Goal: Contribute content: Contribute content

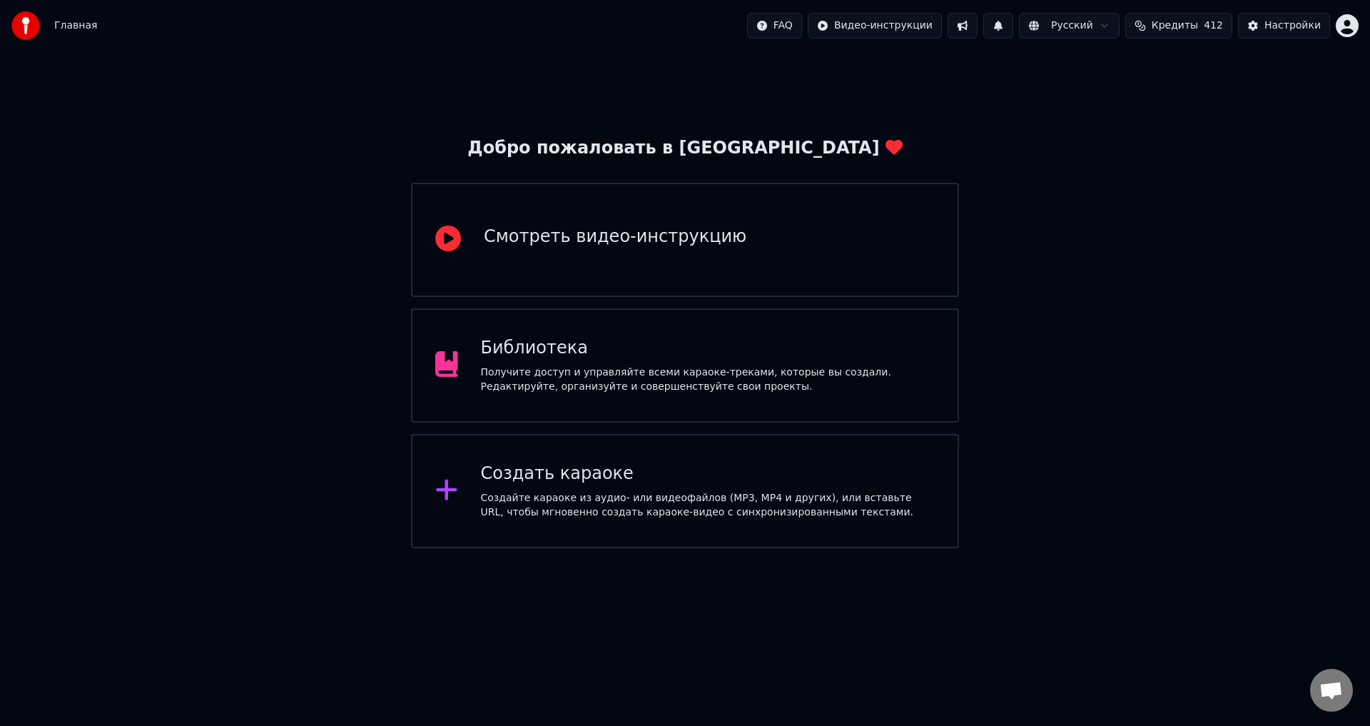
click at [554, 351] on div "Библиотека" at bounding box center [708, 348] width 455 height 23
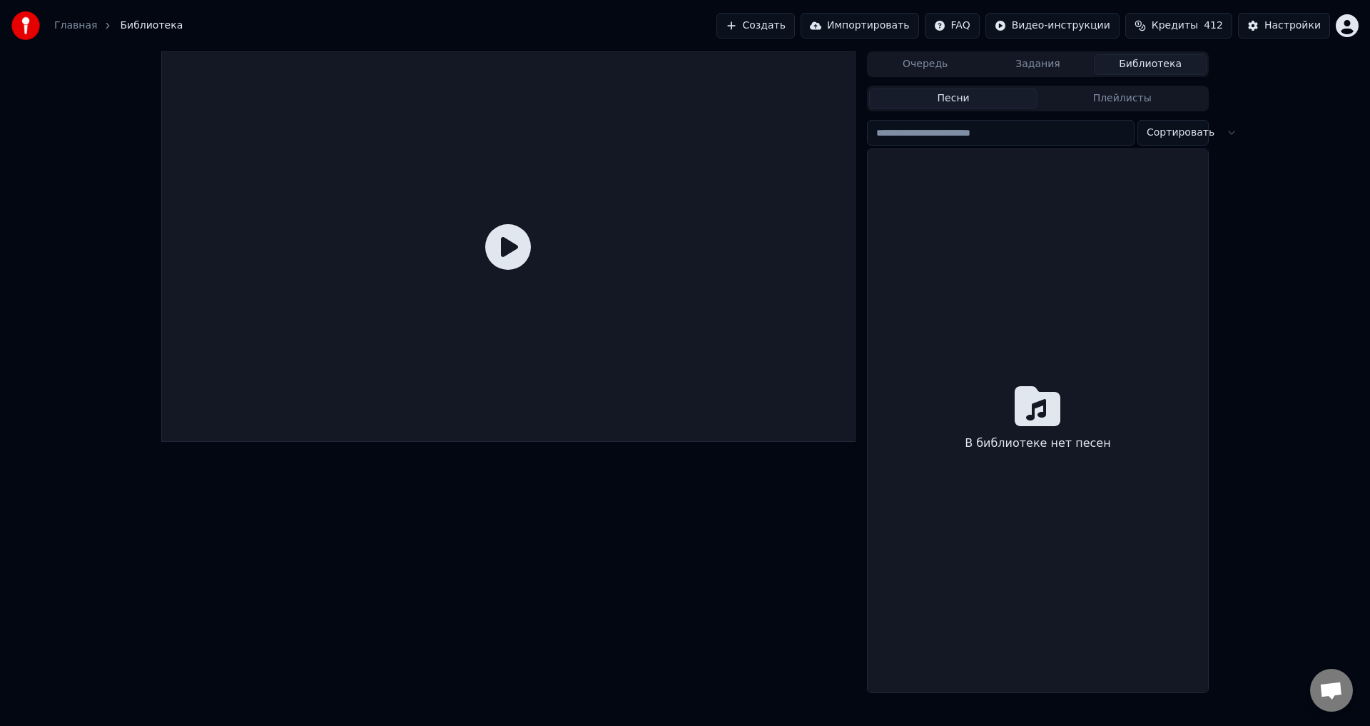
click at [554, 351] on div at bounding box center [508, 246] width 694 height 390
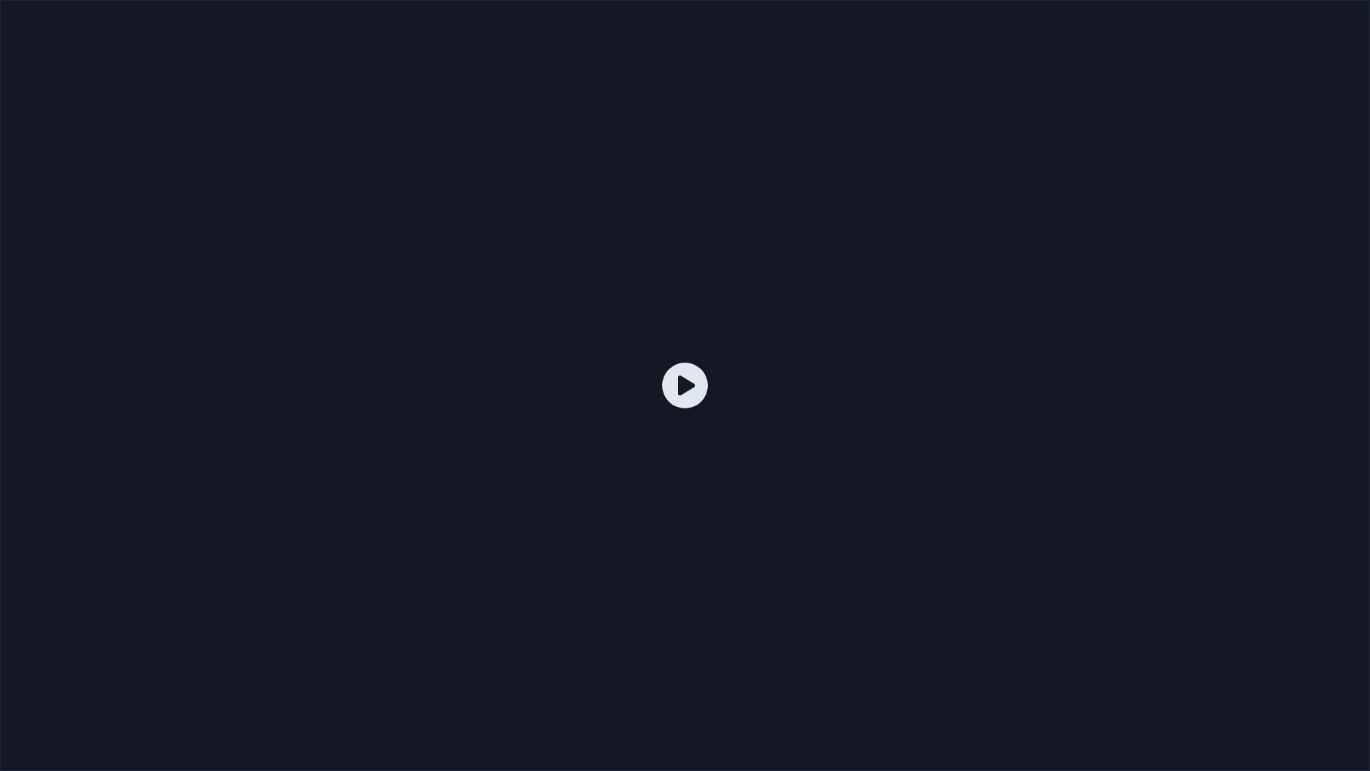
click at [838, 414] on div at bounding box center [685, 385] width 1370 height 771
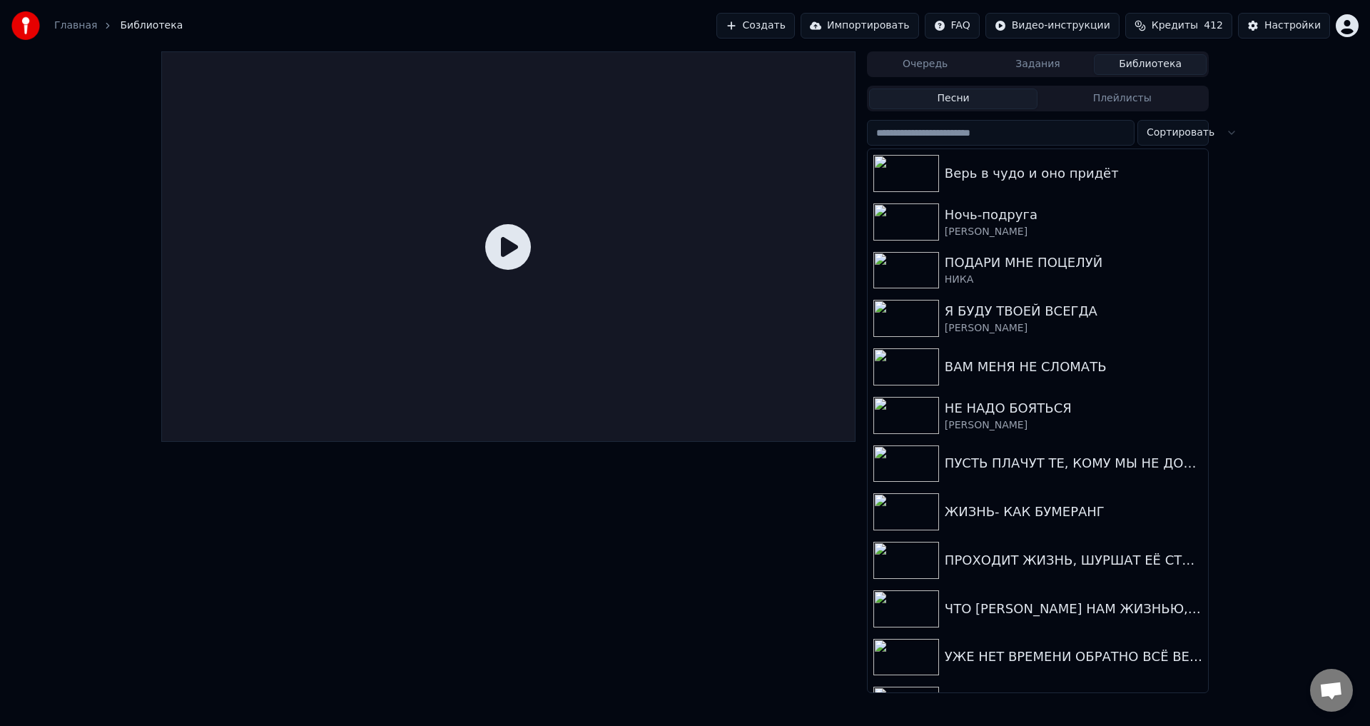
click at [838, 397] on div at bounding box center [508, 246] width 694 height 390
click at [1198, 24] on span "Кредиты" at bounding box center [1175, 26] width 46 height 14
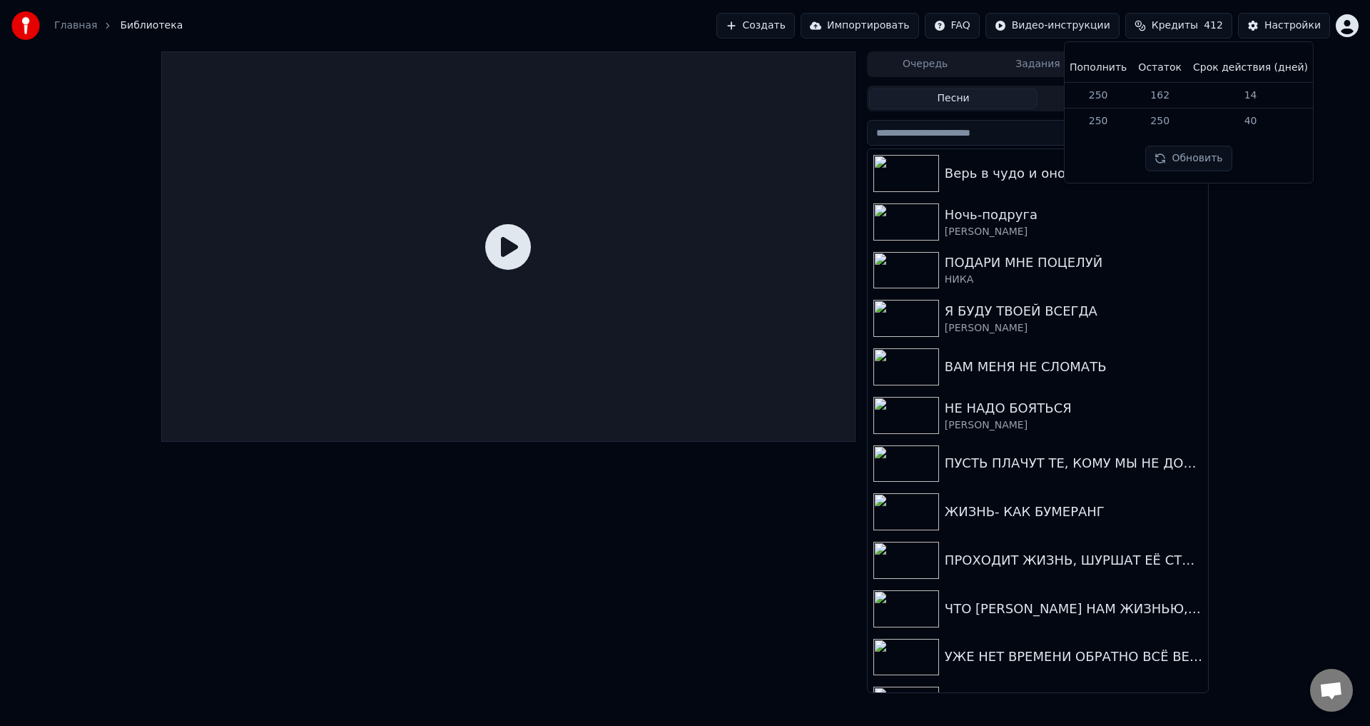
click at [1198, 24] on span "Кредиты" at bounding box center [1175, 26] width 46 height 14
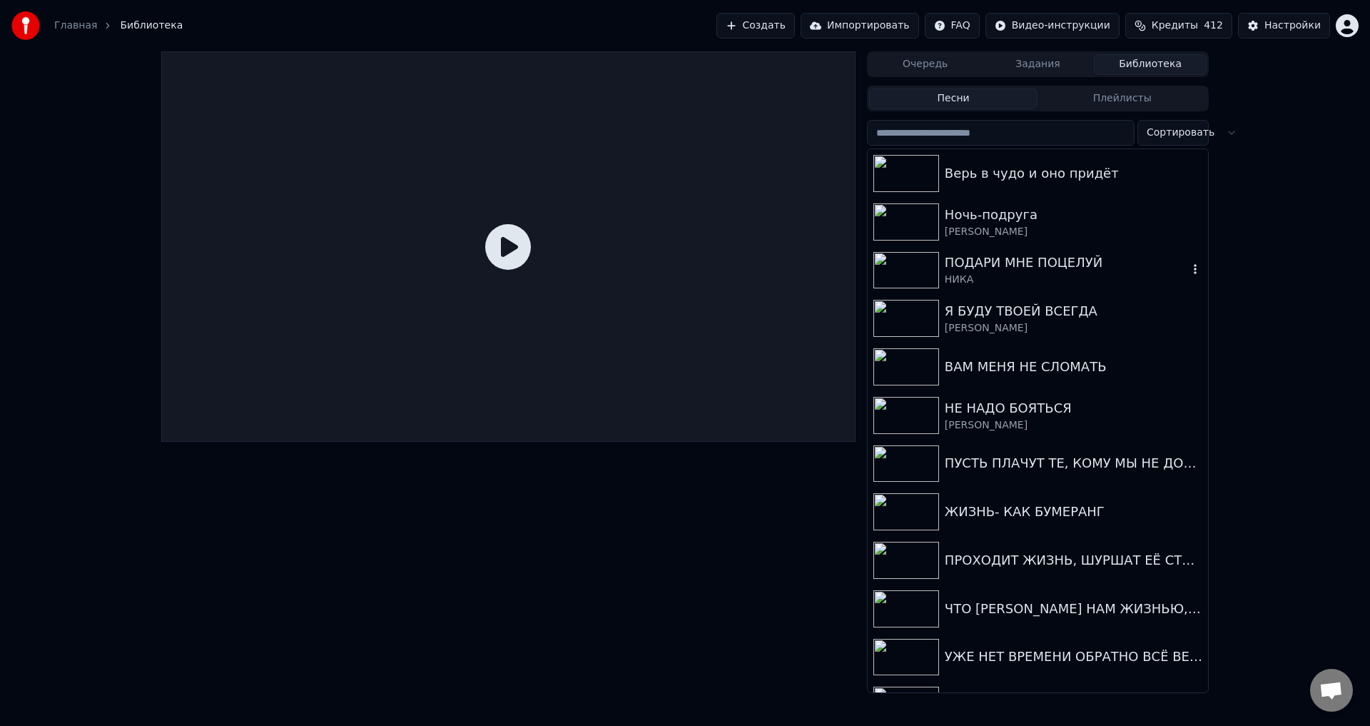
click at [1026, 273] on div "НИКА" at bounding box center [1066, 280] width 243 height 14
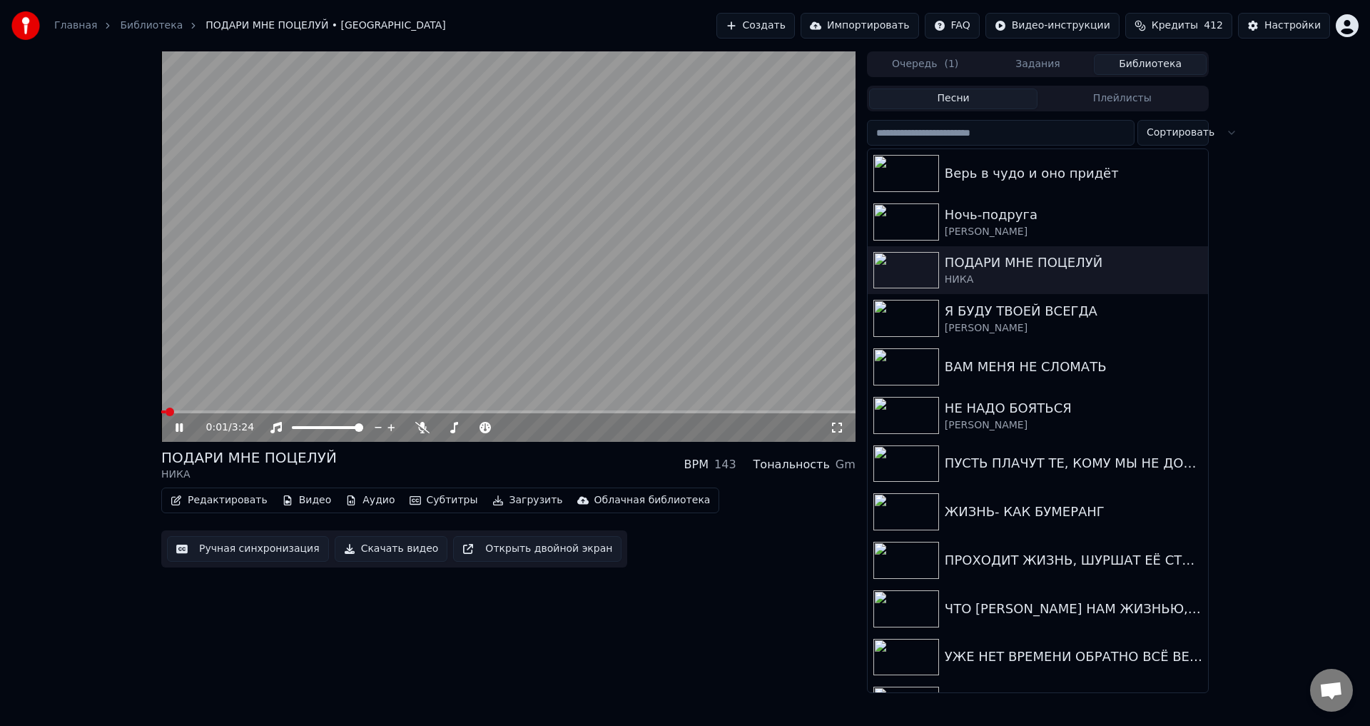
click at [387, 359] on video at bounding box center [508, 246] width 694 height 390
click at [176, 430] on icon at bounding box center [179, 427] width 9 height 10
click at [836, 429] on icon at bounding box center [837, 427] width 14 height 11
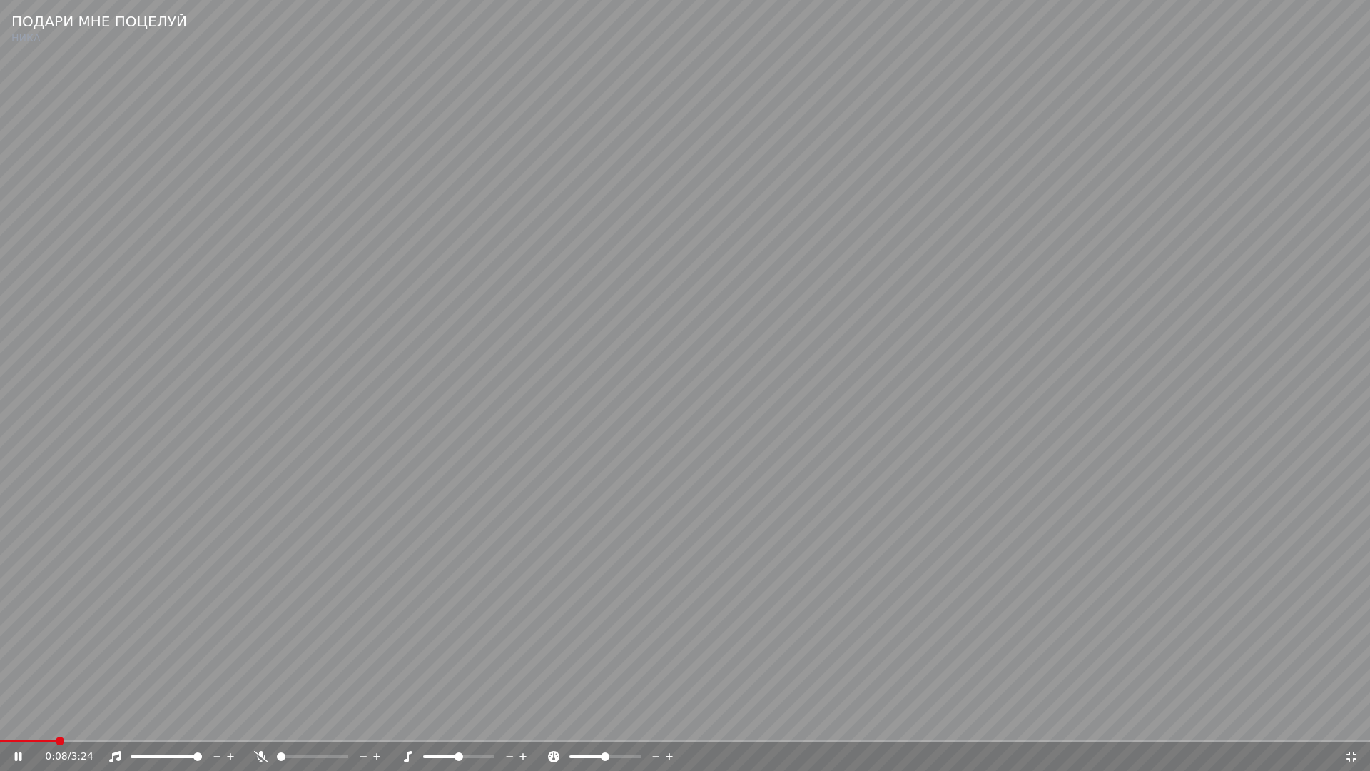
click at [345, 666] on video at bounding box center [685, 385] width 1370 height 771
click at [625, 615] on video at bounding box center [685, 385] width 1370 height 771
click at [808, 725] on span at bounding box center [447, 740] width 895 height 3
click at [671, 604] on video at bounding box center [685, 385] width 1370 height 771
click at [1351, 725] on icon at bounding box center [1351, 756] width 14 height 11
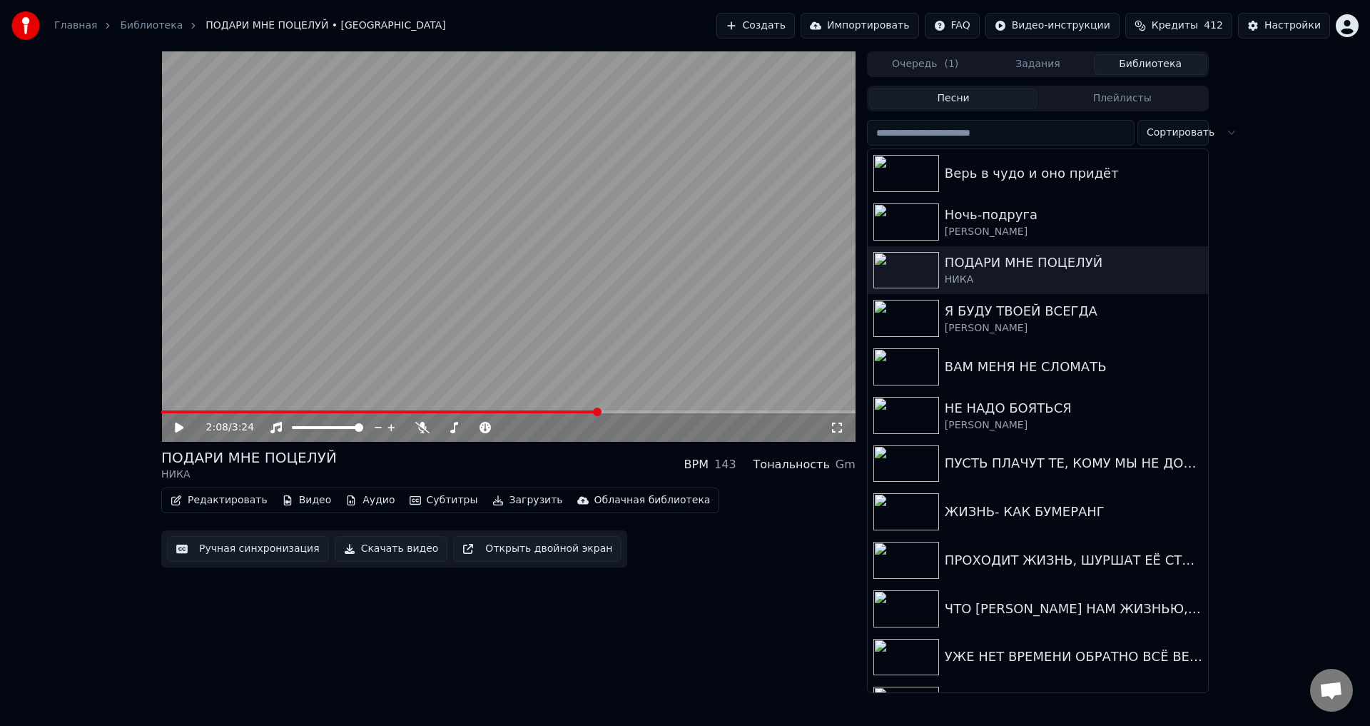
click at [243, 554] on button "Ручная синхронизация" at bounding box center [248, 549] width 162 height 26
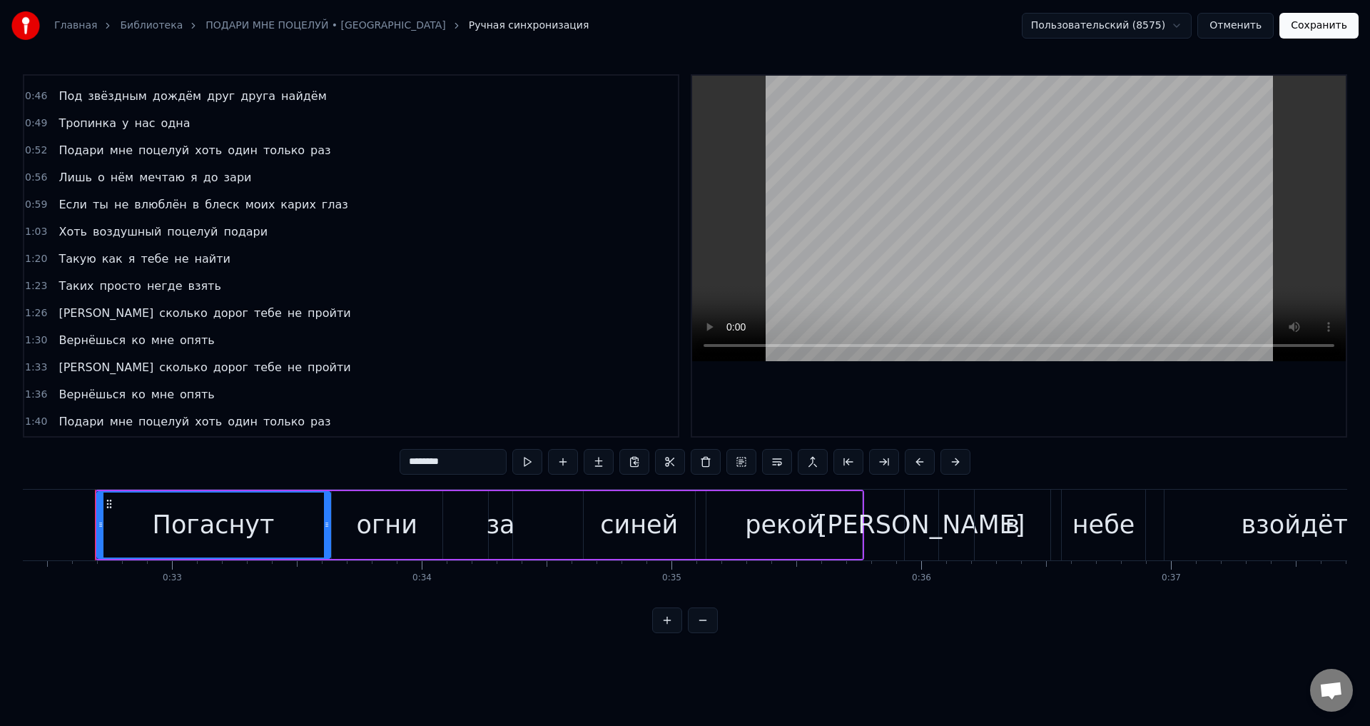
scroll to position [214, 0]
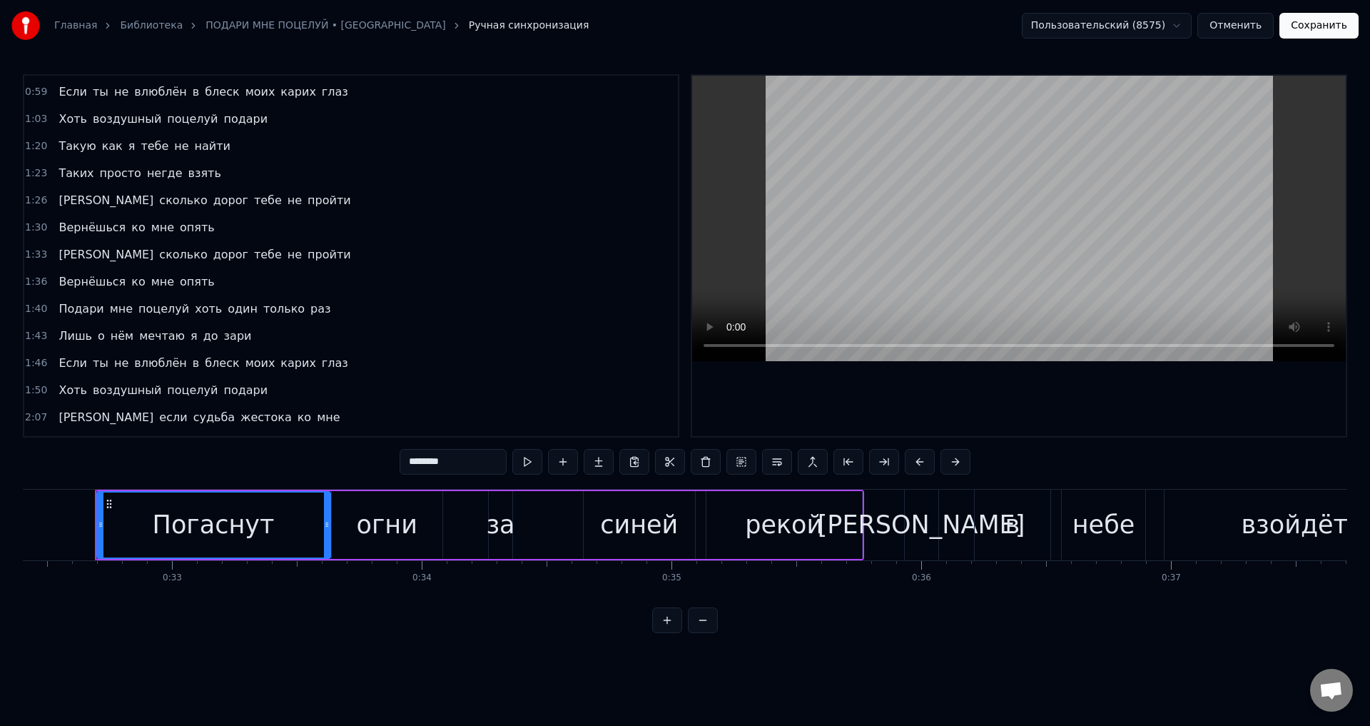
click at [209, 401] on div "Хоть воздушный поцелуй подари" at bounding box center [163, 390] width 220 height 26
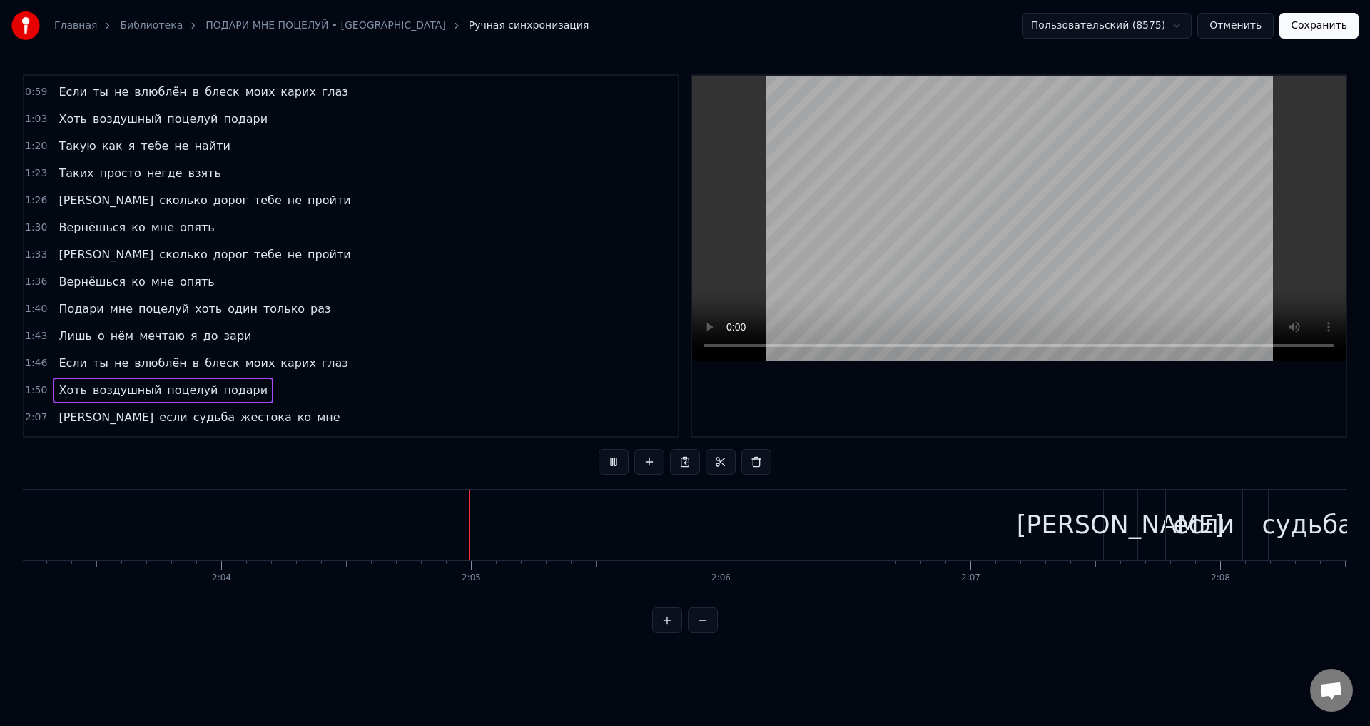
scroll to position [0, 31023]
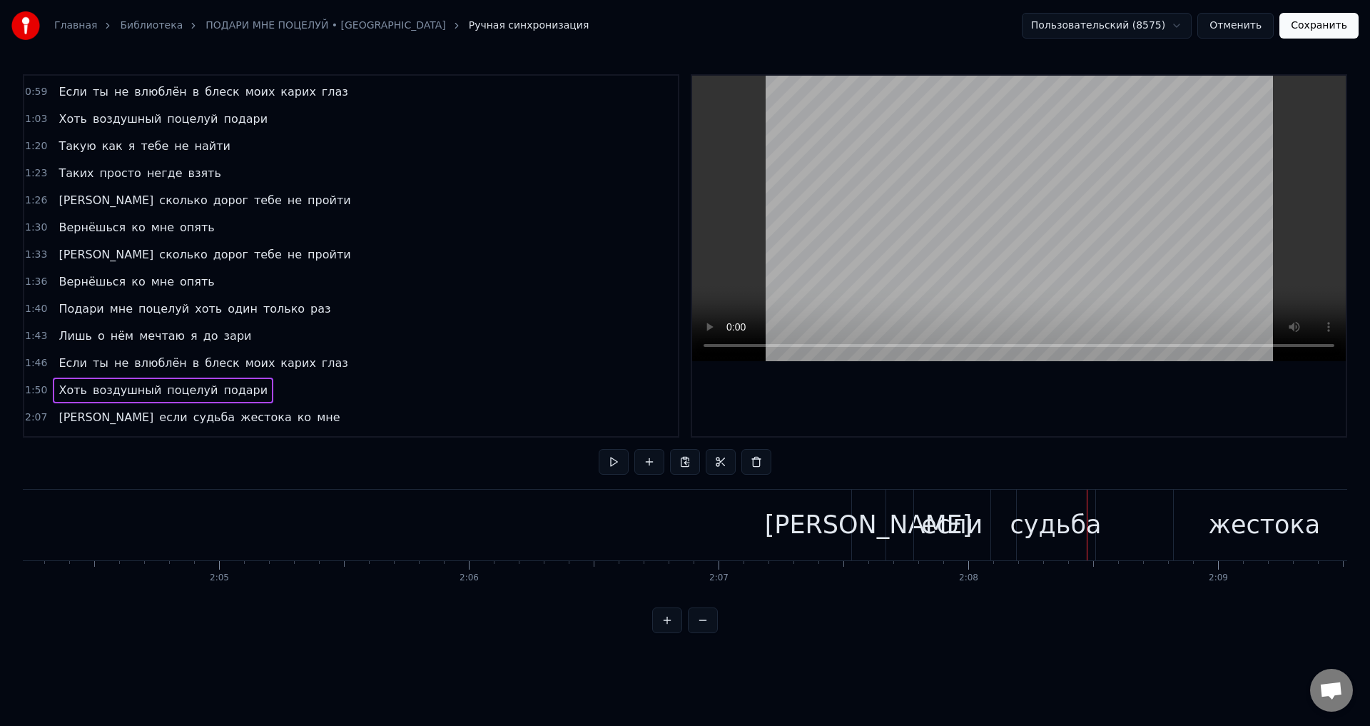
click at [870, 524] on div "[PERSON_NAME]" at bounding box center [869, 525] width 208 height 38
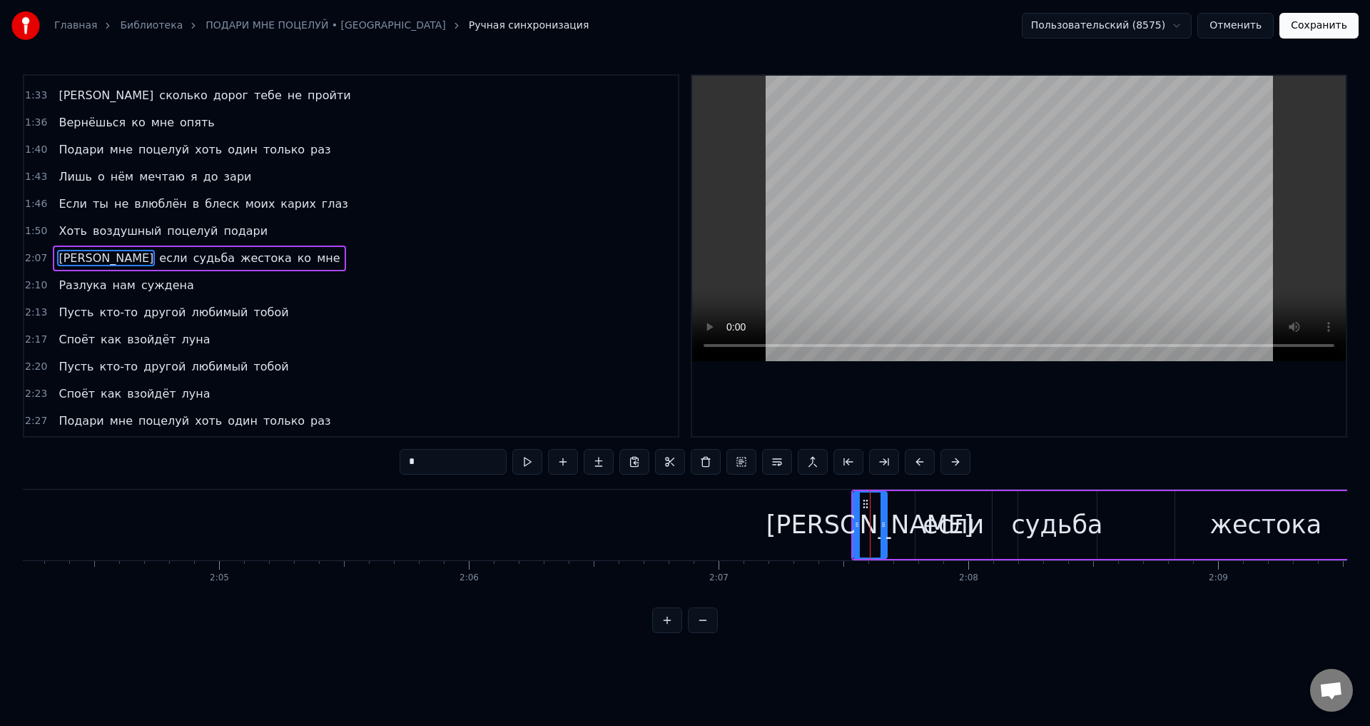
scroll to position [375, 0]
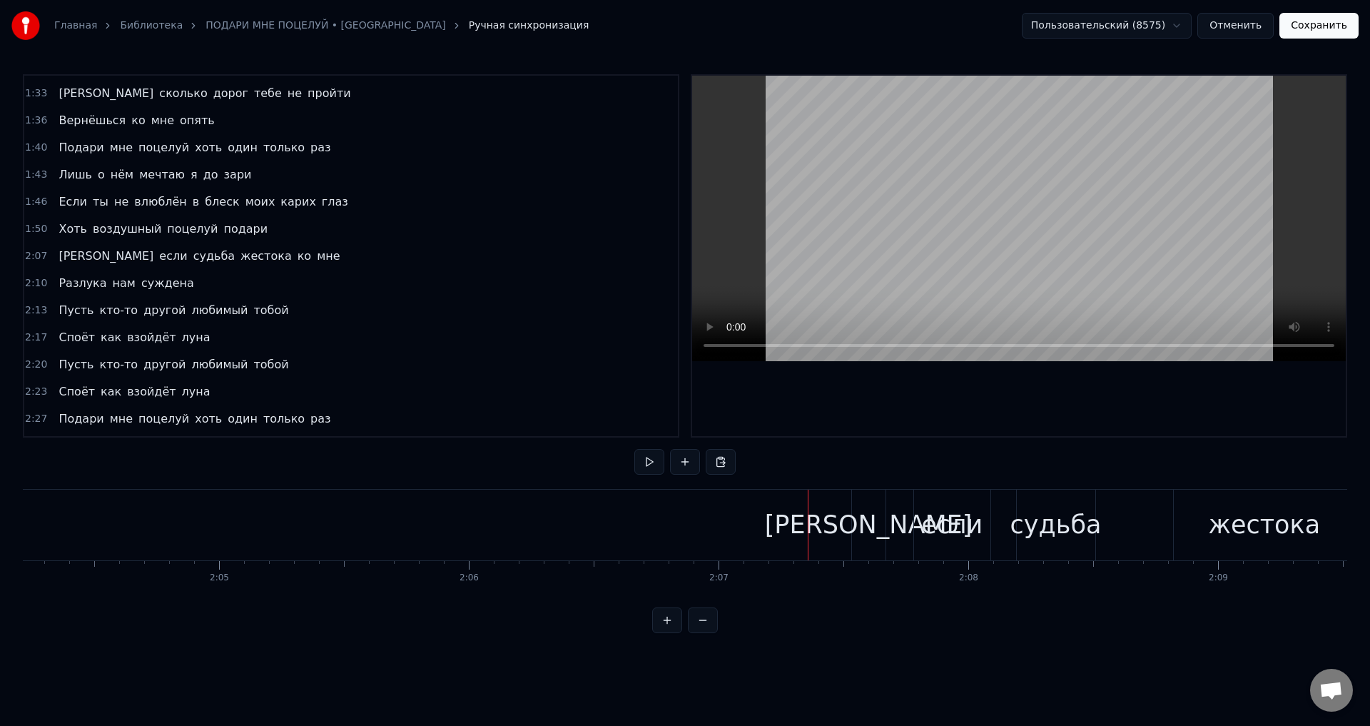
click at [857, 525] on div "[PERSON_NAME]" at bounding box center [869, 525] width 34 height 71
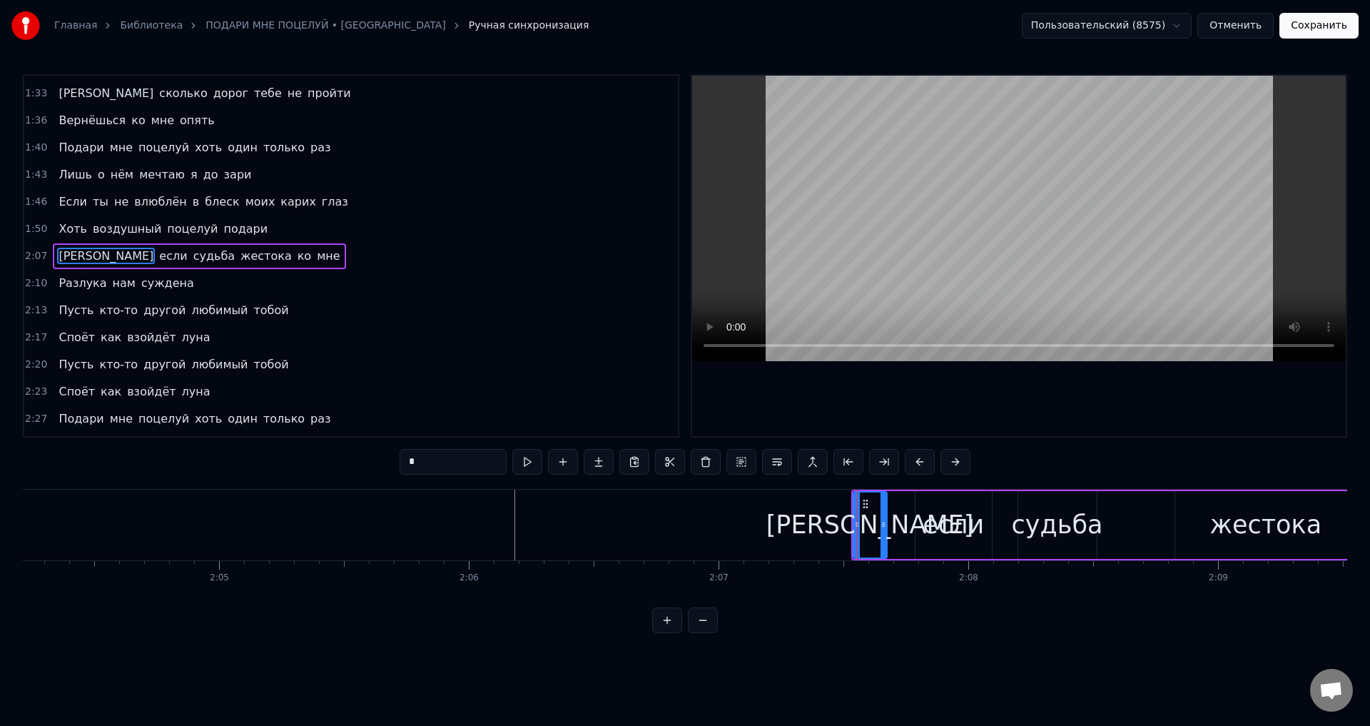
click at [853, 525] on div "[PERSON_NAME]" at bounding box center [870, 525] width 35 height 68
drag, startPoint x: 854, startPoint y: 529, endPoint x: 797, endPoint y: 528, distance: 57.1
click at [797, 528] on icon at bounding box center [799, 524] width 6 height 11
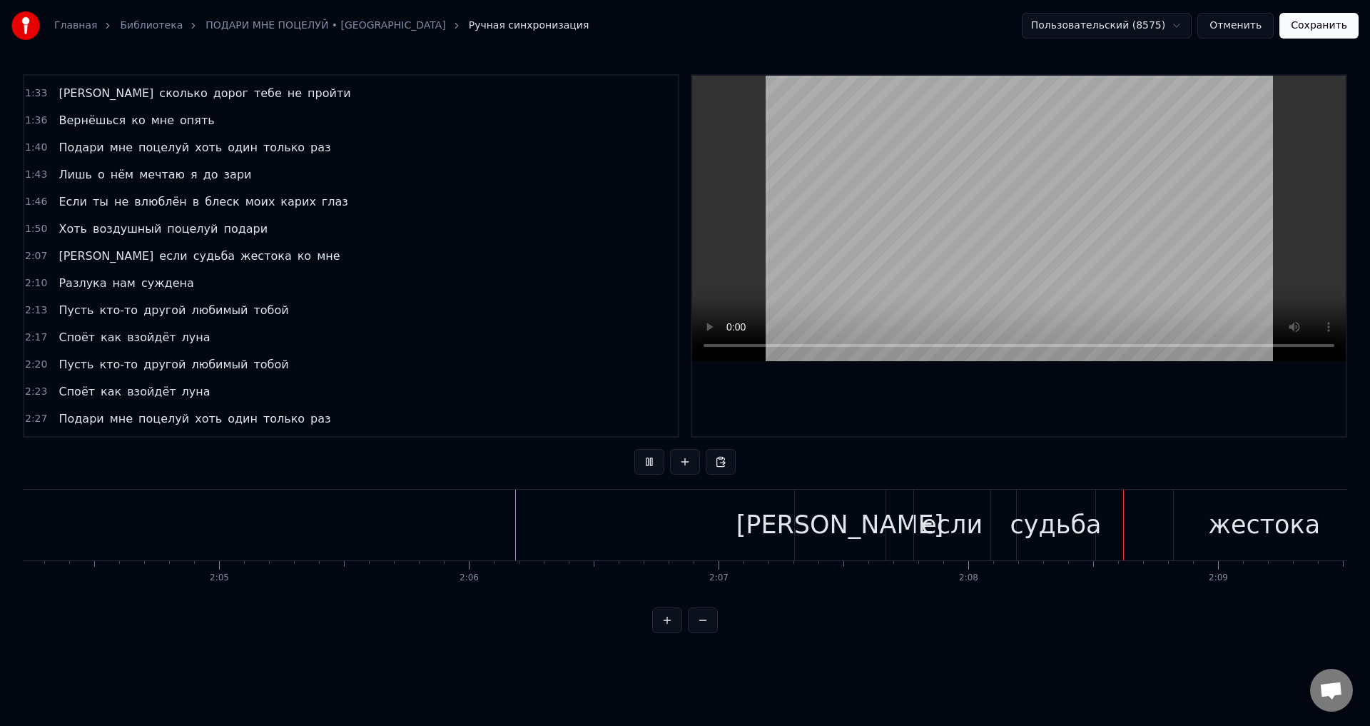
click at [820, 519] on div "[PERSON_NAME]" at bounding box center [840, 525] width 91 height 71
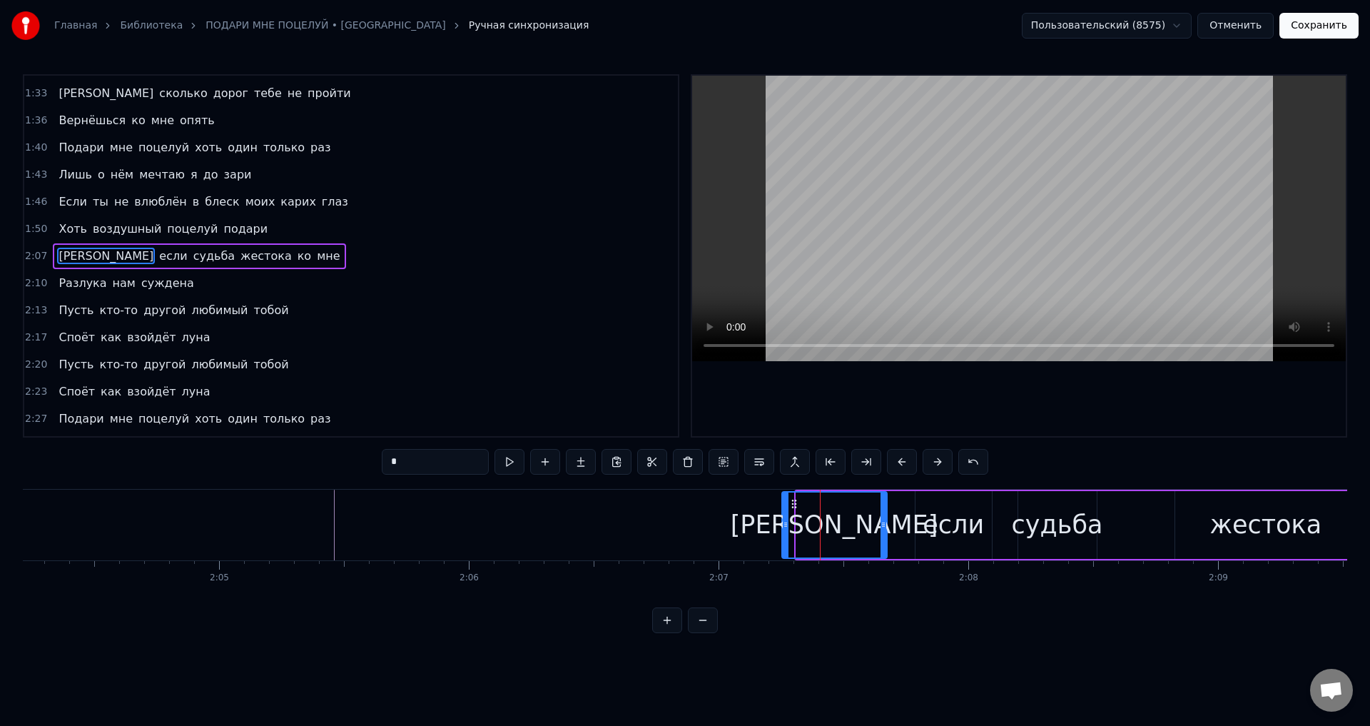
drag, startPoint x: 800, startPoint y: 527, endPoint x: 786, endPoint y: 528, distance: 14.3
click at [786, 528] on icon at bounding box center [786, 524] width 6 height 11
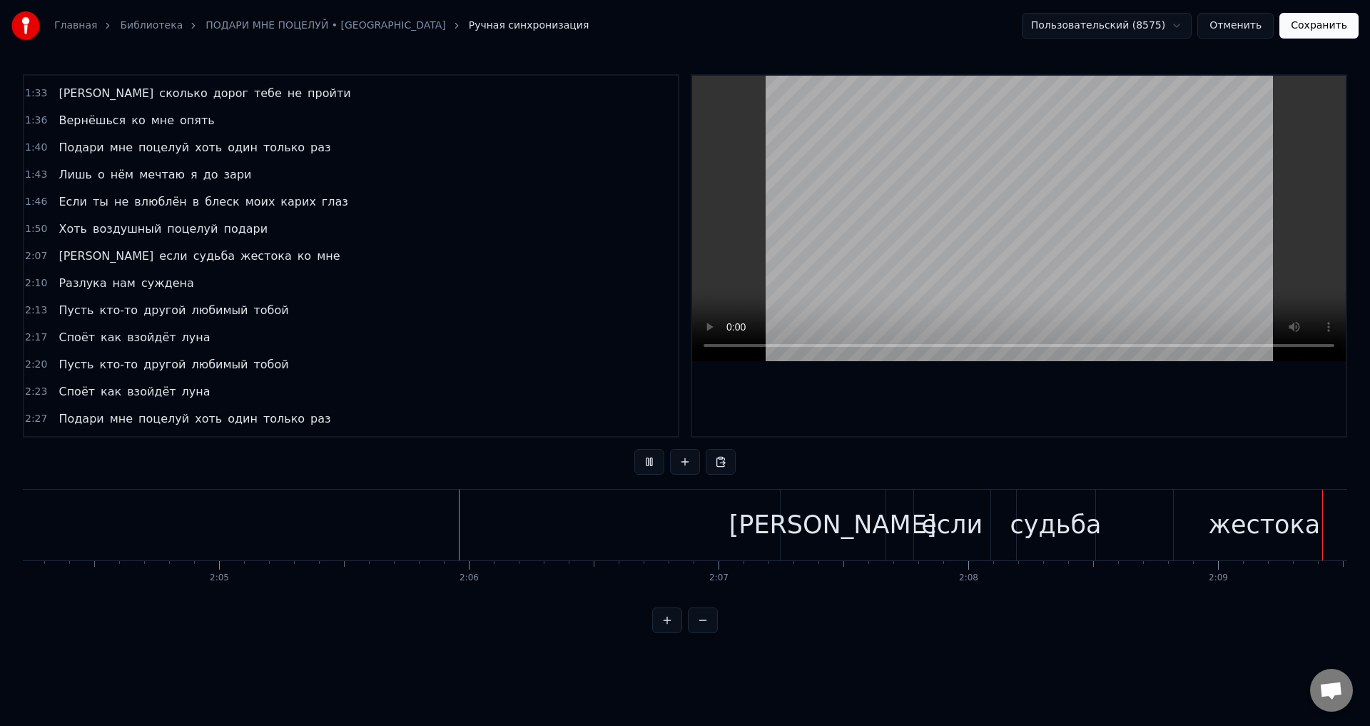
drag, startPoint x: 1324, startPoint y: 30, endPoint x: 1047, endPoint y: 150, distance: 301.7
click at [1322, 30] on button "Сохранить" at bounding box center [1318, 26] width 79 height 26
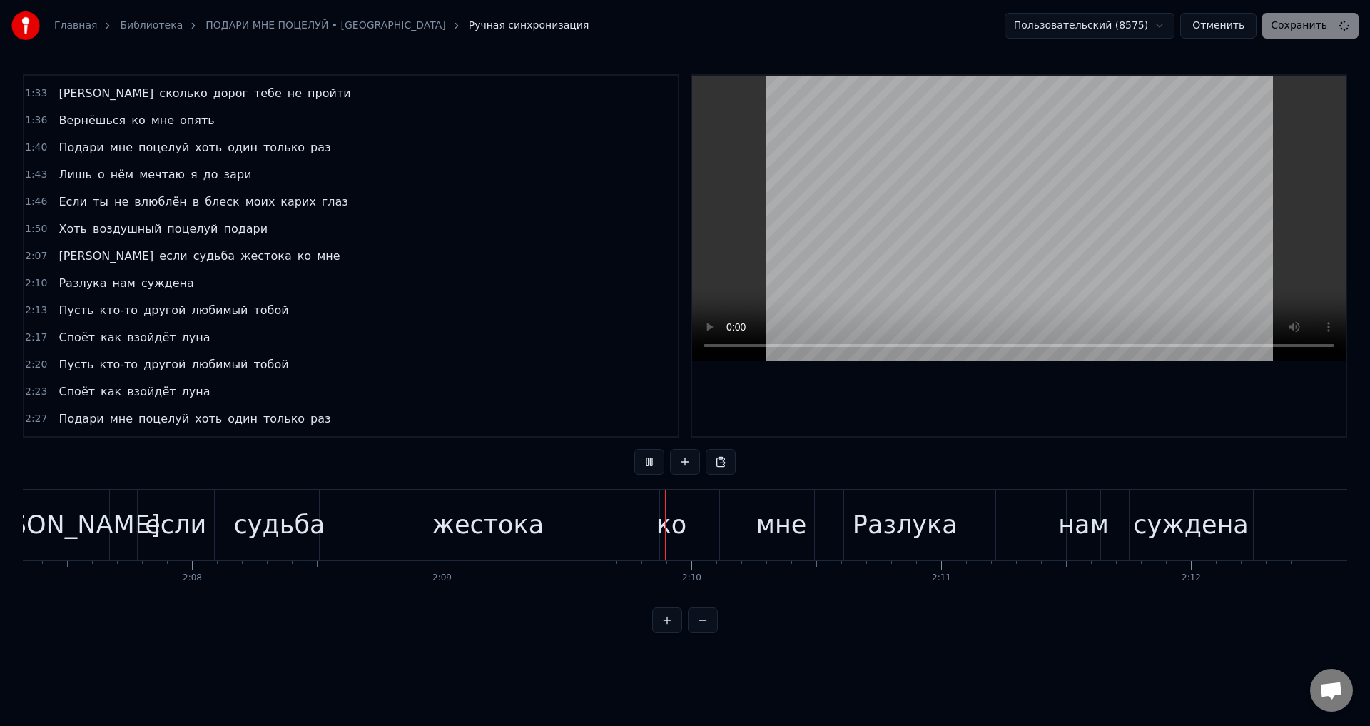
scroll to position [0, 32139]
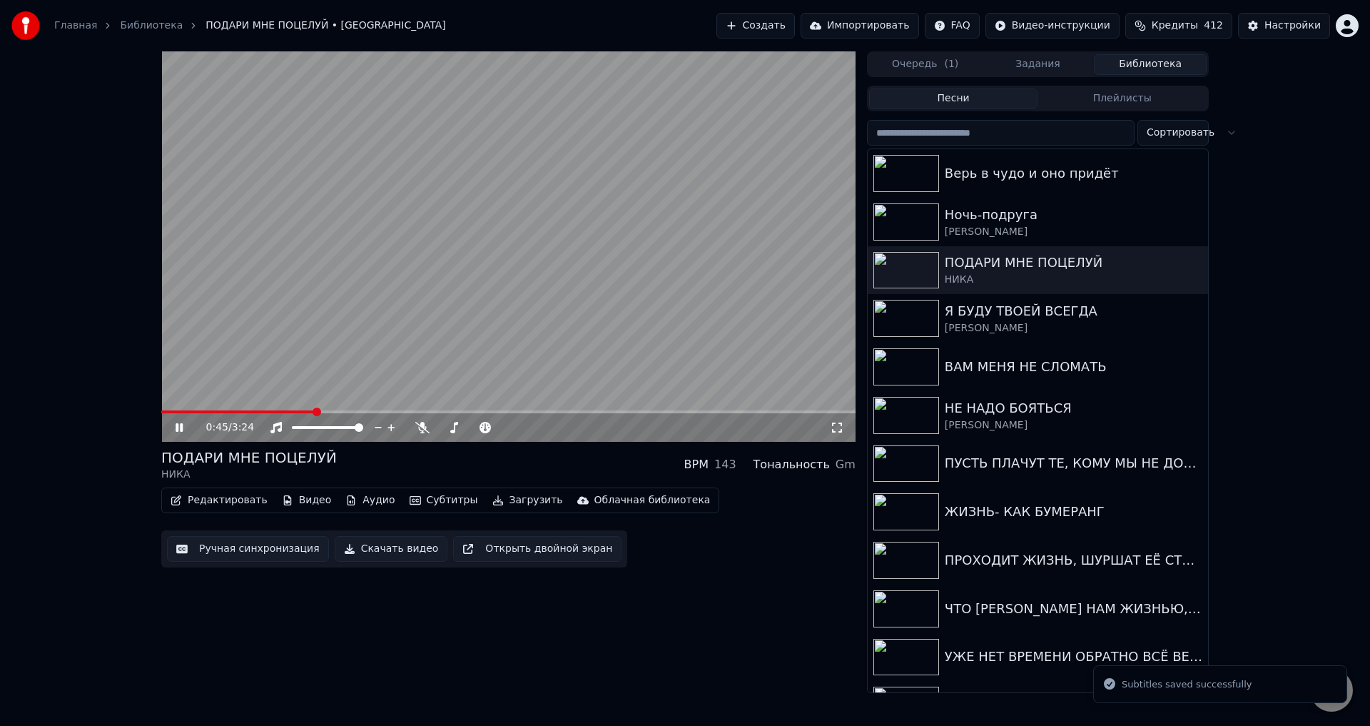
click at [315, 410] on span at bounding box center [508, 411] width 694 height 3
click at [410, 409] on video at bounding box center [508, 246] width 694 height 390
click at [412, 412] on span at bounding box center [508, 411] width 694 height 3
click at [512, 414] on div "1:14 / 3:24" at bounding box center [508, 427] width 694 height 29
click at [513, 413] on span at bounding box center [508, 411] width 694 height 3
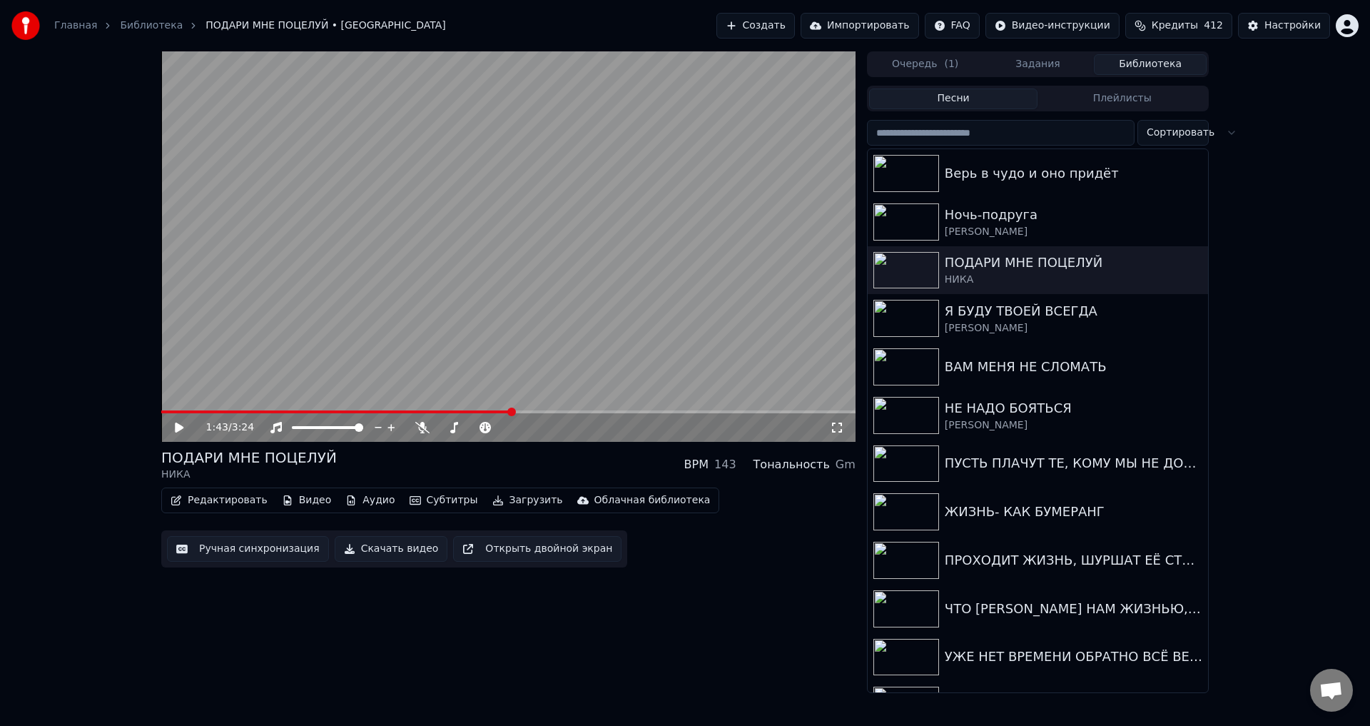
click at [838, 427] on icon at bounding box center [837, 427] width 14 height 11
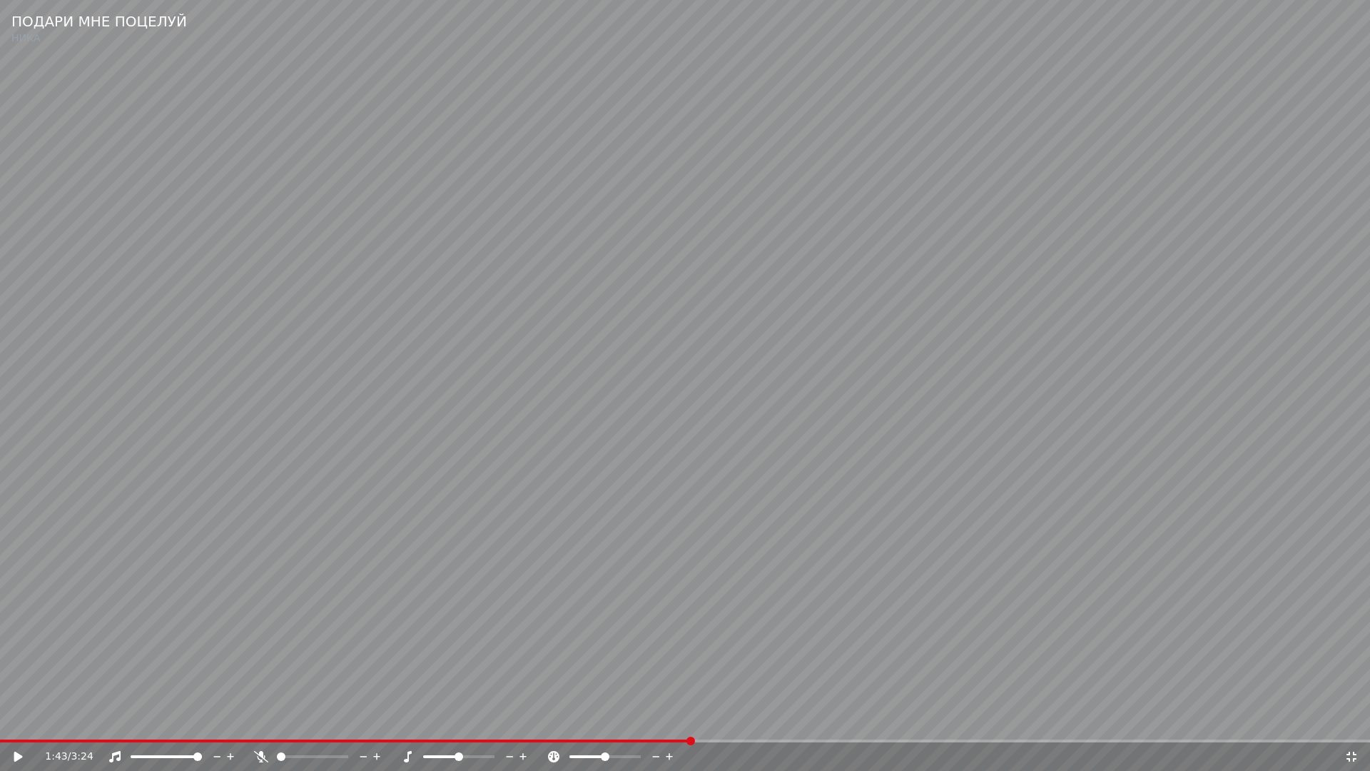
click at [624, 410] on video at bounding box center [685, 385] width 1370 height 771
drag, startPoint x: 335, startPoint y: 681, endPoint x: 786, endPoint y: 741, distance: 454.9
click at [337, 682] on video at bounding box center [685, 385] width 1370 height 771
click at [813, 725] on span at bounding box center [436, 740] width 873 height 3
click at [897, 674] on video at bounding box center [685, 385] width 1370 height 771
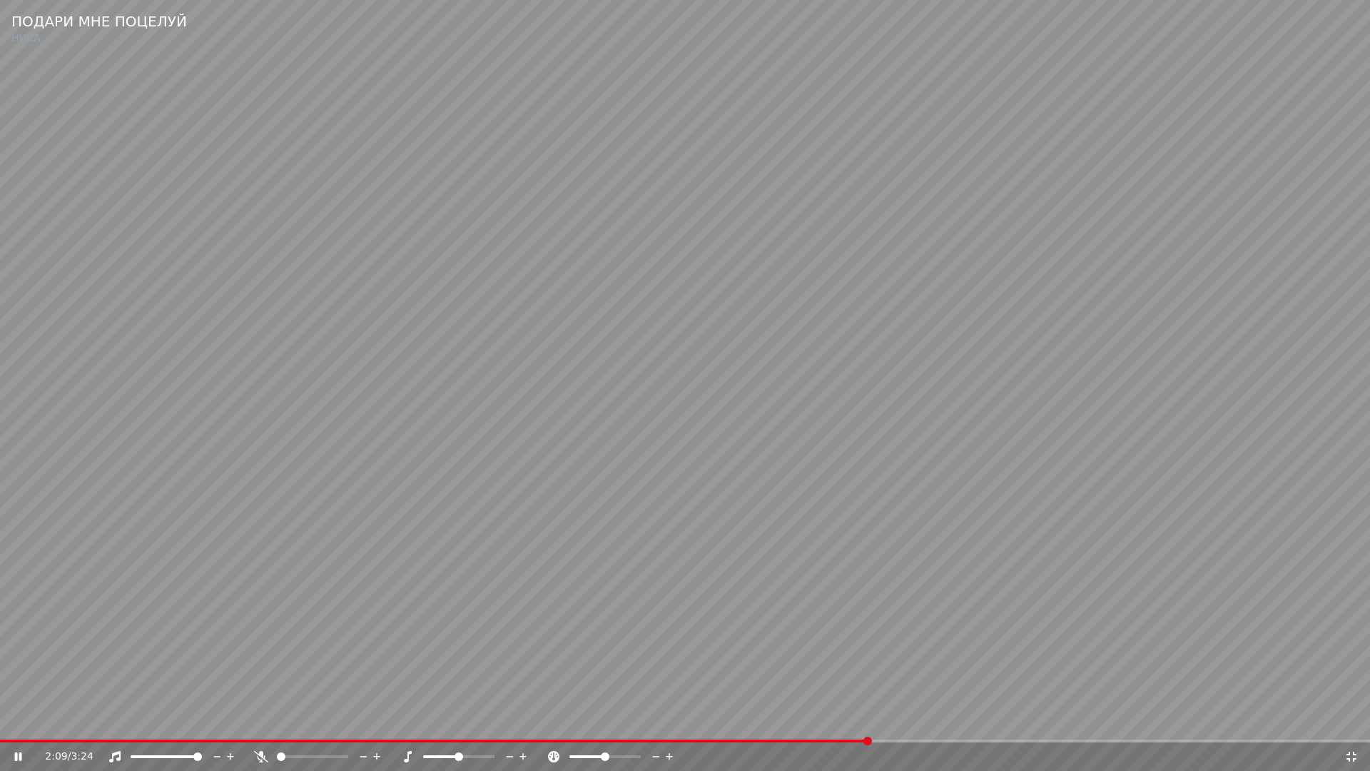
click at [847, 679] on video at bounding box center [685, 385] width 1370 height 771
click at [1347, 725] on icon at bounding box center [1351, 756] width 14 height 11
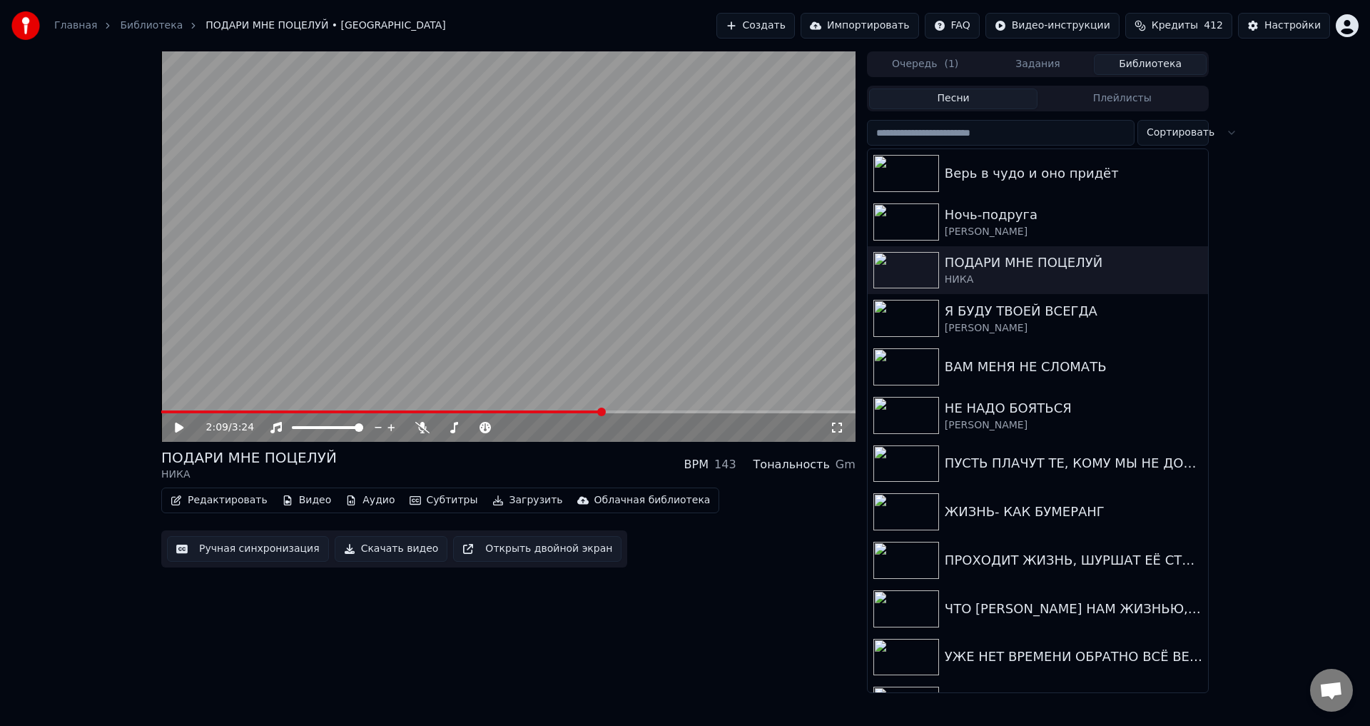
click at [258, 545] on button "Ручная синхронизация" at bounding box center [248, 549] width 162 height 26
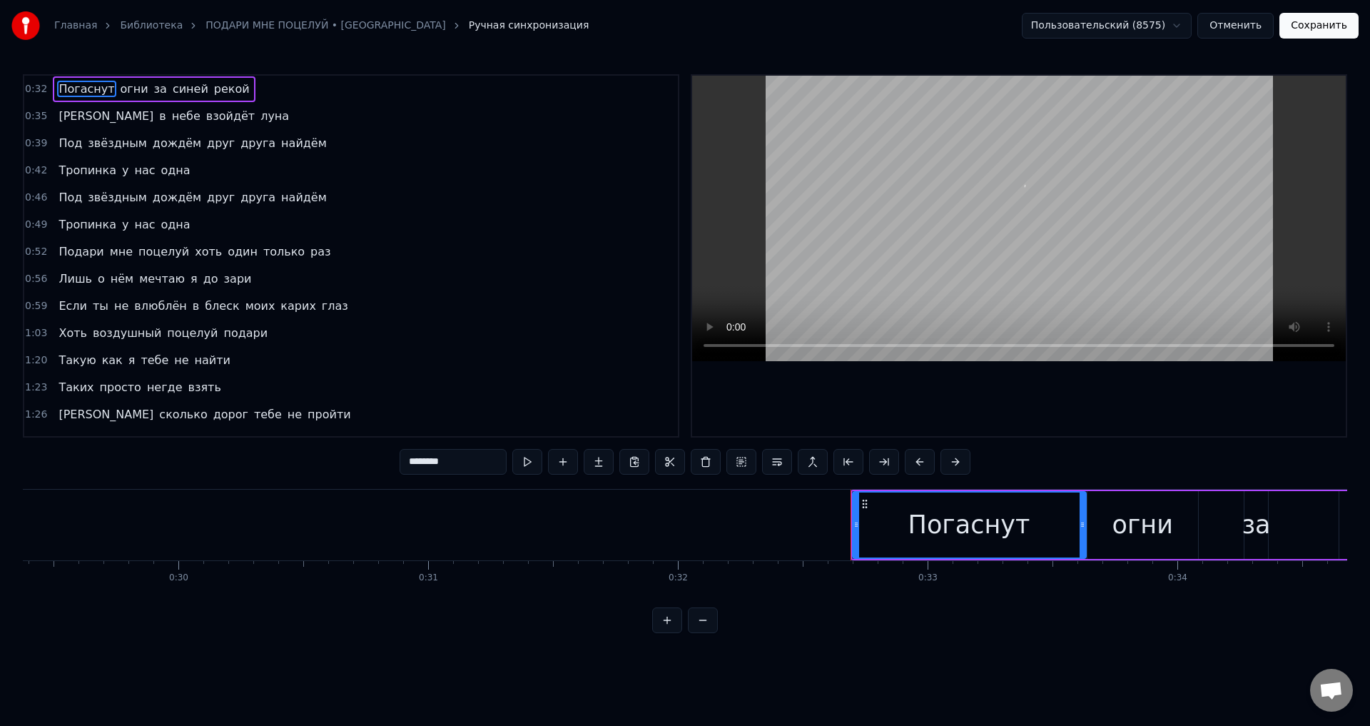
scroll to position [0, 8093]
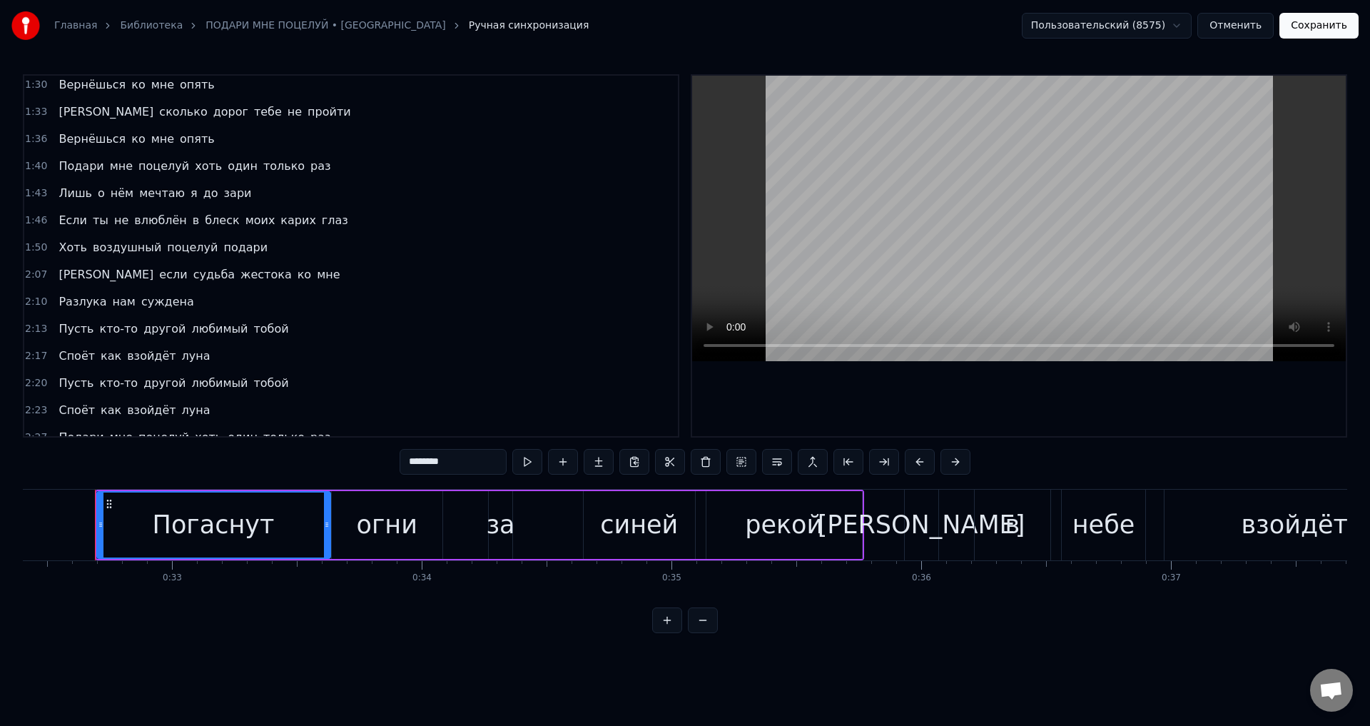
click at [57, 280] on span "[PERSON_NAME]" at bounding box center [106, 274] width 98 height 16
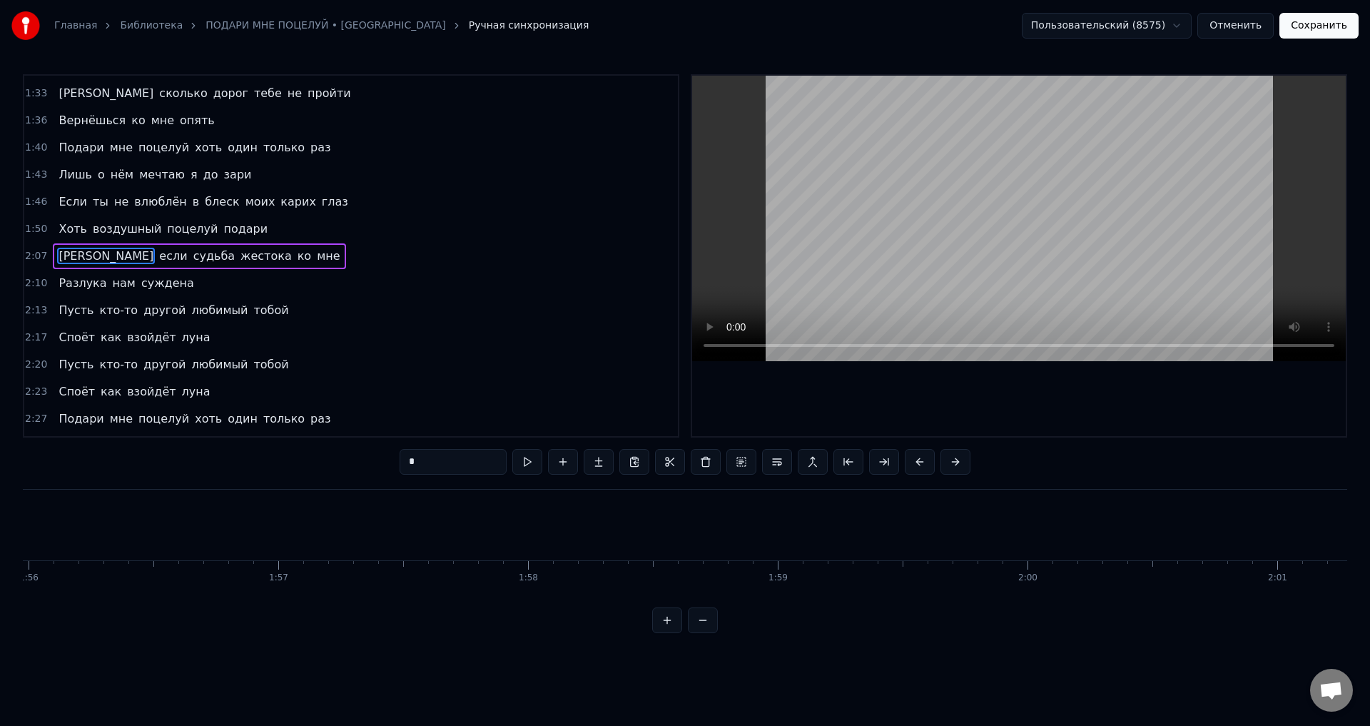
scroll to position [0, 31708]
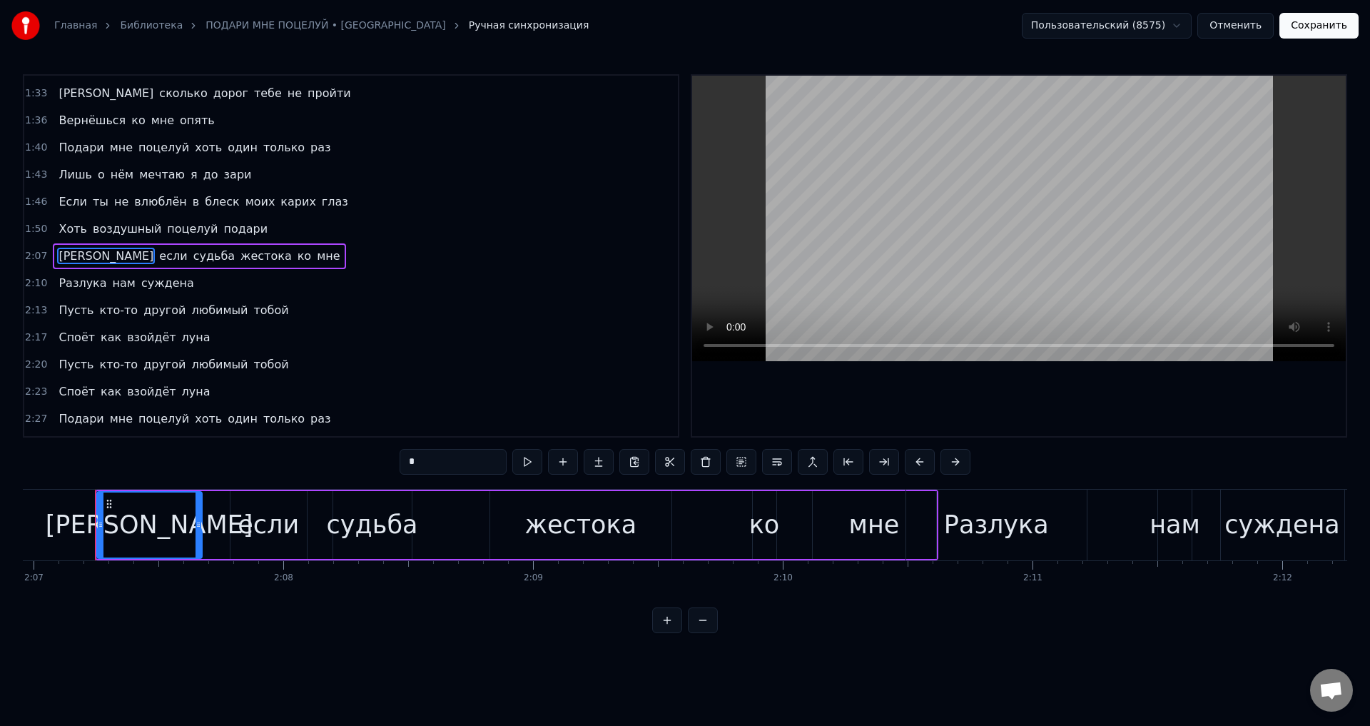
click at [259, 517] on div "если" at bounding box center [268, 525] width 61 height 38
type input "****"
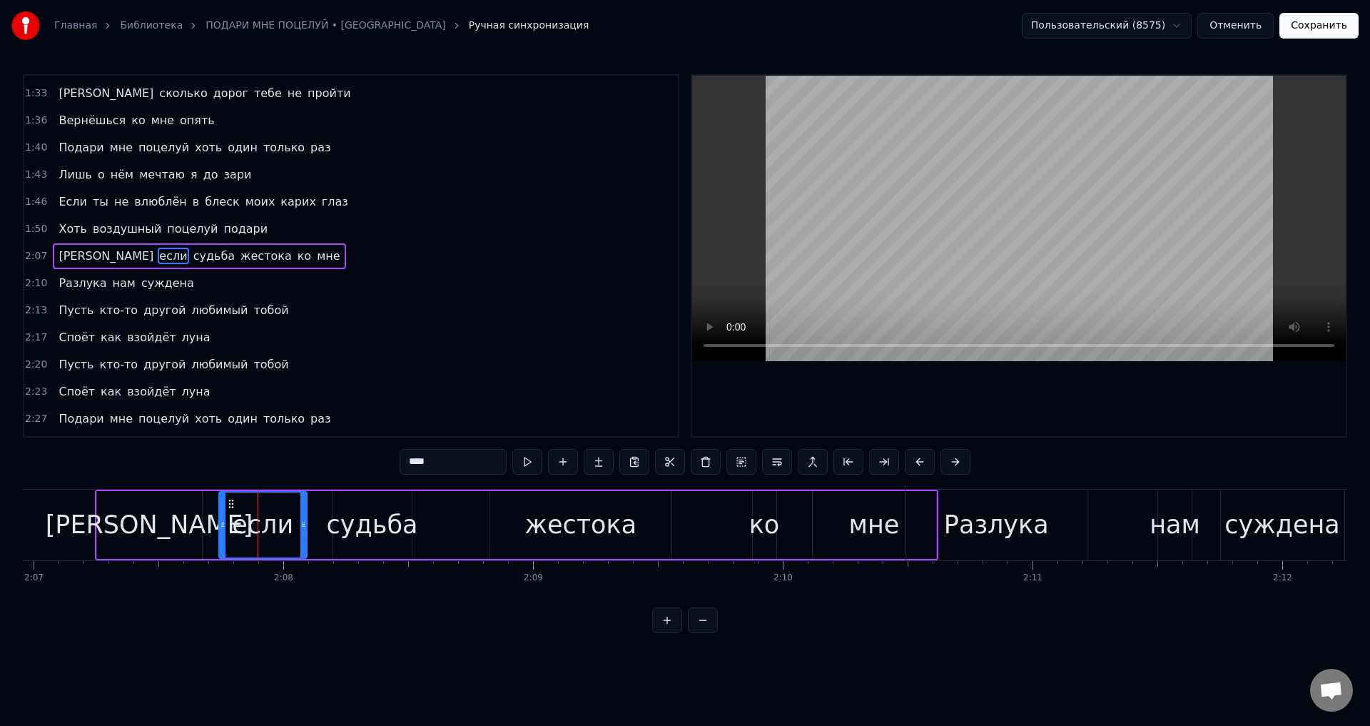
drag, startPoint x: 235, startPoint y: 522, endPoint x: 223, endPoint y: 522, distance: 11.4
click at [223, 522] on icon at bounding box center [223, 524] width 6 height 11
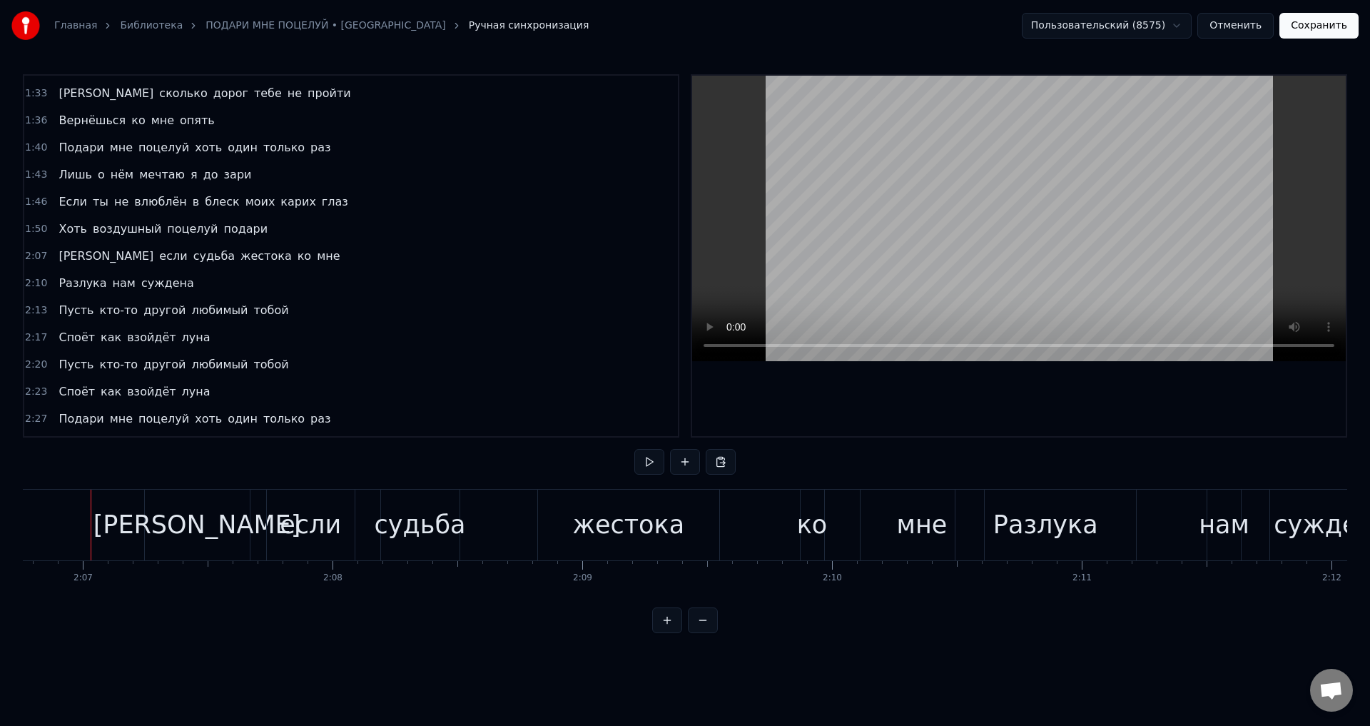
scroll to position [0, 31655]
click at [216, 528] on div "[PERSON_NAME]" at bounding box center [200, 525] width 105 height 71
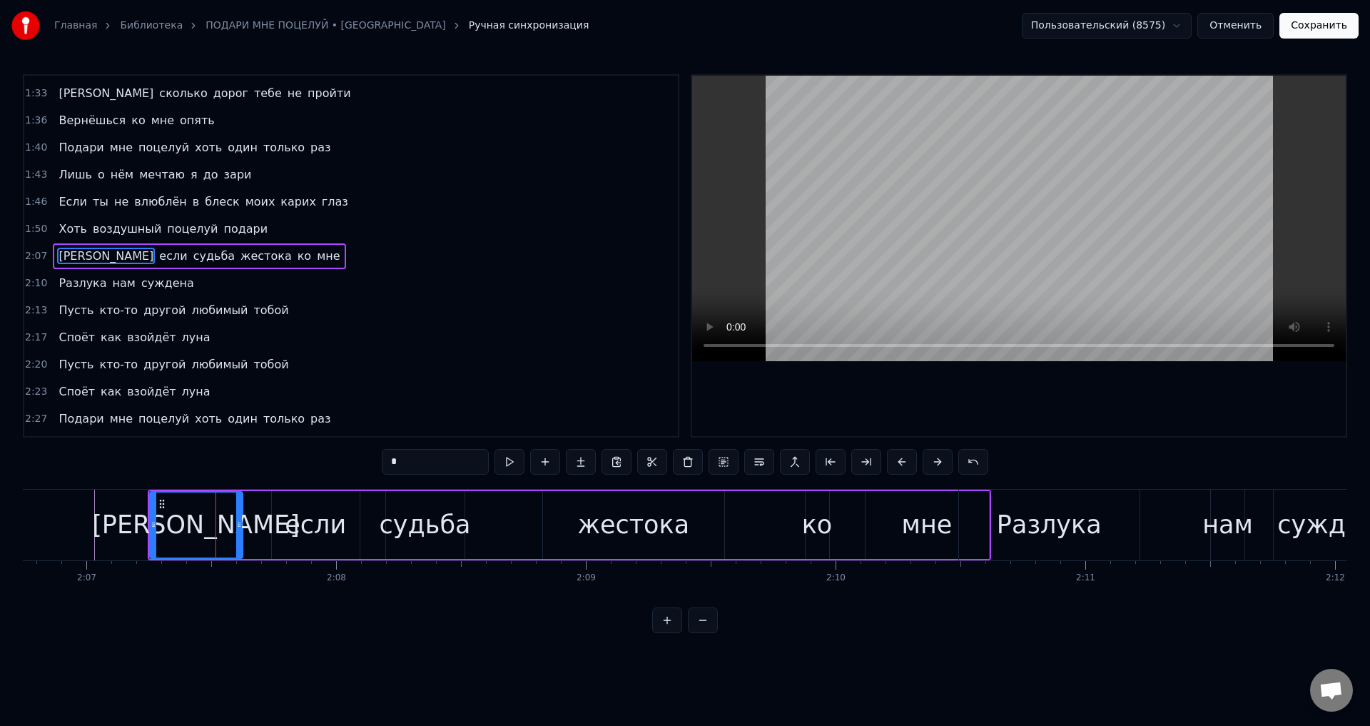
drag, startPoint x: 251, startPoint y: 528, endPoint x: 239, endPoint y: 529, distance: 12.2
click at [239, 529] on icon at bounding box center [239, 524] width 6 height 11
click at [289, 527] on div "если" at bounding box center [315, 525] width 61 height 38
type input "****"
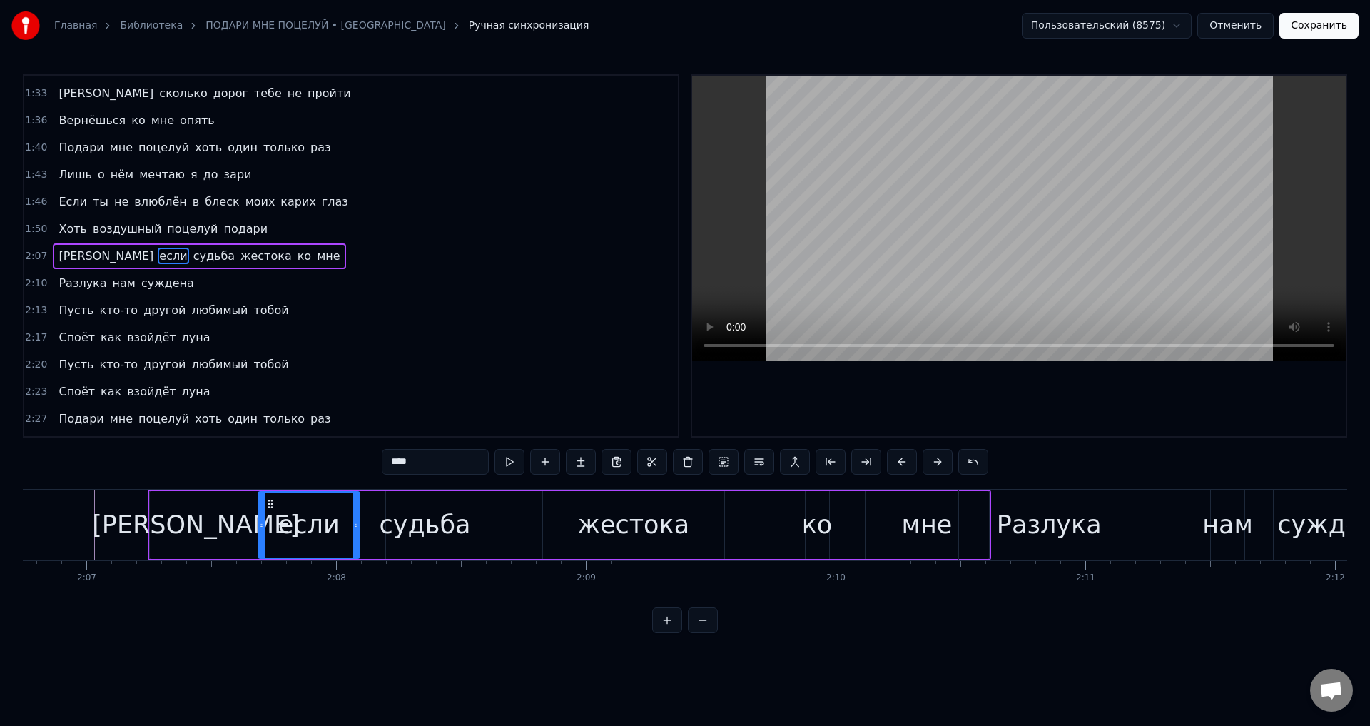
drag, startPoint x: 277, startPoint y: 527, endPoint x: 263, endPoint y: 527, distance: 13.6
click at [263, 527] on icon at bounding box center [262, 524] width 6 height 11
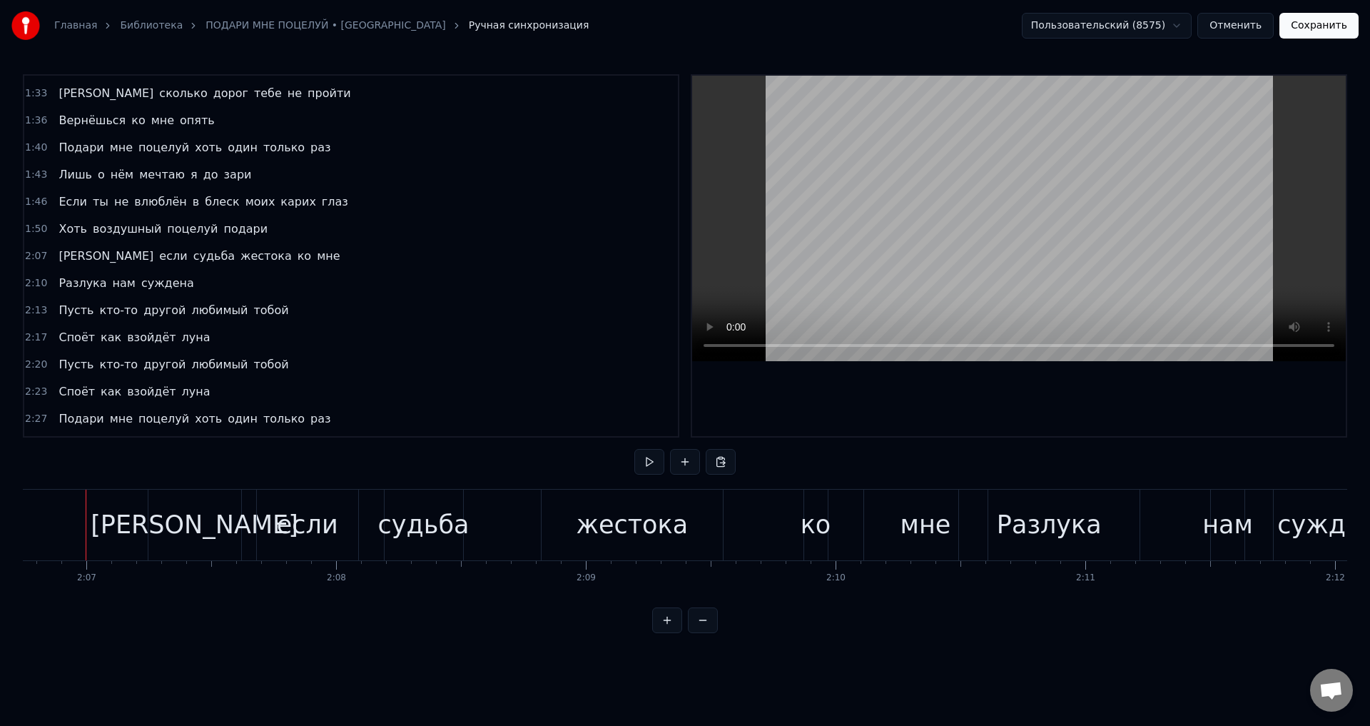
scroll to position [0, 31647]
click at [1339, 24] on button "Сохранить" at bounding box center [1318, 26] width 79 height 26
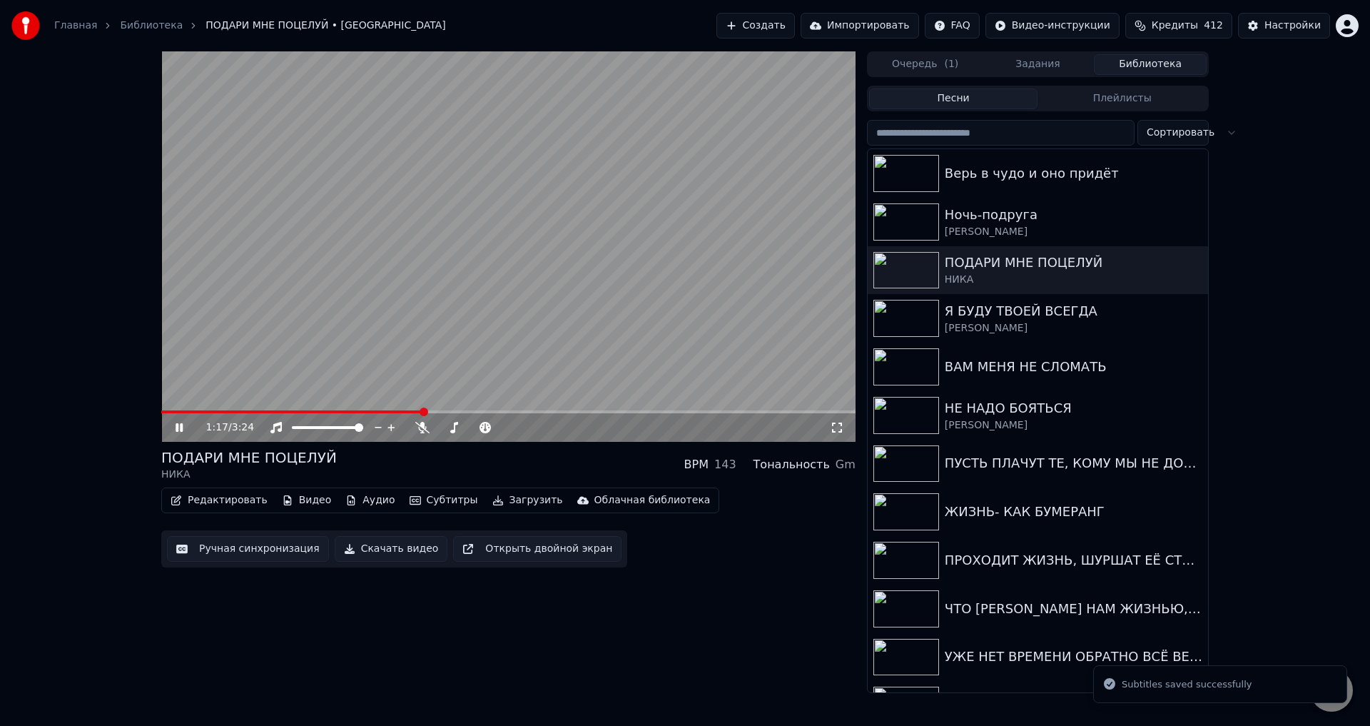
click at [425, 412] on span at bounding box center [508, 411] width 694 height 3
click at [514, 410] on video at bounding box center [508, 246] width 694 height 390
click at [505, 412] on span at bounding box center [508, 411] width 694 height 3
drag, startPoint x: 836, startPoint y: 434, endPoint x: 764, endPoint y: 387, distance: 85.7
click at [833, 430] on div "1:41 / 3:24" at bounding box center [508, 427] width 683 height 14
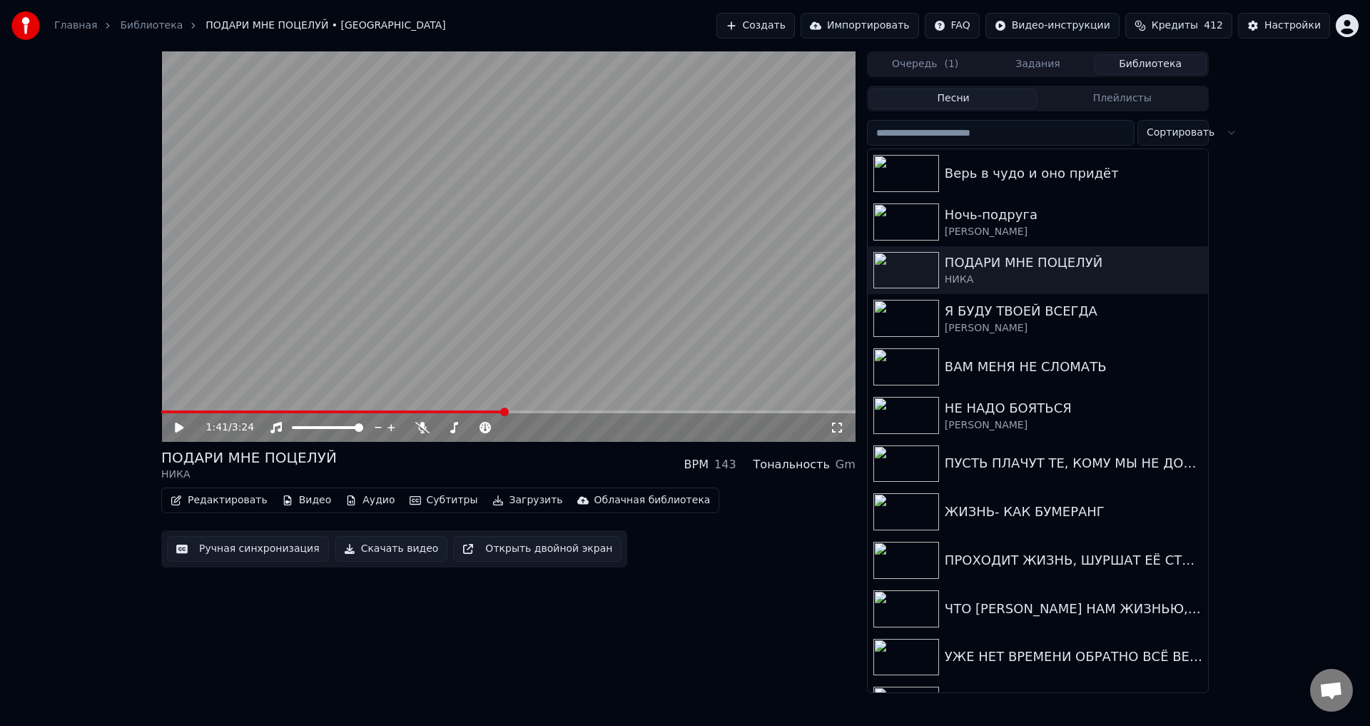
click at [722, 363] on video at bounding box center [508, 246] width 694 height 390
click at [839, 424] on icon at bounding box center [837, 427] width 10 height 10
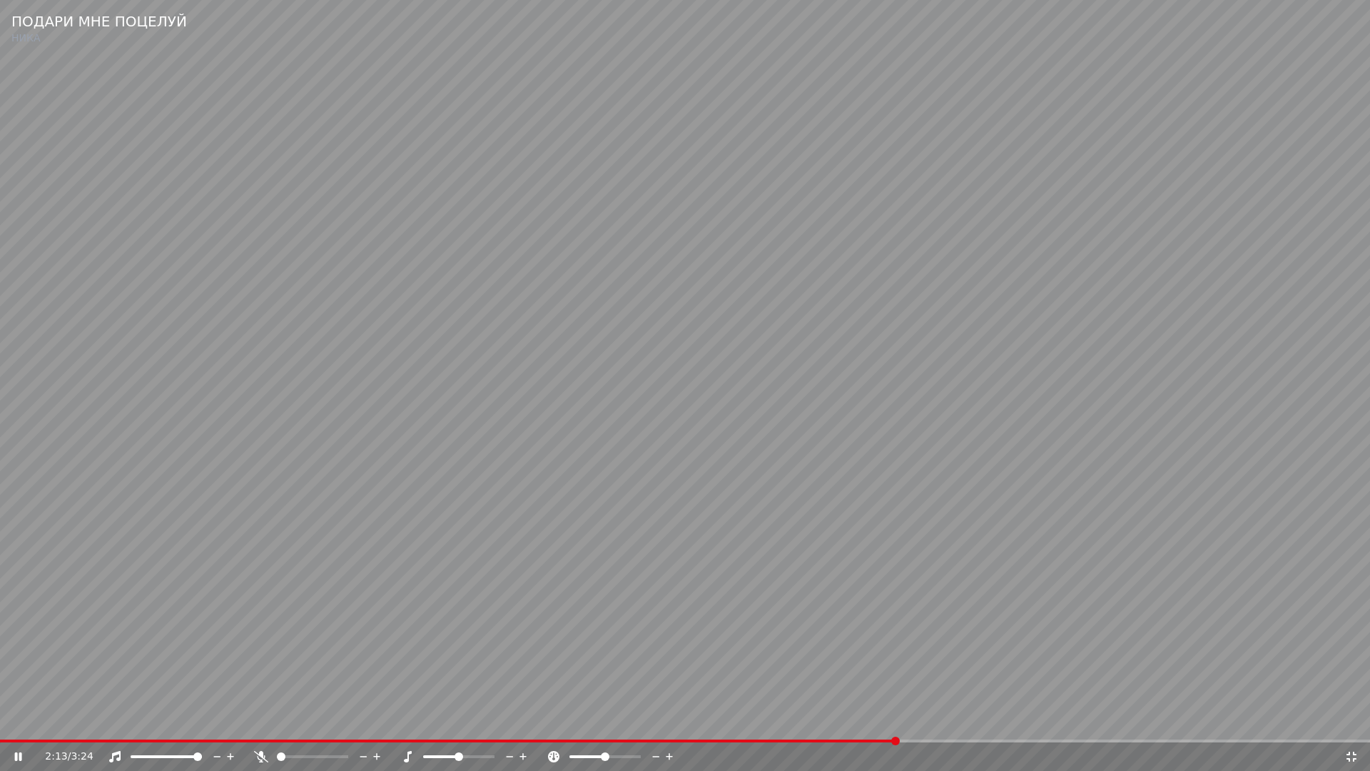
click at [400, 617] on video at bounding box center [685, 385] width 1370 height 771
click at [1349, 725] on icon at bounding box center [1351, 756] width 14 height 11
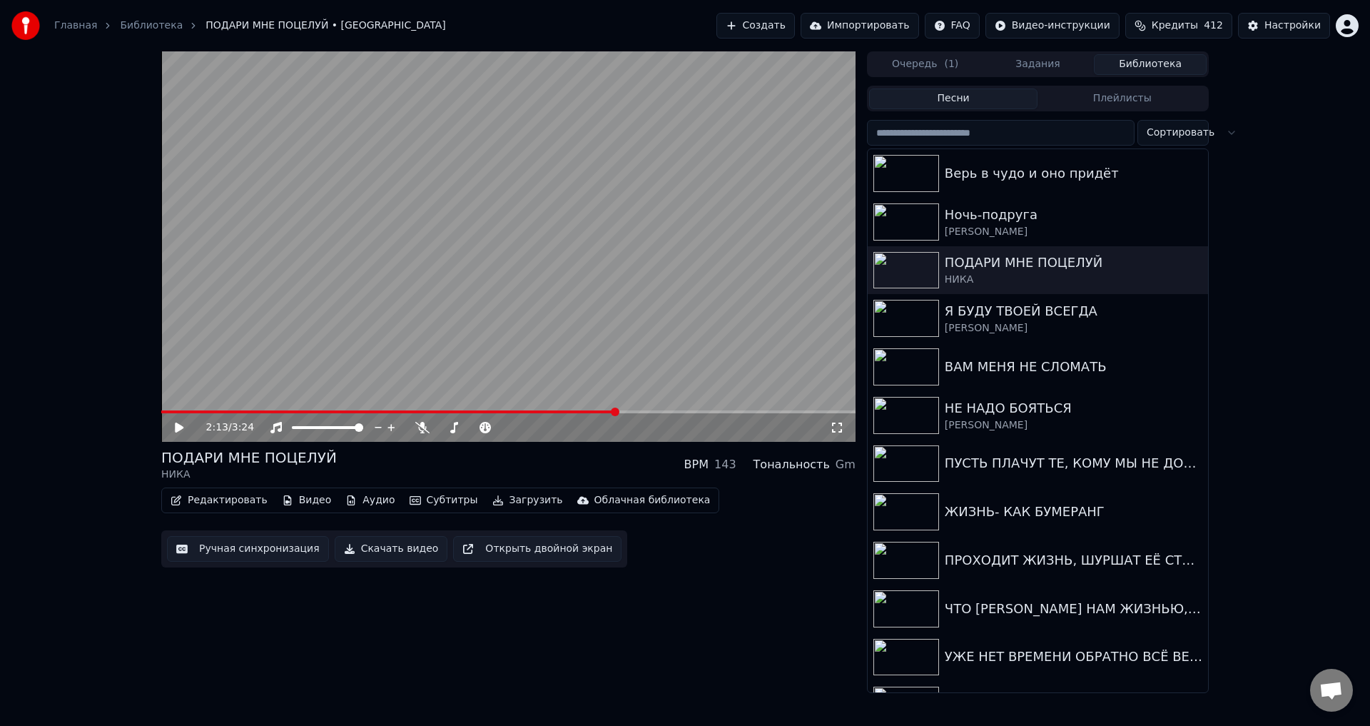
click at [258, 552] on button "Ручная синхронизация" at bounding box center [248, 549] width 162 height 26
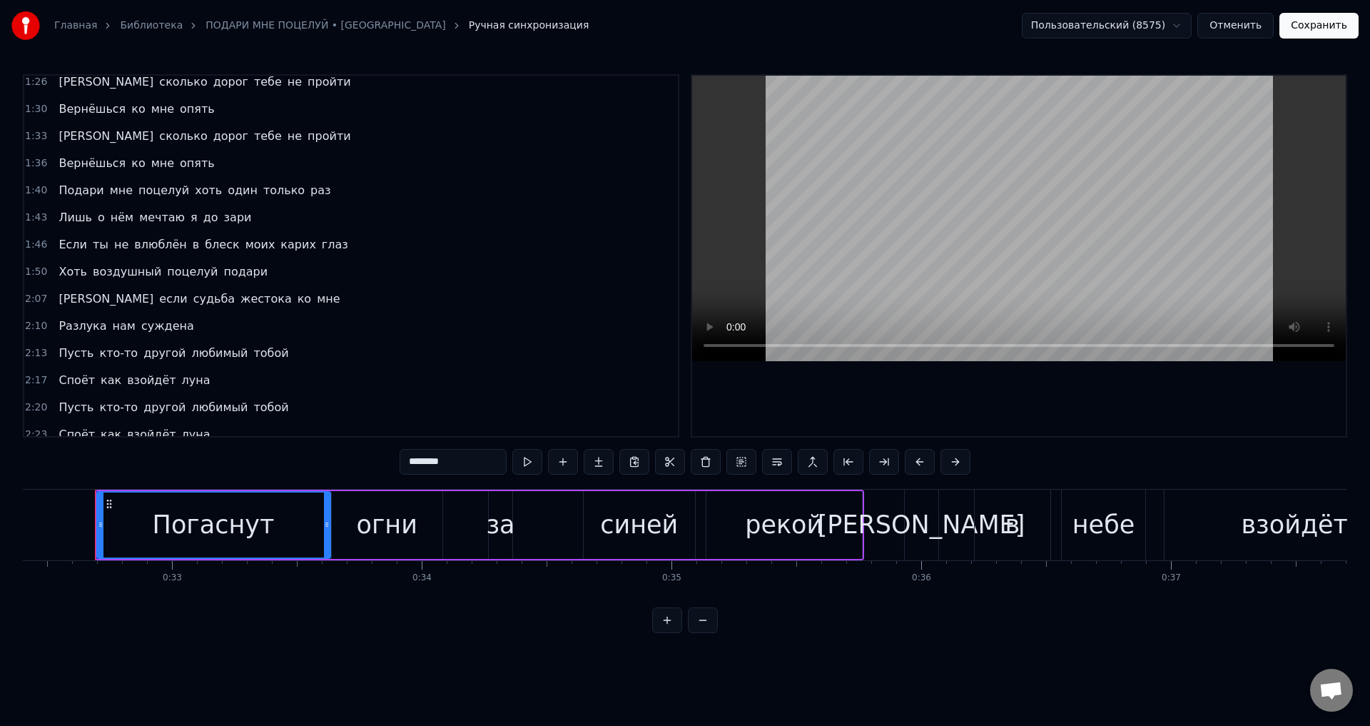
scroll to position [357, 0]
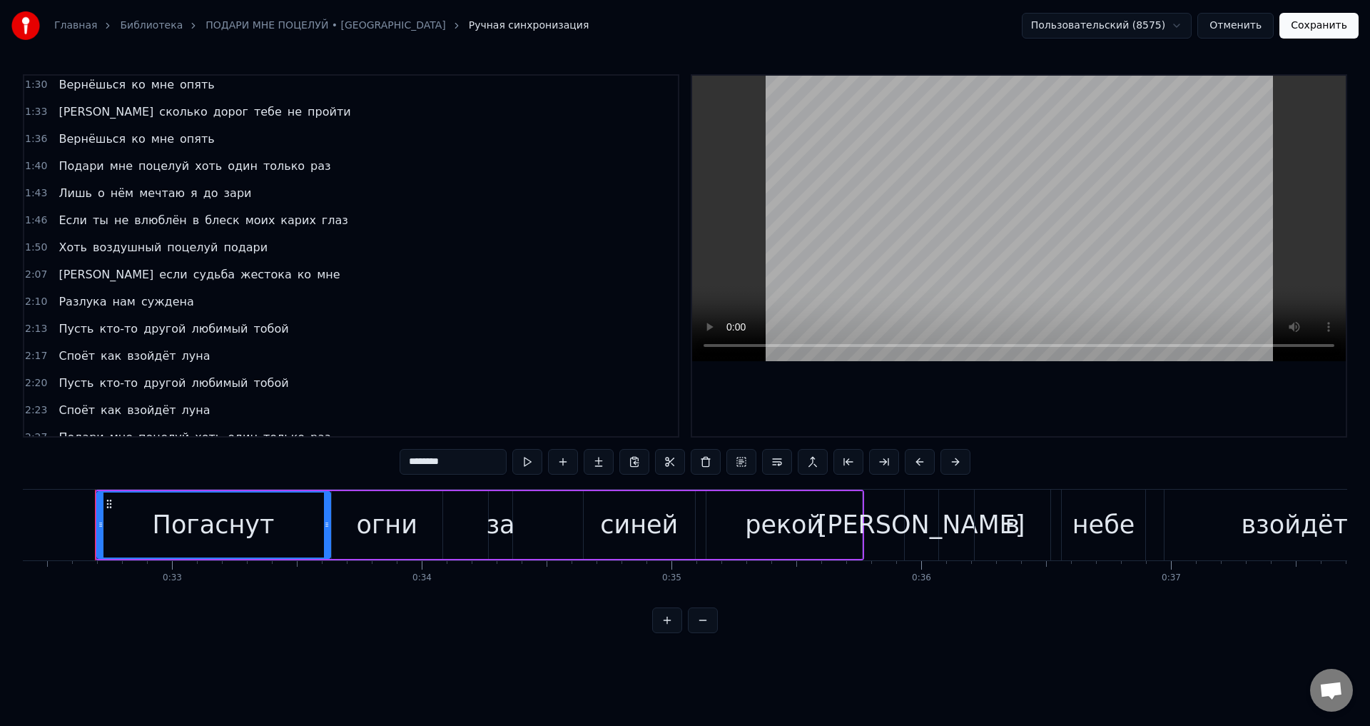
click at [145, 304] on span "суждена" at bounding box center [168, 301] width 56 height 16
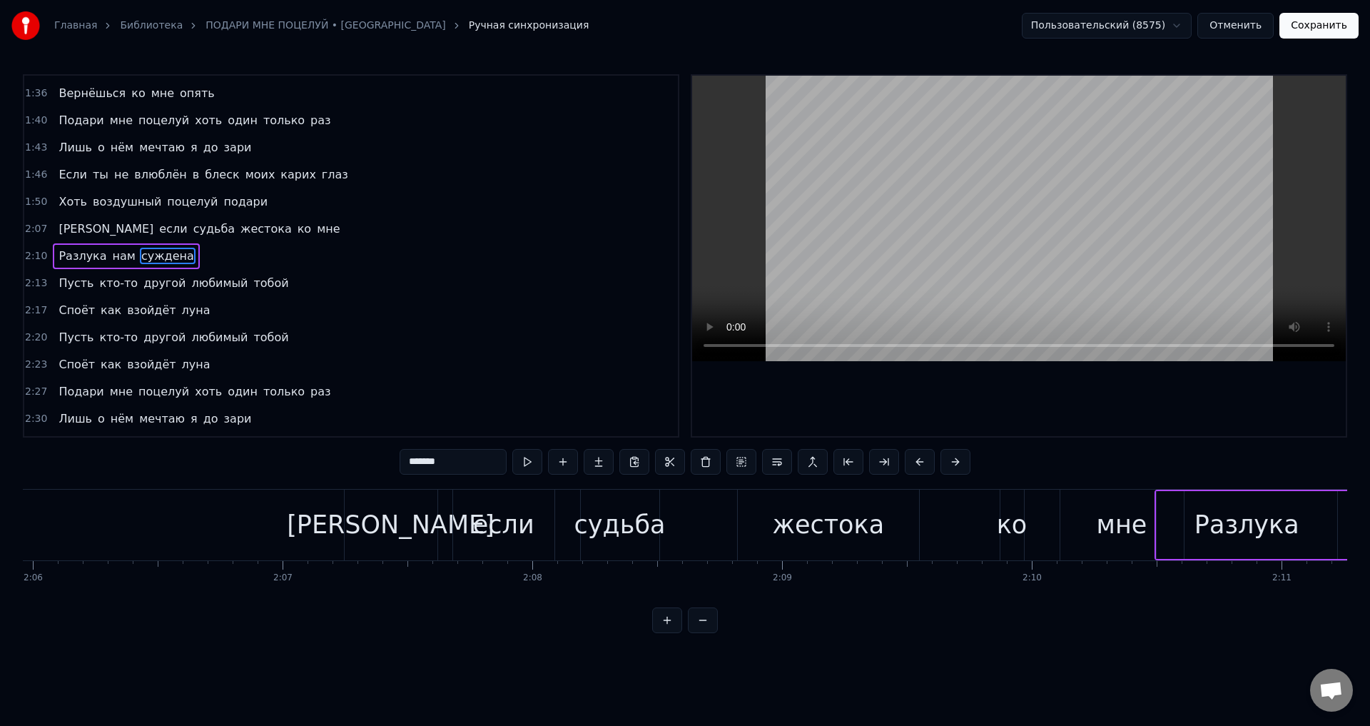
scroll to position [0, 32834]
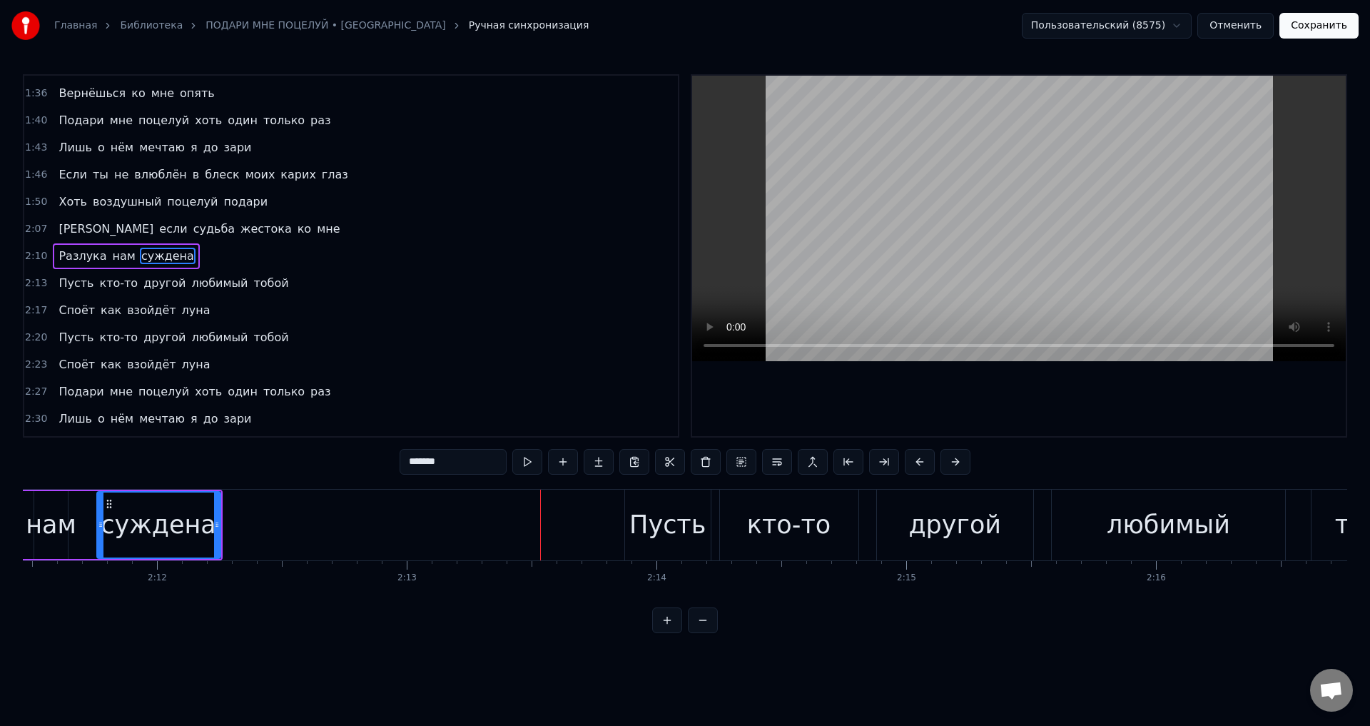
click at [180, 519] on div "суждена" at bounding box center [159, 525] width 116 height 38
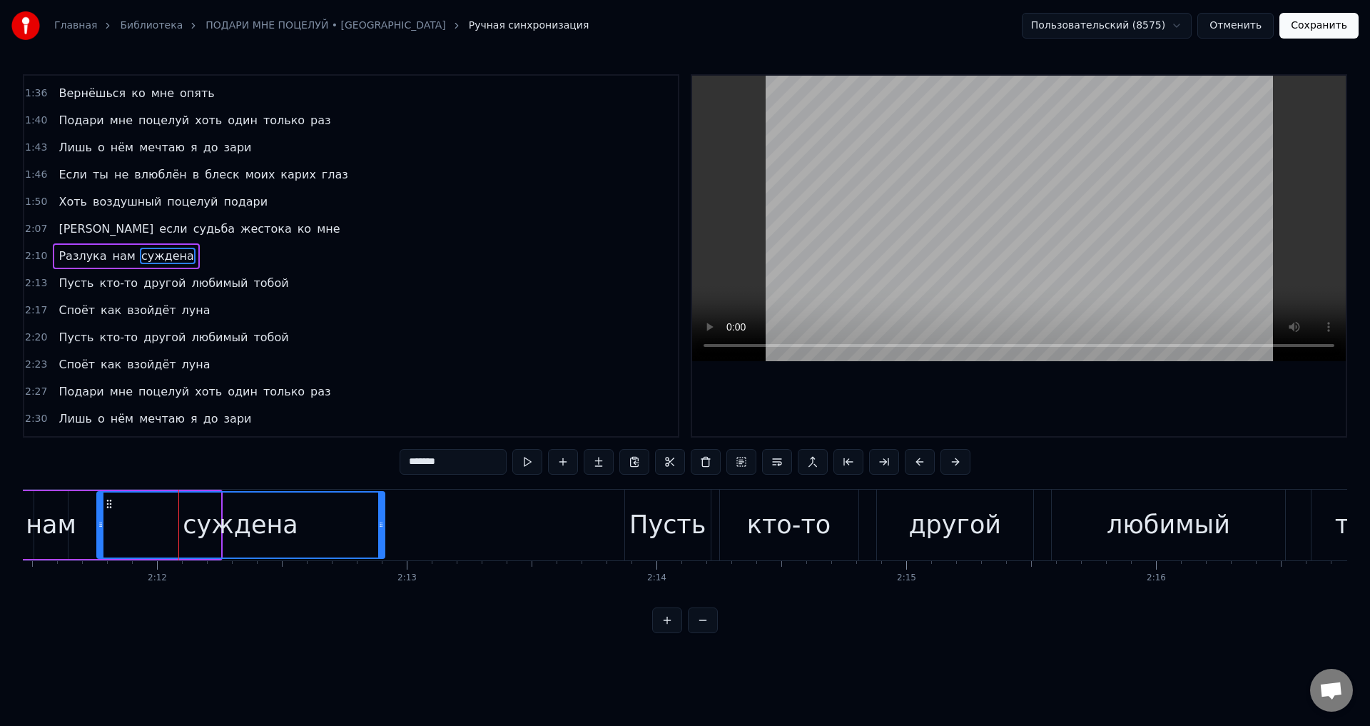
drag, startPoint x: 218, startPoint y: 524, endPoint x: 382, endPoint y: 519, distance: 164.2
click at [382, 519] on icon at bounding box center [381, 524] width 6 height 11
click at [44, 526] on div "нам" at bounding box center [51, 525] width 51 height 38
type input "***"
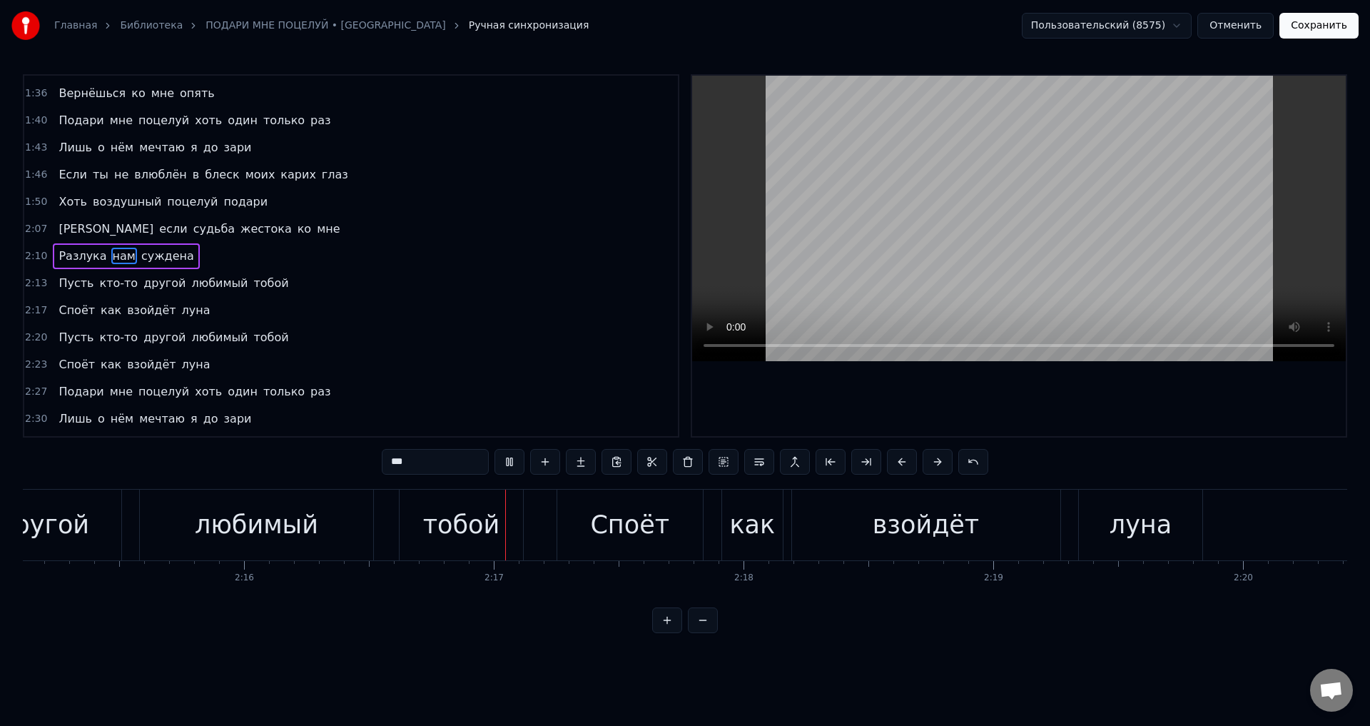
scroll to position [0, 34029]
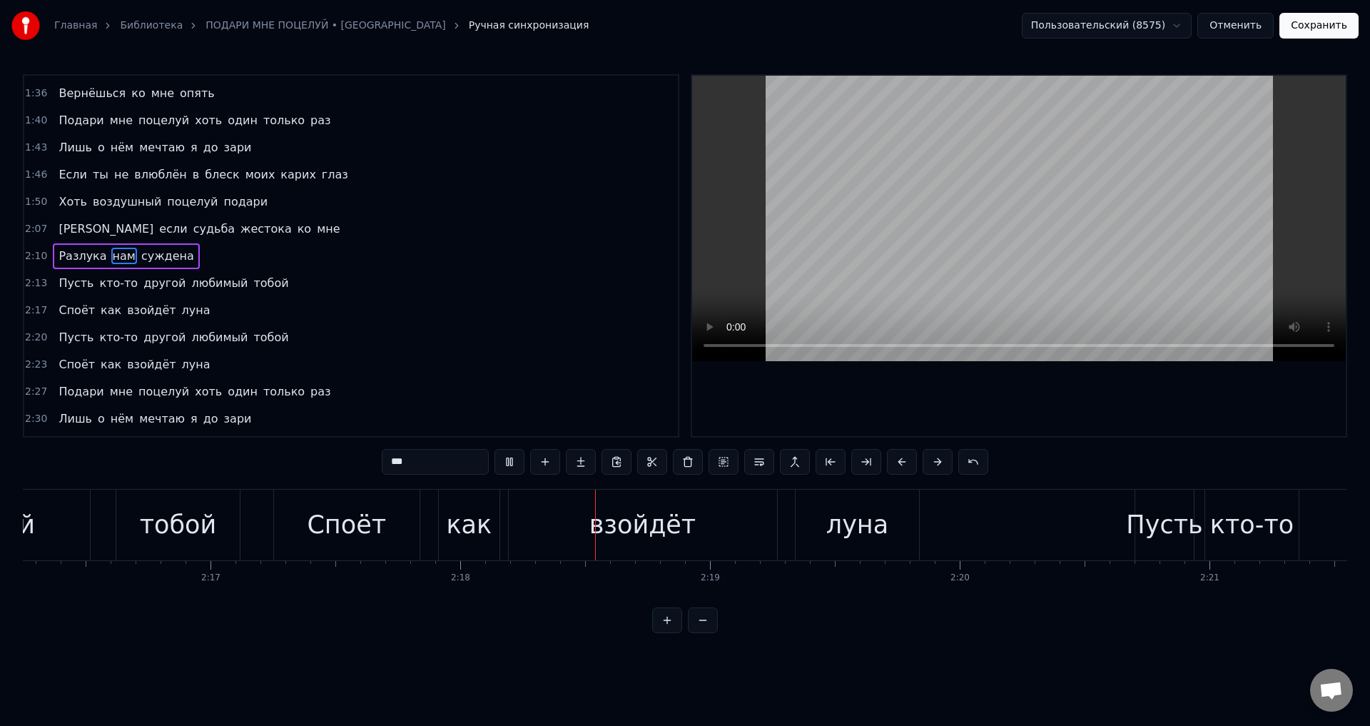
click at [1311, 31] on button "Сохранить" at bounding box center [1318, 26] width 79 height 26
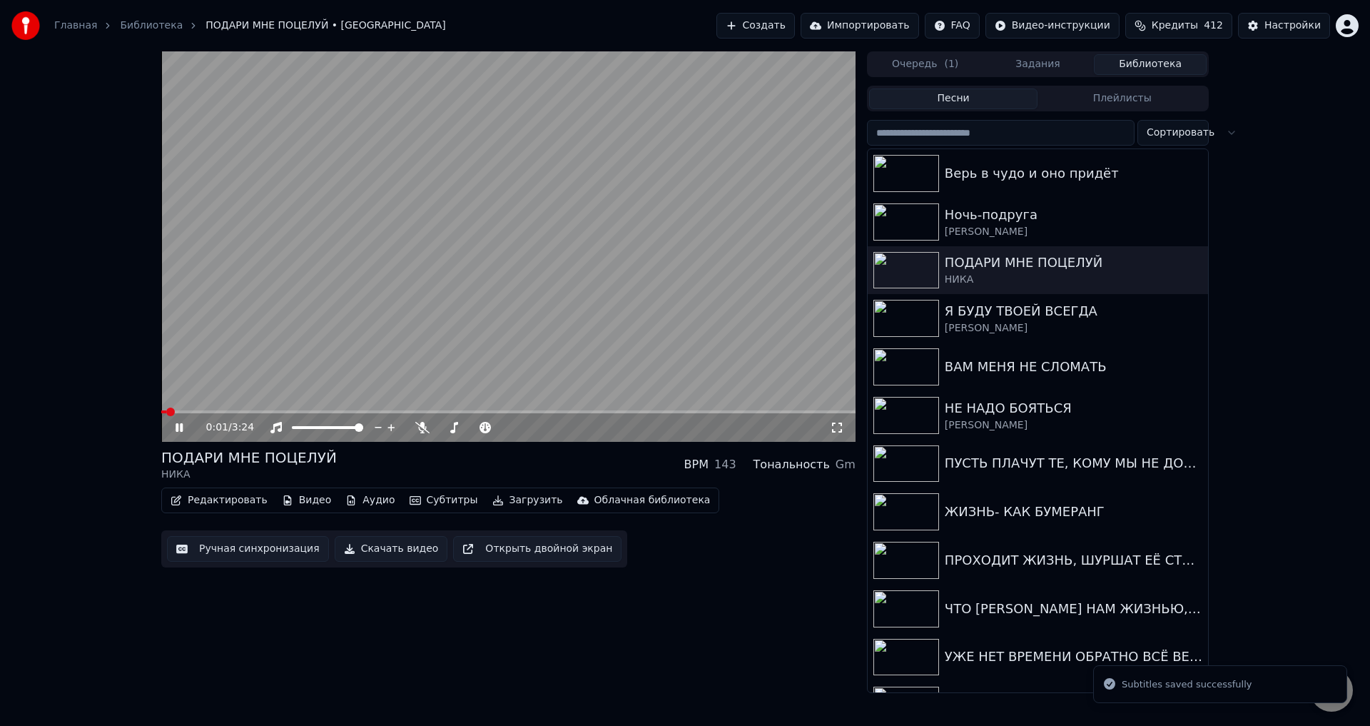
click at [428, 414] on div "0:01 / 3:24" at bounding box center [508, 427] width 694 height 29
click at [432, 413] on span at bounding box center [508, 411] width 694 height 3
click at [522, 414] on div "1:20 / 3:24" at bounding box center [508, 427] width 694 height 29
click at [524, 415] on div "1:20 / 3:24" at bounding box center [508, 427] width 694 height 29
click at [534, 411] on span at bounding box center [508, 411] width 694 height 3
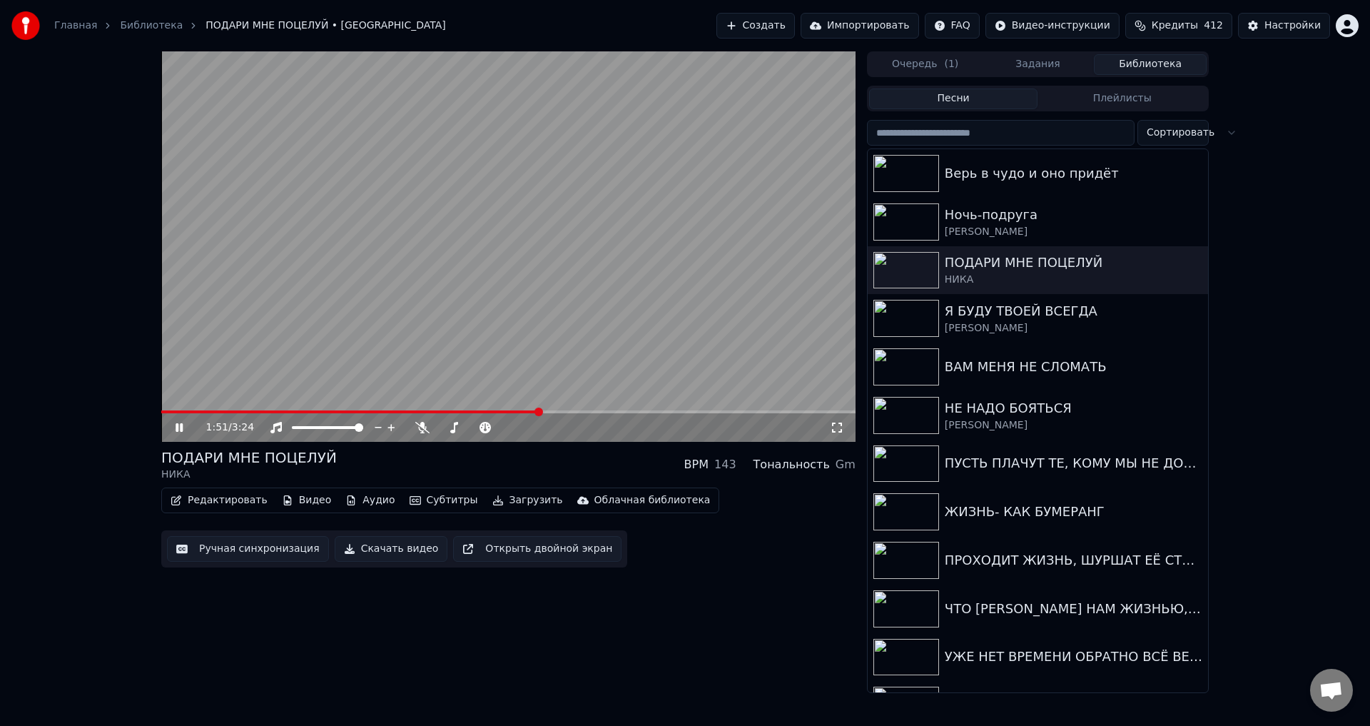
click at [835, 428] on icon at bounding box center [837, 427] width 14 height 11
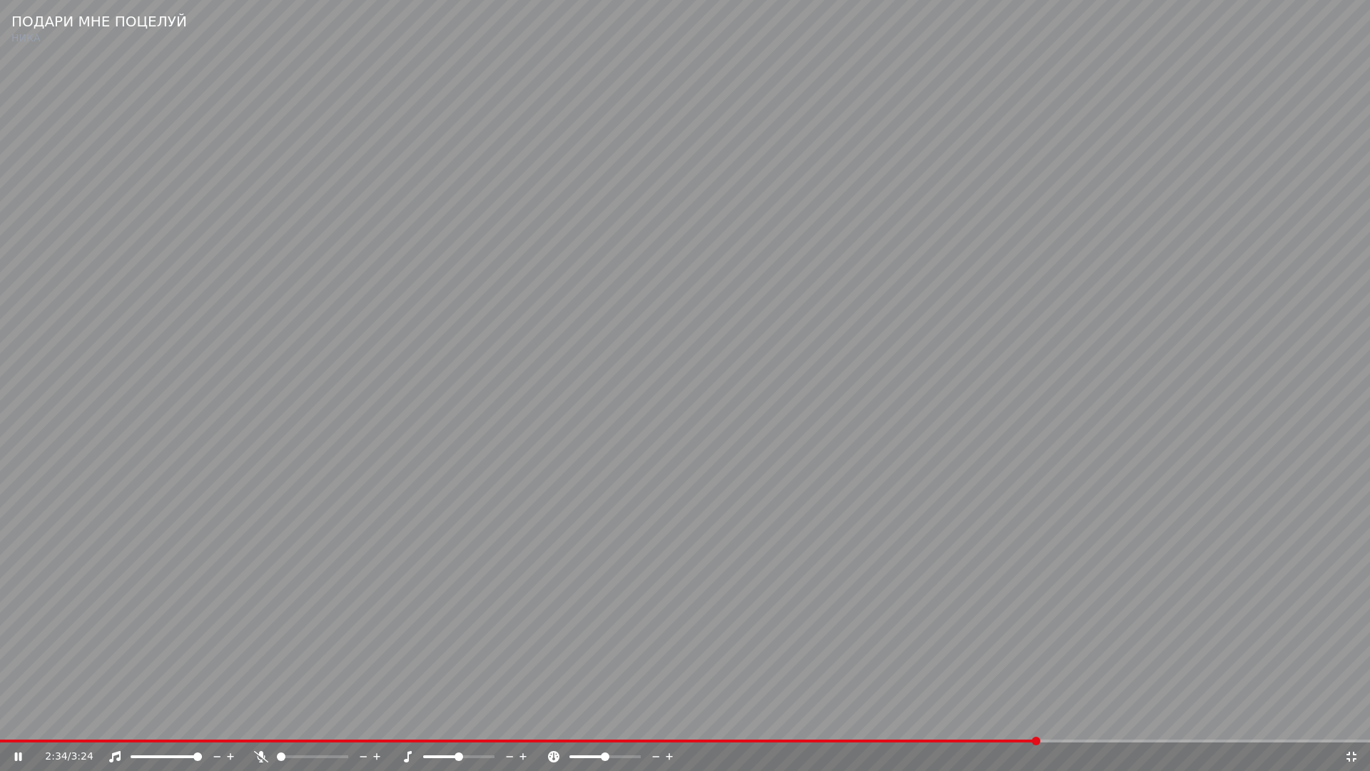
click at [857, 666] on video at bounding box center [685, 385] width 1370 height 771
click at [1352, 725] on icon at bounding box center [1351, 756] width 14 height 11
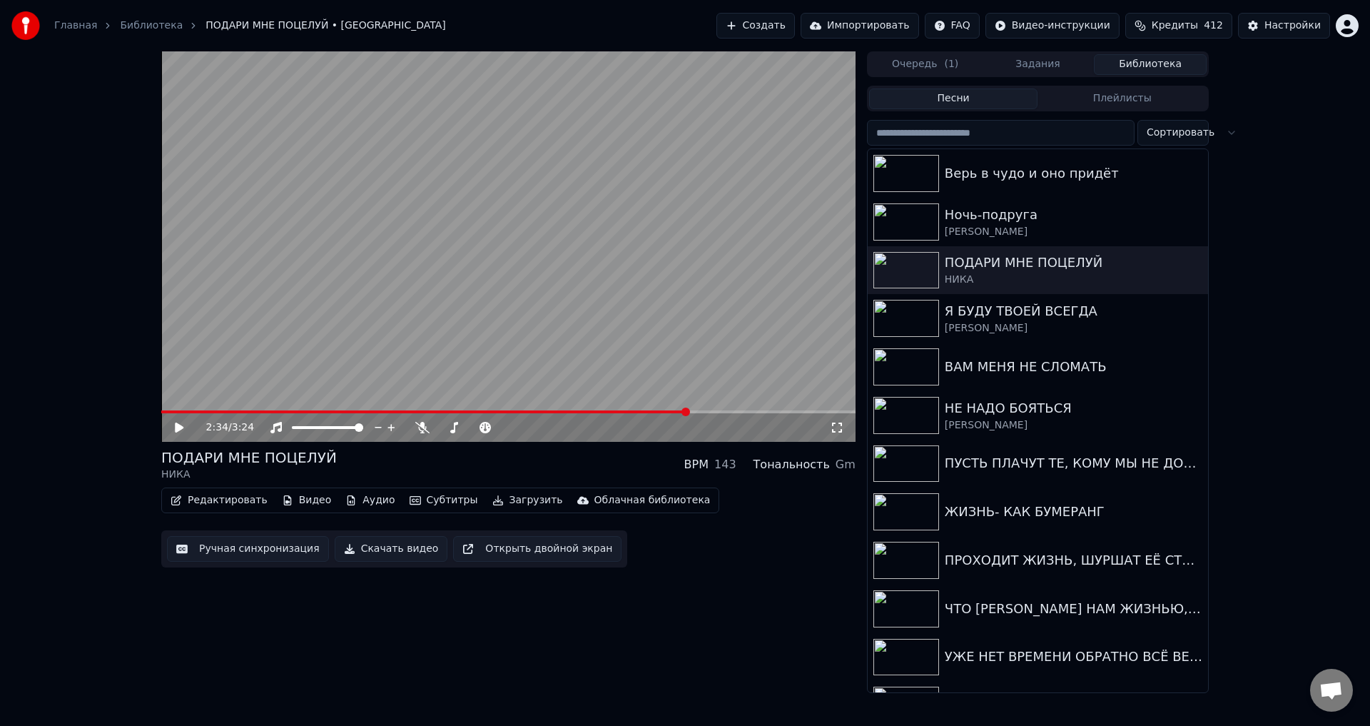
click at [265, 546] on button "Ручная синхронизация" at bounding box center [248, 549] width 162 height 26
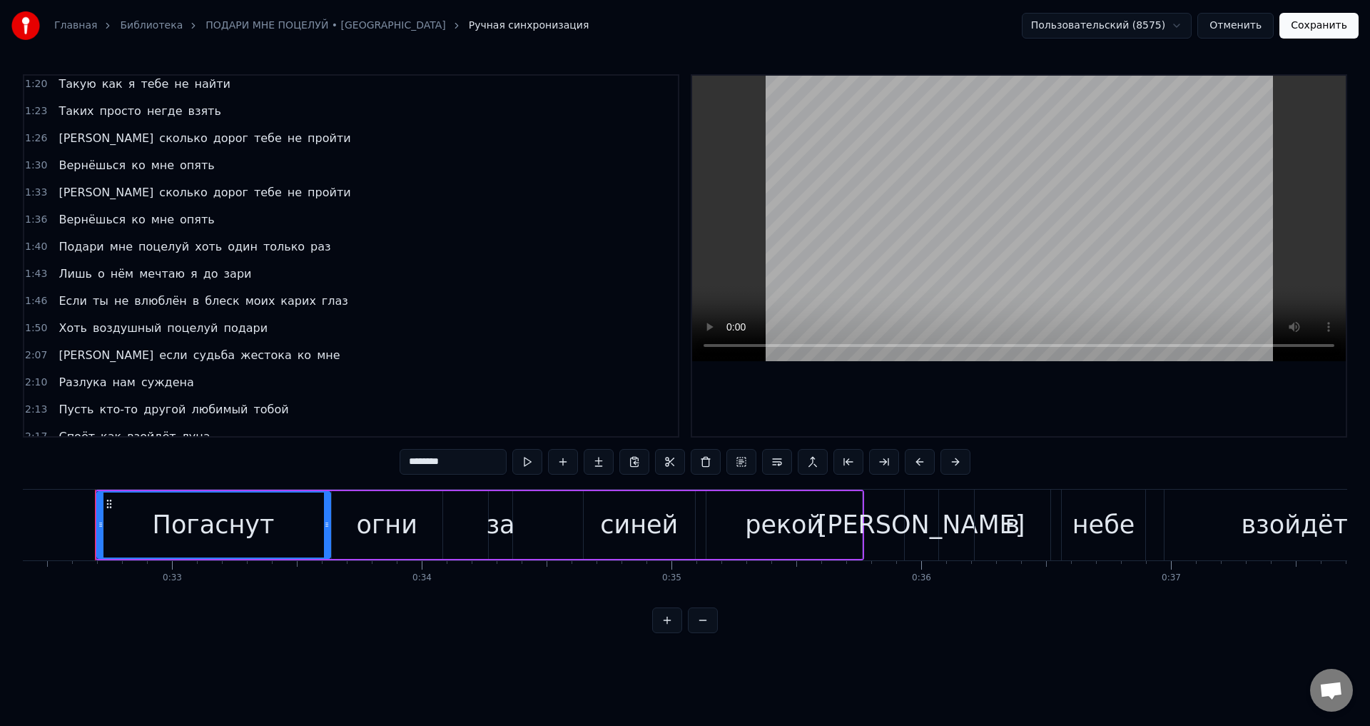
scroll to position [357, 0]
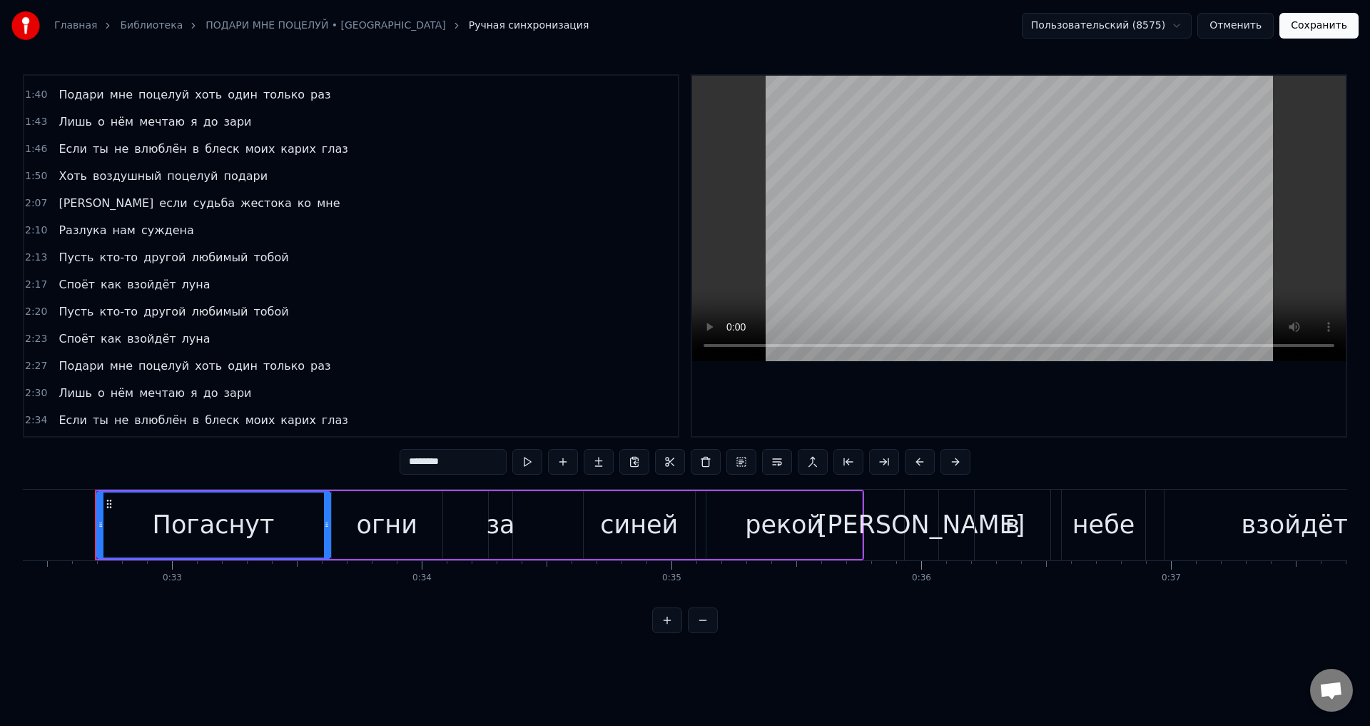
click at [64, 367] on span "Подари" at bounding box center [81, 366] width 48 height 16
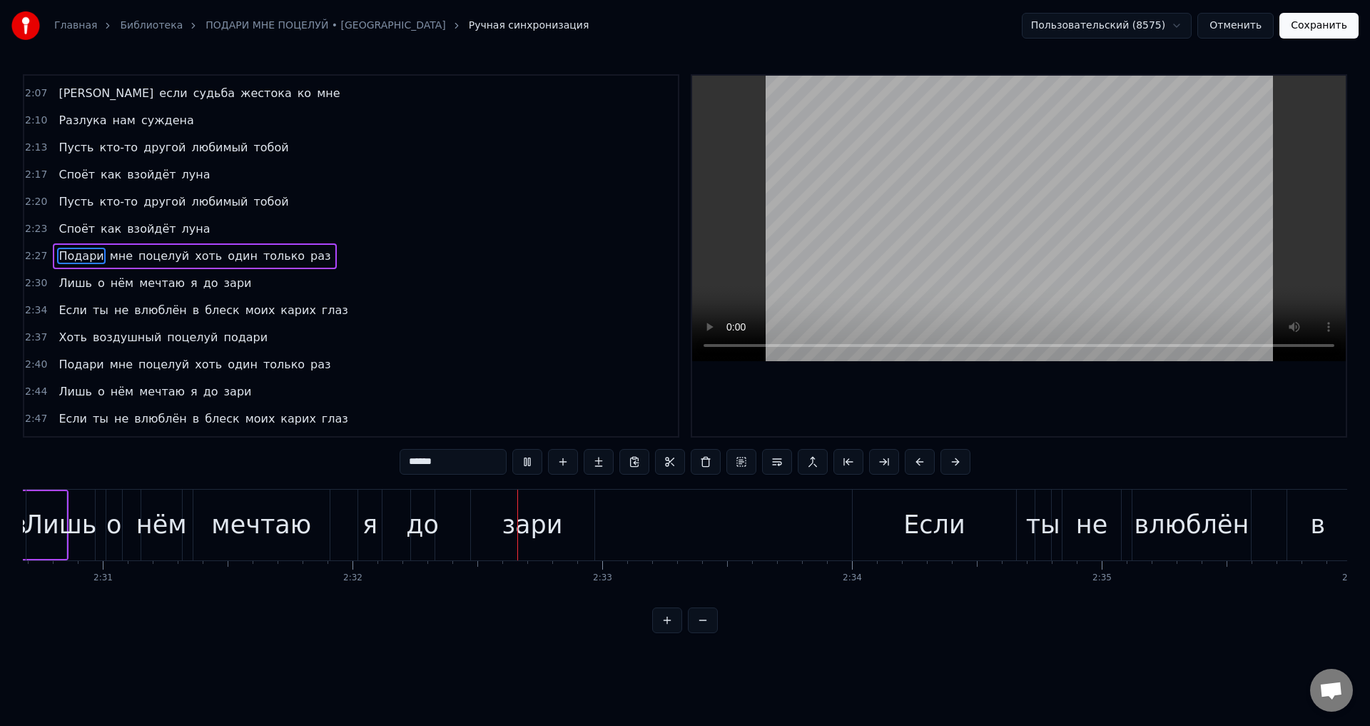
scroll to position [0, 37912]
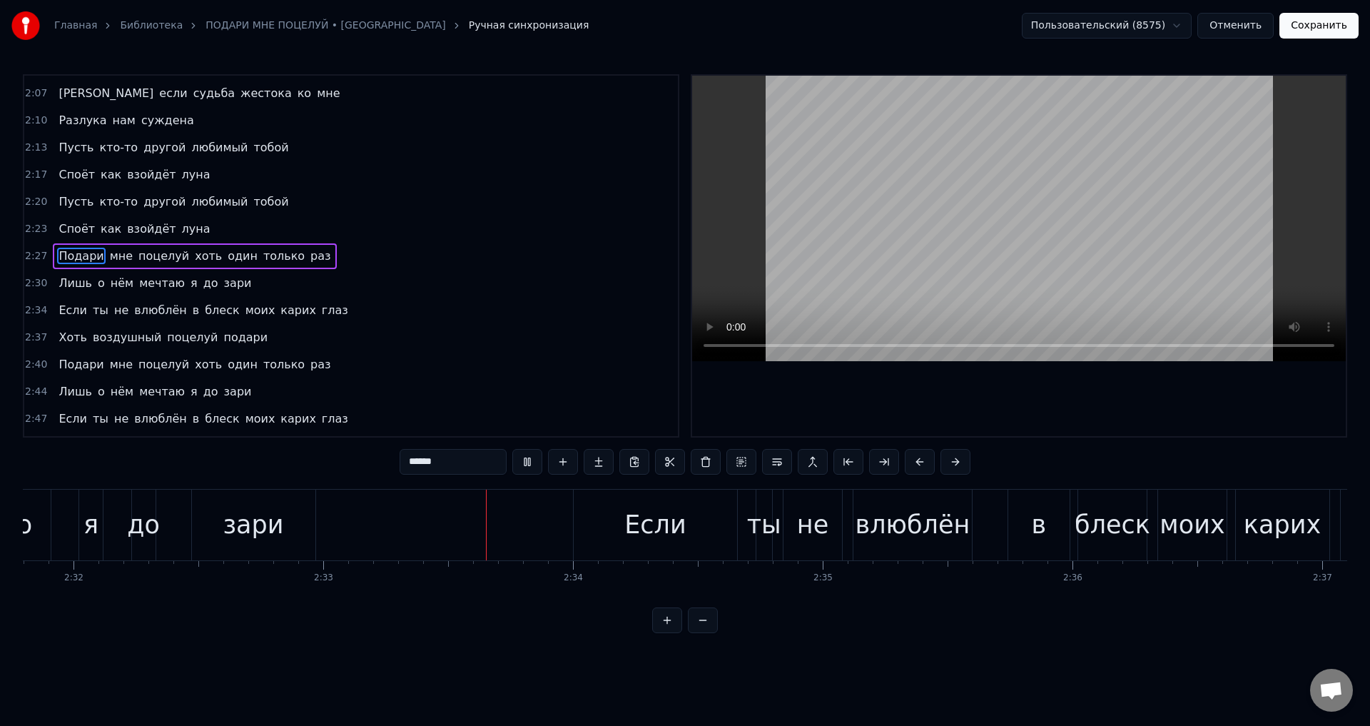
click at [938, 263] on video at bounding box center [1019, 218] width 654 height 285
click at [265, 530] on div "зари" at bounding box center [253, 525] width 61 height 38
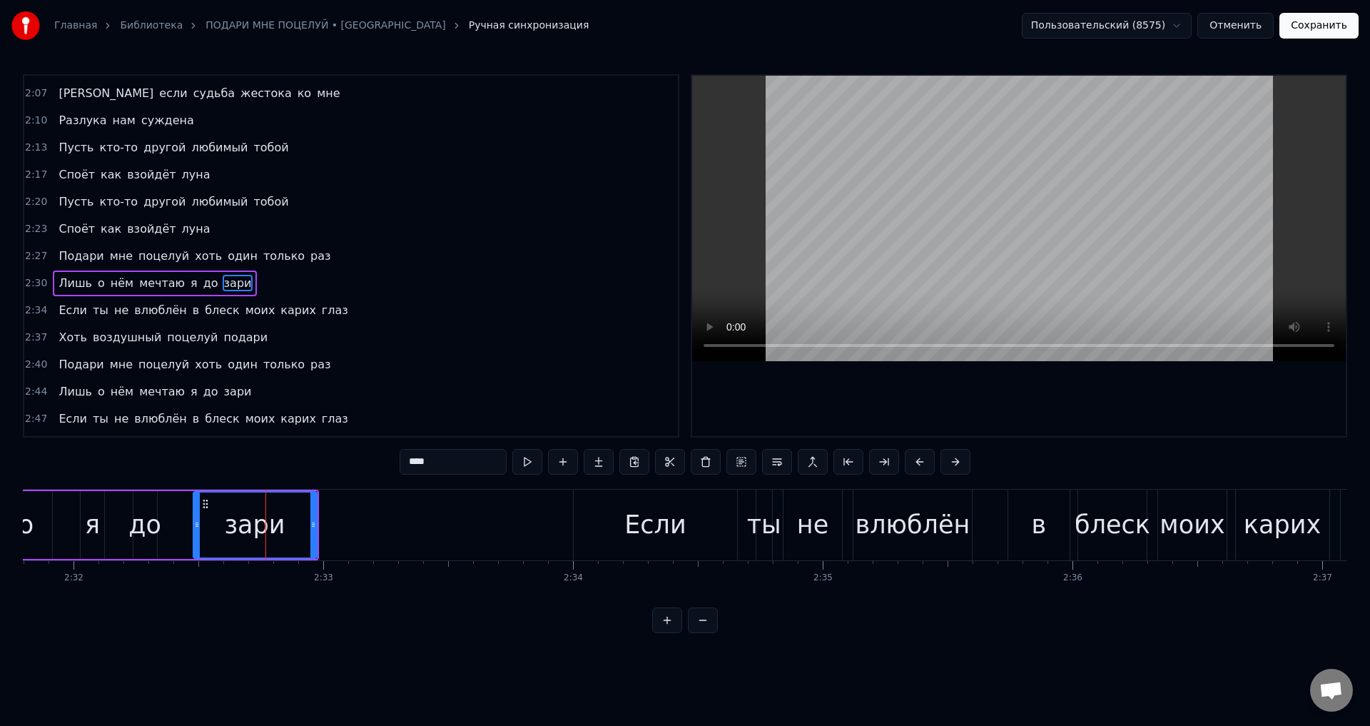
scroll to position [565, 0]
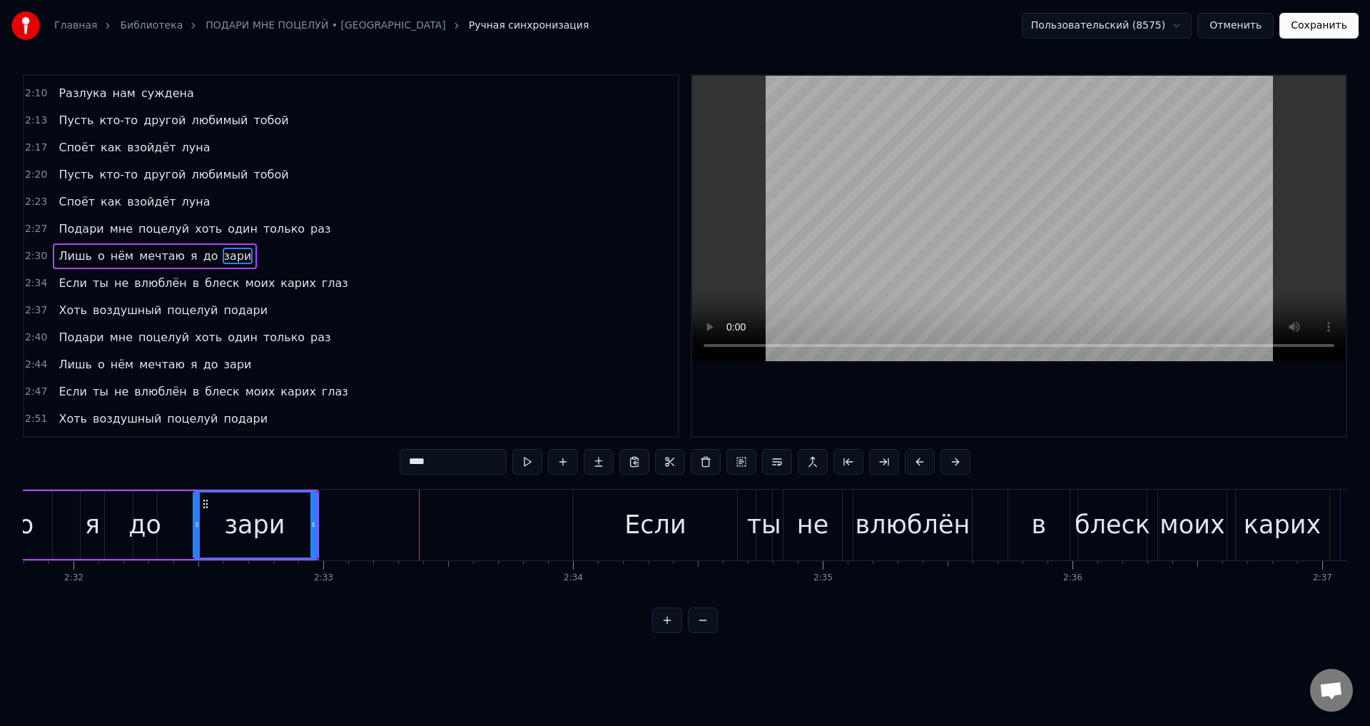
click at [265, 512] on div "зари" at bounding box center [254, 525] width 61 height 38
drag, startPoint x: 313, startPoint y: 519, endPoint x: 407, endPoint y: 522, distance: 95.0
click at [407, 522] on icon at bounding box center [408, 524] width 6 height 11
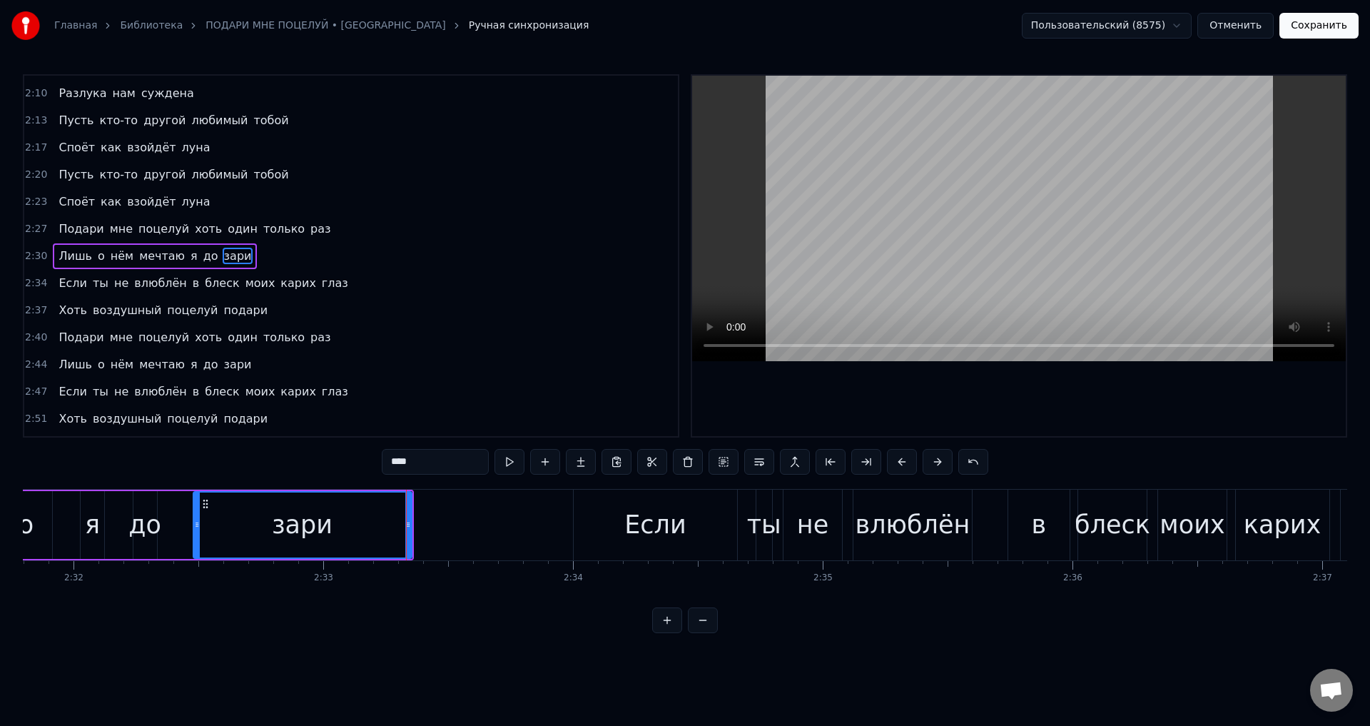
drag, startPoint x: 300, startPoint y: 521, endPoint x: 422, endPoint y: 457, distance: 136.9
click at [301, 521] on div "зари" at bounding box center [302, 525] width 61 height 38
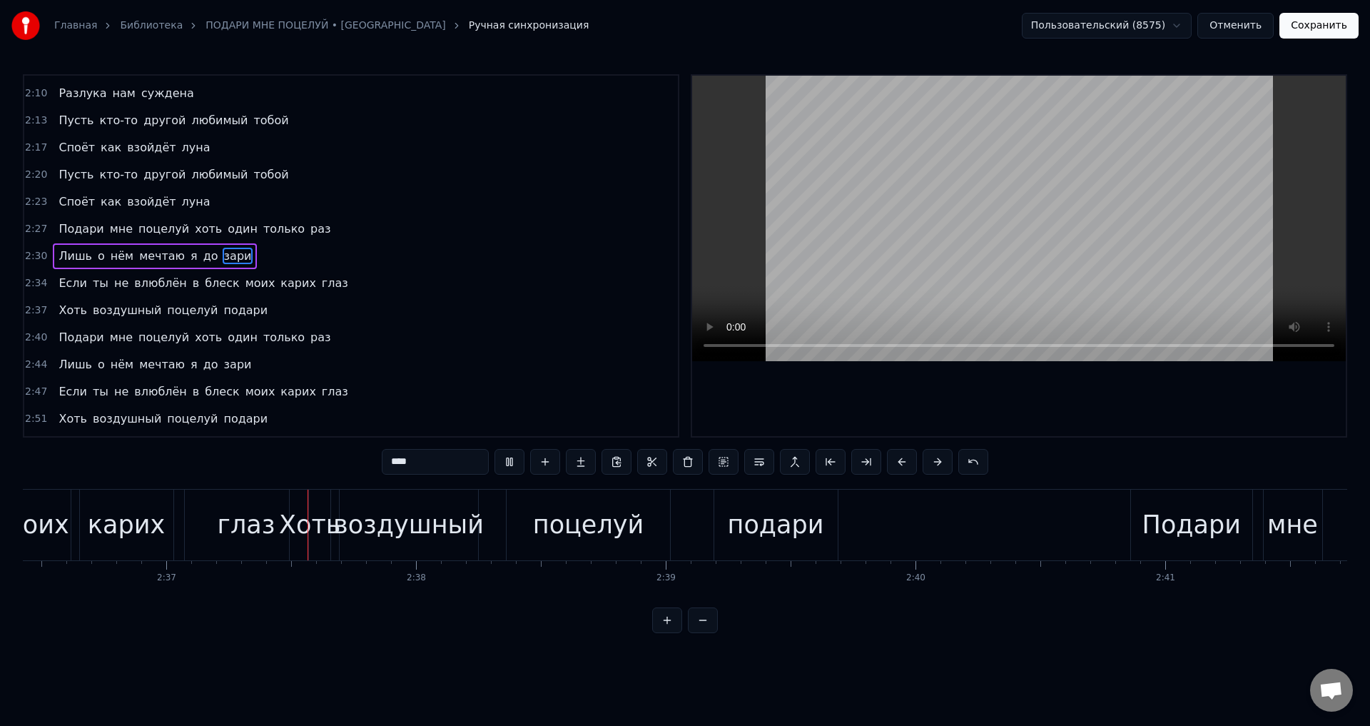
scroll to position [0, 39101]
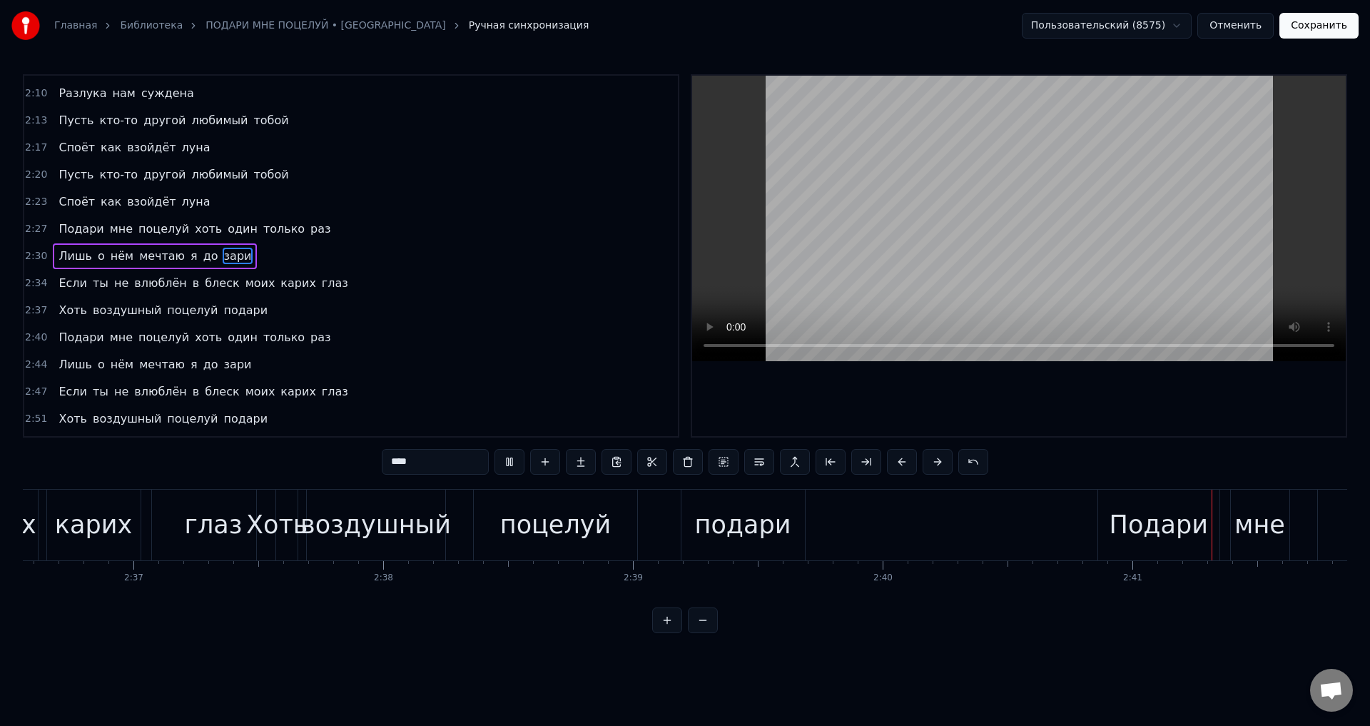
click at [772, 527] on div "подари" at bounding box center [743, 525] width 96 height 38
type input "******"
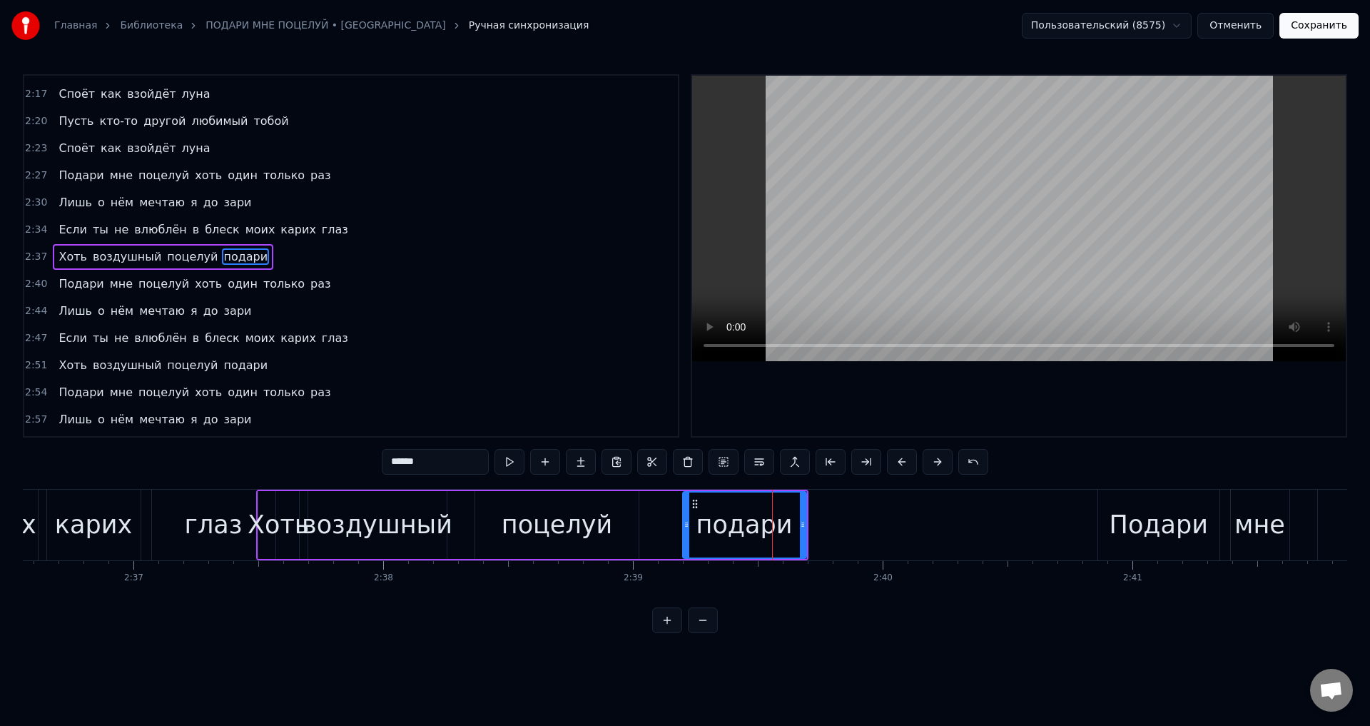
scroll to position [619, 0]
drag, startPoint x: 802, startPoint y: 529, endPoint x: 817, endPoint y: 532, distance: 15.1
click at [817, 532] on div at bounding box center [815, 524] width 6 height 65
click at [1322, 24] on button "Сохранить" at bounding box center [1318, 26] width 79 height 26
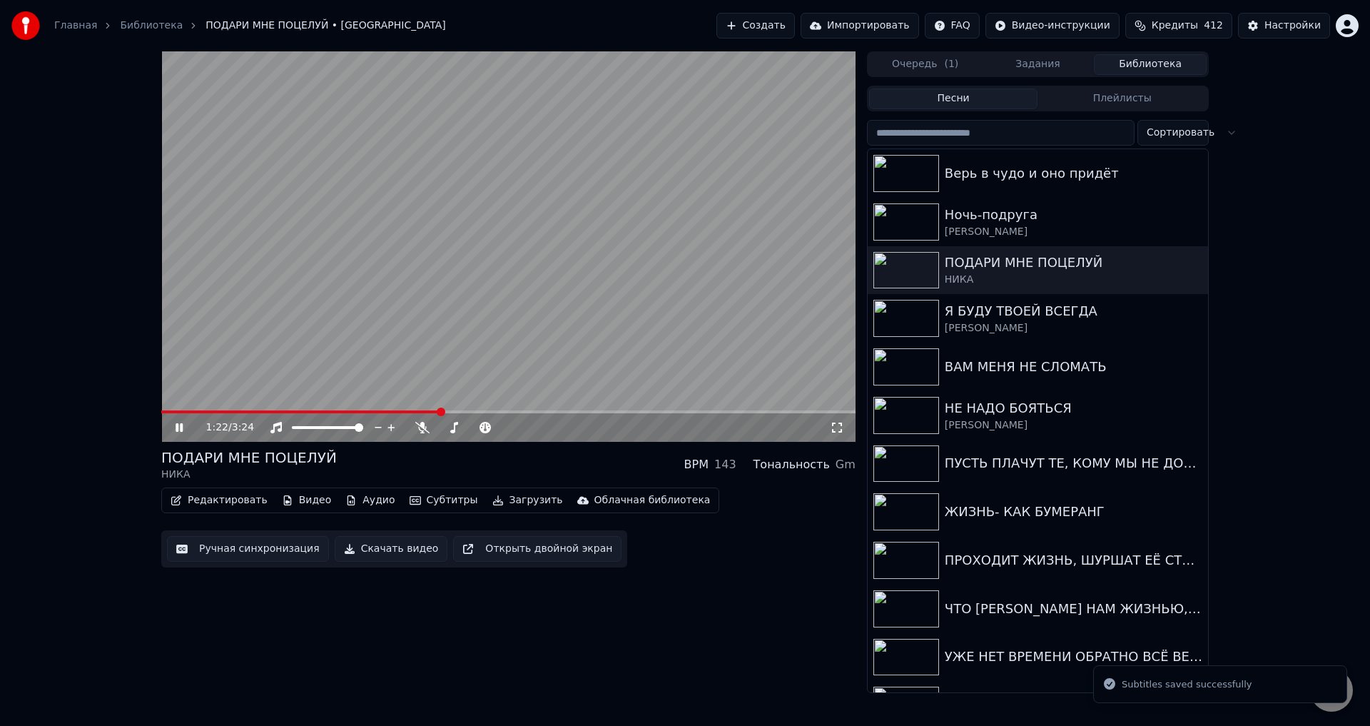
click at [440, 411] on span at bounding box center [508, 411] width 694 height 3
click at [564, 413] on span at bounding box center [508, 411] width 694 height 3
click at [841, 427] on icon at bounding box center [837, 427] width 14 height 11
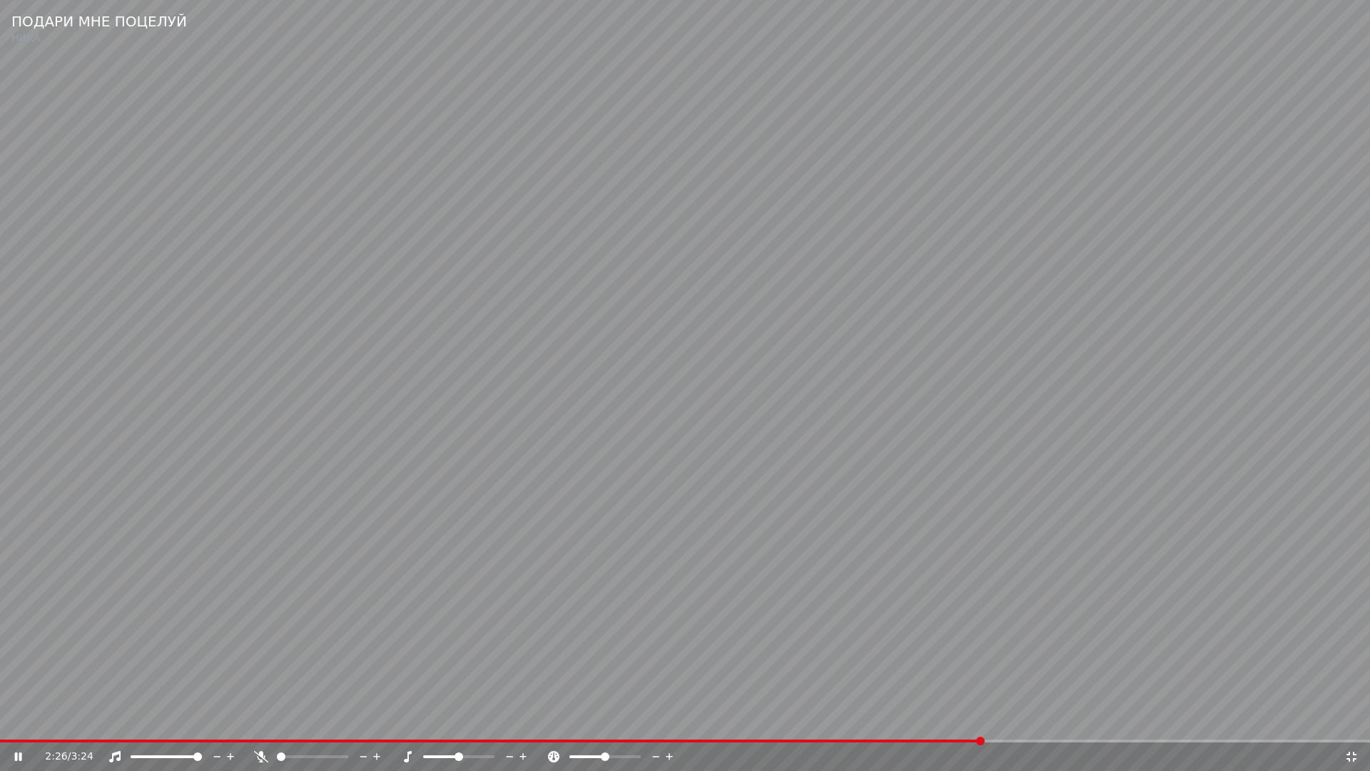
click at [598, 629] on video at bounding box center [685, 385] width 1370 height 771
click at [1349, 725] on icon at bounding box center [1352, 756] width 10 height 10
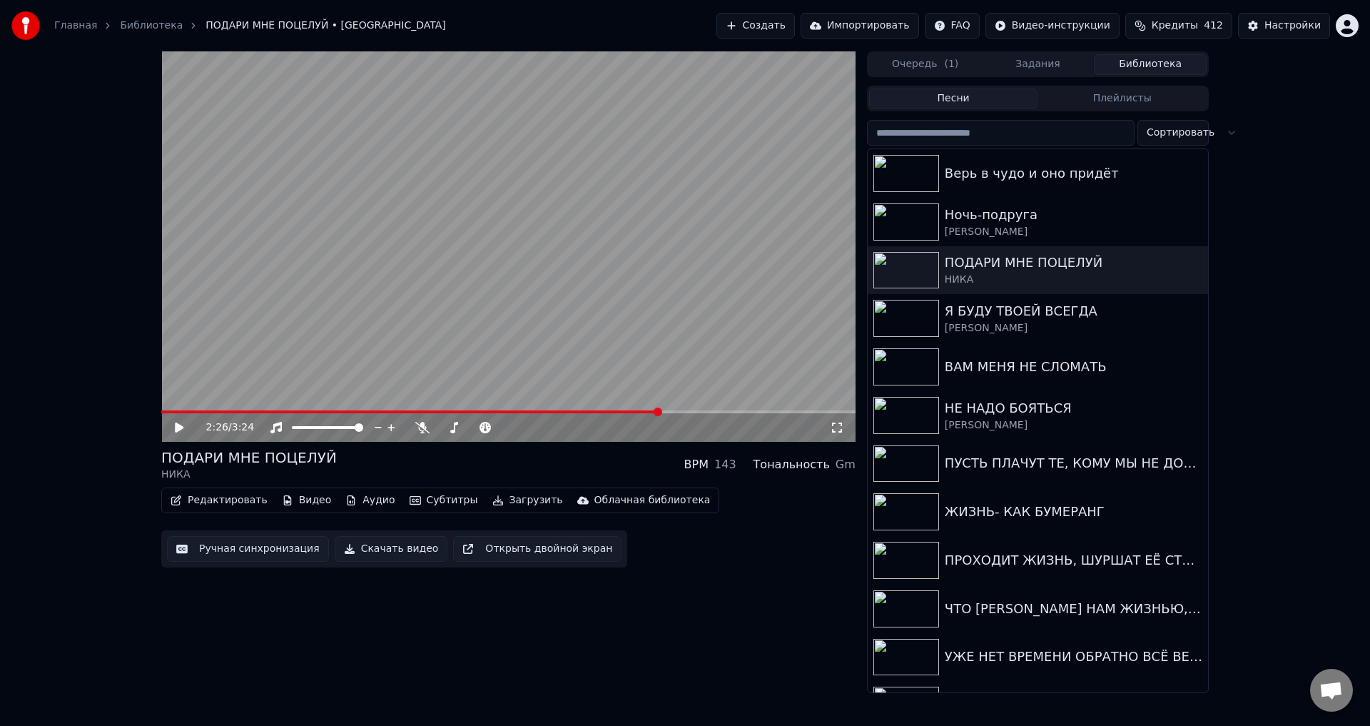
click at [238, 548] on button "Ручная синхронизация" at bounding box center [248, 549] width 162 height 26
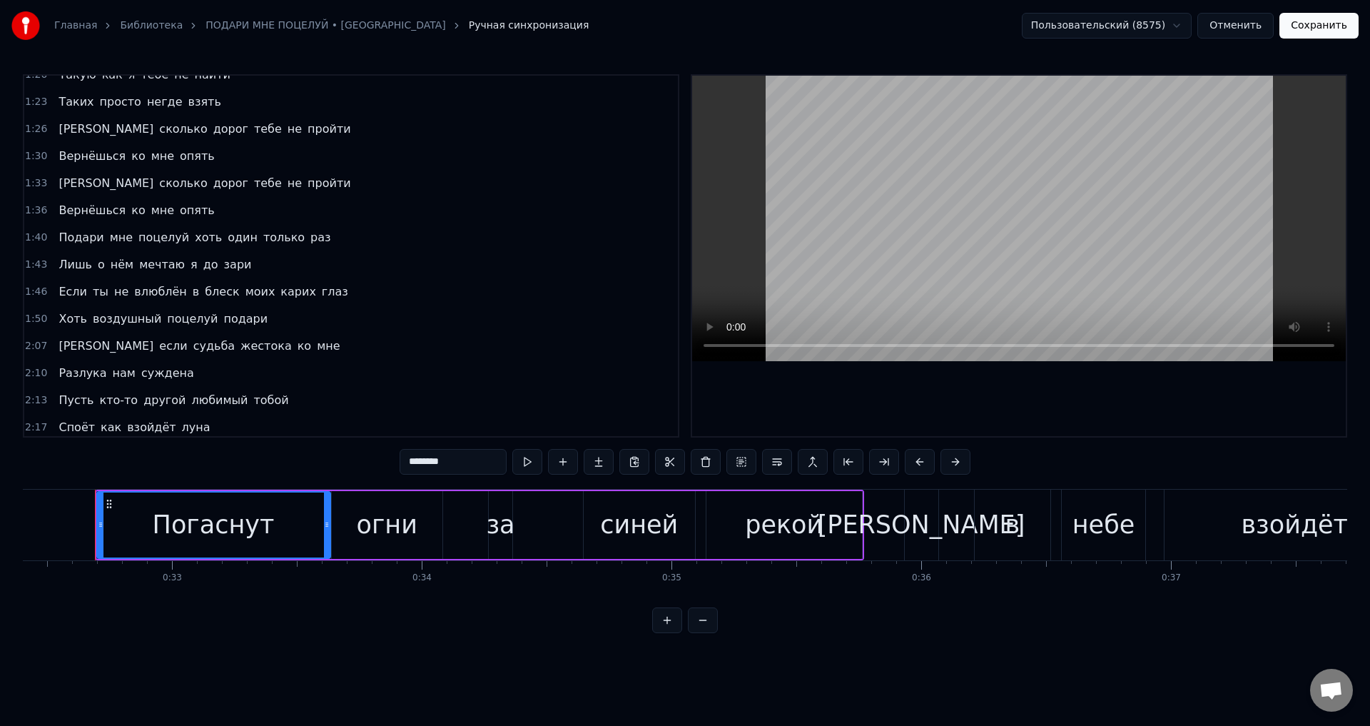
scroll to position [357, 0]
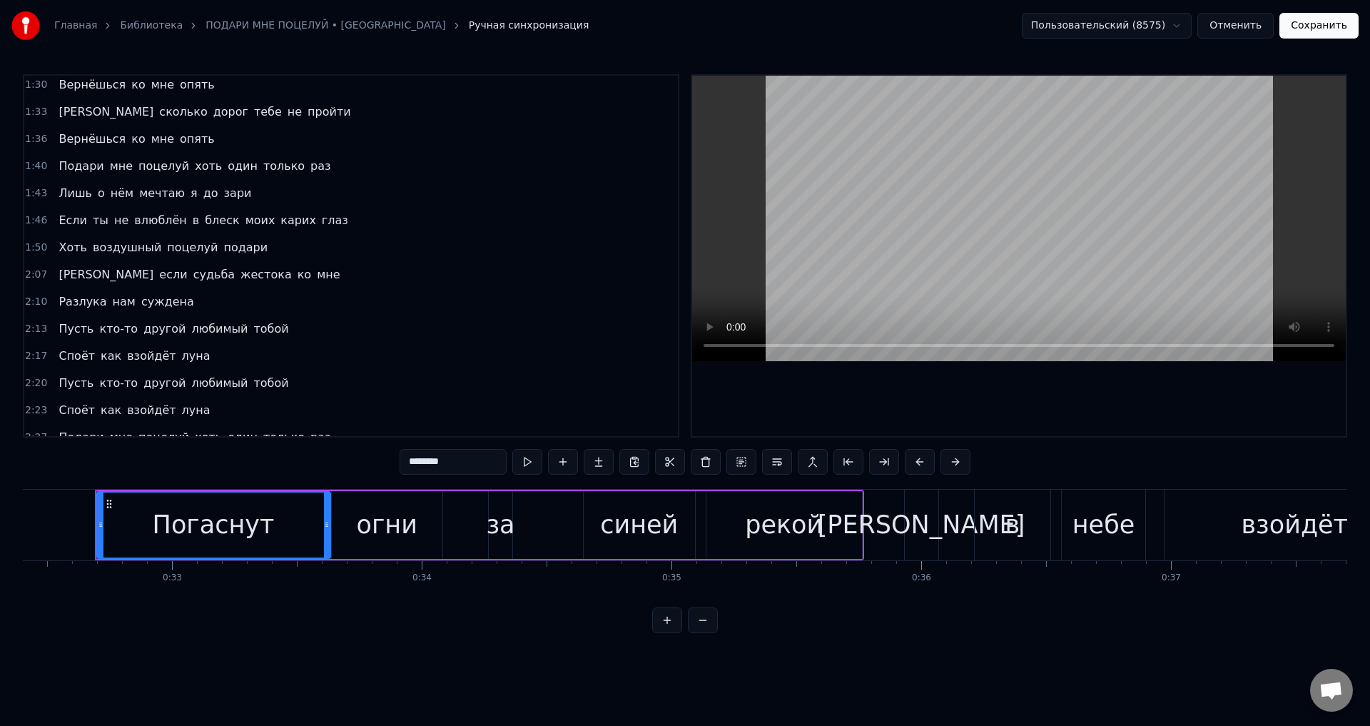
click at [63, 359] on span "Споёт" at bounding box center [76, 356] width 39 height 16
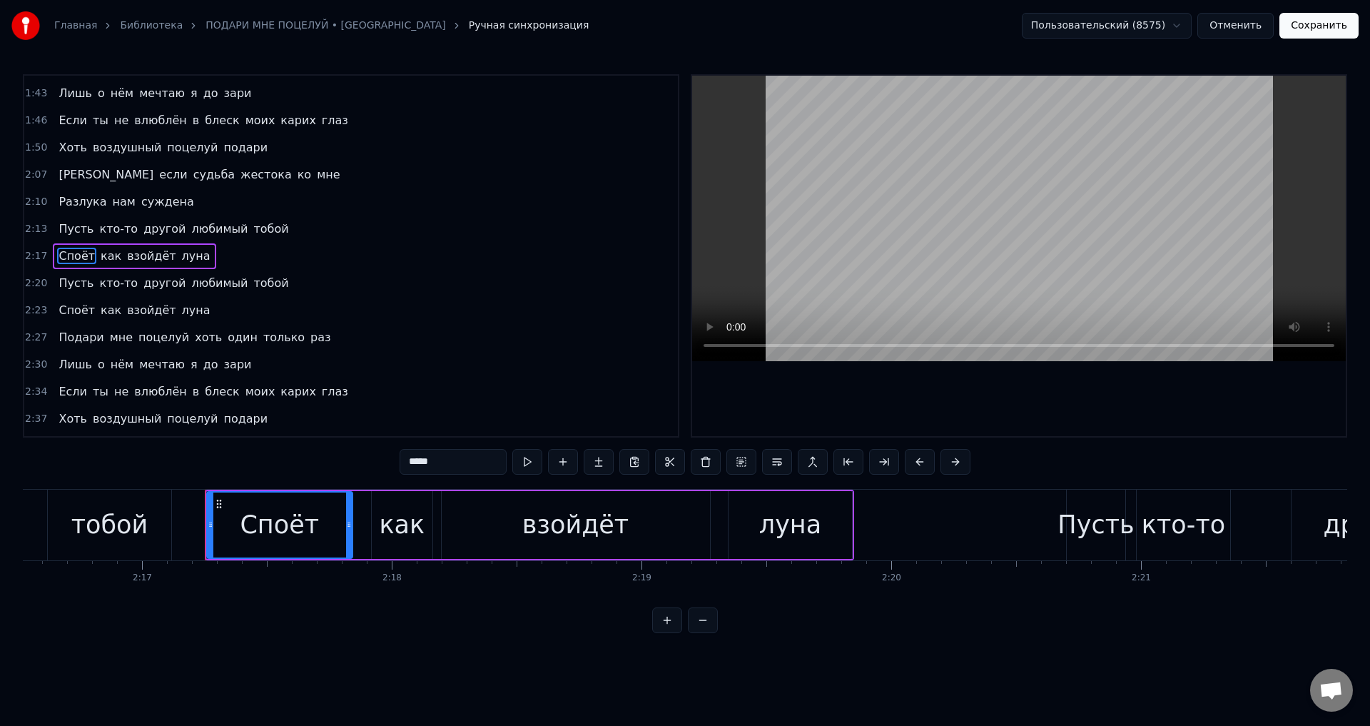
scroll to position [0, 34207]
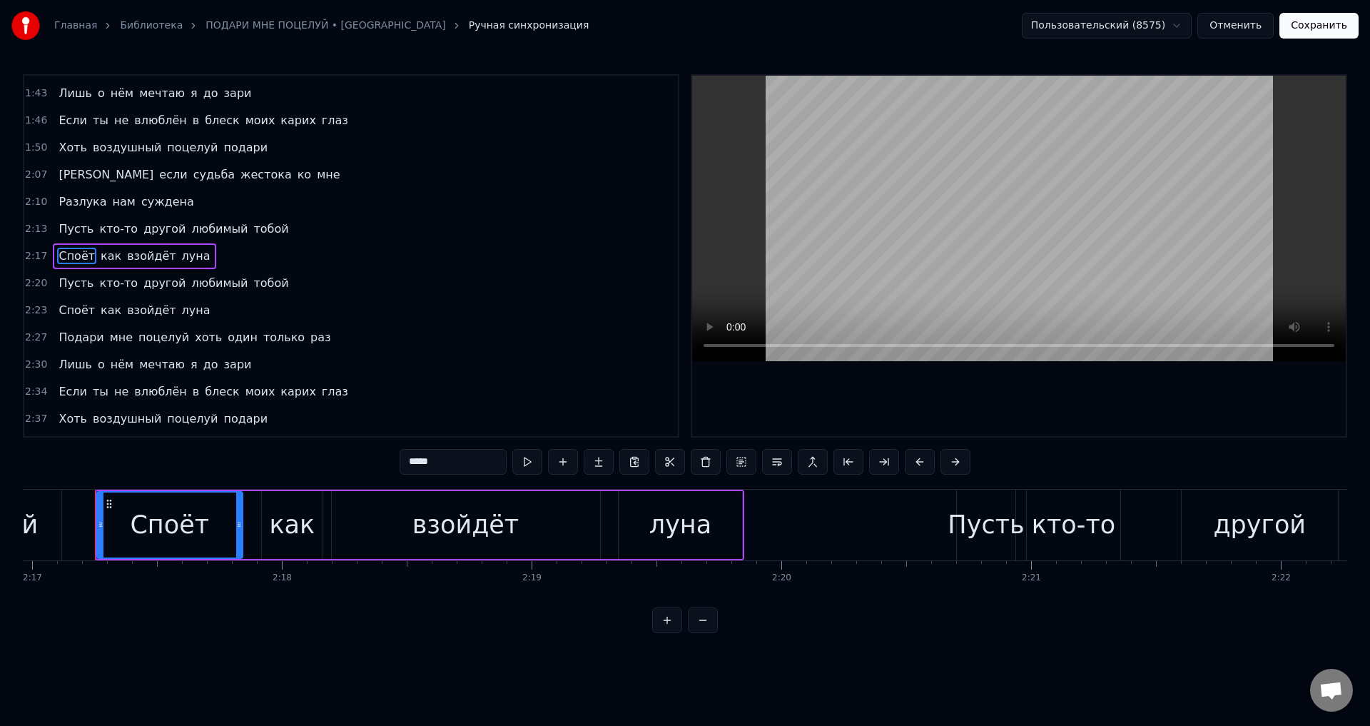
click at [66, 229] on span "Пусть" at bounding box center [76, 228] width 38 height 16
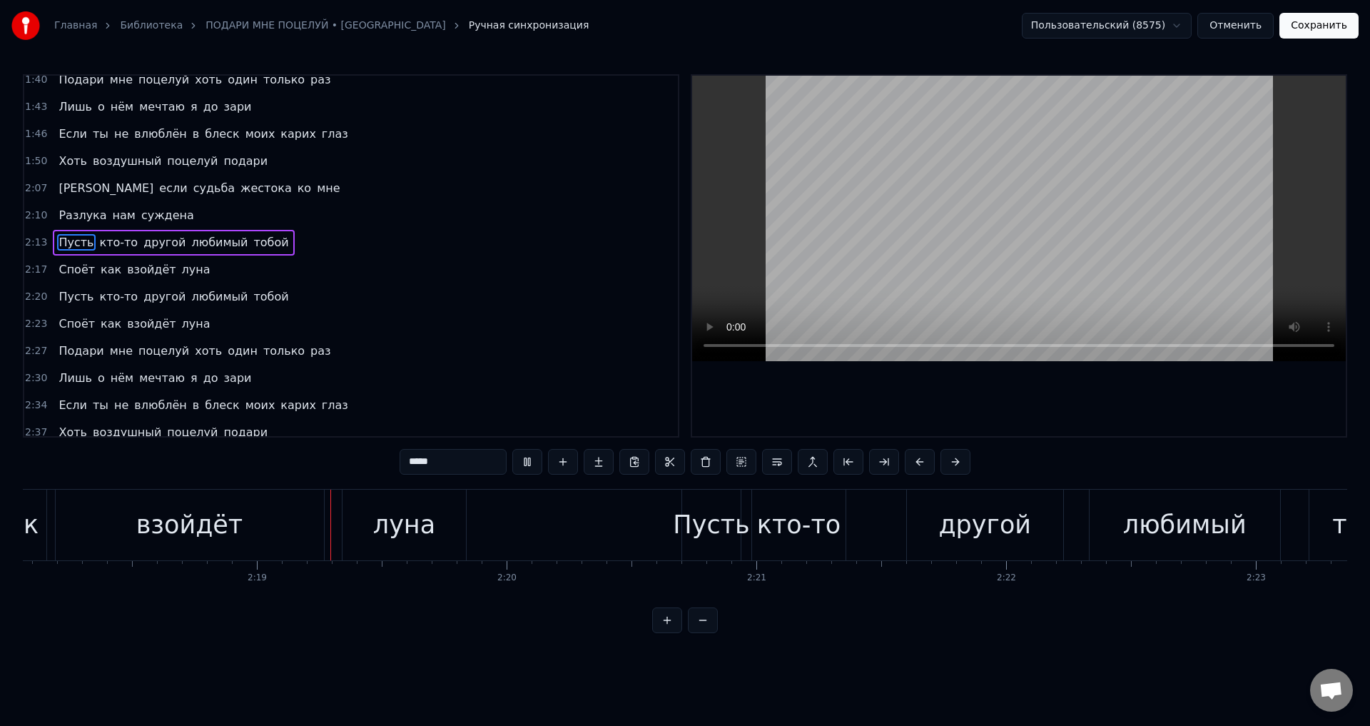
scroll to position [0, 34547]
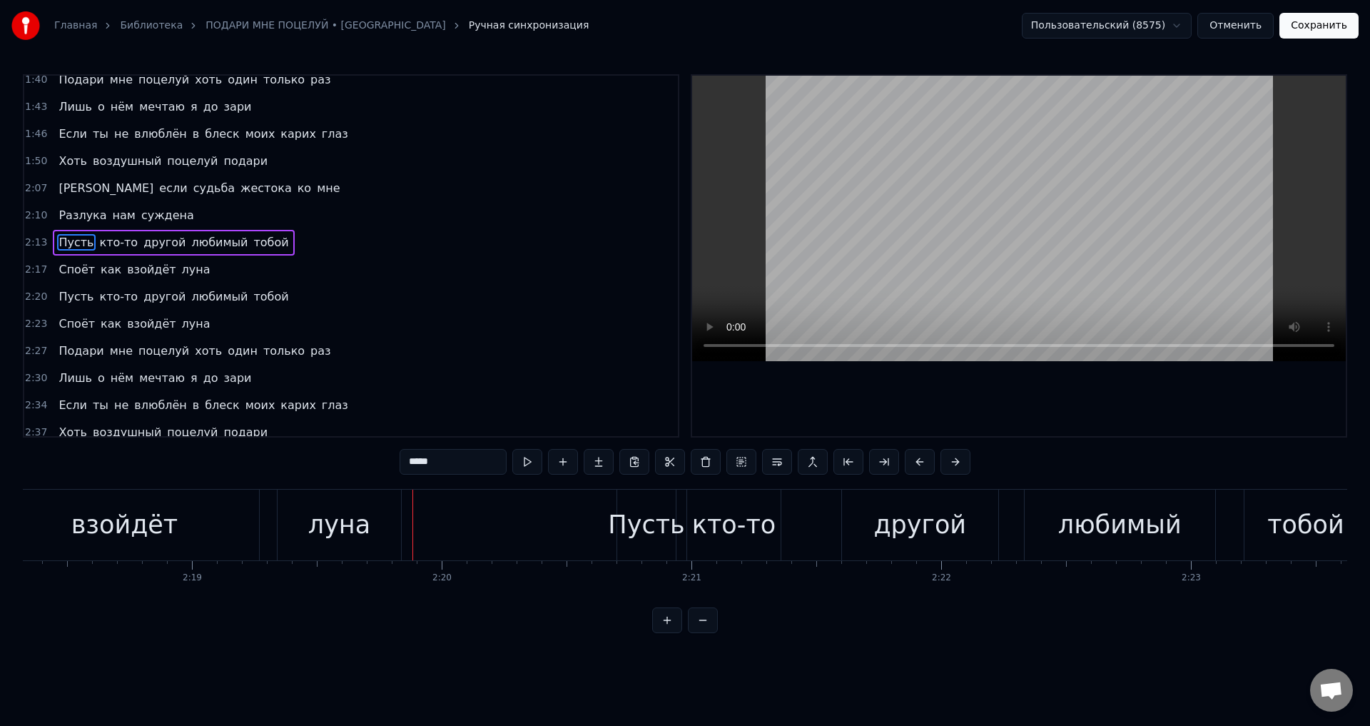
click at [130, 520] on div "взойдёт" at bounding box center [124, 525] width 107 height 38
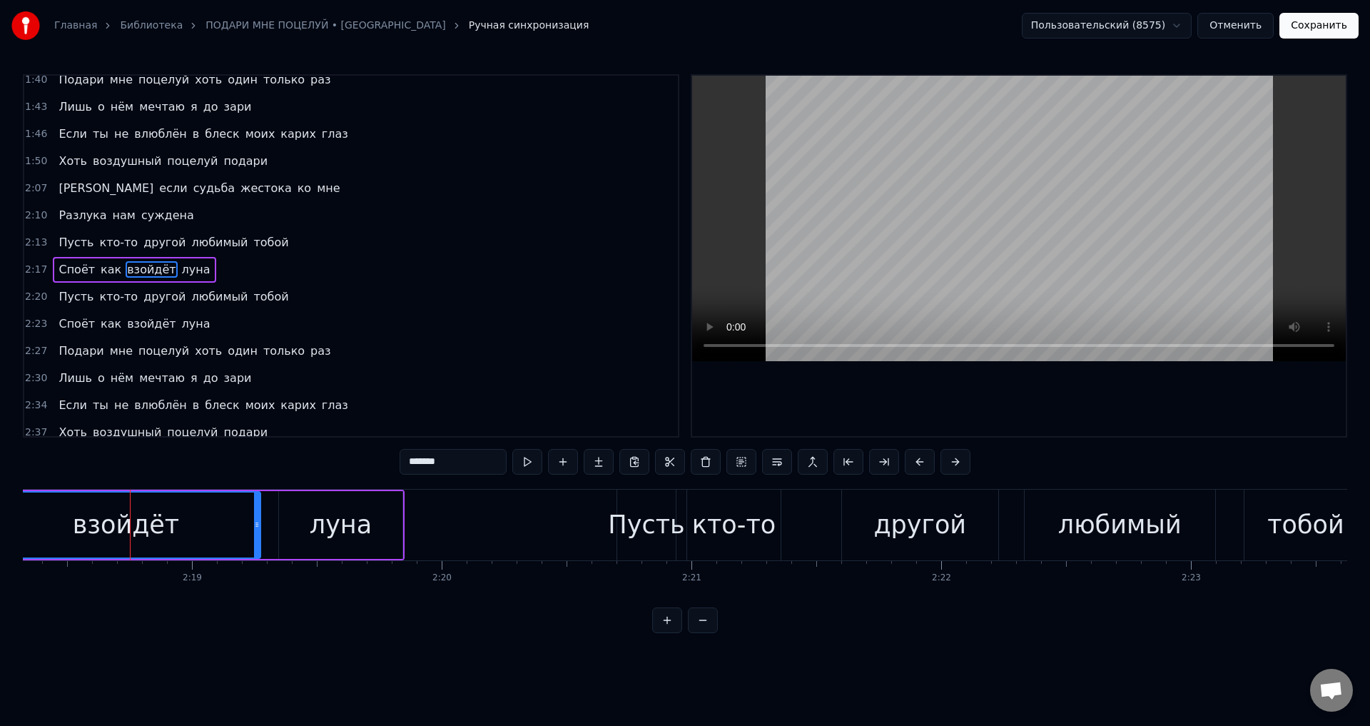
scroll to position [457, 0]
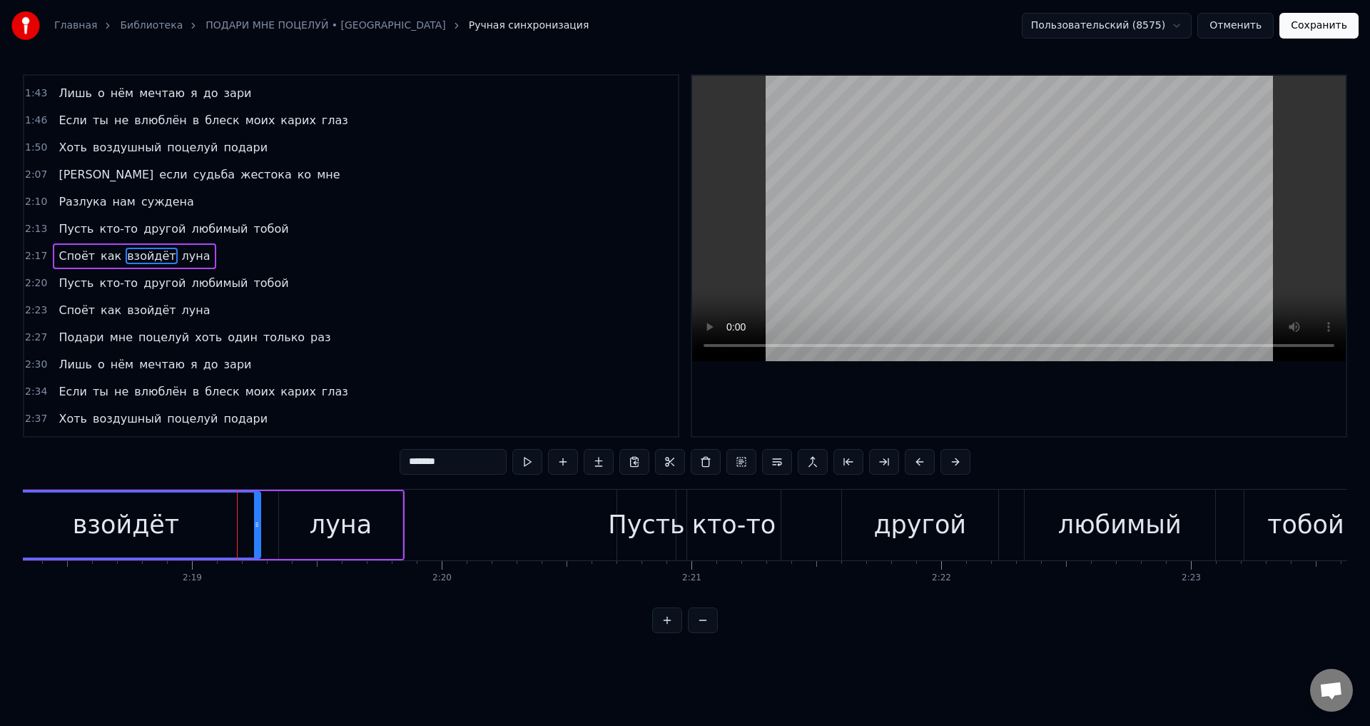
click at [322, 512] on div "луна" at bounding box center [341, 525] width 62 height 38
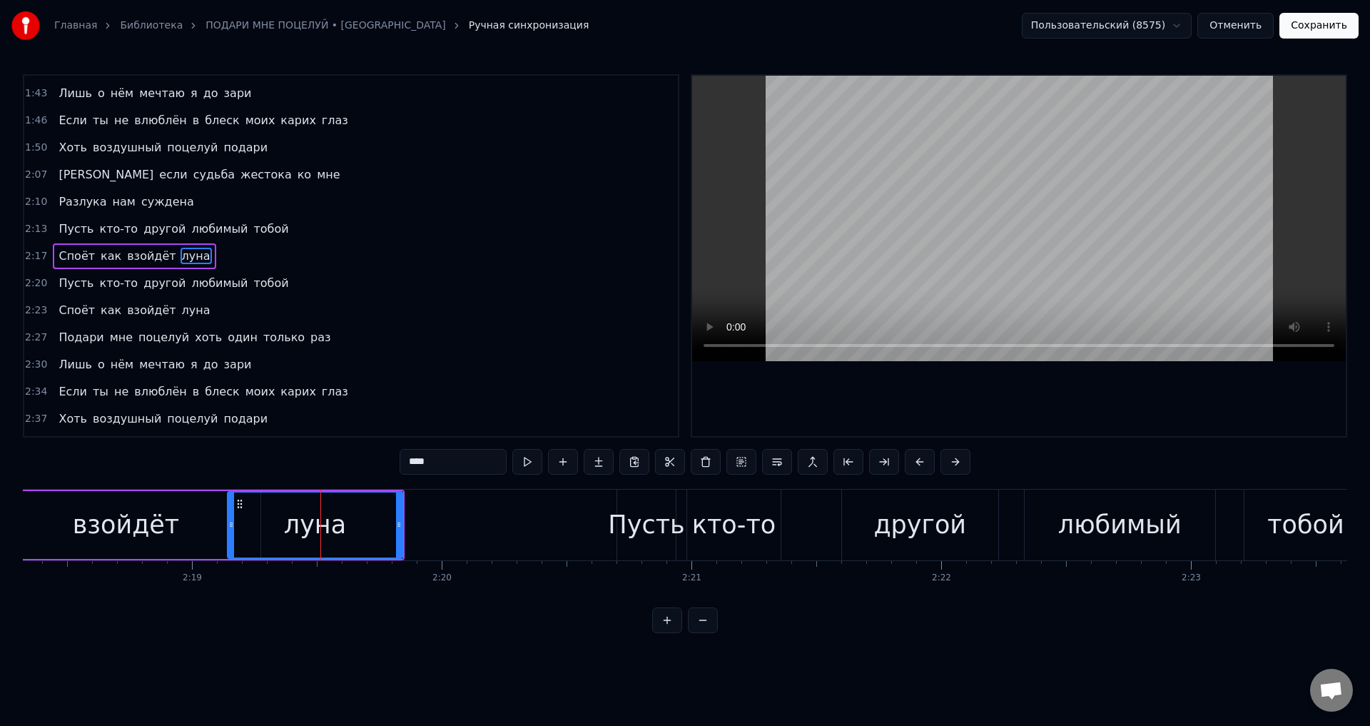
drag, startPoint x: 280, startPoint y: 522, endPoint x: 229, endPoint y: 527, distance: 51.7
click at [229, 527] on icon at bounding box center [231, 524] width 6 height 11
click at [96, 516] on div "взойдёт" at bounding box center [126, 525] width 107 height 38
type input "*******"
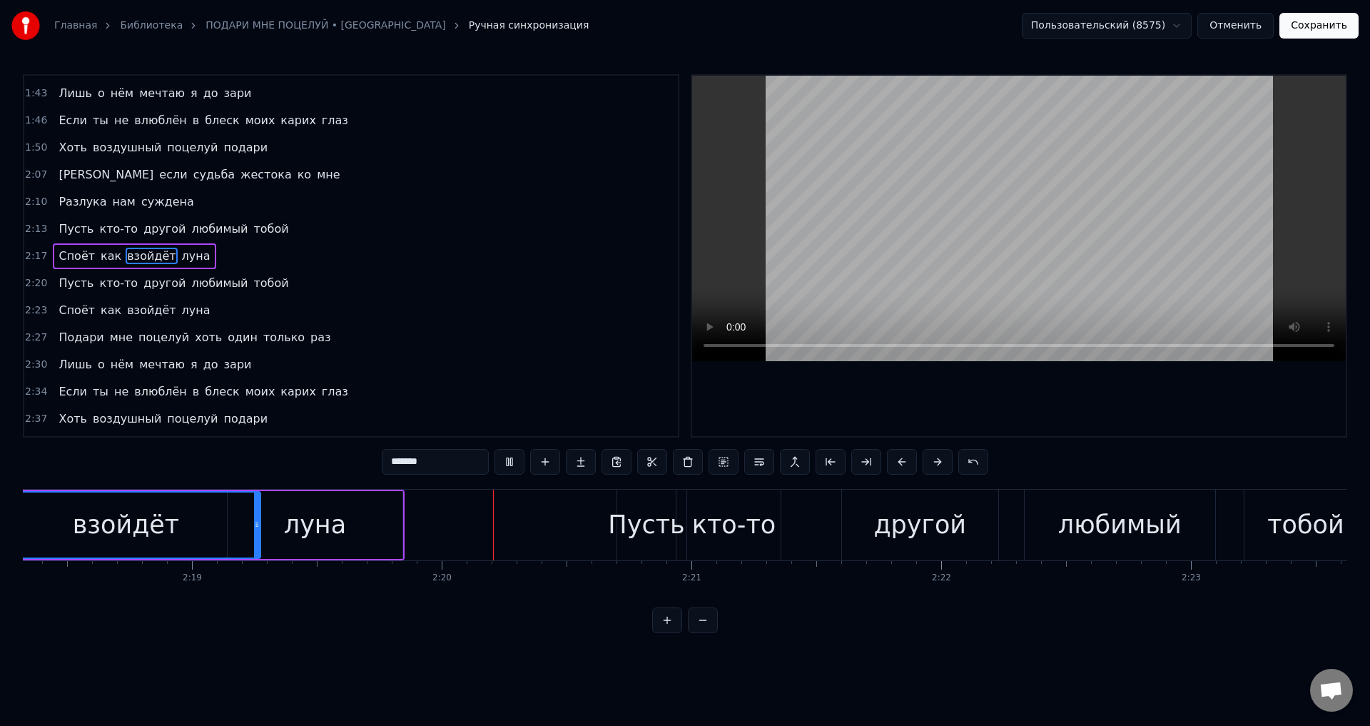
click at [164, 529] on div "взойдёт" at bounding box center [126, 525] width 107 height 38
click at [194, 525] on div "взойдёт" at bounding box center [126, 524] width 267 height 65
click at [120, 524] on div "взойдёт" at bounding box center [126, 525] width 107 height 38
click at [120, 515] on div "взойдёт" at bounding box center [126, 525] width 107 height 38
drag, startPoint x: 256, startPoint y: 521, endPoint x: 210, endPoint y: 519, distance: 46.4
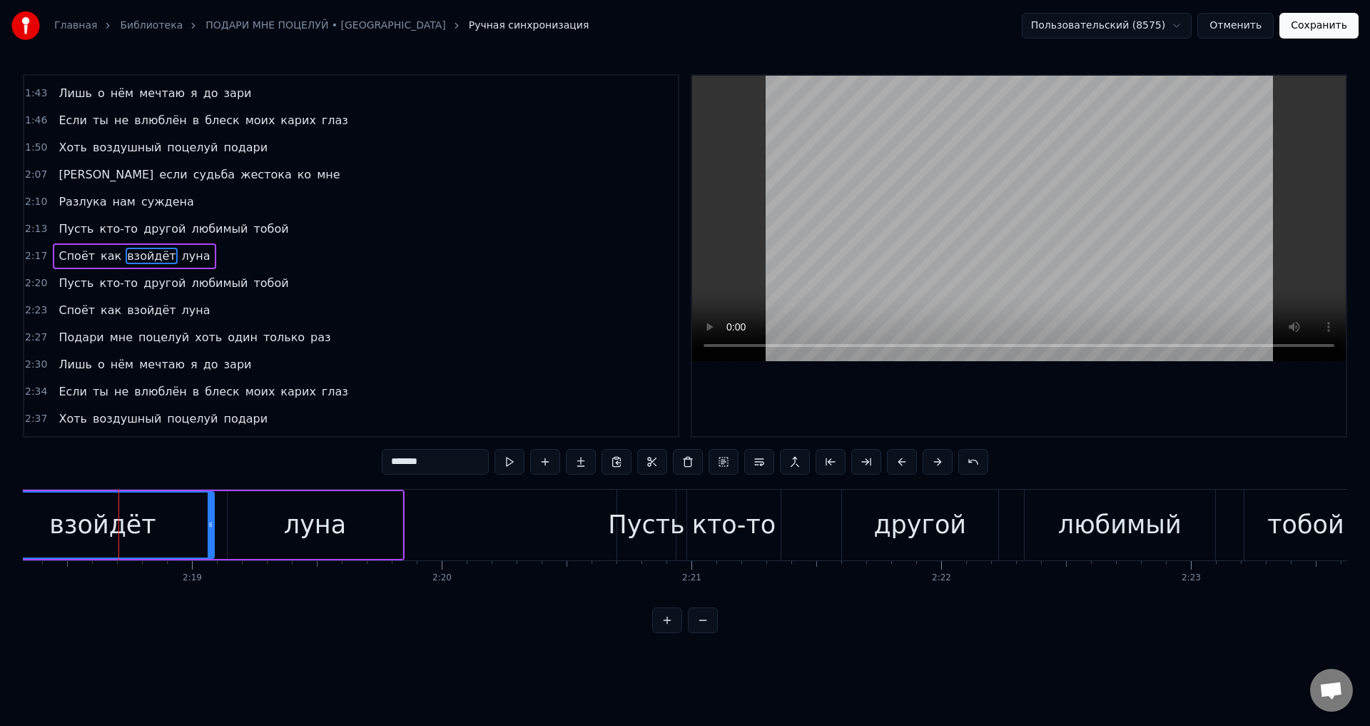
click at [210, 519] on icon at bounding box center [211, 524] width 6 height 11
click at [95, 521] on div "взойдёт" at bounding box center [102, 525] width 107 height 38
click at [114, 502] on div "взойдёт" at bounding box center [104, 524] width 220 height 65
click at [1317, 29] on button "Сохранить" at bounding box center [1318, 26] width 79 height 26
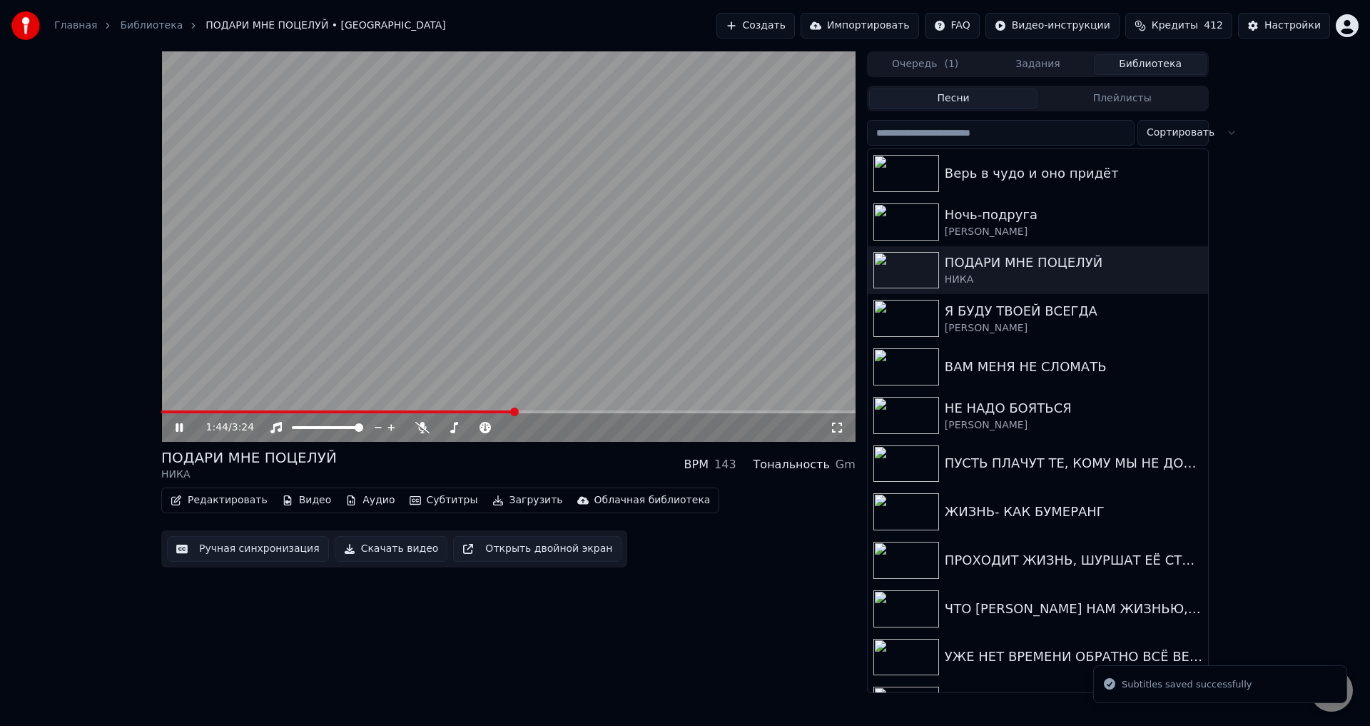
click at [515, 412] on span at bounding box center [508, 411] width 694 height 3
click at [577, 414] on div "1:44 / 3:24" at bounding box center [508, 427] width 694 height 29
click at [577, 415] on div "1:44 / 3:24" at bounding box center [508, 427] width 694 height 29
click at [577, 413] on span at bounding box center [508, 411] width 694 height 3
click at [836, 428] on icon at bounding box center [837, 427] width 14 height 11
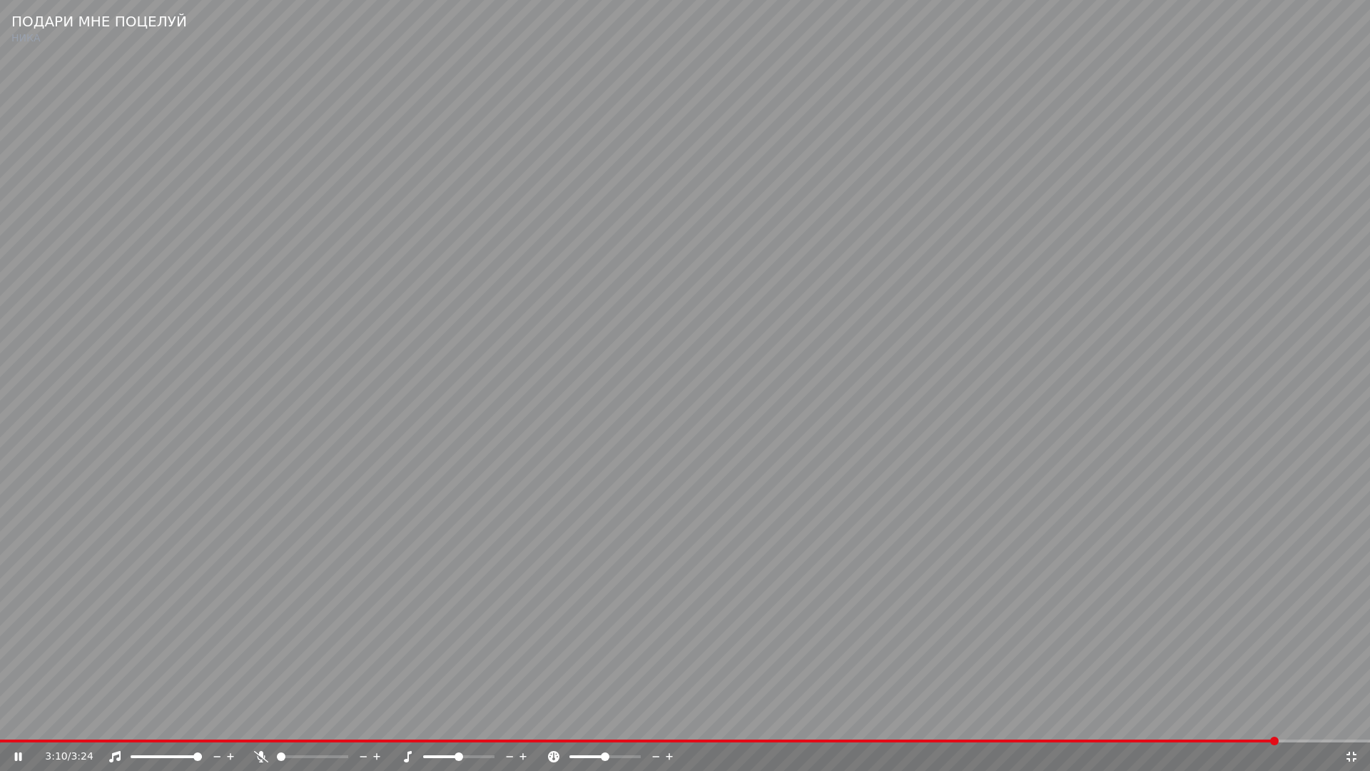
click at [1182, 725] on div "3:10 / 3:24" at bounding box center [685, 756] width 1370 height 29
click at [1185, 725] on video at bounding box center [685, 385] width 1370 height 771
click at [1188, 725] on span at bounding box center [640, 740] width 1281 height 3
click at [1015, 663] on video at bounding box center [685, 385] width 1370 height 771
click at [1352, 725] on icon at bounding box center [1351, 756] width 14 height 11
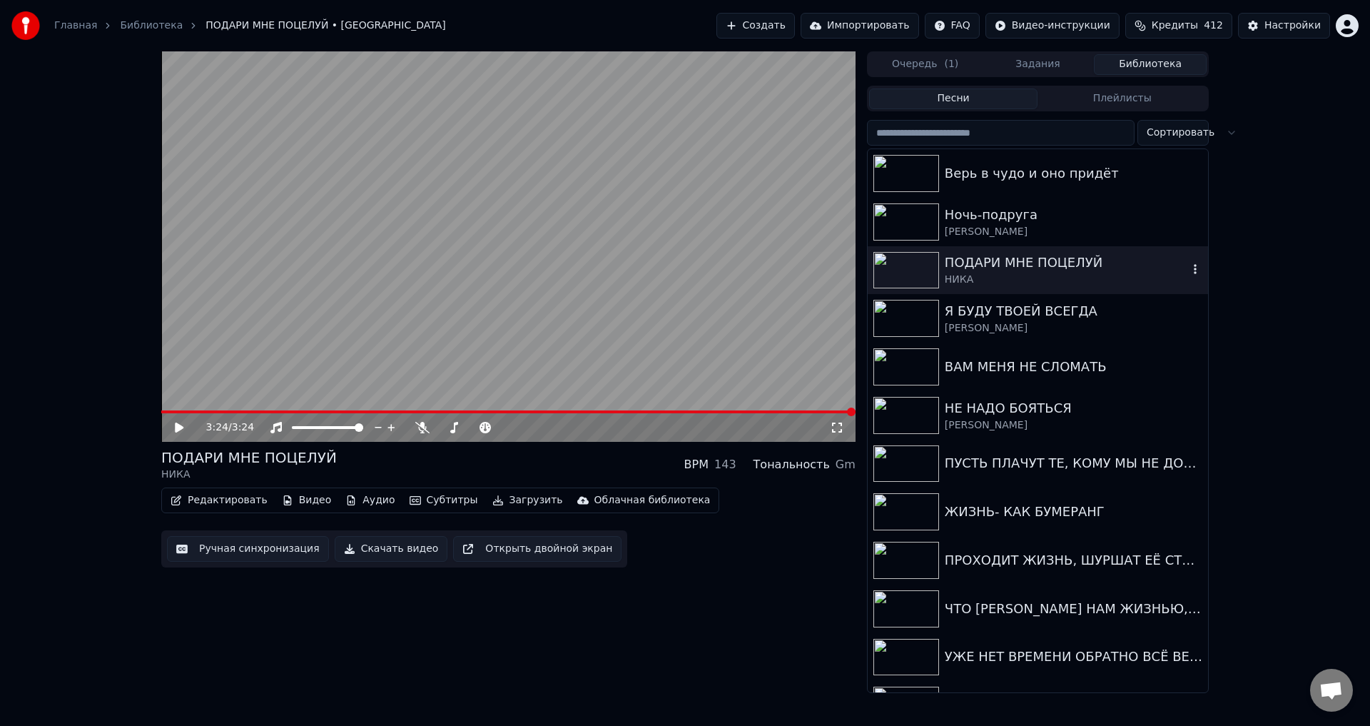
click at [974, 267] on div "ПОДАРИ МНЕ ПОЦЕЛУЙ" at bounding box center [1066, 263] width 243 height 20
click at [835, 431] on icon at bounding box center [837, 427] width 14 height 11
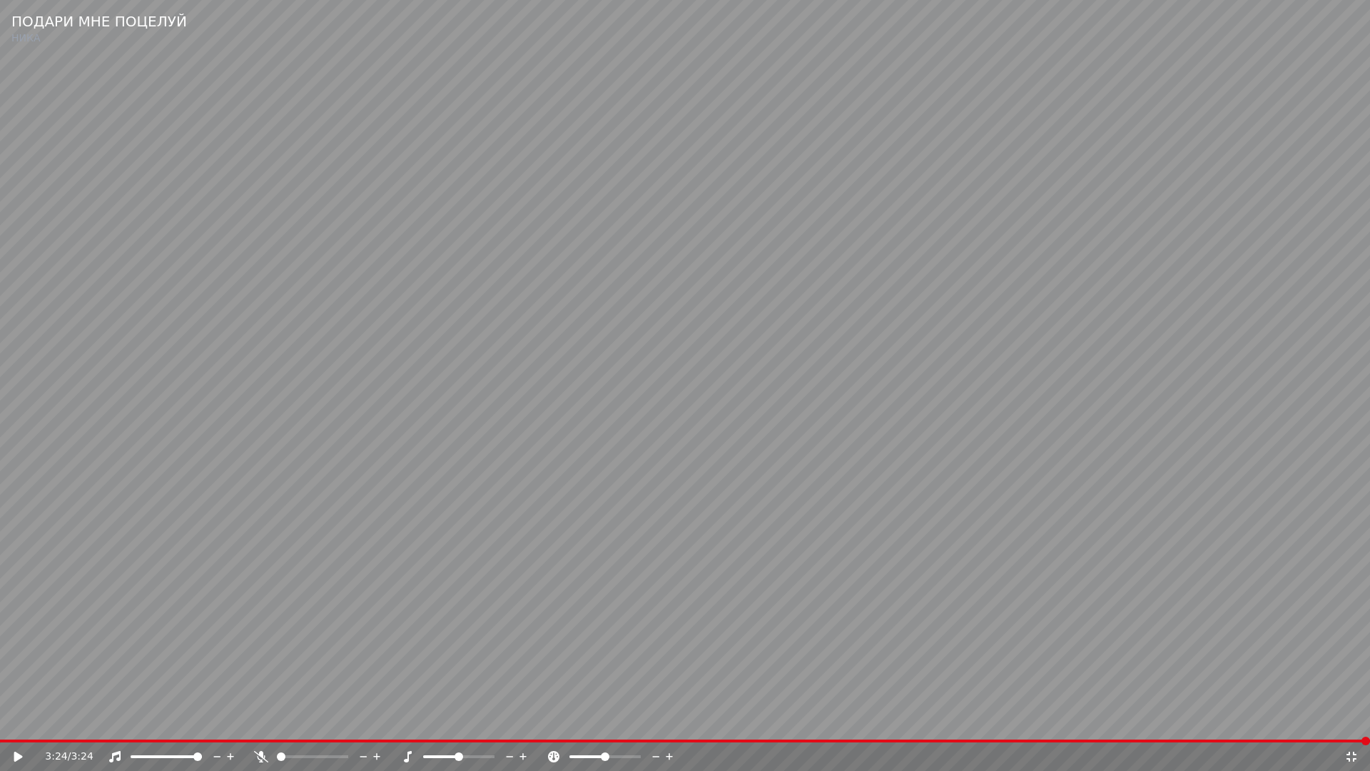
click at [331, 600] on video at bounding box center [685, 385] width 1370 height 771
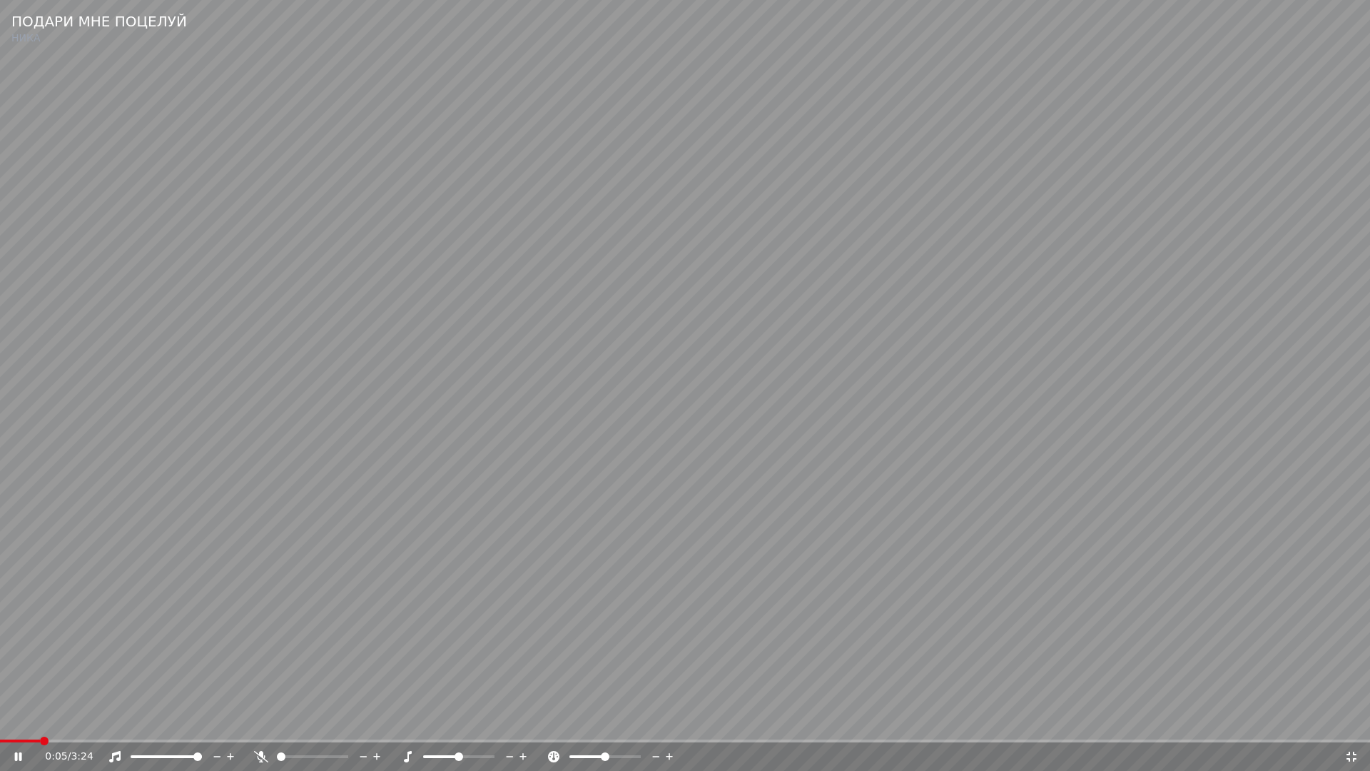
click at [92, 725] on span at bounding box center [685, 740] width 1370 height 3
click at [181, 725] on span at bounding box center [685, 740] width 1370 height 3
click at [161, 725] on span at bounding box center [118, 740] width 236 height 3
click at [614, 632] on video at bounding box center [685, 385] width 1370 height 771
click at [1348, 725] on icon at bounding box center [1352, 756] width 10 height 10
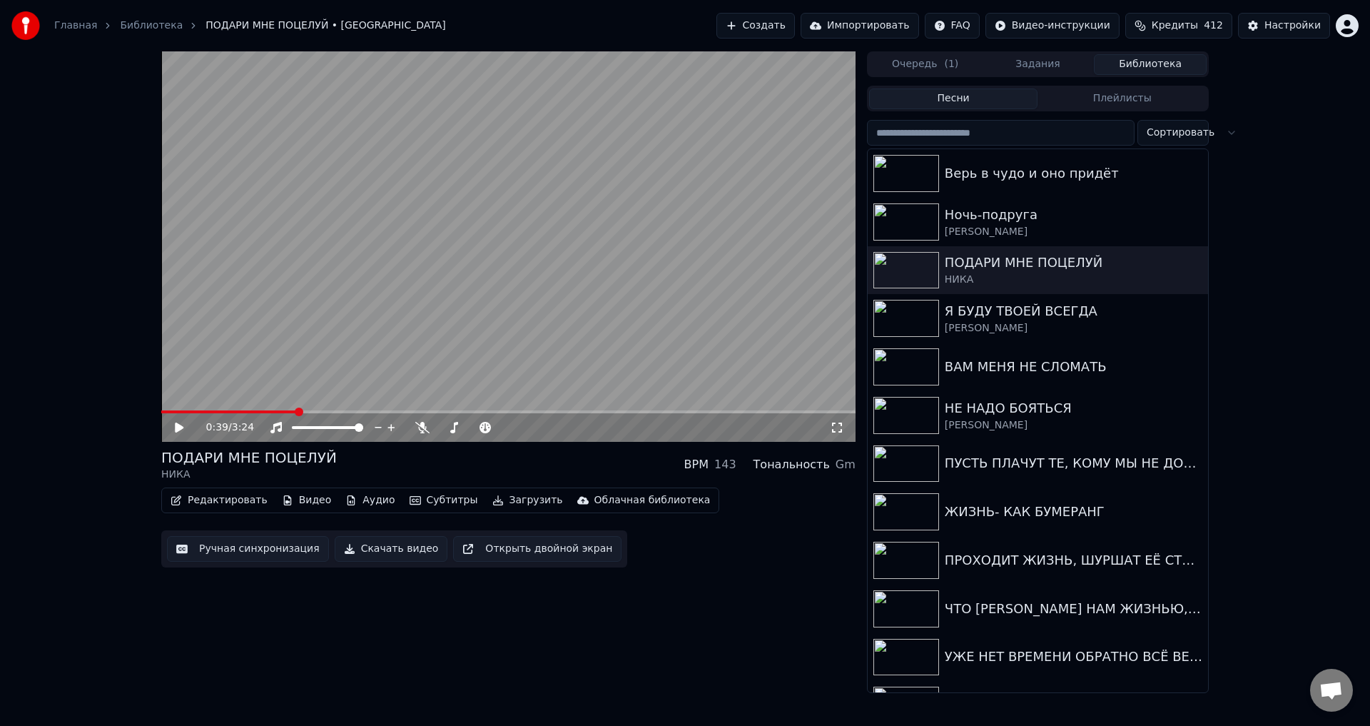
click at [228, 548] on button "Ручная синхронизация" at bounding box center [248, 549] width 162 height 26
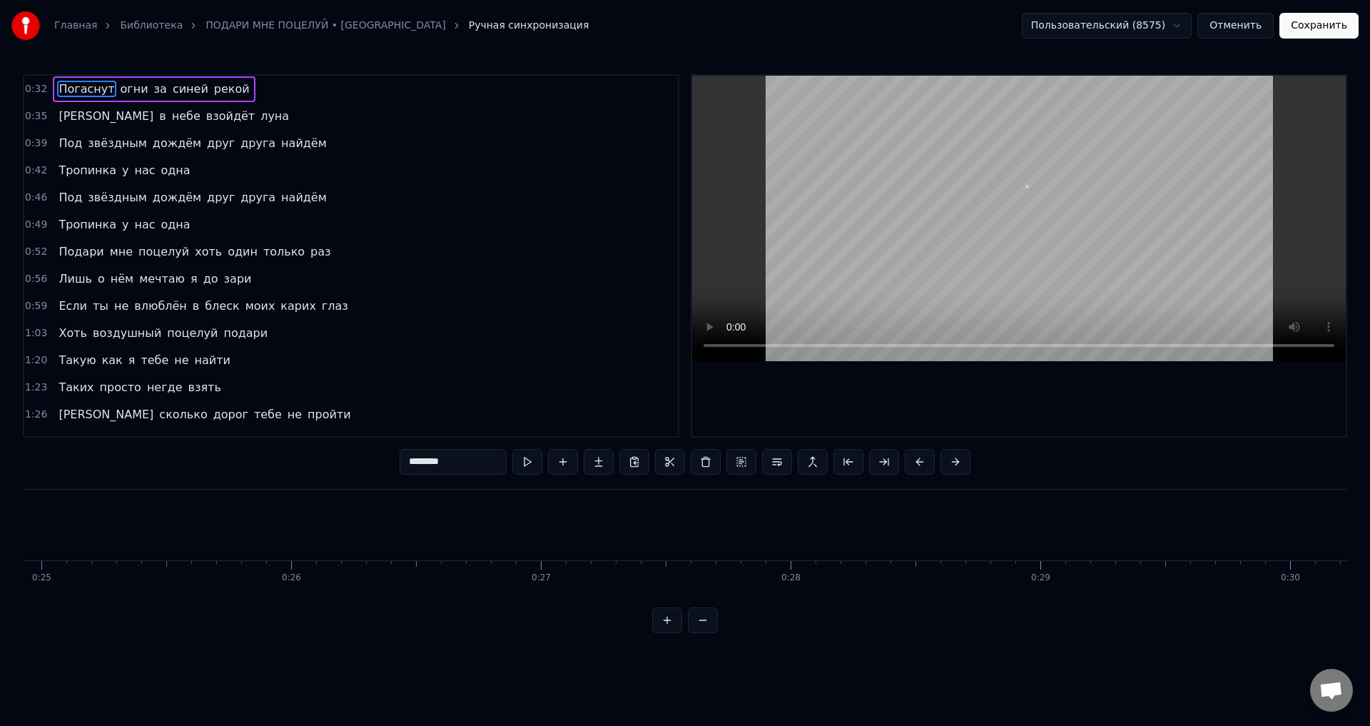
scroll to position [0, 8093]
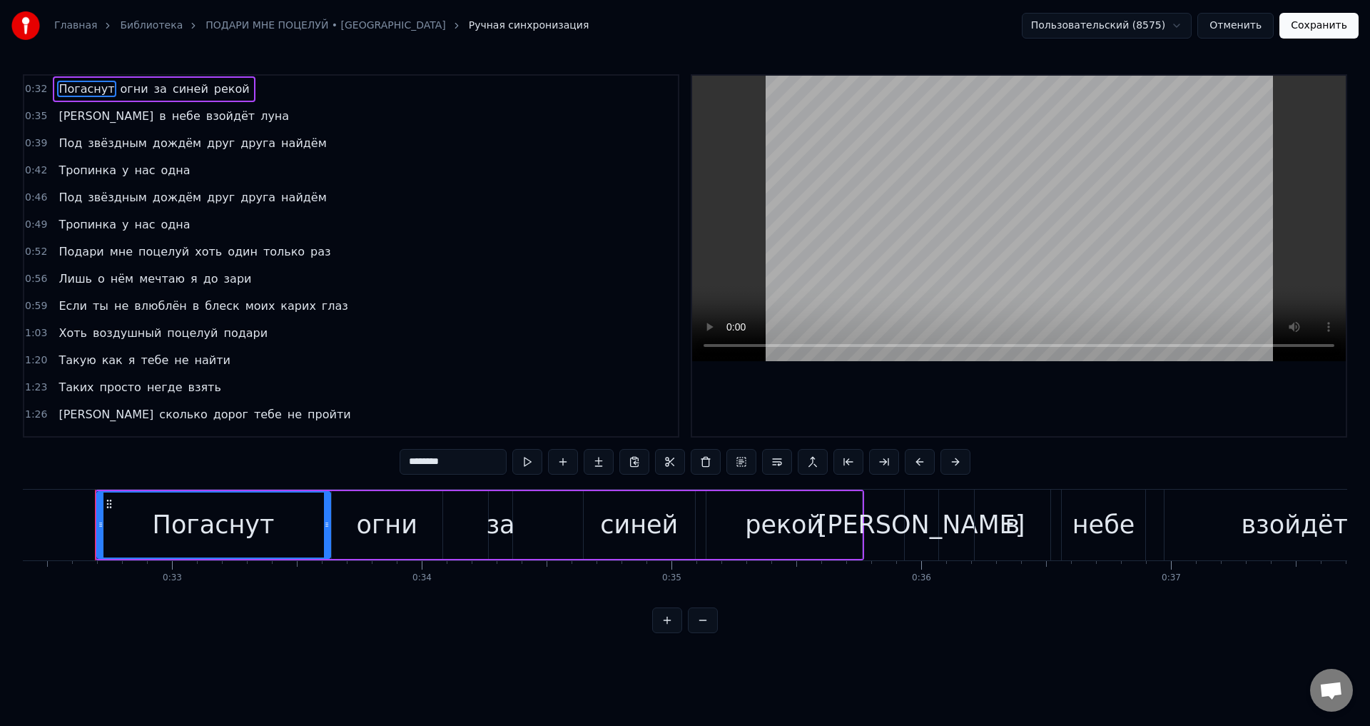
click at [57, 141] on span "Под" at bounding box center [70, 143] width 26 height 16
type input "***"
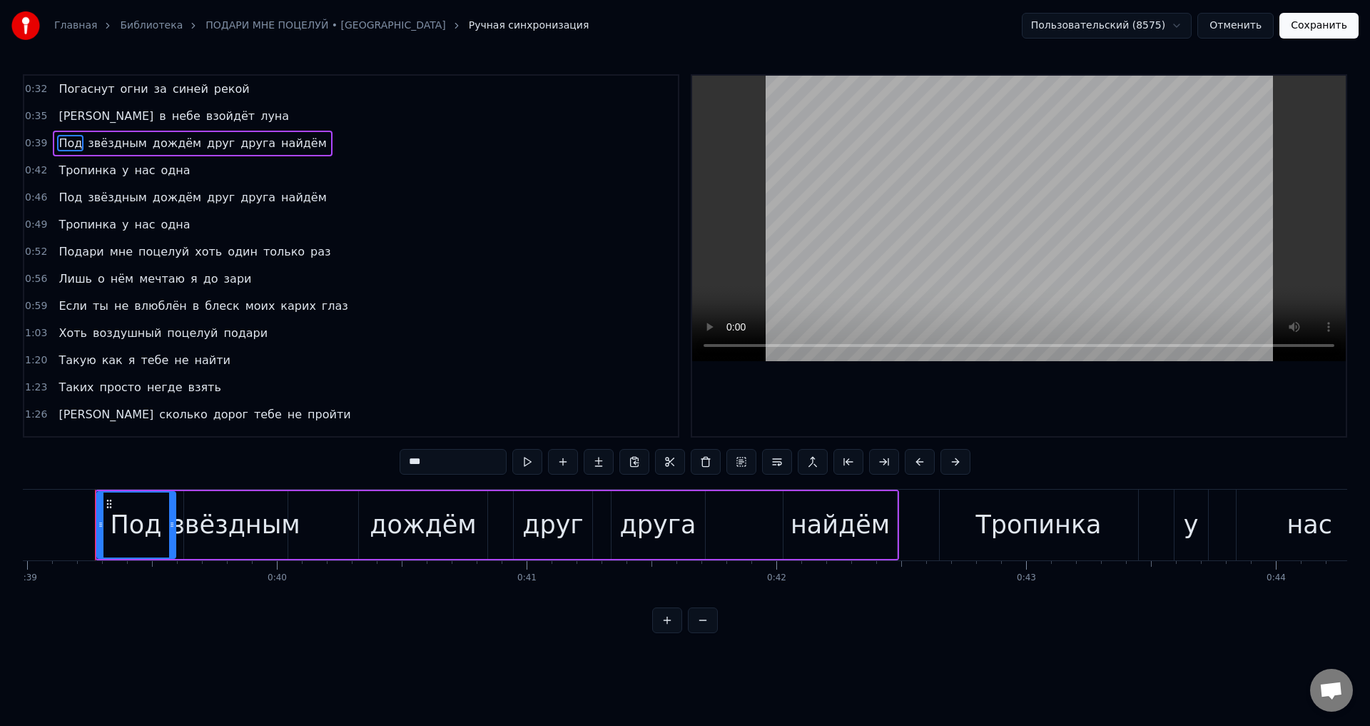
click at [66, 121] on div "И в небе взойдёт луна" at bounding box center [174, 116] width 242 height 26
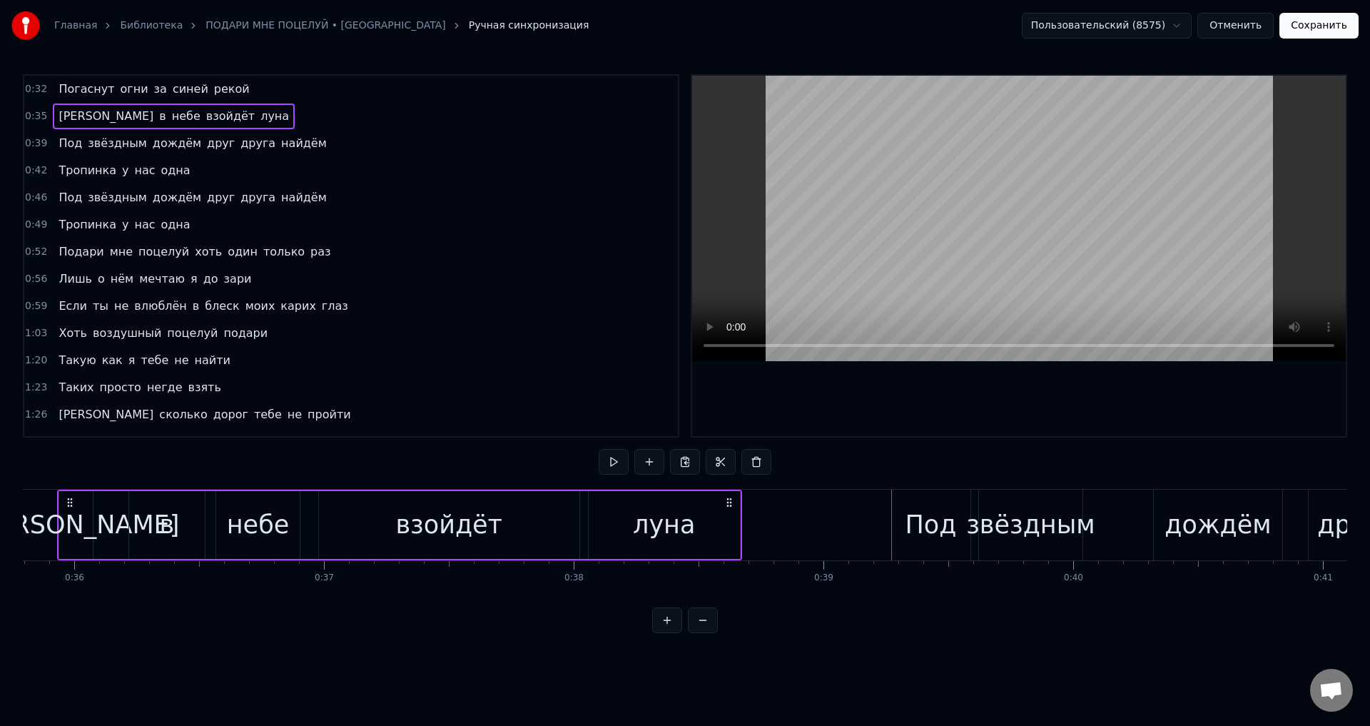
scroll to position [0, 8902]
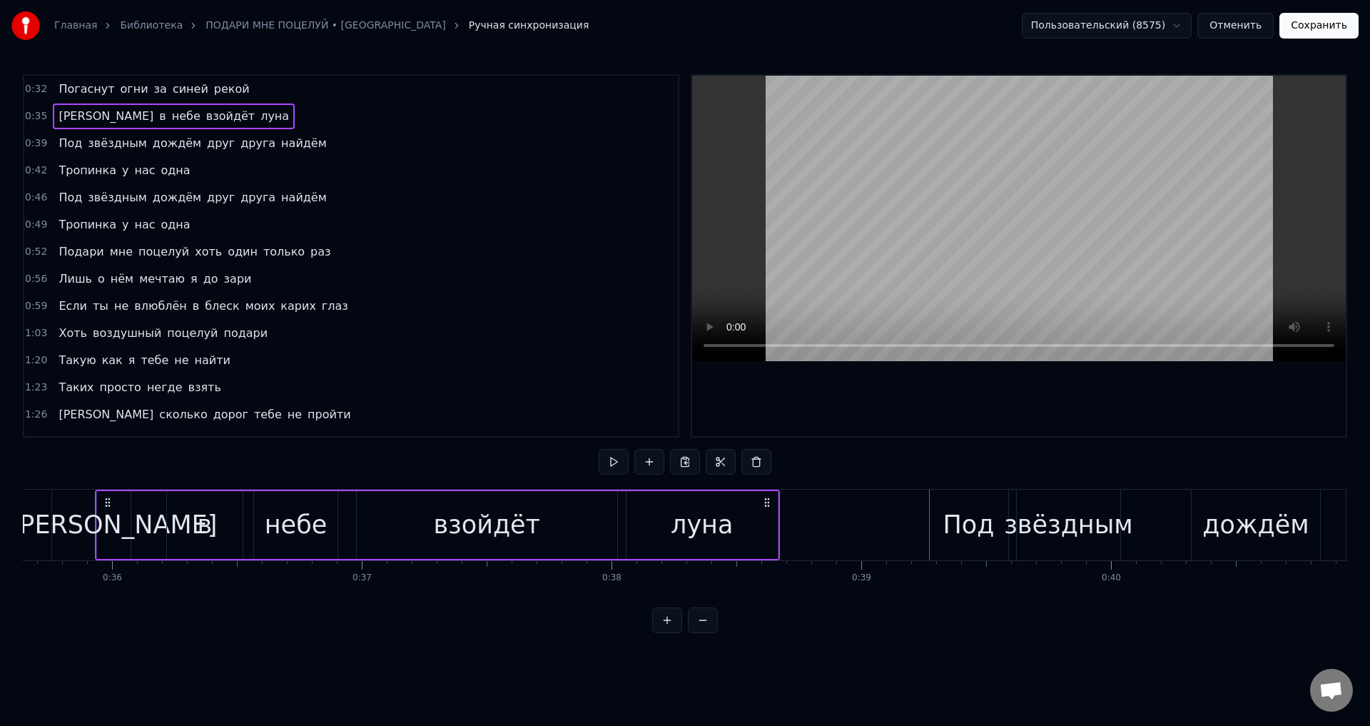
click at [57, 114] on span "[PERSON_NAME]" at bounding box center [106, 116] width 98 height 16
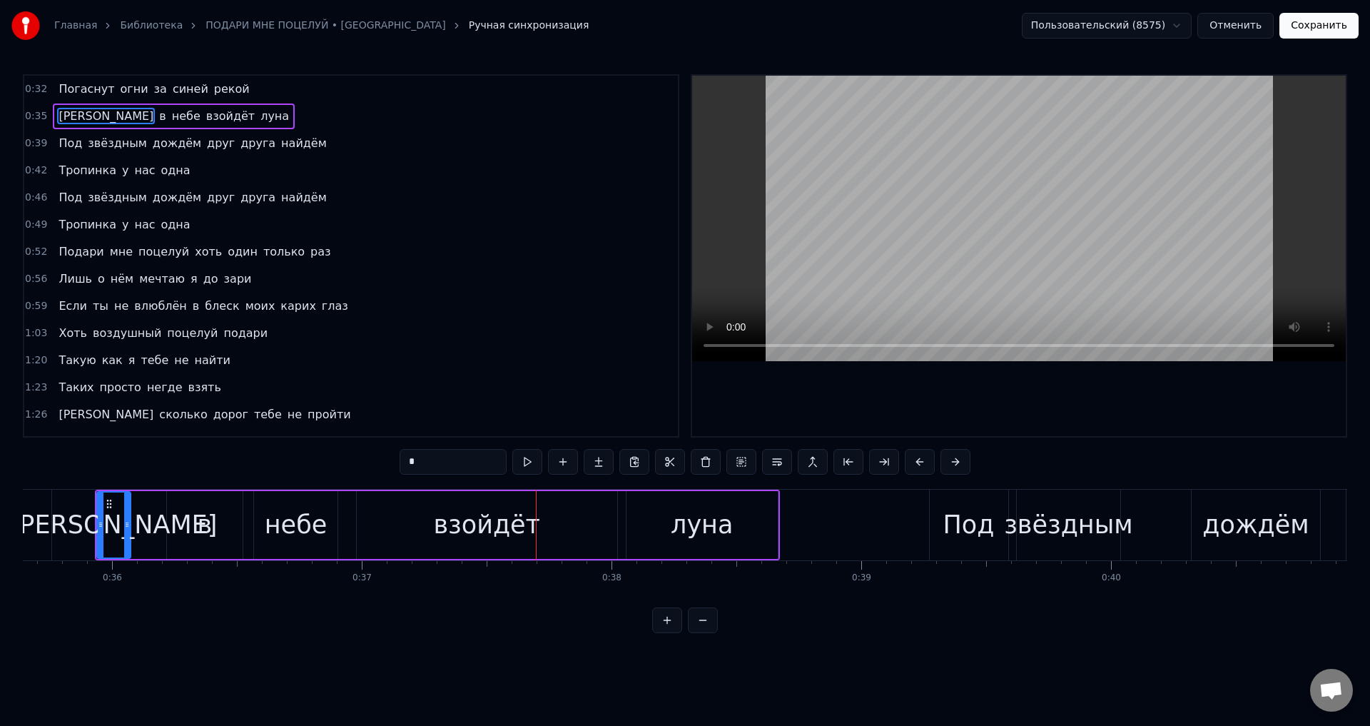
click at [514, 534] on div "взойдёт" at bounding box center [486, 525] width 107 height 38
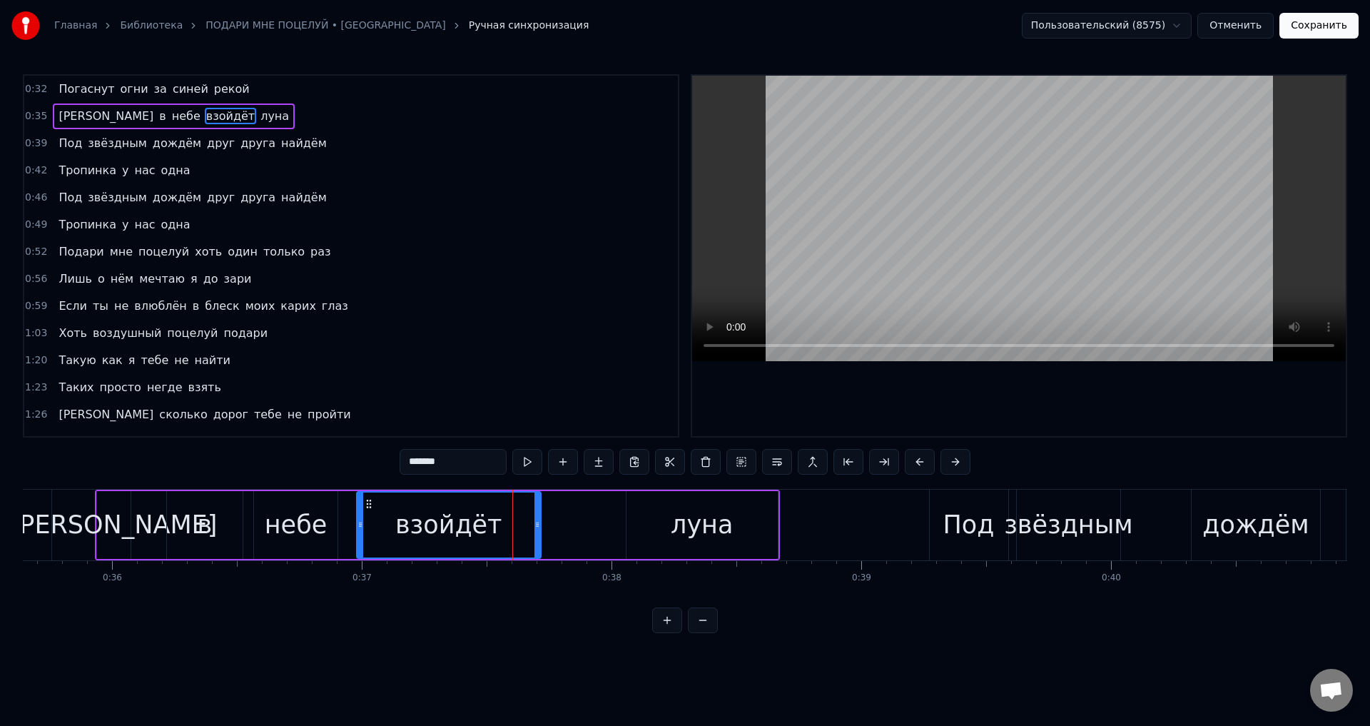
drag, startPoint x: 614, startPoint y: 531, endPoint x: 538, endPoint y: 527, distance: 76.5
click at [538, 527] on div at bounding box center [537, 524] width 6 height 65
click at [659, 527] on div "луна" at bounding box center [703, 525] width 152 height 68
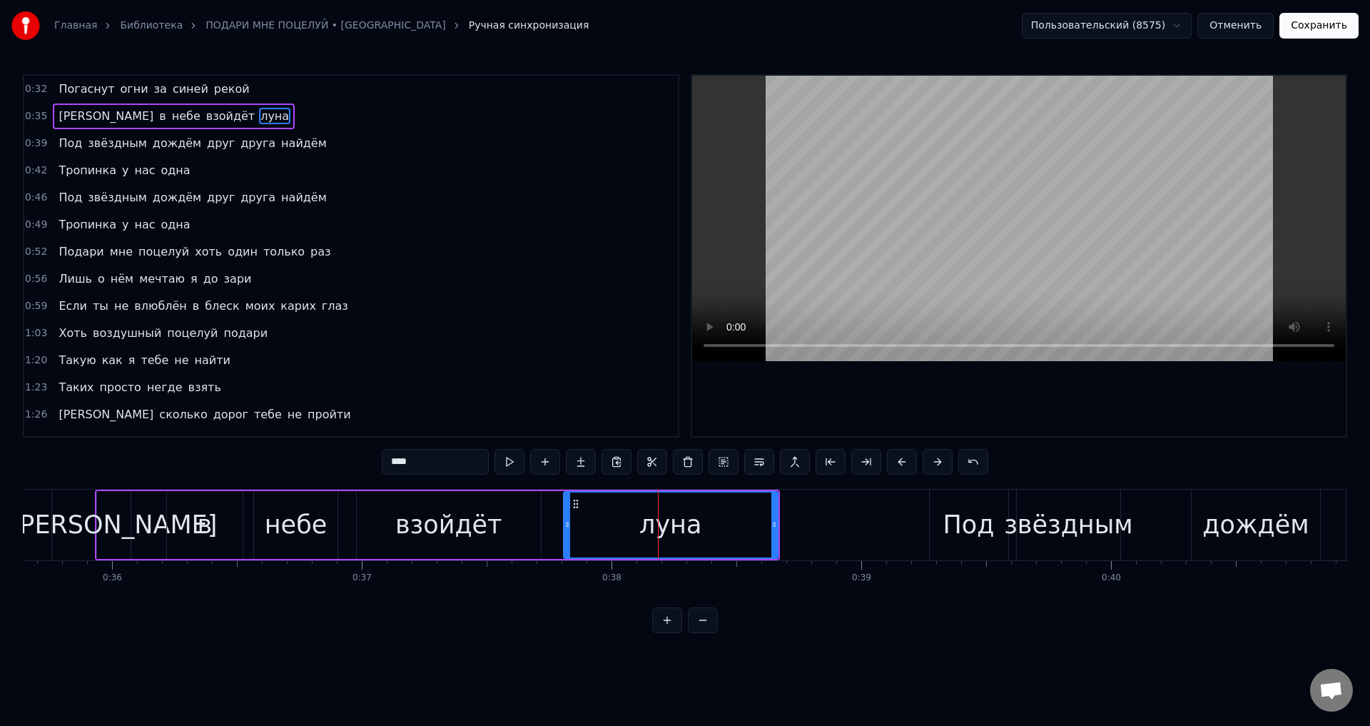
drag, startPoint x: 629, startPoint y: 528, endPoint x: 485, endPoint y: 546, distance: 146.0
click at [566, 530] on div at bounding box center [567, 524] width 6 height 65
click at [447, 524] on div "взойдёт" at bounding box center [448, 525] width 107 height 38
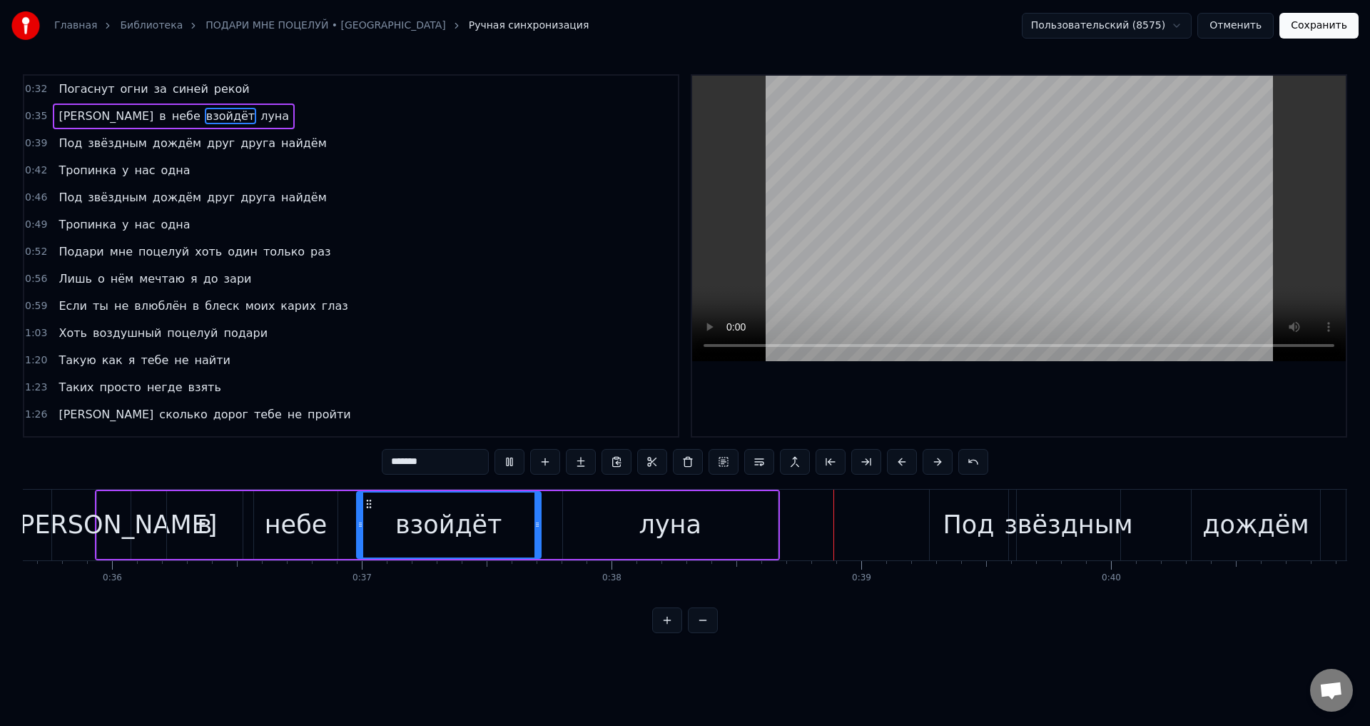
click at [306, 527] on div "небе" at bounding box center [296, 525] width 63 height 38
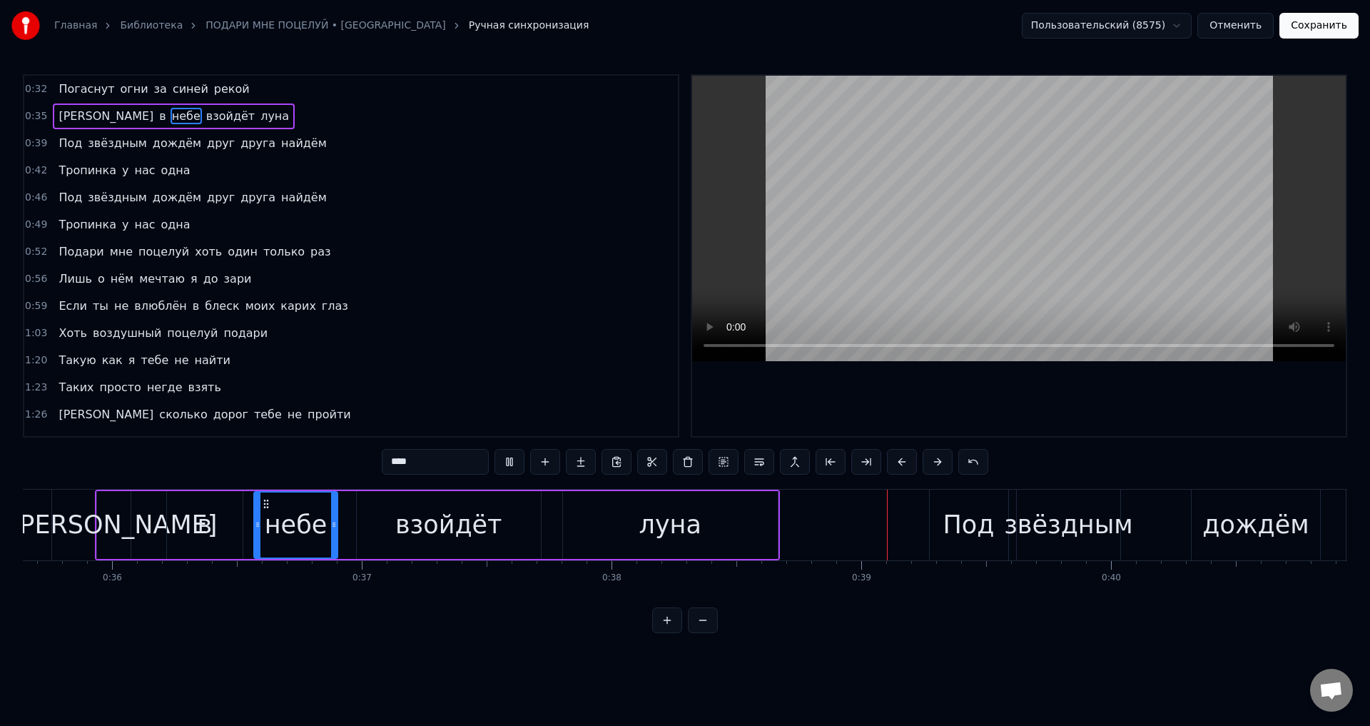
click at [460, 529] on div "взойдёт" at bounding box center [448, 525] width 107 height 38
type input "*******"
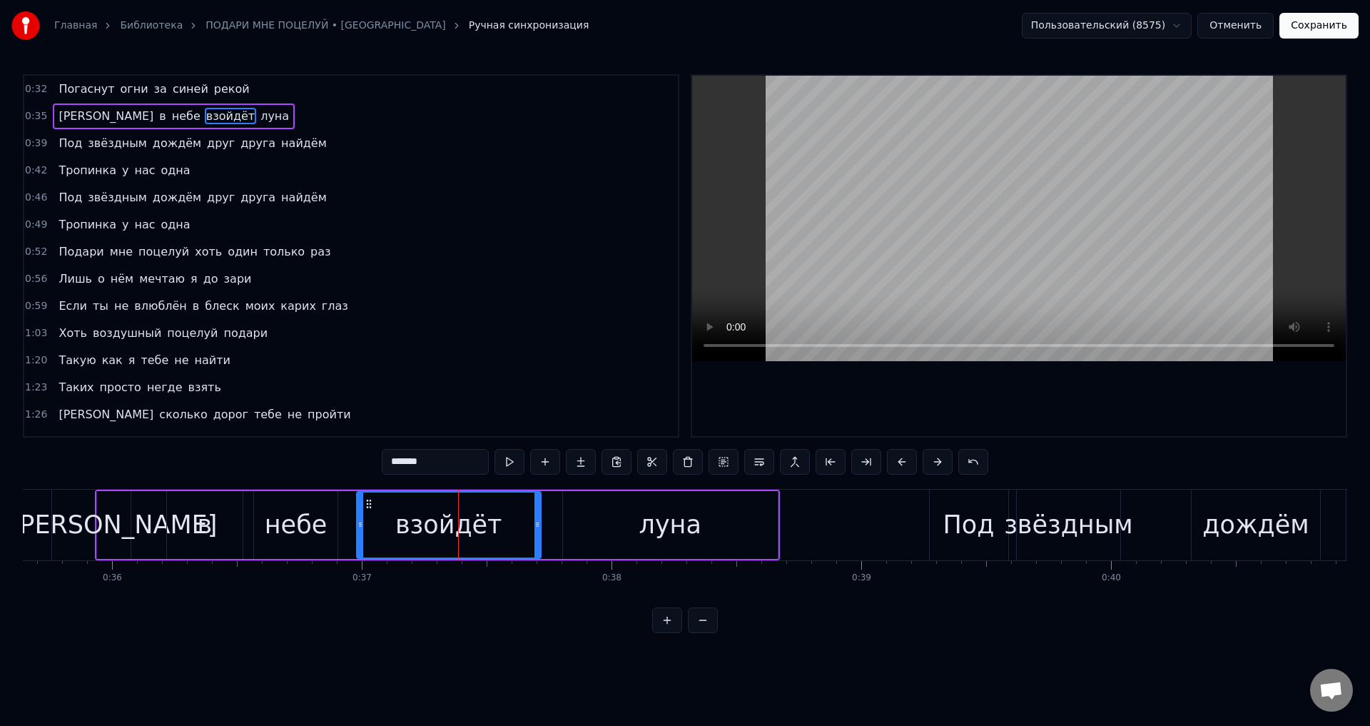
click at [1318, 24] on button "Сохранить" at bounding box center [1318, 26] width 79 height 26
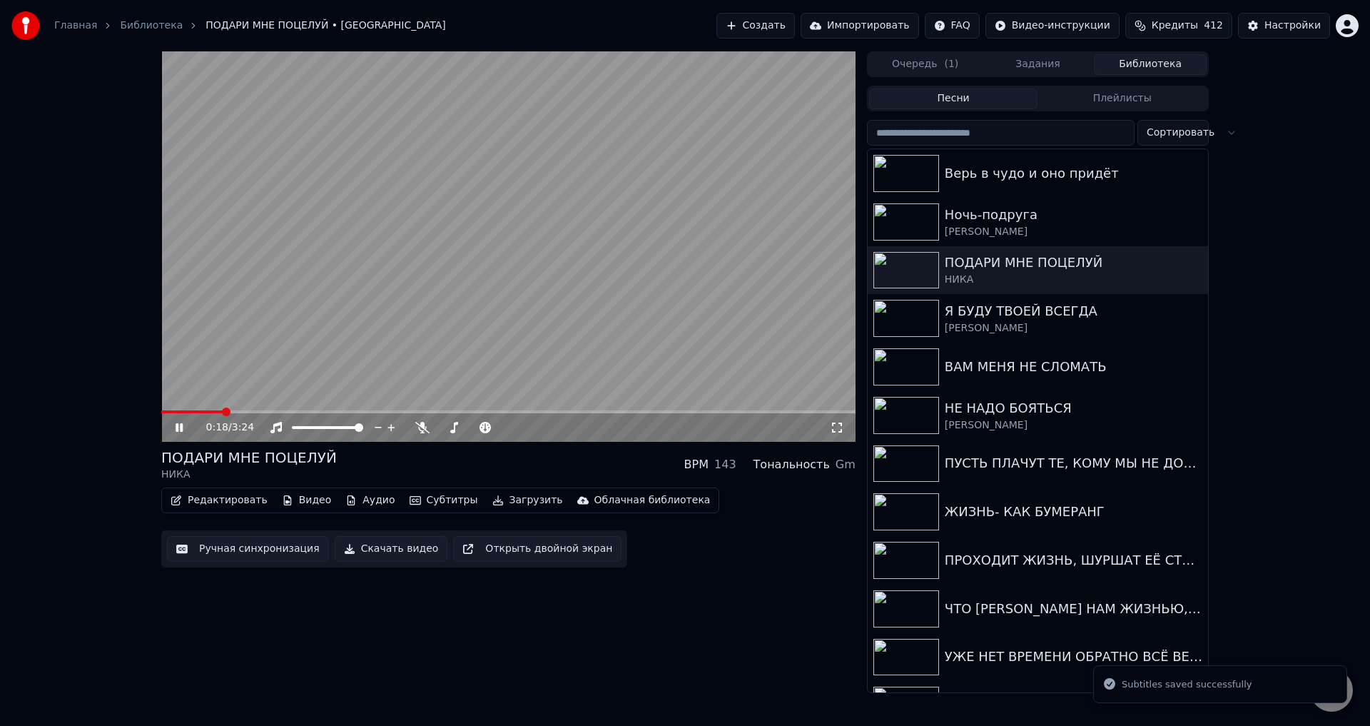
click at [223, 412] on span at bounding box center [508, 411] width 694 height 3
click at [259, 412] on span at bounding box center [508, 411] width 694 height 3
click at [838, 428] on icon at bounding box center [837, 427] width 14 height 11
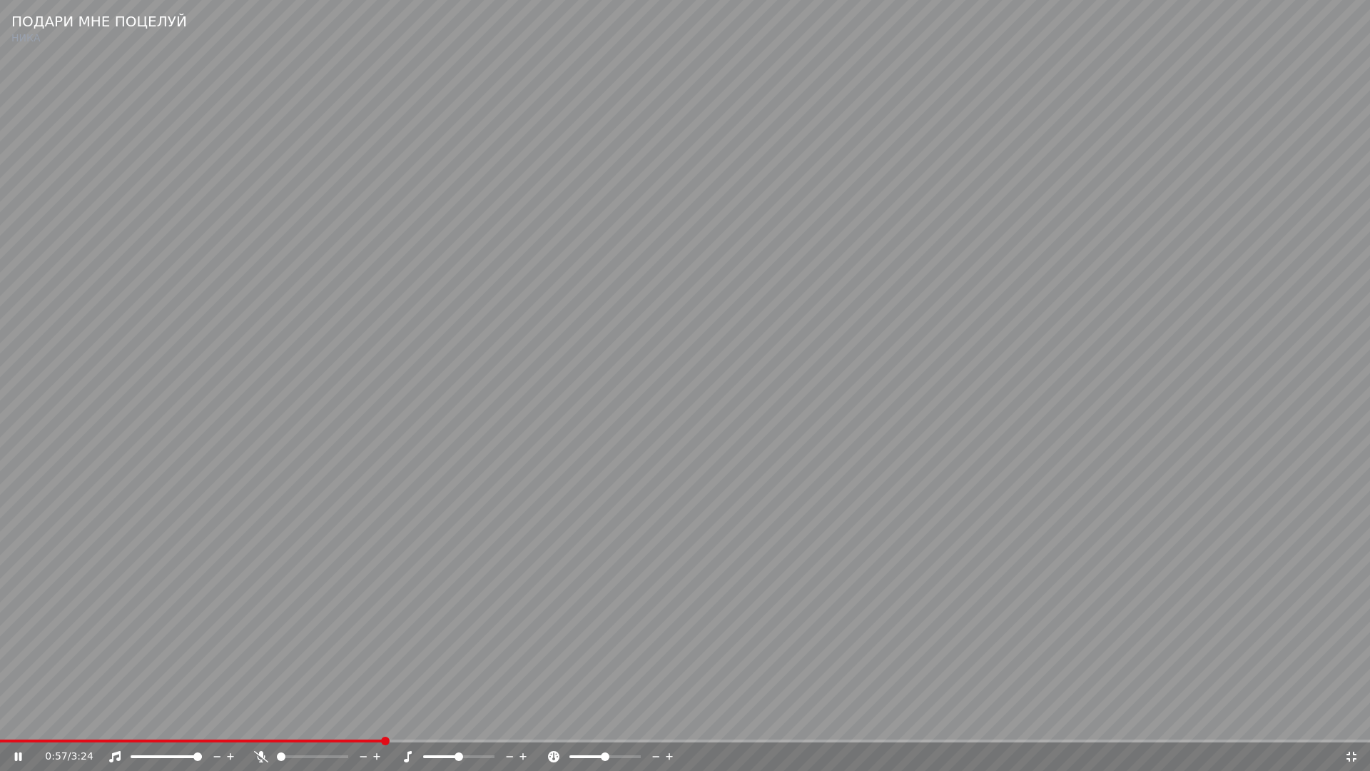
click at [832, 643] on video at bounding box center [685, 385] width 1370 height 771
click at [1349, 725] on icon at bounding box center [1352, 756] width 10 height 10
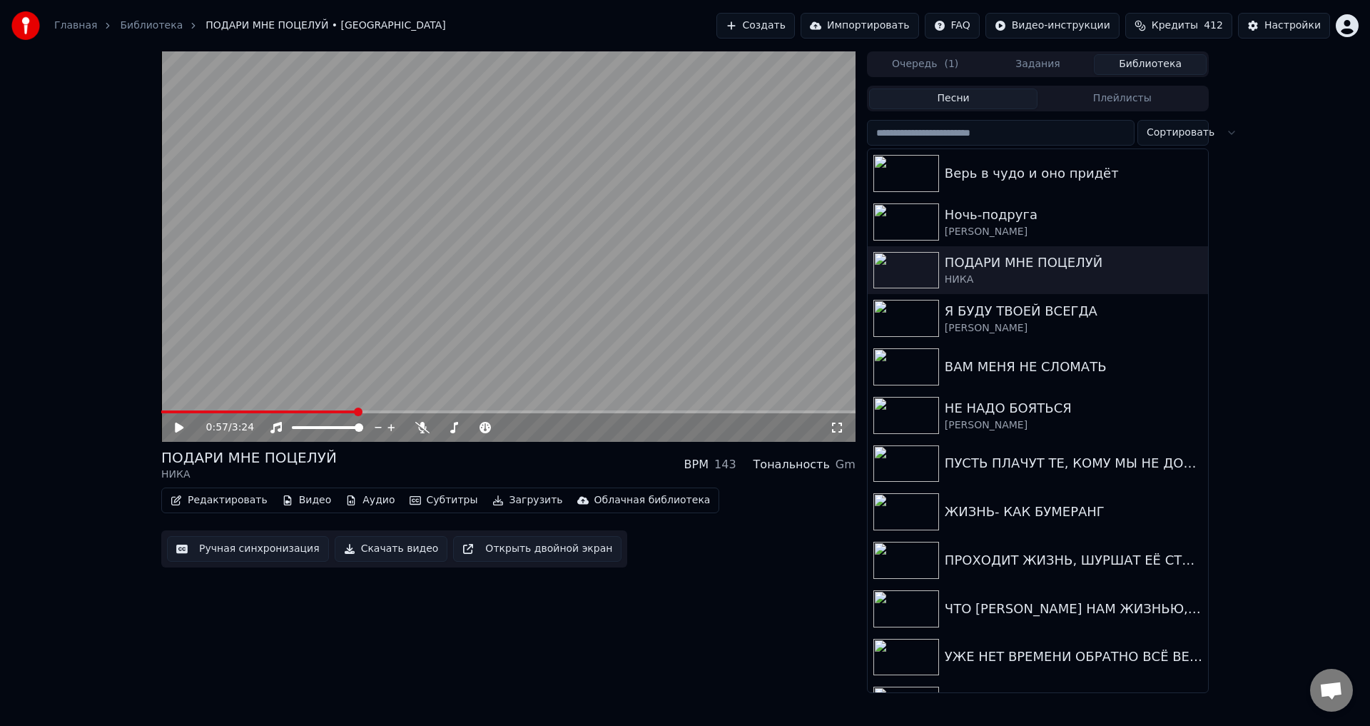
click at [225, 554] on button "Ручная синхронизация" at bounding box center [248, 549] width 162 height 26
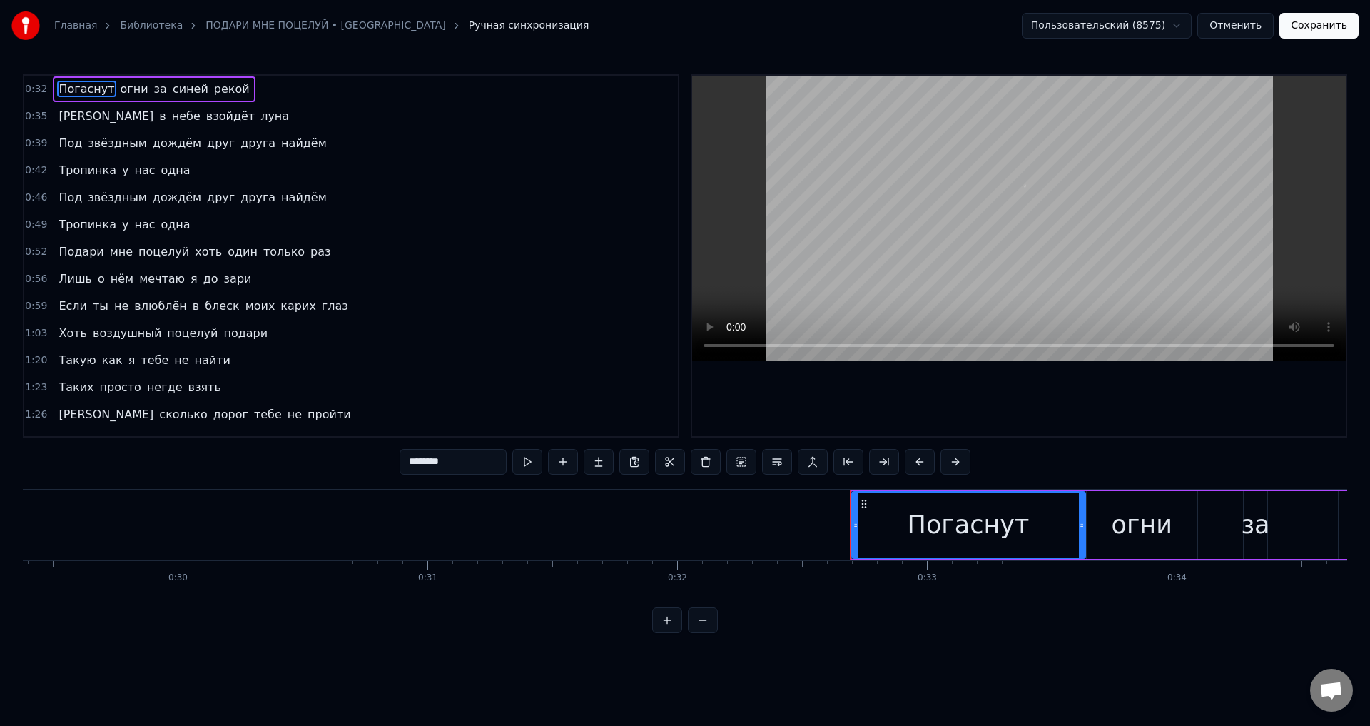
scroll to position [0, 8093]
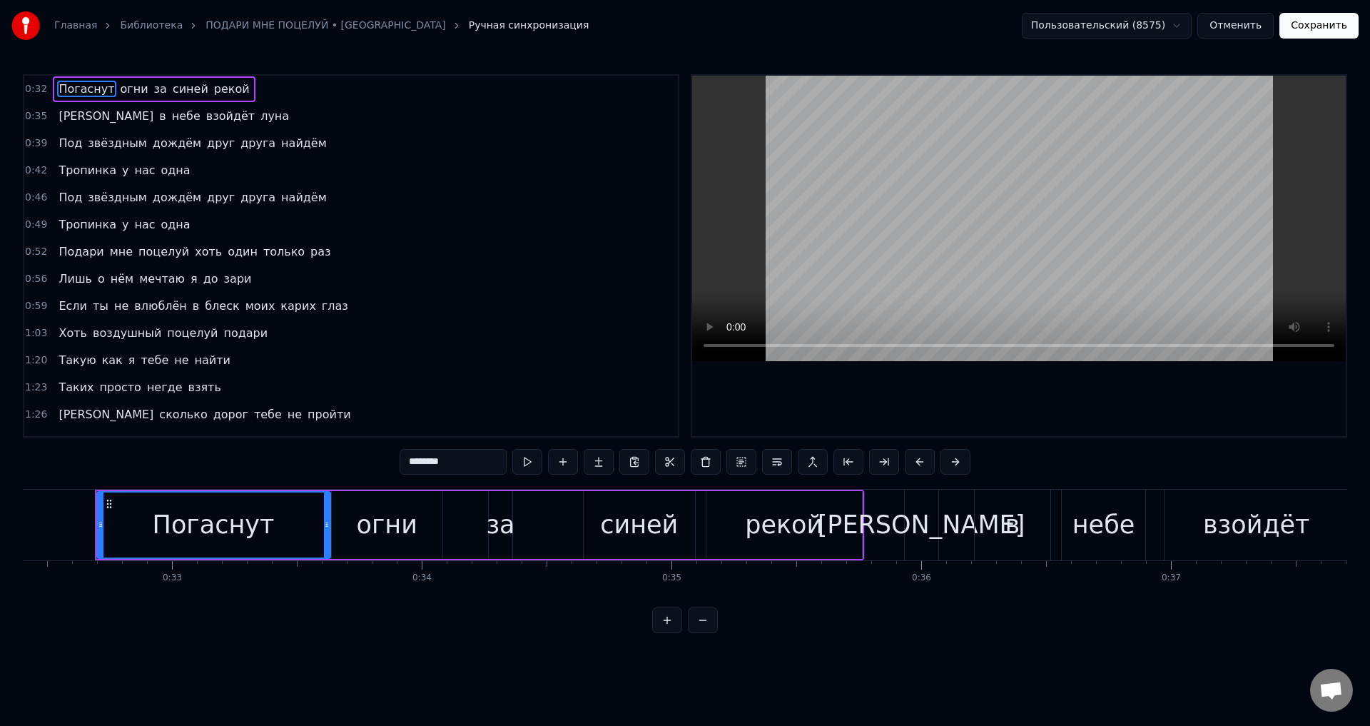
click at [61, 278] on span "Лишь" at bounding box center [75, 278] width 36 height 16
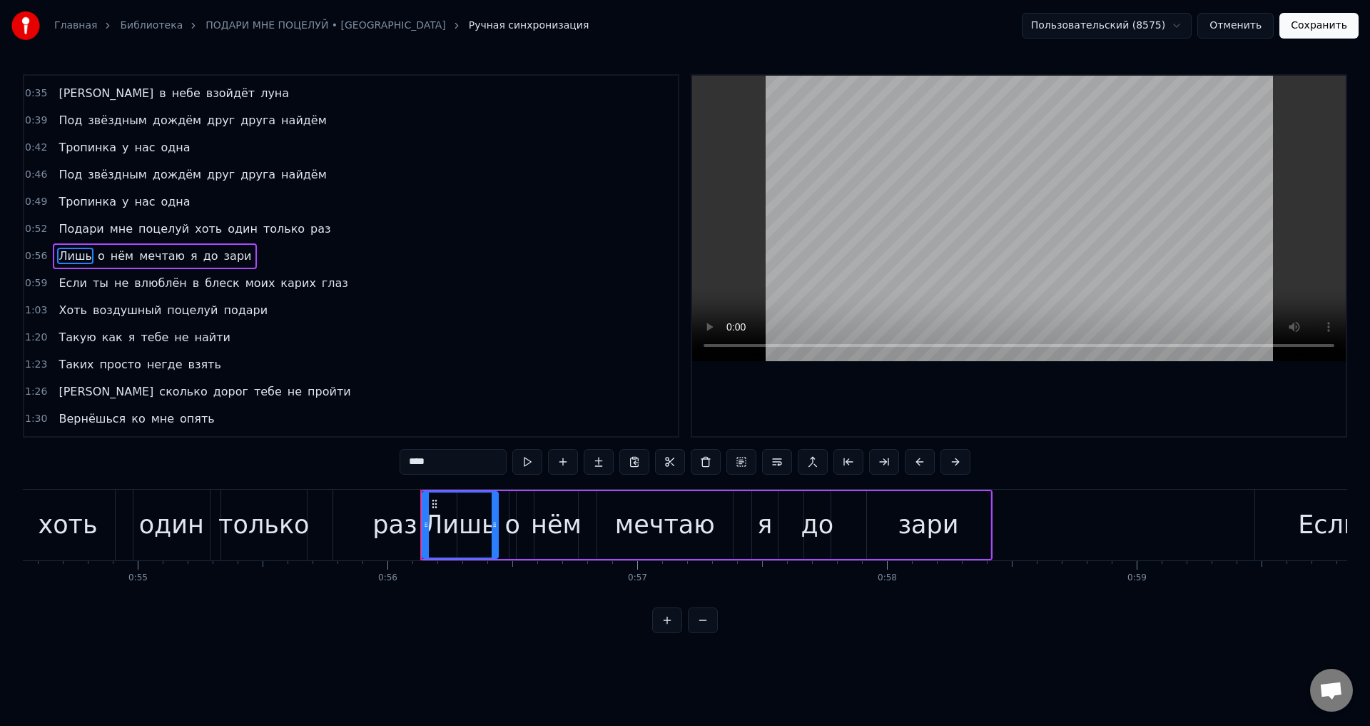
scroll to position [0, 13947]
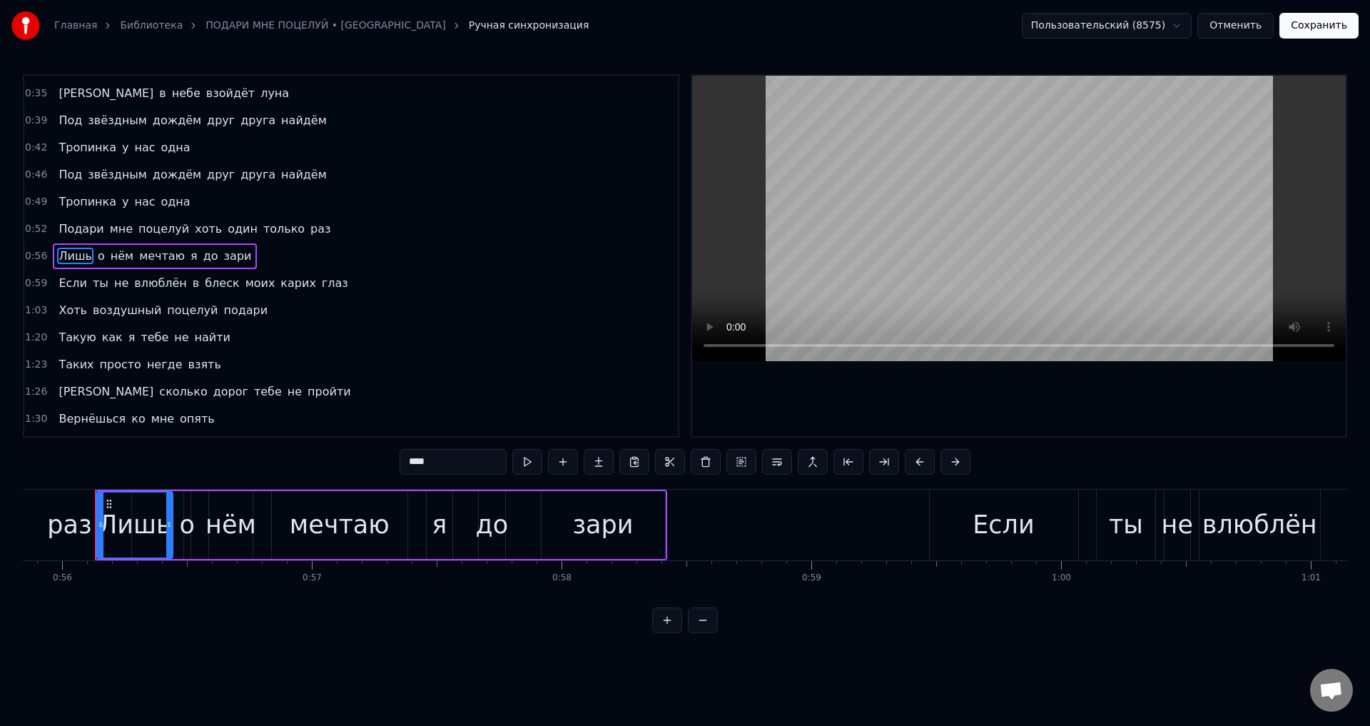
click at [59, 201] on span "Тропинка" at bounding box center [87, 201] width 61 height 16
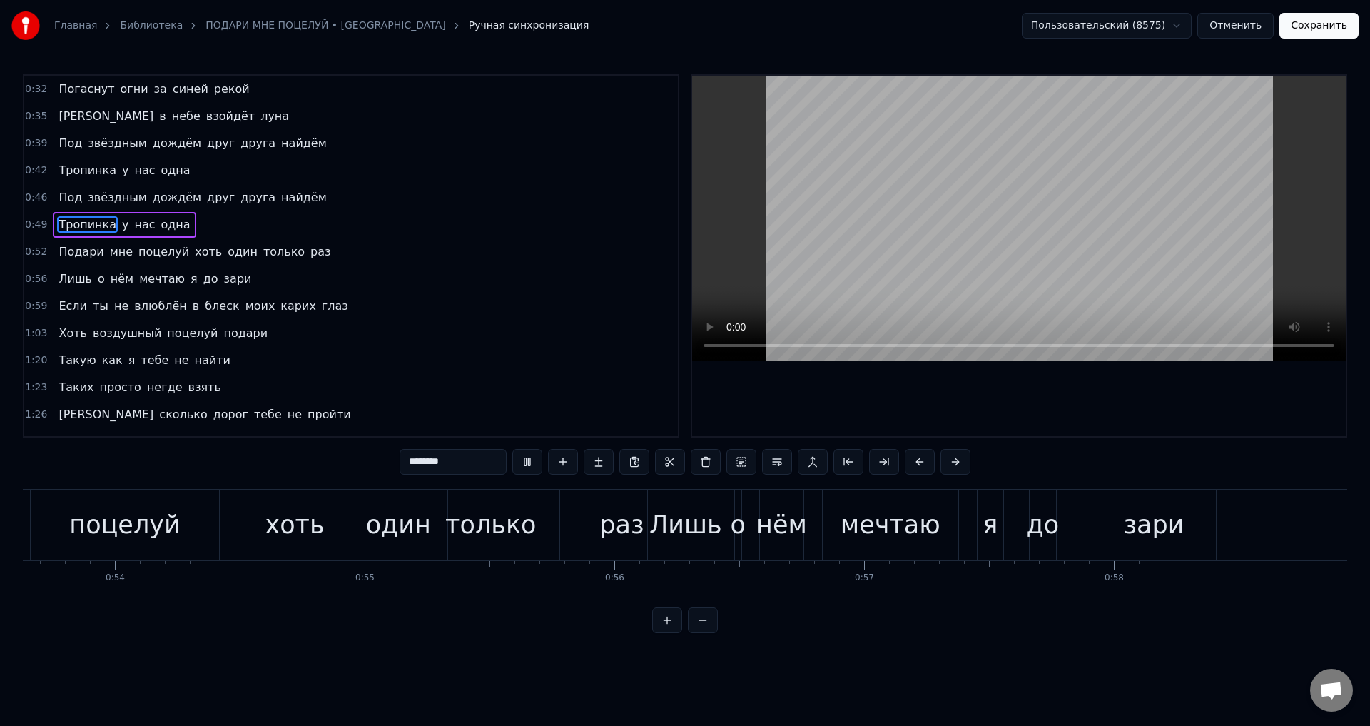
scroll to position [0, 13459]
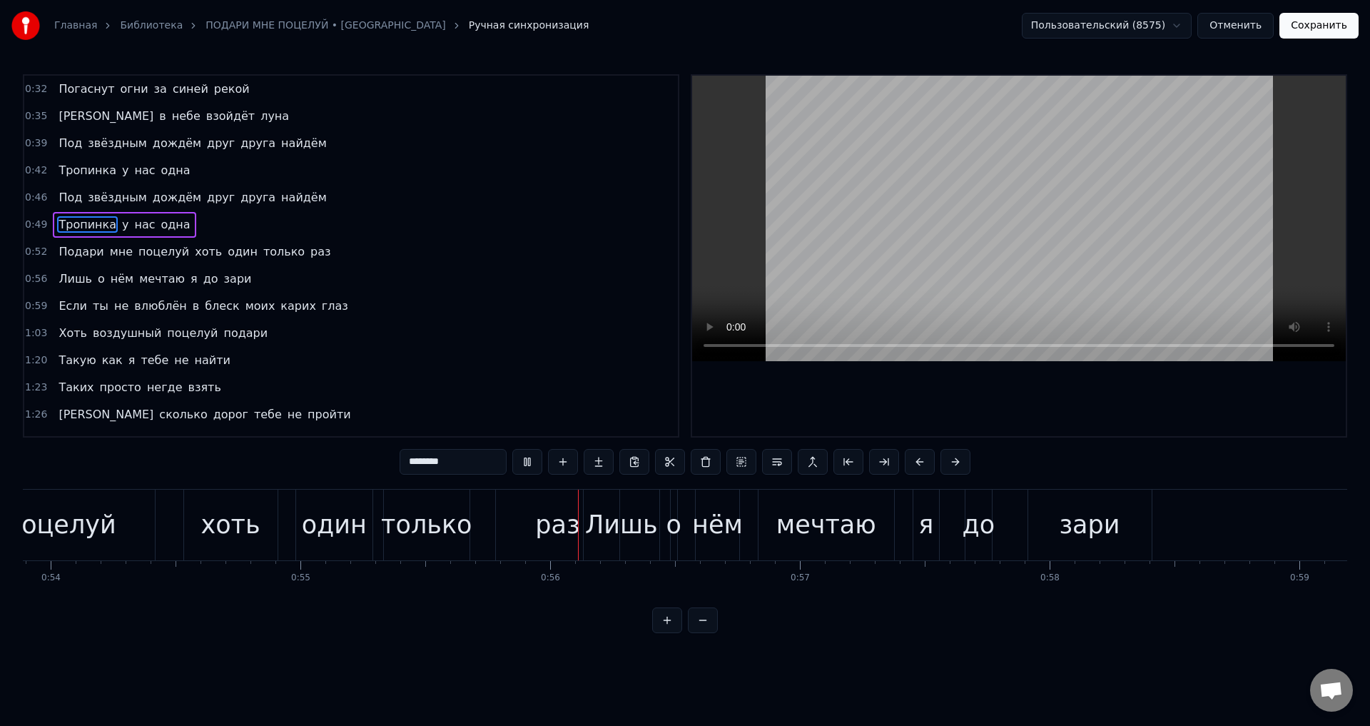
click at [86, 527] on div "поцелуй" at bounding box center [60, 525] width 111 height 38
type input "*******"
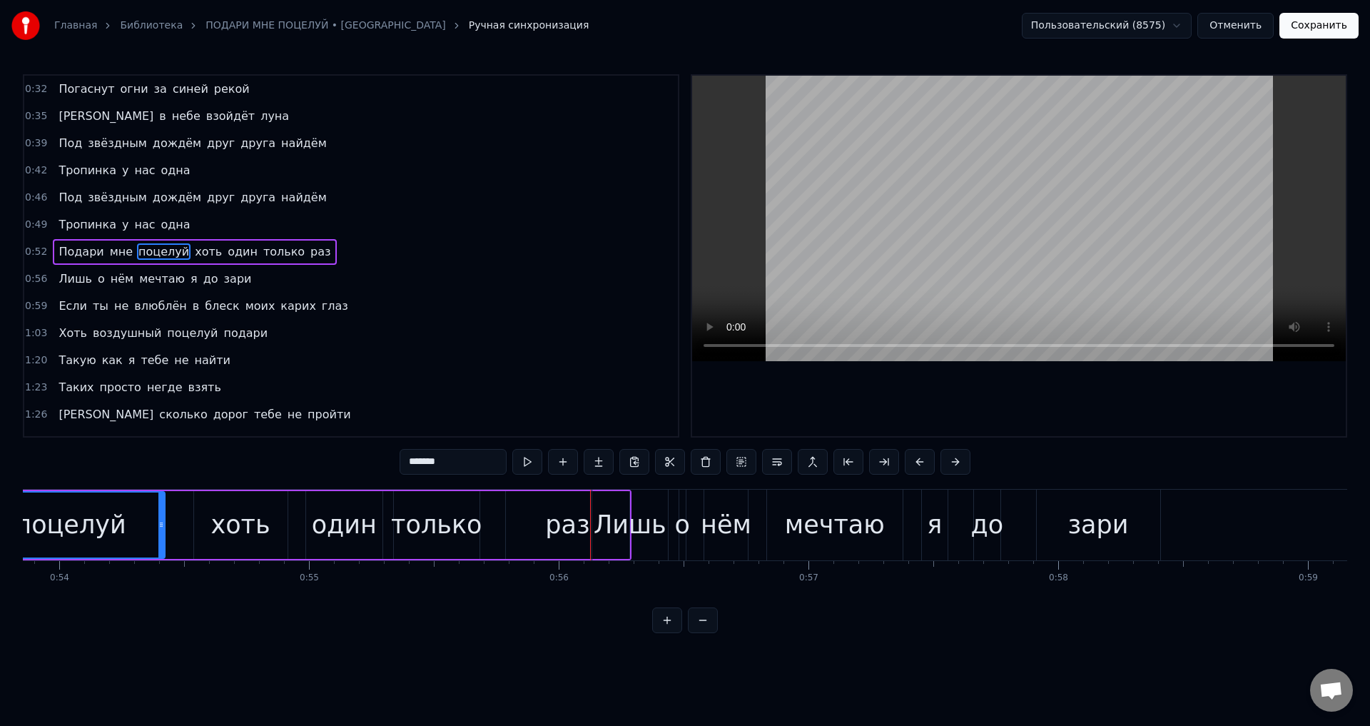
click at [62, 517] on div "поцелуй" at bounding box center [70, 525] width 111 height 38
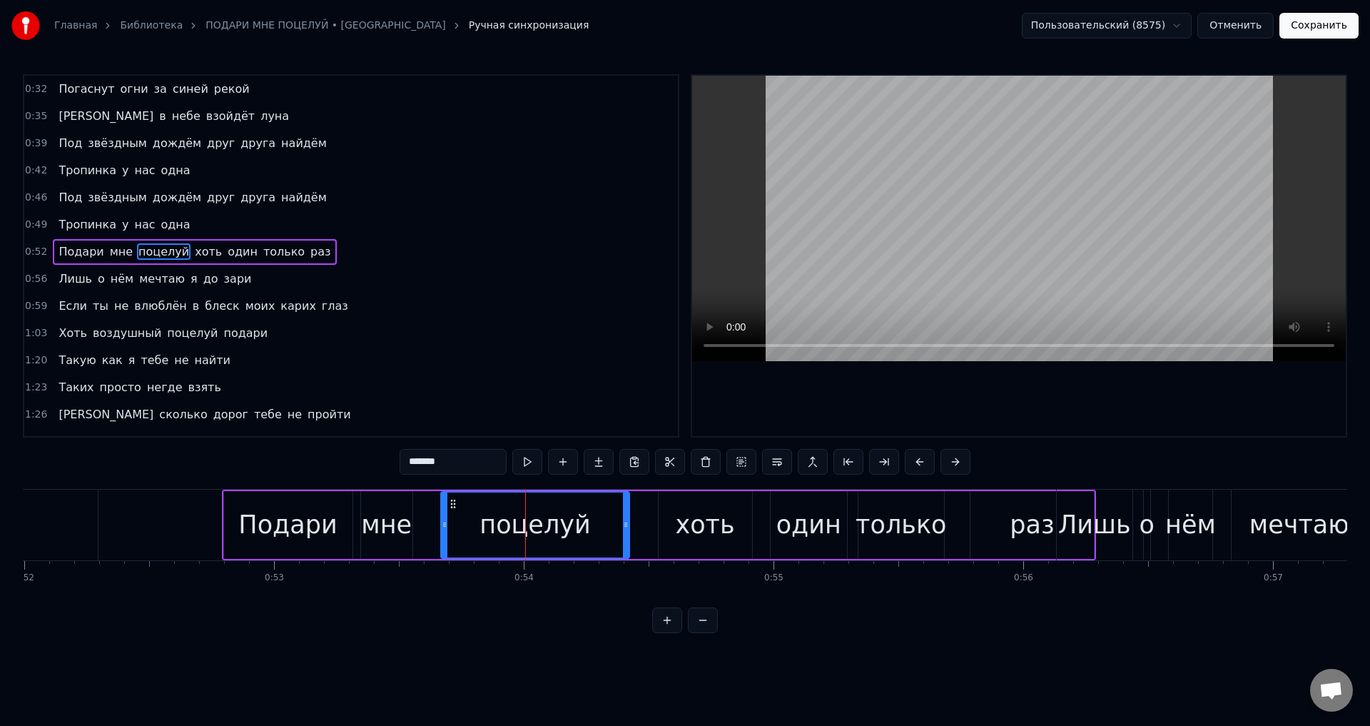
scroll to position [0, 12929]
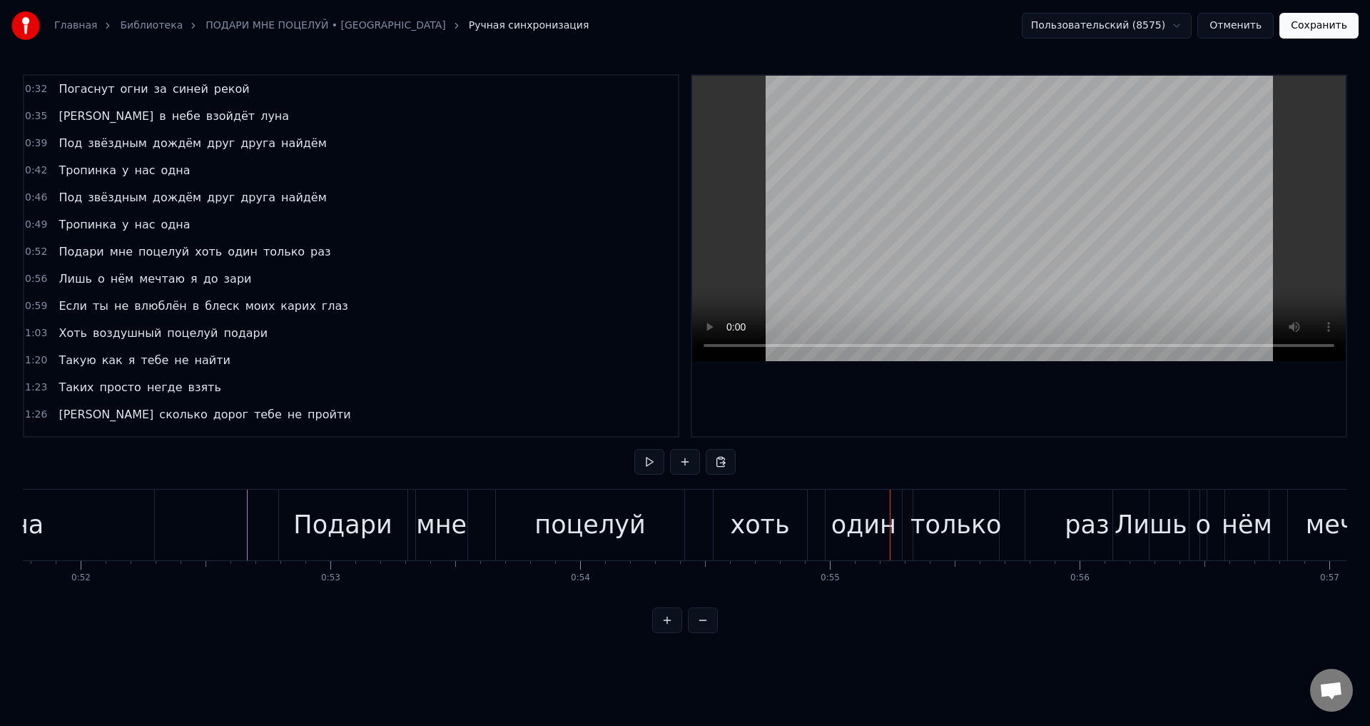
click at [514, 530] on div "поцелуй" at bounding box center [590, 525] width 188 height 71
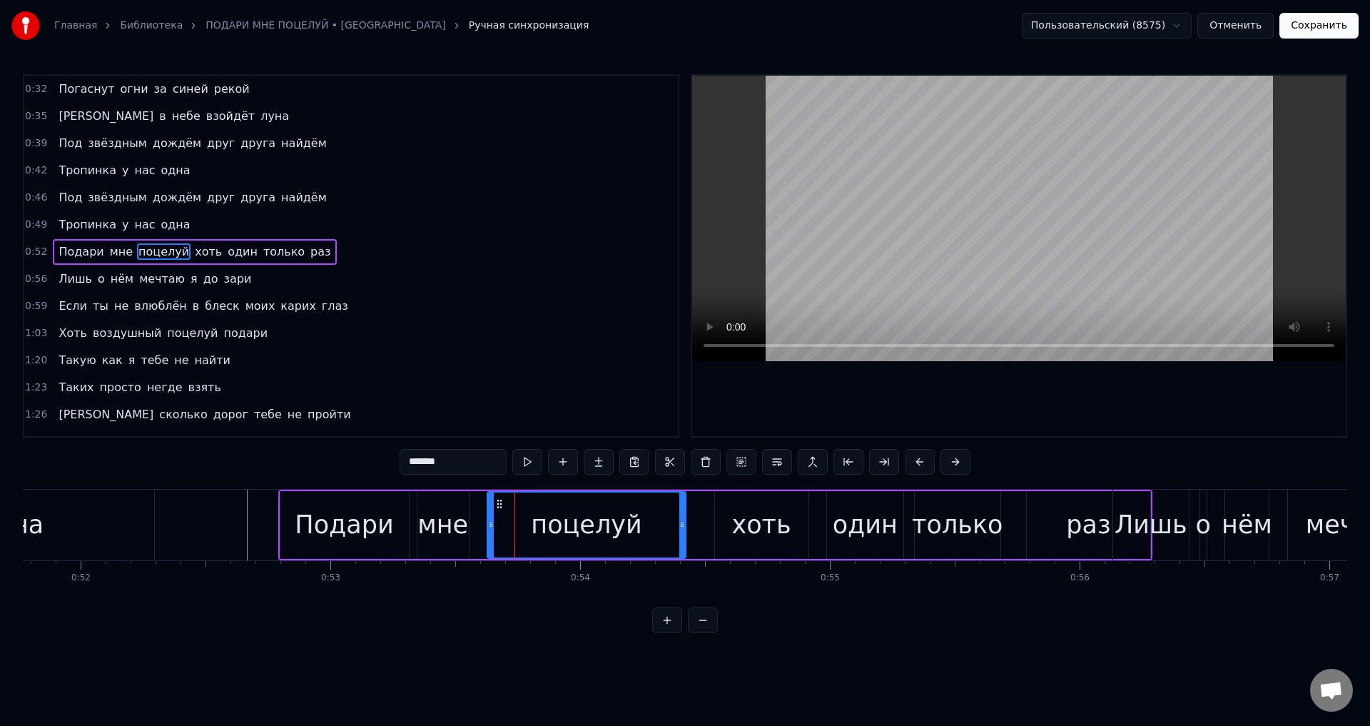
drag, startPoint x: 500, startPoint y: 534, endPoint x: 490, endPoint y: 532, distance: 10.1
click at [490, 532] on div at bounding box center [491, 524] width 6 height 65
click at [749, 534] on div "хоть" at bounding box center [760, 525] width 59 height 38
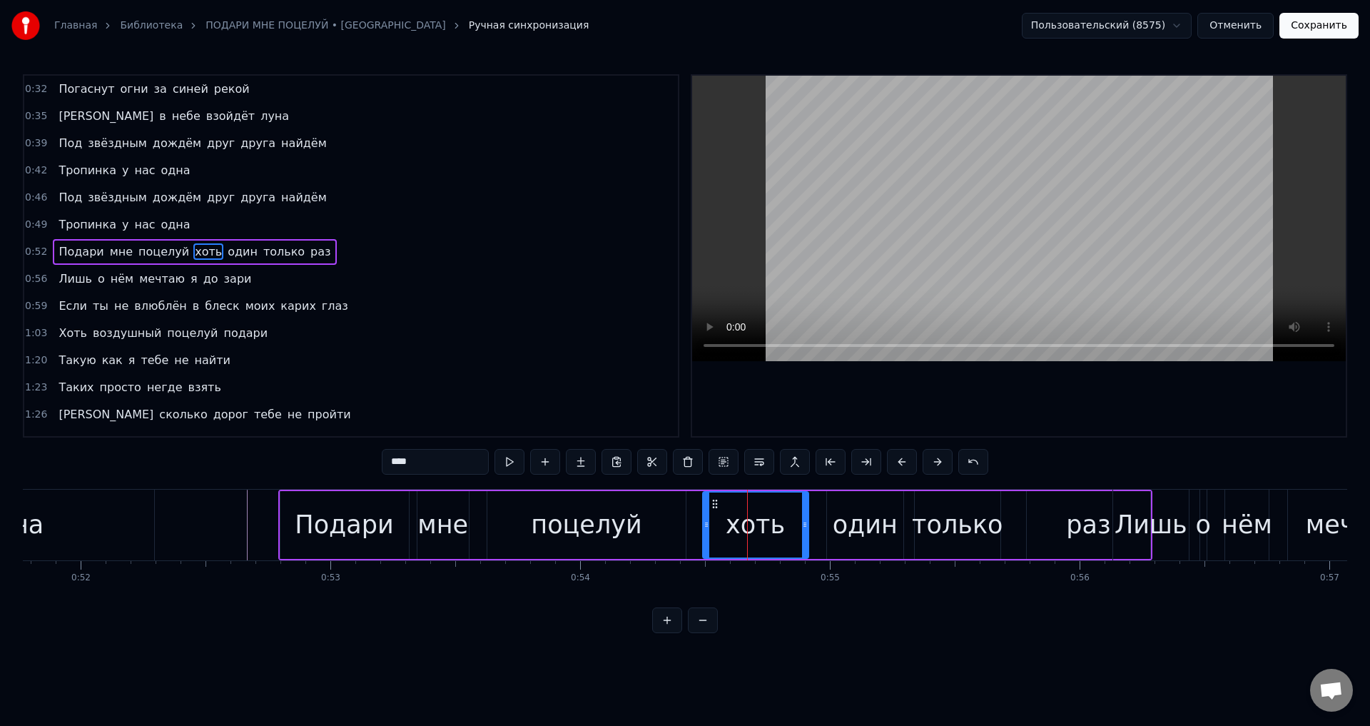
drag, startPoint x: 719, startPoint y: 527, endPoint x: 706, endPoint y: 527, distance: 12.1
click at [706, 527] on icon at bounding box center [707, 524] width 6 height 11
click at [853, 509] on div "один" at bounding box center [865, 525] width 65 height 38
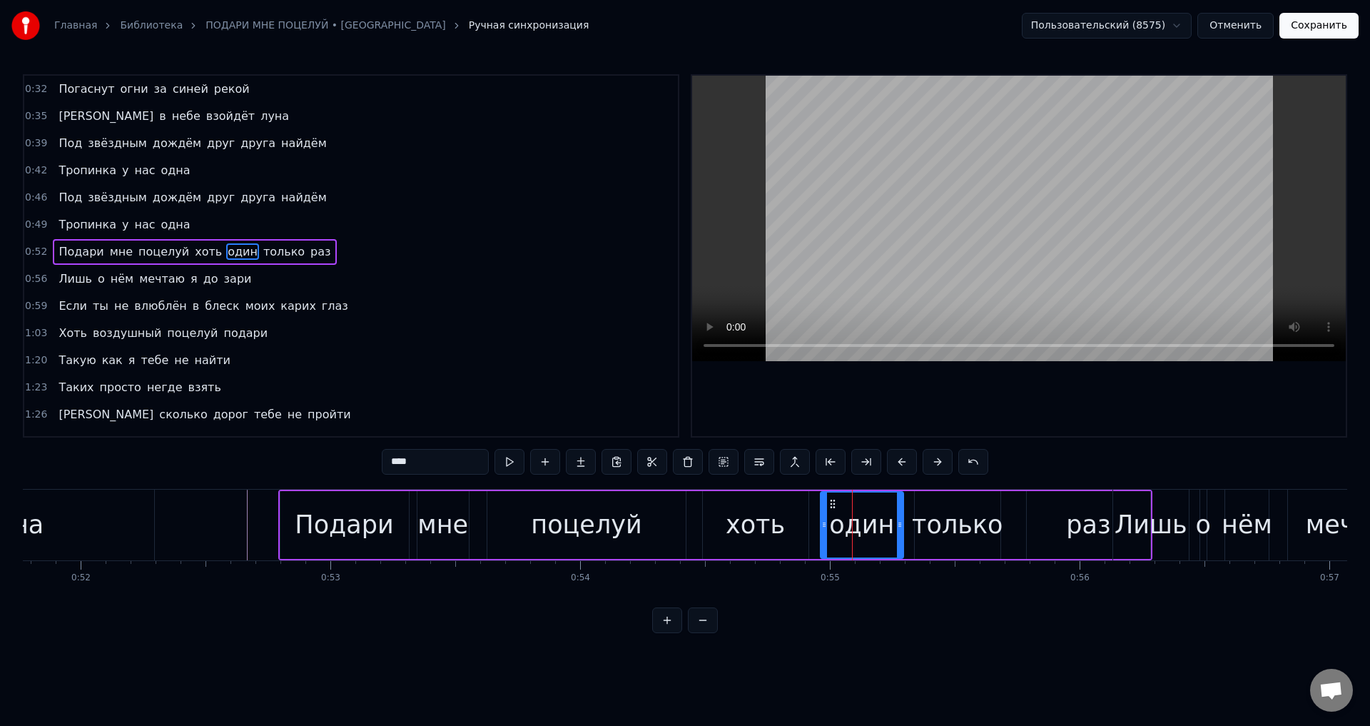
click at [821, 528] on icon at bounding box center [824, 524] width 6 height 11
click at [958, 521] on div "только" at bounding box center [957, 525] width 91 height 38
click at [913, 528] on icon at bounding box center [913, 524] width 6 height 11
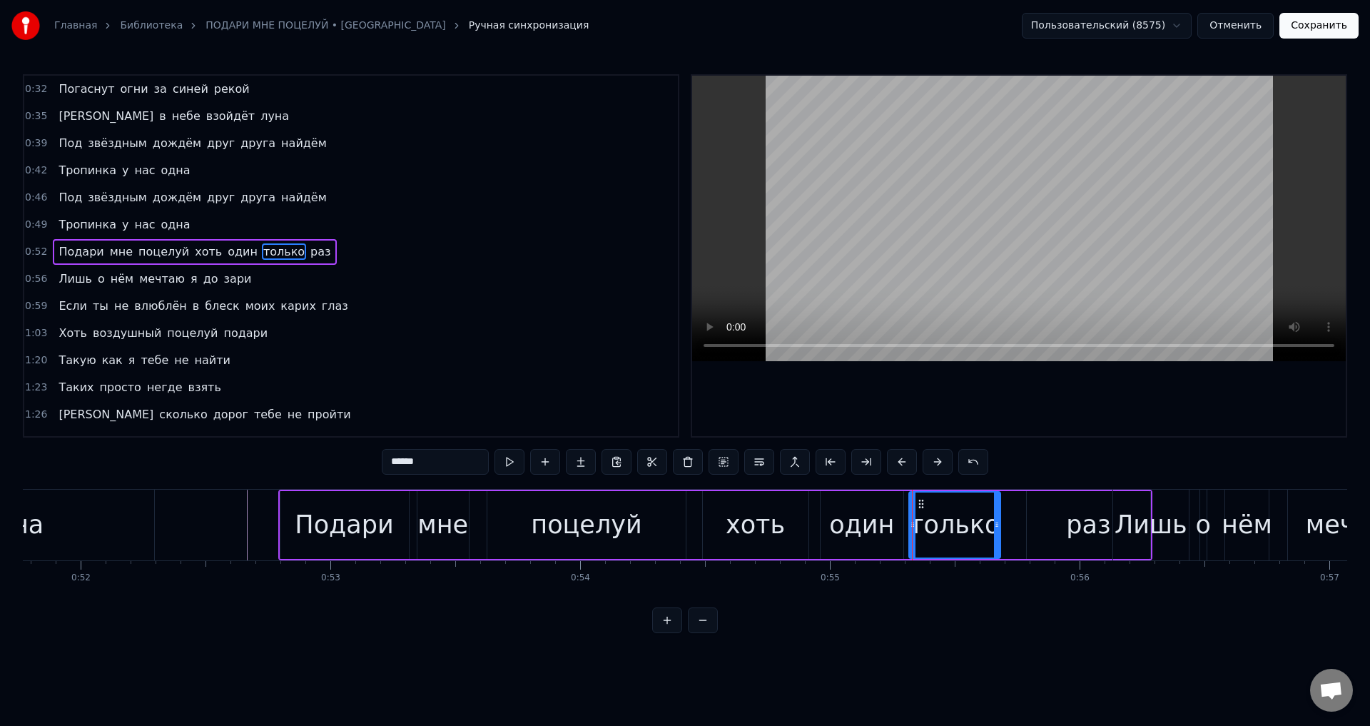
click at [1048, 527] on div "раз" at bounding box center [1088, 525] width 123 height 68
type input "***"
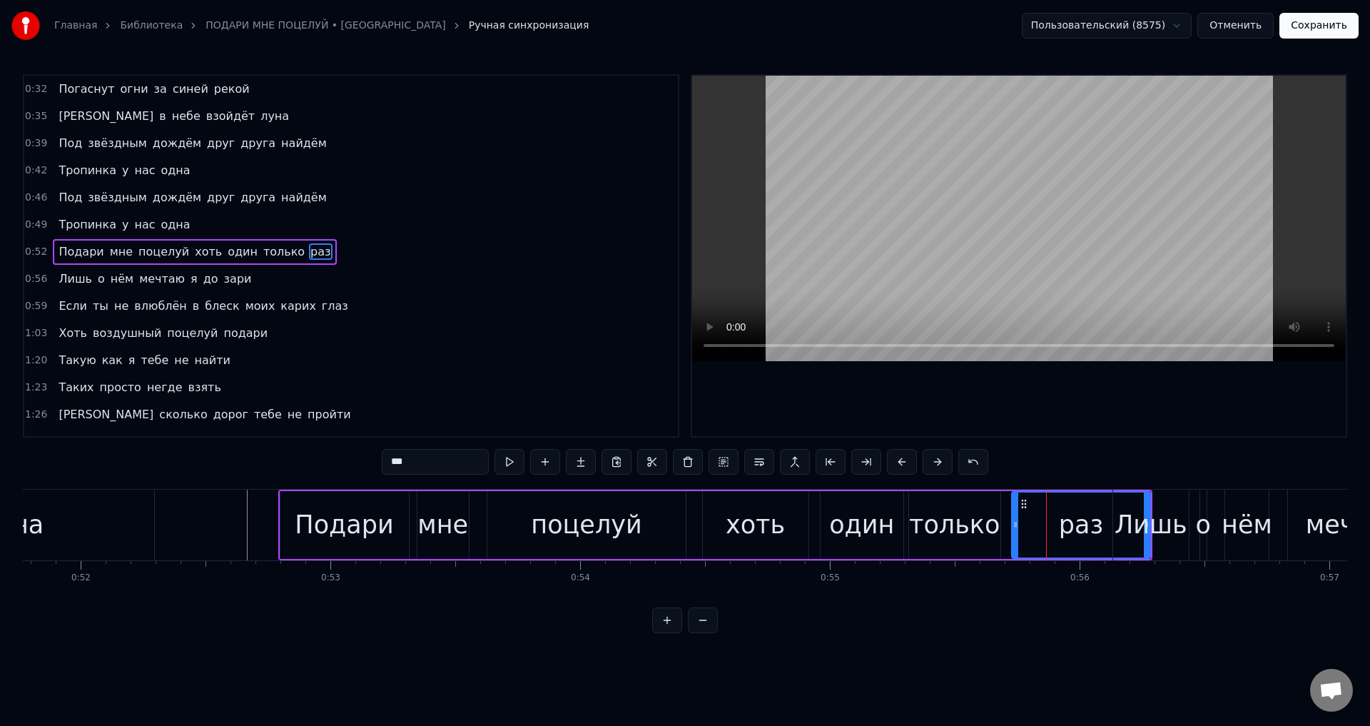
drag, startPoint x: 1030, startPoint y: 527, endPoint x: 1015, endPoint y: 527, distance: 15.0
click at [1015, 527] on circle at bounding box center [1015, 526] width 1 height 1
click at [1077, 534] on div "раз" at bounding box center [1081, 525] width 44 height 38
drag, startPoint x: 1015, startPoint y: 525, endPoint x: 1103, endPoint y: 517, distance: 88.1
click at [1103, 517] on div at bounding box center [1103, 524] width 6 height 65
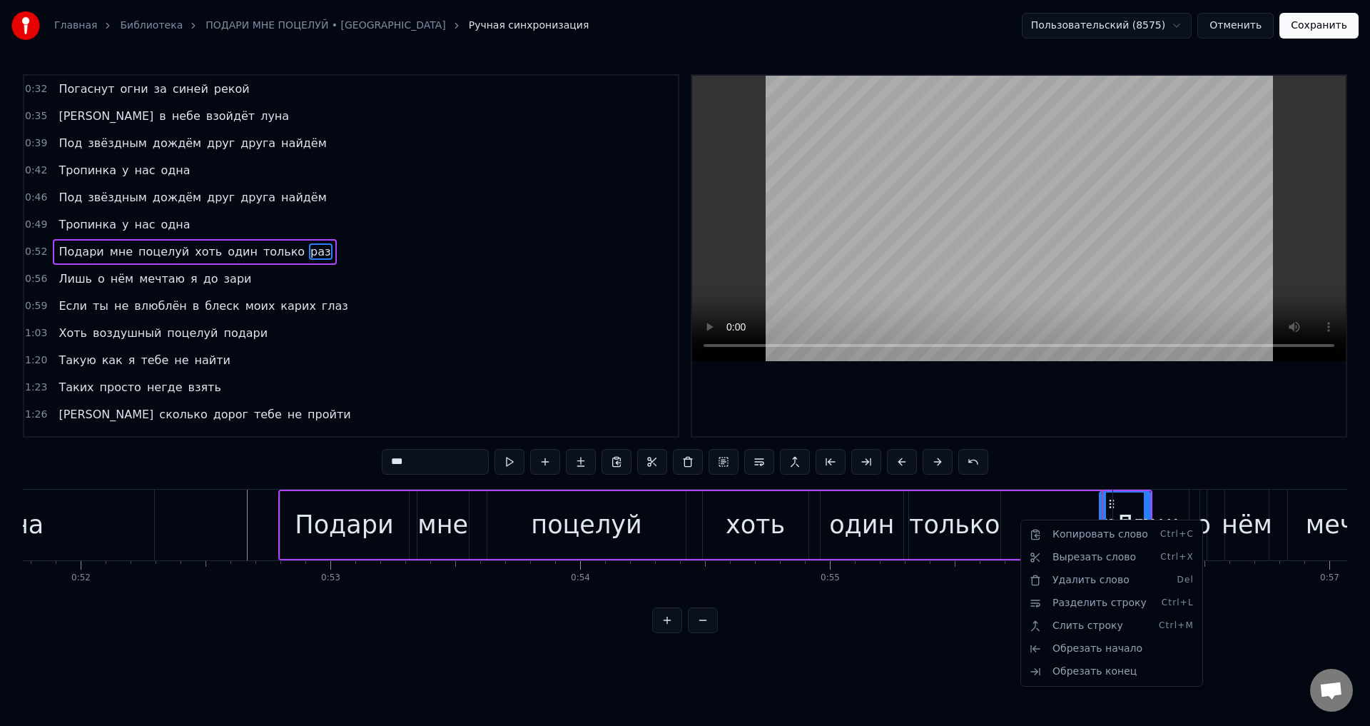
click at [1044, 512] on html "Главная Библиотека ПОДАРИ МНЕ ПОЦЕЛУЙ • НИКА Ручная синхронизация Пользовательс…" at bounding box center [685, 328] width 1370 height 656
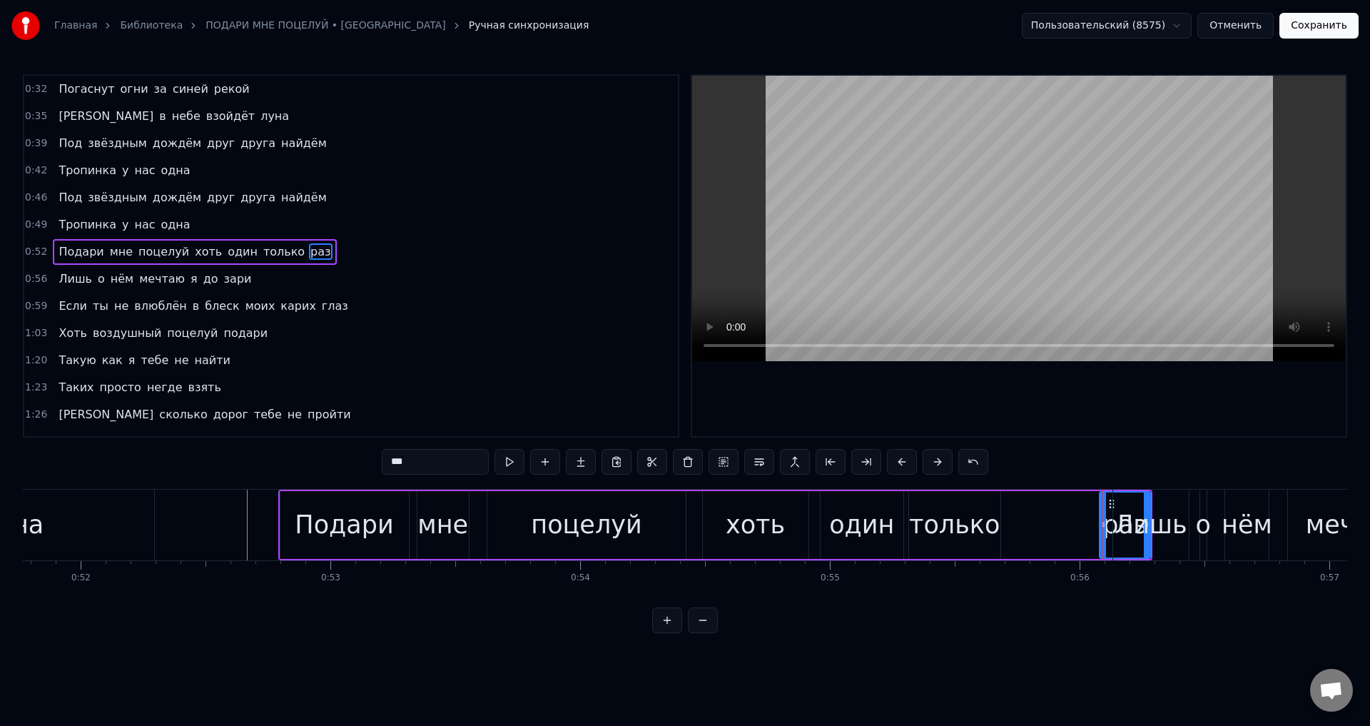
click at [1044, 512] on div "Подари мне поцелуй хоть один только раз" at bounding box center [715, 525] width 875 height 71
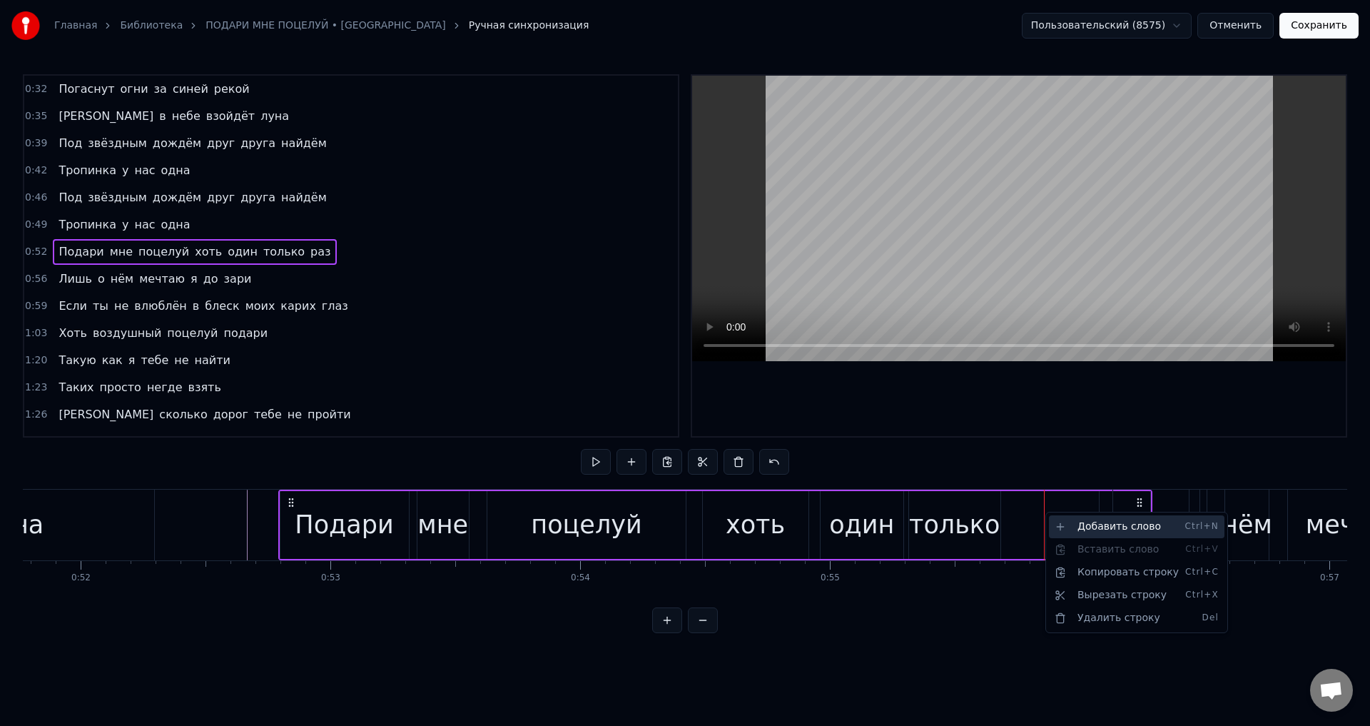
click at [1100, 526] on div "Добавить слово Ctrl+N" at bounding box center [1137, 526] width 176 height 23
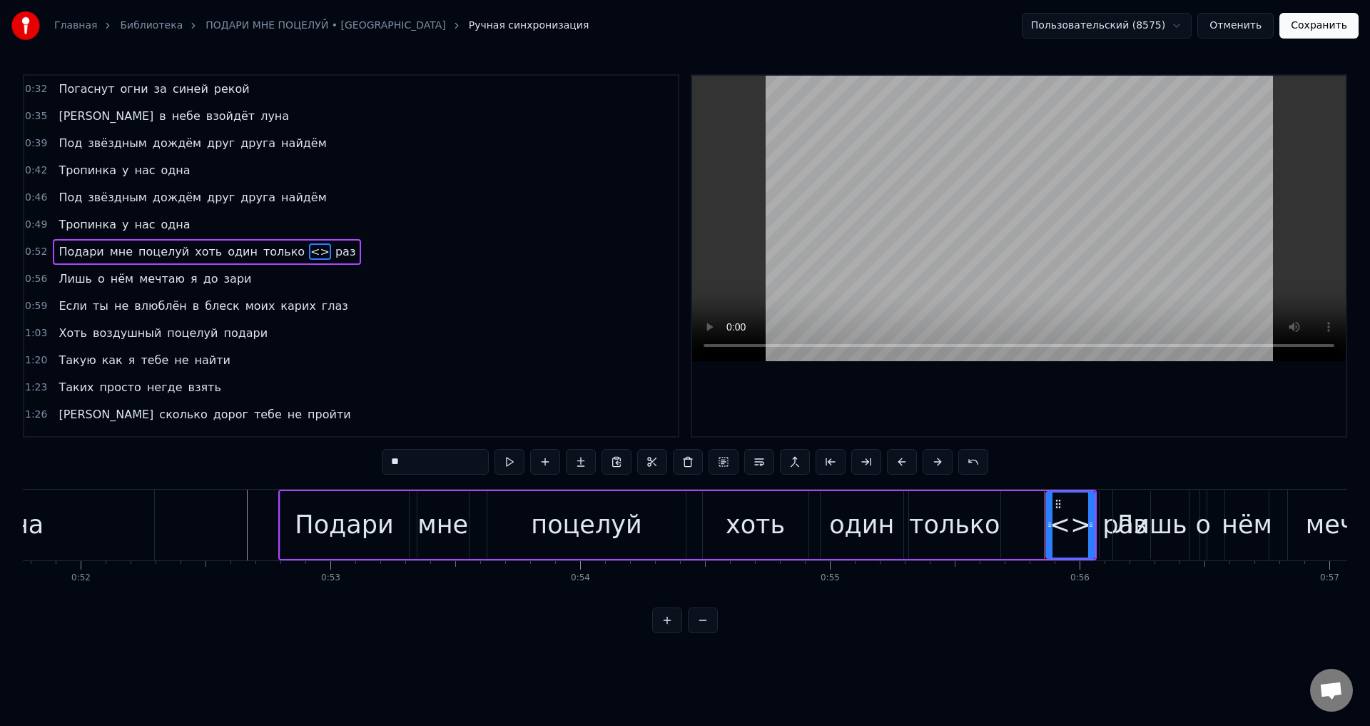
click at [1051, 526] on div "<>" at bounding box center [1070, 524] width 47 height 65
drag, startPoint x: 1051, startPoint y: 526, endPoint x: 1015, endPoint y: 526, distance: 35.7
click at [1015, 526] on icon at bounding box center [1014, 524] width 6 height 11
click at [1083, 531] on div at bounding box center [1086, 524] width 6 height 65
click at [1059, 527] on div "<>" at bounding box center [1050, 525] width 42 height 38
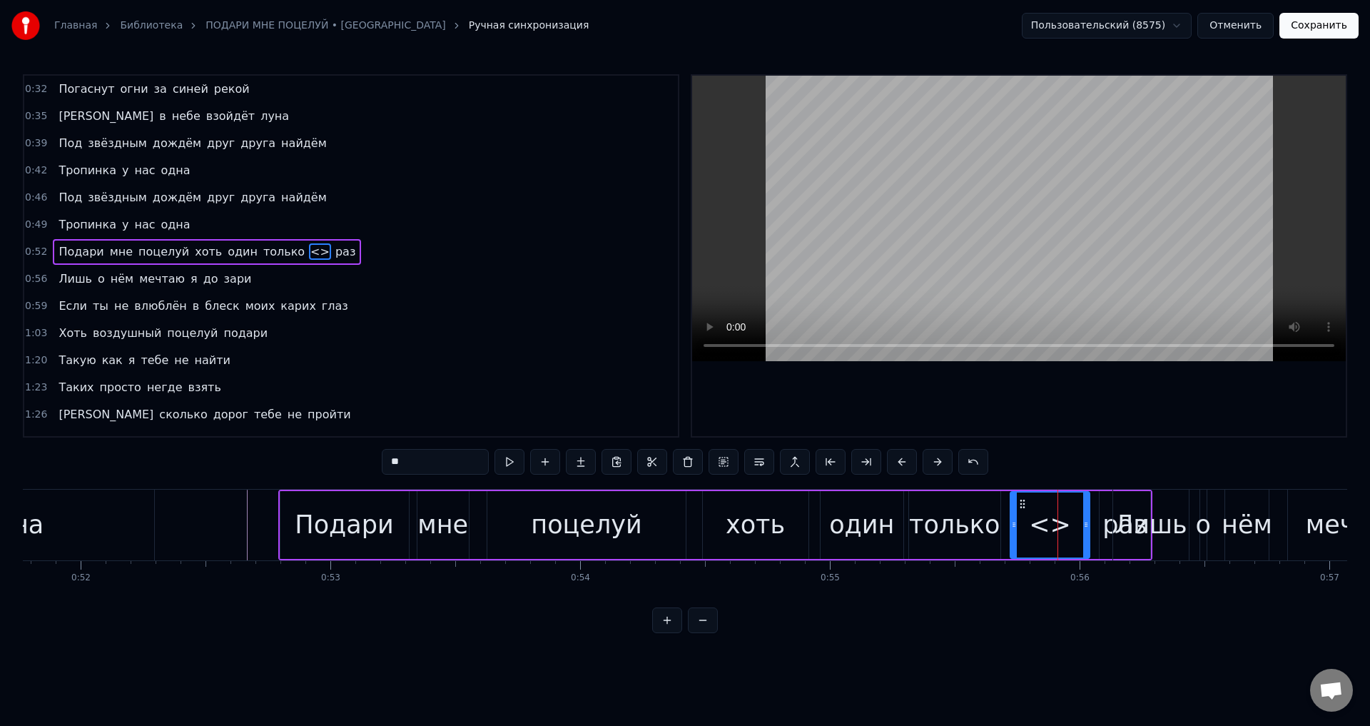
drag, startPoint x: 417, startPoint y: 466, endPoint x: 306, endPoint y: 465, distance: 110.6
click at [306, 465] on div "0:32 Погаснут огни за синей рекой 0:35 И в небе взойдёт луна 0:39 Под звёздным …" at bounding box center [685, 353] width 1324 height 559
click at [1120, 532] on div "Лишь" at bounding box center [1151, 525] width 73 height 38
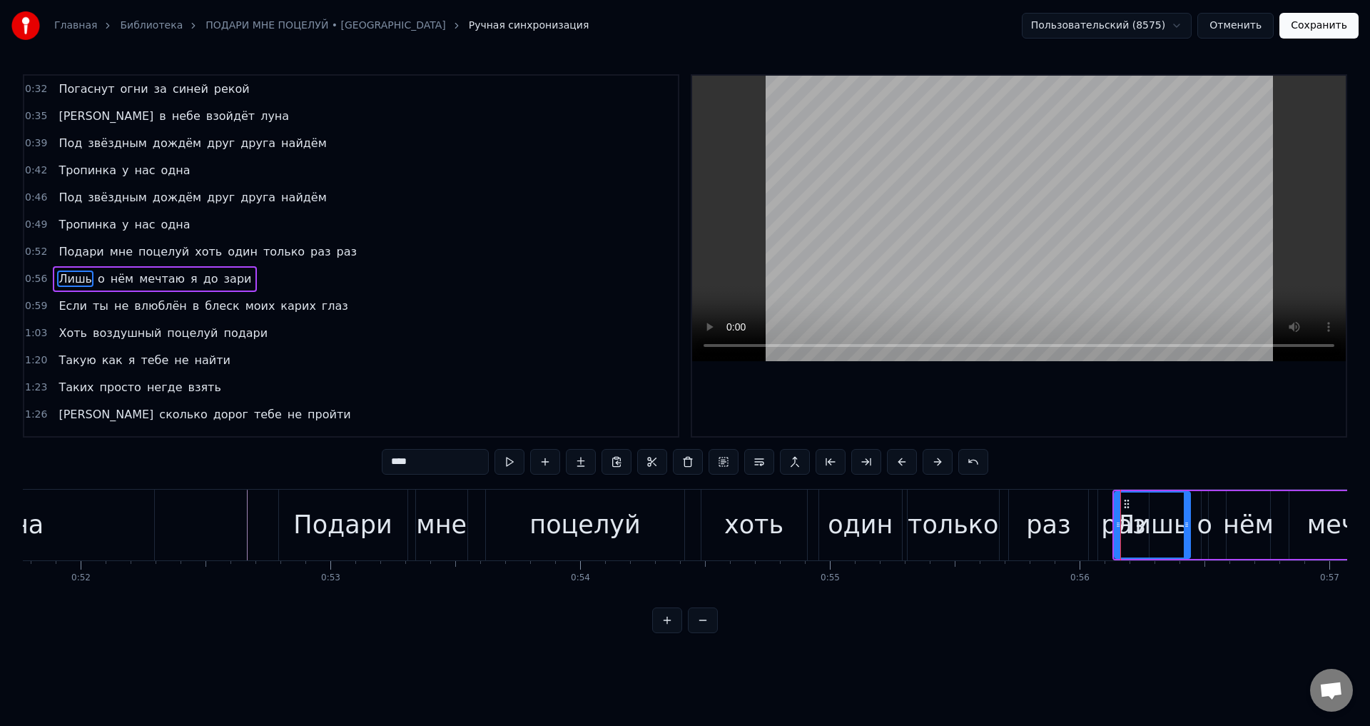
scroll to position [23, 0]
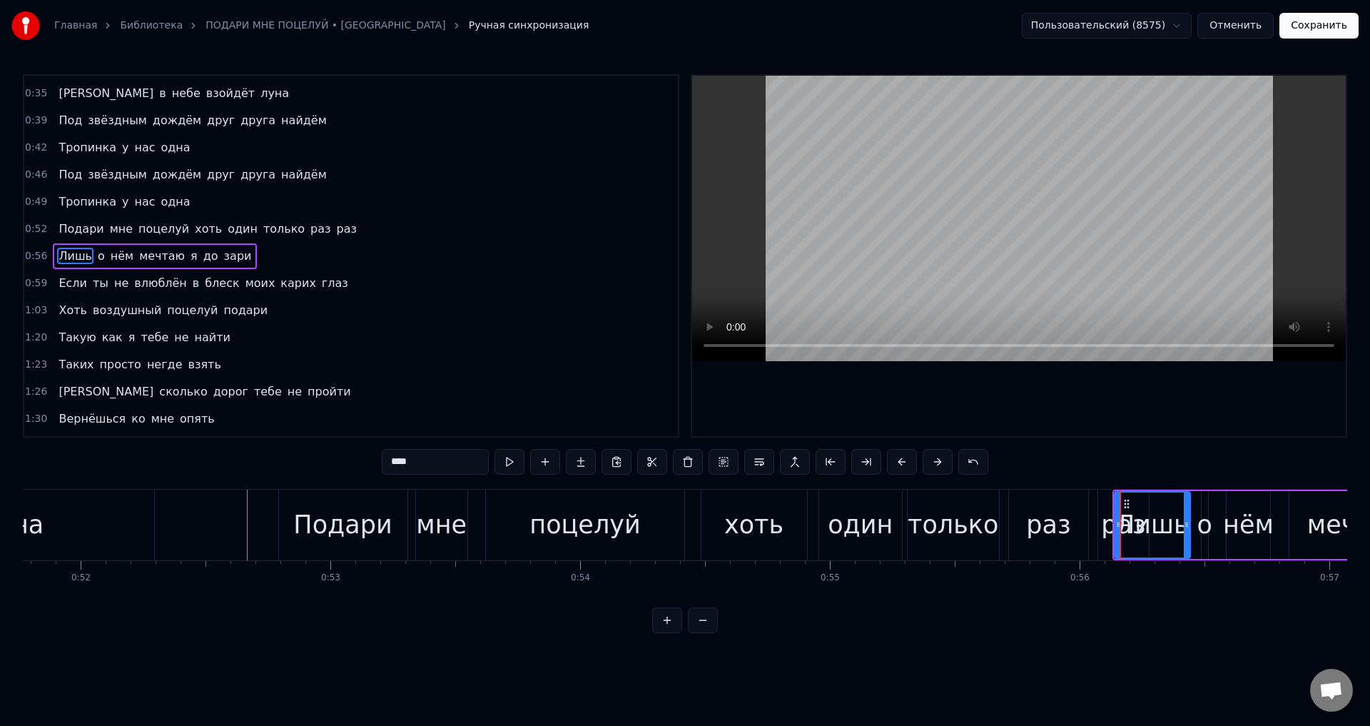
click at [1105, 528] on div "раз" at bounding box center [1123, 525] width 44 height 38
type input "***"
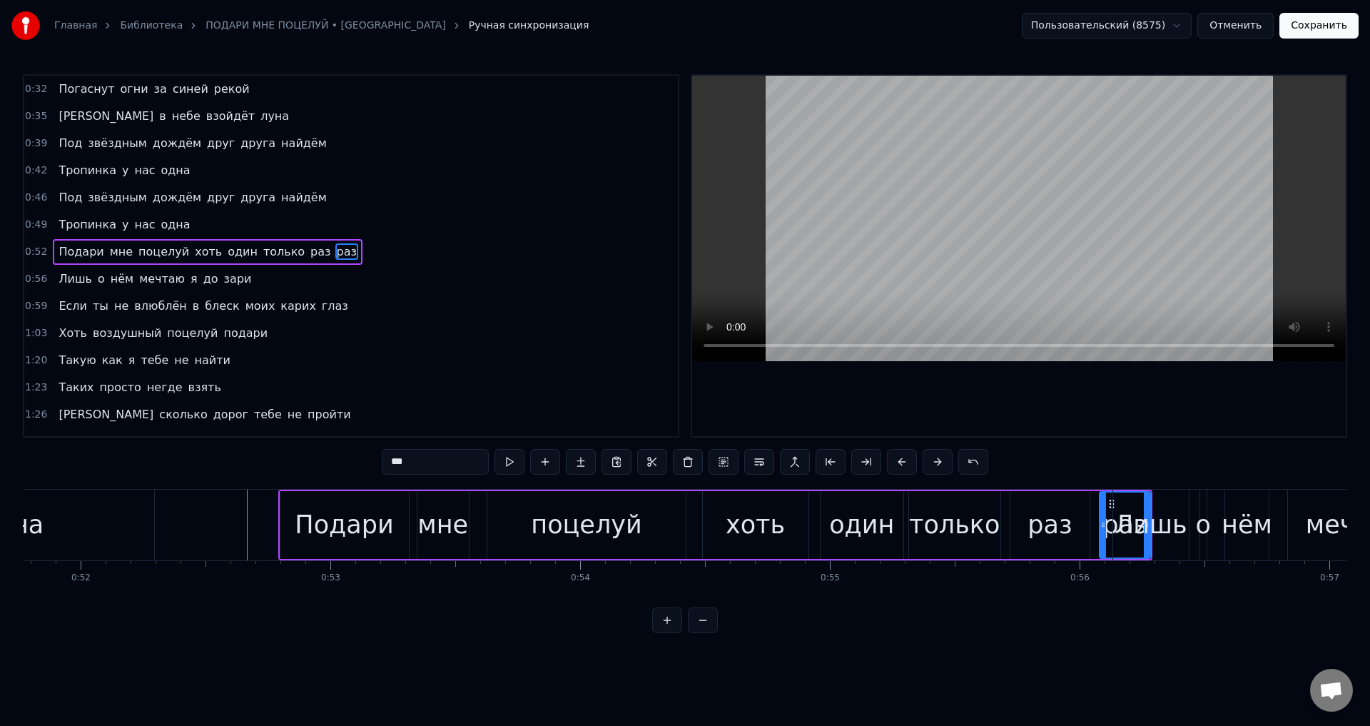
click at [335, 250] on span "раз" at bounding box center [346, 251] width 23 height 16
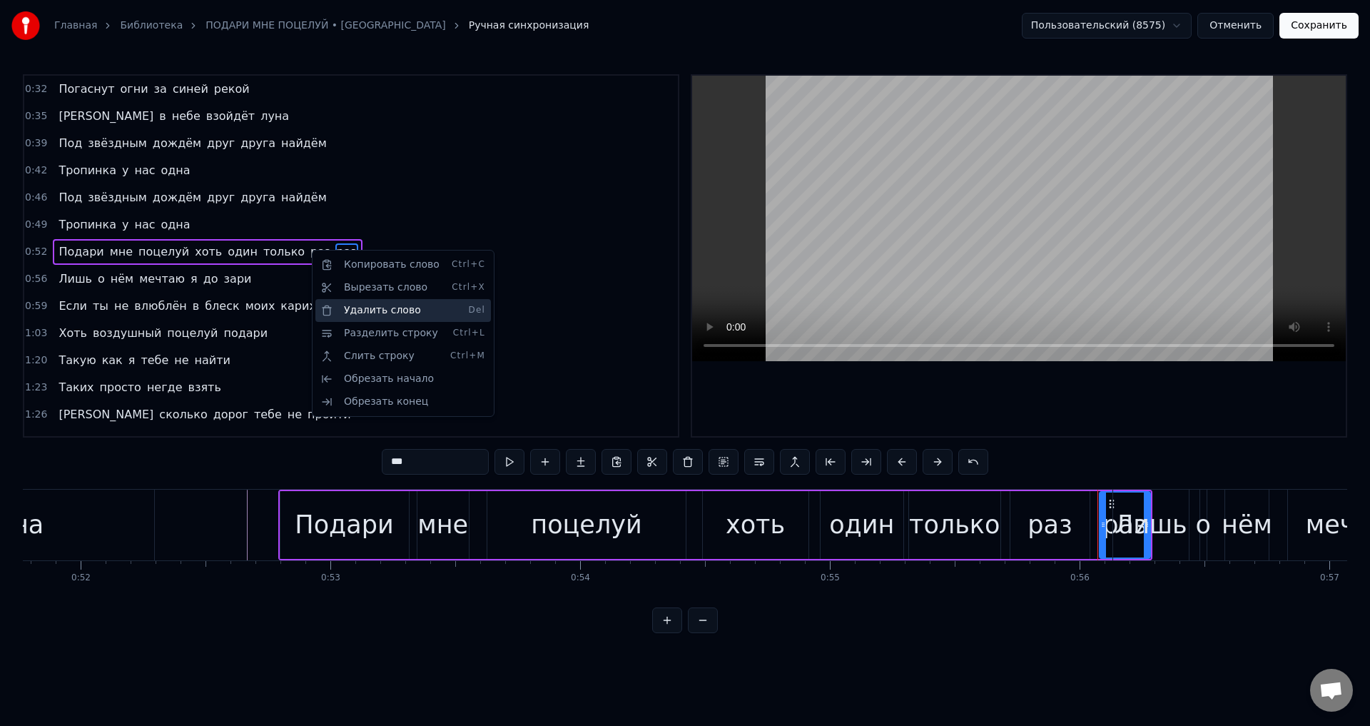
click at [374, 307] on div "Удалить слово Del" at bounding box center [403, 310] width 176 height 23
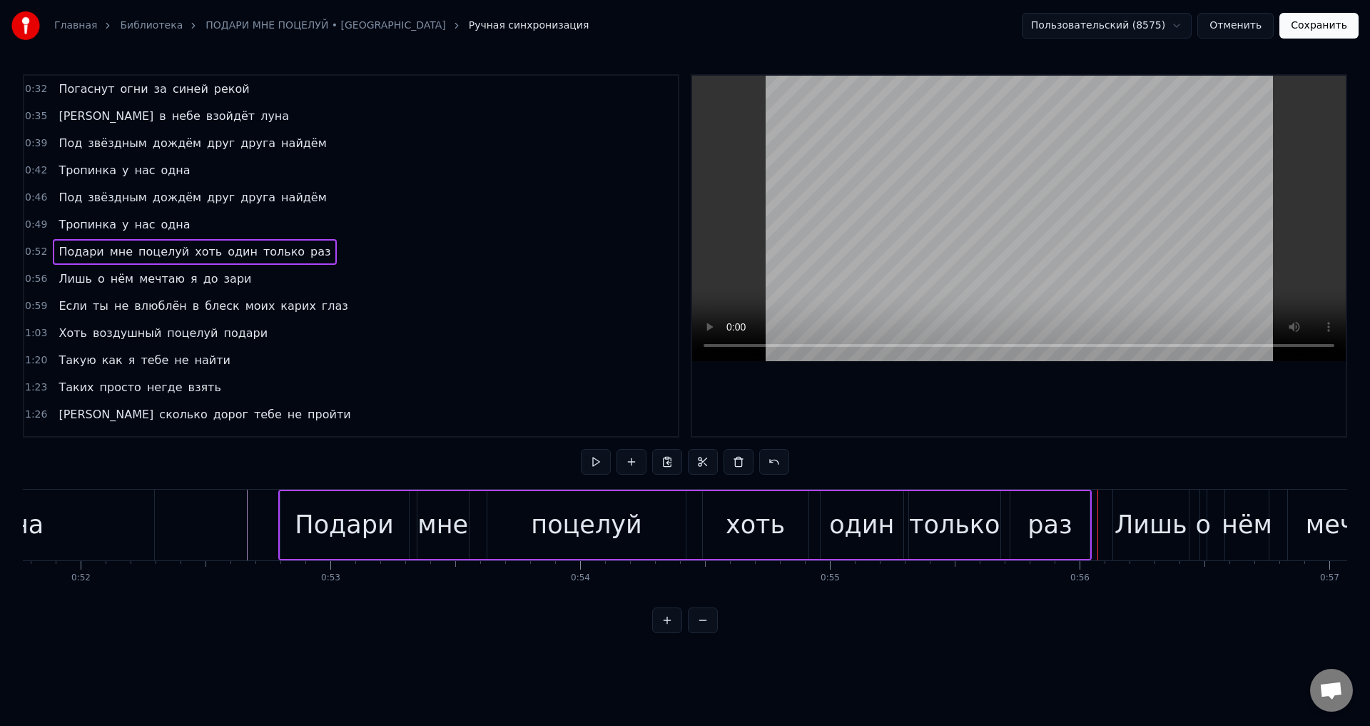
click at [583, 522] on div "поцелуй" at bounding box center [586, 525] width 111 height 38
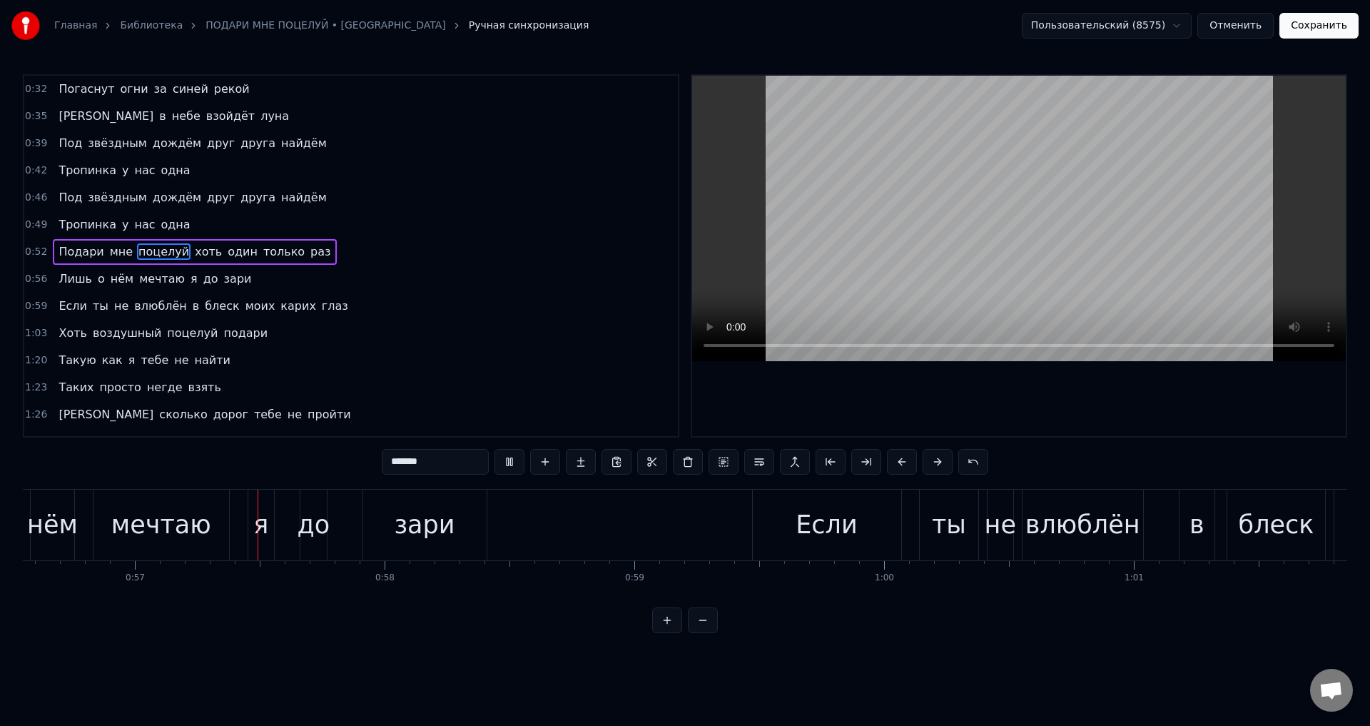
scroll to position [0, 14130]
click at [770, 300] on video at bounding box center [1019, 218] width 654 height 285
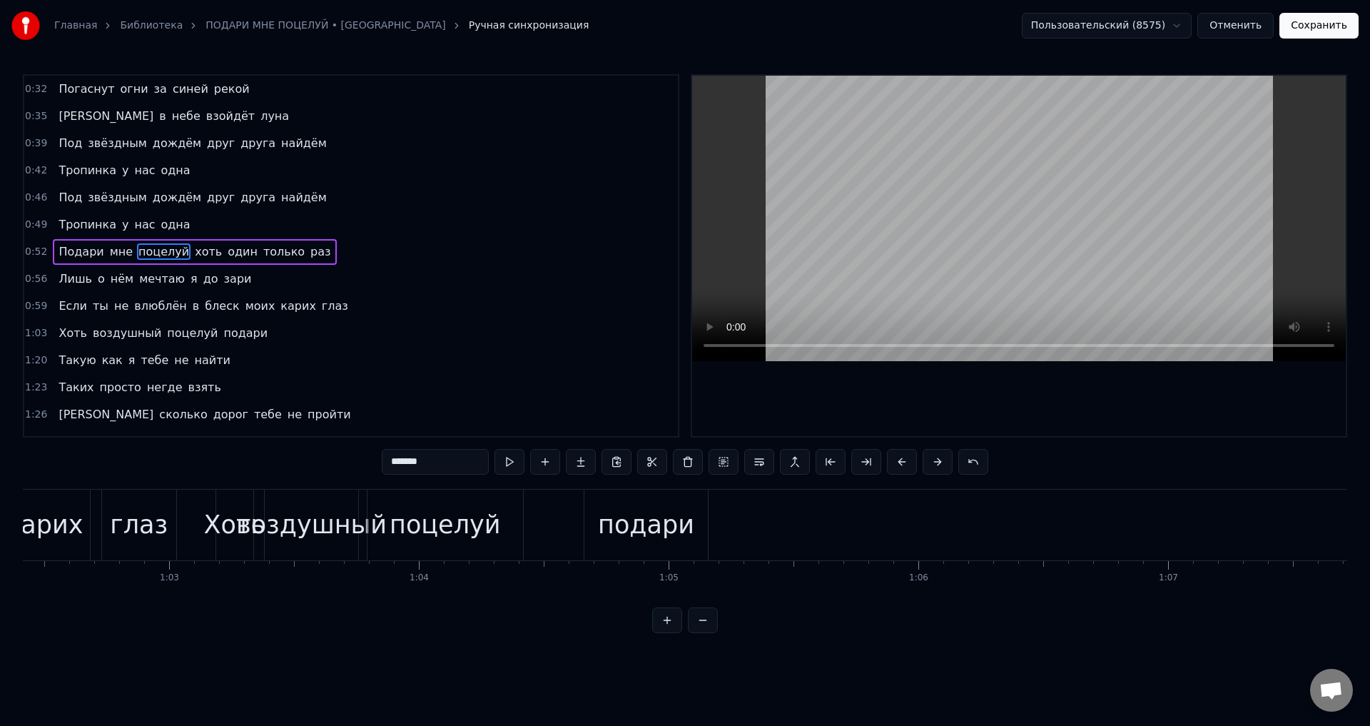
scroll to position [0, 15309]
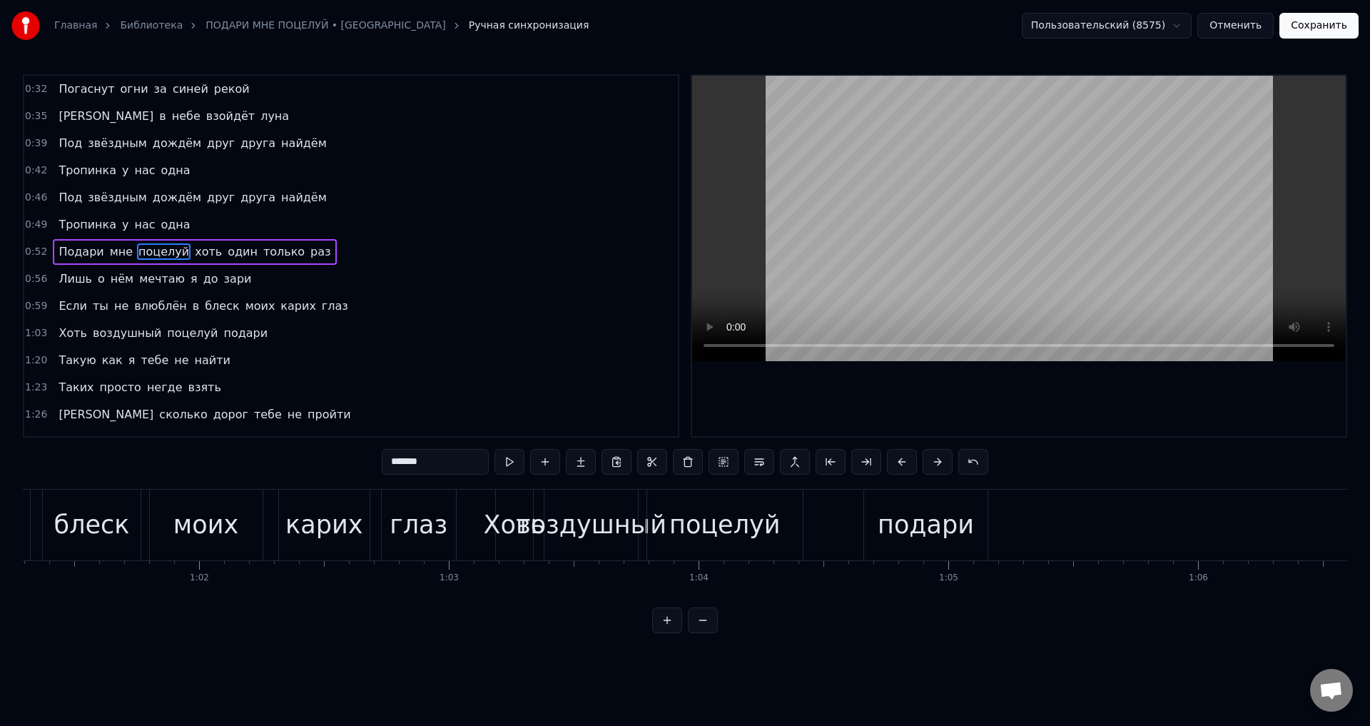
click at [262, 253] on span "только" at bounding box center [284, 251] width 44 height 16
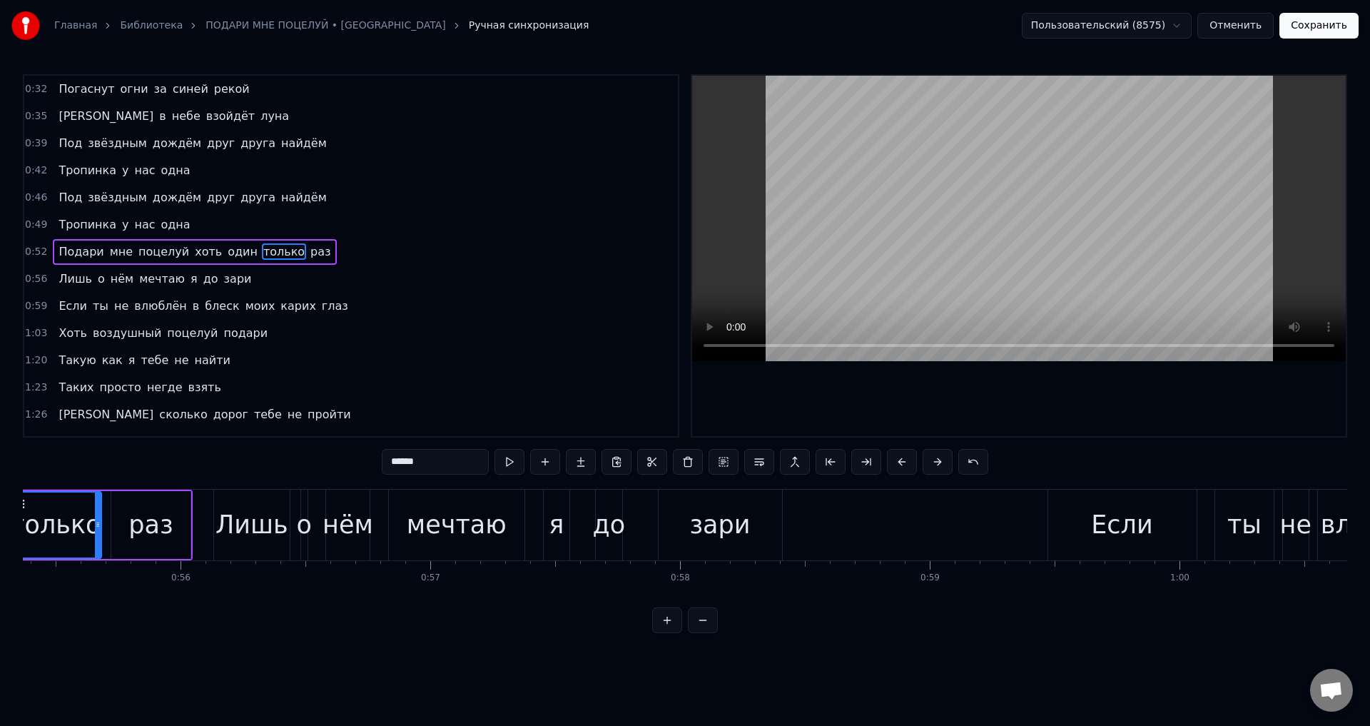
scroll to position [0, 13742]
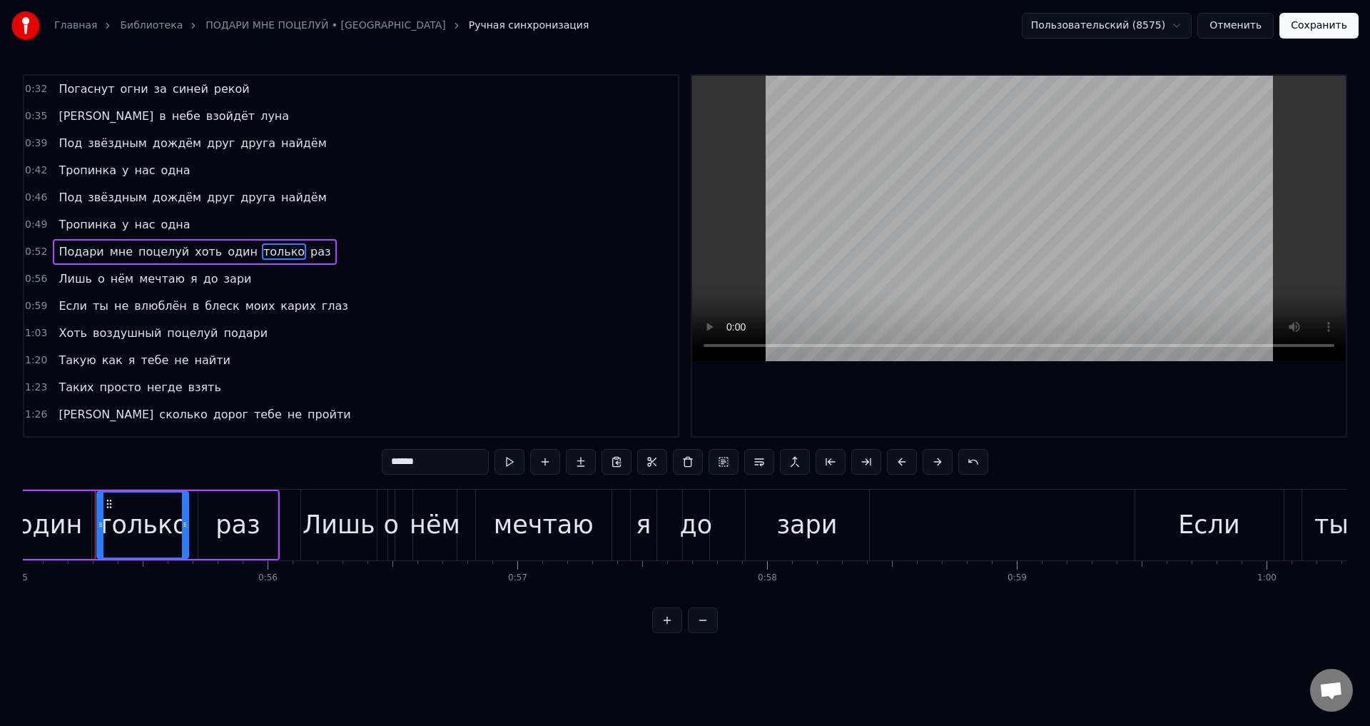
click at [390, 535] on div "о" at bounding box center [391, 525] width 15 height 38
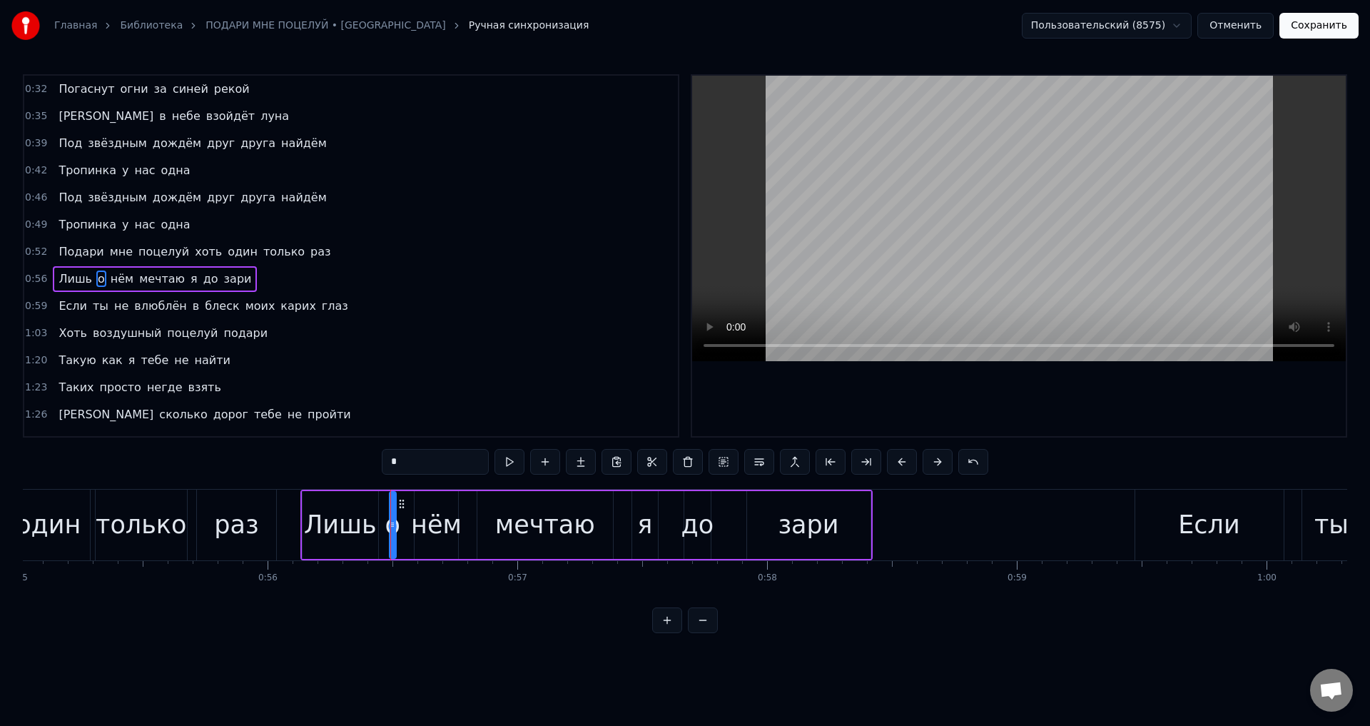
scroll to position [23, 0]
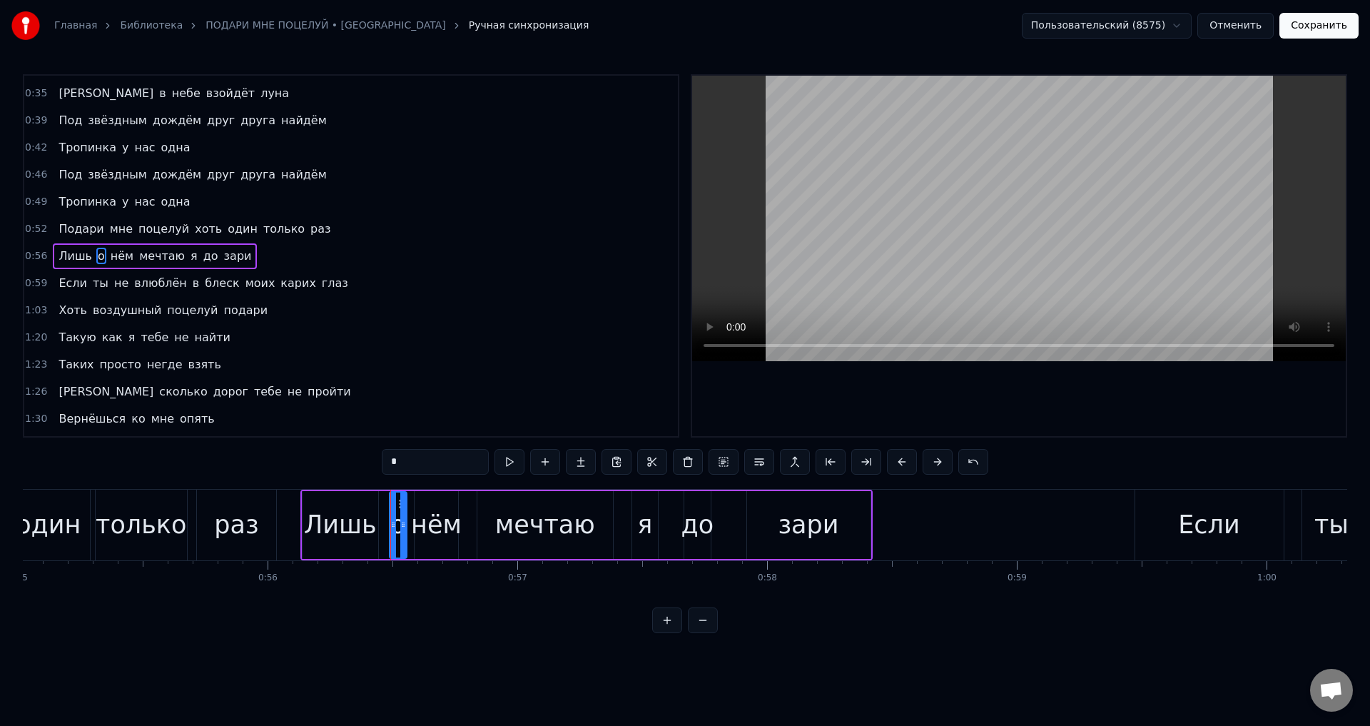
drag, startPoint x: 395, startPoint y: 537, endPoint x: 405, endPoint y: 536, distance: 10.7
click at [405, 536] on div at bounding box center [403, 524] width 6 height 65
click at [233, 518] on div "раз" at bounding box center [236, 525] width 44 height 38
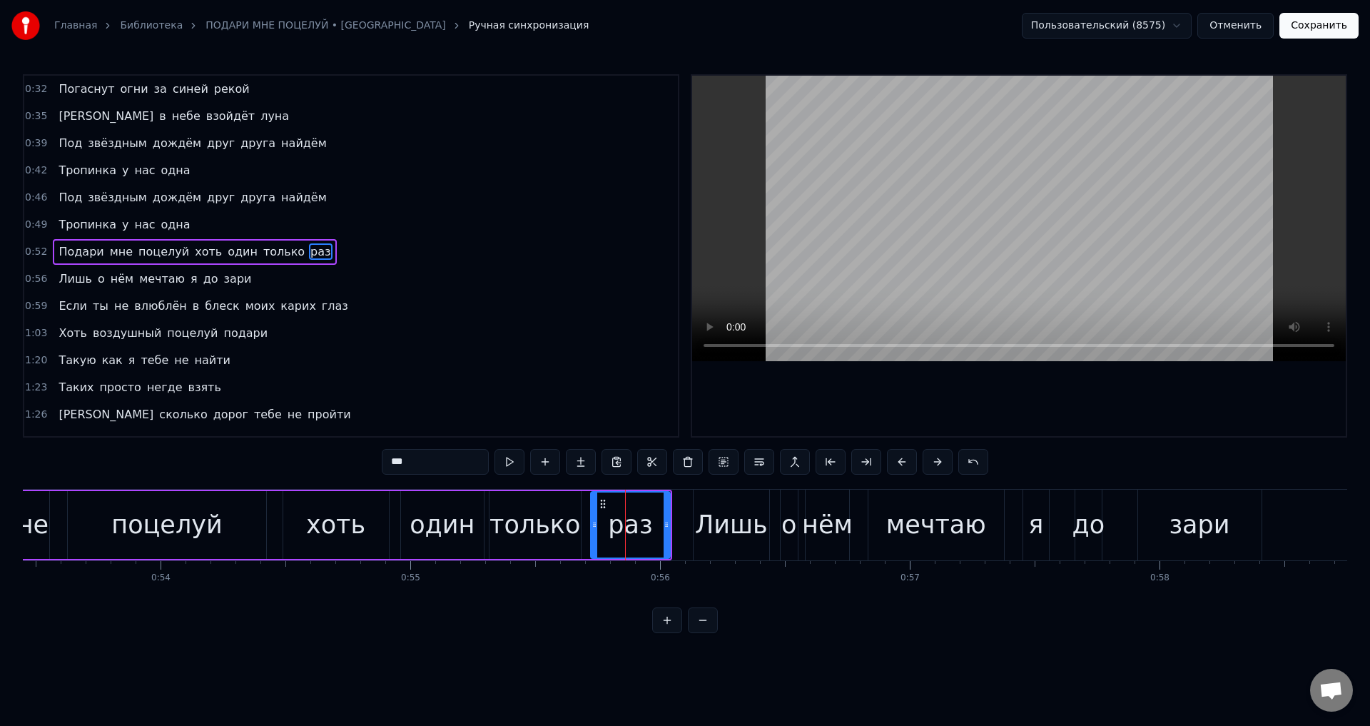
scroll to position [0, 13154]
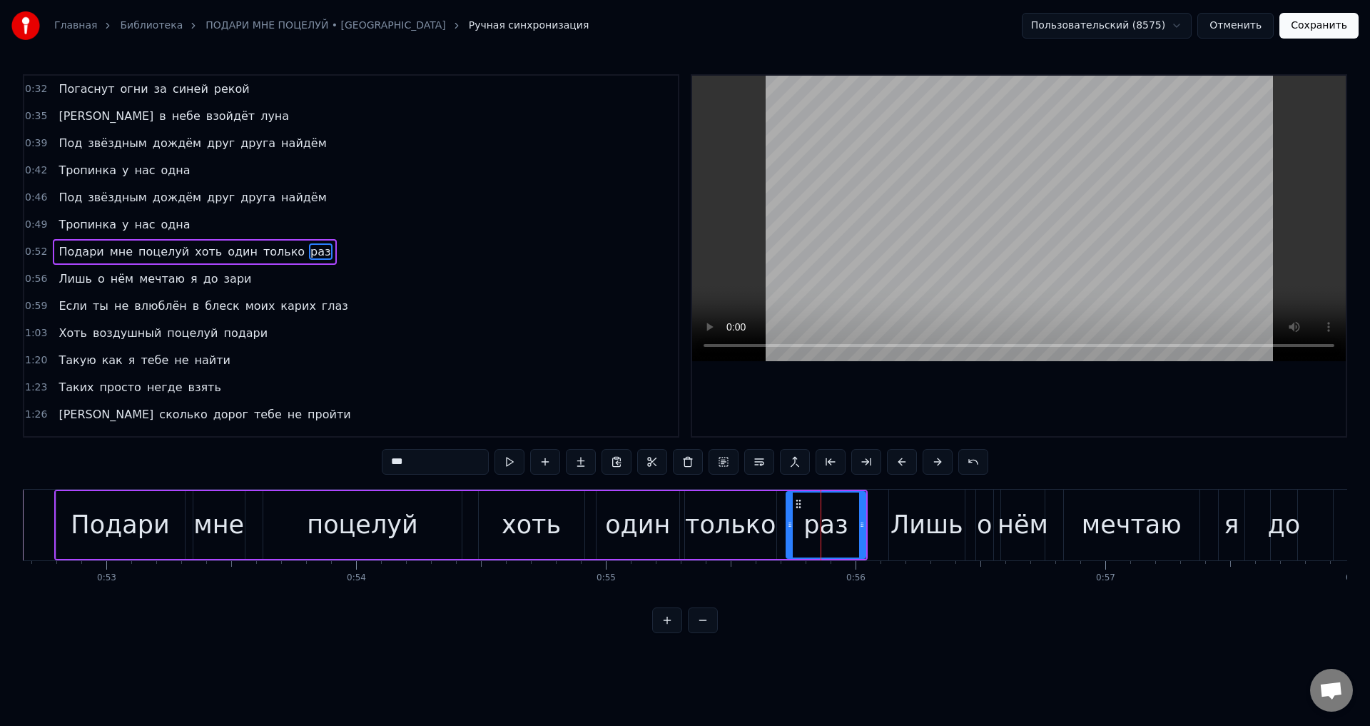
click at [142, 534] on div "Подари" at bounding box center [120, 525] width 98 height 38
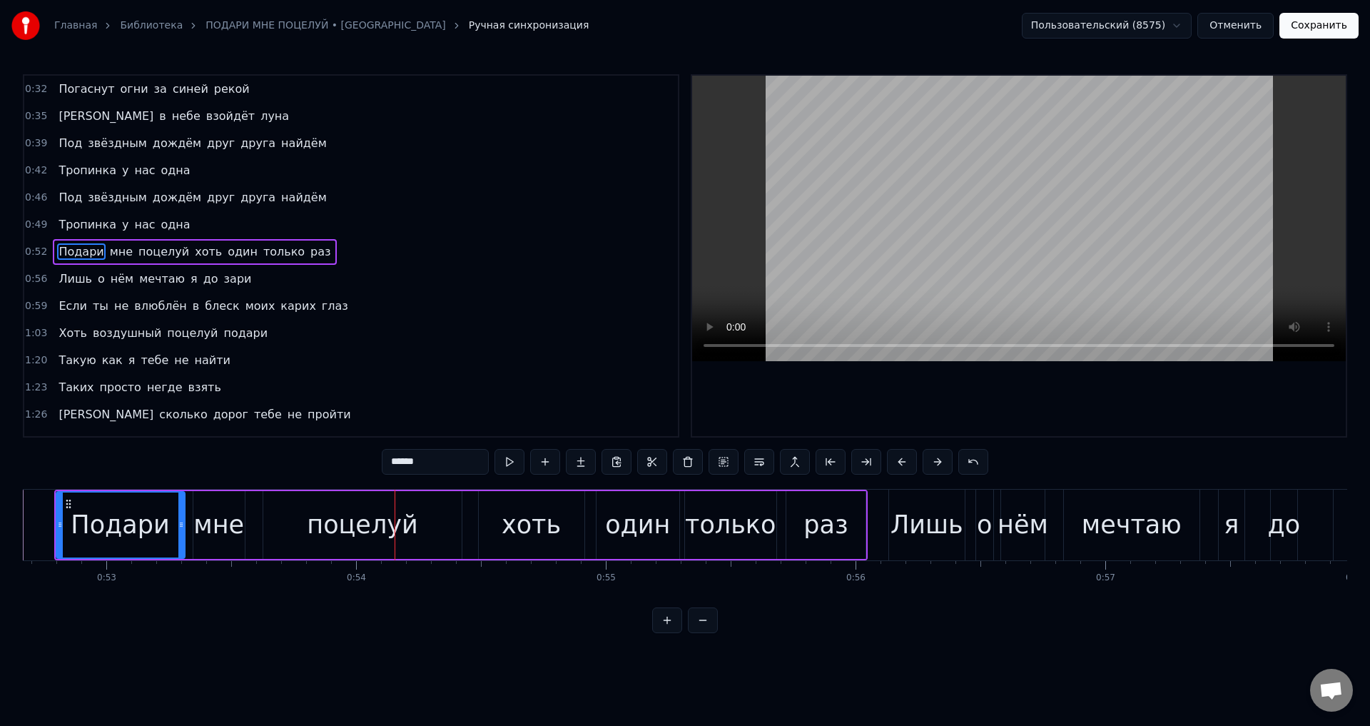
click at [138, 512] on div "Подари" at bounding box center [120, 525] width 98 height 38
drag, startPoint x: 180, startPoint y: 527, endPoint x: 167, endPoint y: 528, distance: 12.9
click at [167, 528] on icon at bounding box center [169, 524] width 6 height 11
click at [208, 532] on div "мне" at bounding box center [218, 525] width 51 height 38
drag, startPoint x: 197, startPoint y: 529, endPoint x: 180, endPoint y: 528, distance: 17.1
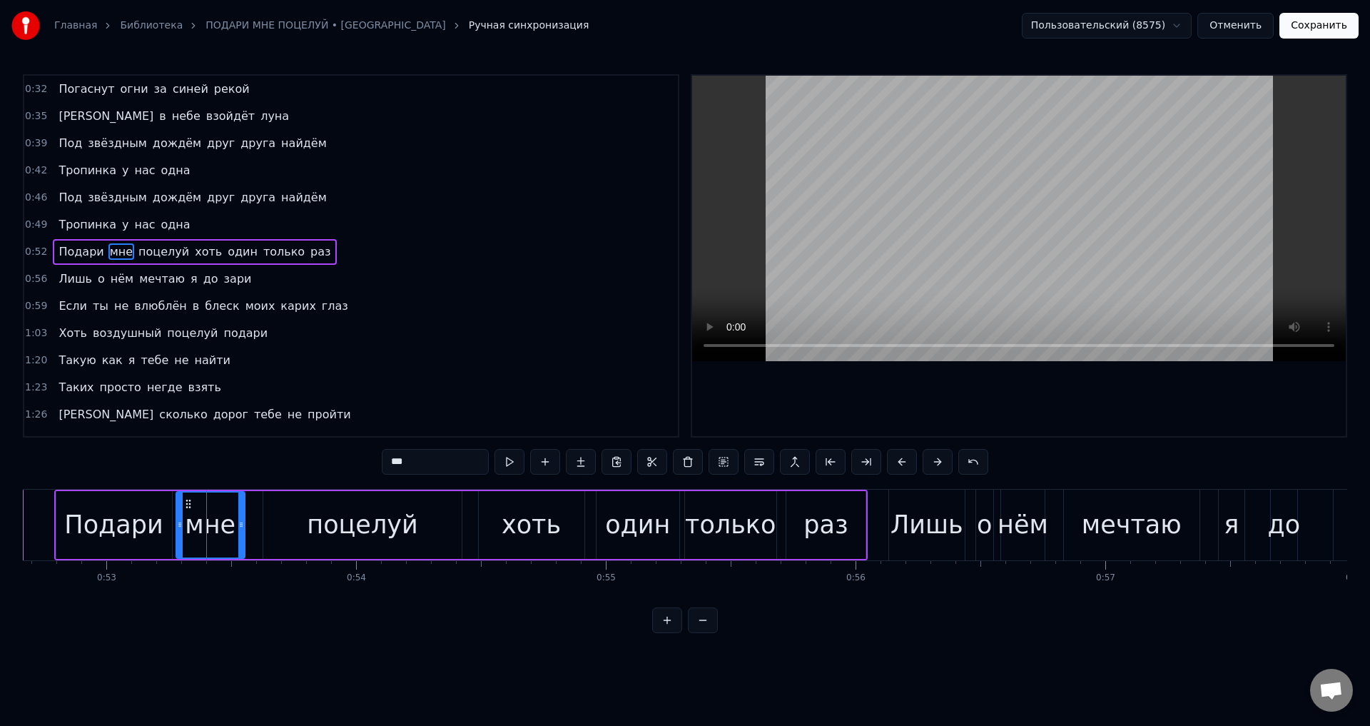
click at [180, 528] on icon at bounding box center [180, 524] width 6 height 11
click at [126, 517] on div "Подари" at bounding box center [113, 525] width 98 height 38
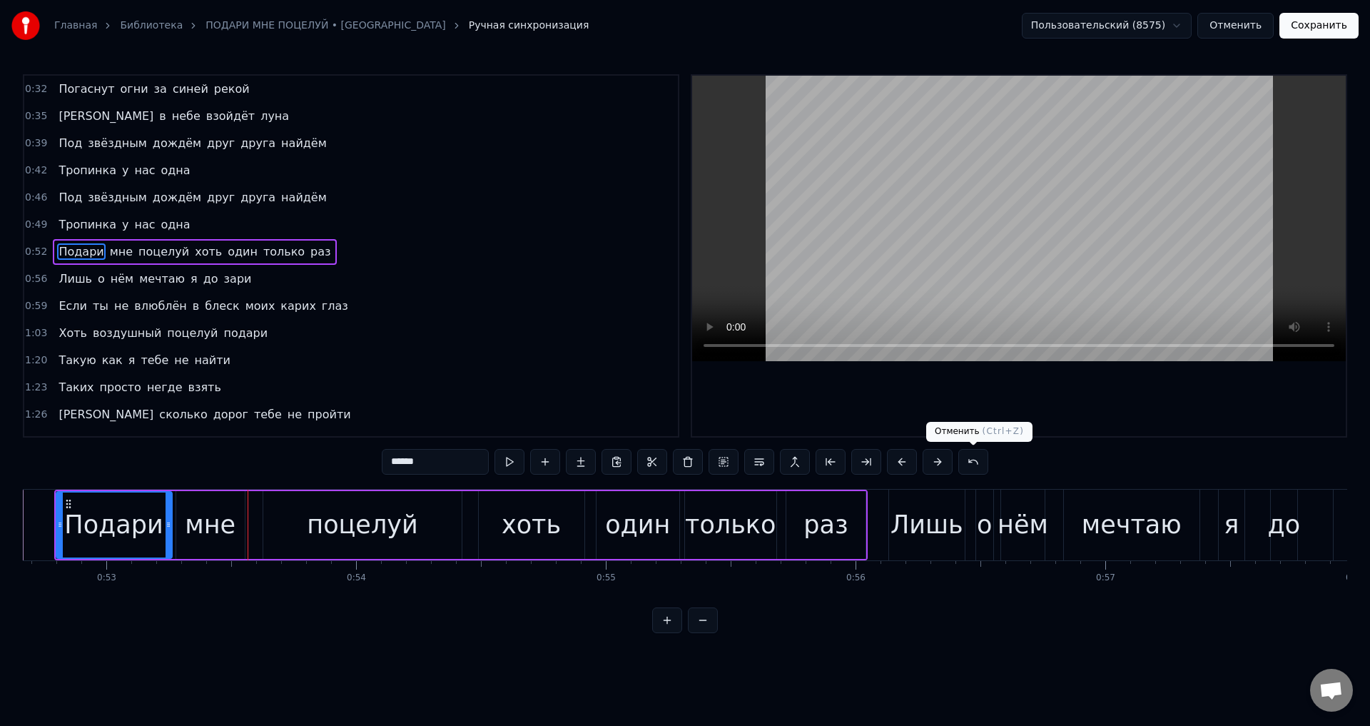
click at [978, 462] on button at bounding box center [973, 462] width 30 height 26
click at [978, 462] on button at bounding box center [991, 462] width 30 height 26
click at [973, 460] on button at bounding box center [973, 462] width 30 height 26
click at [973, 460] on div "******" at bounding box center [685, 462] width 642 height 26
click at [959, 462] on button at bounding box center [956, 462] width 30 height 26
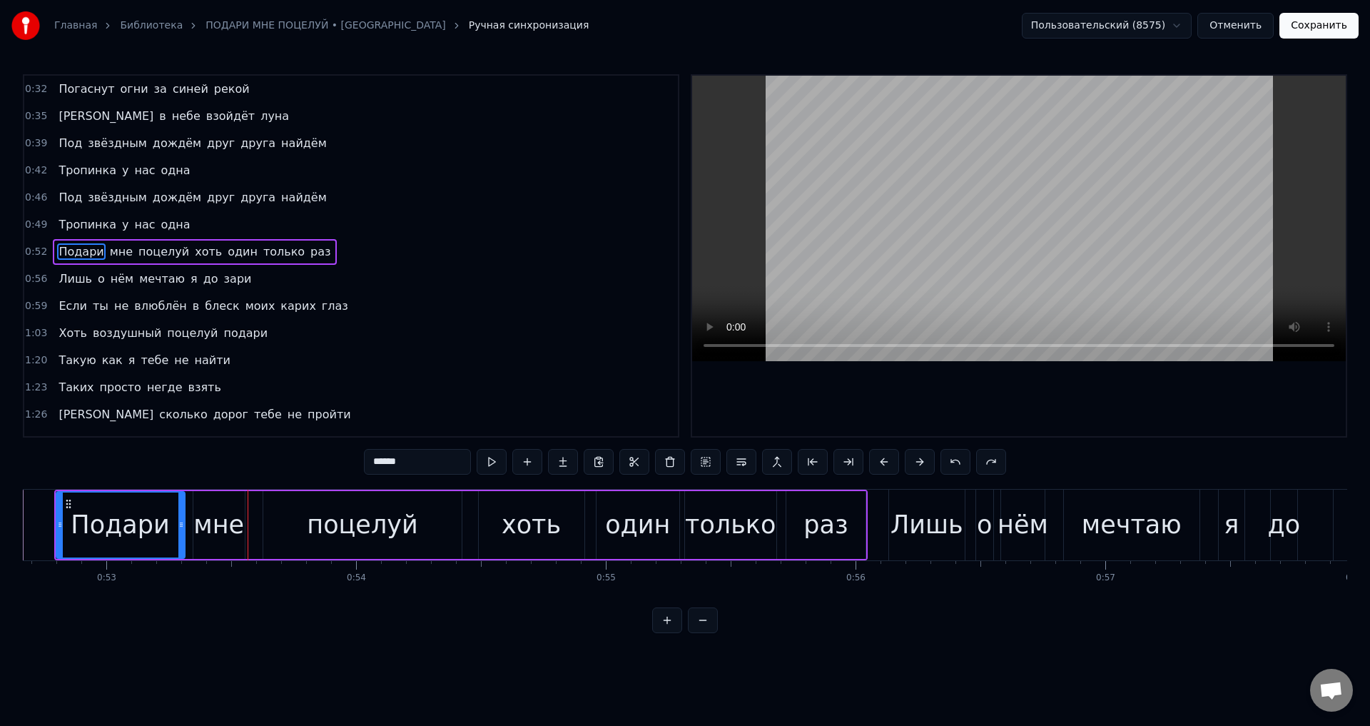
click at [209, 523] on div "мне" at bounding box center [218, 525] width 51 height 38
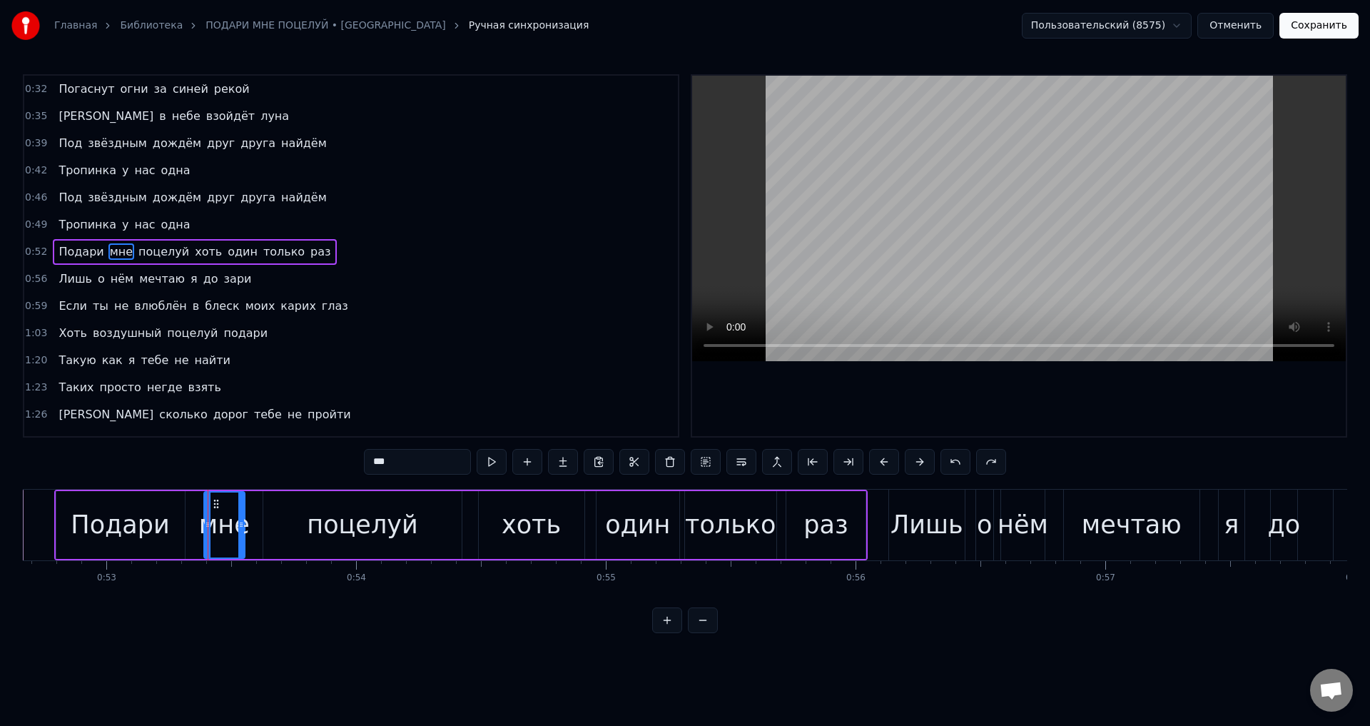
drag, startPoint x: 199, startPoint y: 526, endPoint x: 210, endPoint y: 527, distance: 10.7
click at [210, 527] on icon at bounding box center [208, 524] width 6 height 11
click at [173, 524] on div "Подари" at bounding box center [120, 525] width 128 height 68
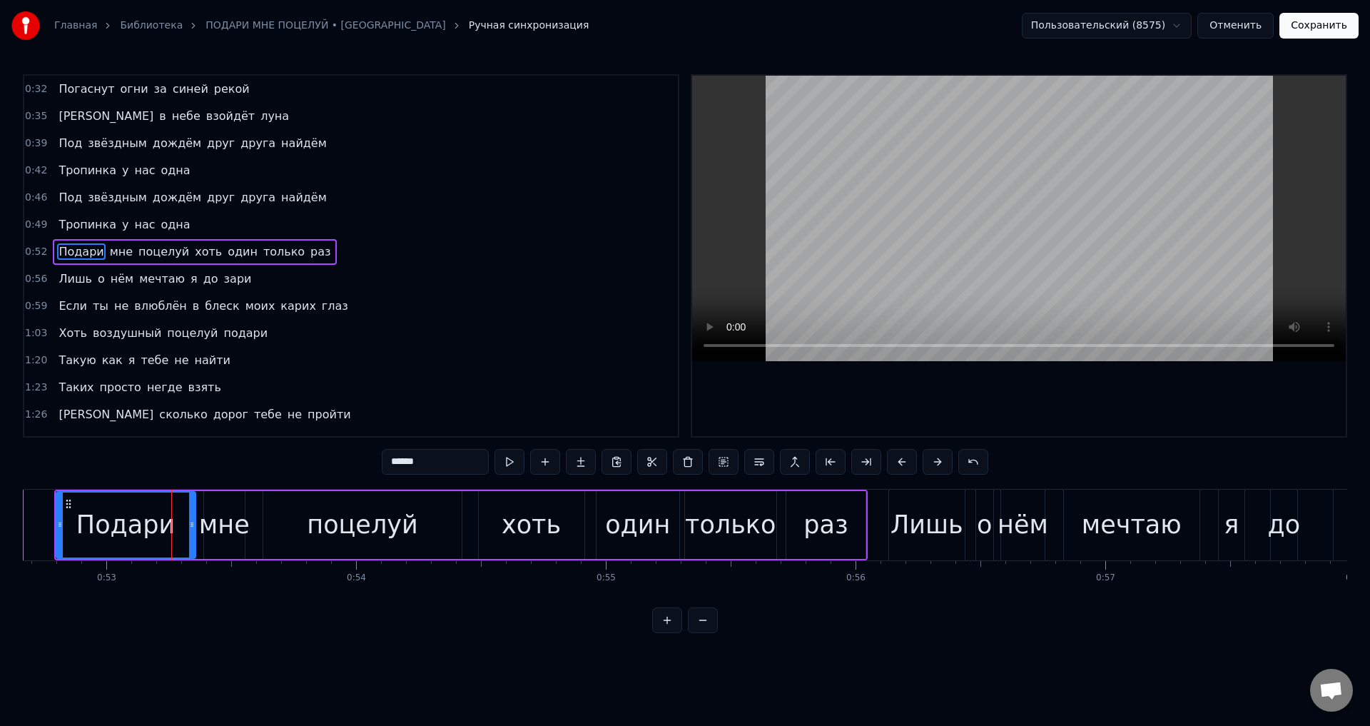
drag, startPoint x: 181, startPoint y: 527, endPoint x: 192, endPoint y: 527, distance: 10.7
click at [192, 527] on icon at bounding box center [192, 524] width 6 height 11
click at [118, 519] on div "Подари" at bounding box center [125, 525] width 98 height 38
click at [220, 531] on div "мне" at bounding box center [224, 525] width 51 height 38
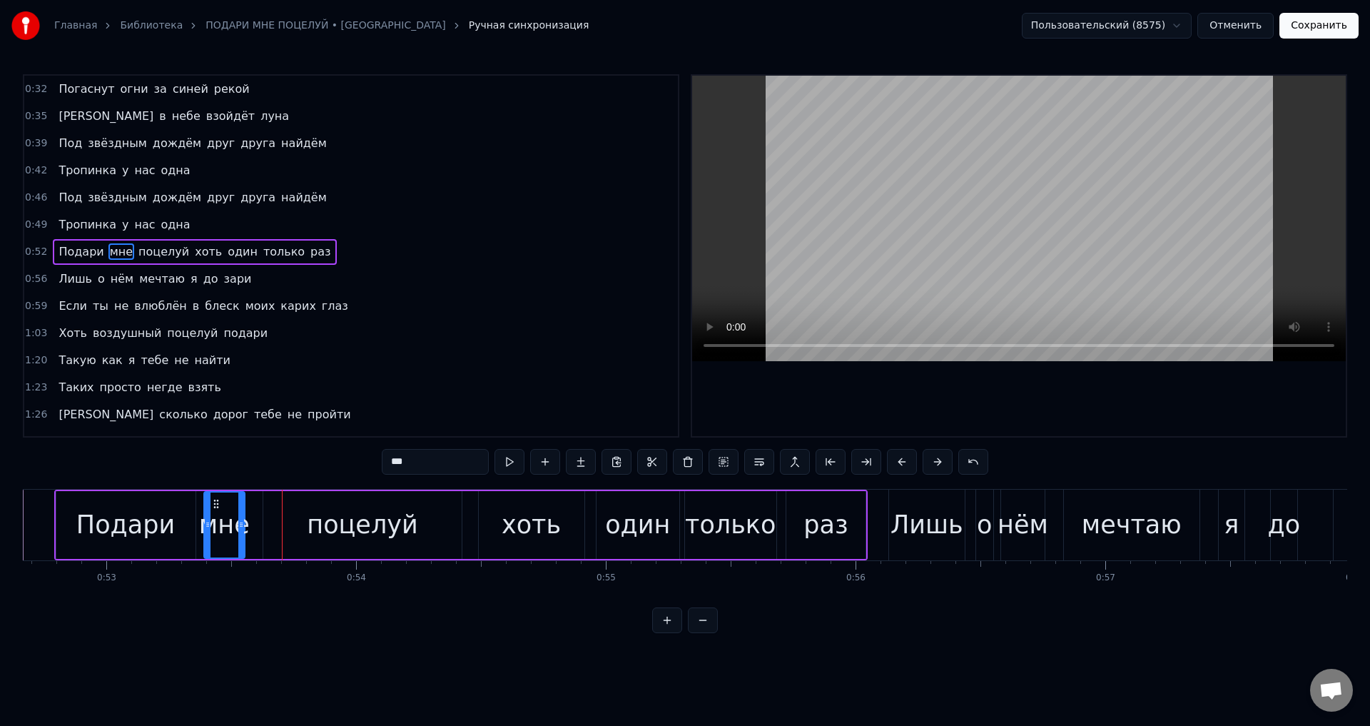
click at [292, 526] on div "поцелуй" at bounding box center [362, 525] width 198 height 68
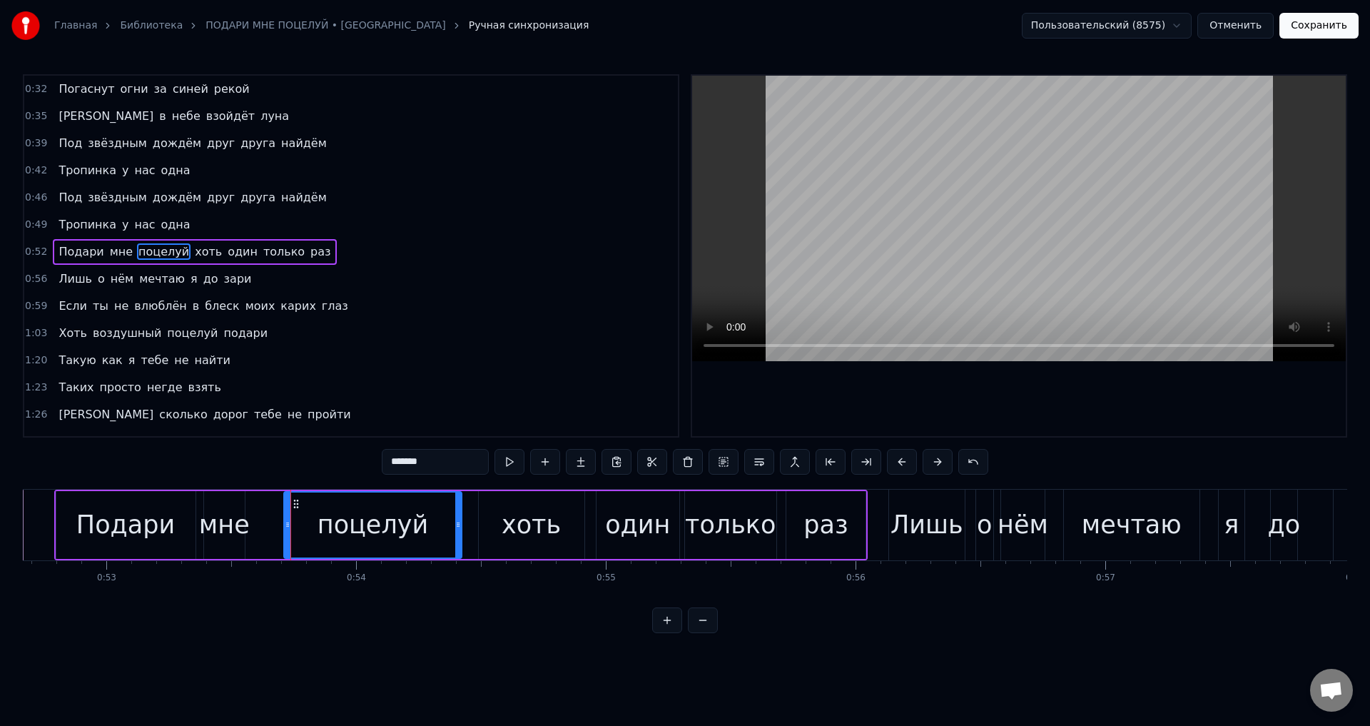
drag, startPoint x: 265, startPoint y: 522, endPoint x: 285, endPoint y: 522, distance: 20.7
click at [285, 522] on icon at bounding box center [288, 524] width 6 height 11
click at [230, 524] on div "мне" at bounding box center [224, 525] width 51 height 38
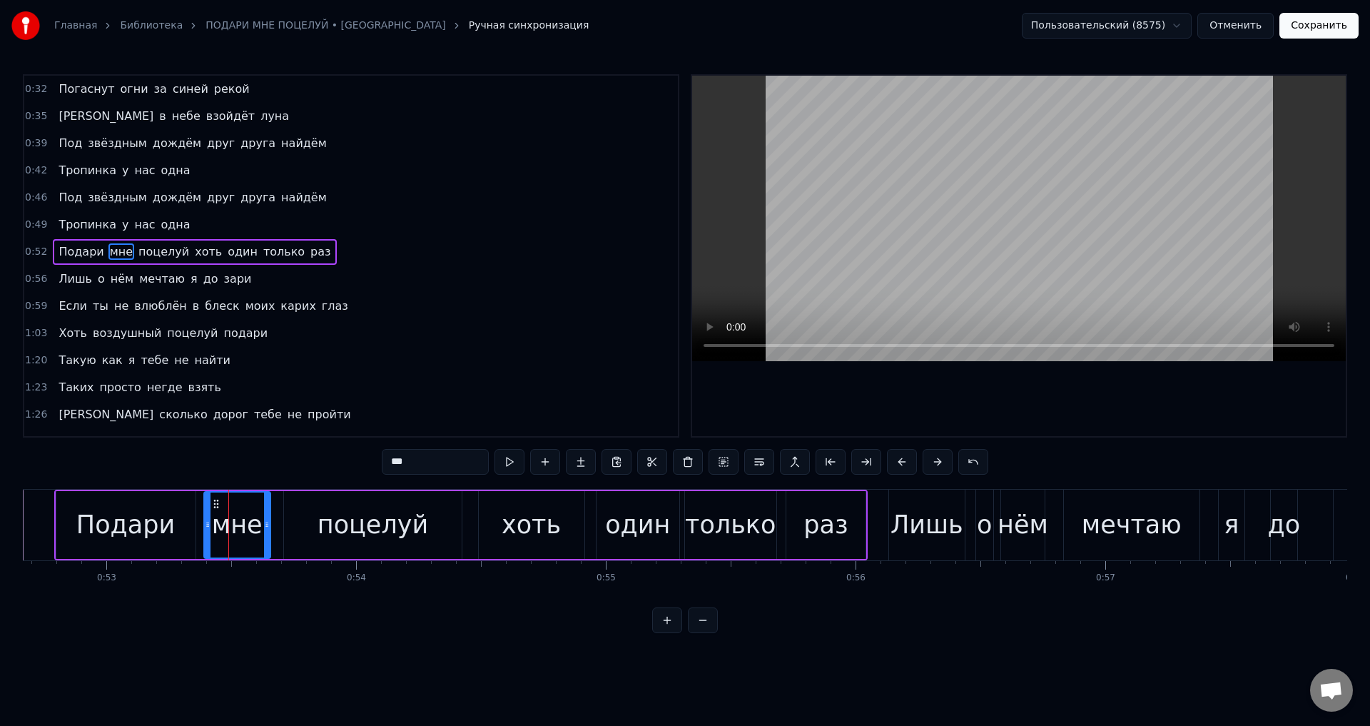
drag, startPoint x: 241, startPoint y: 526, endPoint x: 267, endPoint y: 526, distance: 25.7
click at [267, 526] on circle at bounding box center [267, 526] width 1 height 1
click at [129, 514] on div "Подари" at bounding box center [125, 525] width 98 height 38
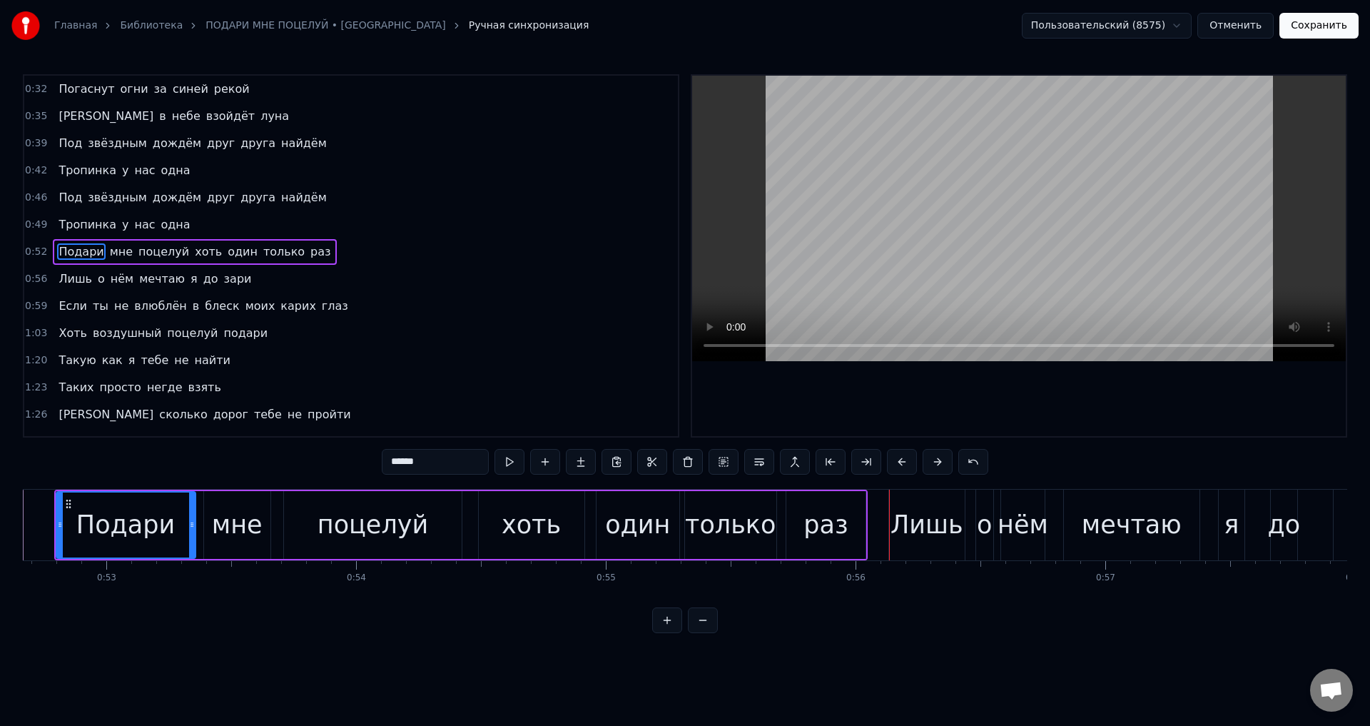
click at [390, 522] on div "поцелуй" at bounding box center [373, 525] width 111 height 38
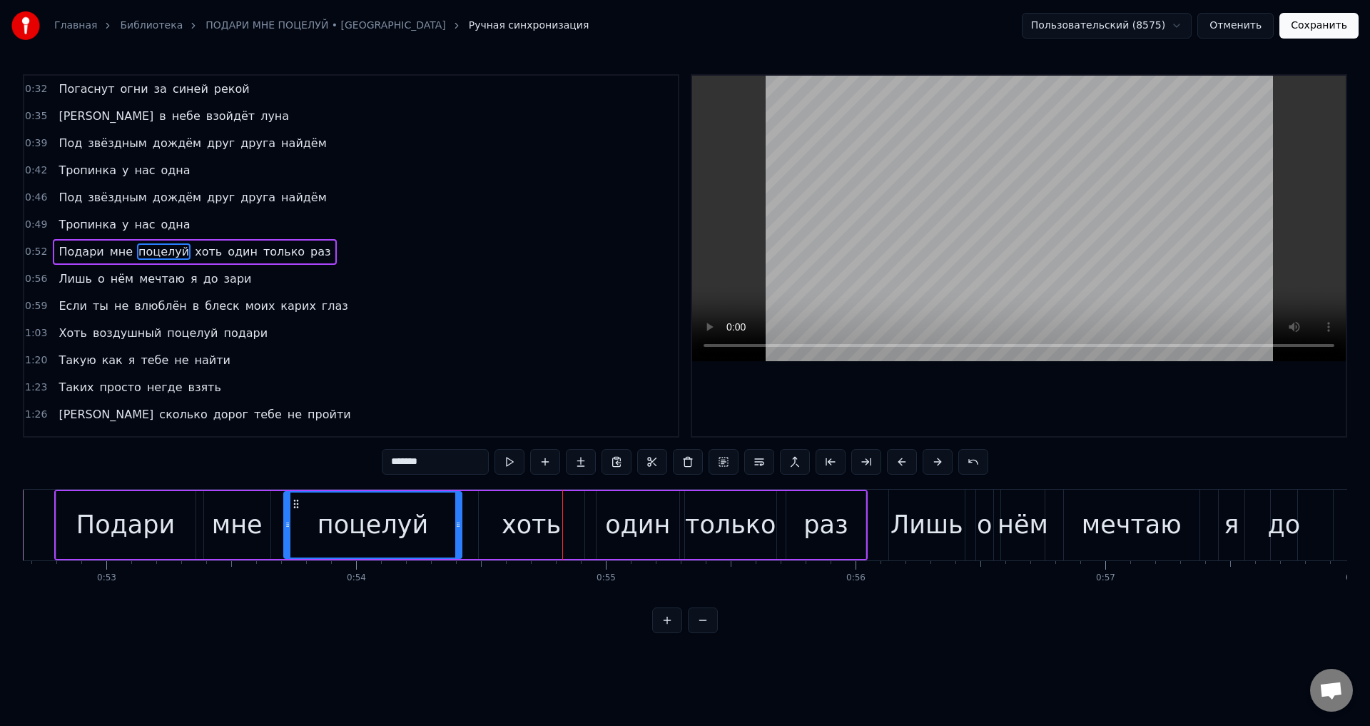
click at [522, 517] on div "хоть" at bounding box center [531, 525] width 59 height 38
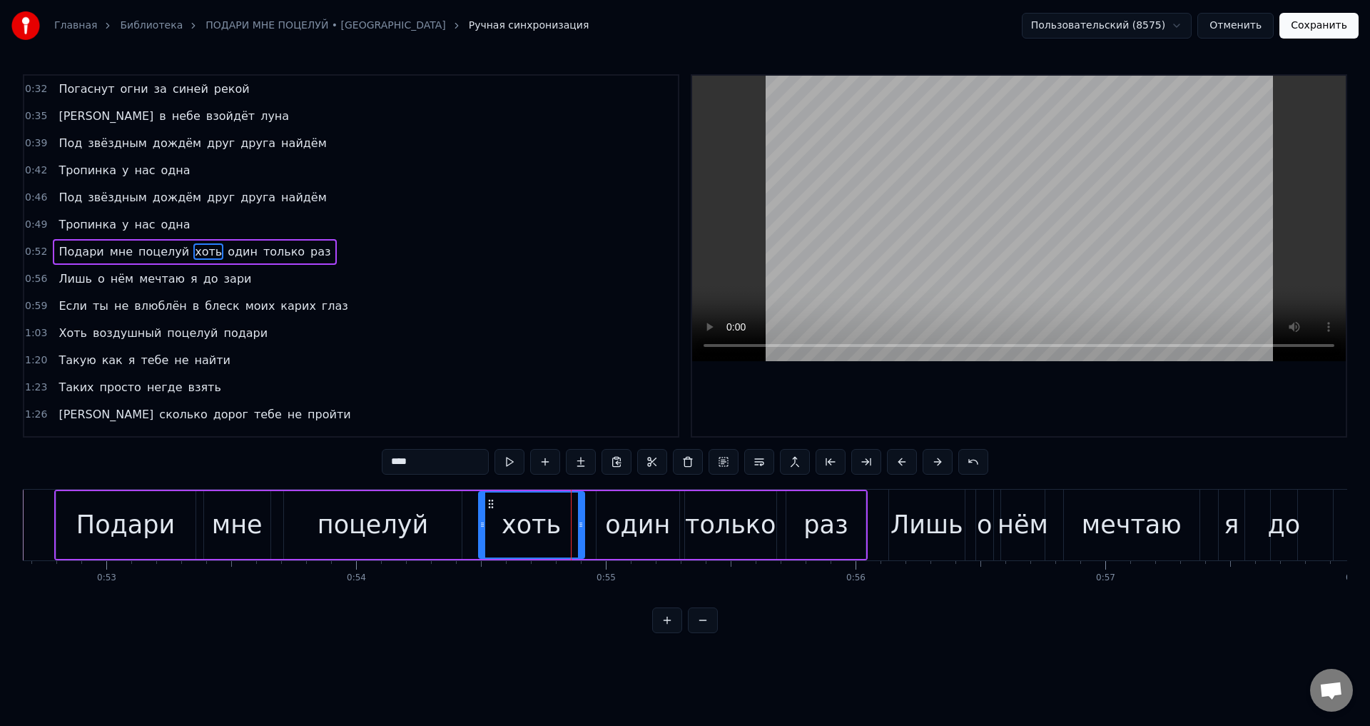
click at [627, 505] on div "один" at bounding box center [638, 525] width 83 height 68
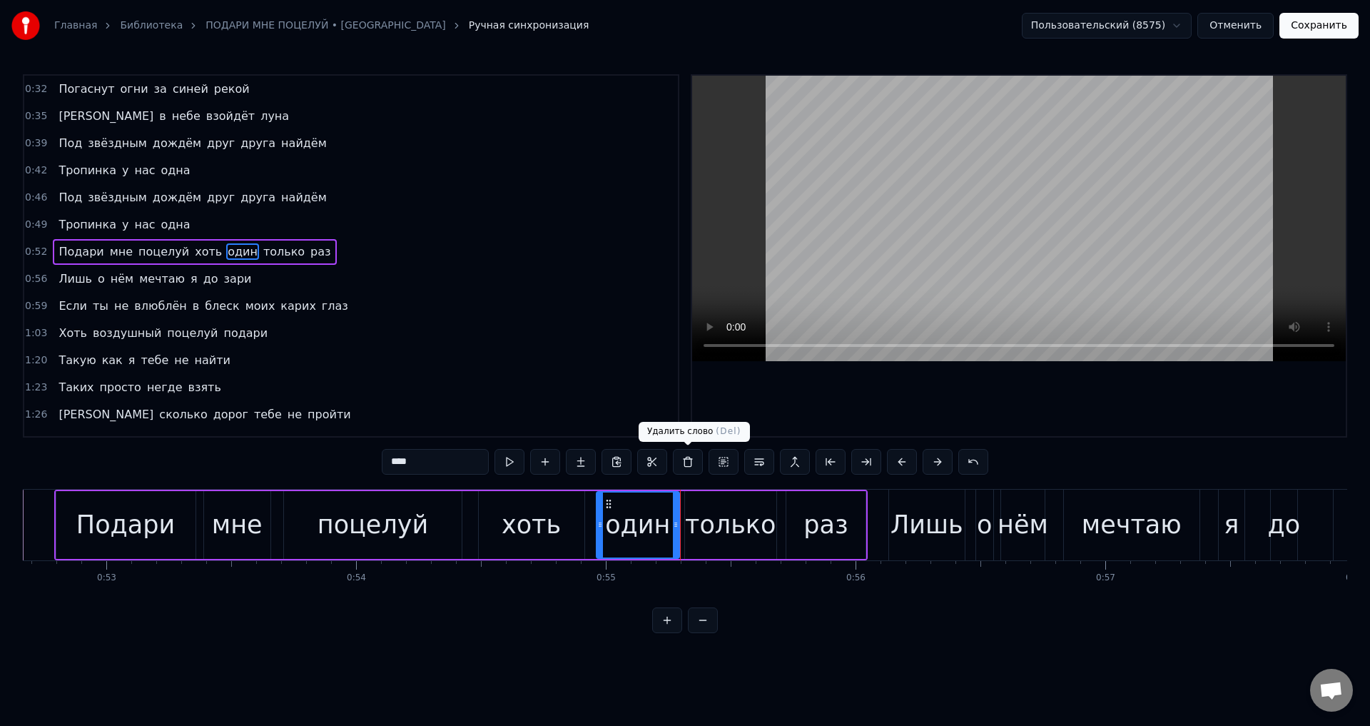
click at [722, 524] on div "только" at bounding box center [730, 525] width 91 height 38
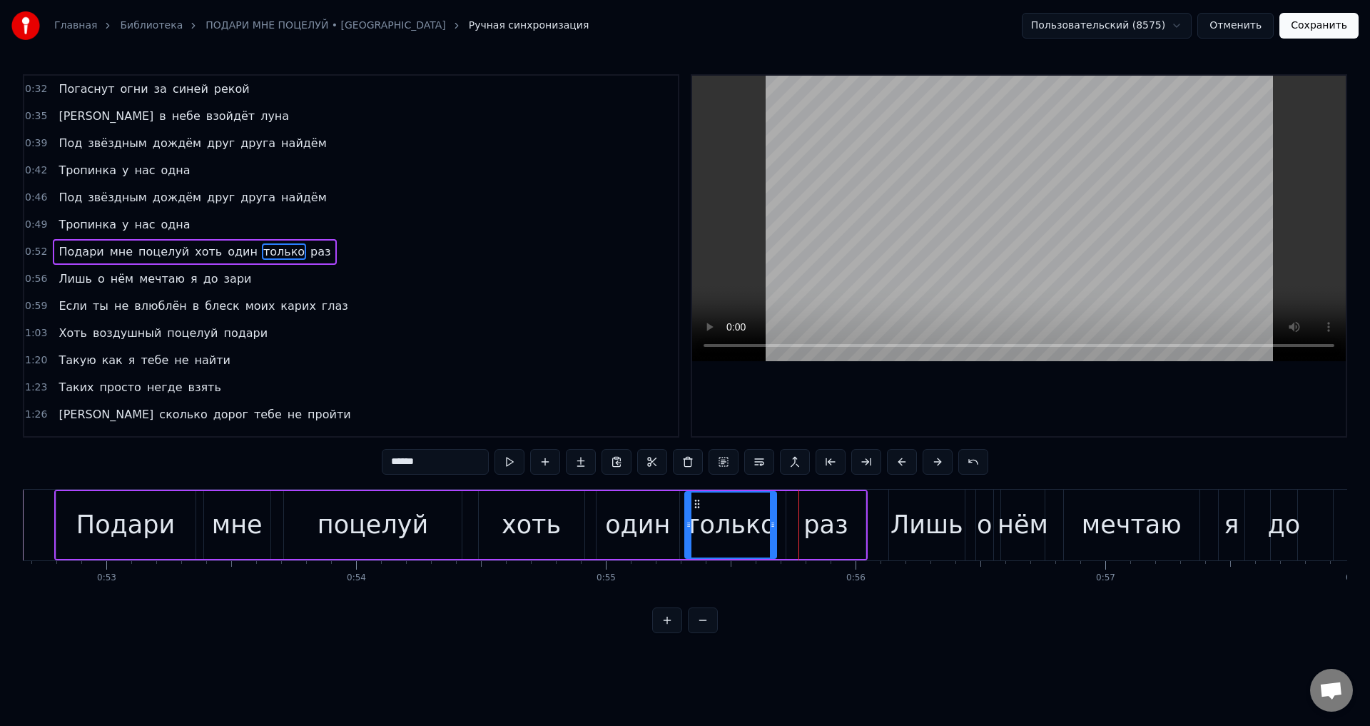
click at [728, 527] on div "только" at bounding box center [730, 525] width 91 height 38
drag, startPoint x: 771, startPoint y: 529, endPoint x: 764, endPoint y: 532, distance: 8.4
click at [764, 532] on div at bounding box center [765, 524] width 6 height 65
click at [817, 526] on div "раз" at bounding box center [825, 525] width 44 height 38
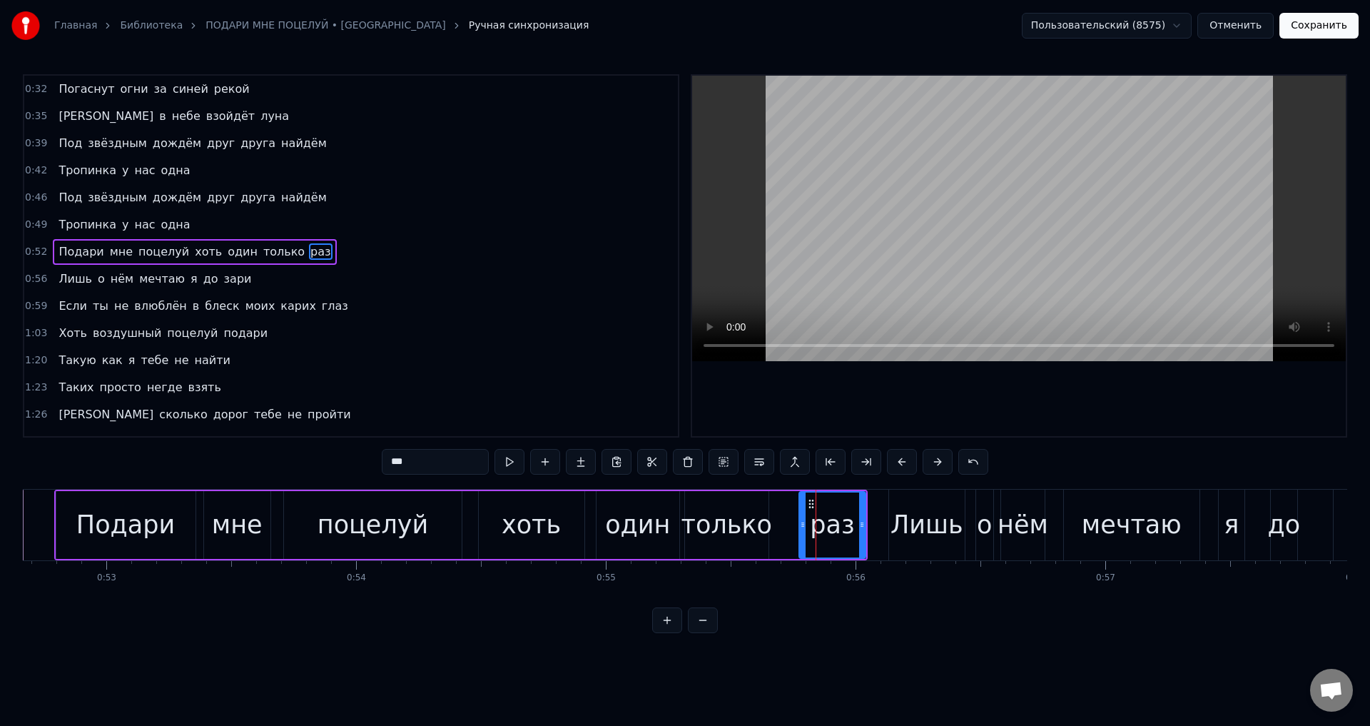
drag, startPoint x: 790, startPoint y: 525, endPoint x: 803, endPoint y: 525, distance: 12.8
click at [803, 525] on icon at bounding box center [803, 524] width 6 height 11
click at [751, 519] on div "только" at bounding box center [726, 525] width 91 height 38
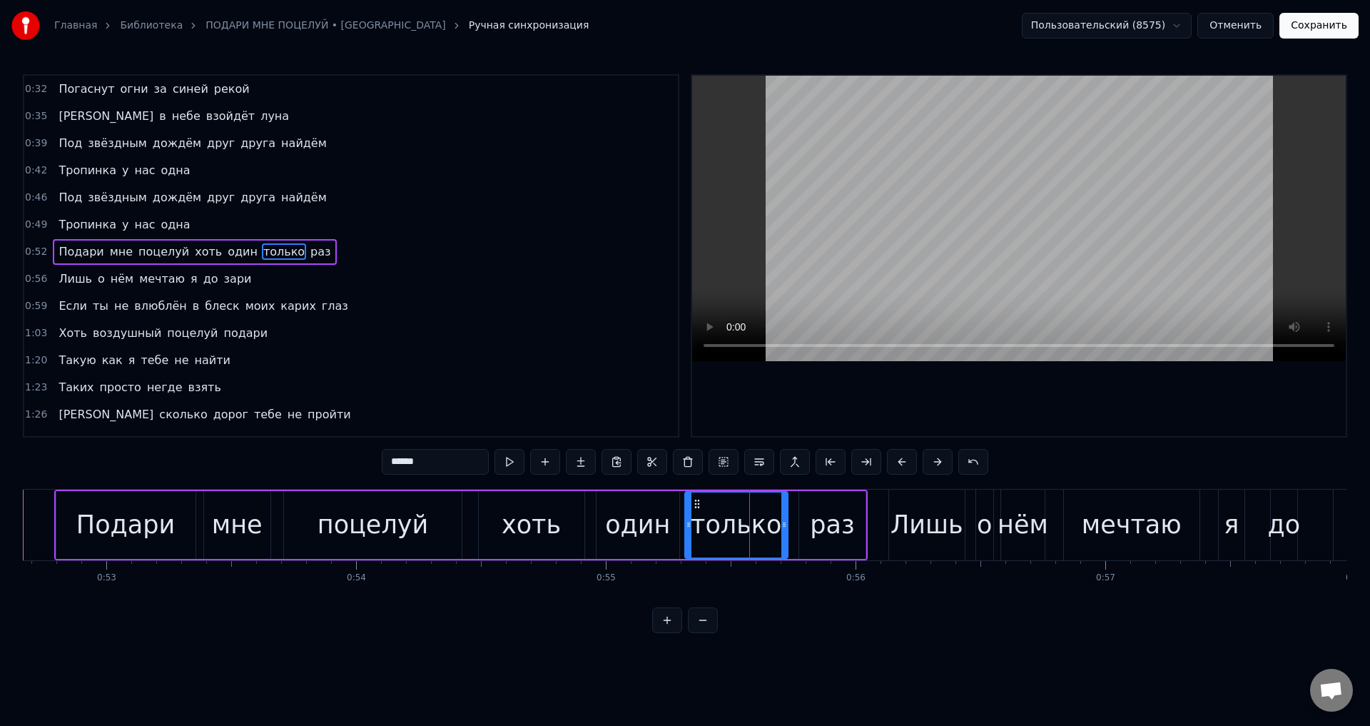
drag, startPoint x: 751, startPoint y: 519, endPoint x: 785, endPoint y: 523, distance: 34.4
click at [785, 523] on circle at bounding box center [785, 522] width 1 height 1
click at [723, 523] on div "только" at bounding box center [736, 525] width 91 height 38
click at [367, 532] on div "поцелуй" at bounding box center [373, 525] width 111 height 38
type input "*******"
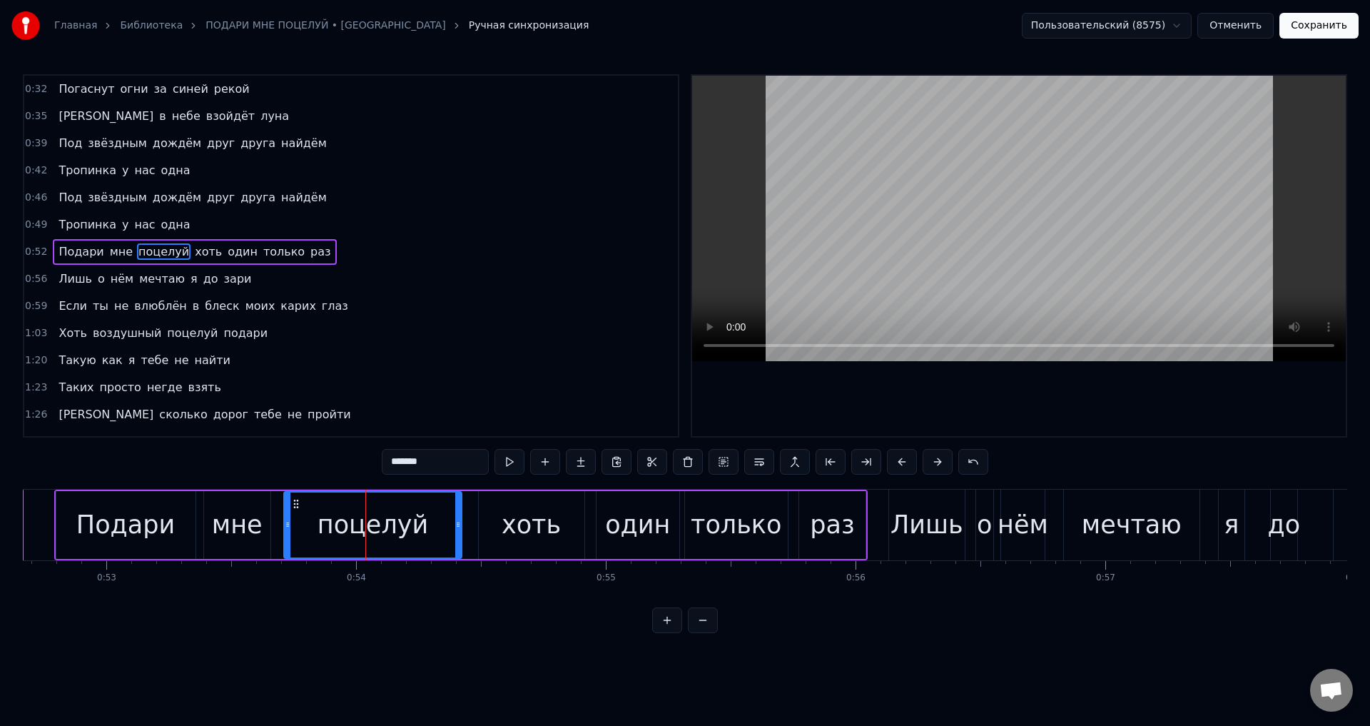
click at [1327, 27] on button "Сохранить" at bounding box center [1318, 26] width 79 height 26
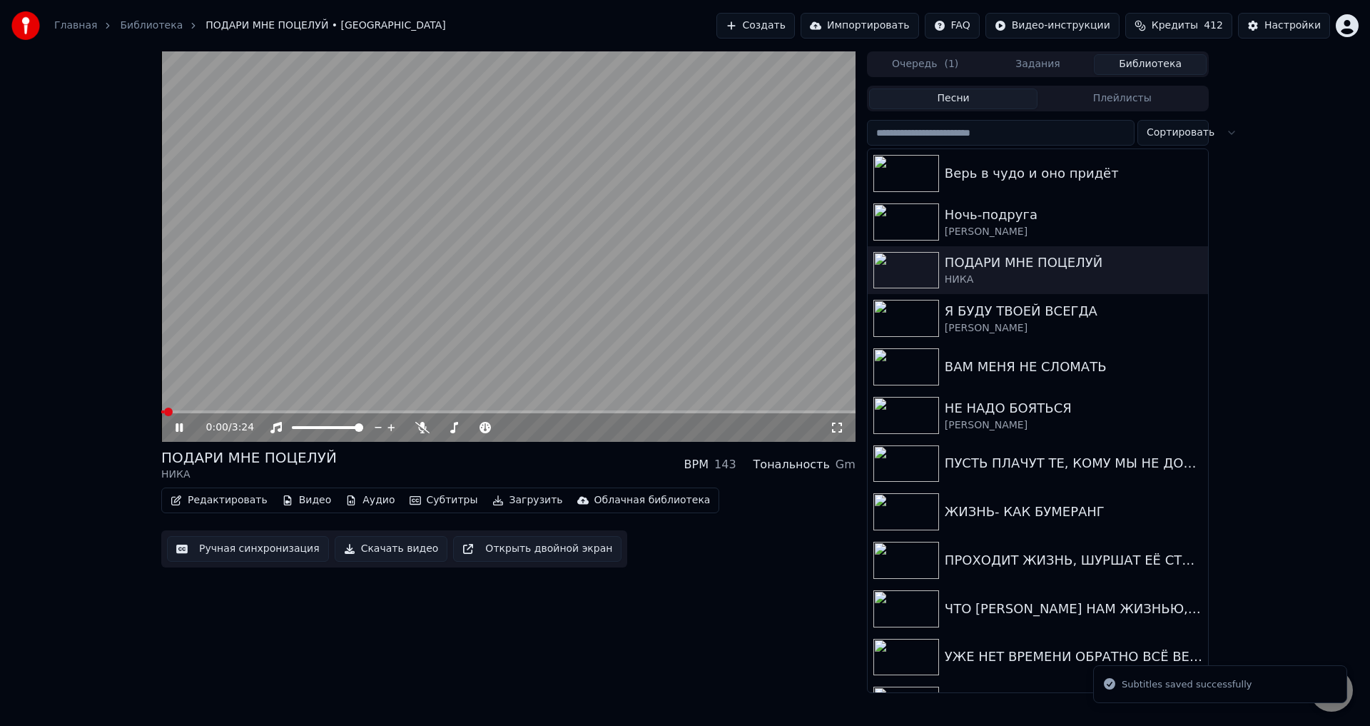
click at [298, 409] on video at bounding box center [508, 246] width 694 height 390
click at [324, 410] on span at bounding box center [508, 411] width 694 height 3
click at [838, 428] on icon at bounding box center [837, 427] width 14 height 11
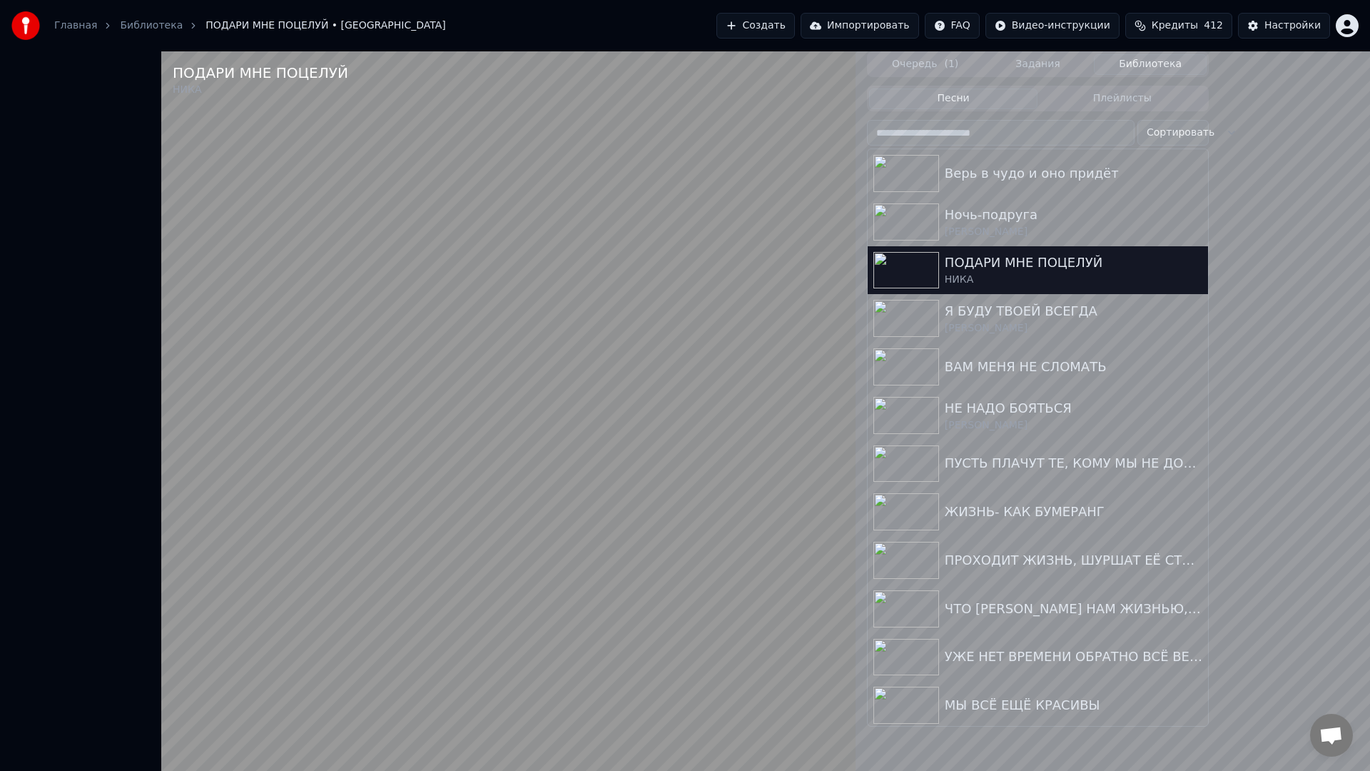
click at [800, 543] on video at bounding box center [508, 436] width 694 height 771
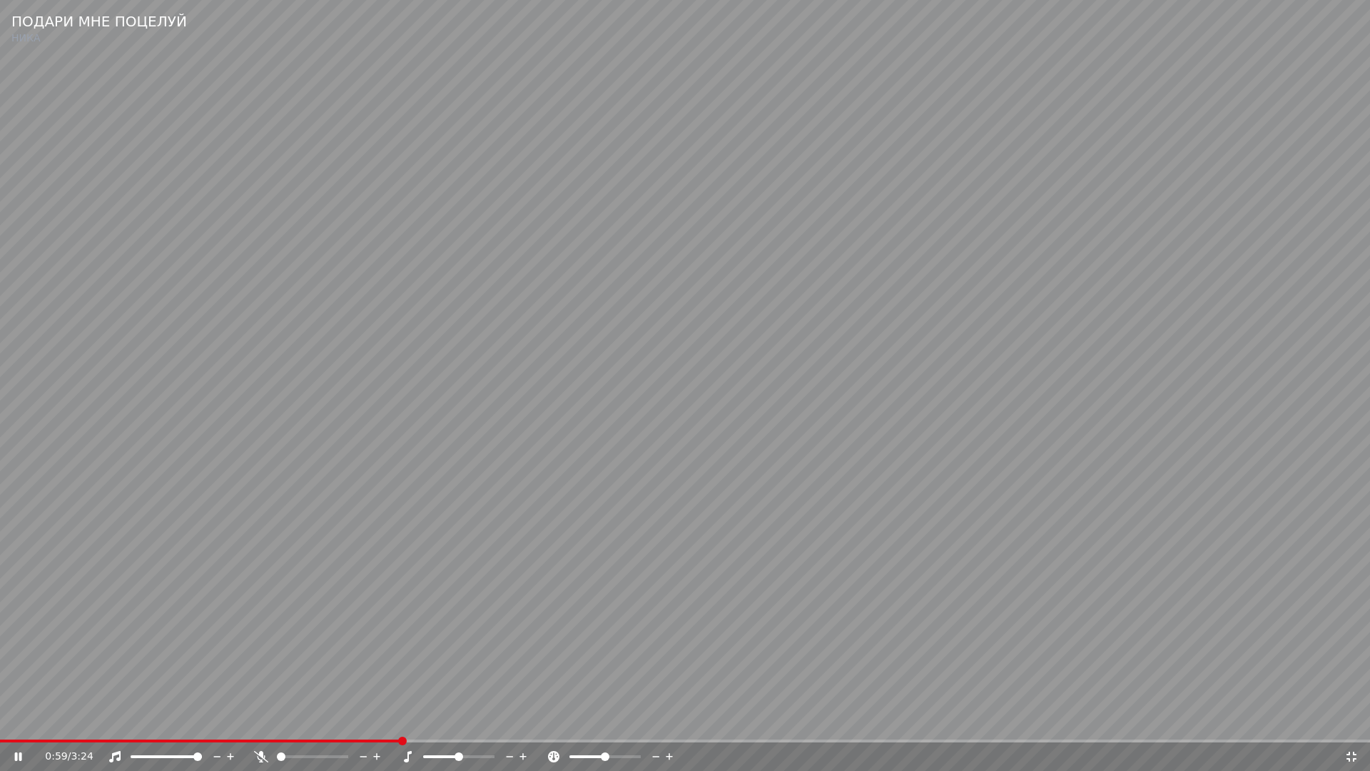
click at [784, 604] on video at bounding box center [685, 385] width 1370 height 771
click at [1354, 725] on icon at bounding box center [1352, 756] width 10 height 10
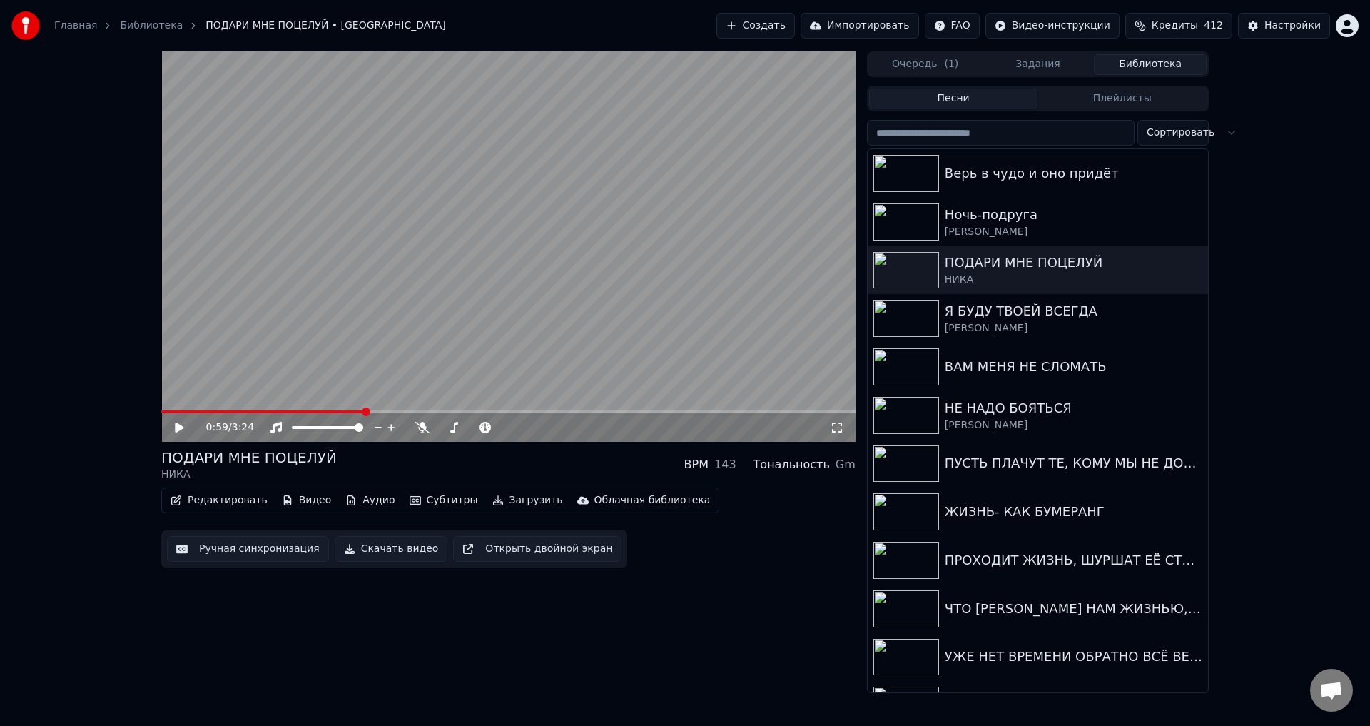
click at [233, 557] on button "Ручная синхронизация" at bounding box center [248, 549] width 162 height 26
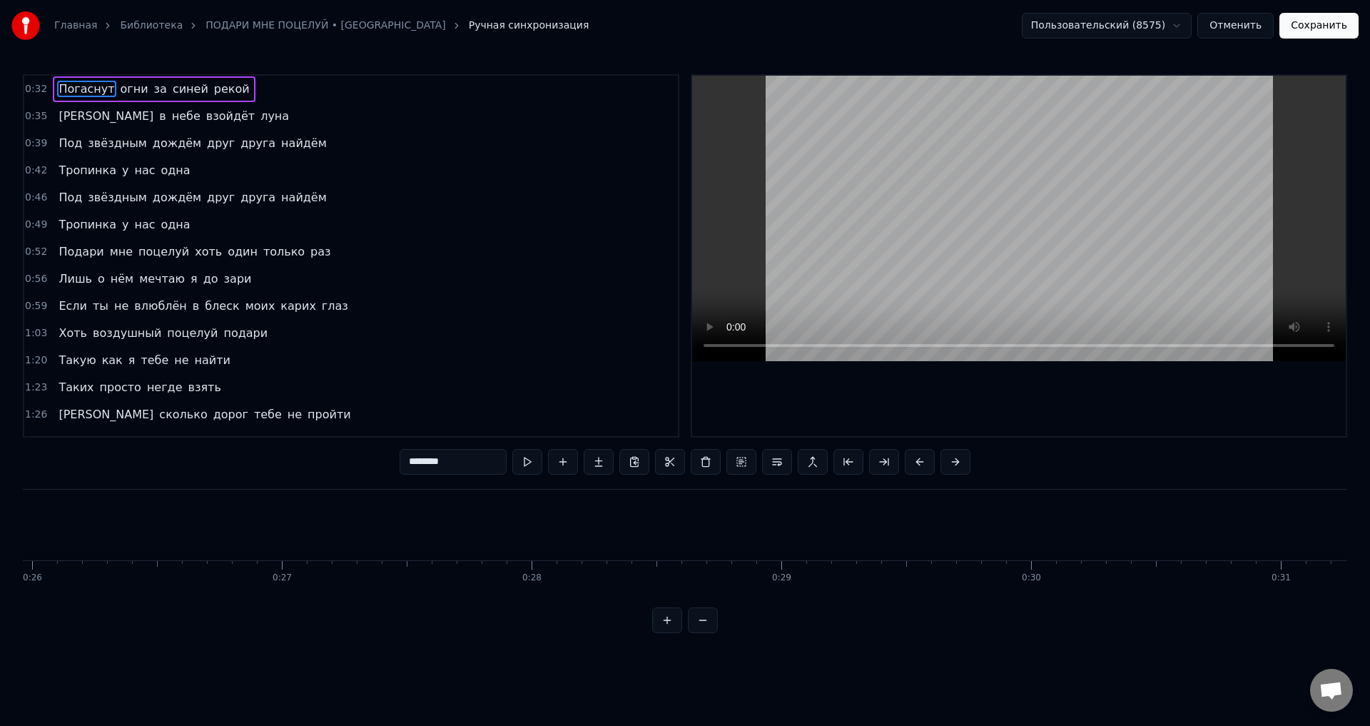
scroll to position [0, 8093]
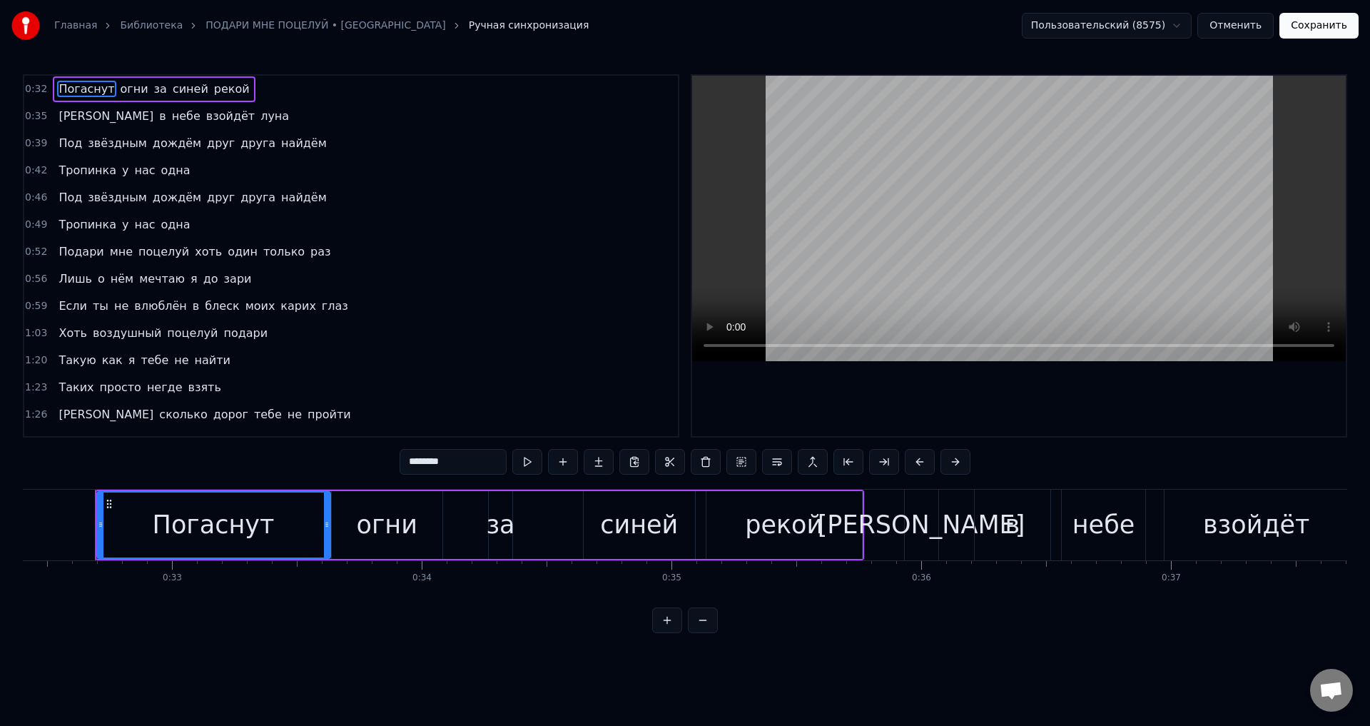
click at [67, 289] on div "Лишь о нём мечтаю я до зари" at bounding box center [155, 279] width 204 height 26
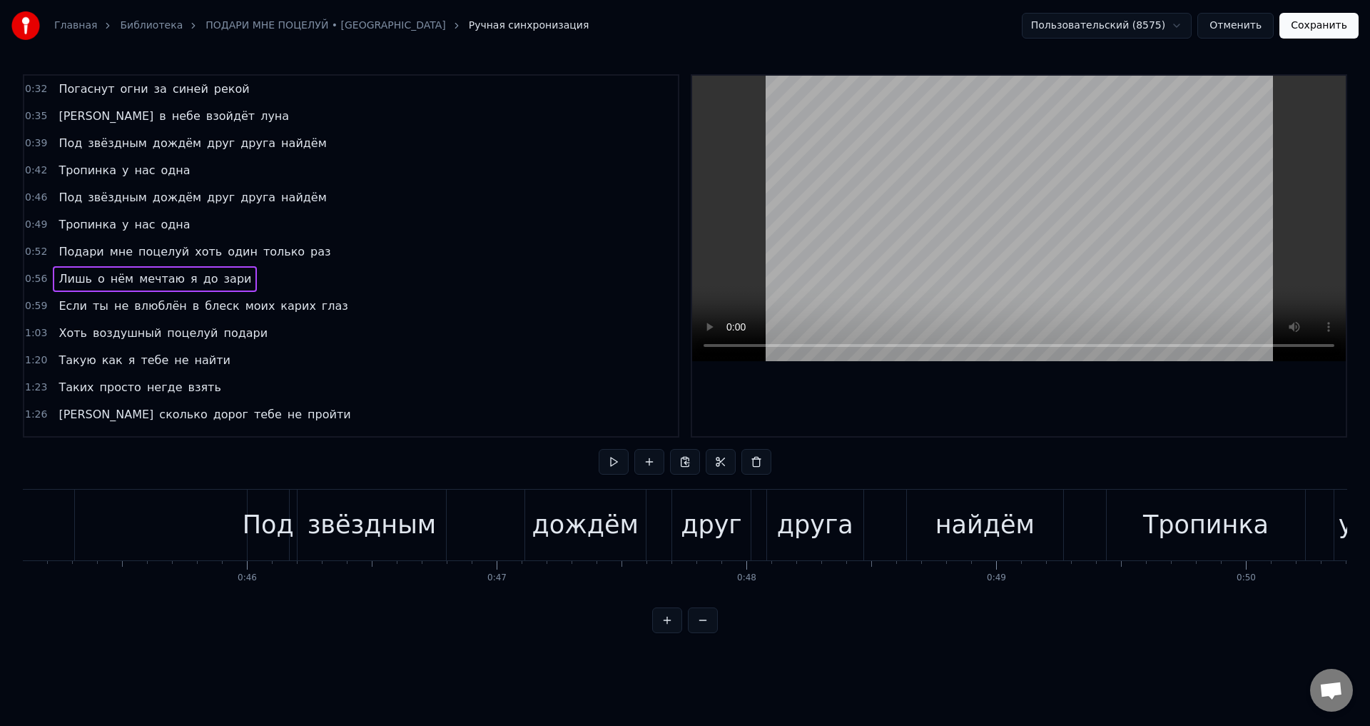
click at [69, 276] on span "Лишь" at bounding box center [75, 278] width 36 height 16
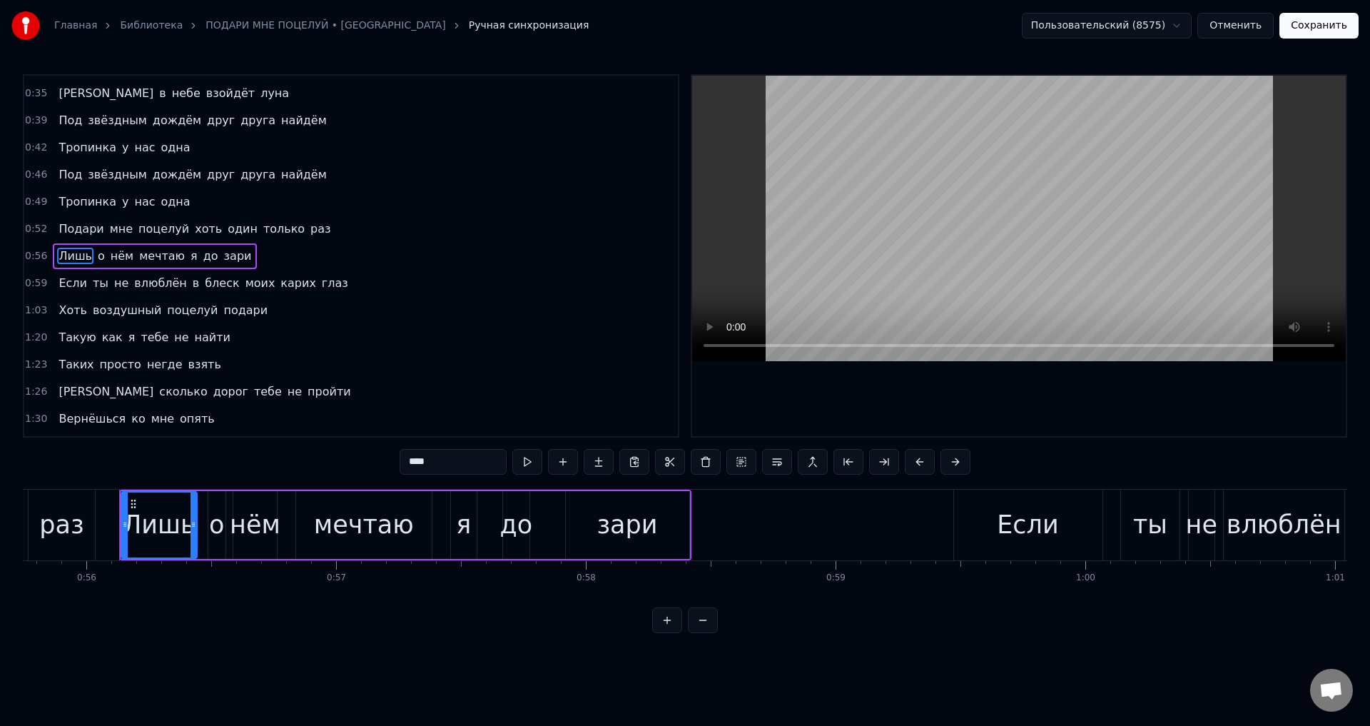
scroll to position [0, 13947]
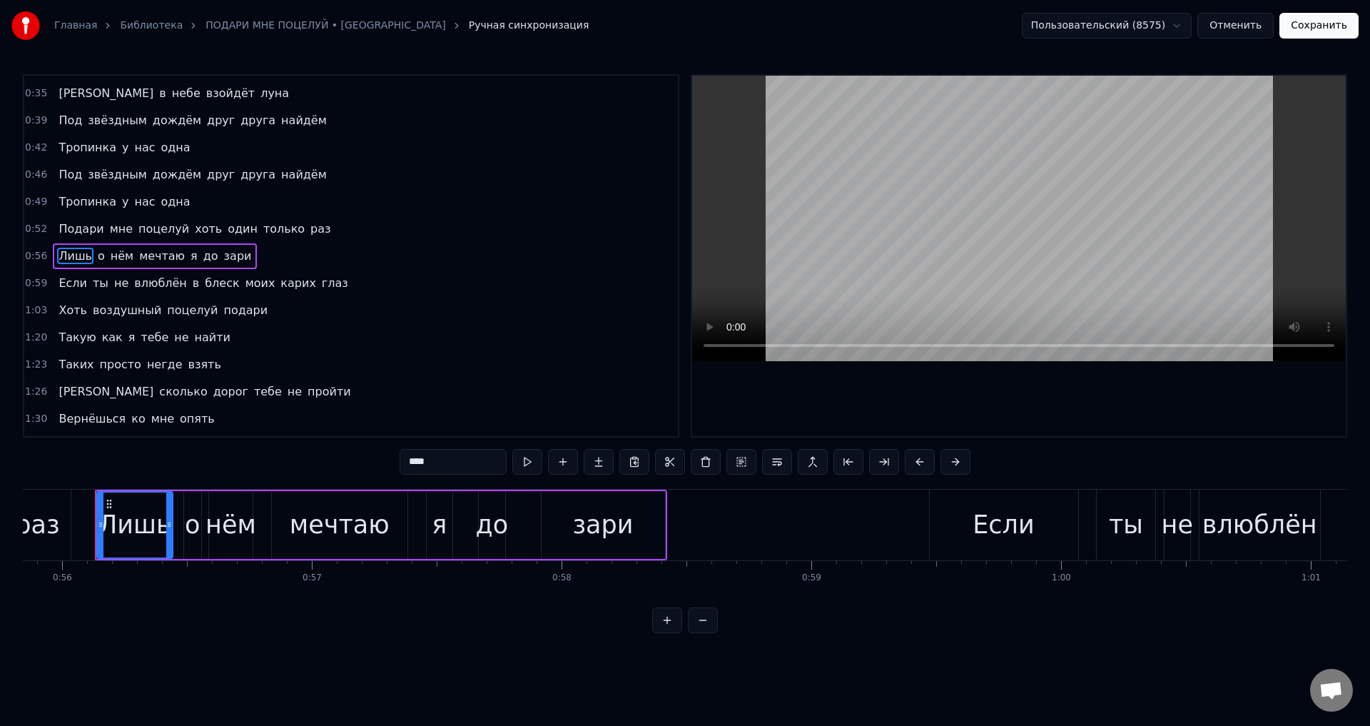
click at [624, 534] on div "зари" at bounding box center [602, 525] width 61 height 38
type input "****"
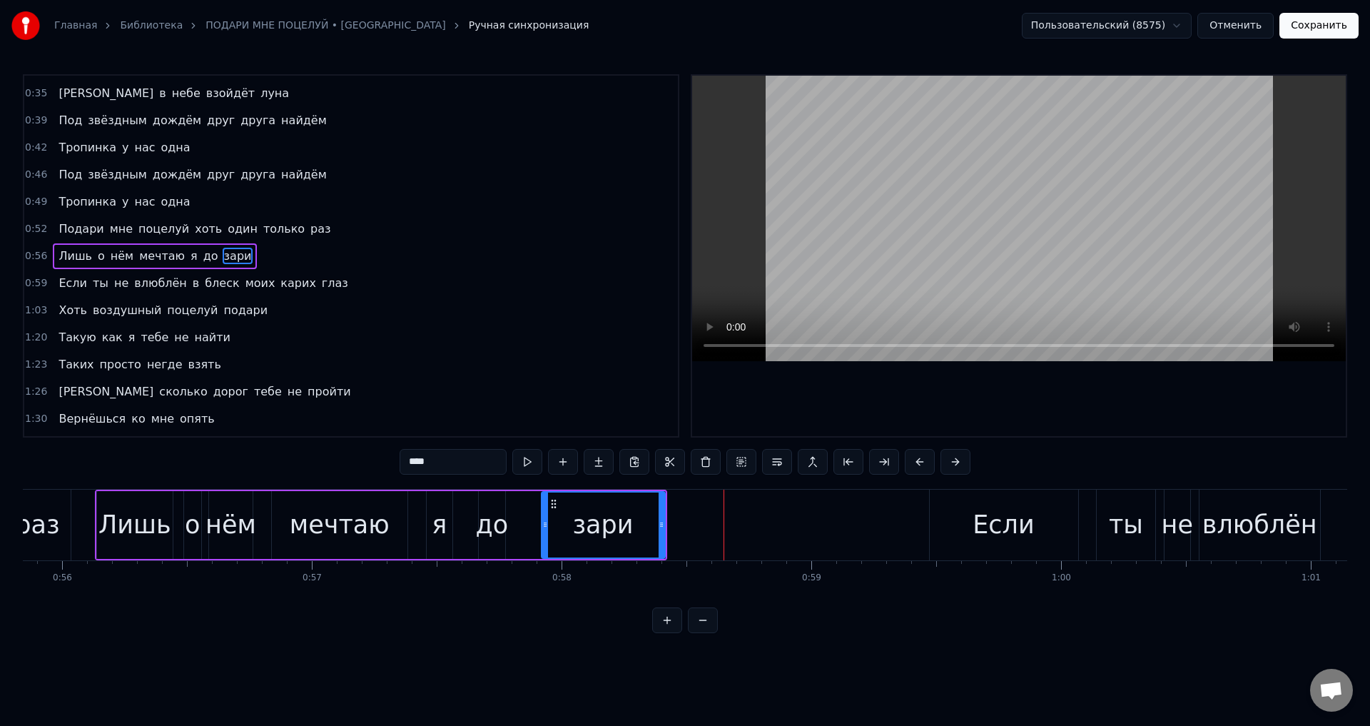
drag, startPoint x: 631, startPoint y: 521, endPoint x: 661, endPoint y: 530, distance: 31.4
click at [630, 522] on div "зари" at bounding box center [603, 524] width 122 height 65
drag, startPoint x: 662, startPoint y: 533, endPoint x: 729, endPoint y: 534, distance: 66.4
click at [729, 534] on div at bounding box center [728, 524] width 6 height 65
click at [612, 522] on div "зари" at bounding box center [636, 525] width 61 height 38
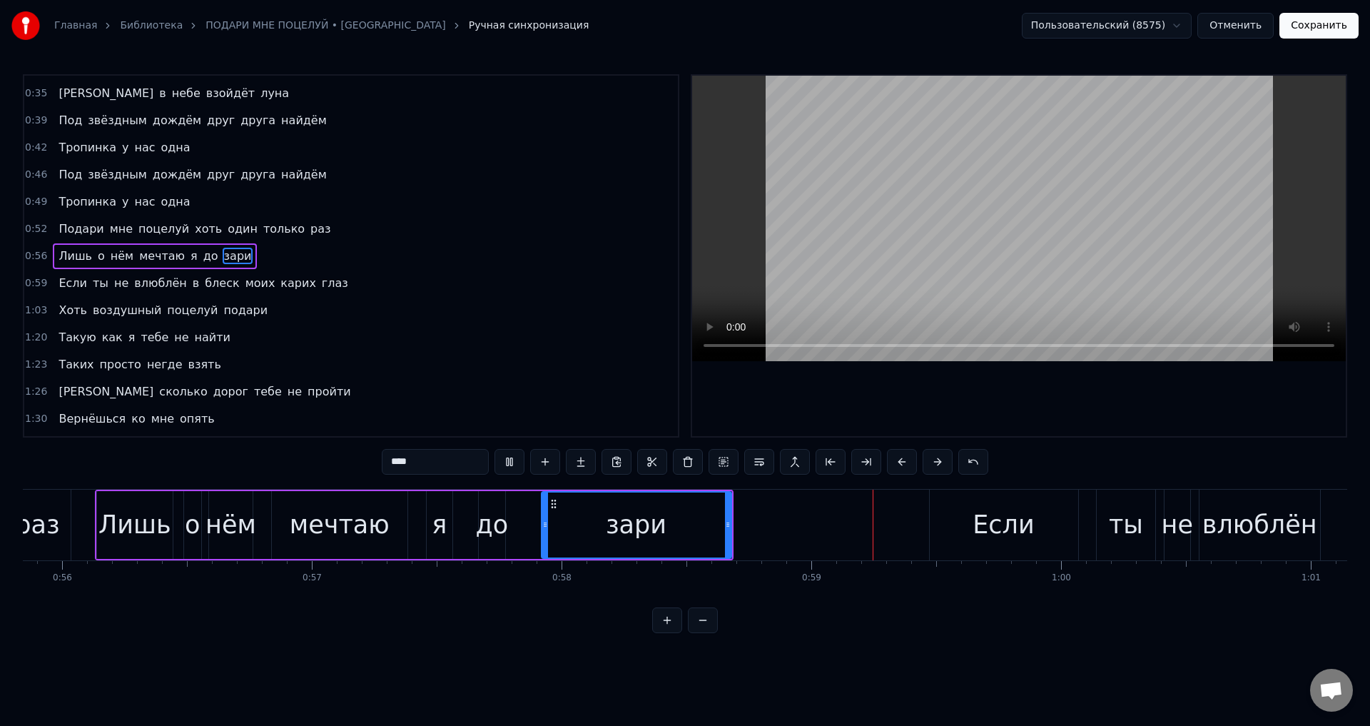
click at [419, 522] on div "Лишь о нём мечтаю я до зари" at bounding box center [414, 525] width 639 height 71
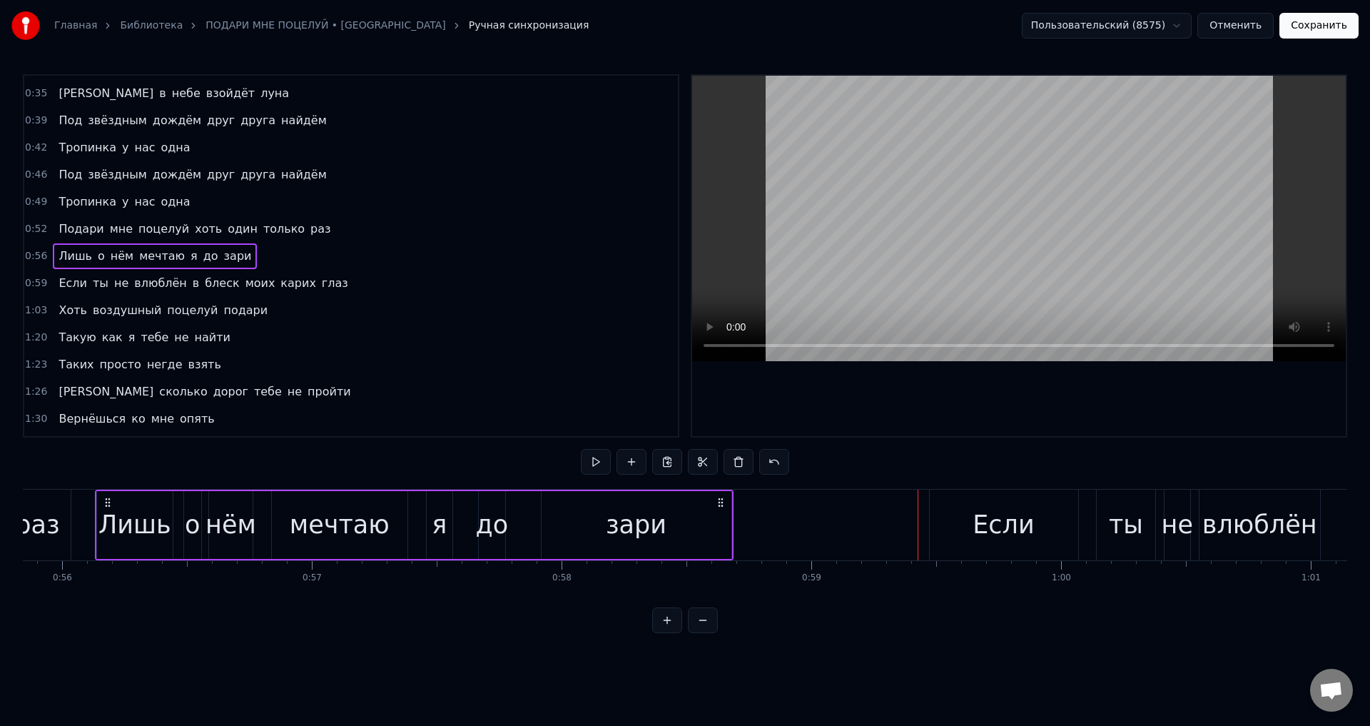
click at [375, 533] on div "мечтаю" at bounding box center [340, 525] width 100 height 38
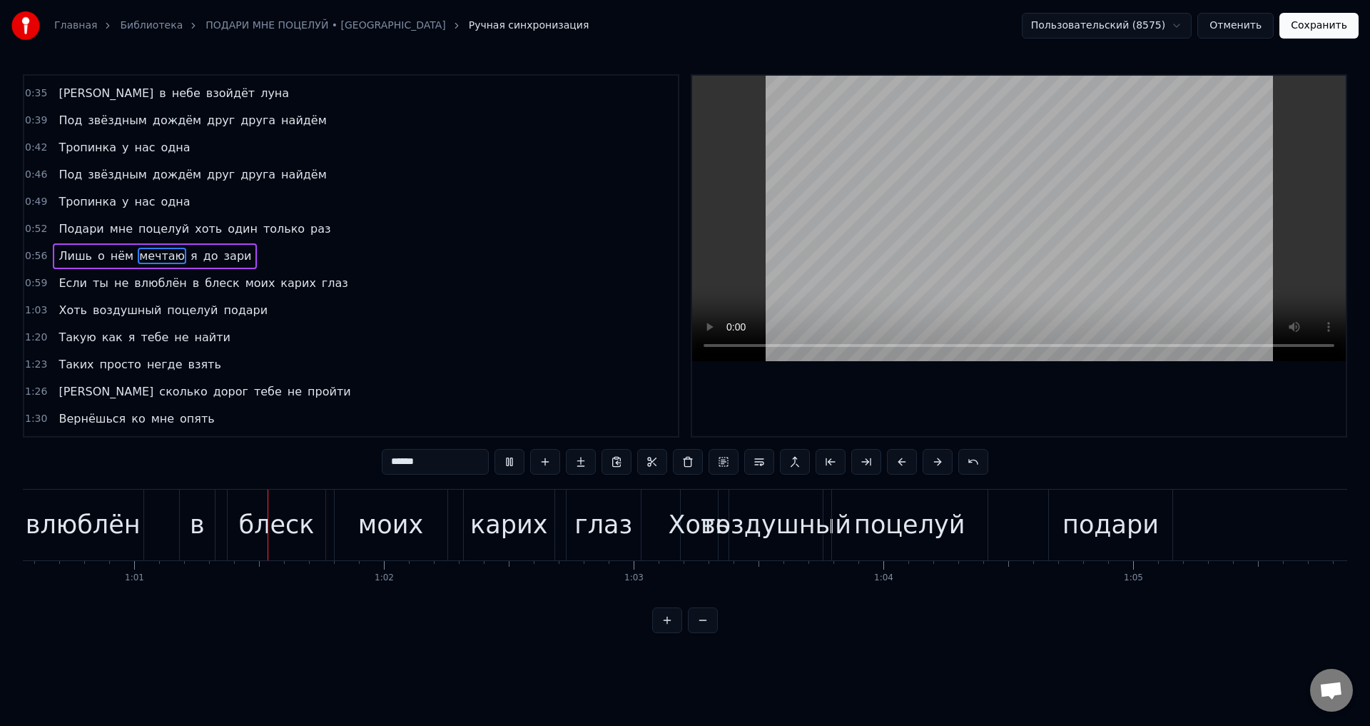
scroll to position [0, 15145]
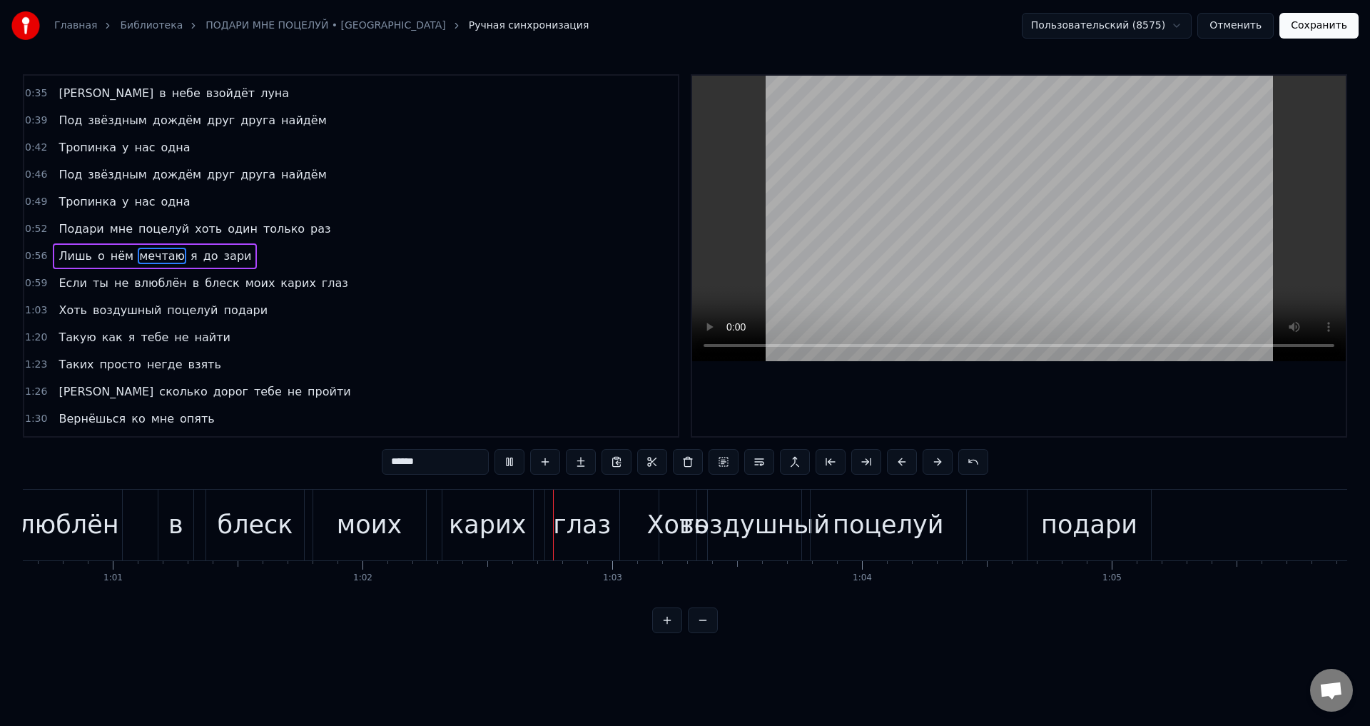
click at [73, 290] on span "Если" at bounding box center [72, 283] width 31 height 16
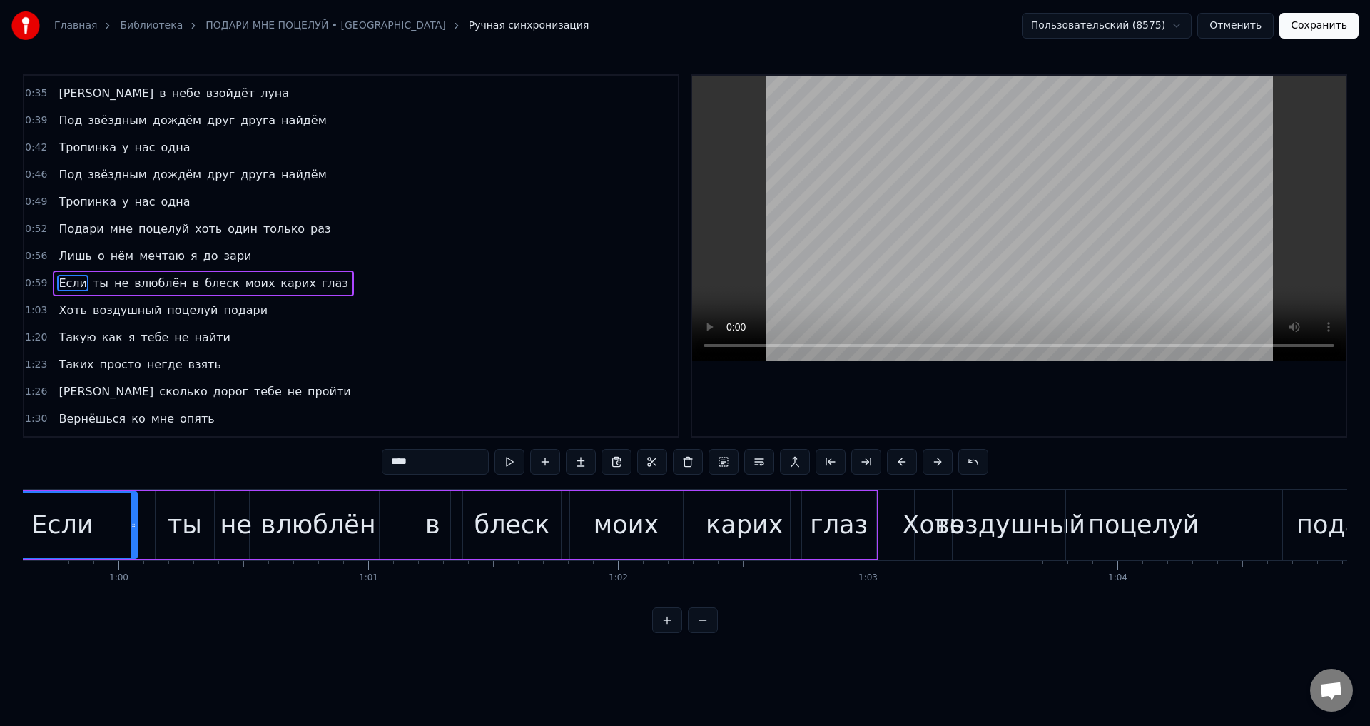
scroll to position [0, 14781]
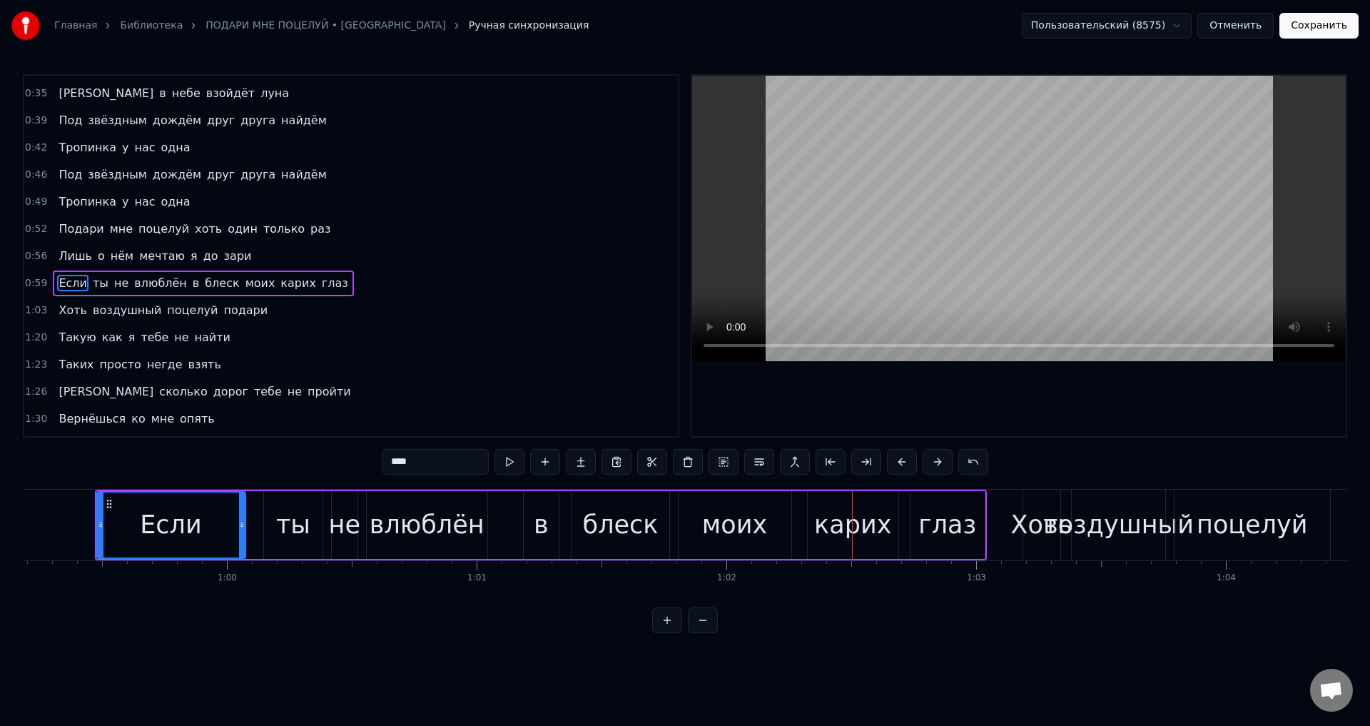
click at [283, 526] on div "ты" at bounding box center [293, 525] width 34 height 38
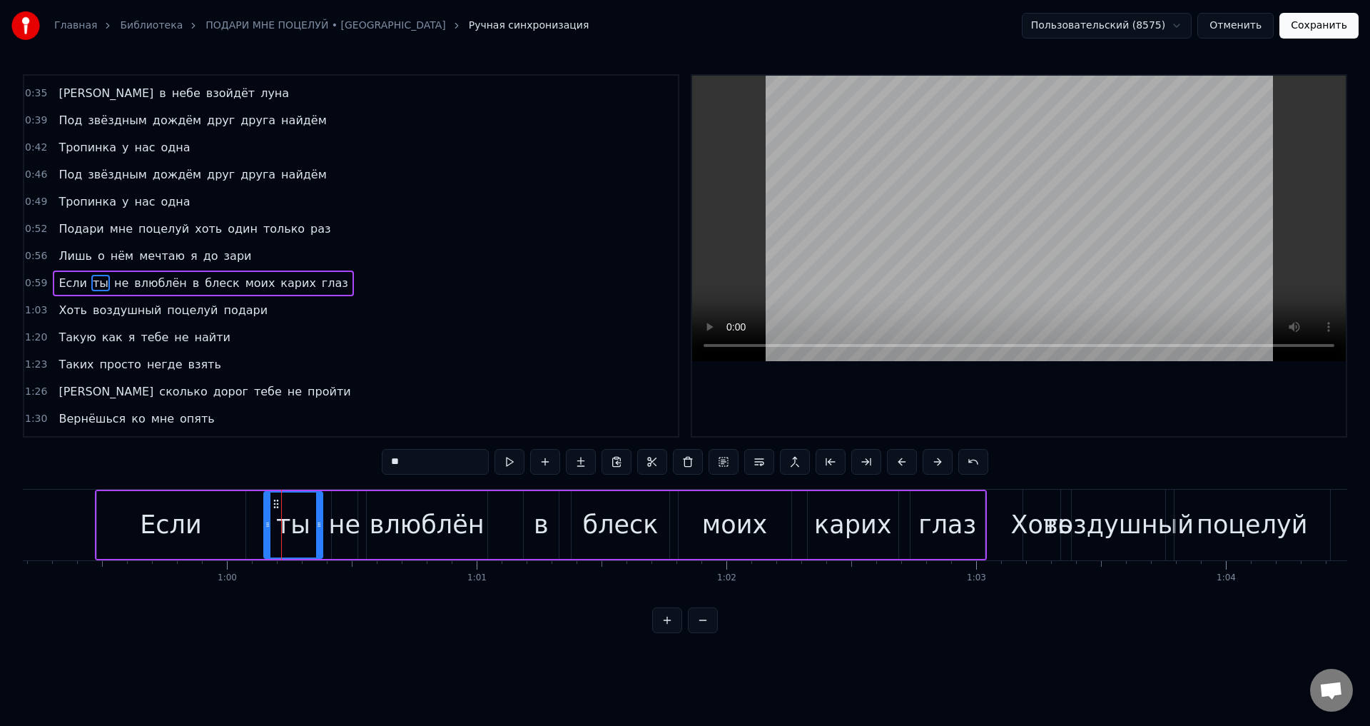
scroll to position [50, 0]
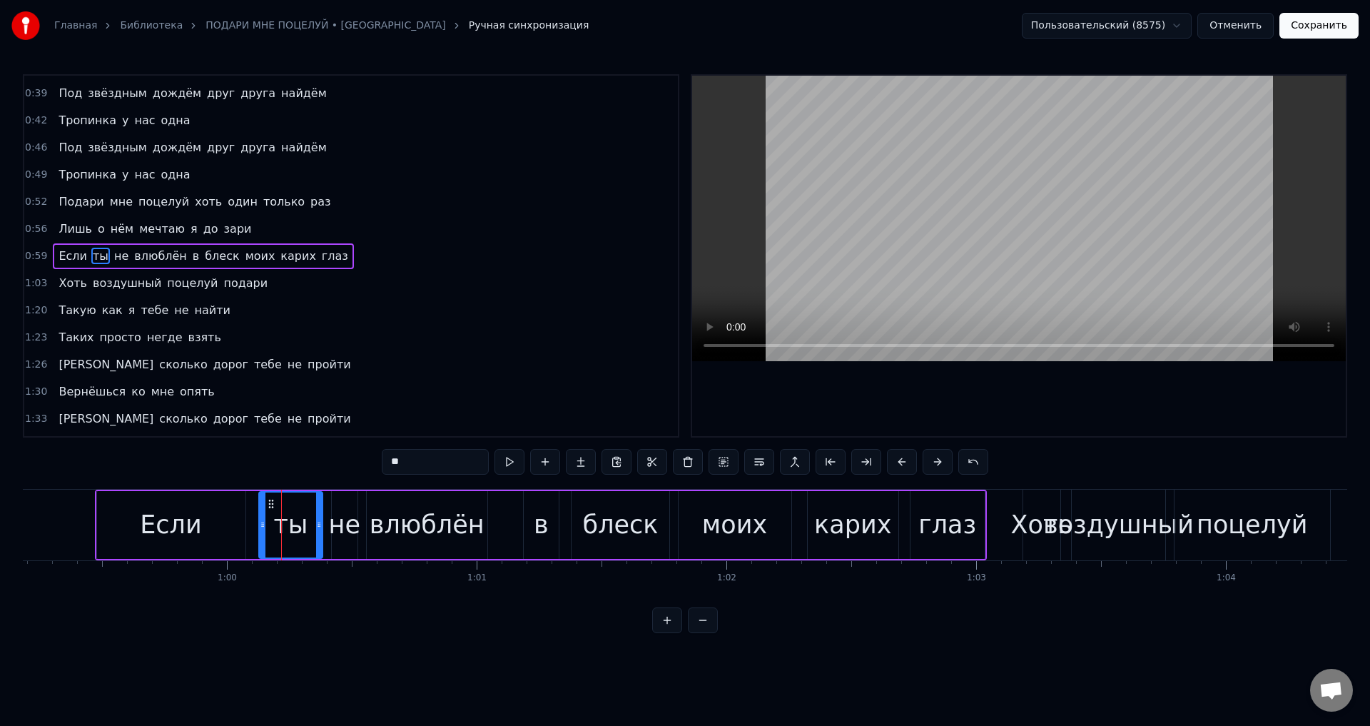
click at [260, 532] on div at bounding box center [263, 524] width 6 height 65
click at [315, 535] on div "ты" at bounding box center [291, 524] width 62 height 65
drag, startPoint x: 319, startPoint y: 534, endPoint x: 310, endPoint y: 537, distance: 8.8
click at [310, 537] on div at bounding box center [311, 524] width 6 height 65
click at [338, 534] on div "не" at bounding box center [344, 525] width 31 height 38
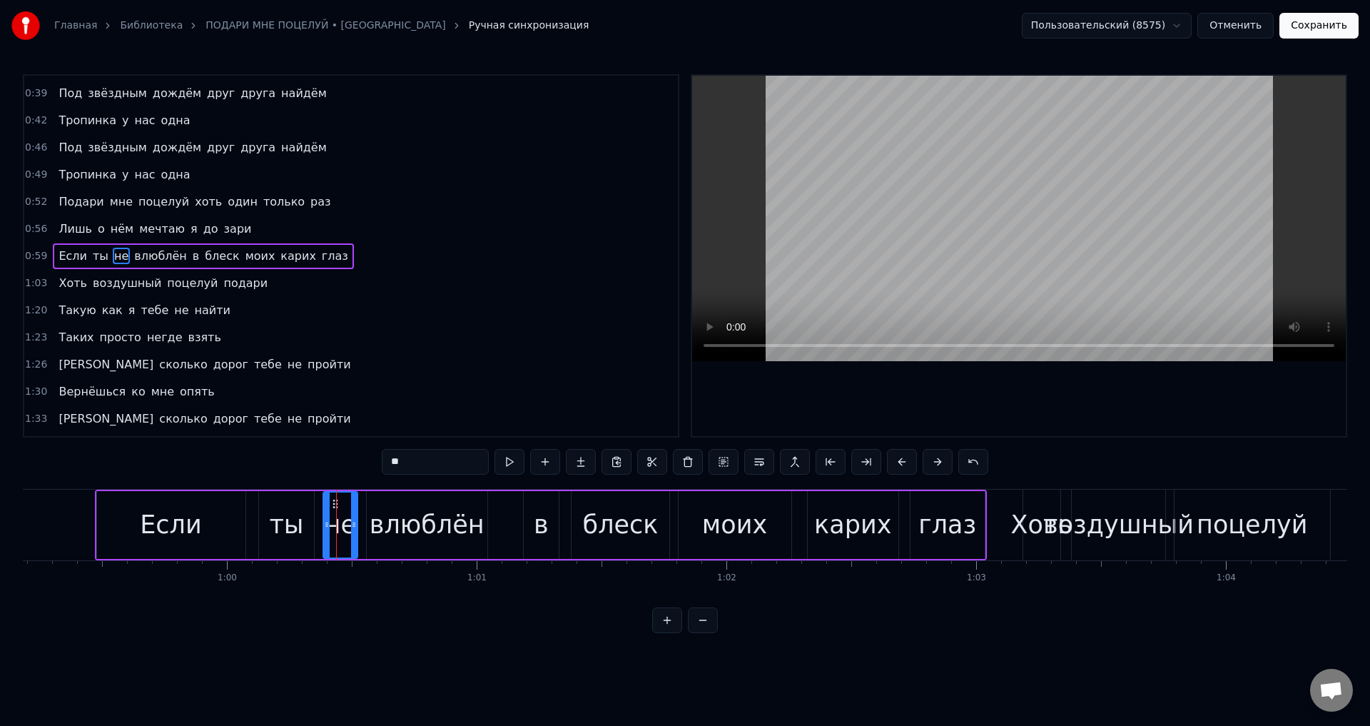
drag, startPoint x: 333, startPoint y: 532, endPoint x: 324, endPoint y: 532, distance: 8.6
click at [324, 532] on div at bounding box center [327, 524] width 6 height 65
click at [544, 523] on div "в" at bounding box center [541, 525] width 15 height 38
drag, startPoint x: 527, startPoint y: 527, endPoint x: 510, endPoint y: 527, distance: 17.1
click at [510, 527] on icon at bounding box center [510, 524] width 6 height 11
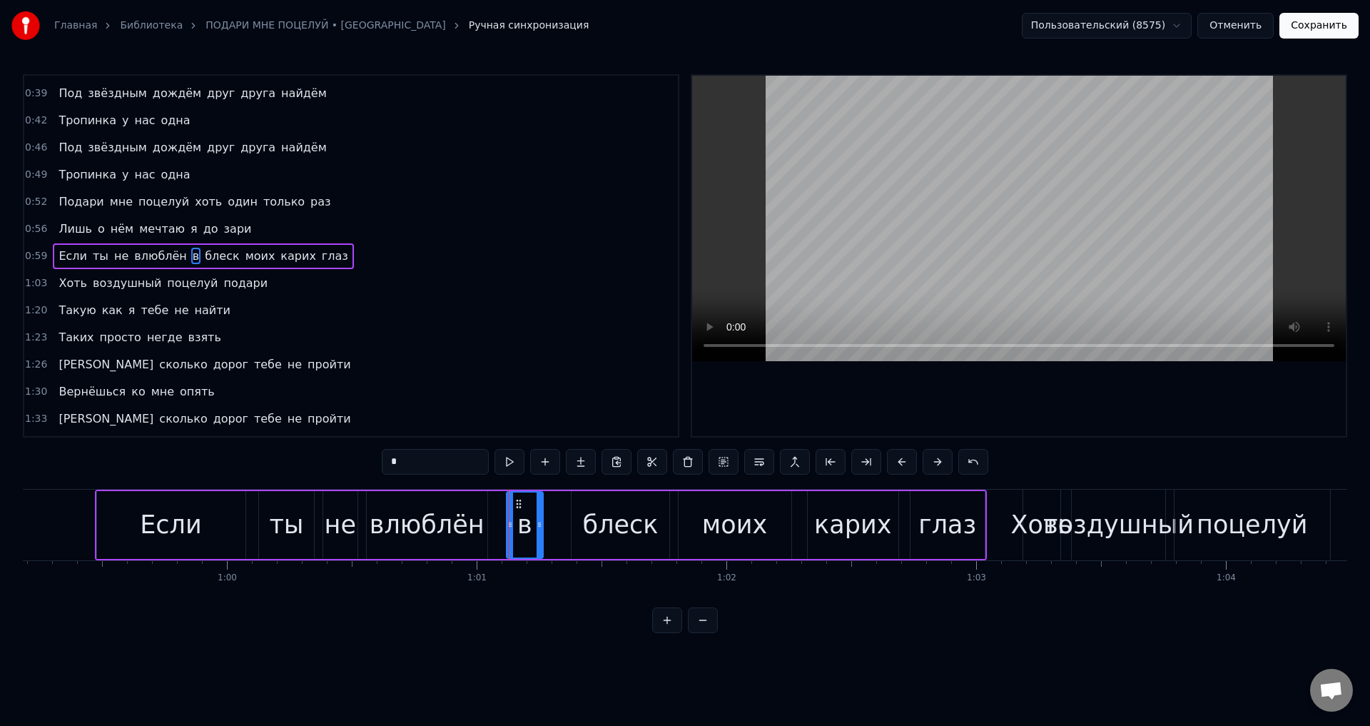
drag, startPoint x: 555, startPoint y: 528, endPoint x: 539, endPoint y: 531, distance: 16.0
click at [539, 531] on div at bounding box center [540, 524] width 6 height 65
click at [594, 528] on div "блеск" at bounding box center [621, 525] width 76 height 38
drag, startPoint x: 576, startPoint y: 527, endPoint x: 559, endPoint y: 527, distance: 17.1
click at [559, 527] on icon at bounding box center [558, 524] width 6 height 11
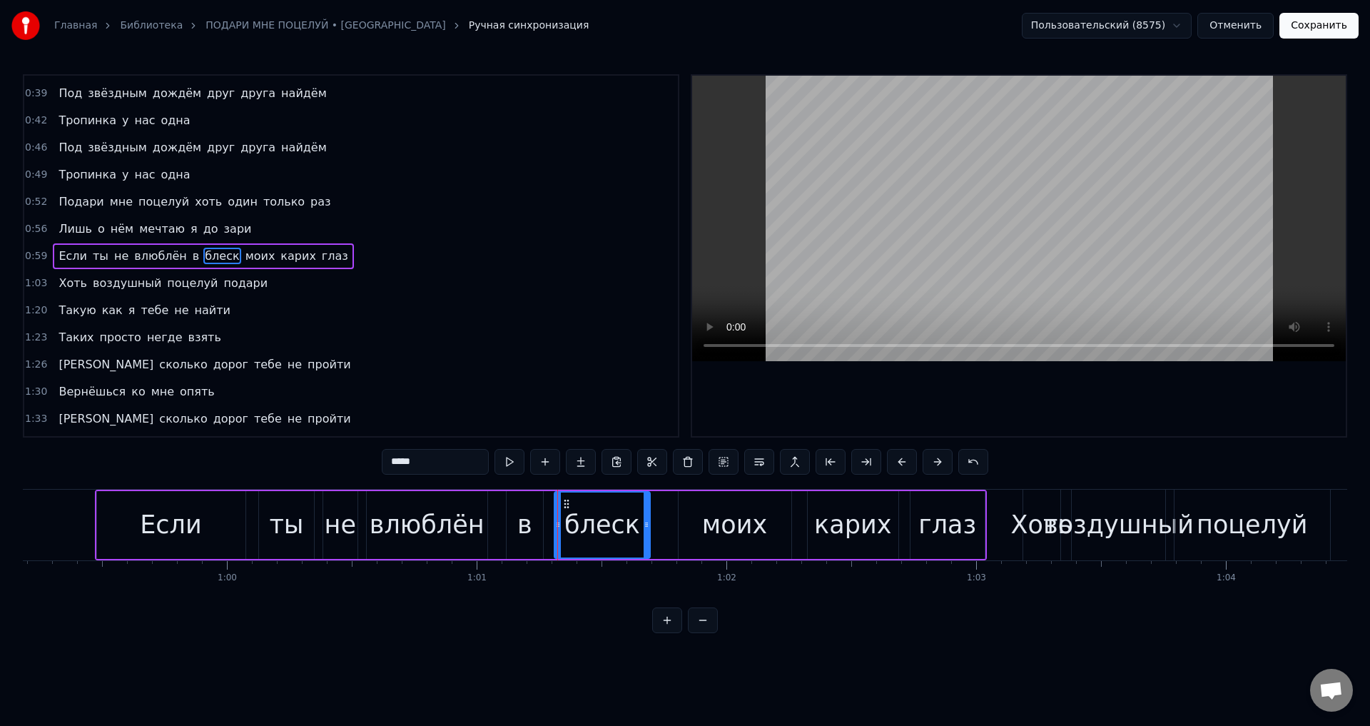
drag, startPoint x: 664, startPoint y: 527, endPoint x: 645, endPoint y: 528, distance: 19.3
click at [645, 528] on icon at bounding box center [647, 524] width 6 height 11
click at [724, 525] on div "моих" at bounding box center [734, 525] width 65 height 38
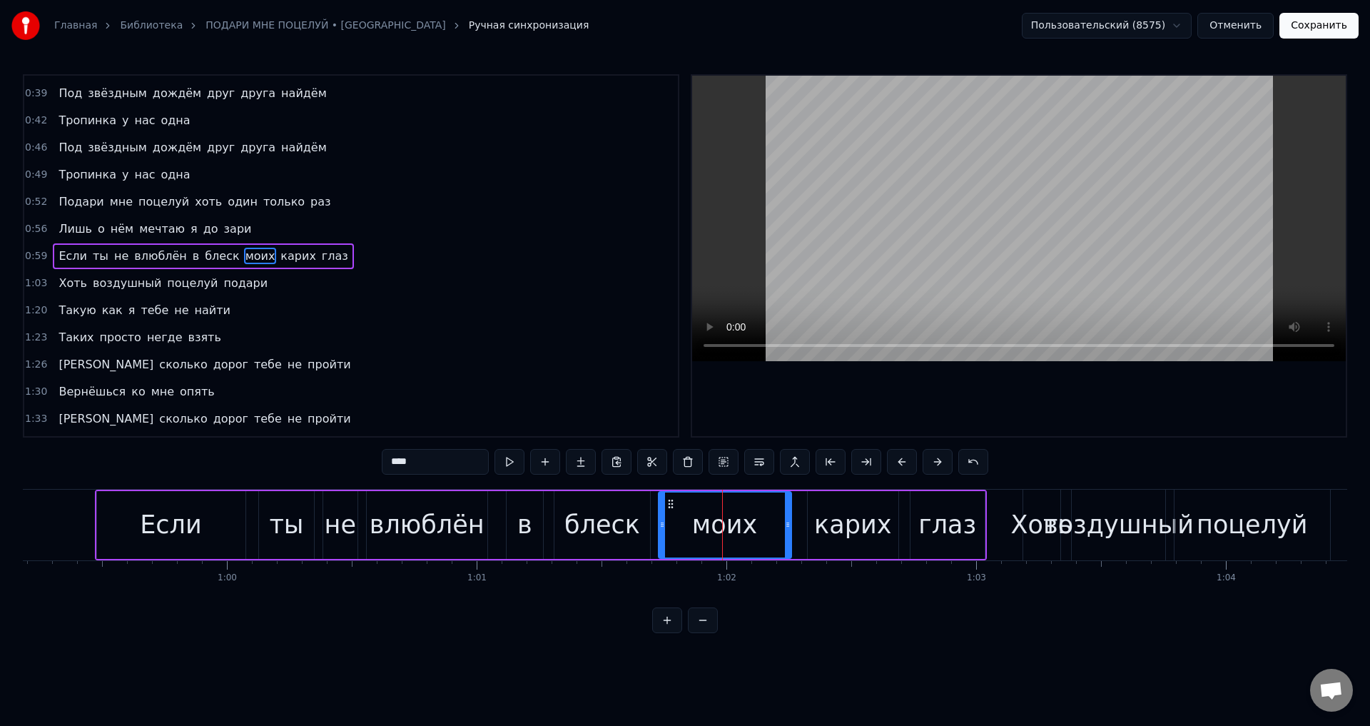
drag, startPoint x: 681, startPoint y: 520, endPoint x: 661, endPoint y: 521, distance: 20.0
click at [661, 521] on icon at bounding box center [662, 524] width 6 height 11
drag, startPoint x: 789, startPoint y: 530, endPoint x: 775, endPoint y: 530, distance: 14.3
click at [775, 530] on div at bounding box center [774, 524] width 6 height 65
click at [833, 532] on div "карих" at bounding box center [852, 525] width 77 height 38
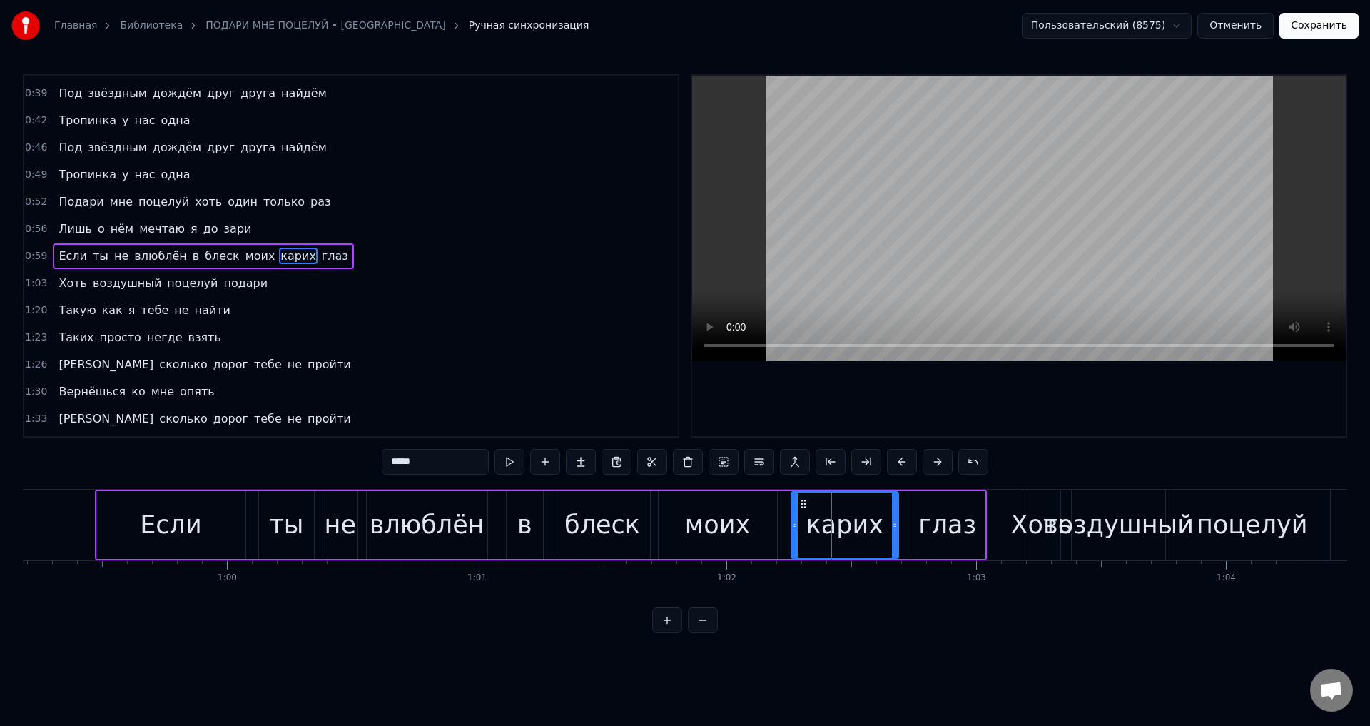
drag, startPoint x: 812, startPoint y: 530, endPoint x: 796, endPoint y: 531, distance: 16.4
click at [796, 531] on div at bounding box center [795, 524] width 6 height 65
click at [188, 518] on div "Если" at bounding box center [170, 525] width 61 height 38
type input "****"
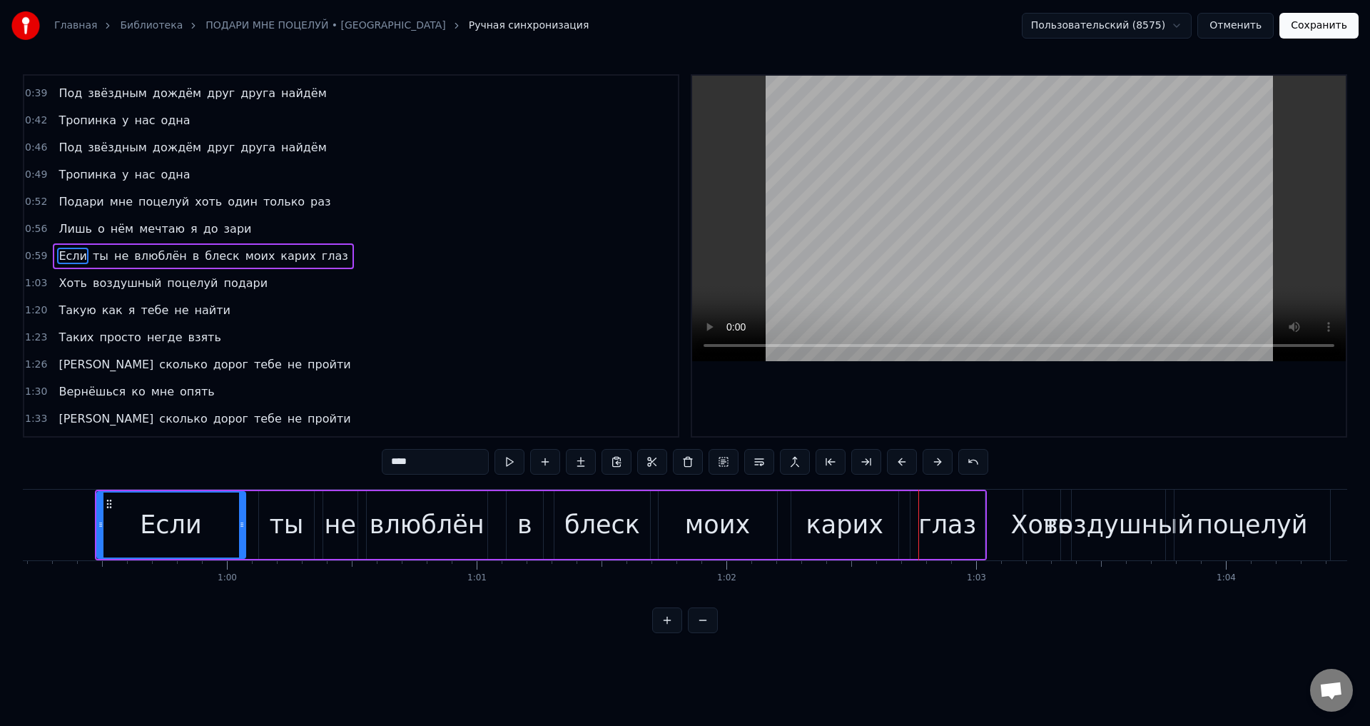
click at [128, 534] on div "Если" at bounding box center [171, 524] width 147 height 65
click at [197, 523] on div "Если" at bounding box center [171, 524] width 147 height 65
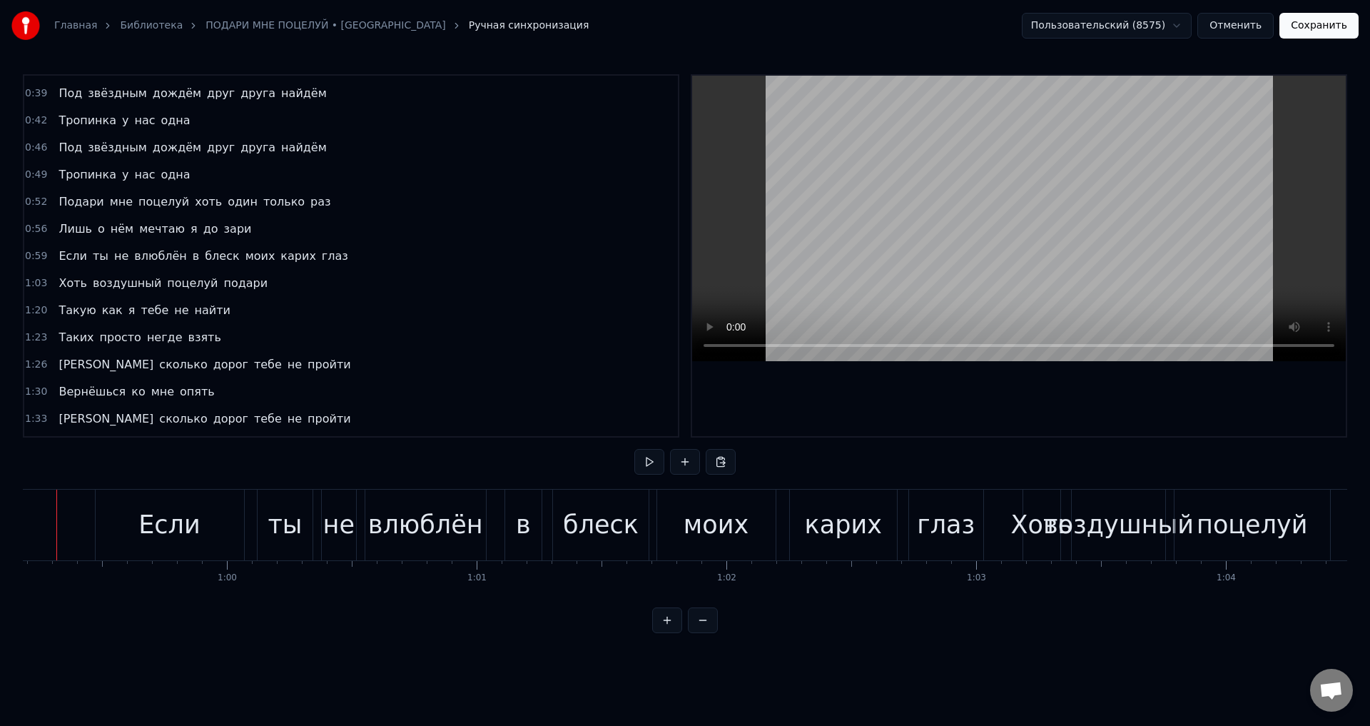
scroll to position [0, 14743]
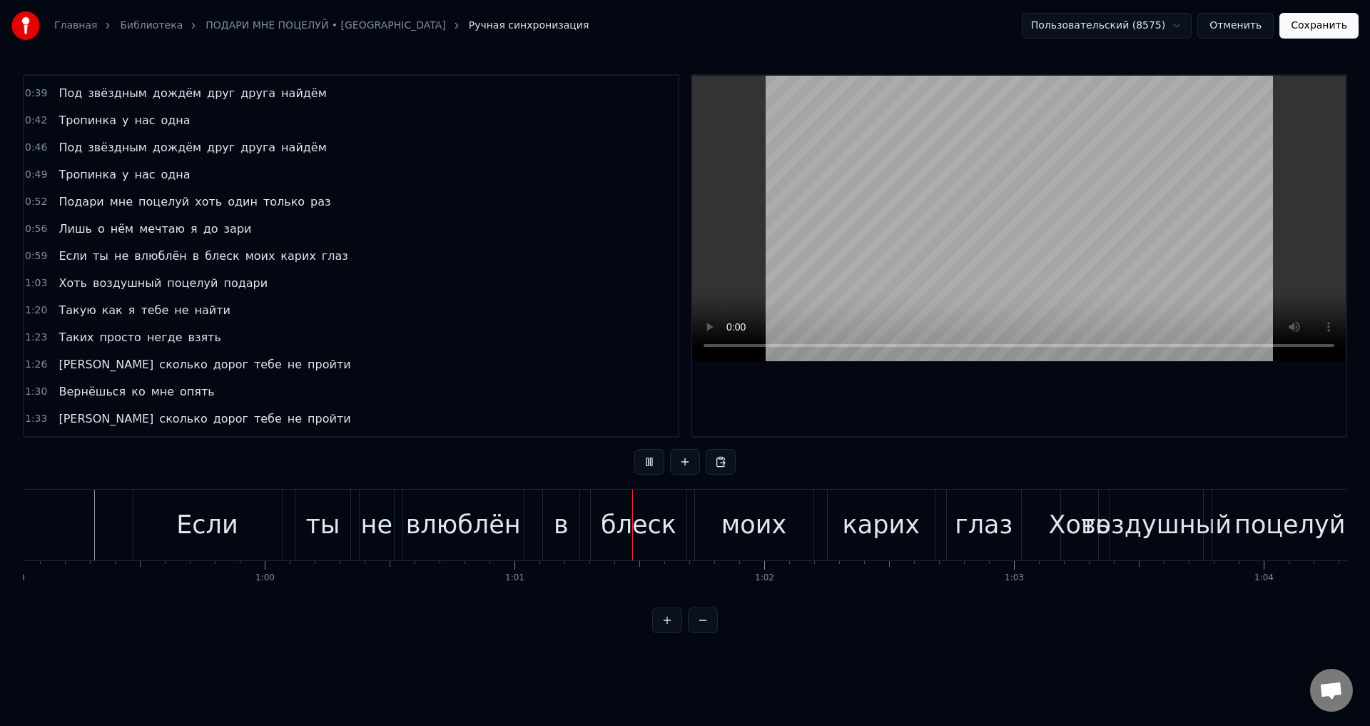
click at [225, 522] on div "Если" at bounding box center [206, 525] width 61 height 38
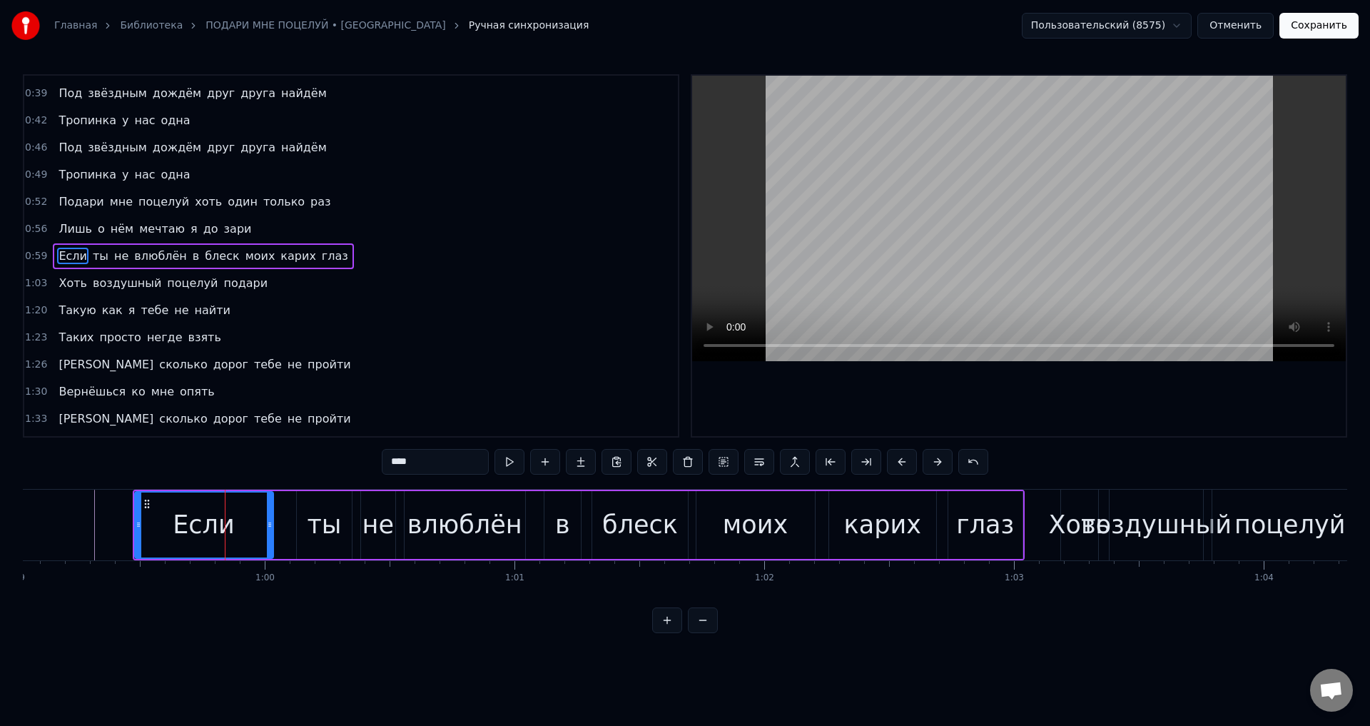
drag, startPoint x: 280, startPoint y: 524, endPoint x: 270, endPoint y: 526, distance: 10.1
click at [270, 526] on icon at bounding box center [270, 524] width 6 height 11
click at [322, 534] on div "ты" at bounding box center [324, 525] width 34 height 38
type input "**"
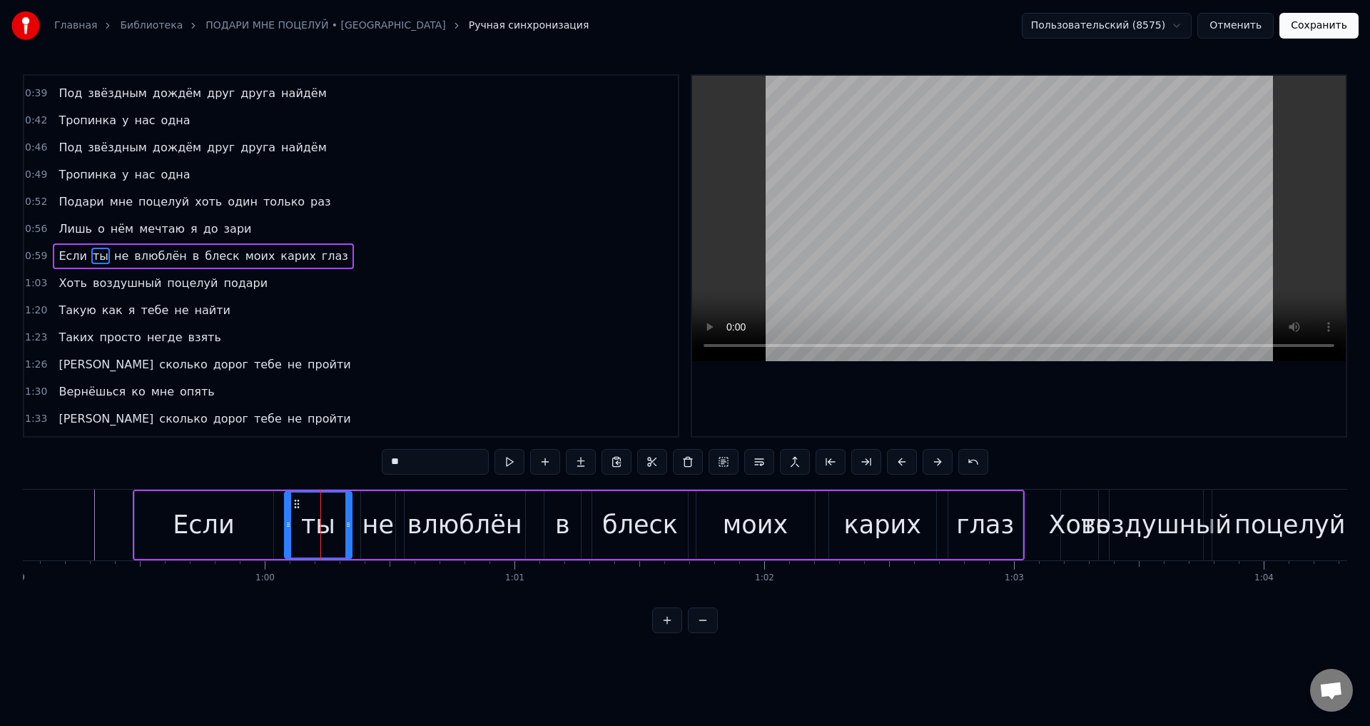
drag, startPoint x: 300, startPoint y: 531, endPoint x: 288, endPoint y: 531, distance: 12.1
click at [288, 531] on div at bounding box center [288, 524] width 6 height 65
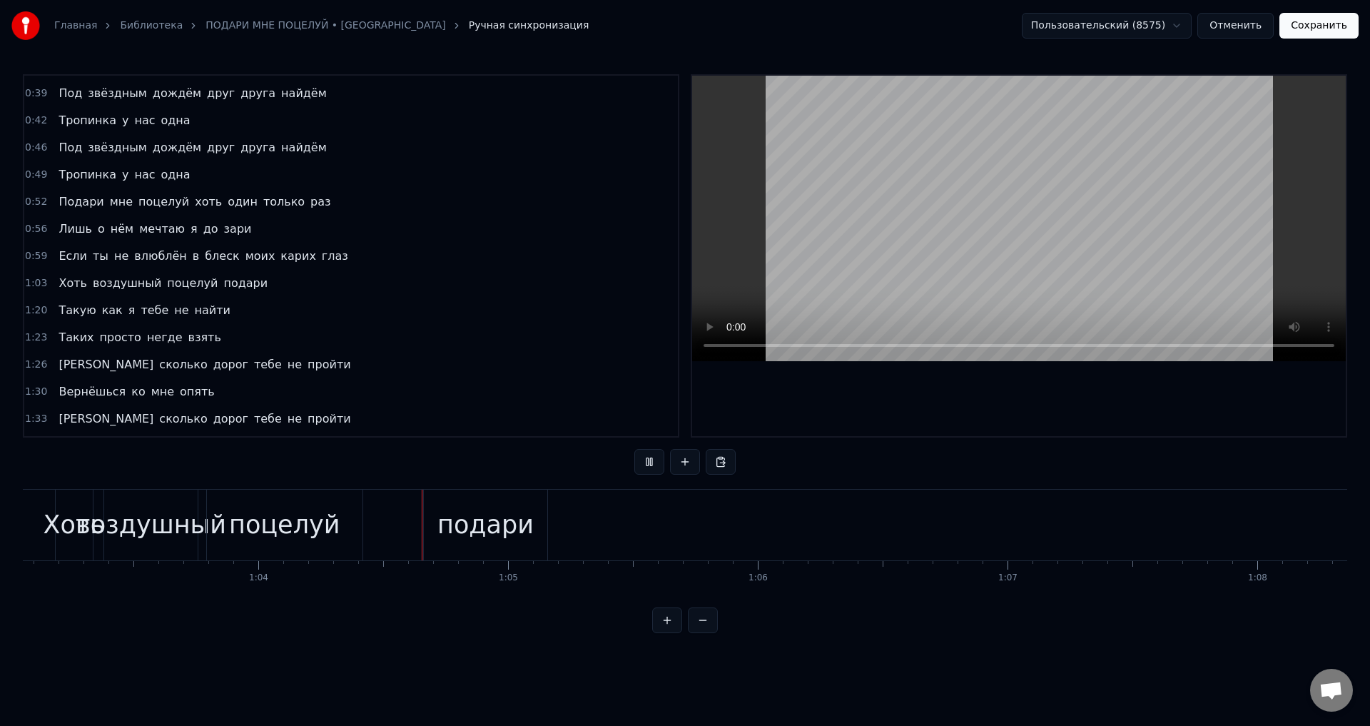
scroll to position [0, 15923]
click at [128, 537] on div "поцелуй" at bounding box center [110, 525] width 111 height 38
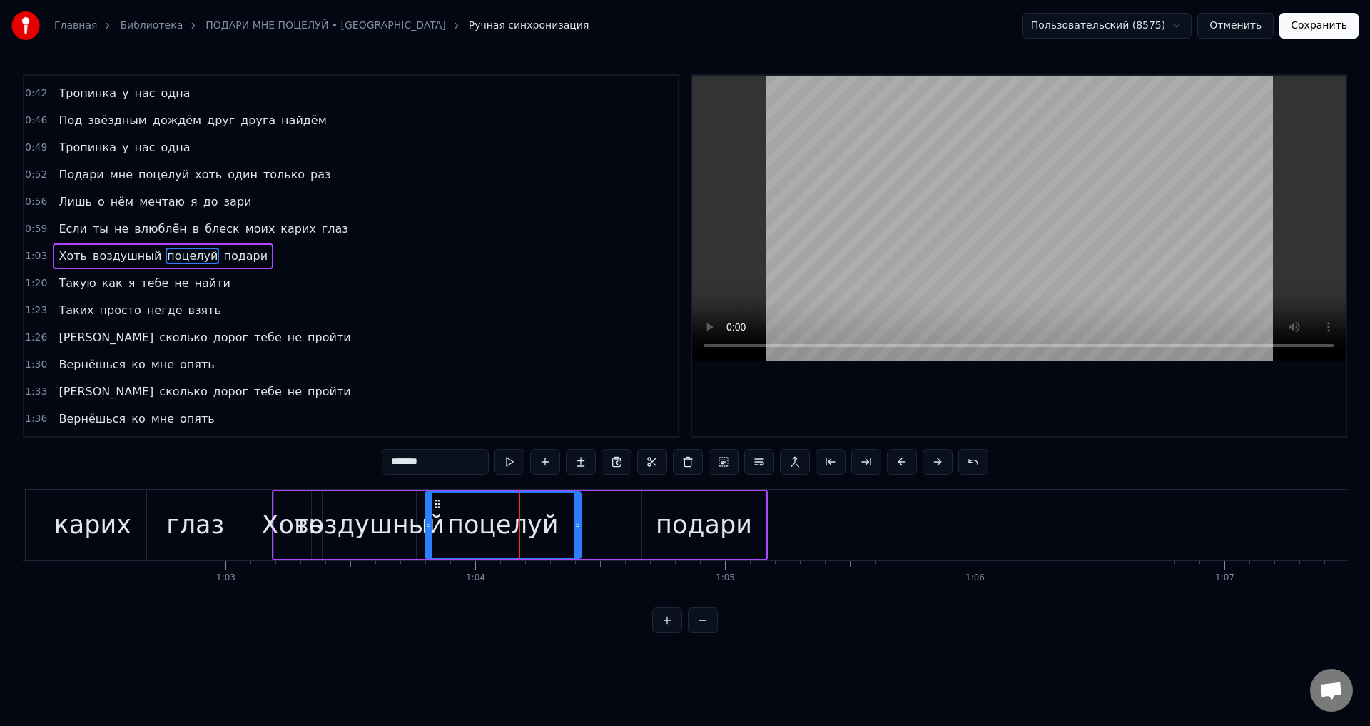
scroll to position [0, 15169]
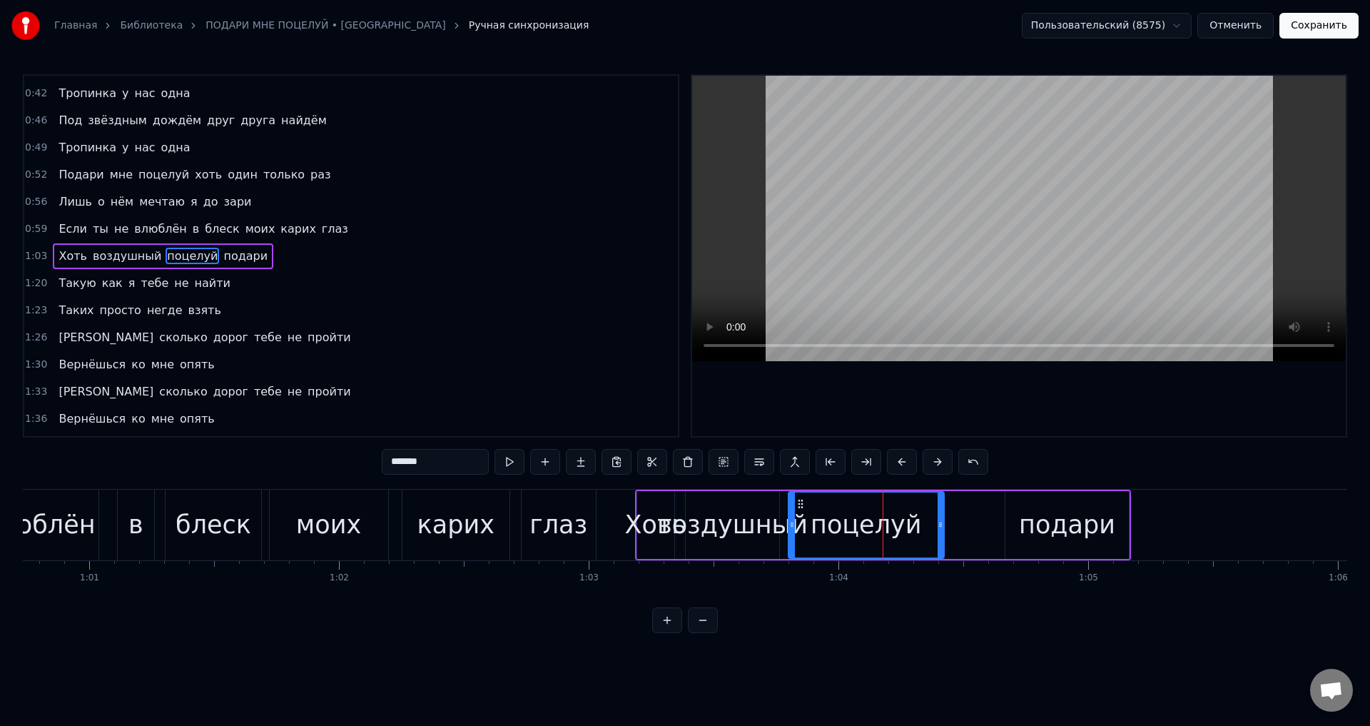
click at [647, 530] on div "Хоть" at bounding box center [655, 525] width 61 height 38
type input "****"
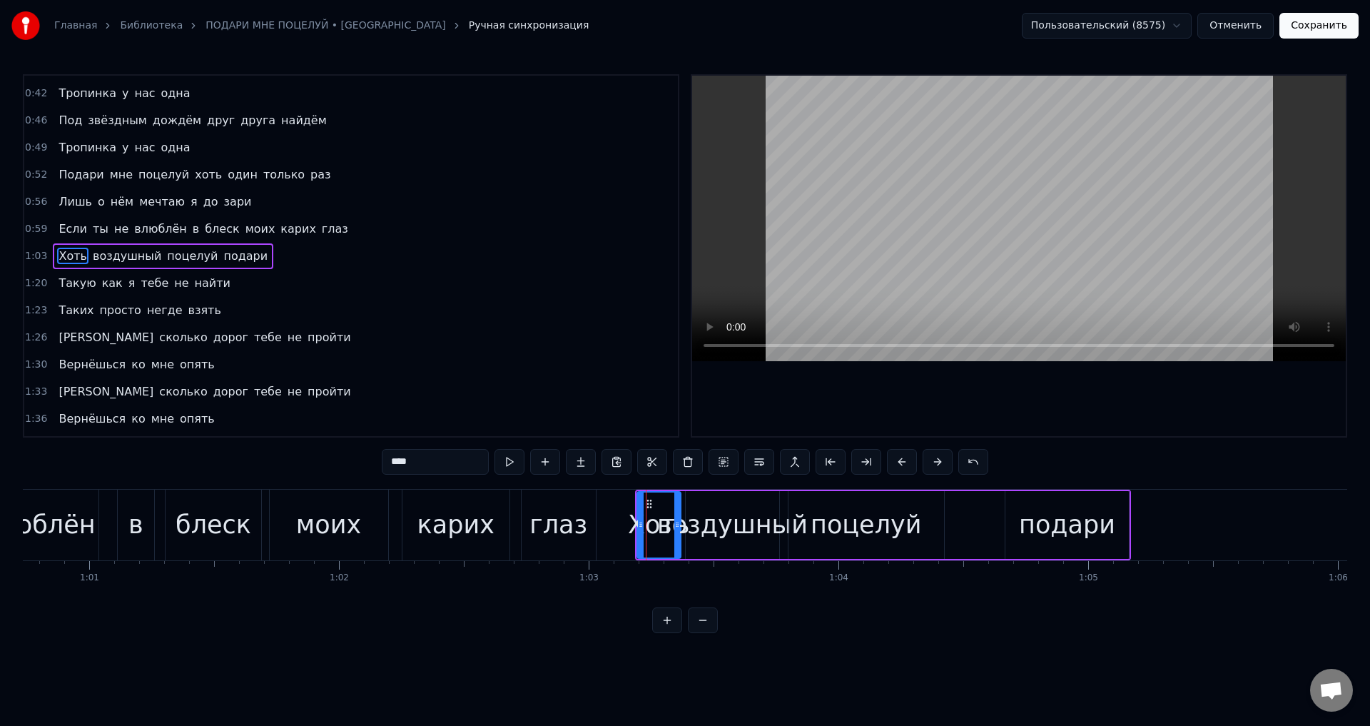
click at [677, 531] on div at bounding box center [677, 524] width 6 height 65
click at [652, 526] on div "Хоть" at bounding box center [658, 525] width 61 height 38
click at [649, 506] on icon at bounding box center [649, 503] width 11 height 11
click at [651, 517] on div "Хоть" at bounding box center [658, 525] width 61 height 38
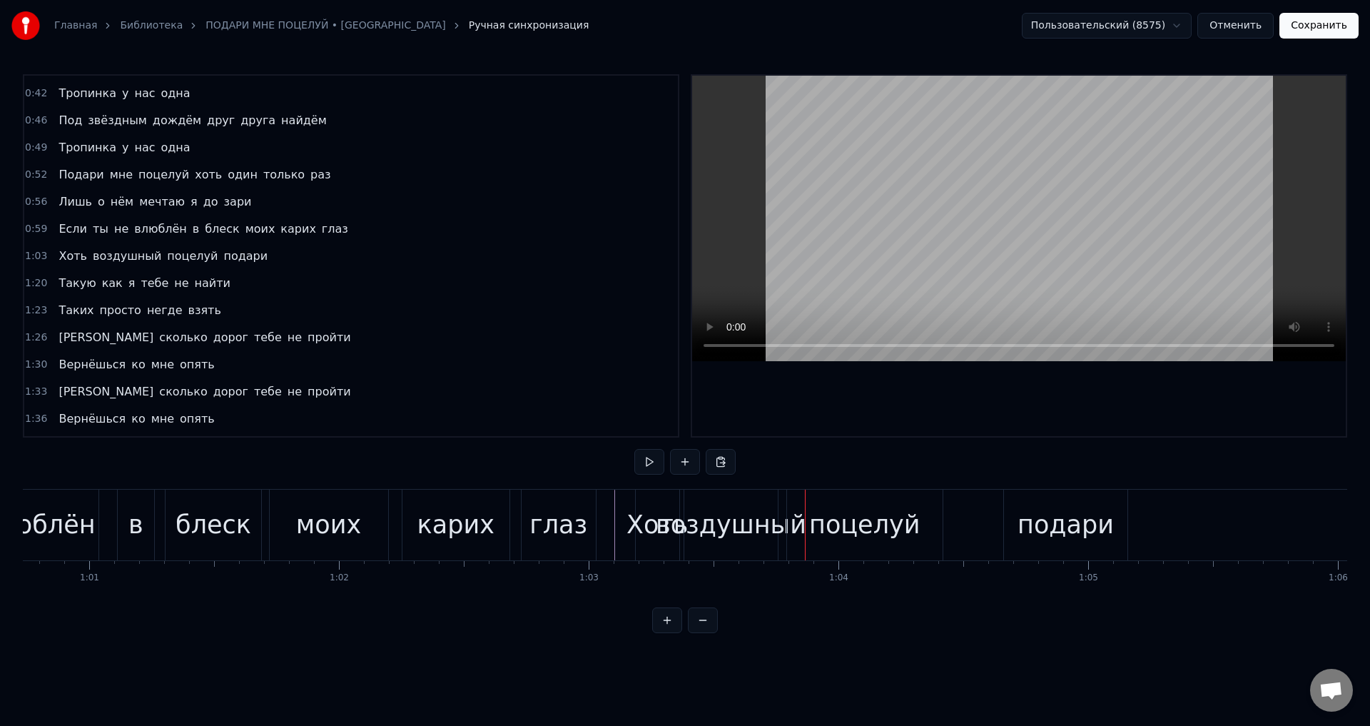
click at [750, 522] on div "воздушный" at bounding box center [731, 525] width 151 height 38
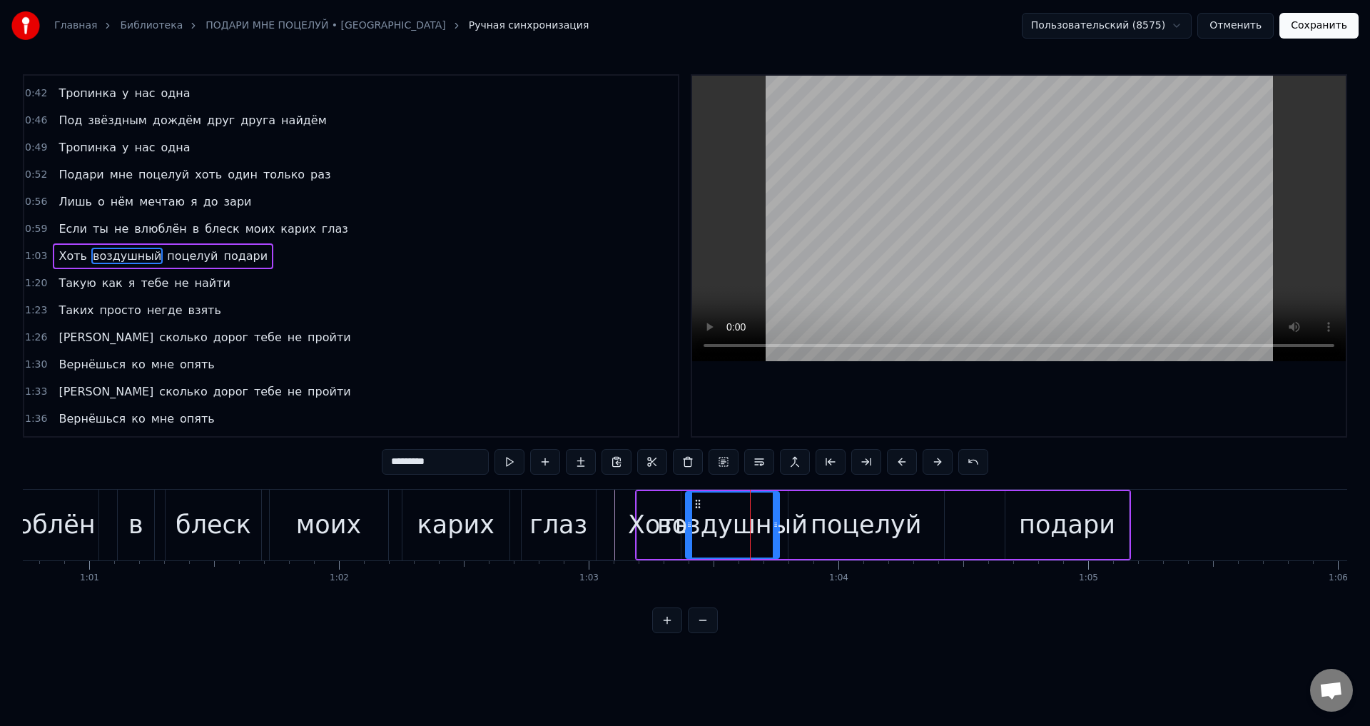
click at [803, 525] on div "поцелуй" at bounding box center [867, 525] width 156 height 68
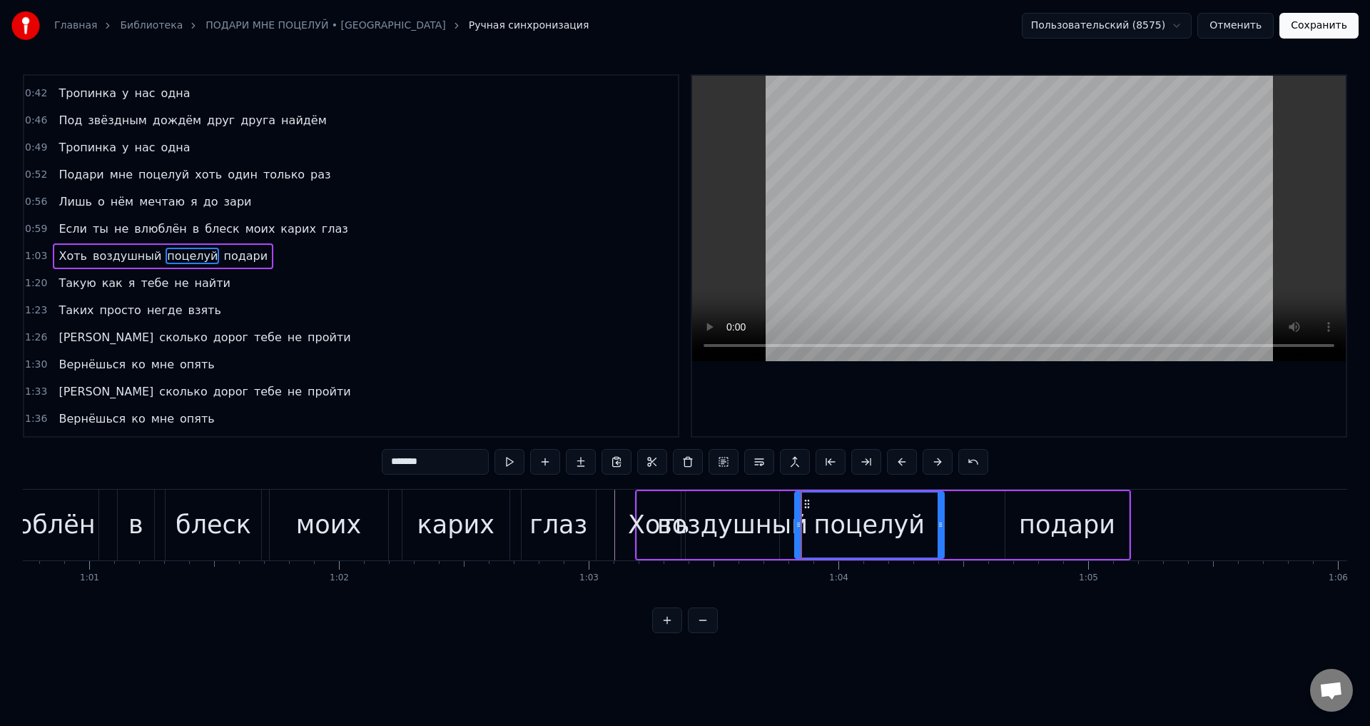
click at [799, 529] on icon at bounding box center [799, 524] width 6 height 11
click at [700, 525] on div "воздушный" at bounding box center [732, 525] width 151 height 38
type input "*********"
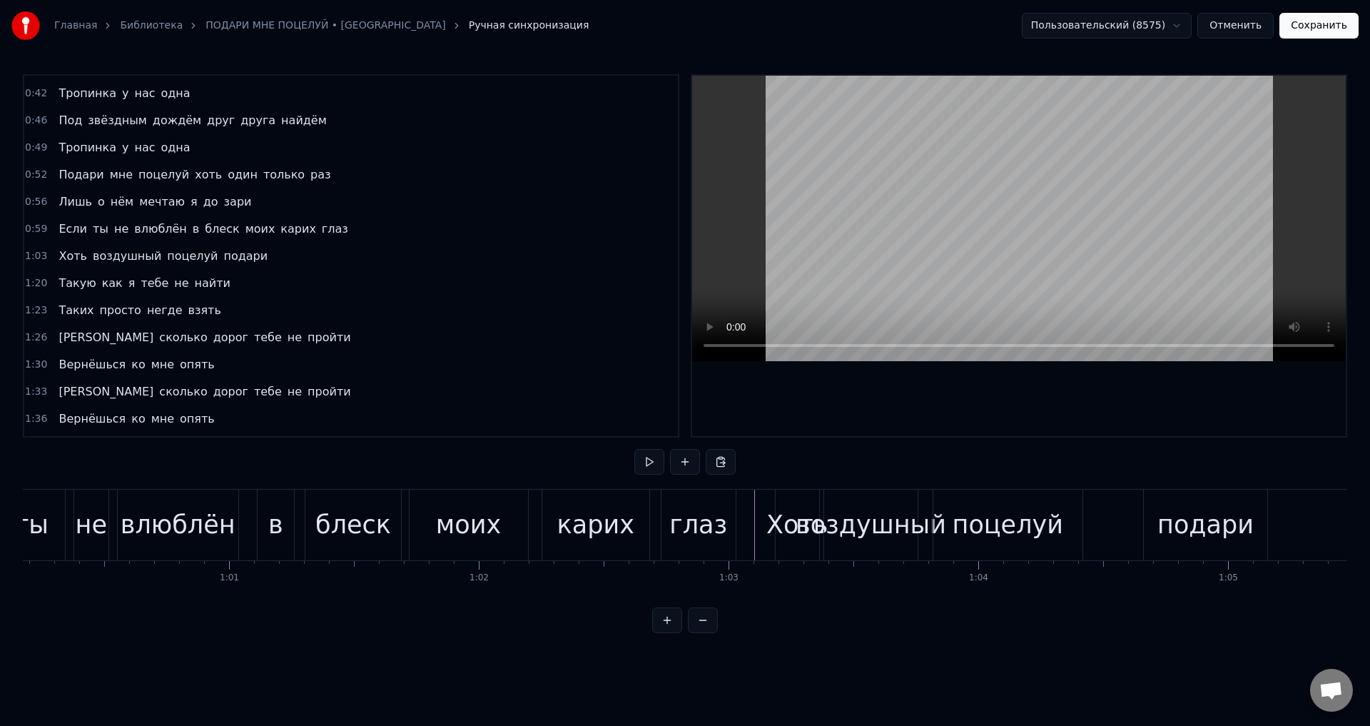
scroll to position [0, 14945]
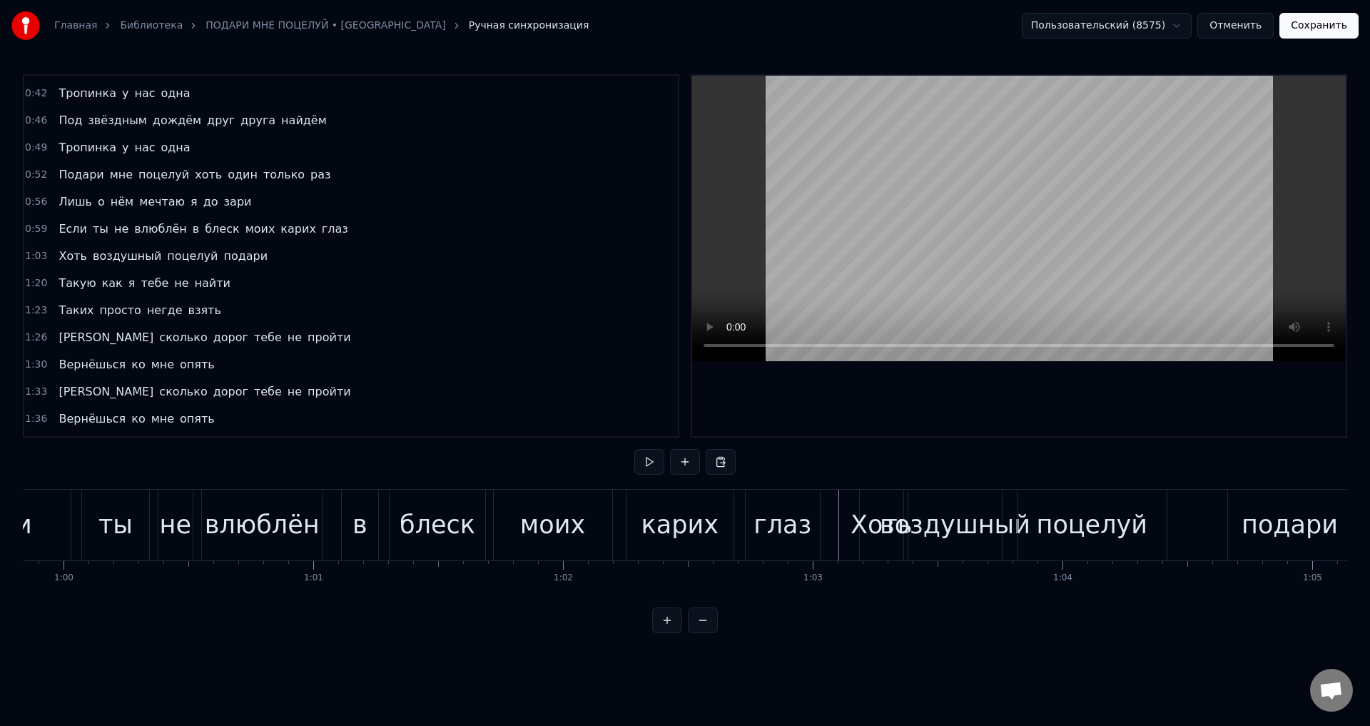
click at [871, 522] on div "Хоть" at bounding box center [881, 525] width 61 height 38
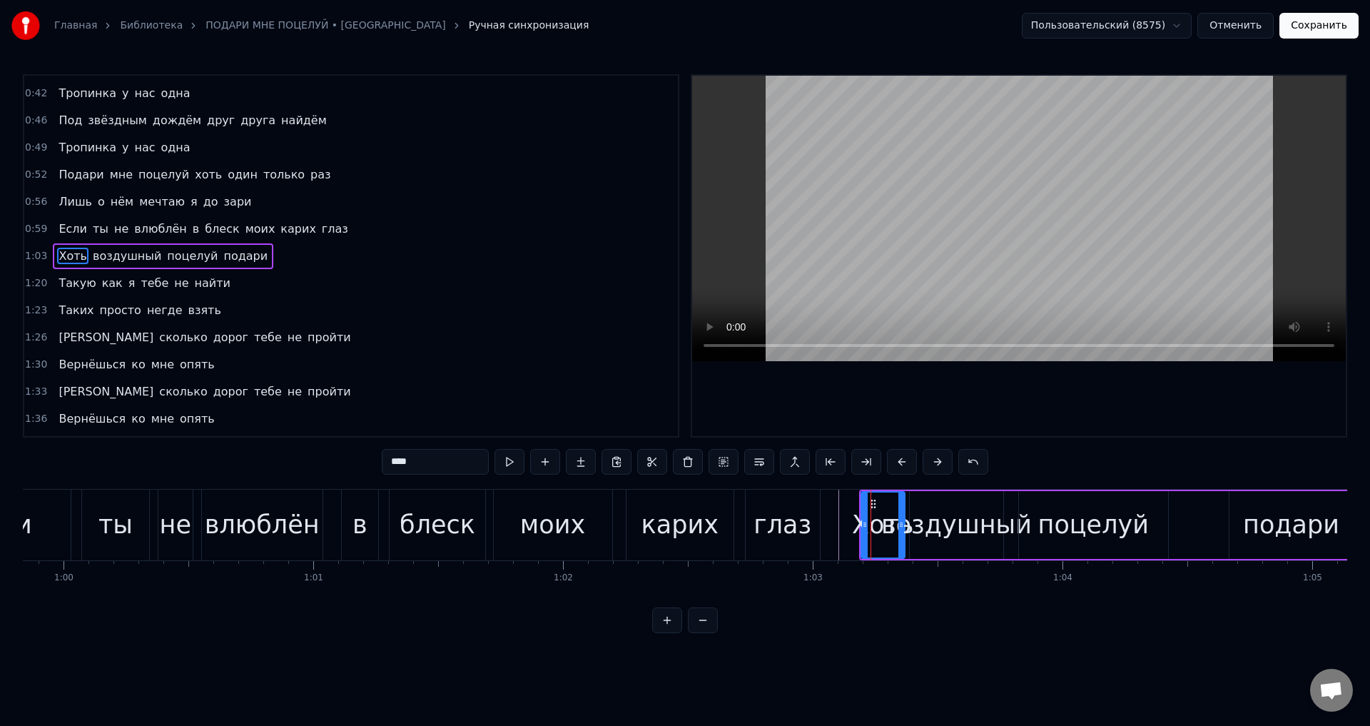
click at [924, 529] on div "воздушный" at bounding box center [956, 525] width 151 height 38
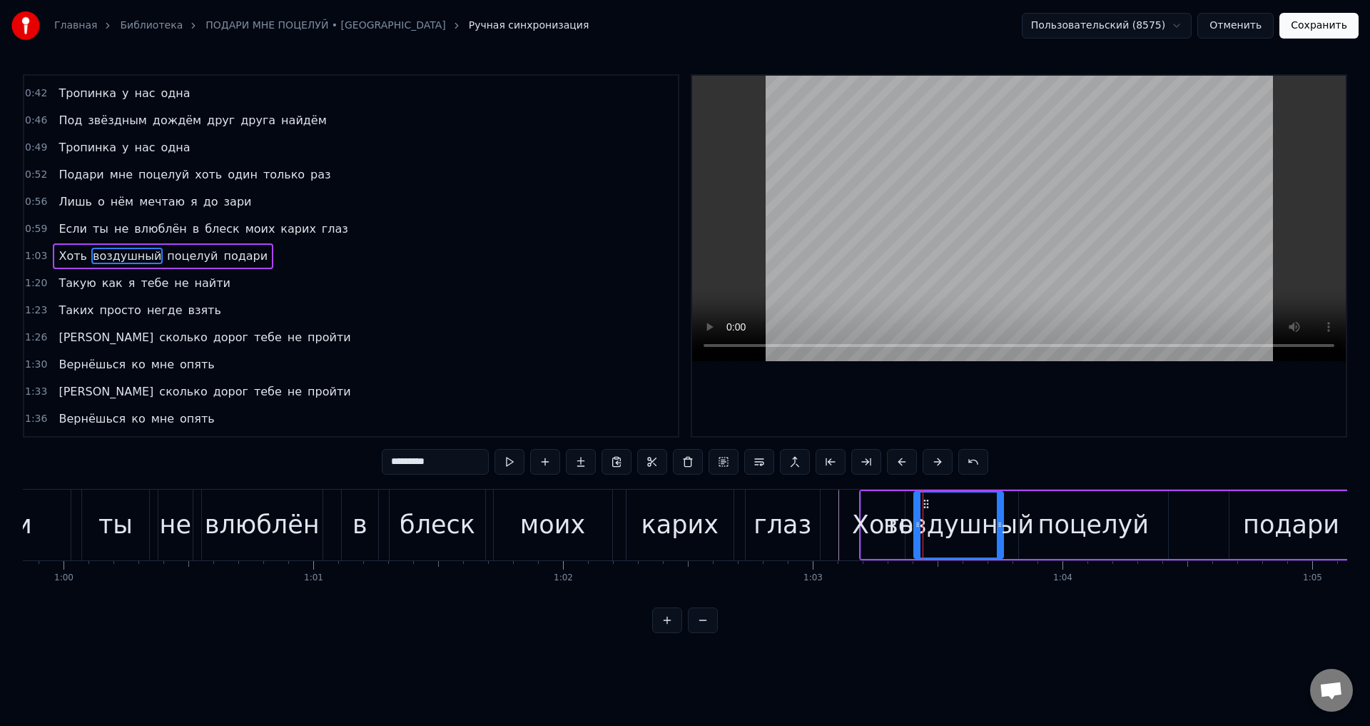
click at [918, 531] on div at bounding box center [918, 524] width 6 height 65
click at [883, 530] on div "Хоть" at bounding box center [882, 525] width 61 height 38
type input "****"
click at [904, 529] on icon at bounding box center [905, 524] width 6 height 11
click at [618, 528] on div "Если ты не влюблён в блеск моих карих глаз" at bounding box center [377, 525] width 892 height 71
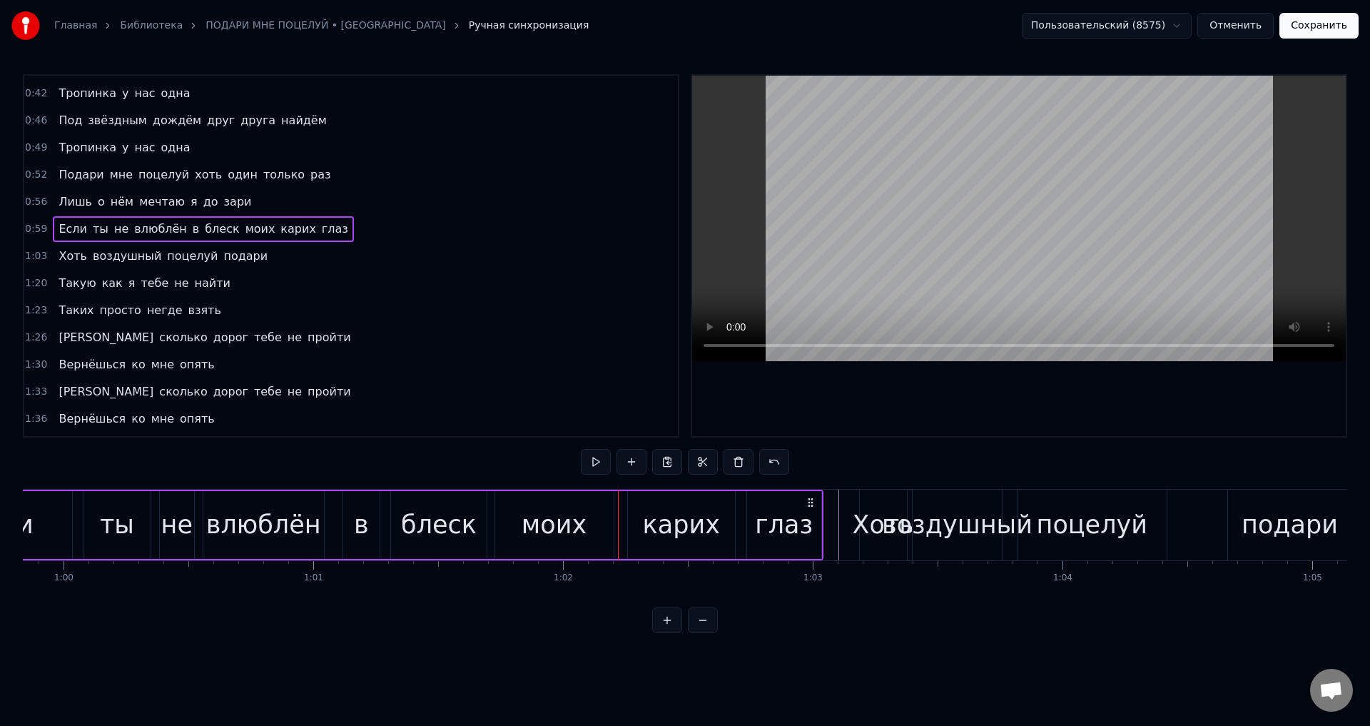
click at [574, 522] on div "моих" at bounding box center [554, 525] width 65 height 38
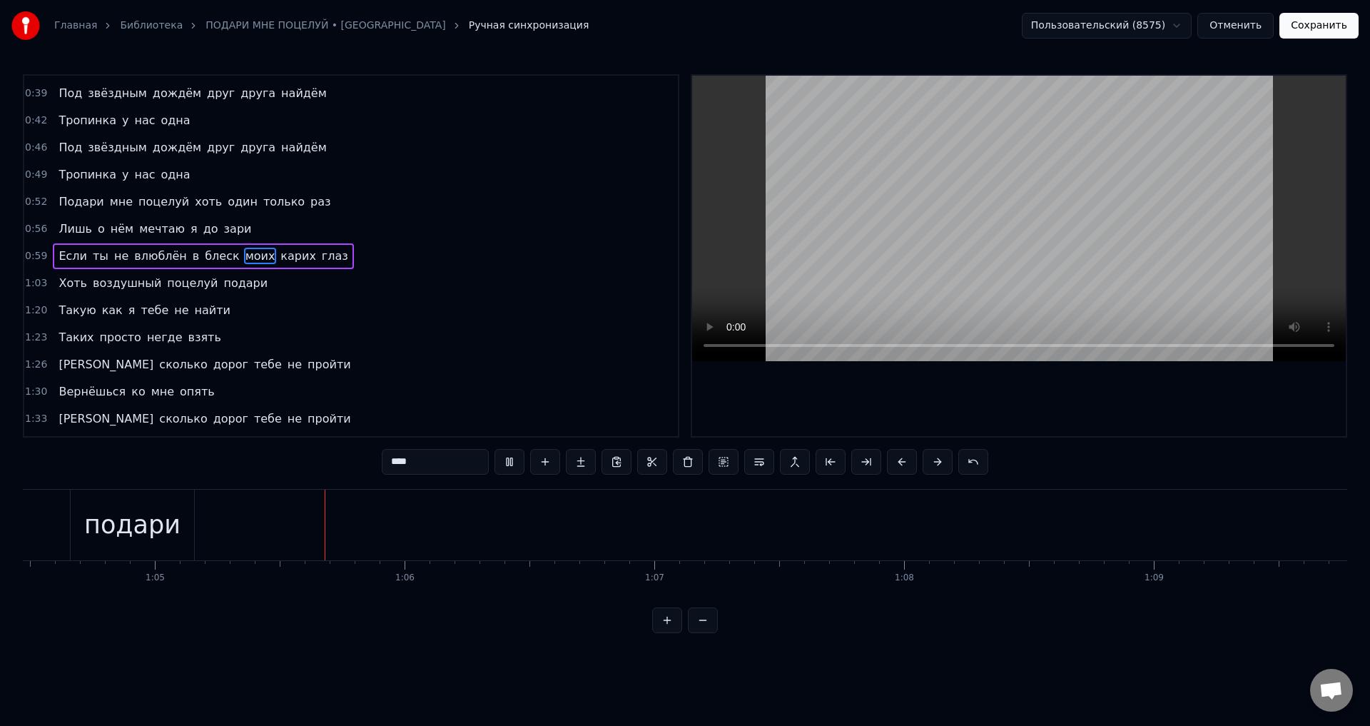
scroll to position [0, 16158]
click at [1309, 39] on div "Главная Библиотека ПОДАРИ МНЕ ПОЦЕЛУЙ • НИКА Ручная синхронизация Пользовательс…" at bounding box center [685, 25] width 1370 height 51
click at [1312, 36] on button "Сохранить" at bounding box center [1318, 26] width 79 height 26
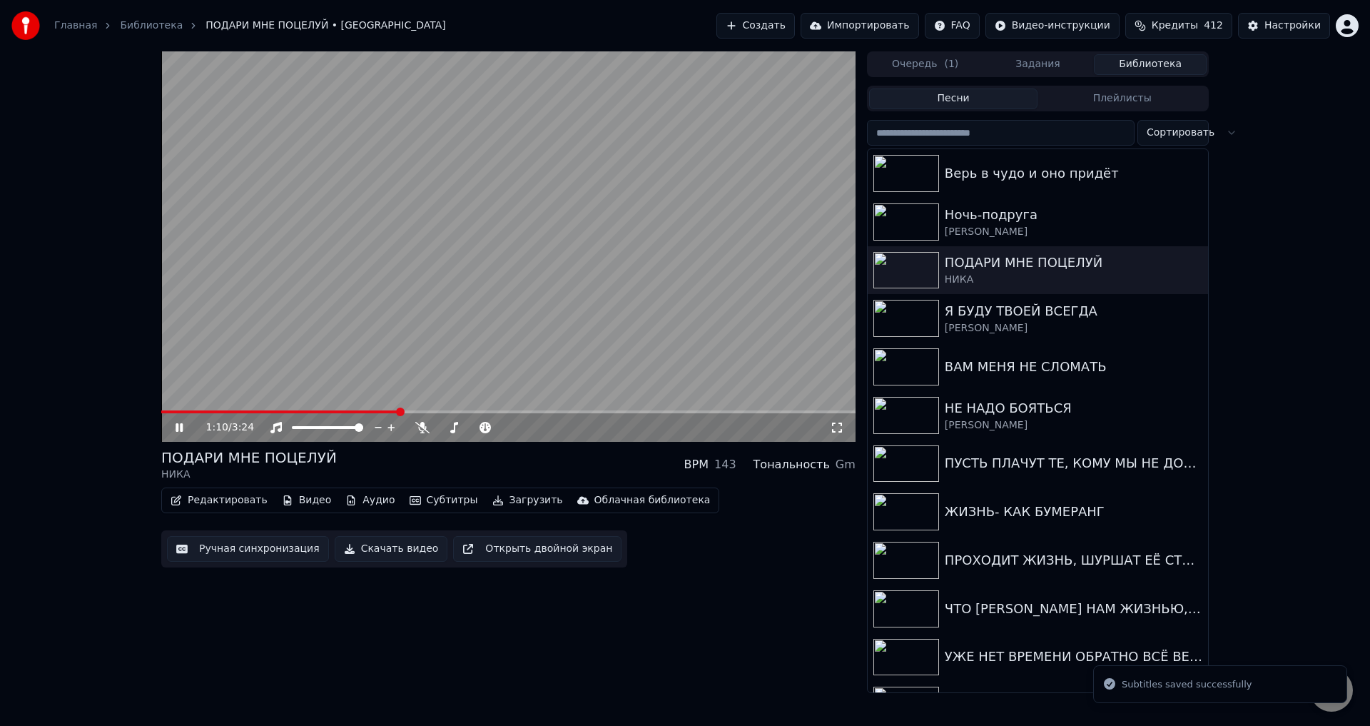
click at [400, 410] on span at bounding box center [508, 411] width 694 height 3
click at [328, 413] on span at bounding box center [244, 411] width 166 height 3
click at [839, 430] on icon at bounding box center [837, 427] width 14 height 11
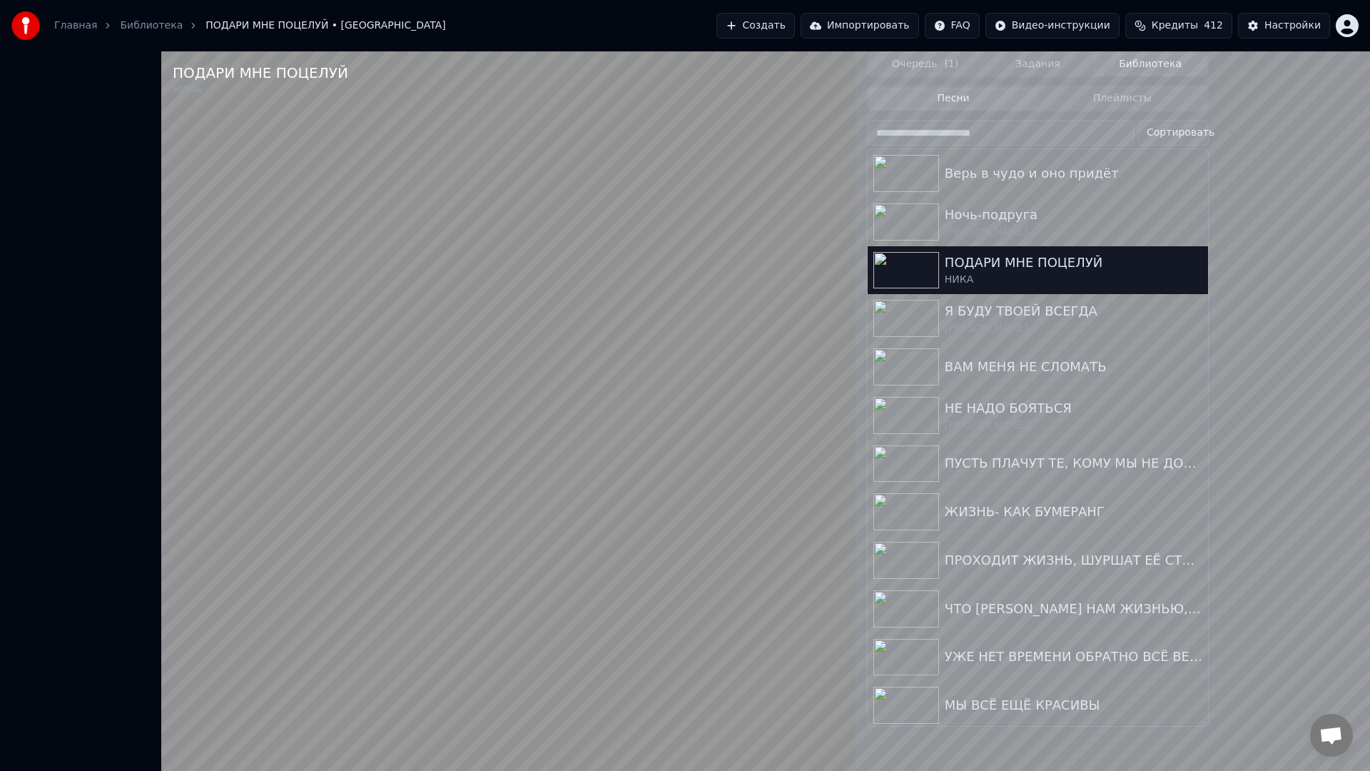
click at [490, 652] on video at bounding box center [508, 436] width 694 height 771
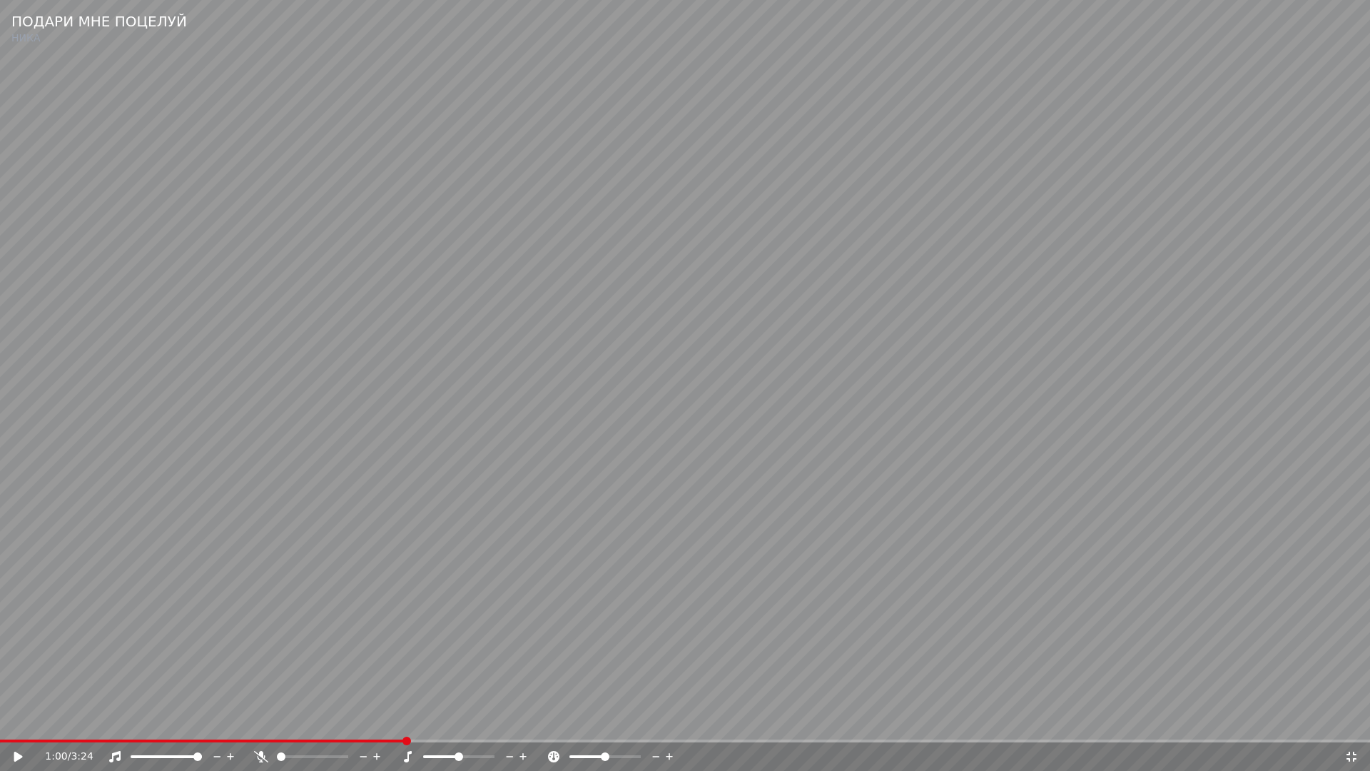
click at [353, 725] on div "1:00 / 3:24" at bounding box center [685, 756] width 1370 height 29
click at [355, 725] on span at bounding box center [177, 740] width 355 height 3
click at [478, 705] on video at bounding box center [685, 385] width 1370 height 771
click at [445, 657] on video at bounding box center [685, 385] width 1370 height 771
click at [1354, 725] on icon at bounding box center [1351, 756] width 14 height 11
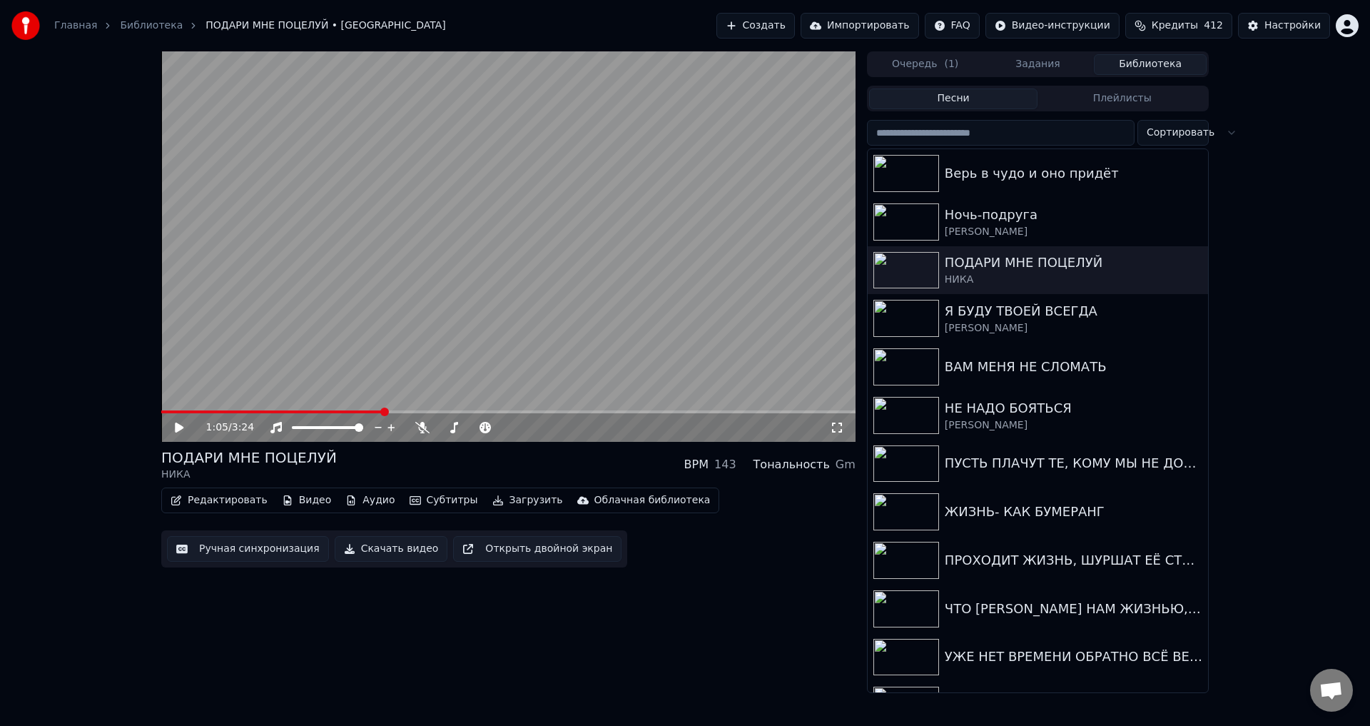
click at [253, 553] on button "Ручная синхронизация" at bounding box center [248, 549] width 162 height 26
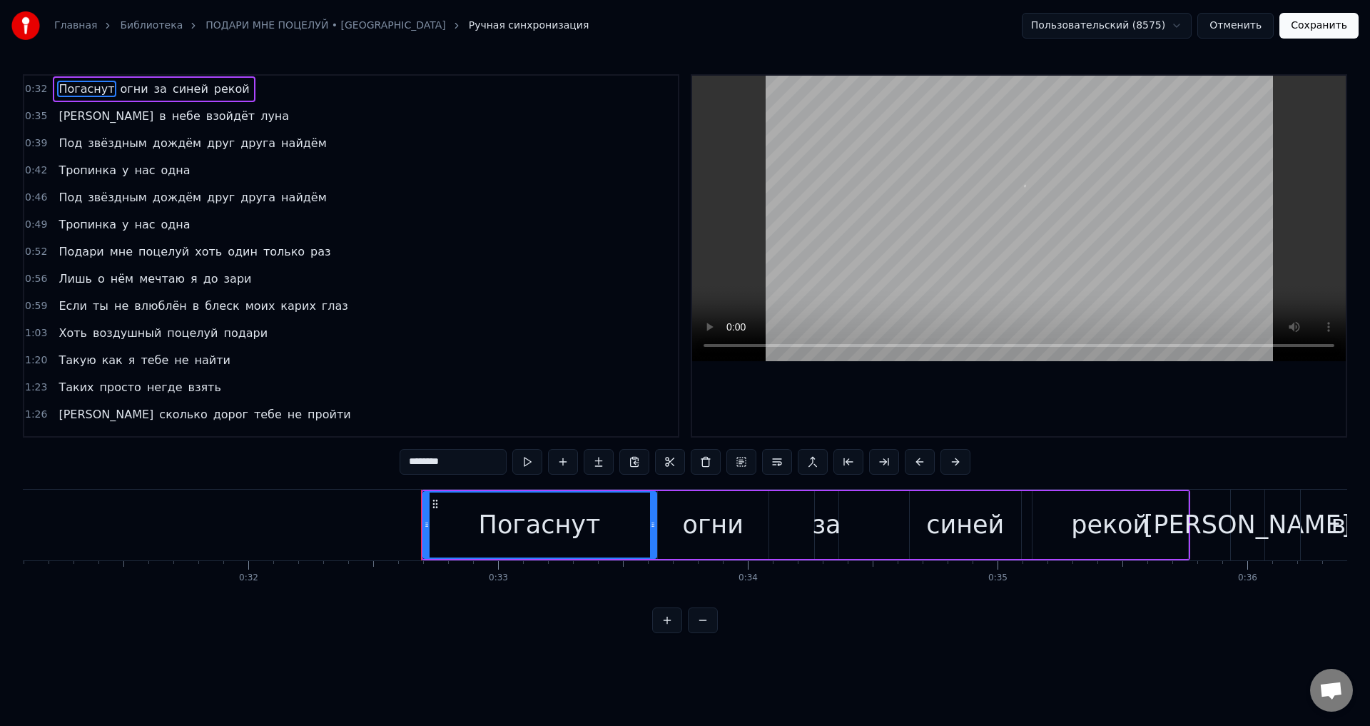
scroll to position [0, 8093]
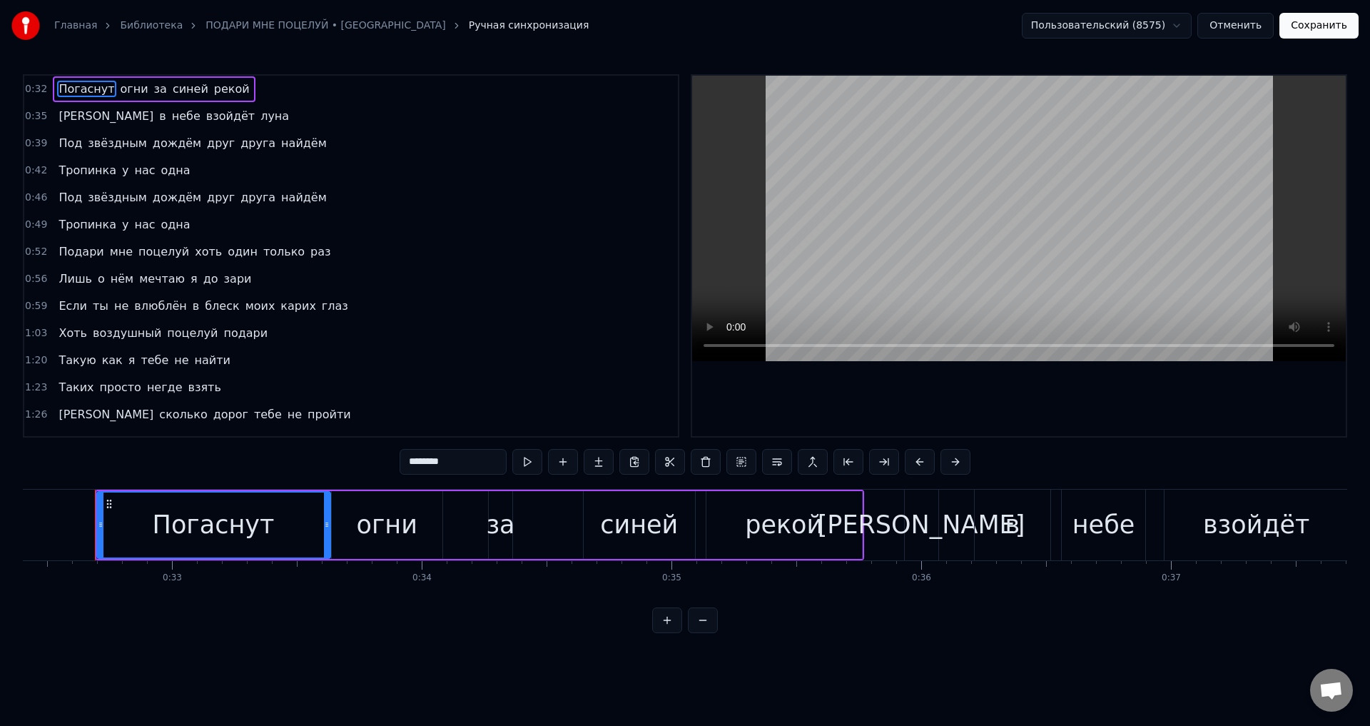
click at [57, 305] on span "Если" at bounding box center [72, 306] width 31 height 16
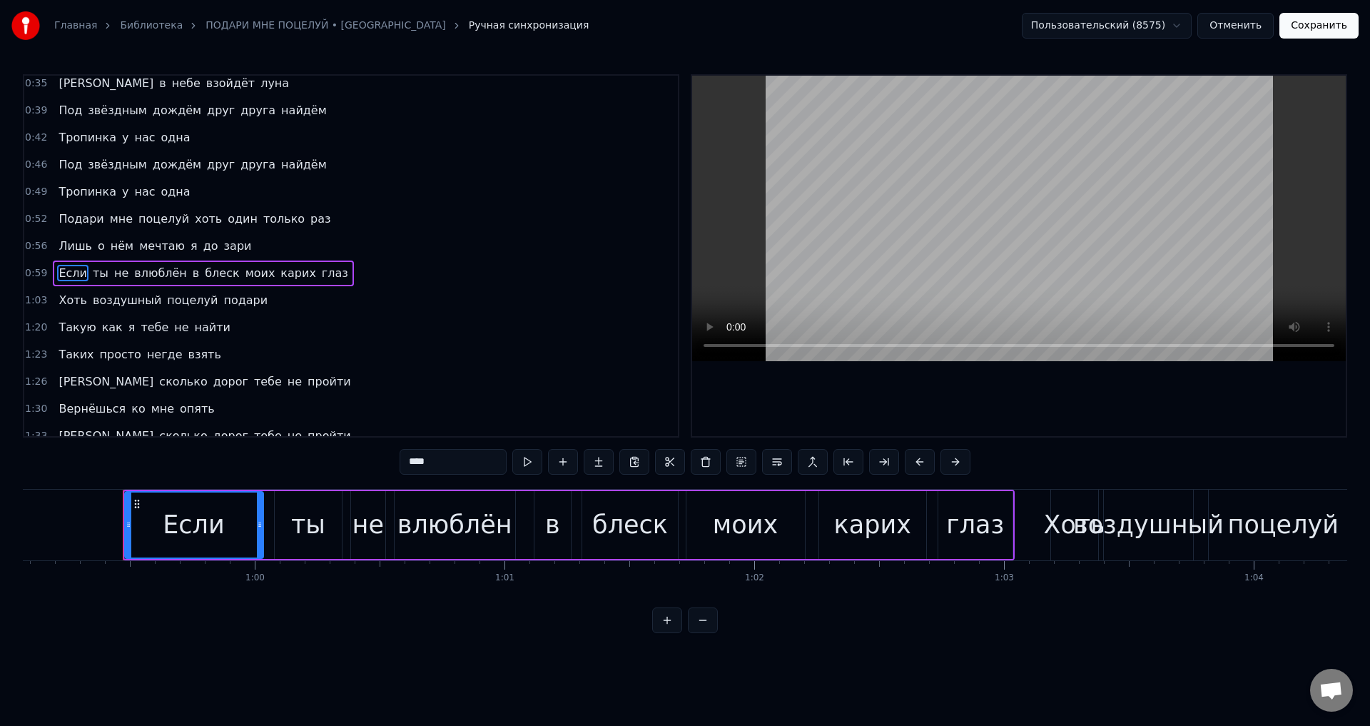
scroll to position [0, 14781]
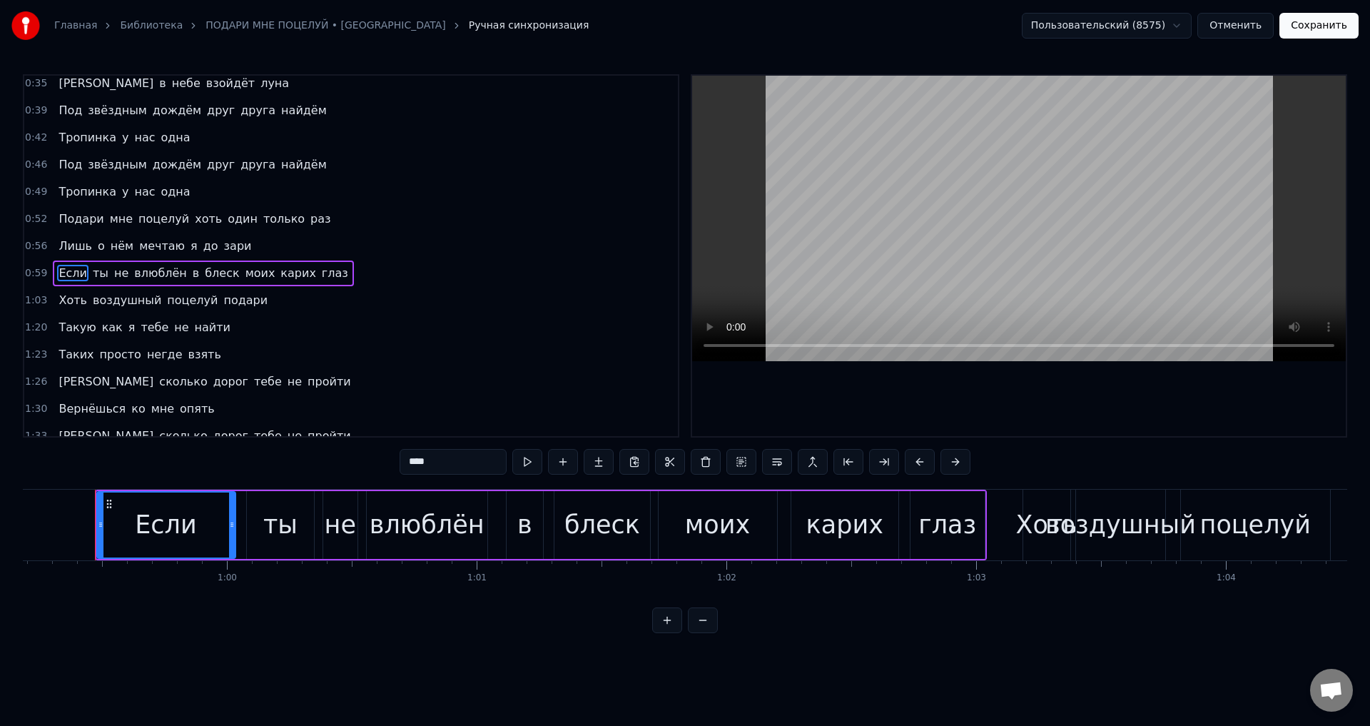
click at [425, 537] on div "влюблён" at bounding box center [427, 525] width 115 height 38
type input "*******"
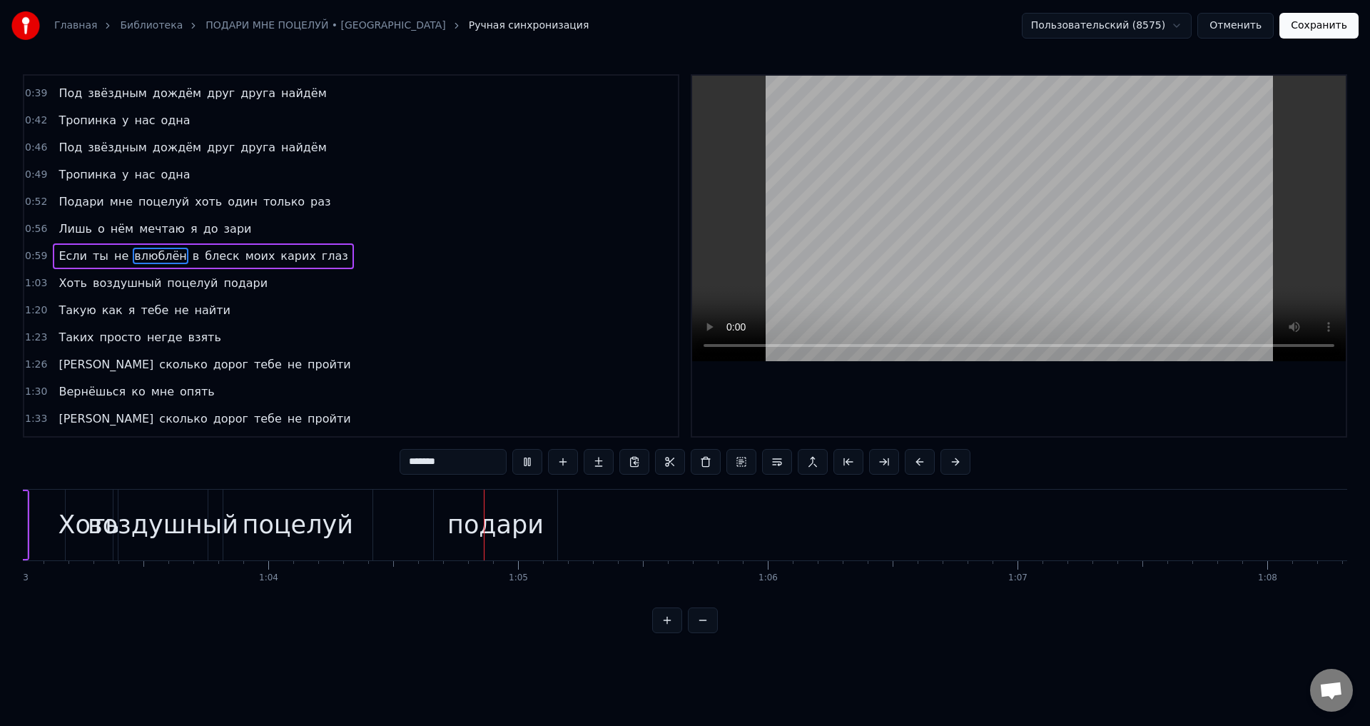
scroll to position [0, 16008]
click at [1245, 25] on button "Отменить" at bounding box center [1235, 26] width 76 height 26
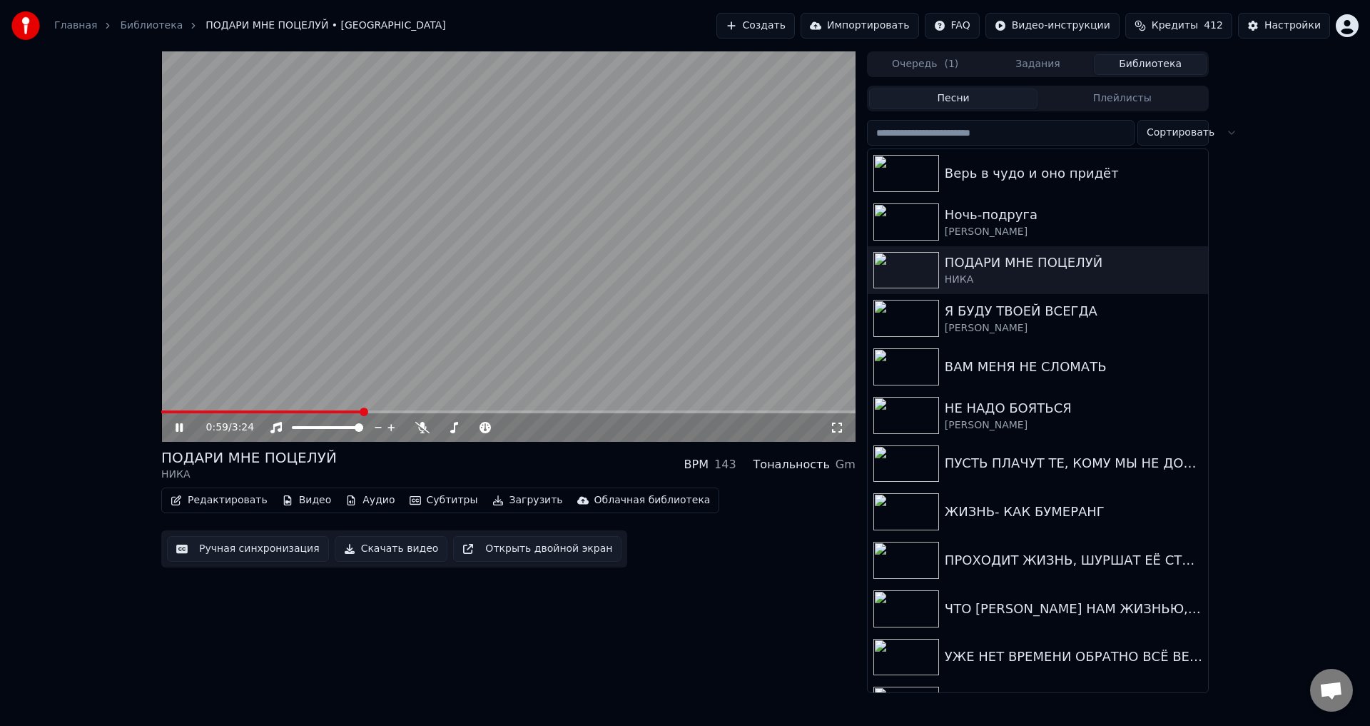
click at [363, 412] on span at bounding box center [508, 411] width 694 height 3
click at [840, 428] on icon at bounding box center [837, 427] width 14 height 11
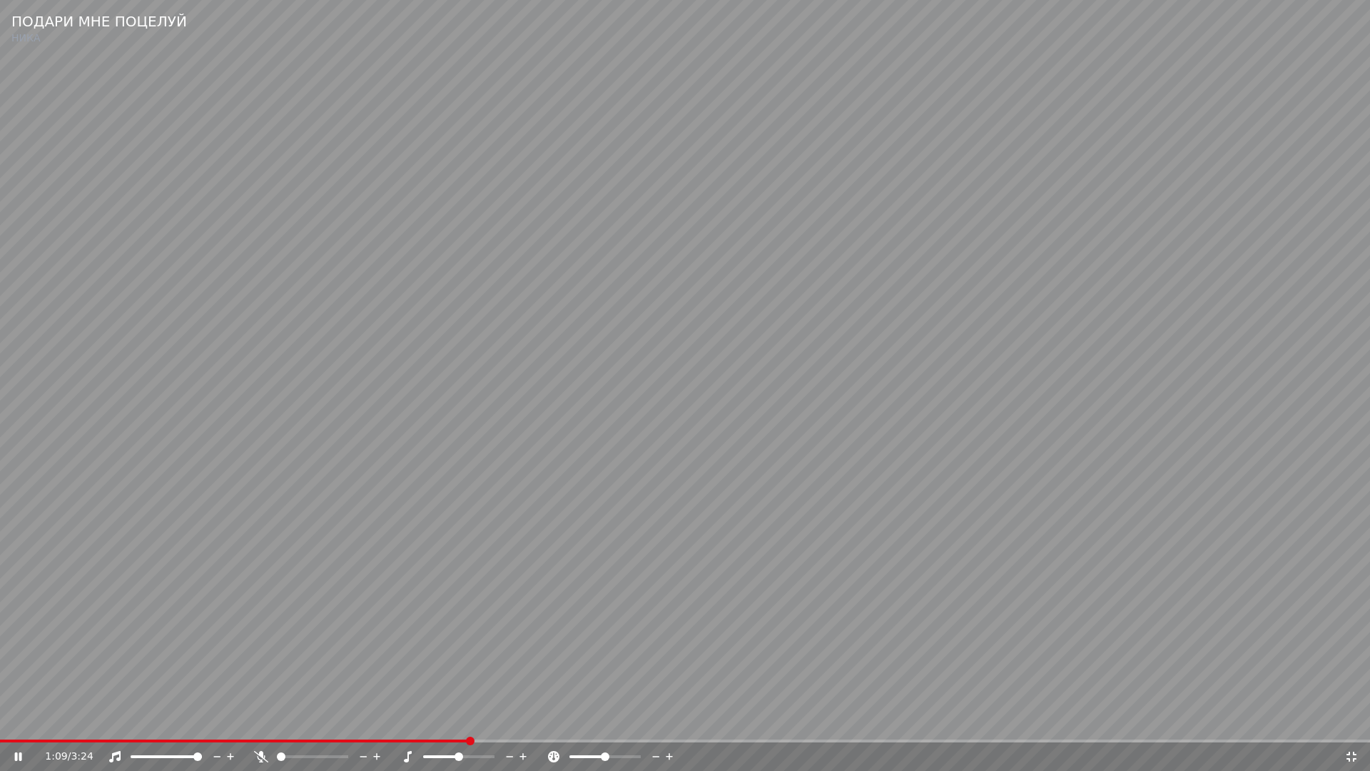
click at [1352, 725] on icon at bounding box center [1351, 756] width 14 height 11
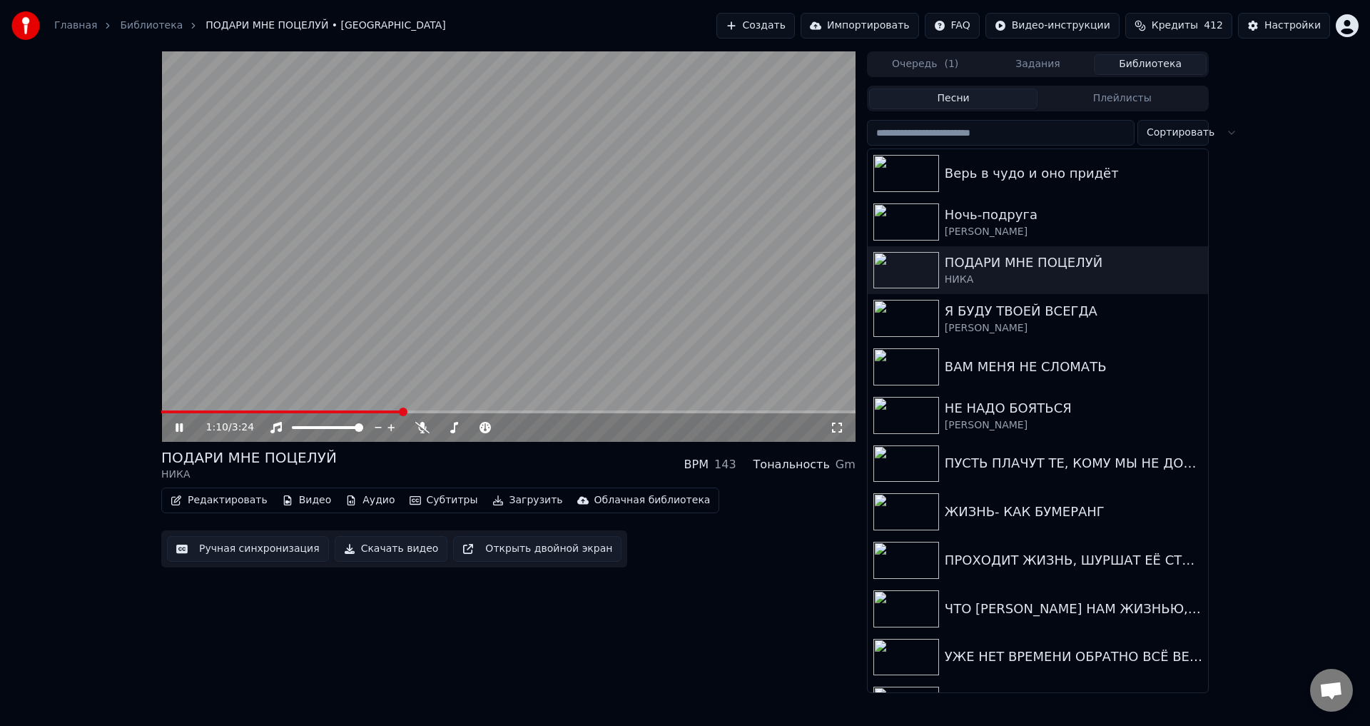
click at [270, 549] on button "Ручная синхронизация" at bounding box center [248, 549] width 162 height 26
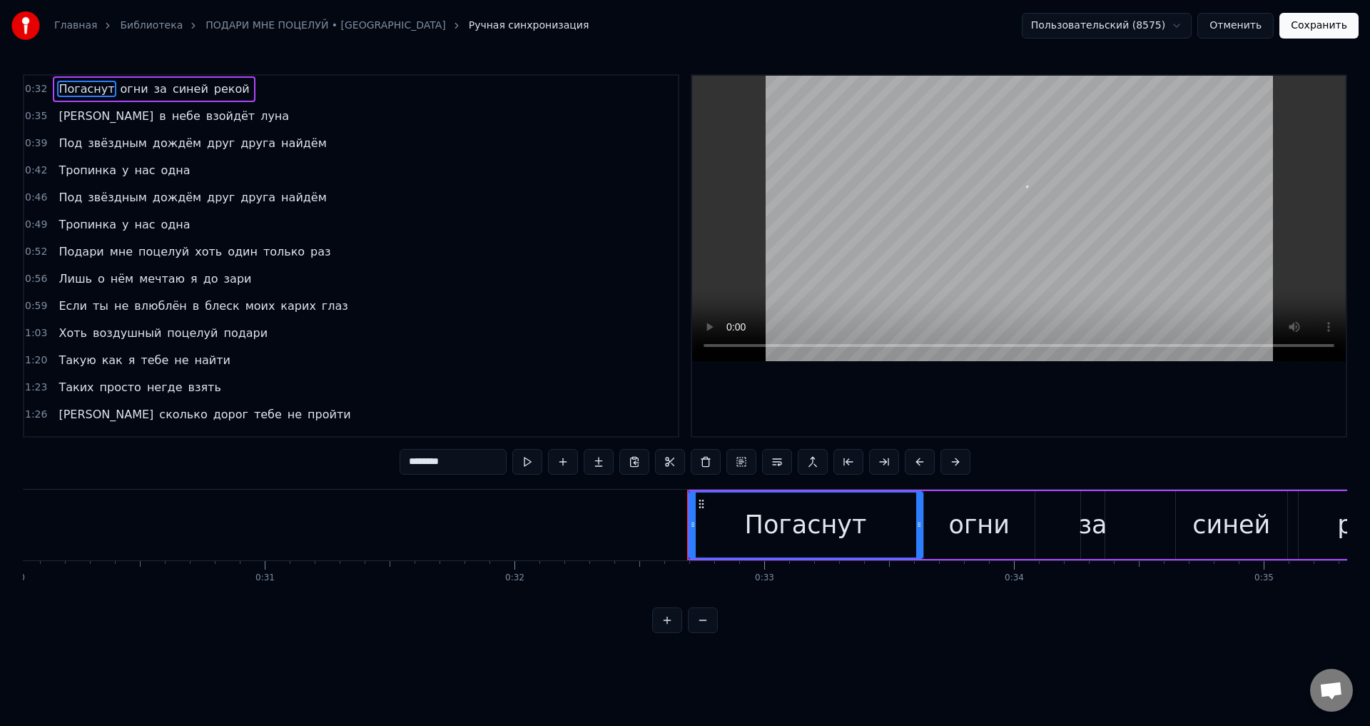
scroll to position [0, 8093]
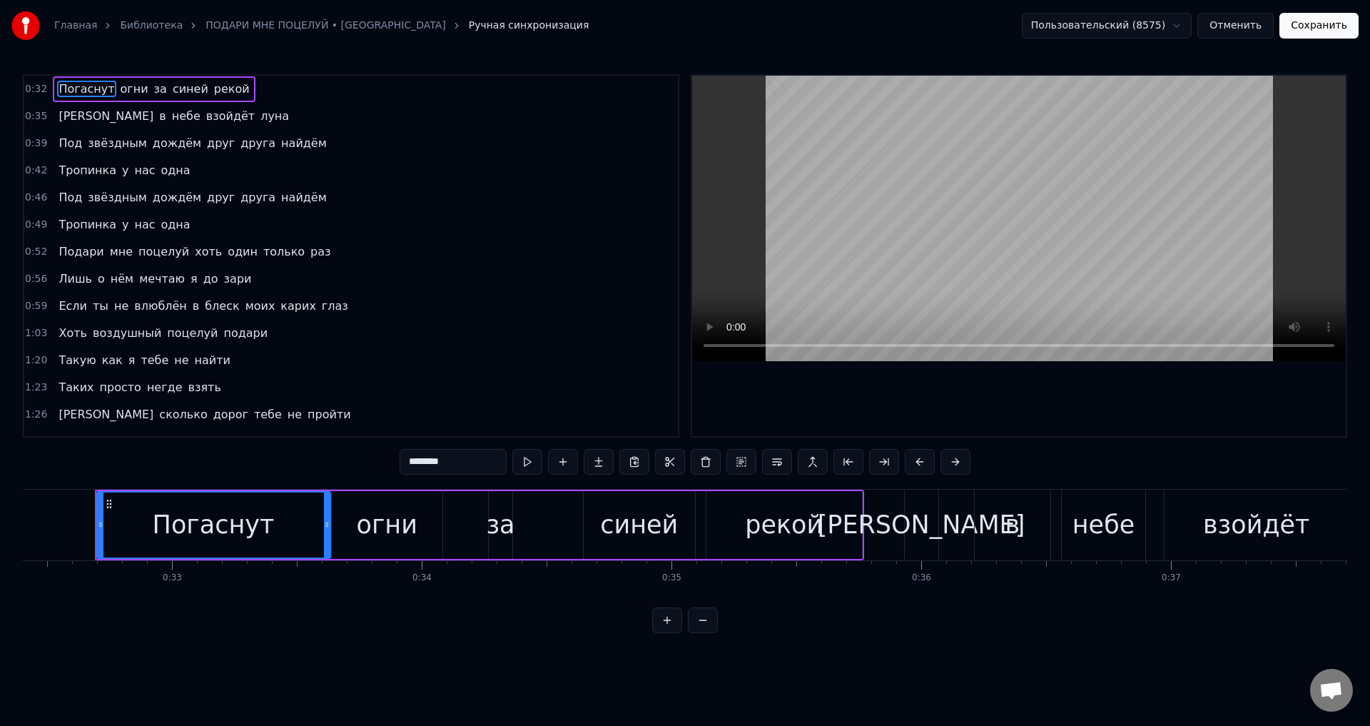
click at [63, 301] on span "Если" at bounding box center [72, 306] width 31 height 16
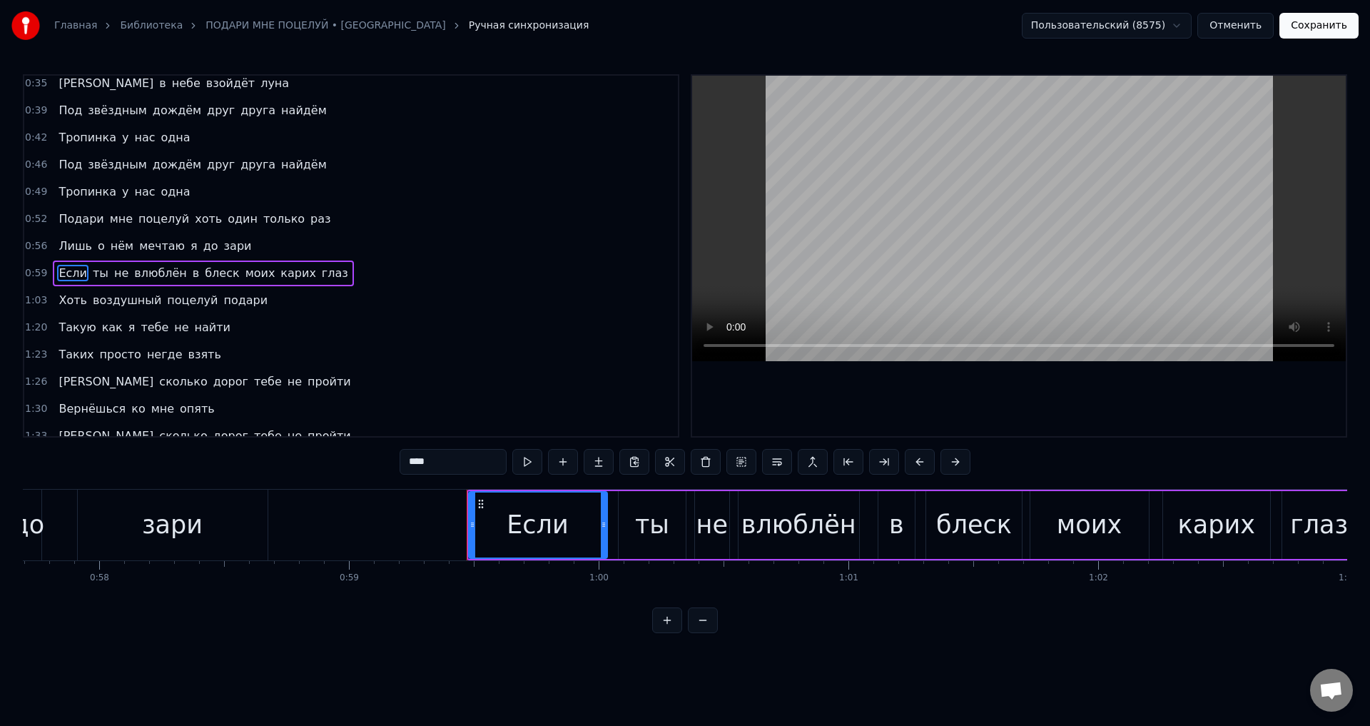
scroll to position [0, 14781]
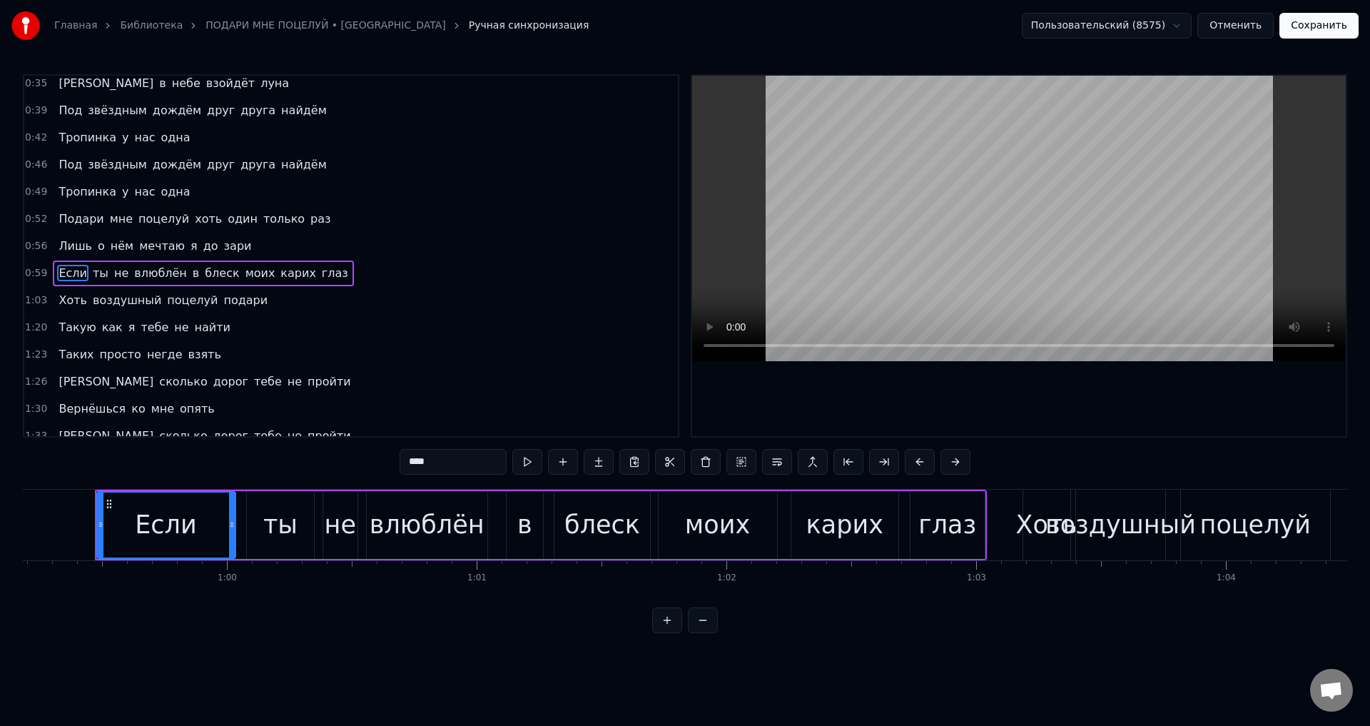
click at [346, 527] on div "не" at bounding box center [340, 525] width 31 height 38
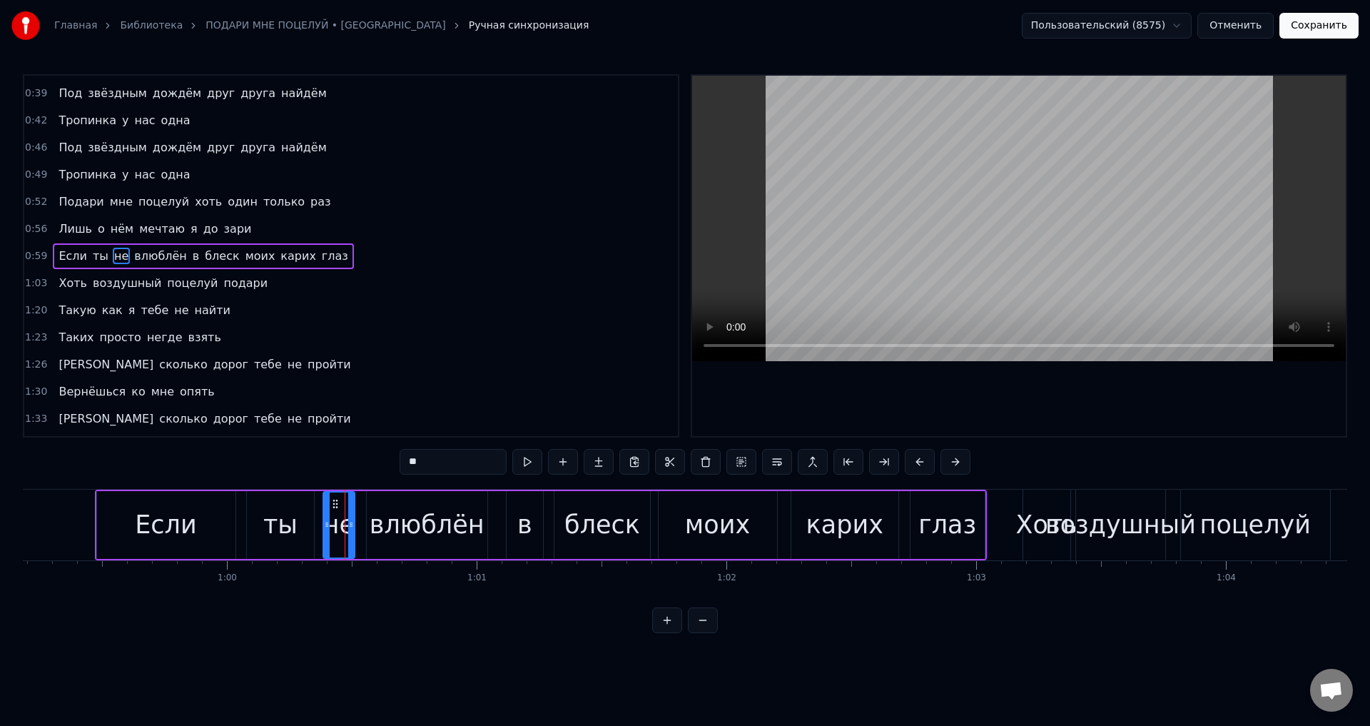
drag, startPoint x: 356, startPoint y: 529, endPoint x: 379, endPoint y: 525, distance: 23.2
click at [353, 529] on icon at bounding box center [351, 524] width 6 height 11
click at [381, 525] on div "влюблён" at bounding box center [427, 525] width 115 height 38
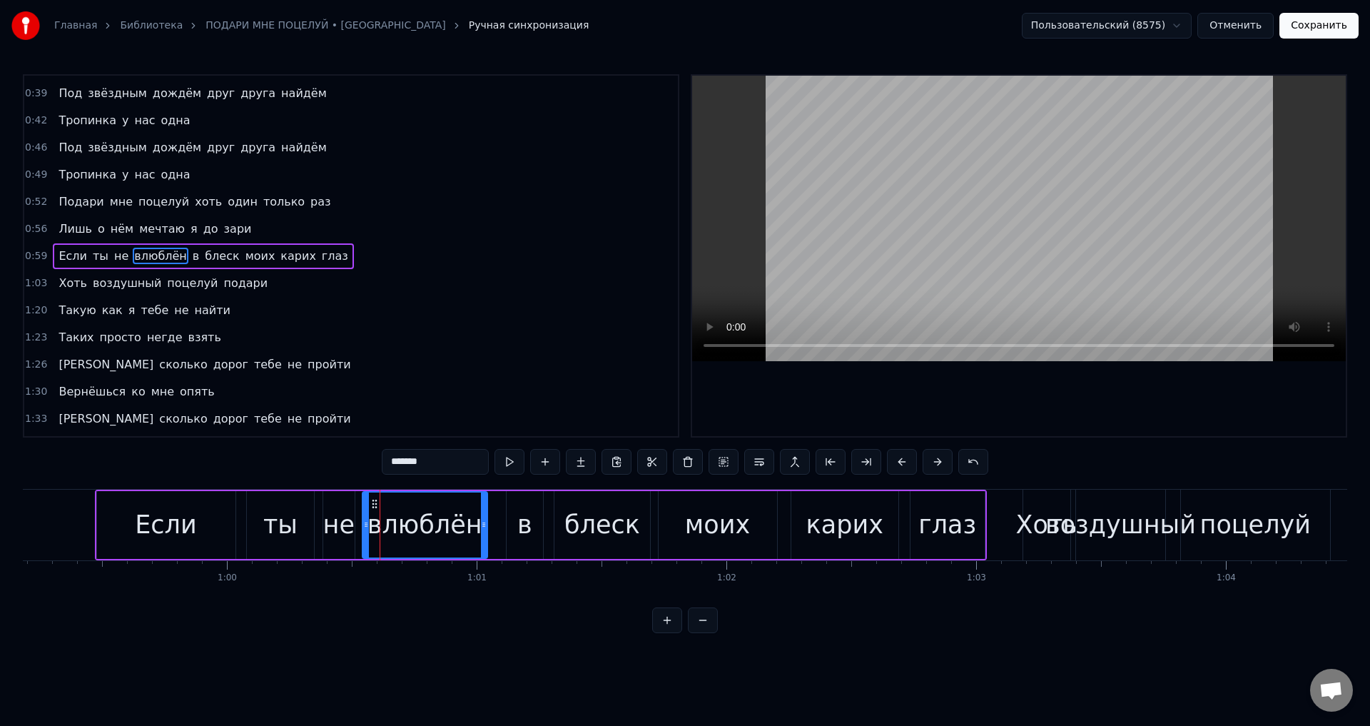
click at [367, 527] on icon at bounding box center [366, 524] width 6 height 11
click at [514, 521] on div "в" at bounding box center [525, 525] width 36 height 68
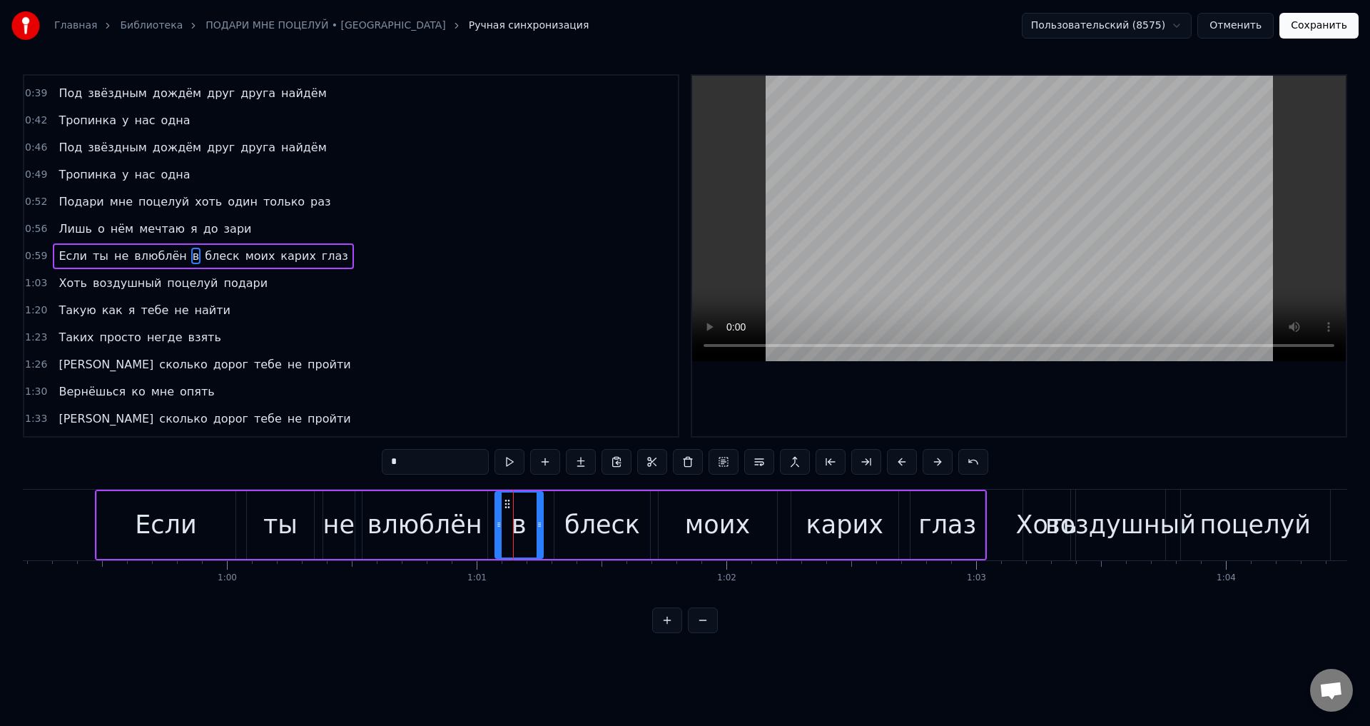
drag, startPoint x: 511, startPoint y: 522, endPoint x: 500, endPoint y: 522, distance: 11.4
click at [500, 522] on icon at bounding box center [499, 524] width 6 height 11
click at [532, 524] on circle at bounding box center [532, 524] width 1 height 1
click at [574, 523] on div "блеск" at bounding box center [602, 525] width 76 height 38
drag, startPoint x: 558, startPoint y: 524, endPoint x: 551, endPoint y: 525, distance: 7.3
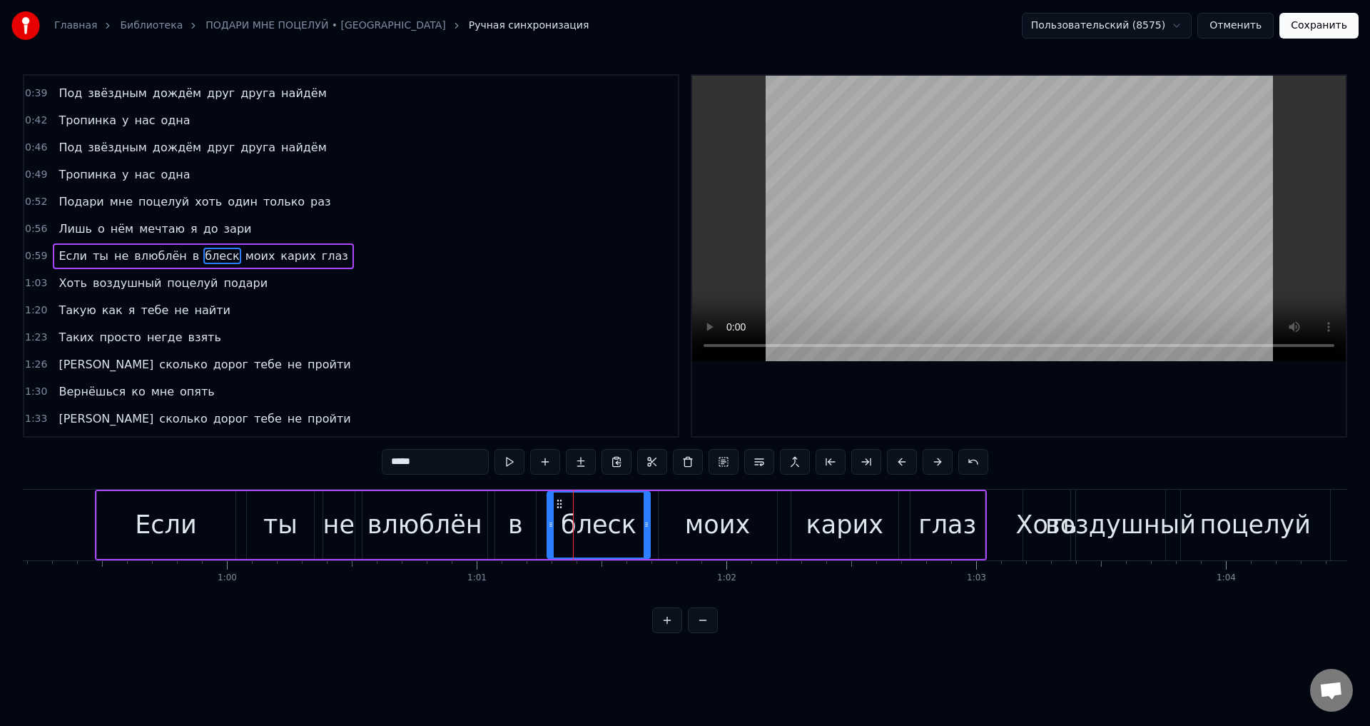
click at [551, 525] on icon at bounding box center [551, 524] width 6 height 11
click at [642, 525] on icon at bounding box center [641, 524] width 6 height 11
click at [686, 522] on div "моих" at bounding box center [718, 525] width 118 height 68
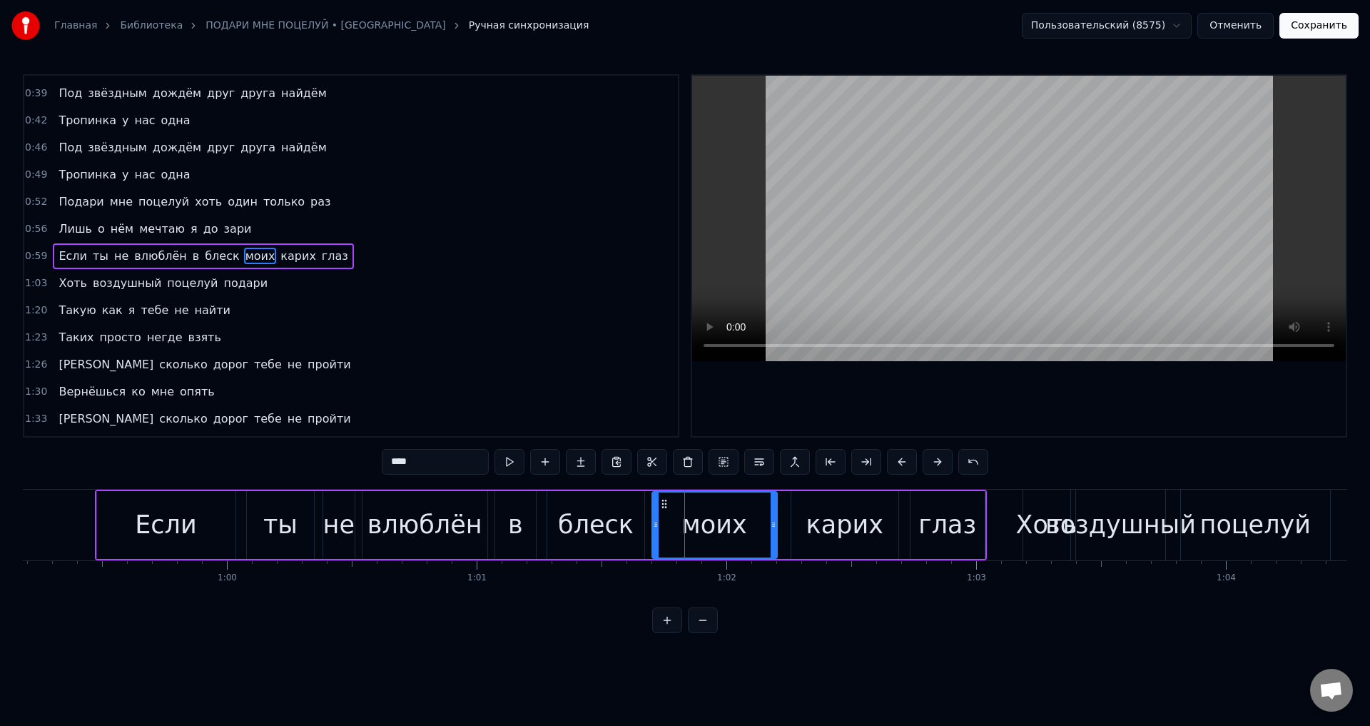
click at [657, 526] on icon at bounding box center [656, 524] width 6 height 11
drag, startPoint x: 774, startPoint y: 526, endPoint x: 766, endPoint y: 528, distance: 8.1
click at [766, 528] on icon at bounding box center [766, 524] width 6 height 11
click at [805, 523] on div "карих" at bounding box center [844, 525] width 107 height 68
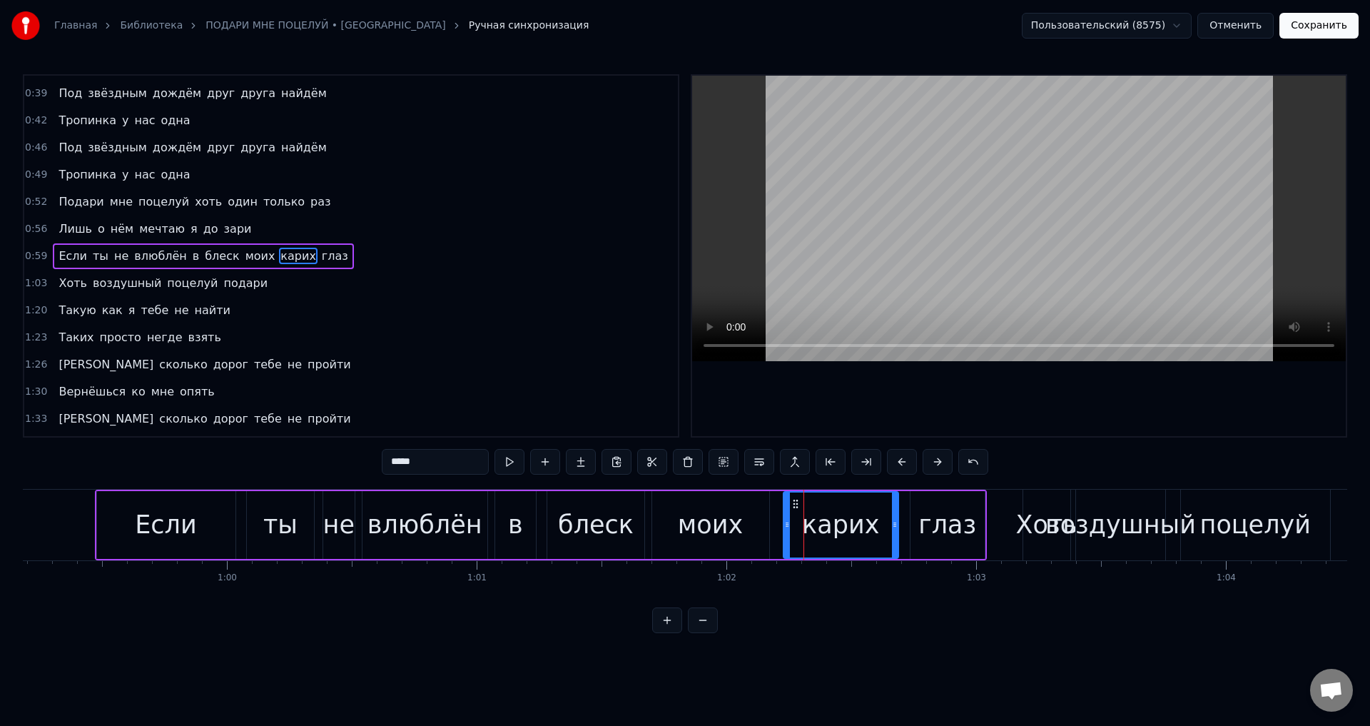
drag, startPoint x: 795, startPoint y: 524, endPoint x: 787, endPoint y: 527, distance: 8.1
click at [787, 527] on icon at bounding box center [787, 524] width 6 height 11
click at [891, 523] on icon at bounding box center [889, 524] width 6 height 11
click at [930, 520] on div "глаз" at bounding box center [947, 525] width 58 height 38
type input "****"
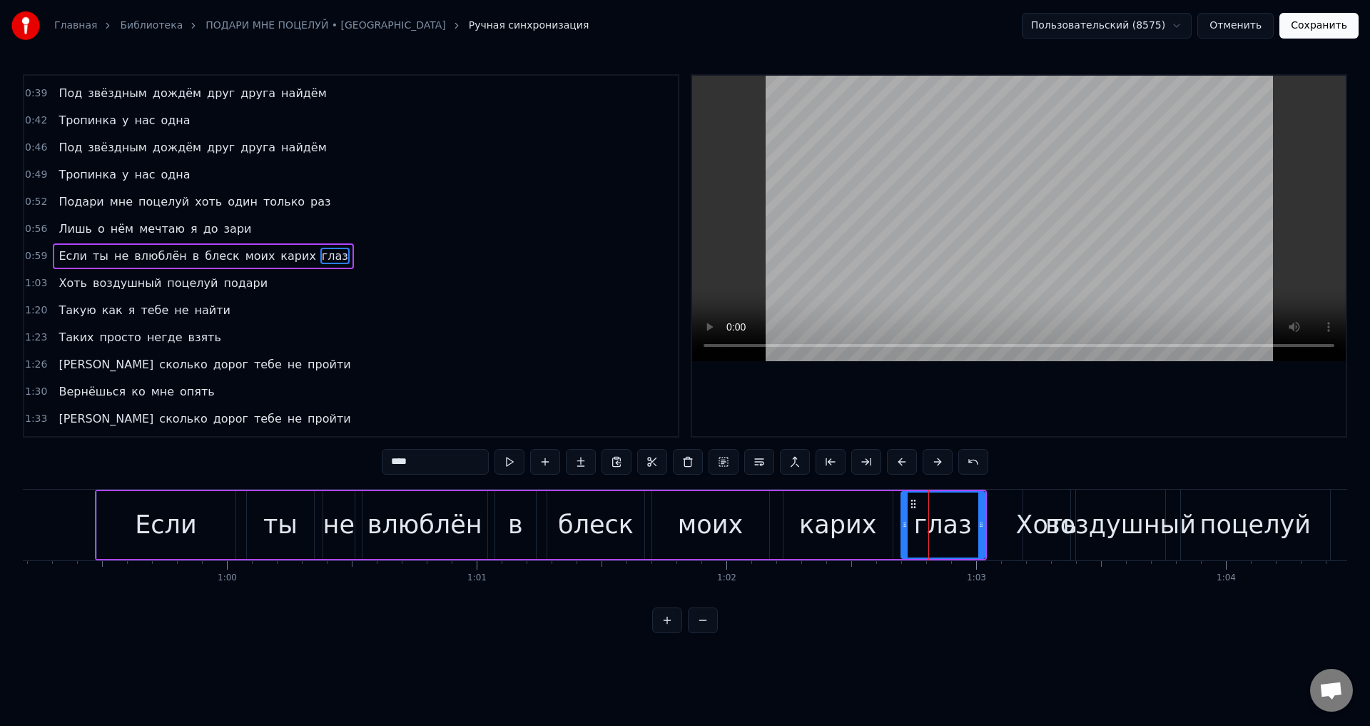
drag, startPoint x: 913, startPoint y: 525, endPoint x: 903, endPoint y: 526, distance: 9.3
click at [903, 526] on icon at bounding box center [905, 524] width 6 height 11
click at [1323, 29] on button "Сохранить" at bounding box center [1318, 26] width 79 height 26
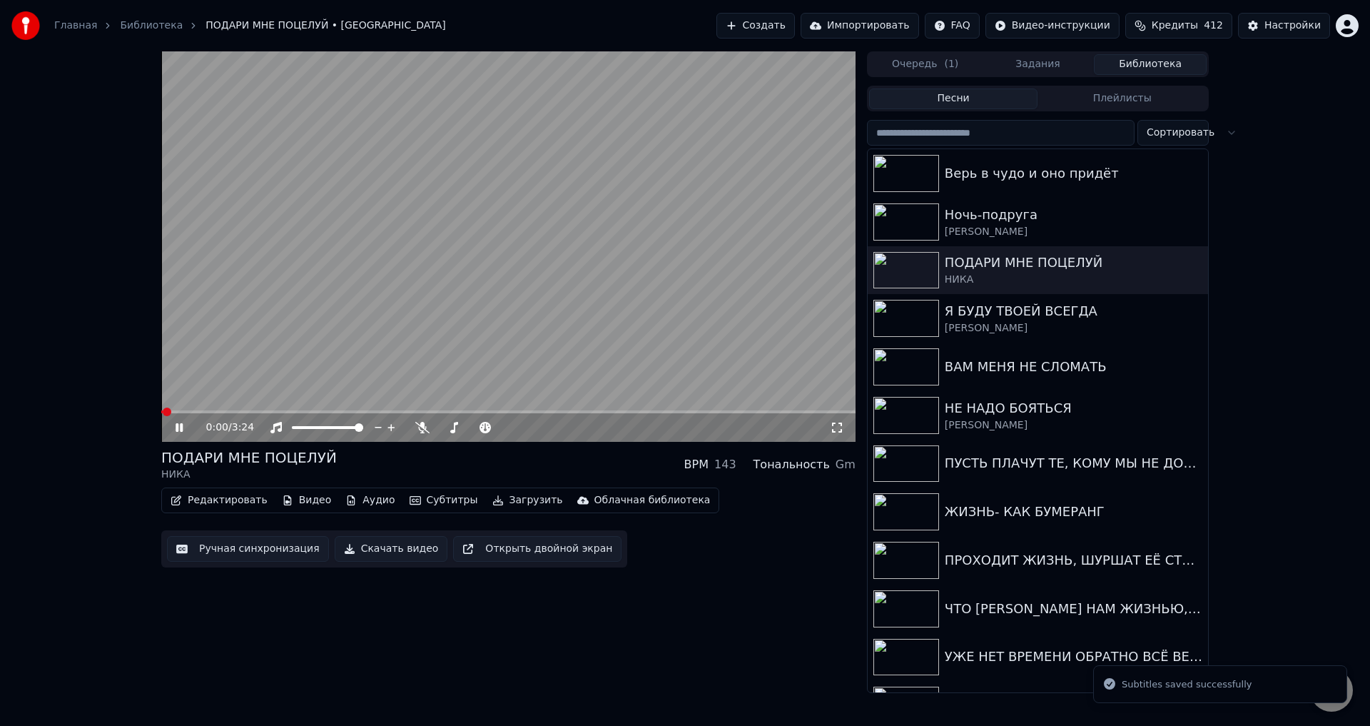
click at [391, 411] on span at bounding box center [508, 411] width 694 height 3
click at [344, 412] on span at bounding box center [252, 411] width 183 height 3
click at [836, 430] on icon at bounding box center [837, 427] width 14 height 11
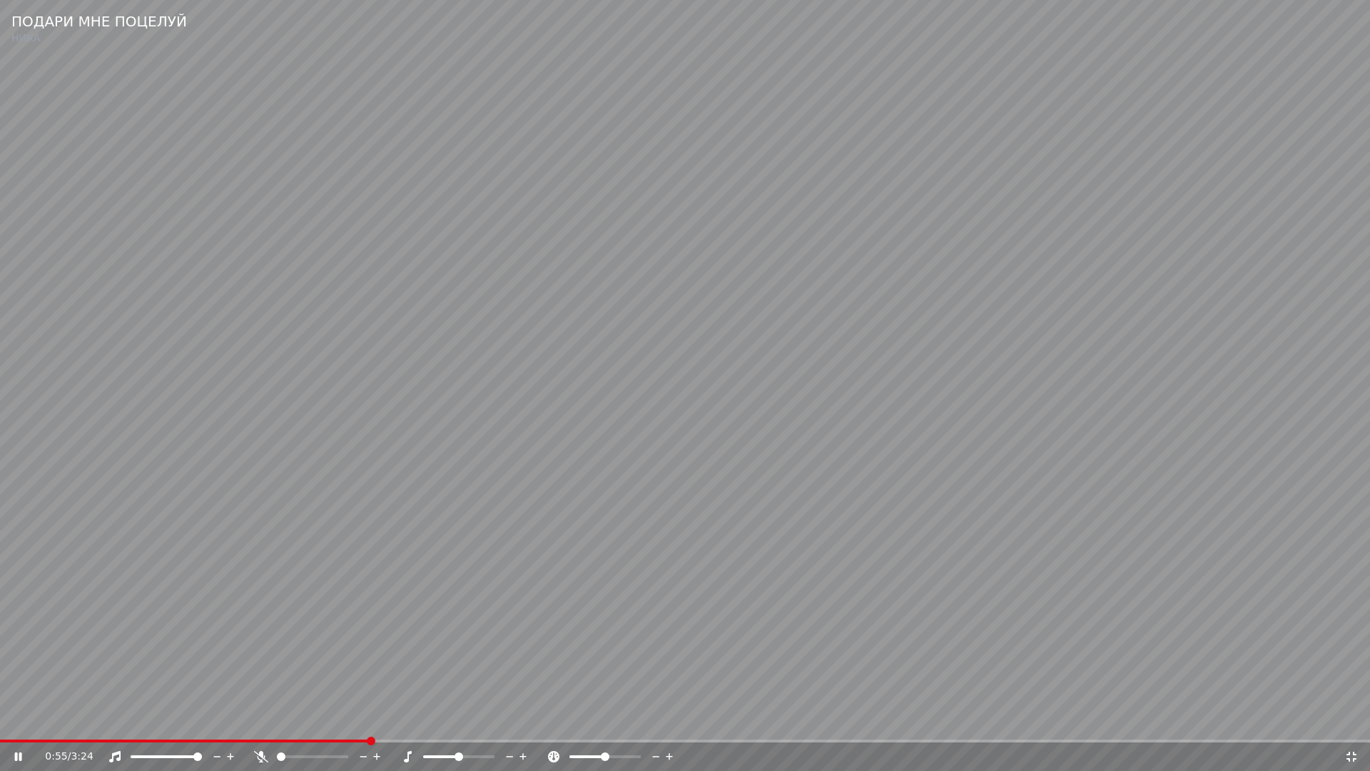
click at [366, 725] on span at bounding box center [184, 740] width 369 height 3
drag, startPoint x: 579, startPoint y: 706, endPoint x: 660, endPoint y: 701, distance: 80.8
click at [582, 705] on video at bounding box center [685, 385] width 1370 height 771
click at [869, 639] on video at bounding box center [685, 385] width 1370 height 771
click at [671, 639] on video at bounding box center [685, 385] width 1370 height 771
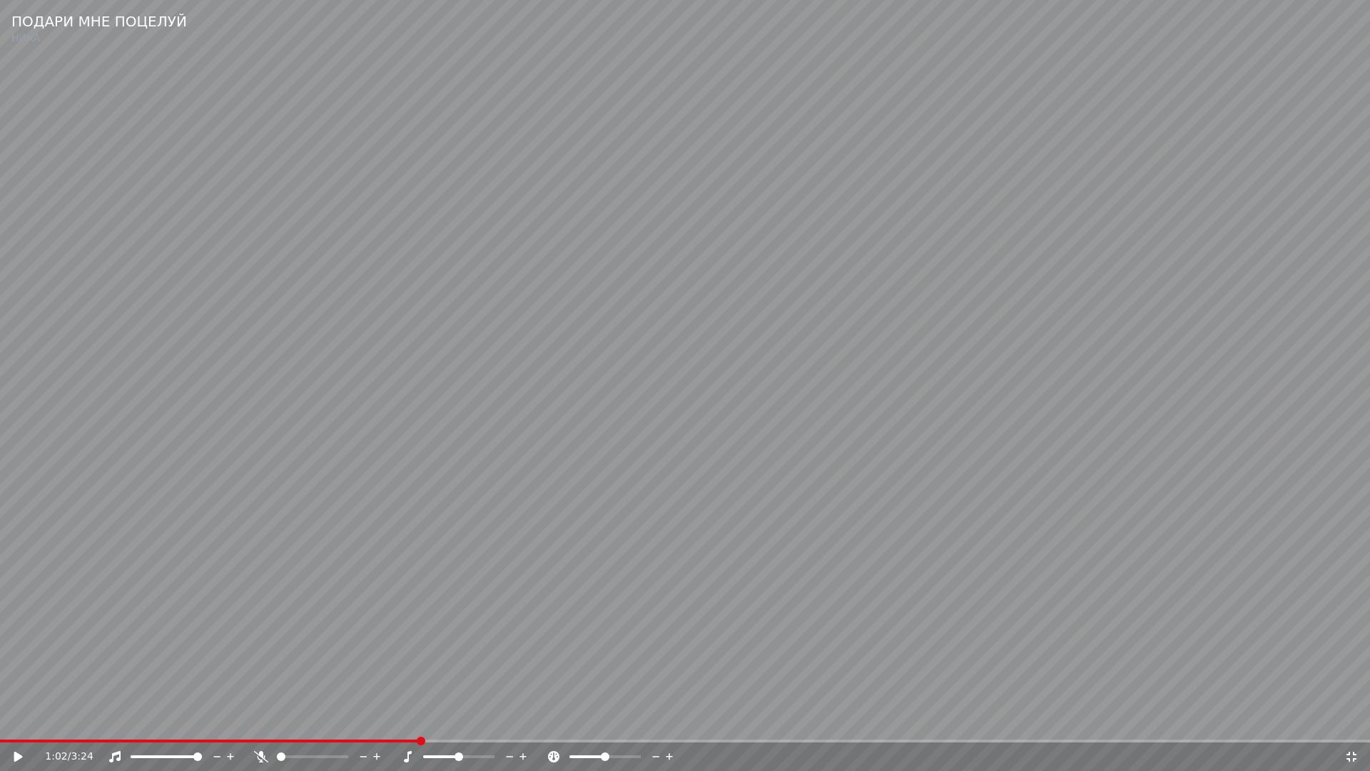
click at [1350, 725] on icon at bounding box center [1351, 756] width 14 height 11
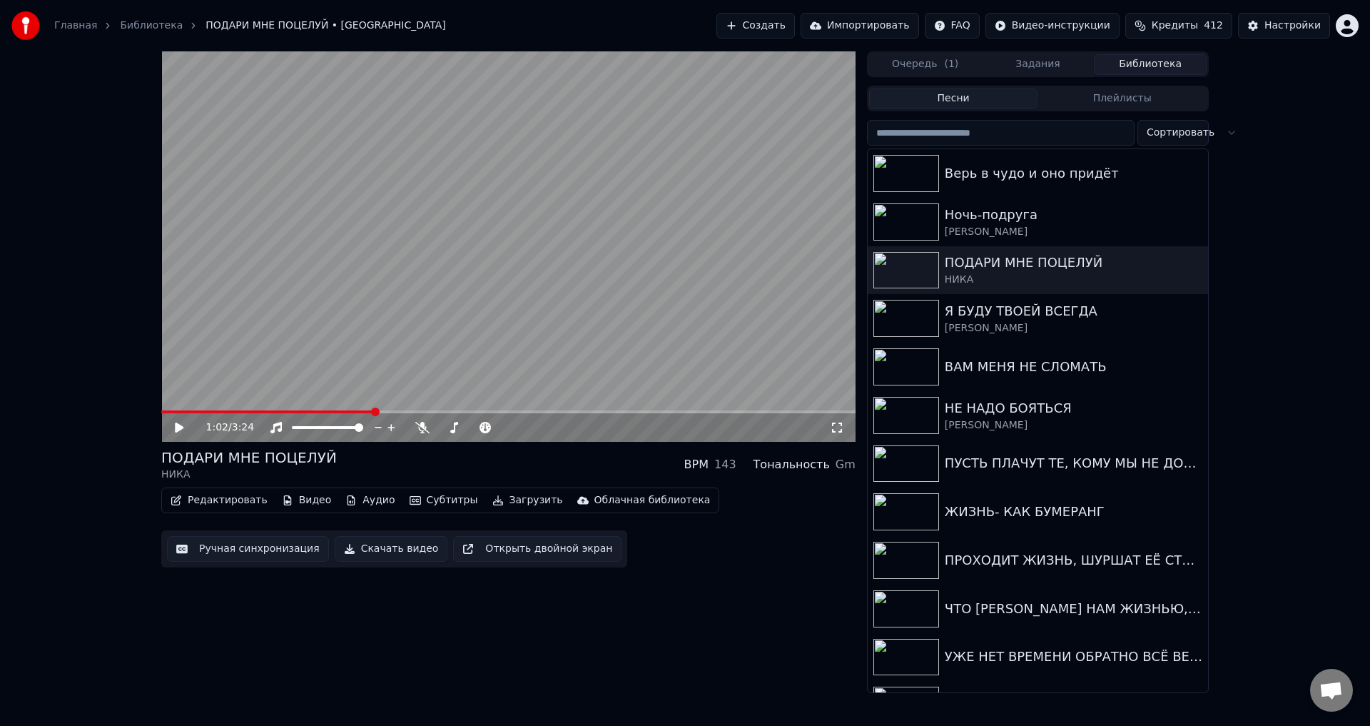
click at [238, 547] on button "Ручная синхронизация" at bounding box center [248, 549] width 162 height 26
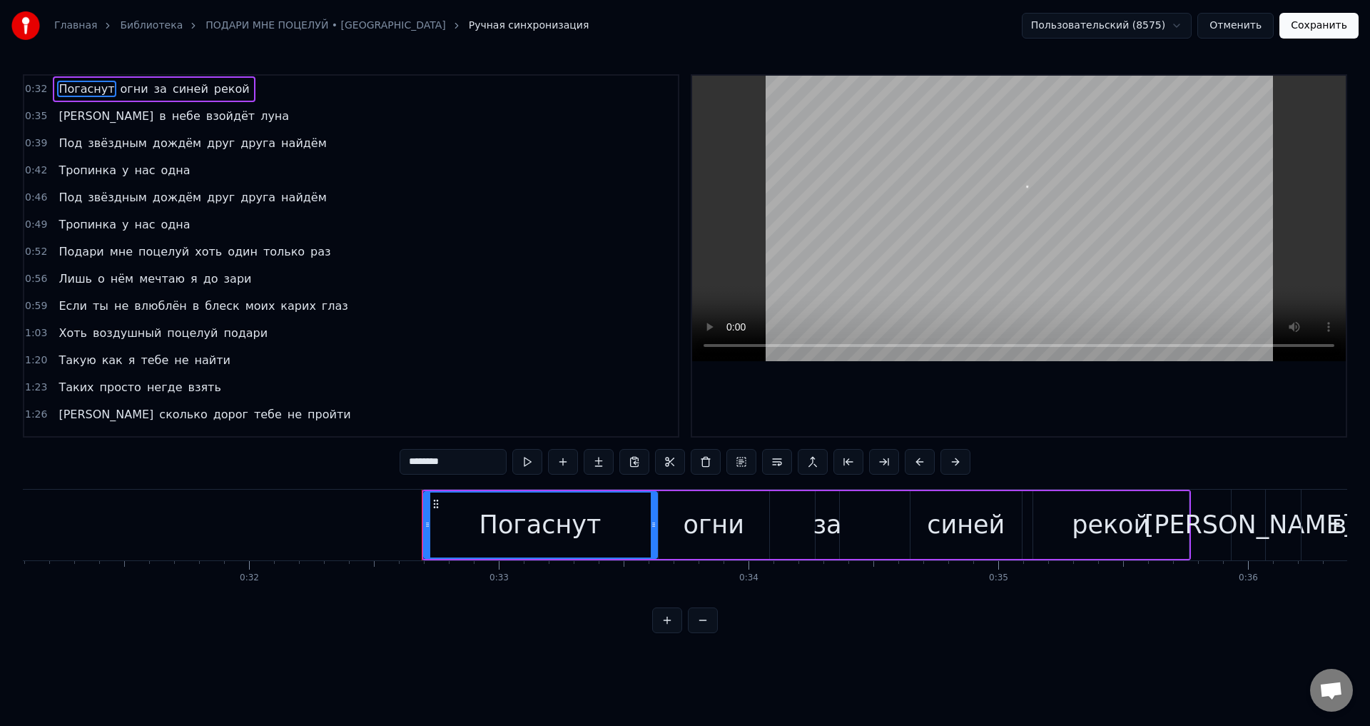
scroll to position [0, 8093]
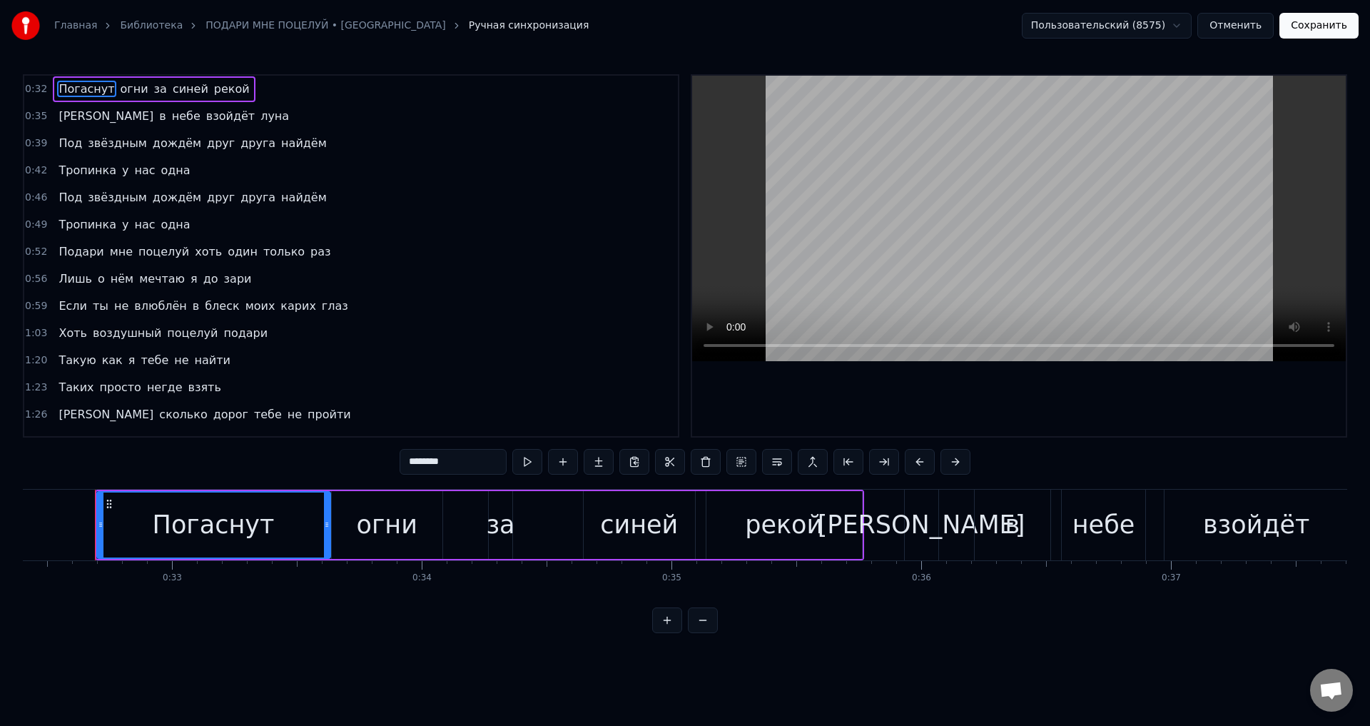
click at [61, 300] on span "Если" at bounding box center [72, 306] width 31 height 16
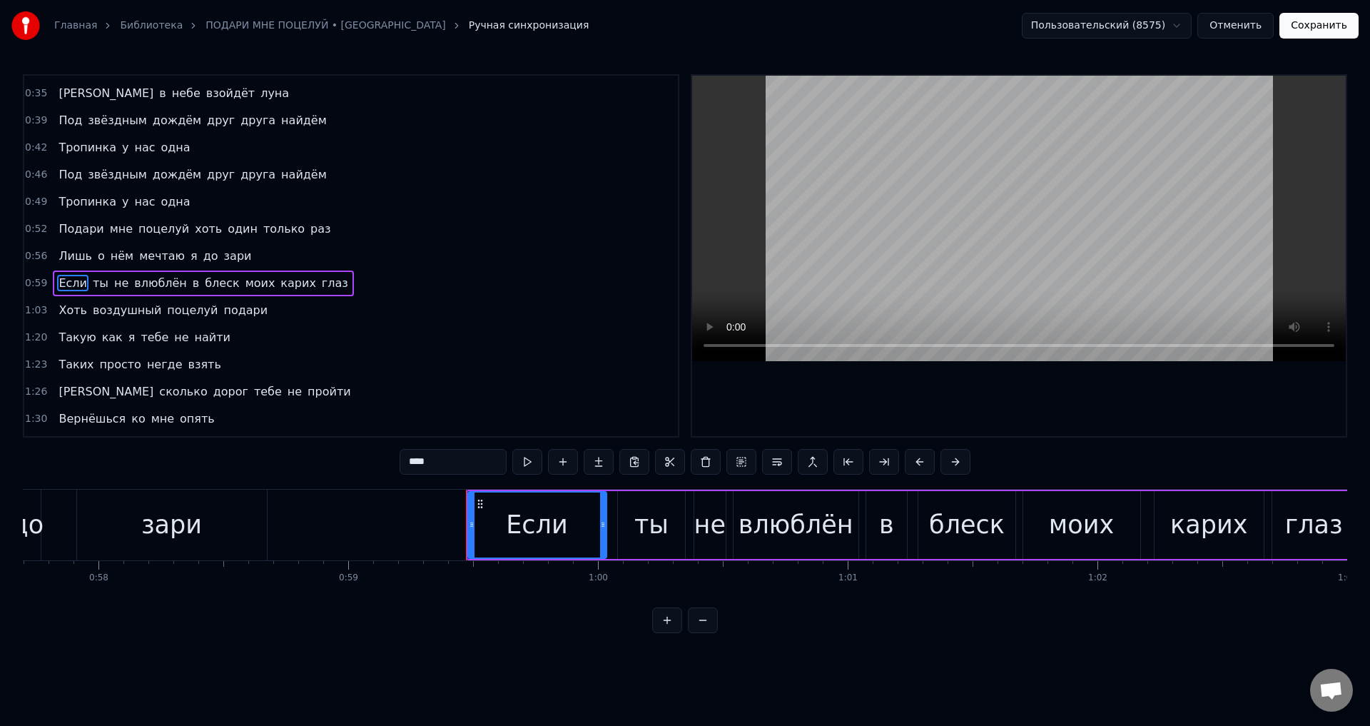
scroll to position [0, 14781]
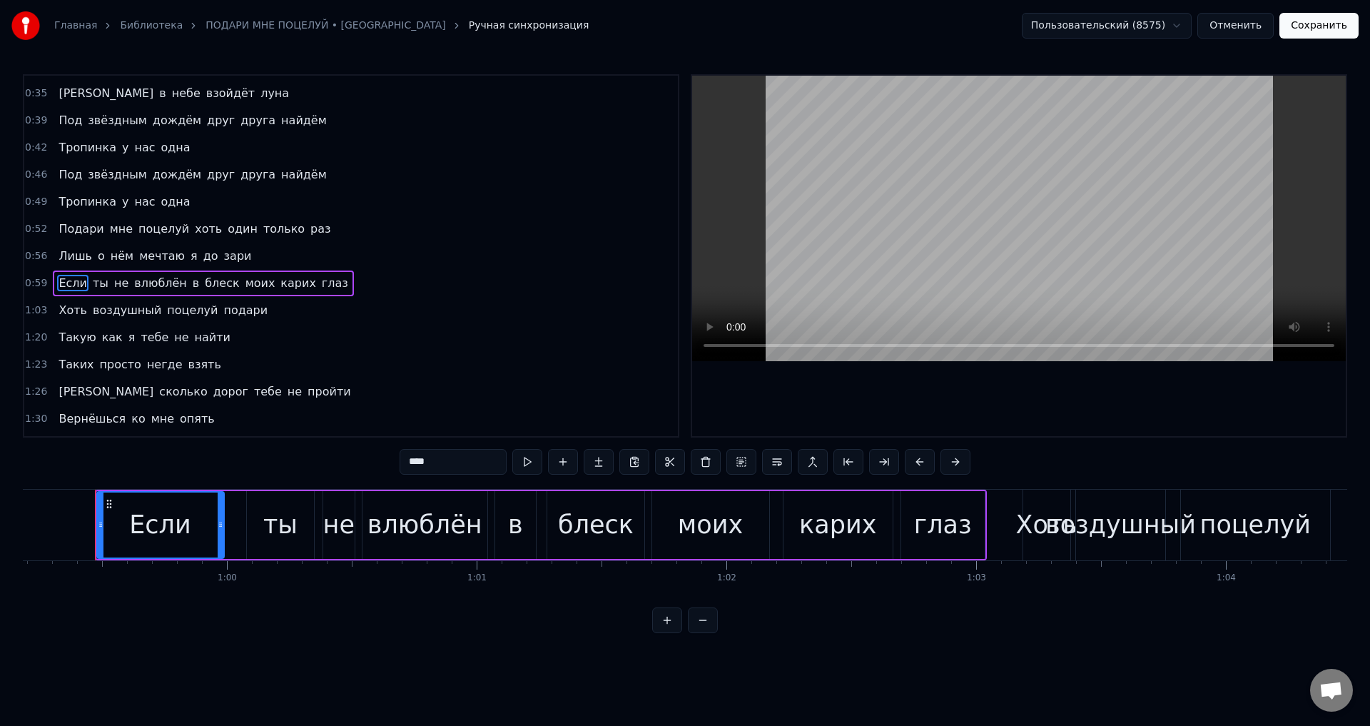
drag, startPoint x: 232, startPoint y: 529, endPoint x: 220, endPoint y: 532, distance: 12.0
click at [220, 532] on div at bounding box center [221, 524] width 6 height 65
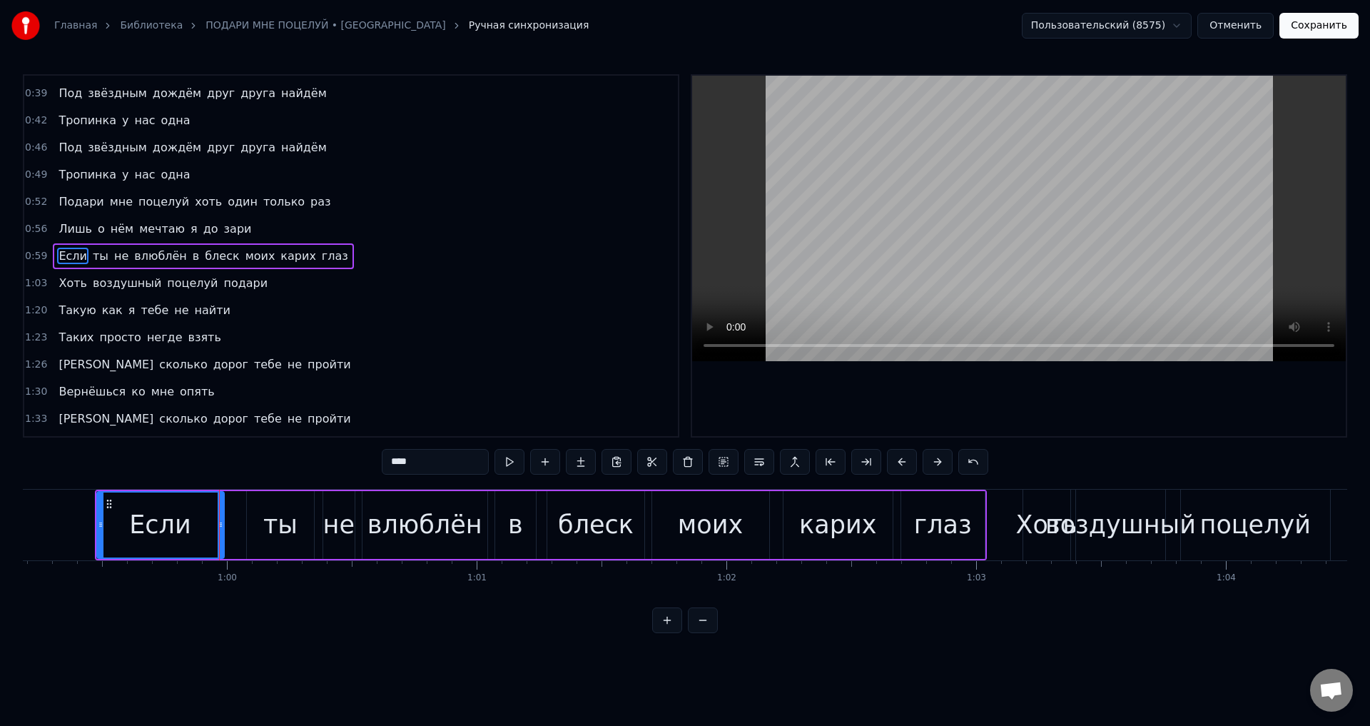
click at [291, 536] on div "ты" at bounding box center [280, 525] width 34 height 38
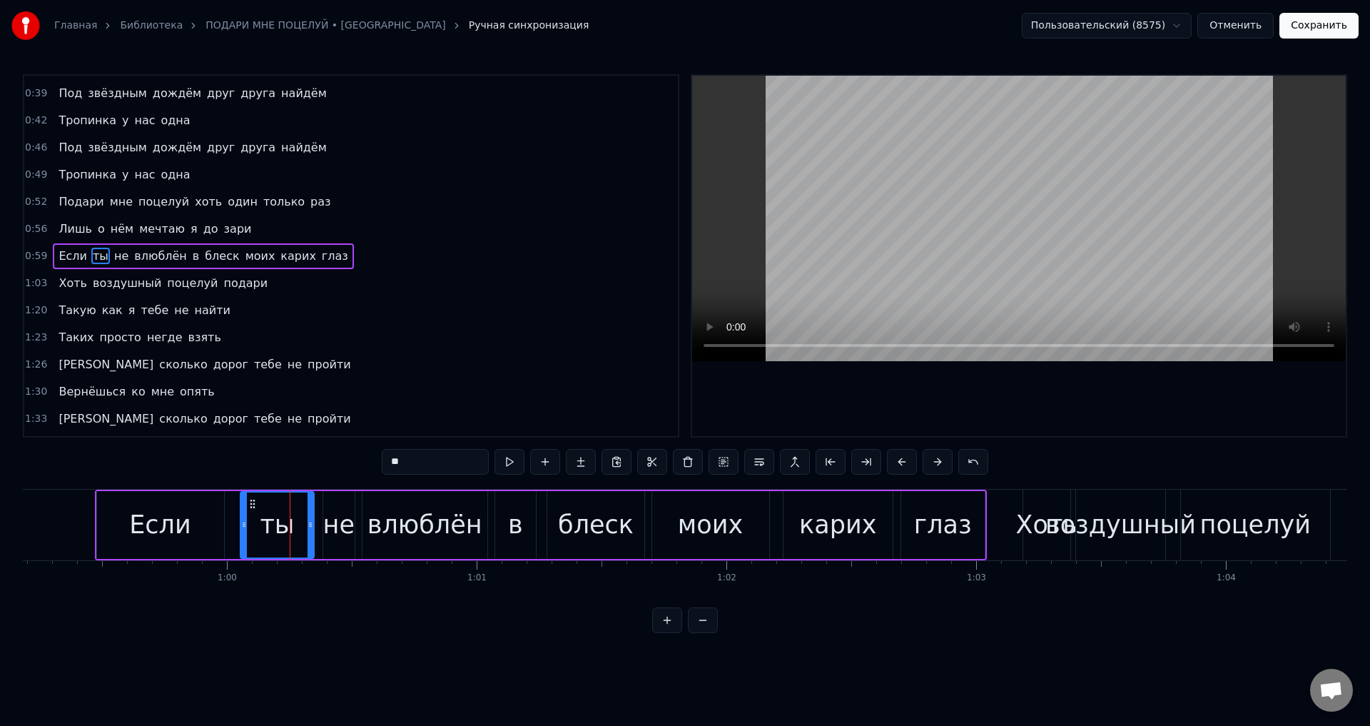
click at [242, 531] on div at bounding box center [244, 524] width 6 height 65
drag, startPoint x: 308, startPoint y: 527, endPoint x: 295, endPoint y: 529, distance: 12.9
click at [295, 529] on icon at bounding box center [298, 524] width 6 height 11
click at [334, 524] on div "не" at bounding box center [338, 525] width 31 height 38
drag, startPoint x: 327, startPoint y: 526, endPoint x: 318, endPoint y: 525, distance: 9.3
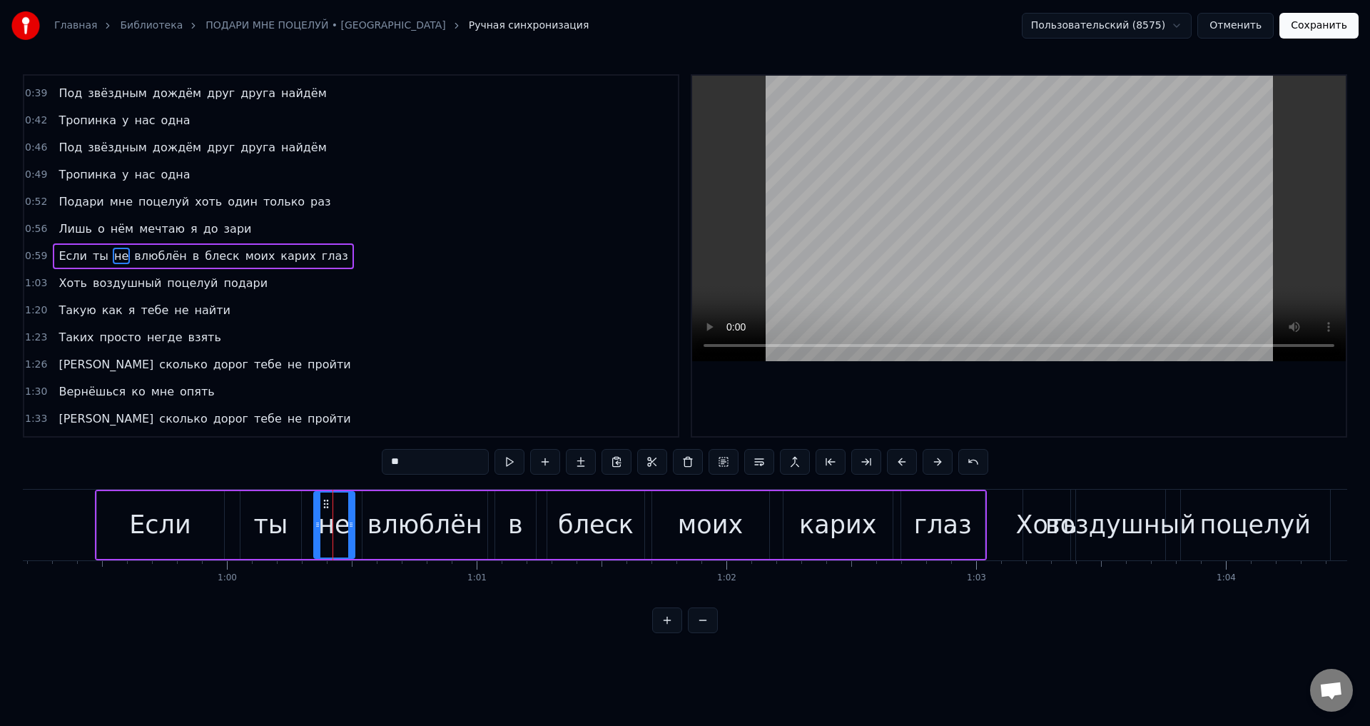
click at [318, 525] on icon at bounding box center [318, 524] width 6 height 11
click at [496, 526] on div "в" at bounding box center [515, 525] width 41 height 68
type input "*"
click at [502, 527] on icon at bounding box center [505, 524] width 6 height 11
click at [1319, 35] on button "Сохранить" at bounding box center [1318, 26] width 79 height 26
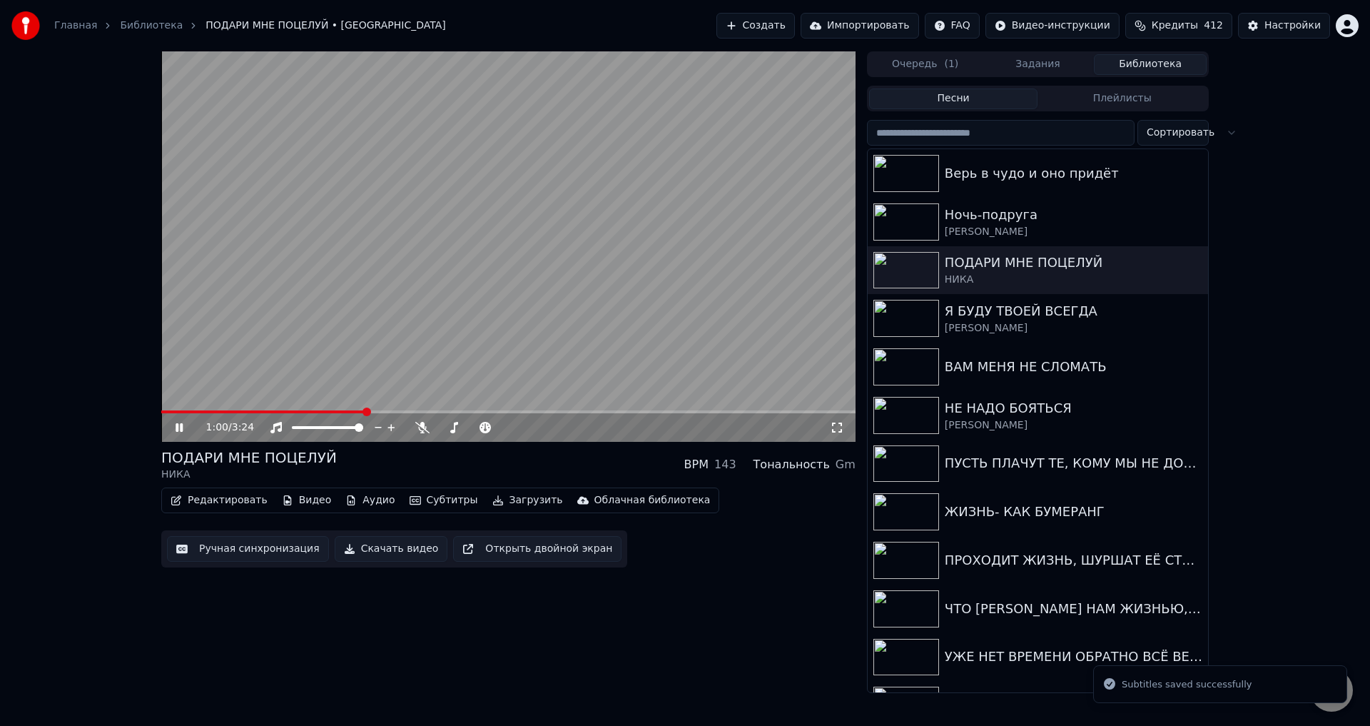
click at [365, 411] on span at bounding box center [508, 411] width 694 height 3
click at [336, 412] on span at bounding box center [264, 411] width 206 height 3
click at [833, 428] on icon at bounding box center [837, 427] width 14 height 11
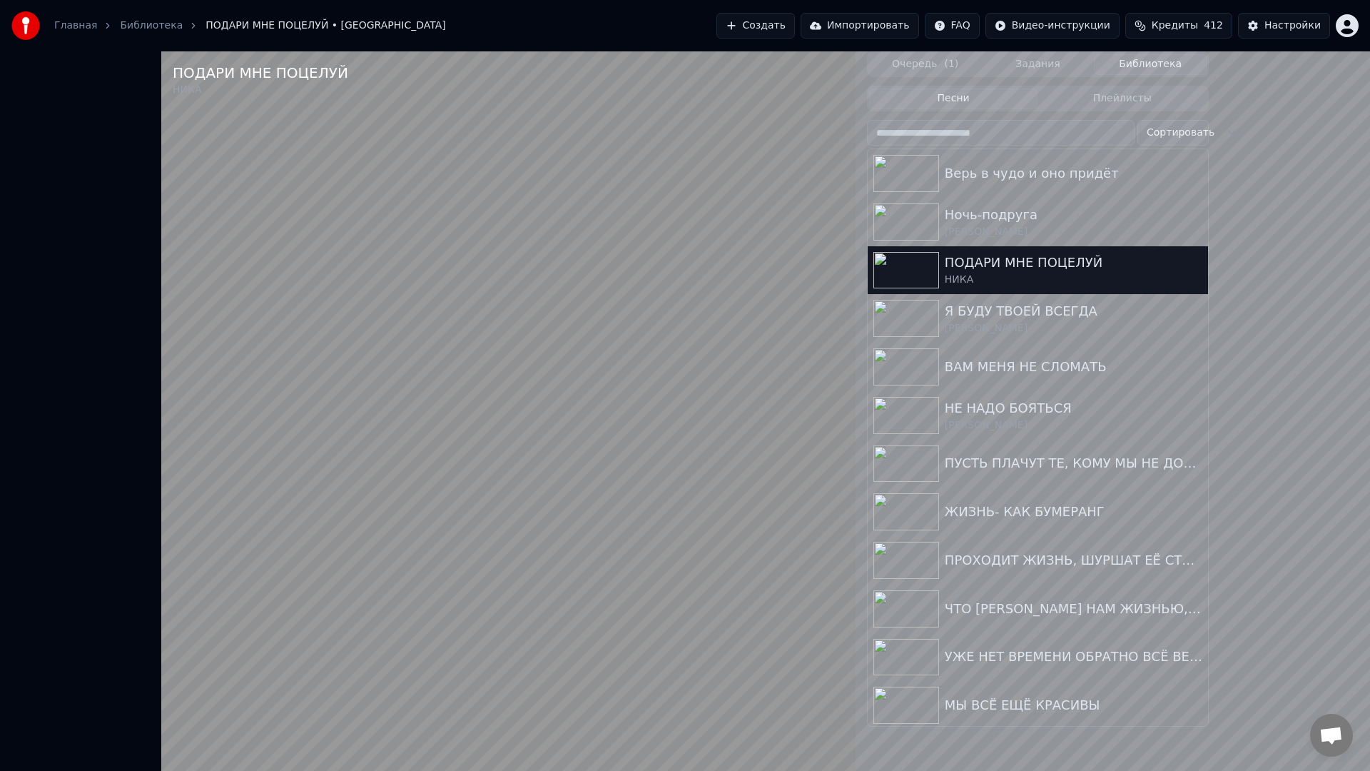
click at [642, 583] on video at bounding box center [508, 436] width 694 height 771
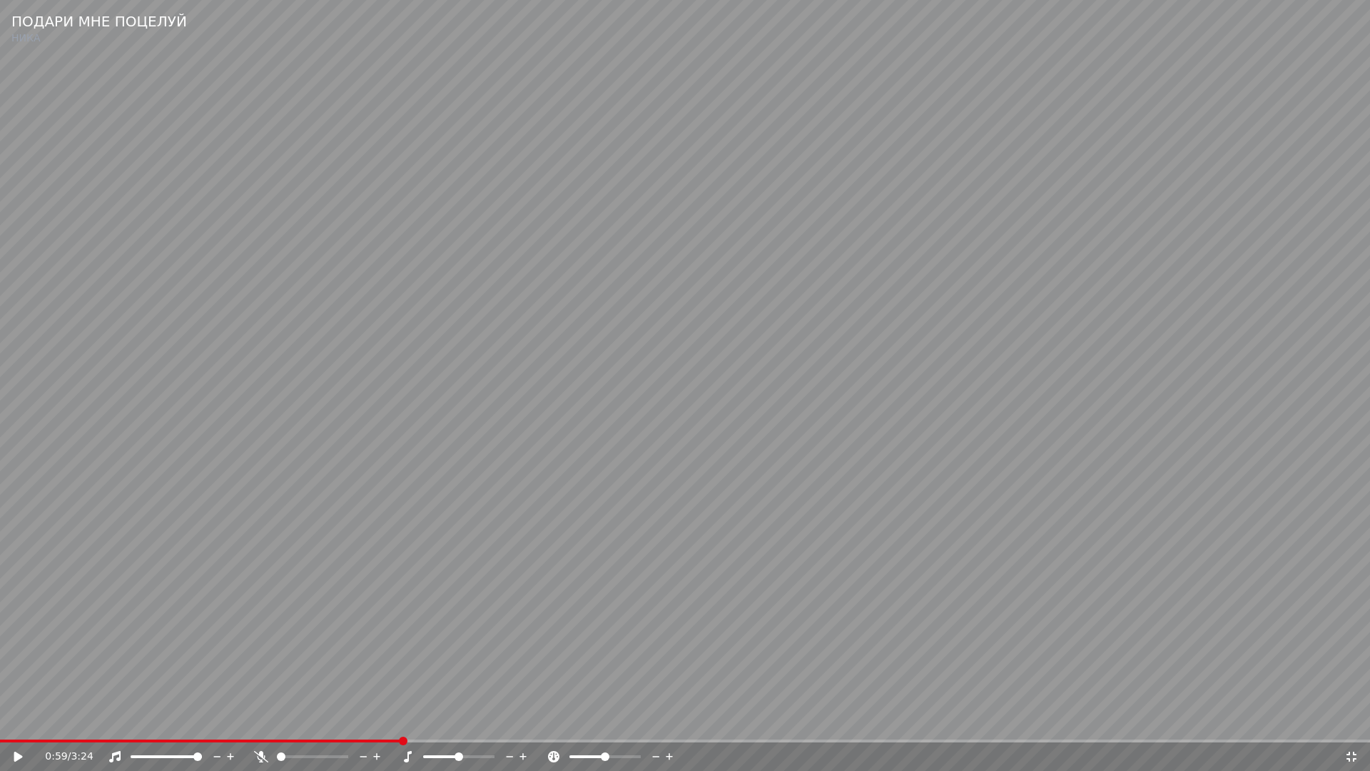
click at [352, 725] on div "0:59 / 3:24" at bounding box center [685, 756] width 1370 height 29
click at [353, 725] on span at bounding box center [177, 740] width 355 height 3
click at [676, 692] on video at bounding box center [685, 385] width 1370 height 771
click at [555, 655] on video at bounding box center [685, 385] width 1370 height 771
click at [368, 725] on span at bounding box center [209, 740] width 418 height 3
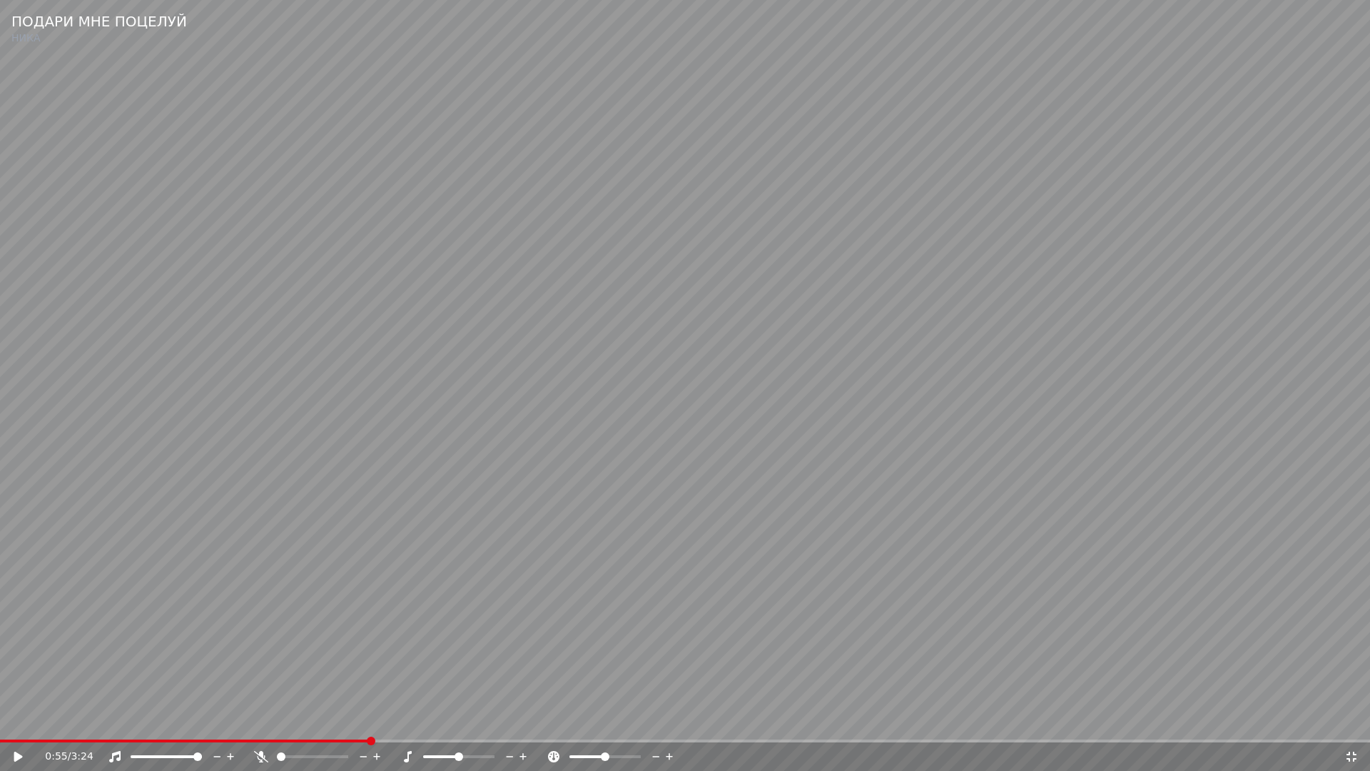
click at [646, 693] on video at bounding box center [685, 385] width 1370 height 771
click at [569, 676] on video at bounding box center [685, 385] width 1370 height 771
click at [1354, 725] on icon at bounding box center [1351, 756] width 14 height 11
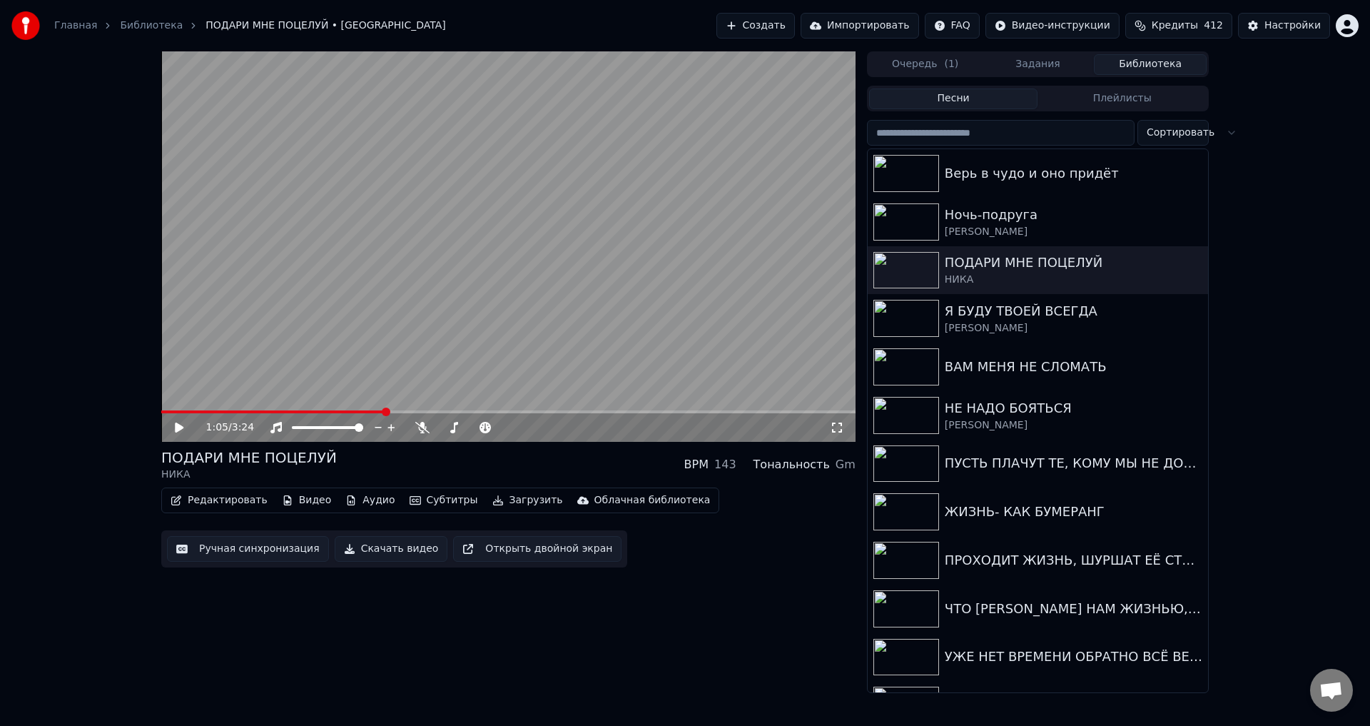
click at [230, 555] on button "Ручная синхронизация" at bounding box center [248, 549] width 162 height 26
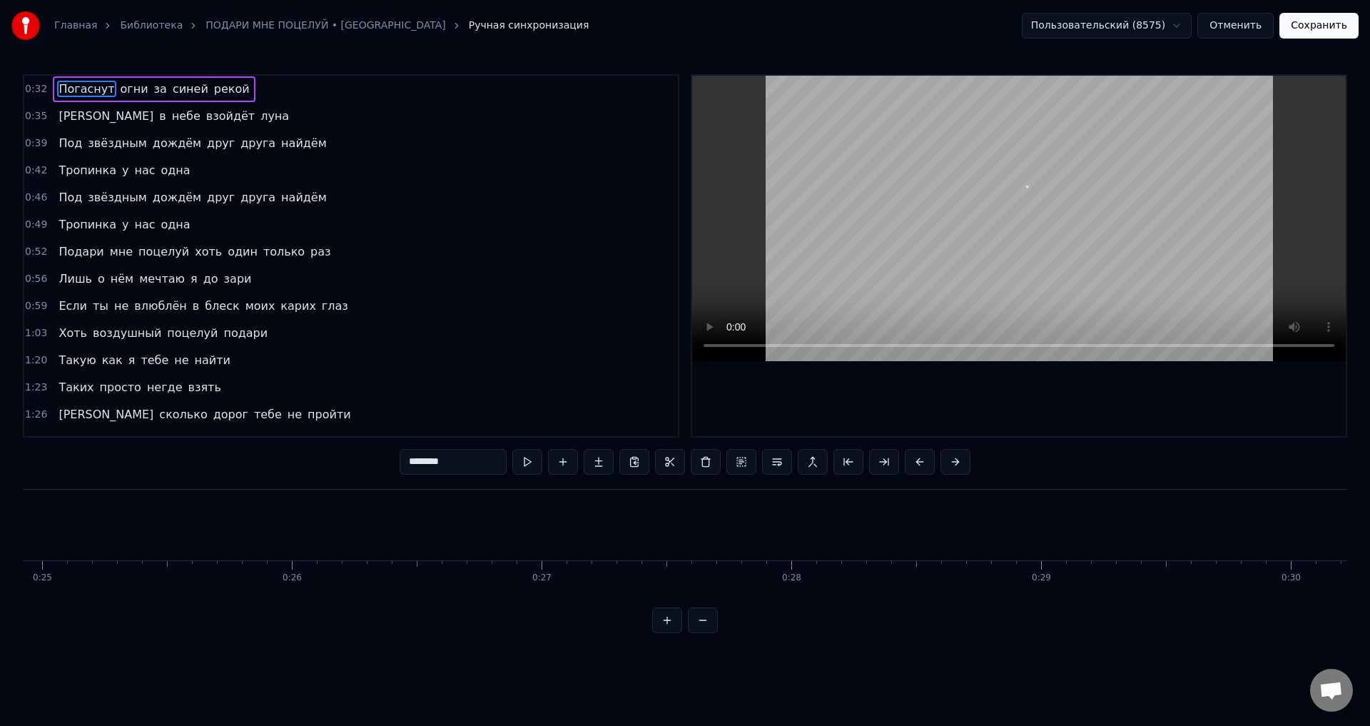
scroll to position [0, 8093]
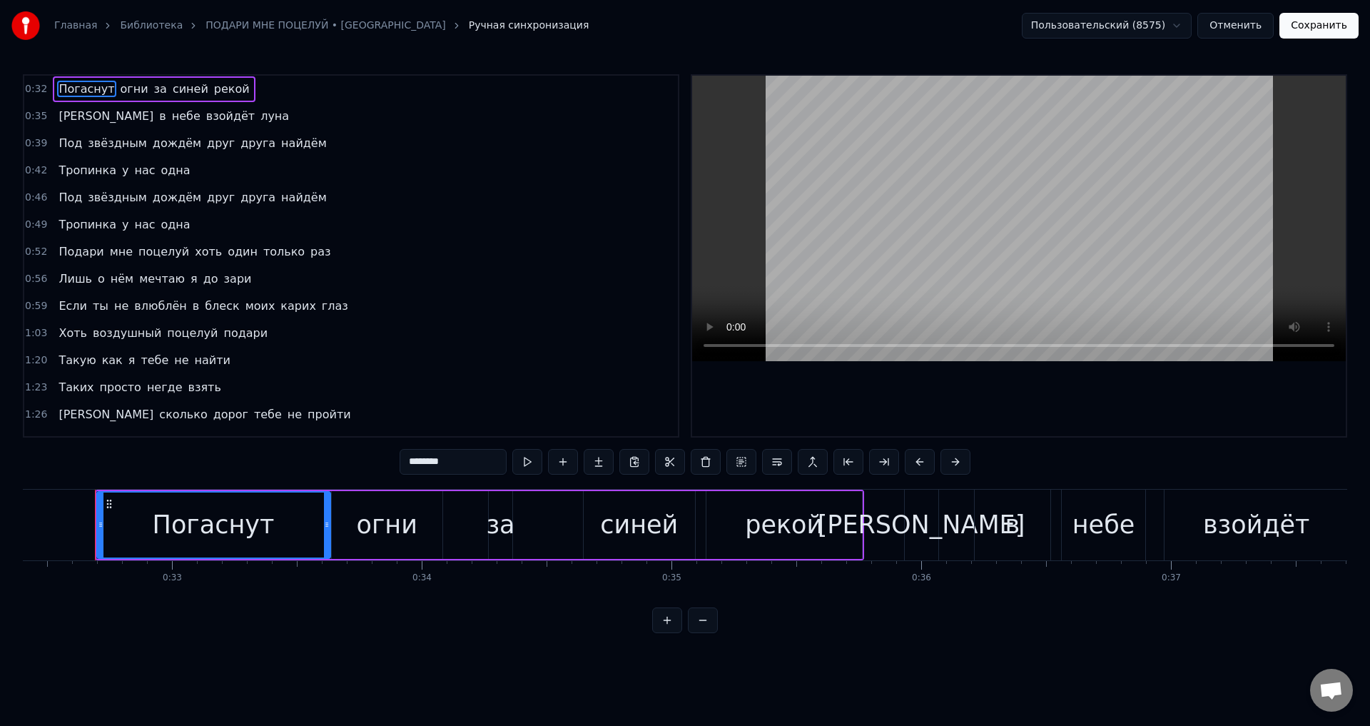
click at [203, 300] on span "блеск" at bounding box center [221, 306] width 37 height 16
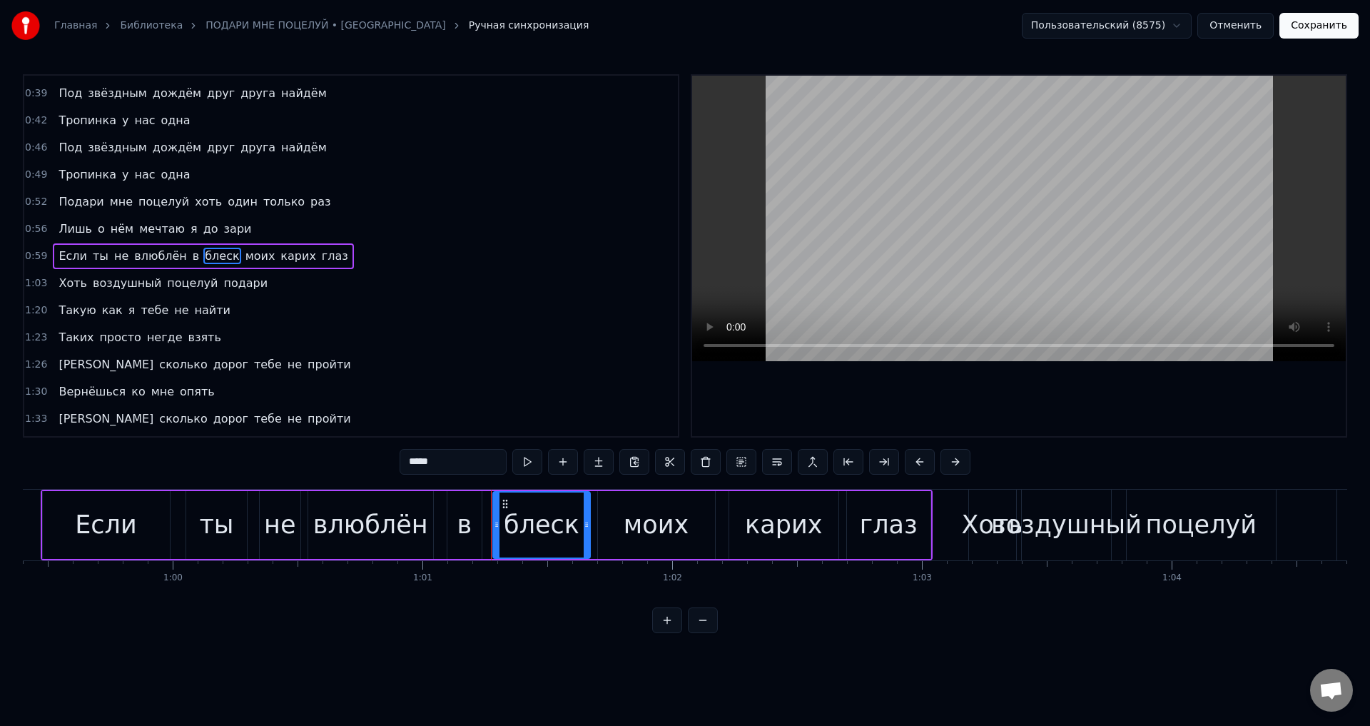
scroll to position [0, 15232]
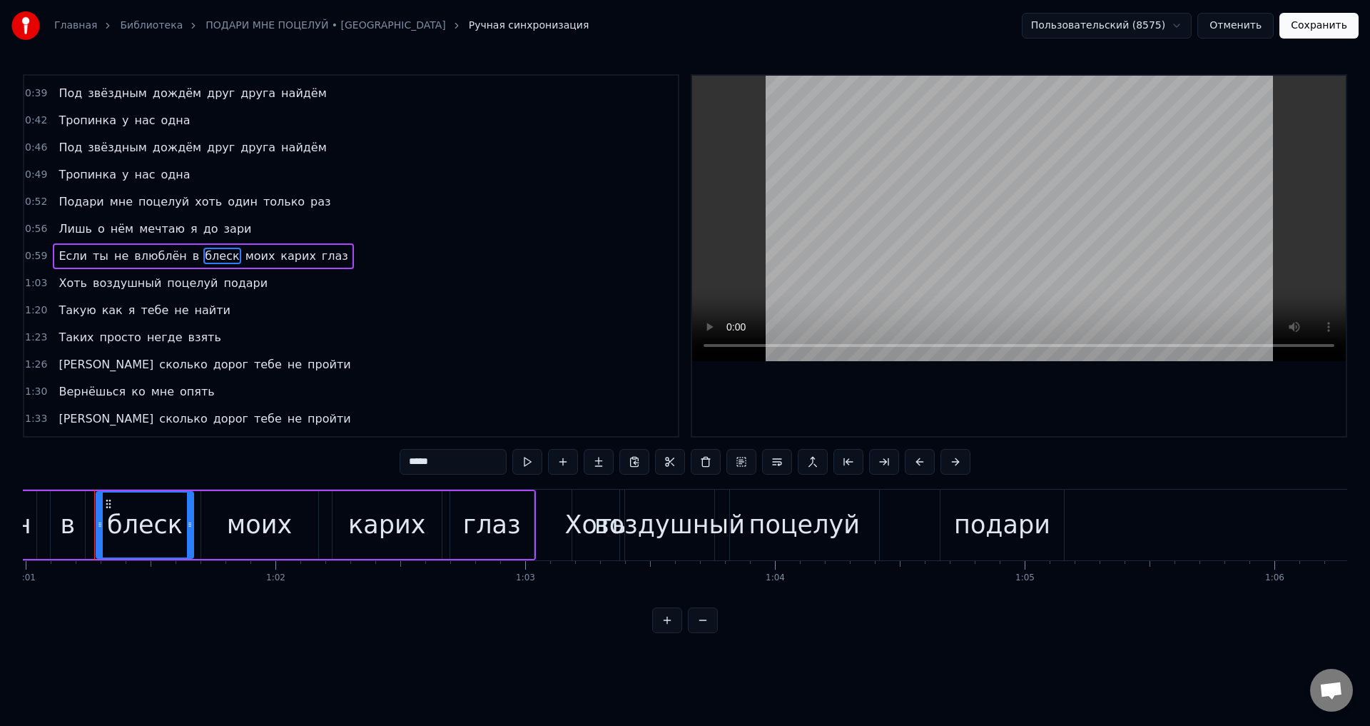
click at [64, 527] on div "в" at bounding box center [67, 525] width 15 height 38
type input "*"
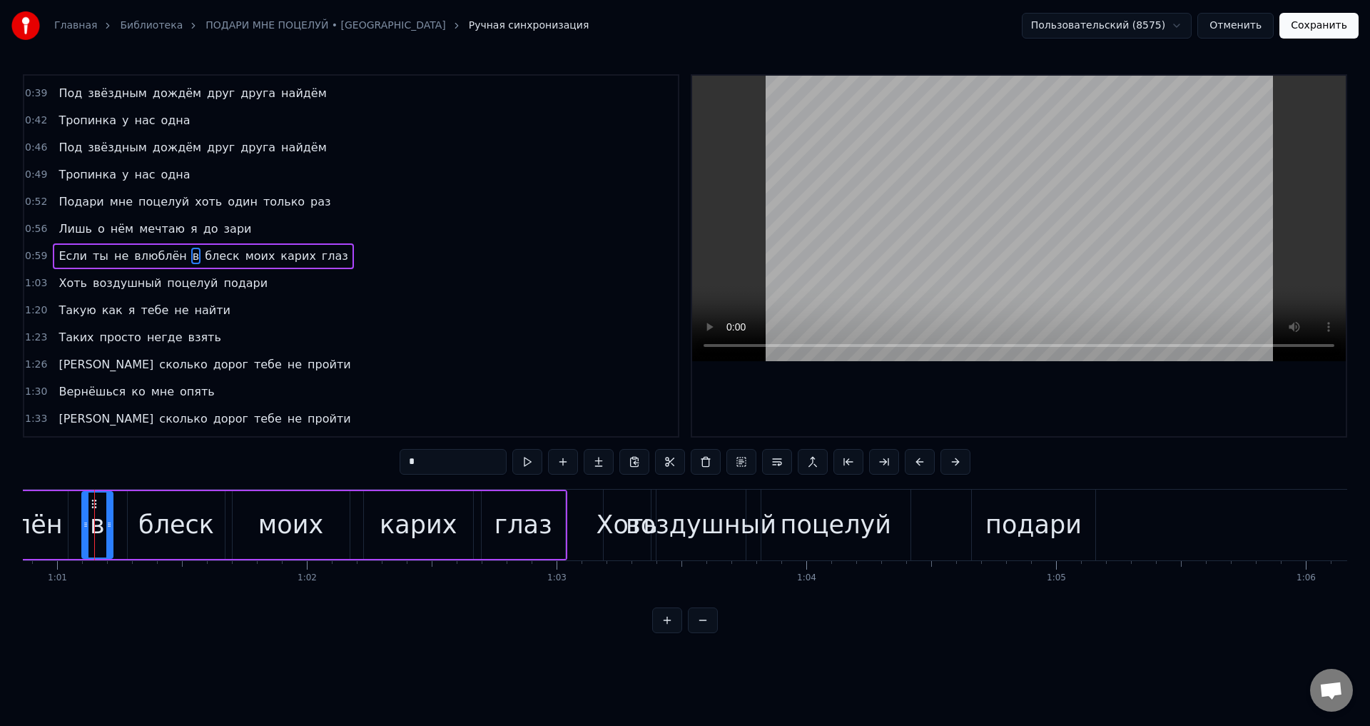
click at [109, 534] on div at bounding box center [109, 524] width 6 height 65
click at [1323, 35] on button "Сохранить" at bounding box center [1318, 26] width 79 height 26
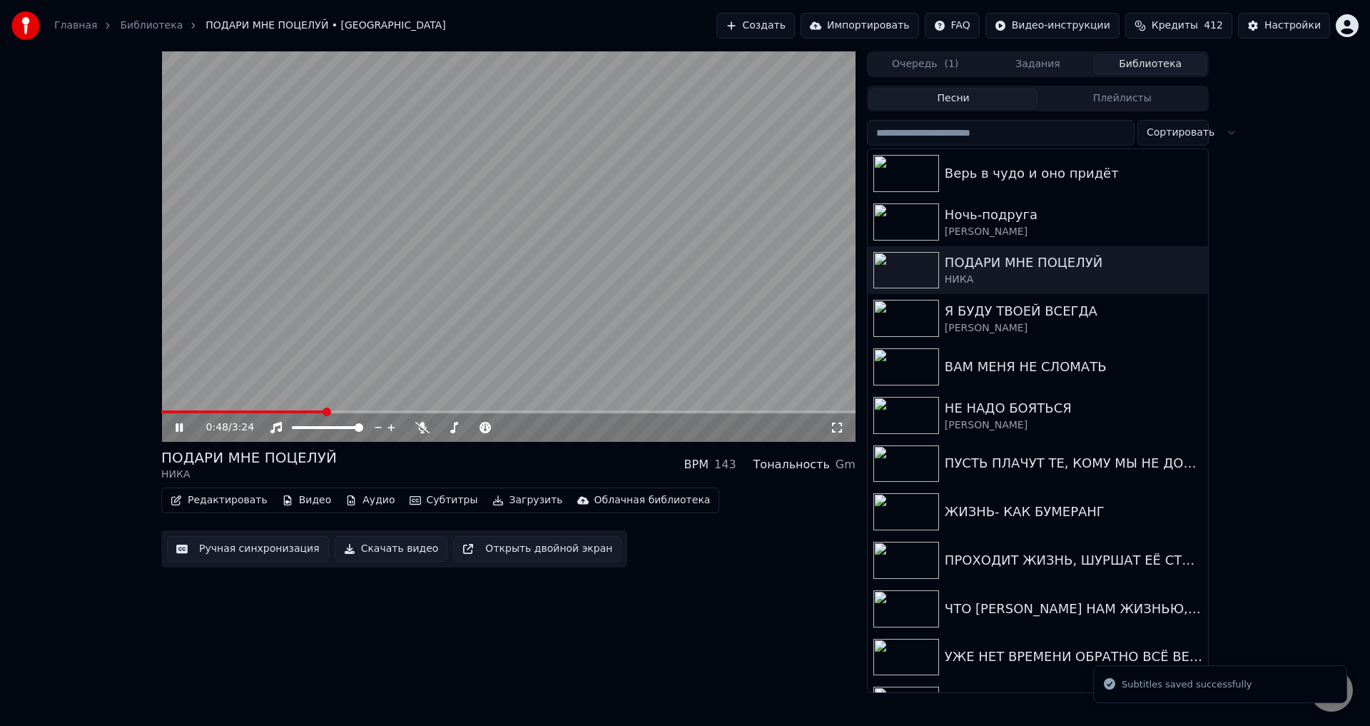
click at [325, 410] on span at bounding box center [508, 411] width 694 height 3
click at [832, 432] on icon at bounding box center [837, 427] width 14 height 11
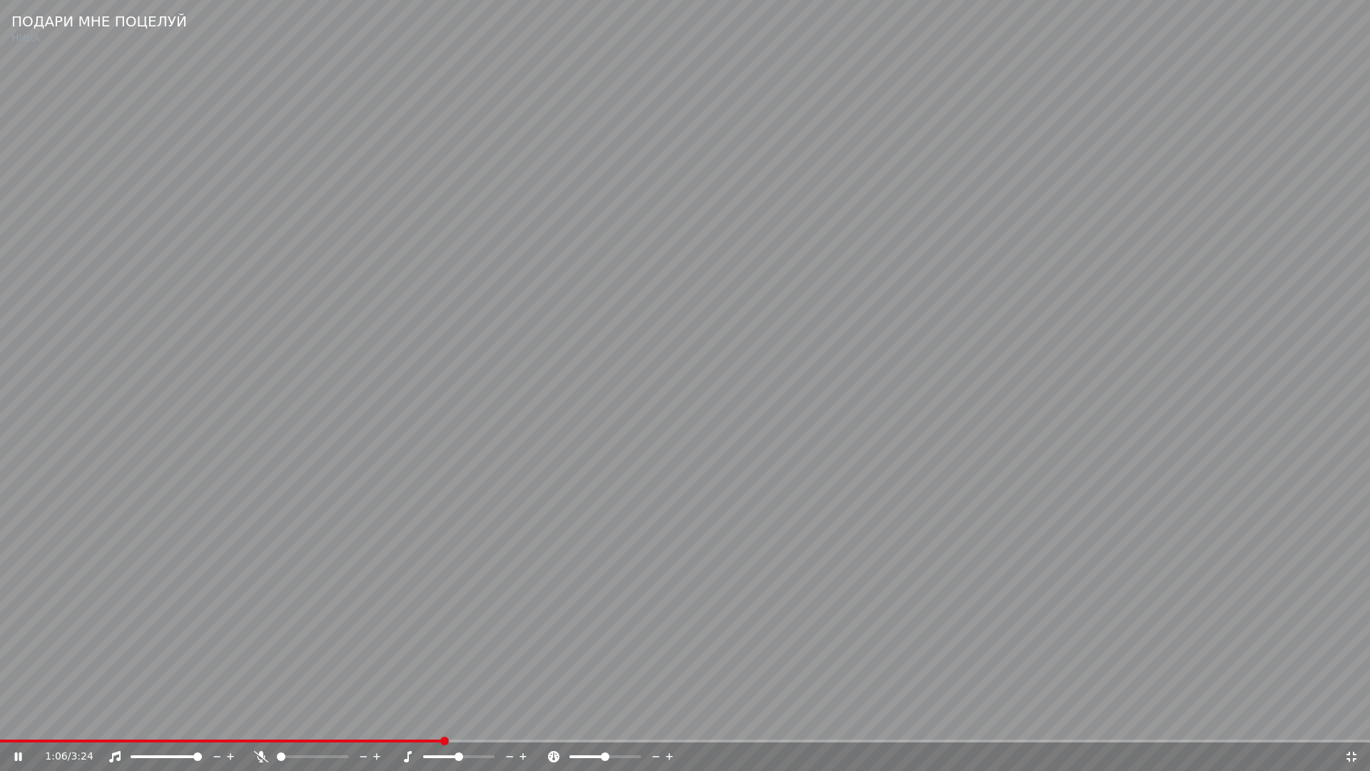
click at [558, 640] on video at bounding box center [685, 385] width 1370 height 771
click at [397, 725] on span at bounding box center [222, 740] width 445 height 3
click at [672, 704] on video at bounding box center [685, 385] width 1370 height 771
click at [385, 725] on div "1:06 / 3:24" at bounding box center [685, 756] width 1370 height 29
click at [382, 725] on span at bounding box center [191, 740] width 382 height 3
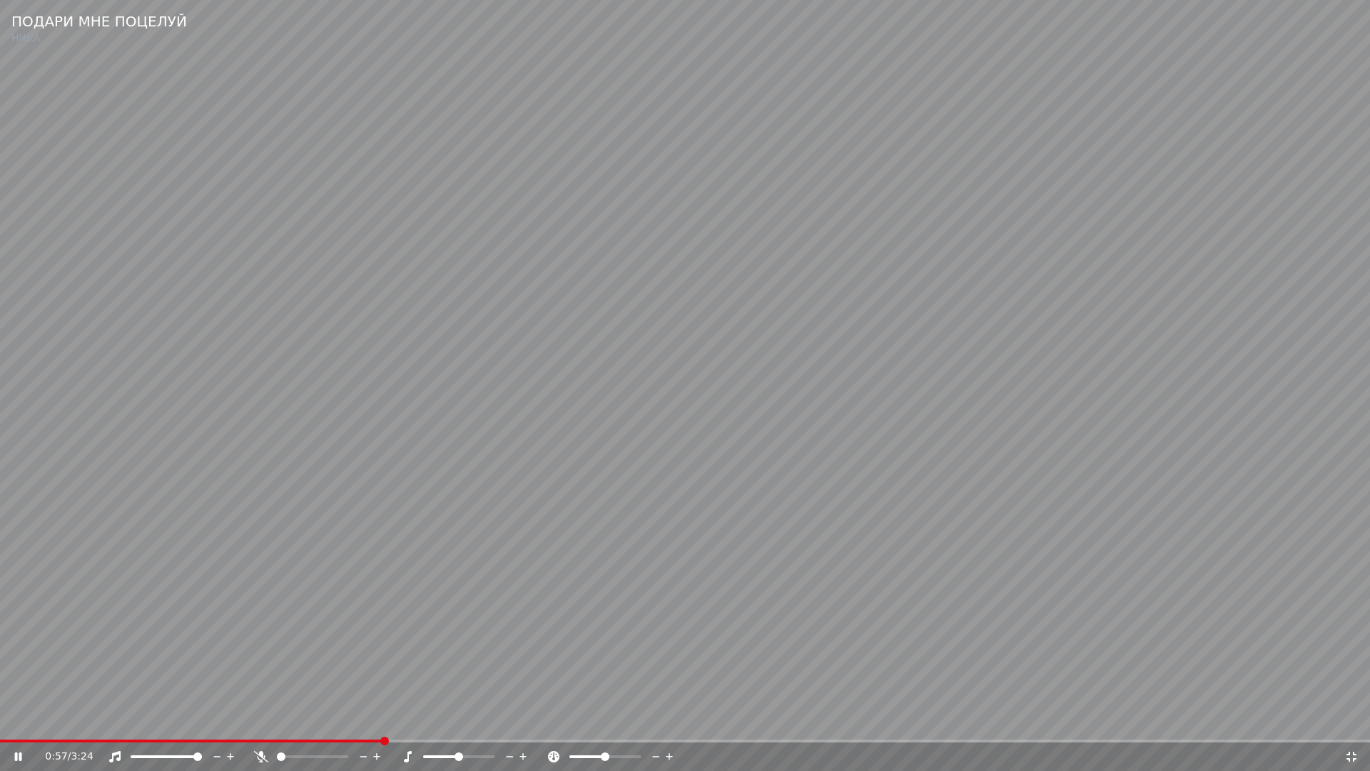
click at [772, 696] on video at bounding box center [685, 385] width 1370 height 771
click at [781, 706] on video at bounding box center [685, 385] width 1370 height 771
click at [734, 669] on video at bounding box center [685, 385] width 1370 height 771
click at [1354, 725] on icon at bounding box center [1352, 756] width 10 height 10
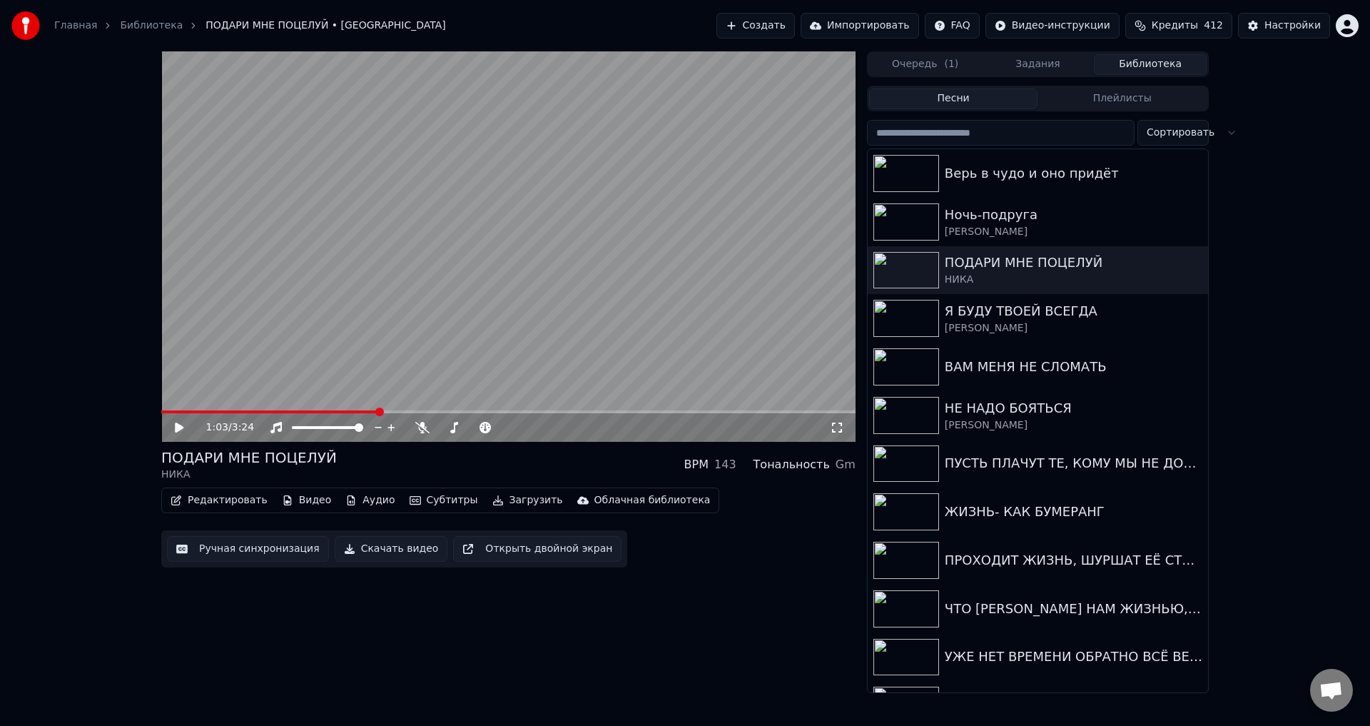
click at [231, 558] on button "Ручная синхронизация" at bounding box center [248, 549] width 162 height 26
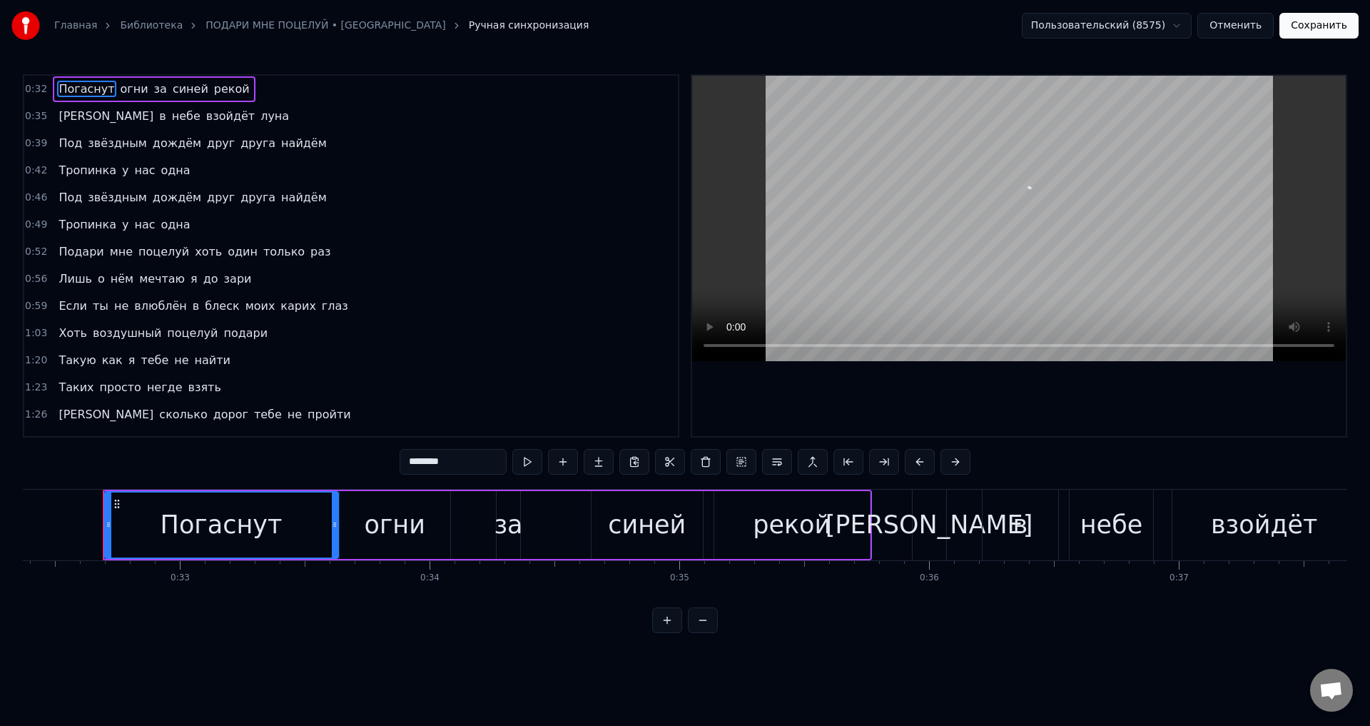
scroll to position [0, 8093]
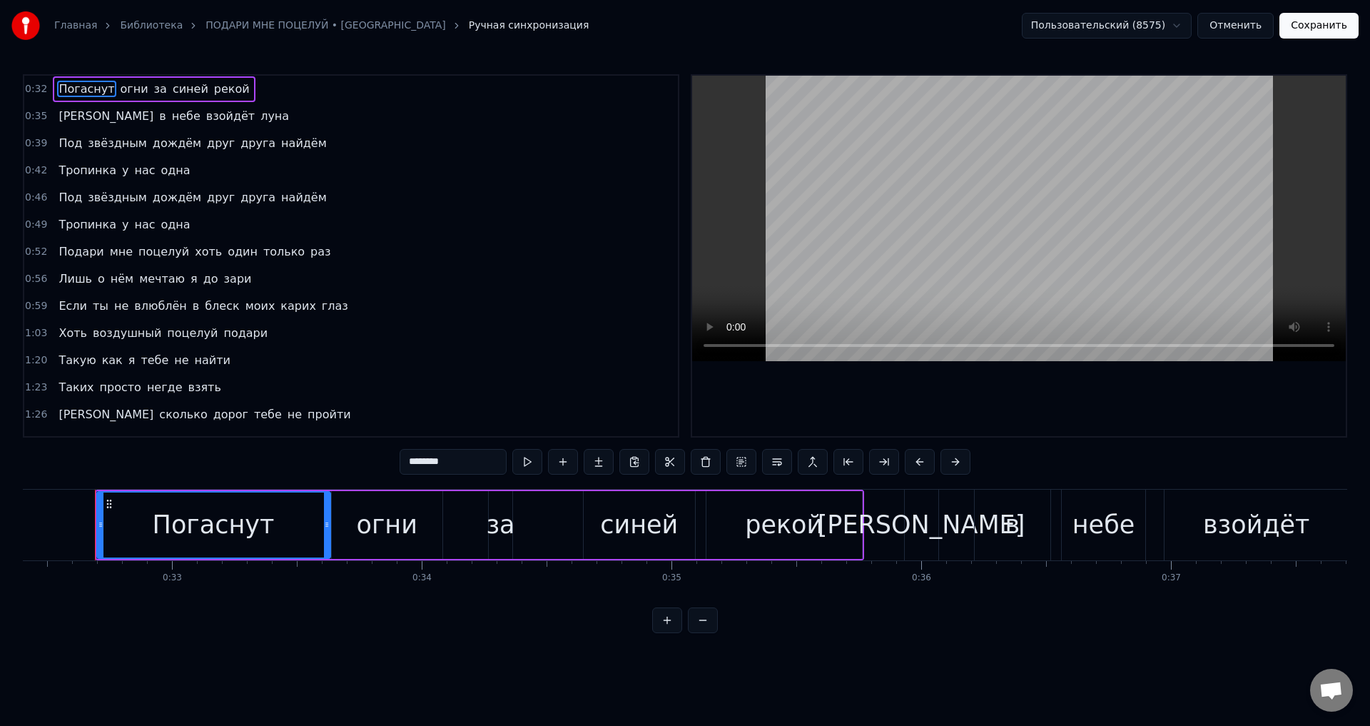
click at [279, 307] on span "карих" at bounding box center [298, 306] width 39 height 16
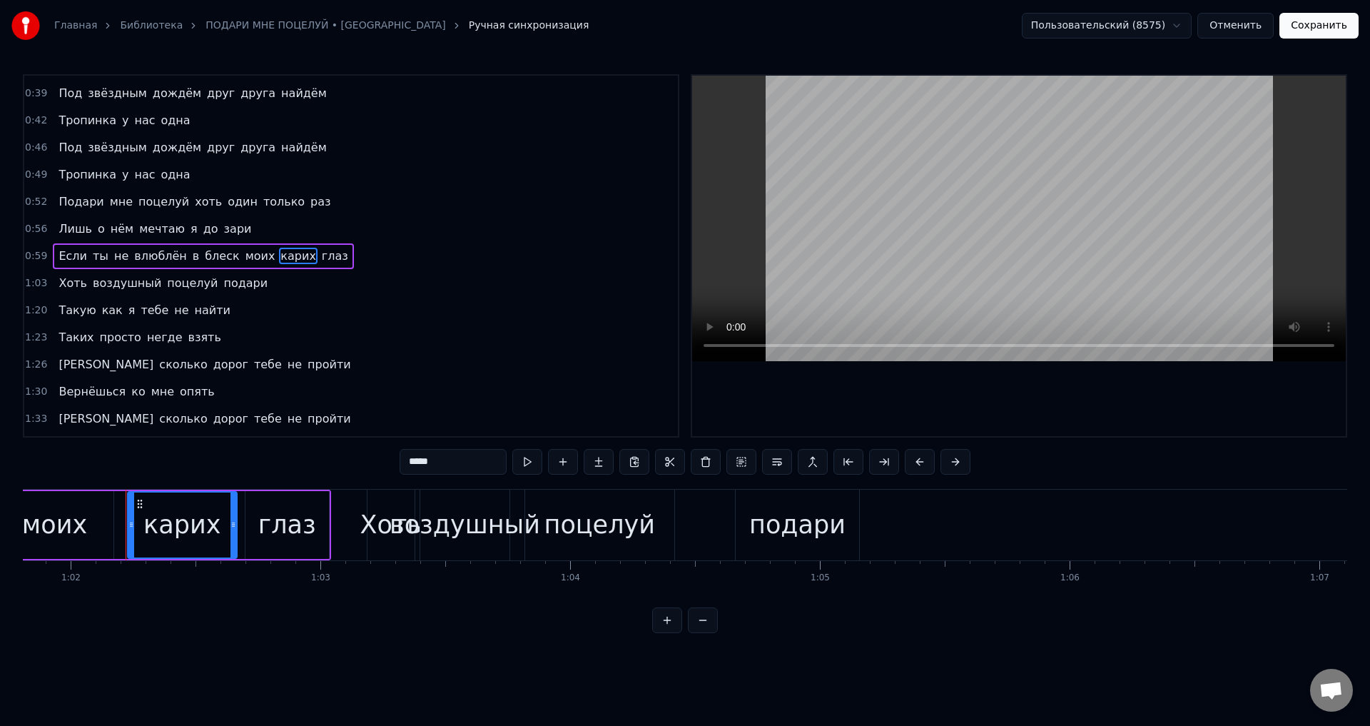
scroll to position [0, 15468]
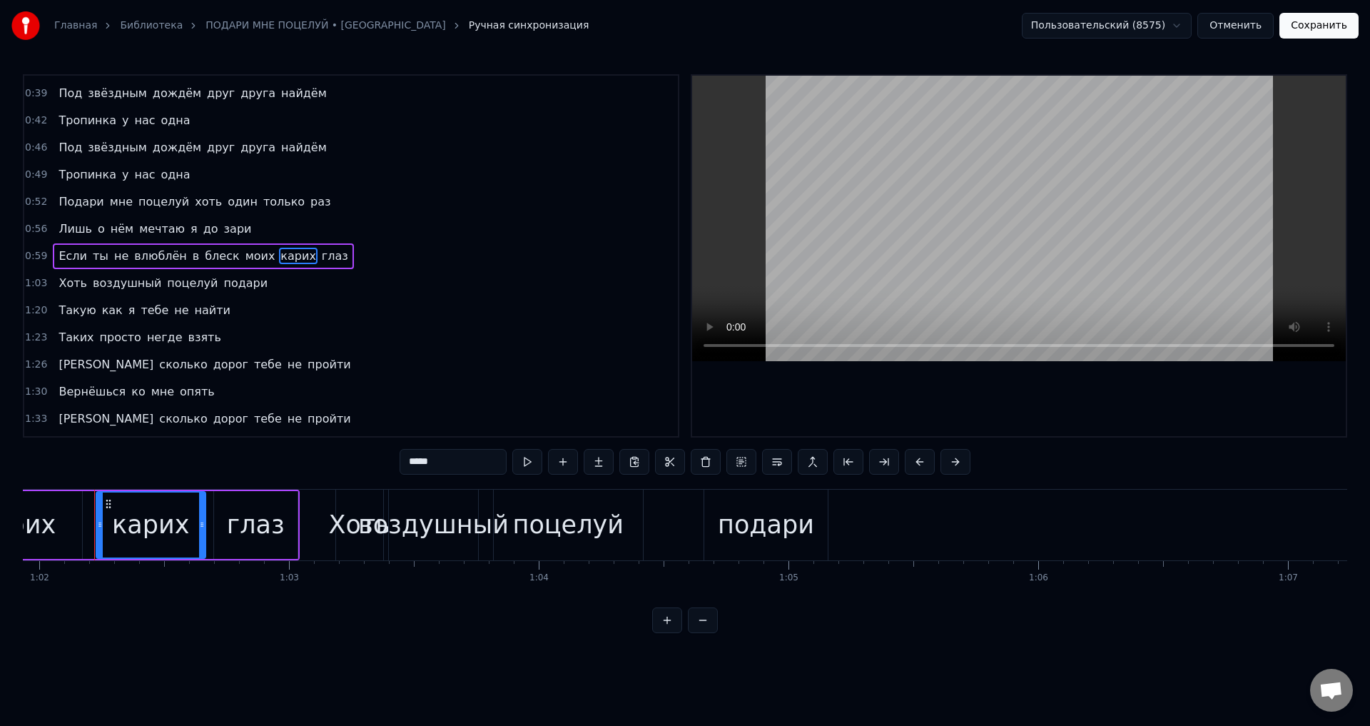
click at [159, 527] on div "карих" at bounding box center [150, 525] width 77 height 38
drag, startPoint x: 203, startPoint y: 524, endPoint x: 191, endPoint y: 526, distance: 12.9
click at [191, 526] on icon at bounding box center [189, 524] width 6 height 11
click at [229, 526] on div "глаз" at bounding box center [255, 525] width 83 height 68
type input "****"
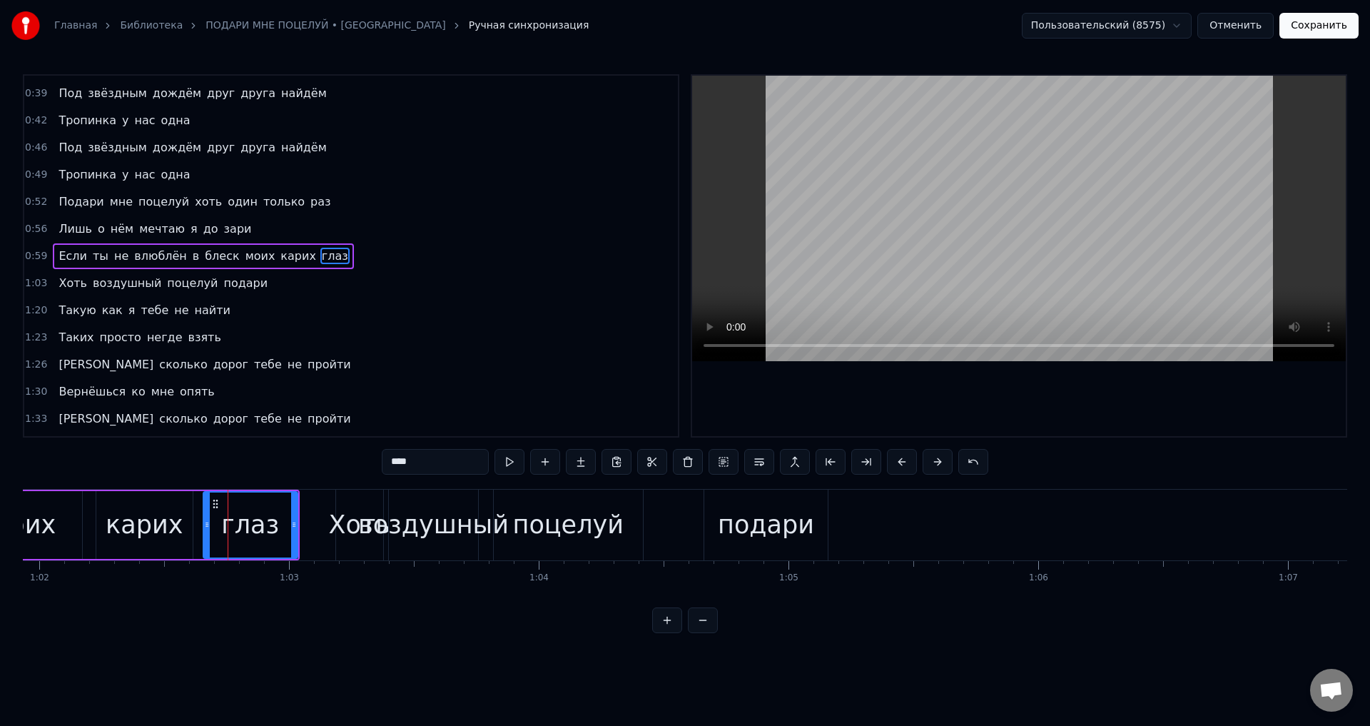
drag, startPoint x: 218, startPoint y: 526, endPoint x: 207, endPoint y: 527, distance: 10.8
click at [207, 527] on icon at bounding box center [207, 524] width 6 height 11
click at [1331, 31] on button "Сохранить" at bounding box center [1318, 26] width 79 height 26
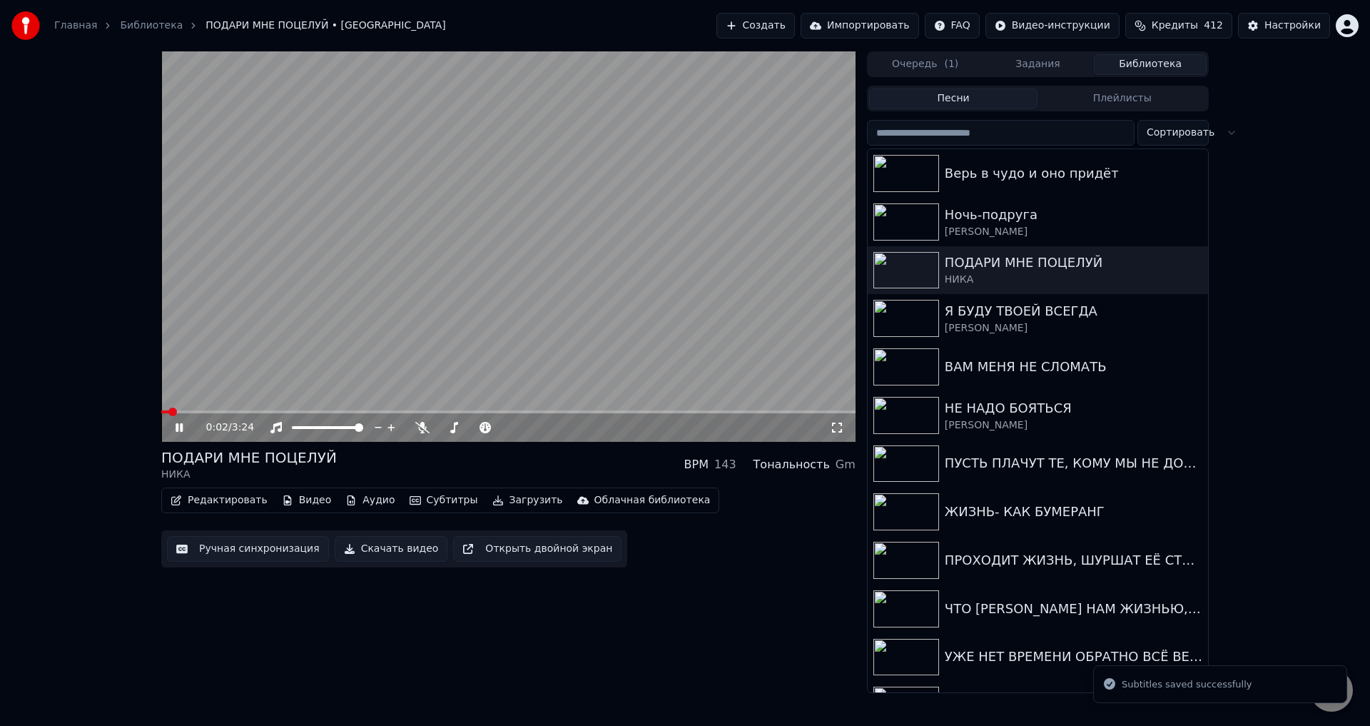
click at [338, 410] on video at bounding box center [508, 246] width 694 height 390
click at [338, 413] on span at bounding box center [508, 411] width 694 height 3
click at [832, 424] on icon at bounding box center [837, 427] width 10 height 10
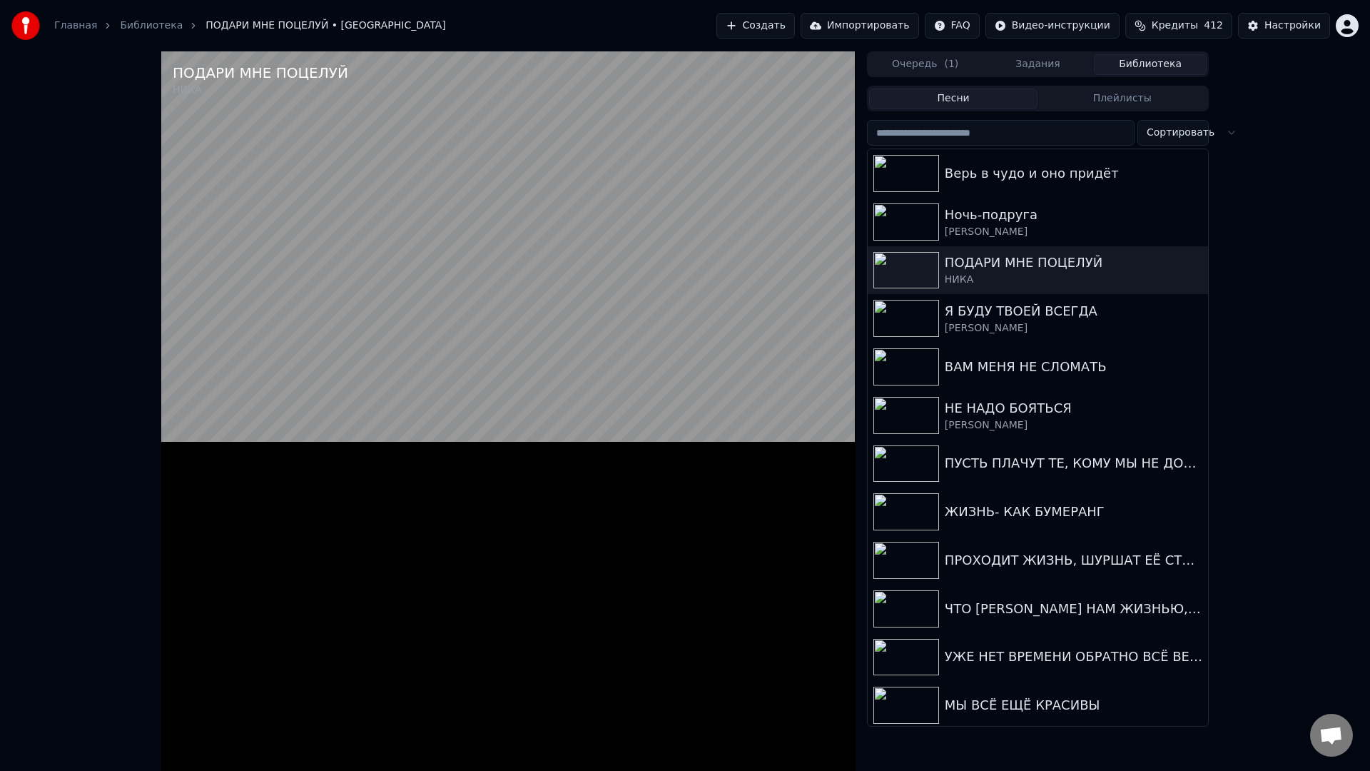
drag, startPoint x: 676, startPoint y: 358, endPoint x: 691, endPoint y: 357, distance: 15.0
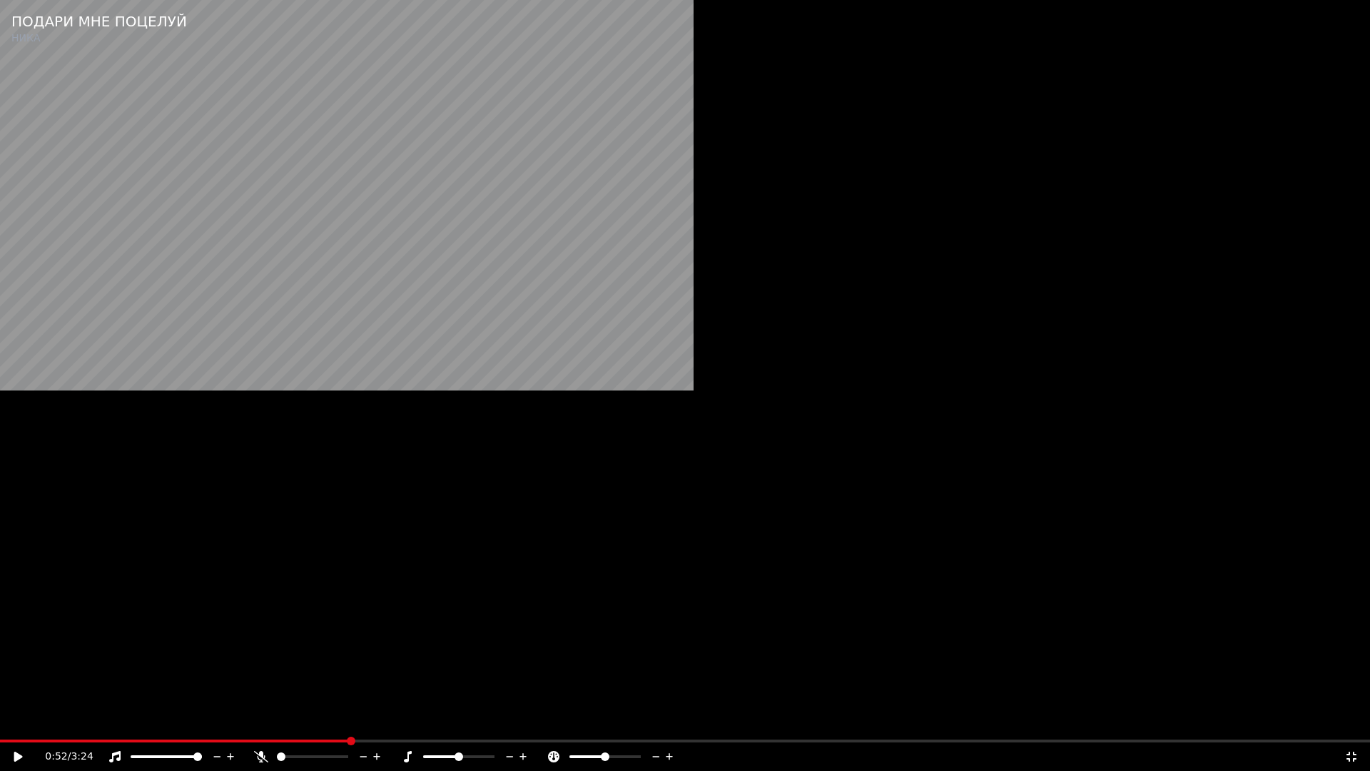
click at [675, 357] on video at bounding box center [685, 385] width 1370 height 771
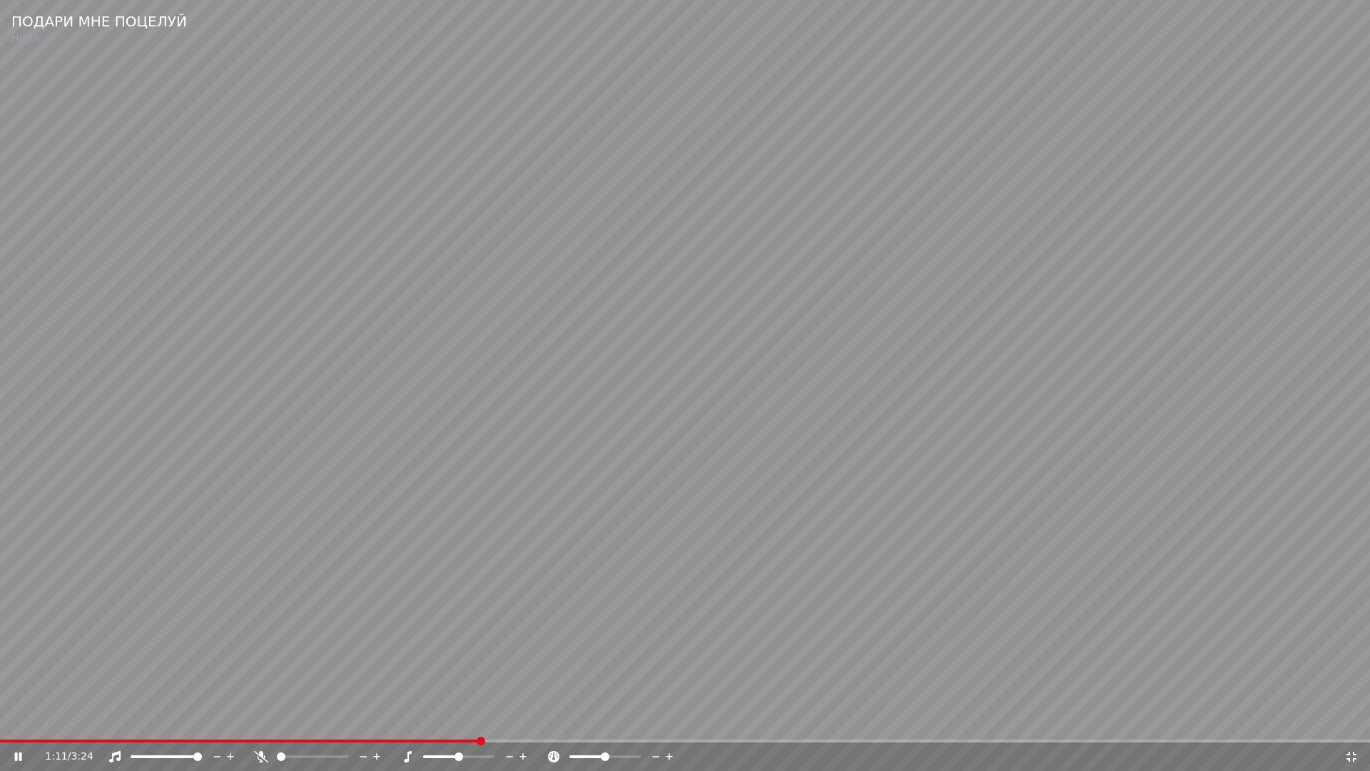
click at [535, 725] on span at bounding box center [685, 740] width 1370 height 3
click at [494, 725] on span at bounding box center [248, 740] width 497 height 3
click at [624, 664] on video at bounding box center [685, 385] width 1370 height 771
click at [1349, 725] on icon at bounding box center [1351, 756] width 14 height 11
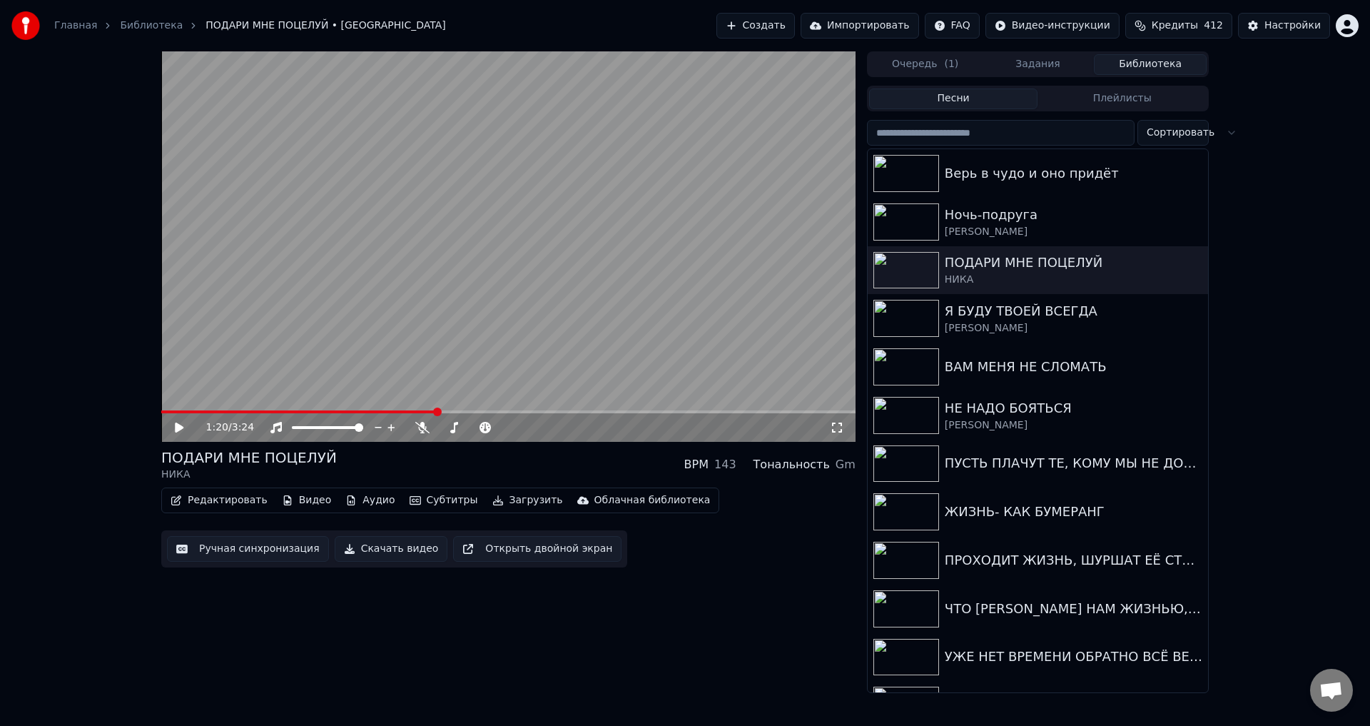
click at [223, 548] on button "Ручная синхронизация" at bounding box center [248, 549] width 162 height 26
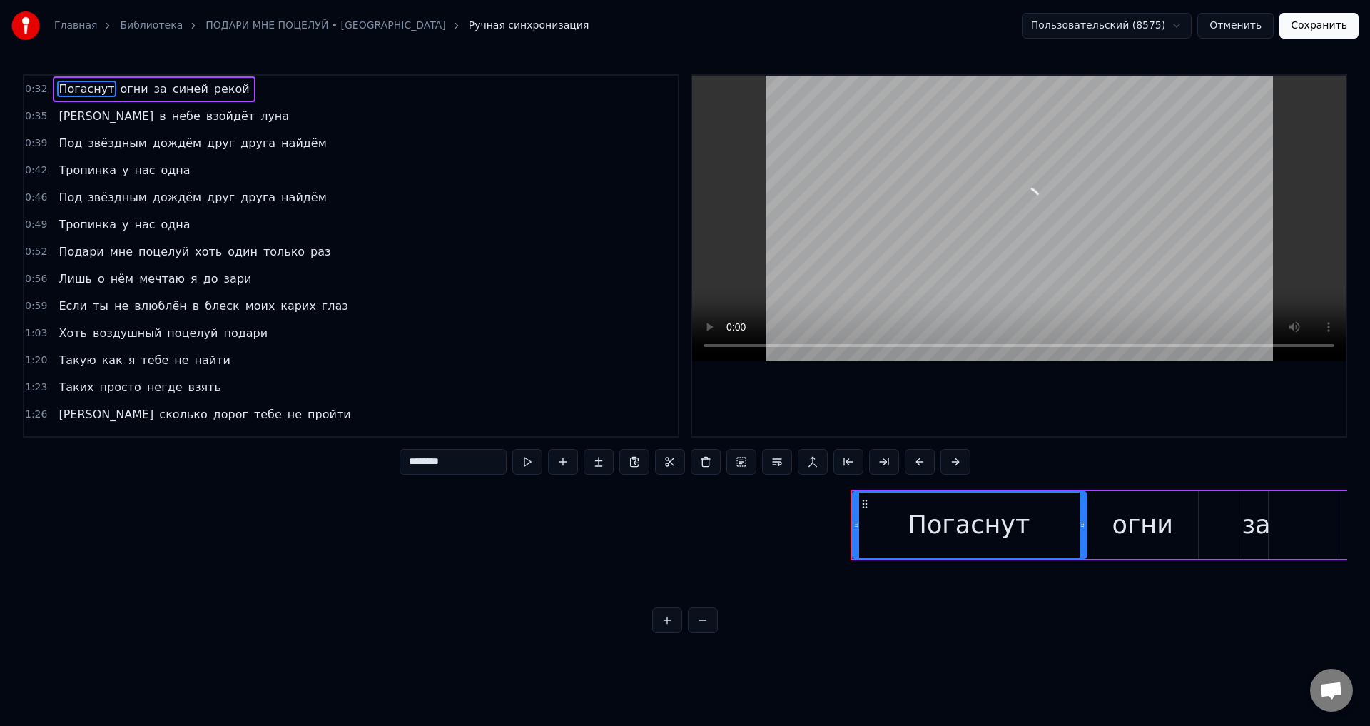
scroll to position [0, 8093]
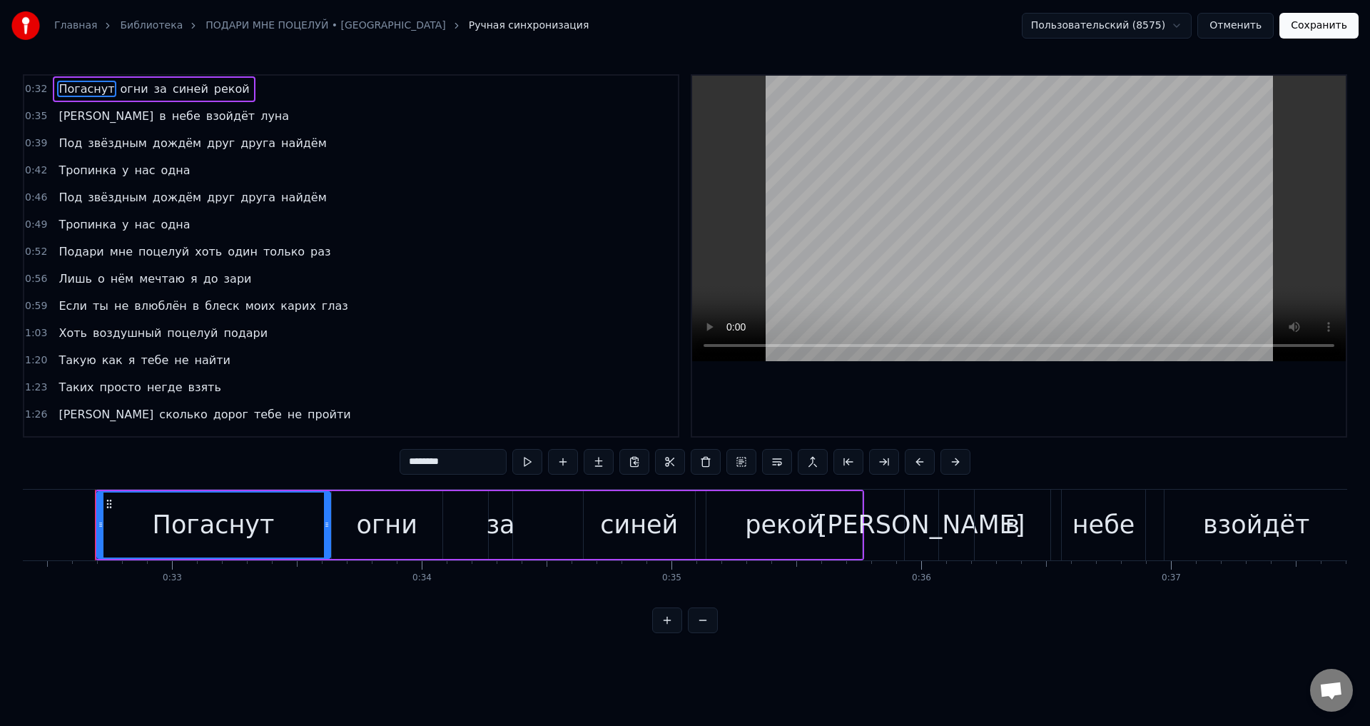
click at [64, 363] on span "Такую" at bounding box center [77, 360] width 40 height 16
type input "*****"
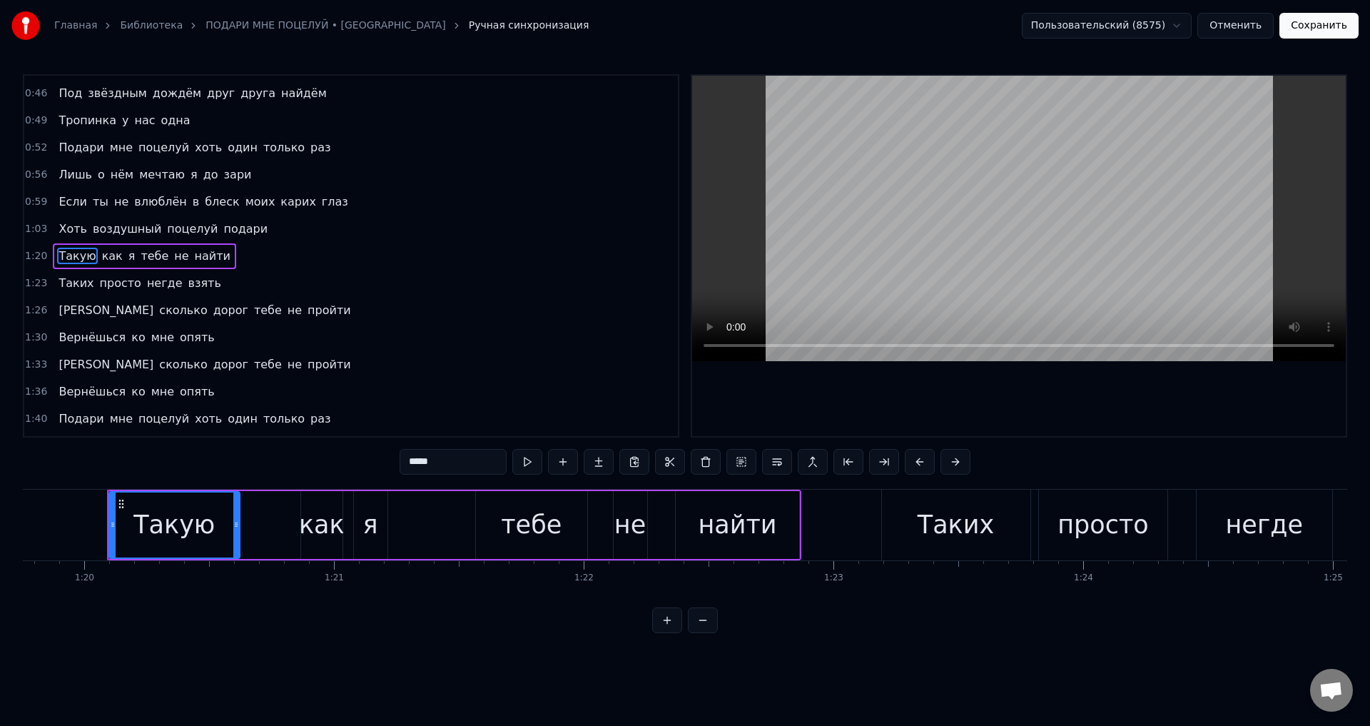
scroll to position [0, 19931]
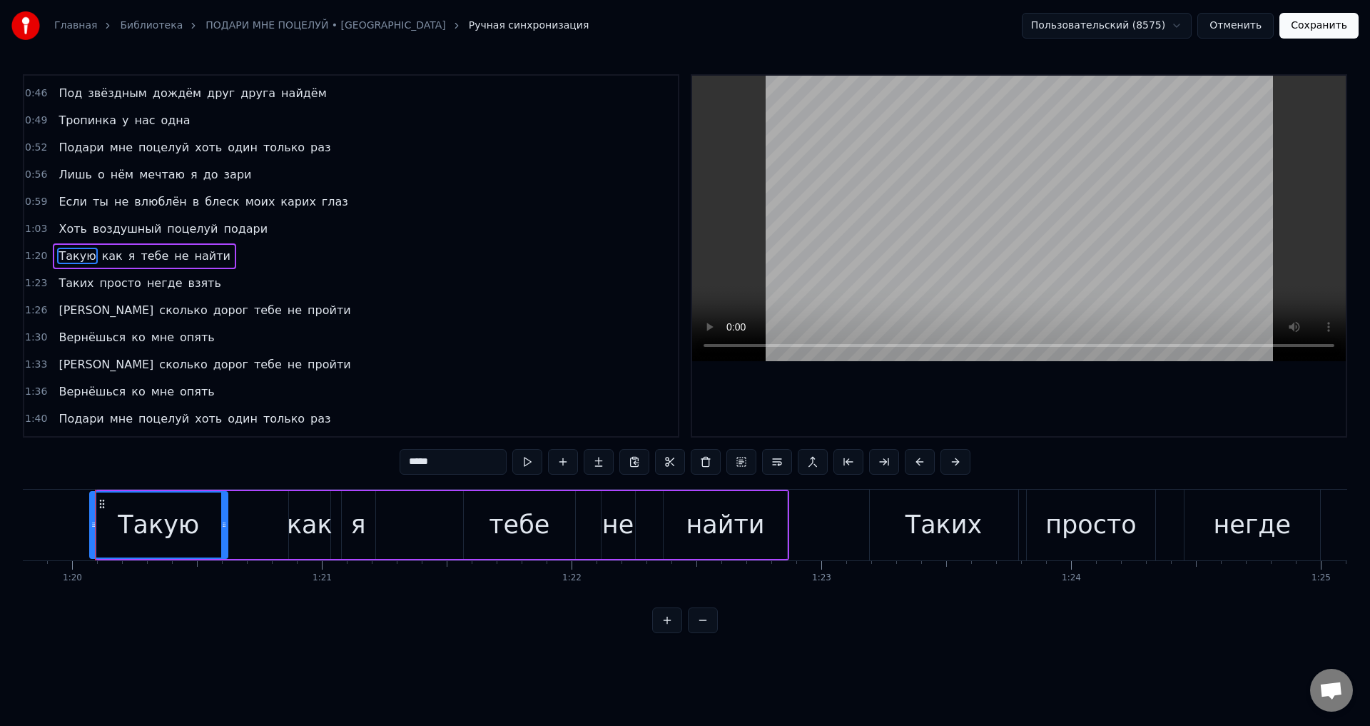
click at [93, 529] on icon at bounding box center [94, 524] width 6 height 11
click at [1322, 31] on button "Сохранить" at bounding box center [1318, 26] width 79 height 26
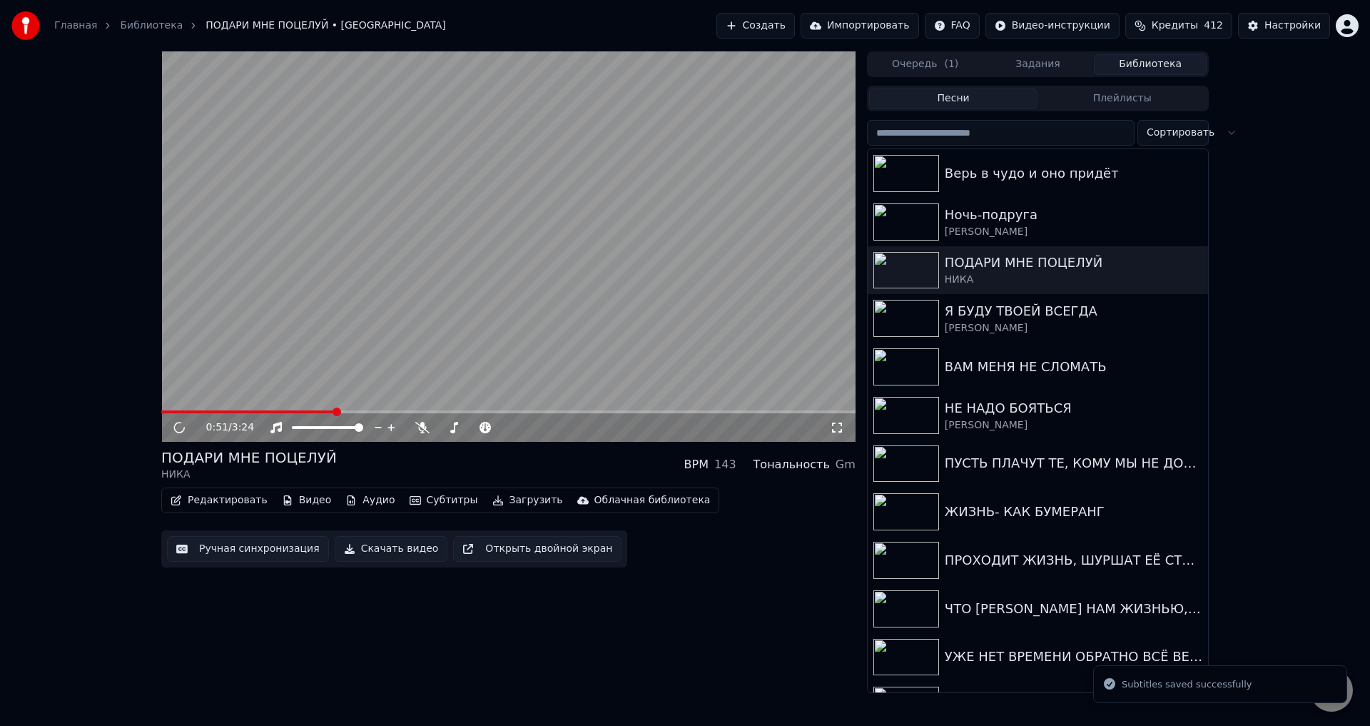
click at [334, 412] on span at bounding box center [508, 411] width 694 height 3
click at [389, 412] on span at bounding box center [508, 411] width 694 height 3
click at [584, 383] on video at bounding box center [508, 246] width 694 height 390
click at [834, 429] on icon at bounding box center [837, 427] width 14 height 11
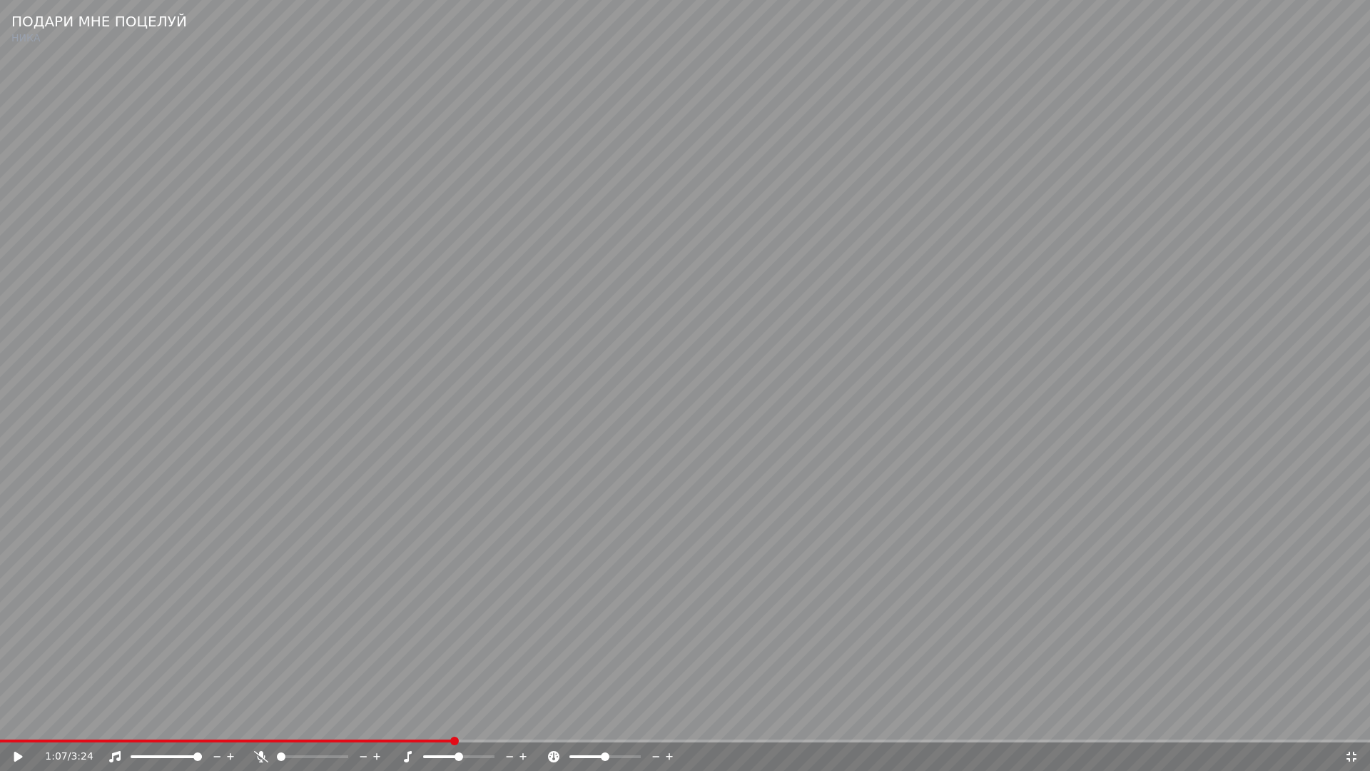
click at [459, 674] on video at bounding box center [685, 385] width 1370 height 771
click at [759, 664] on video at bounding box center [685, 385] width 1370 height 771
click at [1352, 725] on icon at bounding box center [1351, 756] width 14 height 11
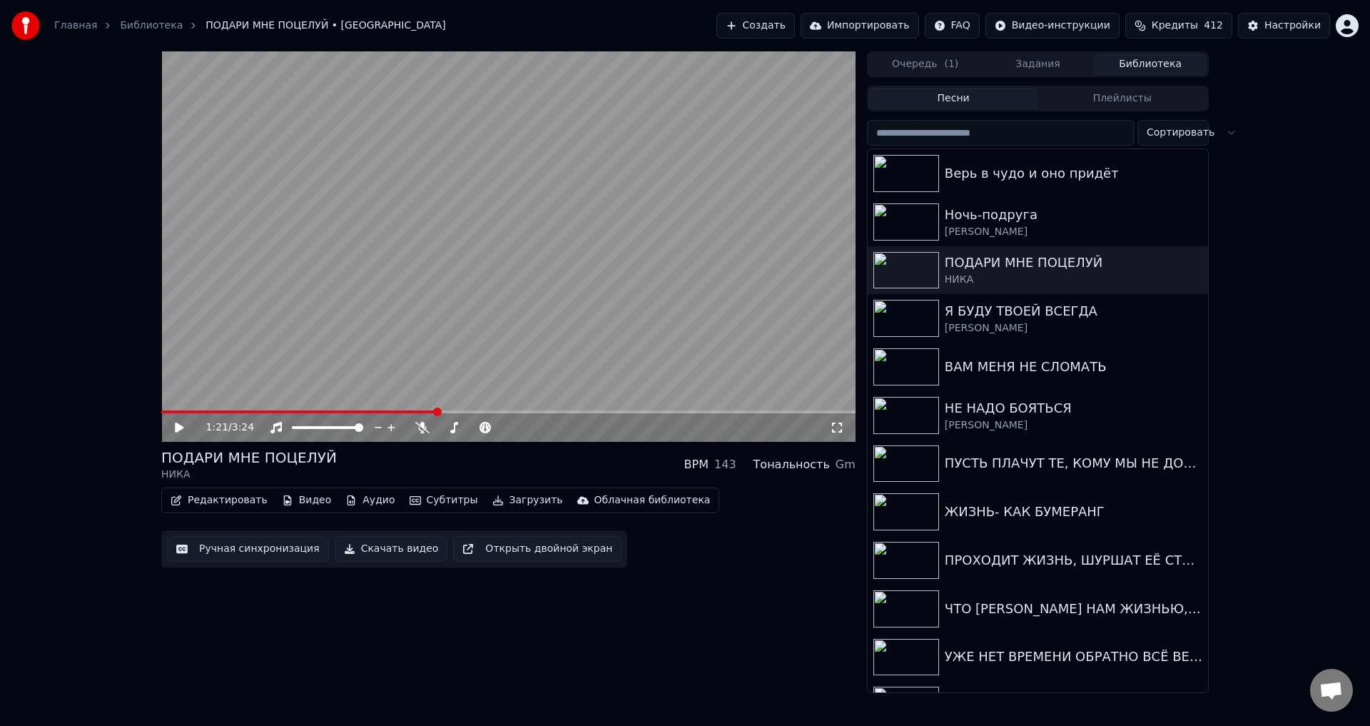
click at [238, 560] on button "Ручная синхронизация" at bounding box center [248, 549] width 162 height 26
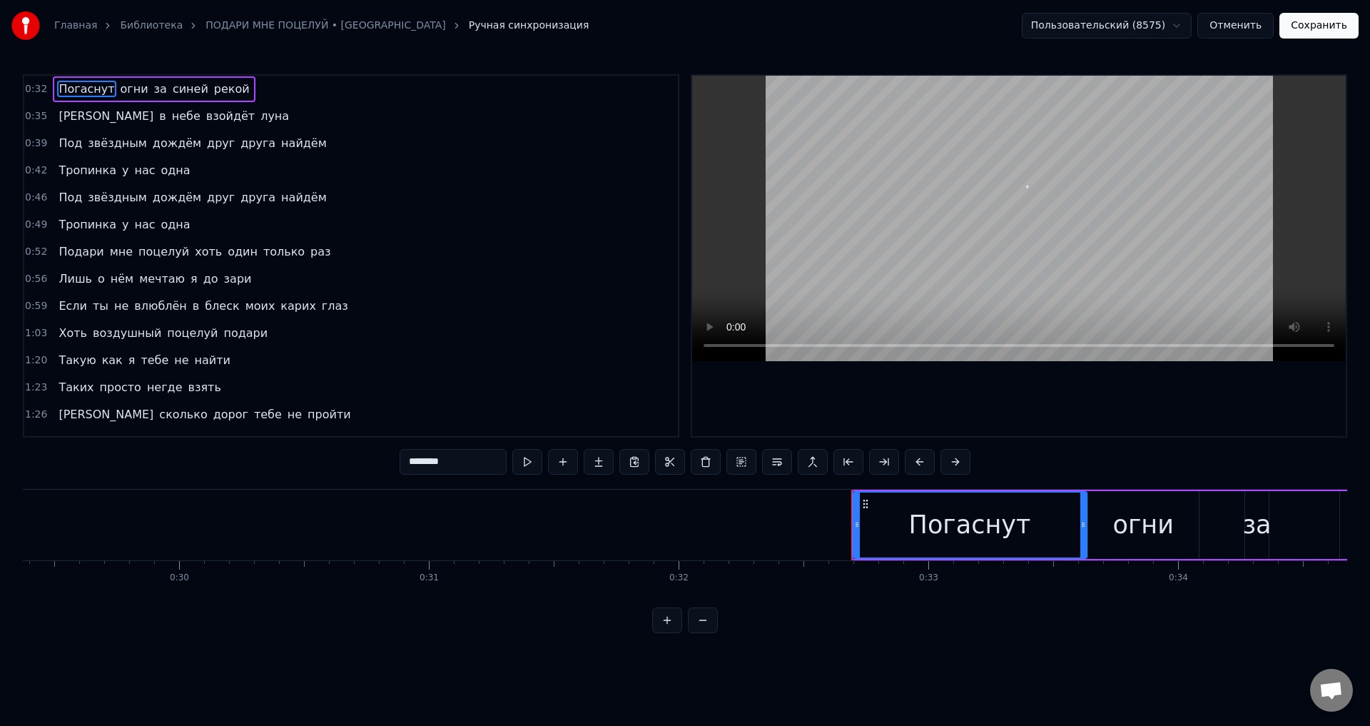
scroll to position [0, 8093]
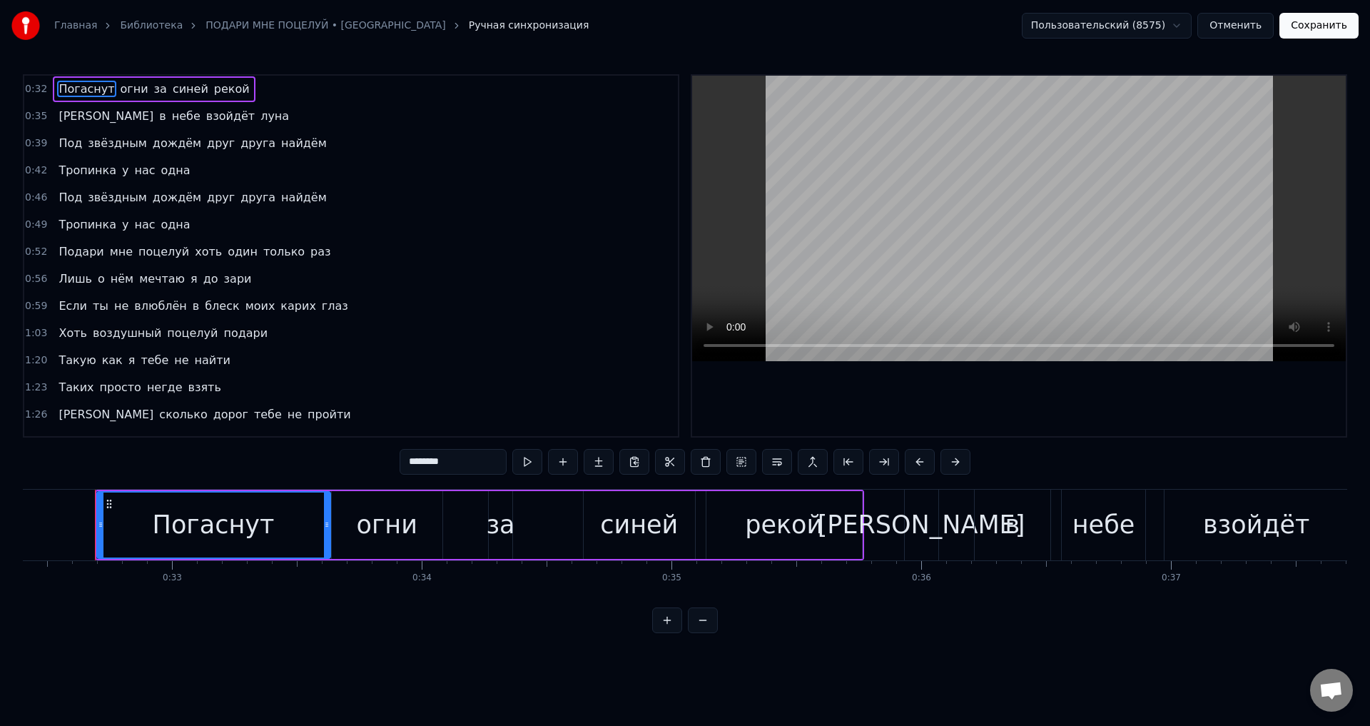
click at [59, 367] on span "Такую" at bounding box center [77, 360] width 40 height 16
type input "*****"
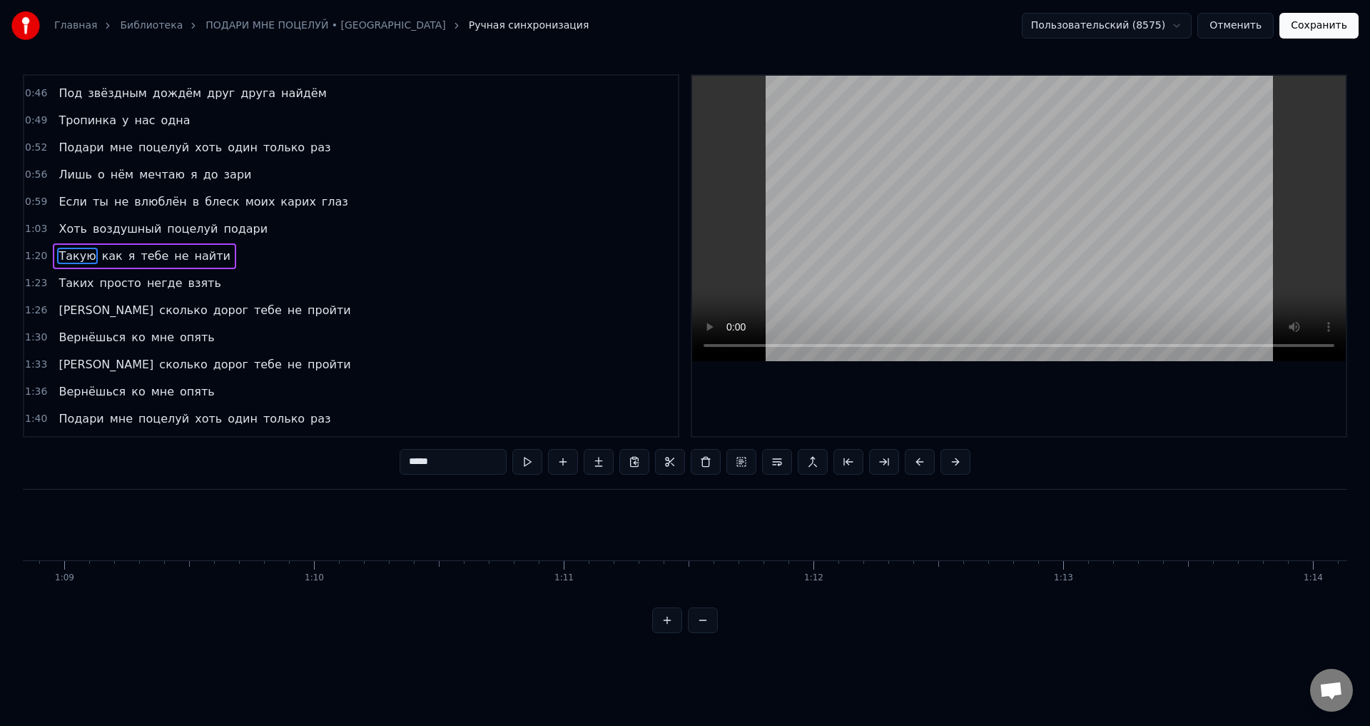
scroll to position [0, 19924]
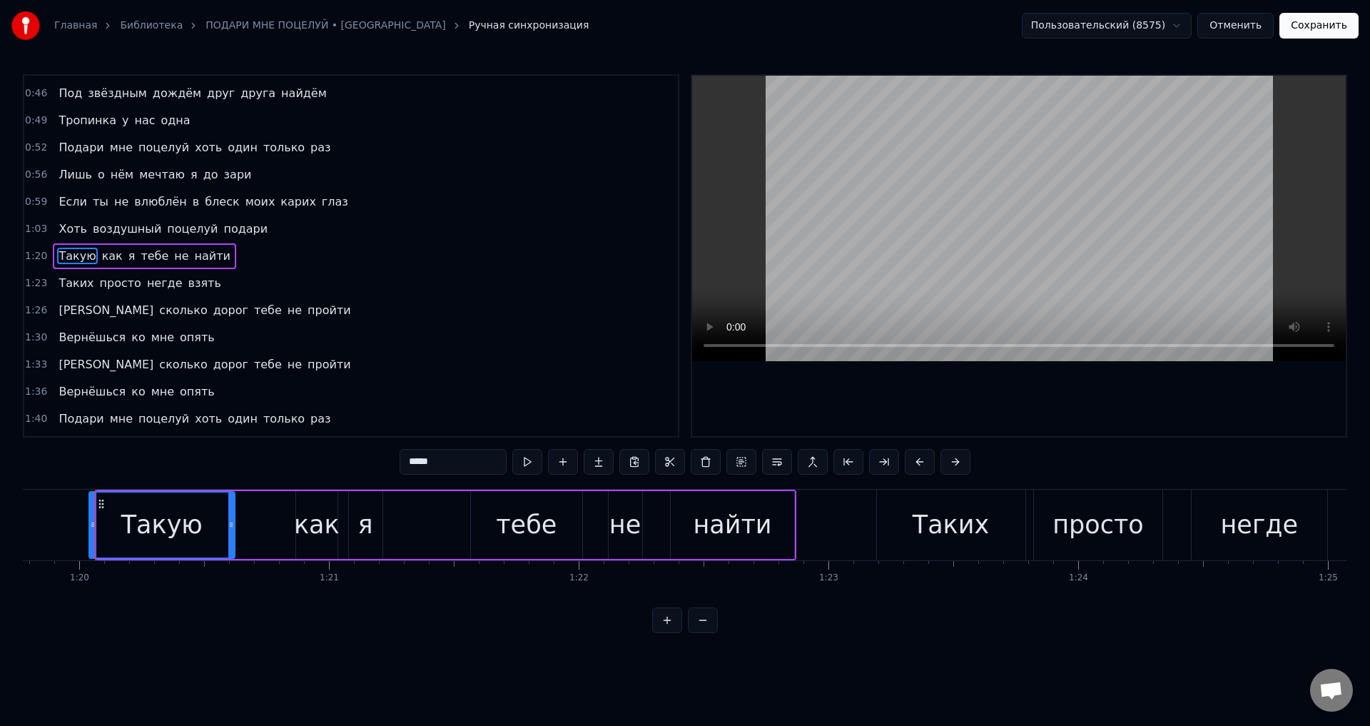
drag, startPoint x: 101, startPoint y: 529, endPoint x: 93, endPoint y: 532, distance: 8.4
click at [93, 532] on div at bounding box center [93, 524] width 6 height 65
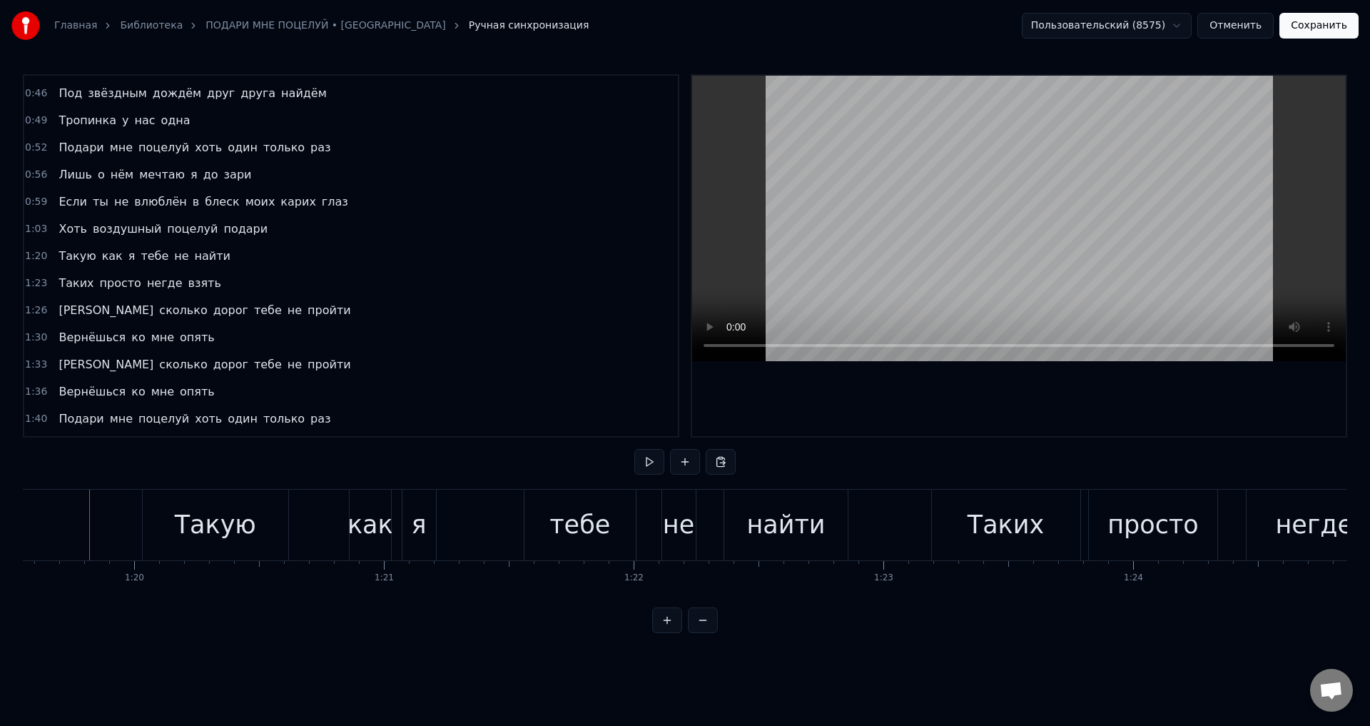
scroll to position [0, 19864]
click at [1335, 29] on button "Сохранить" at bounding box center [1318, 26] width 79 height 26
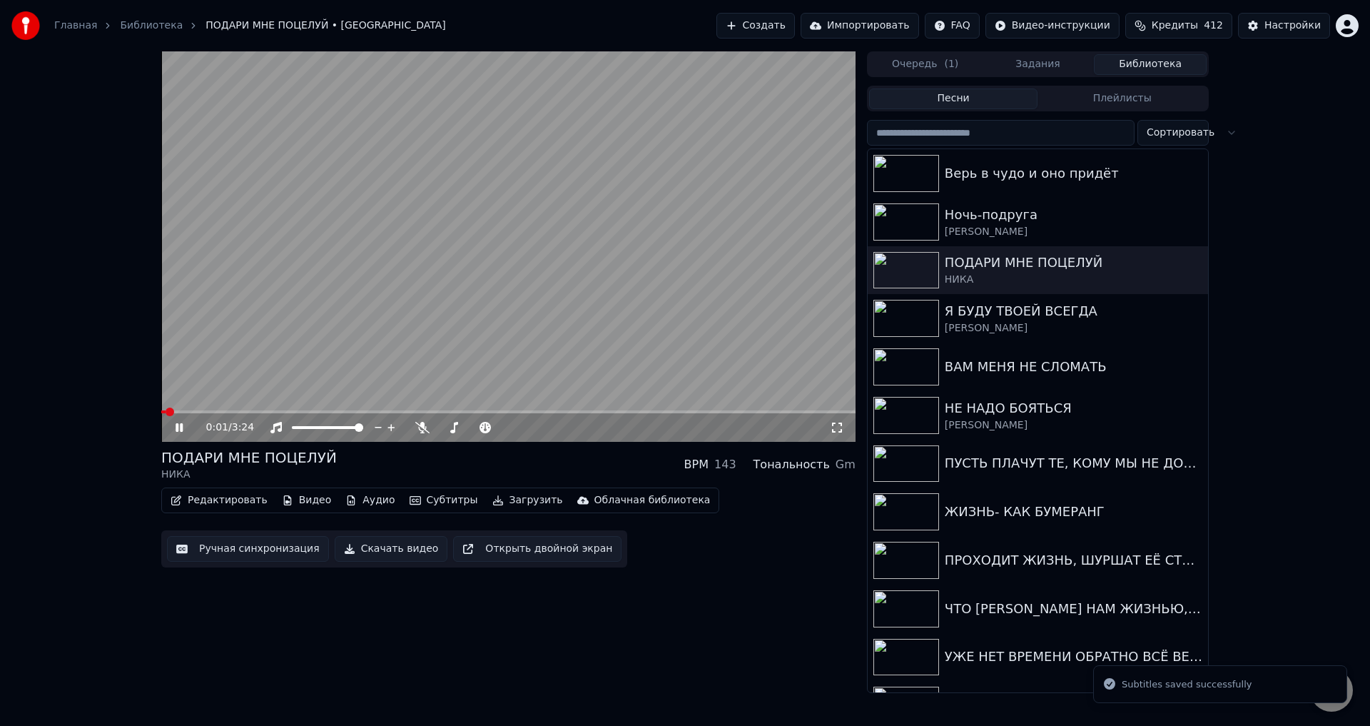
click at [365, 412] on span at bounding box center [508, 411] width 694 height 3
click at [406, 411] on span at bounding box center [508, 411] width 694 height 3
click at [843, 427] on icon at bounding box center [837, 427] width 14 height 11
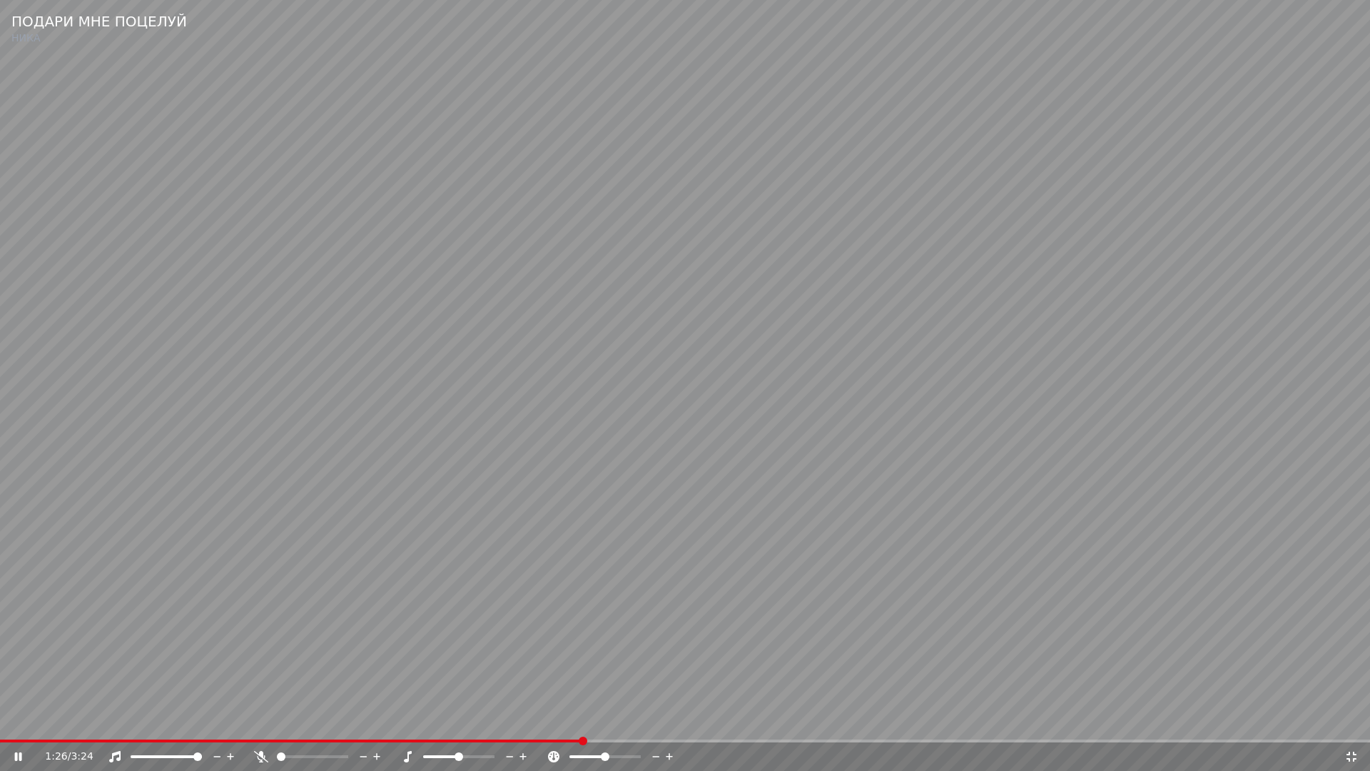
click at [684, 683] on video at bounding box center [685, 385] width 1370 height 771
click at [1348, 725] on icon at bounding box center [1352, 756] width 10 height 10
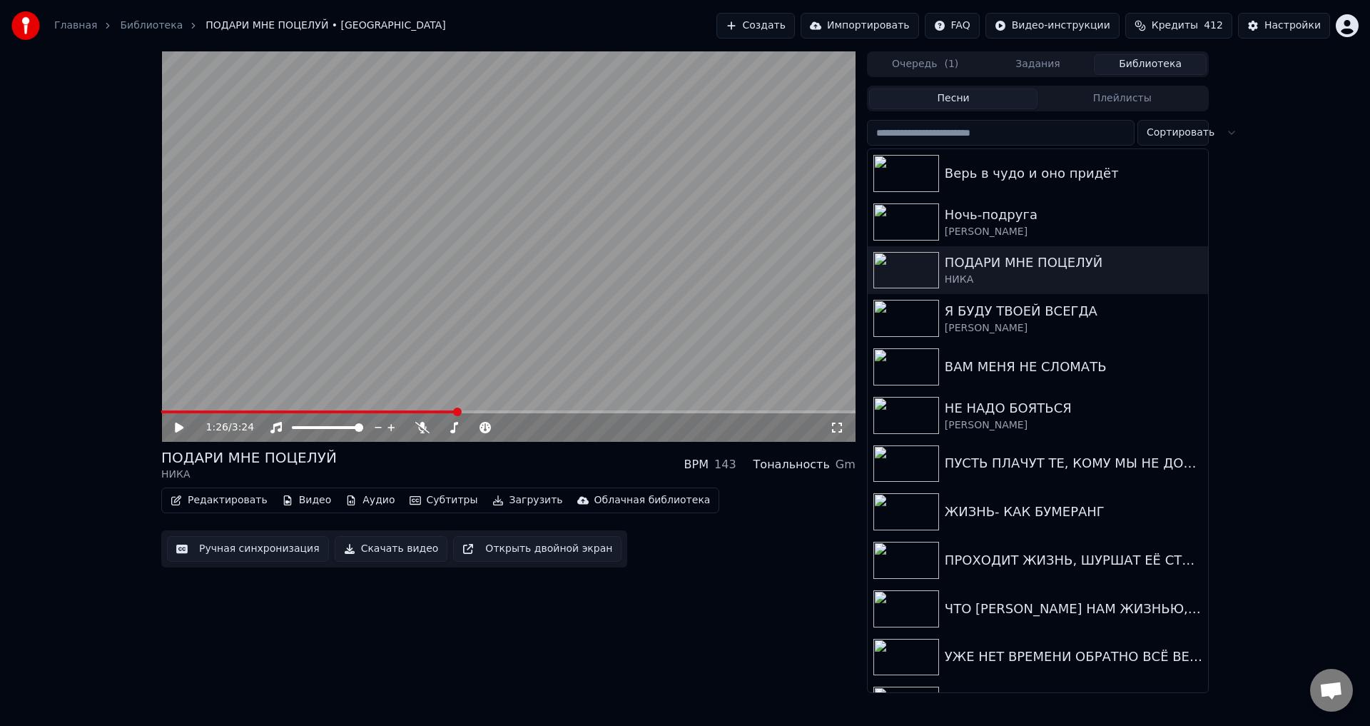
click at [268, 549] on button "Ручная синхронизация" at bounding box center [248, 549] width 162 height 26
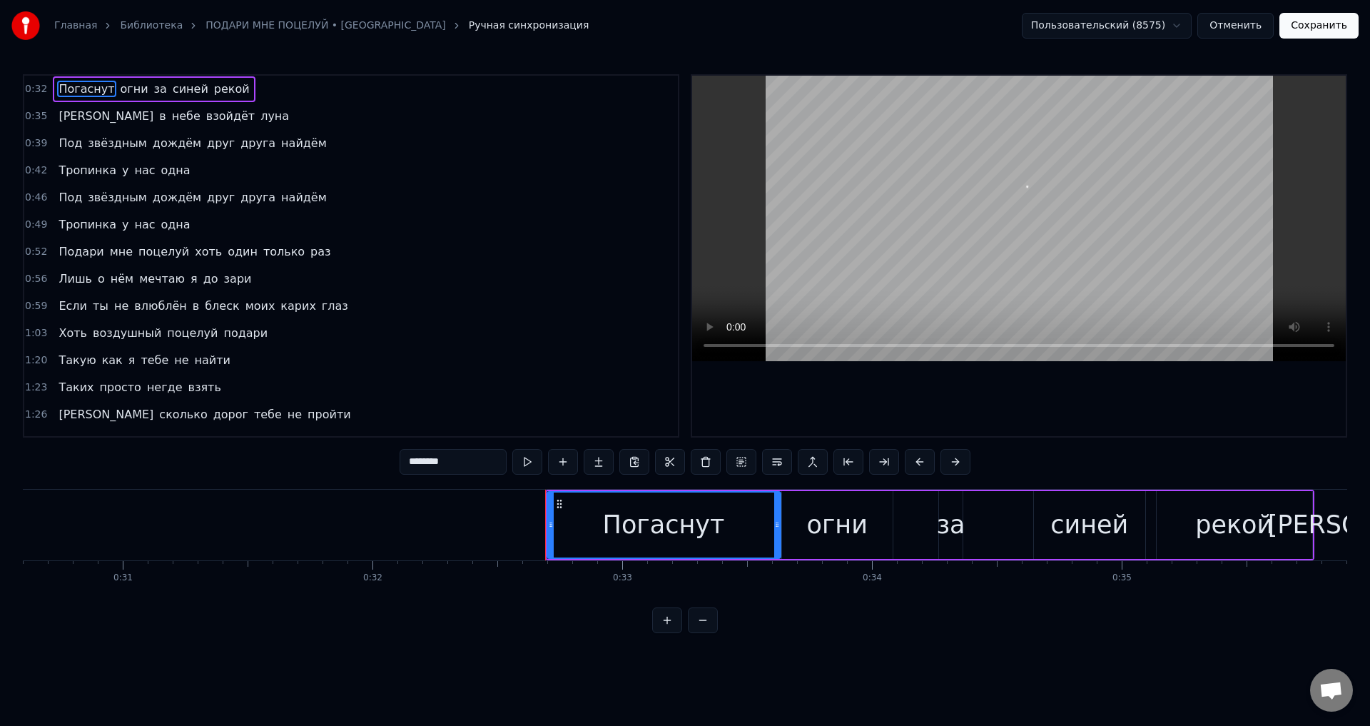
scroll to position [0, 8093]
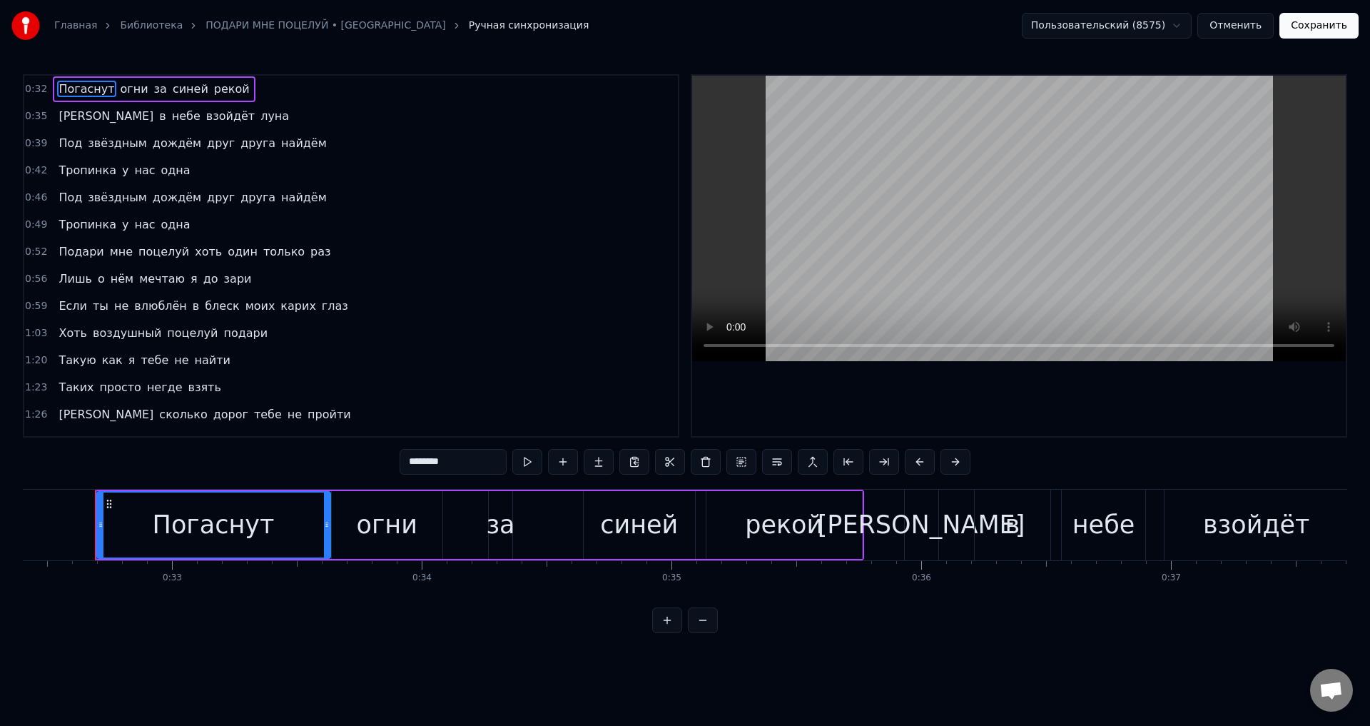
click at [187, 386] on span "взять" at bounding box center [205, 387] width 36 height 16
type input "*****"
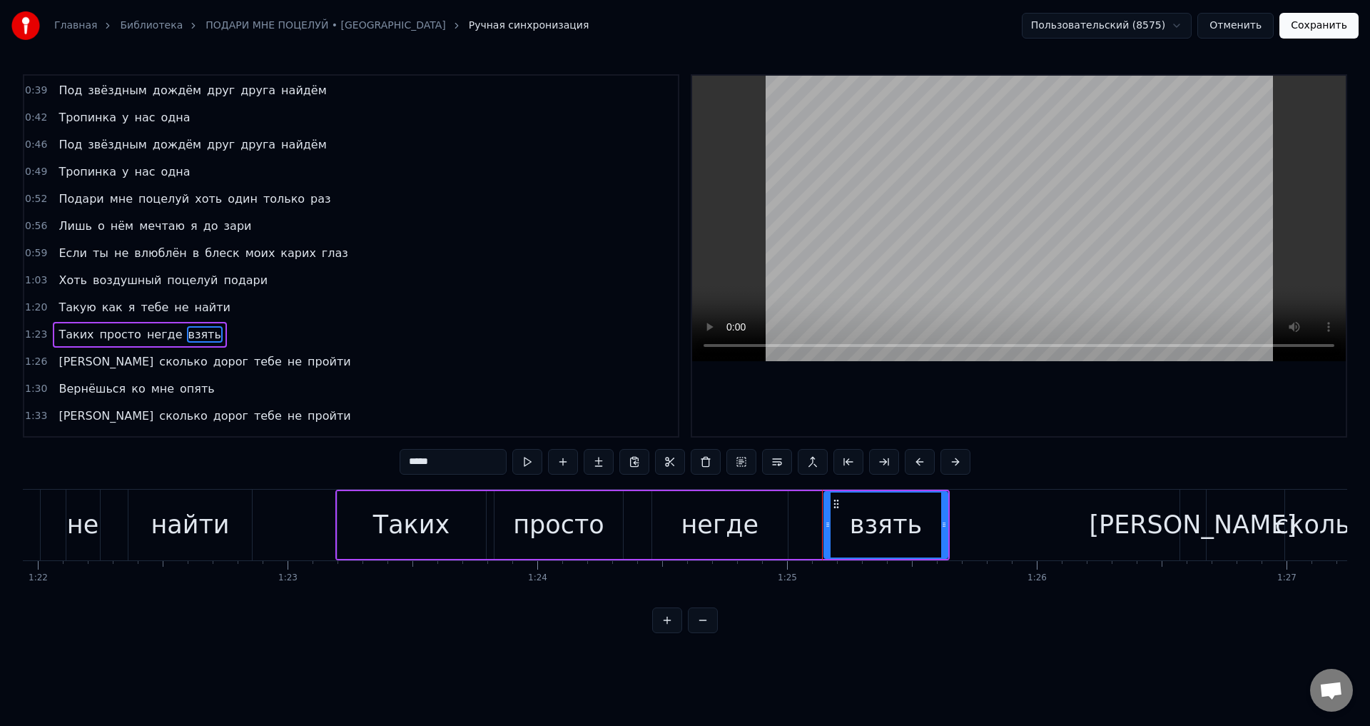
scroll to position [0, 21193]
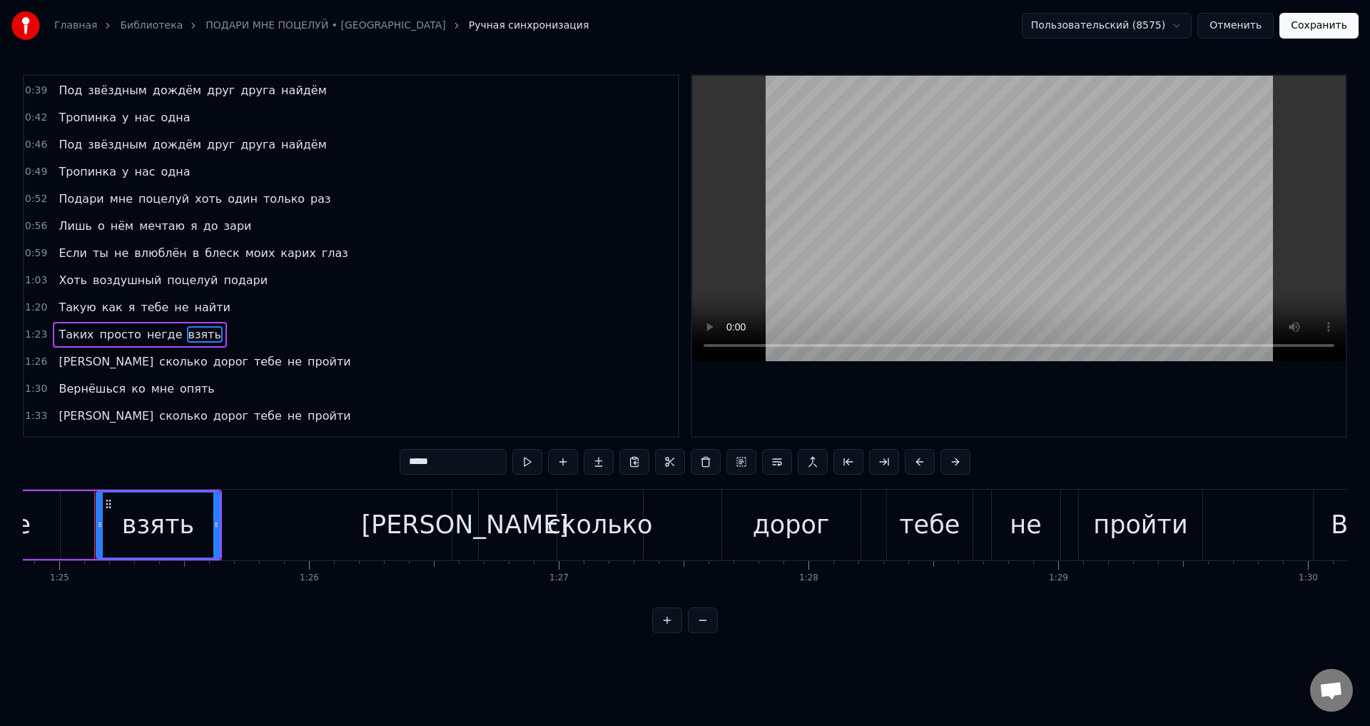
click at [166, 524] on div "взять" at bounding box center [158, 525] width 72 height 38
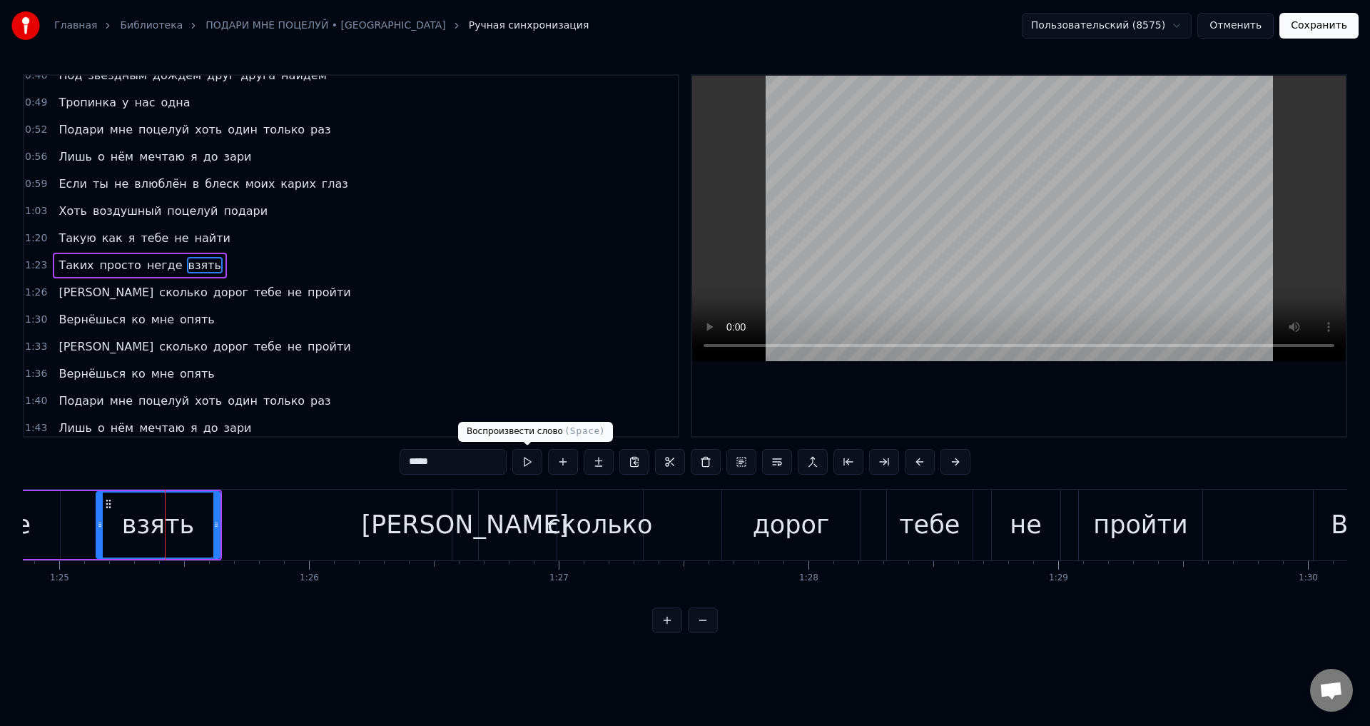
scroll to position [131, 0]
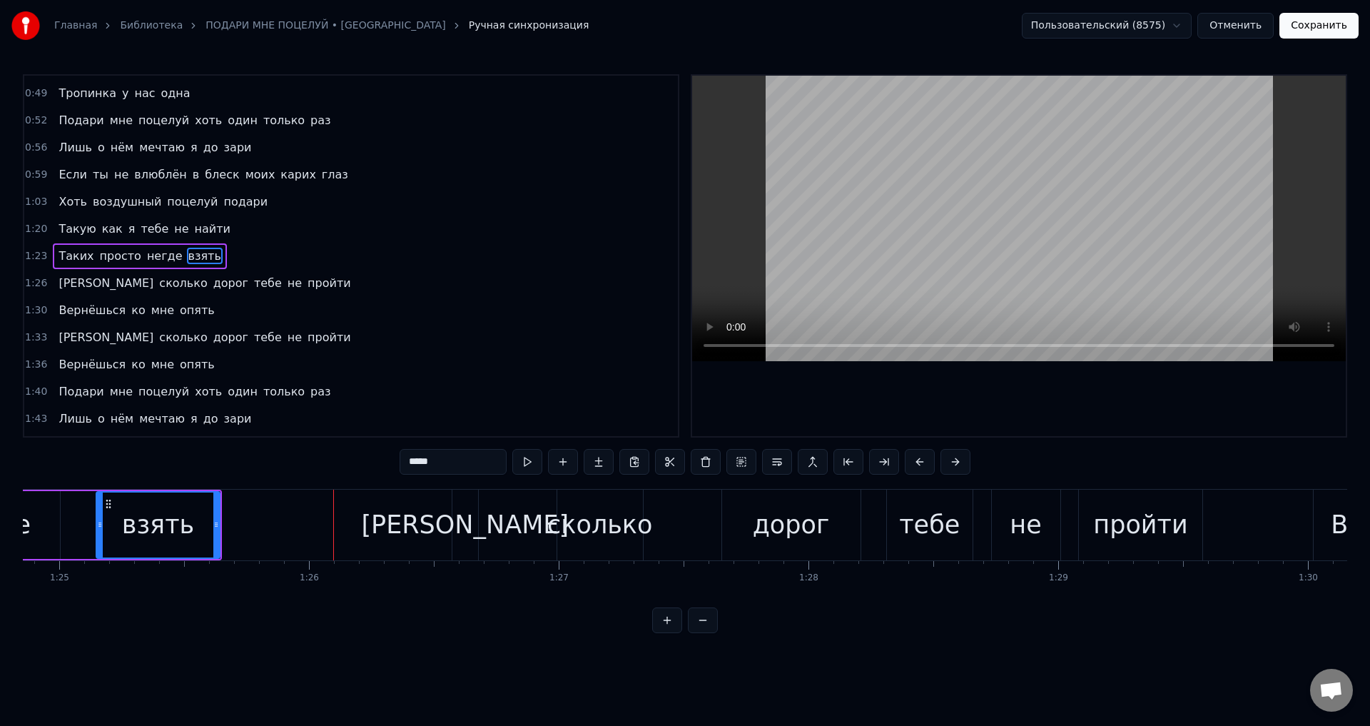
click at [191, 528] on div "взять" at bounding box center [158, 524] width 122 height 65
drag, startPoint x: 218, startPoint y: 528, endPoint x: 279, endPoint y: 527, distance: 61.4
click at [279, 527] on icon at bounding box center [278, 524] width 6 height 11
click at [198, 527] on div "взять" at bounding box center [189, 525] width 72 height 38
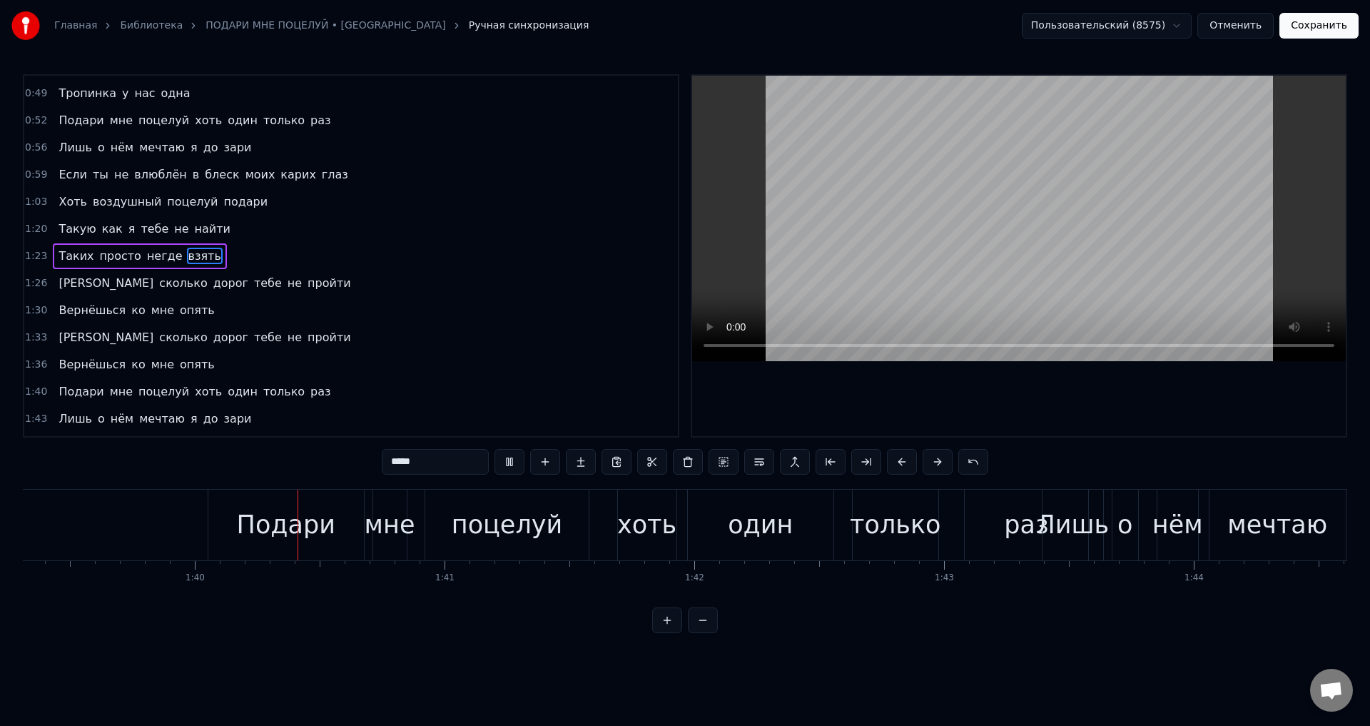
scroll to position [0, 24824]
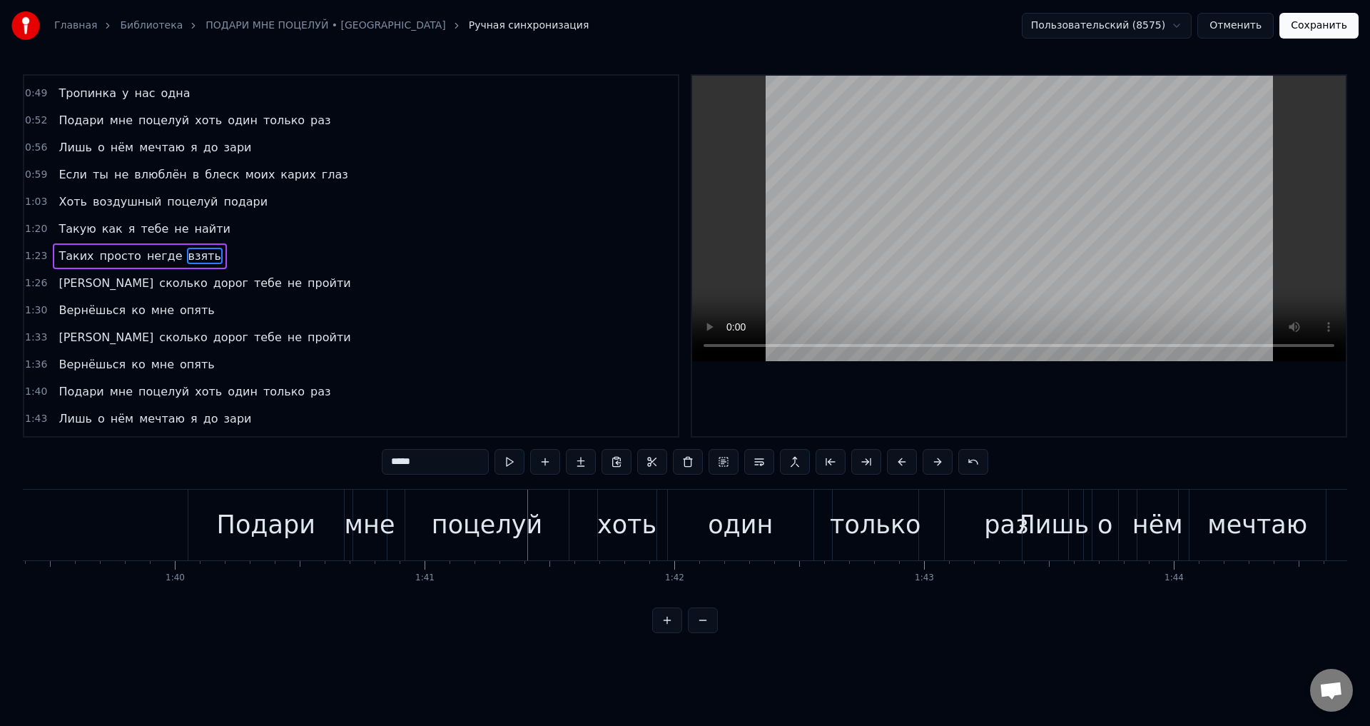
click at [1317, 29] on button "Сохранить" at bounding box center [1318, 26] width 79 height 26
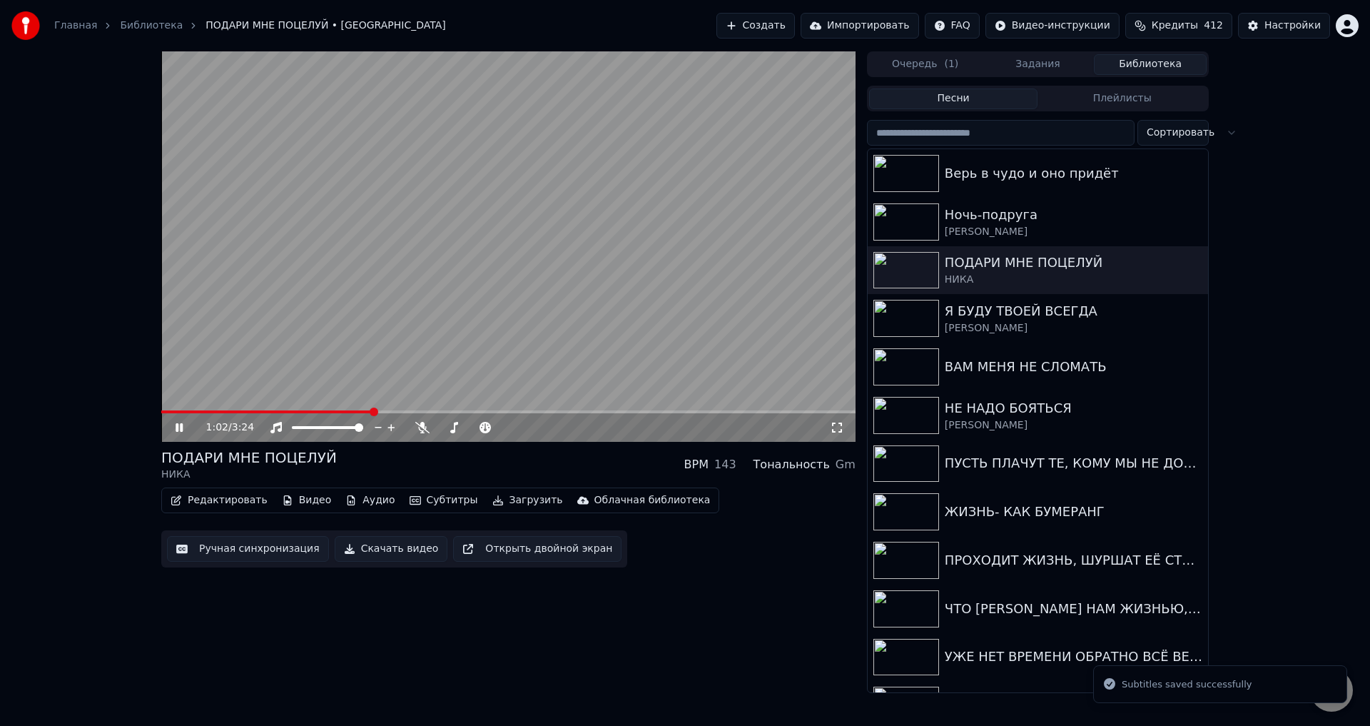
click at [373, 412] on span at bounding box center [508, 411] width 694 height 3
click at [836, 429] on icon at bounding box center [837, 427] width 14 height 11
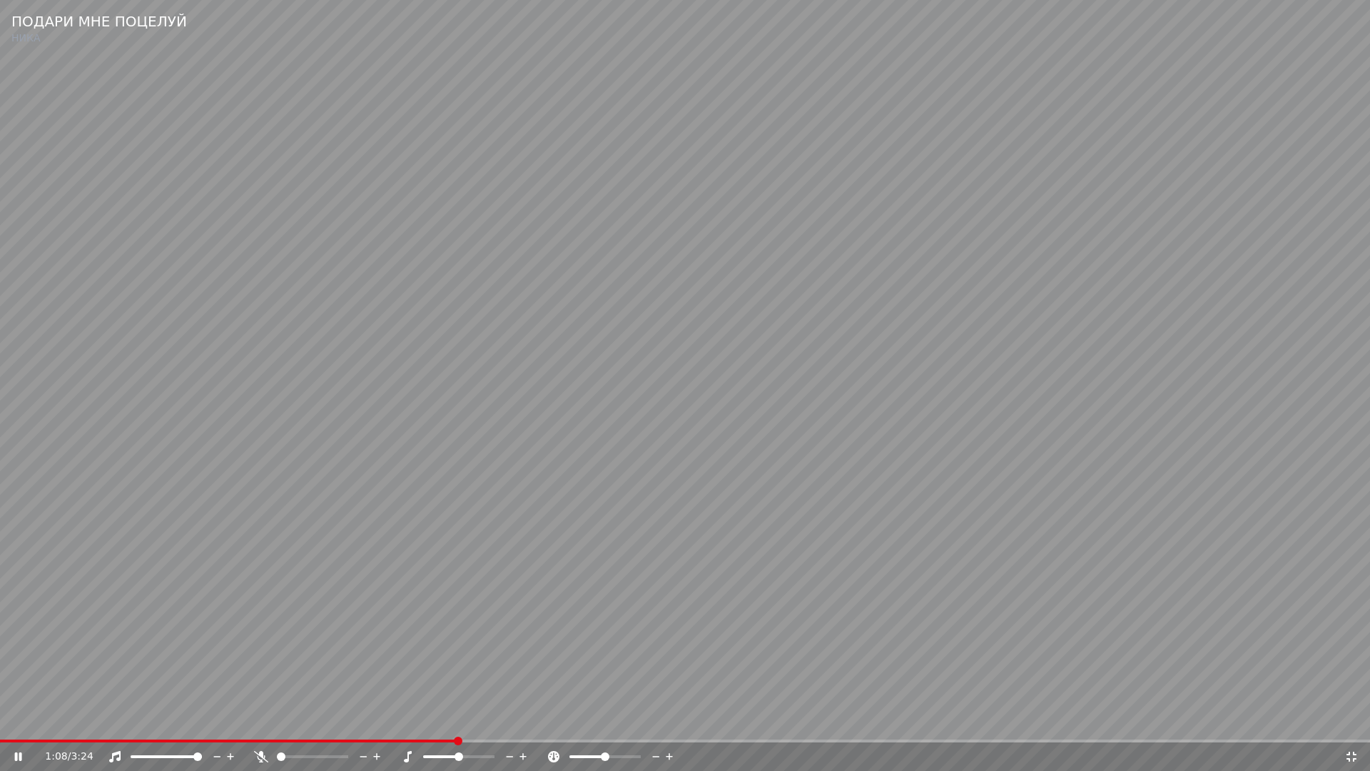
click at [498, 725] on span at bounding box center [685, 740] width 1370 height 3
click at [526, 649] on video at bounding box center [685, 385] width 1370 height 771
click at [1348, 725] on icon at bounding box center [1352, 756] width 10 height 10
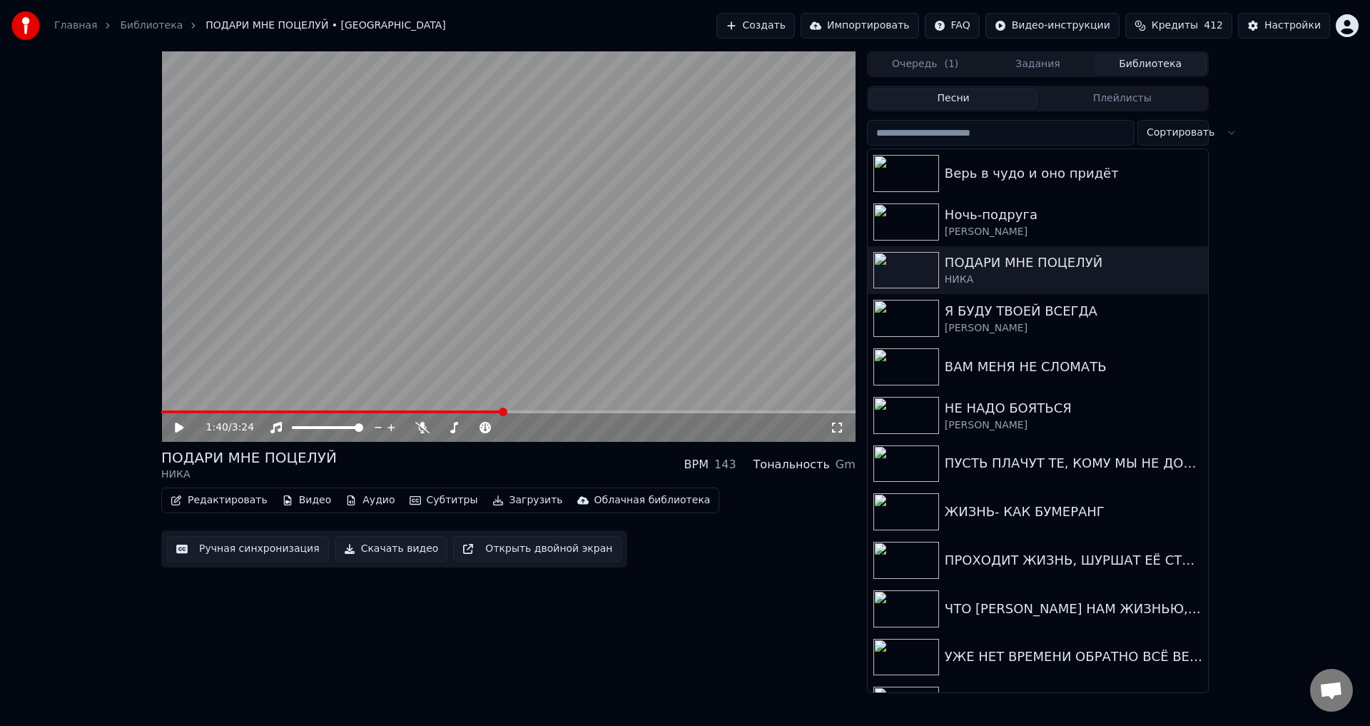
click at [241, 556] on button "Ручная синхронизация" at bounding box center [248, 549] width 162 height 26
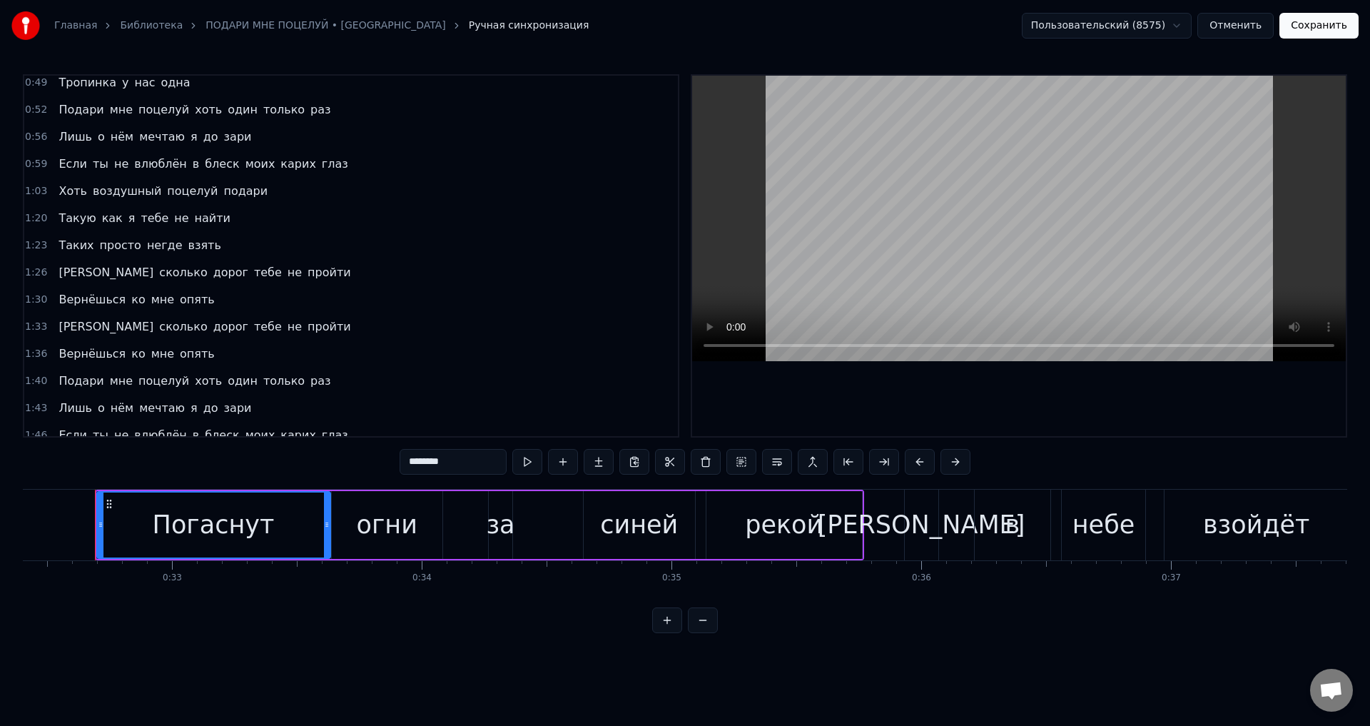
scroll to position [143, 0]
click at [178, 358] on span "опять" at bounding box center [197, 353] width 38 height 16
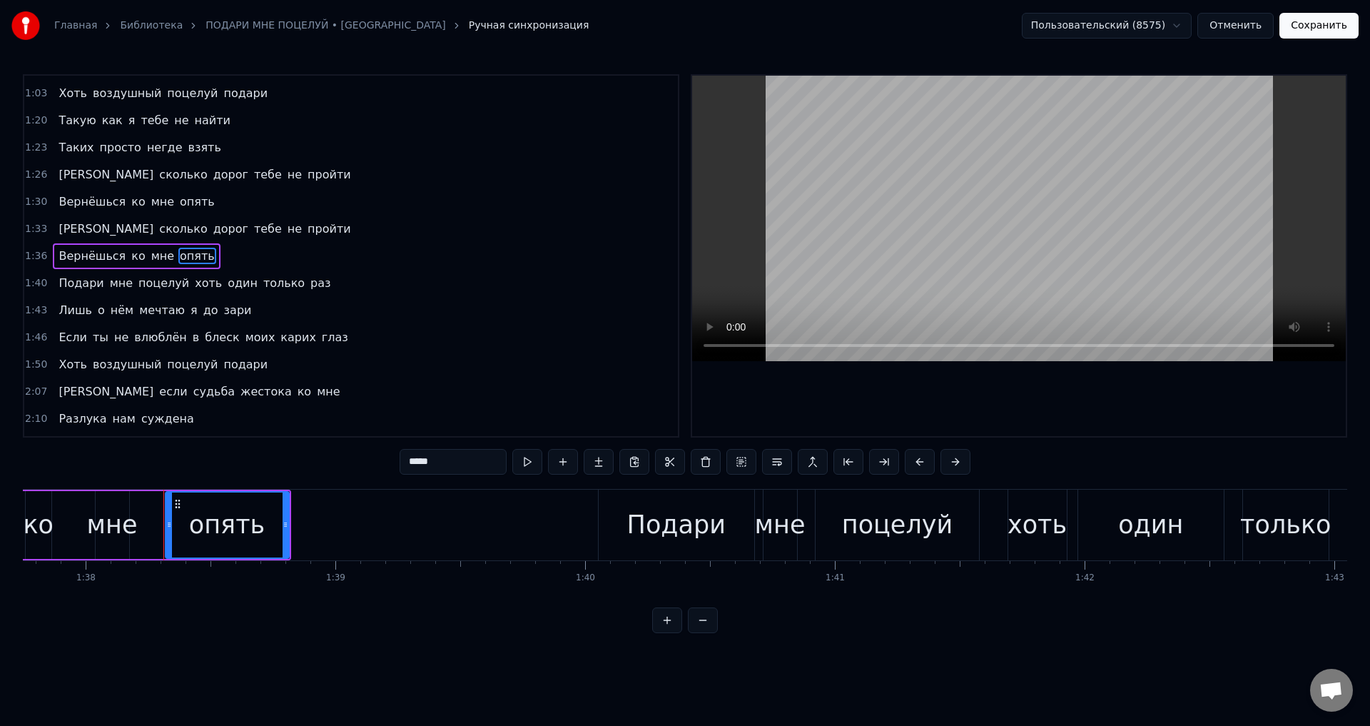
scroll to position [0, 24482]
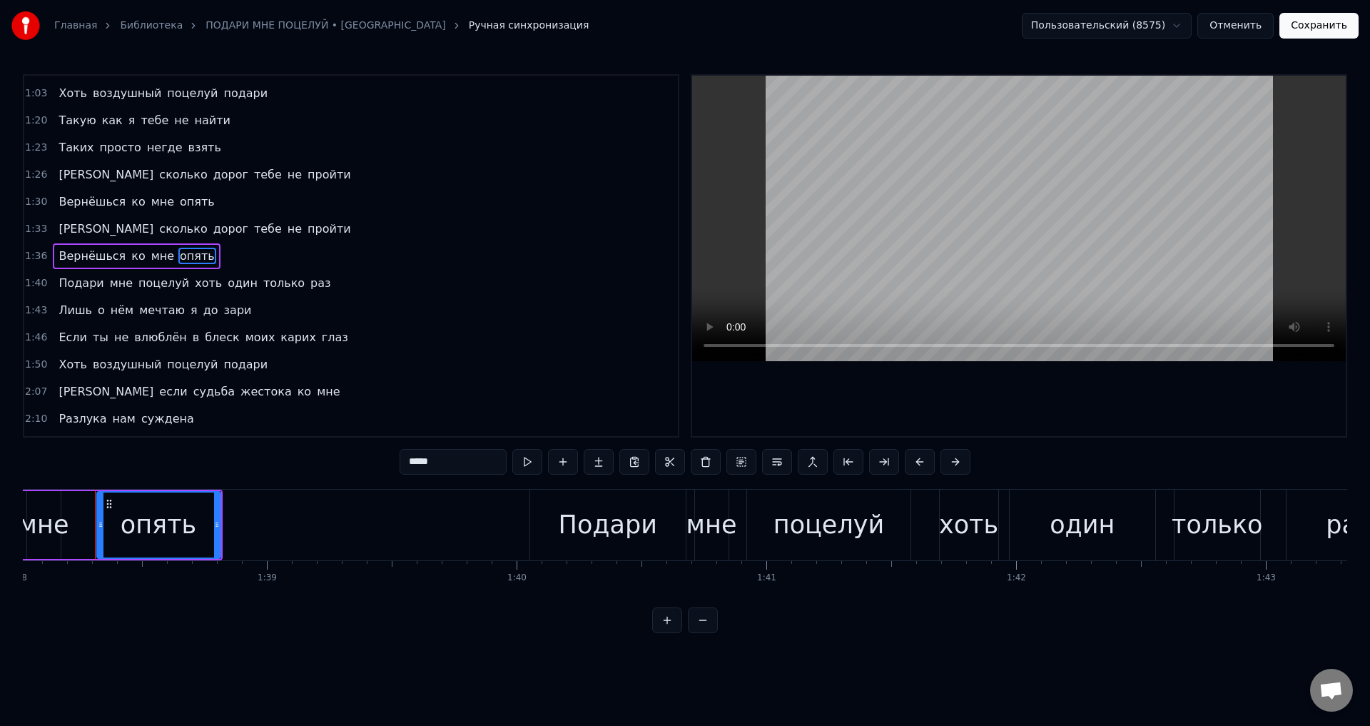
click at [178, 510] on div "опять" at bounding box center [159, 525] width 76 height 38
click at [152, 530] on div "опять" at bounding box center [159, 525] width 76 height 38
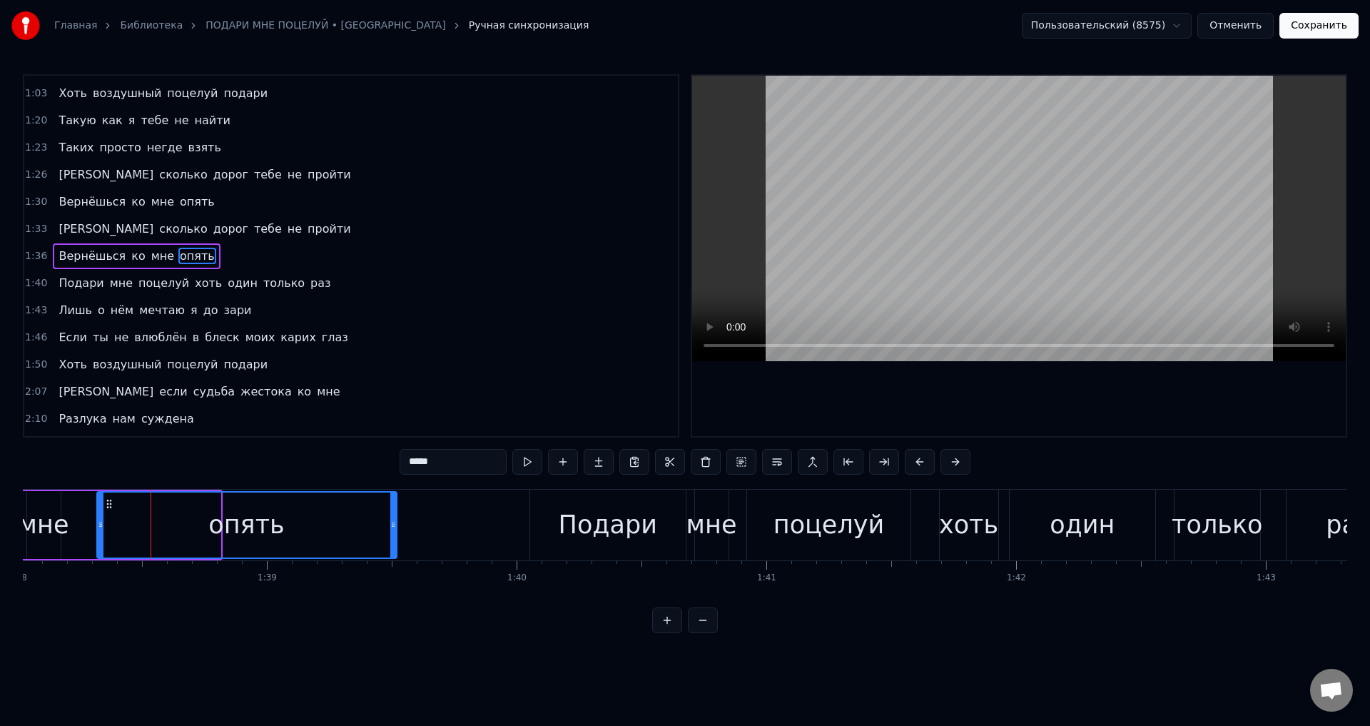
drag, startPoint x: 216, startPoint y: 523, endPoint x: 392, endPoint y: 524, distance: 176.3
click at [392, 524] on icon at bounding box center [393, 524] width 6 height 11
click at [179, 531] on div "опять" at bounding box center [247, 524] width 298 height 65
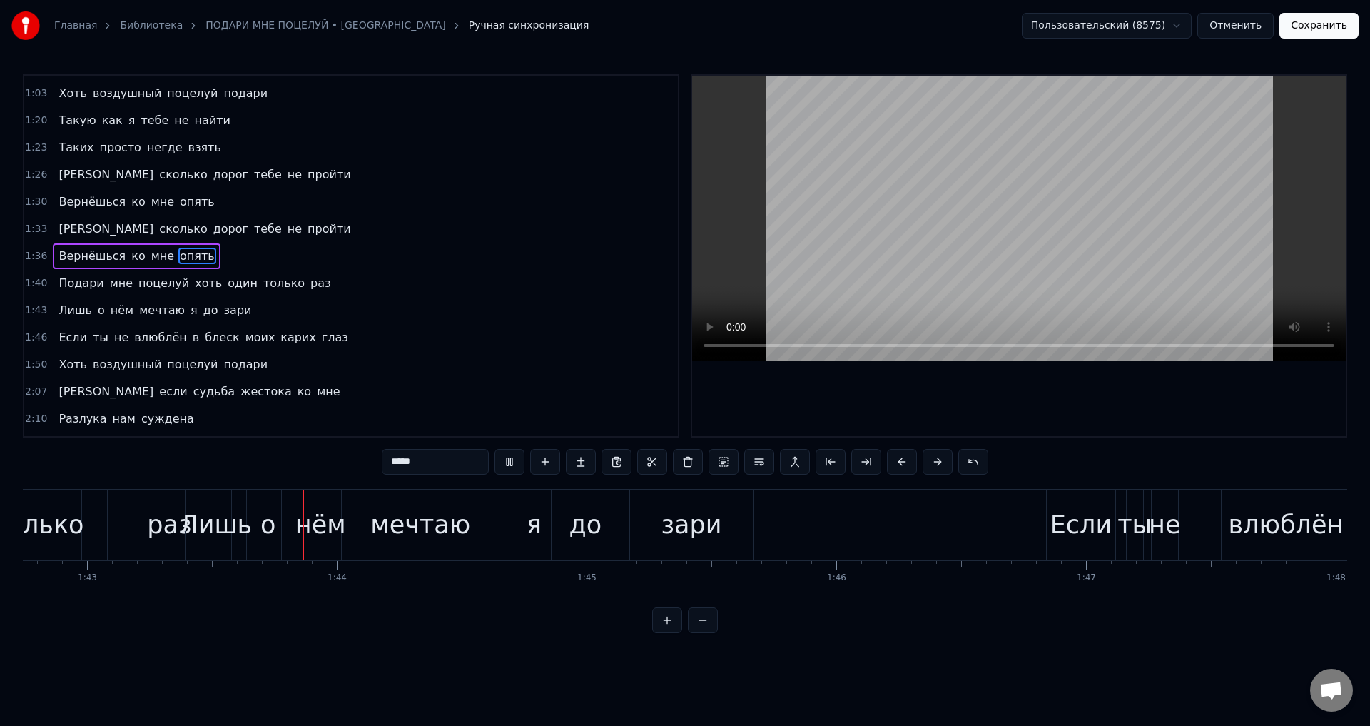
scroll to position [0, 25701]
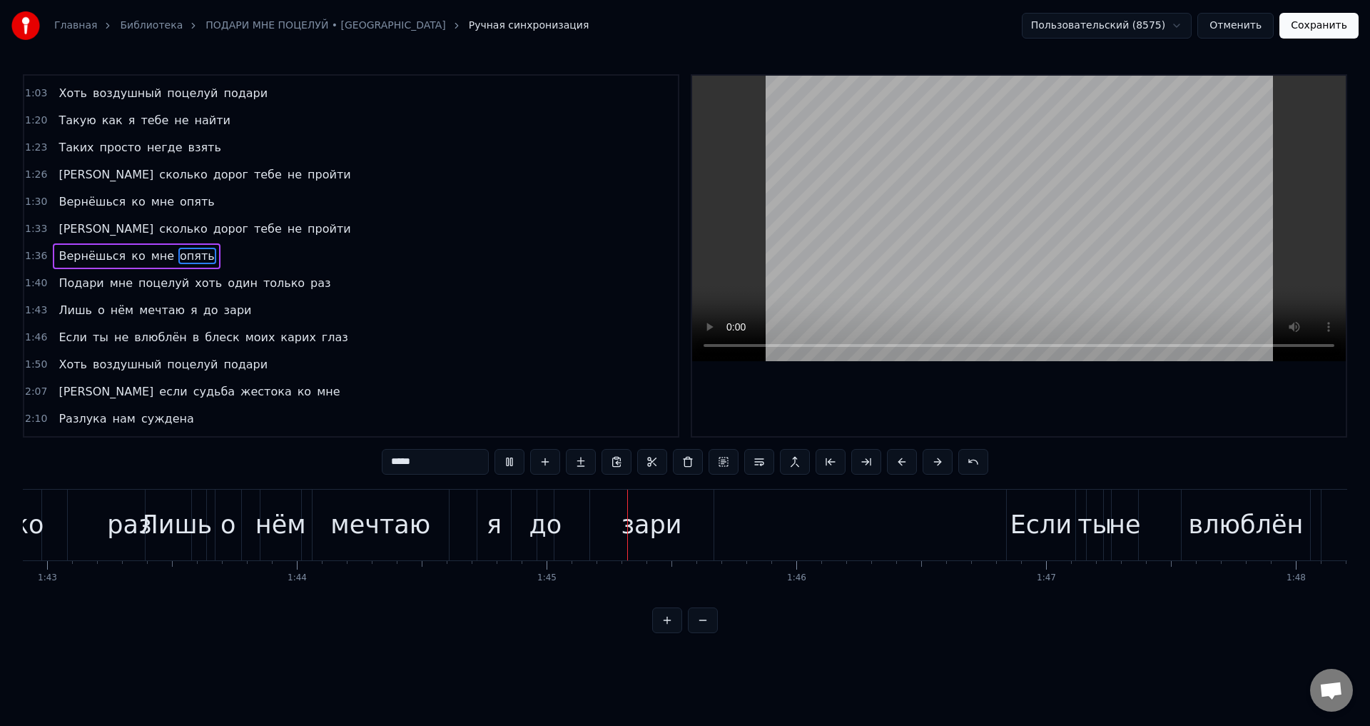
click at [122, 538] on div "раз" at bounding box center [129, 525] width 44 height 38
type input "***"
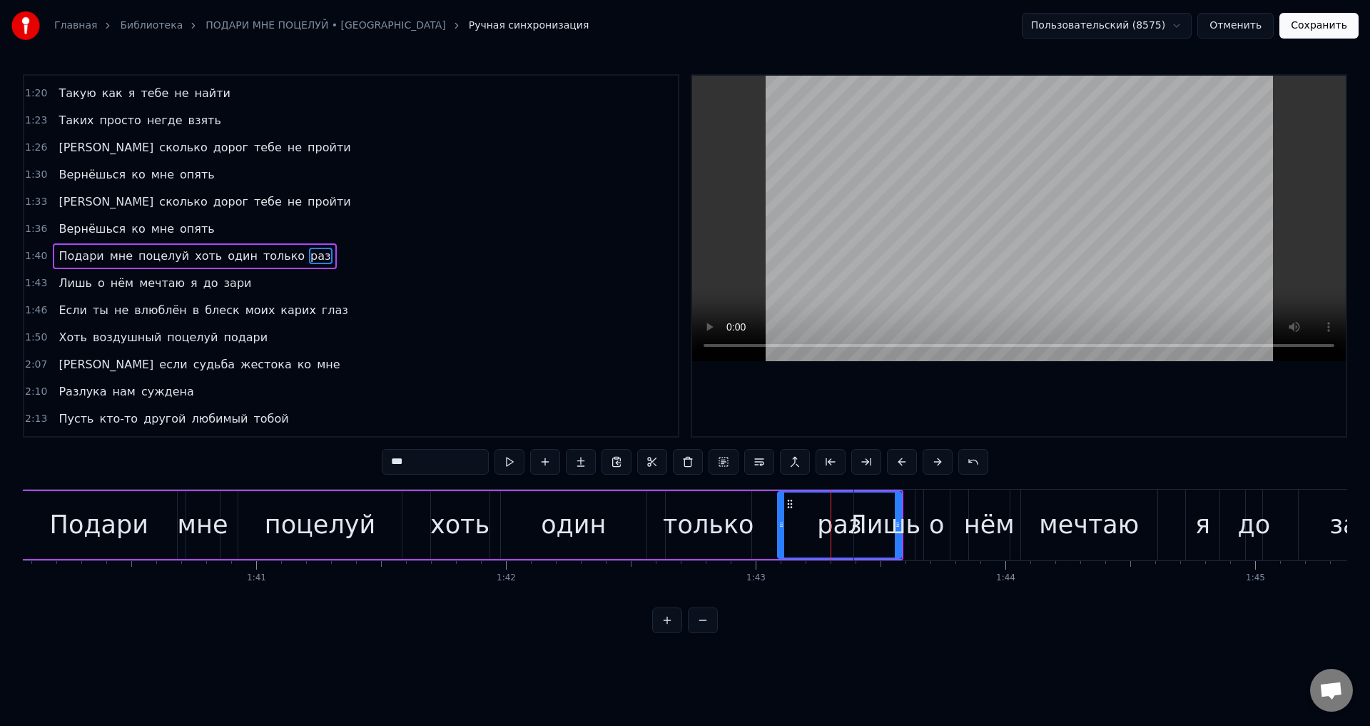
scroll to position [0, 24880]
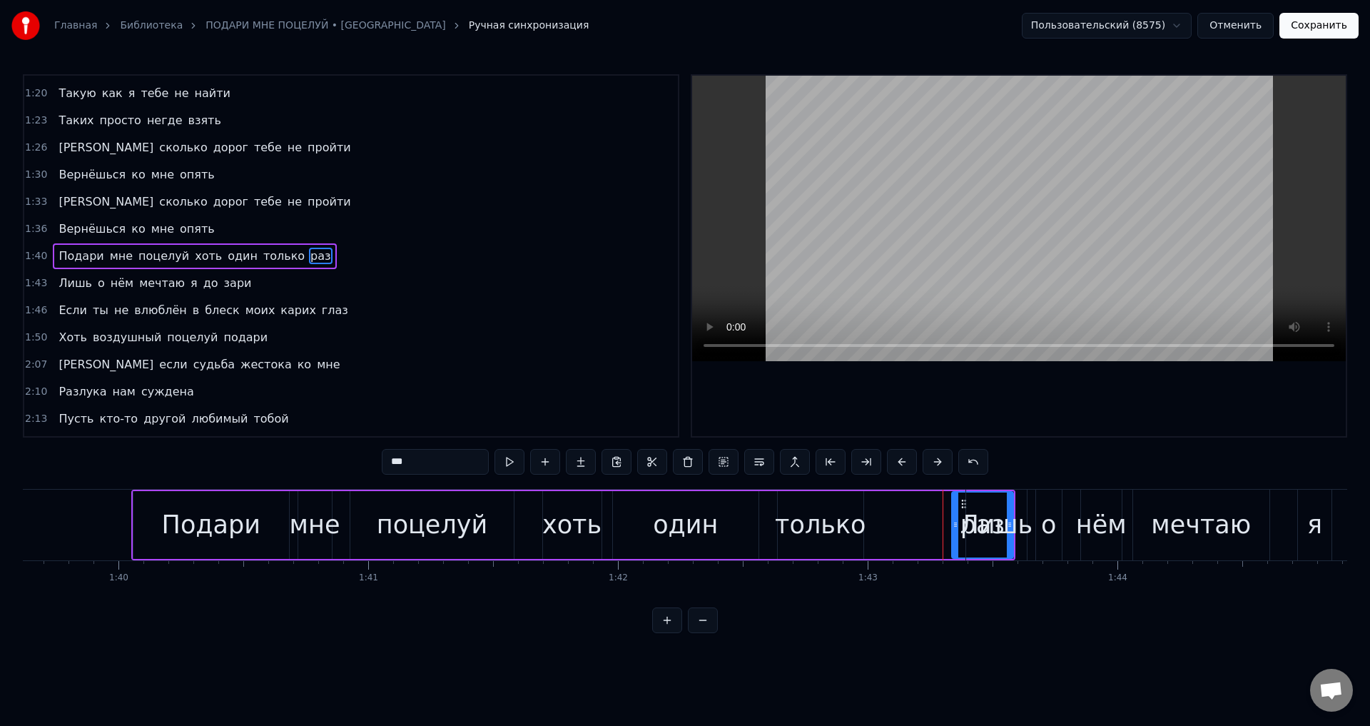
drag, startPoint x: 893, startPoint y: 519, endPoint x: 955, endPoint y: 519, distance: 62.1
click at [955, 519] on icon at bounding box center [956, 524] width 6 height 11
click at [886, 521] on div "Подари мне поцелуй хоть один только раз" at bounding box center [573, 525] width 885 height 71
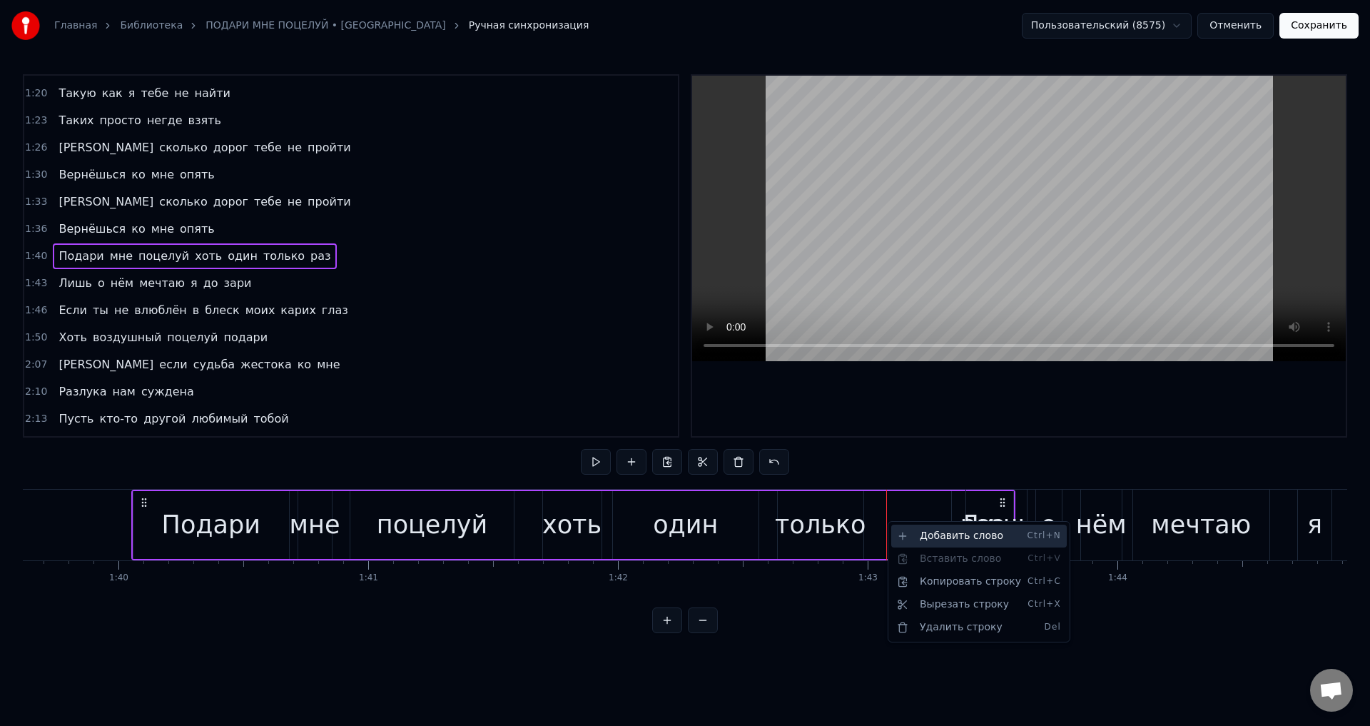
click at [949, 534] on div "Добавить слово Ctrl+N" at bounding box center [979, 535] width 176 height 23
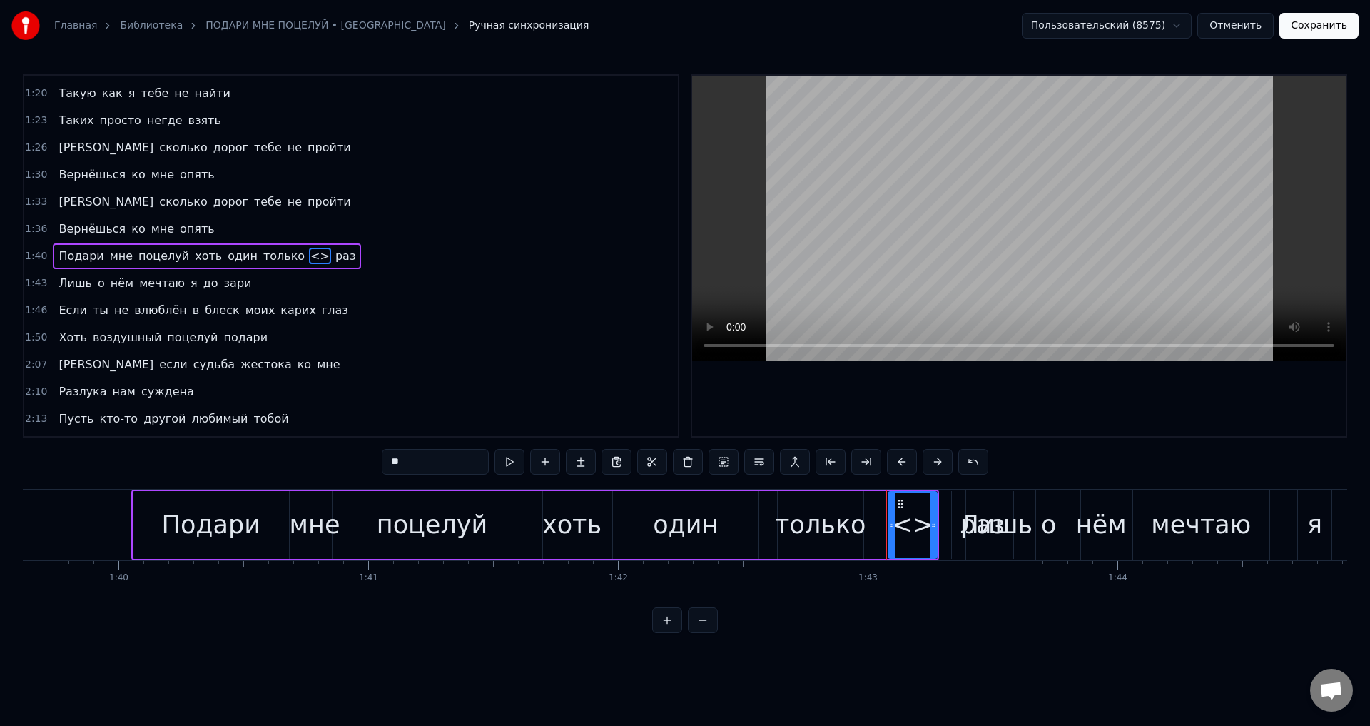
drag, startPoint x: 458, startPoint y: 457, endPoint x: 331, endPoint y: 455, distance: 127.1
click at [331, 455] on div "0:32 Погаснут огни за синей рекой 0:35 И в небе взойдёт луна 0:39 Под звёздным …" at bounding box center [685, 353] width 1324 height 559
type input "***"
click at [335, 256] on span "раз" at bounding box center [346, 256] width 23 height 16
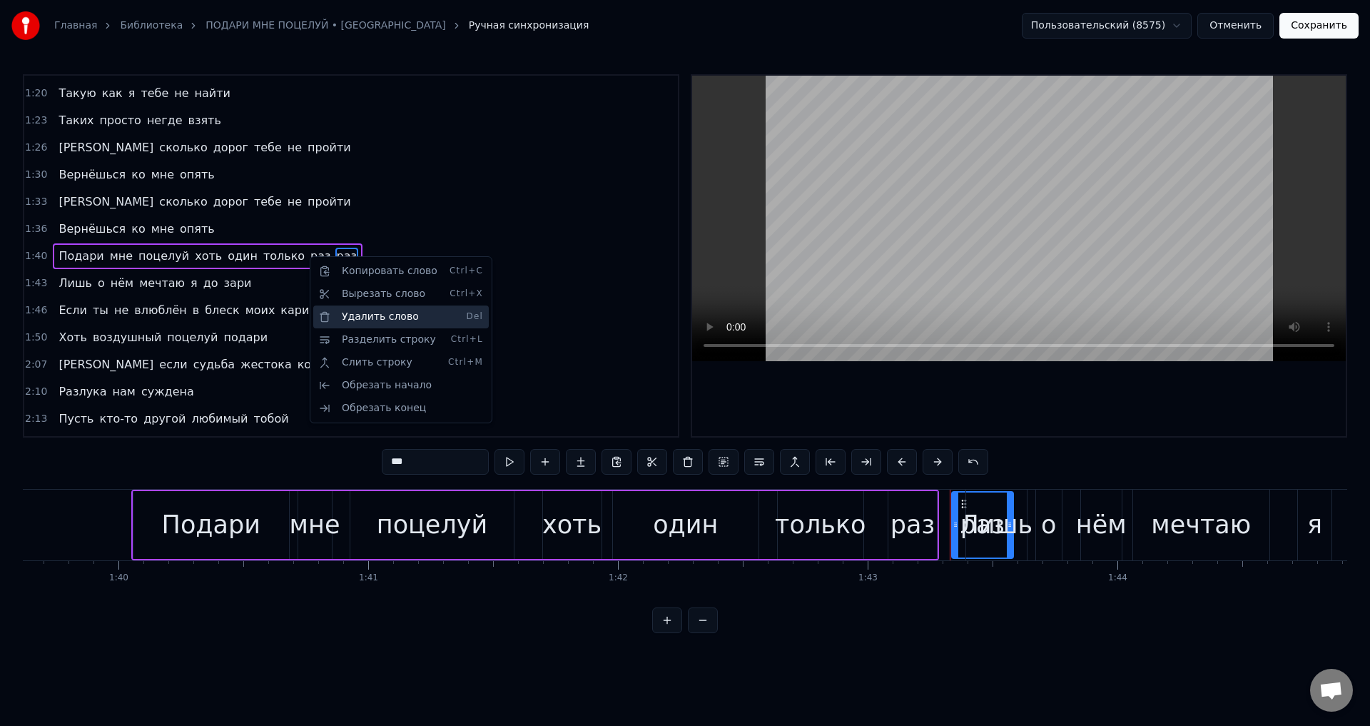
click at [370, 320] on div "Удалить слово Del" at bounding box center [401, 316] width 176 height 23
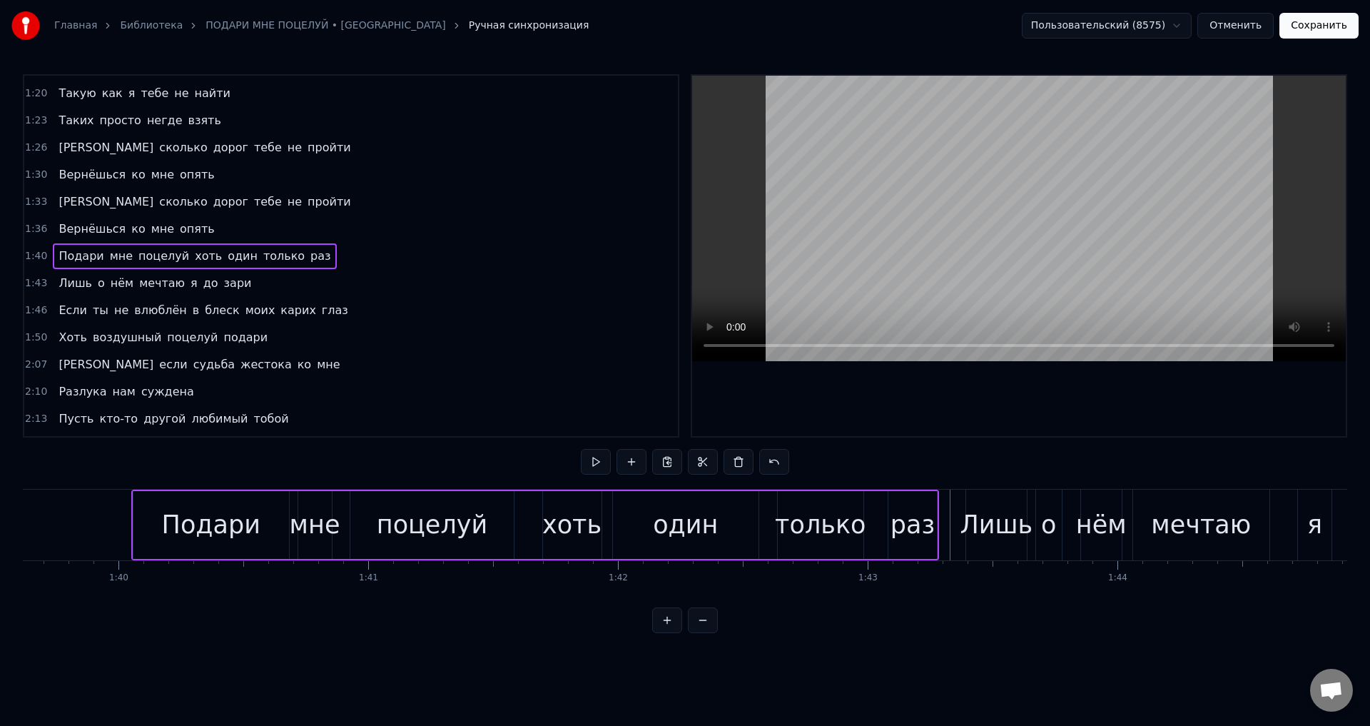
click at [918, 525] on div "раз" at bounding box center [913, 525] width 44 height 38
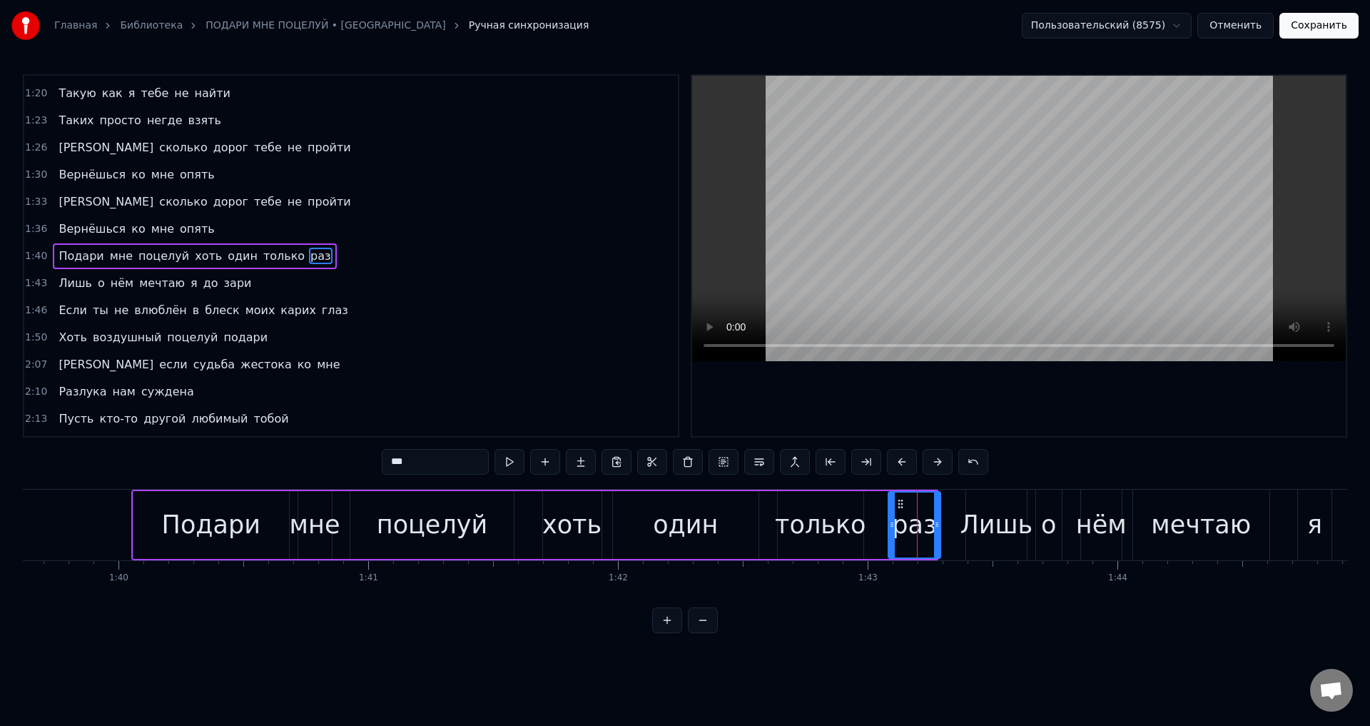
click at [938, 529] on icon at bounding box center [937, 524] width 6 height 11
click at [822, 530] on div "только" at bounding box center [820, 525] width 91 height 38
type input "******"
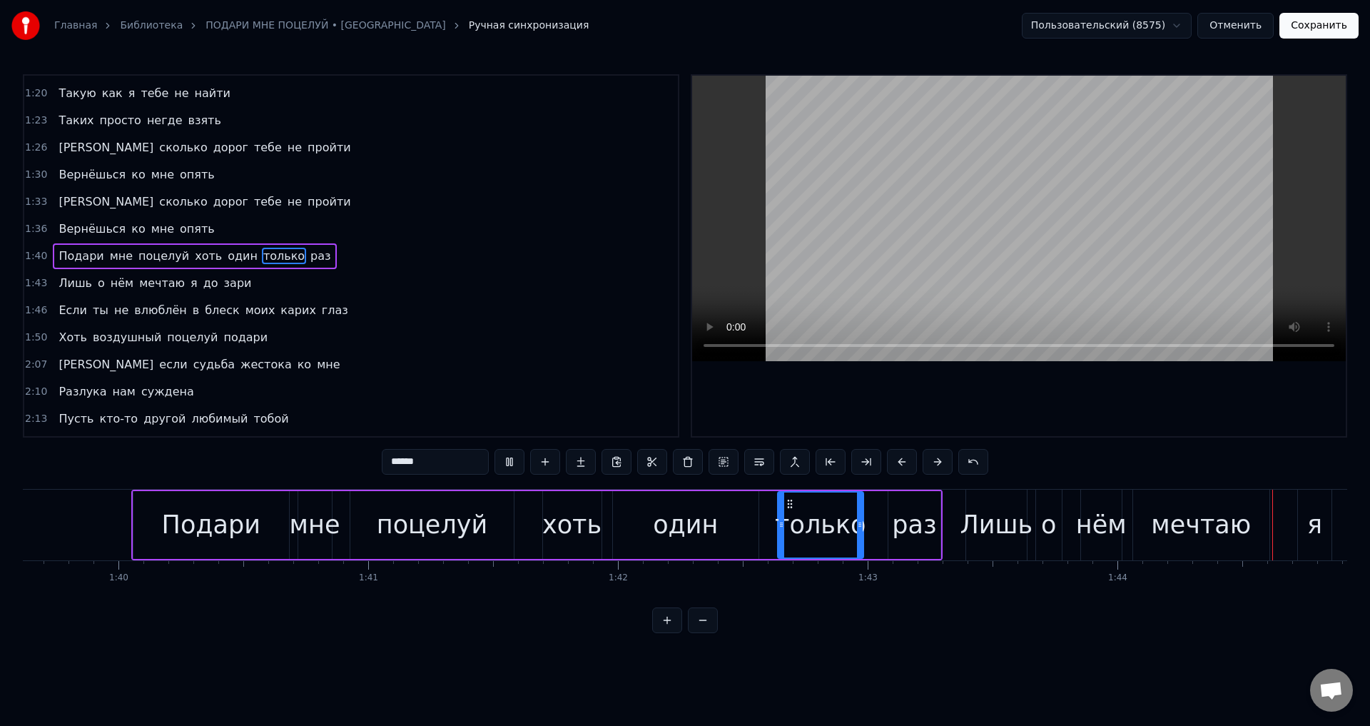
click at [906, 535] on div "Погаснут огни за синей рекой И в небе взойдёт луна Под звёздным дождём друг дру…" at bounding box center [643, 524] width 51000 height 71
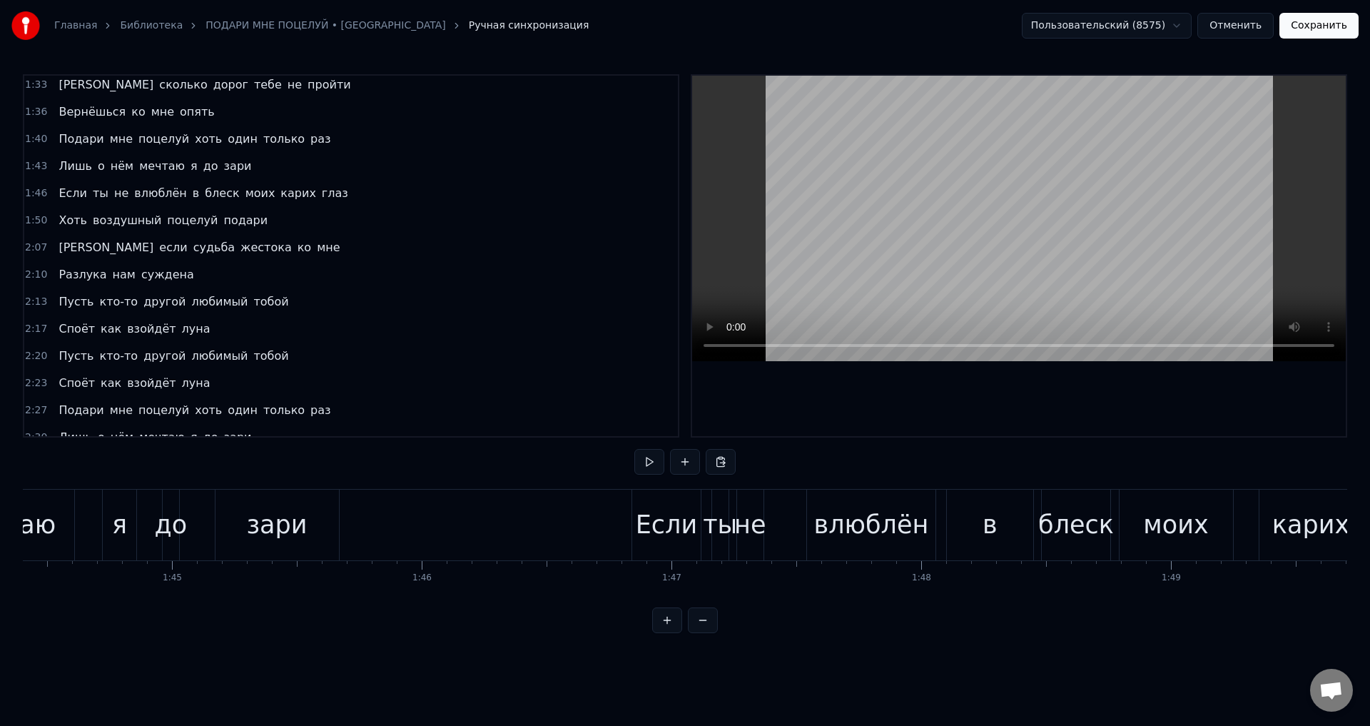
scroll to position [410, 0]
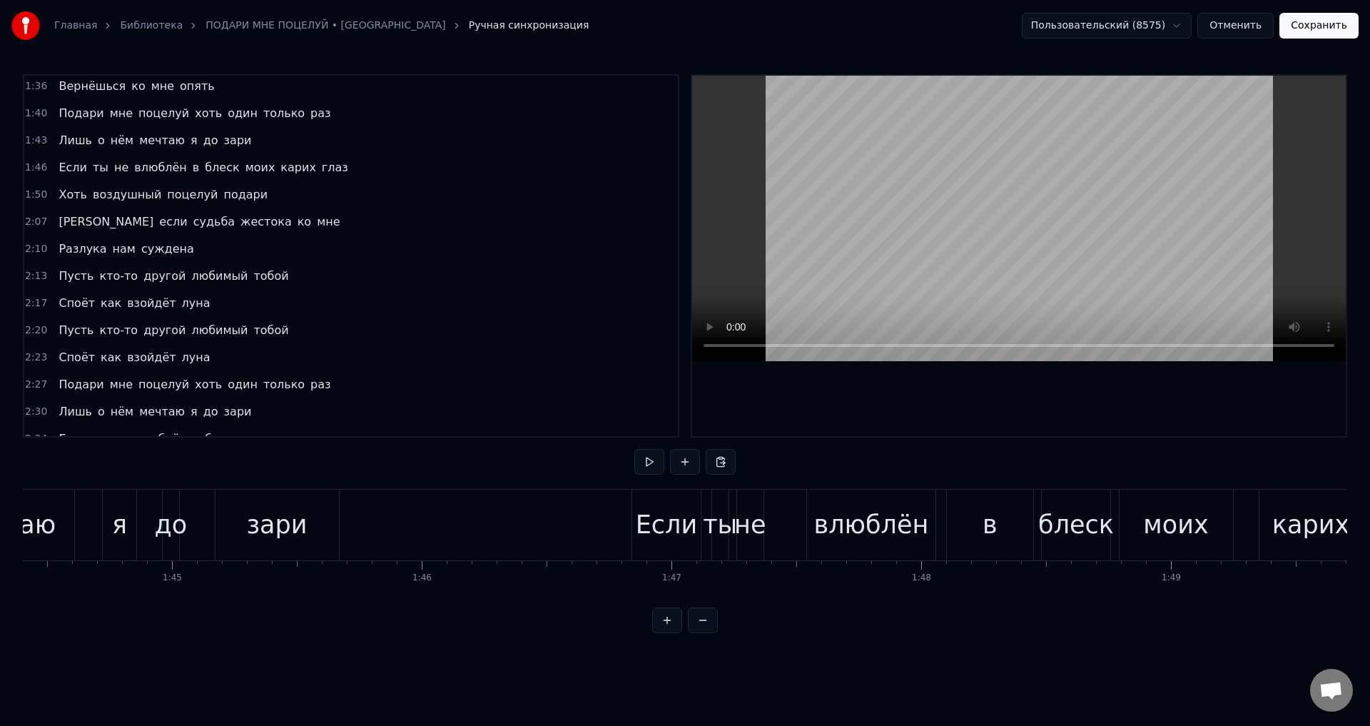
click at [265, 382] on span "только" at bounding box center [284, 384] width 44 height 16
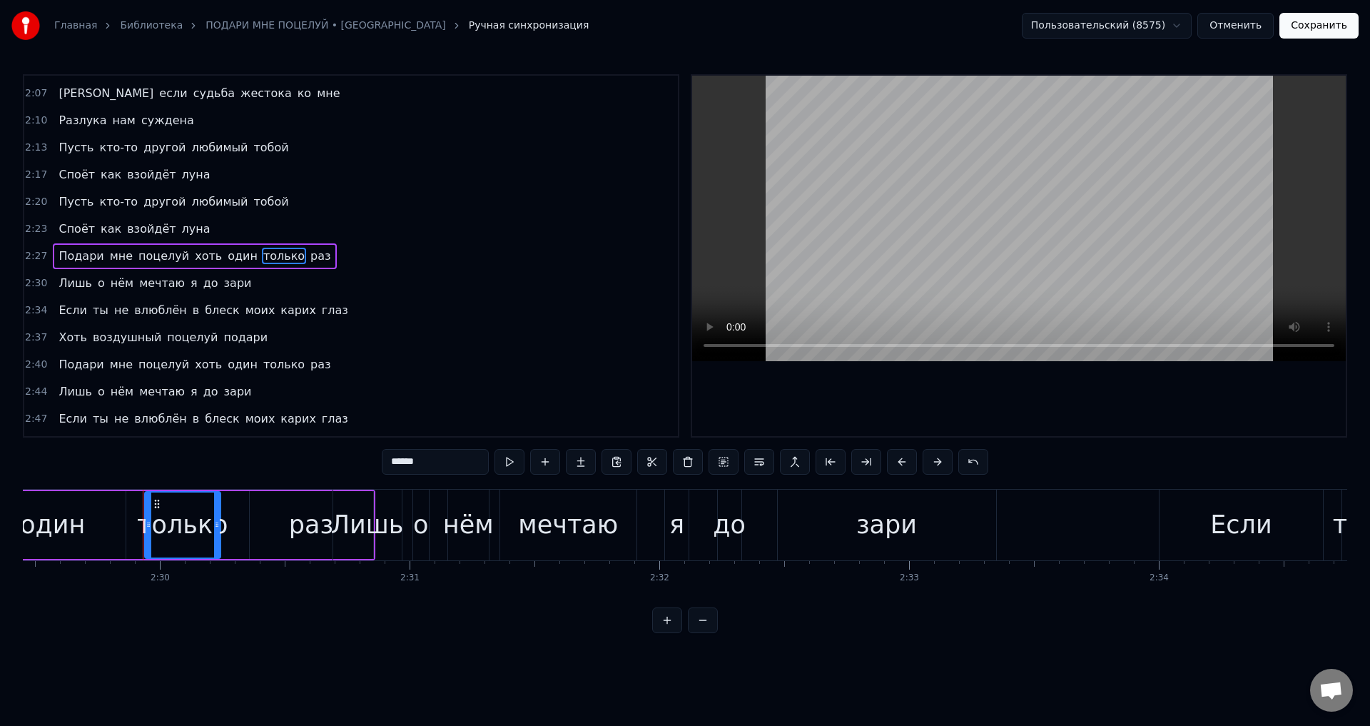
scroll to position [0, 37374]
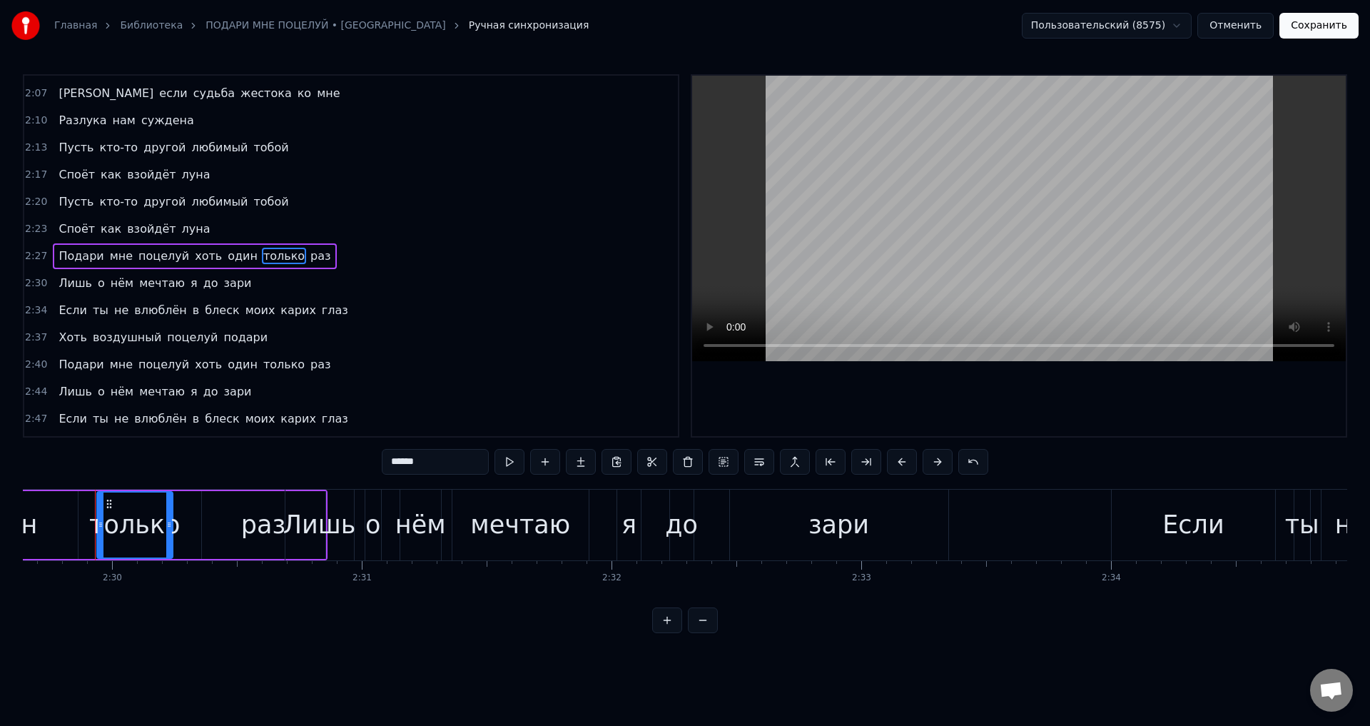
click at [218, 529] on div "раз" at bounding box center [263, 525] width 123 height 68
type input "***"
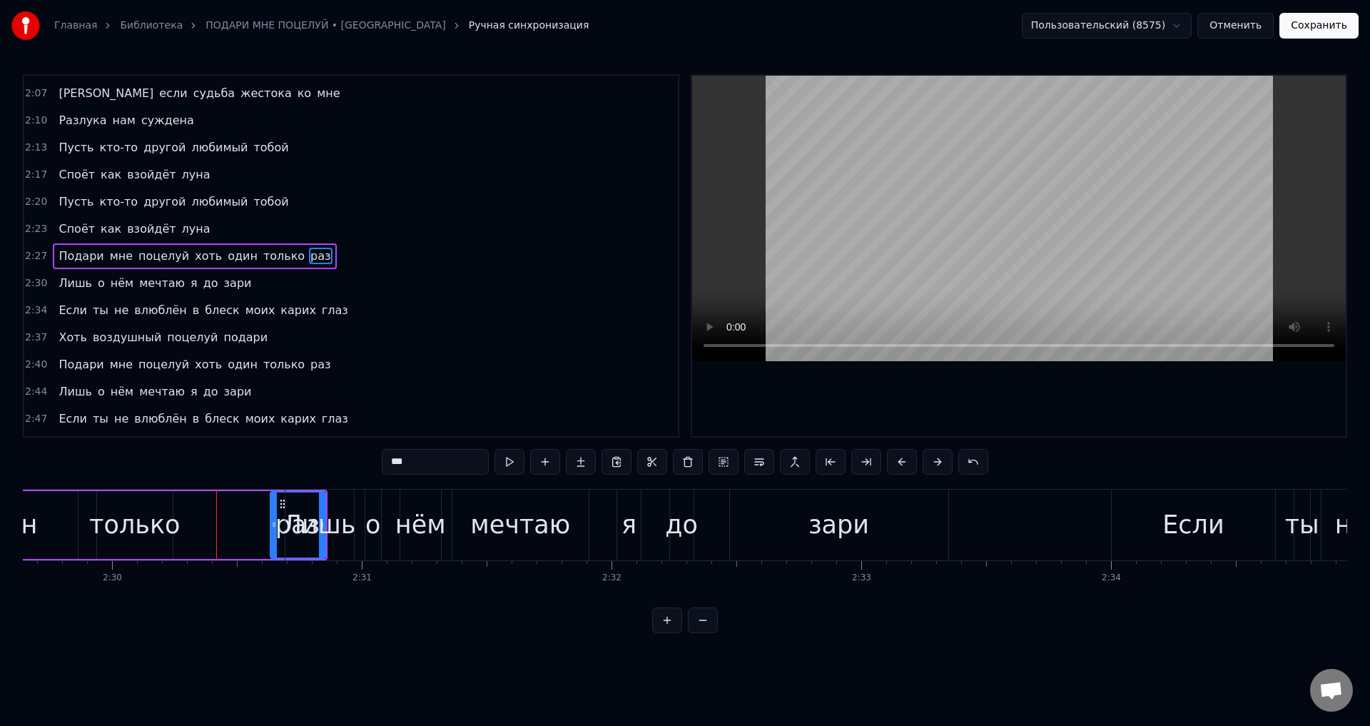
drag, startPoint x: 202, startPoint y: 524, endPoint x: 270, endPoint y: 529, distance: 68.7
click at [271, 529] on icon at bounding box center [274, 524] width 6 height 11
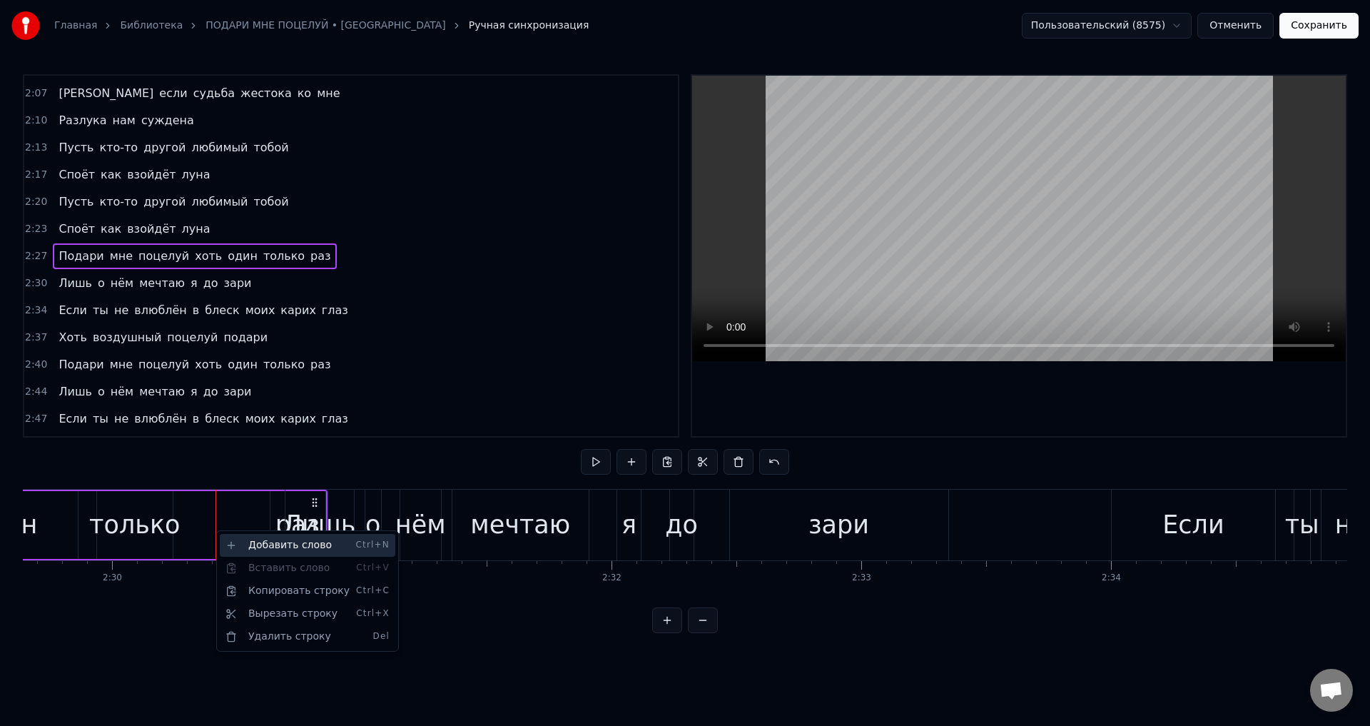
click at [263, 545] on div "Добавить слово Ctrl+N" at bounding box center [308, 545] width 176 height 23
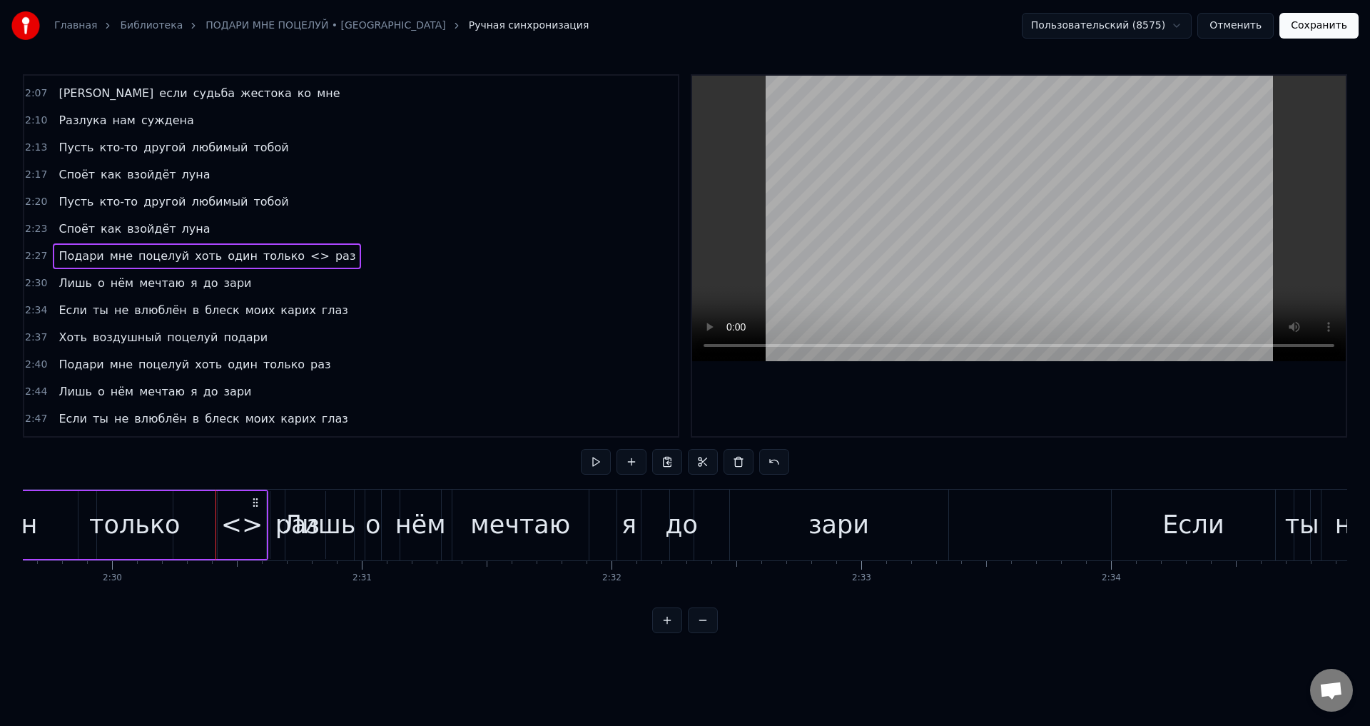
drag, startPoint x: 232, startPoint y: 527, endPoint x: 224, endPoint y: 529, distance: 8.1
click at [230, 527] on div "<>" at bounding box center [242, 525] width 42 height 38
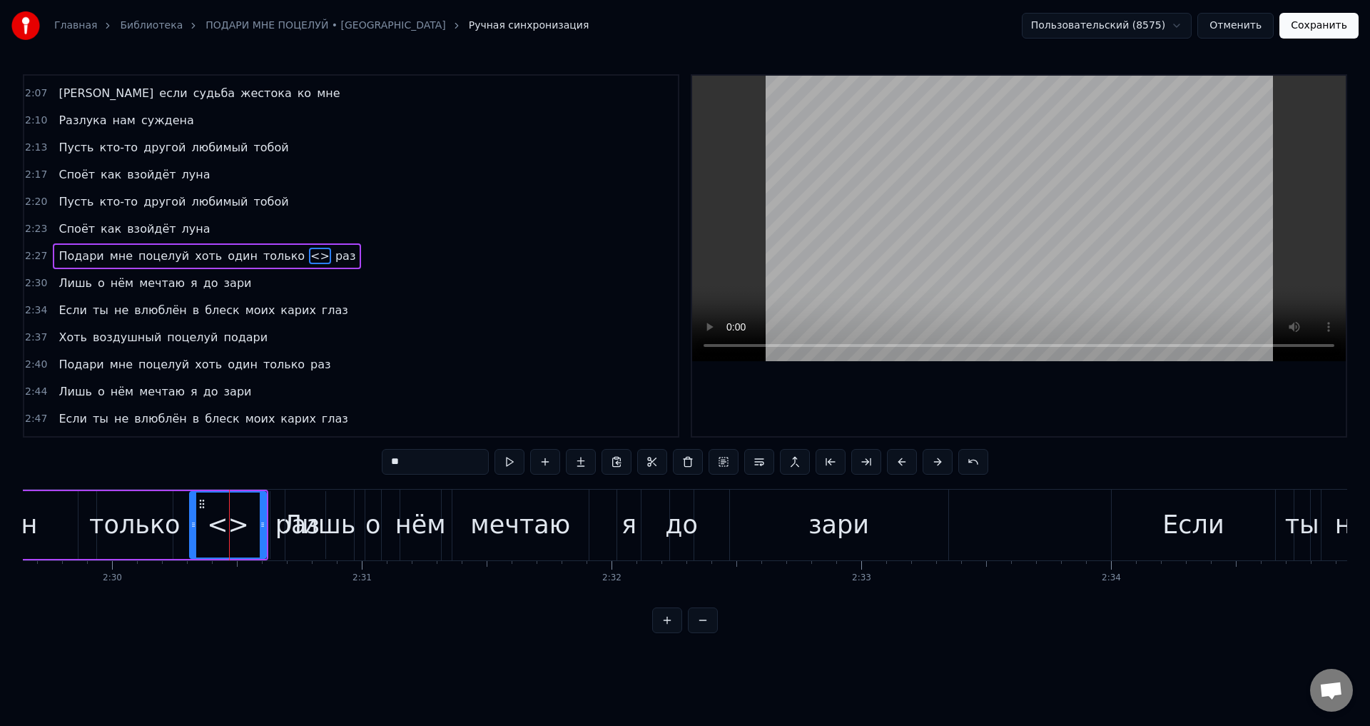
drag, startPoint x: 224, startPoint y: 529, endPoint x: 193, endPoint y: 532, distance: 30.9
click at [193, 532] on div at bounding box center [194, 524] width 6 height 65
drag, startPoint x: 261, startPoint y: 526, endPoint x: 245, endPoint y: 524, distance: 15.8
click at [245, 524] on icon at bounding box center [247, 524] width 6 height 11
drag, startPoint x: 411, startPoint y: 468, endPoint x: 330, endPoint y: 465, distance: 81.4
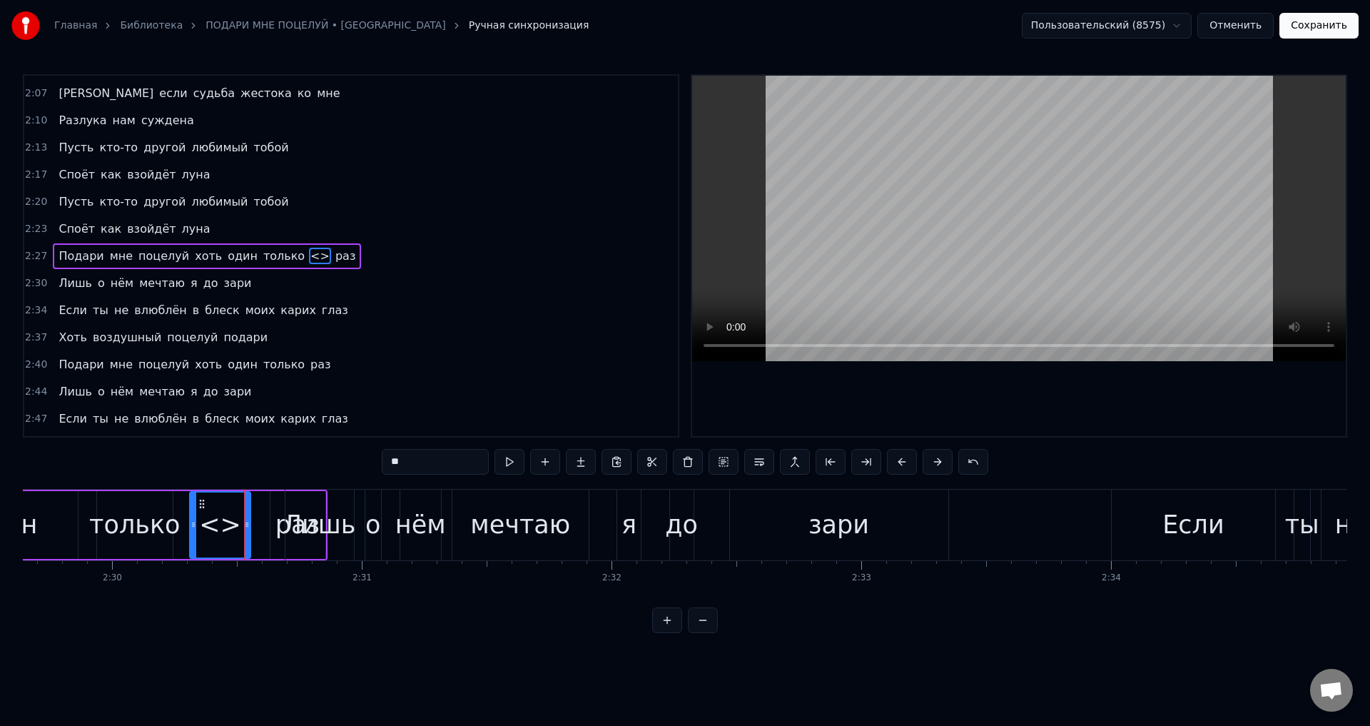
click at [334, 466] on div "0:32 Погаснут огни за синей рекой 0:35 И в небе взойдёт луна 0:39 Под звёздным …" at bounding box center [685, 353] width 1324 height 559
type input "***"
click at [335, 262] on span "раз" at bounding box center [346, 256] width 23 height 16
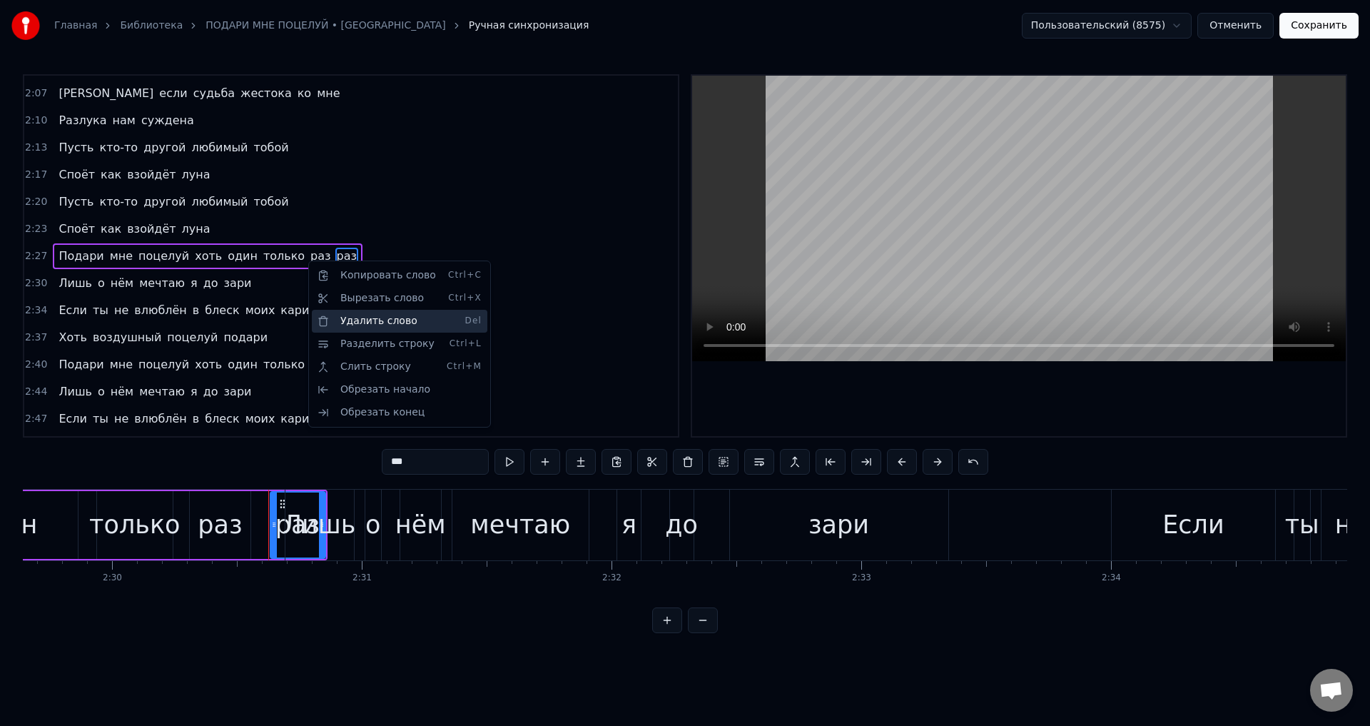
click at [353, 322] on div "Удалить слово Del" at bounding box center [400, 321] width 176 height 23
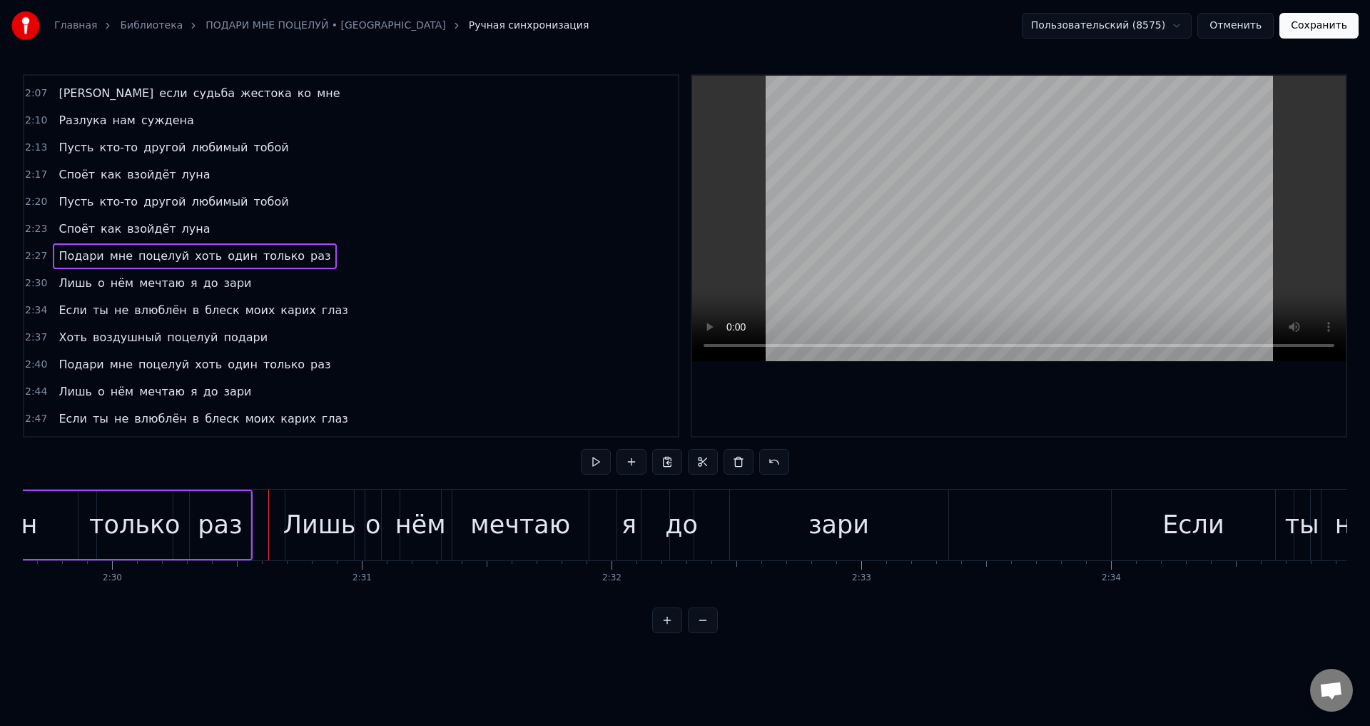
click at [233, 522] on div "раз" at bounding box center [220, 525] width 44 height 38
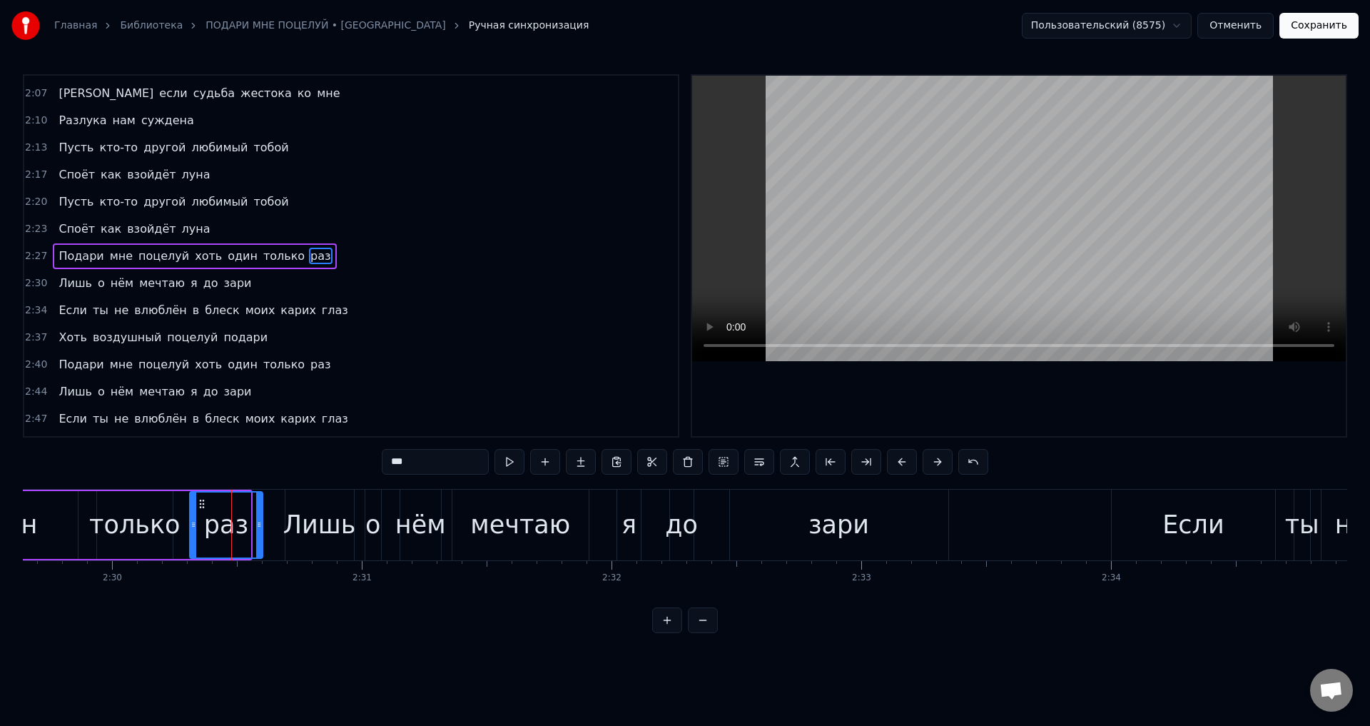
drag, startPoint x: 247, startPoint y: 528, endPoint x: 259, endPoint y: 530, distance: 12.3
click at [259, 530] on div at bounding box center [259, 524] width 6 height 65
click at [309, 370] on span "раз" at bounding box center [320, 364] width 23 height 16
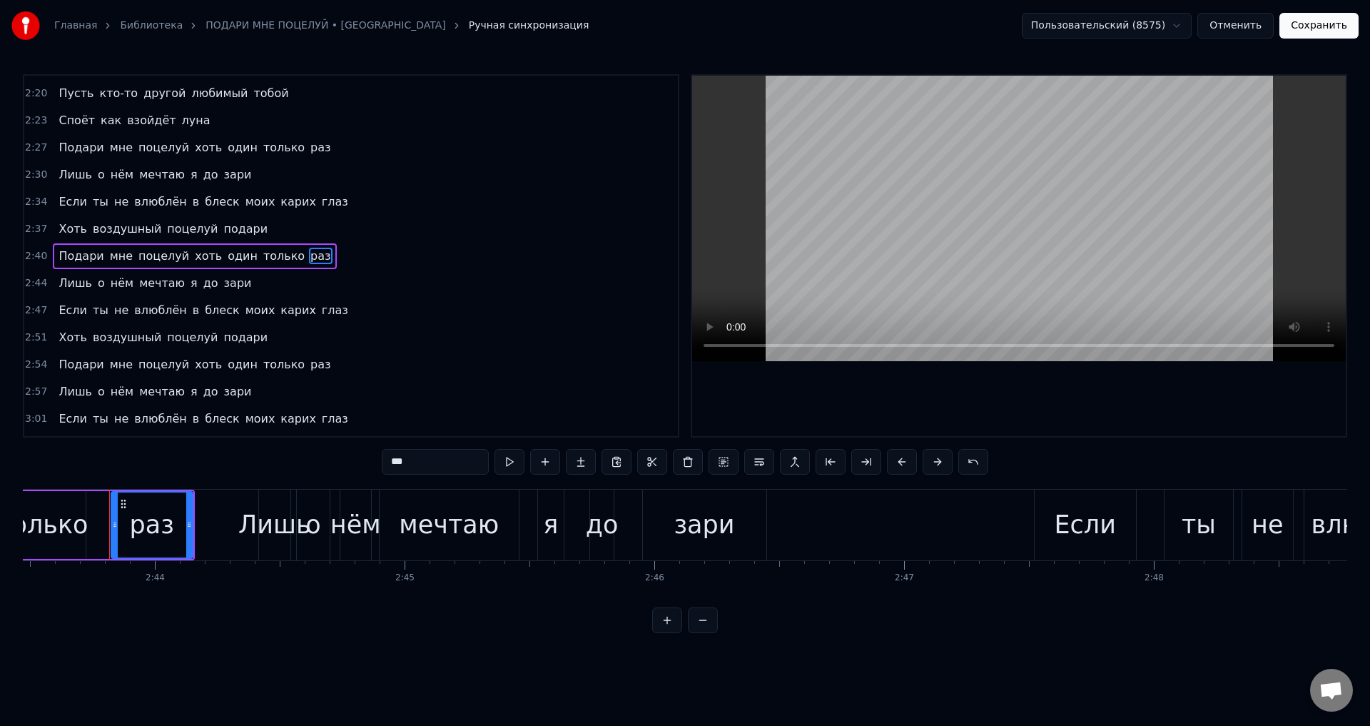
scroll to position [0, 40843]
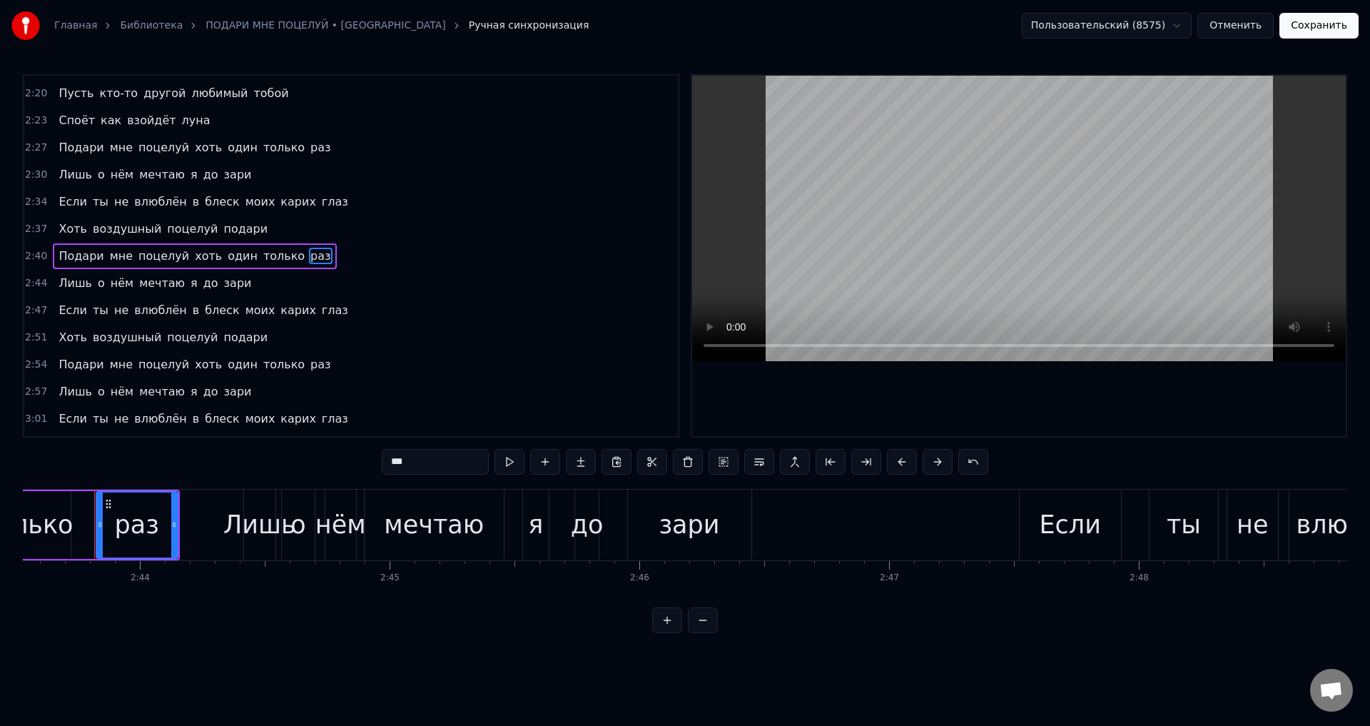
click at [309, 368] on span "раз" at bounding box center [320, 364] width 23 height 16
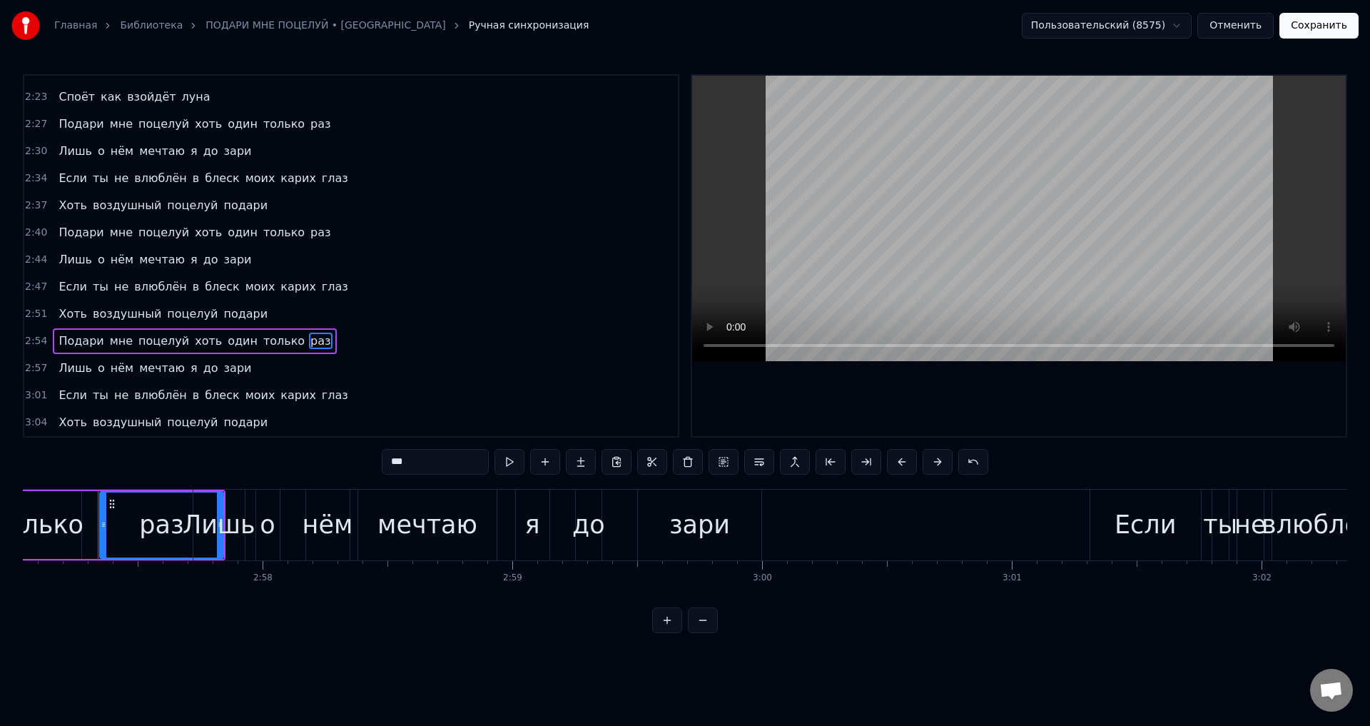
scroll to position [0, 44220]
click at [151, 527] on div "раз" at bounding box center [158, 525] width 44 height 38
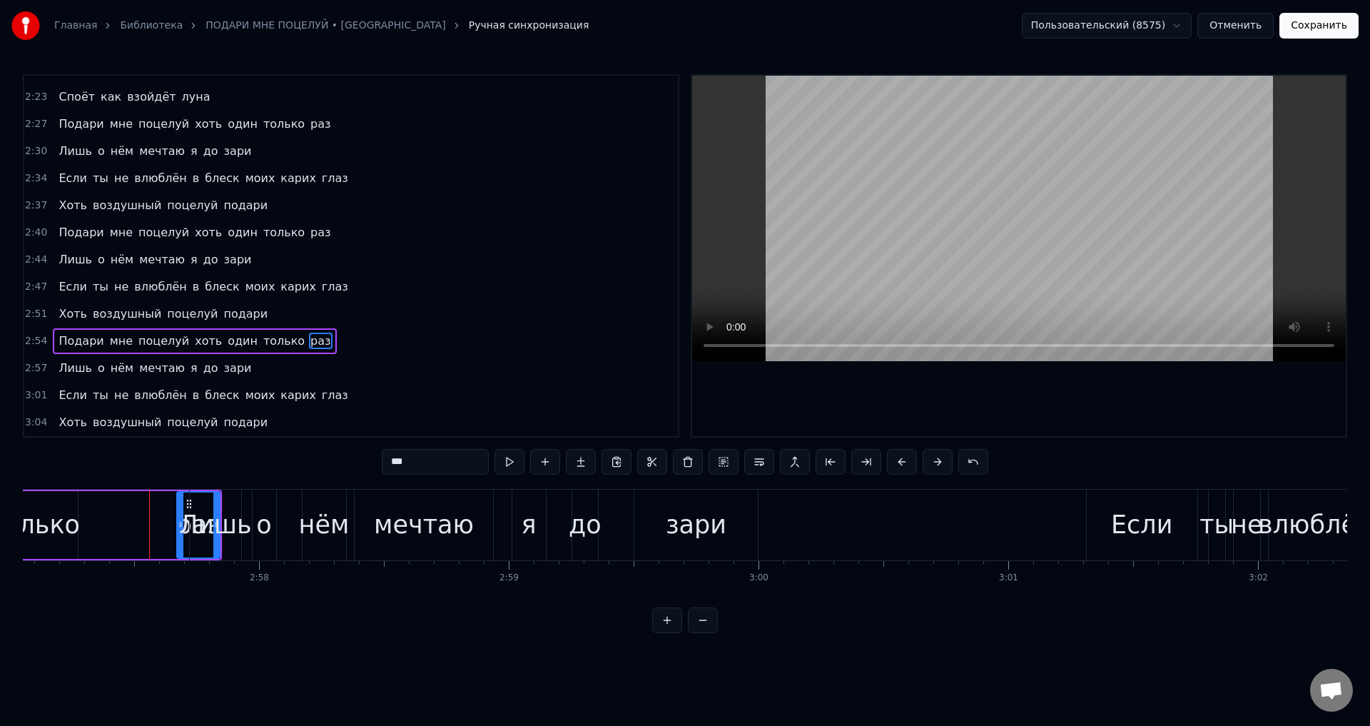
drag, startPoint x: 99, startPoint y: 529, endPoint x: 180, endPoint y: 532, distance: 80.7
click at [180, 532] on div at bounding box center [181, 524] width 6 height 65
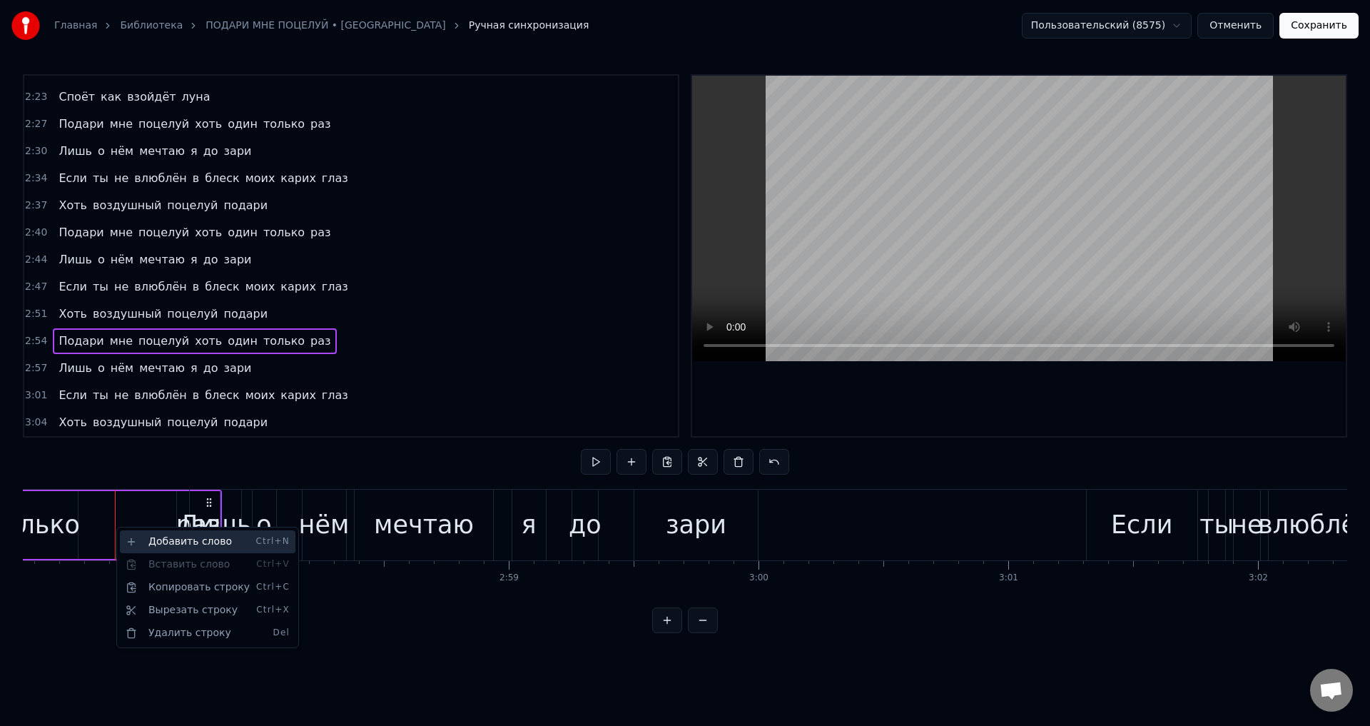
click at [178, 542] on div "Добавить слово Ctrl+N" at bounding box center [208, 541] width 176 height 23
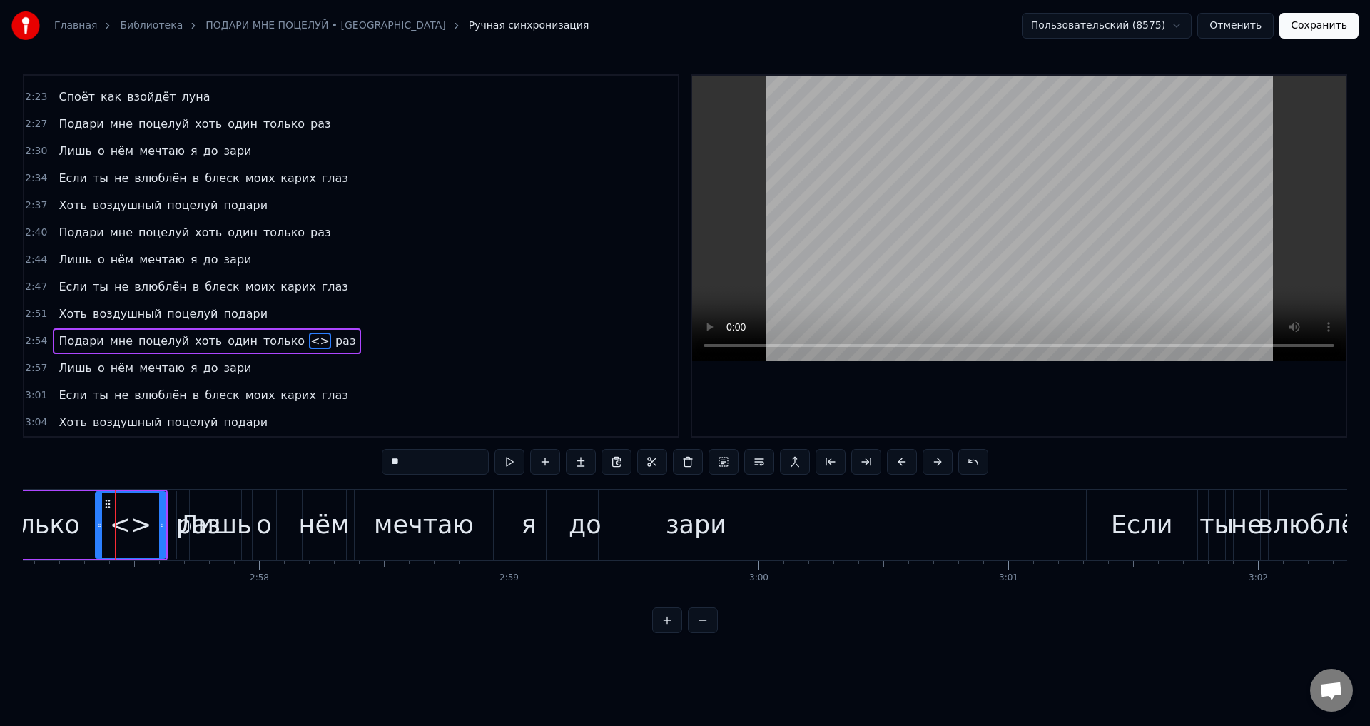
drag, startPoint x: 119, startPoint y: 532, endPoint x: 98, endPoint y: 532, distance: 21.4
click at [98, 532] on div at bounding box center [99, 524] width 6 height 65
drag, startPoint x: 423, startPoint y: 457, endPoint x: 343, endPoint y: 457, distance: 80.6
click at [343, 457] on div "0:32 Погаснут огни за синей рекой 0:35 И в небе взойдёт луна 0:39 Под звёздным …" at bounding box center [685, 353] width 1324 height 559
type input "***"
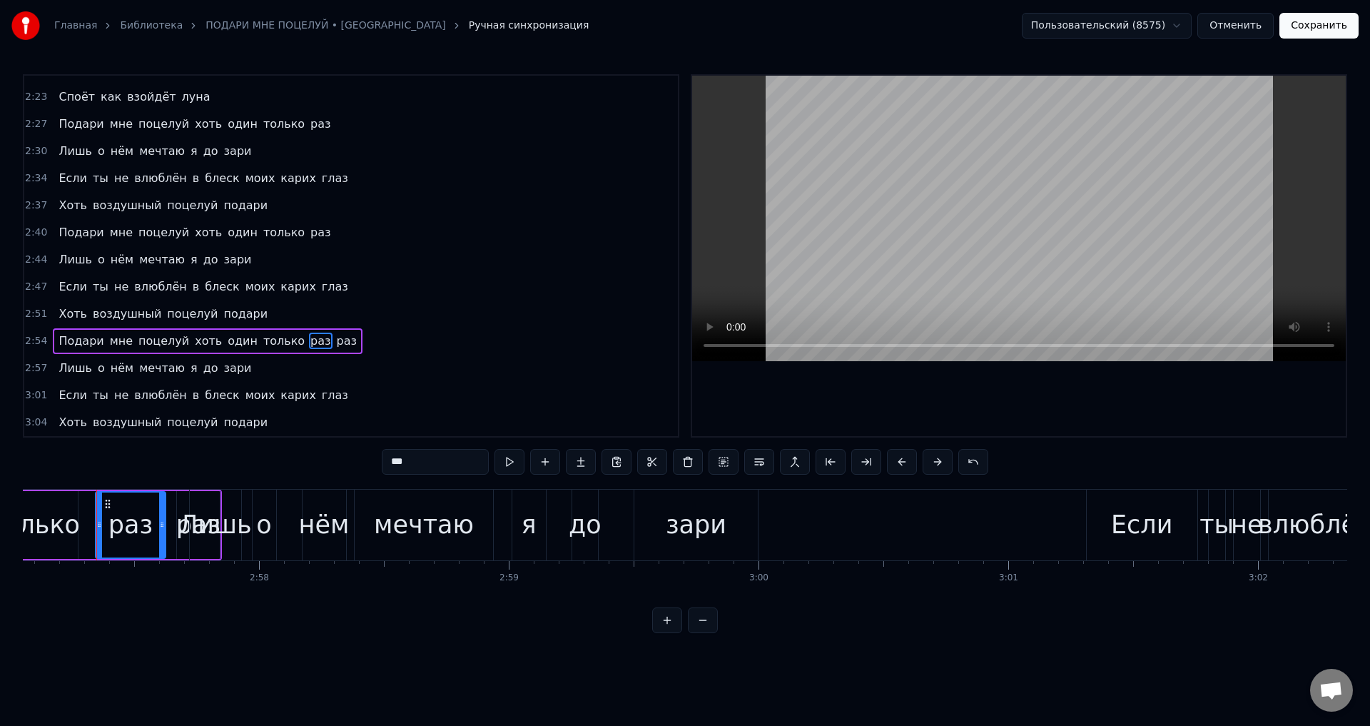
click at [335, 345] on span "раз" at bounding box center [346, 341] width 23 height 16
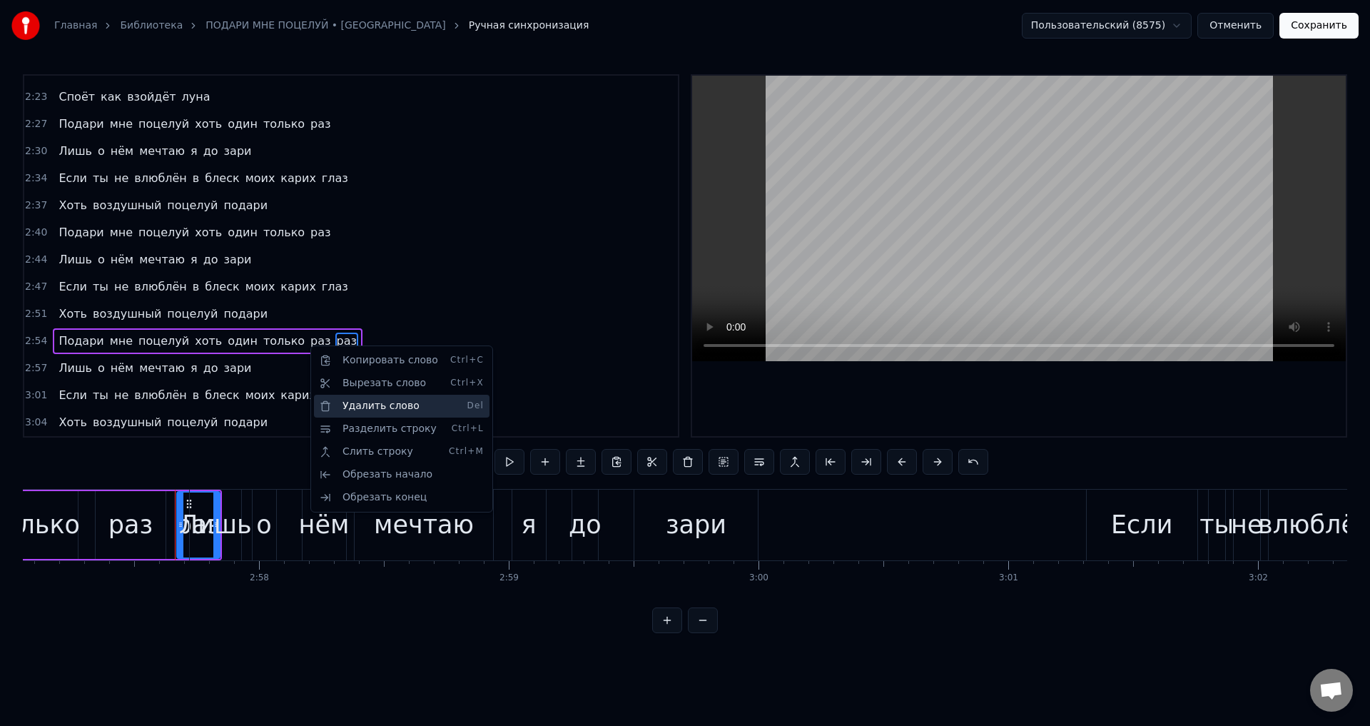
click at [367, 407] on div "Удалить слово Del" at bounding box center [402, 406] width 176 height 23
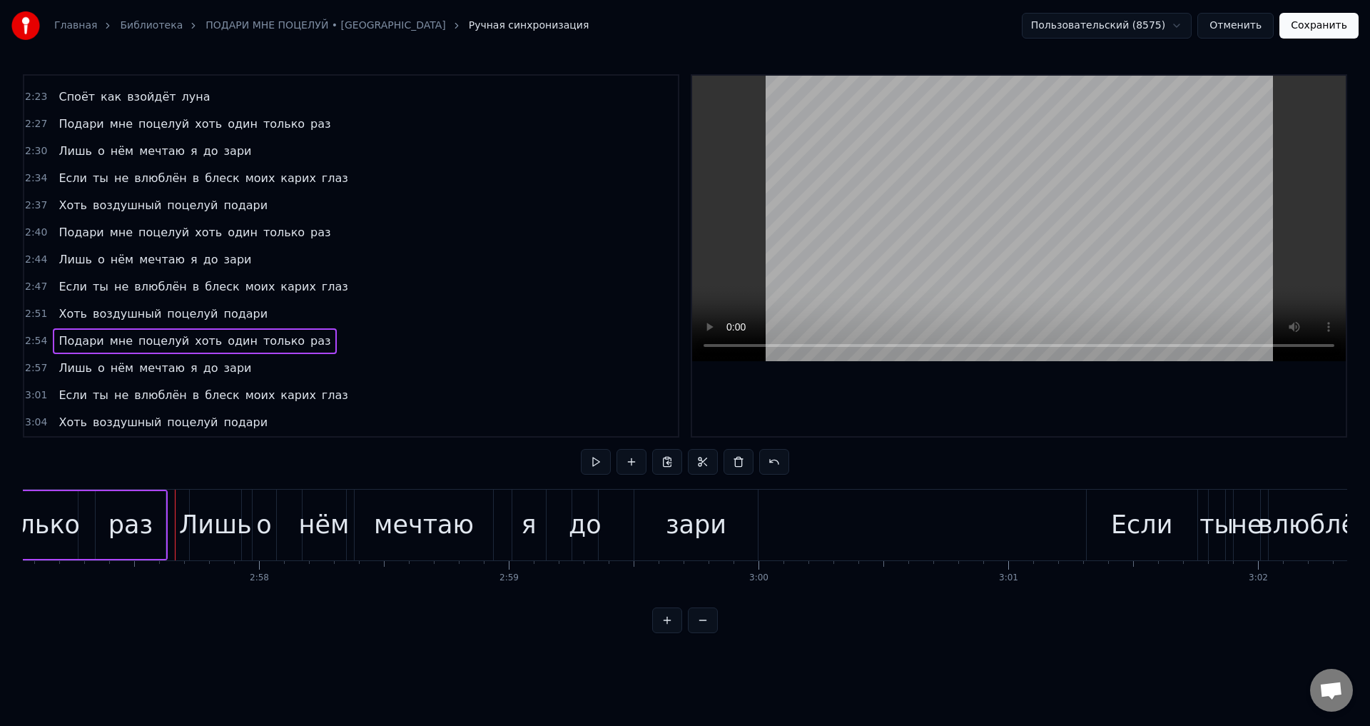
click at [121, 527] on div "раз" at bounding box center [130, 525] width 44 height 38
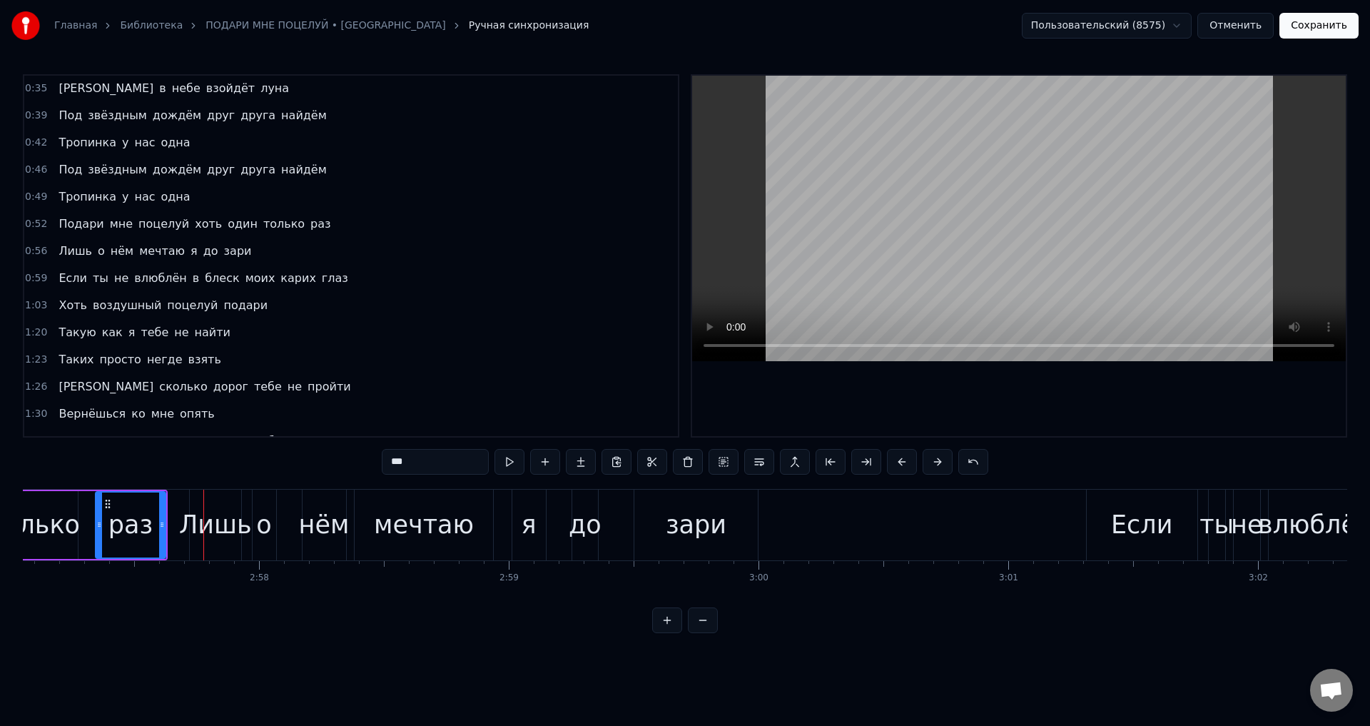
scroll to position [0, 0]
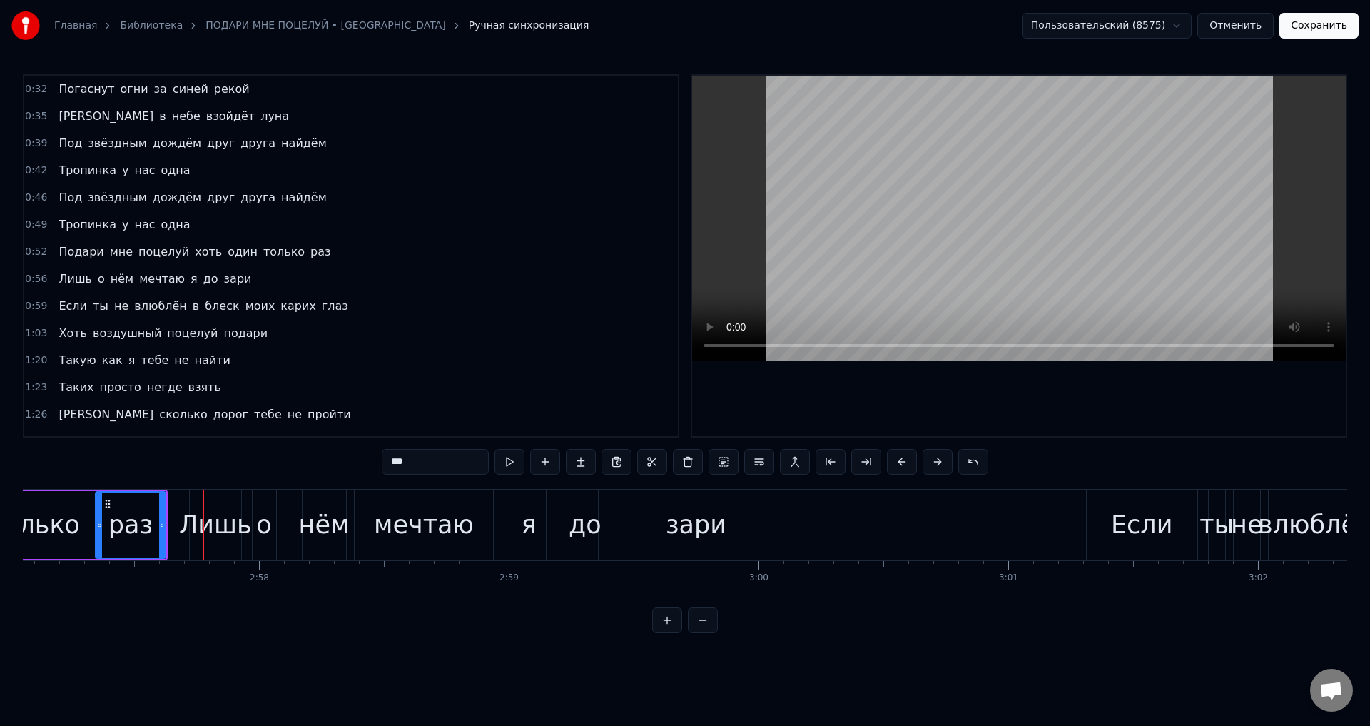
click at [309, 254] on span "раз" at bounding box center [320, 251] width 23 height 16
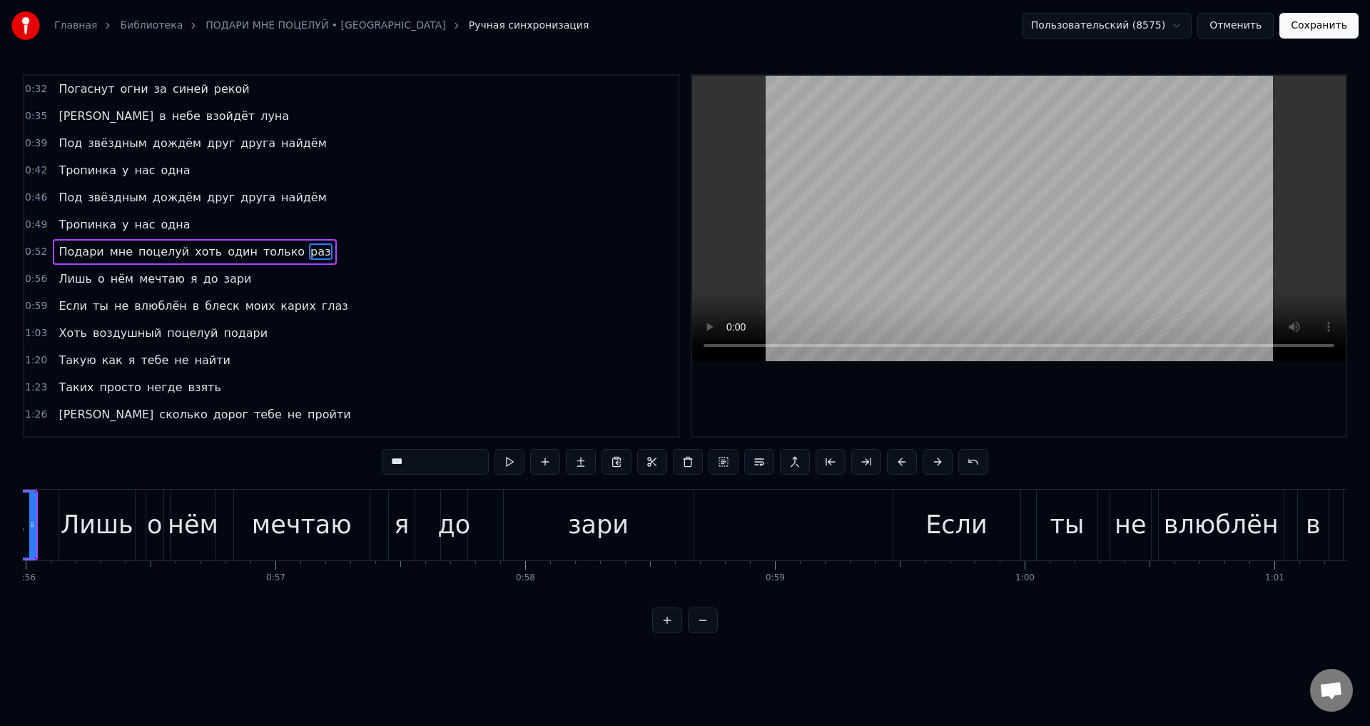
scroll to position [0, 13856]
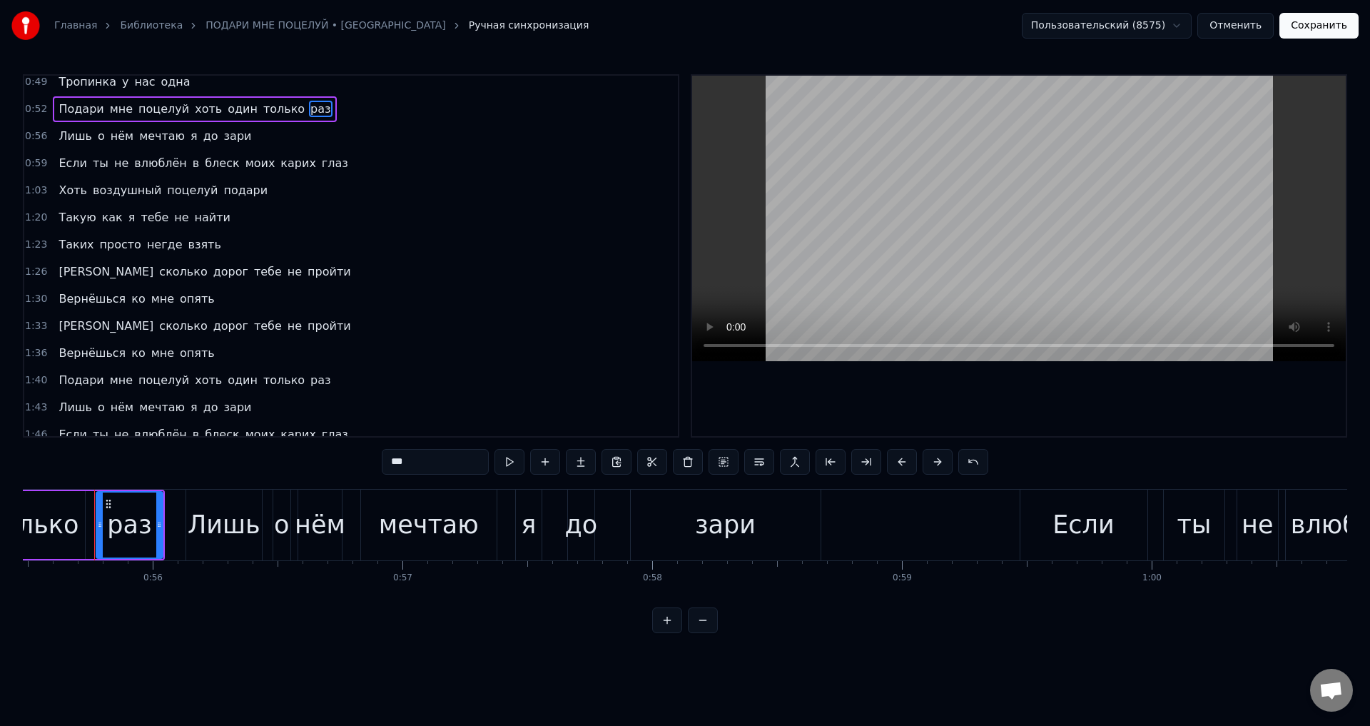
click at [309, 379] on span "раз" at bounding box center [320, 380] width 23 height 16
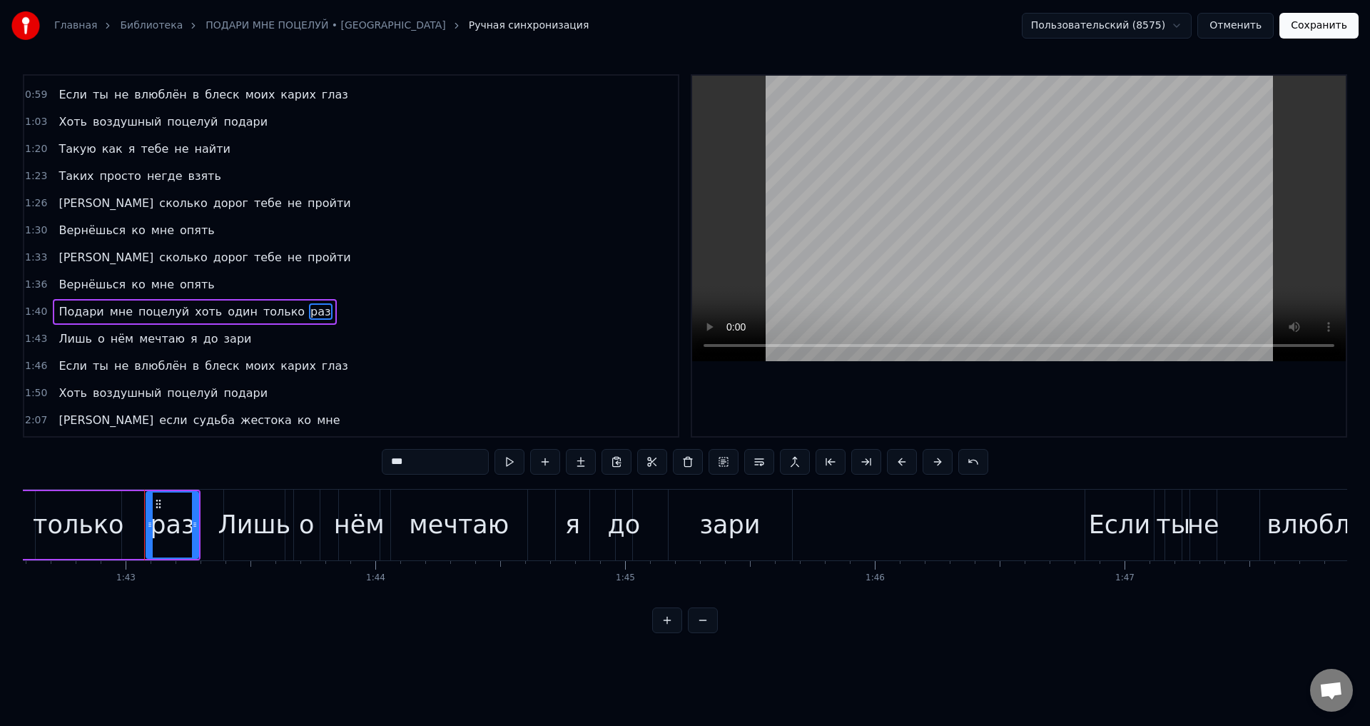
scroll to position [0, 25672]
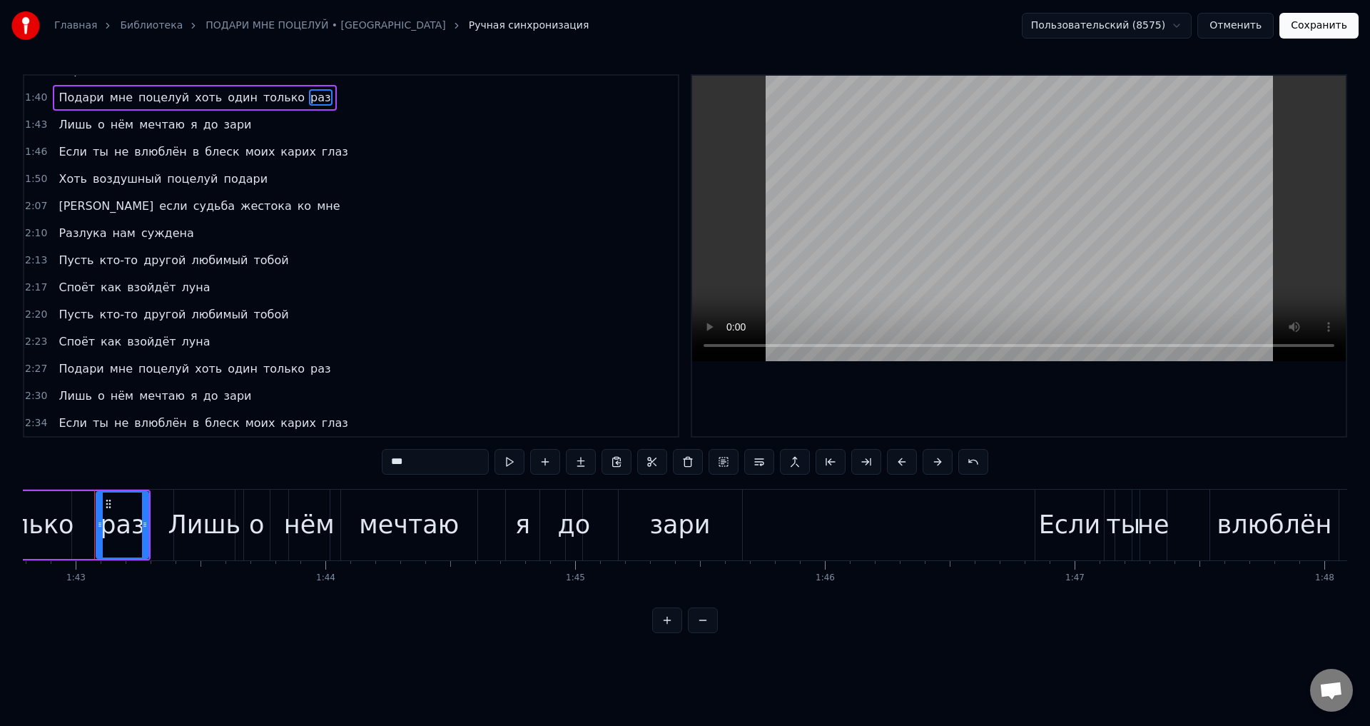
click at [309, 365] on span "раз" at bounding box center [320, 368] width 23 height 16
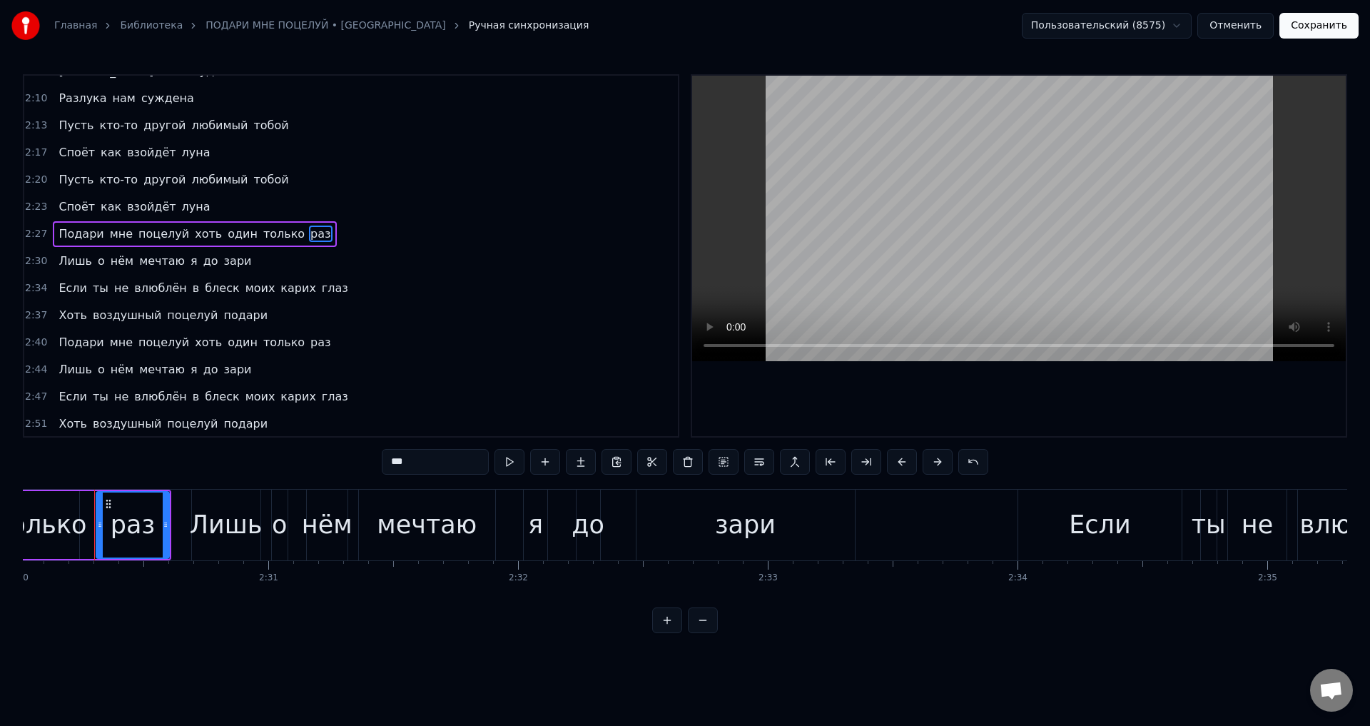
scroll to position [569, 0]
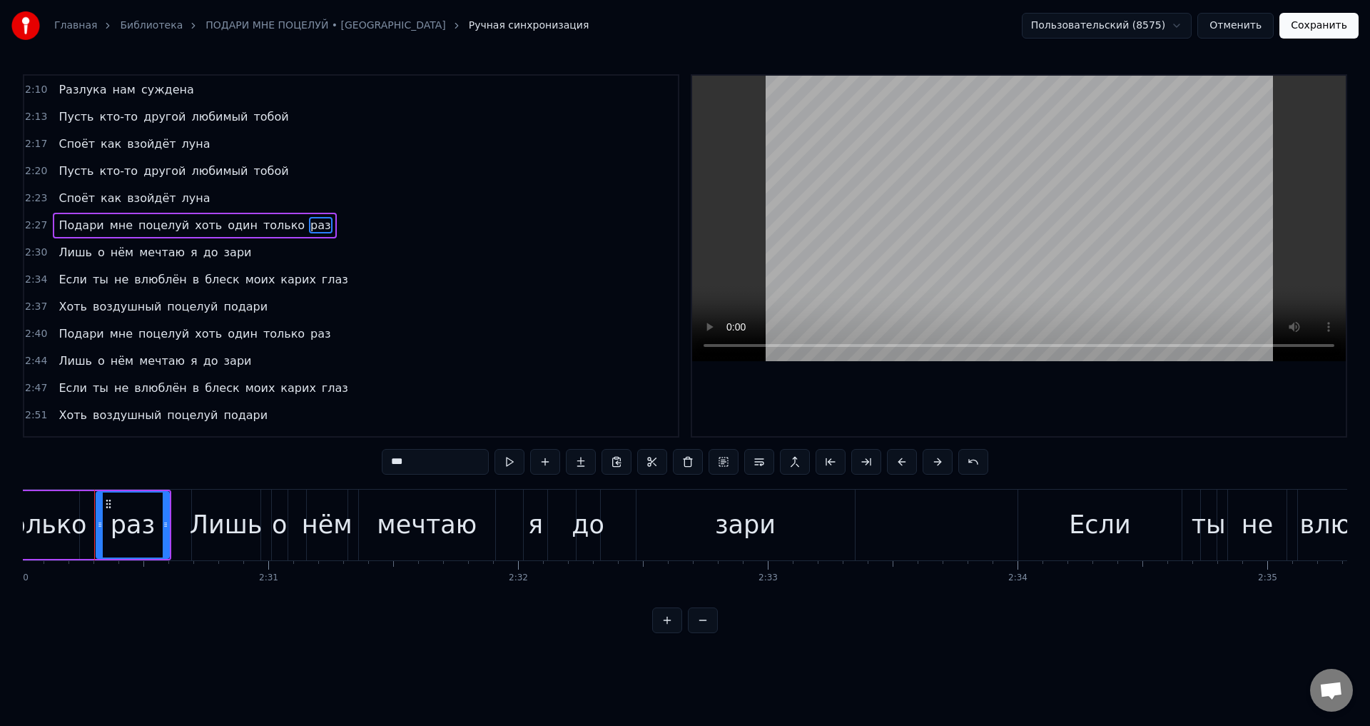
click at [283, 343] on div "Подари мне поцелуй хоть один только раз" at bounding box center [194, 334] width 283 height 26
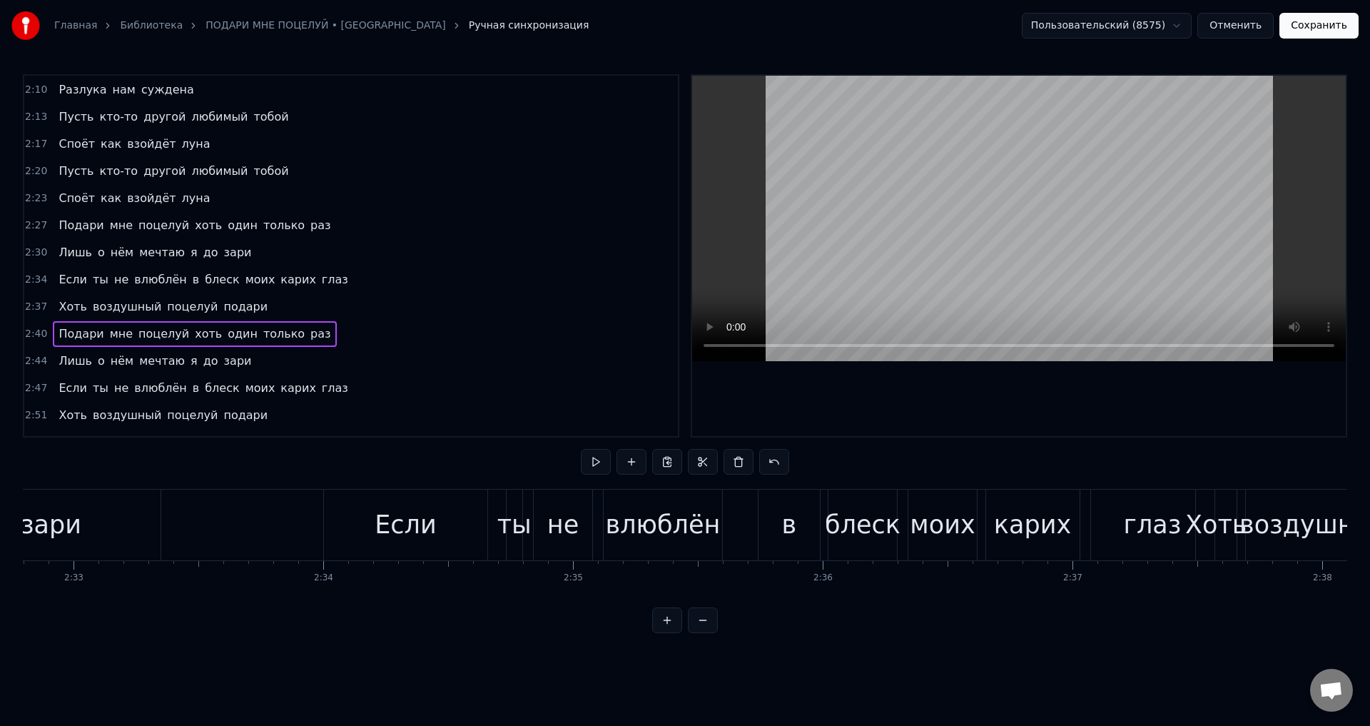
click at [309, 337] on span "раз" at bounding box center [320, 333] width 23 height 16
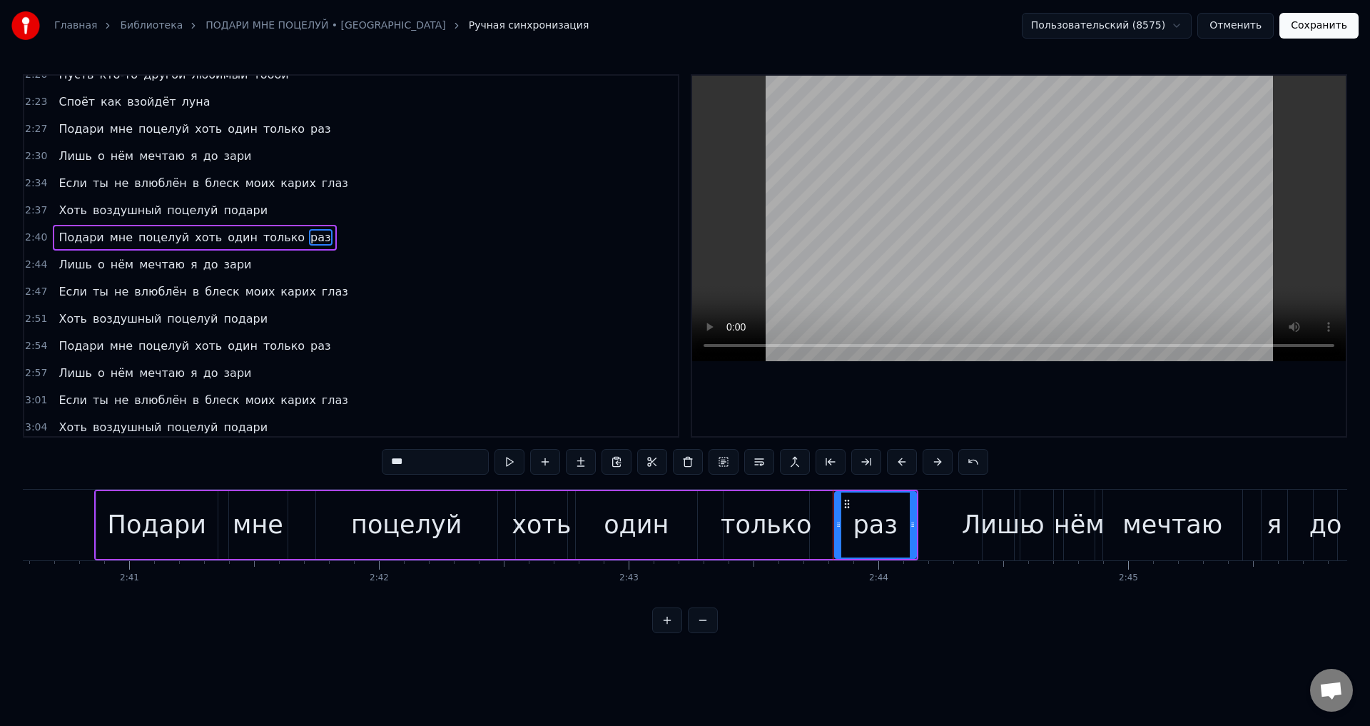
scroll to position [670, 0]
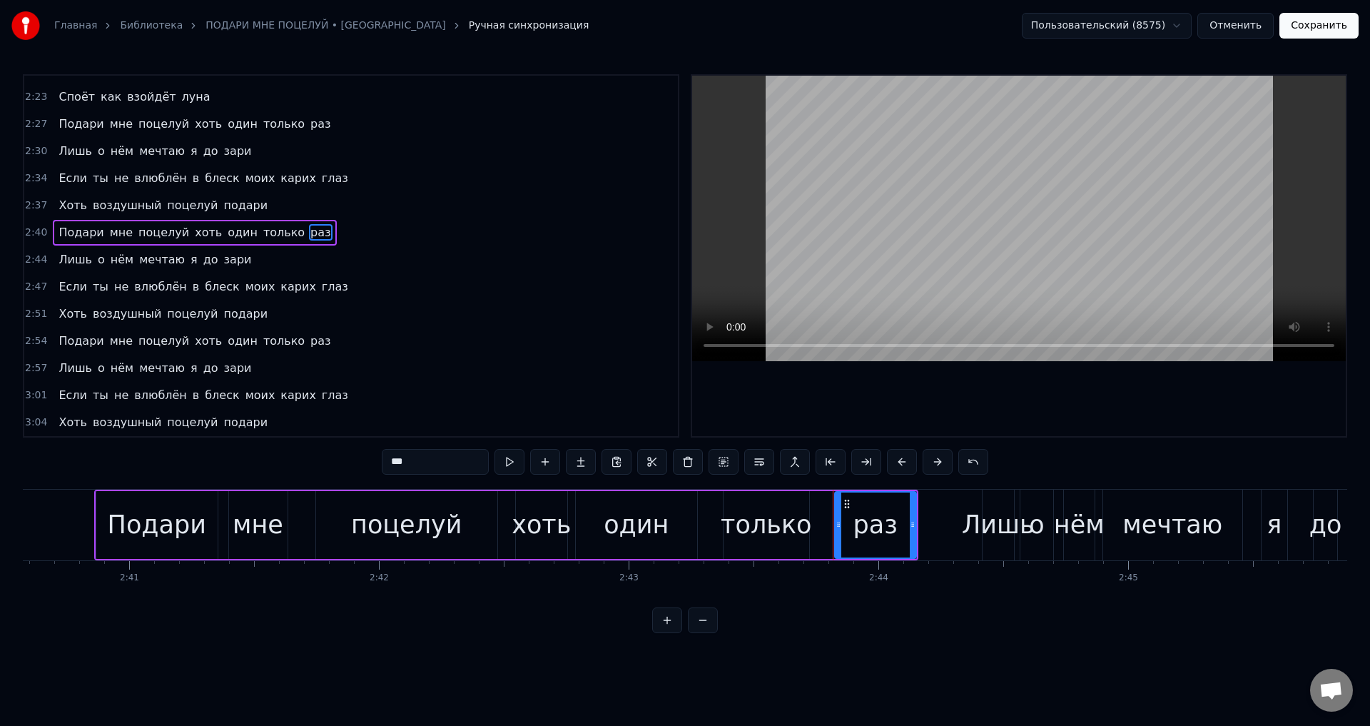
click at [309, 342] on span "раз" at bounding box center [320, 341] width 23 height 16
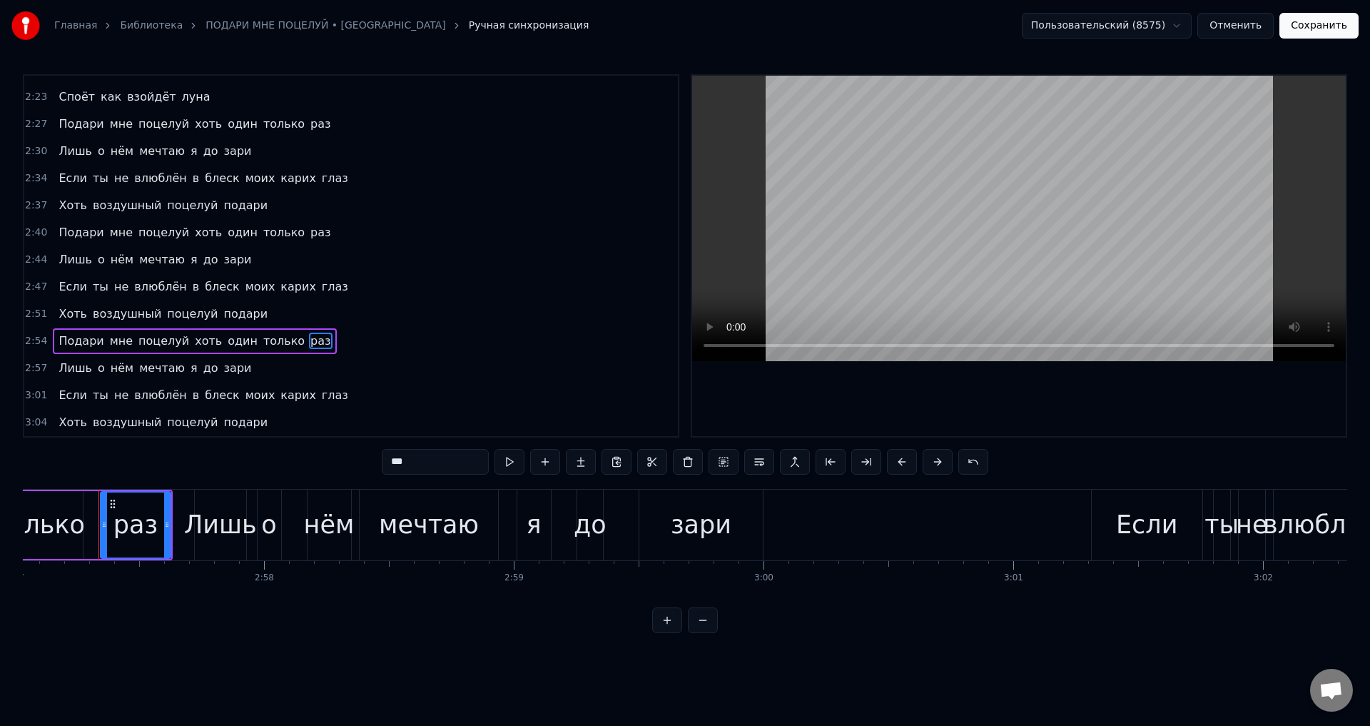
scroll to position [0, 44220]
click at [1314, 29] on button "Сохранить" at bounding box center [1318, 26] width 79 height 26
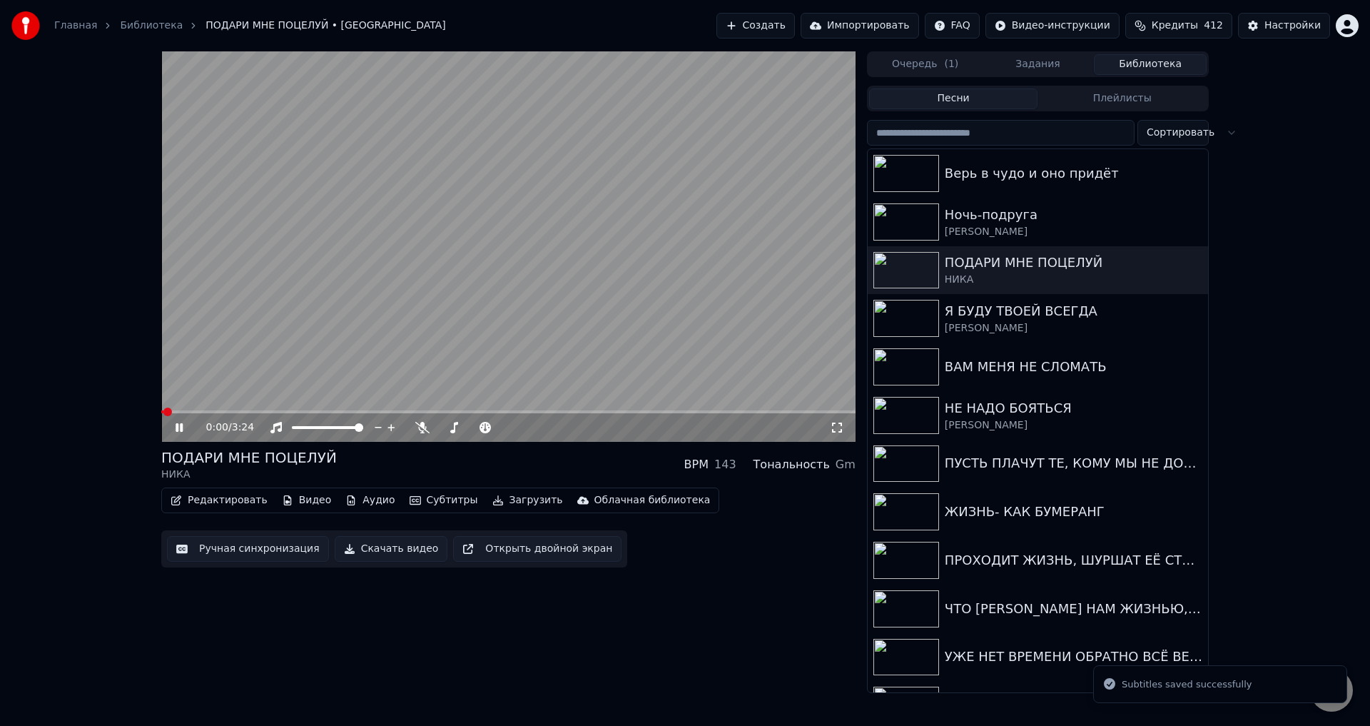
click at [394, 410] on span at bounding box center [508, 411] width 694 height 3
click at [447, 413] on span at bounding box center [508, 411] width 694 height 3
click at [838, 422] on icon at bounding box center [837, 427] width 14 height 11
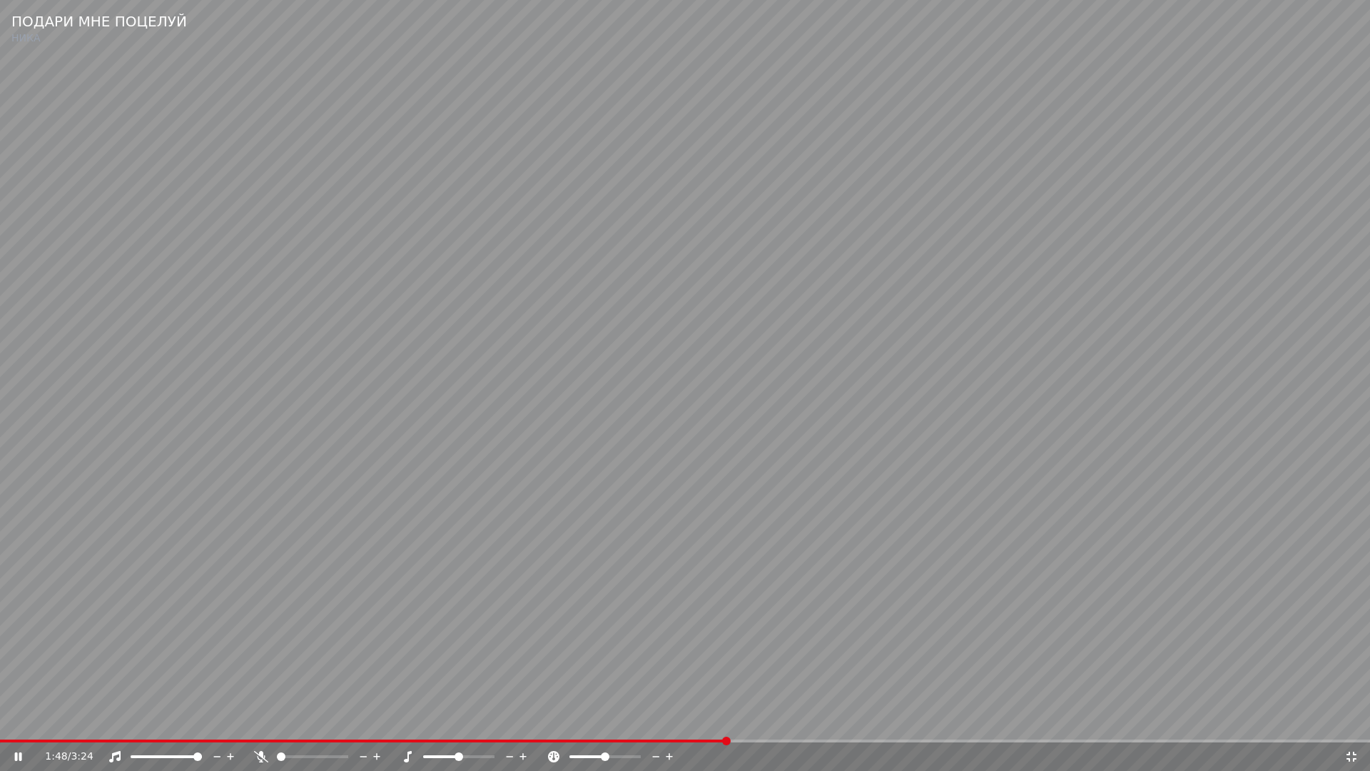
click at [728, 557] on video at bounding box center [685, 385] width 1370 height 771
click at [639, 725] on span at bounding box center [363, 740] width 727 height 3
click at [734, 669] on video at bounding box center [685, 385] width 1370 height 771
click at [607, 647] on video at bounding box center [685, 385] width 1370 height 771
click at [1352, 725] on icon at bounding box center [1351, 756] width 14 height 11
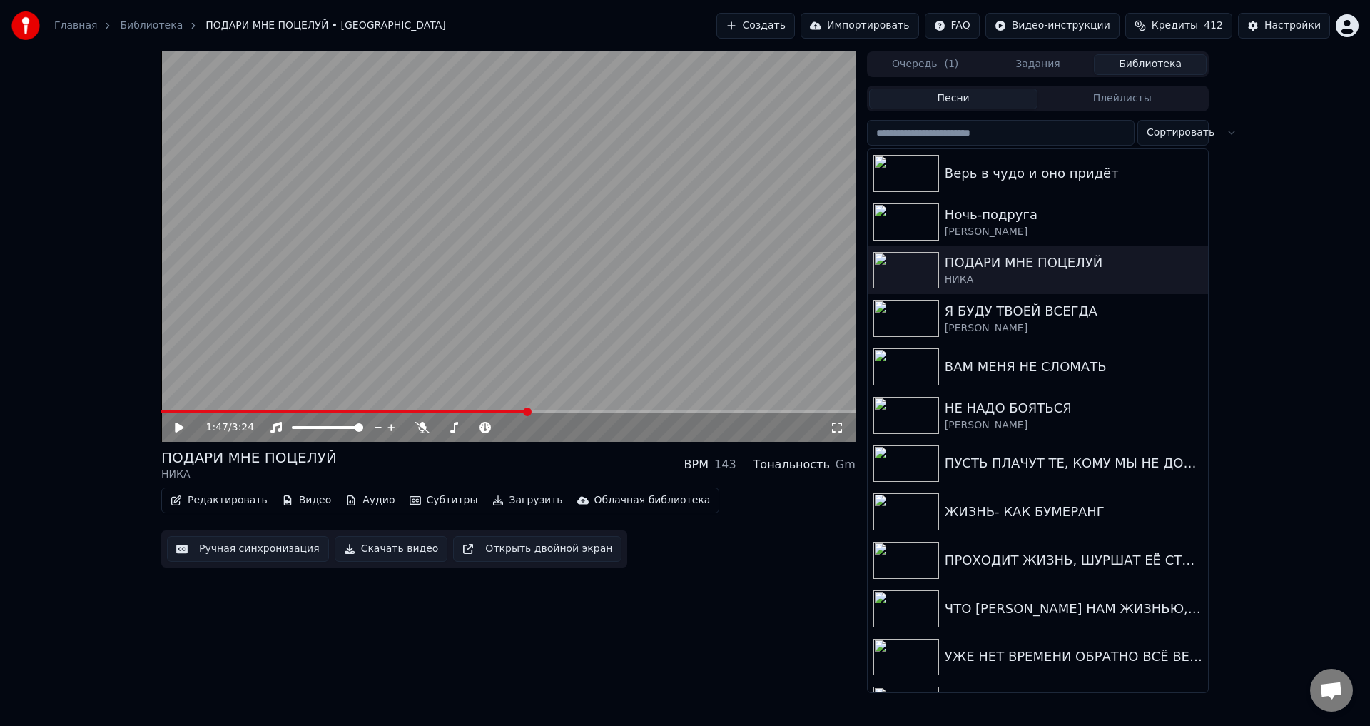
click at [249, 548] on button "Ручная синхронизация" at bounding box center [248, 549] width 162 height 26
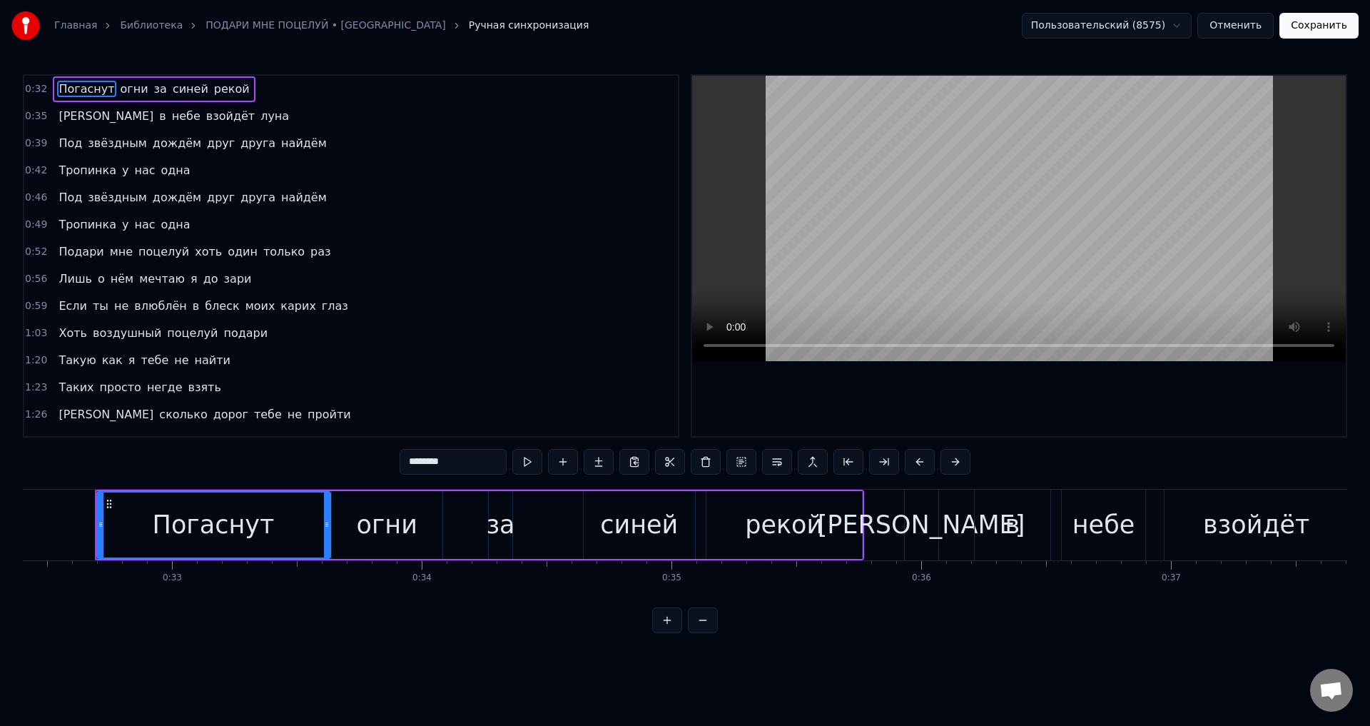
scroll to position [214, 0]
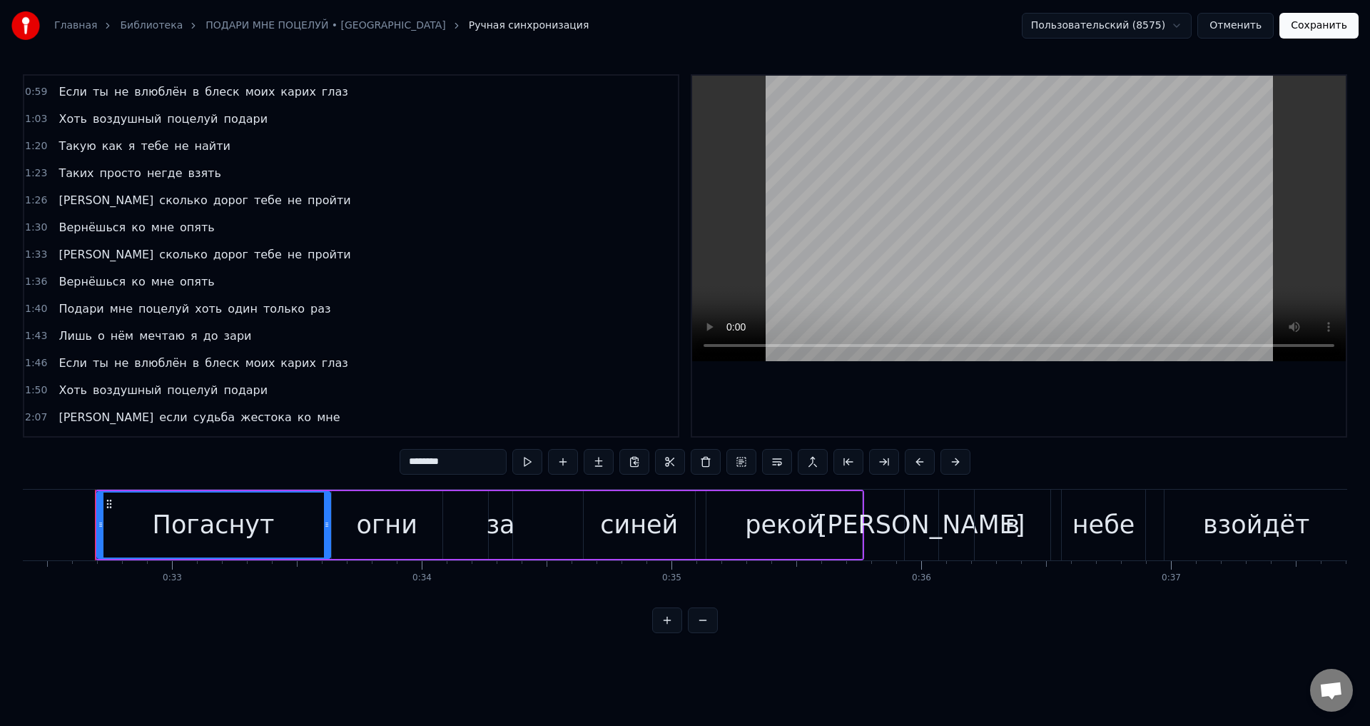
click at [64, 339] on span "Лишь" at bounding box center [75, 336] width 36 height 16
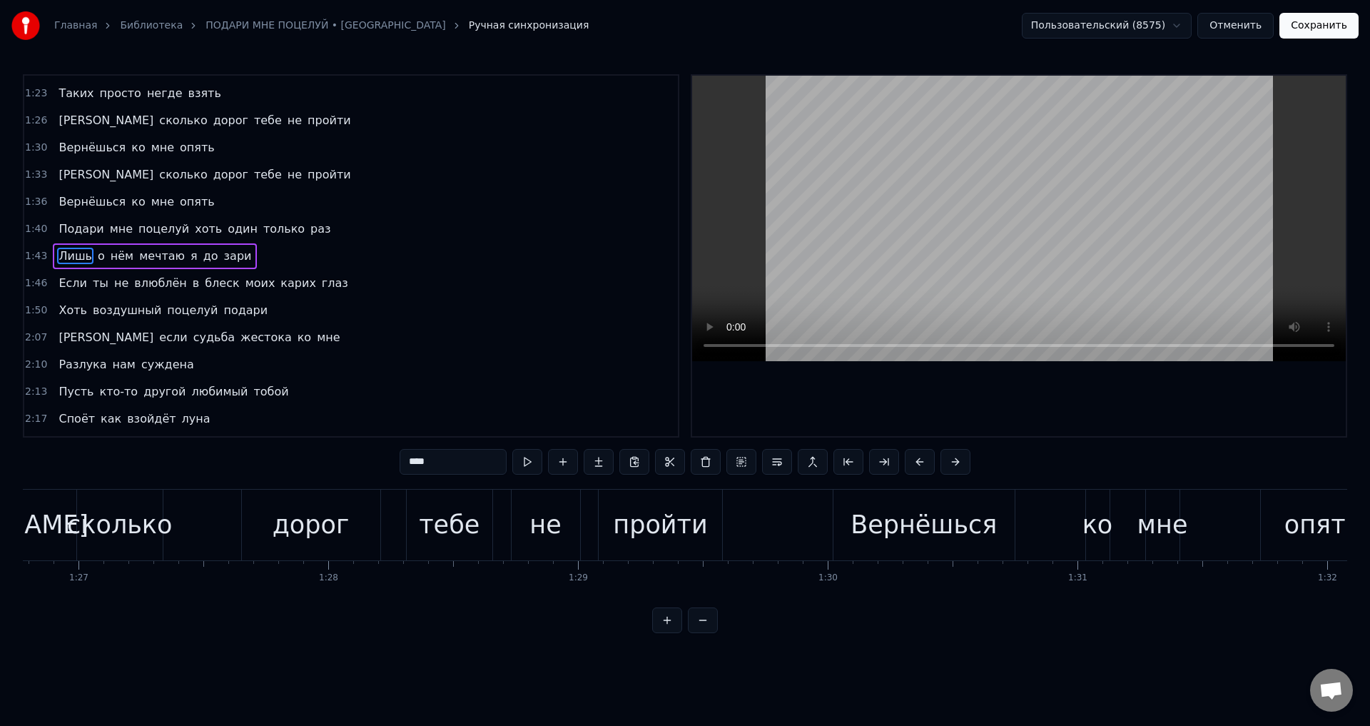
scroll to position [0, 25751]
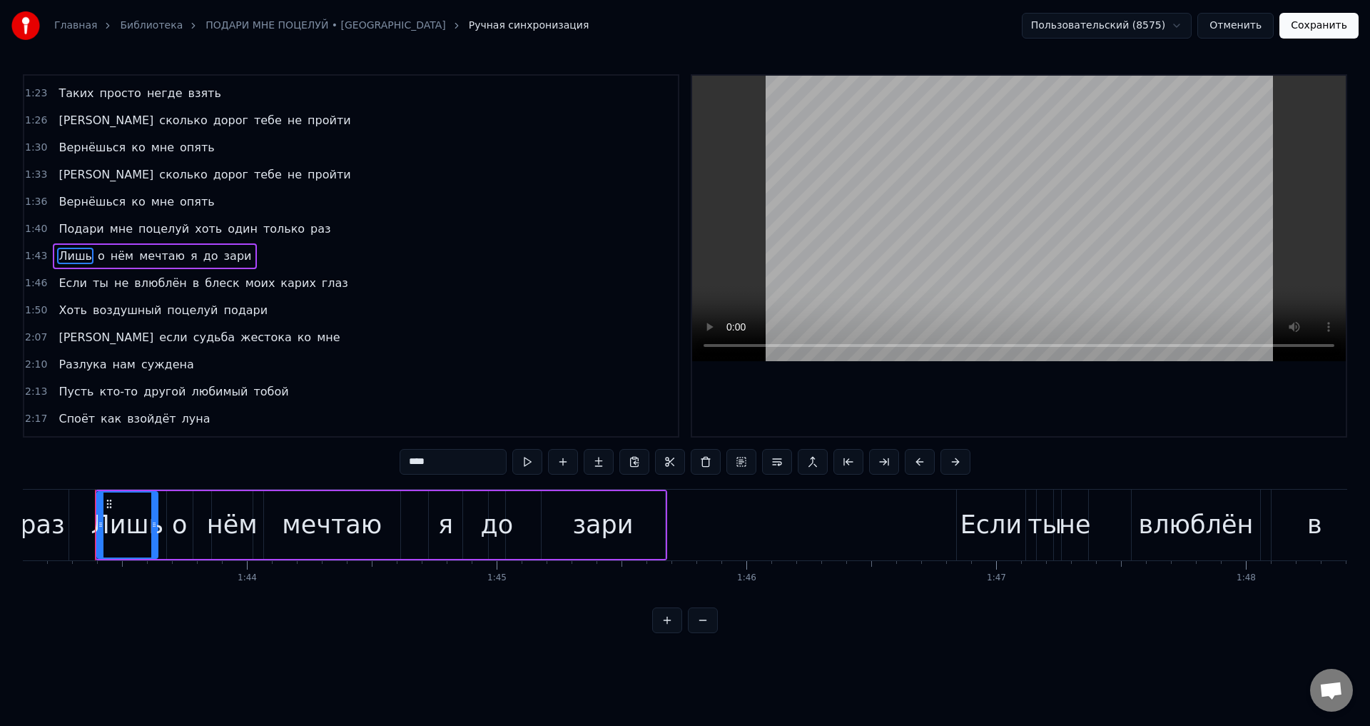
click at [574, 527] on div "зари" at bounding box center [603, 525] width 123 height 68
type input "****"
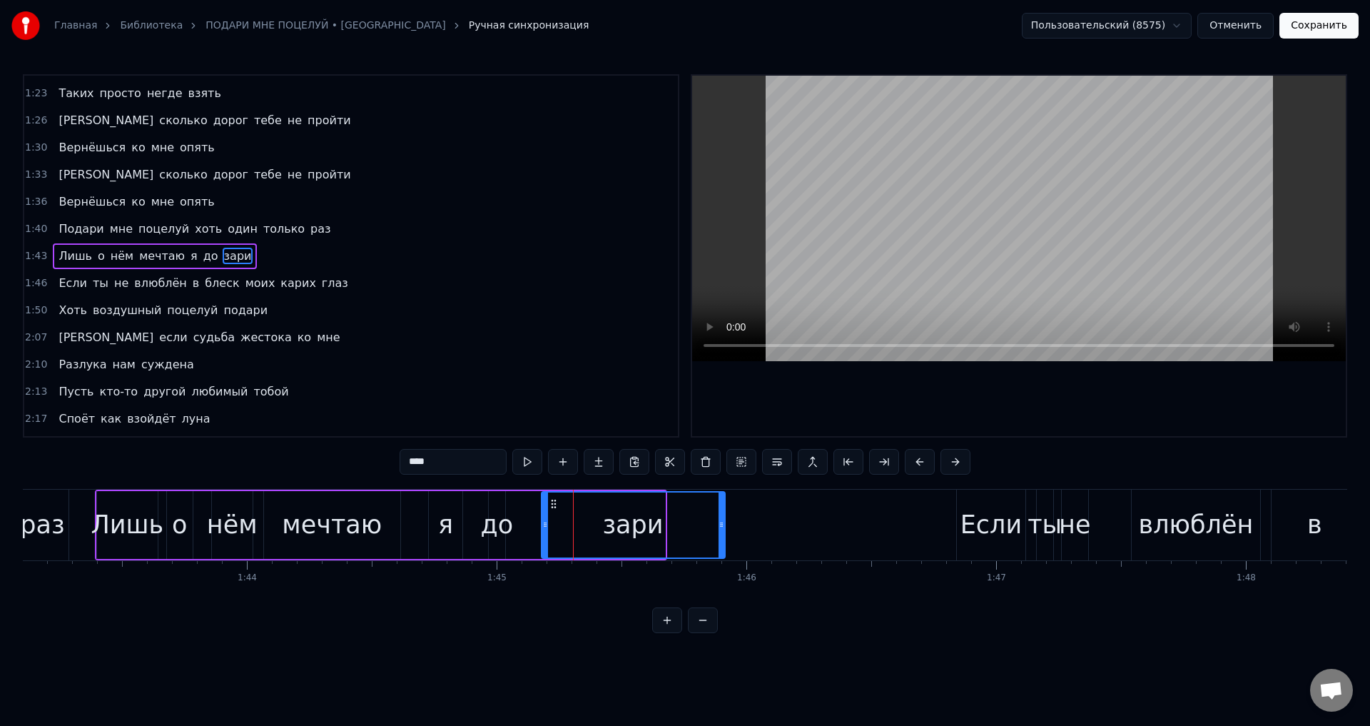
drag, startPoint x: 661, startPoint y: 534, endPoint x: 721, endPoint y: 534, distance: 59.9
click at [721, 534] on div at bounding box center [722, 524] width 6 height 65
drag, startPoint x: 619, startPoint y: 529, endPoint x: 683, endPoint y: 468, distance: 87.8
click at [619, 528] on div "зари" at bounding box center [632, 525] width 61 height 38
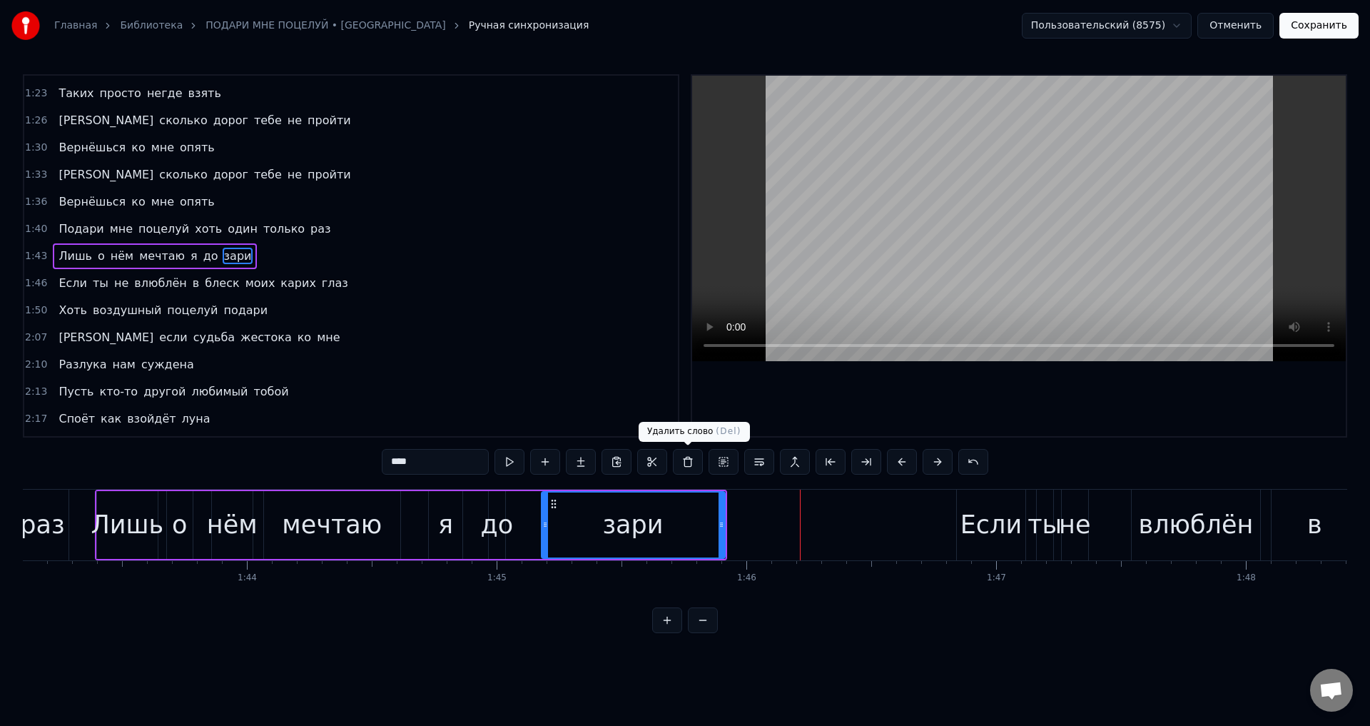
click at [696, 524] on div "зари" at bounding box center [633, 524] width 182 height 65
drag, startPoint x: 723, startPoint y: 532, endPoint x: 747, endPoint y: 530, distance: 24.3
click at [747, 530] on div at bounding box center [746, 524] width 6 height 65
drag, startPoint x: 646, startPoint y: 527, endPoint x: 726, endPoint y: 382, distance: 166.1
click at [646, 525] on div "зари" at bounding box center [644, 525] width 61 height 38
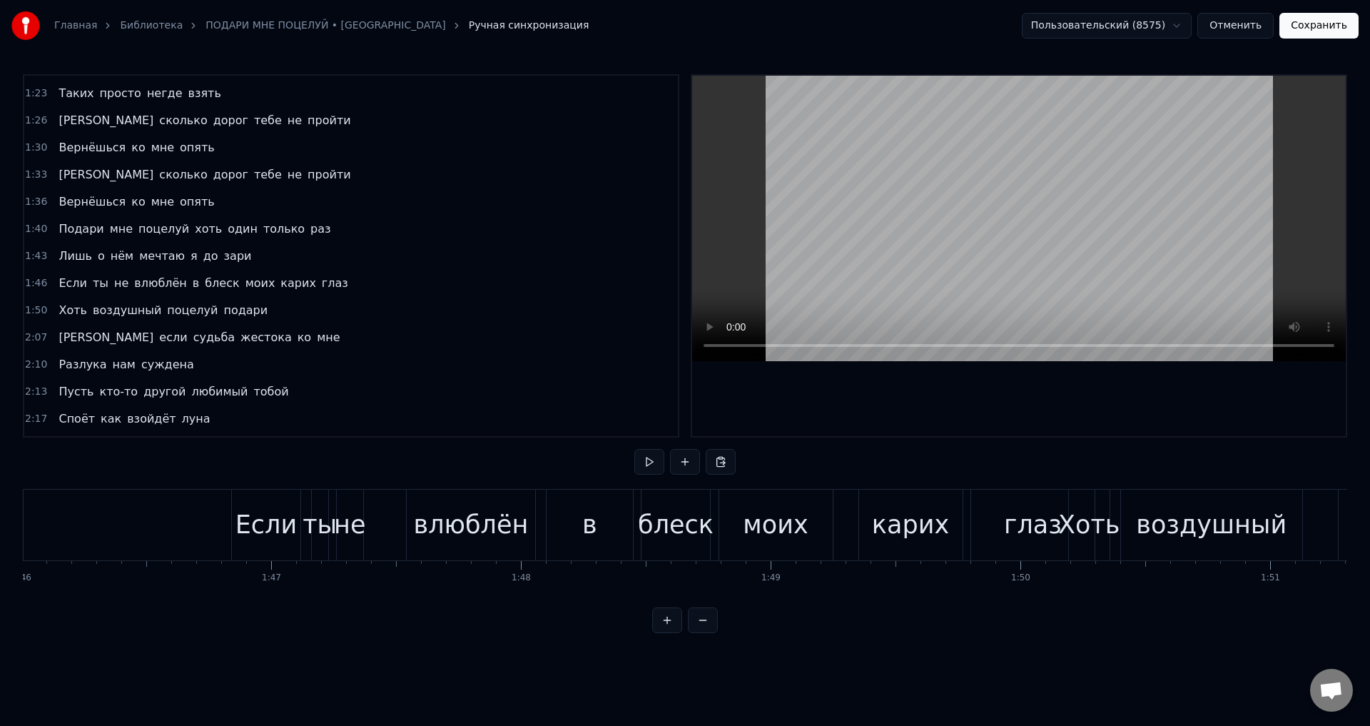
scroll to position [0, 26867]
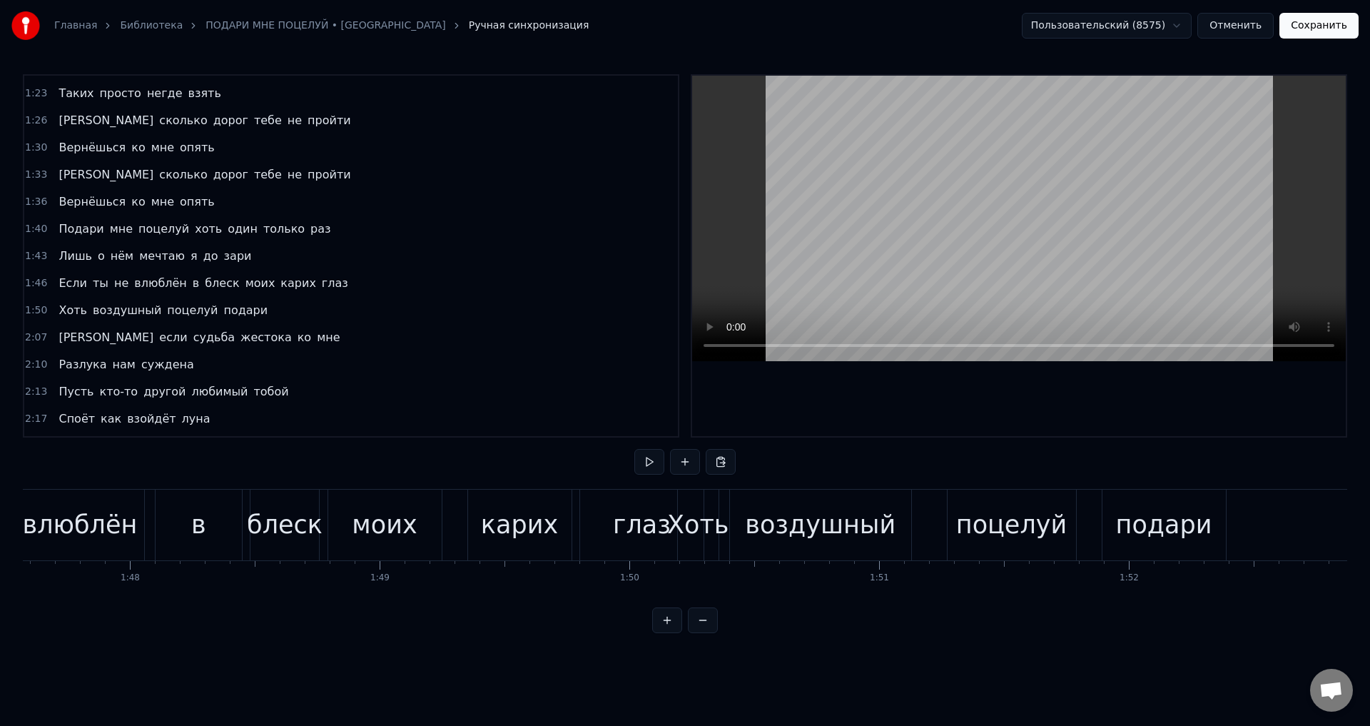
click at [632, 536] on div "глаз" at bounding box center [642, 525] width 58 height 38
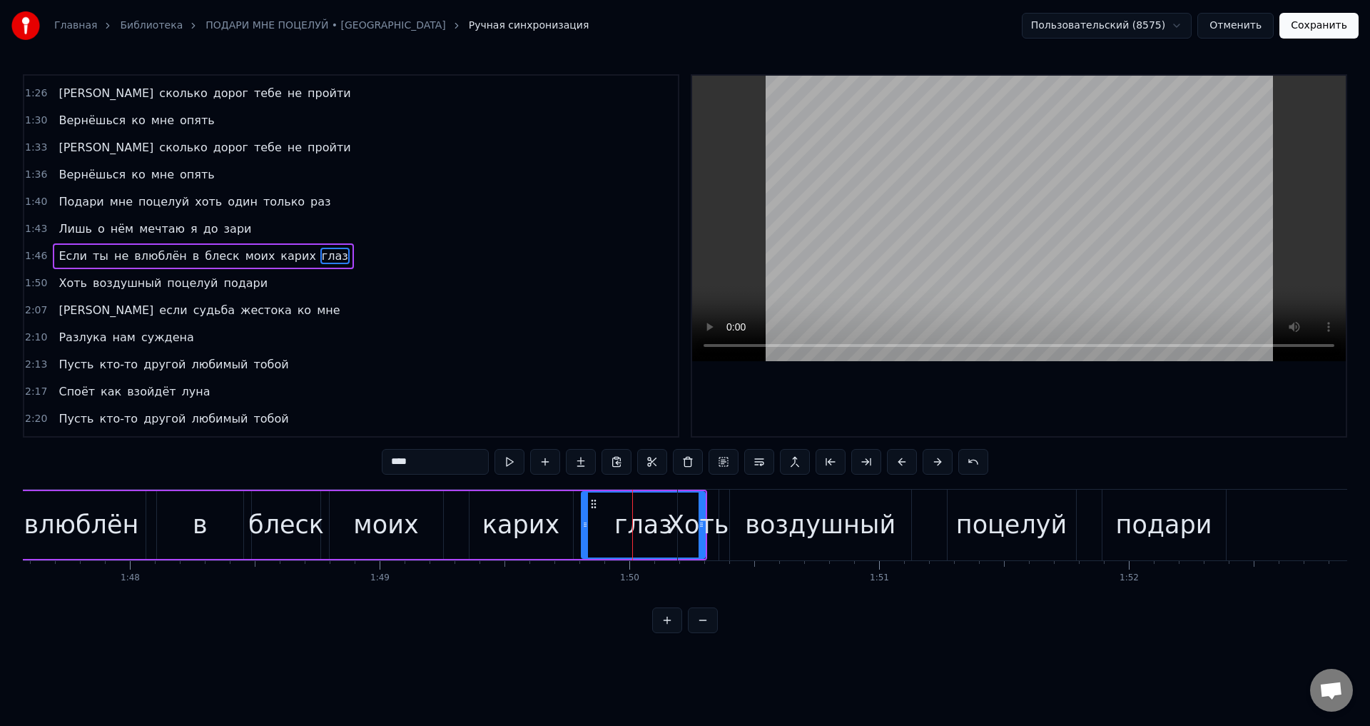
click at [690, 529] on div "Хоть" at bounding box center [697, 525] width 61 height 38
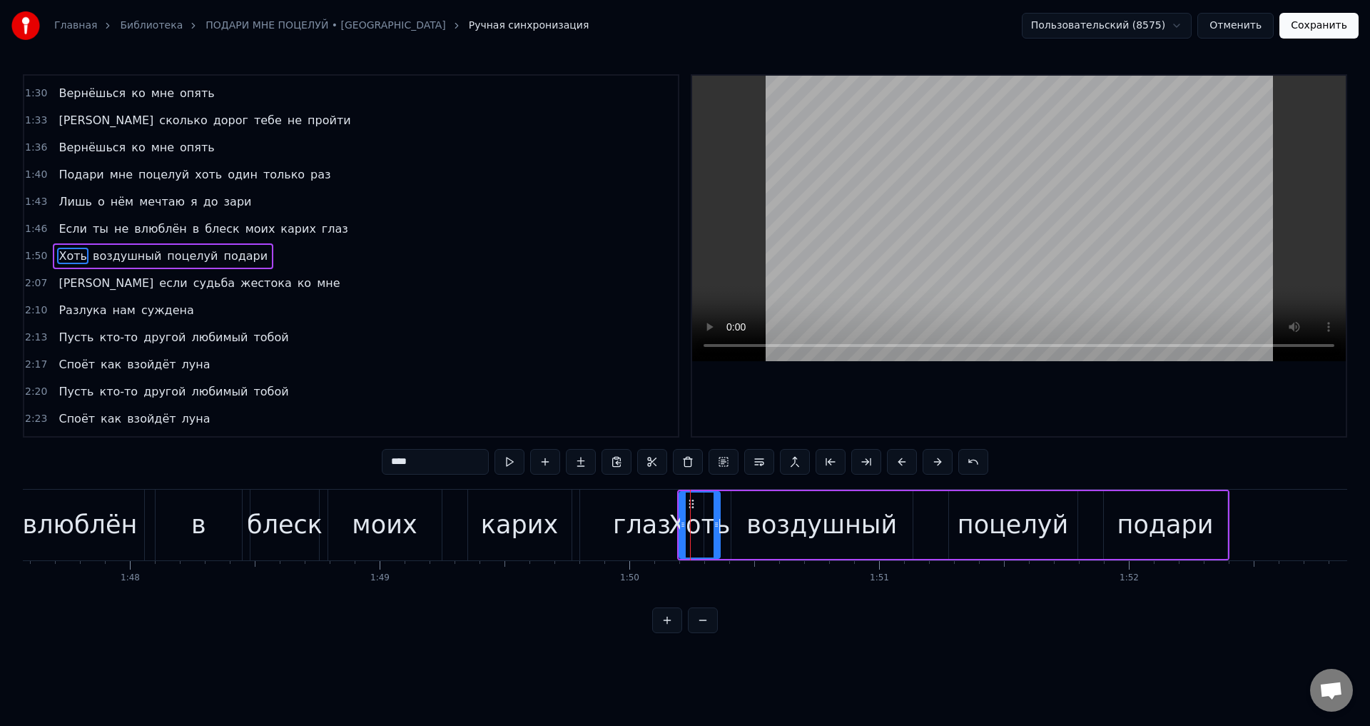
click at [646, 527] on div "глаз" at bounding box center [642, 525] width 58 height 38
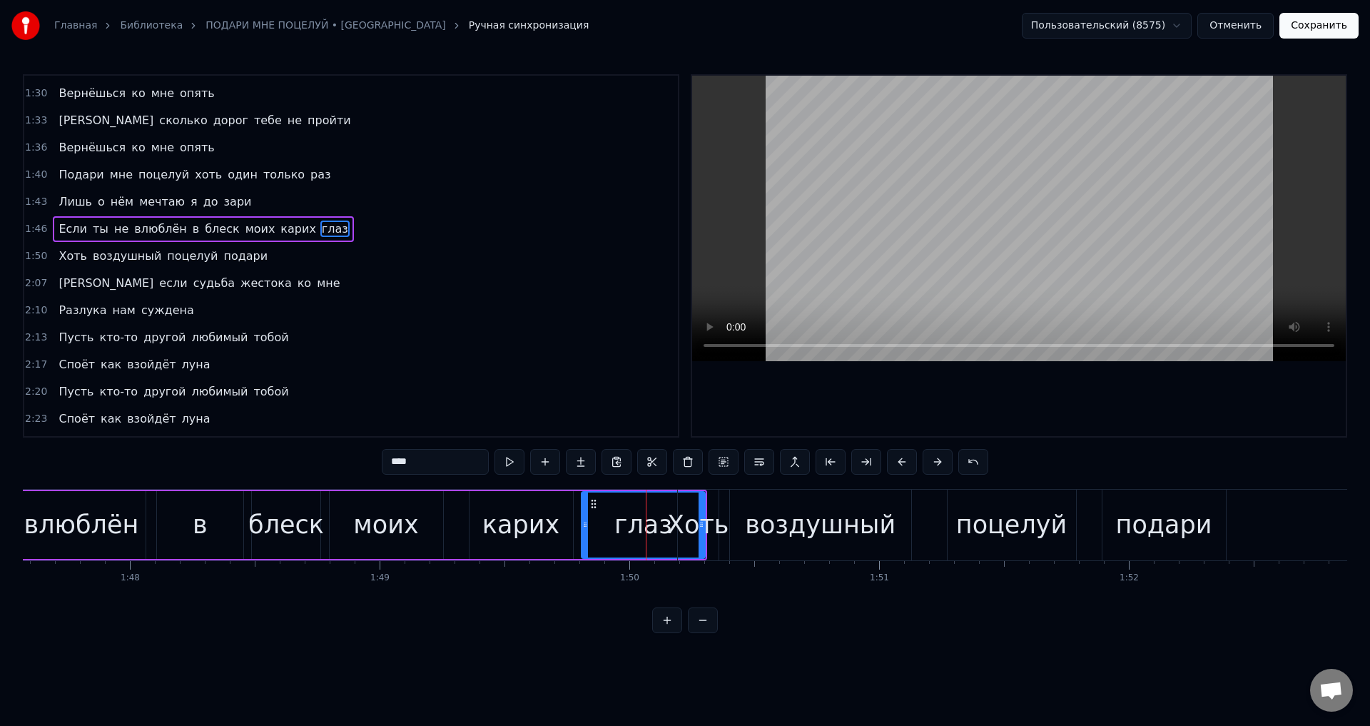
type input "****"
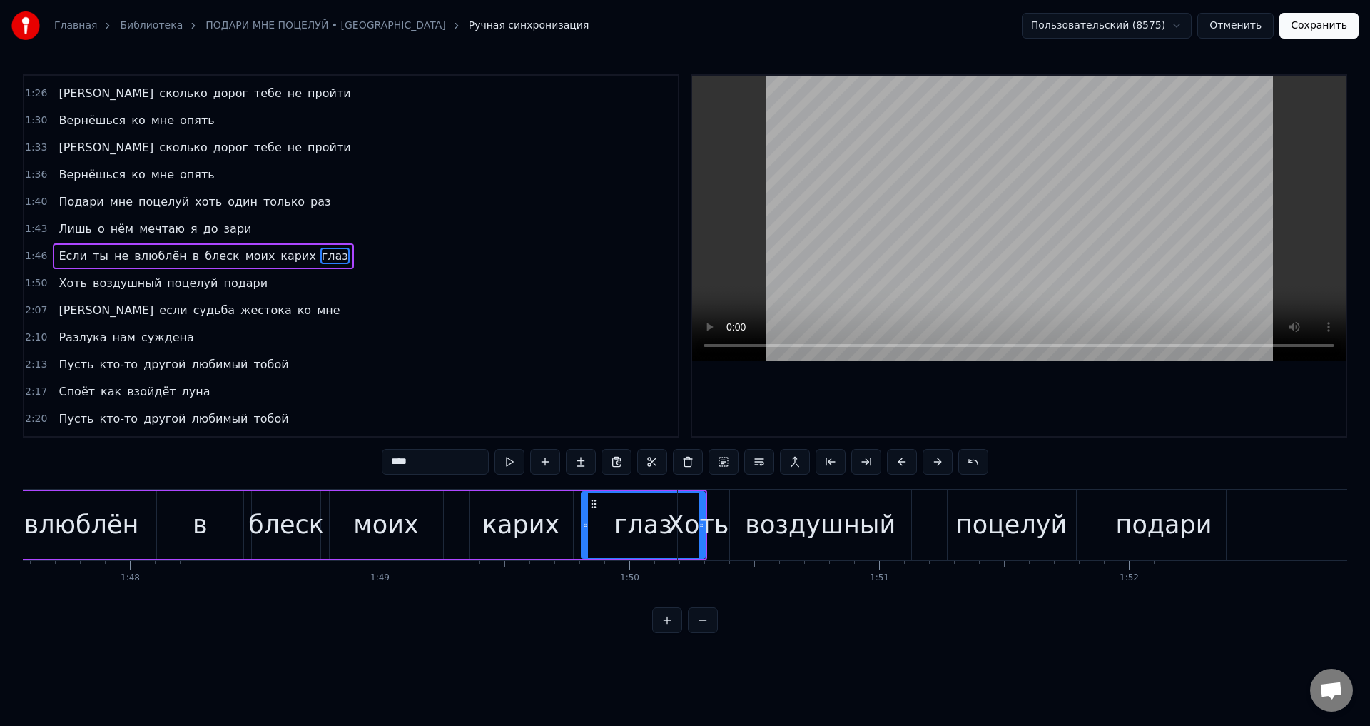
click at [583, 532] on div at bounding box center [585, 524] width 6 height 65
drag, startPoint x: 584, startPoint y: 532, endPoint x: 669, endPoint y: 537, distance: 85.8
click at [669, 537] on div at bounding box center [671, 524] width 6 height 65
click at [597, 522] on div "Если ты не влюблён в блеск моих карих глаз" at bounding box center [273, 525] width 867 height 71
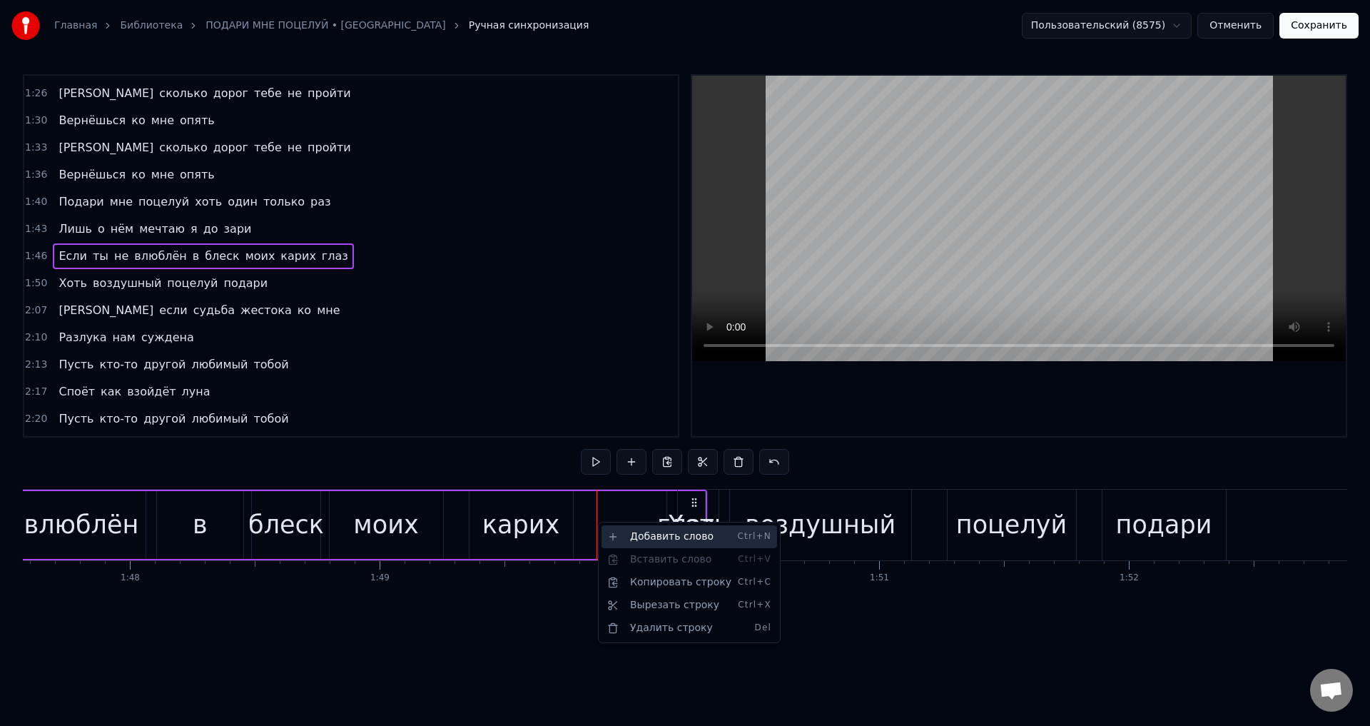
click at [637, 533] on div "Добавить слово Ctrl+N" at bounding box center [690, 536] width 176 height 23
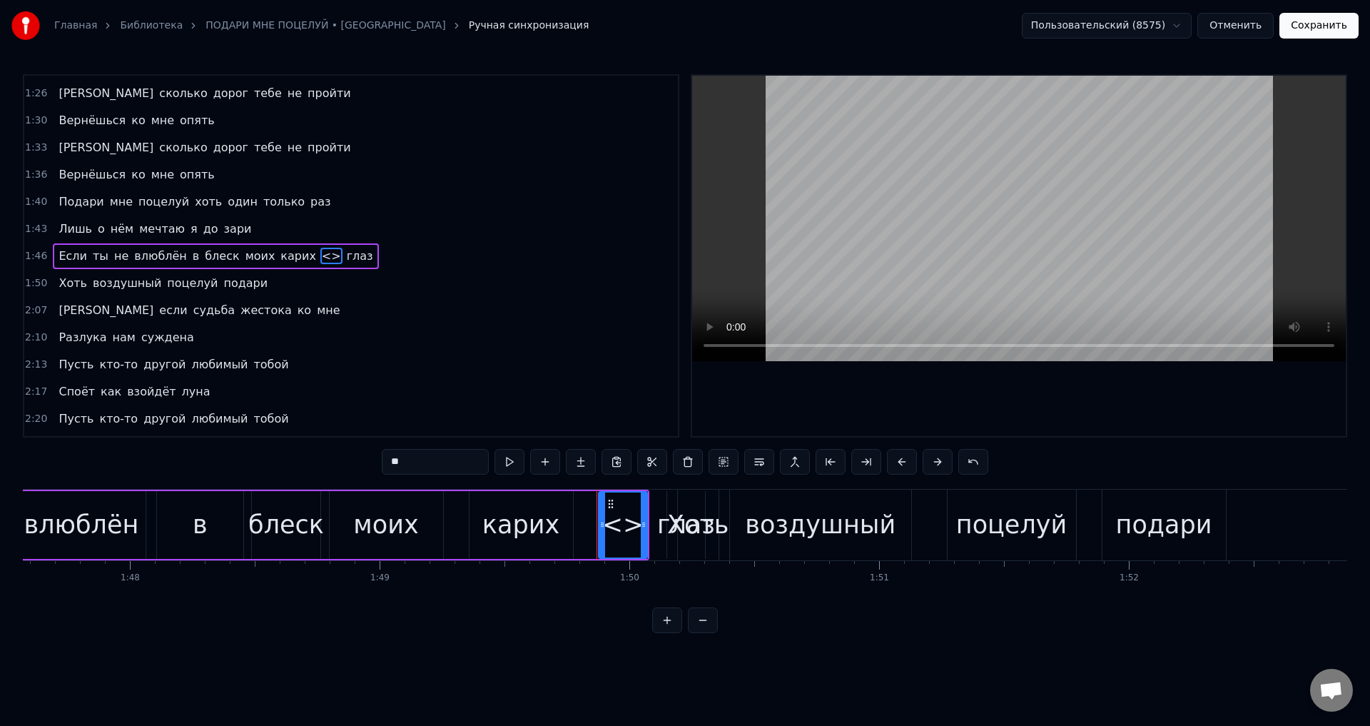
drag, startPoint x: 442, startPoint y: 459, endPoint x: 231, endPoint y: 465, distance: 210.6
click at [238, 466] on div "0:32 Погаснут огни за синей рекой 0:35 И в небе взойдёт луна 0:39 Под звёздным …" at bounding box center [685, 353] width 1324 height 559
drag, startPoint x: 602, startPoint y: 529, endPoint x: 592, endPoint y: 530, distance: 10.0
click at [592, 530] on div at bounding box center [592, 524] width 6 height 65
click at [651, 527] on icon at bounding box center [650, 524] width 6 height 11
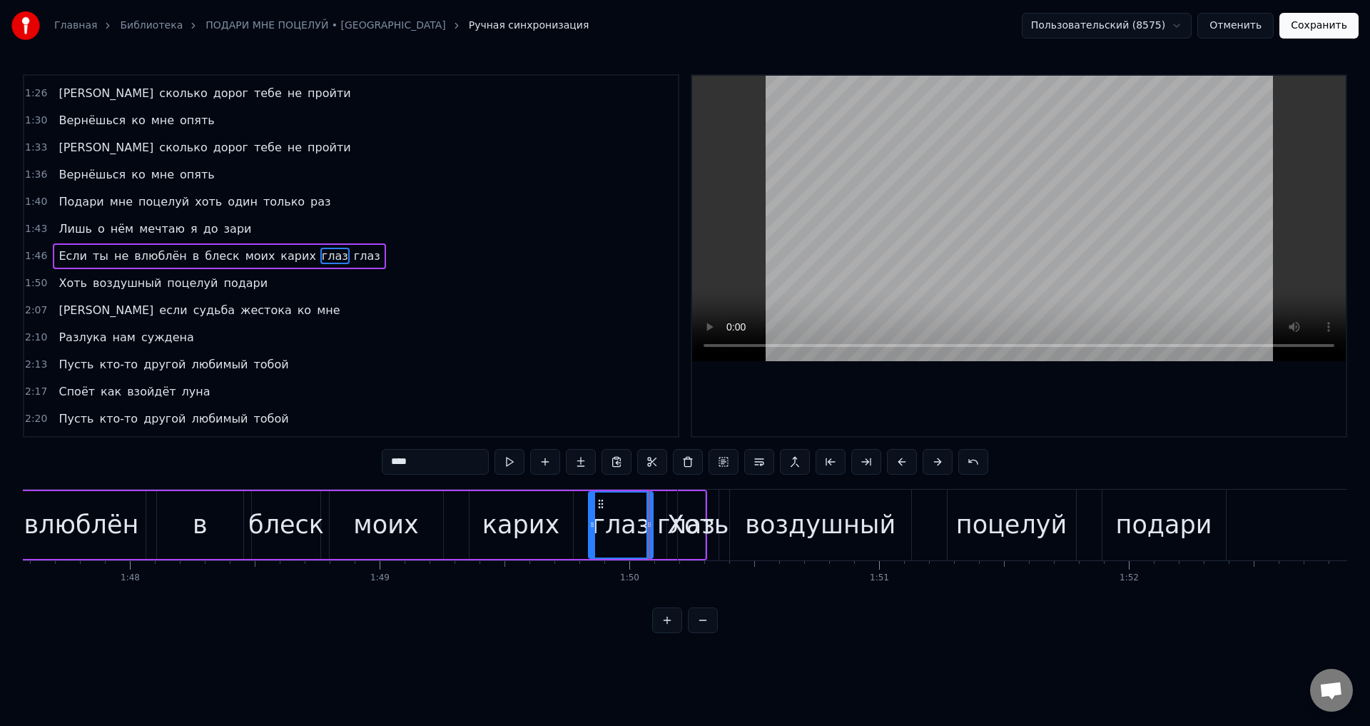
type input "****"
click at [353, 256] on span "глаз" at bounding box center [367, 256] width 29 height 16
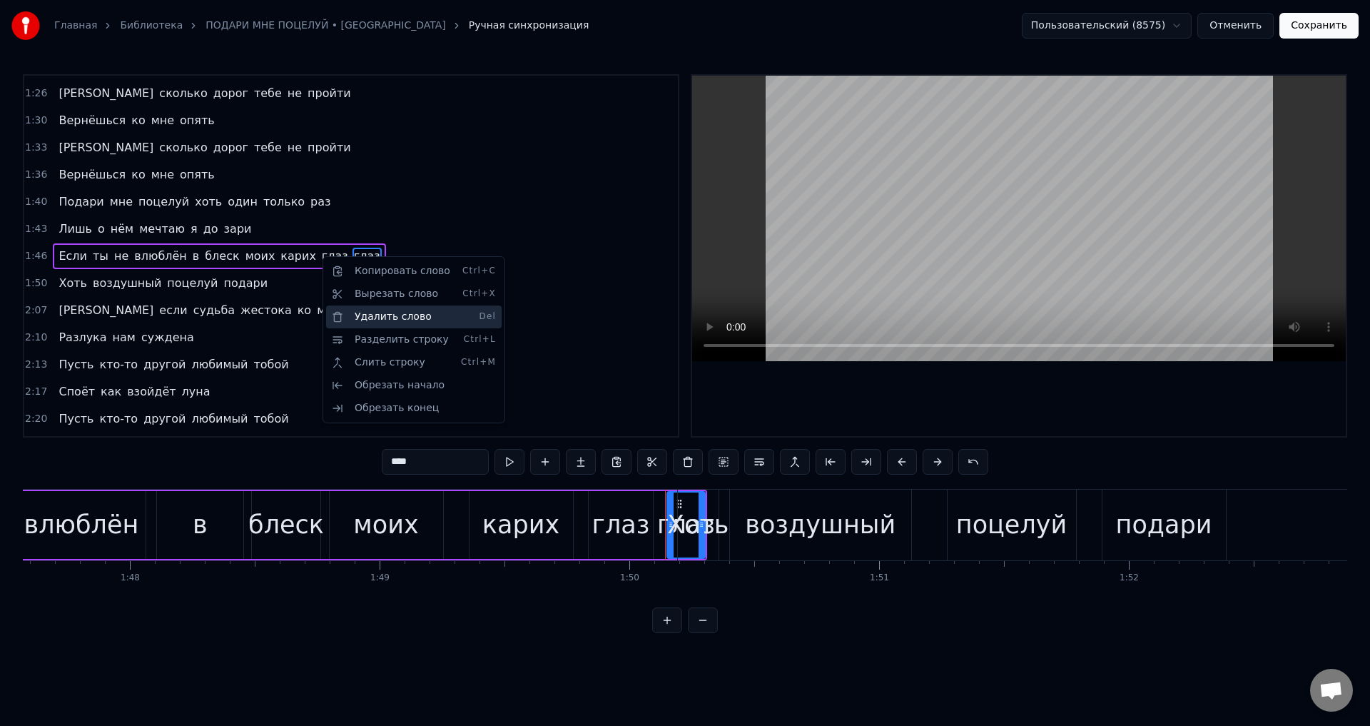
click at [377, 314] on div "Удалить слово Del" at bounding box center [414, 316] width 176 height 23
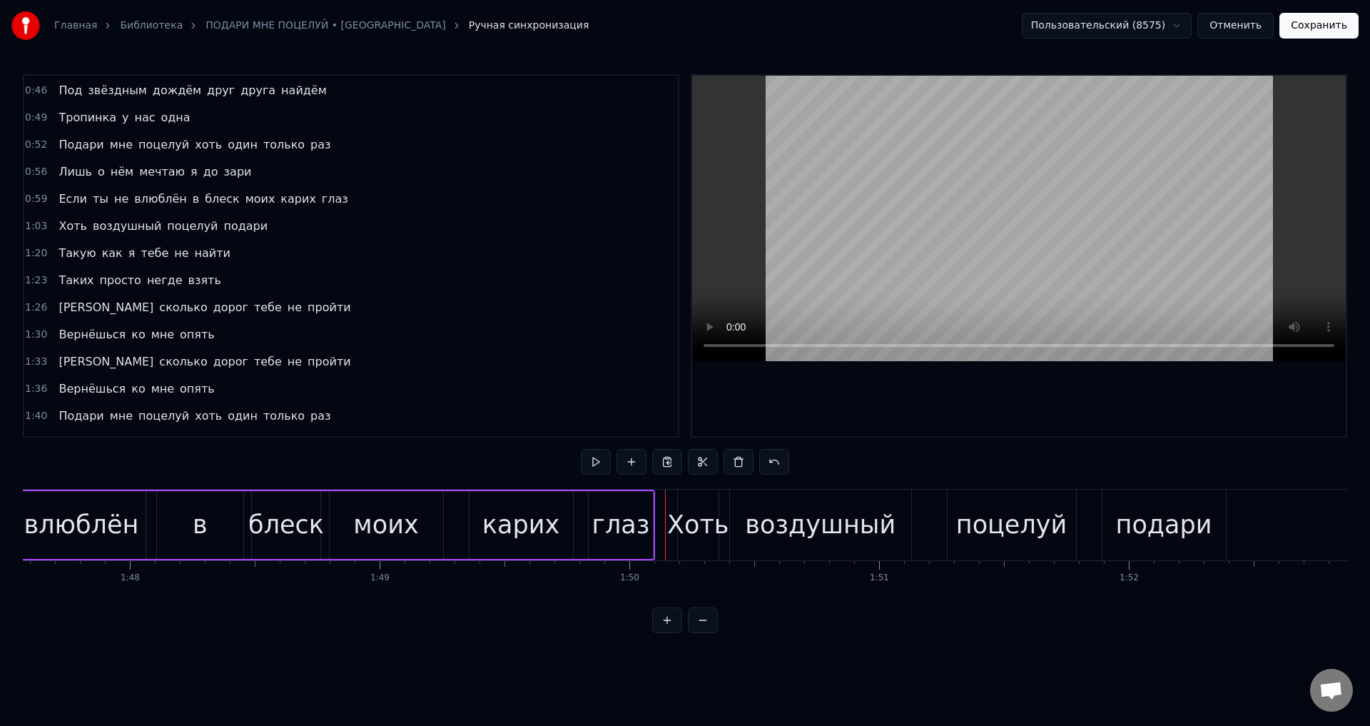
scroll to position [0, 0]
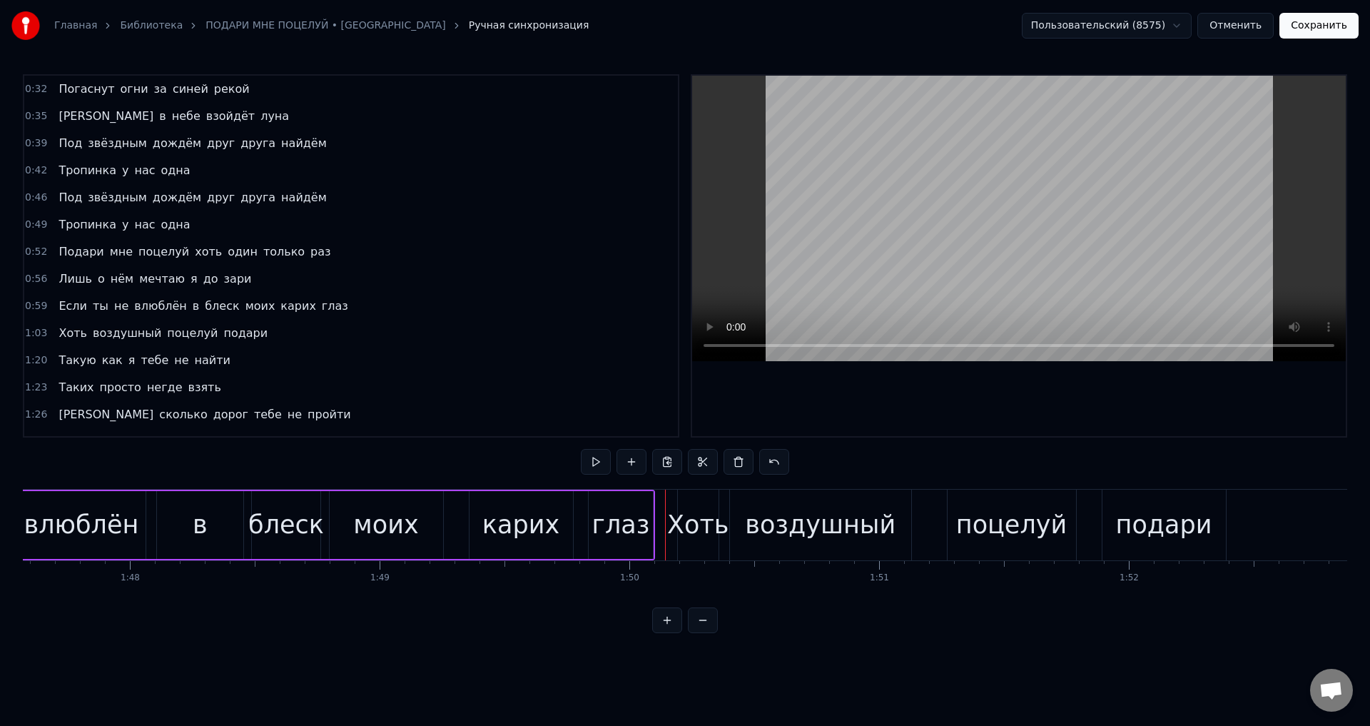
click at [320, 304] on span "глаз" at bounding box center [334, 306] width 29 height 16
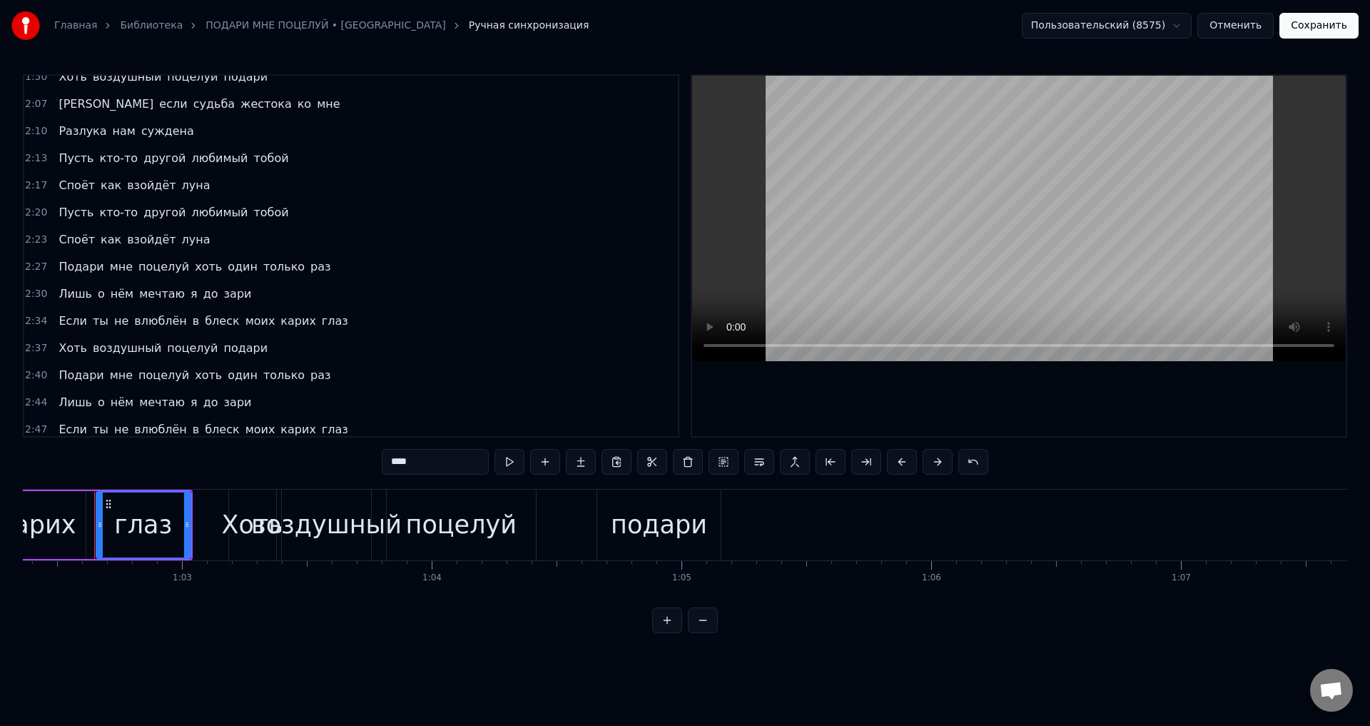
scroll to position [549, 0]
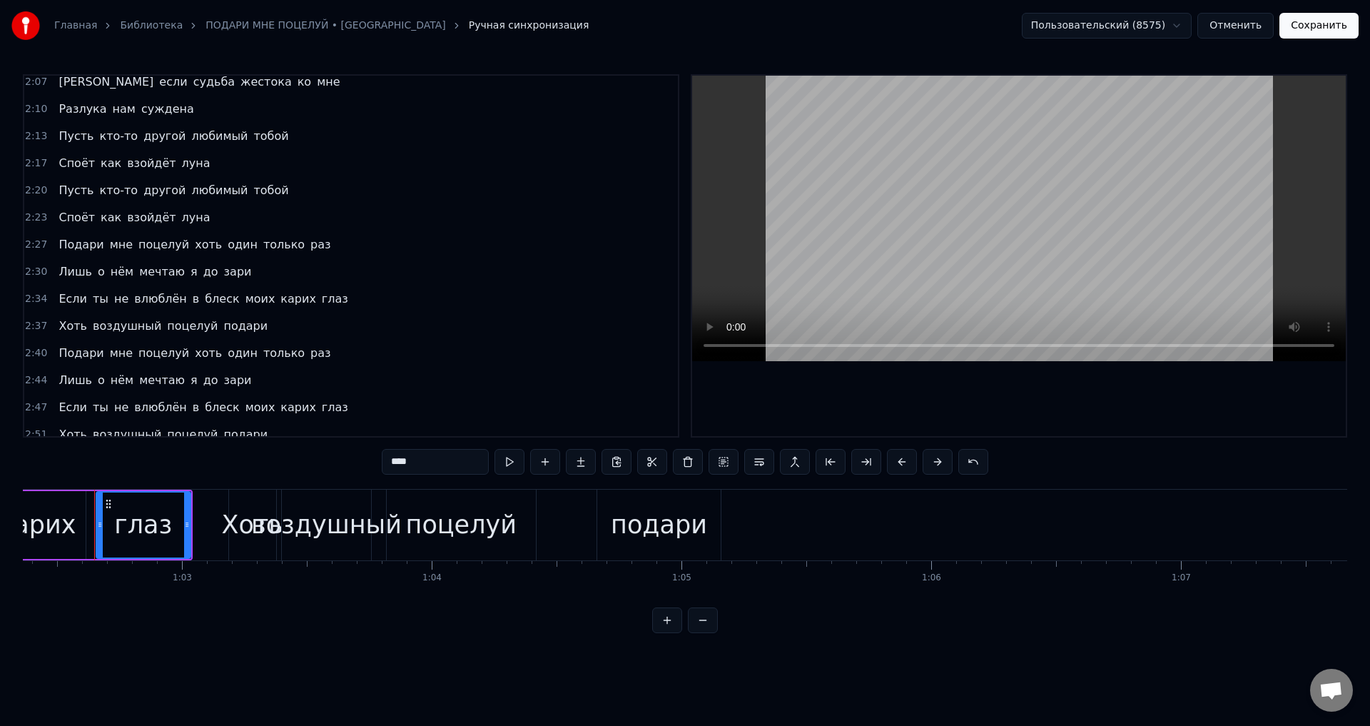
click at [320, 300] on span "глаз" at bounding box center [334, 298] width 29 height 16
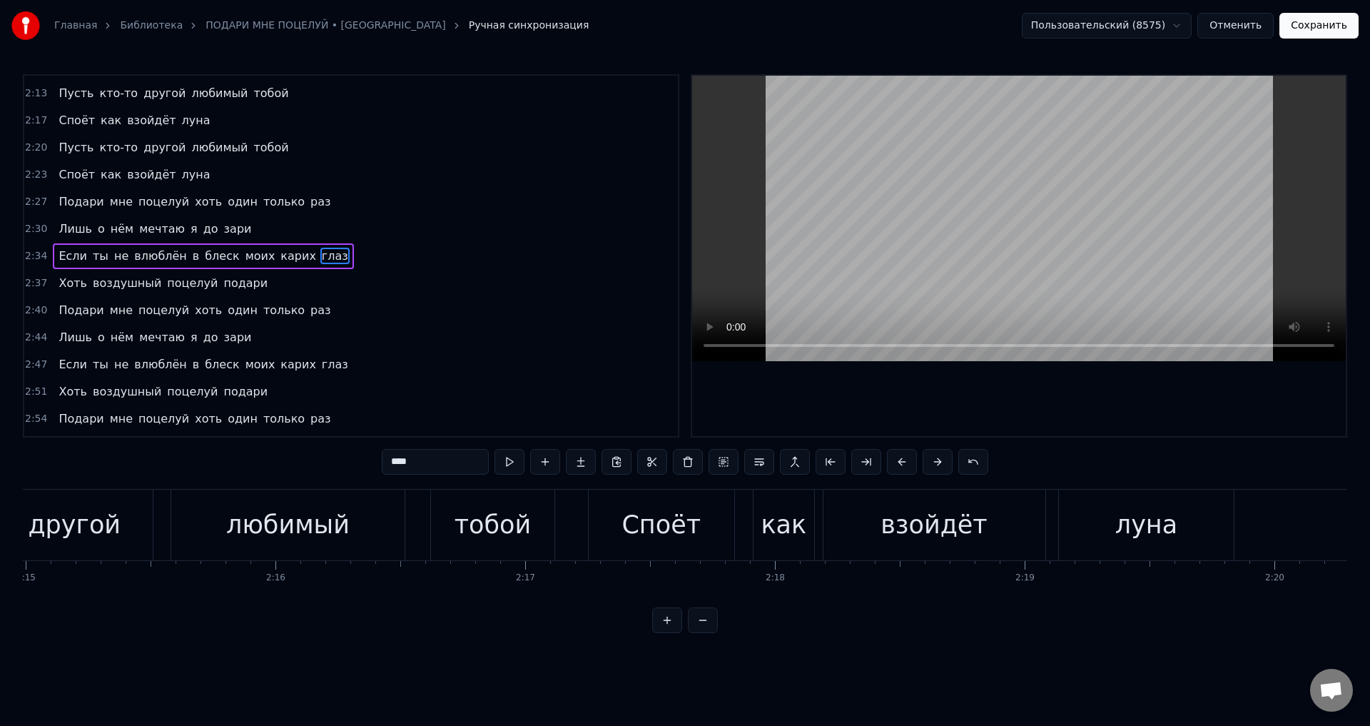
scroll to position [0, 39157]
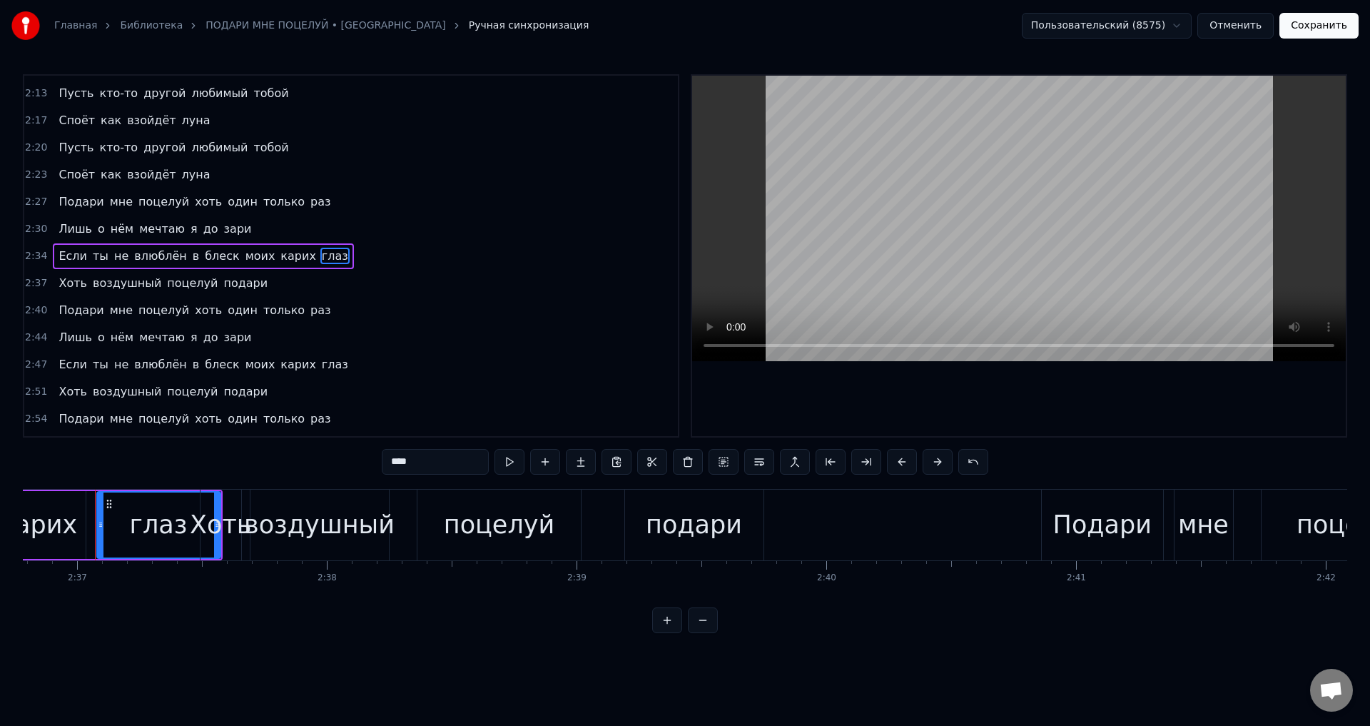
click at [153, 519] on div "глаз" at bounding box center [159, 525] width 58 height 38
drag, startPoint x: 101, startPoint y: 527, endPoint x: 193, endPoint y: 524, distance: 92.1
click at [193, 524] on icon at bounding box center [193, 524] width 6 height 11
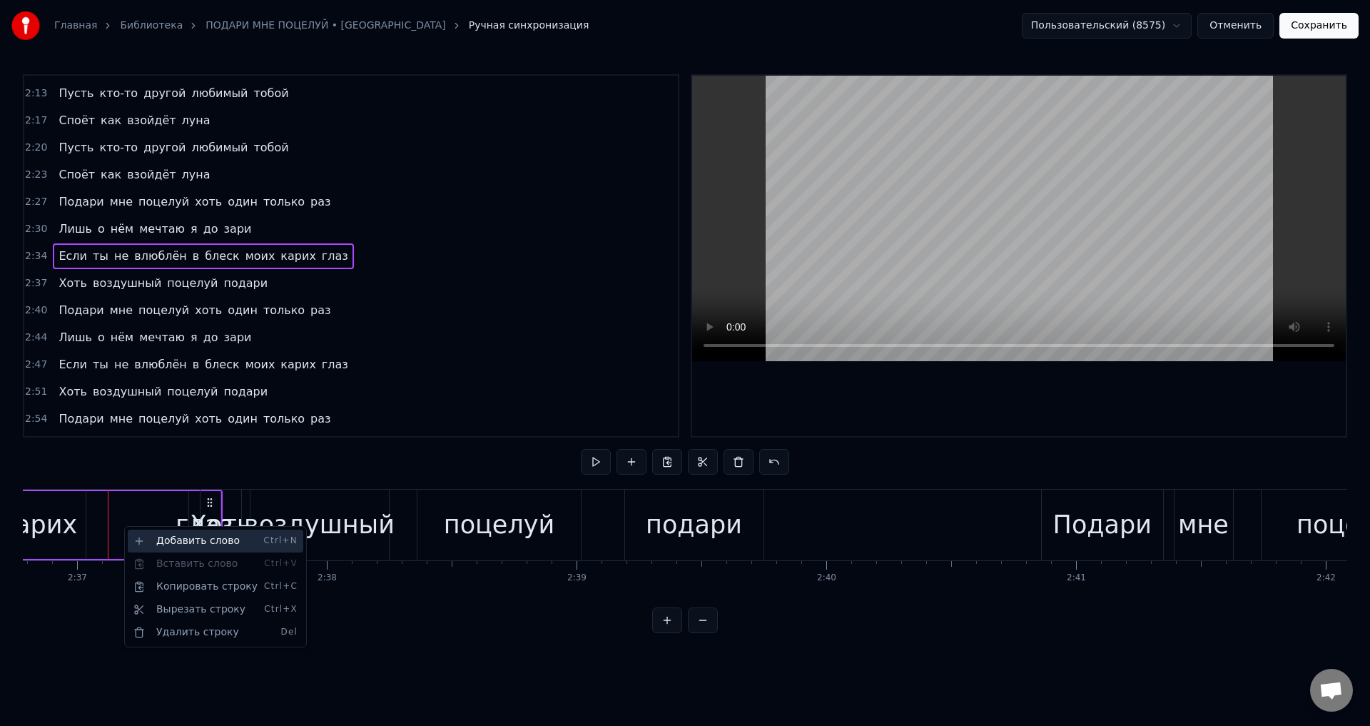
click at [171, 543] on div "Добавить слово Ctrl+N" at bounding box center [216, 540] width 176 height 23
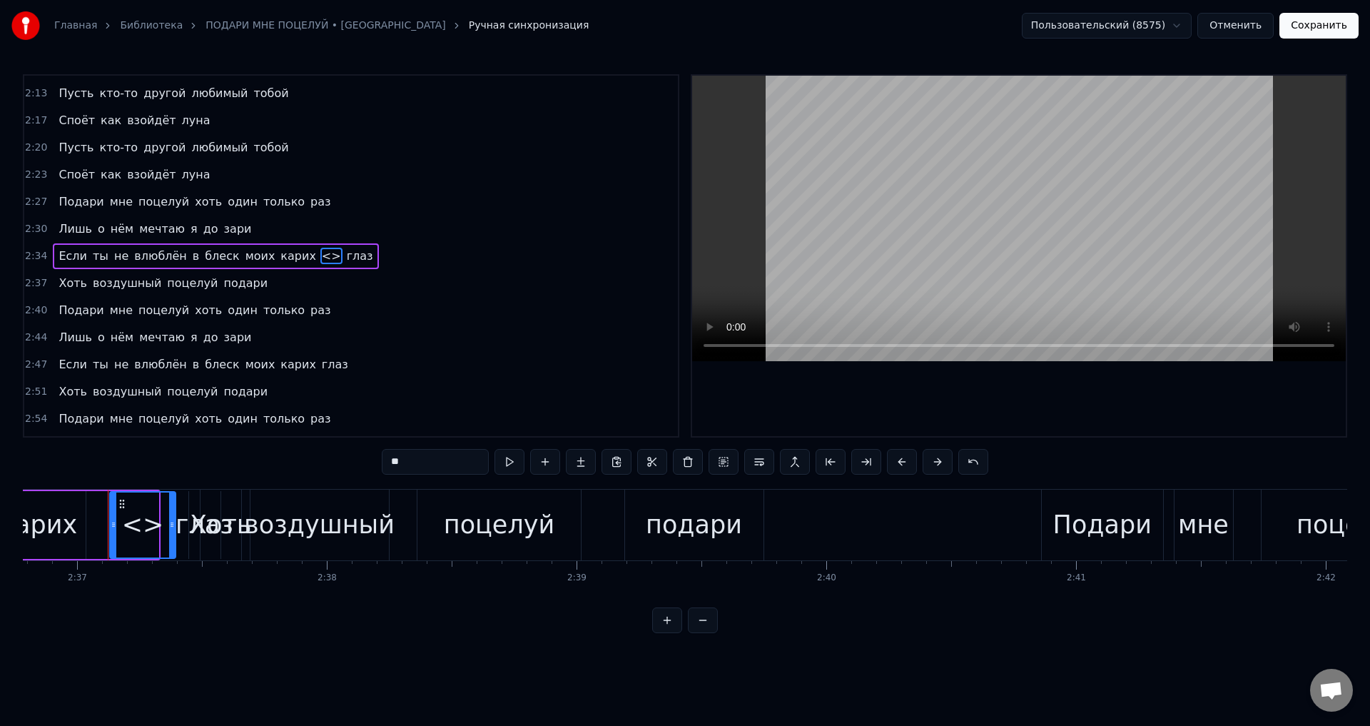
drag, startPoint x: 157, startPoint y: 530, endPoint x: 174, endPoint y: 530, distance: 17.1
click at [174, 530] on div at bounding box center [172, 524] width 6 height 65
drag, startPoint x: 419, startPoint y: 467, endPoint x: 372, endPoint y: 465, distance: 46.4
click at [372, 465] on div "0:32 Погаснут огни за синей рекой 0:35 И в небе взойдёт луна 0:39 Под звёздным …" at bounding box center [685, 353] width 1324 height 559
type input "****"
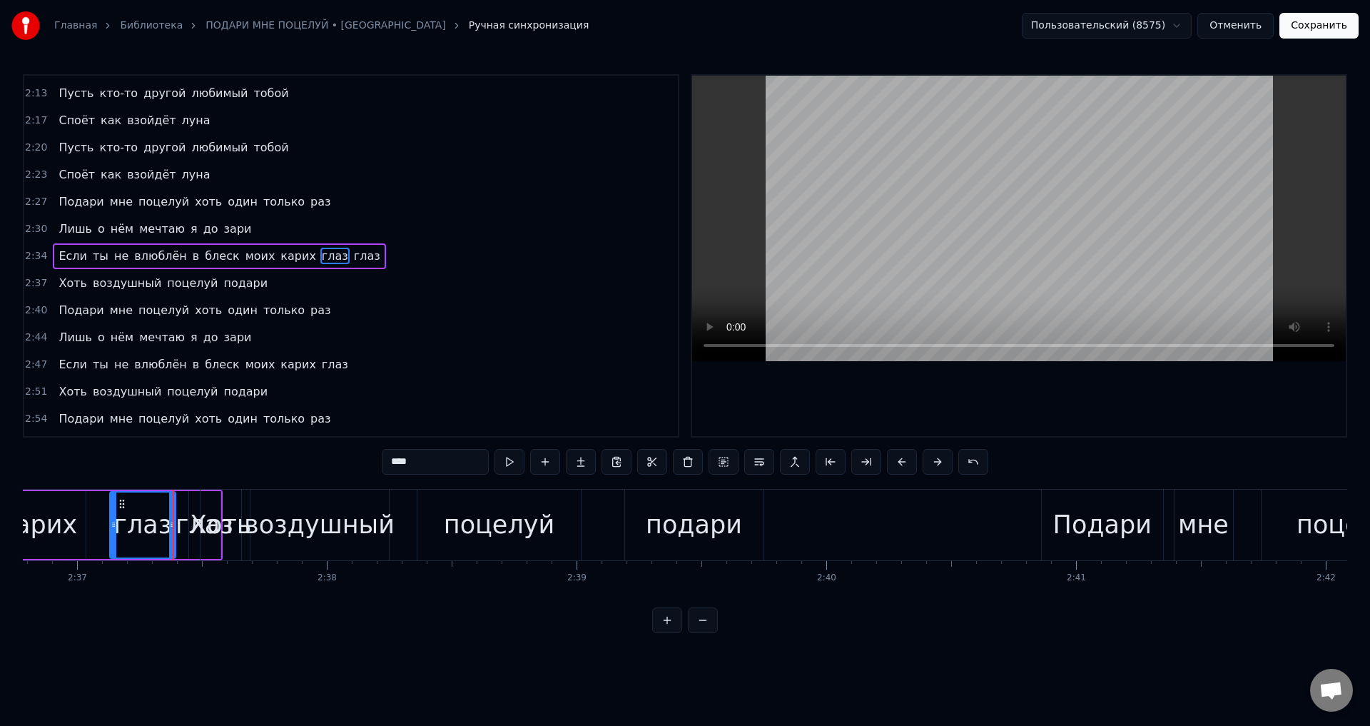
click at [353, 255] on span "глаз" at bounding box center [367, 256] width 29 height 16
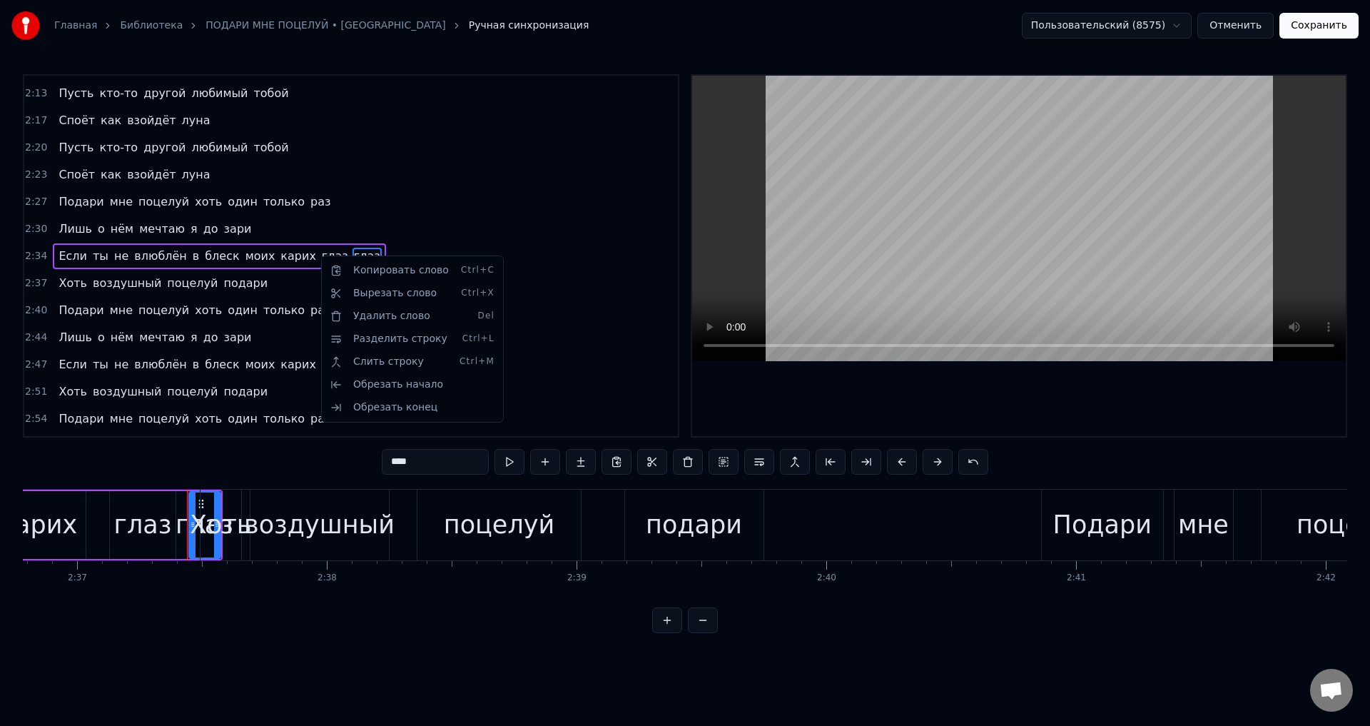
click at [370, 313] on div "Удалить слово Del" at bounding box center [413, 316] width 176 height 23
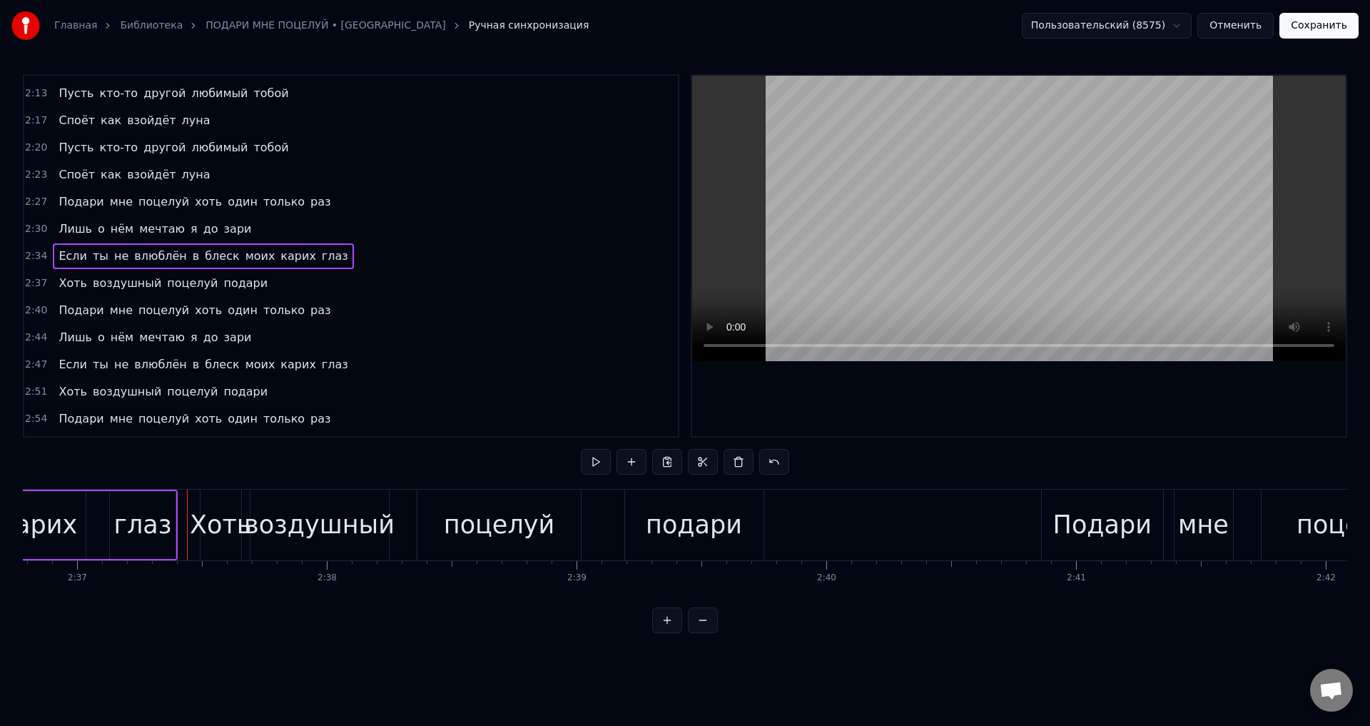
click at [320, 360] on span "глаз" at bounding box center [334, 364] width 29 height 16
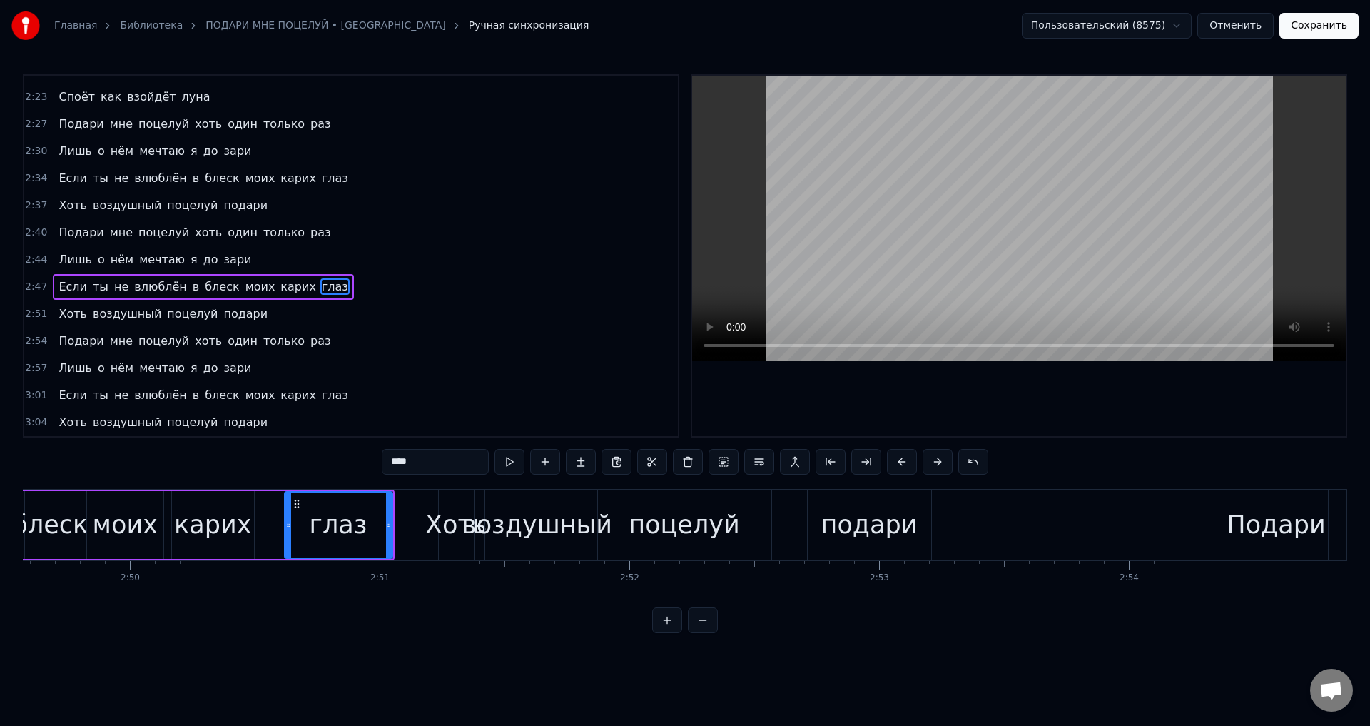
scroll to position [0, 42539]
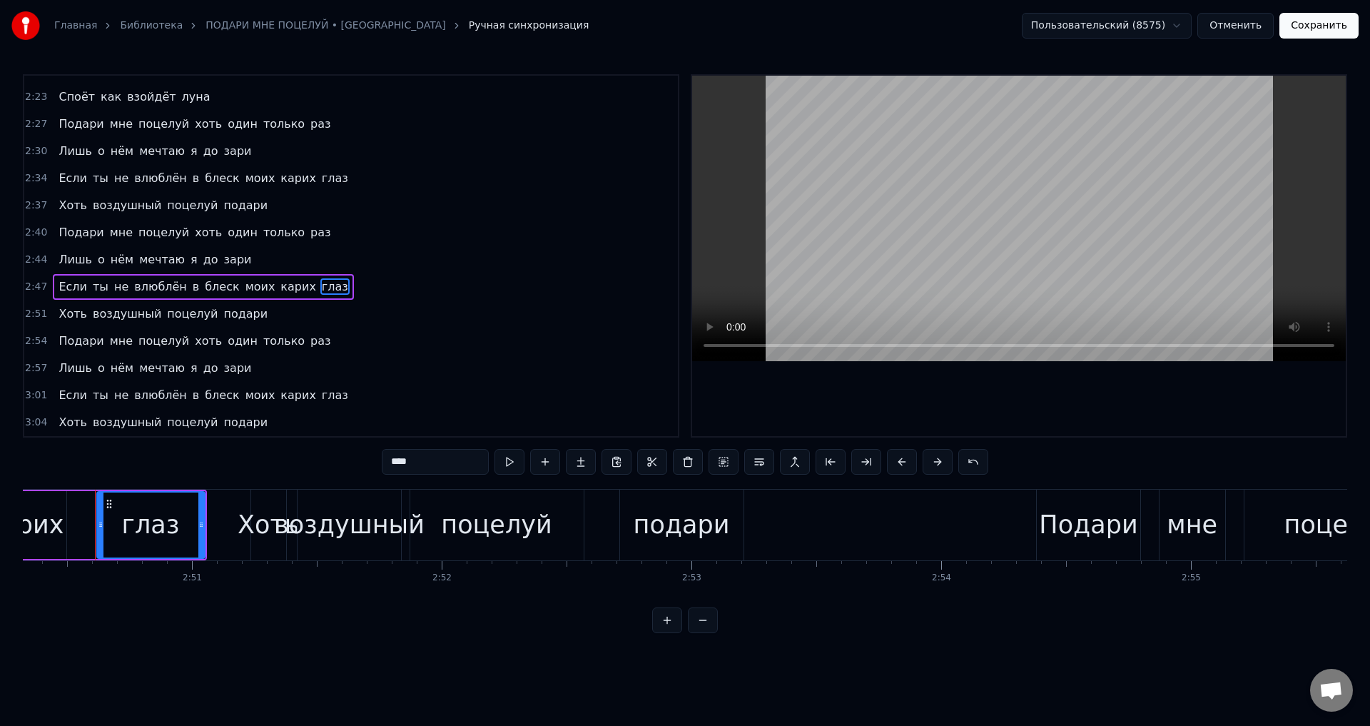
click at [320, 395] on span "глаз" at bounding box center [334, 395] width 29 height 16
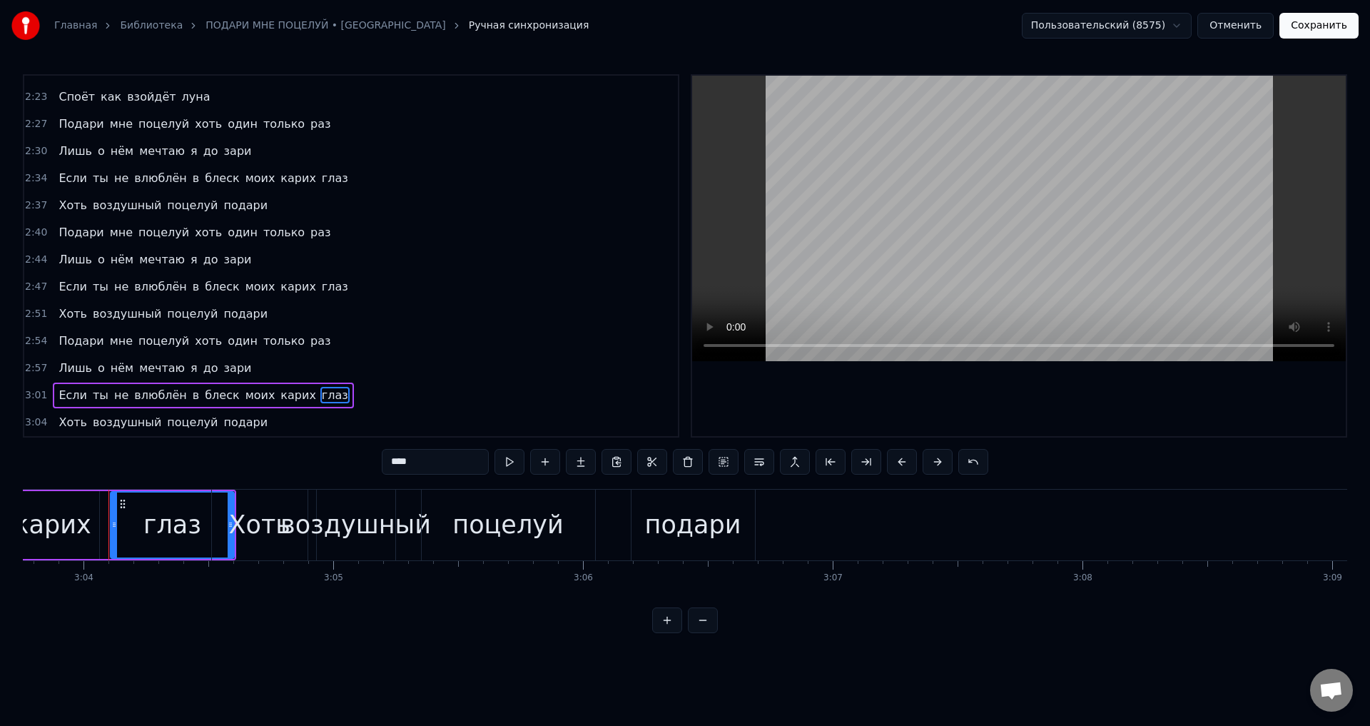
scroll to position [0, 45909]
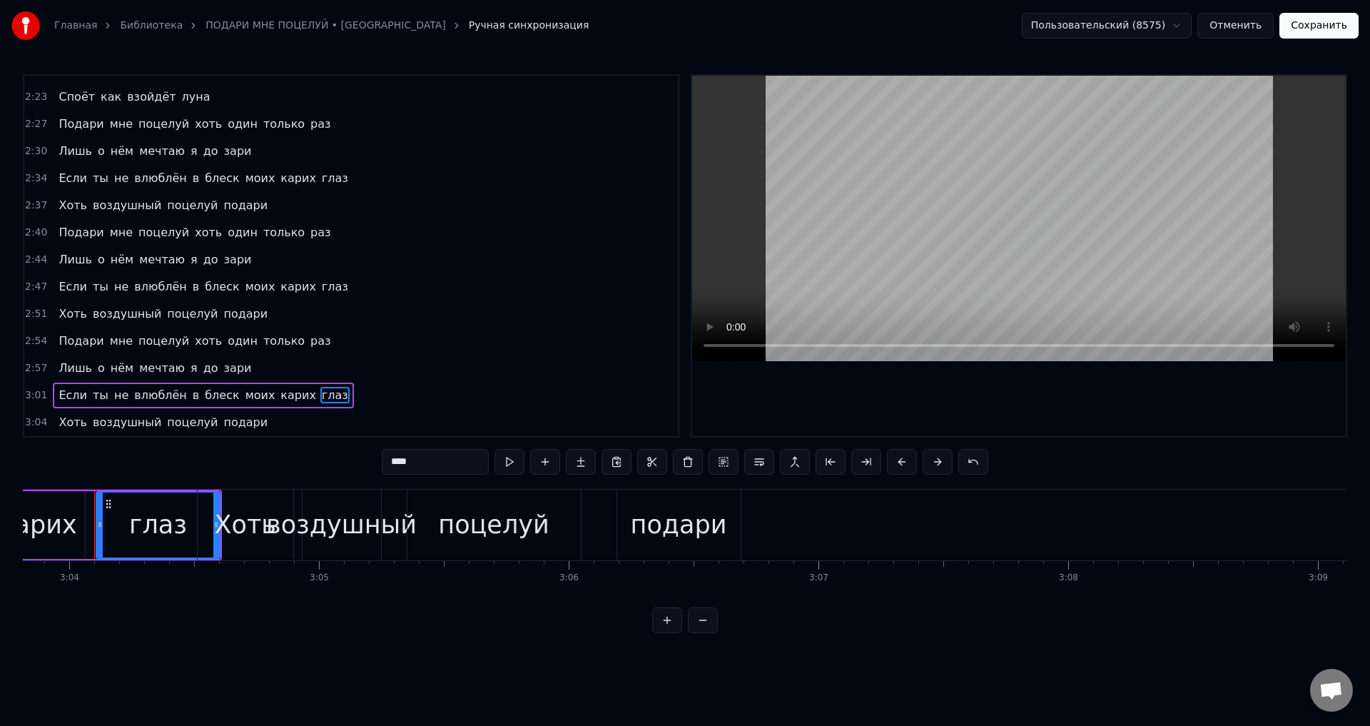
click at [162, 532] on div "глаз" at bounding box center [158, 525] width 58 height 38
drag, startPoint x: 100, startPoint y: 526, endPoint x: 191, endPoint y: 522, distance: 90.7
click at [191, 522] on icon at bounding box center [191, 524] width 6 height 11
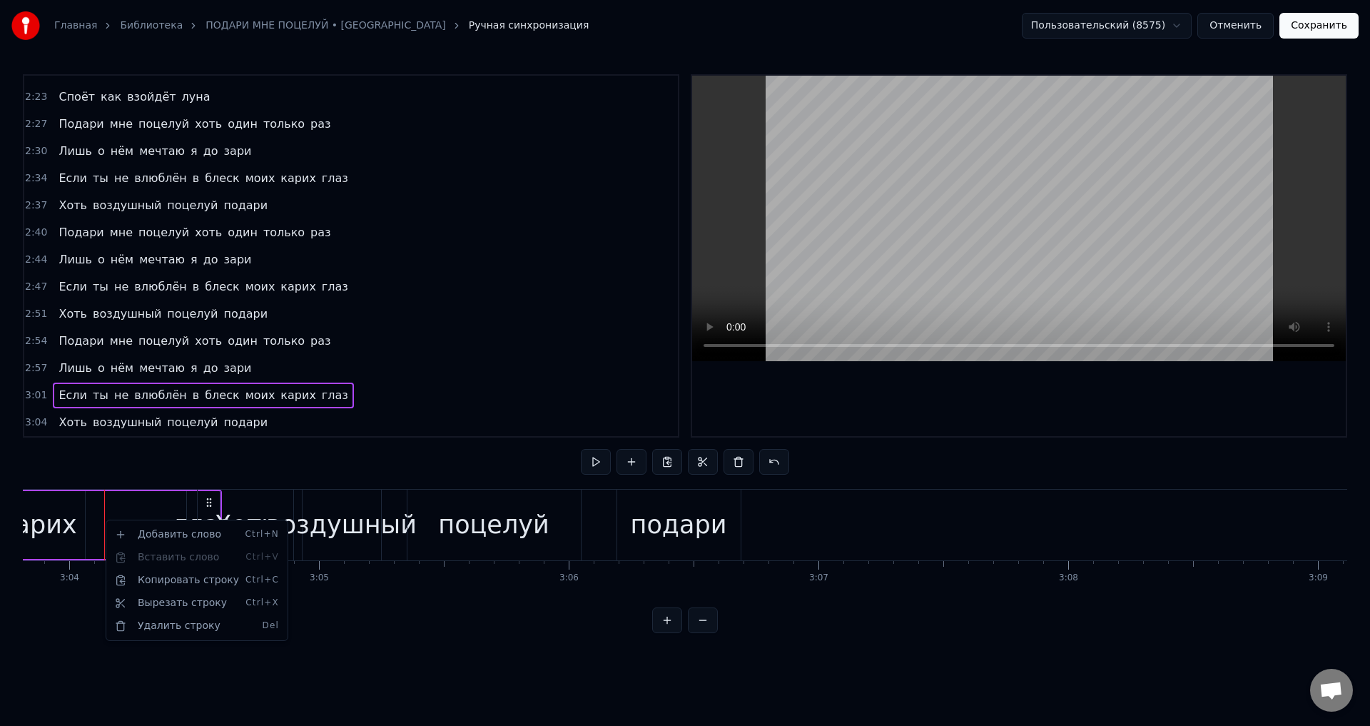
click at [163, 541] on div "Добавить слово Ctrl+N" at bounding box center [197, 534] width 176 height 23
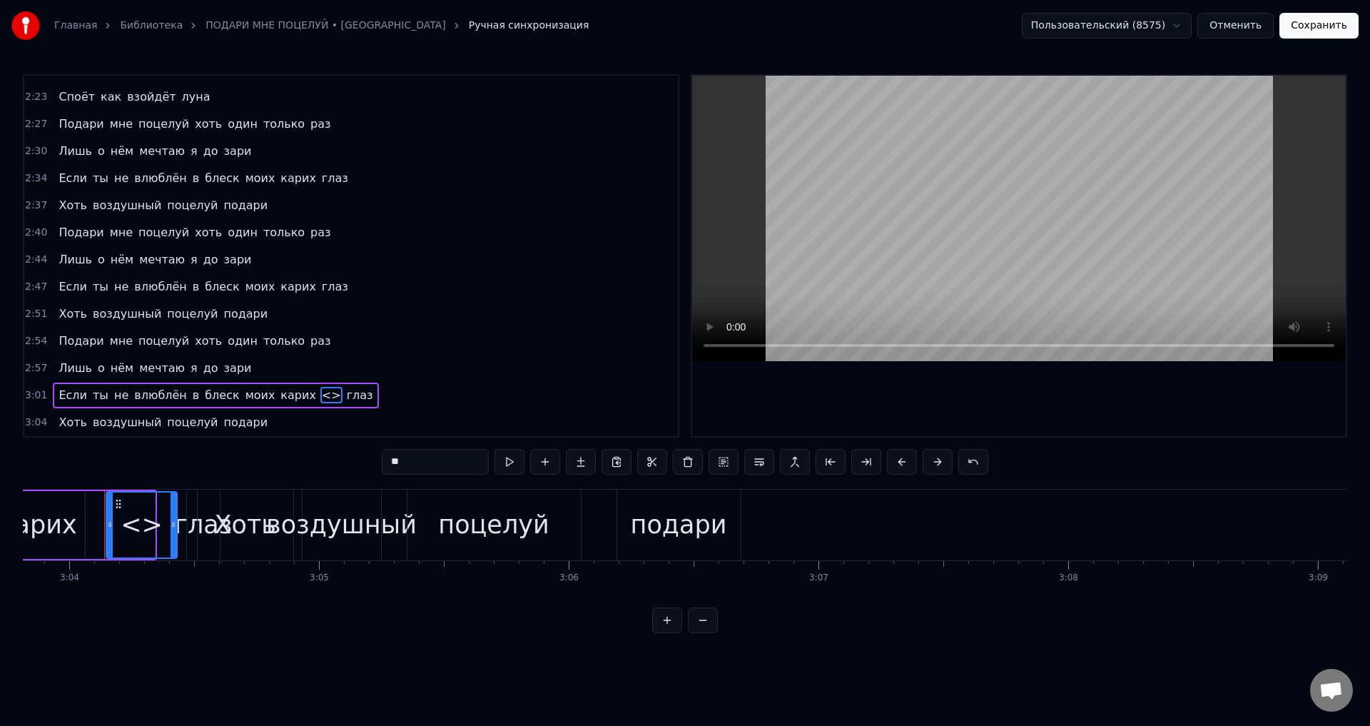
drag, startPoint x: 150, startPoint y: 535, endPoint x: 172, endPoint y: 534, distance: 22.1
click at [172, 534] on div at bounding box center [174, 524] width 6 height 65
drag, startPoint x: 408, startPoint y: 461, endPoint x: 374, endPoint y: 458, distance: 34.4
click at [376, 460] on div "0:32 Погаснут огни за синей рекой 0:35 И в небе взойдёт луна 0:39 Под звёздным …" at bounding box center [685, 353] width 1324 height 559
type input "****"
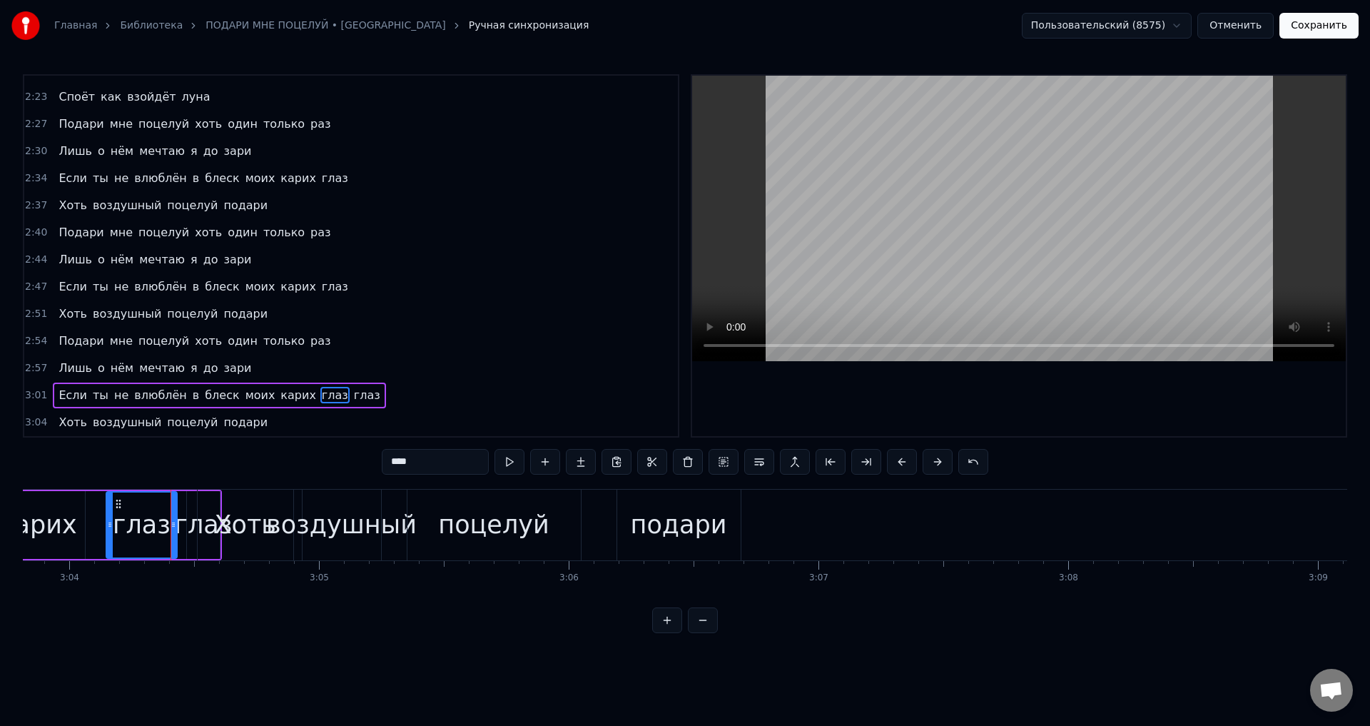
click at [353, 395] on span "глаз" at bounding box center [367, 395] width 29 height 16
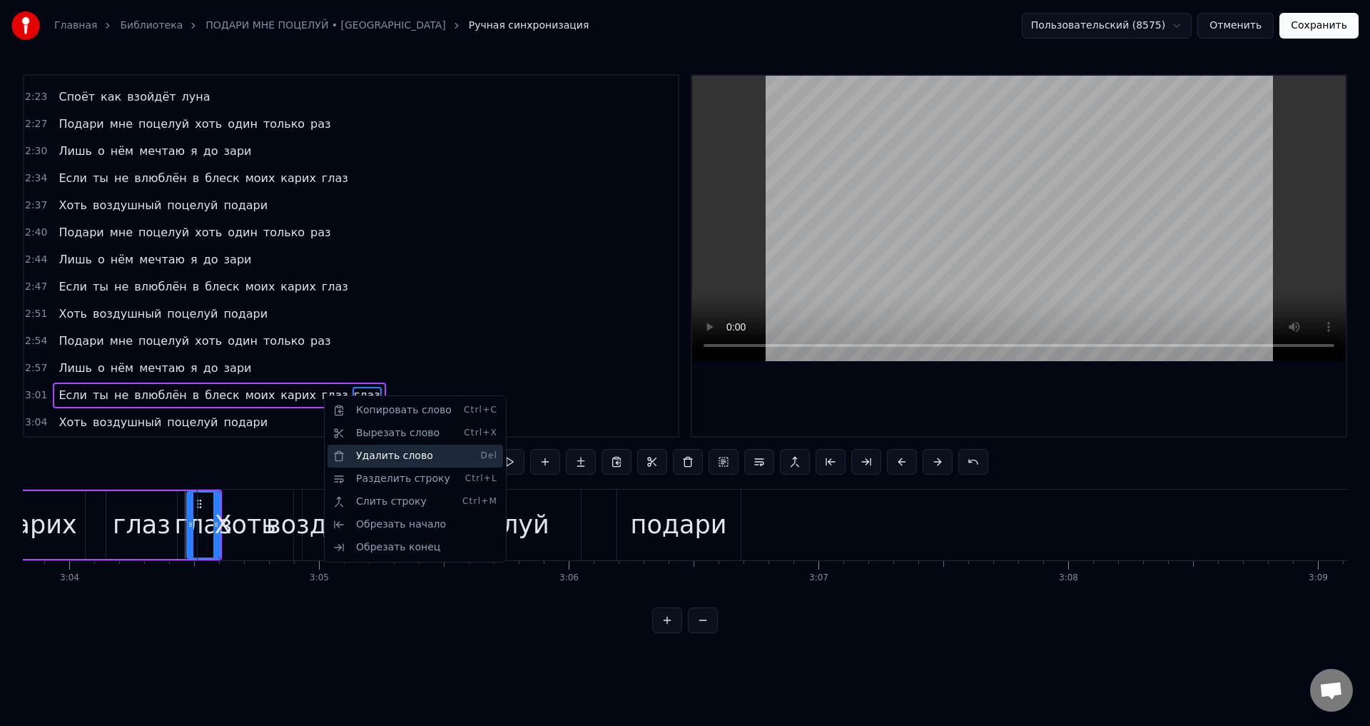
click at [374, 451] on div "Удалить слово Del" at bounding box center [416, 456] width 176 height 23
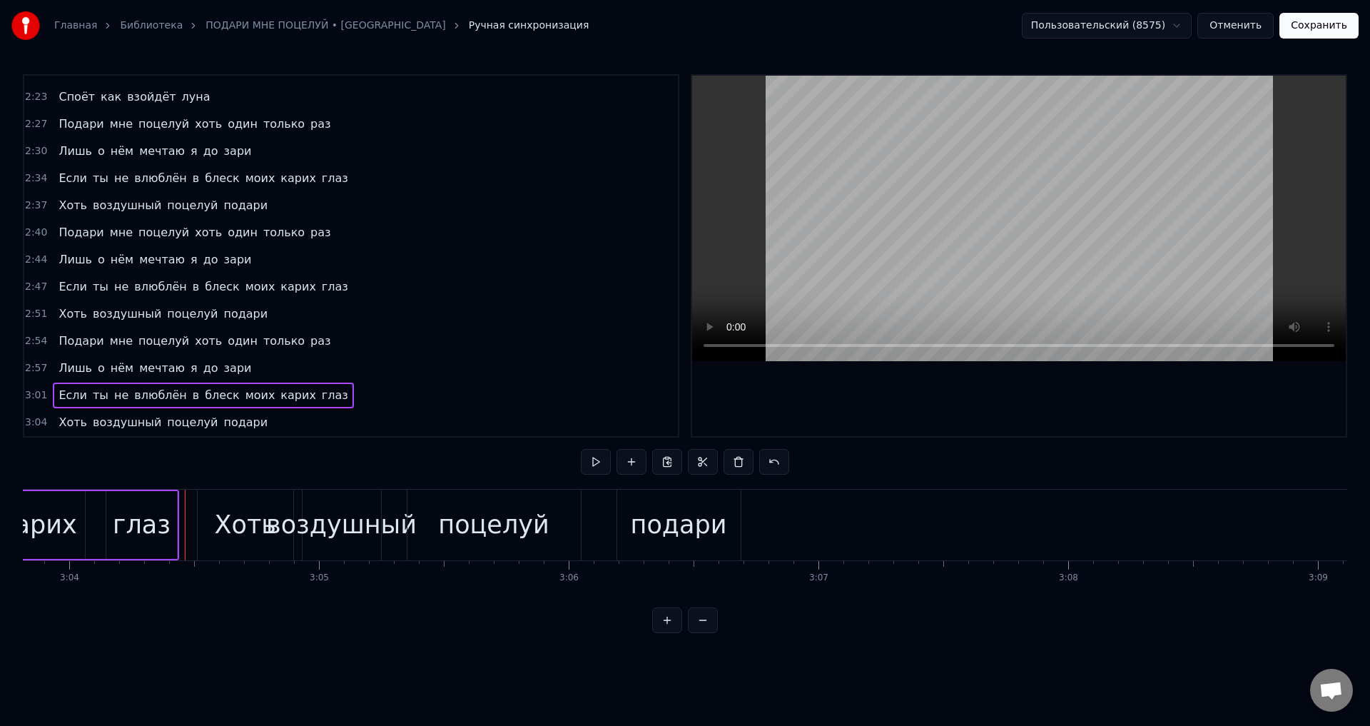
click at [156, 533] on div "глаз" at bounding box center [142, 525] width 58 height 38
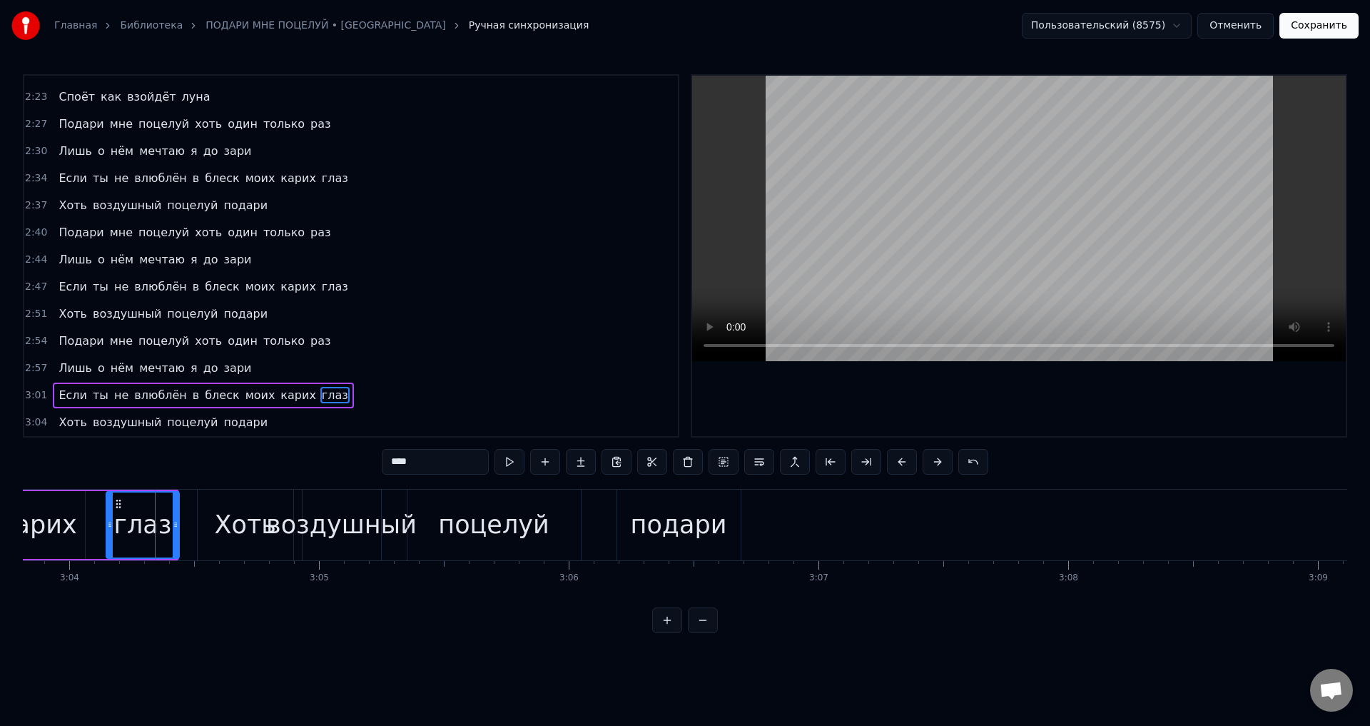
click at [177, 532] on div at bounding box center [176, 524] width 6 height 65
click at [26, 528] on div "карих" at bounding box center [37, 525] width 77 height 38
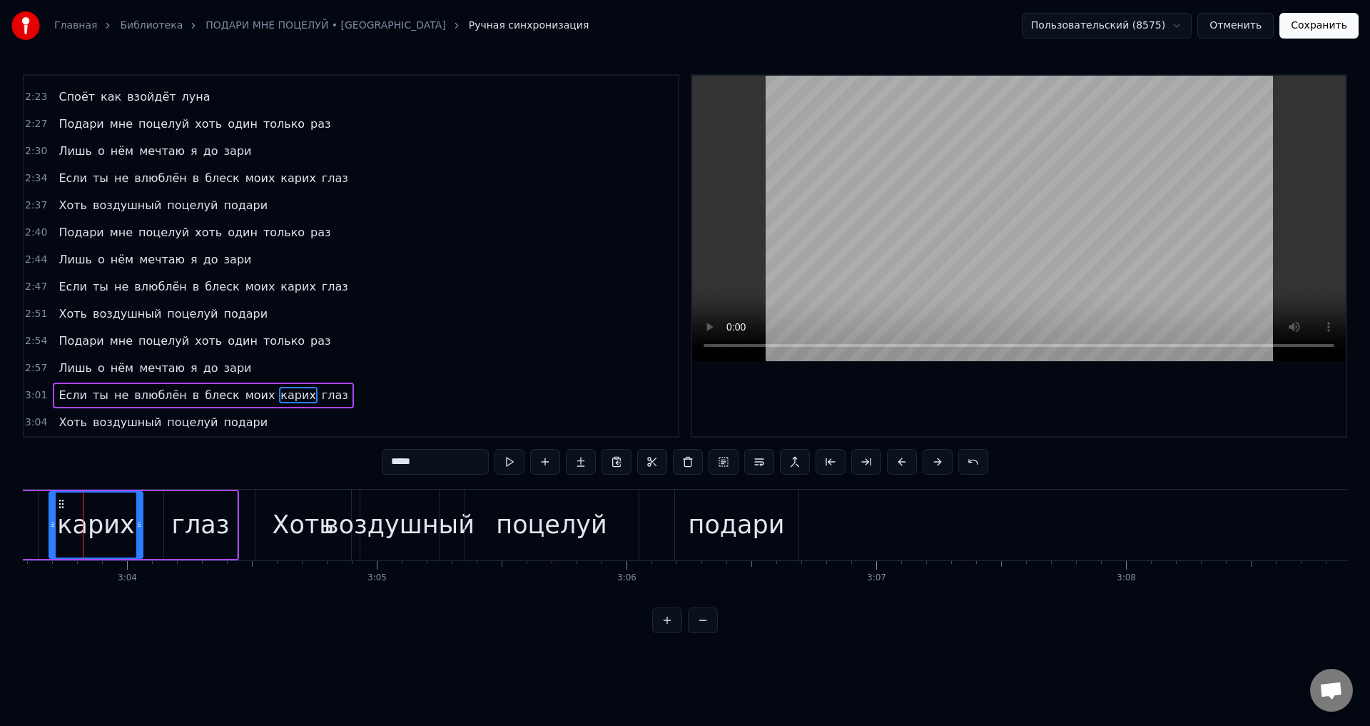
scroll to position [0, 45839]
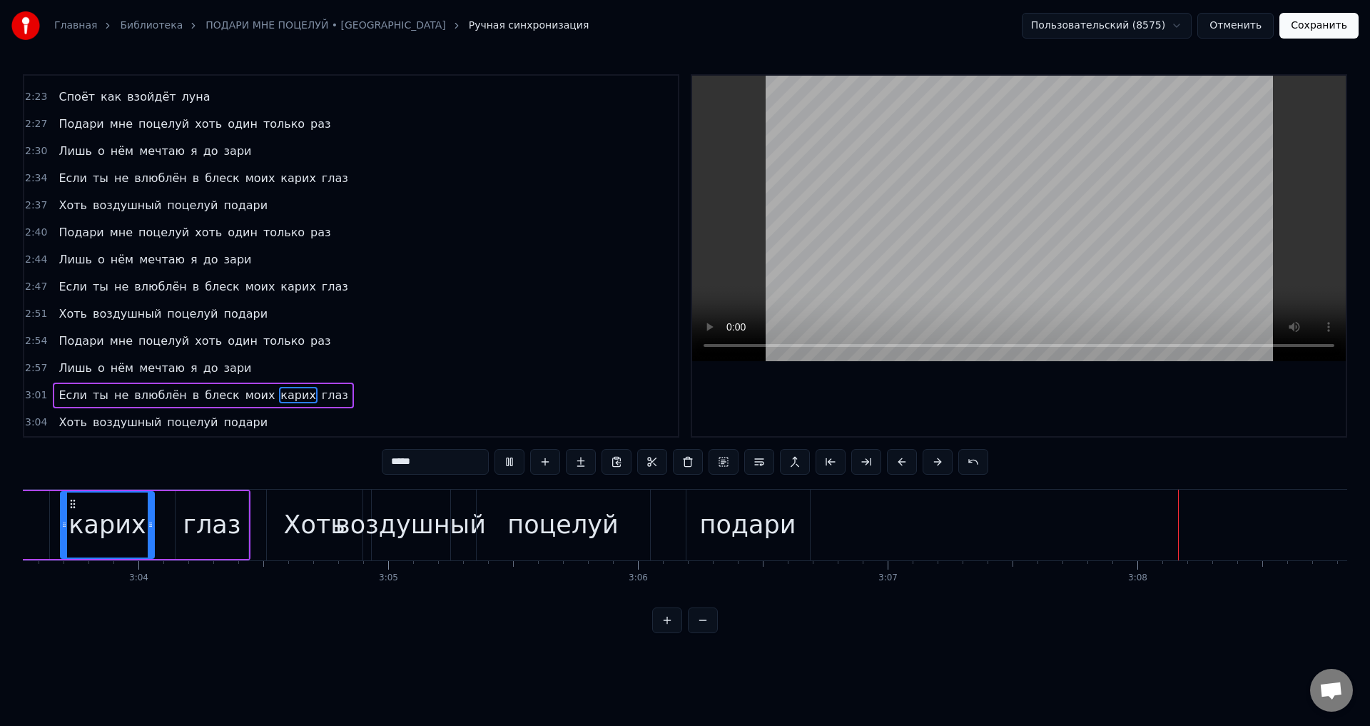
click at [784, 511] on div "подари" at bounding box center [748, 525] width 96 height 38
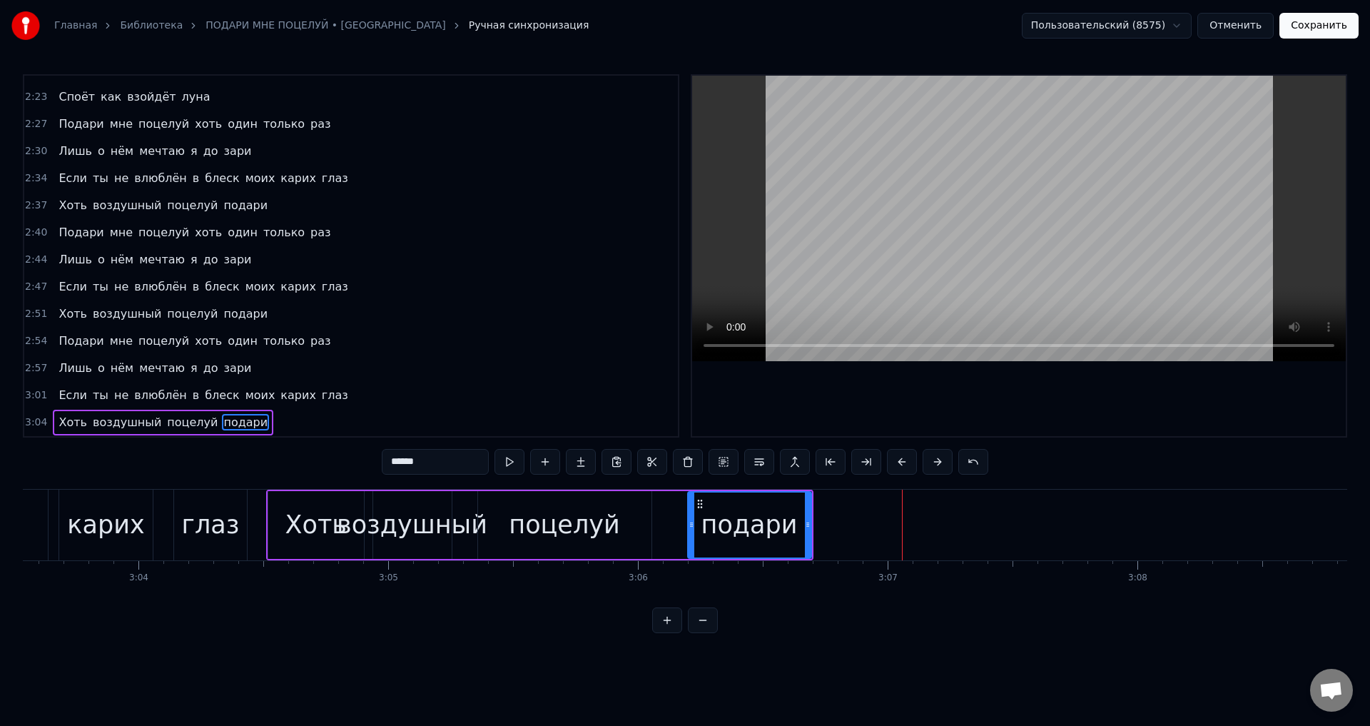
click at [776, 528] on div "подари" at bounding box center [749, 525] width 96 height 38
drag, startPoint x: 809, startPoint y: 531, endPoint x: 849, endPoint y: 532, distance: 40.0
click at [849, 532] on div at bounding box center [848, 524] width 6 height 65
click at [751, 524] on div "подари" at bounding box center [769, 525] width 96 height 38
click at [584, 522] on div "поцелуй" at bounding box center [564, 525] width 111 height 38
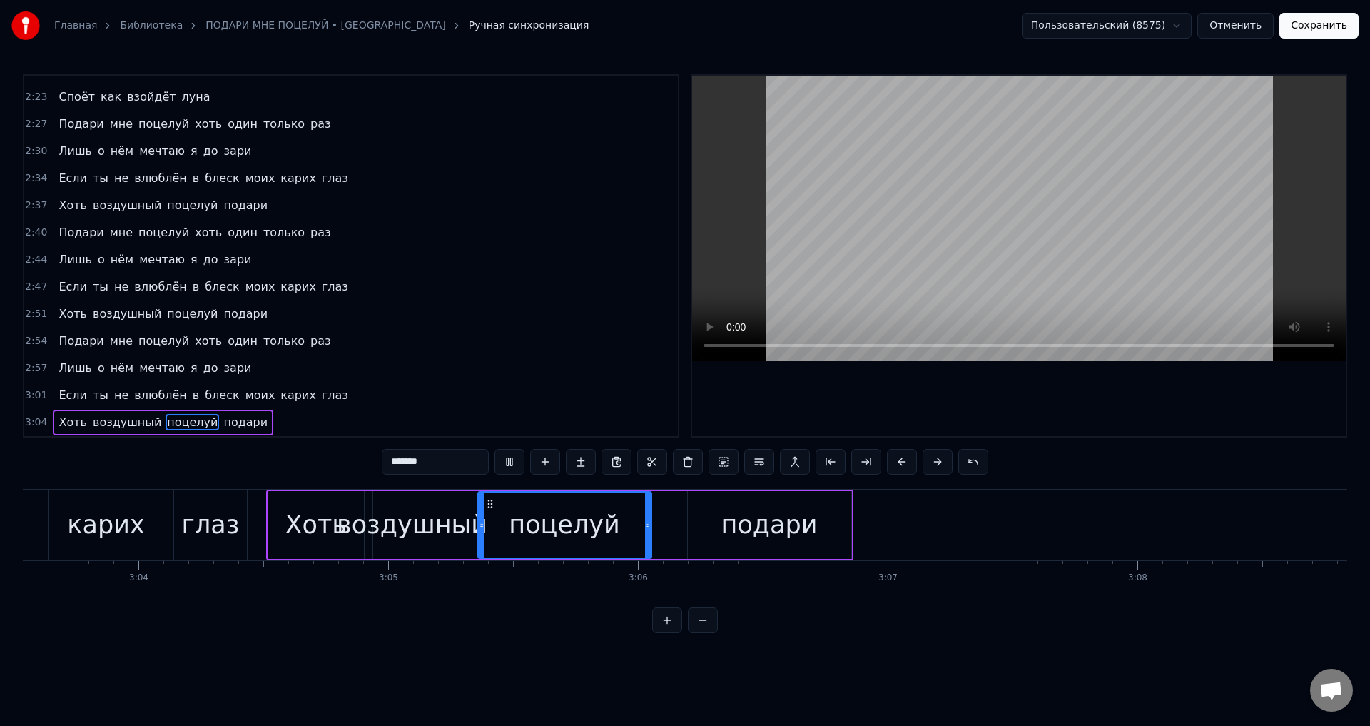
click at [786, 524] on div "подари" at bounding box center [769, 525] width 163 height 68
type input "******"
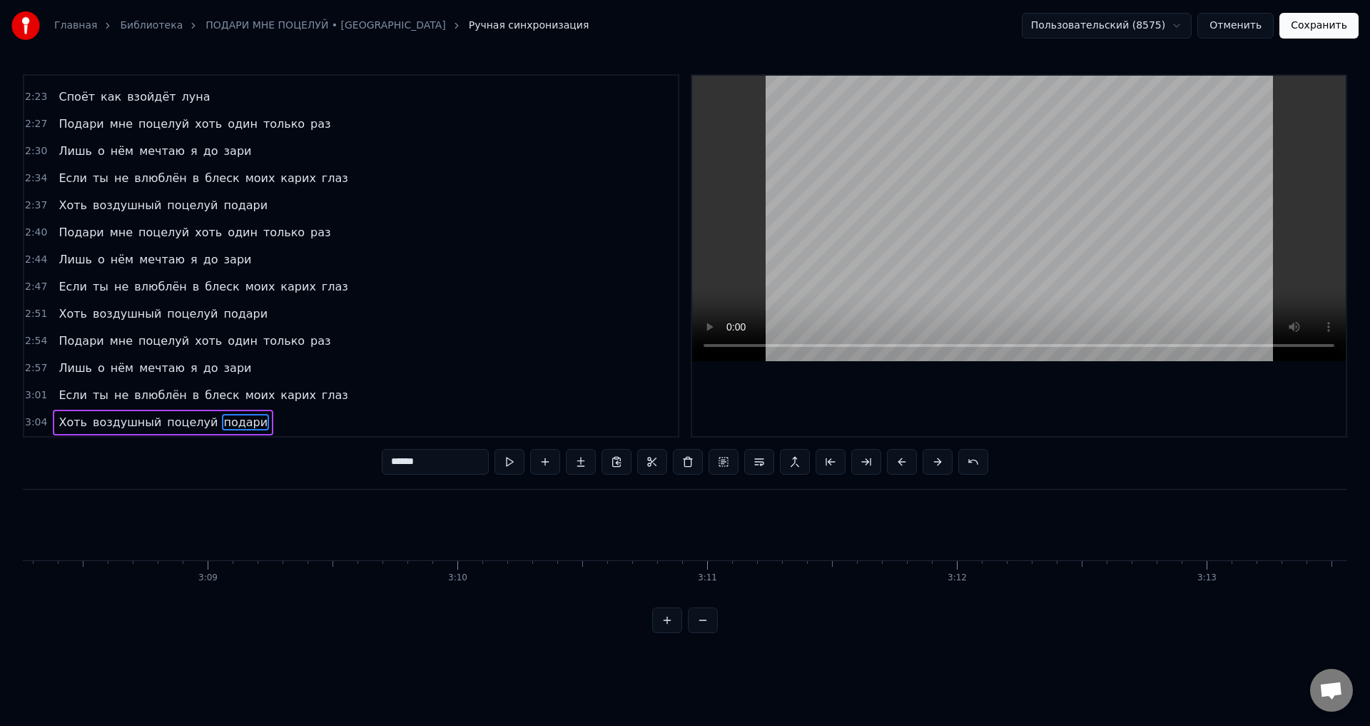
scroll to position [0, 47059]
click at [1307, 34] on button "Сохранить" at bounding box center [1318, 26] width 79 height 26
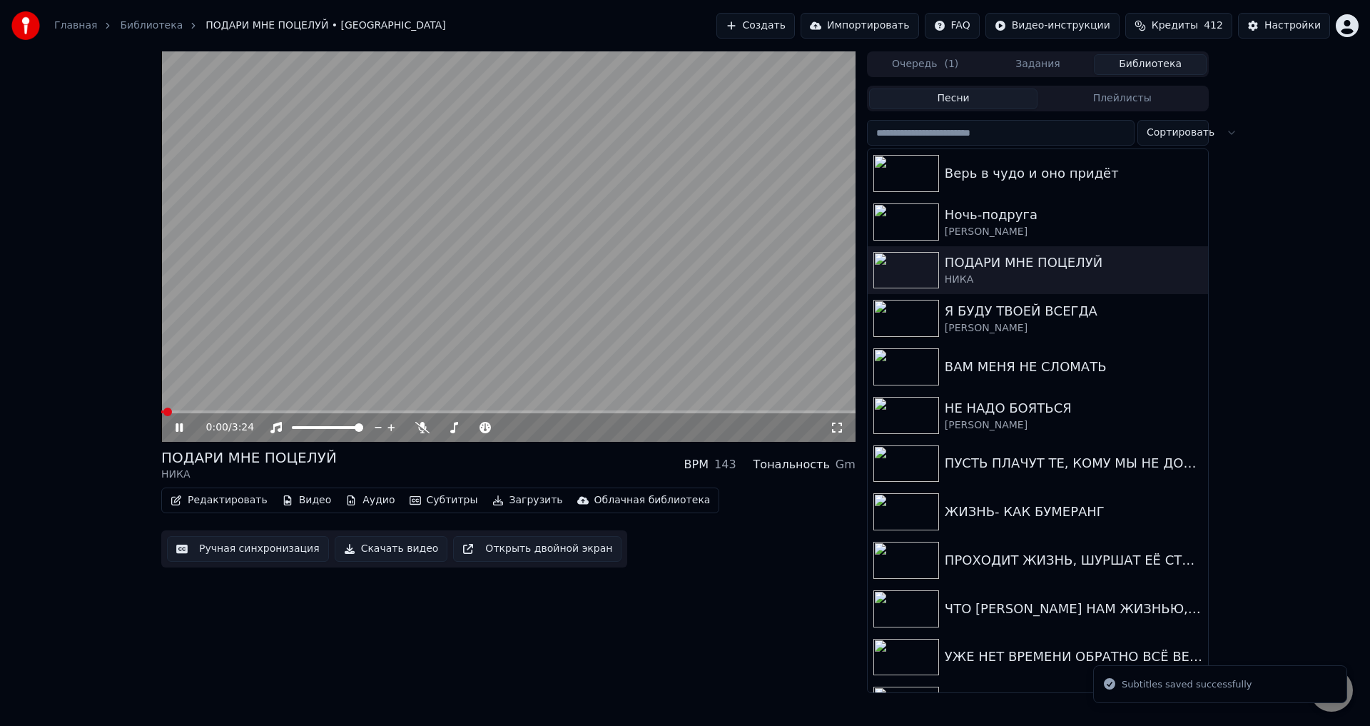
click at [837, 425] on icon at bounding box center [837, 427] width 14 height 11
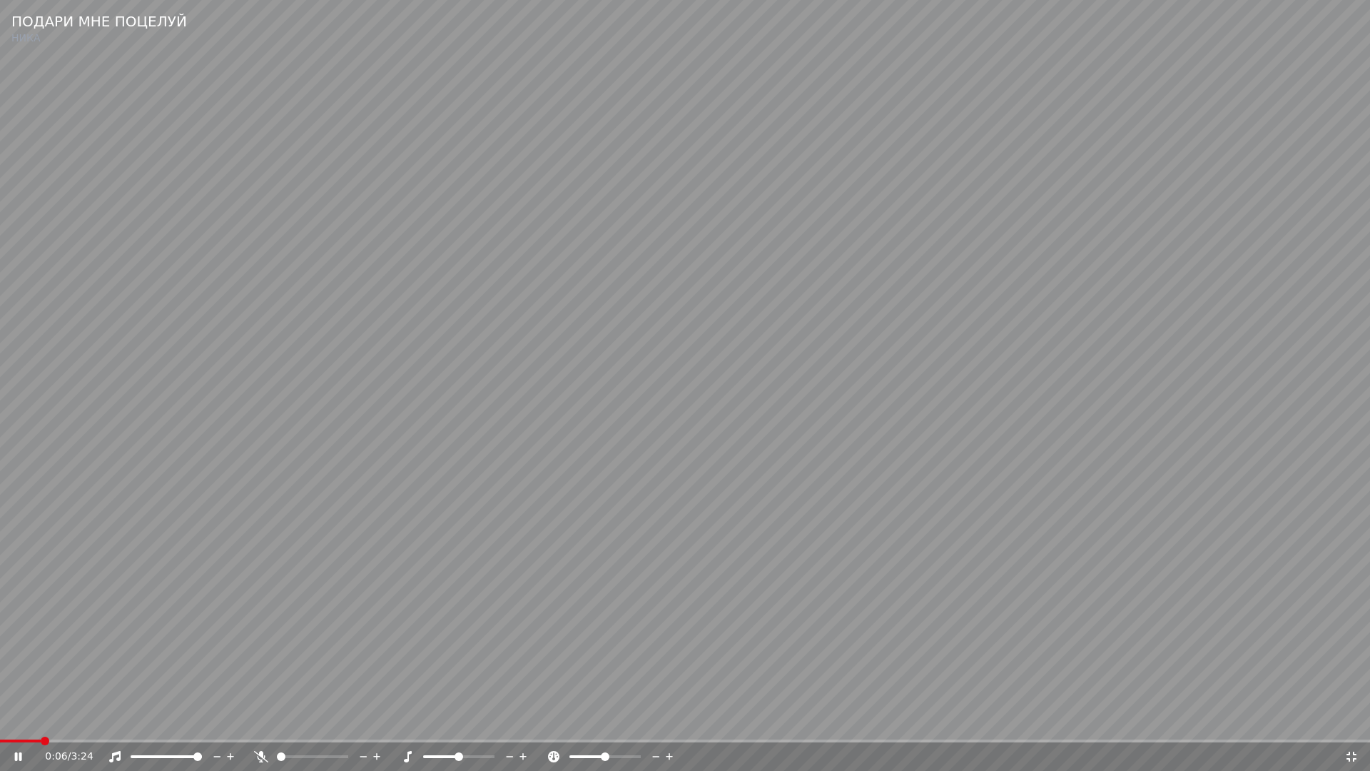
click at [124, 725] on span at bounding box center [685, 740] width 1370 height 3
click at [408, 593] on video at bounding box center [685, 385] width 1370 height 771
click at [1349, 725] on icon at bounding box center [1352, 756] width 10 height 10
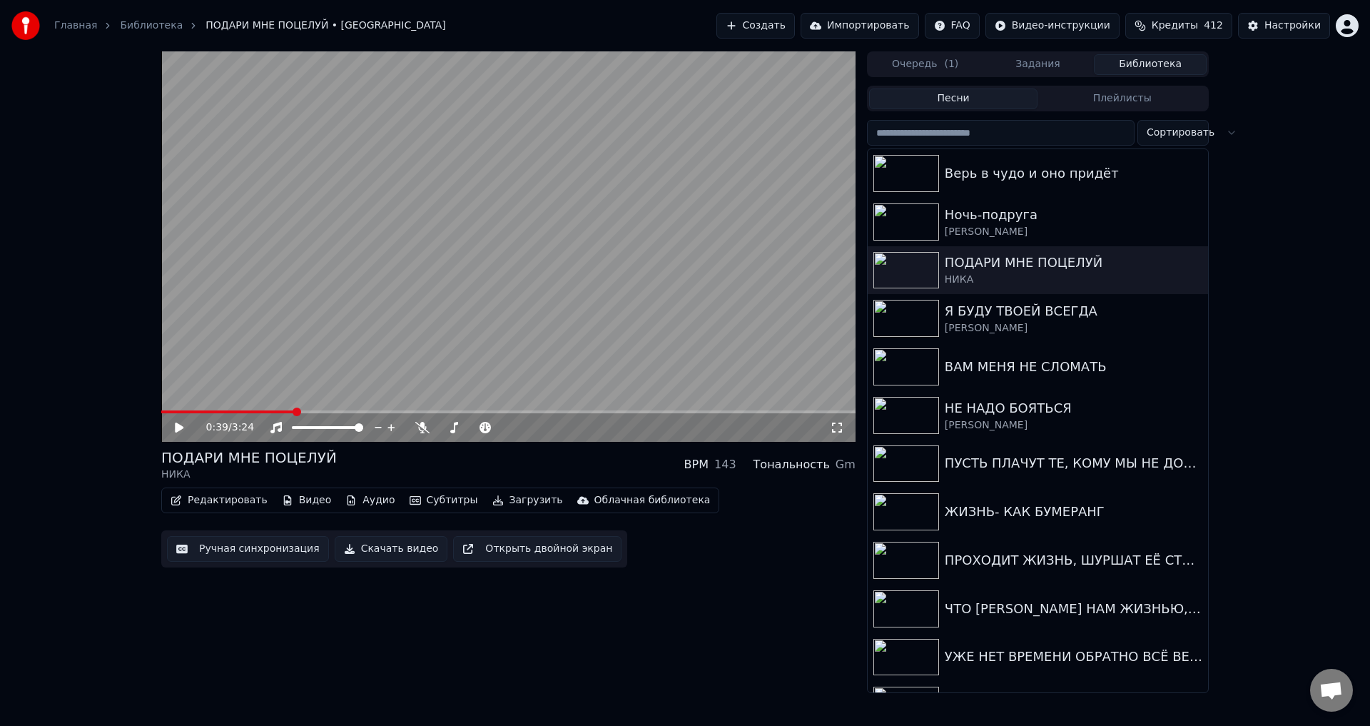
click at [1021, 73] on button "Задания" at bounding box center [1038, 64] width 113 height 21
click at [1137, 66] on button "Библиотека" at bounding box center [1150, 64] width 113 height 21
click at [230, 415] on span at bounding box center [232, 411] width 9 height 9
drag, startPoint x: 178, startPoint y: 426, endPoint x: 346, endPoint y: 439, distance: 168.9
click at [178, 426] on icon at bounding box center [179, 427] width 9 height 10
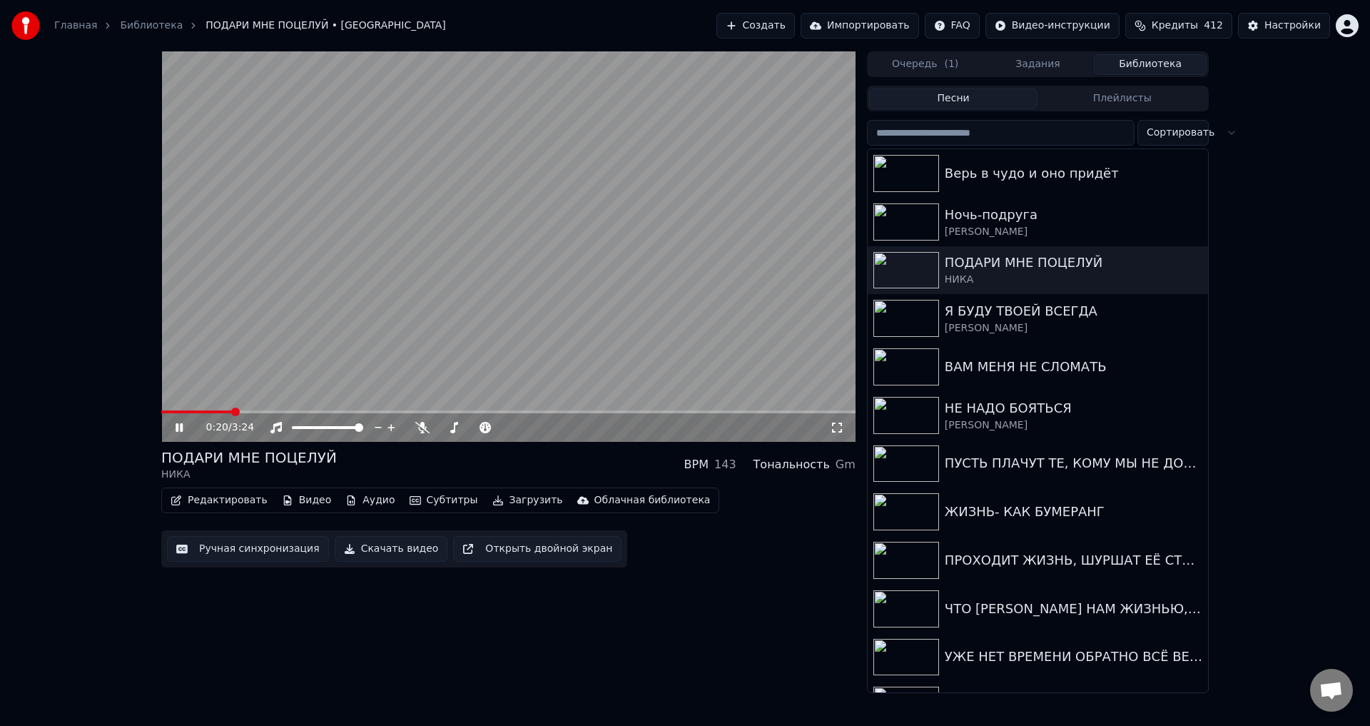
click at [841, 425] on icon at bounding box center [837, 427] width 10 height 10
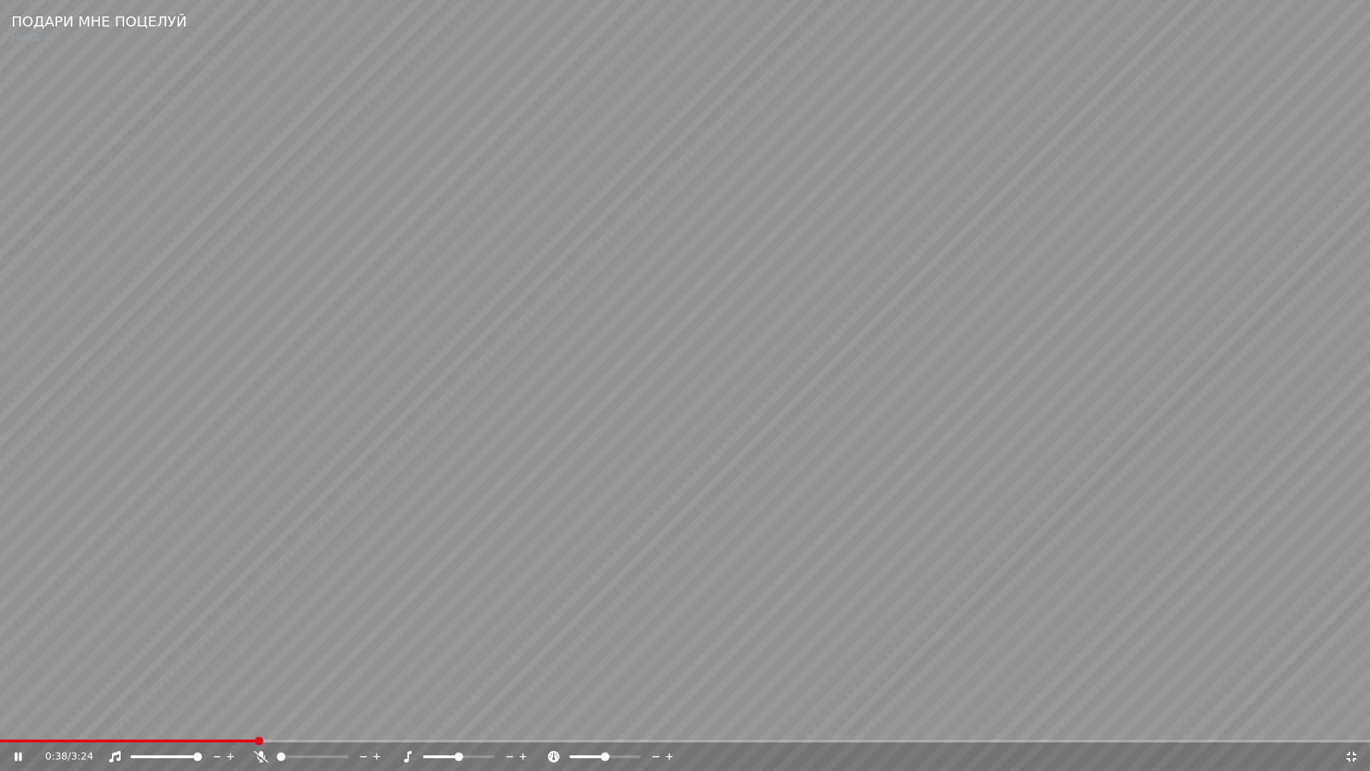
click at [219, 654] on video at bounding box center [685, 385] width 1370 height 771
click at [192, 725] on span at bounding box center [97, 740] width 195 height 3
click at [515, 638] on video at bounding box center [685, 385] width 1370 height 771
click at [290, 682] on video at bounding box center [685, 385] width 1370 height 771
click at [1353, 725] on icon at bounding box center [1352, 756] width 10 height 10
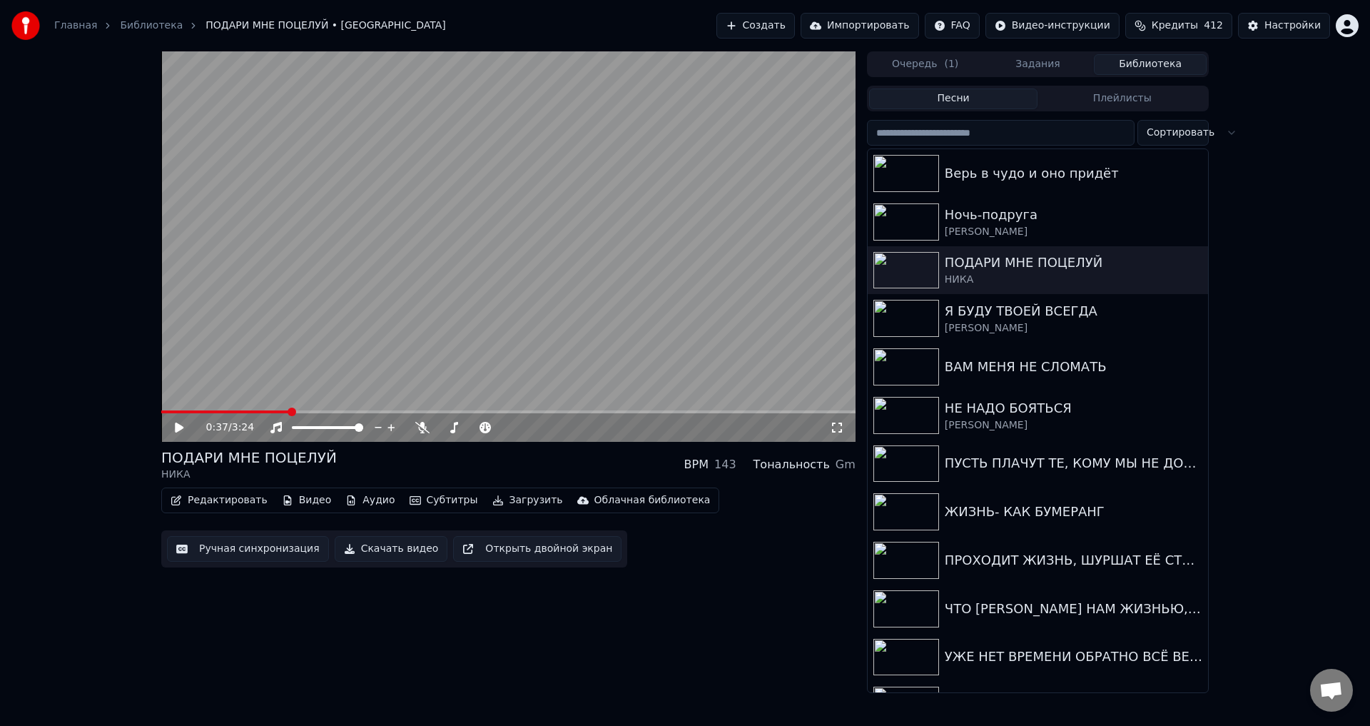
click at [237, 553] on button "Ручная синхронизация" at bounding box center [248, 549] width 162 height 26
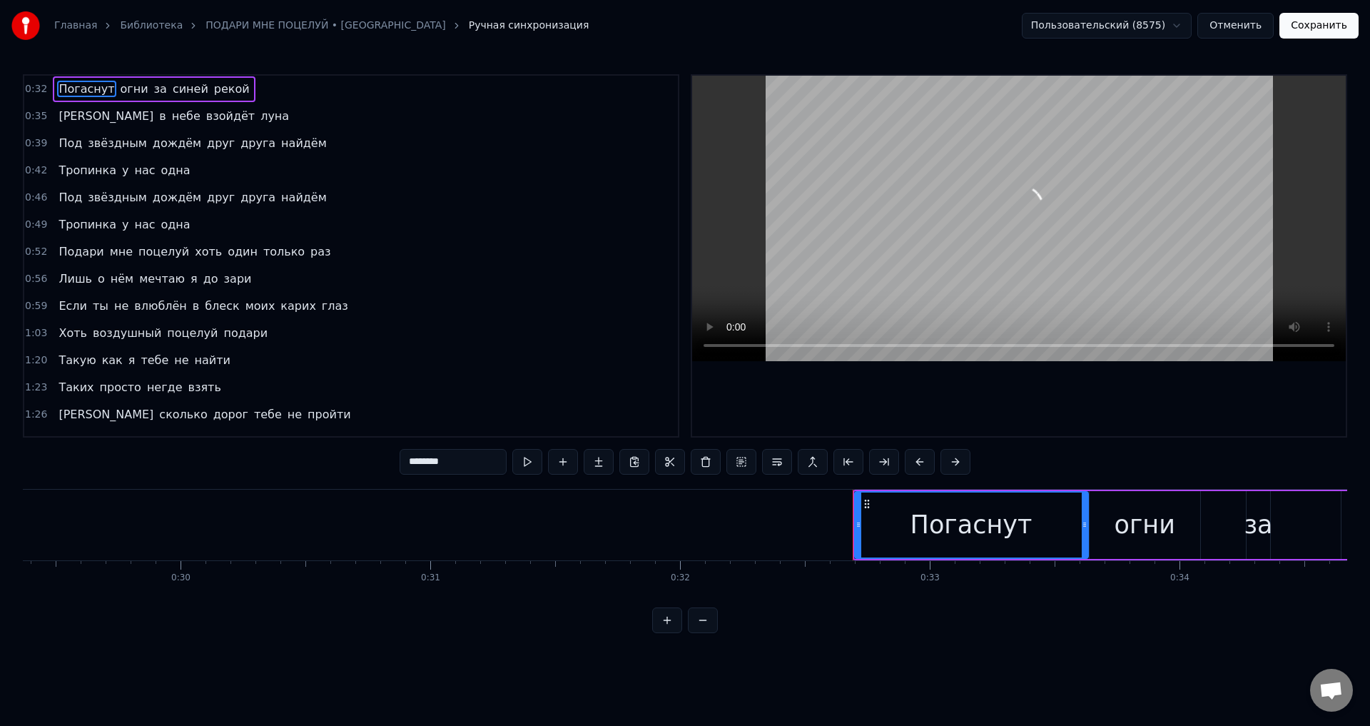
scroll to position [0, 8093]
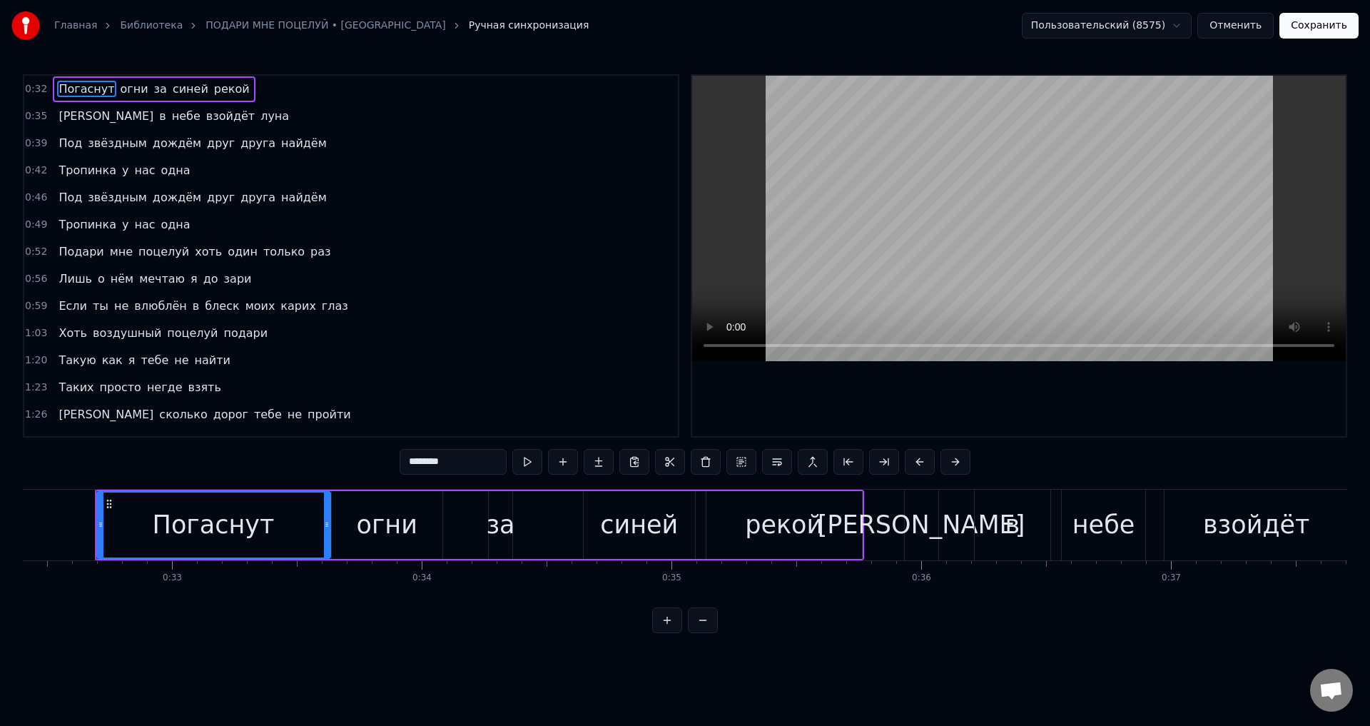
click at [205, 118] on span "взойдёт" at bounding box center [230, 116] width 51 height 16
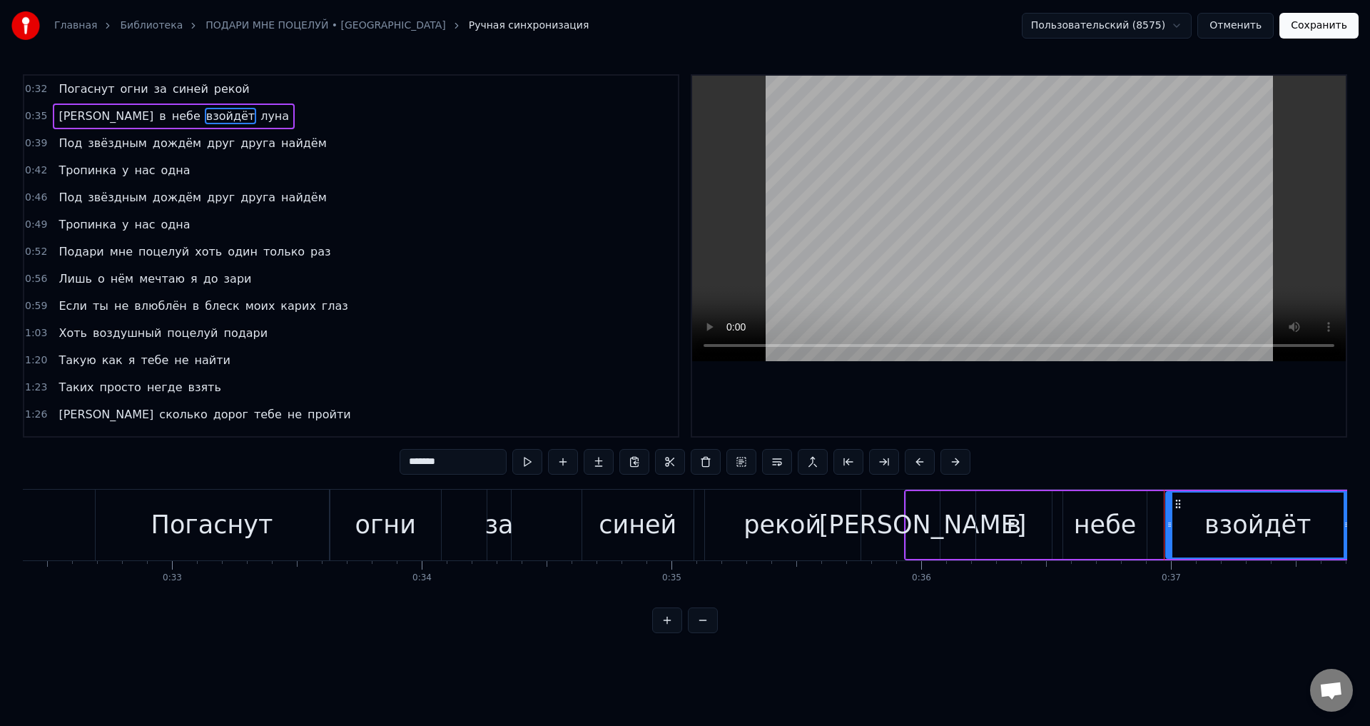
click at [1001, 530] on div "в" at bounding box center [1014, 525] width 76 height 68
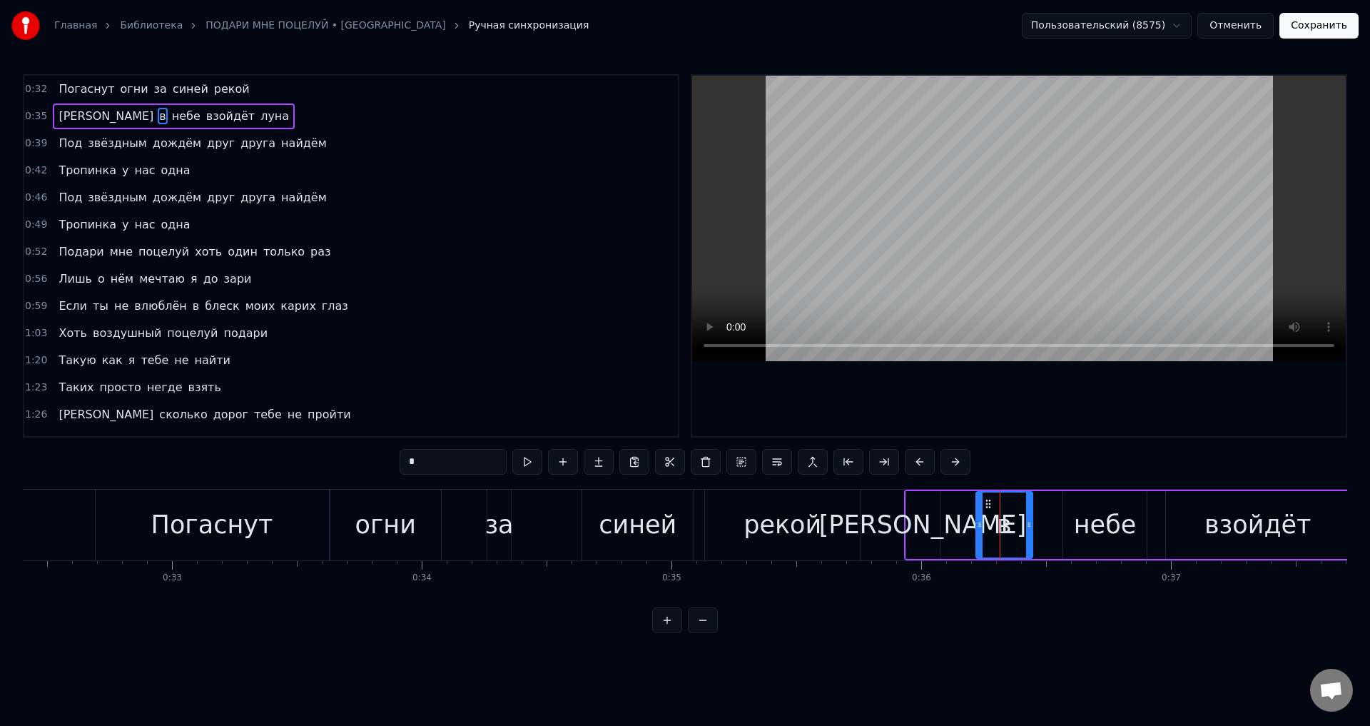
drag, startPoint x: 1049, startPoint y: 536, endPoint x: 1030, endPoint y: 538, distance: 19.4
click at [1030, 538] on div at bounding box center [1029, 524] width 6 height 65
click at [1100, 514] on div "небе" at bounding box center [1105, 525] width 63 height 38
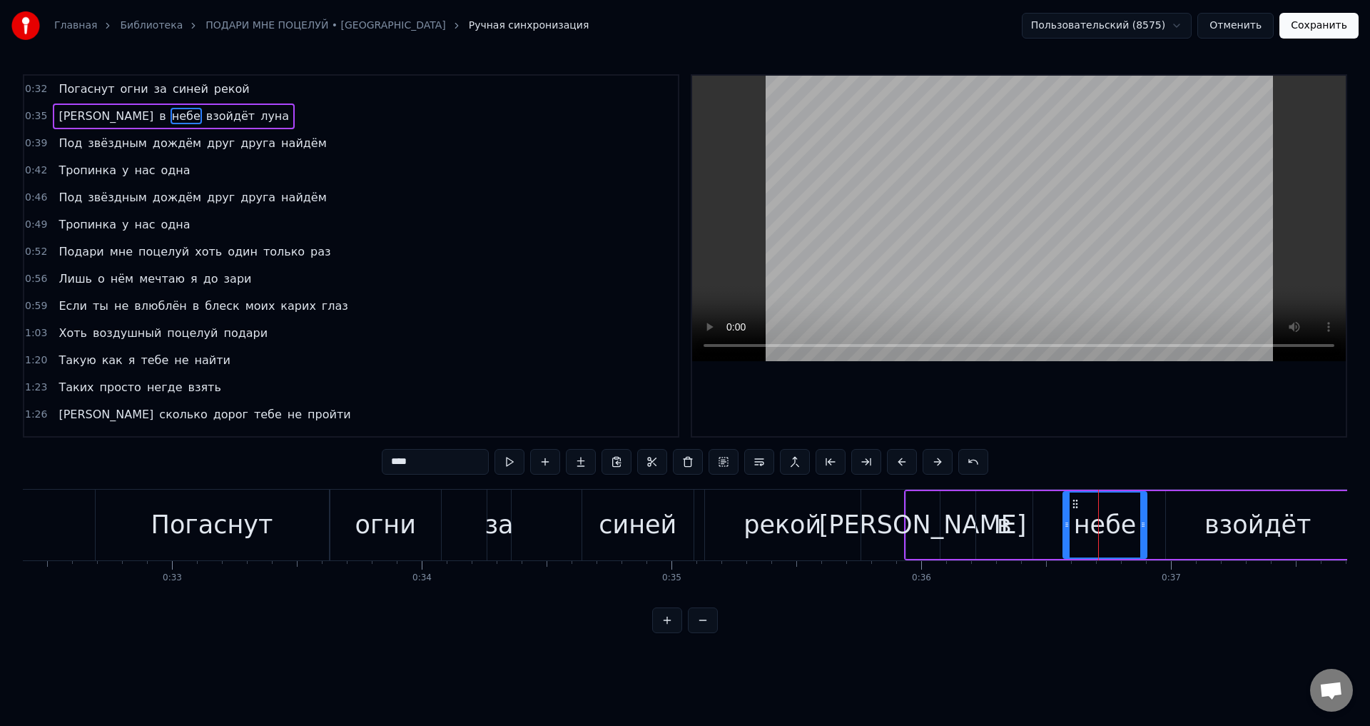
click at [1070, 530] on div "небе" at bounding box center [1105, 524] width 82 height 65
drag, startPoint x: 1067, startPoint y: 530, endPoint x: 1050, endPoint y: 532, distance: 16.5
click at [1050, 532] on div at bounding box center [1051, 524] width 6 height 65
click at [1000, 527] on div "в" at bounding box center [1004, 525] width 15 height 38
type input "*"
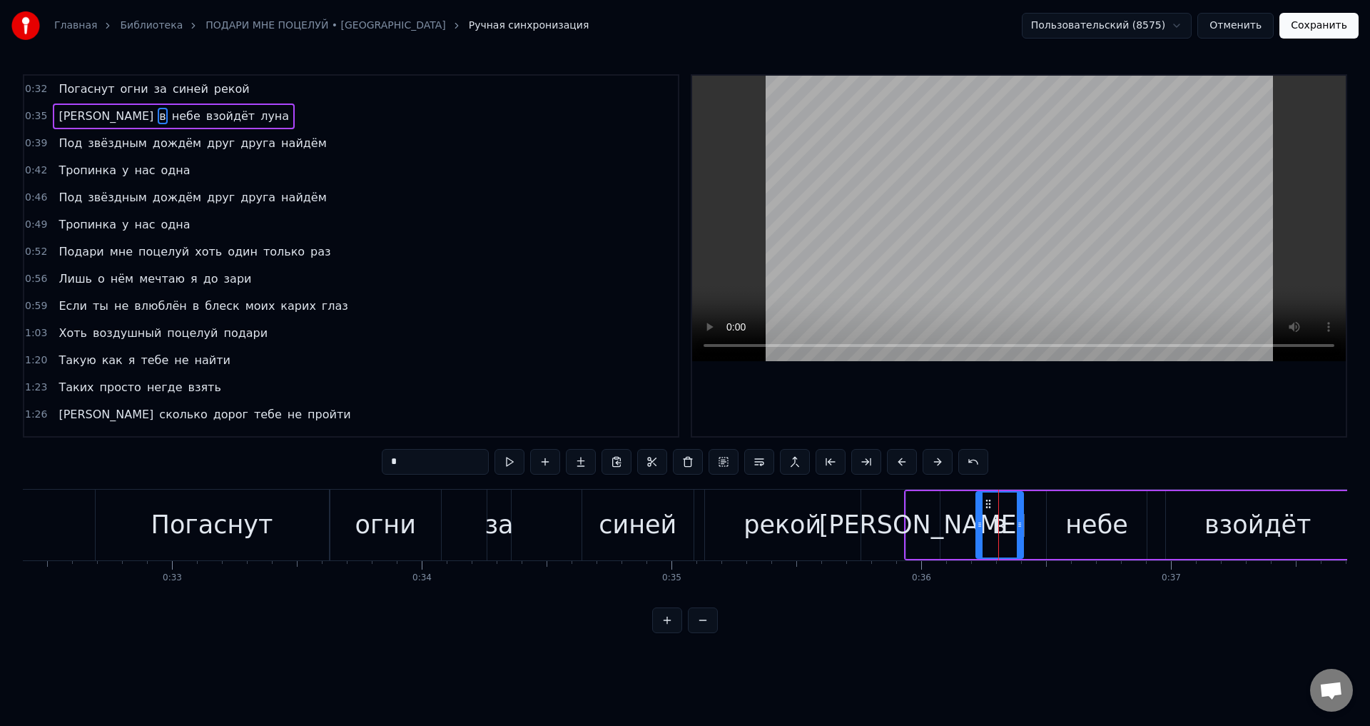
drag, startPoint x: 1027, startPoint y: 527, endPoint x: 1018, endPoint y: 529, distance: 9.7
click at [1018, 529] on icon at bounding box center [1020, 524] width 6 height 11
click at [1329, 31] on button "Сохранить" at bounding box center [1318, 26] width 79 height 26
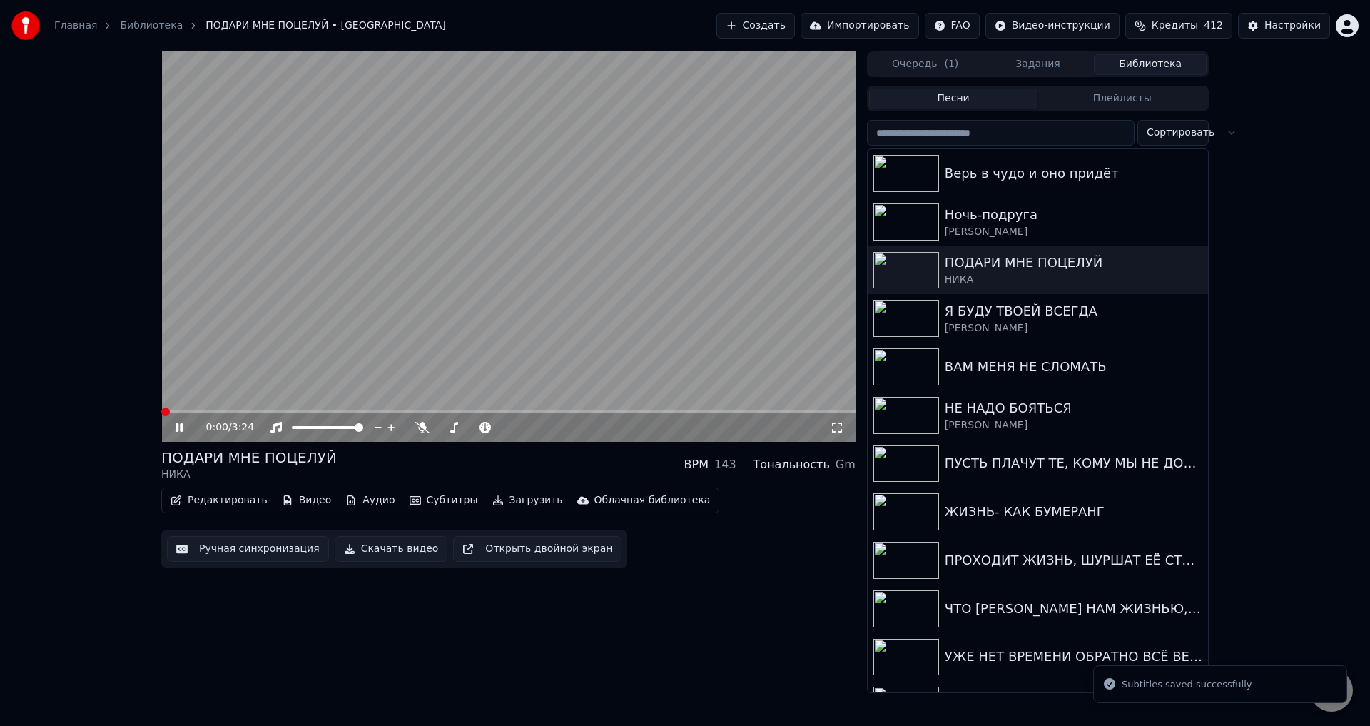
click at [240, 547] on button "Ручная синхронизация" at bounding box center [248, 549] width 162 height 26
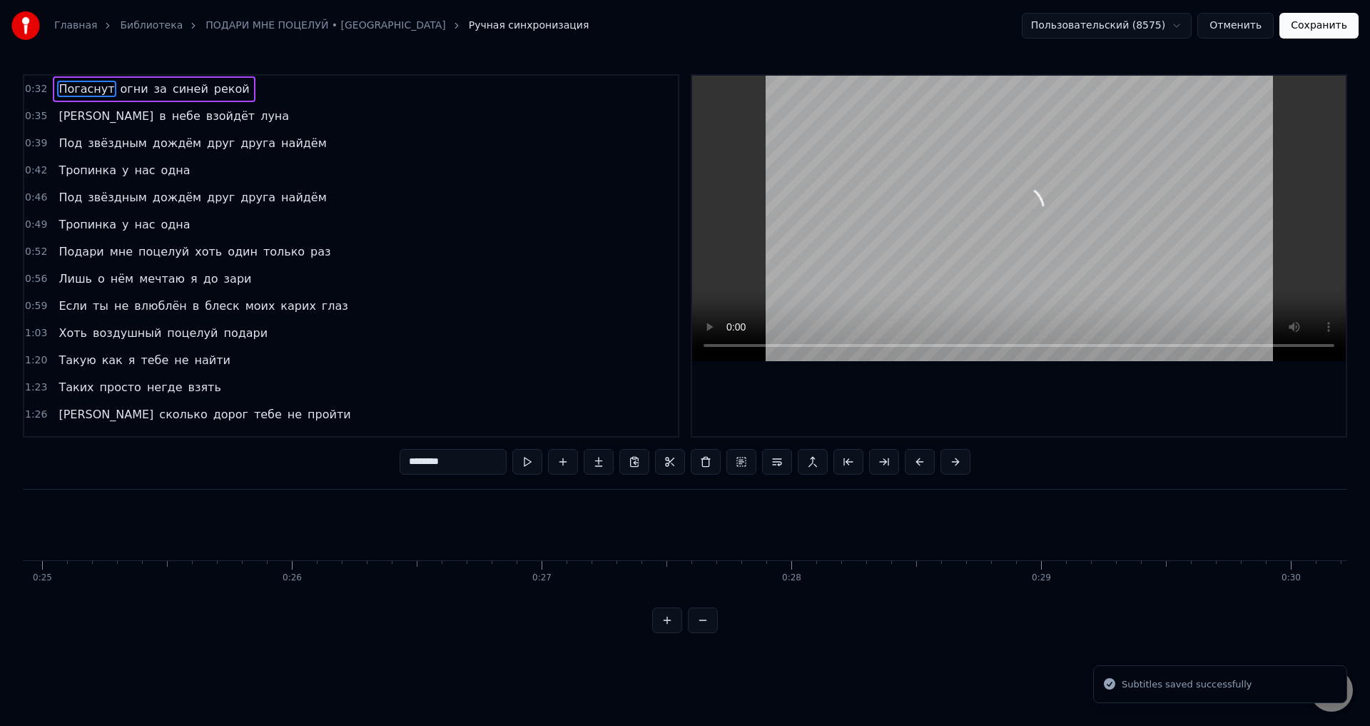
scroll to position [0, 8093]
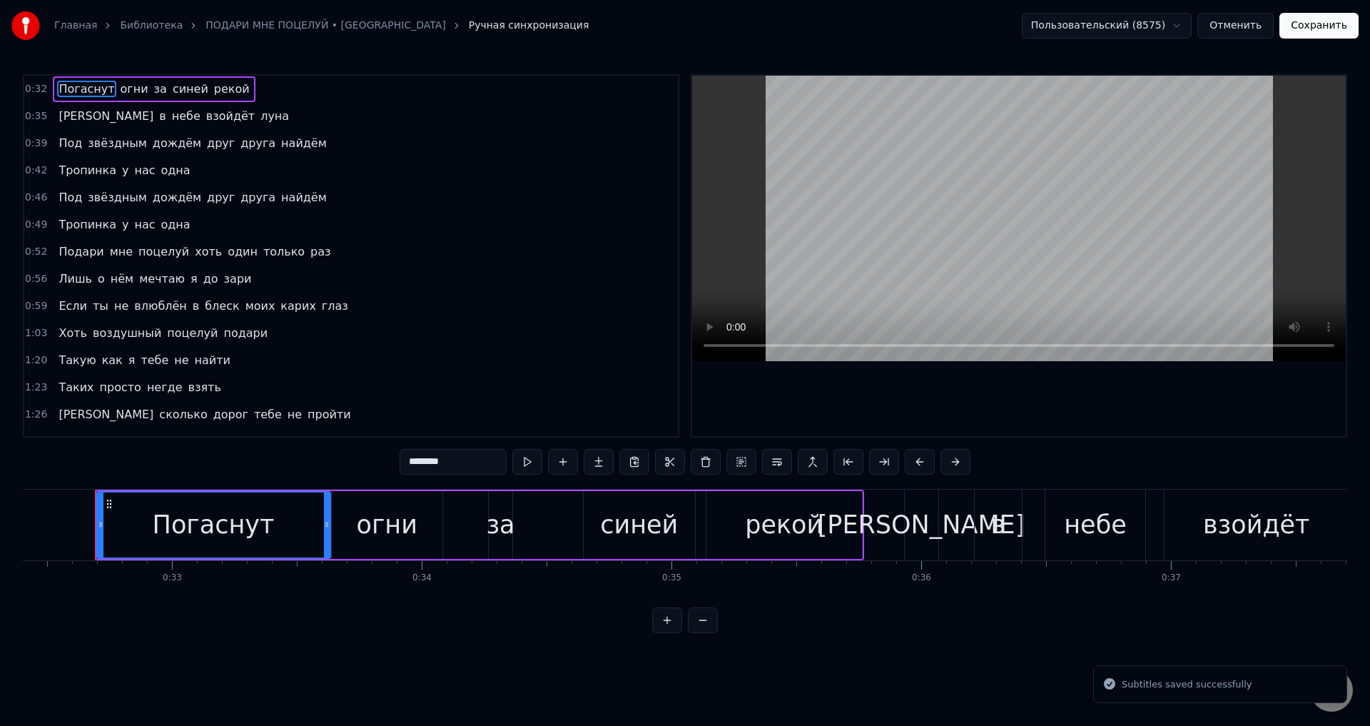
click at [64, 90] on span "Погаснут" at bounding box center [86, 89] width 59 height 16
click at [108, 537] on div "Погаснут" at bounding box center [214, 524] width 232 height 65
click at [96, 529] on icon at bounding box center [97, 524] width 6 height 11
click at [1332, 17] on button "Сохранить" at bounding box center [1318, 26] width 79 height 26
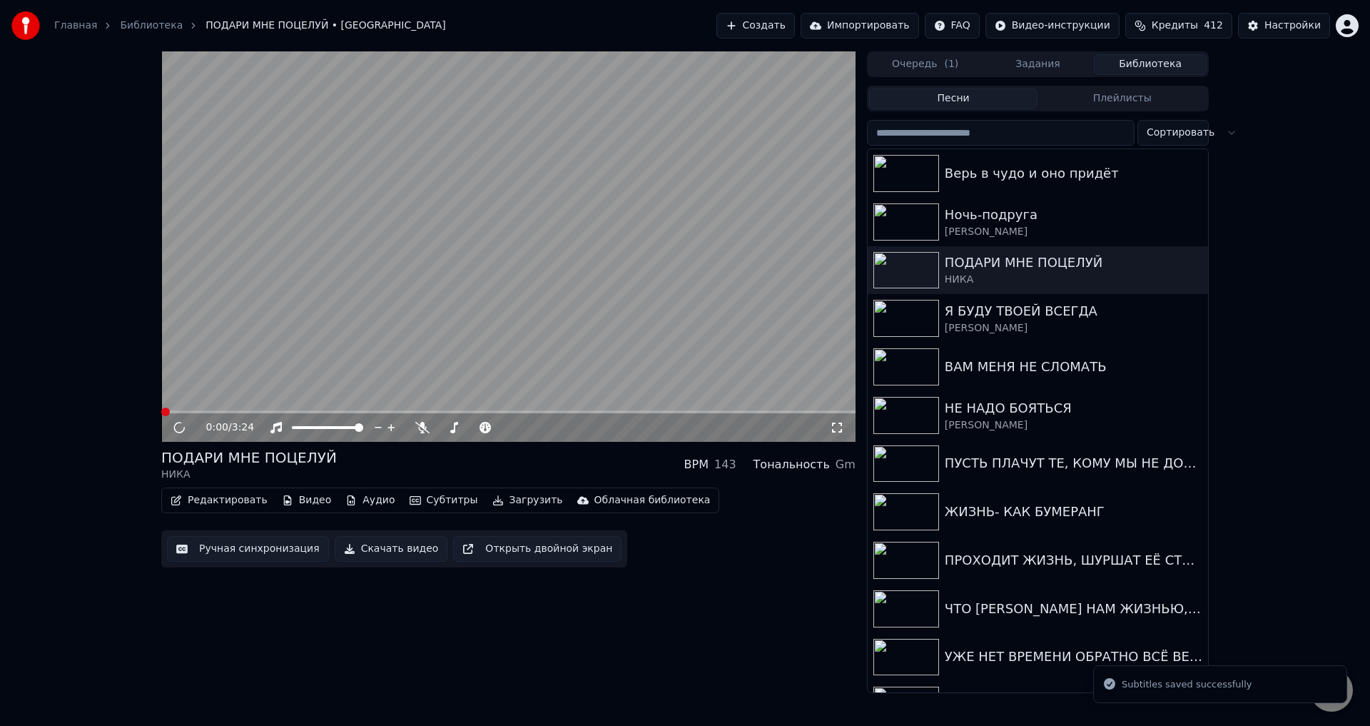
drag, startPoint x: 836, startPoint y: 426, endPoint x: 333, endPoint y: 468, distance: 504.8
click at [836, 426] on icon at bounding box center [837, 427] width 14 height 11
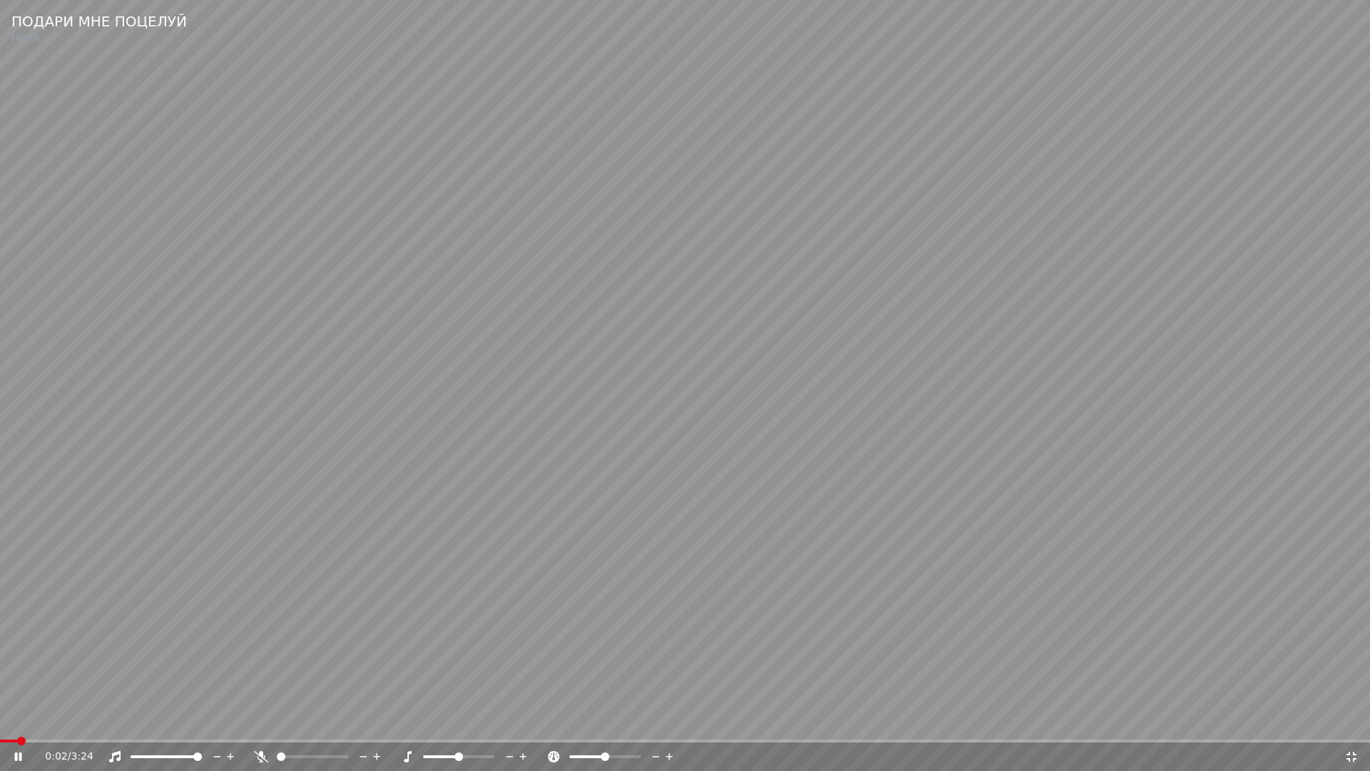
click at [118, 725] on span at bounding box center [685, 740] width 1370 height 3
click at [784, 648] on video at bounding box center [685, 385] width 1370 height 771
click at [200, 725] on span at bounding box center [123, 740] width 246 height 3
click at [630, 663] on video at bounding box center [685, 385] width 1370 height 771
click at [432, 649] on video at bounding box center [685, 385] width 1370 height 771
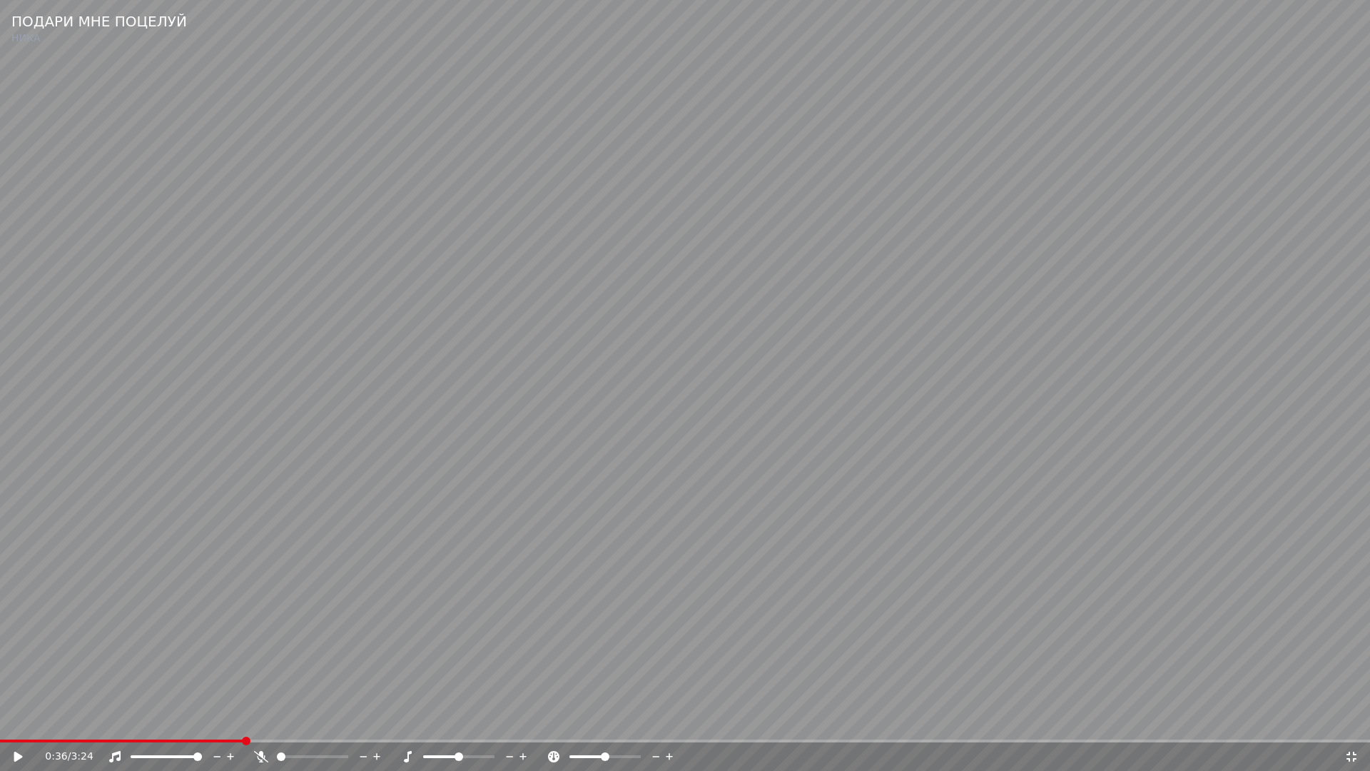
click at [1353, 725] on icon at bounding box center [1351, 756] width 14 height 11
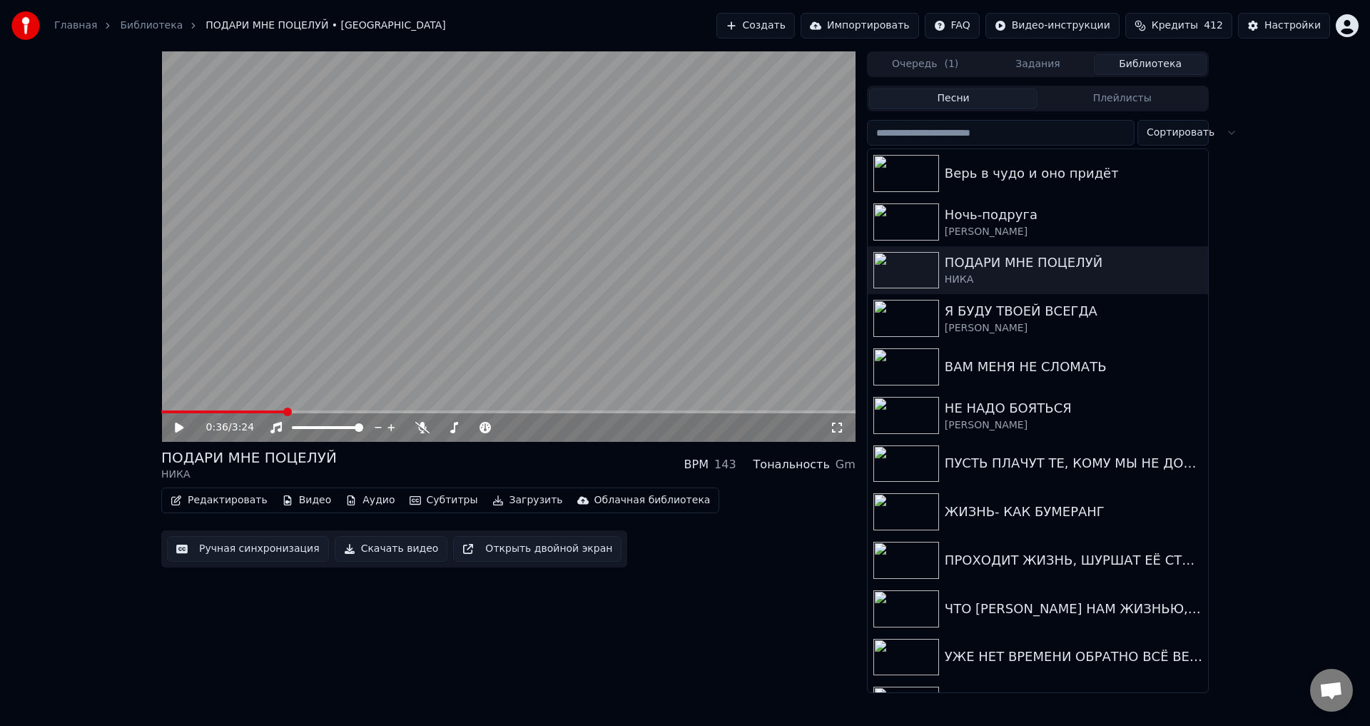
click at [213, 559] on button "Ручная синхронизация" at bounding box center [248, 549] width 162 height 26
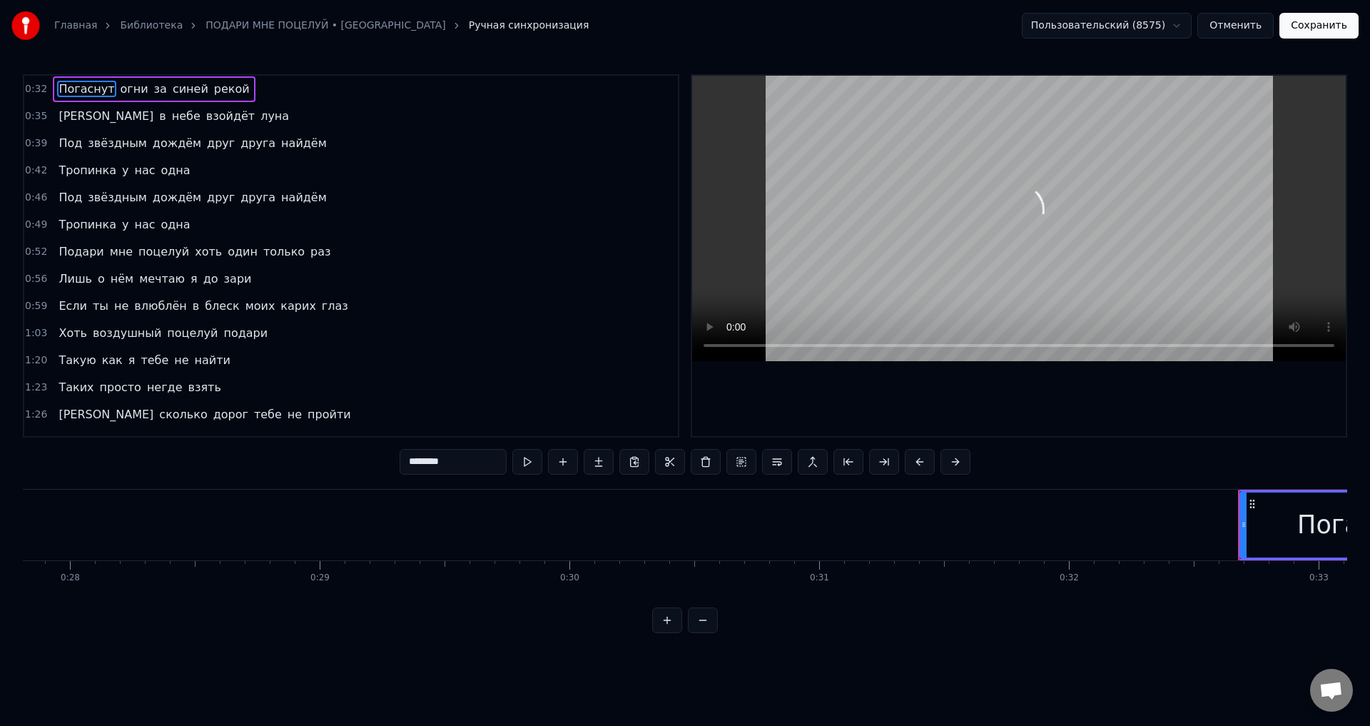
scroll to position [0, 8089]
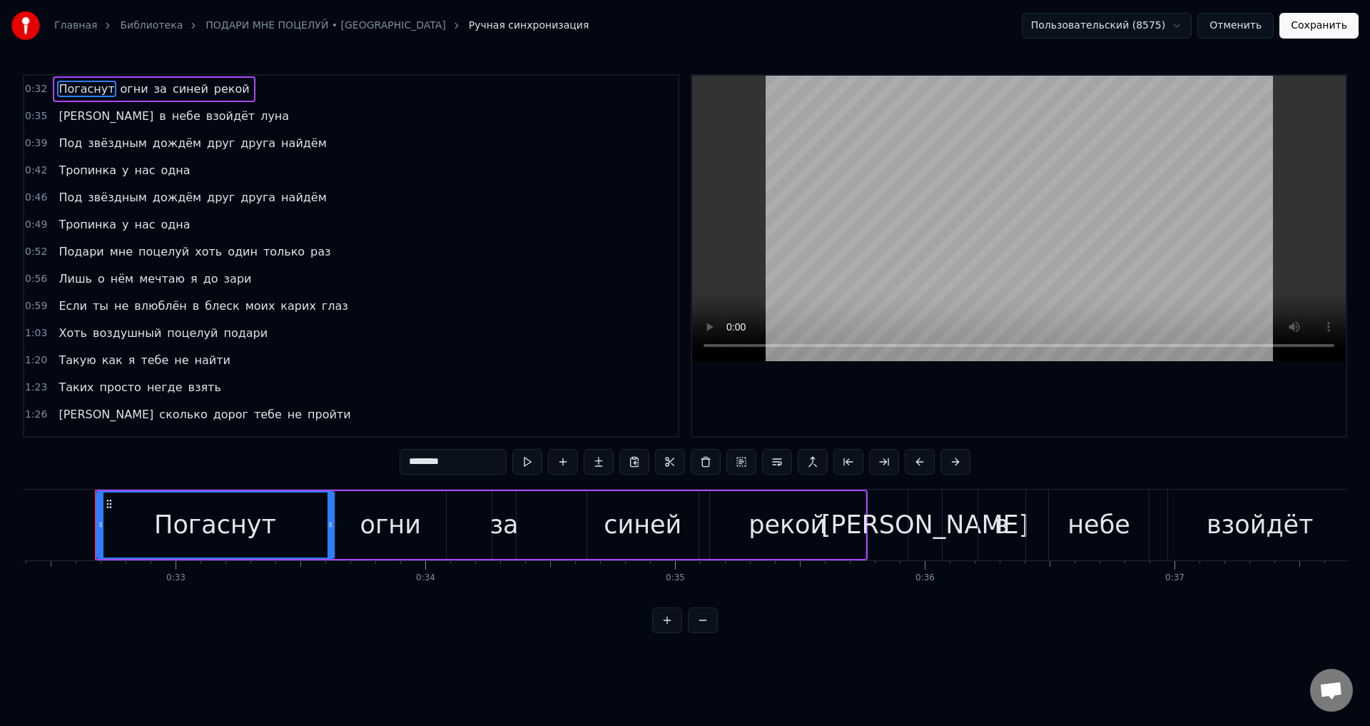
click at [171, 87] on span "синей" at bounding box center [190, 89] width 39 height 16
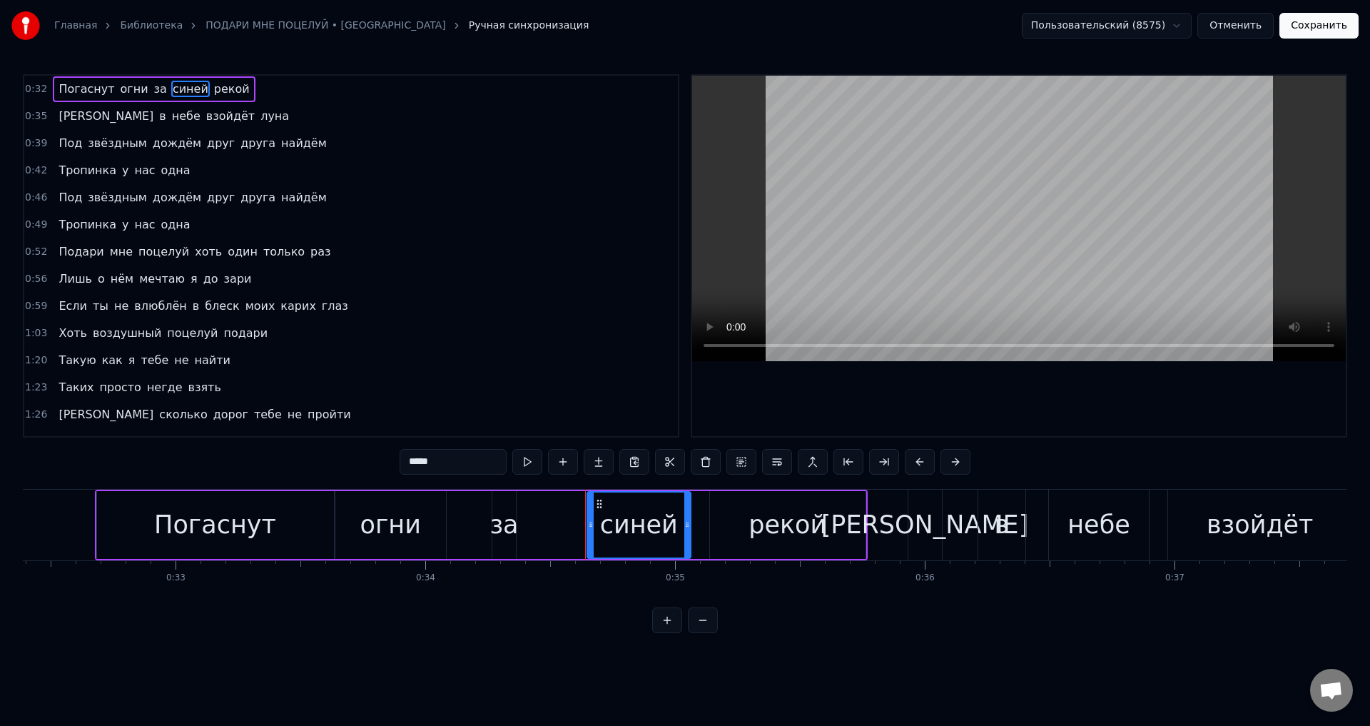
drag, startPoint x: 695, startPoint y: 532, endPoint x: 687, endPoint y: 534, distance: 8.0
click at [687, 534] on div at bounding box center [687, 524] width 6 height 65
click at [653, 527] on div "синей" at bounding box center [639, 525] width 78 height 38
click at [719, 523] on div "рекой" at bounding box center [788, 525] width 156 height 68
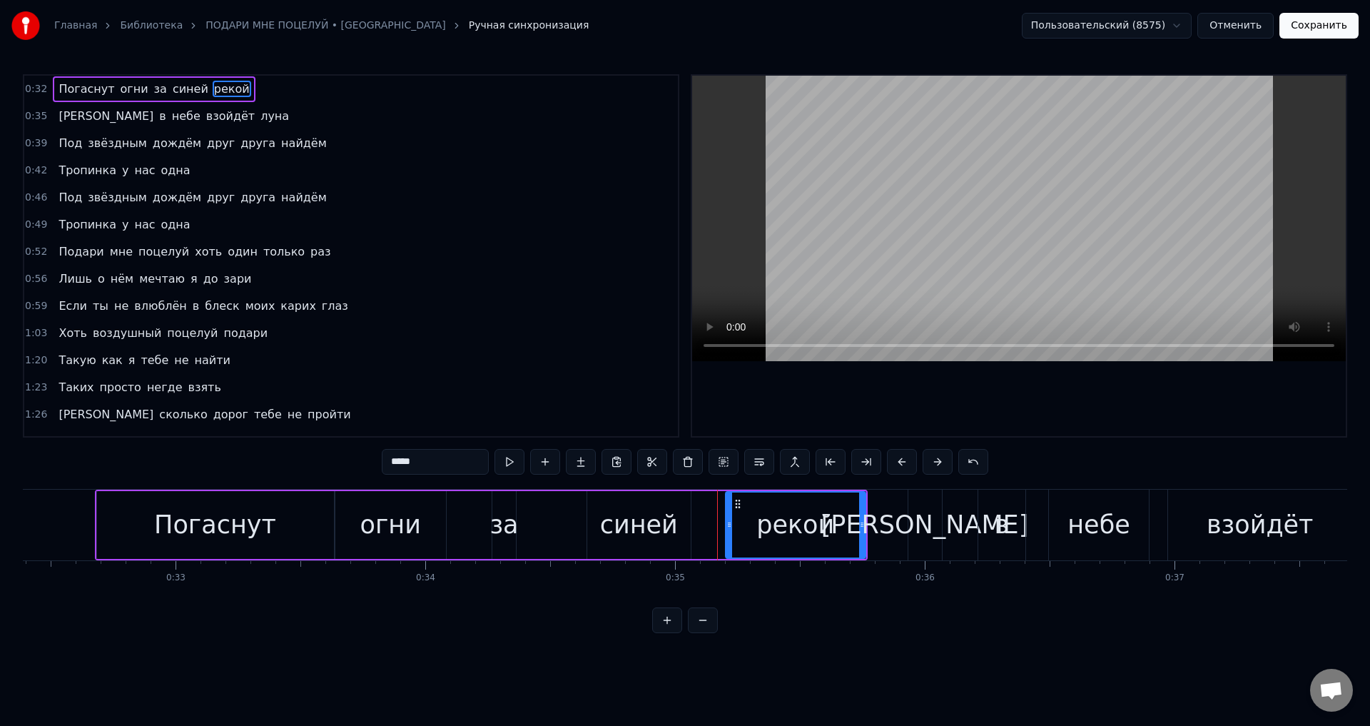
drag, startPoint x: 712, startPoint y: 528, endPoint x: 728, endPoint y: 528, distance: 15.7
click at [728, 528] on icon at bounding box center [729, 524] width 6 height 11
click at [667, 529] on div "синей" at bounding box center [639, 525] width 78 height 38
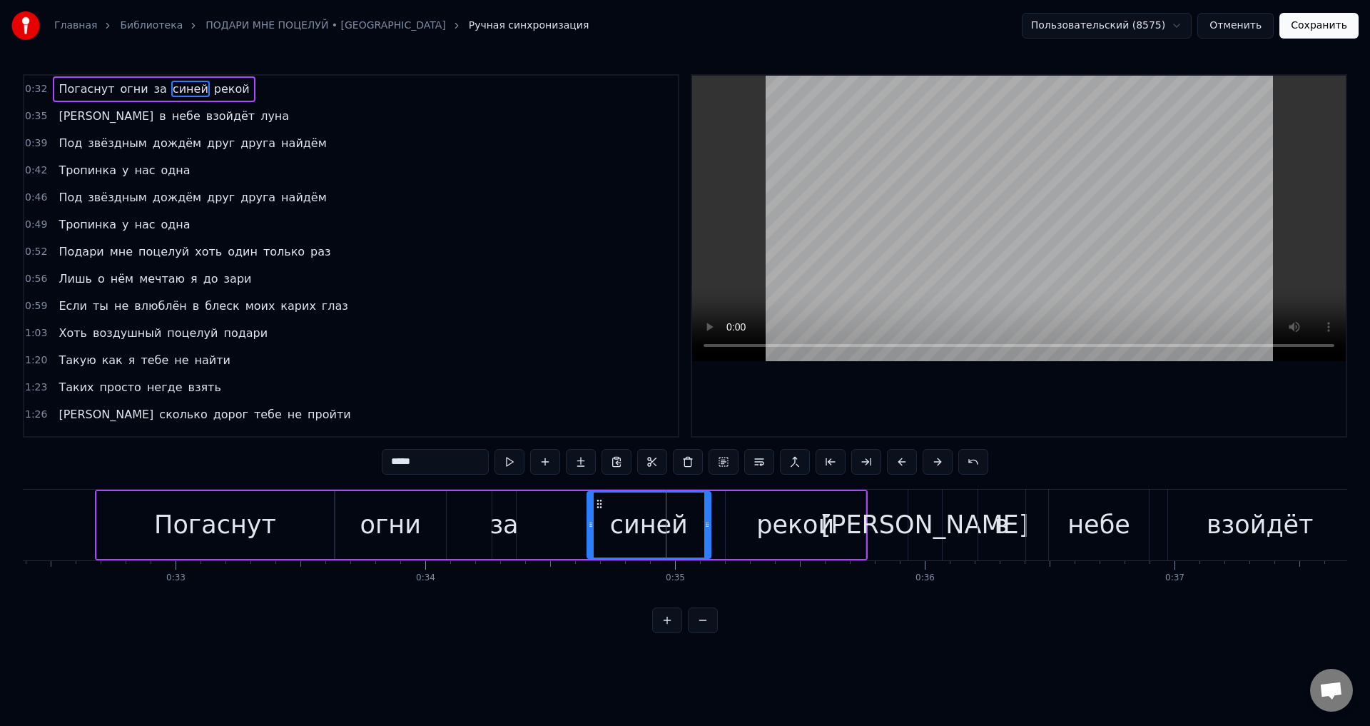
drag, startPoint x: 686, startPoint y: 530, endPoint x: 706, endPoint y: 531, distance: 20.0
click at [706, 531] on div at bounding box center [707, 524] width 6 height 65
click at [640, 520] on div "синей" at bounding box center [649, 525] width 78 height 38
drag, startPoint x: 755, startPoint y: 543, endPoint x: 828, endPoint y: 454, distance: 115.6
click at [755, 542] on div "рекой" at bounding box center [796, 525] width 141 height 68
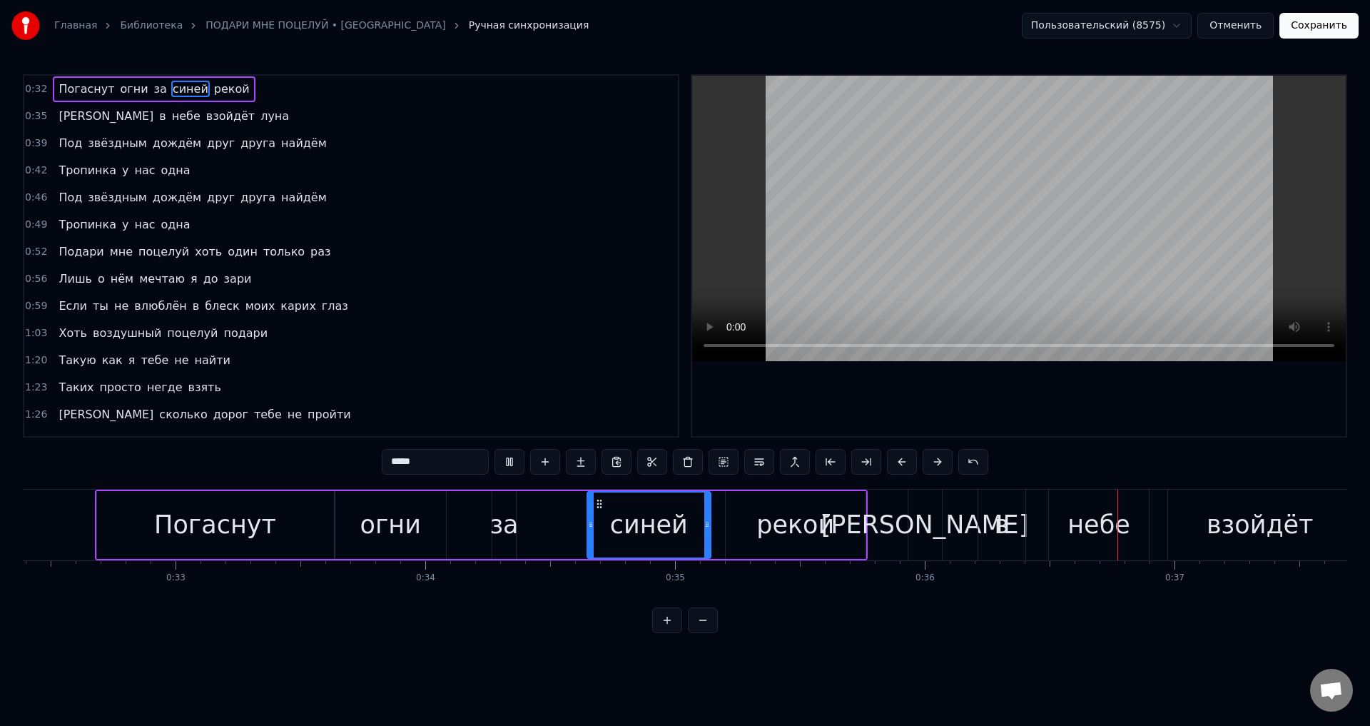
type input "*****"
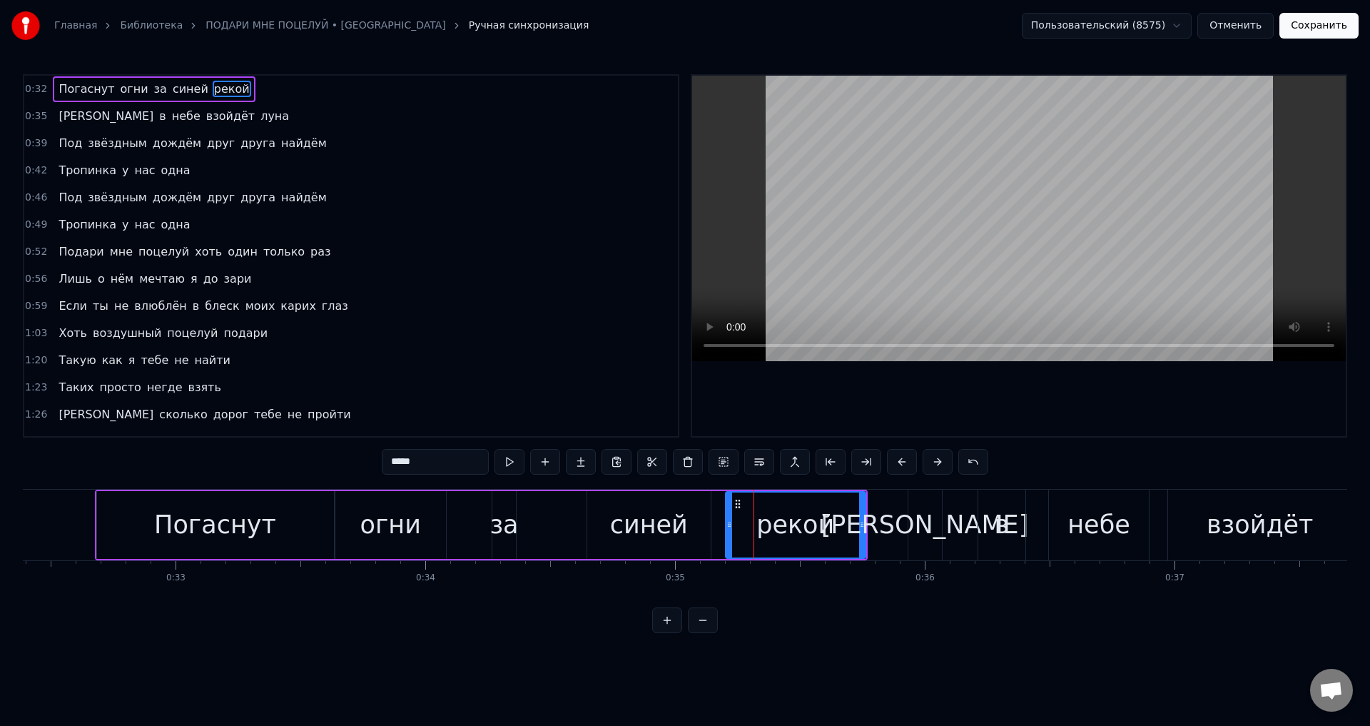
click at [1310, 39] on div "Главная Библиотека ПОДАРИ МНЕ ПОЦЕЛУЙ • НИКА Ручная синхронизация Пользовательс…" at bounding box center [685, 25] width 1370 height 51
click at [1318, 21] on button "Сохранить" at bounding box center [1318, 26] width 79 height 26
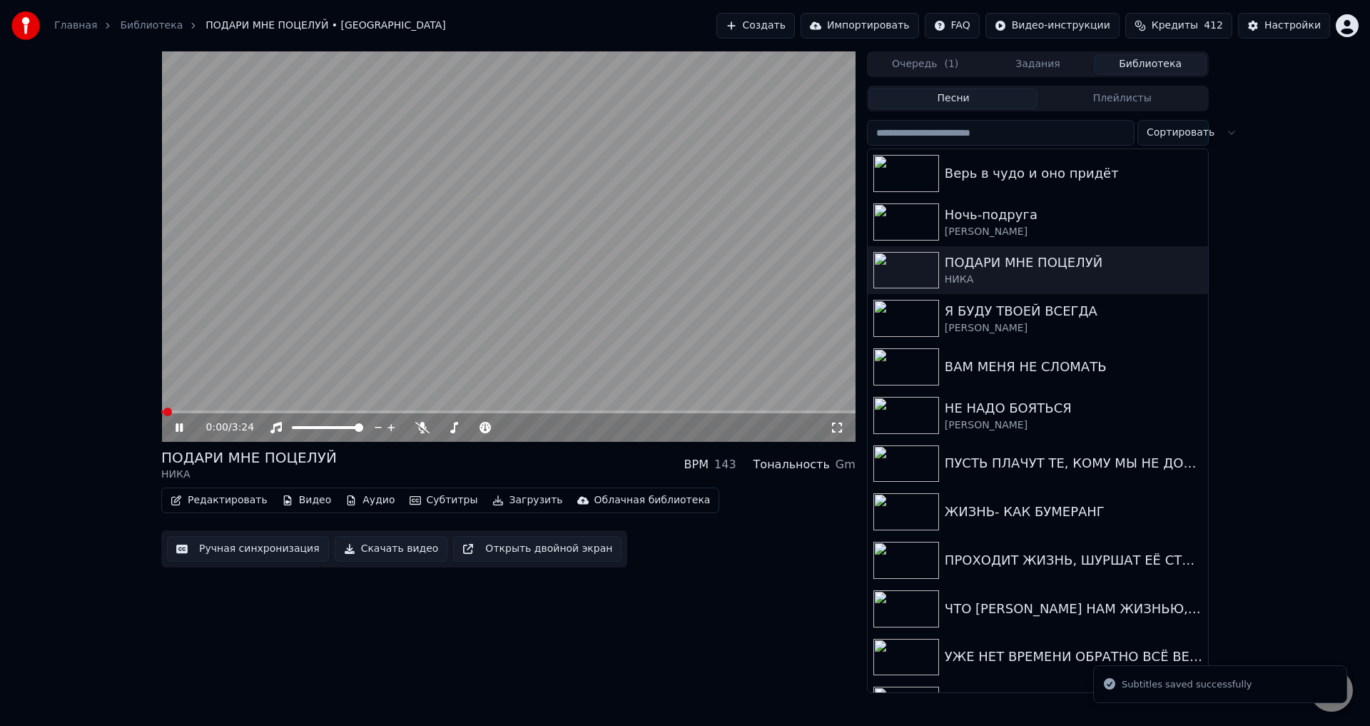
click at [240, 410] on span at bounding box center [508, 411] width 694 height 3
click at [841, 428] on icon at bounding box center [837, 427] width 14 height 11
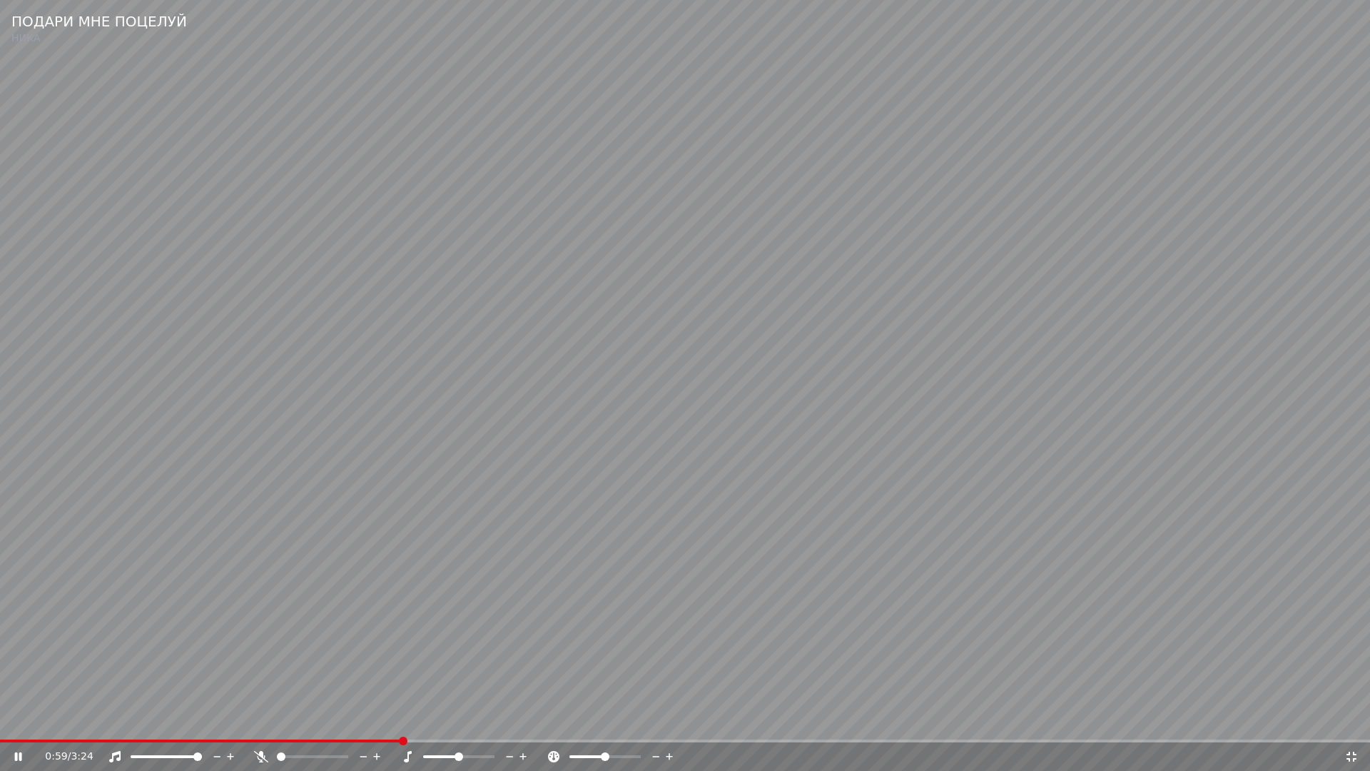
click at [856, 395] on video at bounding box center [685, 385] width 1370 height 771
click at [1349, 725] on icon at bounding box center [1351, 756] width 14 height 11
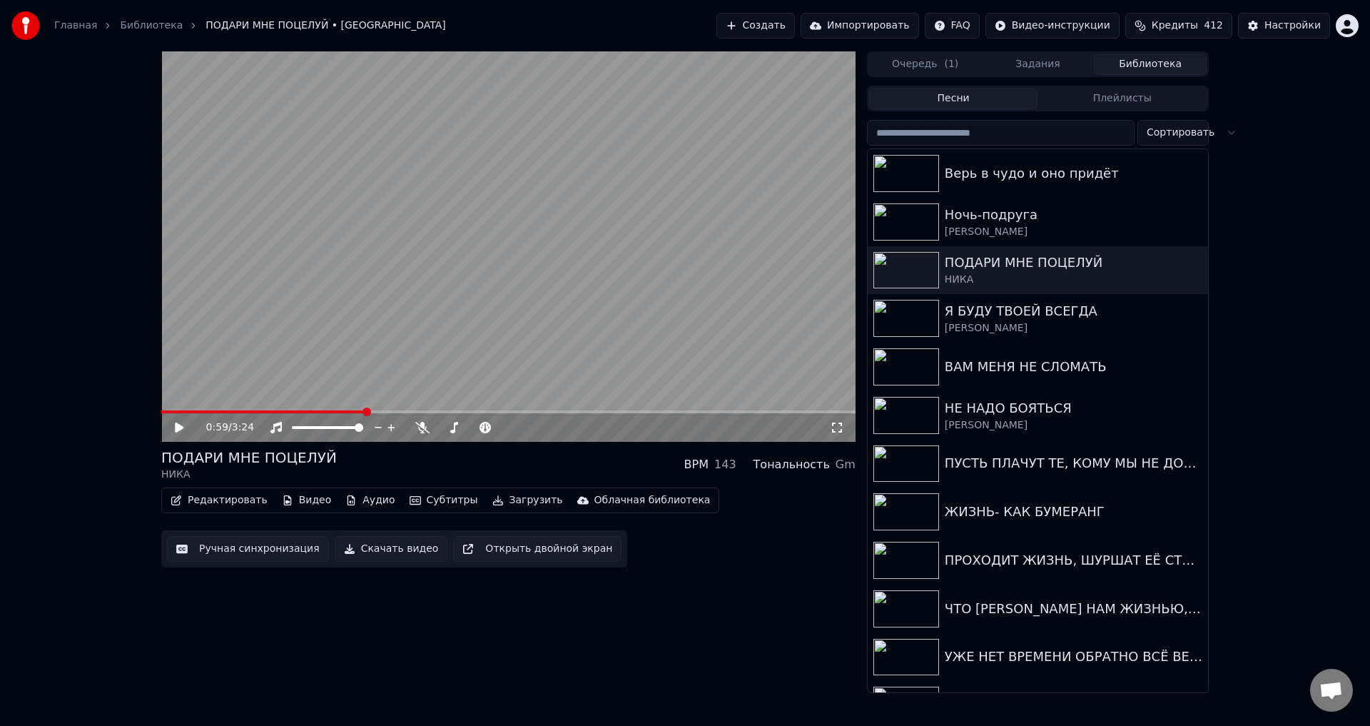
click at [235, 553] on button "Ручная синхронизация" at bounding box center [248, 549] width 162 height 26
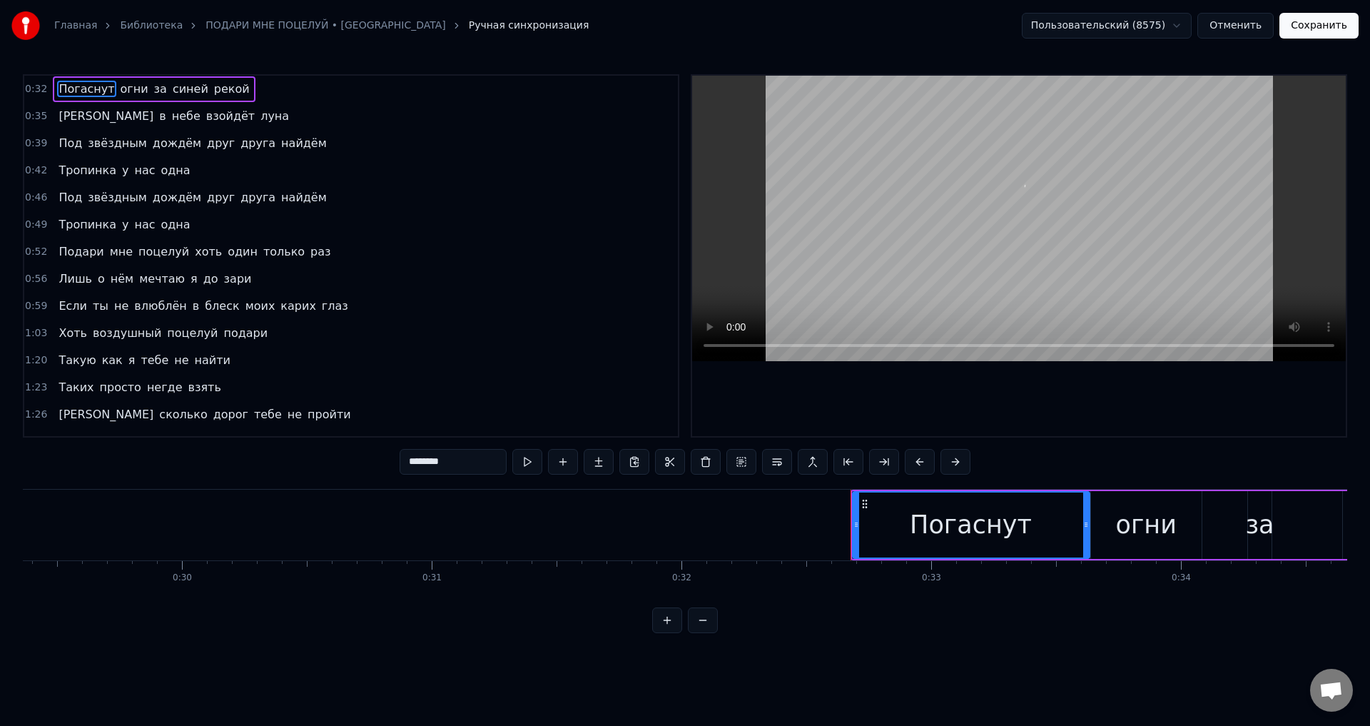
scroll to position [0, 8089]
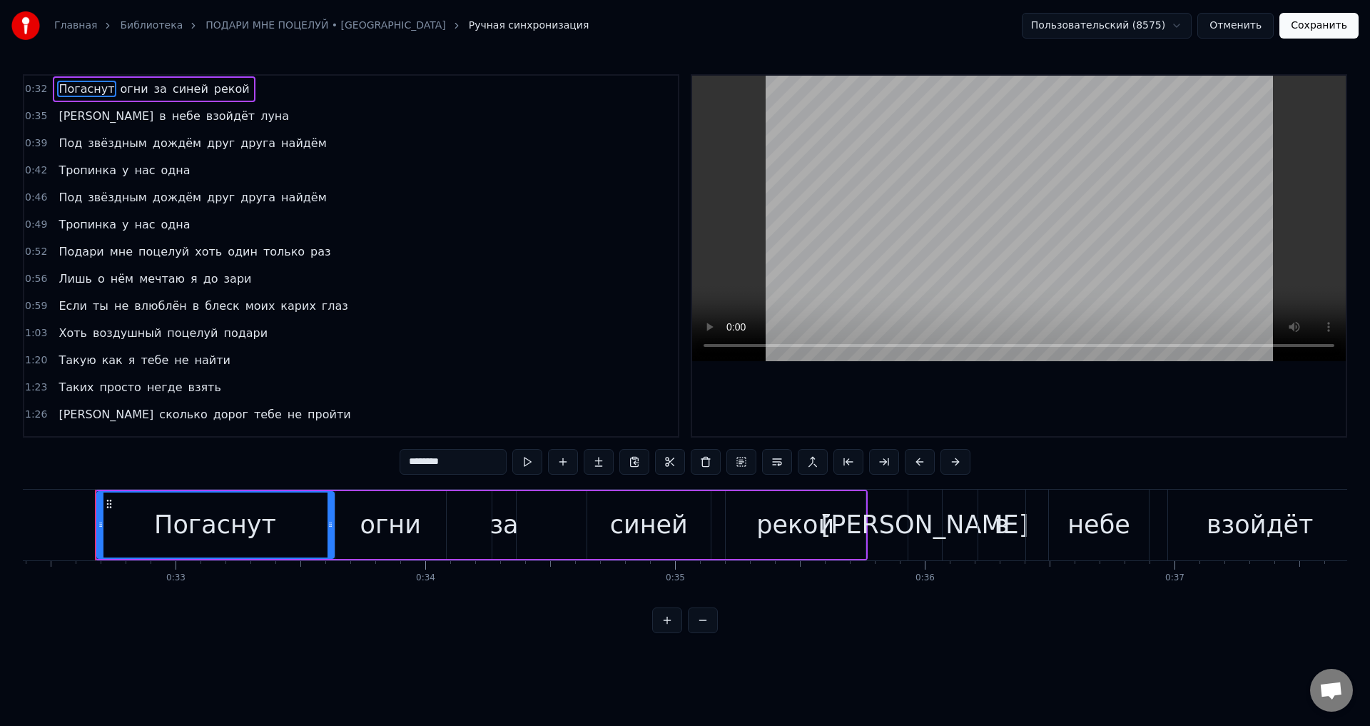
click at [148, 277] on span "мечтаю" at bounding box center [162, 278] width 49 height 16
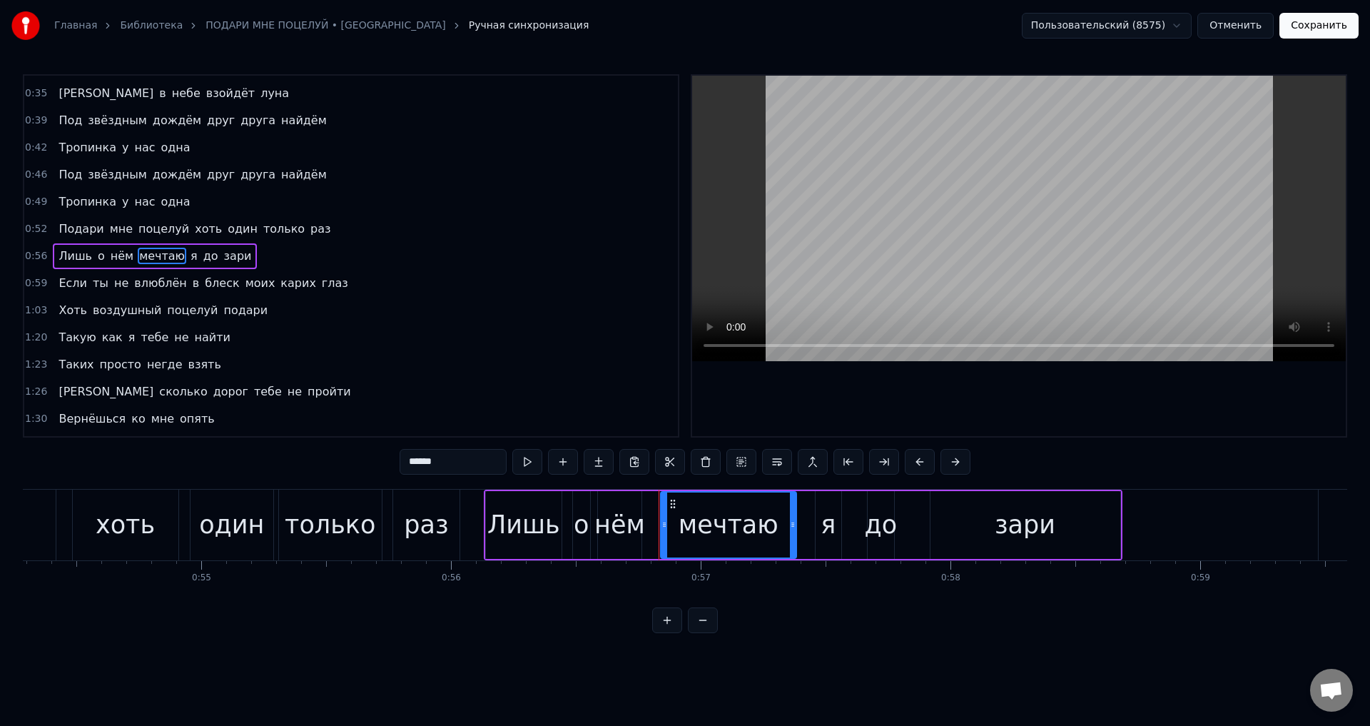
scroll to position [0, 14122]
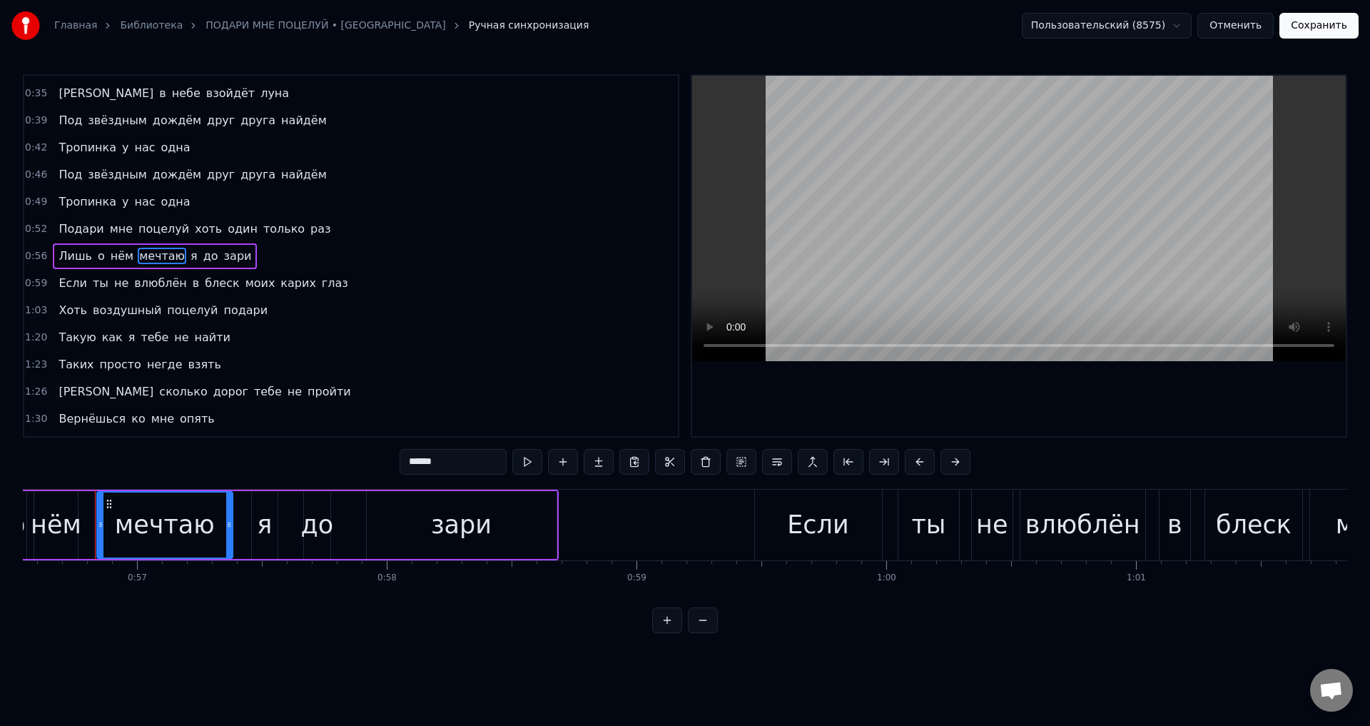
click at [189, 524] on div "мечтаю" at bounding box center [165, 525] width 100 height 38
drag, startPoint x: 229, startPoint y: 527, endPoint x: 220, endPoint y: 527, distance: 9.3
click at [220, 527] on icon at bounding box center [221, 524] width 6 height 11
click at [257, 526] on div "я" at bounding box center [265, 525] width 26 height 68
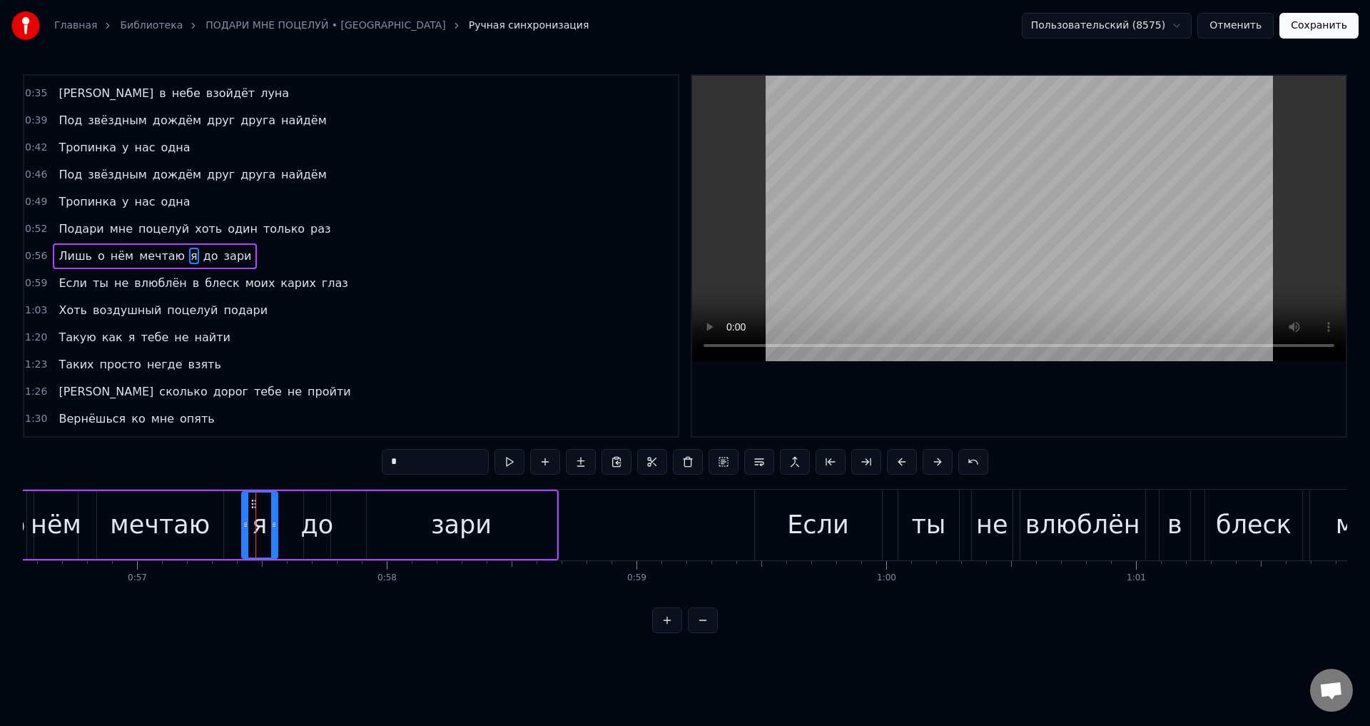
drag, startPoint x: 253, startPoint y: 526, endPoint x: 243, endPoint y: 526, distance: 10.0
click at [243, 526] on icon at bounding box center [246, 524] width 6 height 11
click at [131, 526] on div "мечтаю" at bounding box center [160, 525] width 100 height 38
type input "******"
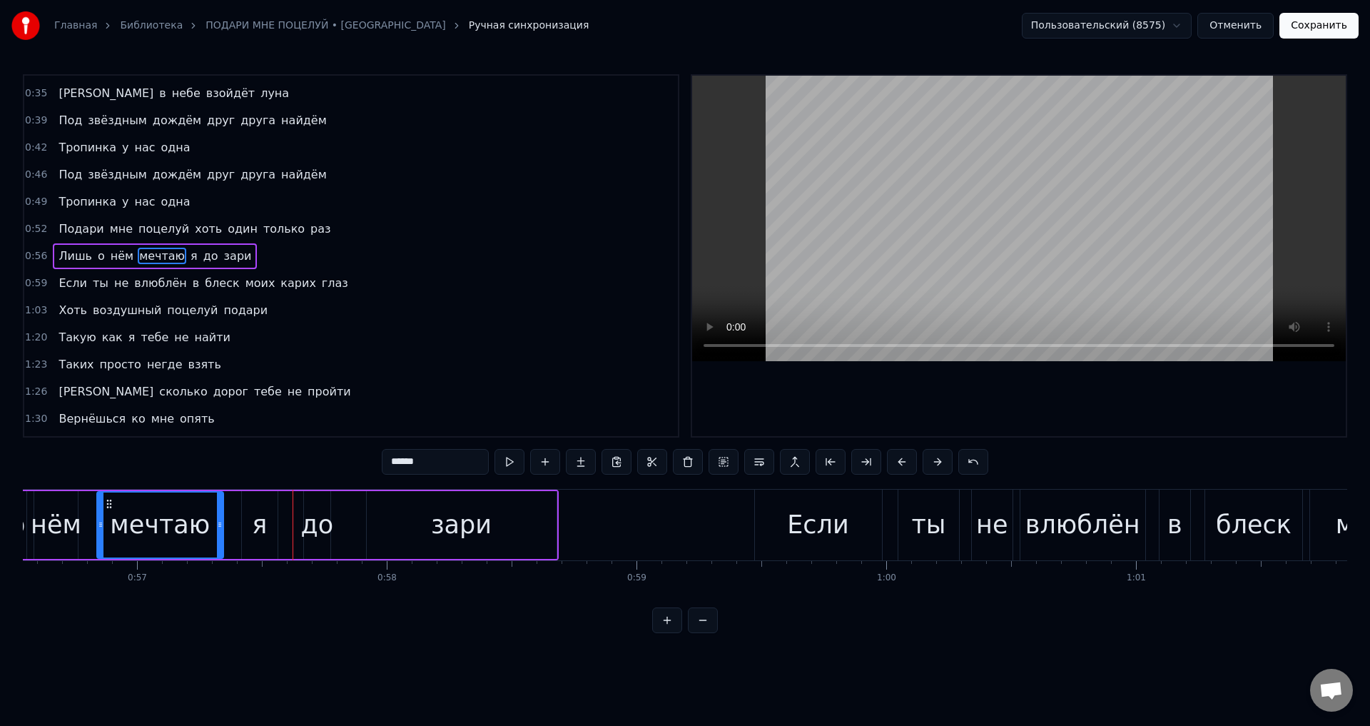
click at [1319, 28] on button "Сохранить" at bounding box center [1318, 26] width 79 height 26
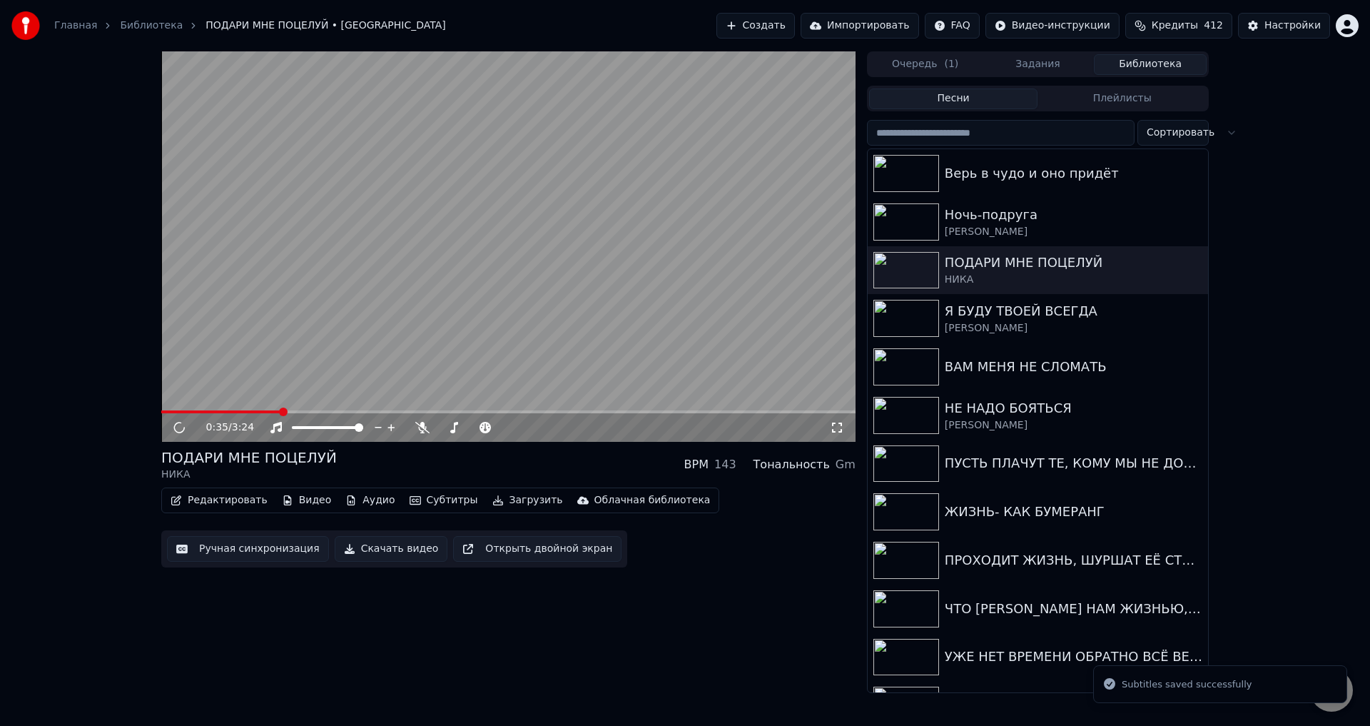
click at [280, 411] on span at bounding box center [508, 411] width 694 height 3
click at [325, 413] on span at bounding box center [508, 411] width 694 height 3
click at [839, 428] on icon at bounding box center [837, 427] width 14 height 11
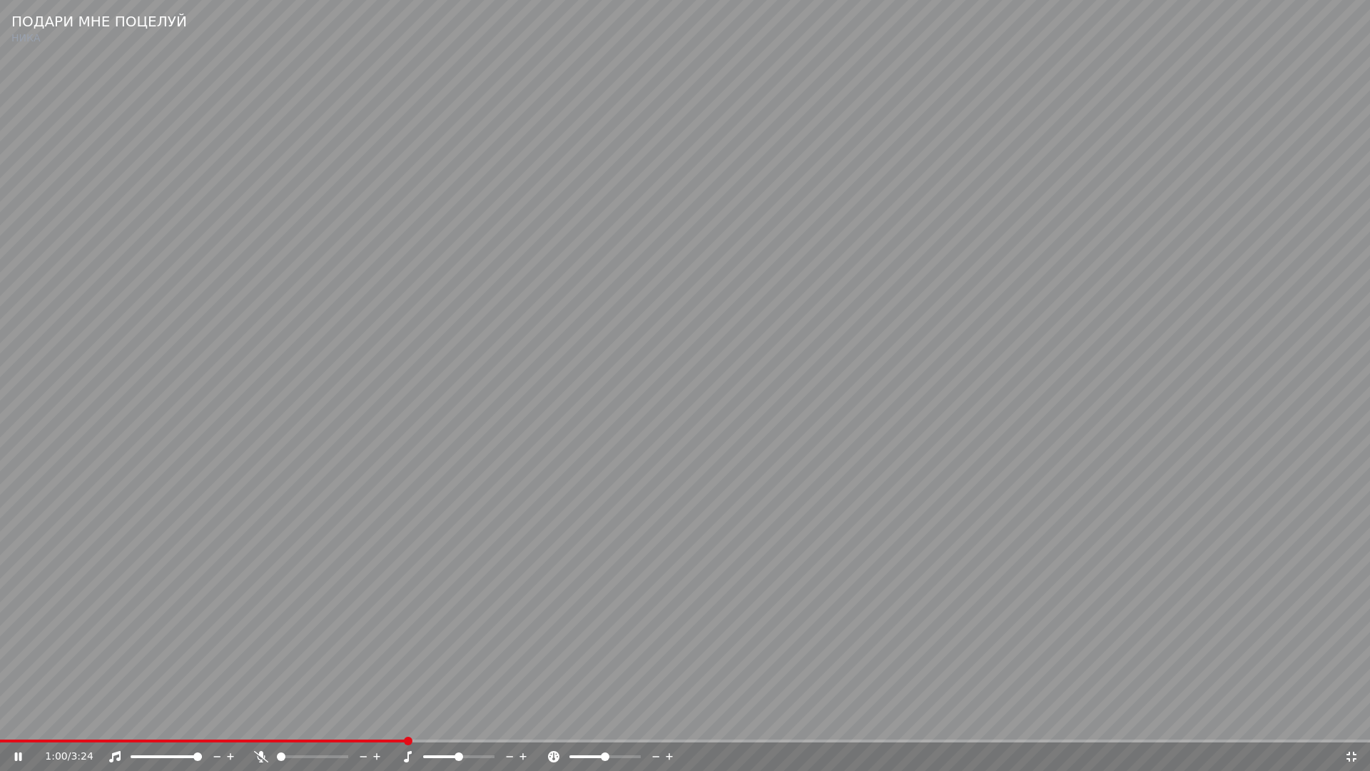
click at [876, 578] on video at bounding box center [685, 385] width 1370 height 771
click at [1351, 725] on icon at bounding box center [1351, 756] width 14 height 11
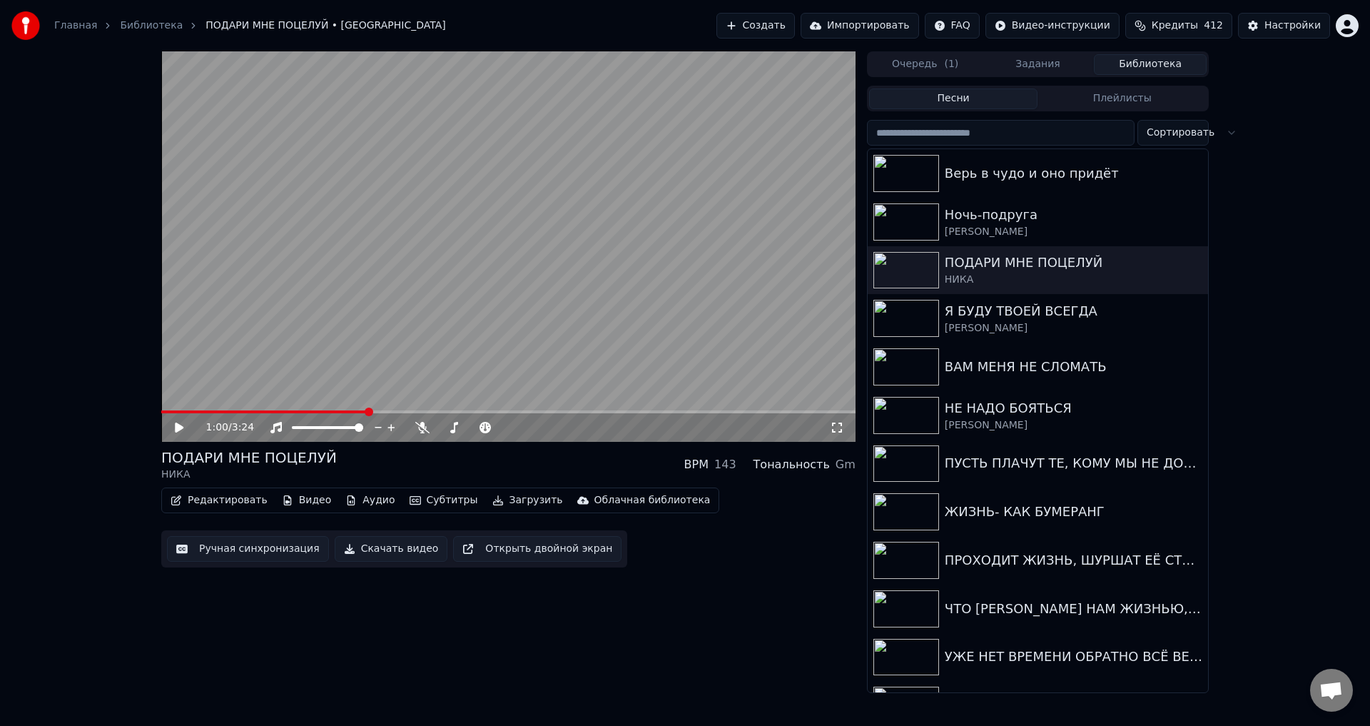
click at [250, 548] on button "Ручная синхронизация" at bounding box center [248, 549] width 162 height 26
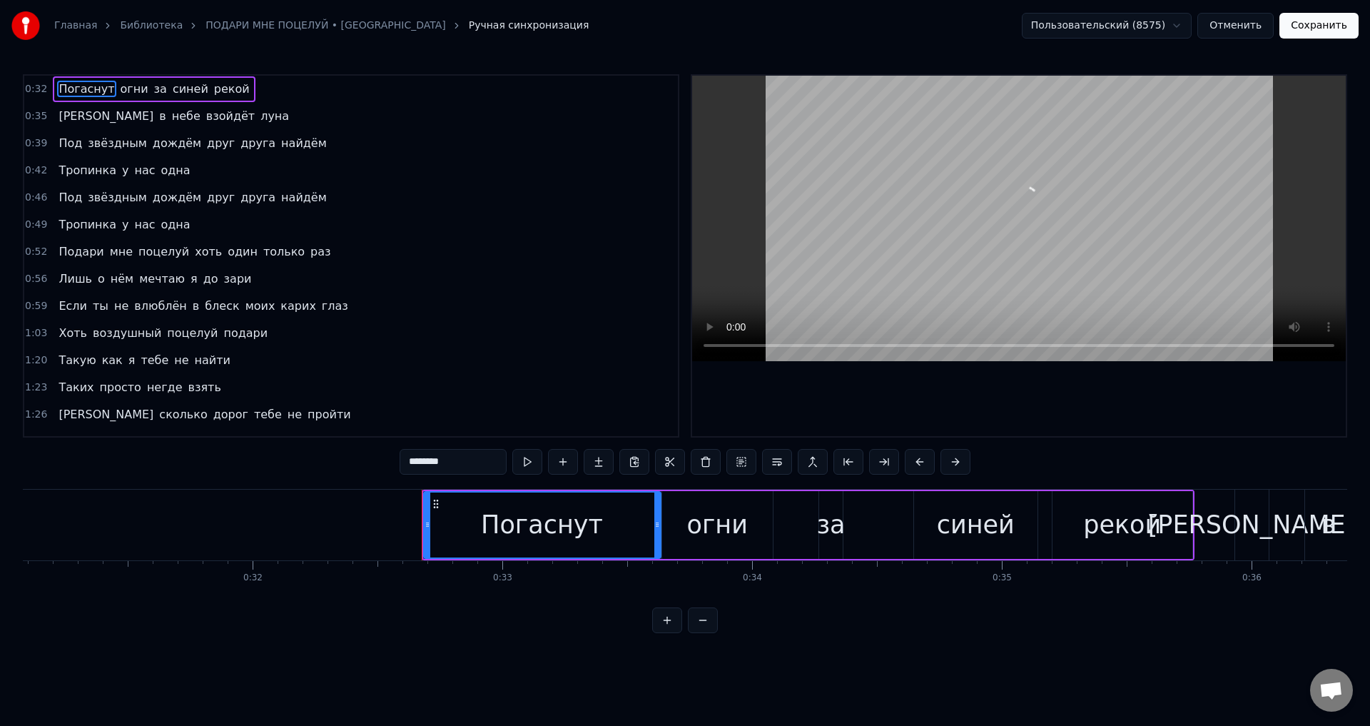
scroll to position [0, 8089]
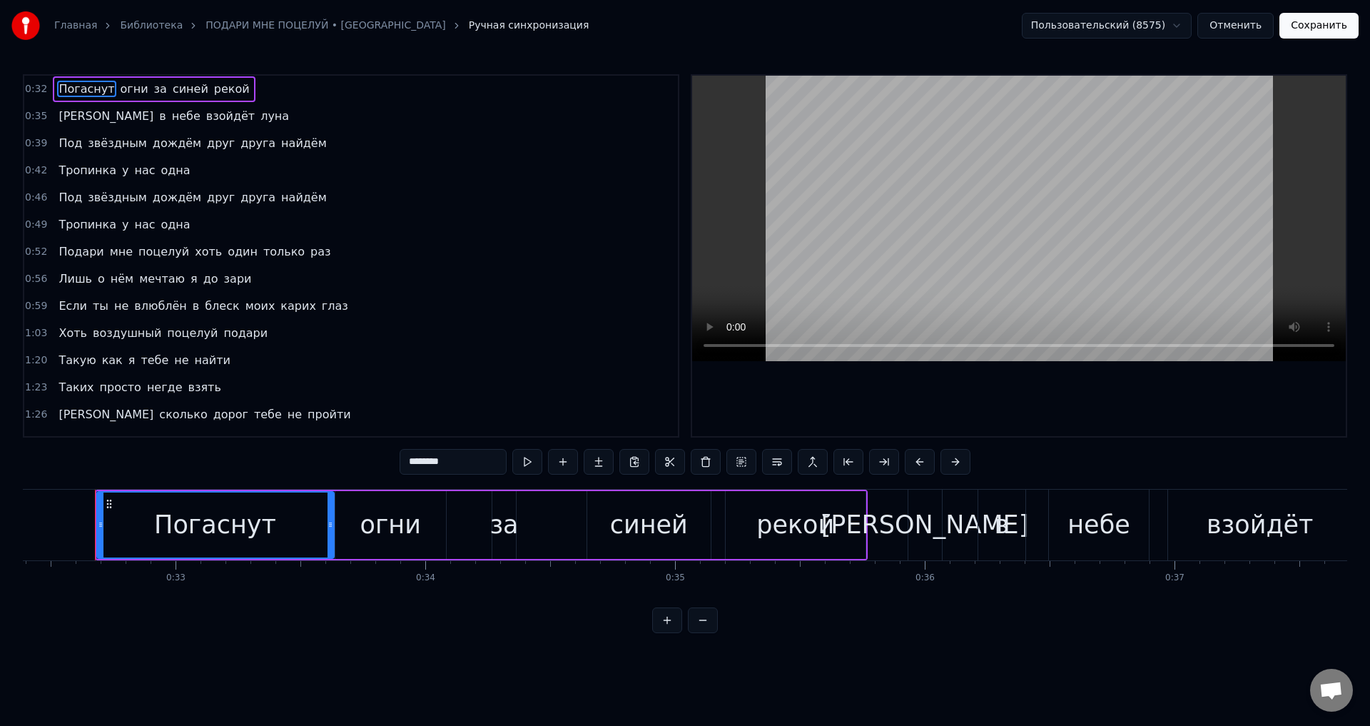
click at [202, 284] on span "до" at bounding box center [211, 278] width 18 height 16
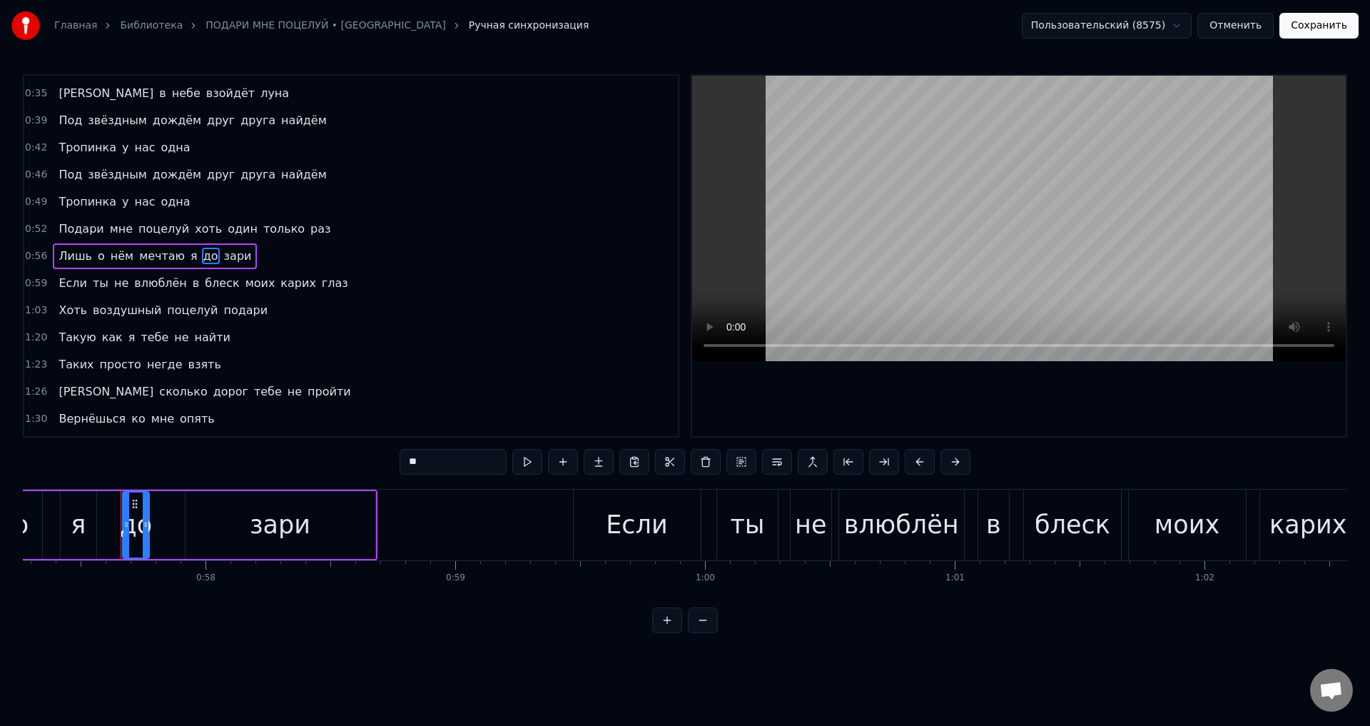
scroll to position [0, 14330]
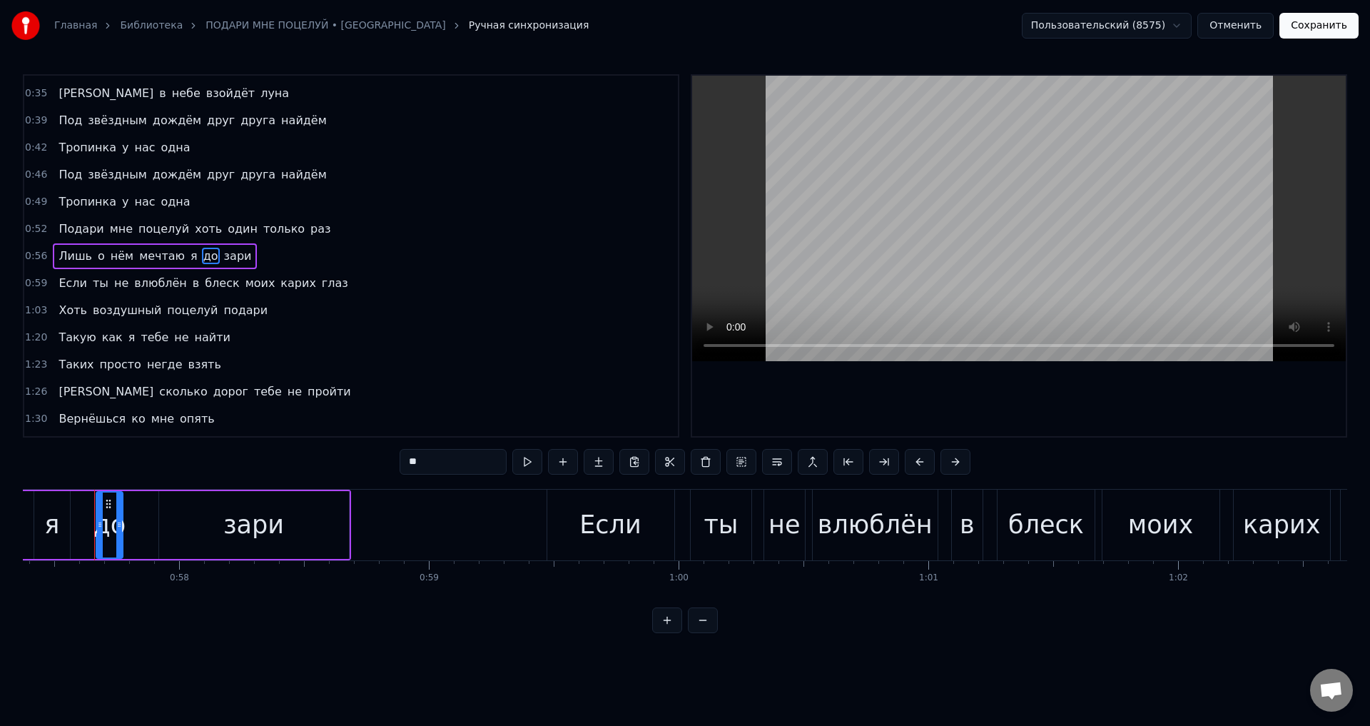
click at [285, 529] on div "зари" at bounding box center [254, 525] width 190 height 68
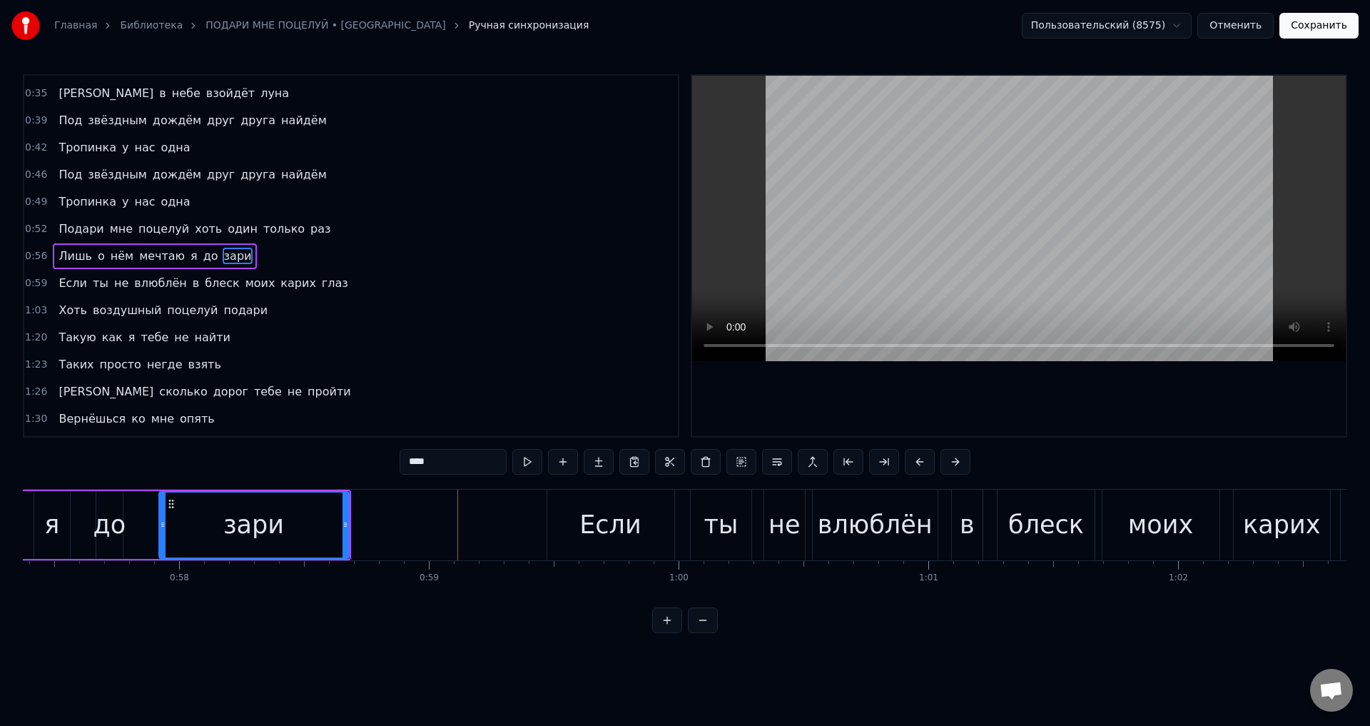
click at [294, 514] on div "зари" at bounding box center [254, 524] width 188 height 65
click at [291, 527] on div "зари" at bounding box center [254, 524] width 188 height 65
click at [308, 535] on div "зари" at bounding box center [254, 524] width 188 height 65
drag, startPoint x: 346, startPoint y: 530, endPoint x: 403, endPoint y: 532, distance: 57.1
click at [403, 532] on div at bounding box center [403, 524] width 6 height 65
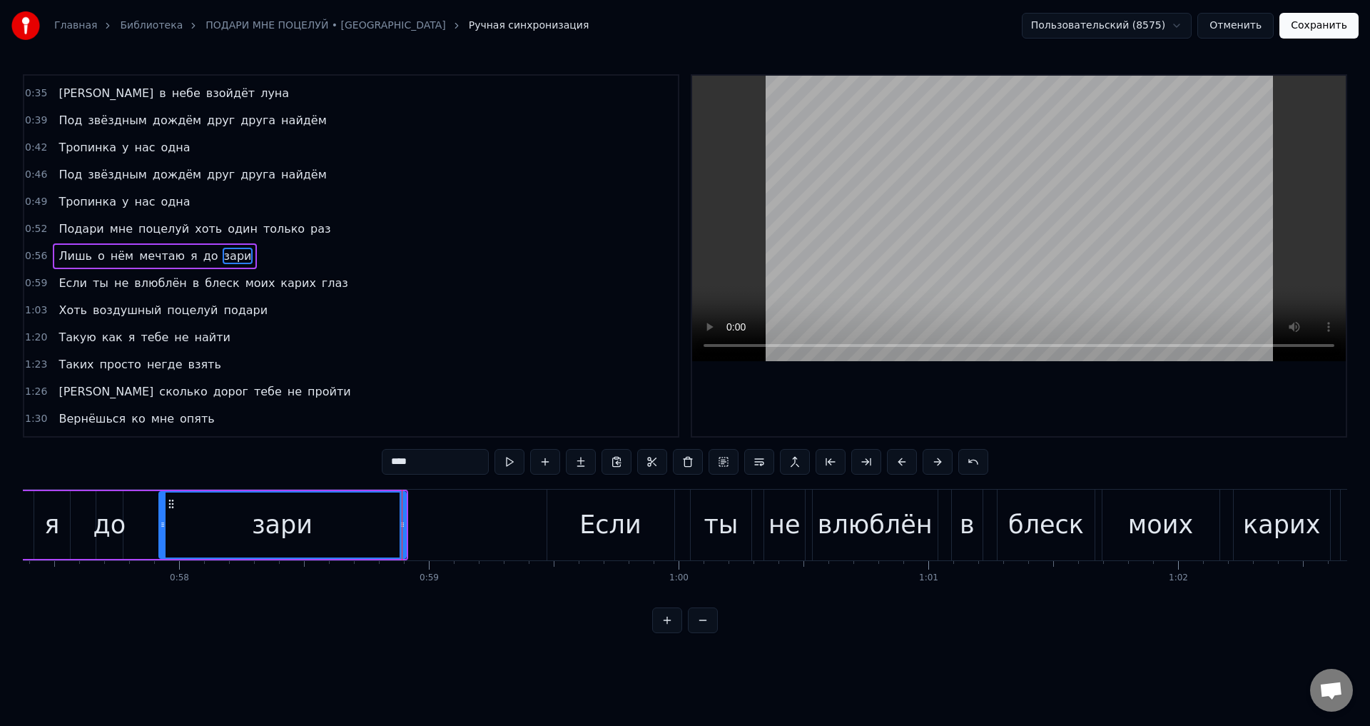
click at [271, 533] on div "зари" at bounding box center [282, 525] width 61 height 38
click at [108, 529] on div "до" at bounding box center [109, 525] width 33 height 38
type input "**"
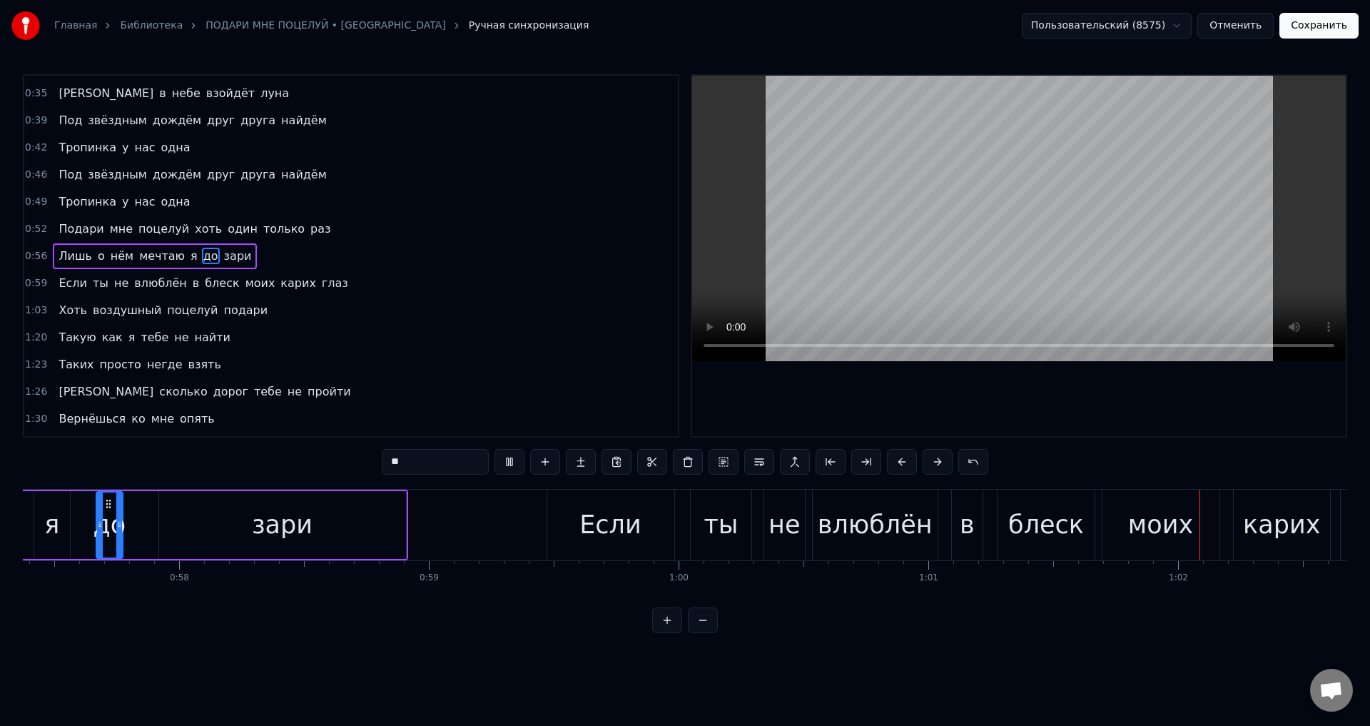
click at [1317, 36] on button "Сохранить" at bounding box center [1318, 26] width 79 height 26
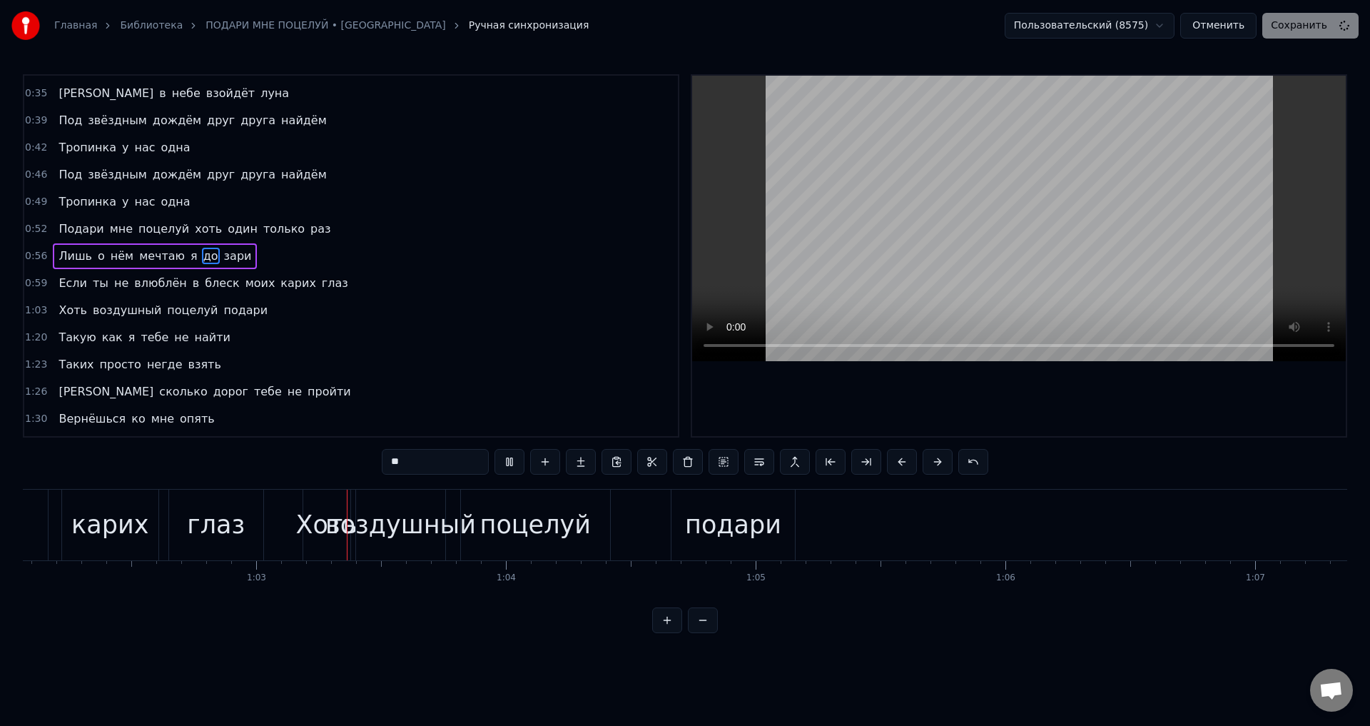
scroll to position [0, 15563]
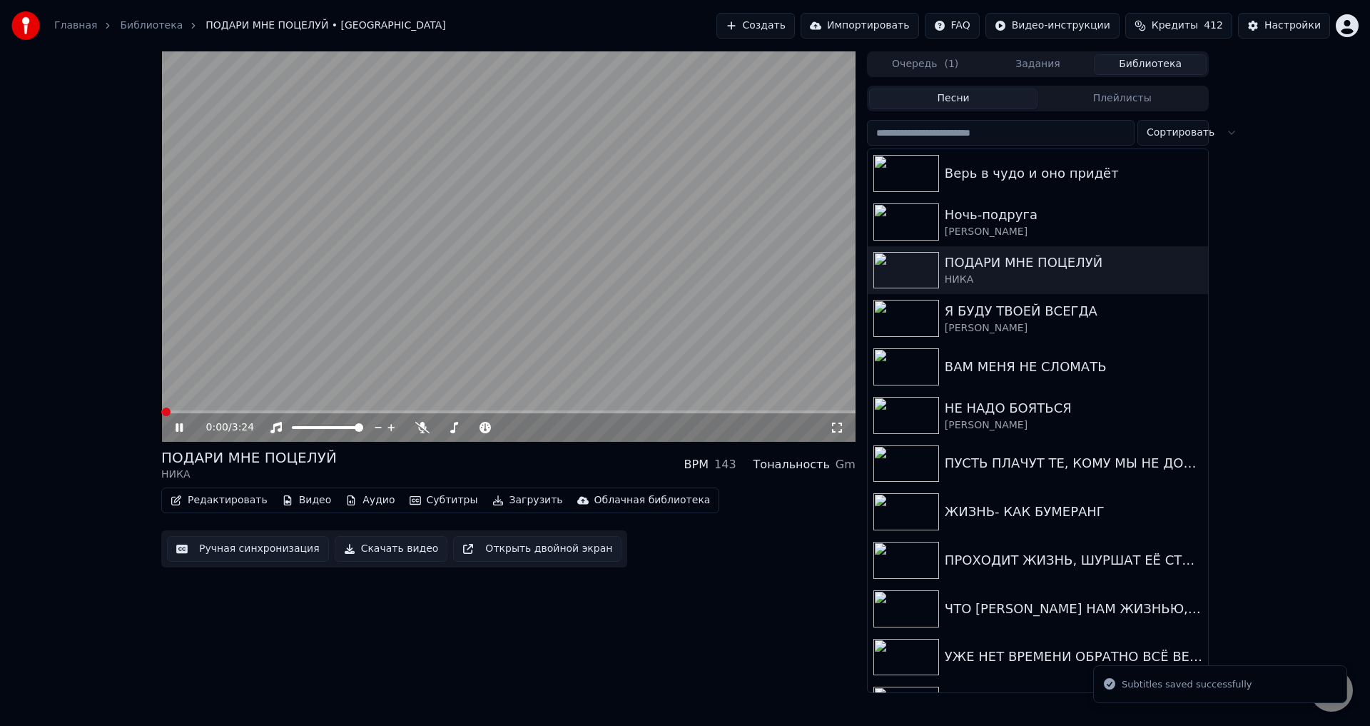
click at [378, 410] on video at bounding box center [508, 246] width 694 height 390
click at [377, 413] on span at bounding box center [508, 411] width 694 height 3
click at [338, 414] on div "1:03 / 3:24" at bounding box center [508, 427] width 694 height 29
click at [335, 412] on span at bounding box center [247, 411] width 173 height 3
click at [839, 428] on icon at bounding box center [837, 427] width 14 height 11
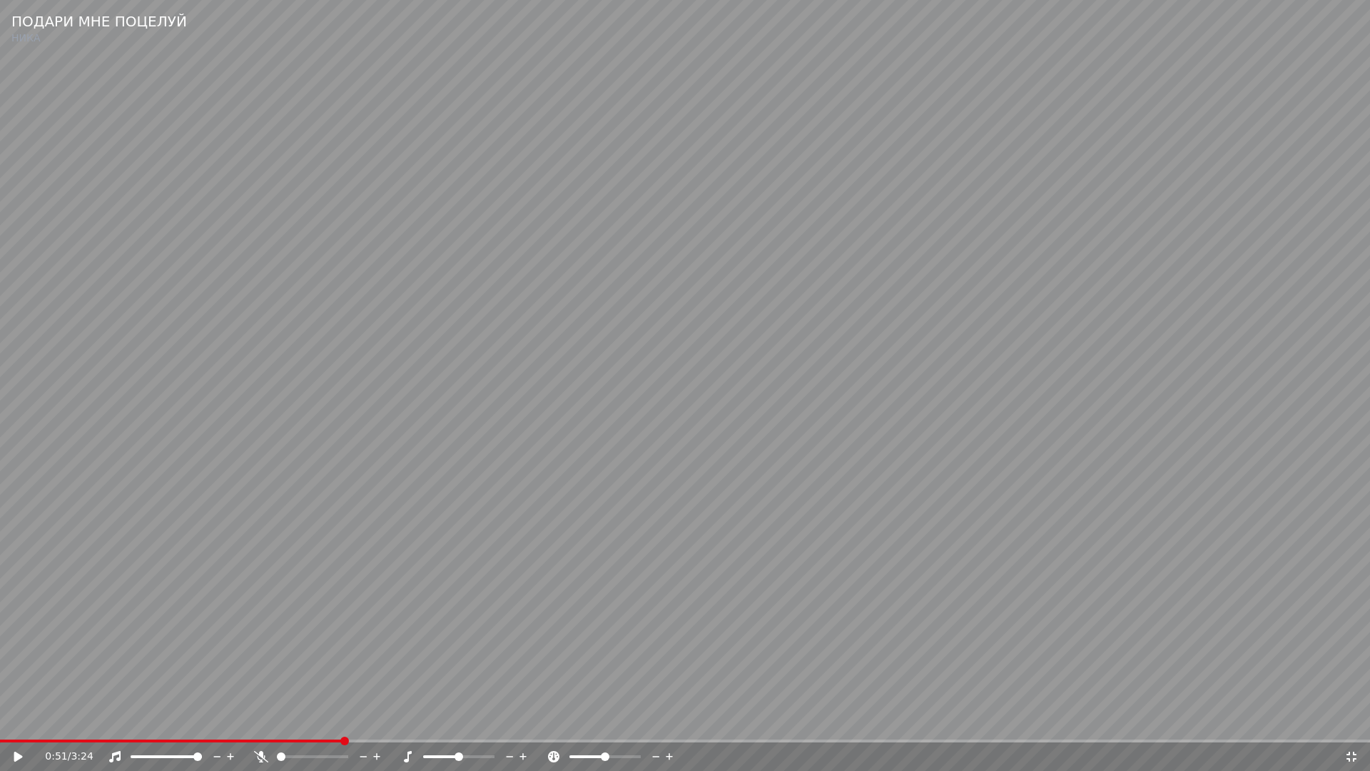
click at [776, 487] on video at bounding box center [685, 385] width 1370 height 771
click at [364, 725] on span at bounding box center [222, 740] width 444 height 3
click at [1004, 661] on video at bounding box center [685, 385] width 1370 height 771
click at [433, 648] on video at bounding box center [685, 385] width 1370 height 771
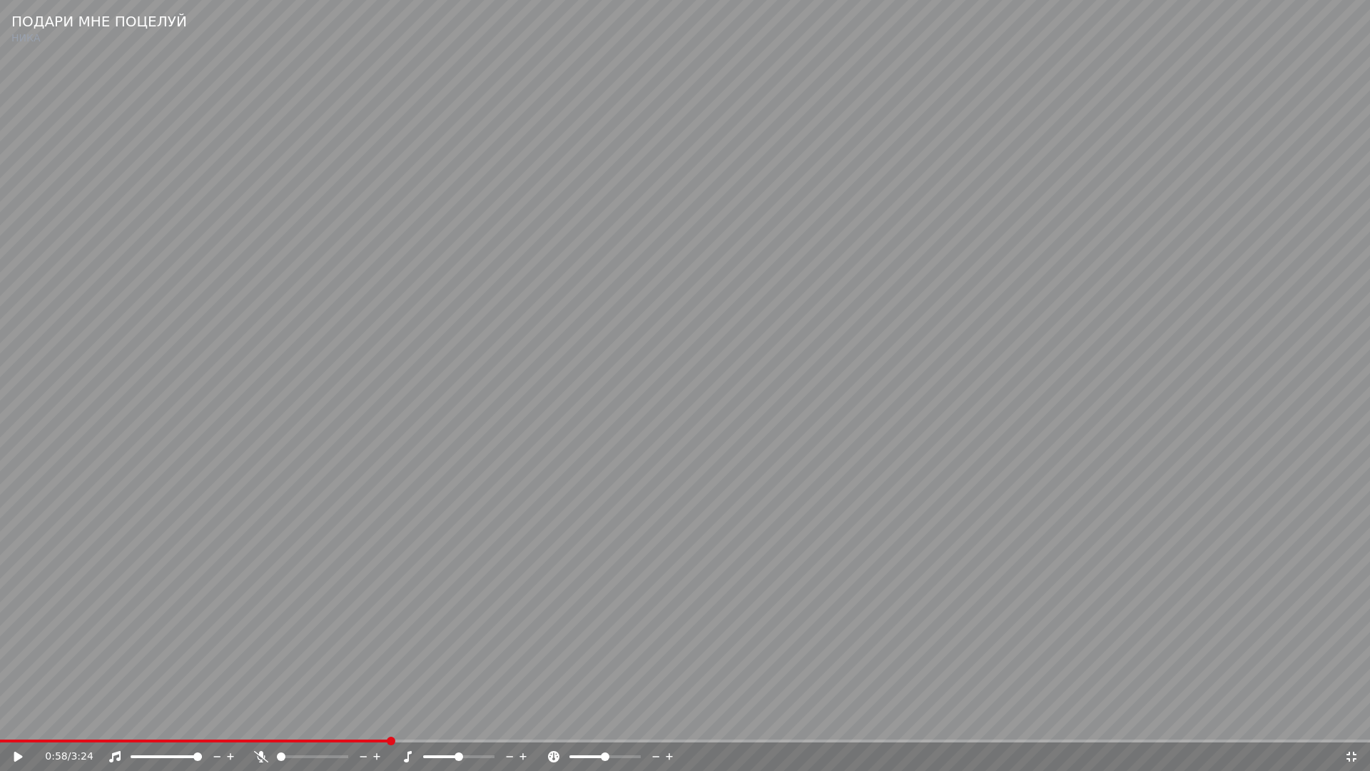
click at [333, 725] on span at bounding box center [195, 740] width 390 height 3
click at [87, 577] on video at bounding box center [685, 385] width 1370 height 771
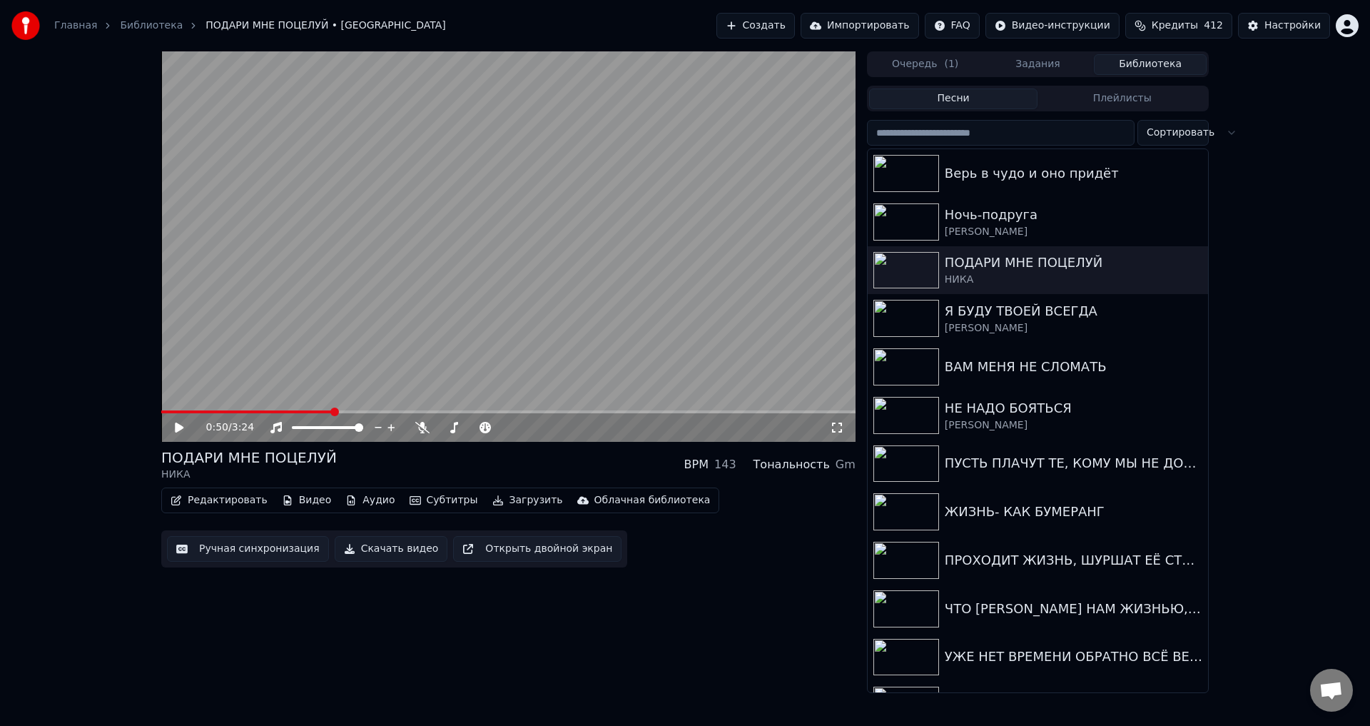
drag, startPoint x: 837, startPoint y: 427, endPoint x: 756, endPoint y: 538, distance: 137.5
click at [836, 427] on icon at bounding box center [837, 427] width 14 height 11
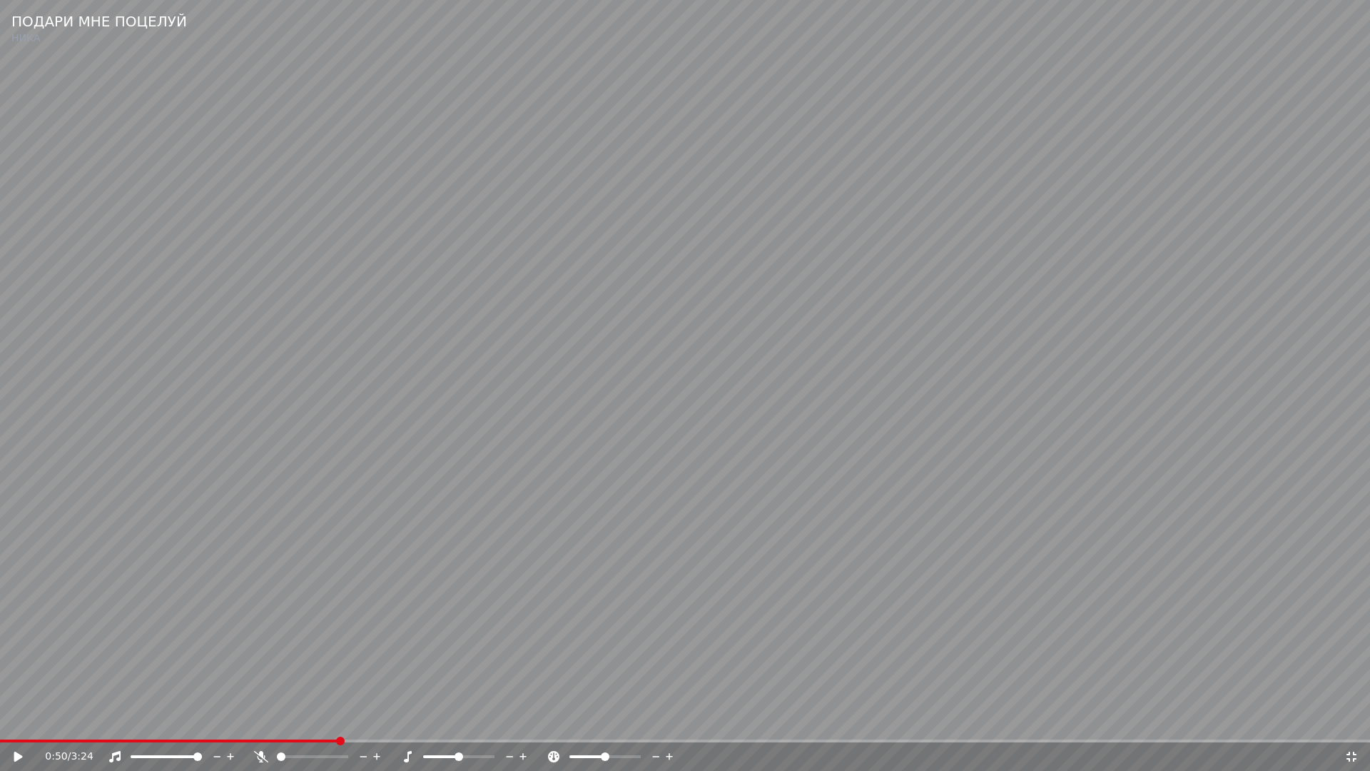
click at [716, 567] on video at bounding box center [685, 385] width 1370 height 771
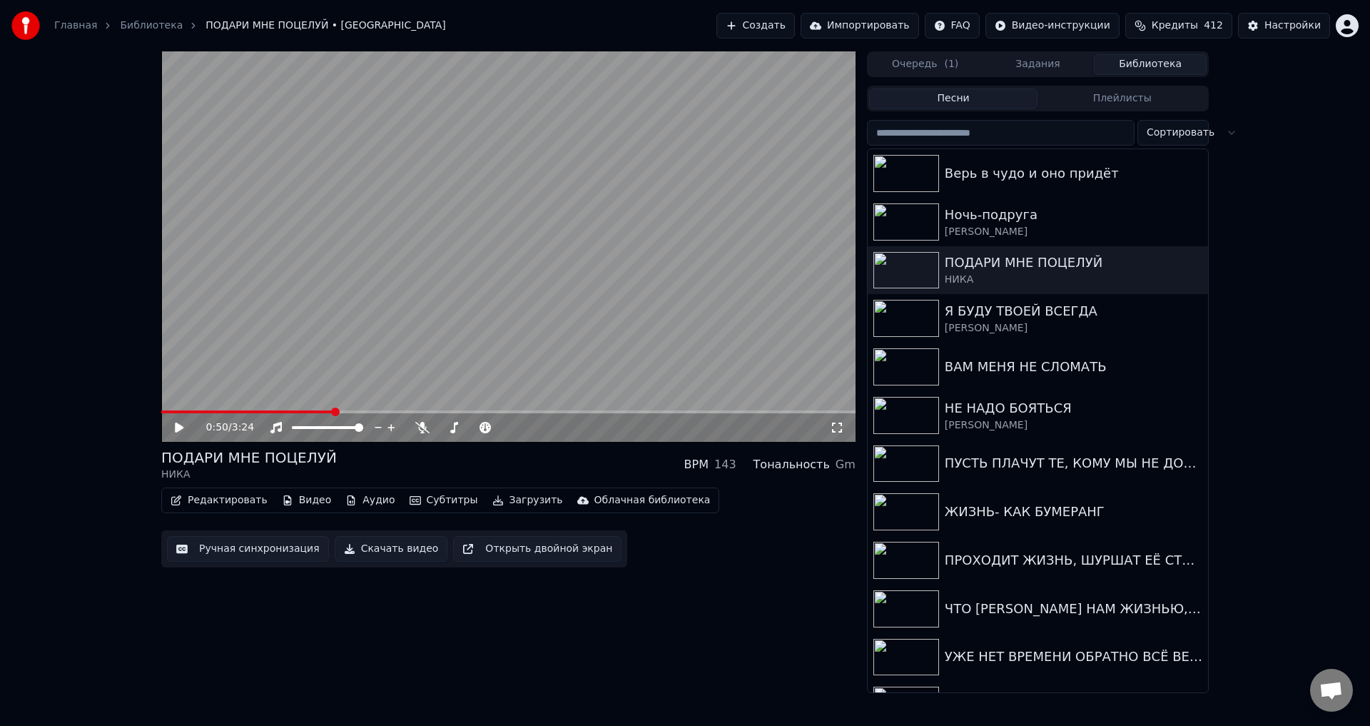
drag, startPoint x: 839, startPoint y: 430, endPoint x: 609, endPoint y: 526, distance: 249.8
click at [838, 430] on icon at bounding box center [837, 427] width 14 height 11
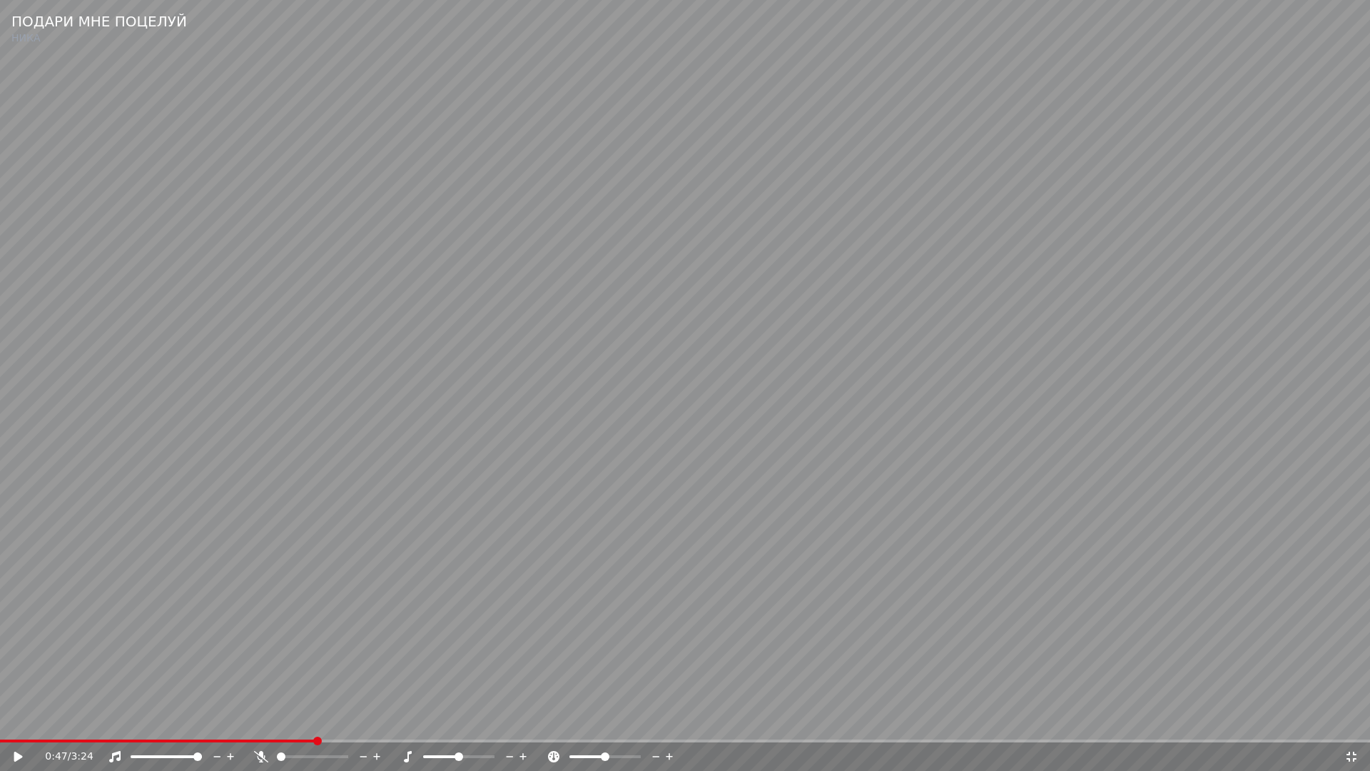
click at [315, 725] on span at bounding box center [157, 740] width 315 height 3
click at [547, 613] on video at bounding box center [685, 385] width 1370 height 771
click at [317, 564] on video at bounding box center [685, 385] width 1370 height 771
click at [398, 725] on span at bounding box center [216, 740] width 432 height 3
click at [570, 653] on video at bounding box center [685, 385] width 1370 height 771
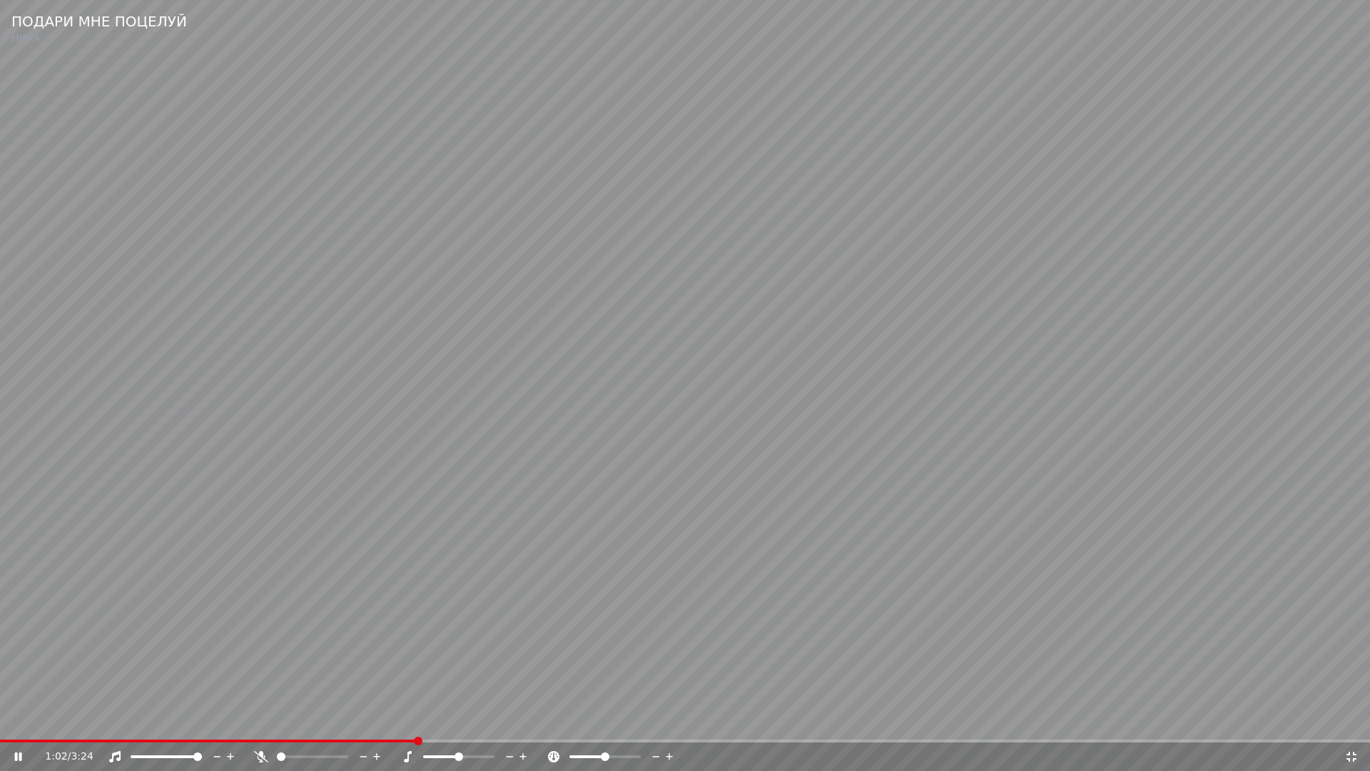
click at [400, 654] on video at bounding box center [685, 385] width 1370 height 771
click at [381, 725] on span at bounding box center [209, 740] width 419 height 3
click at [566, 691] on video at bounding box center [685, 385] width 1370 height 771
click at [407, 658] on video at bounding box center [685, 385] width 1370 height 771
click at [402, 725] on span at bounding box center [201, 740] width 402 height 3
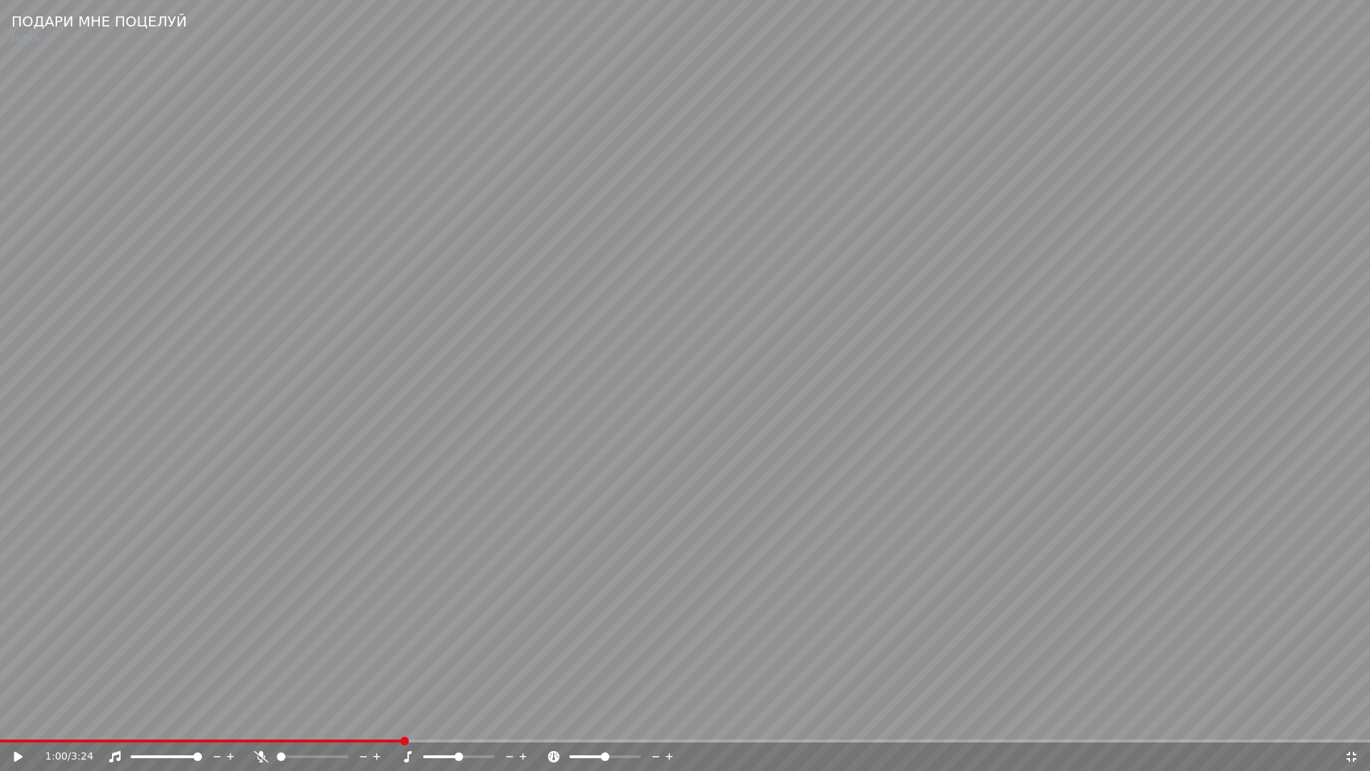
click at [447, 685] on video at bounding box center [685, 385] width 1370 height 771
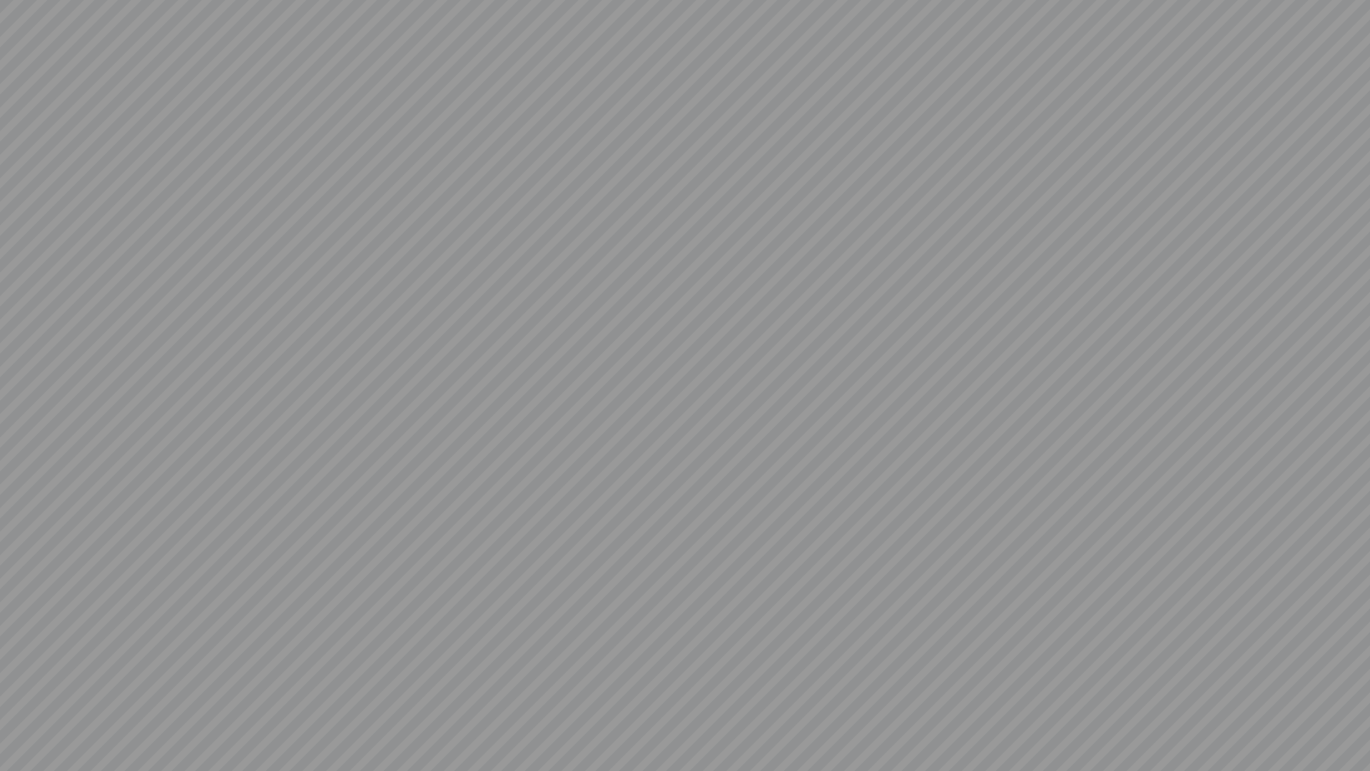
click at [447, 685] on video at bounding box center [685, 385] width 1370 height 771
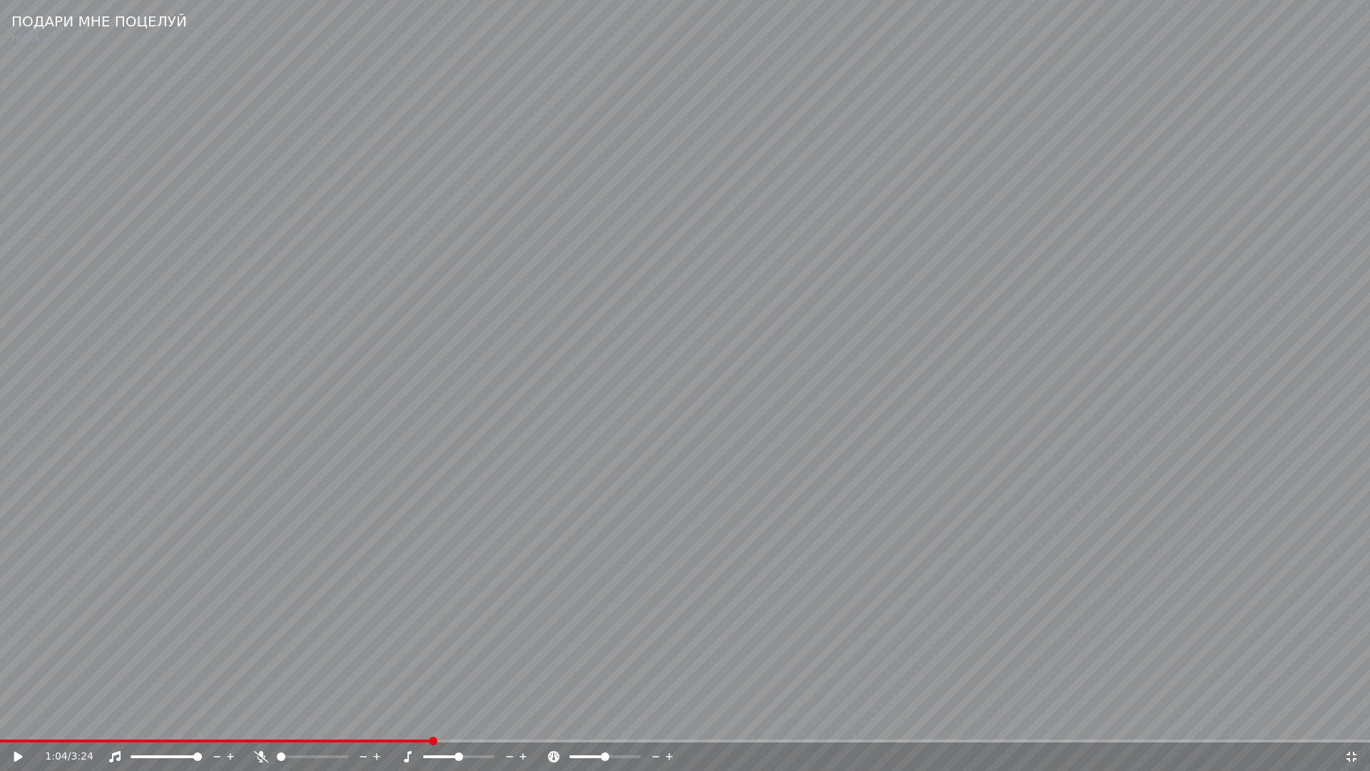
click at [1351, 725] on icon at bounding box center [1351, 756] width 14 height 11
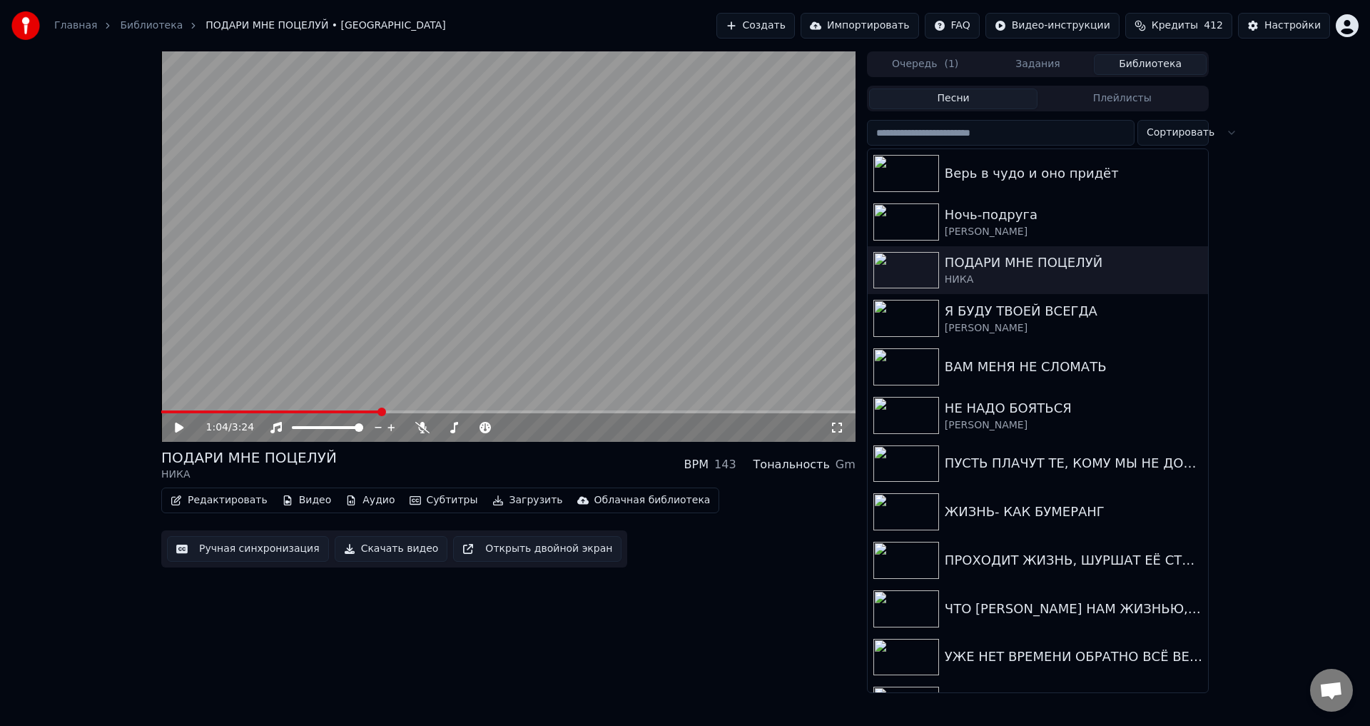
click at [211, 558] on button "Ручная синхронизация" at bounding box center [248, 549] width 162 height 26
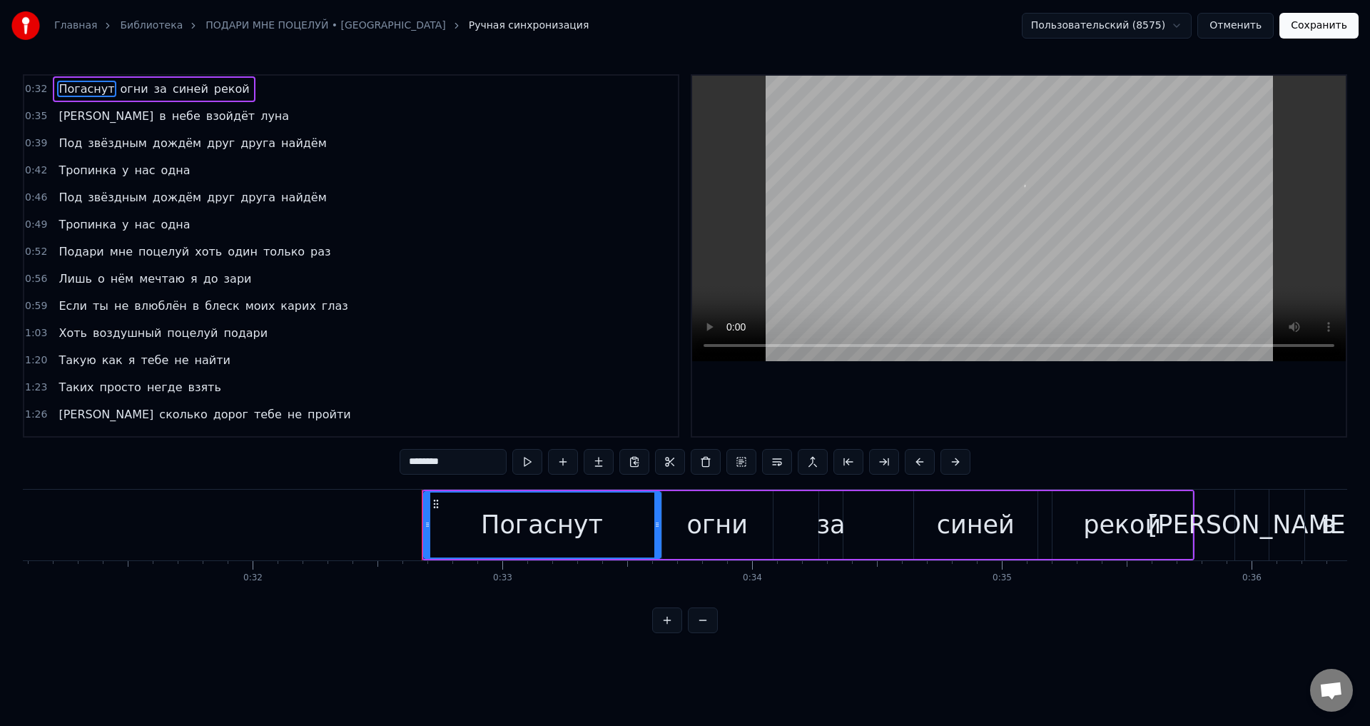
scroll to position [0, 8089]
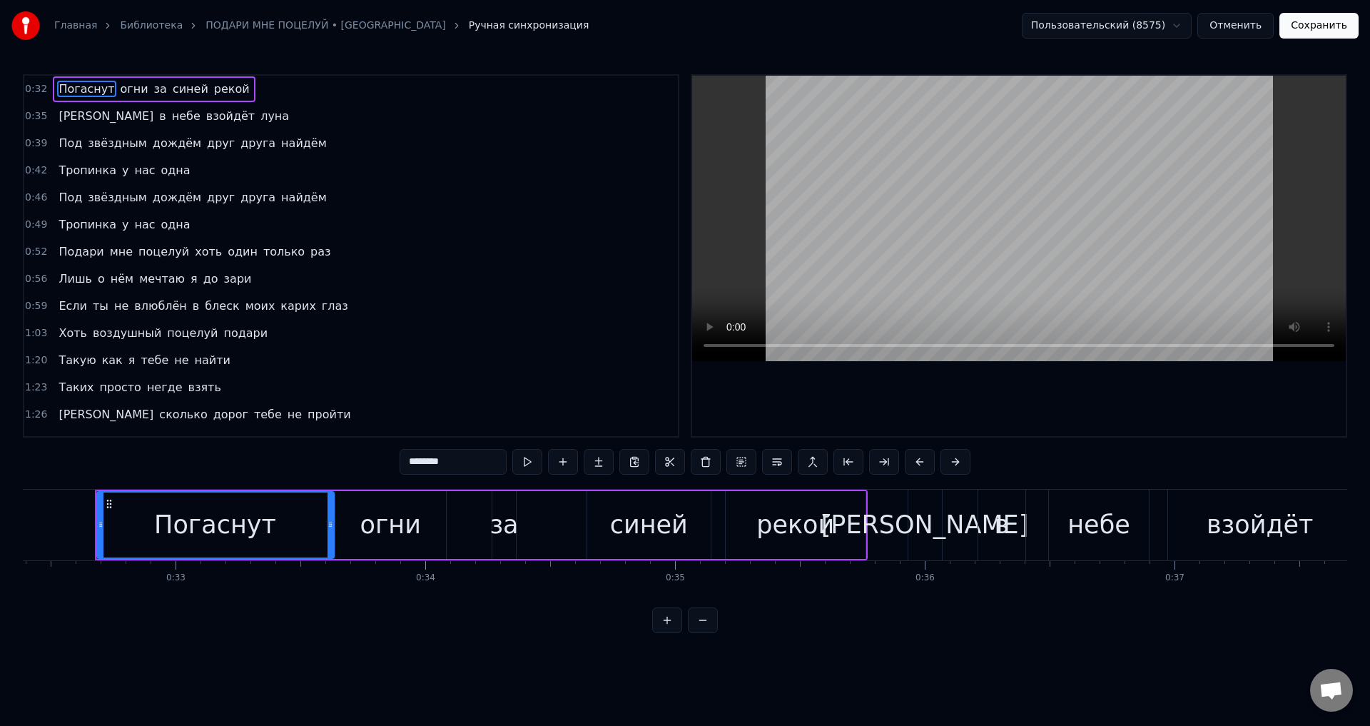
click at [57, 313] on span "Если" at bounding box center [72, 306] width 31 height 16
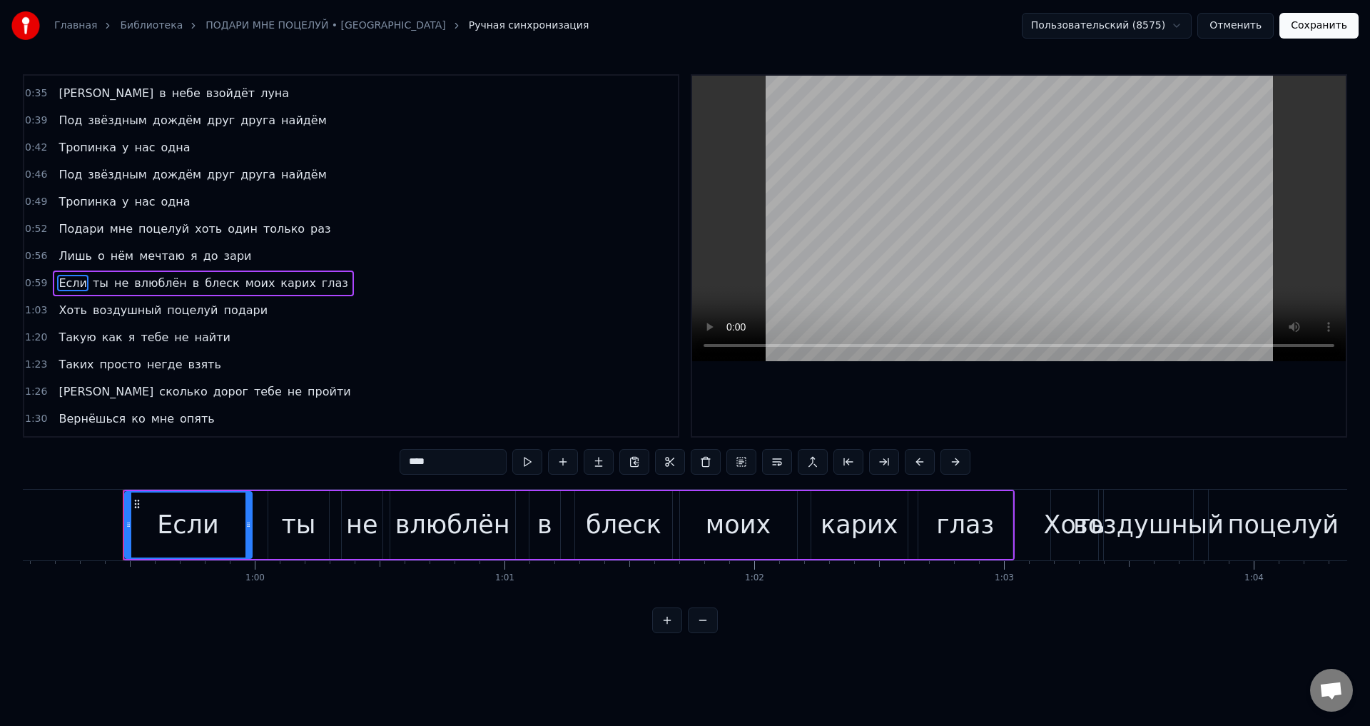
scroll to position [0, 14781]
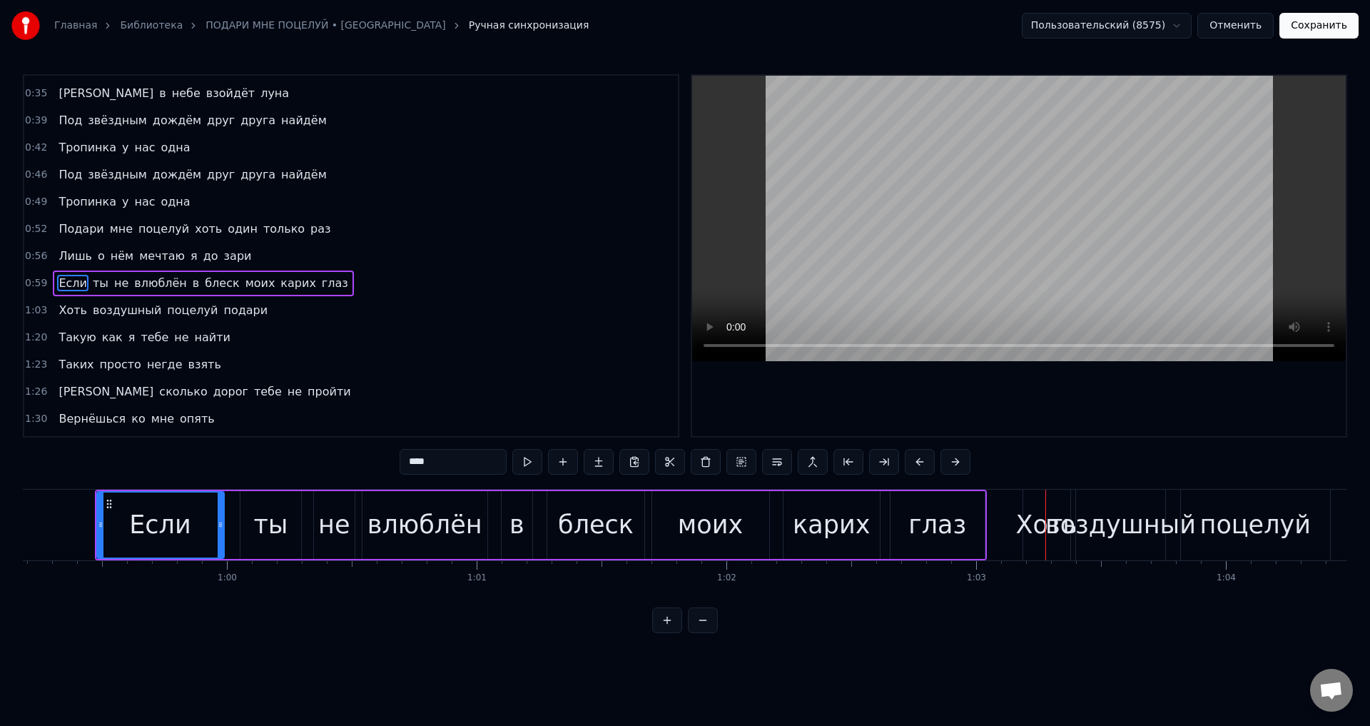
click at [963, 522] on div "глаз" at bounding box center [938, 525] width 94 height 68
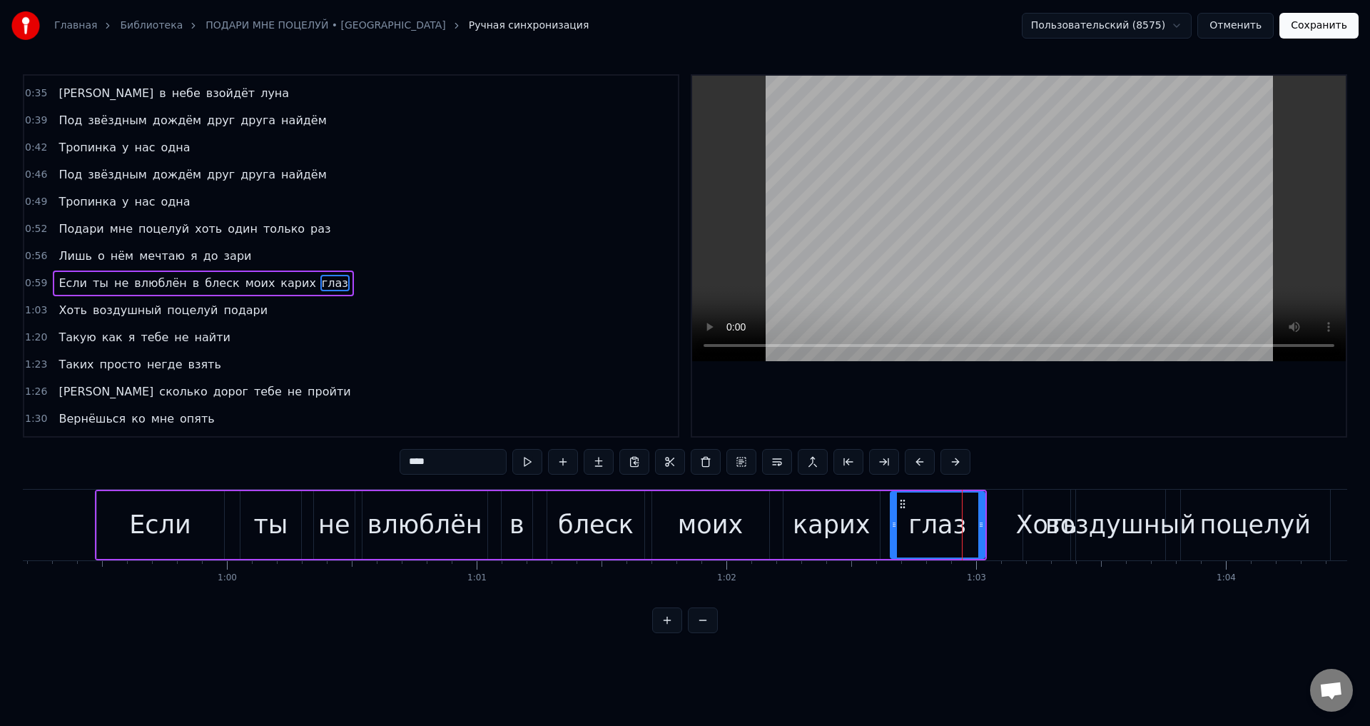
scroll to position [50, 0]
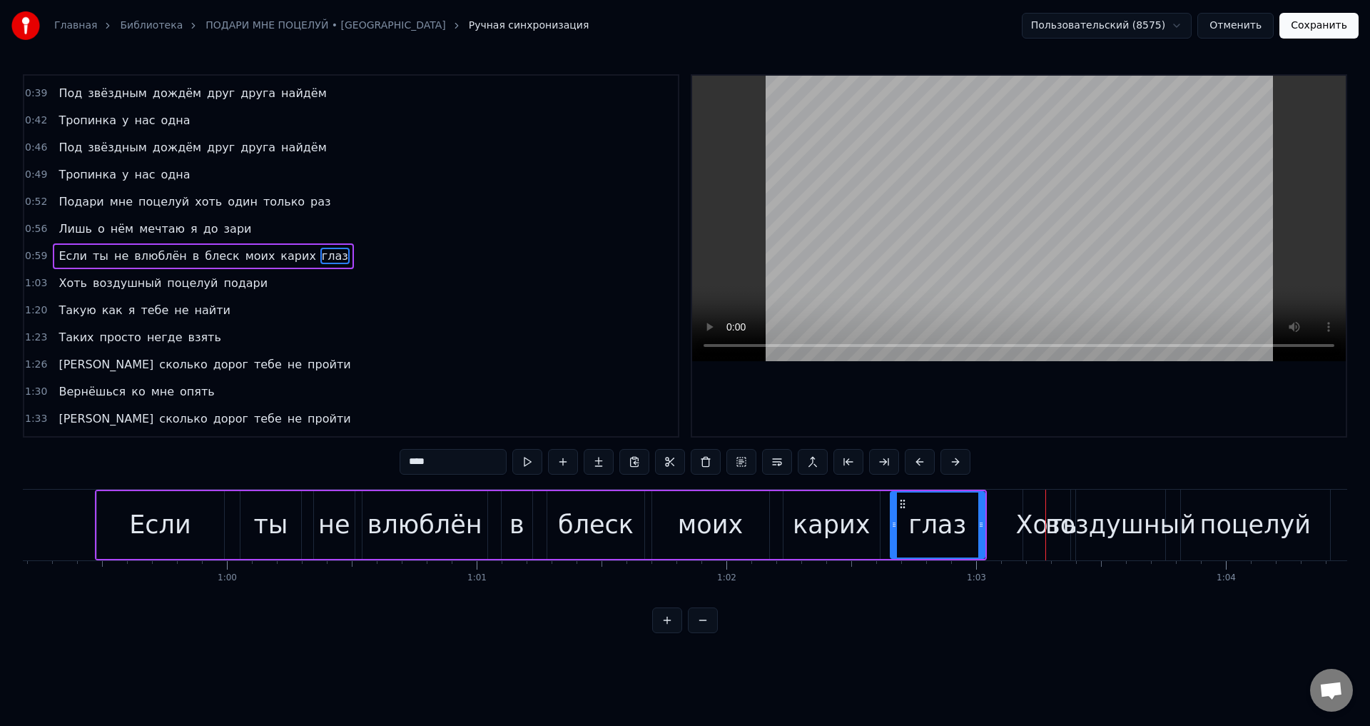
click at [1047, 517] on div "Хоть" at bounding box center [1046, 525] width 61 height 38
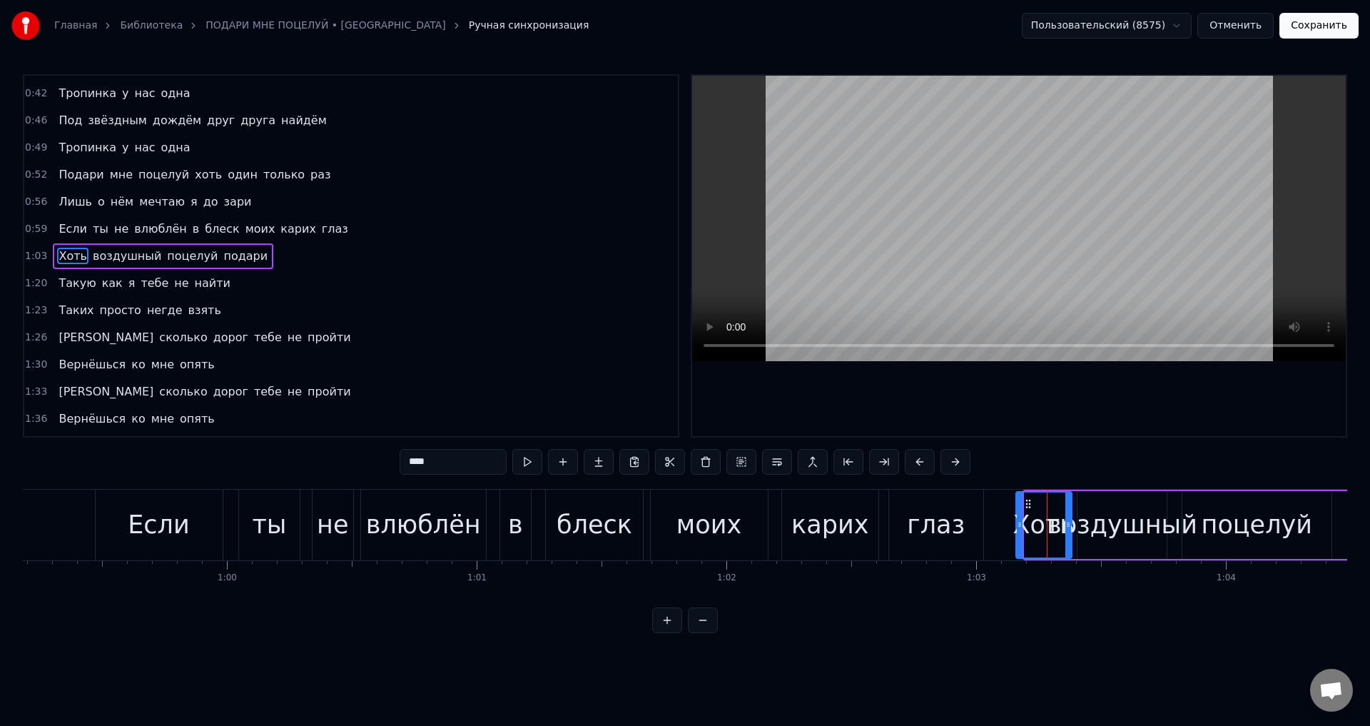
drag, startPoint x: 1030, startPoint y: 523, endPoint x: 1021, endPoint y: 523, distance: 8.6
click at [1021, 523] on icon at bounding box center [1020, 524] width 6 height 11
click at [961, 521] on div "глаз" at bounding box center [936, 525] width 94 height 71
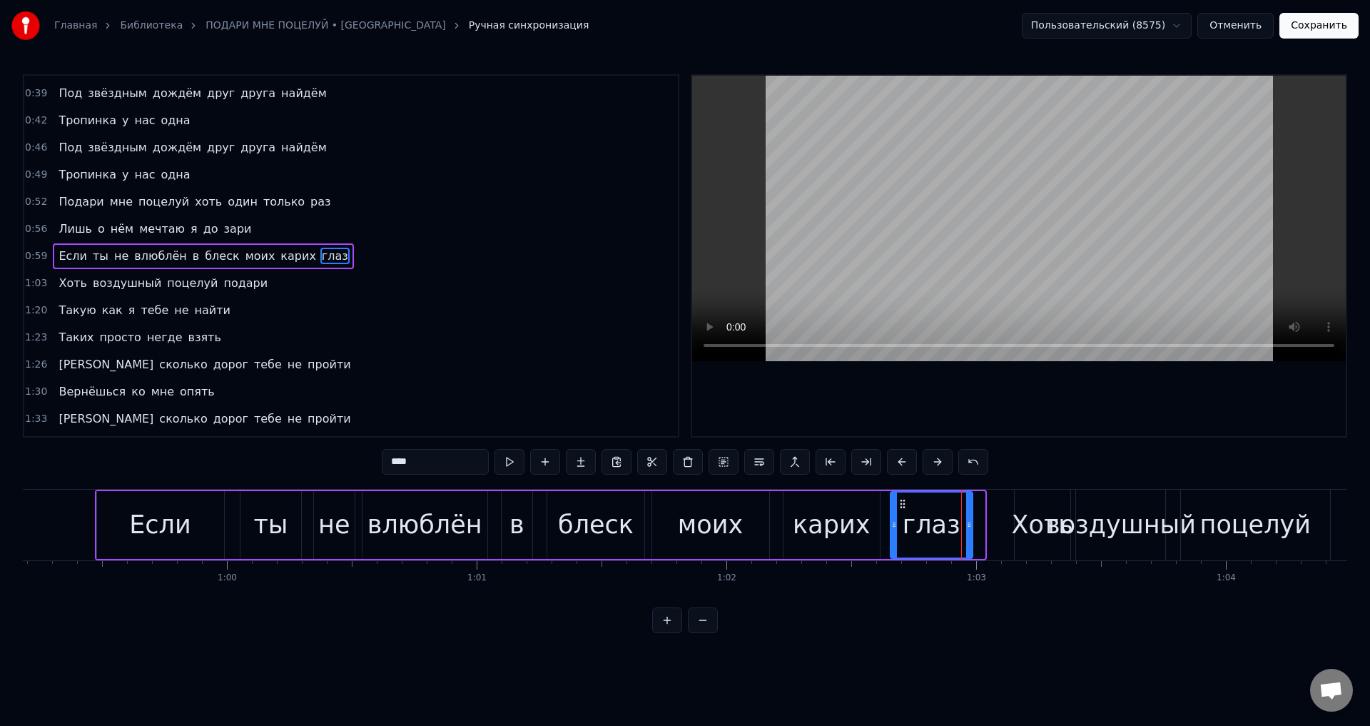
drag, startPoint x: 980, startPoint y: 528, endPoint x: 968, endPoint y: 528, distance: 12.1
click at [968, 528] on icon at bounding box center [969, 524] width 6 height 11
click at [838, 525] on div "карих" at bounding box center [831, 525] width 77 height 38
type input "*****"
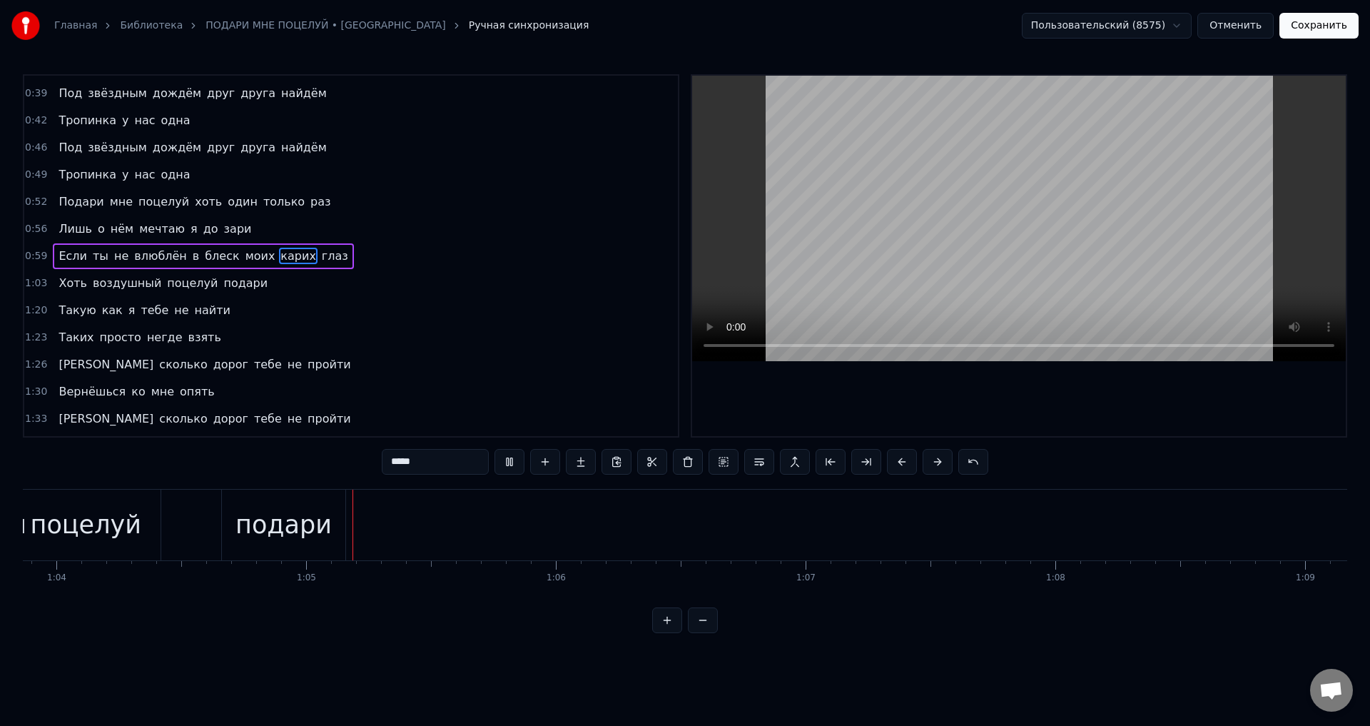
scroll to position [0, 16012]
click at [1317, 41] on div "Главная Библиотека ПОДАРИ МНЕ ПОЦЕЛУЙ • НИКА Ручная синхронизация Пользовательс…" at bounding box center [685, 25] width 1370 height 51
click at [1337, 18] on button "Сохранить" at bounding box center [1318, 26] width 79 height 26
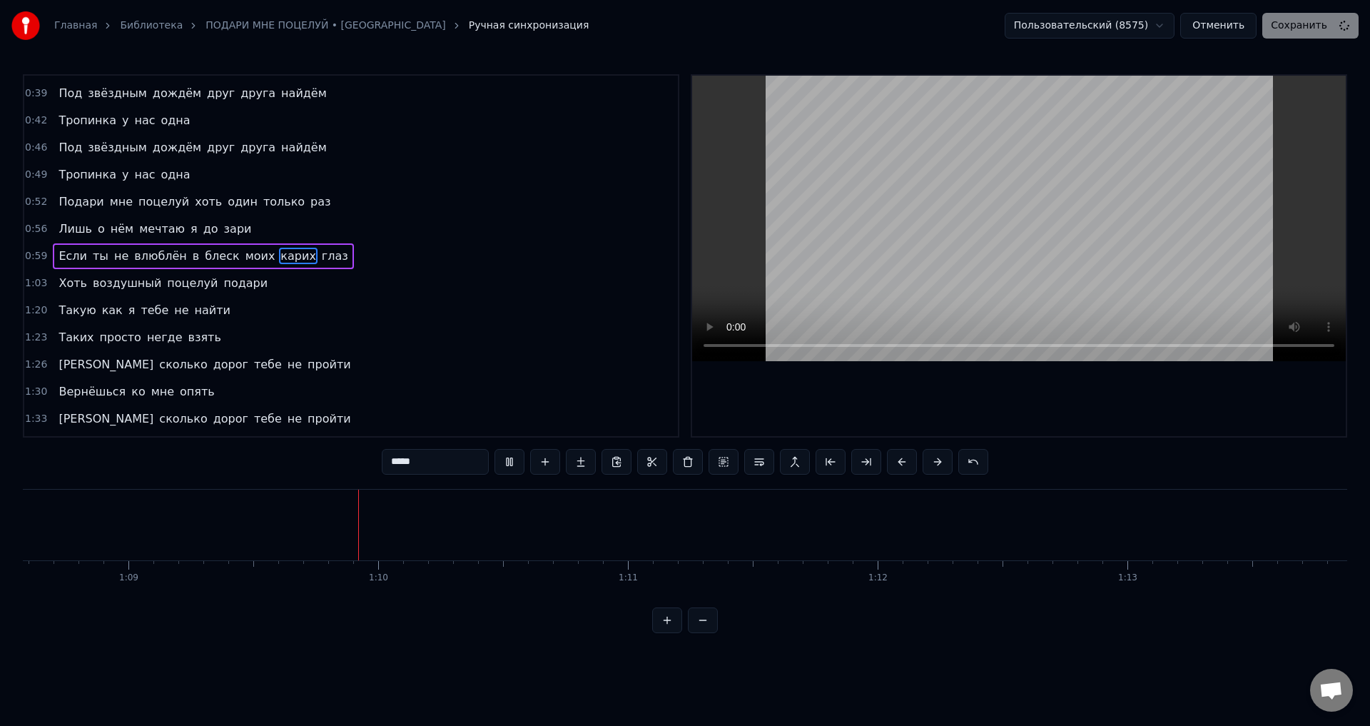
scroll to position [0, 17225]
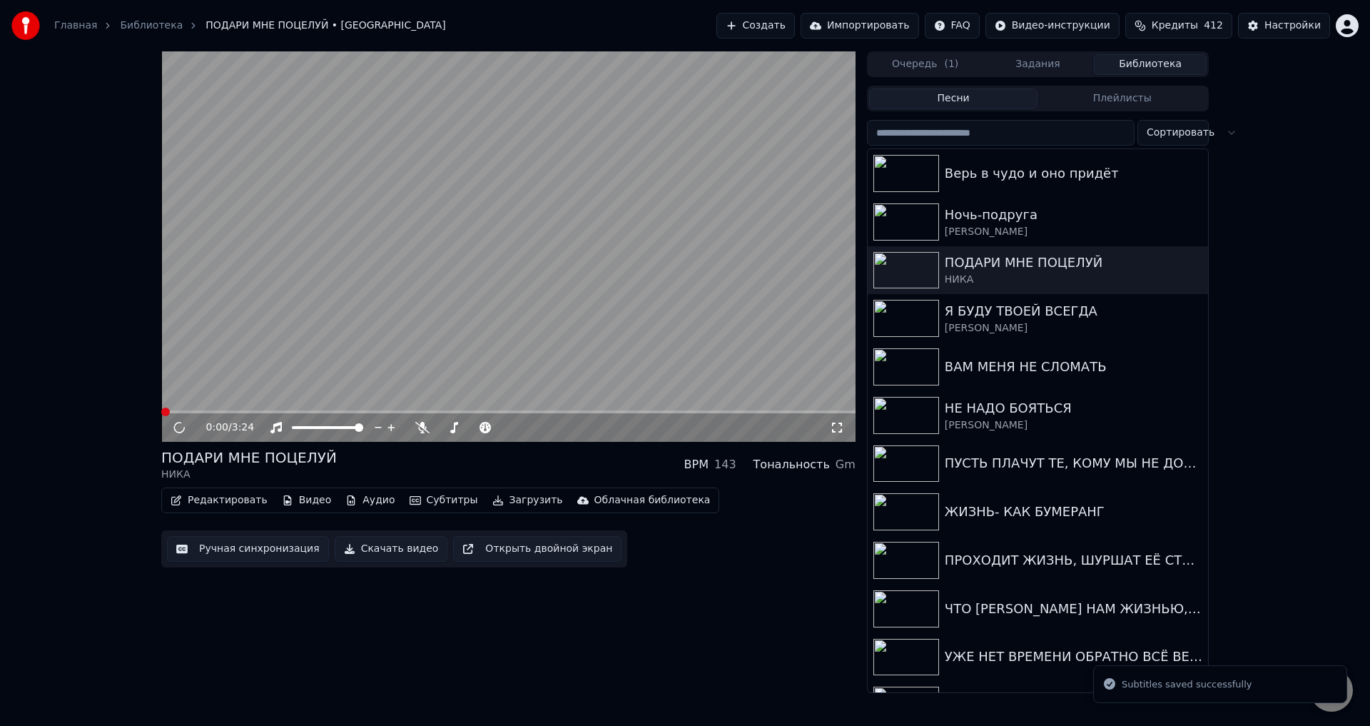
click at [302, 410] on span at bounding box center [508, 411] width 694 height 3
click at [838, 430] on icon at bounding box center [837, 427] width 14 height 11
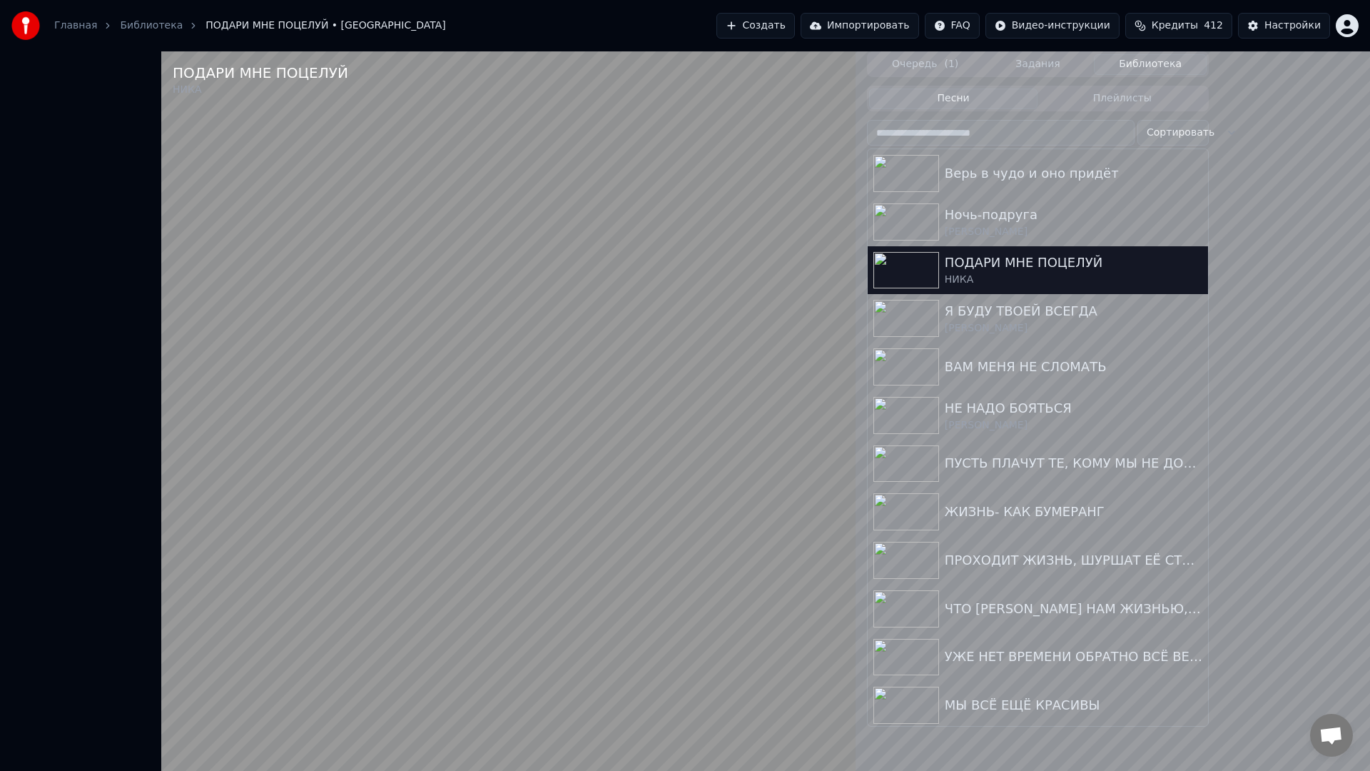
click at [816, 545] on video at bounding box center [508, 436] width 694 height 771
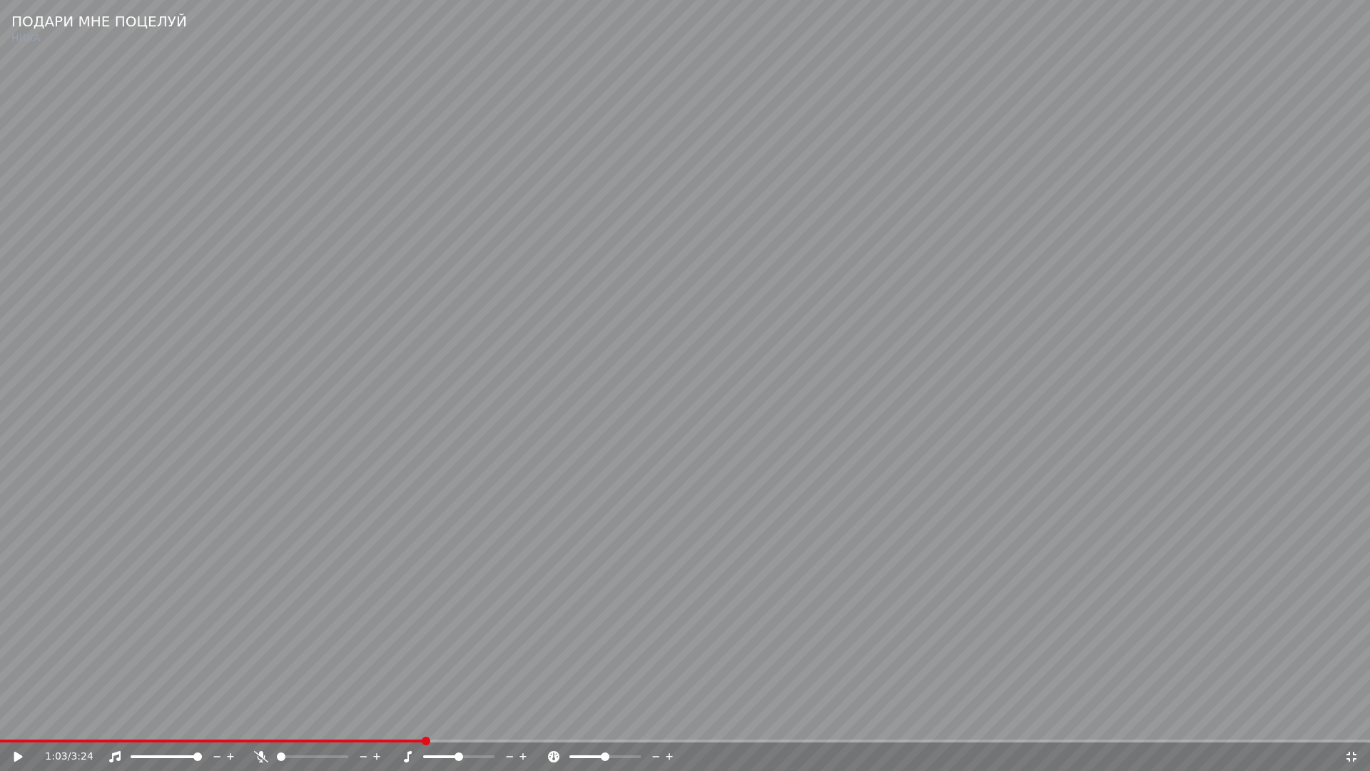
click at [1352, 725] on icon at bounding box center [1351, 756] width 14 height 11
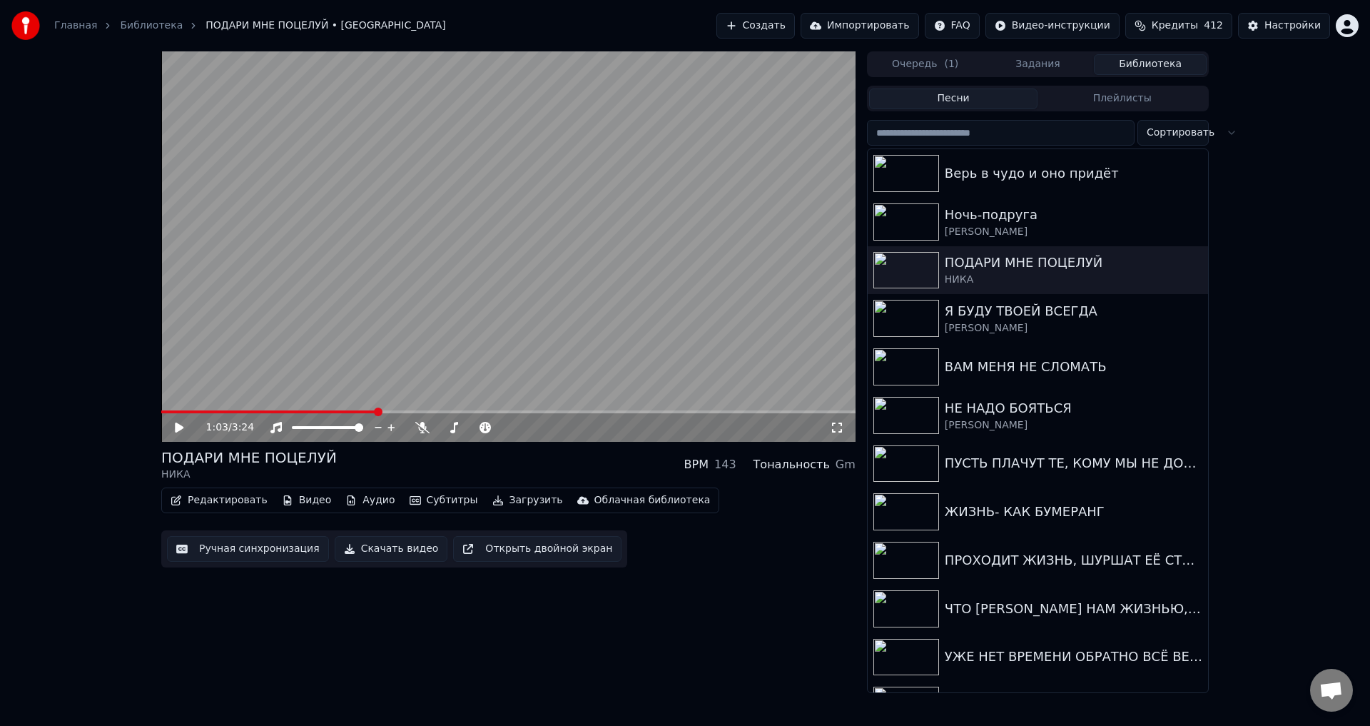
click at [257, 548] on button "Ручная синхронизация" at bounding box center [248, 549] width 162 height 26
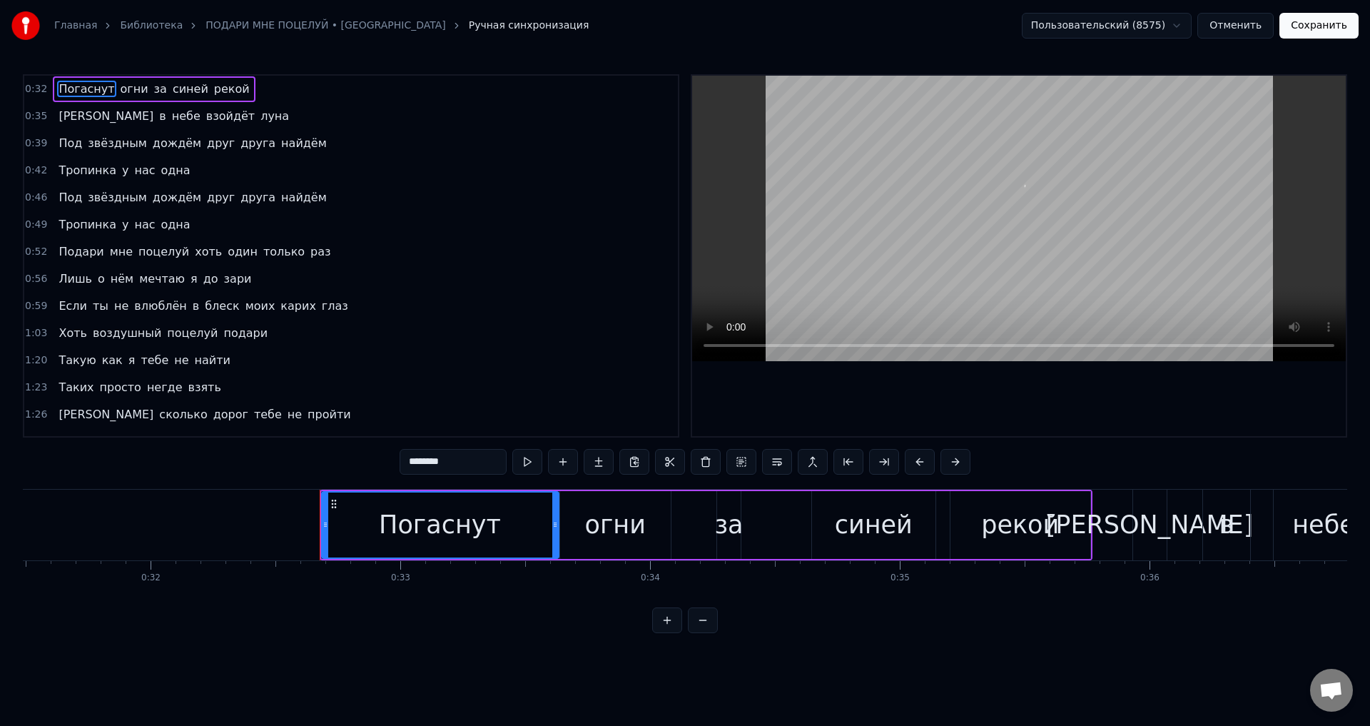
scroll to position [0, 8089]
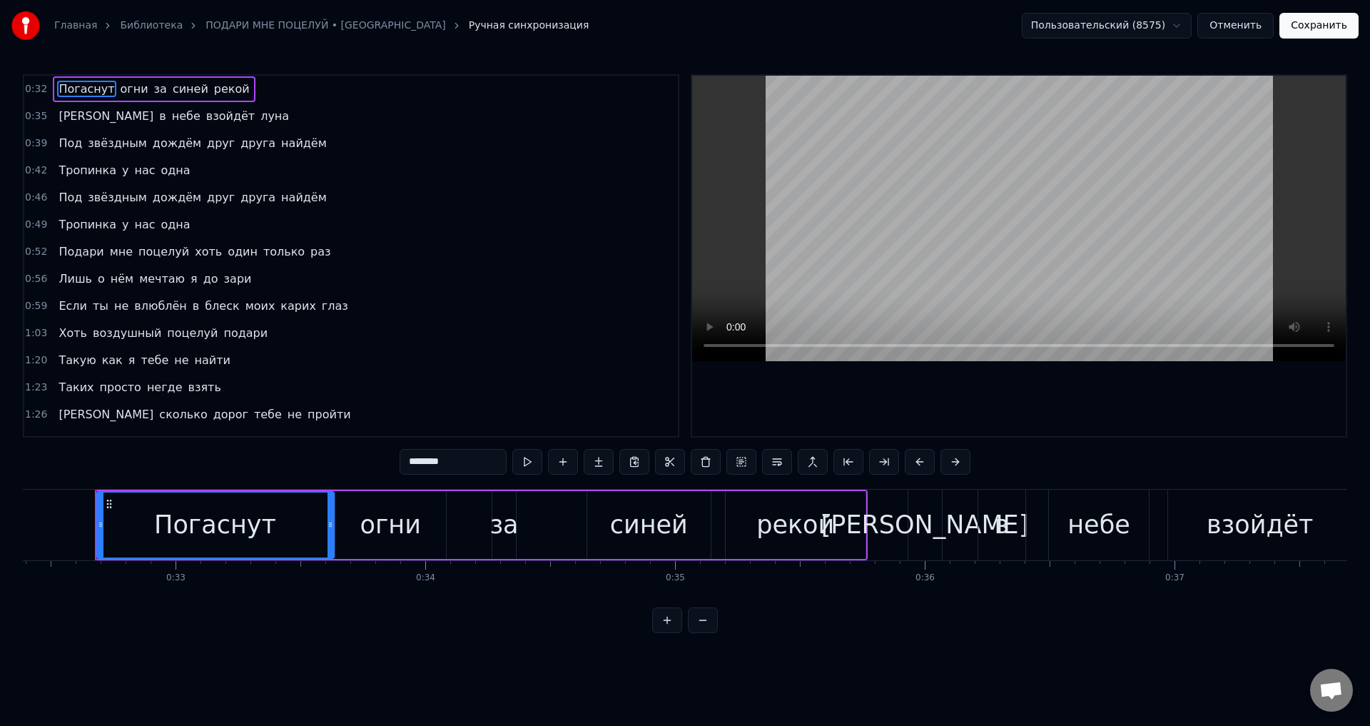
click at [205, 302] on span "блеск" at bounding box center [221, 306] width 37 height 16
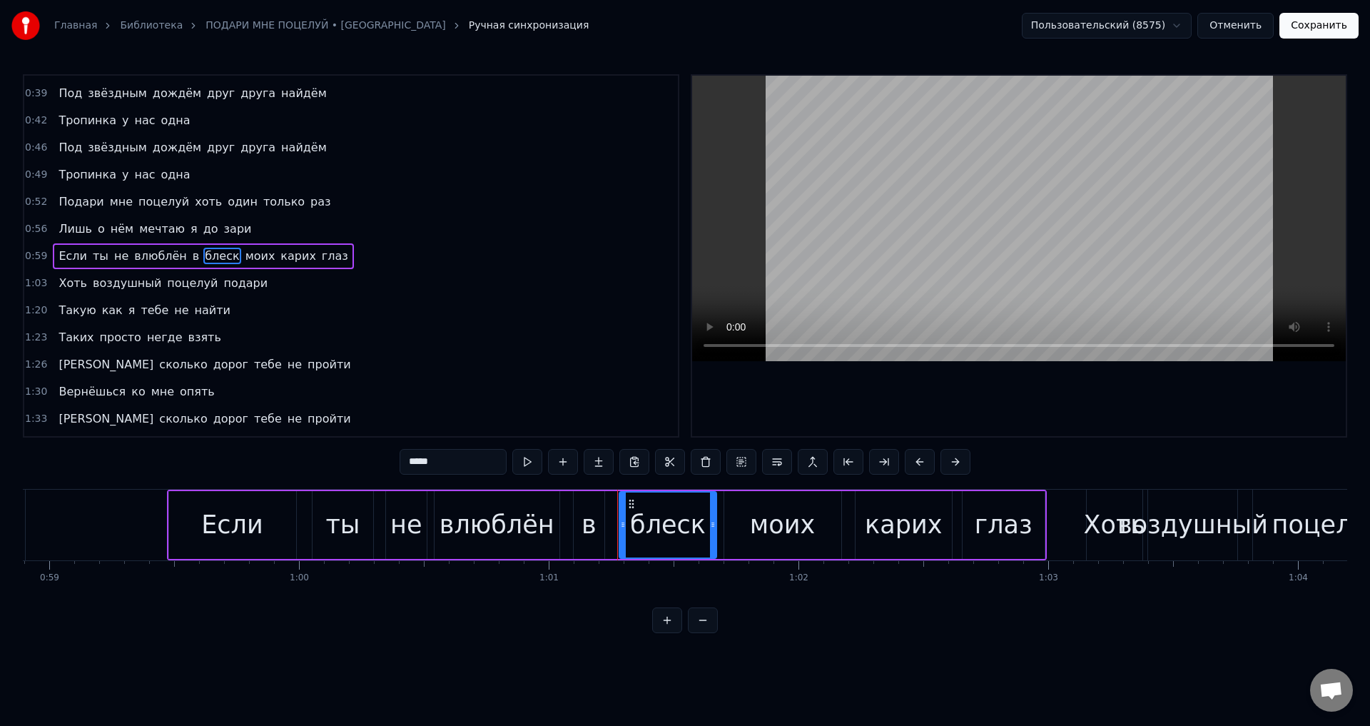
scroll to position [0, 15232]
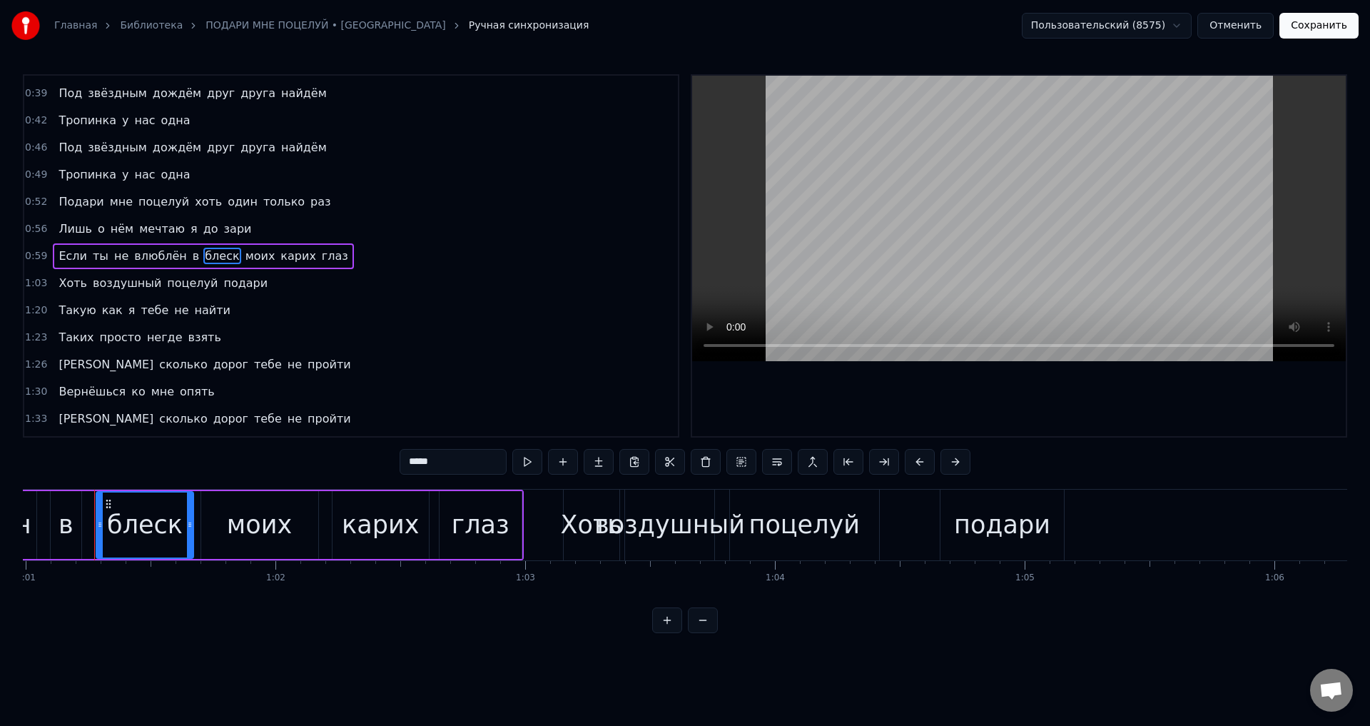
click at [355, 525] on div "карих" at bounding box center [380, 525] width 77 height 38
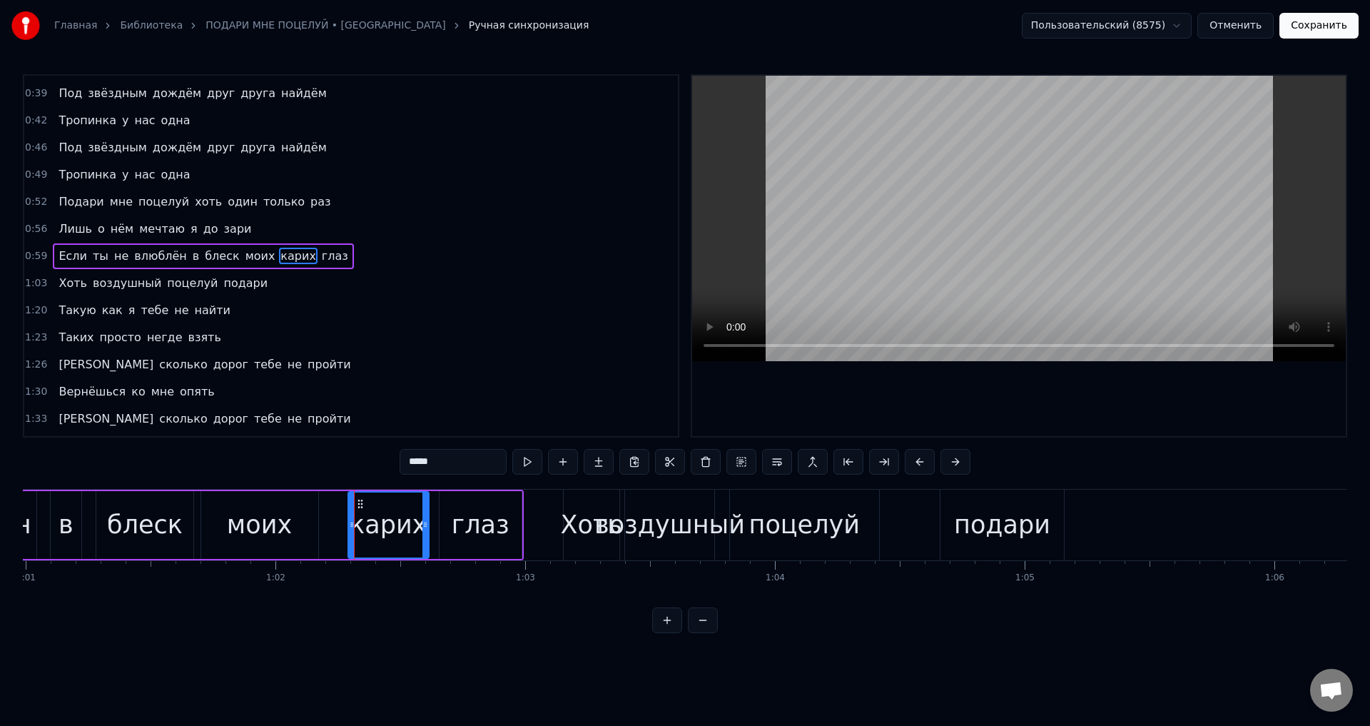
drag, startPoint x: 335, startPoint y: 528, endPoint x: 351, endPoint y: 528, distance: 15.7
click at [351, 528] on icon at bounding box center [352, 524] width 6 height 11
click at [271, 526] on div "моих" at bounding box center [259, 525] width 65 height 38
type input "****"
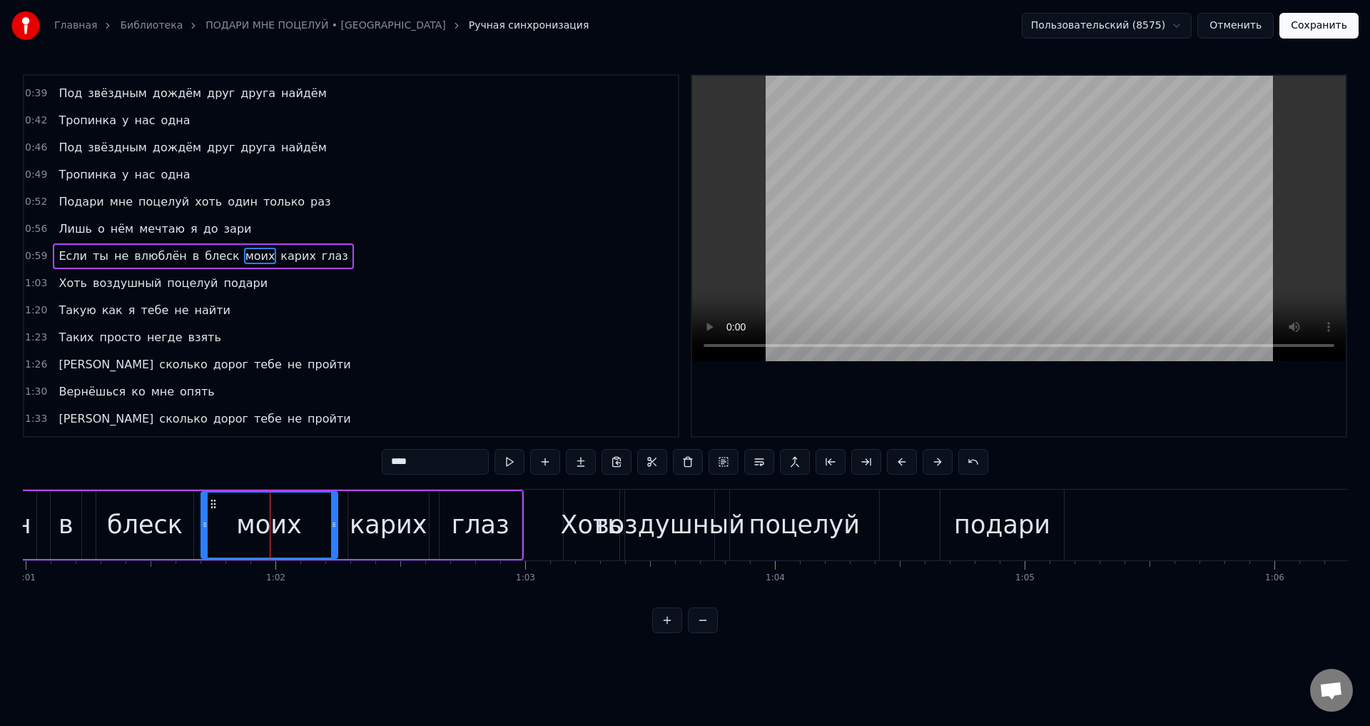
drag, startPoint x: 315, startPoint y: 526, endPoint x: 335, endPoint y: 526, distance: 19.3
click at [335, 526] on circle at bounding box center [334, 526] width 1 height 1
drag, startPoint x: 253, startPoint y: 527, endPoint x: 534, endPoint y: 415, distance: 302.3
click at [255, 527] on div "моих" at bounding box center [268, 525] width 65 height 38
click at [1308, 31] on button "Сохранить" at bounding box center [1318, 26] width 79 height 26
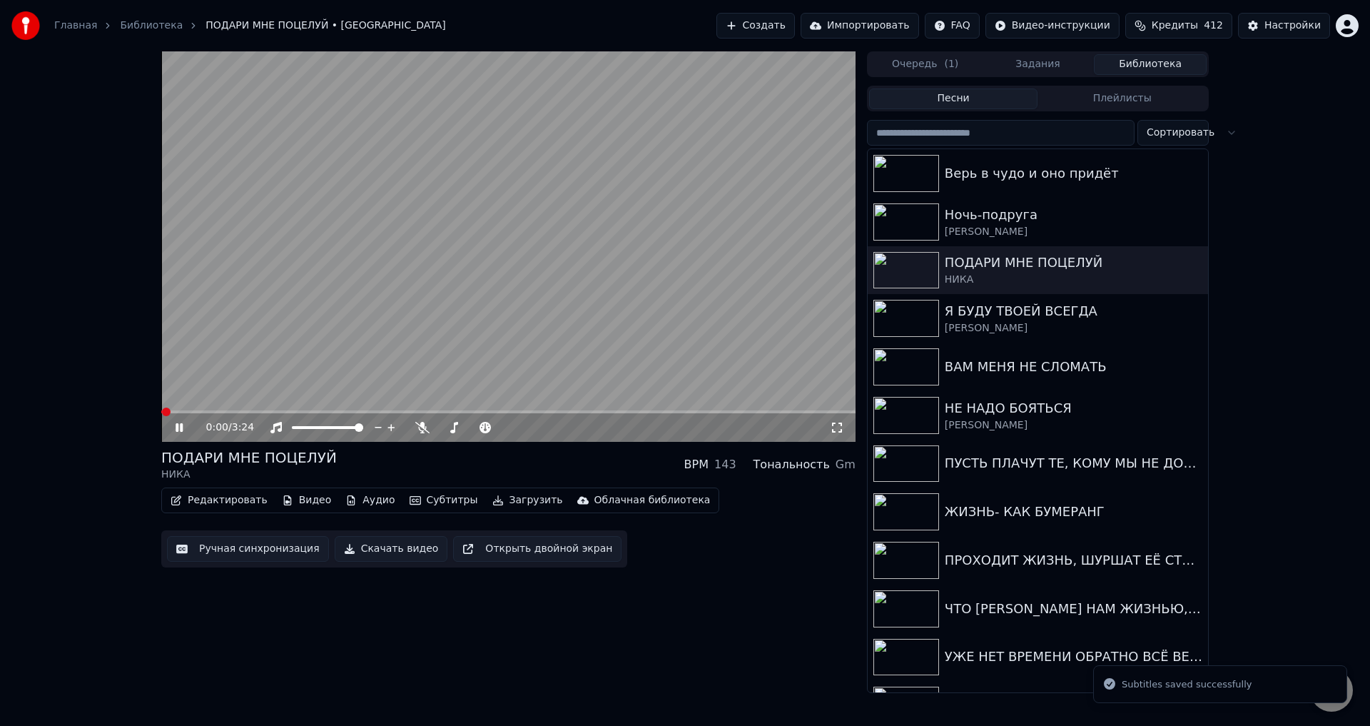
click at [333, 410] on video at bounding box center [508, 246] width 694 height 390
click at [333, 412] on span at bounding box center [508, 411] width 694 height 3
click at [835, 424] on icon at bounding box center [837, 427] width 10 height 10
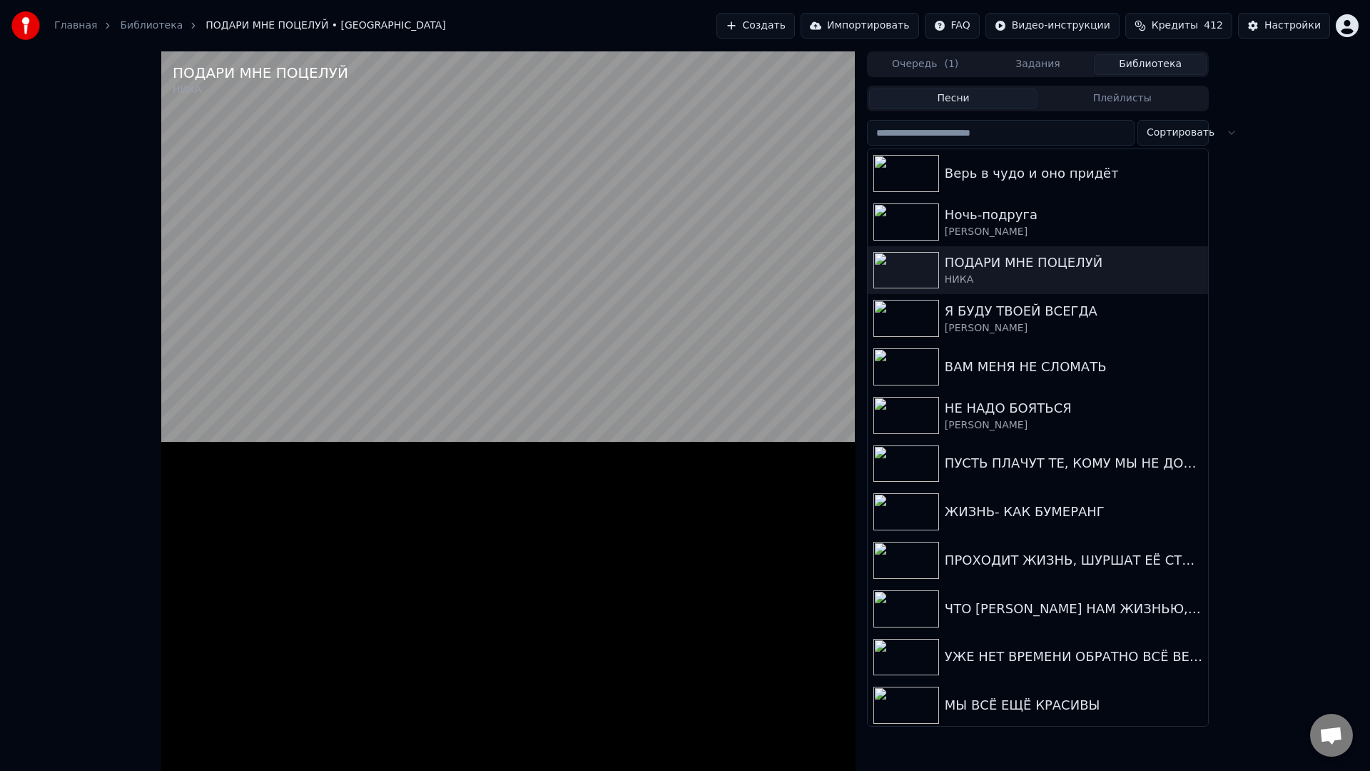
click at [629, 405] on video at bounding box center [508, 436] width 694 height 771
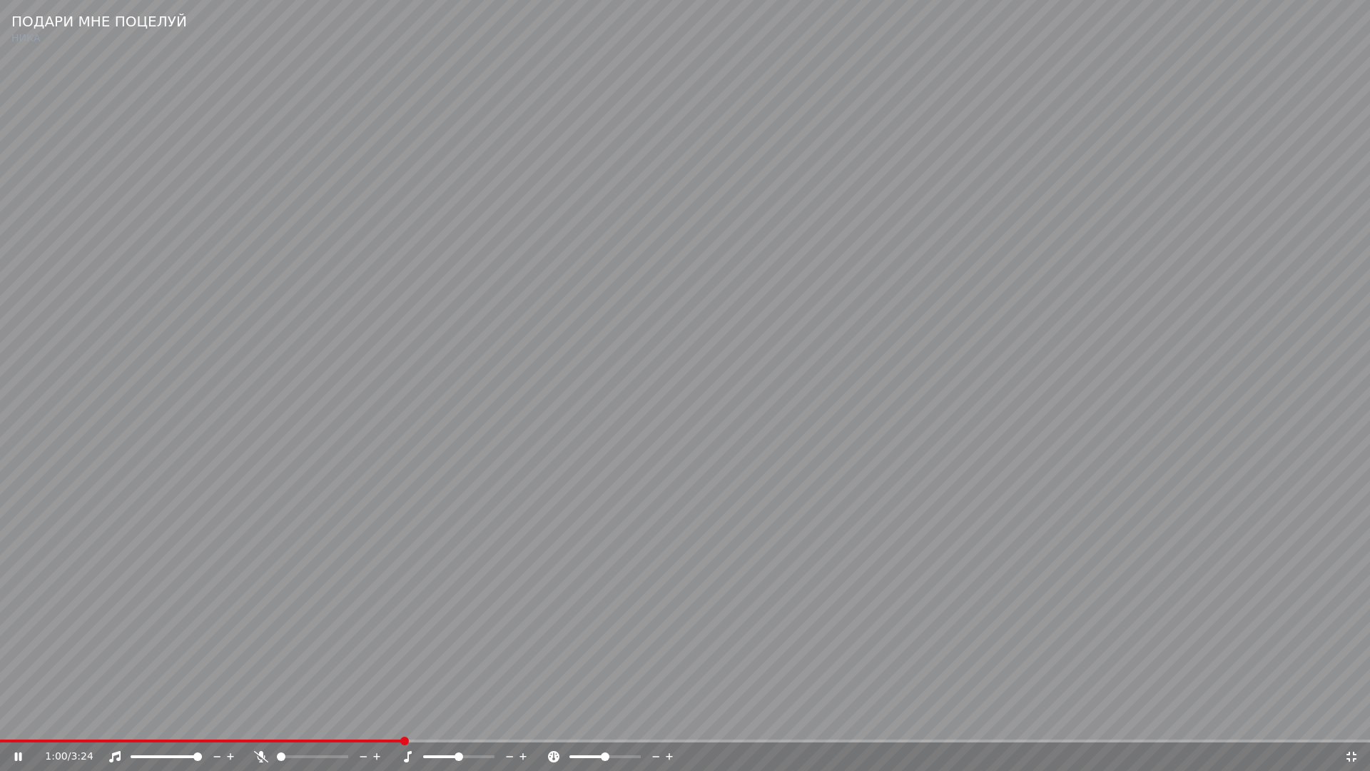
click at [400, 725] on span at bounding box center [201, 740] width 402 height 3
click at [363, 725] on span at bounding box center [181, 740] width 363 height 3
click at [333, 725] on span at bounding box center [167, 740] width 335 height 3
click at [675, 659] on video at bounding box center [685, 385] width 1370 height 771
click at [1348, 725] on icon at bounding box center [1351, 756] width 14 height 11
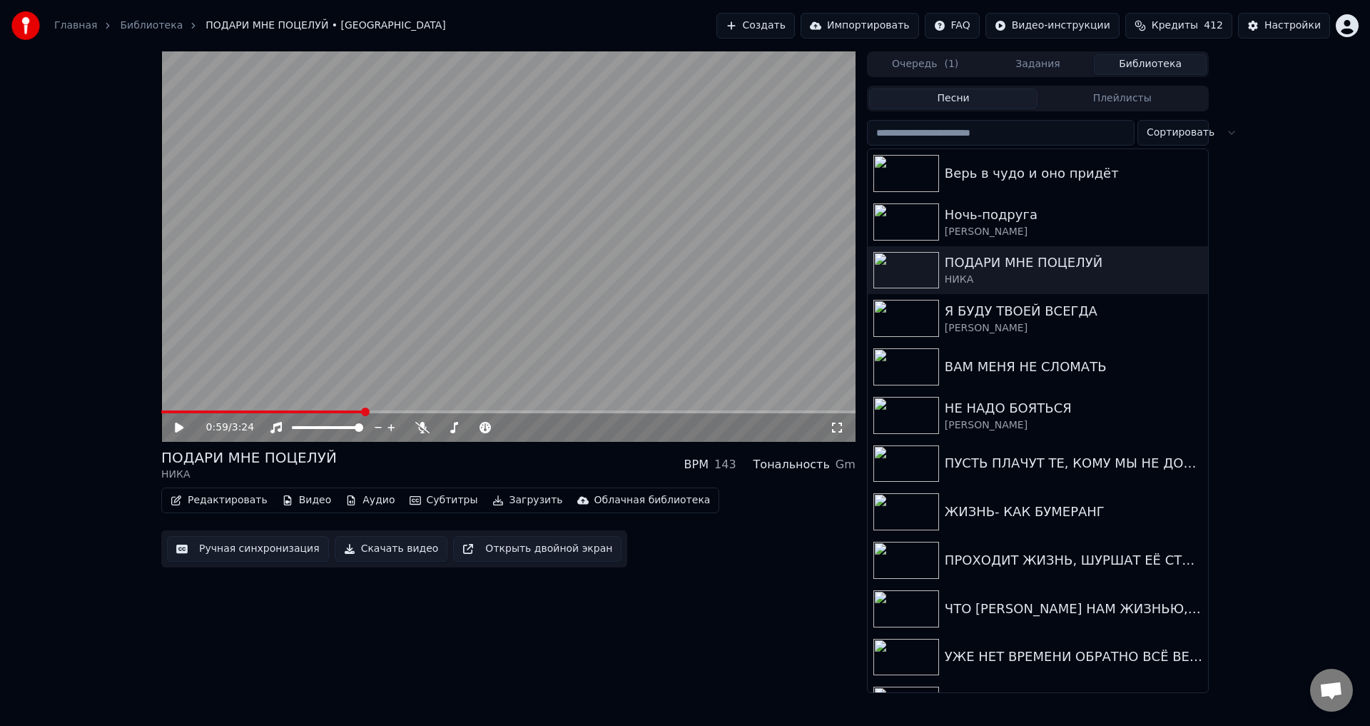
click at [228, 557] on button "Ручная синхронизация" at bounding box center [248, 549] width 162 height 26
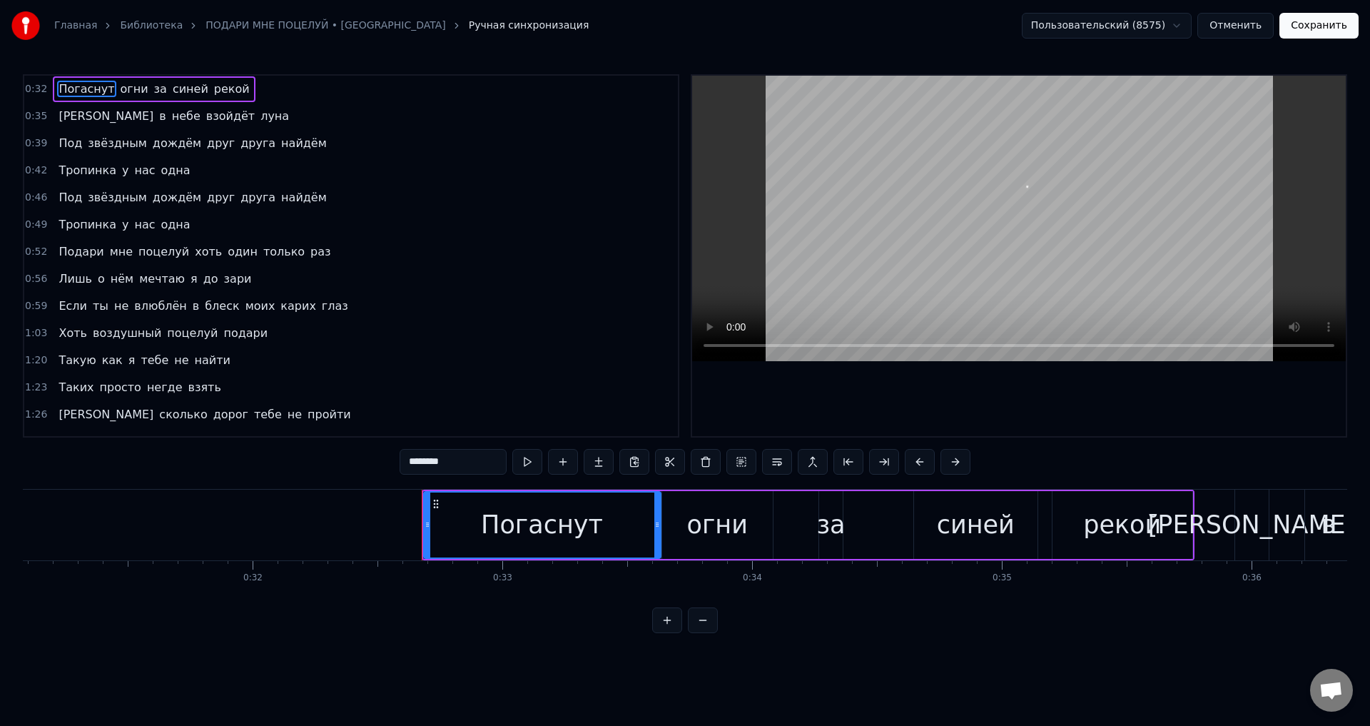
scroll to position [0, 8089]
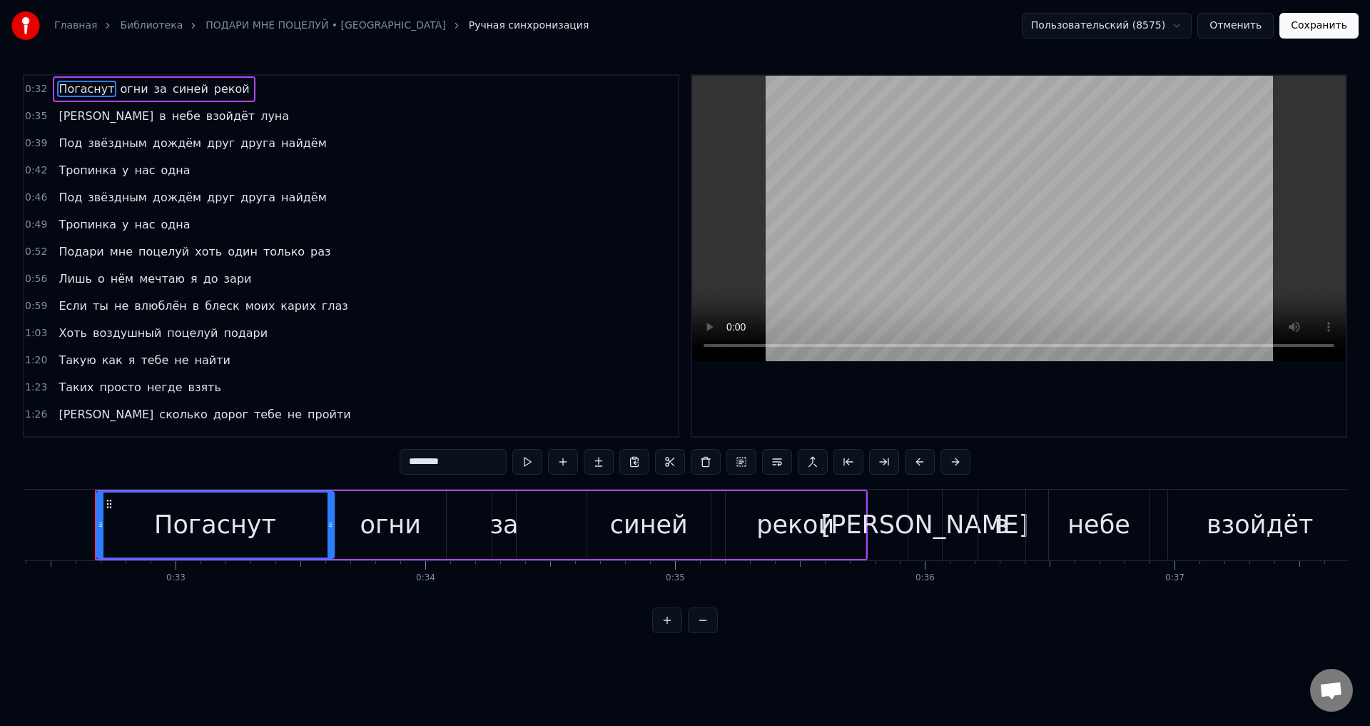
click at [189, 280] on span "я" at bounding box center [194, 278] width 10 height 16
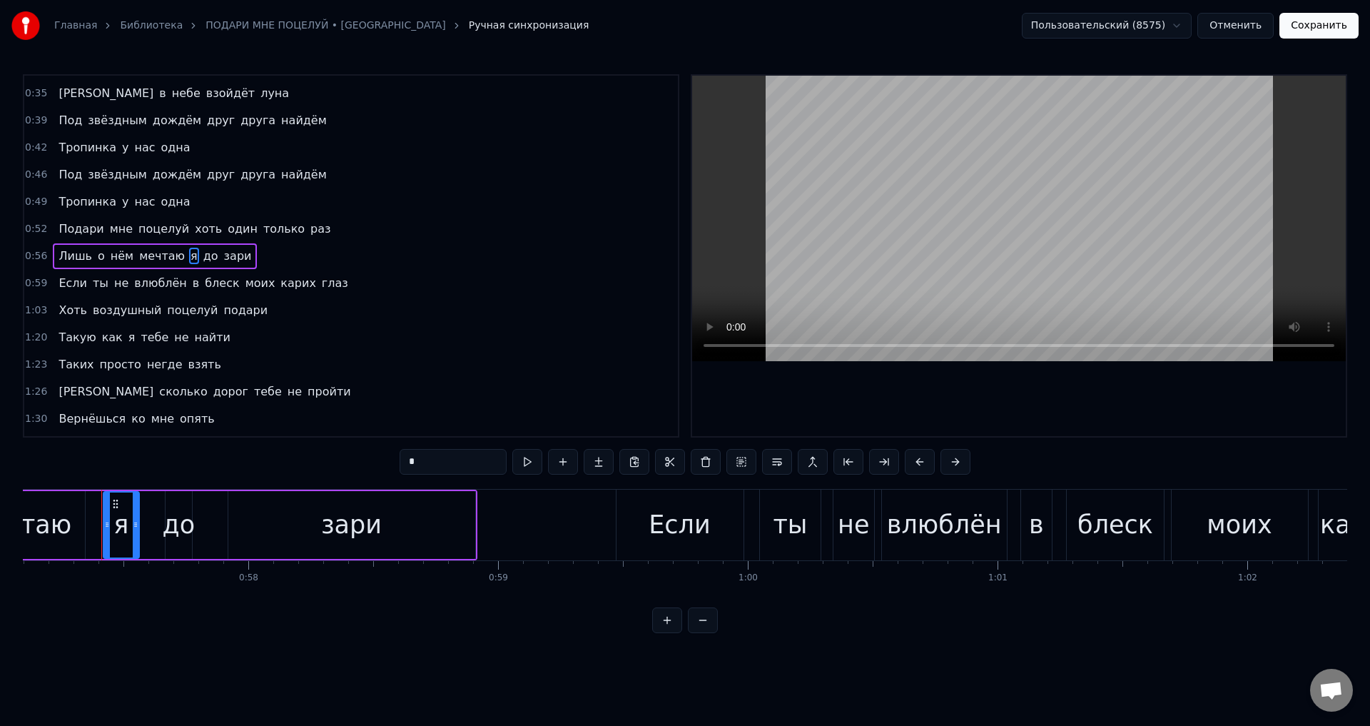
scroll to position [0, 14267]
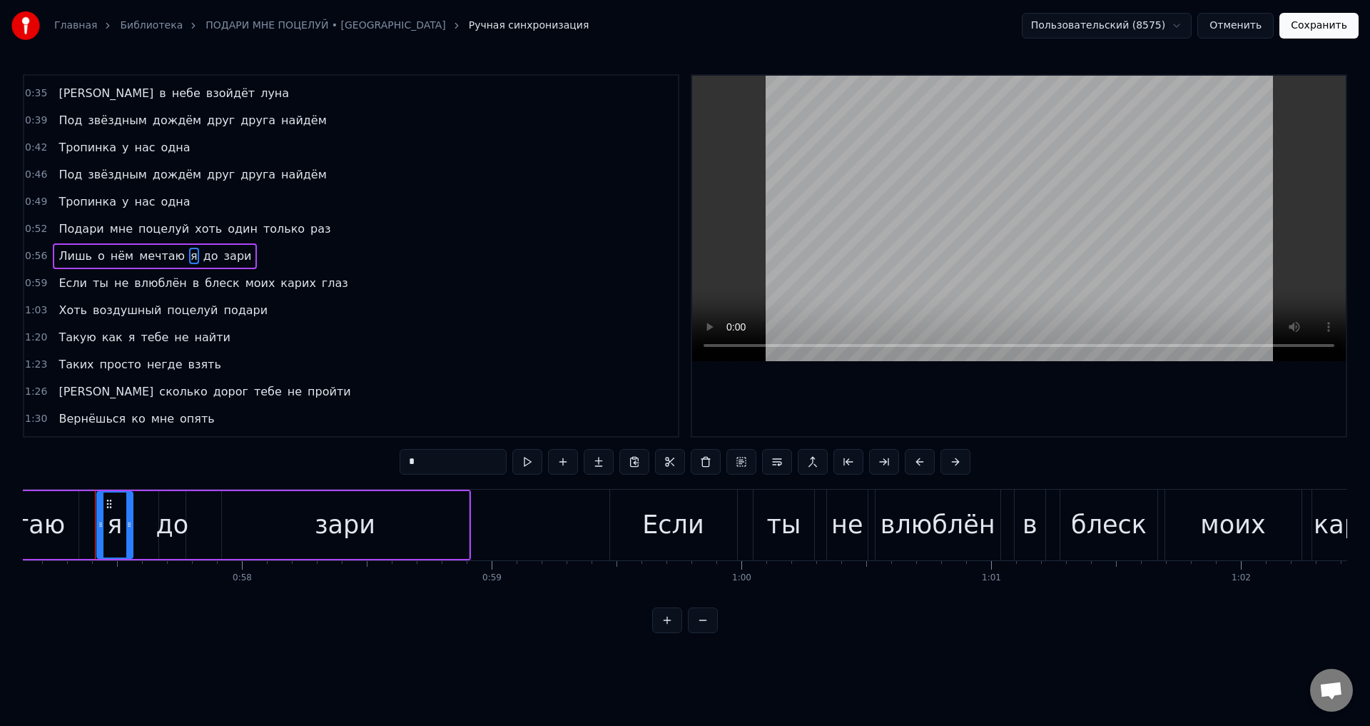
click at [118, 526] on div "я" at bounding box center [114, 525] width 15 height 38
drag, startPoint x: 129, startPoint y: 529, endPoint x: 148, endPoint y: 529, distance: 19.3
click at [148, 529] on icon at bounding box center [149, 524] width 6 height 11
click at [161, 525] on div "до" at bounding box center [172, 525] width 33 height 38
click at [166, 527] on icon at bounding box center [167, 524] width 6 height 11
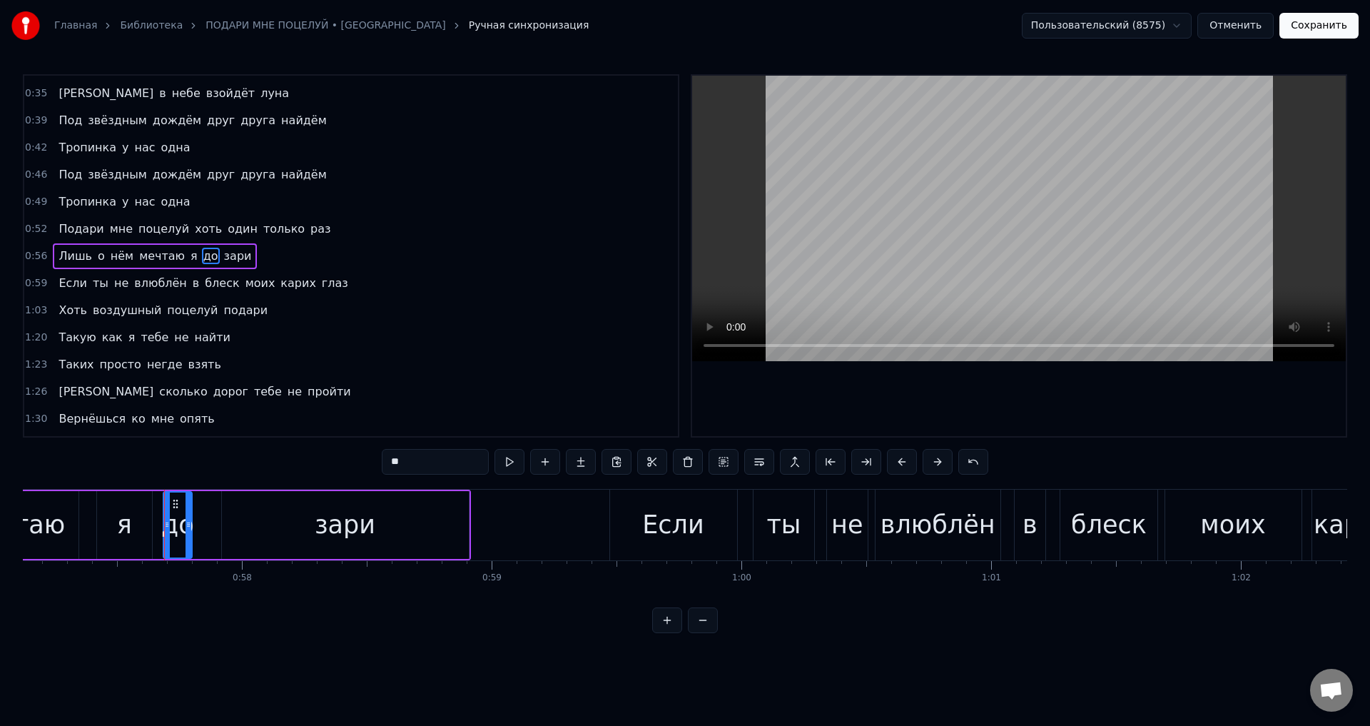
click at [189, 527] on icon at bounding box center [189, 524] width 6 height 11
click at [105, 524] on div "я" at bounding box center [125, 525] width 56 height 68
type input "*"
click at [111, 526] on div "я" at bounding box center [125, 524] width 54 height 65
click at [1325, 34] on button "Сохранить" at bounding box center [1318, 26] width 79 height 26
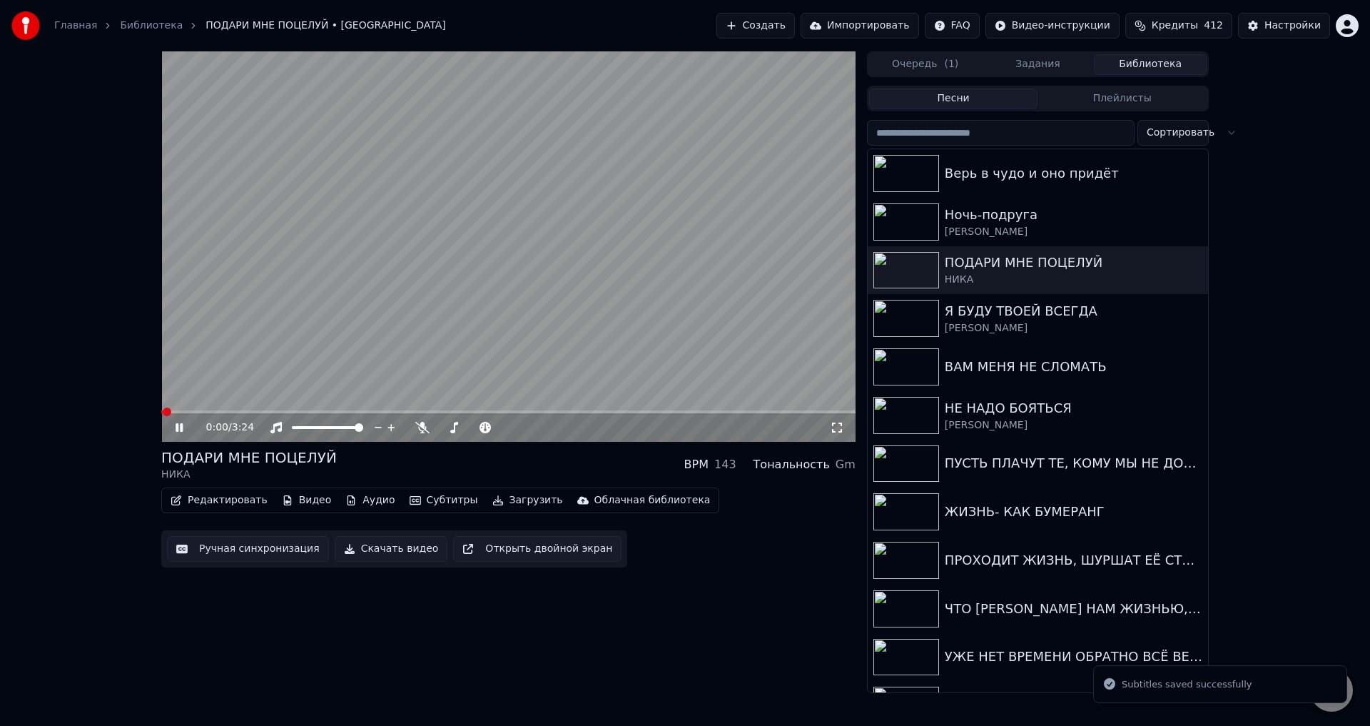
click at [290, 410] on video at bounding box center [508, 246] width 694 height 390
click at [293, 411] on span at bounding box center [508, 411] width 694 height 3
click at [333, 412] on span at bounding box center [508, 411] width 694 height 3
click at [844, 425] on div "0:50 / 3:24" at bounding box center [508, 427] width 683 height 14
click at [837, 427] on icon at bounding box center [837, 427] width 14 height 11
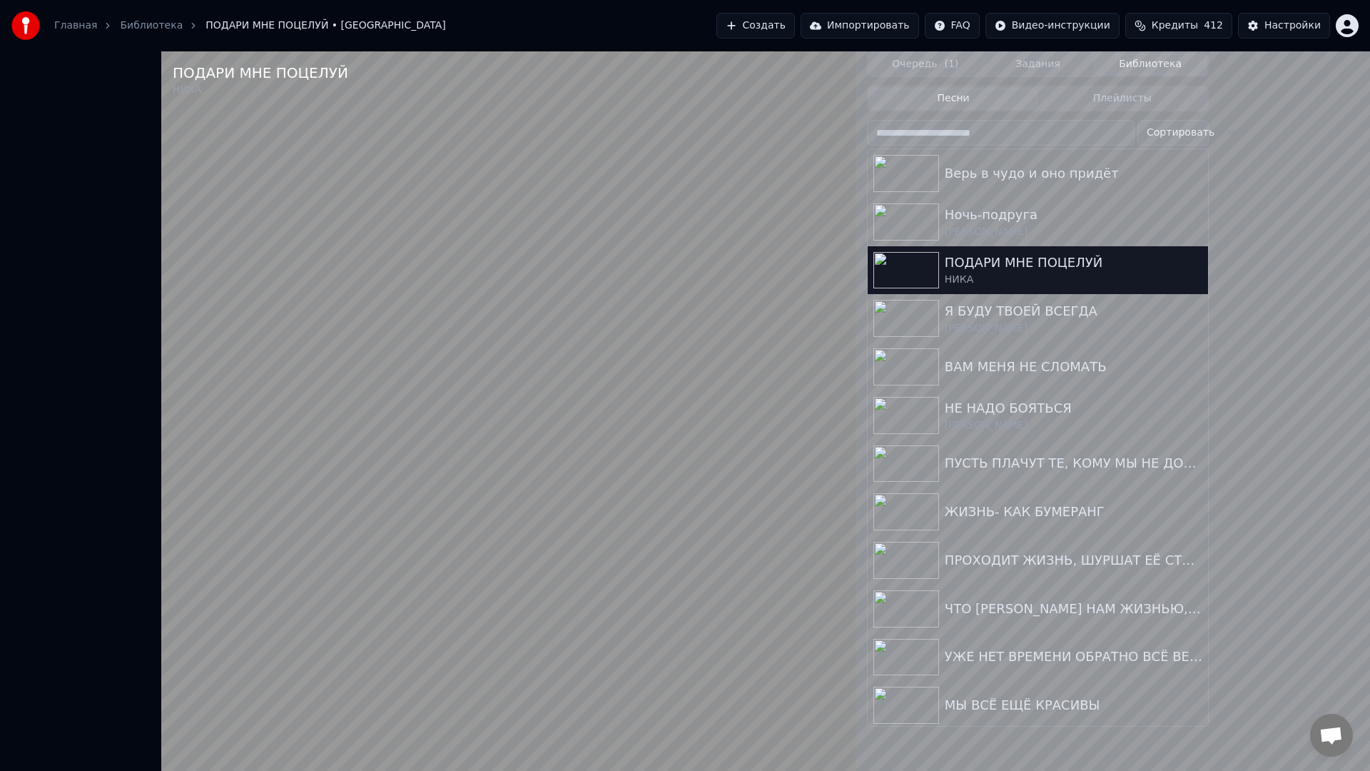
click at [753, 369] on video at bounding box center [508, 436] width 694 height 771
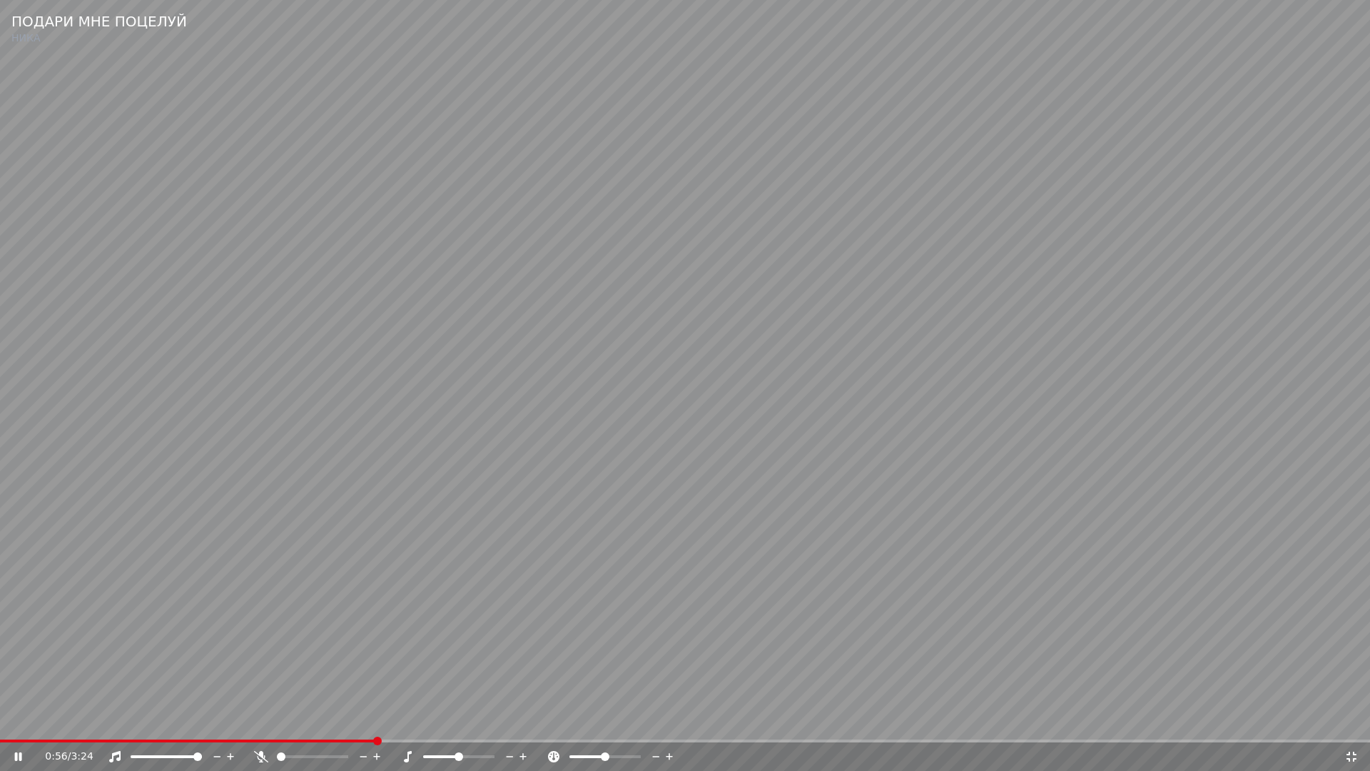
click at [375, 725] on span at bounding box center [188, 740] width 376 height 3
click at [754, 694] on video at bounding box center [685, 385] width 1370 height 771
click at [873, 689] on video at bounding box center [685, 385] width 1370 height 771
click at [591, 666] on video at bounding box center [685, 385] width 1370 height 771
click at [395, 725] on span at bounding box center [198, 740] width 396 height 3
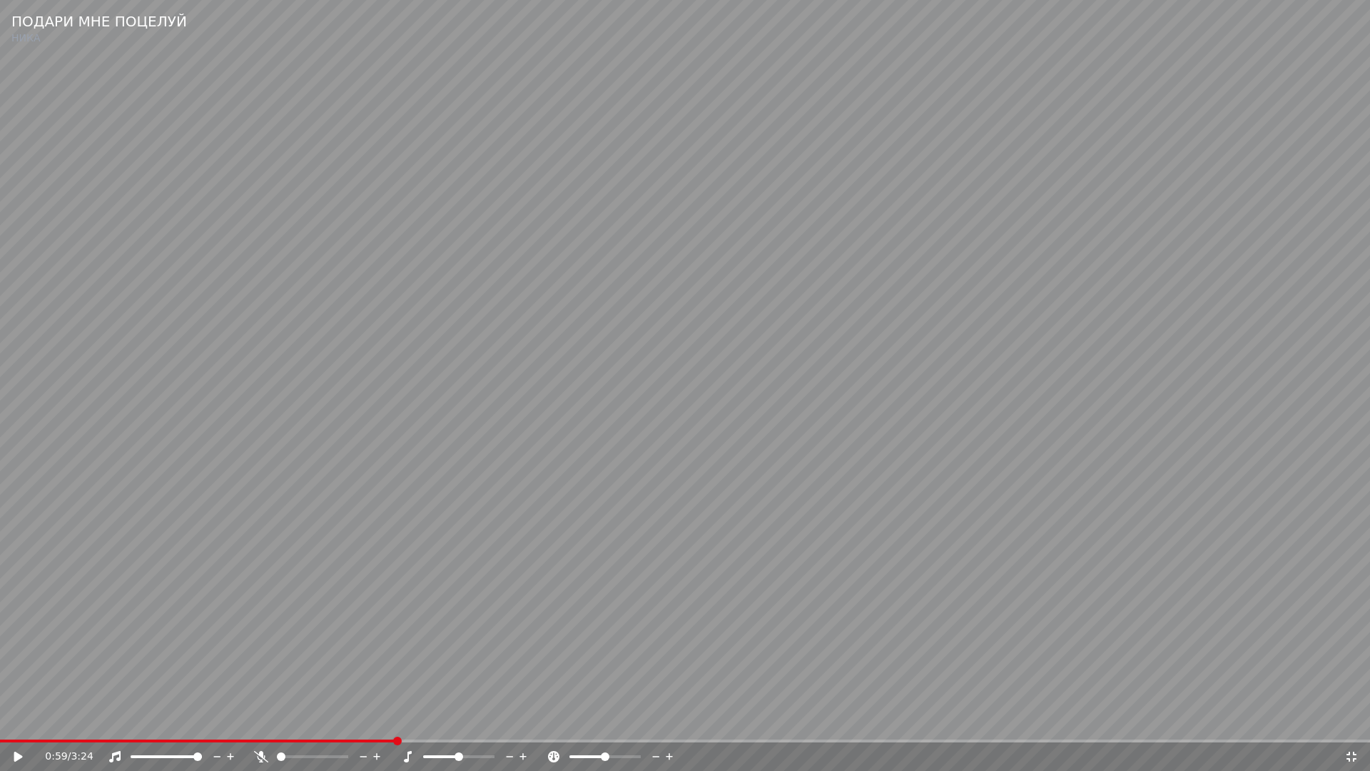
click at [586, 700] on video at bounding box center [685, 385] width 1370 height 771
click at [586, 684] on div "ПОДАРИ МНЕ ПОЦЕЛУЙ НИКА 0:59 / 3:24 ПОДАРИ МНЕ ПОЦЕЛУЙ НИКА BPM 143 Тональность…" at bounding box center [508, 388] width 694 height 675
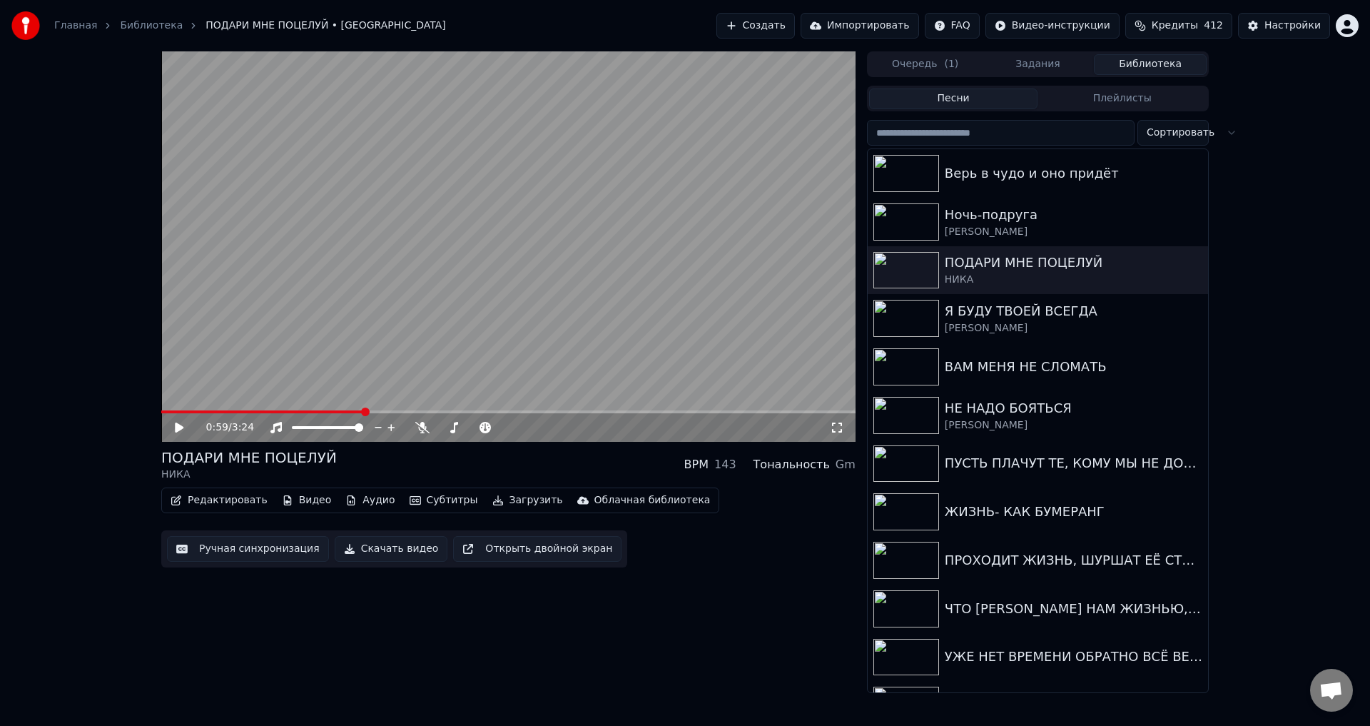
click at [840, 431] on icon at bounding box center [837, 427] width 14 height 11
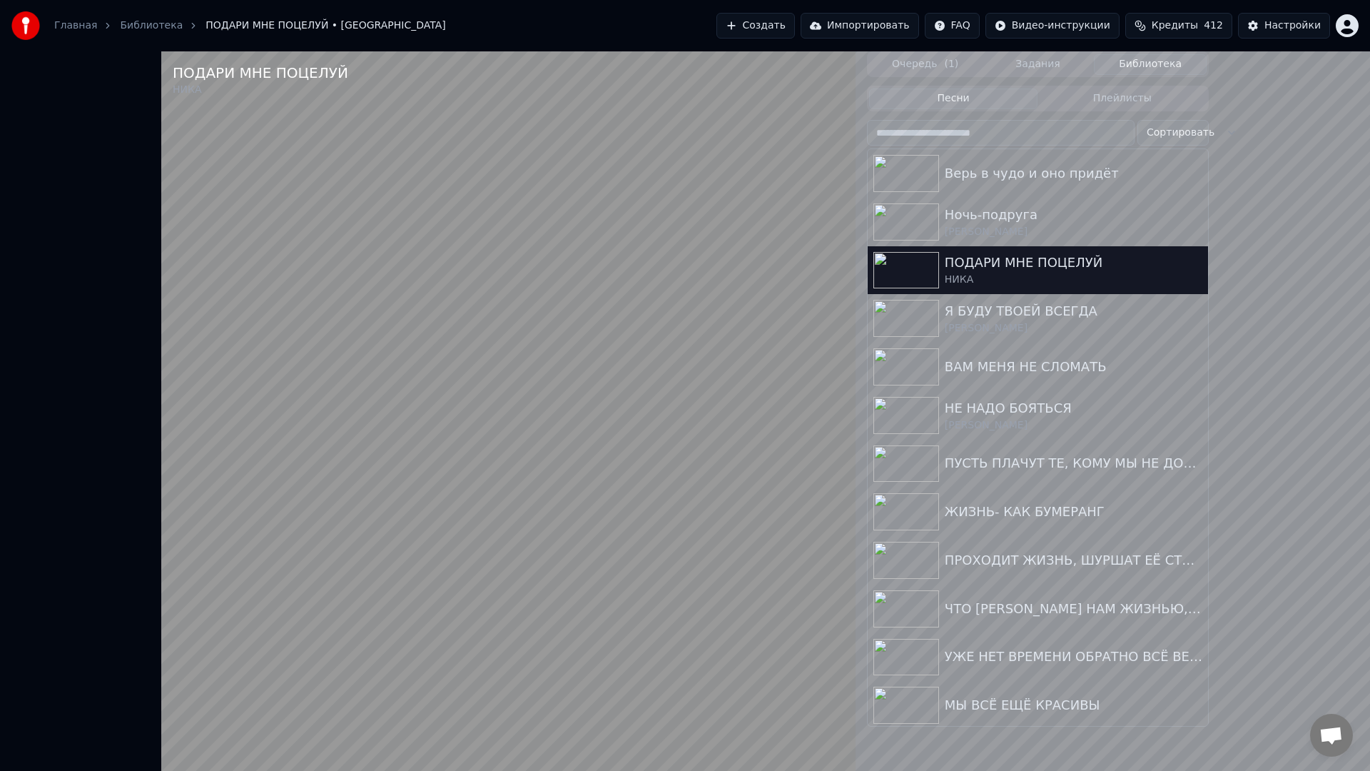
click at [639, 542] on video at bounding box center [508, 436] width 694 height 771
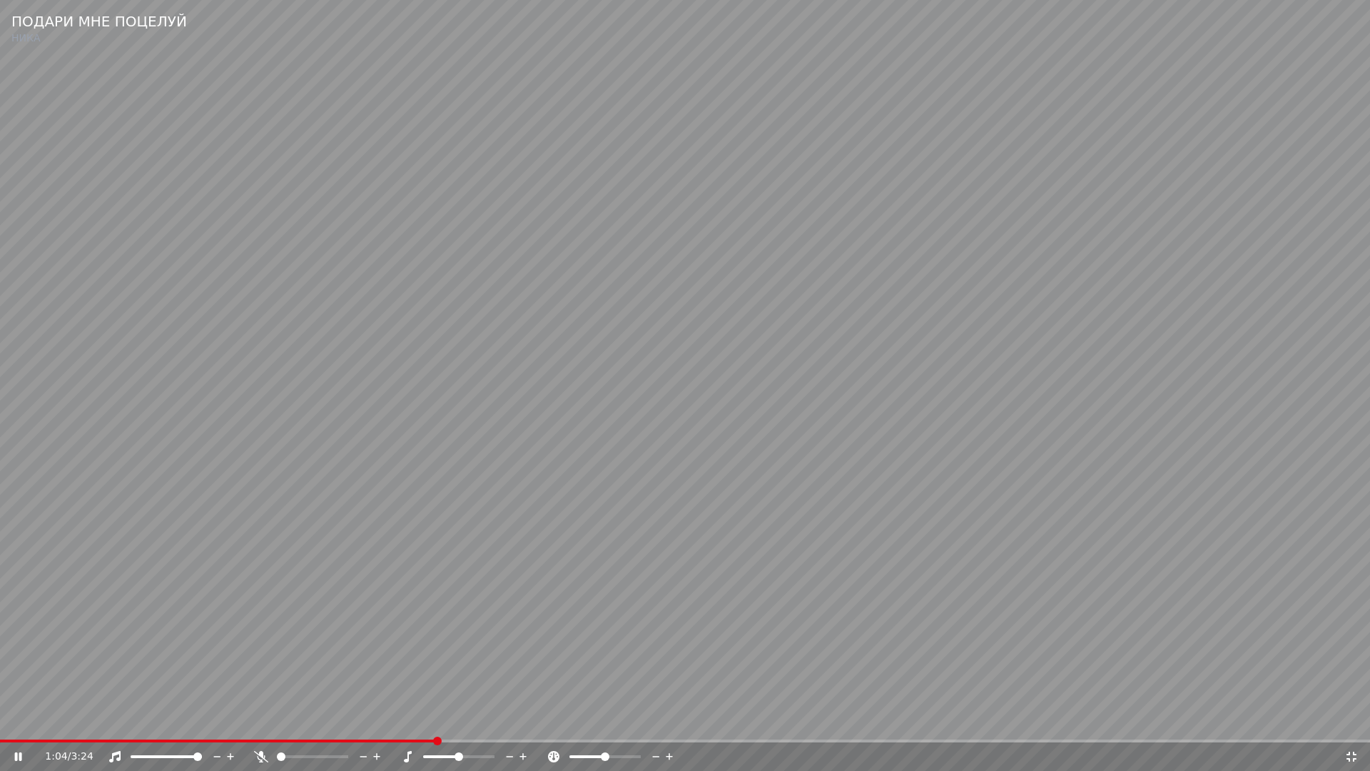
click at [589, 644] on video at bounding box center [685, 385] width 1370 height 771
click at [407, 725] on span at bounding box center [205, 740] width 410 height 3
click at [578, 705] on video at bounding box center [685, 385] width 1370 height 771
click at [1345, 725] on icon at bounding box center [1351, 756] width 14 height 11
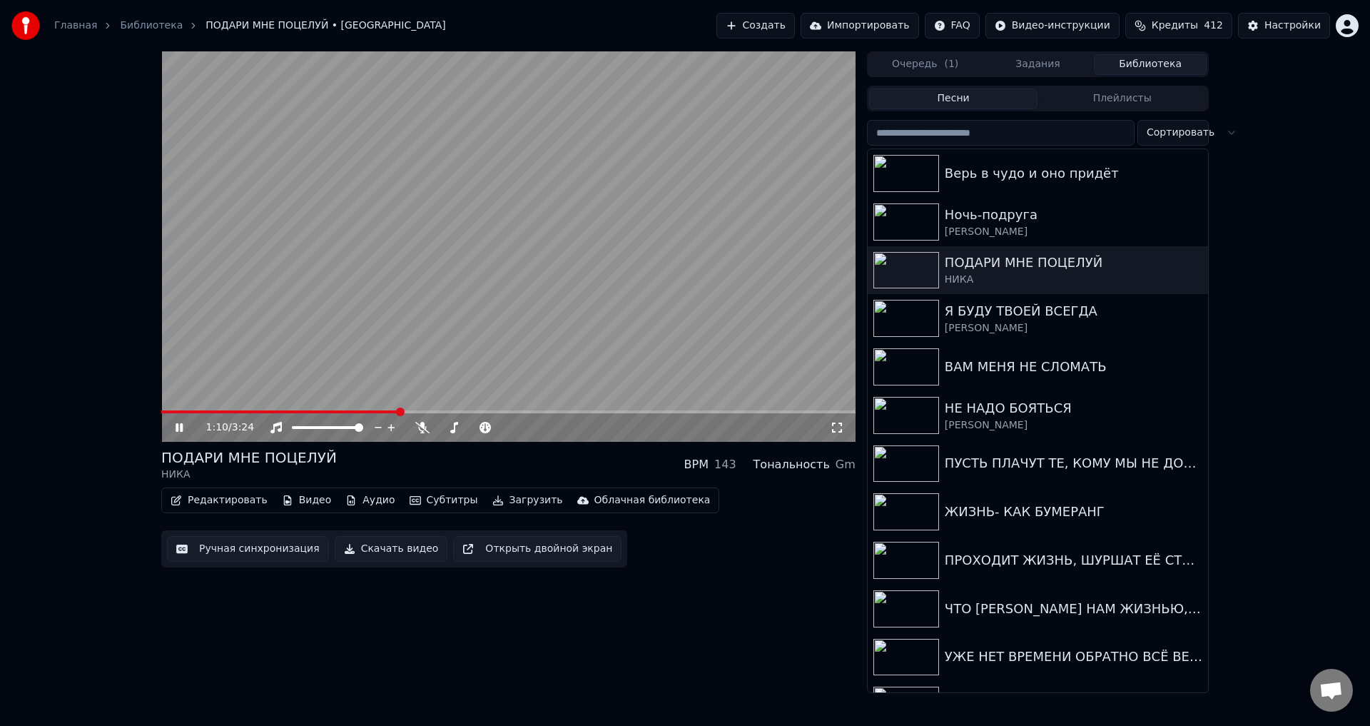
click at [220, 553] on button "Ручная синхронизация" at bounding box center [248, 549] width 162 height 26
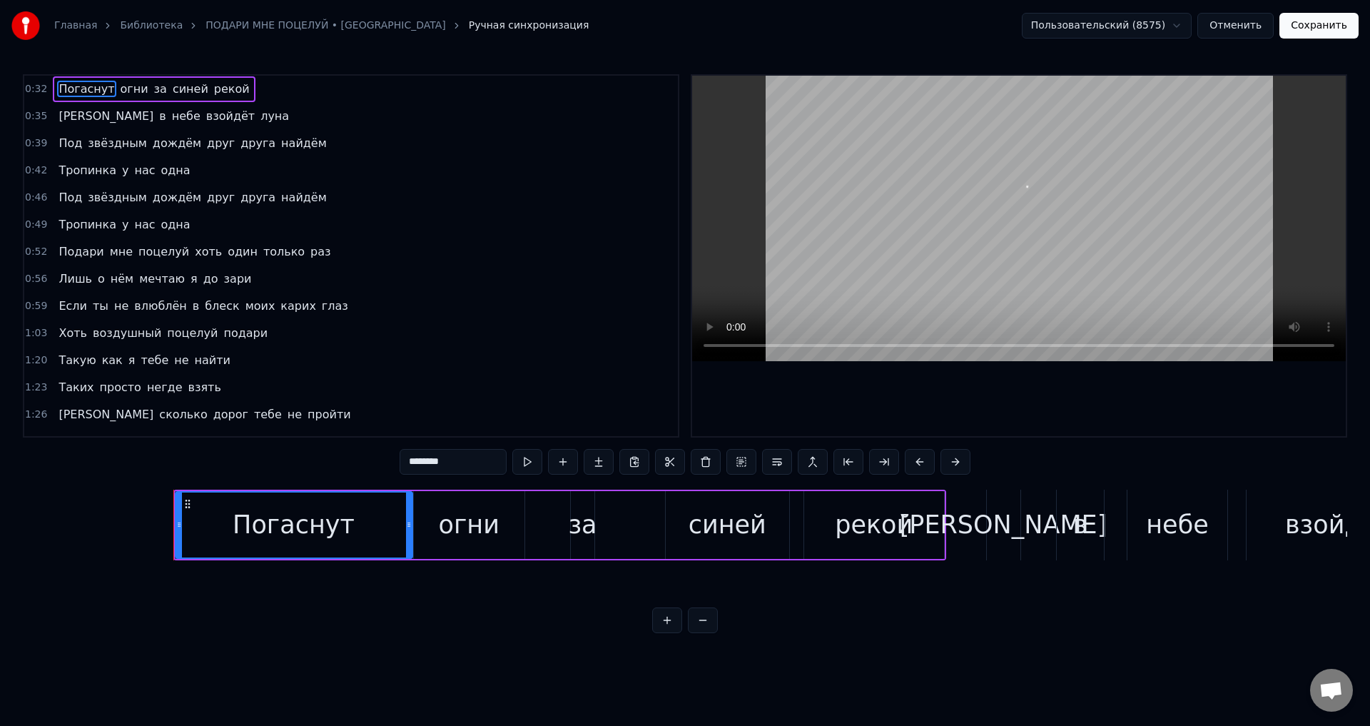
scroll to position [0, 8089]
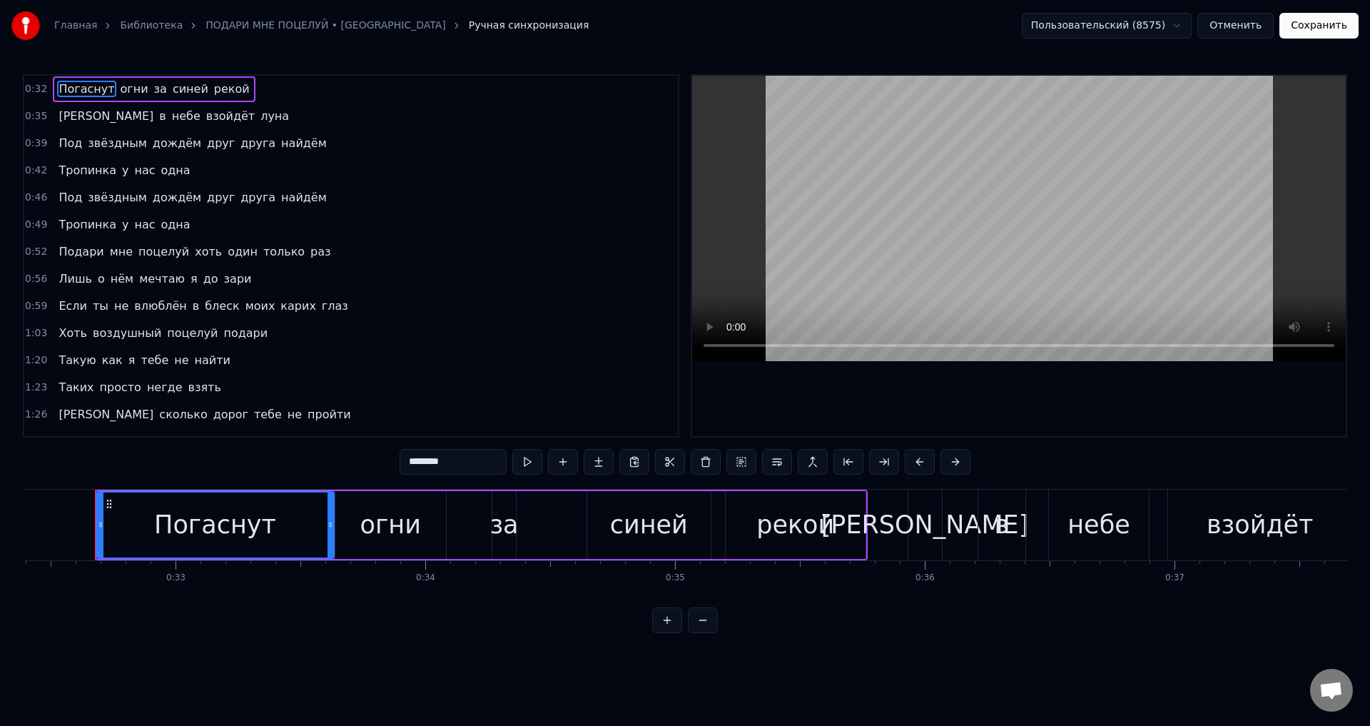
click at [58, 305] on span "Если" at bounding box center [72, 306] width 31 height 16
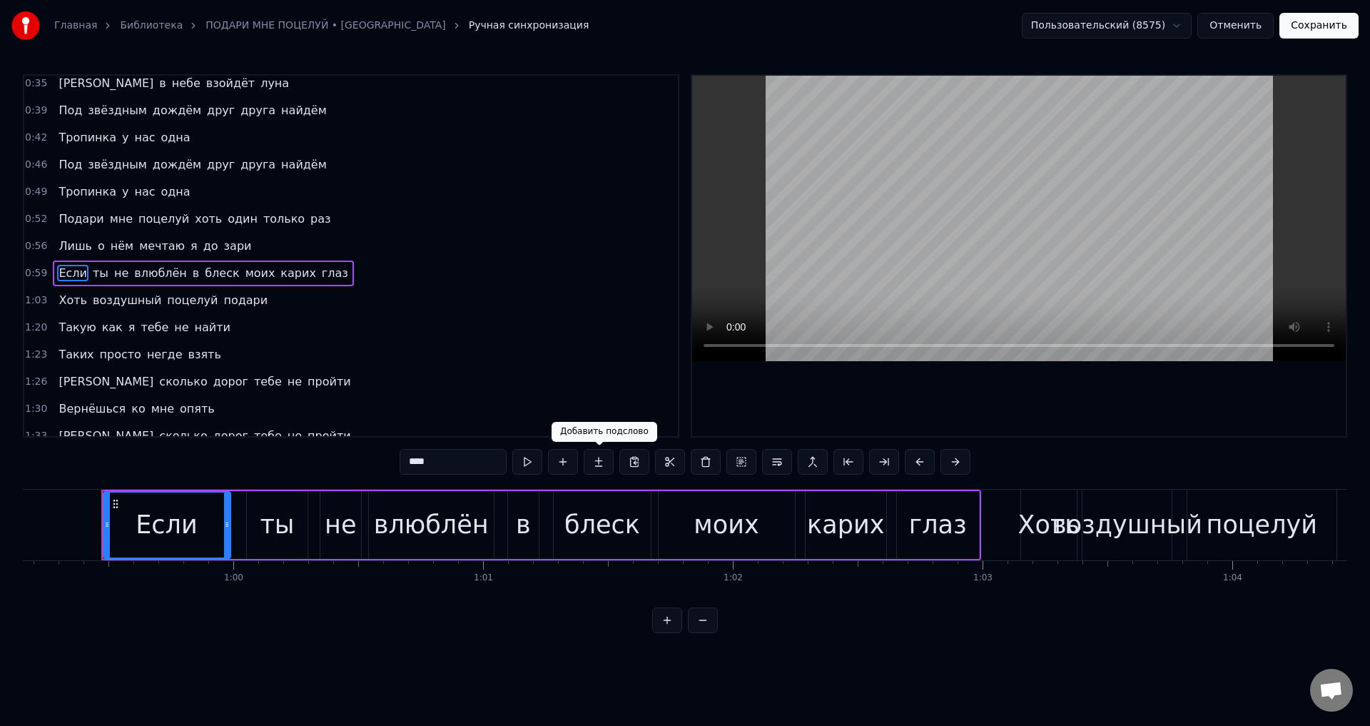
scroll to position [0, 14781]
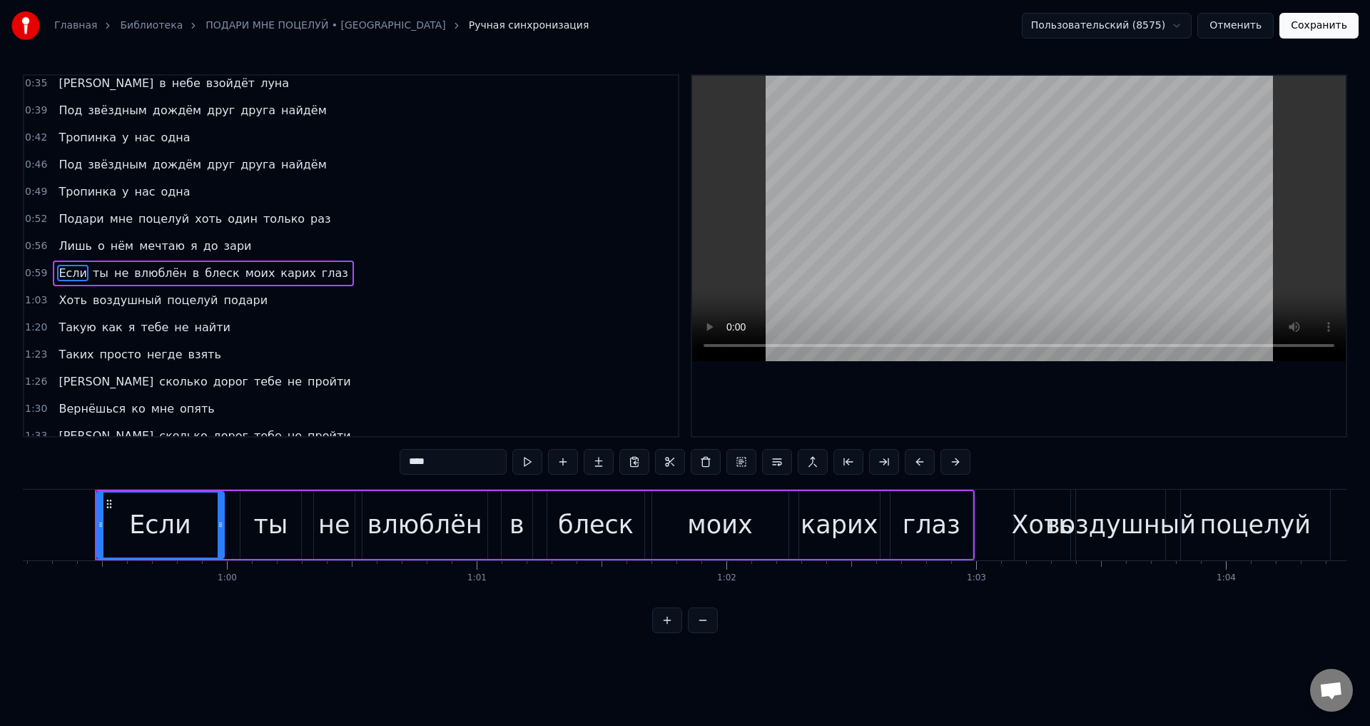
click at [590, 534] on div "блеск" at bounding box center [596, 525] width 76 height 38
type input "*****"
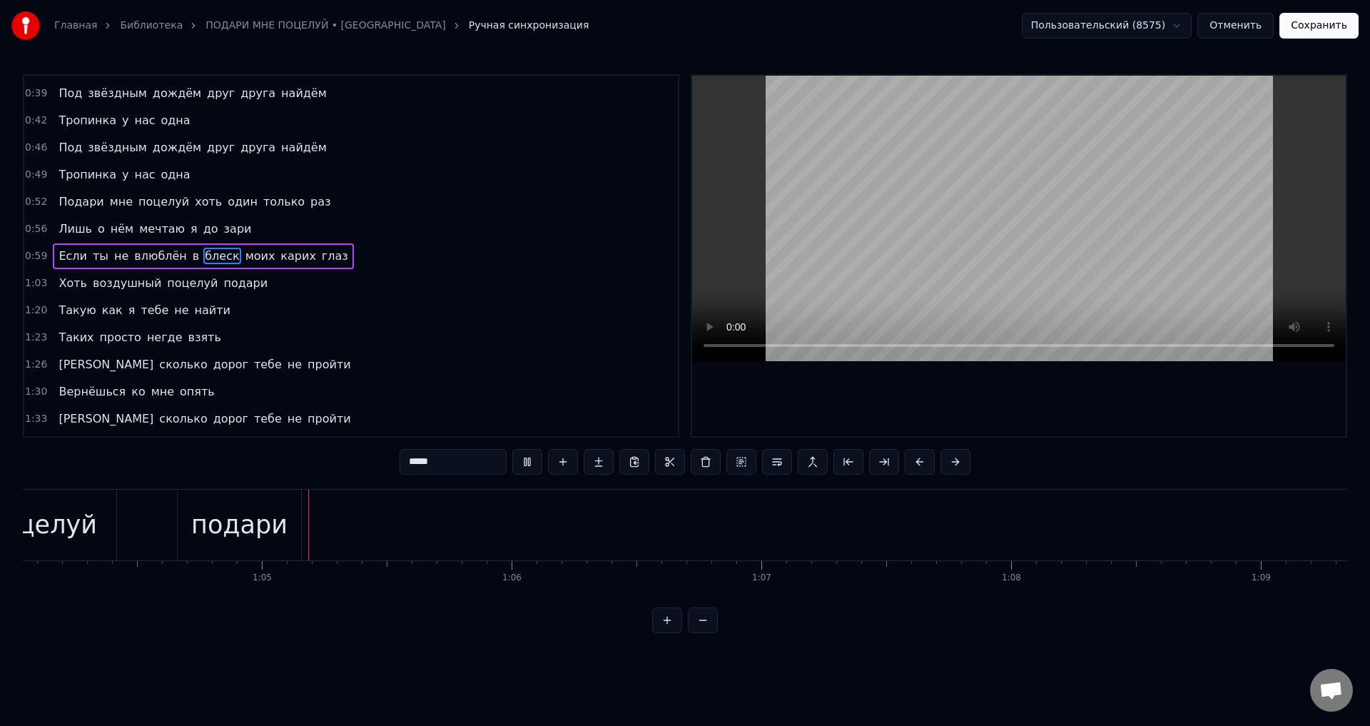
scroll to position [0, 16003]
click at [1235, 26] on button "Отменить" at bounding box center [1235, 26] width 76 height 26
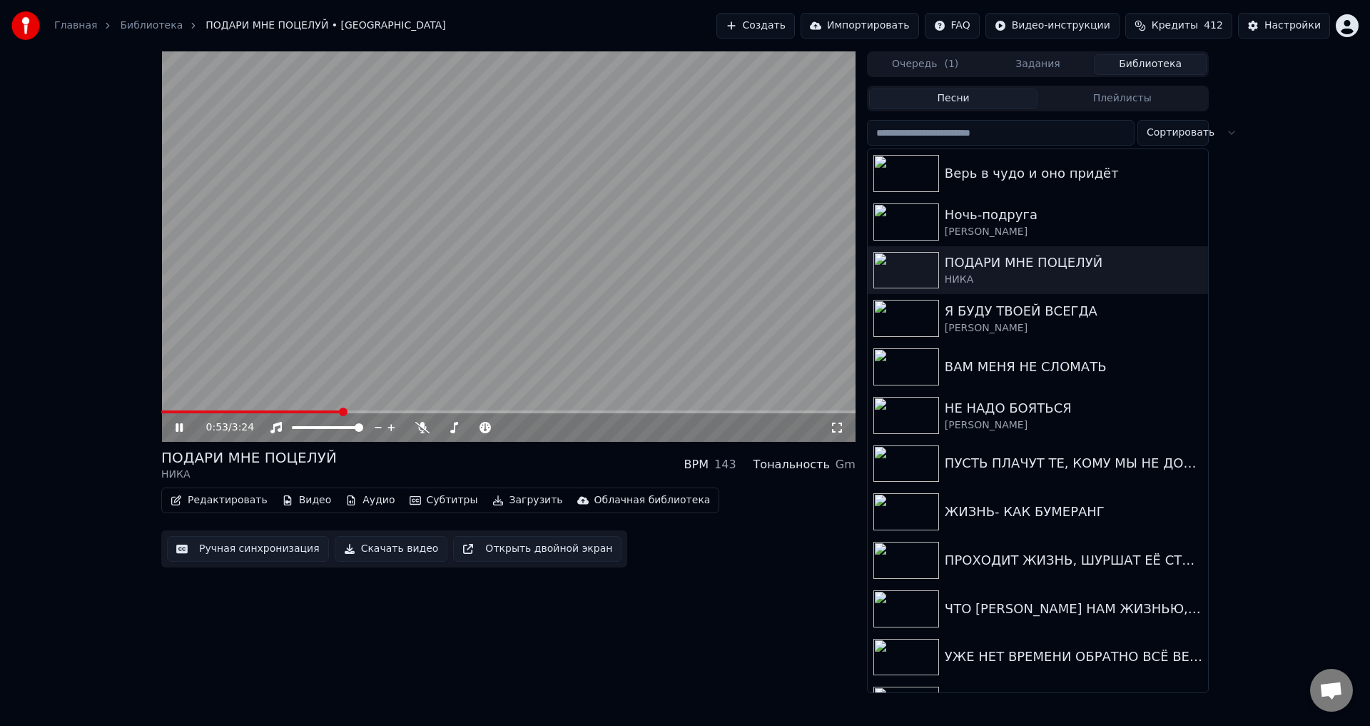
click at [341, 411] on span at bounding box center [508, 411] width 694 height 3
click at [836, 427] on icon at bounding box center [837, 427] width 14 height 11
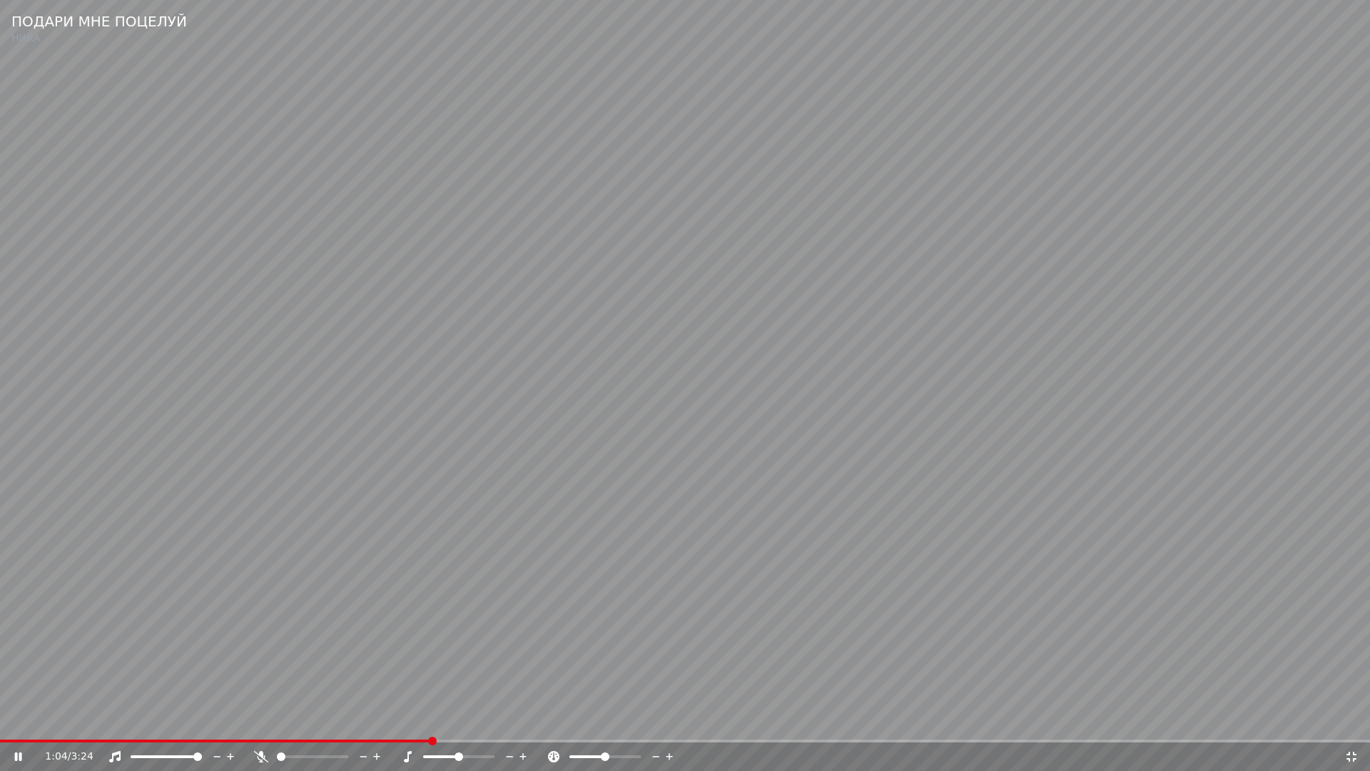
click at [740, 614] on video at bounding box center [685, 385] width 1370 height 771
click at [1352, 725] on icon at bounding box center [1351, 756] width 14 height 11
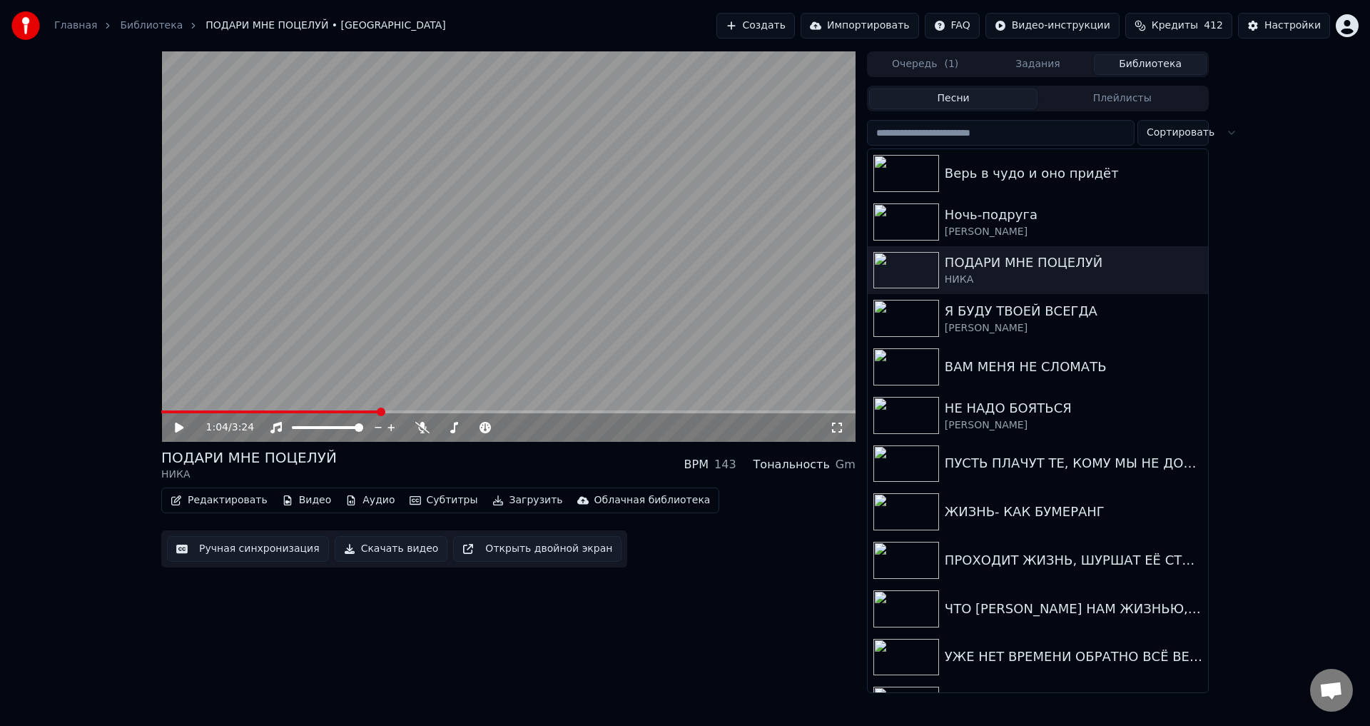
click at [235, 549] on button "Ручная синхронизация" at bounding box center [248, 549] width 162 height 26
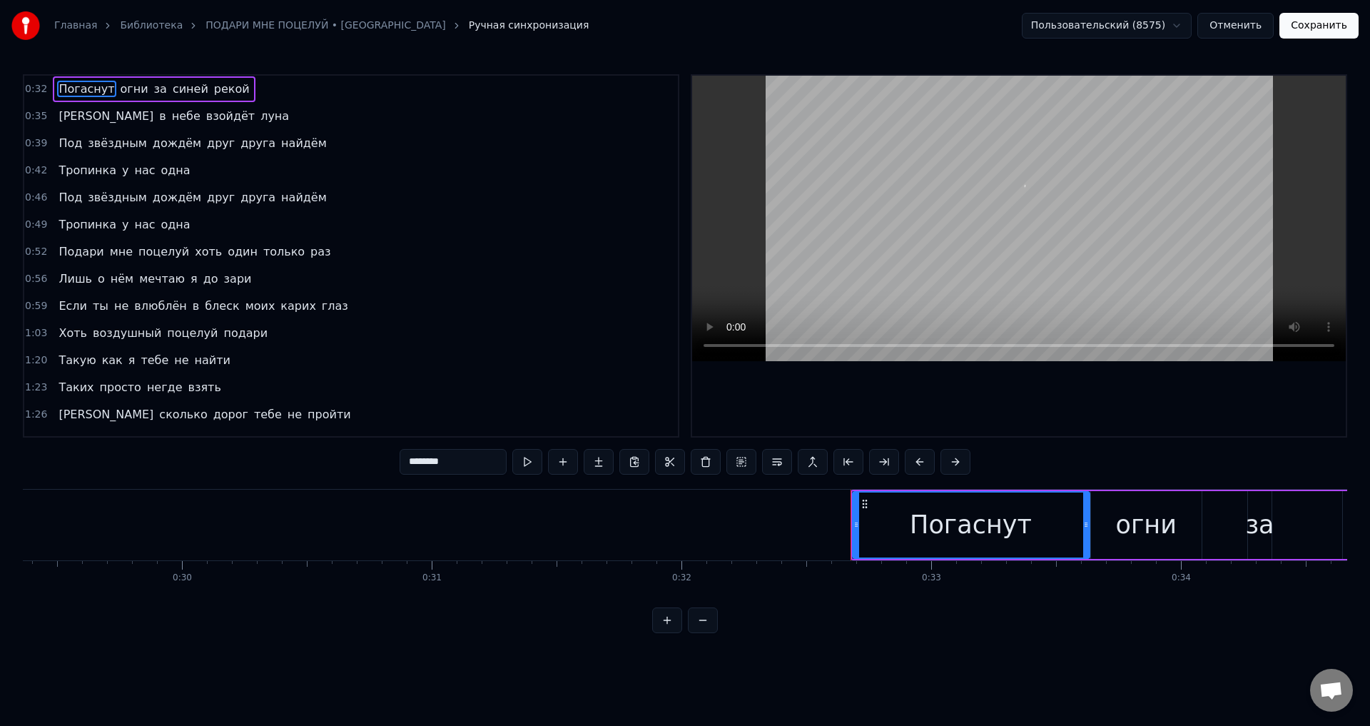
scroll to position [0, 8089]
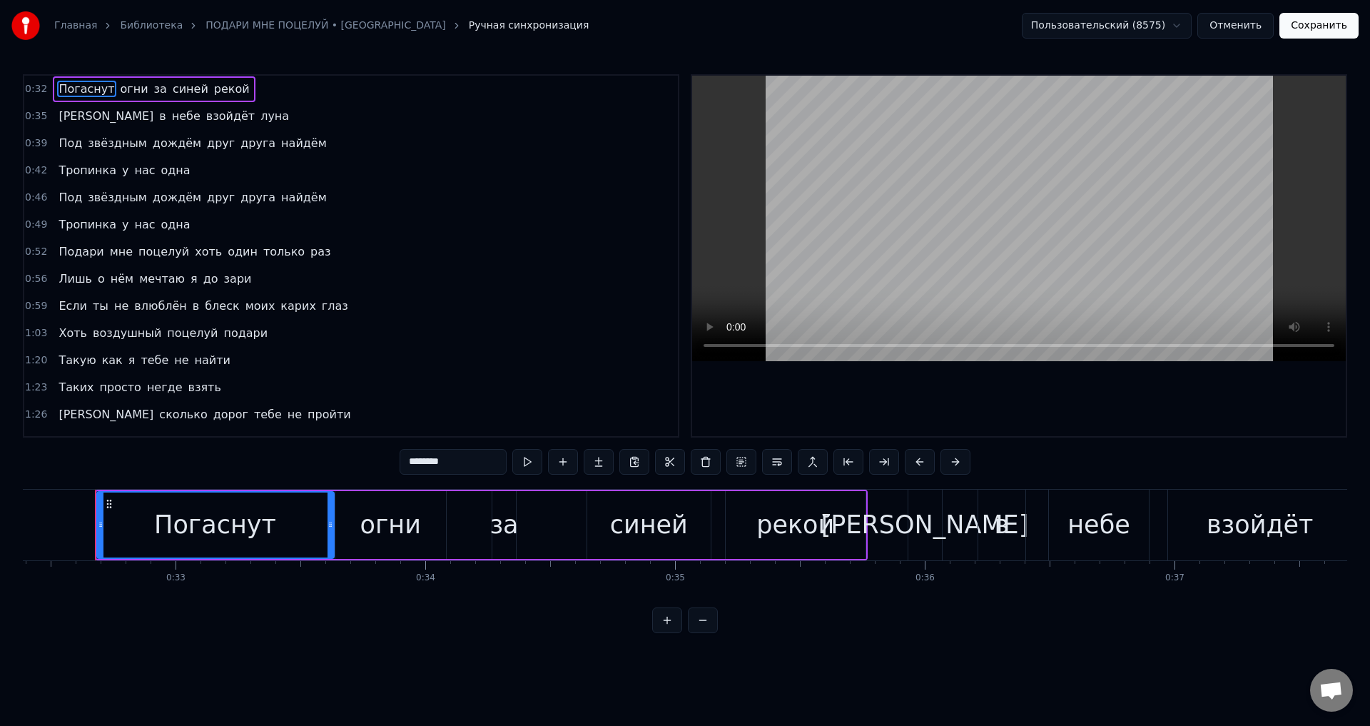
click at [191, 308] on span "в" at bounding box center [195, 306] width 9 height 16
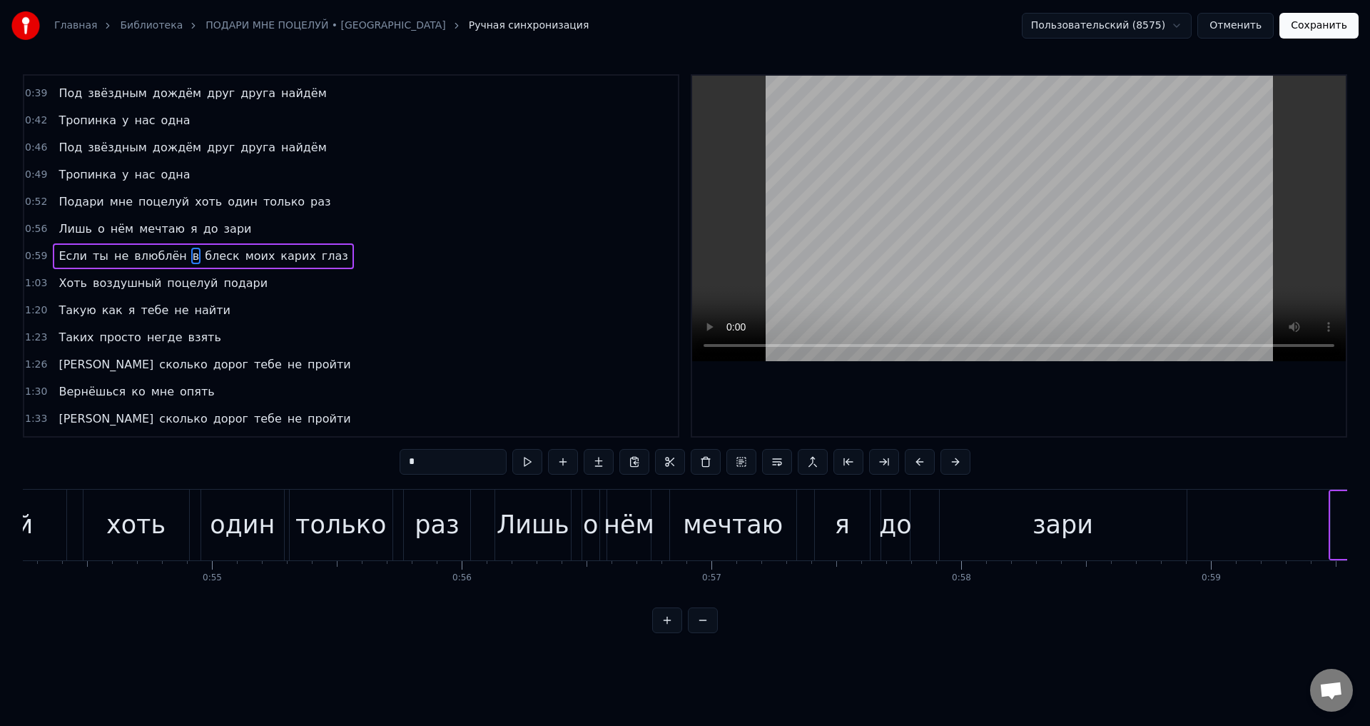
scroll to position [0, 15187]
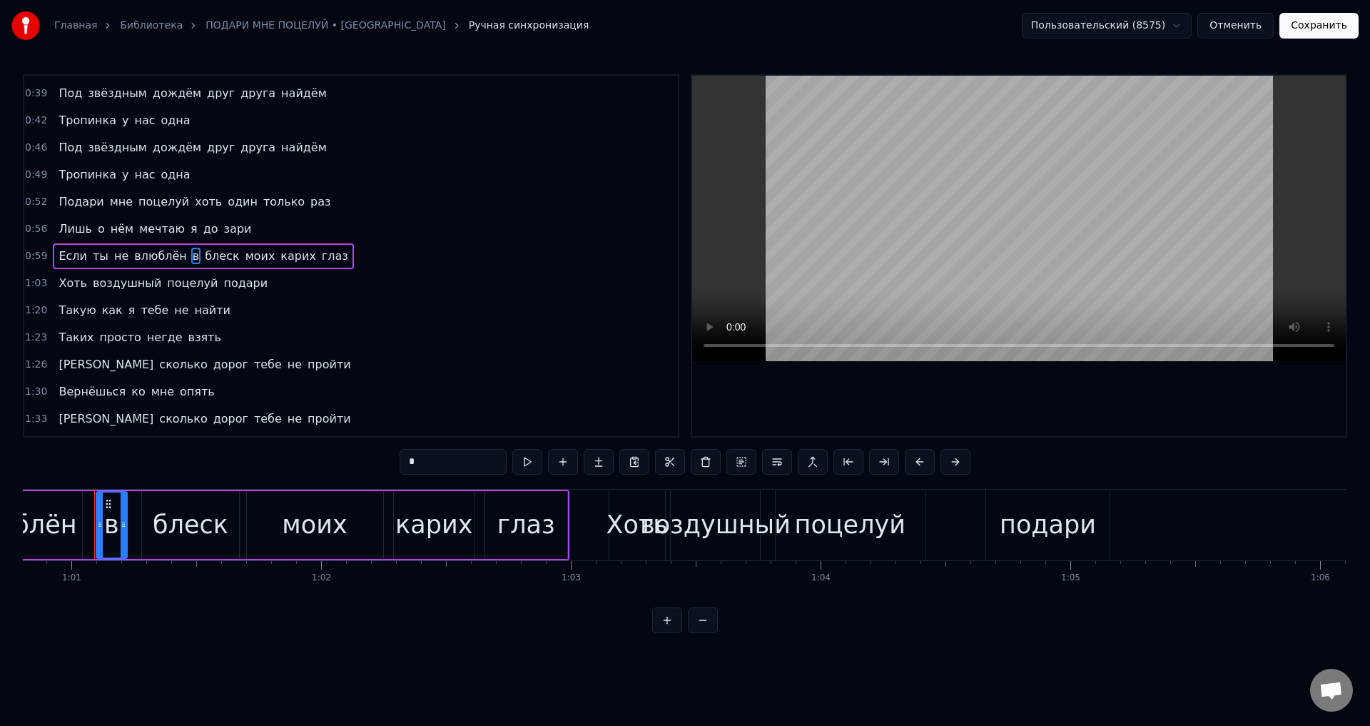
click at [195, 524] on div "блеск" at bounding box center [191, 525] width 76 height 38
click at [325, 519] on div "моих" at bounding box center [314, 525] width 65 height 38
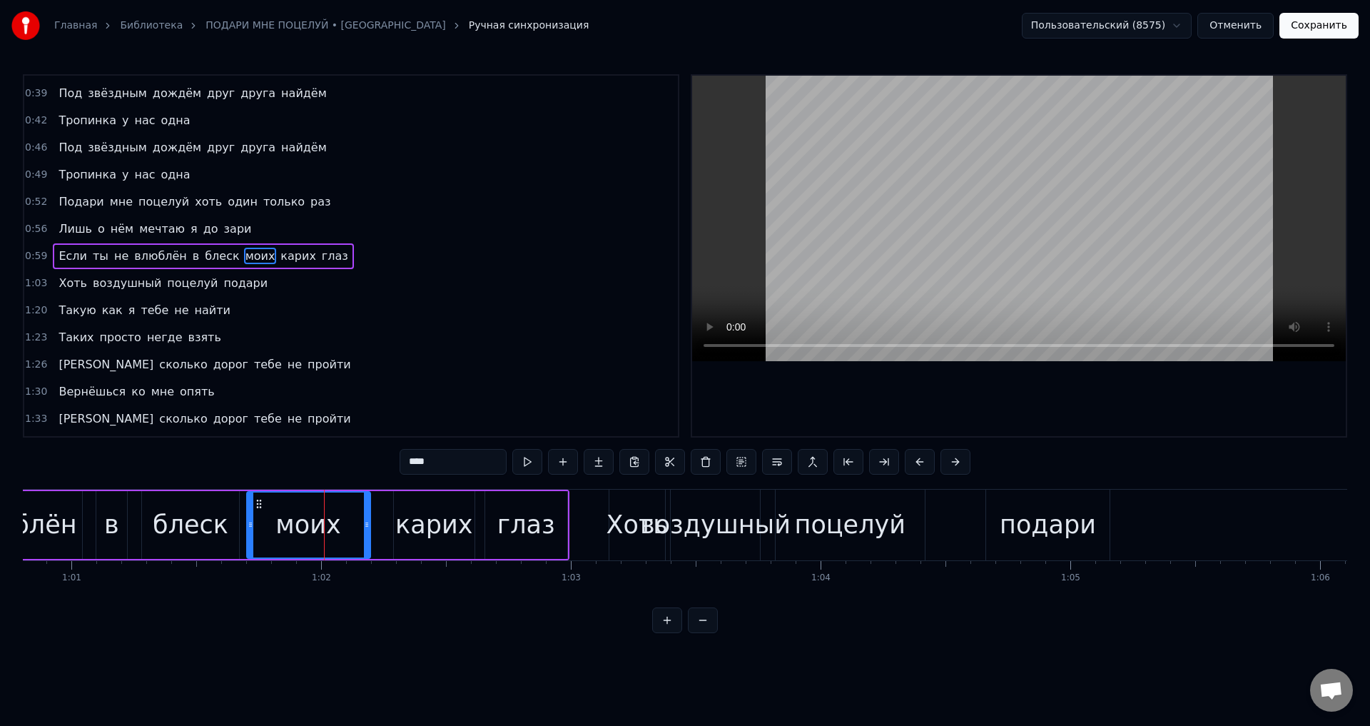
drag, startPoint x: 377, startPoint y: 529, endPoint x: 293, endPoint y: 522, distance: 85.2
click at [364, 529] on icon at bounding box center [367, 524] width 6 height 11
click at [293, 522] on div "моих" at bounding box center [307, 525] width 65 height 38
click at [412, 527] on div "карих" at bounding box center [433, 525] width 77 height 38
type input "*****"
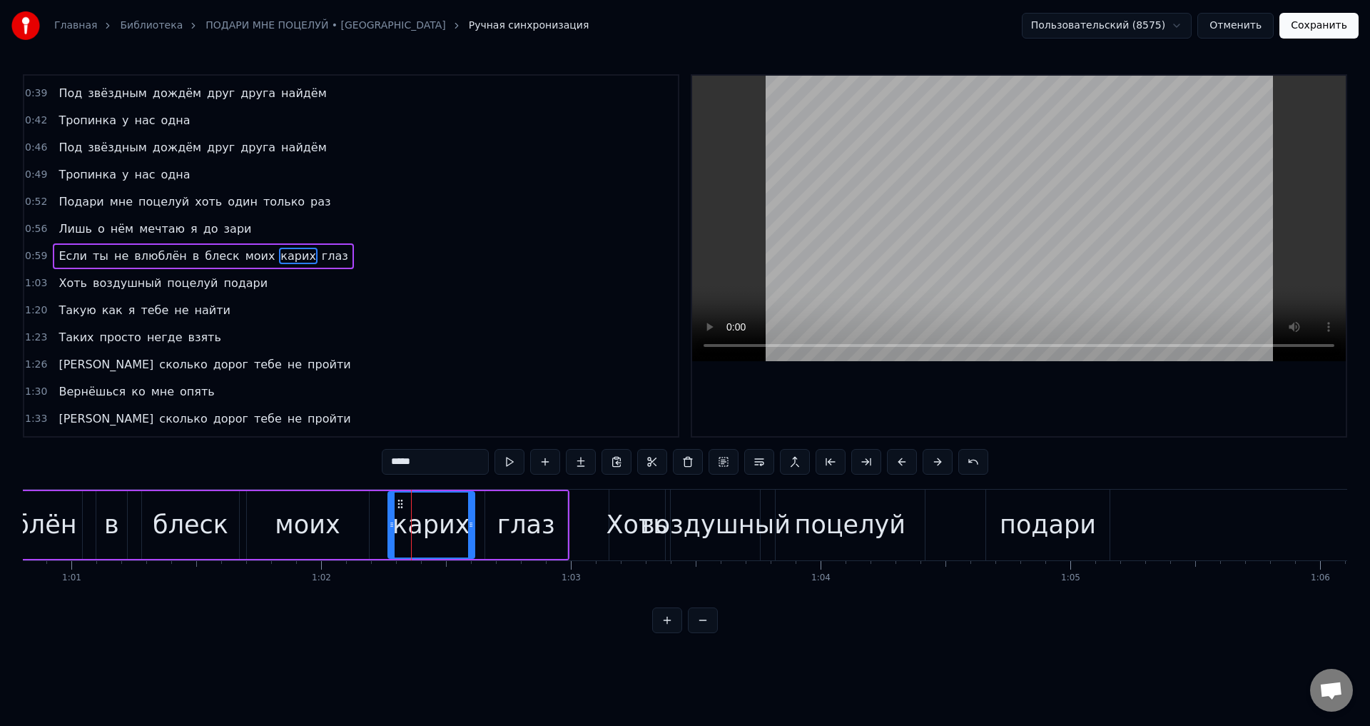
click at [391, 529] on icon at bounding box center [392, 524] width 6 height 11
click at [1315, 24] on button "Сохранить" at bounding box center [1318, 26] width 79 height 26
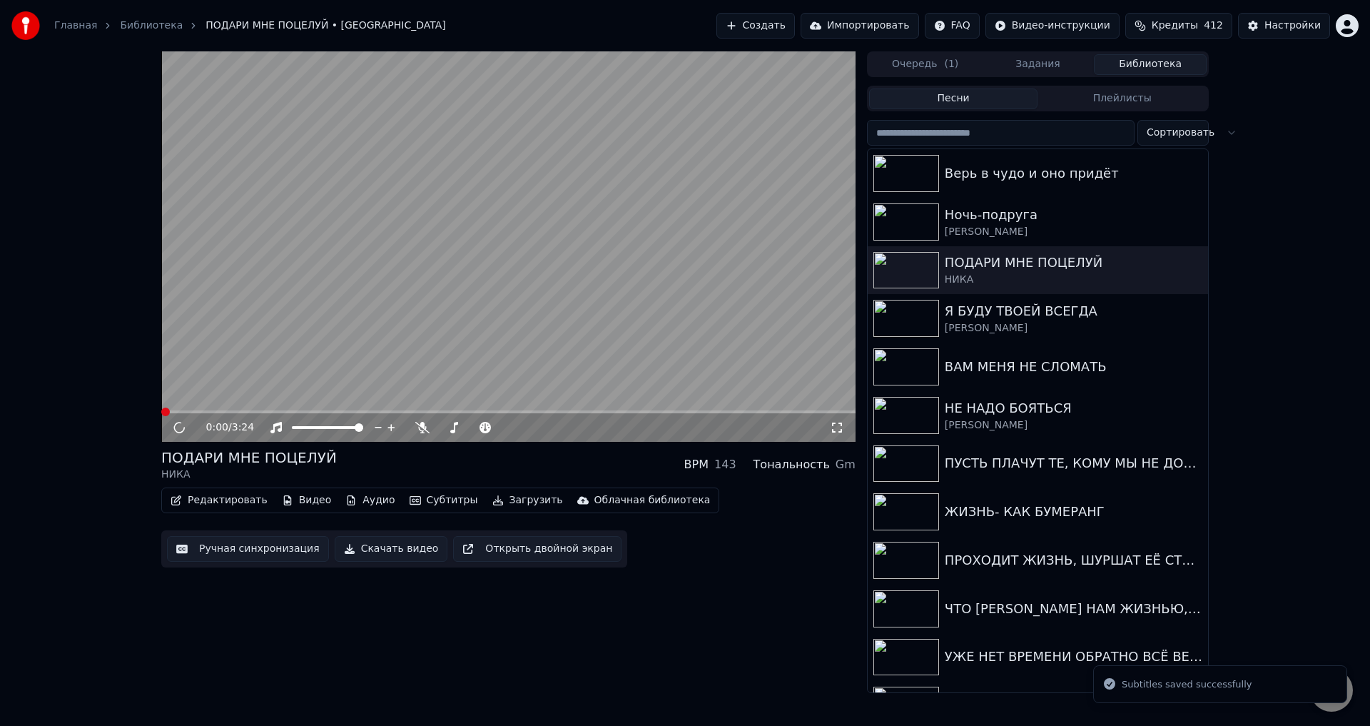
click at [323, 411] on span at bounding box center [508, 411] width 694 height 3
click at [838, 428] on icon at bounding box center [837, 427] width 14 height 11
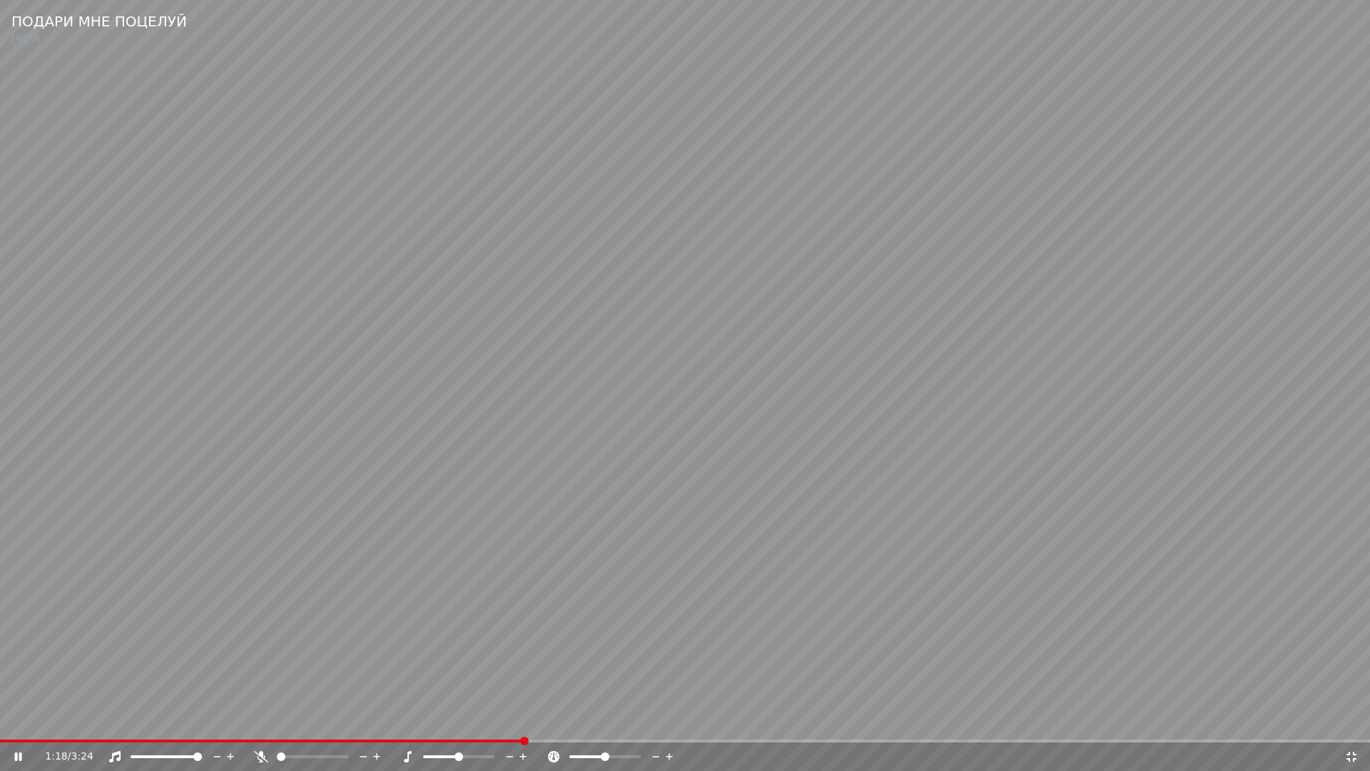
click at [523, 725] on span at bounding box center [261, 740] width 523 height 3
click at [477, 725] on span at bounding box center [238, 740] width 477 height 3
click at [548, 709] on video at bounding box center [685, 385] width 1370 height 771
click at [702, 725] on span at bounding box center [370, 740] width 741 height 3
click at [729, 684] on video at bounding box center [685, 385] width 1370 height 771
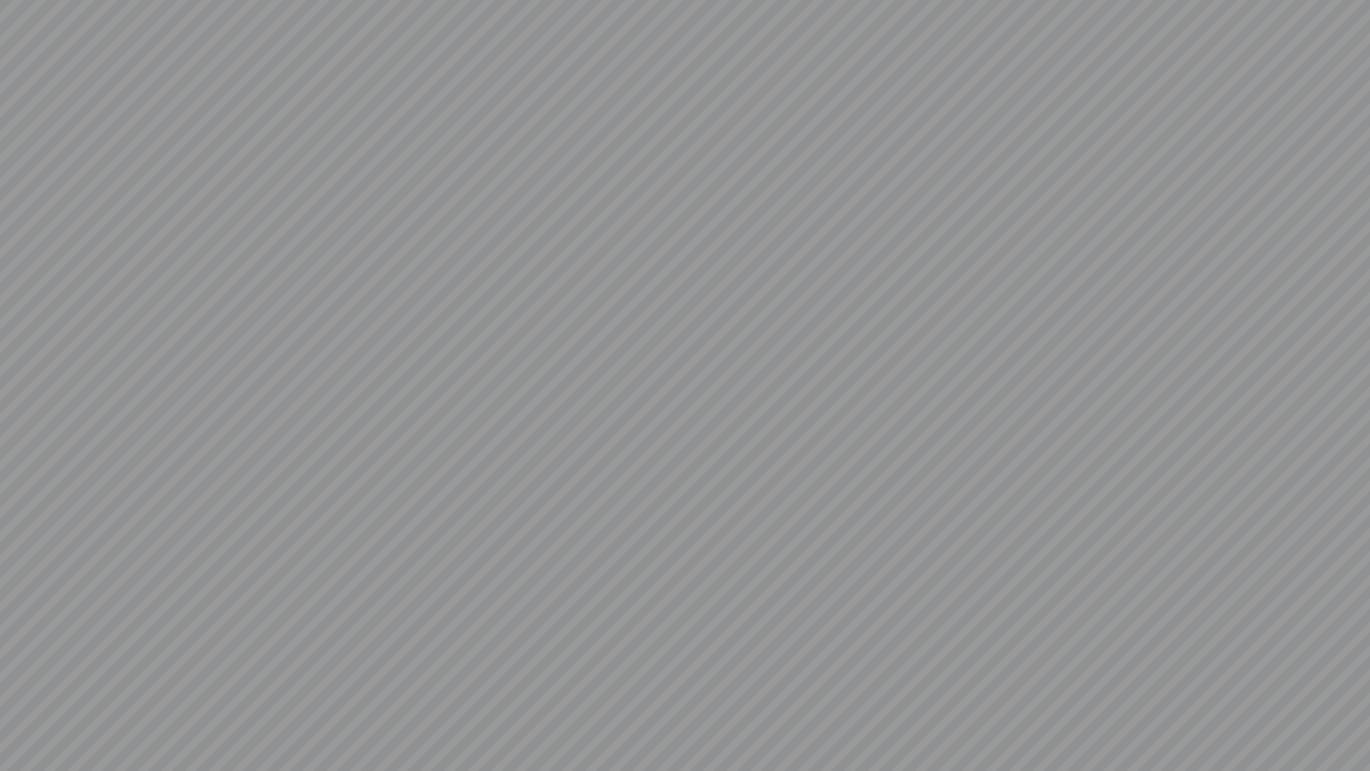
click at [729, 684] on video at bounding box center [685, 385] width 1370 height 771
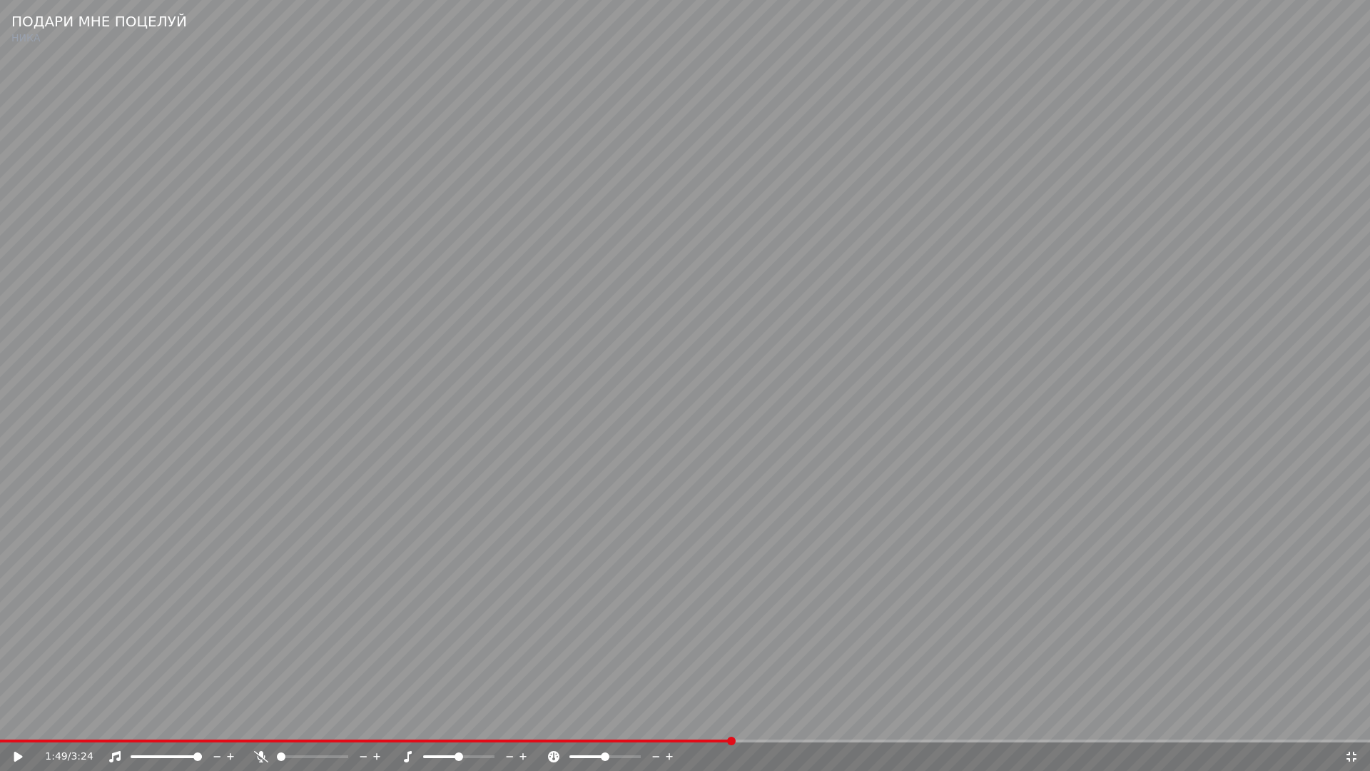
click at [1349, 725] on icon at bounding box center [1351, 756] width 14 height 11
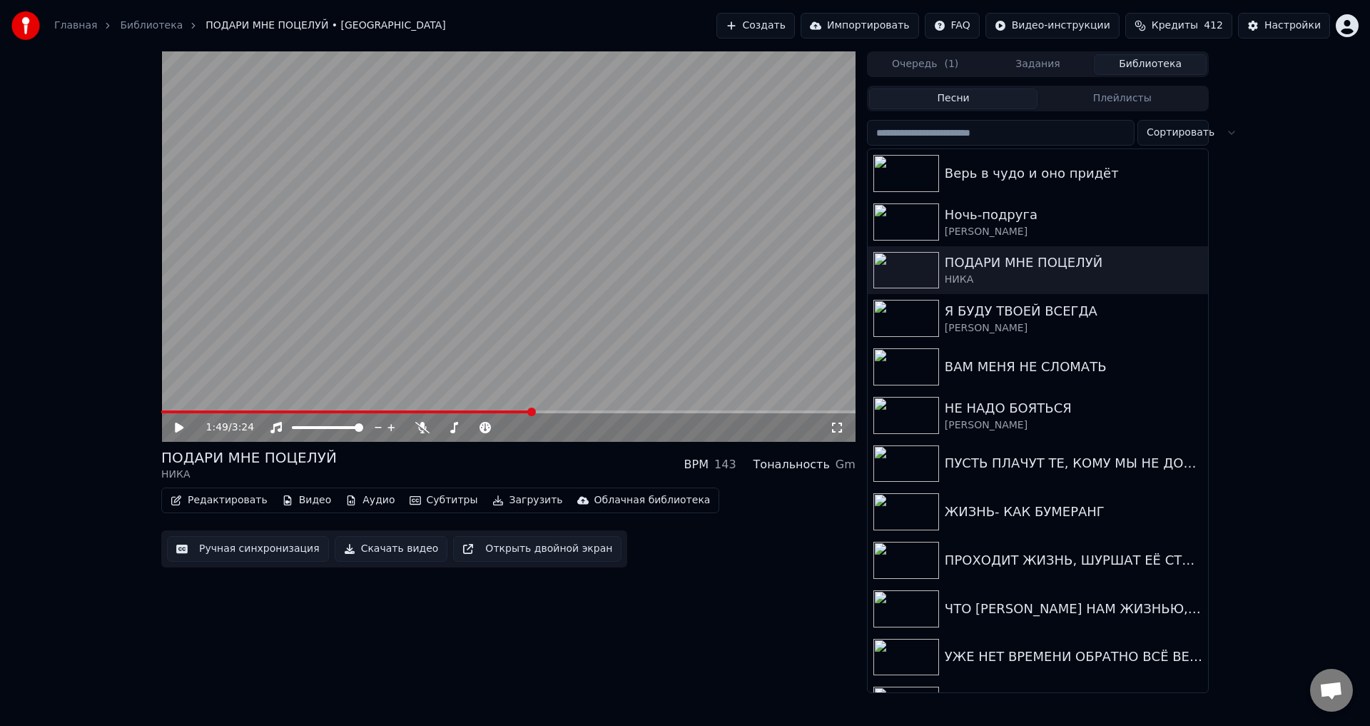
click at [228, 547] on button "Ручная синхронизация" at bounding box center [248, 549] width 162 height 26
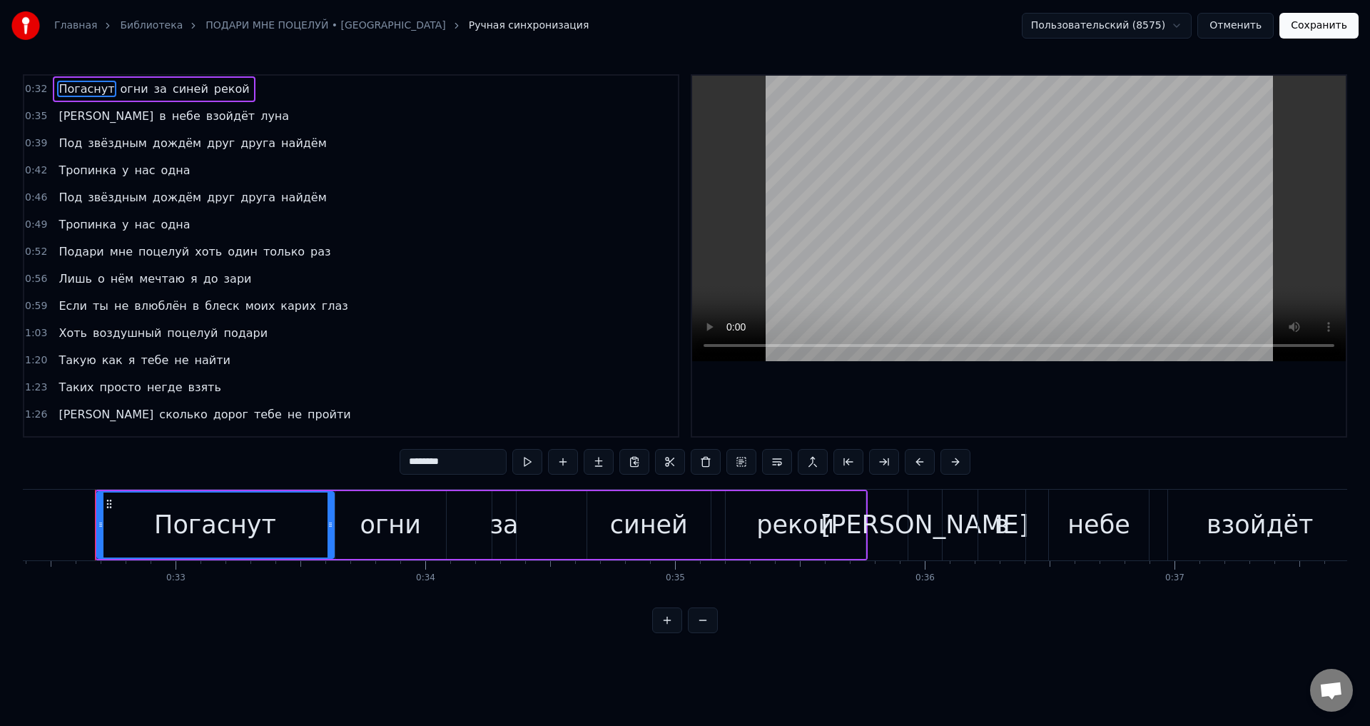
scroll to position [143, 0]
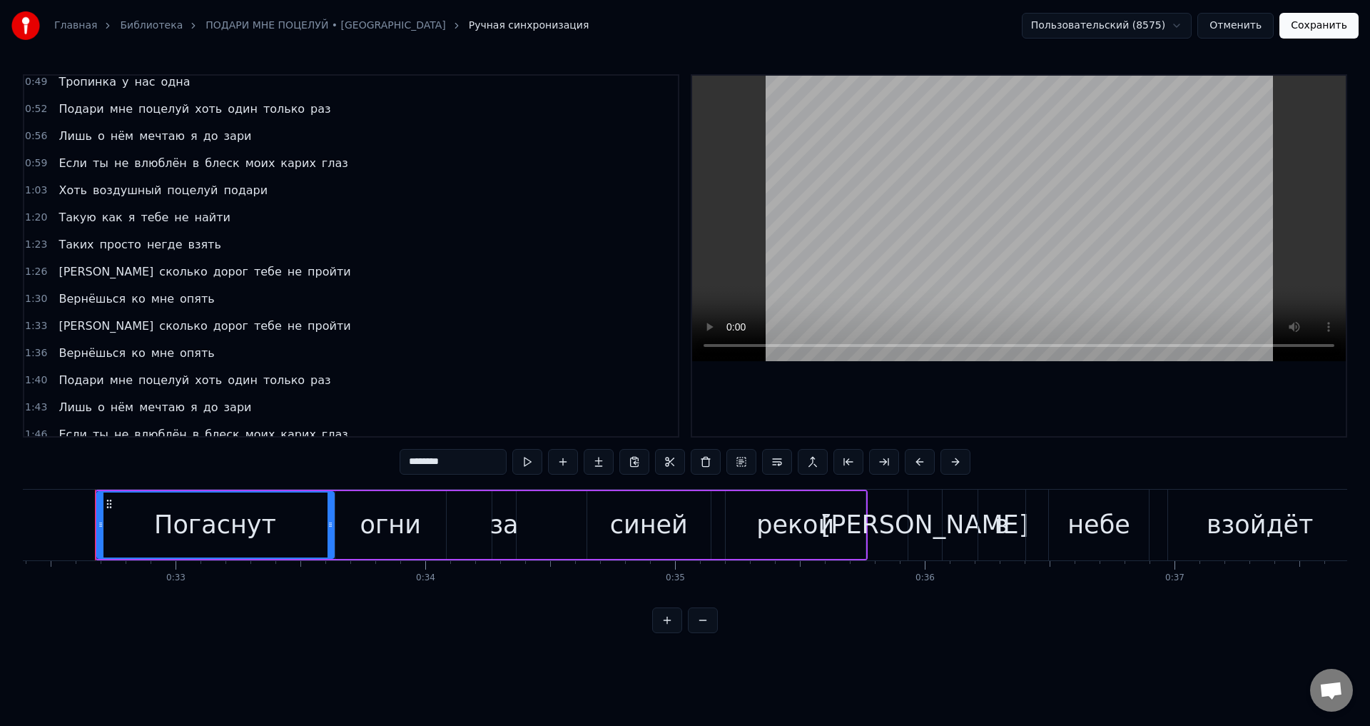
click at [61, 432] on span "Если" at bounding box center [72, 434] width 31 height 16
type input "****"
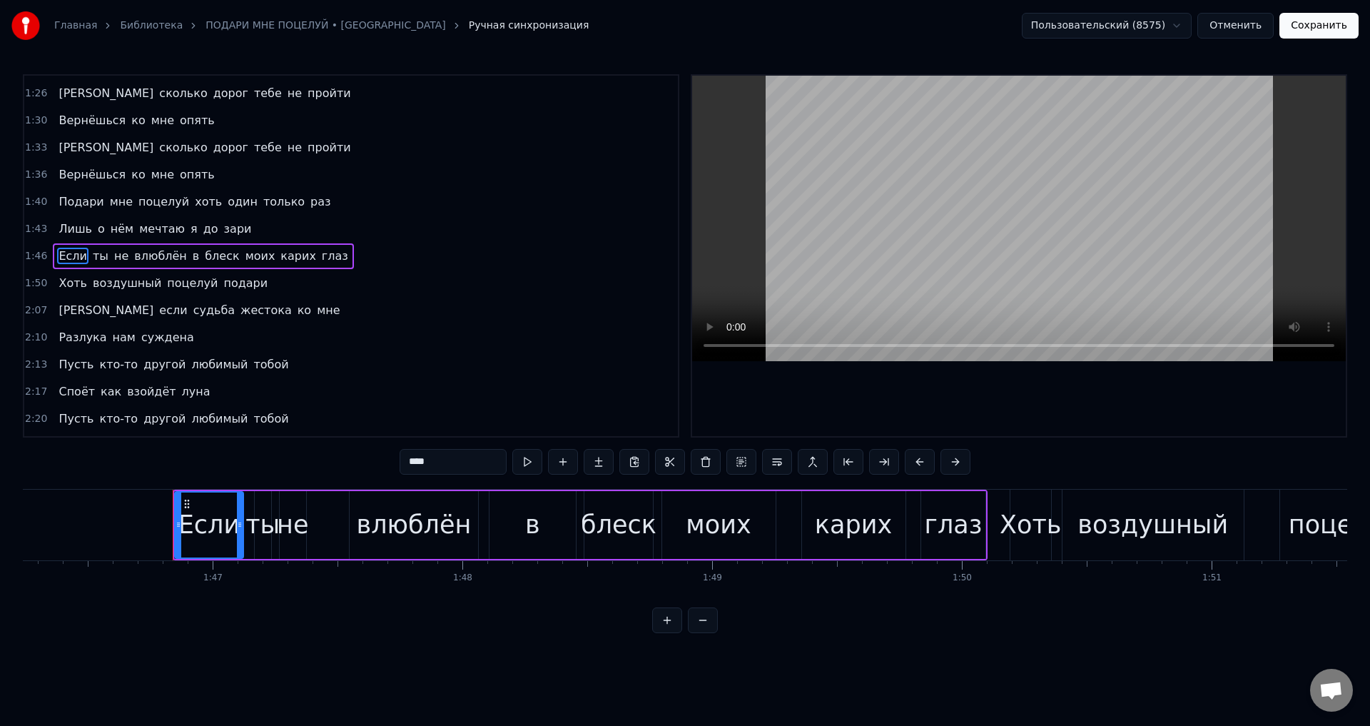
scroll to position [0, 26613]
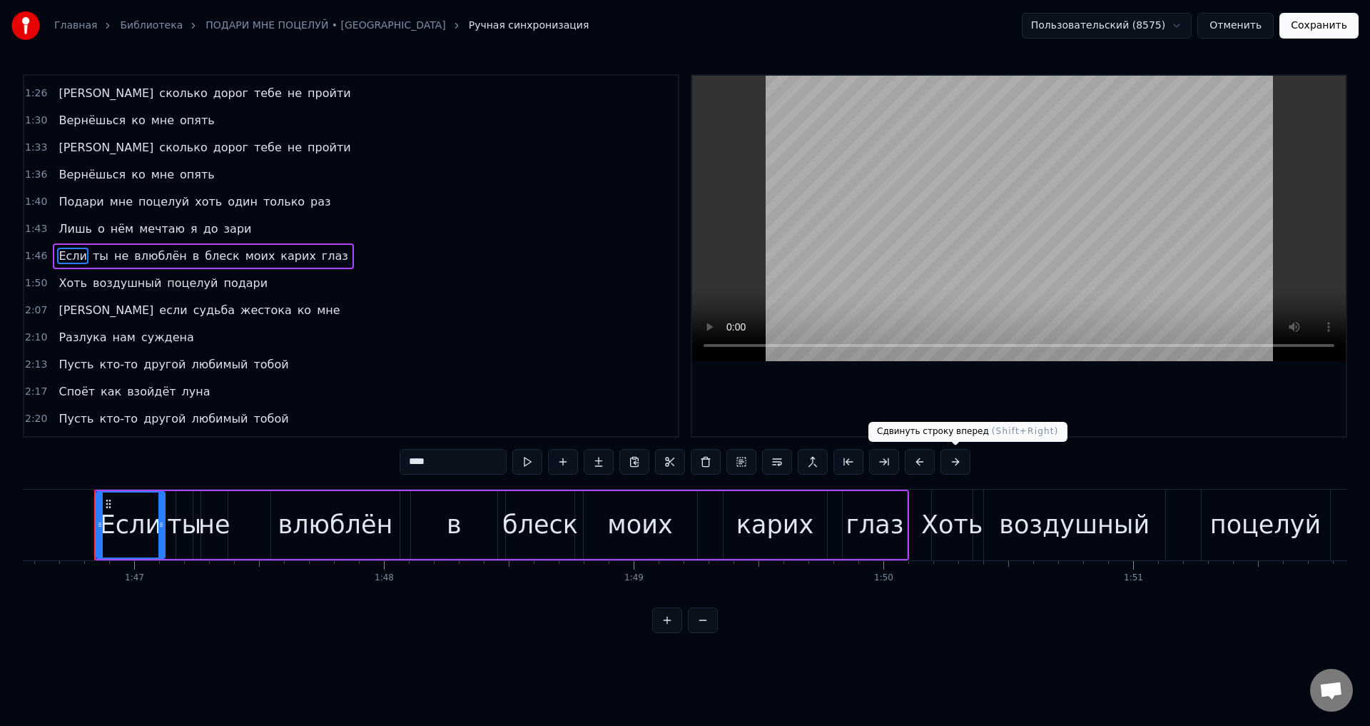
click at [955, 464] on button at bounding box center [956, 462] width 30 height 26
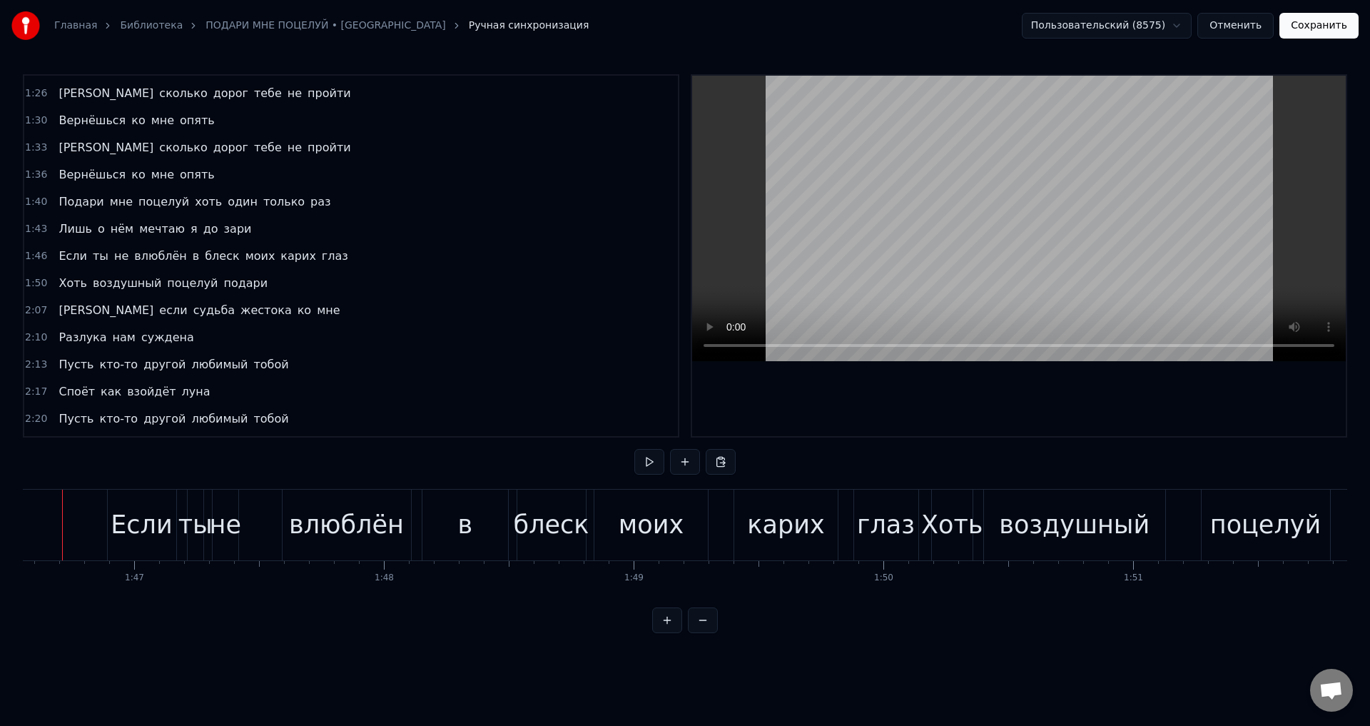
scroll to position [0, 26580]
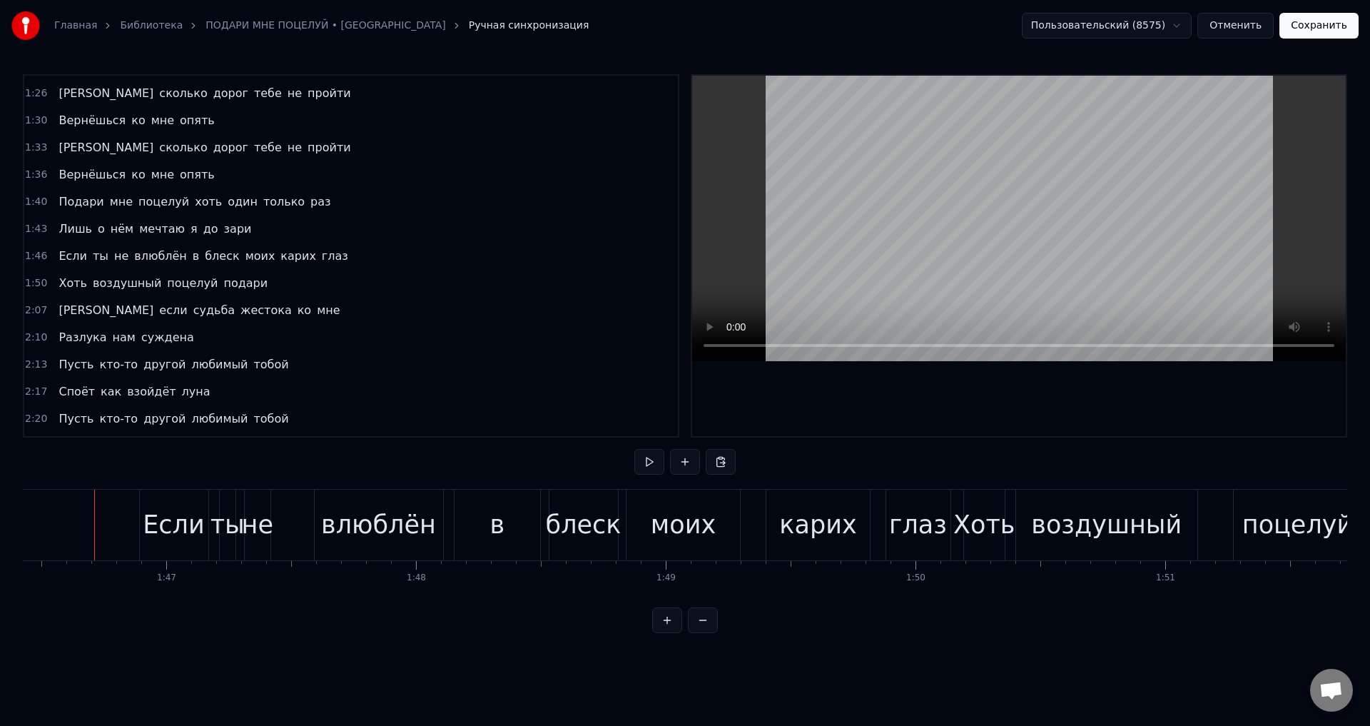
click at [161, 527] on div "Если" at bounding box center [173, 525] width 61 height 38
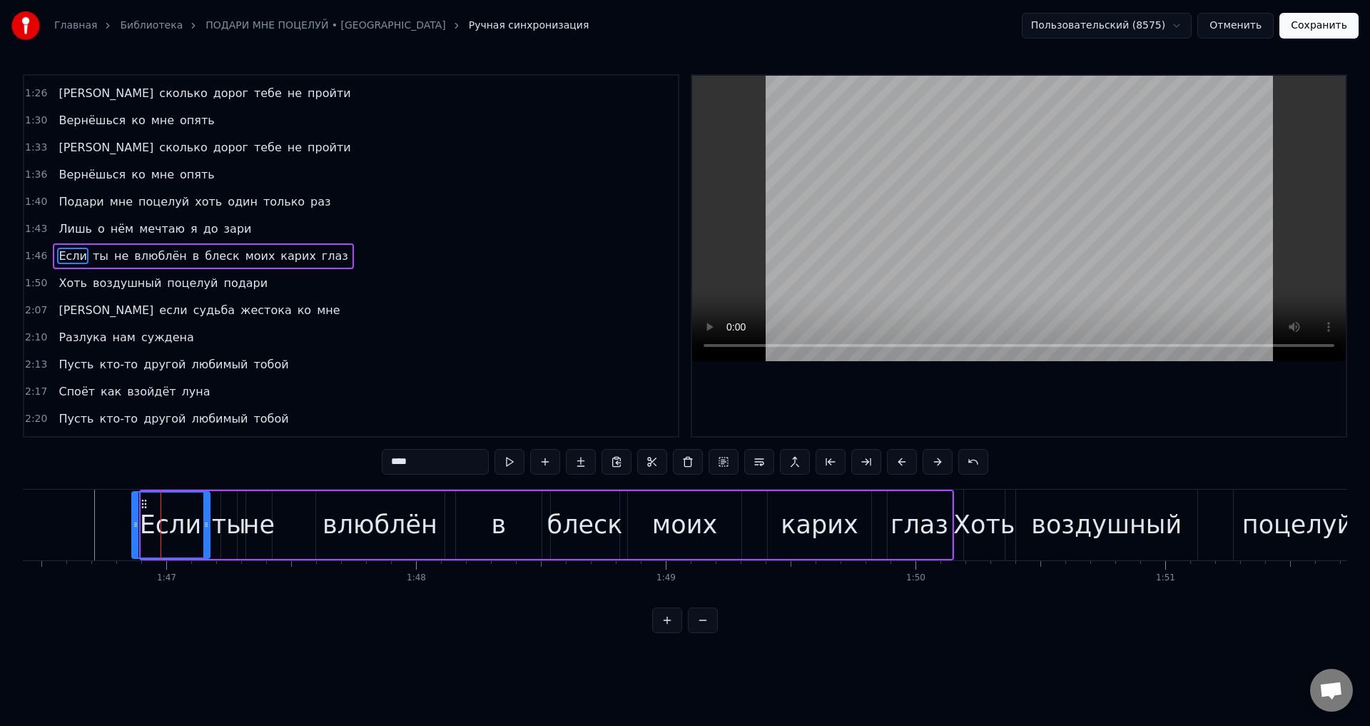
drag, startPoint x: 143, startPoint y: 529, endPoint x: 133, endPoint y: 528, distance: 9.3
click at [133, 528] on icon at bounding box center [136, 524] width 6 height 11
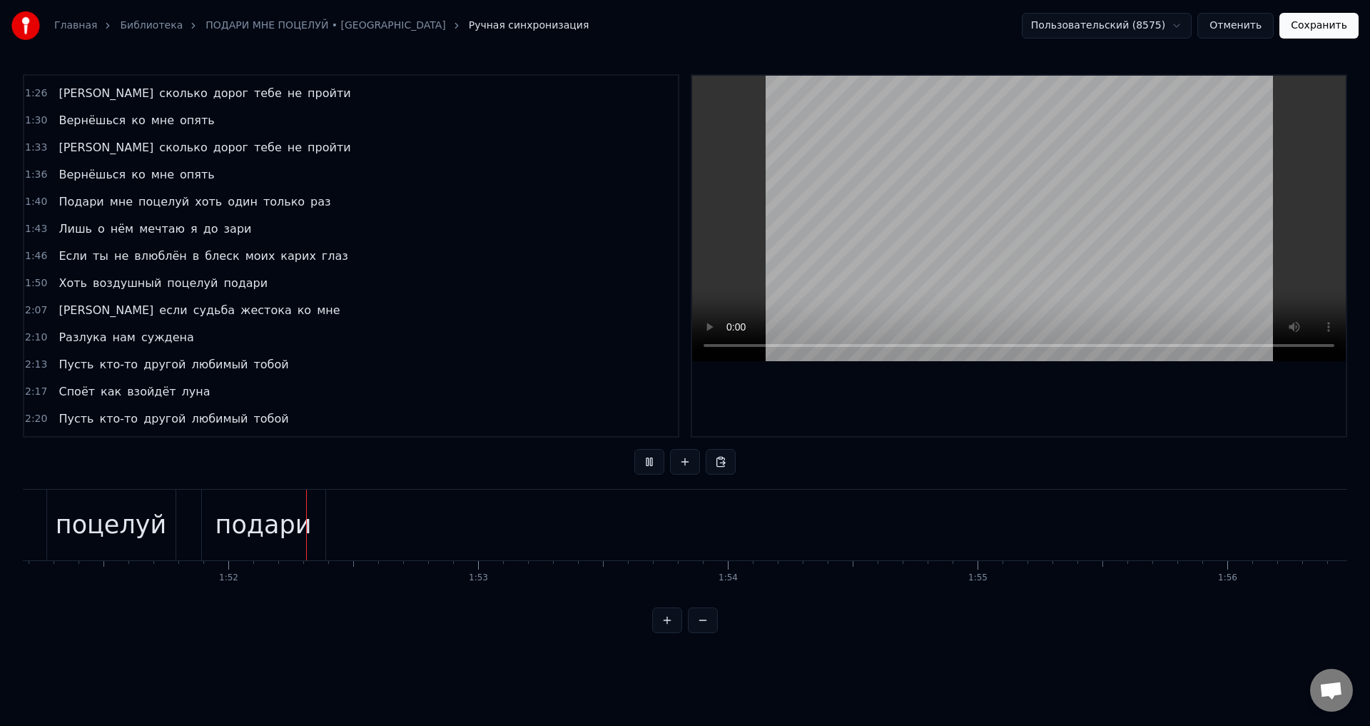
scroll to position [0, 27768]
click at [1314, 27] on button "Сохранить" at bounding box center [1318, 26] width 79 height 26
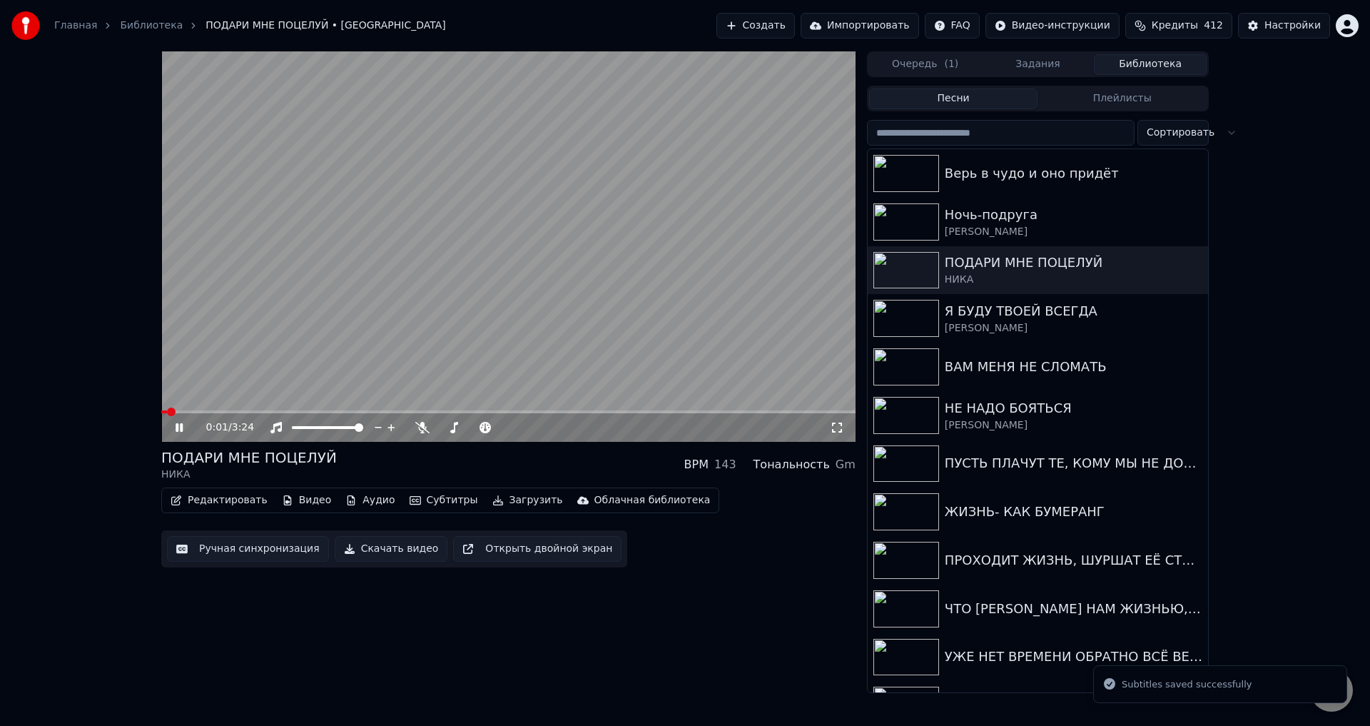
click at [440, 411] on span at bounding box center [508, 411] width 694 height 3
click at [482, 413] on span at bounding box center [508, 411] width 694 height 3
click at [837, 432] on icon at bounding box center [837, 427] width 14 height 11
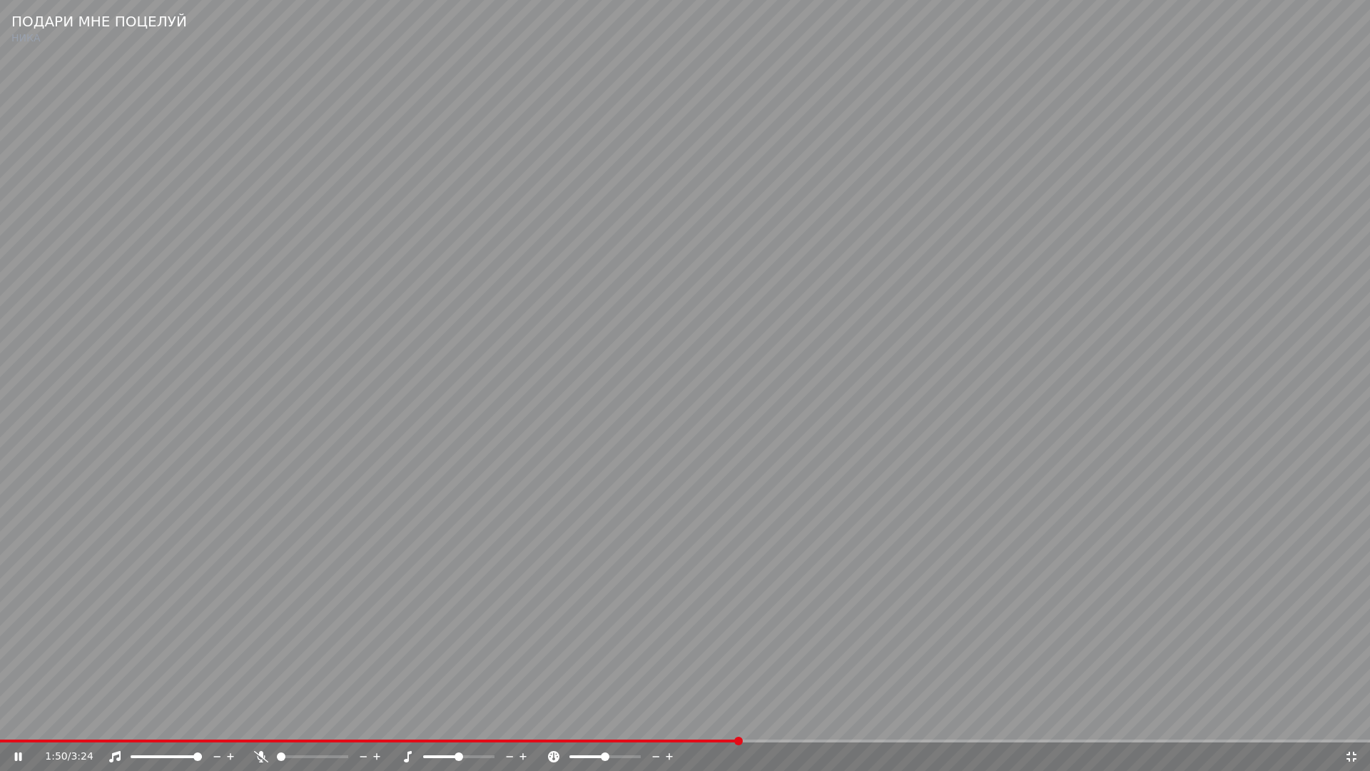
click at [577, 686] on video at bounding box center [685, 385] width 1370 height 771
click at [671, 725] on span at bounding box center [335, 740] width 671 height 3
click at [623, 683] on video at bounding box center [685, 385] width 1370 height 771
click at [821, 667] on video at bounding box center [685, 385] width 1370 height 771
click at [1349, 725] on icon at bounding box center [1351, 756] width 14 height 11
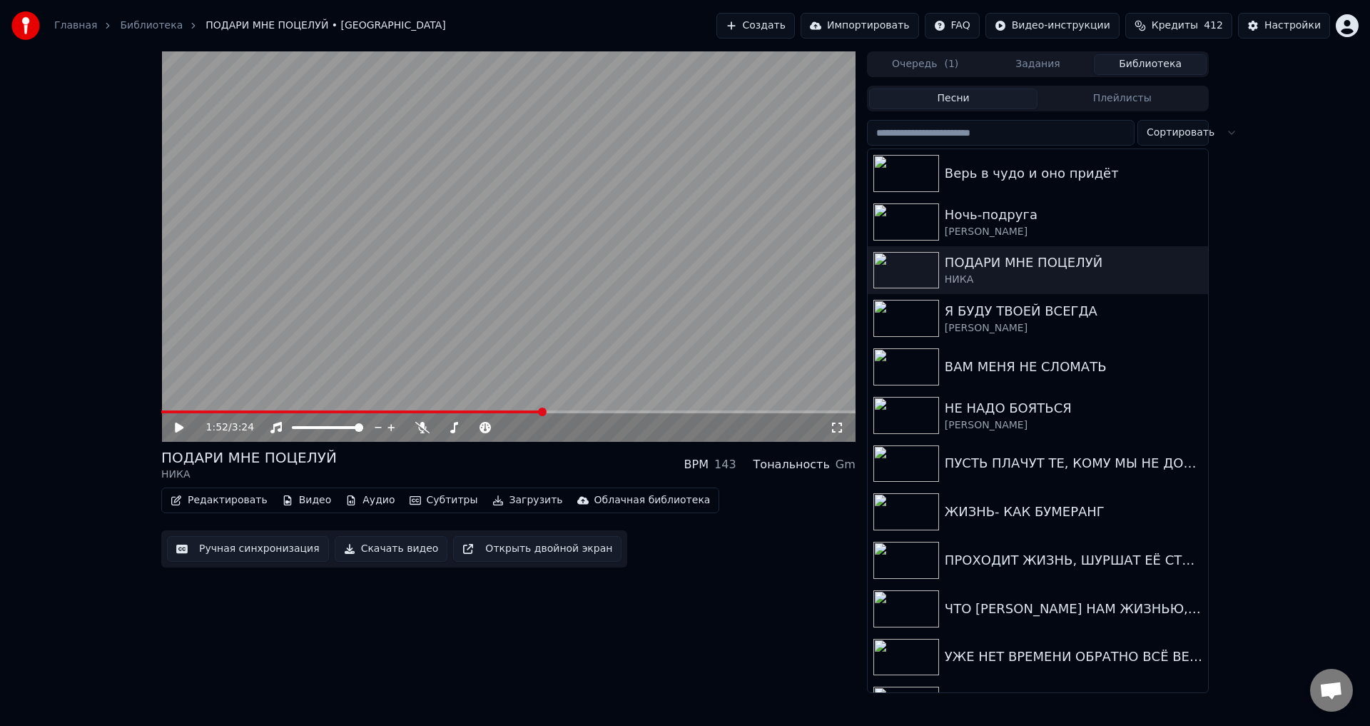
click at [268, 552] on button "Ручная синхронизация" at bounding box center [248, 549] width 162 height 26
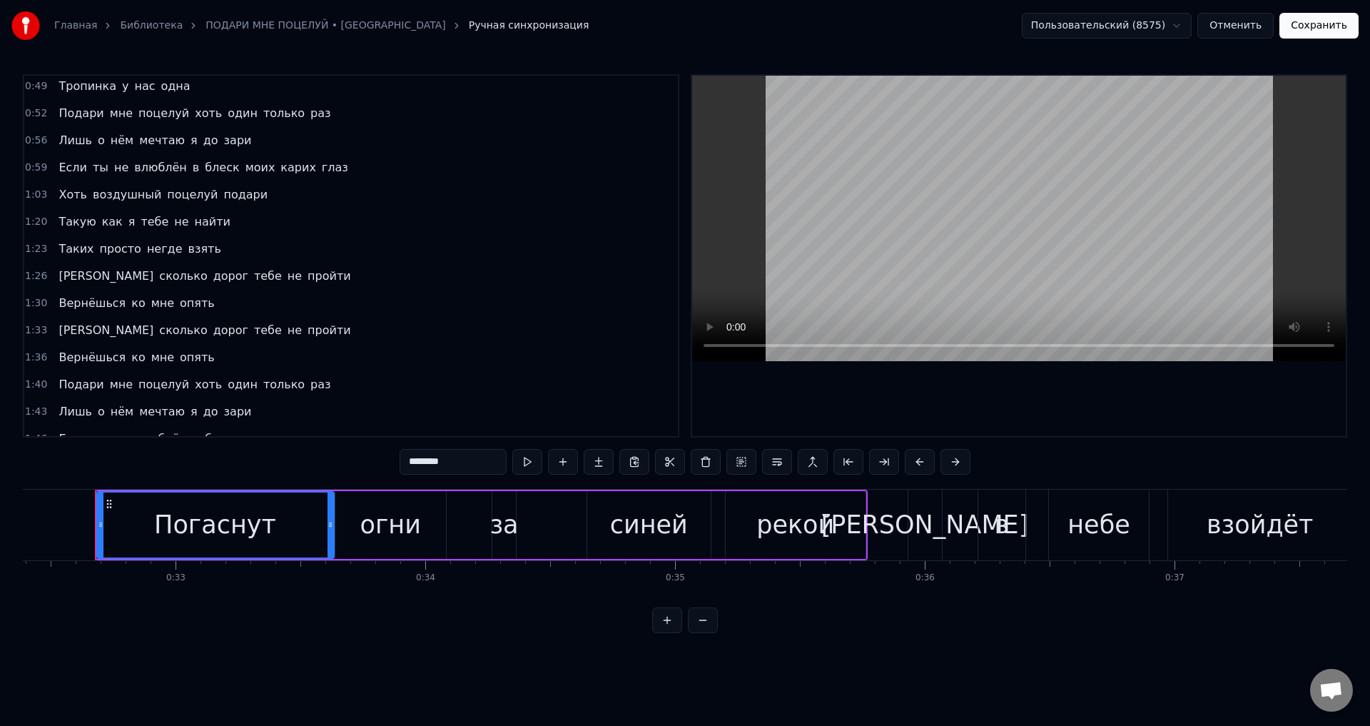
scroll to position [143, 0]
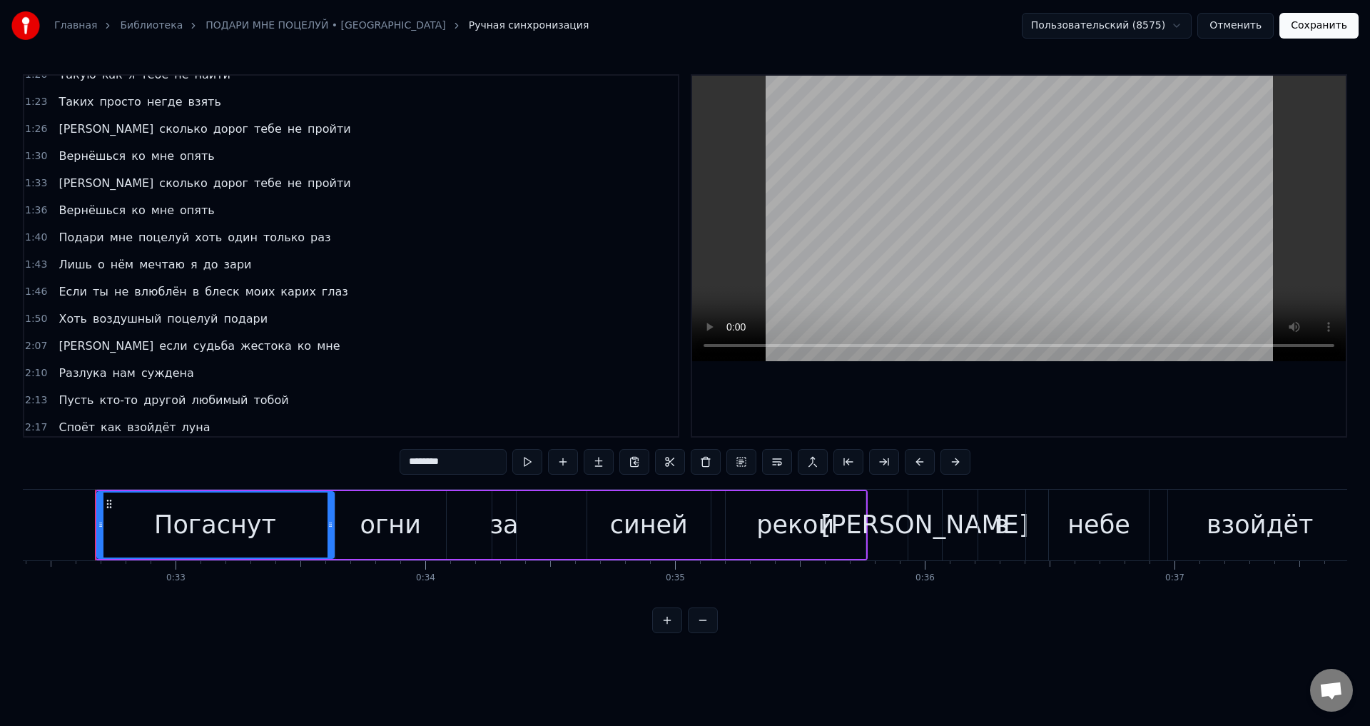
click at [73, 291] on span "Если" at bounding box center [72, 291] width 31 height 16
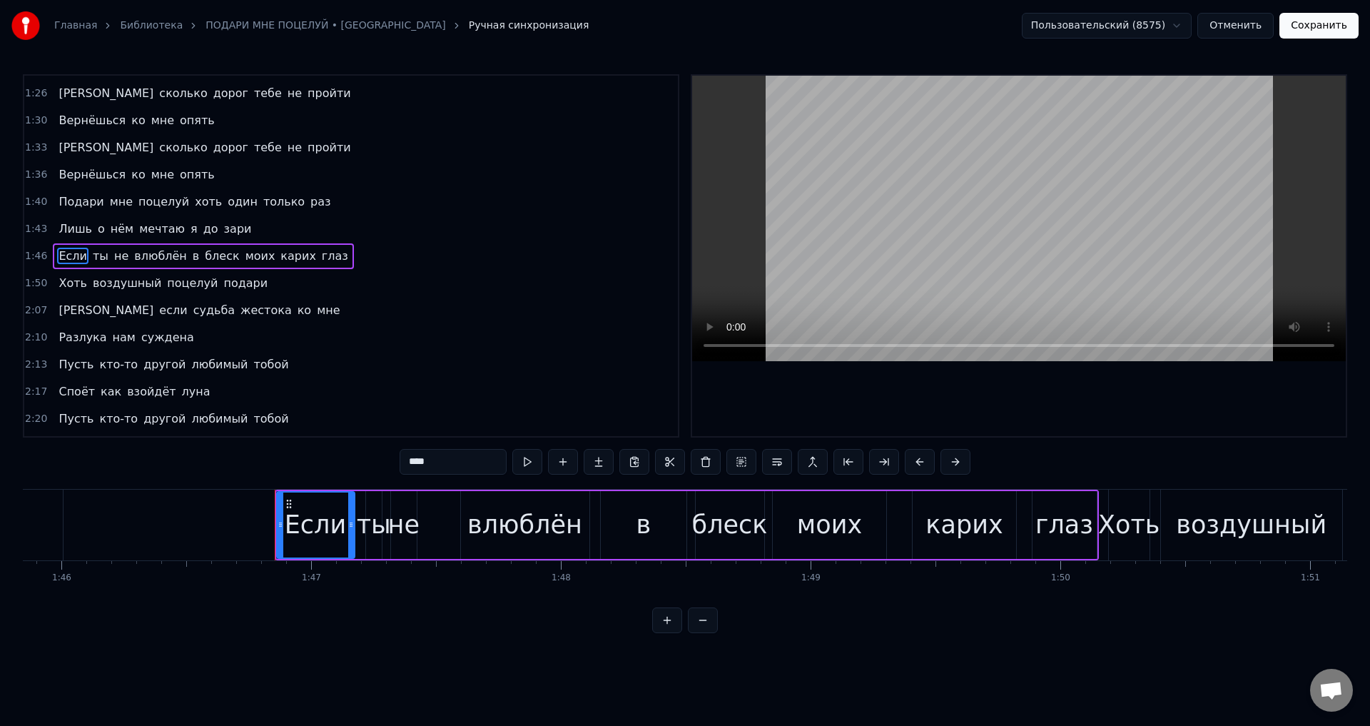
scroll to position [0, 26615]
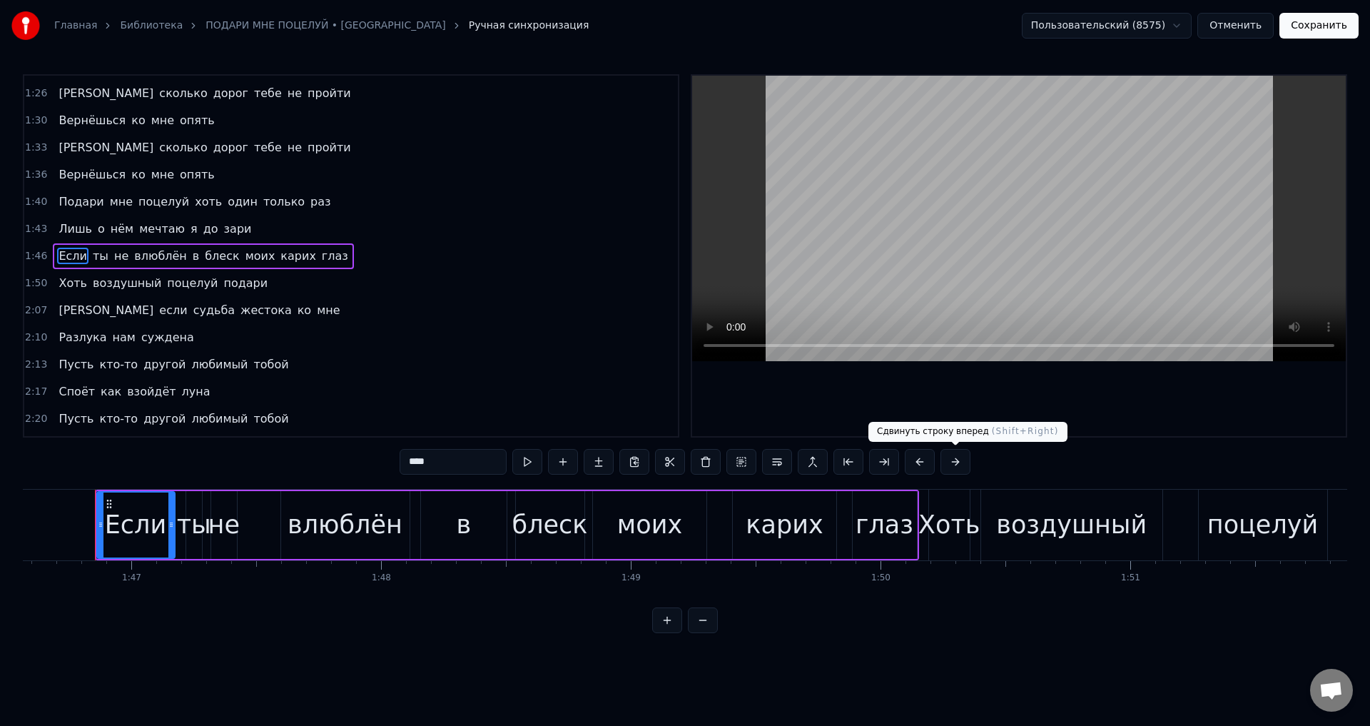
click at [958, 464] on button at bounding box center [956, 462] width 30 height 26
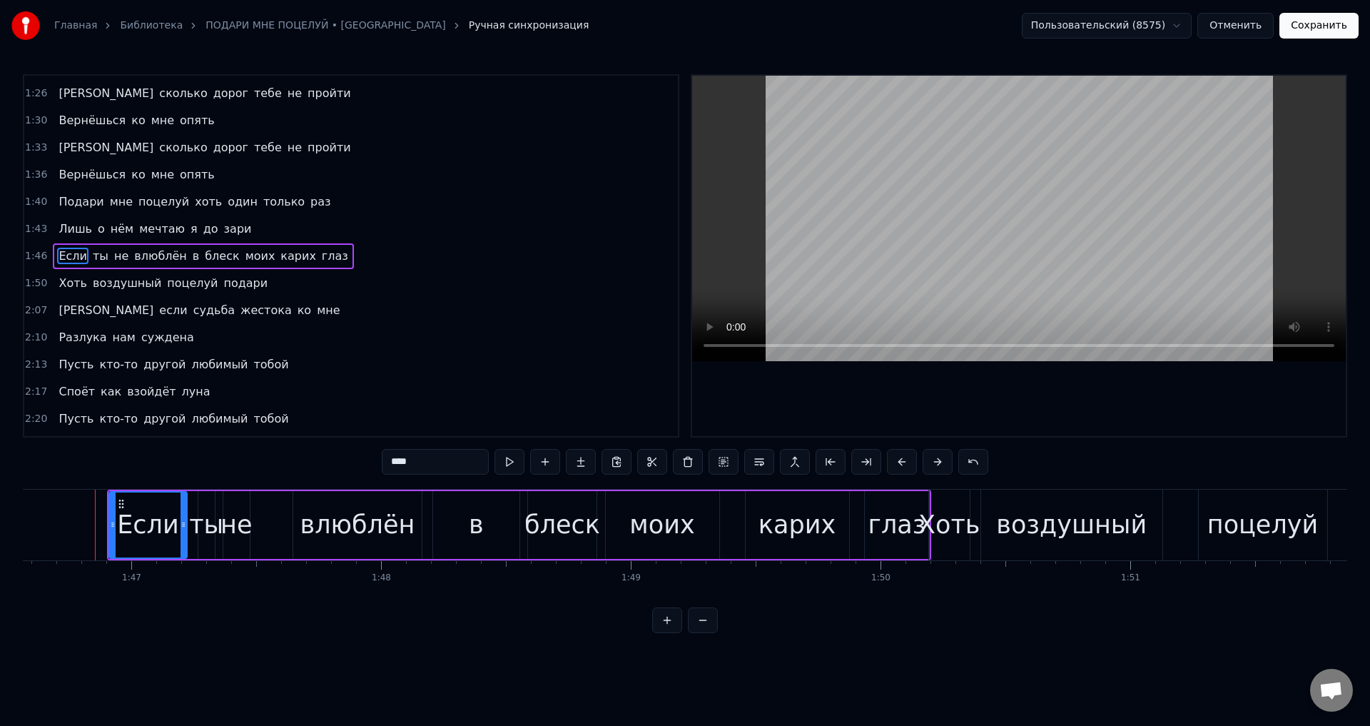
click at [907, 526] on div "глаз" at bounding box center [897, 525] width 58 height 38
type input "****"
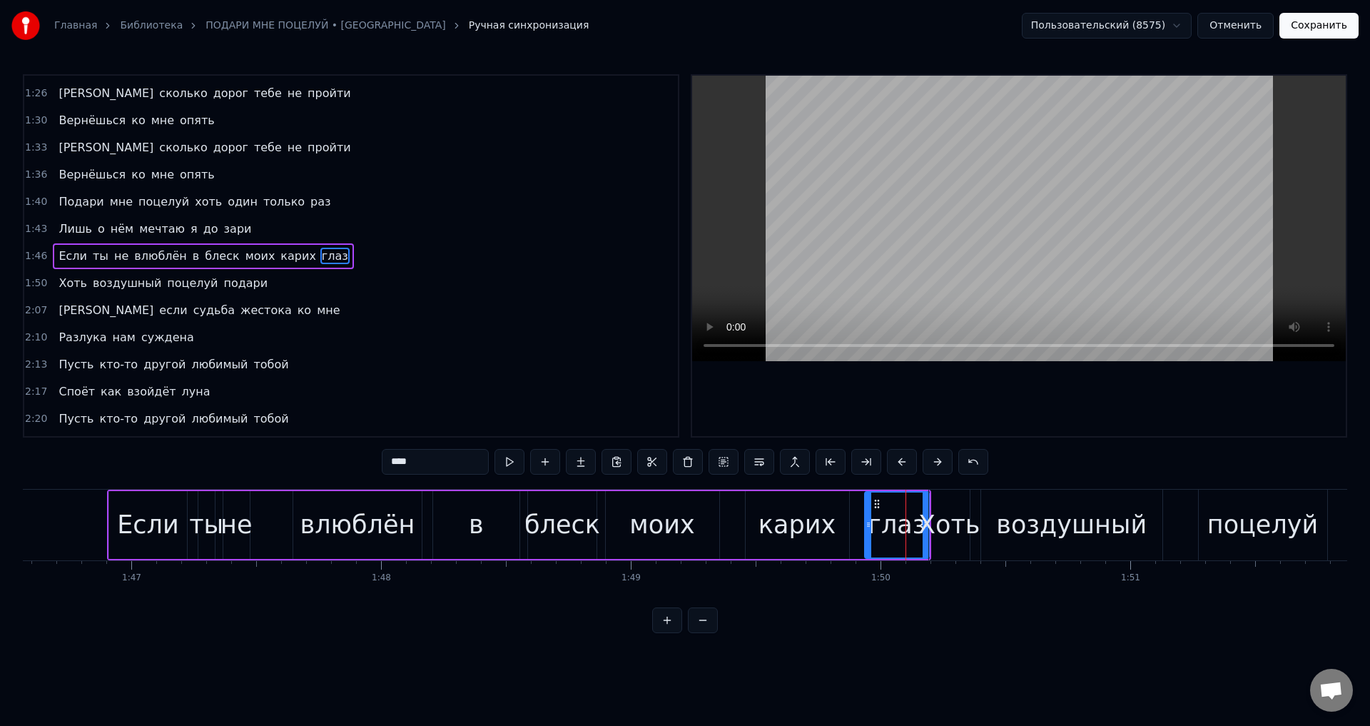
click at [887, 530] on div "глаз" at bounding box center [897, 525] width 58 height 38
drag, startPoint x: 867, startPoint y: 531, endPoint x: 917, endPoint y: 530, distance: 50.0
click at [917, 530] on div at bounding box center [919, 524] width 6 height 65
click at [869, 529] on div "Если ты не влюблён в блеск моих карих глаз" at bounding box center [519, 525] width 824 height 71
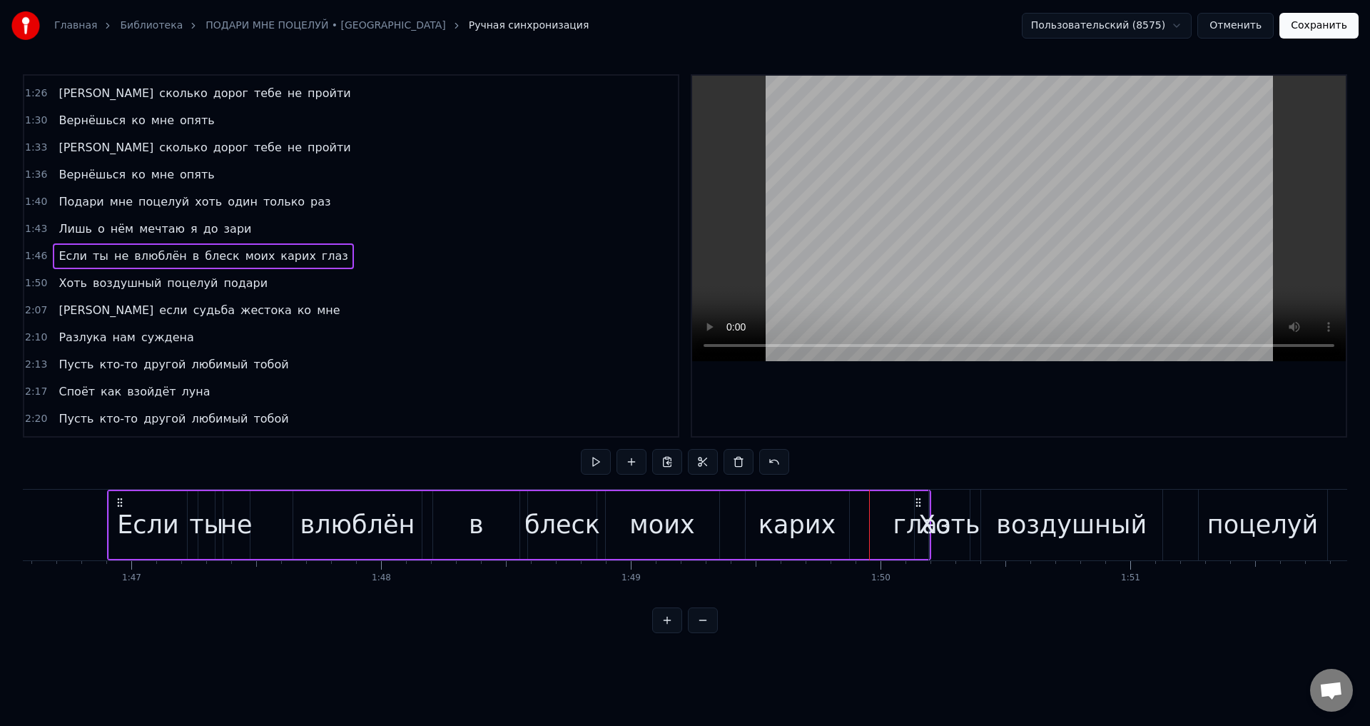
click at [859, 528] on div "Если ты не влюблён в блеск моих карих глаз" at bounding box center [519, 525] width 824 height 71
click at [860, 523] on div "Если ты не влюблён в блеск моих карих глаз" at bounding box center [519, 525] width 824 height 71
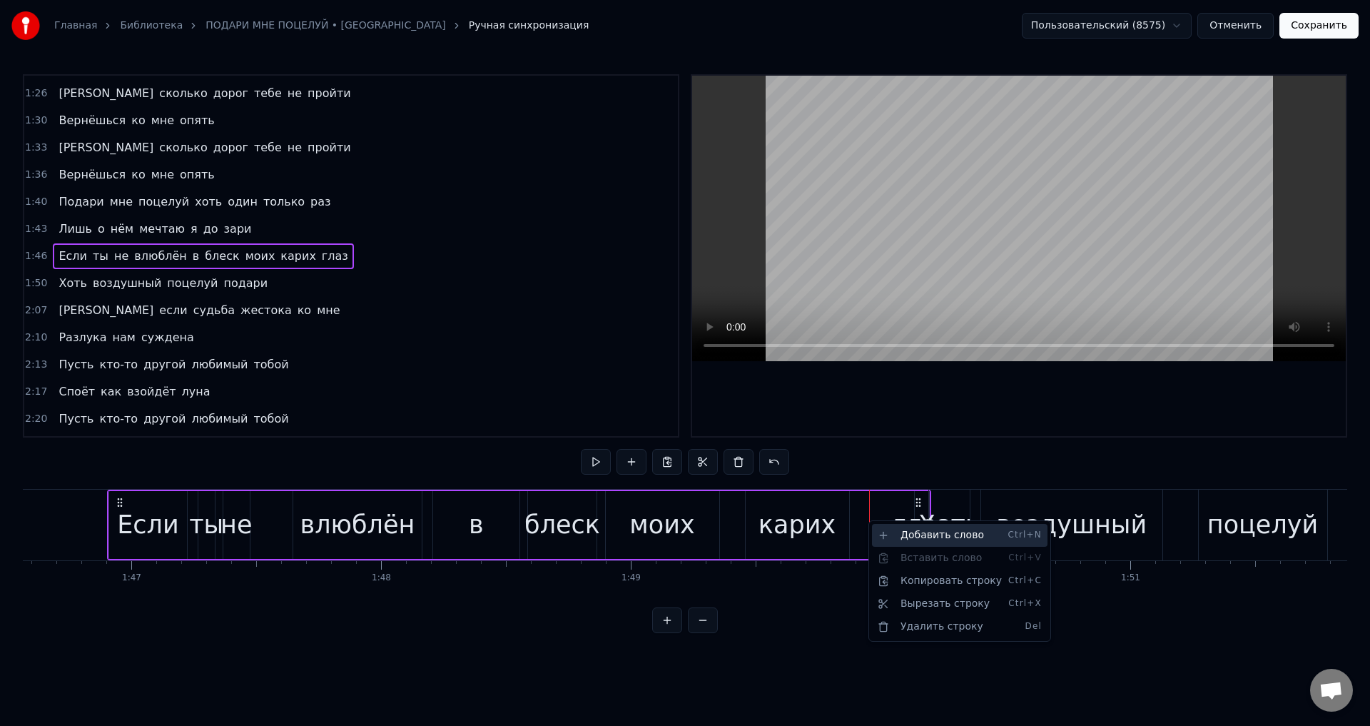
click at [911, 534] on div "Добавить слово Ctrl+N" at bounding box center [960, 535] width 176 height 23
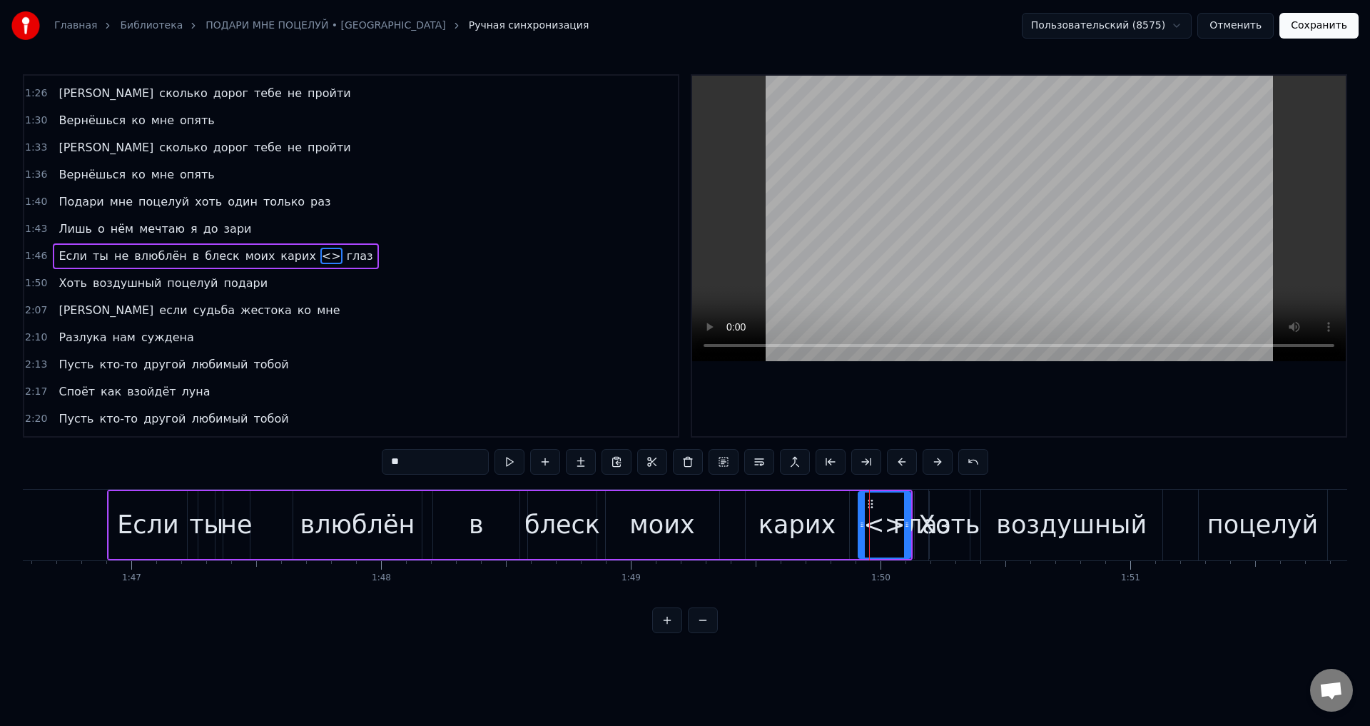
click at [862, 525] on icon at bounding box center [862, 524] width 6 height 11
drag, startPoint x: 451, startPoint y: 467, endPoint x: 353, endPoint y: 465, distance: 97.8
click at [353, 465] on div "0:32 Погаснут огни за синей рекой 0:35 И в небе взойдёт луна 0:39 Под звёздным …" at bounding box center [685, 353] width 1324 height 559
type input "****"
click at [353, 257] on span "глаз" at bounding box center [367, 256] width 29 height 16
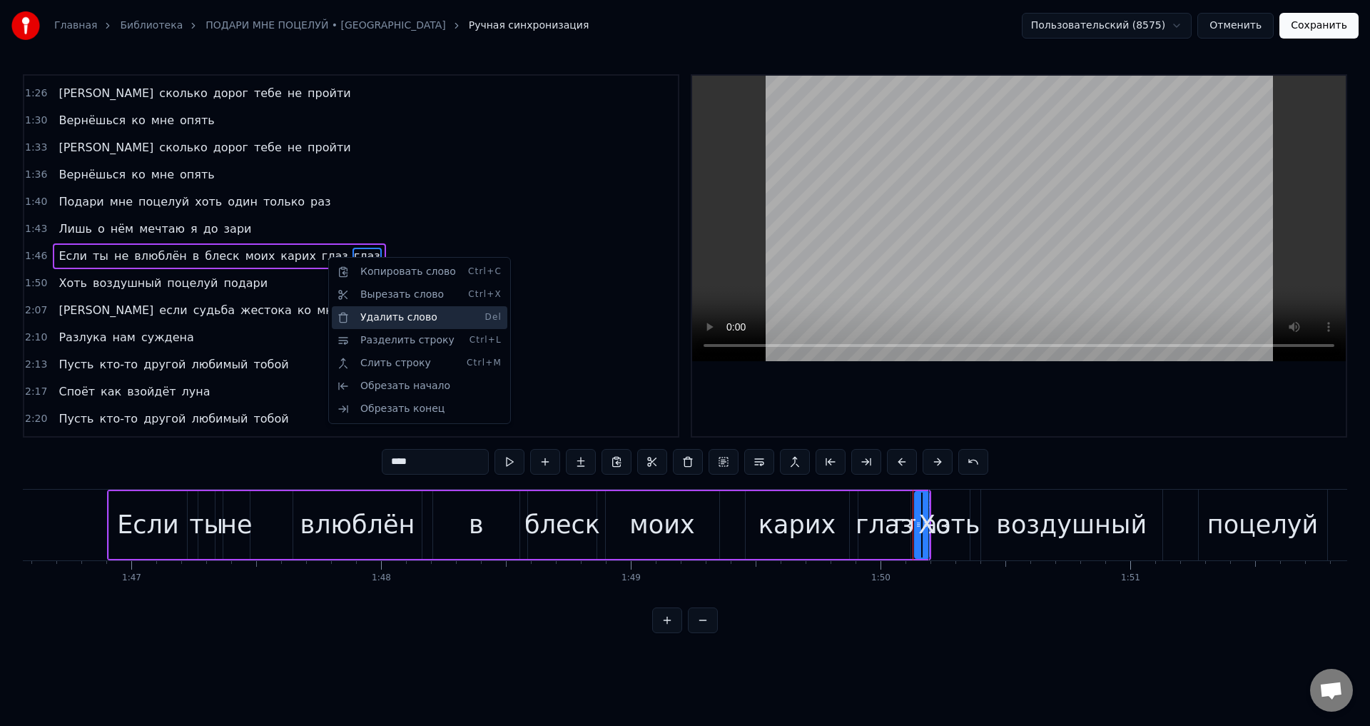
click at [385, 314] on div "Удалить слово Del" at bounding box center [420, 317] width 176 height 23
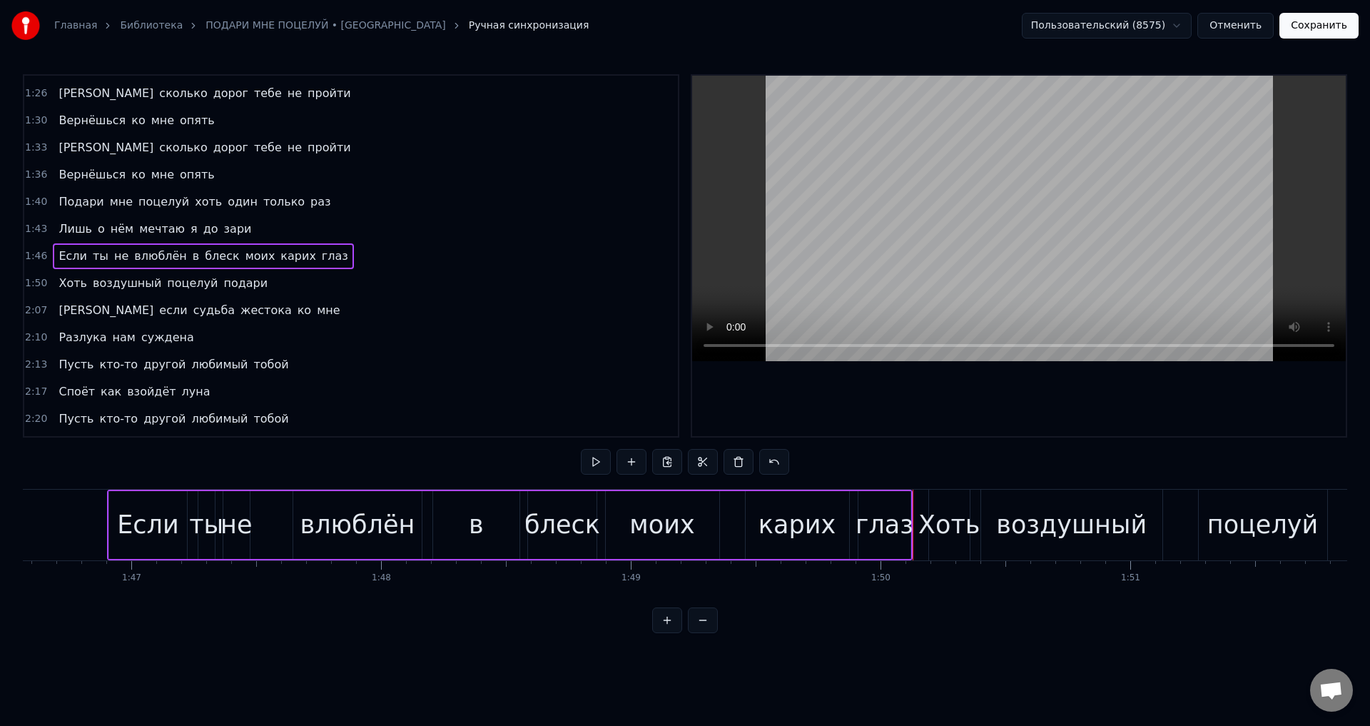
click at [799, 528] on div "карих" at bounding box center [797, 525] width 77 height 38
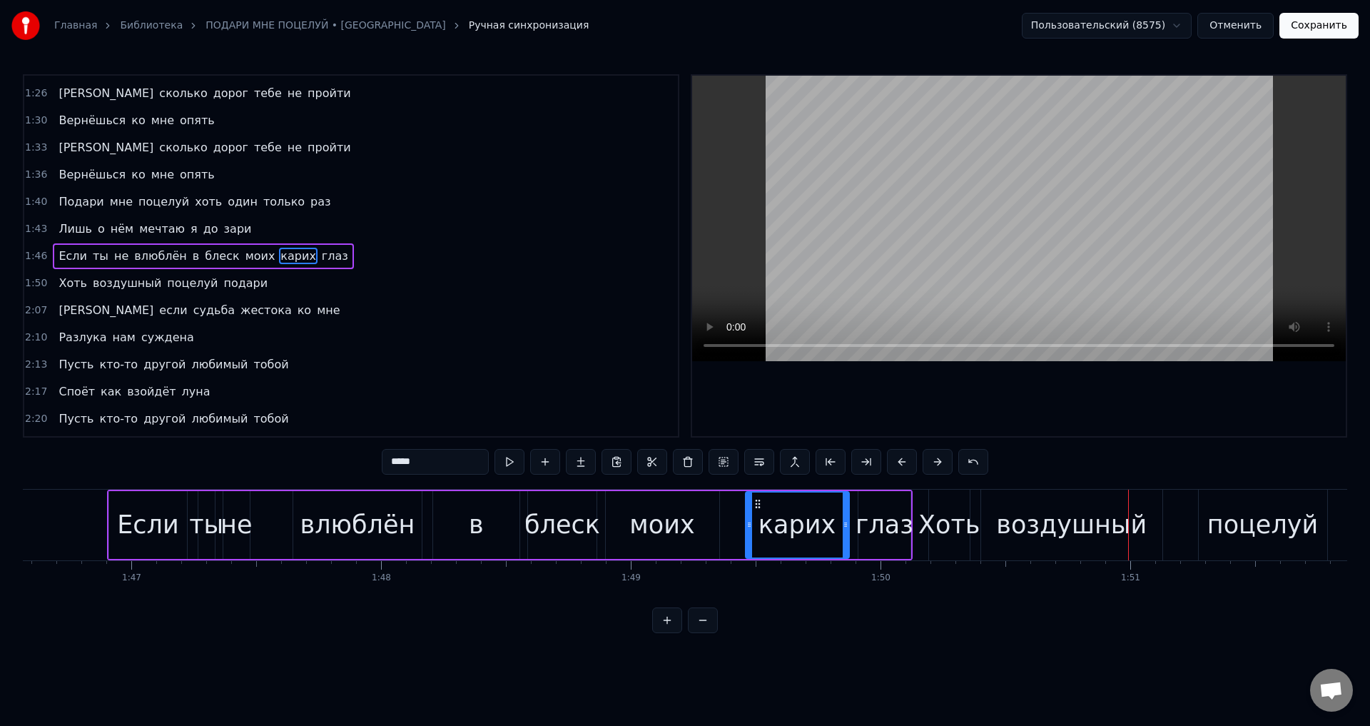
click at [868, 524] on div "глаз" at bounding box center [885, 525] width 58 height 38
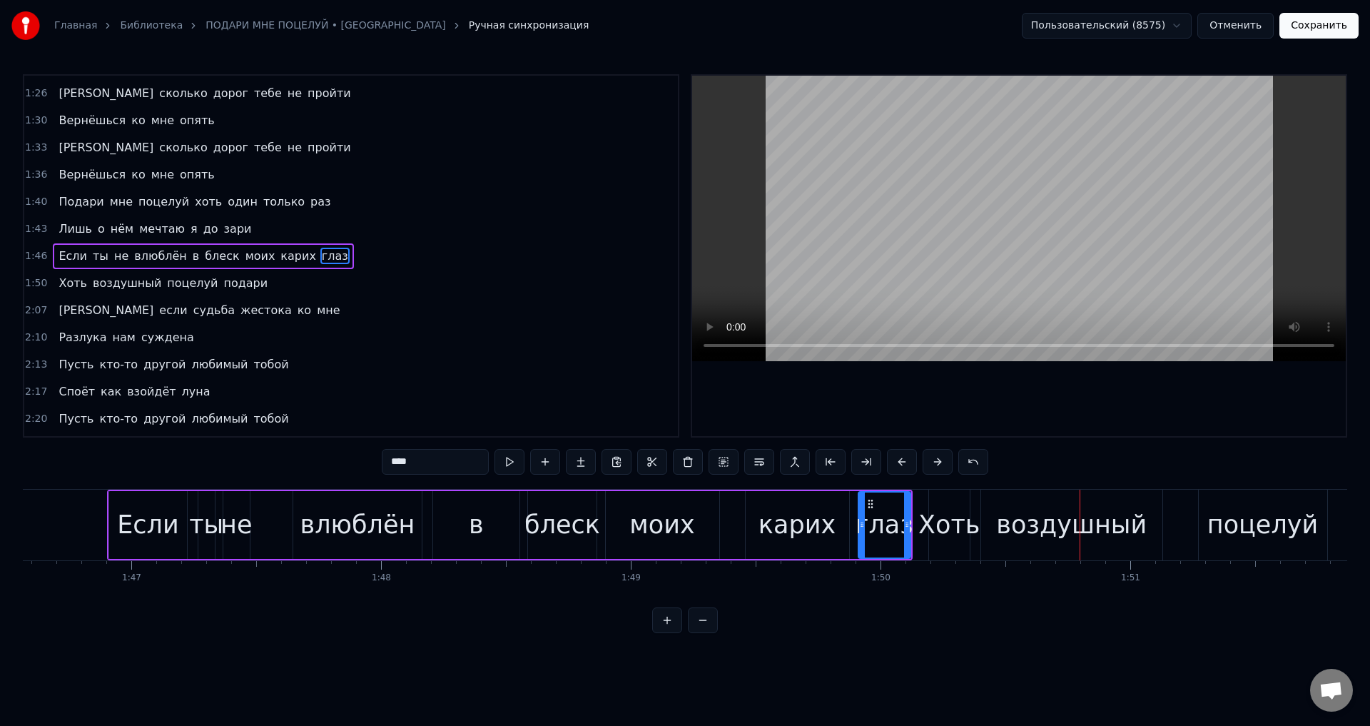
click at [1038, 532] on div "воздушный" at bounding box center [1071, 525] width 151 height 38
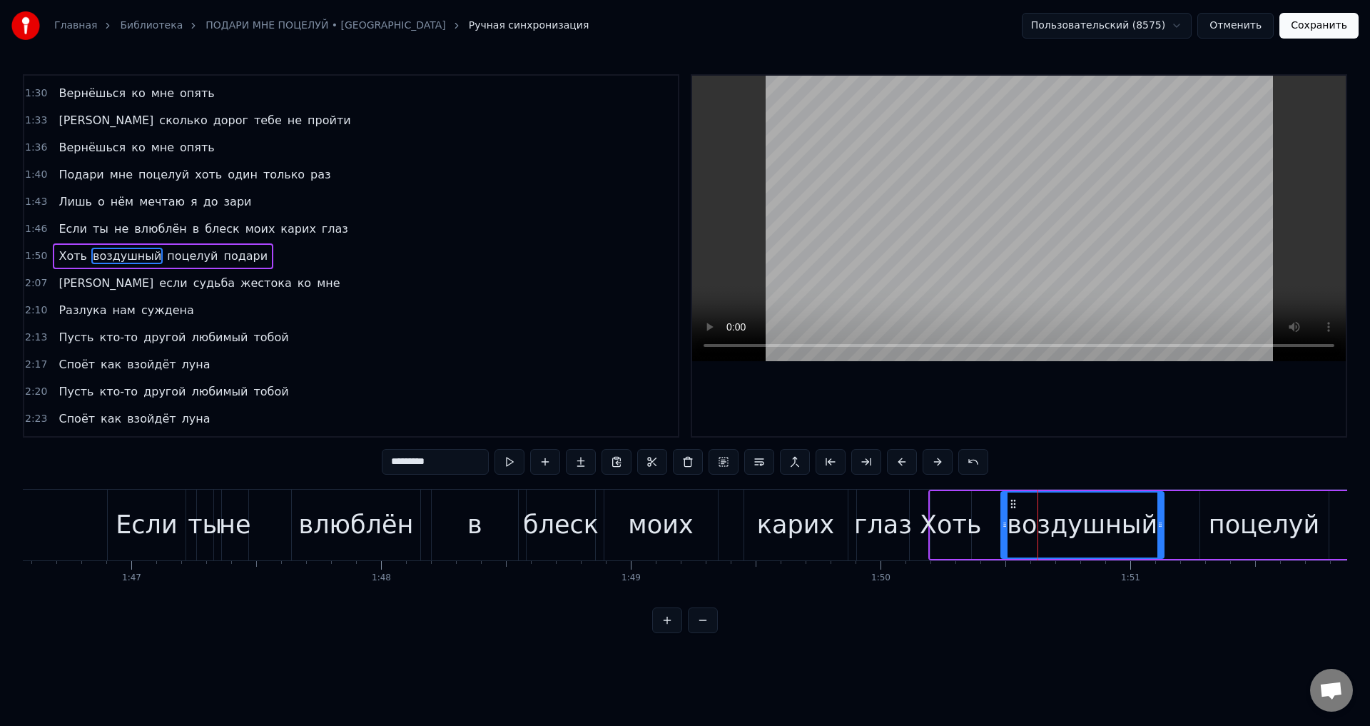
drag, startPoint x: 983, startPoint y: 524, endPoint x: 1002, endPoint y: 525, distance: 18.6
click at [1002, 525] on icon at bounding box center [1005, 524] width 6 height 11
click at [948, 524] on div "Хоть" at bounding box center [950, 525] width 61 height 38
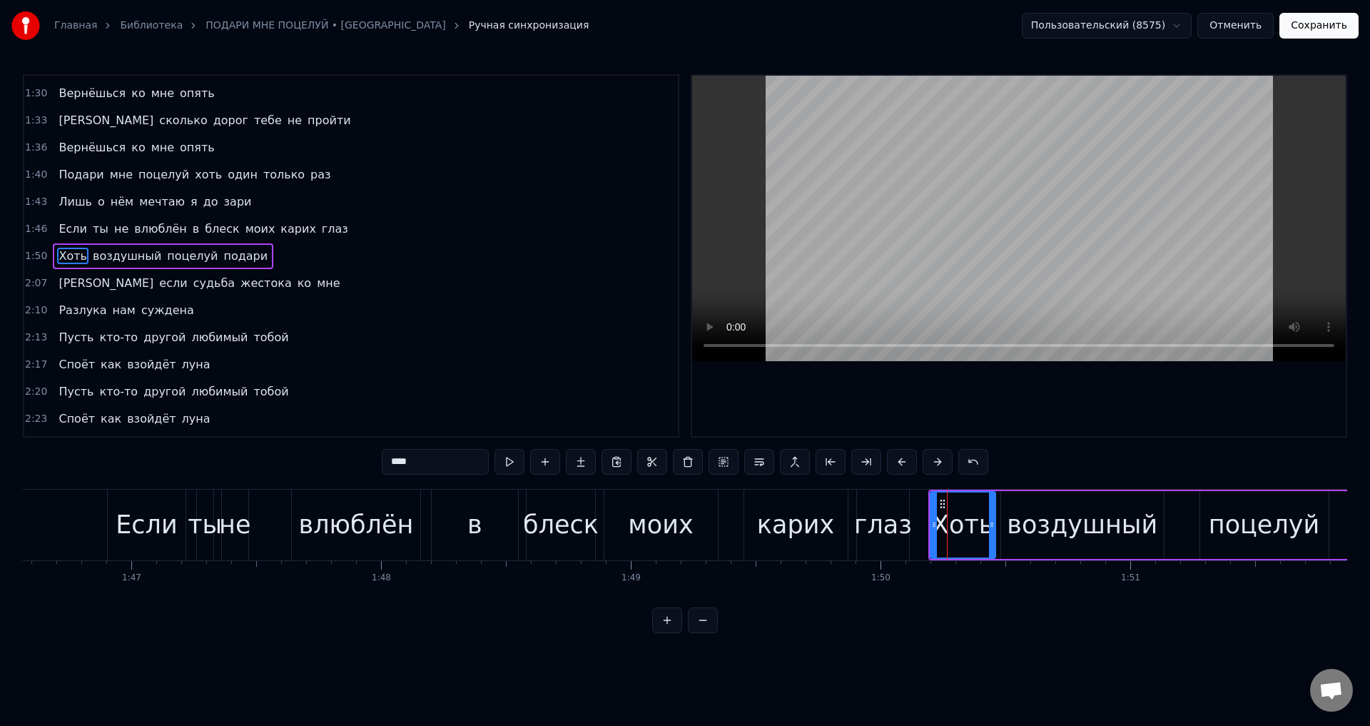
drag, startPoint x: 968, startPoint y: 529, endPoint x: 993, endPoint y: 529, distance: 24.3
click at [993, 529] on icon at bounding box center [992, 524] width 6 height 11
drag, startPoint x: 933, startPoint y: 523, endPoint x: 960, endPoint y: 526, distance: 27.3
click at [960, 526] on icon at bounding box center [961, 524] width 6 height 11
click at [881, 519] on div "глаз" at bounding box center [883, 525] width 58 height 38
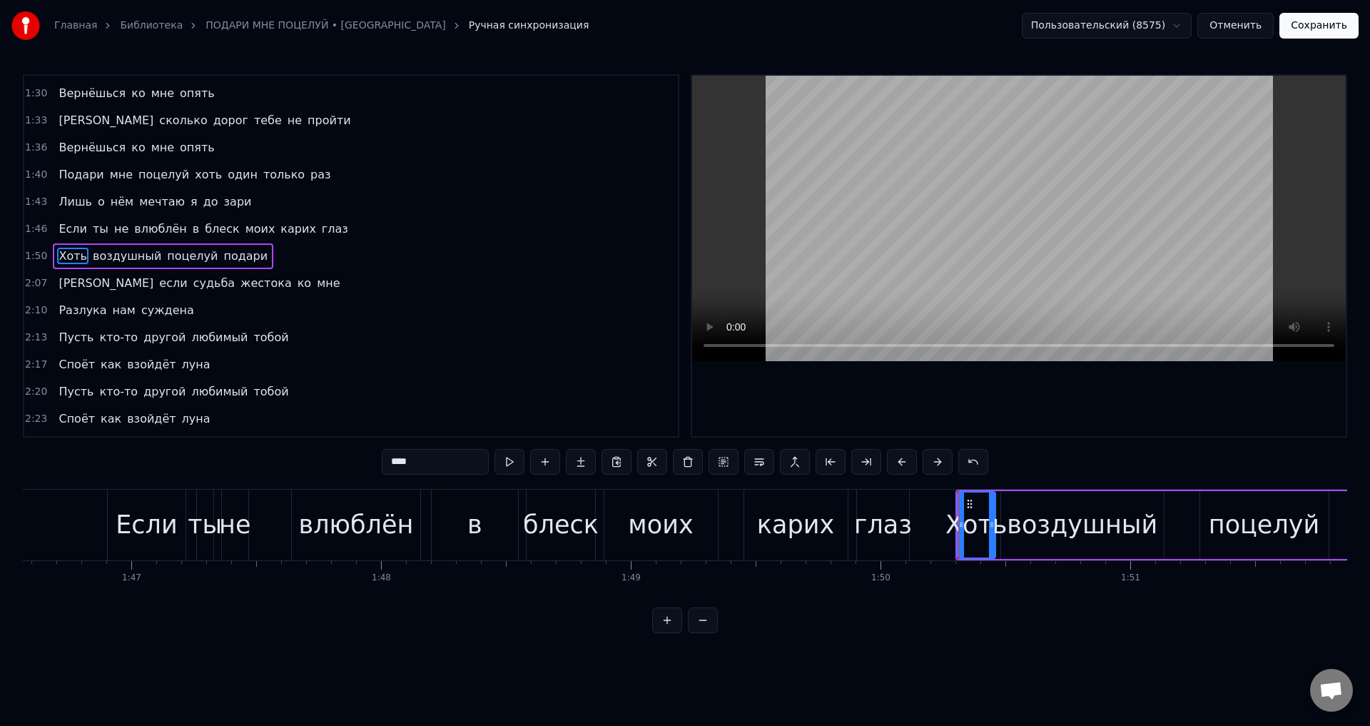
scroll to position [321, 0]
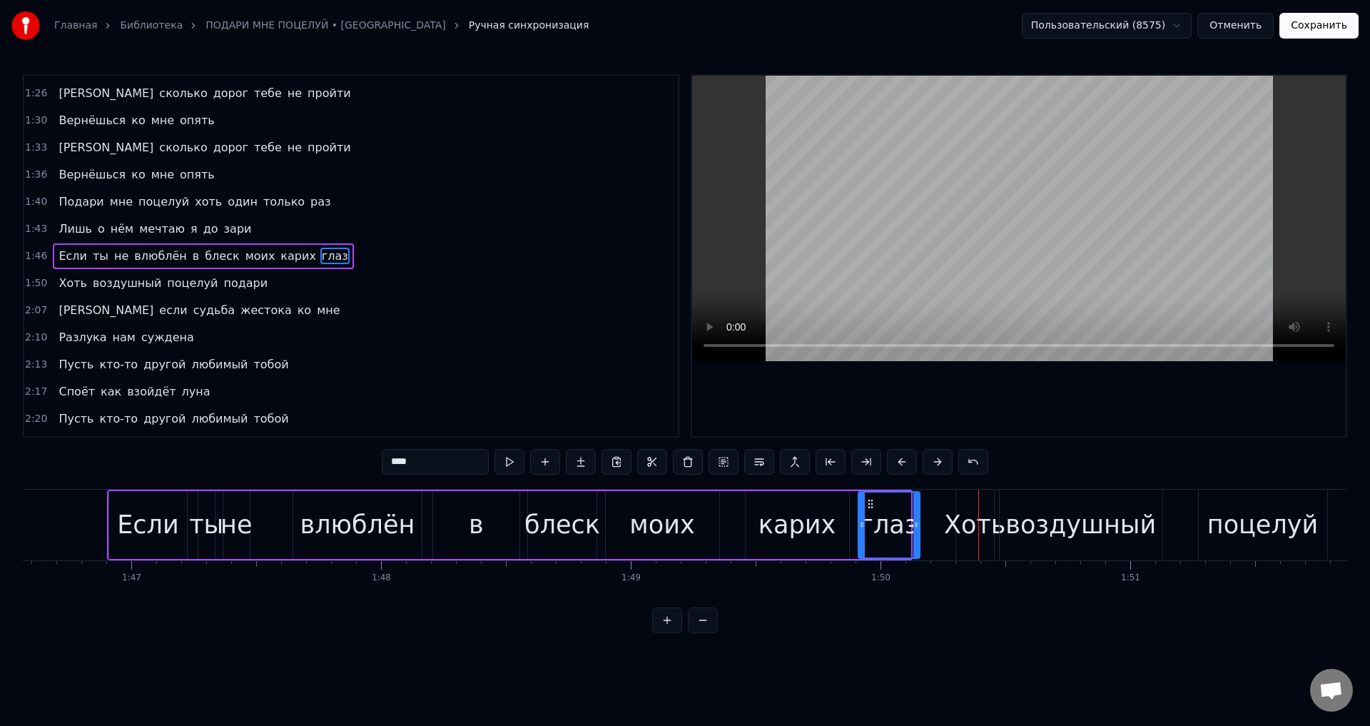
drag, startPoint x: 908, startPoint y: 527, endPoint x: 833, endPoint y: 531, distance: 75.0
click at [917, 527] on icon at bounding box center [916, 524] width 6 height 11
click at [786, 524] on div "карих" at bounding box center [797, 525] width 77 height 38
type input "*****"
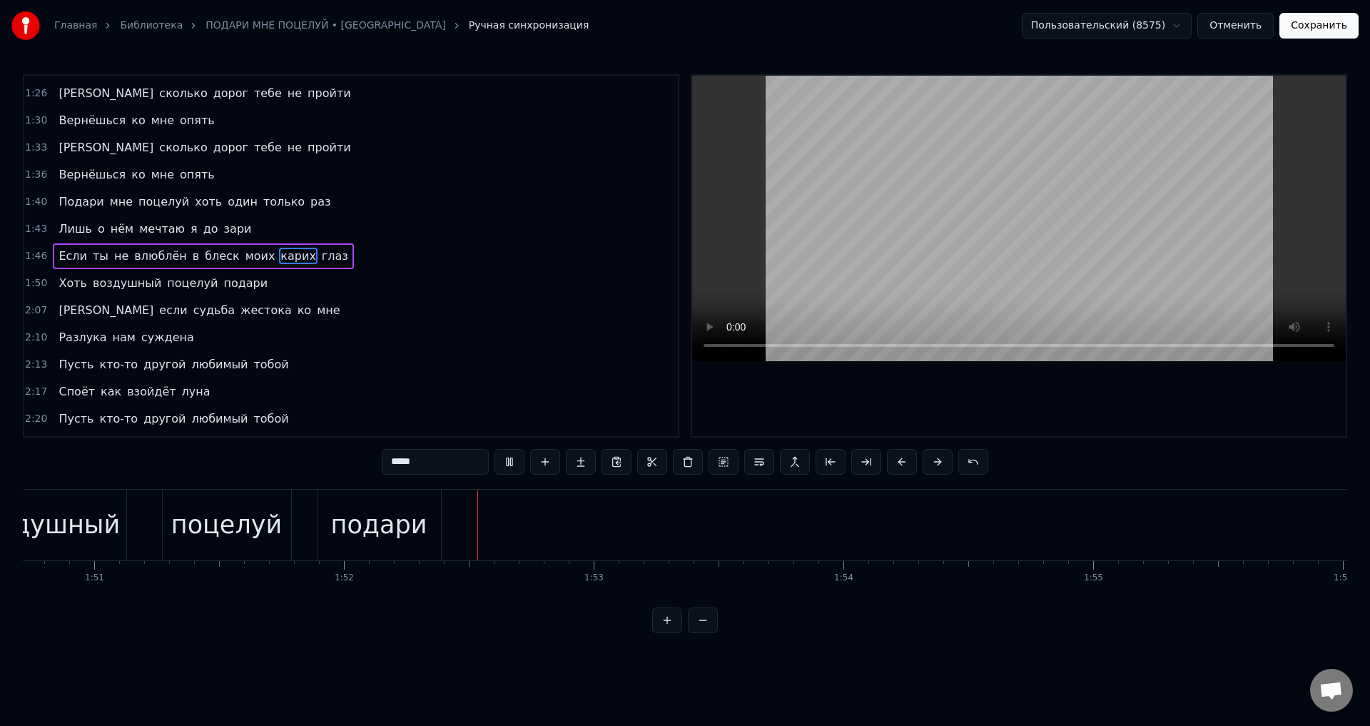
scroll to position [0, 27850]
click at [1325, 25] on button "Сохранить" at bounding box center [1318, 26] width 79 height 26
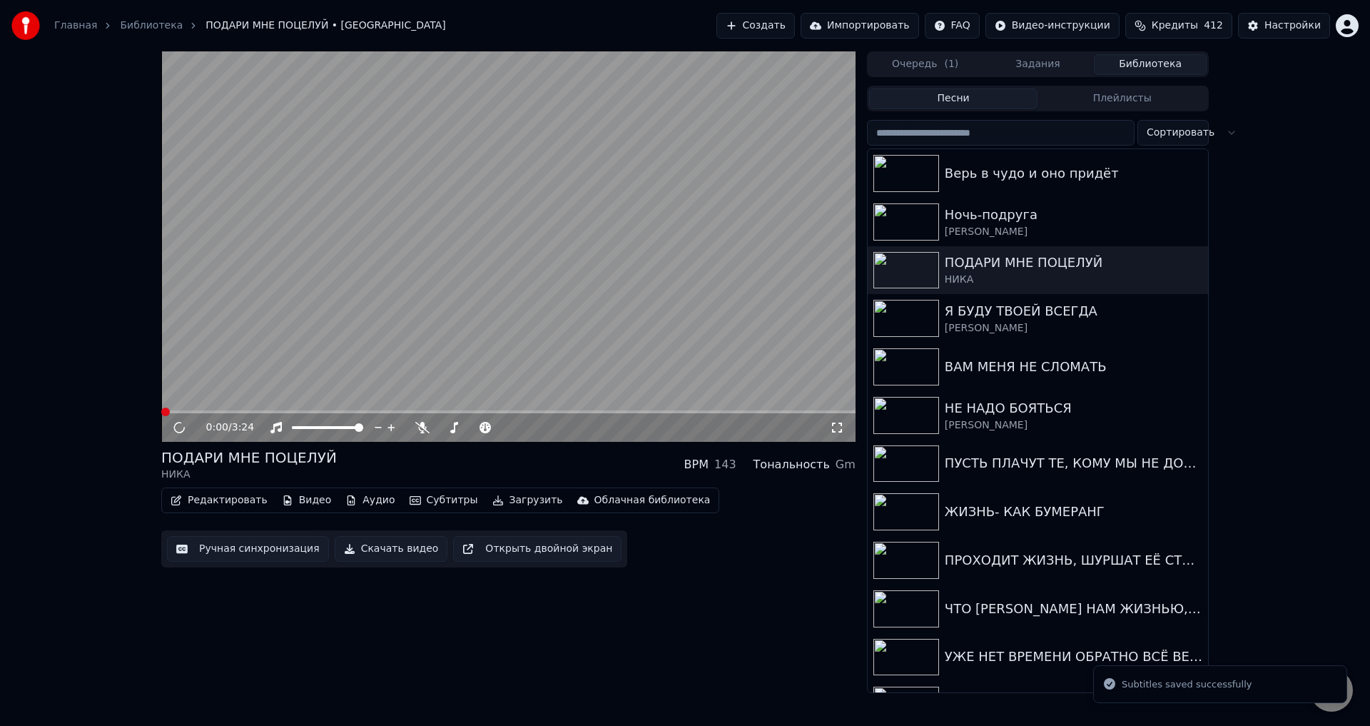
click at [346, 411] on span at bounding box center [508, 411] width 694 height 3
click at [384, 412] on span at bounding box center [508, 411] width 694 height 3
click at [416, 412] on span at bounding box center [508, 411] width 694 height 3
click at [457, 412] on span at bounding box center [508, 411] width 694 height 3
click at [499, 412] on span at bounding box center [508, 411] width 694 height 3
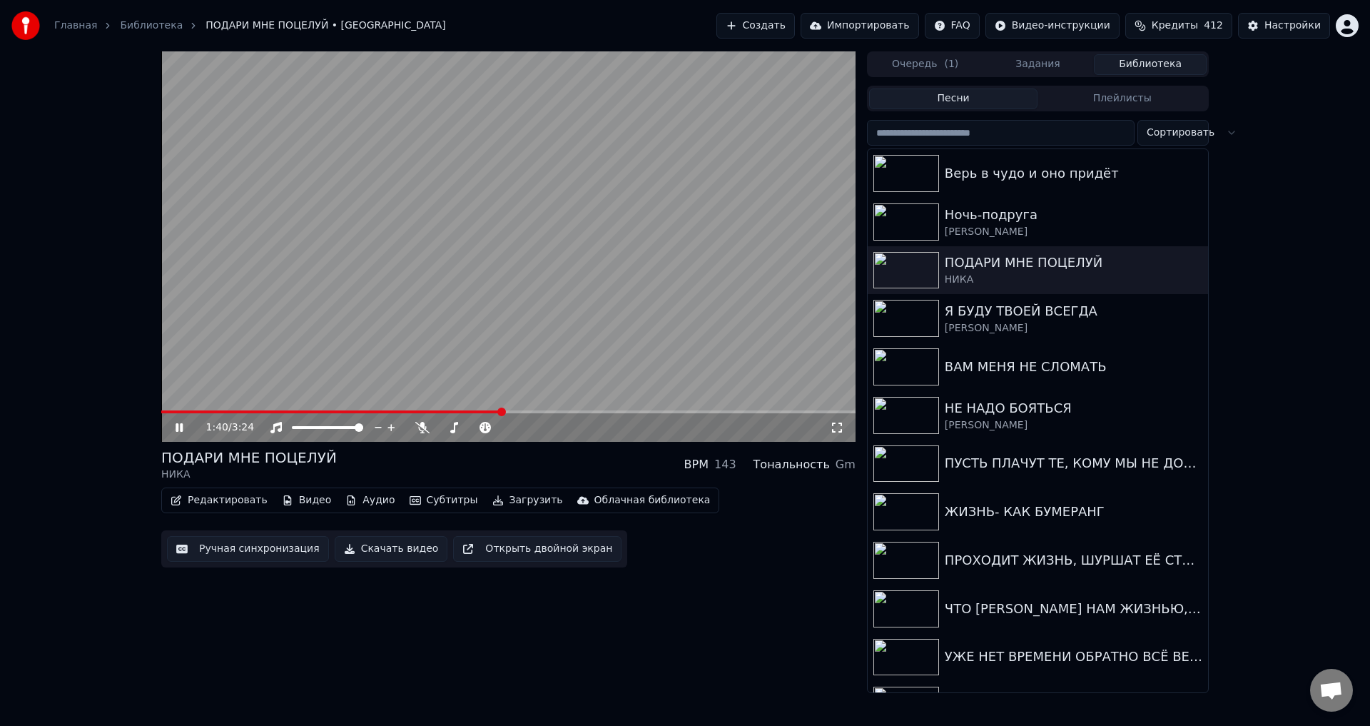
click at [832, 433] on icon at bounding box center [837, 427] width 14 height 11
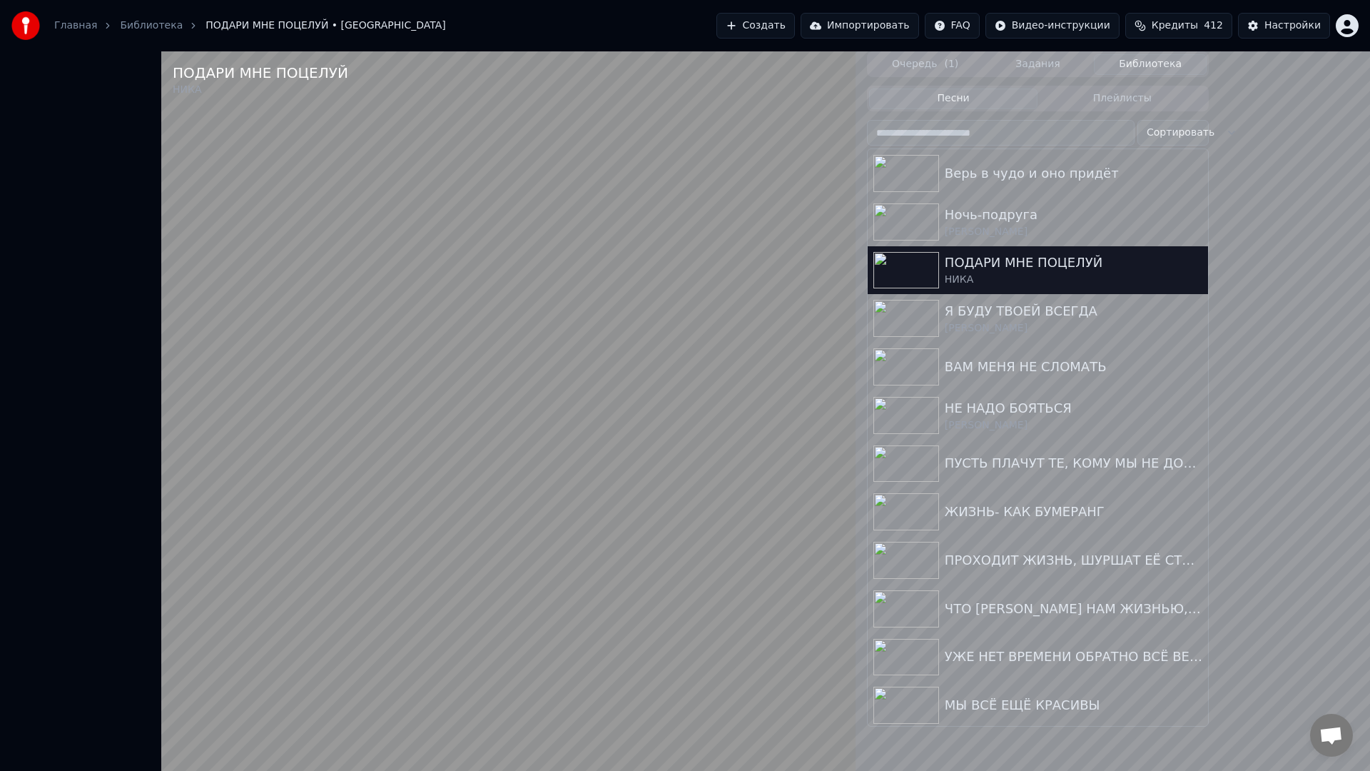
drag, startPoint x: 839, startPoint y: 594, endPoint x: 699, endPoint y: 709, distance: 182.0
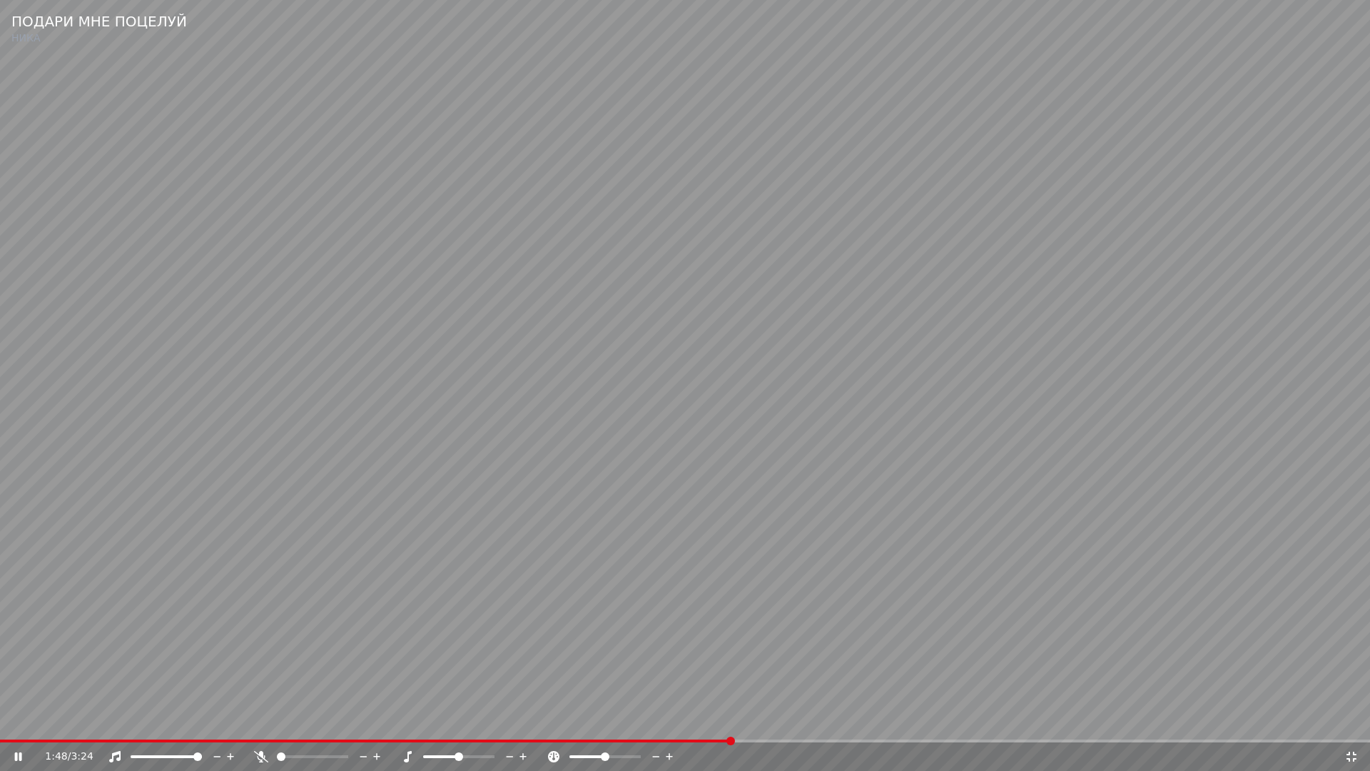
click at [838, 594] on video at bounding box center [685, 385] width 1370 height 771
click at [645, 725] on div "1:49 / 3:24" at bounding box center [685, 756] width 1370 height 29
click at [654, 725] on span at bounding box center [365, 740] width 731 height 3
click at [860, 684] on video at bounding box center [685, 385] width 1370 height 771
click at [529, 665] on video at bounding box center [685, 385] width 1370 height 771
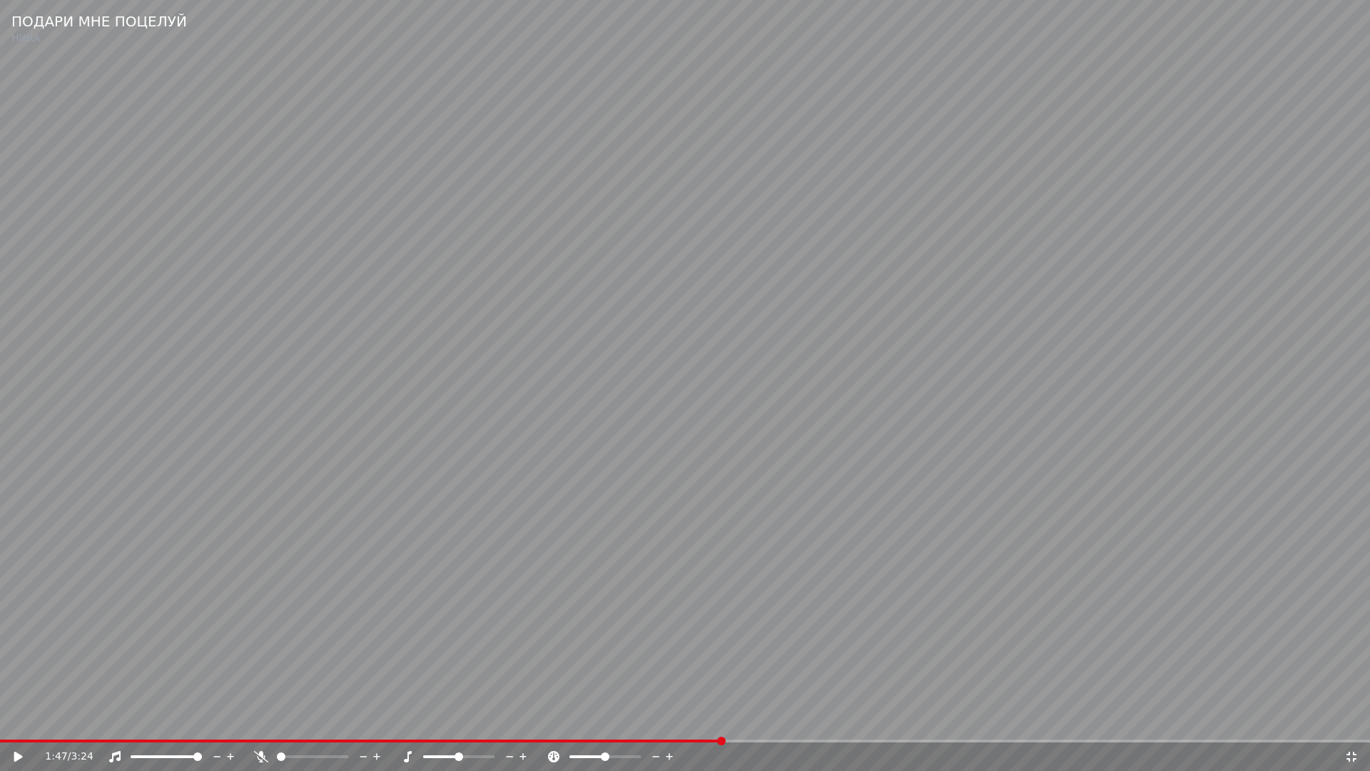
click at [529, 665] on video at bounding box center [685, 385] width 1370 height 771
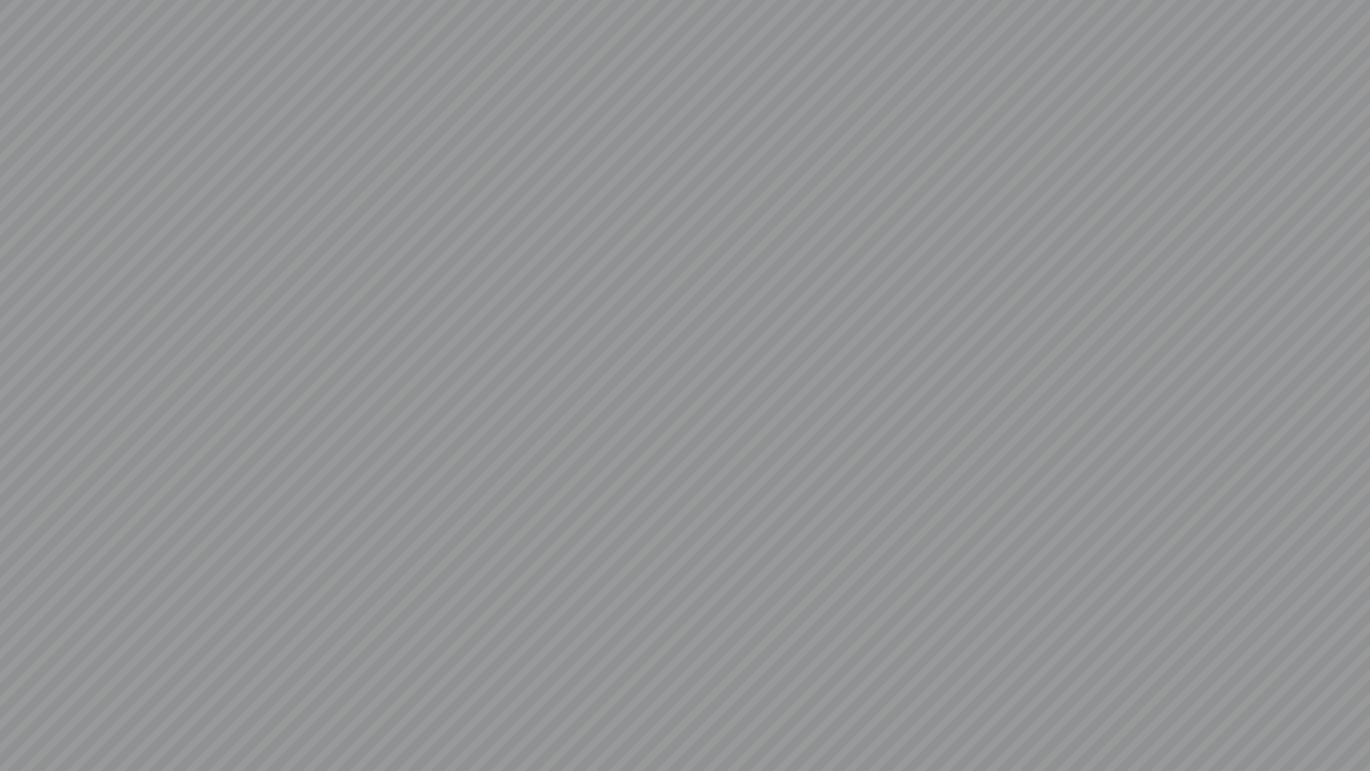
click at [529, 665] on video at bounding box center [685, 385] width 1370 height 771
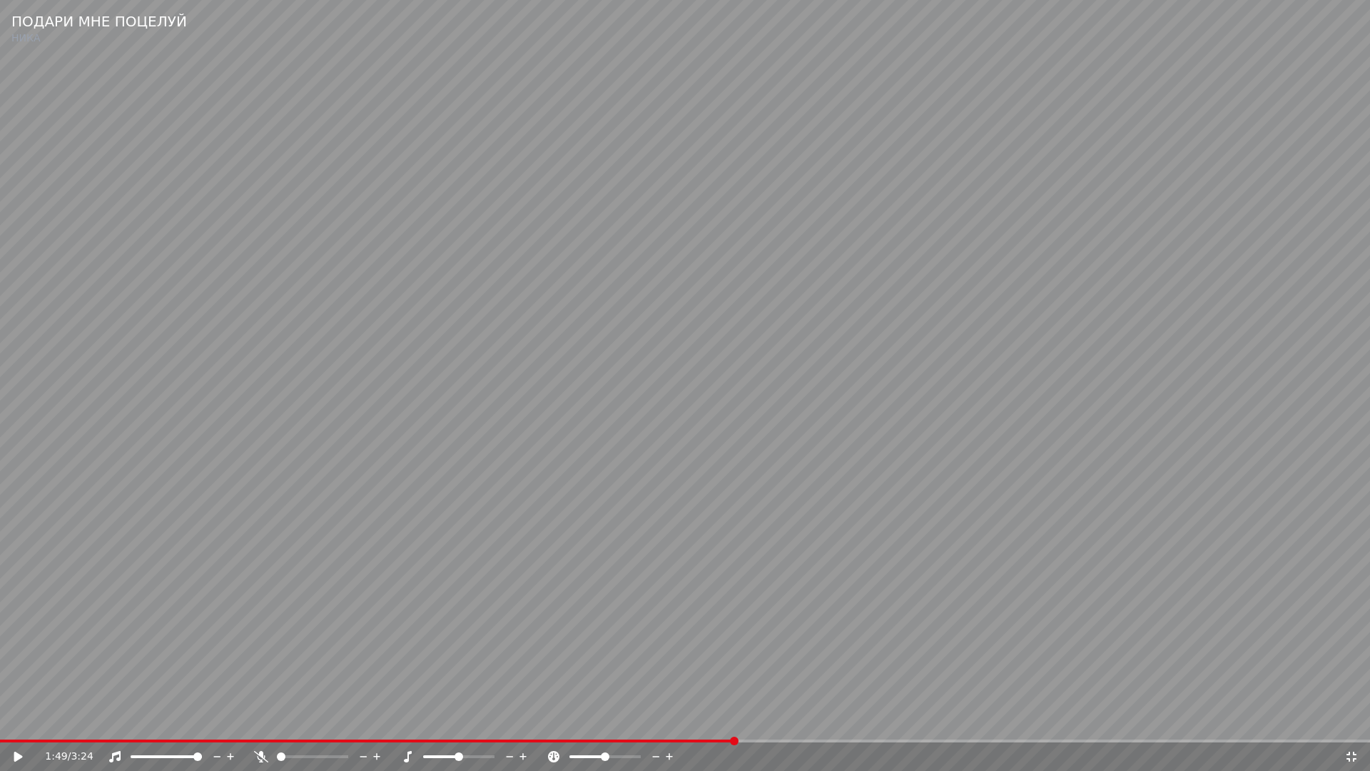
click at [1350, 725] on icon at bounding box center [1352, 756] width 10 height 10
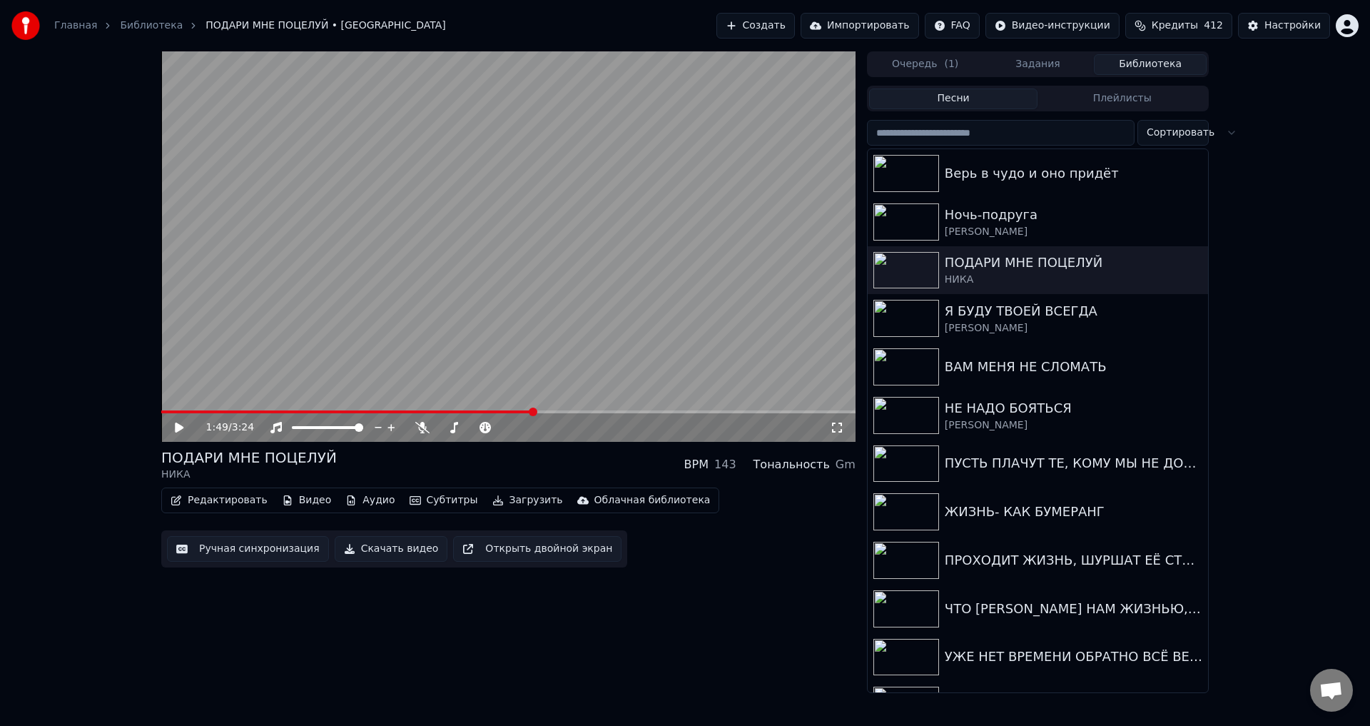
click at [218, 556] on button "Ручная синхронизация" at bounding box center [248, 549] width 162 height 26
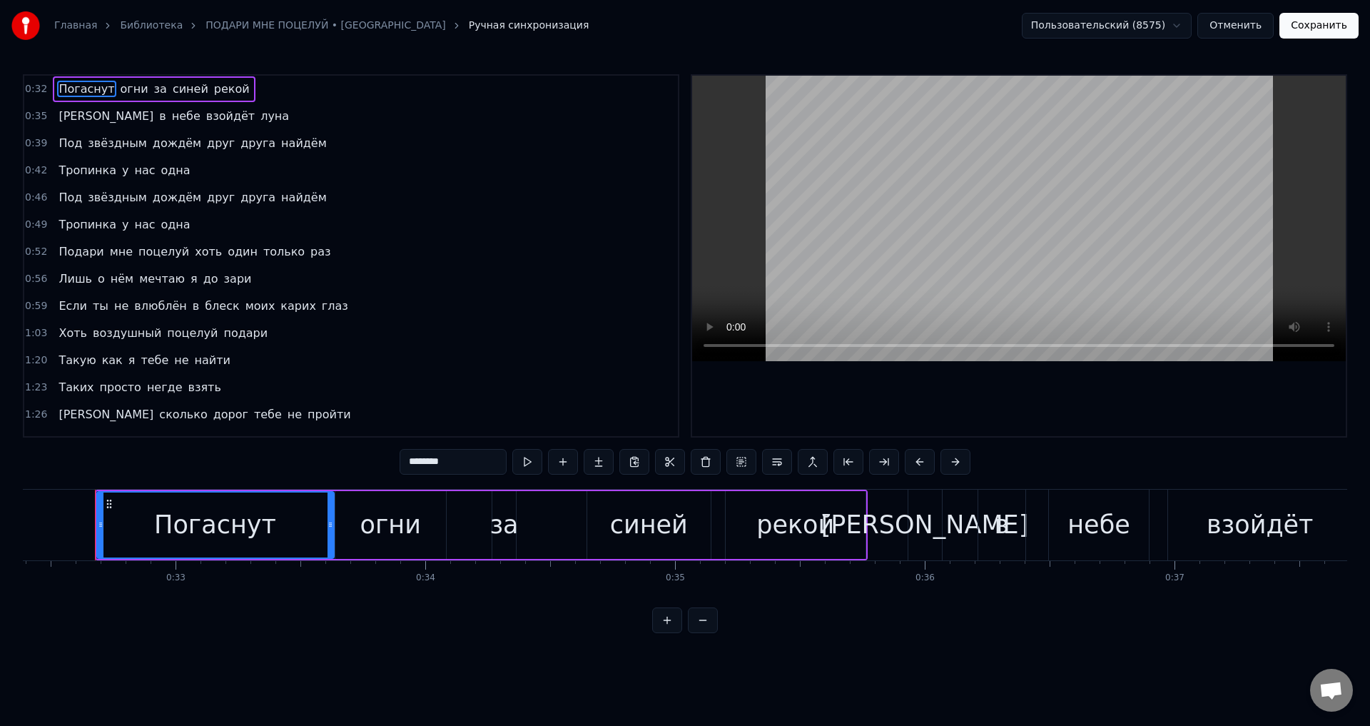
scroll to position [143, 0]
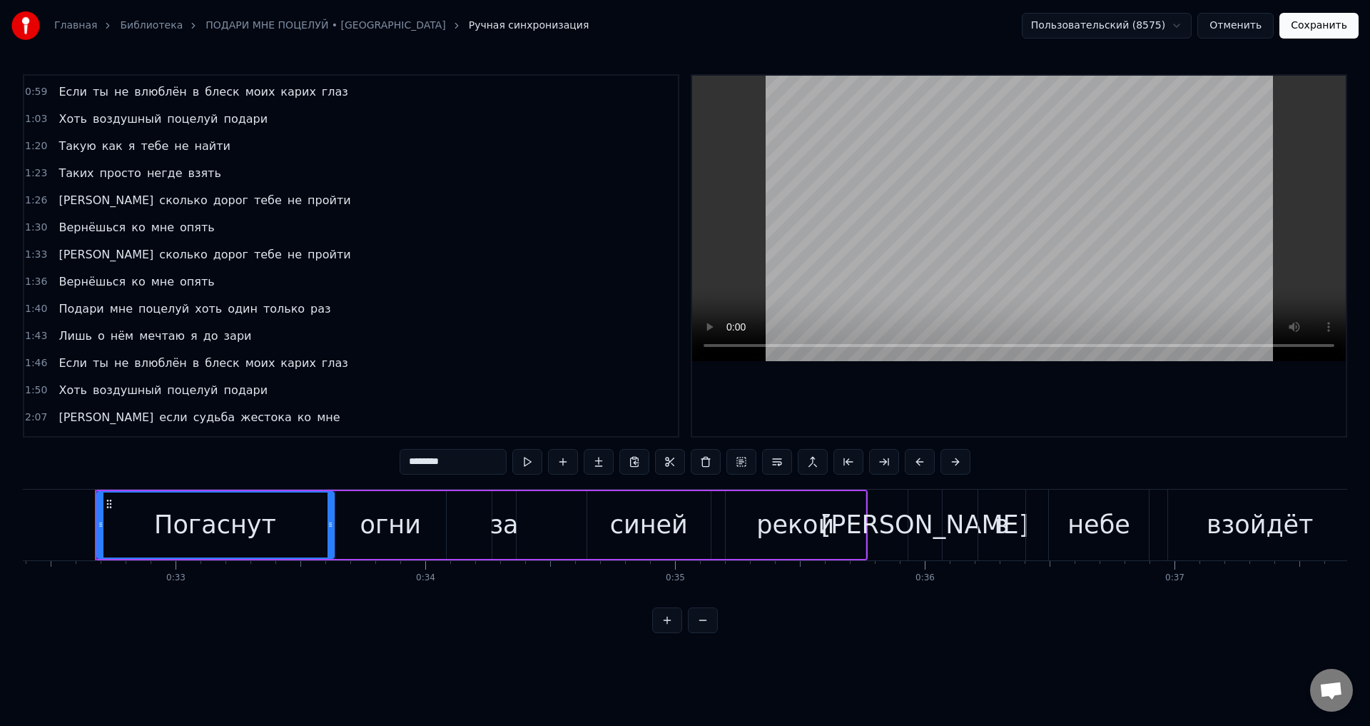
click at [63, 366] on span "Если" at bounding box center [72, 363] width 31 height 16
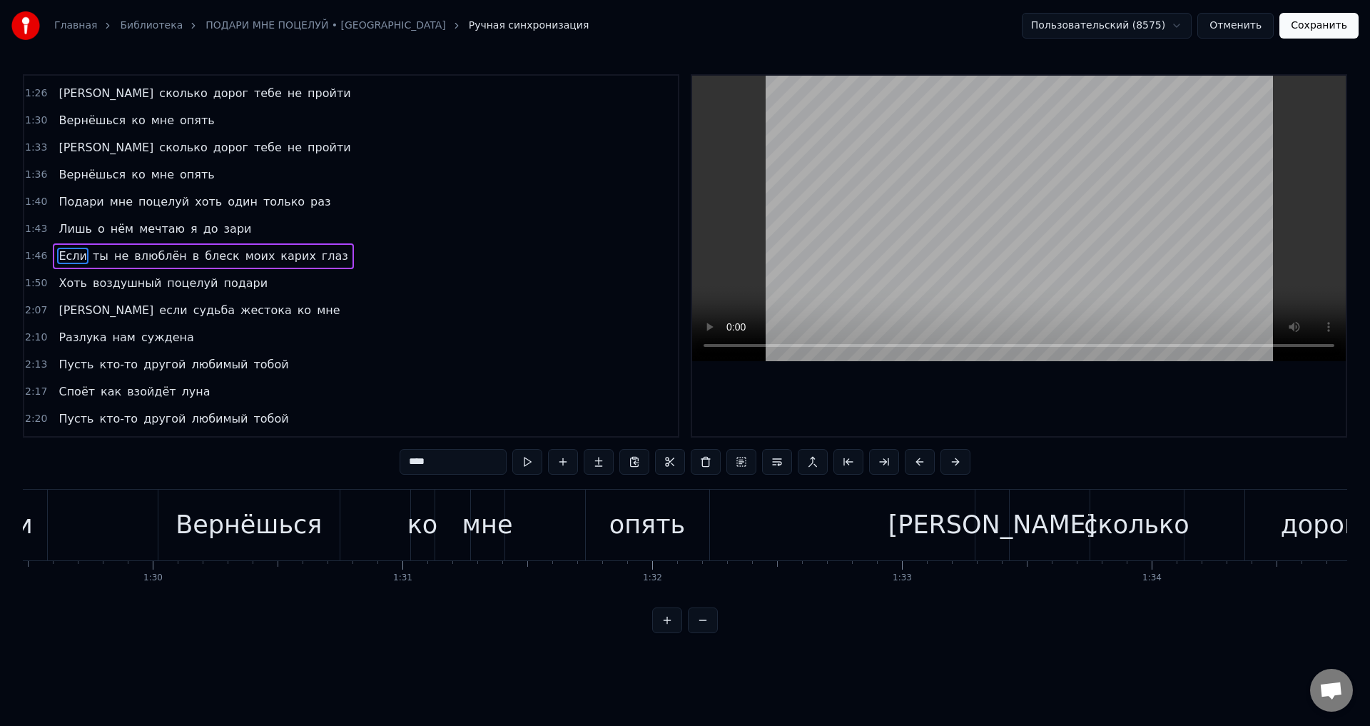
scroll to position [0, 26628]
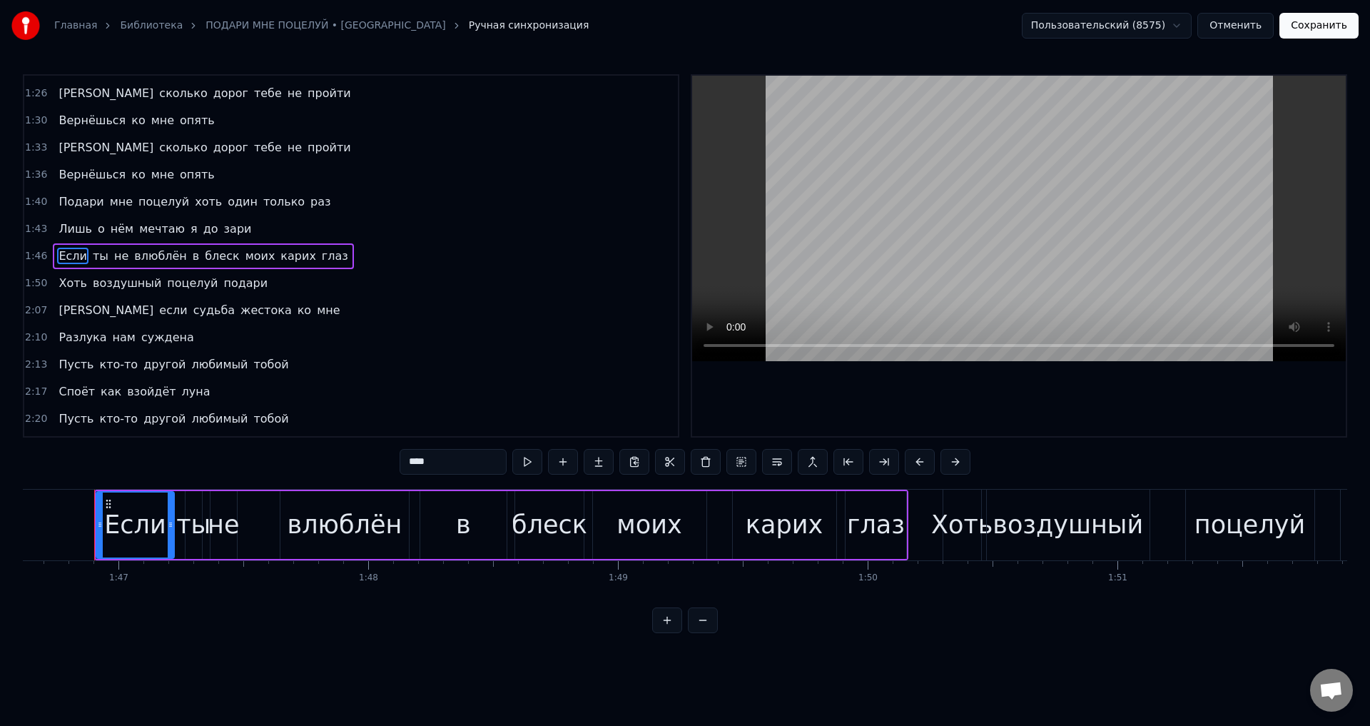
click at [222, 525] on div "не" at bounding box center [223, 525] width 31 height 38
click at [293, 524] on div "влюблён" at bounding box center [345, 525] width 115 height 38
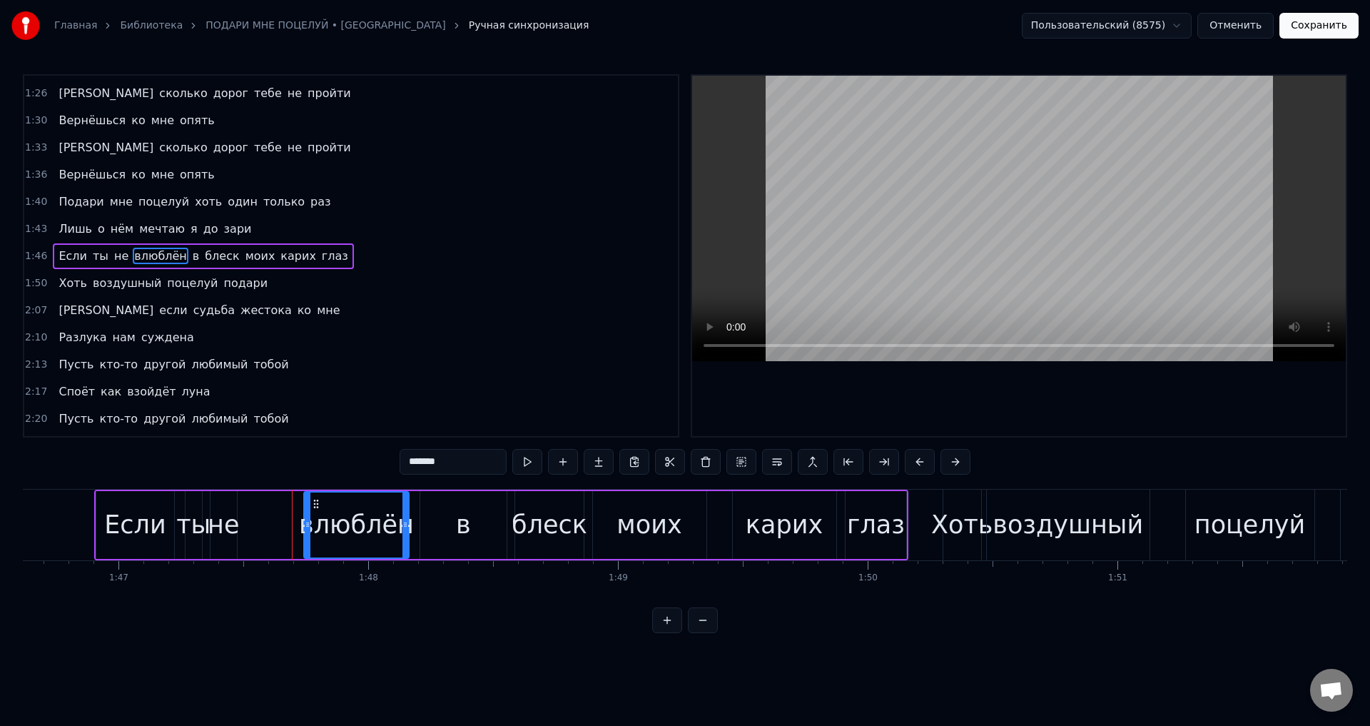
drag, startPoint x: 284, startPoint y: 524, endPoint x: 308, endPoint y: 524, distance: 24.3
click at [308, 524] on icon at bounding box center [308, 524] width 6 height 11
click at [233, 522] on div "не" at bounding box center [223, 525] width 31 height 38
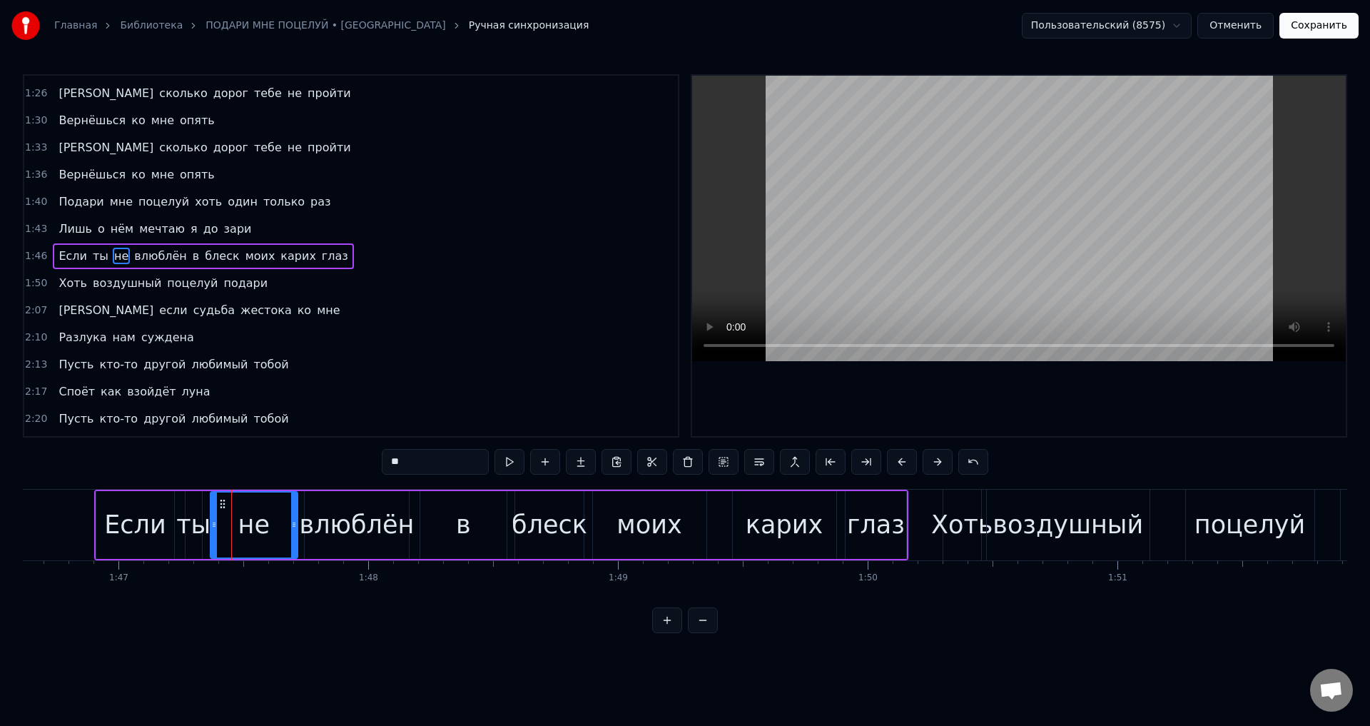
drag, startPoint x: 234, startPoint y: 522, endPoint x: 295, endPoint y: 524, distance: 60.7
click at [295, 524] on icon at bounding box center [294, 524] width 6 height 11
click at [211, 522] on div "не" at bounding box center [254, 525] width 88 height 68
drag, startPoint x: 213, startPoint y: 525, endPoint x: 260, endPoint y: 525, distance: 47.8
click at [260, 525] on icon at bounding box center [262, 524] width 6 height 11
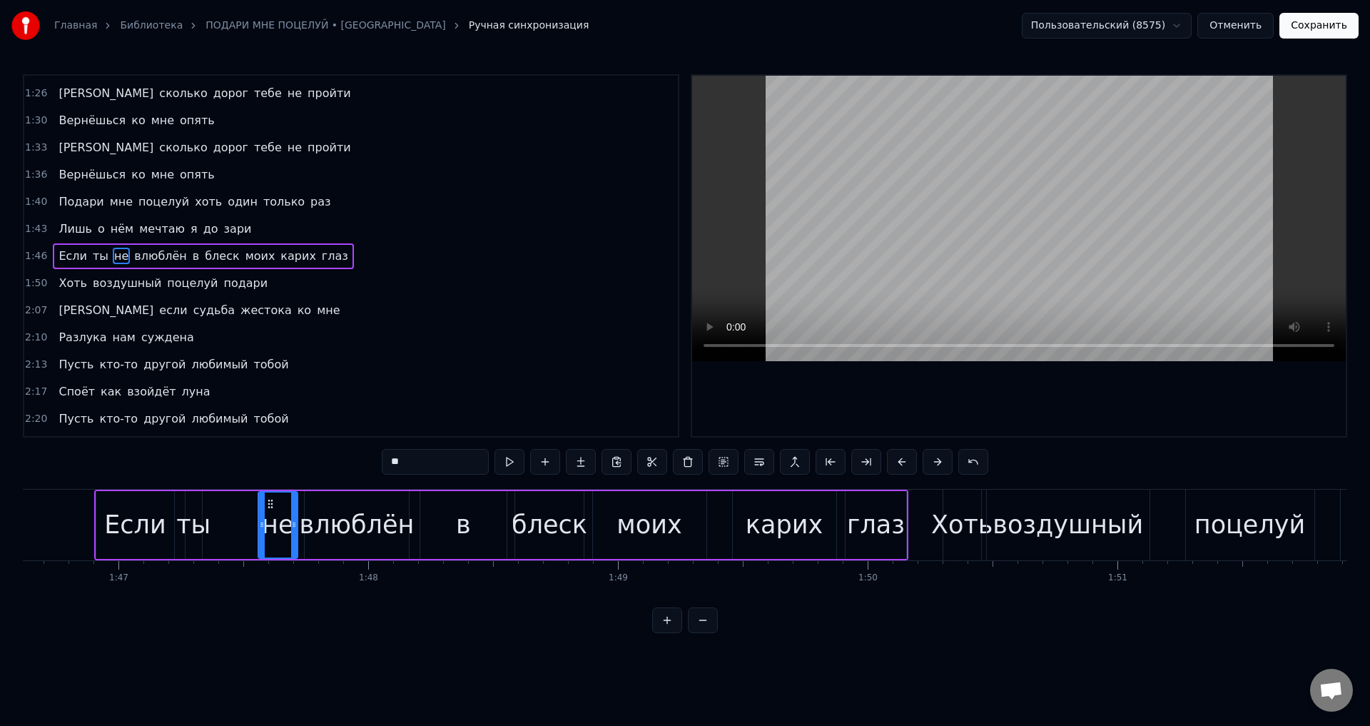
click at [193, 522] on div "ты" at bounding box center [193, 525] width 34 height 38
drag, startPoint x: 197, startPoint y: 528, endPoint x: 248, endPoint y: 528, distance: 50.7
click at [248, 528] on icon at bounding box center [249, 524] width 6 height 11
click at [294, 525] on div "не" at bounding box center [277, 525] width 39 height 68
click at [266, 525] on icon at bounding box center [268, 524] width 6 height 11
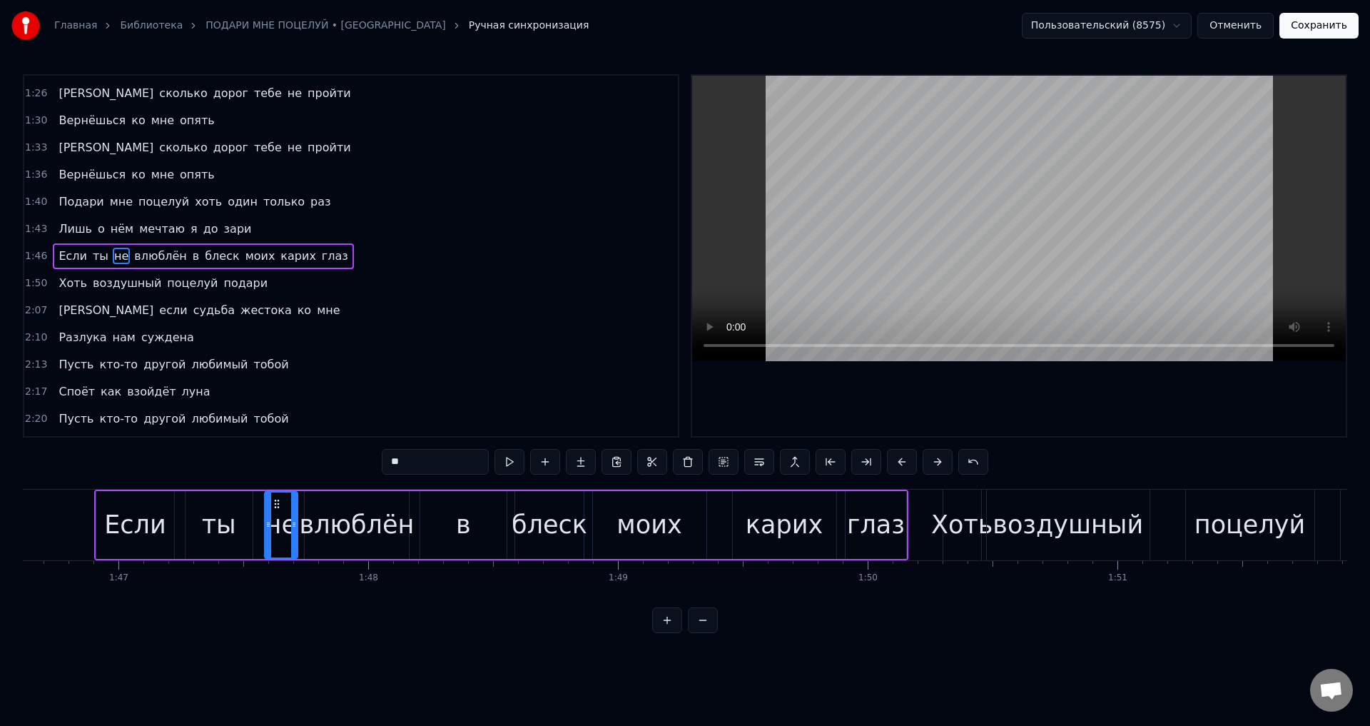
click at [234, 527] on div "ты" at bounding box center [219, 525] width 67 height 68
click at [251, 529] on icon at bounding box center [254, 524] width 6 height 11
click at [143, 517] on div "Если" at bounding box center [134, 525] width 61 height 38
click at [355, 510] on div "влюблён" at bounding box center [357, 525] width 115 height 38
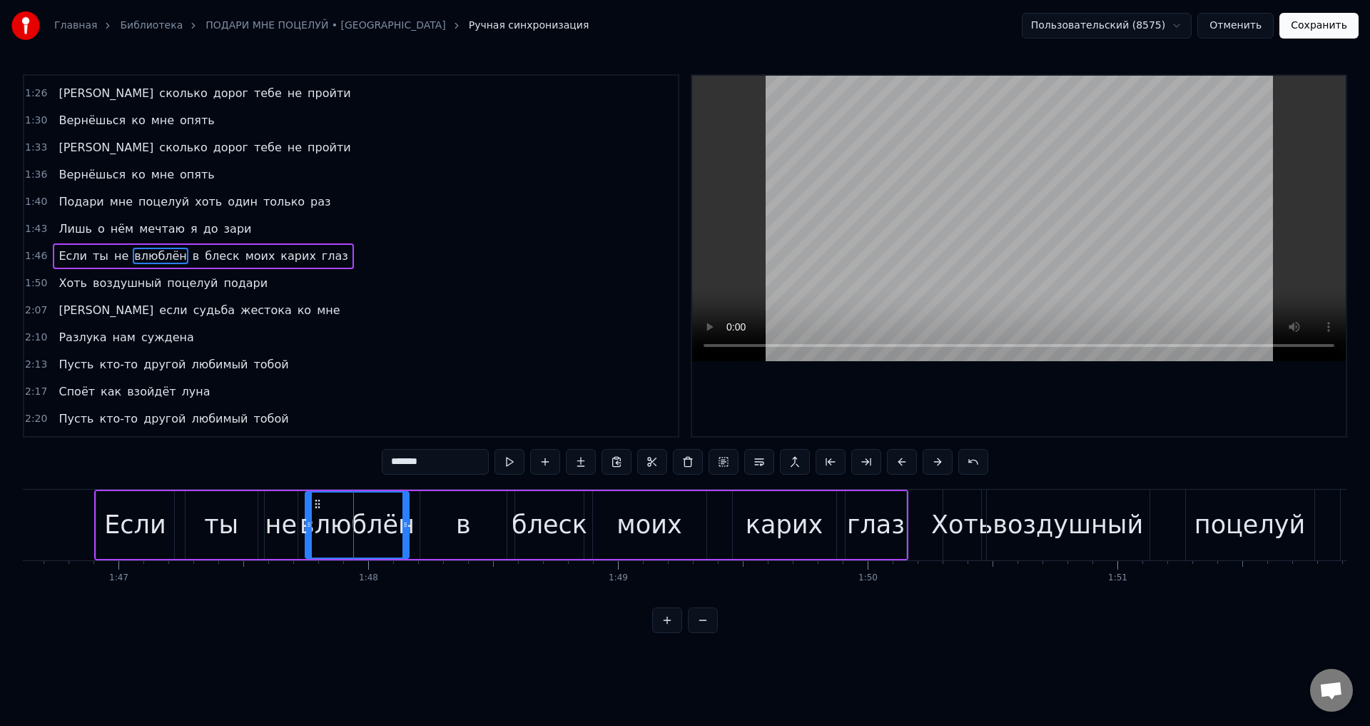
click at [306, 524] on icon at bounding box center [309, 524] width 6 height 11
click at [328, 527] on div "влюблён" at bounding box center [357, 525] width 115 height 38
click at [453, 519] on div "в" at bounding box center [463, 525] width 86 height 68
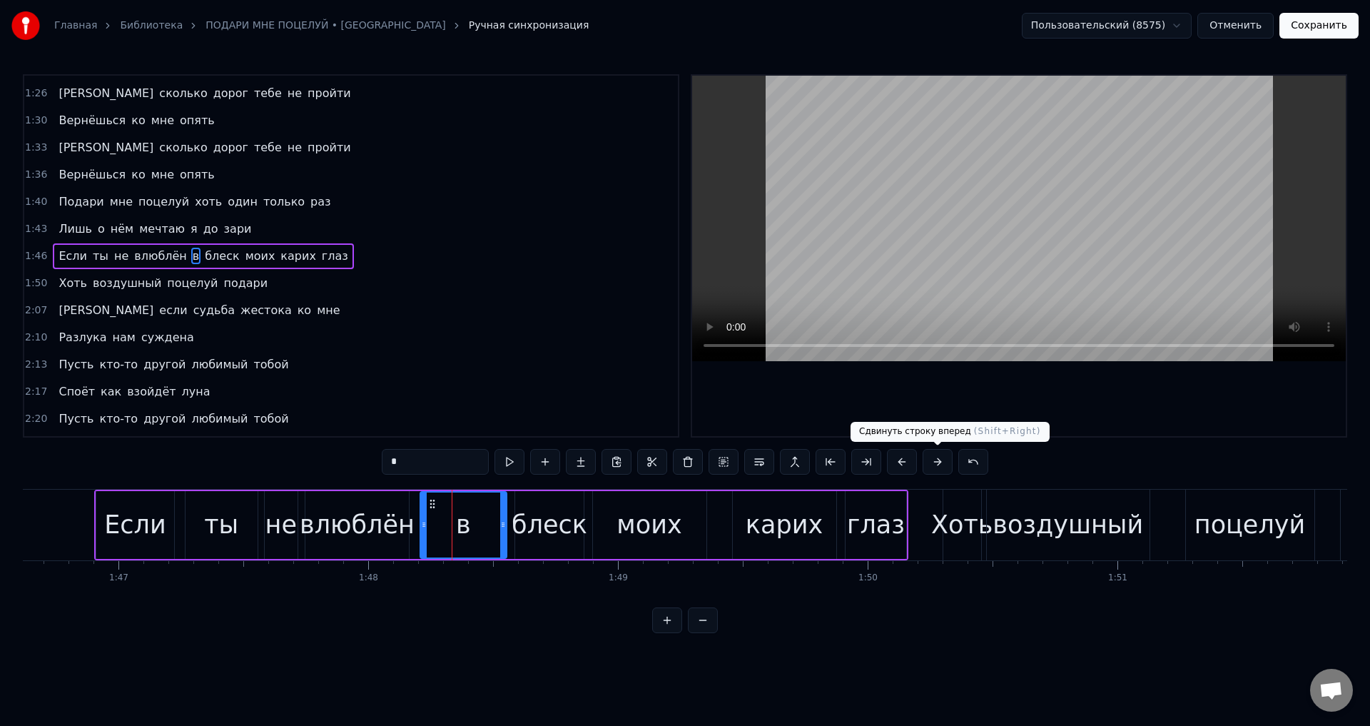
click at [935, 461] on button at bounding box center [938, 462] width 30 height 26
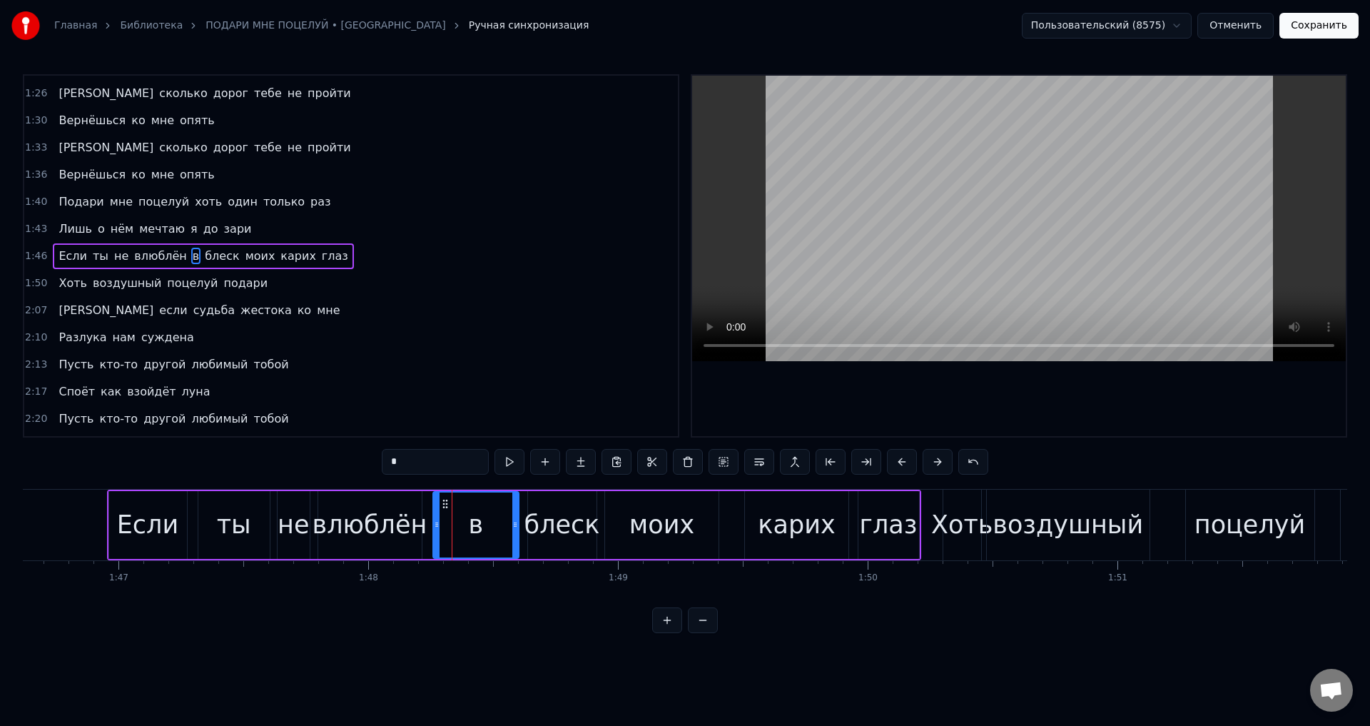
click at [935, 461] on button at bounding box center [938, 462] width 30 height 26
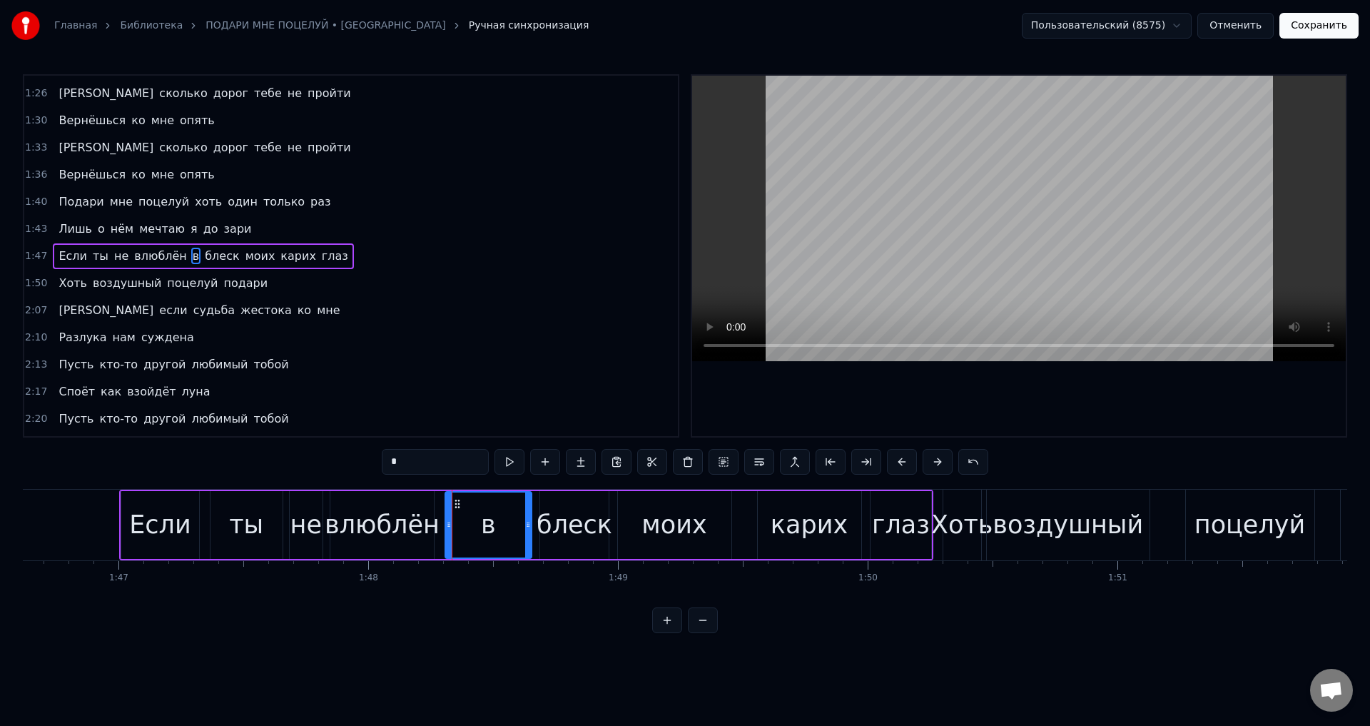
click at [148, 522] on div "Если" at bounding box center [159, 525] width 61 height 38
type input "****"
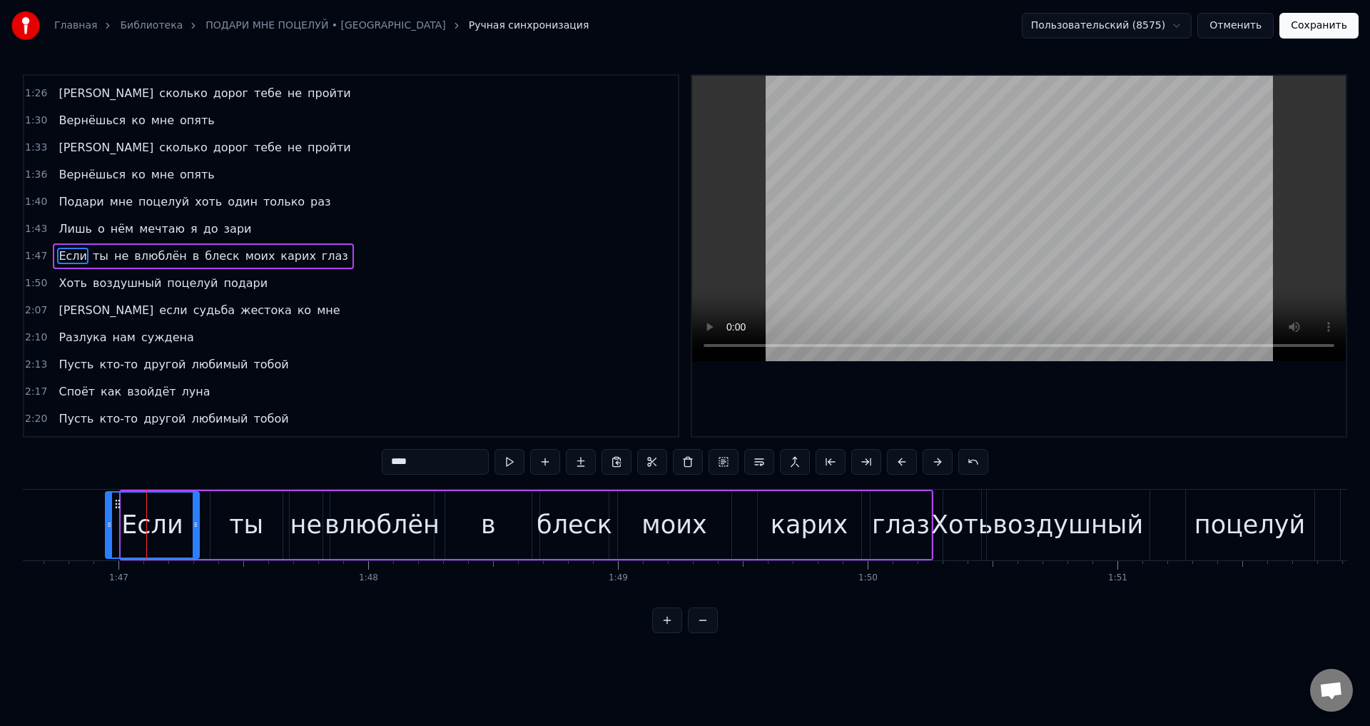
drag, startPoint x: 123, startPoint y: 526, endPoint x: 107, endPoint y: 527, distance: 15.8
click at [107, 527] on icon at bounding box center [109, 524] width 6 height 11
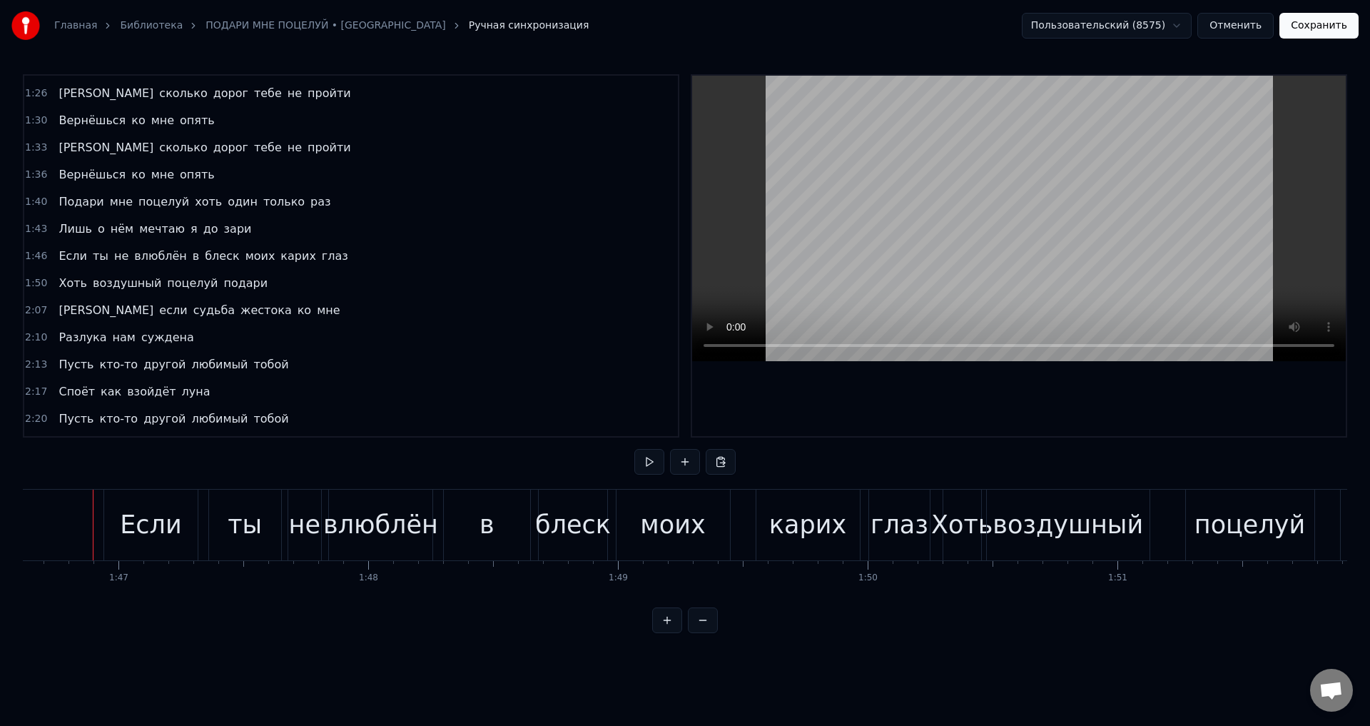
scroll to position [0, 26627]
drag, startPoint x: 480, startPoint y: 519, endPoint x: 446, endPoint y: 526, distance: 34.8
click at [479, 519] on div "в" at bounding box center [488, 525] width 86 height 71
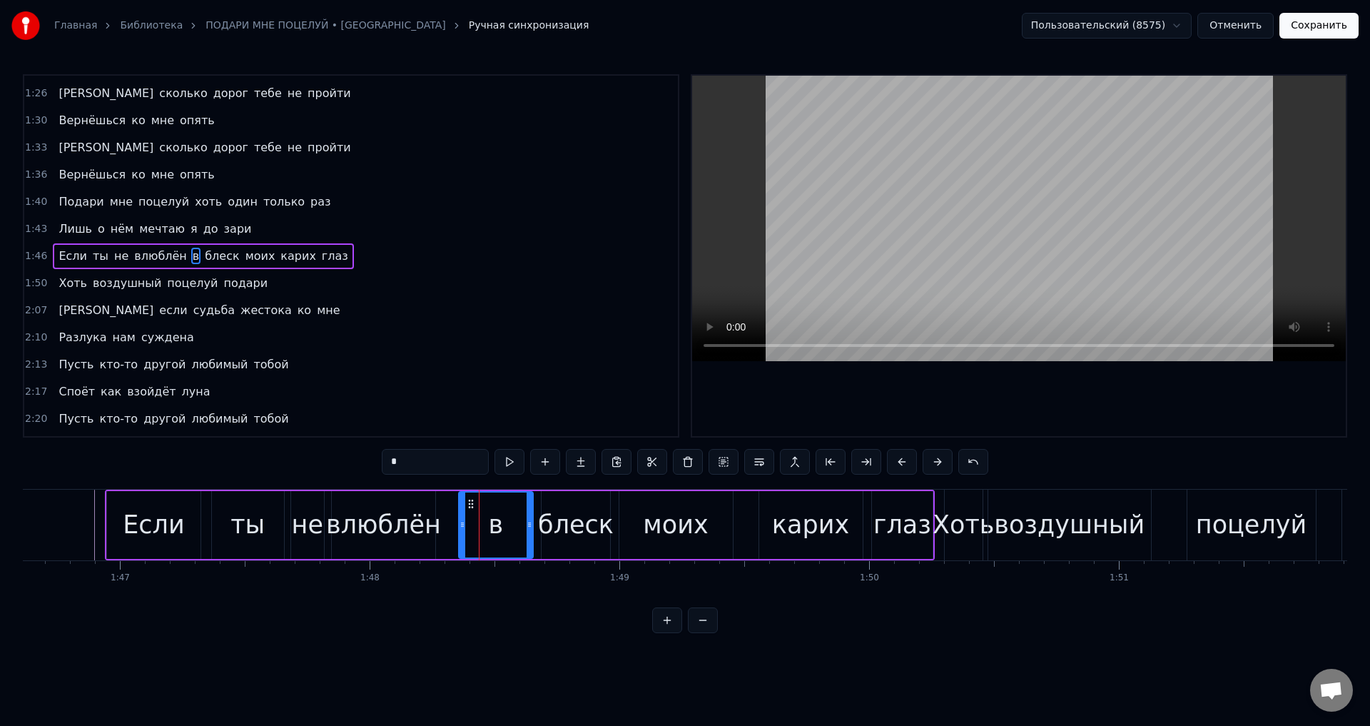
drag, startPoint x: 450, startPoint y: 528, endPoint x: 462, endPoint y: 528, distance: 12.1
click at [462, 528] on icon at bounding box center [463, 524] width 6 height 11
click at [412, 524] on div "влюблён" at bounding box center [383, 525] width 115 height 38
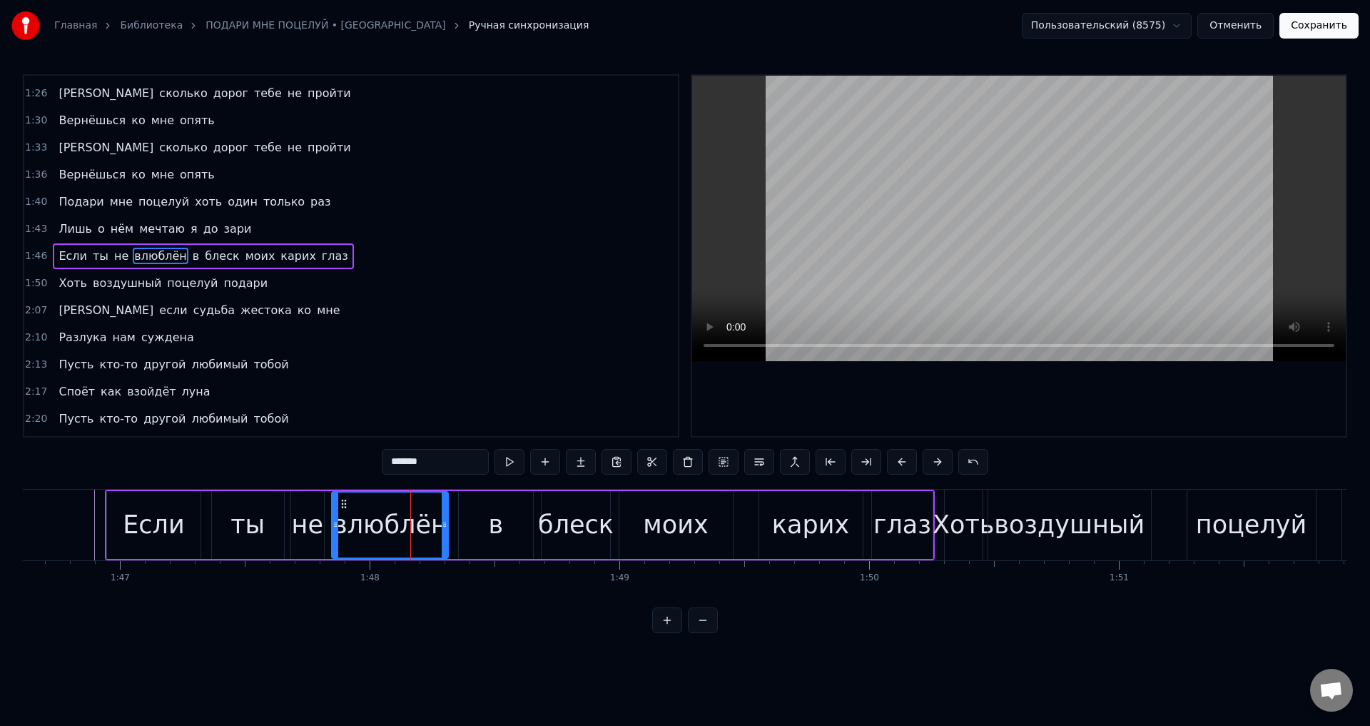
drag, startPoint x: 430, startPoint y: 524, endPoint x: 443, endPoint y: 524, distance: 12.8
click at [443, 524] on icon at bounding box center [445, 524] width 6 height 11
click at [163, 520] on div "Если" at bounding box center [153, 525] width 61 height 38
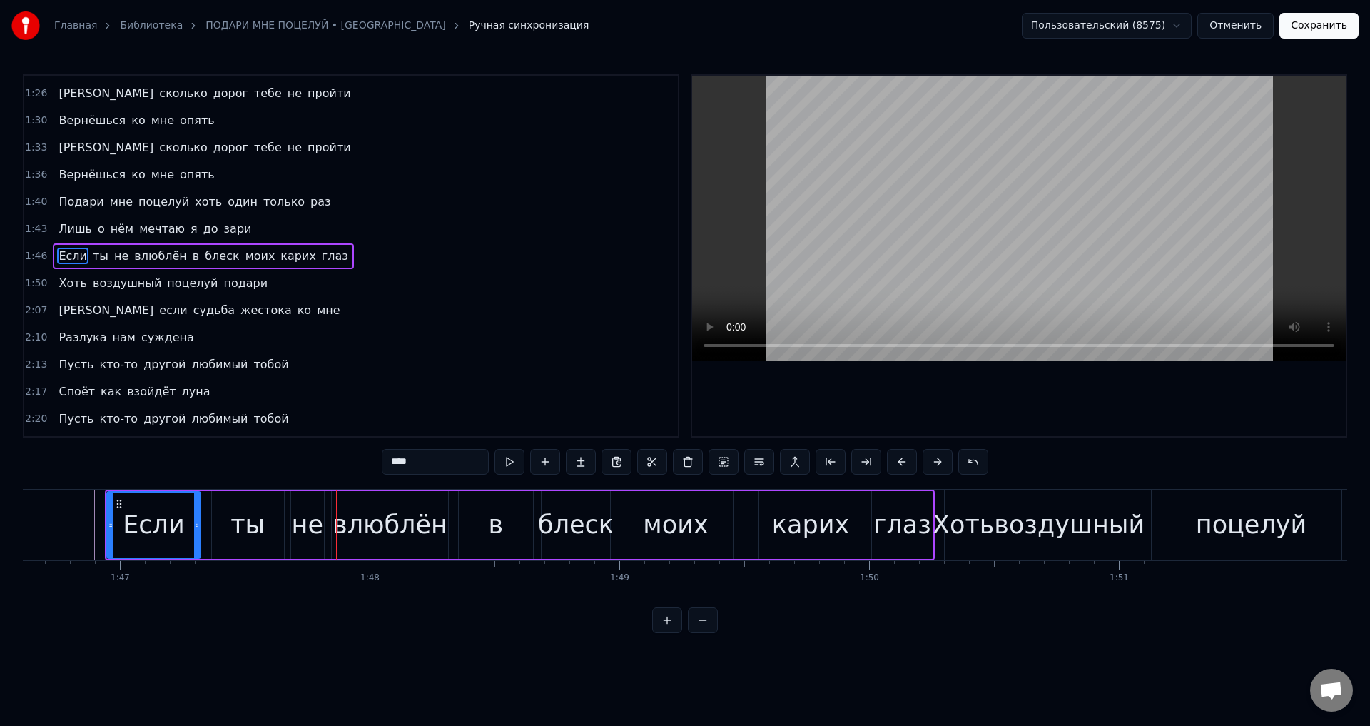
click at [380, 519] on div "влюблён" at bounding box center [390, 525] width 115 height 38
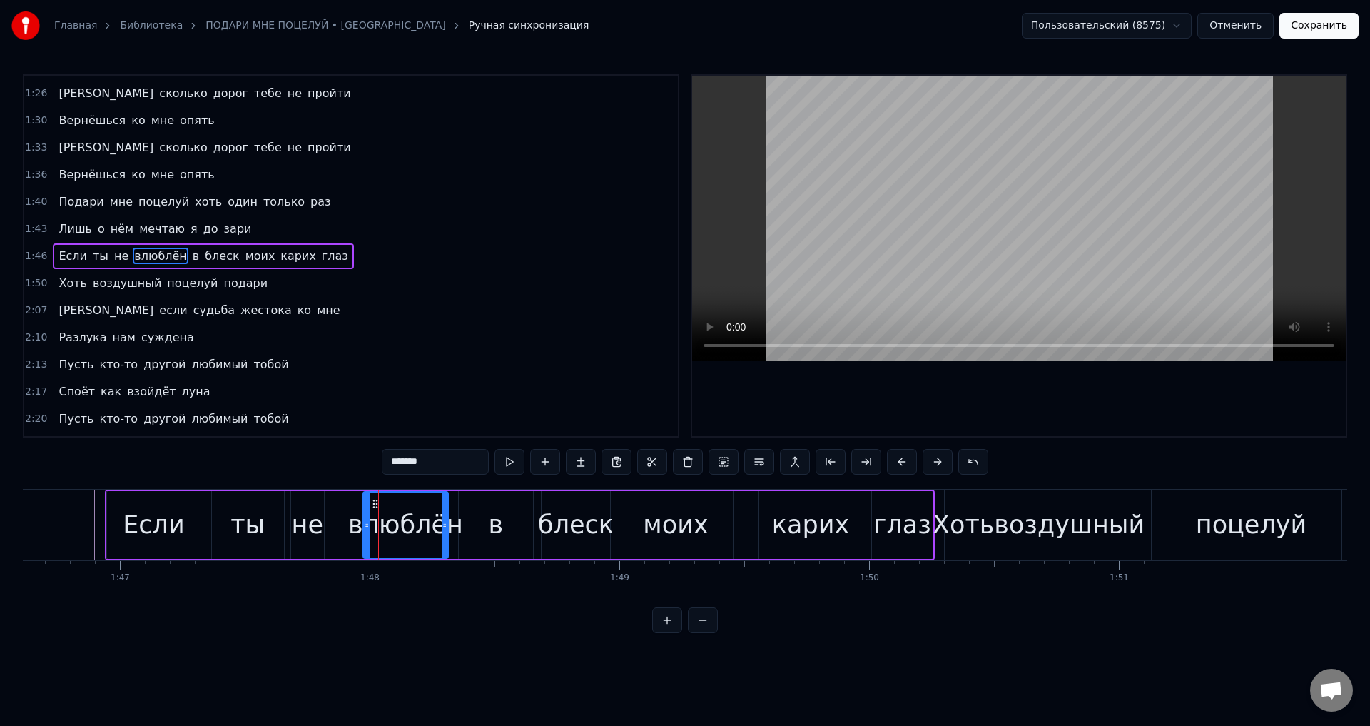
drag, startPoint x: 335, startPoint y: 527, endPoint x: 367, endPoint y: 522, distance: 31.8
click at [367, 522] on icon at bounding box center [367, 524] width 6 height 11
click at [303, 522] on div "не" at bounding box center [307, 525] width 31 height 38
type input "**"
drag, startPoint x: 316, startPoint y: 523, endPoint x: 332, endPoint y: 525, distance: 15.8
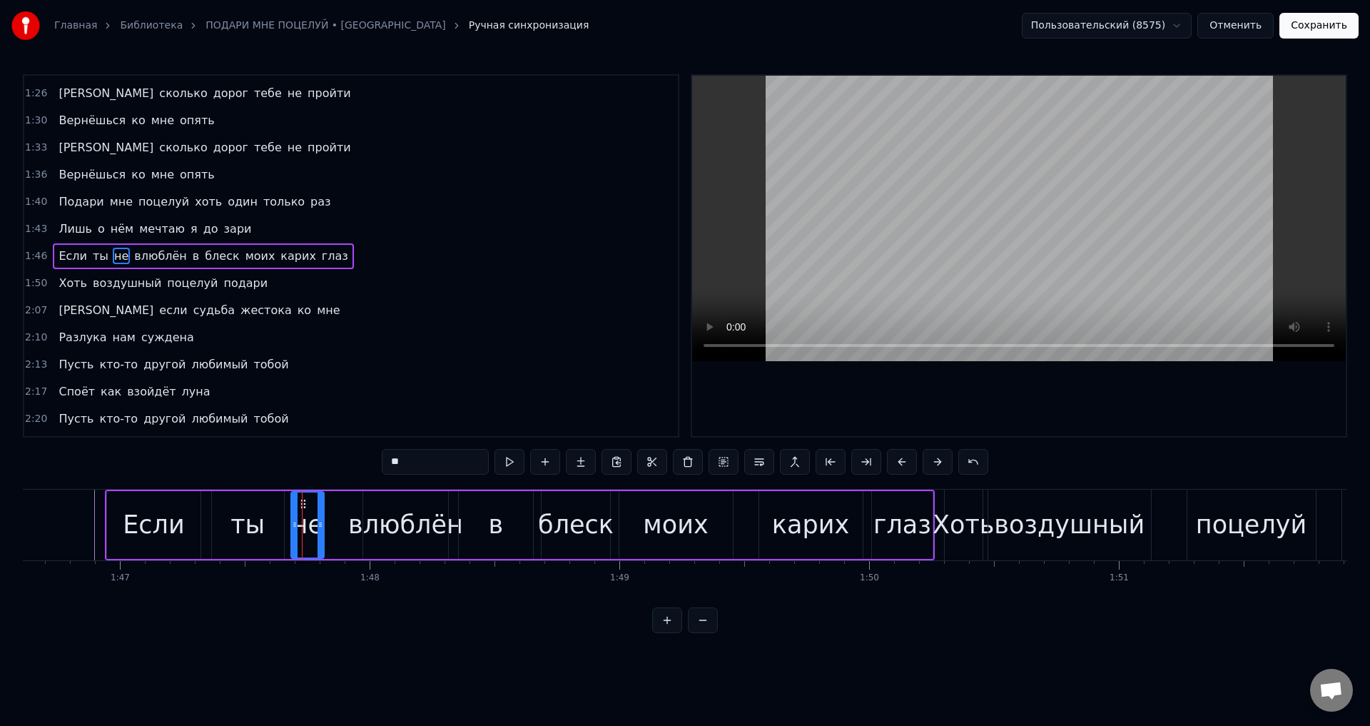
click at [332, 525] on div "Если ты не влюблён в блеск моих карих глаз" at bounding box center [520, 525] width 830 height 71
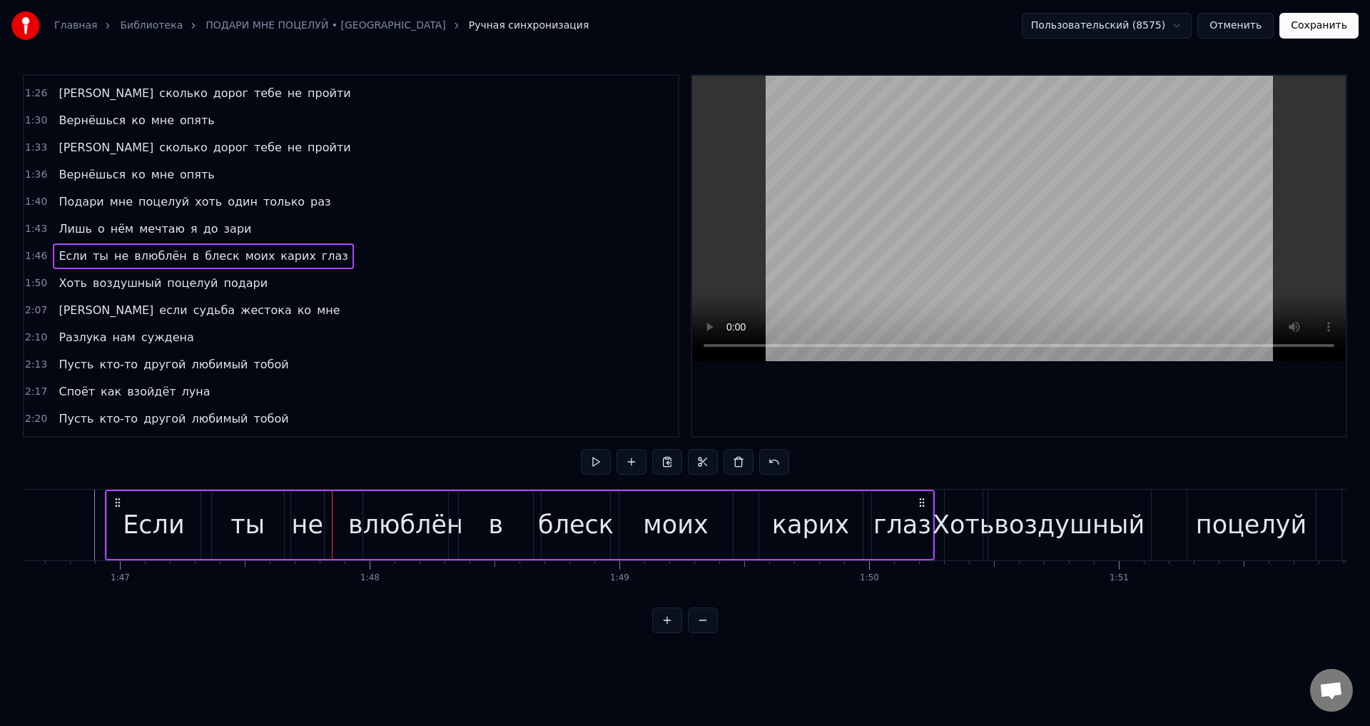
click at [310, 527] on div "не" at bounding box center [307, 525] width 31 height 38
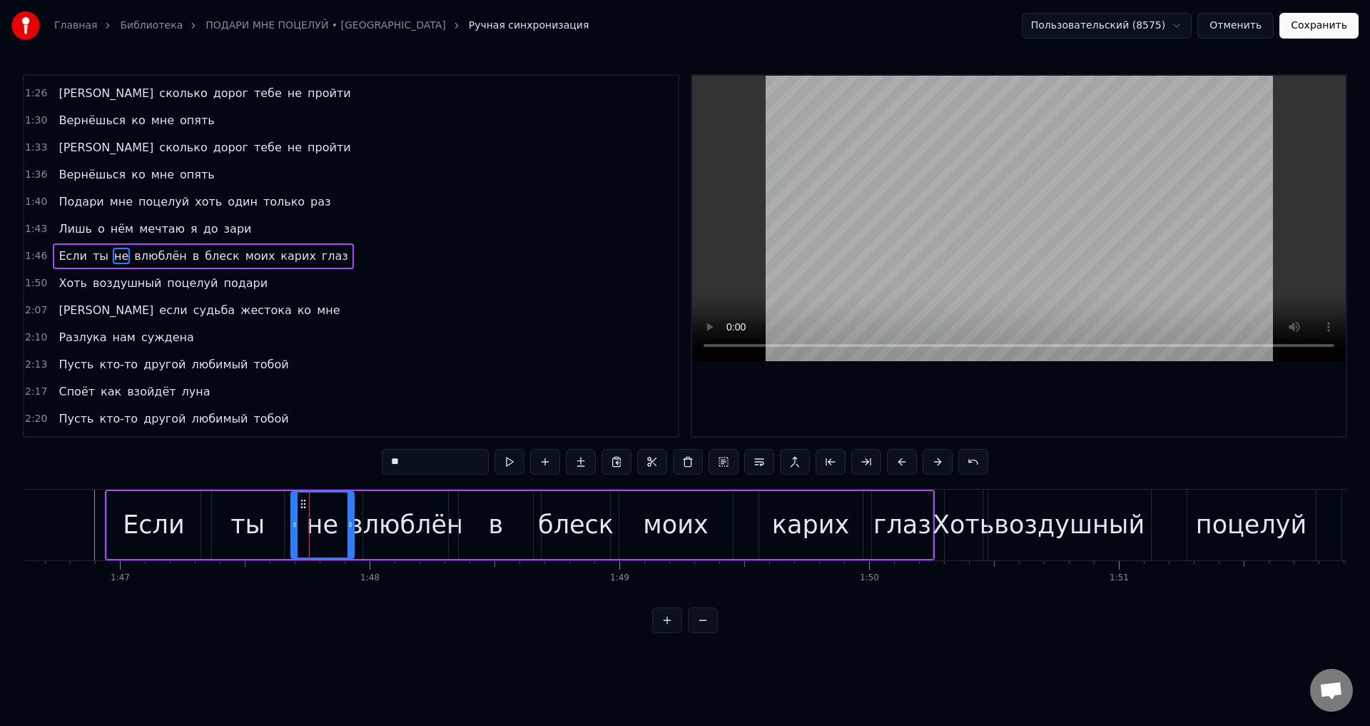
drag, startPoint x: 310, startPoint y: 527, endPoint x: 347, endPoint y: 529, distance: 36.5
click at [348, 529] on icon at bounding box center [351, 524] width 6 height 11
click at [243, 527] on div "ты" at bounding box center [247, 525] width 34 height 38
type input "**"
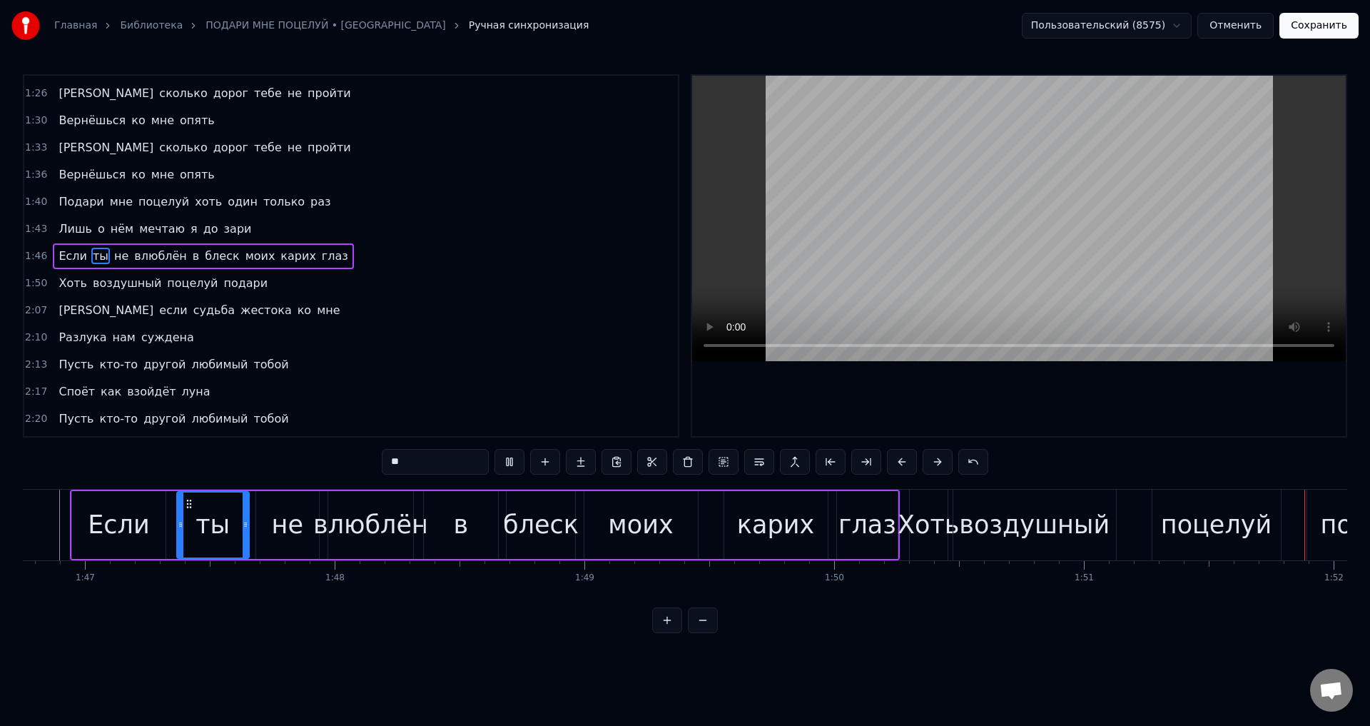
click at [1309, 29] on button "Сохранить" at bounding box center [1318, 26] width 79 height 26
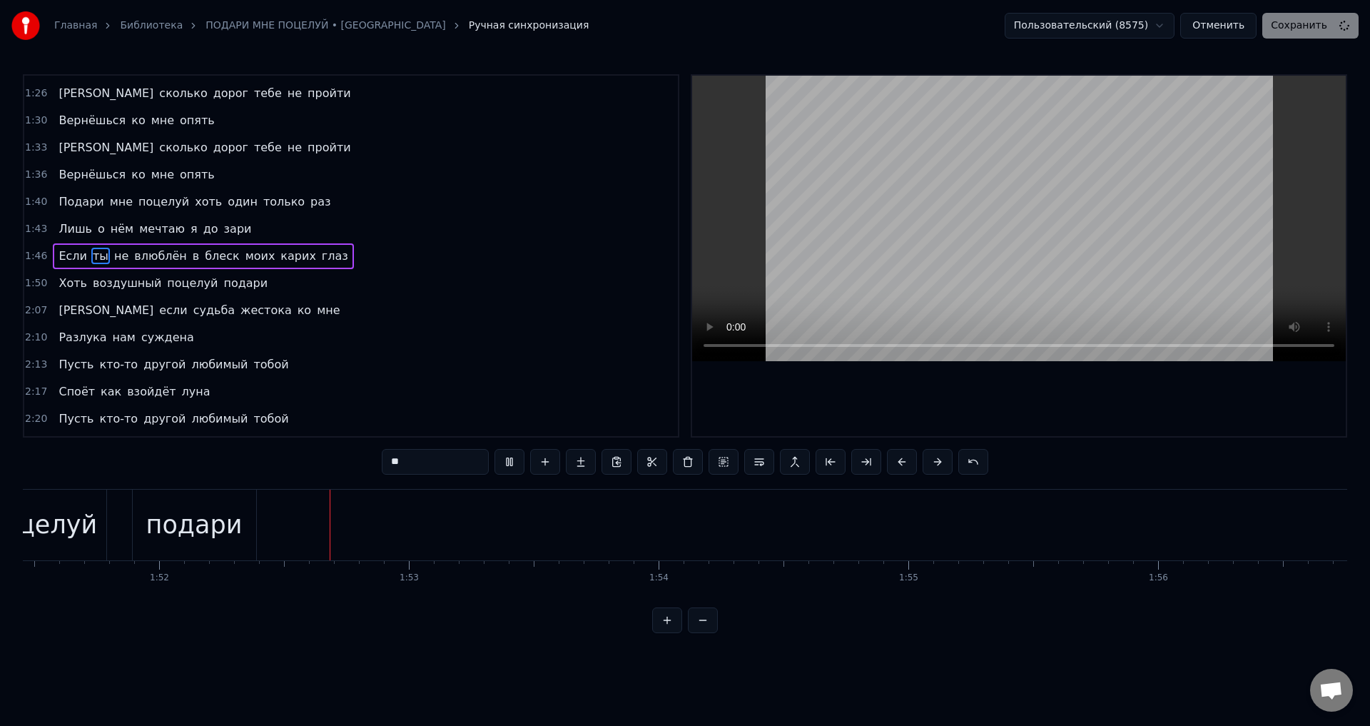
scroll to position [0, 27843]
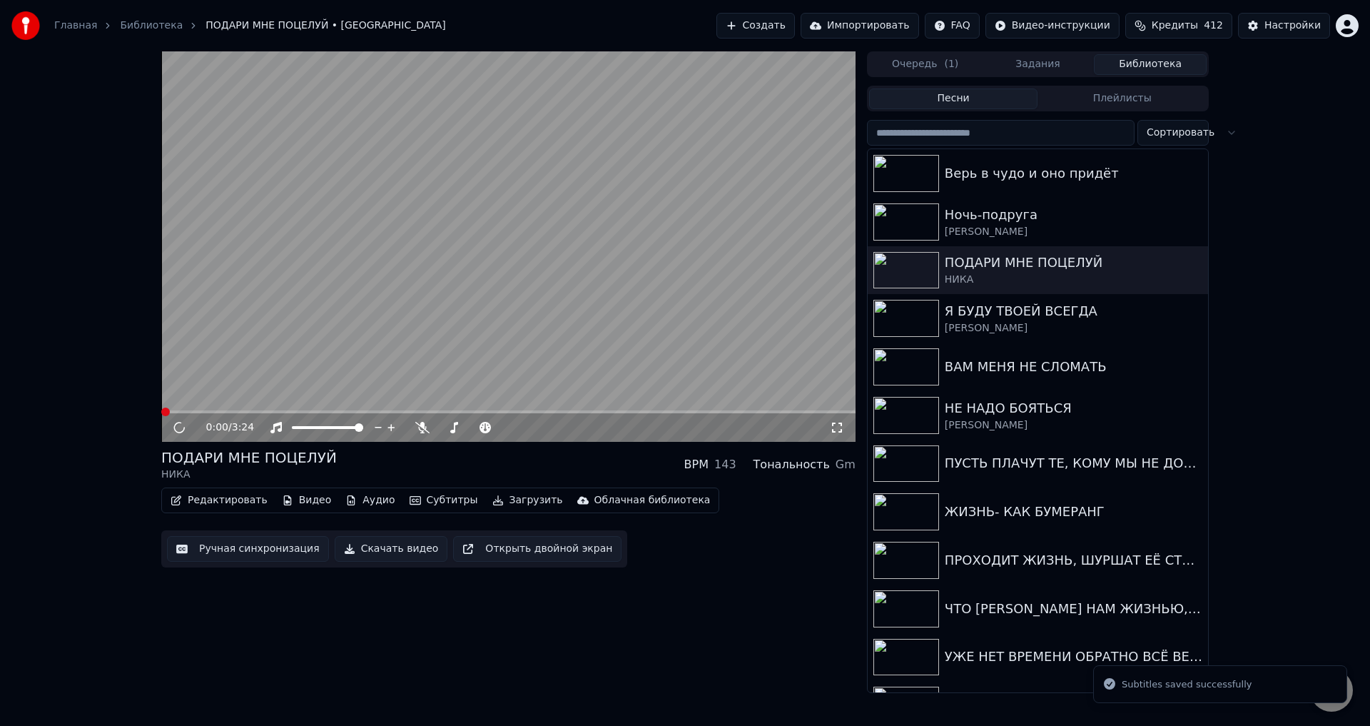
click at [406, 408] on video at bounding box center [508, 246] width 694 height 390
click at [407, 411] on span at bounding box center [508, 411] width 694 height 3
click at [481, 413] on span at bounding box center [508, 411] width 694 height 3
click at [518, 413] on span at bounding box center [508, 411] width 694 height 3
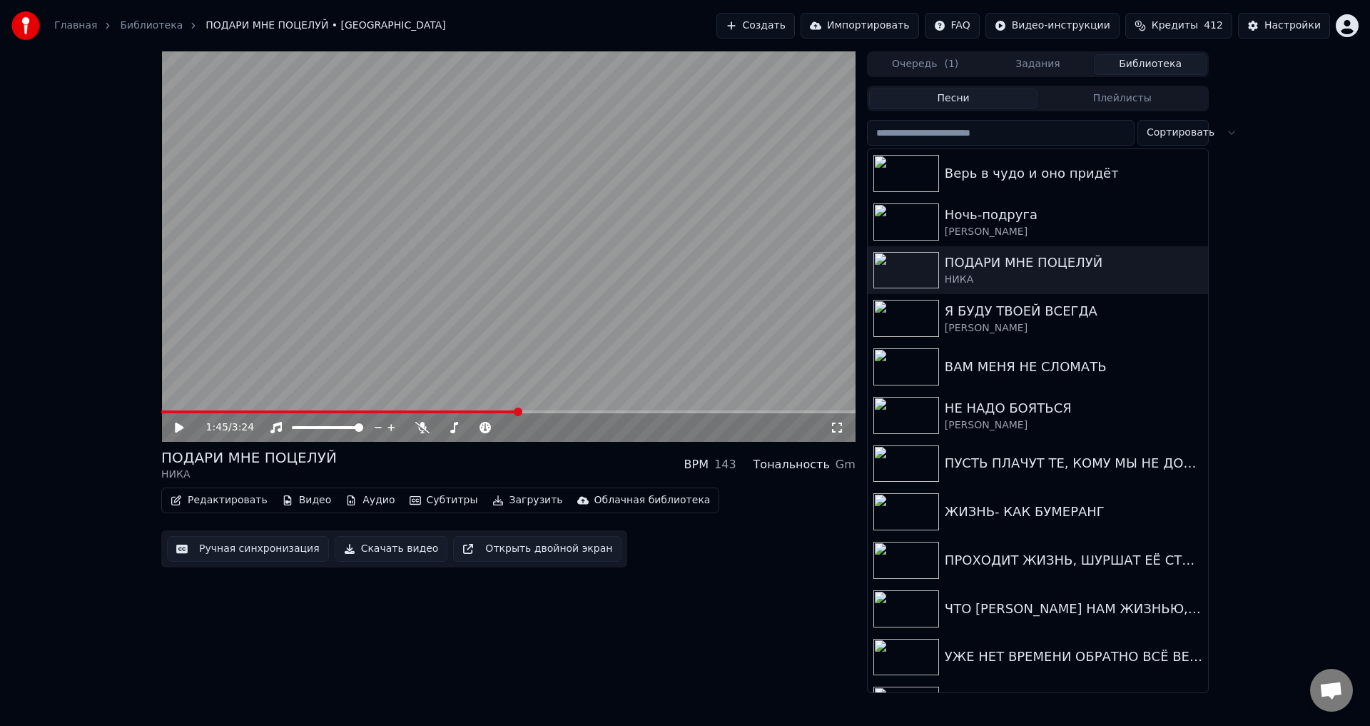
click at [838, 427] on icon at bounding box center [837, 427] width 14 height 11
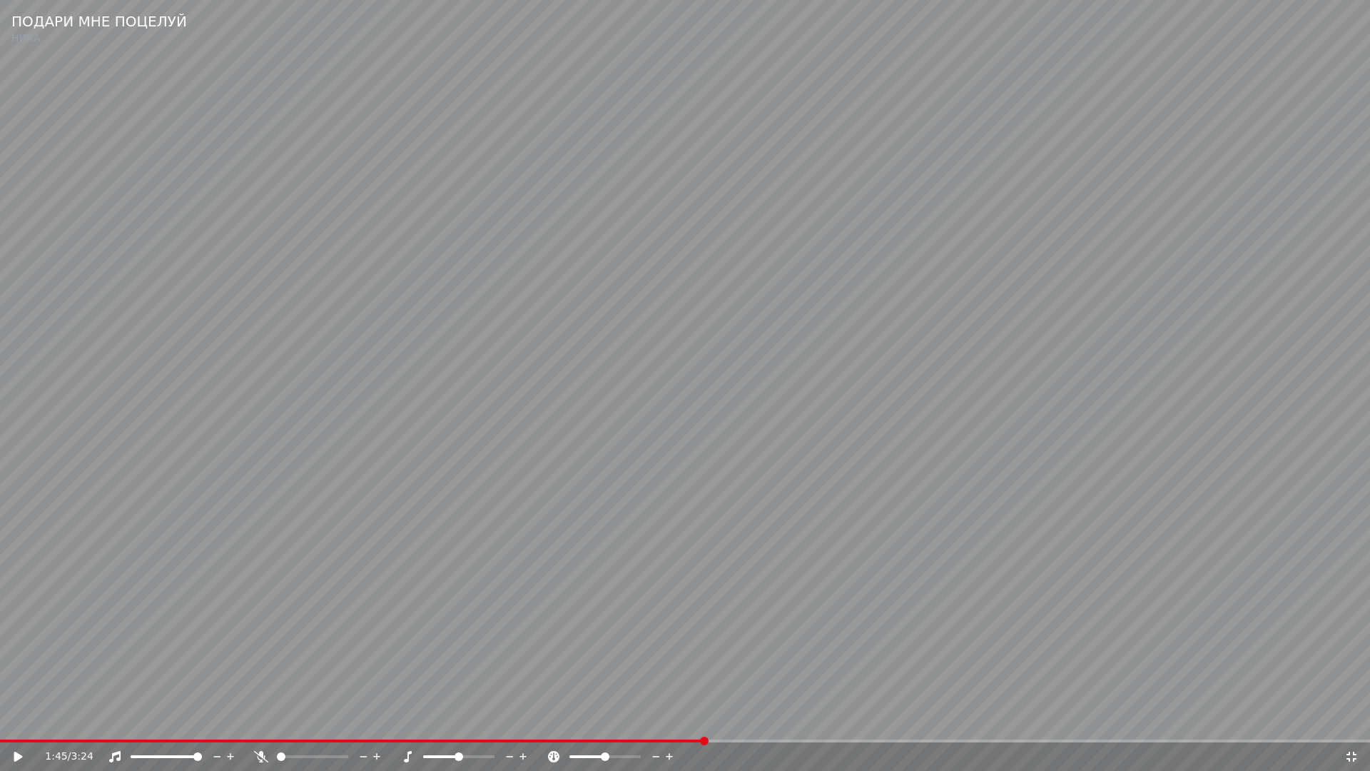
click at [669, 725] on span at bounding box center [352, 740] width 704 height 3
click at [875, 640] on video at bounding box center [685, 385] width 1370 height 771
click at [926, 626] on video at bounding box center [685, 385] width 1370 height 771
click at [678, 725] on span at bounding box center [339, 740] width 678 height 3
click at [978, 651] on video at bounding box center [685, 385] width 1370 height 771
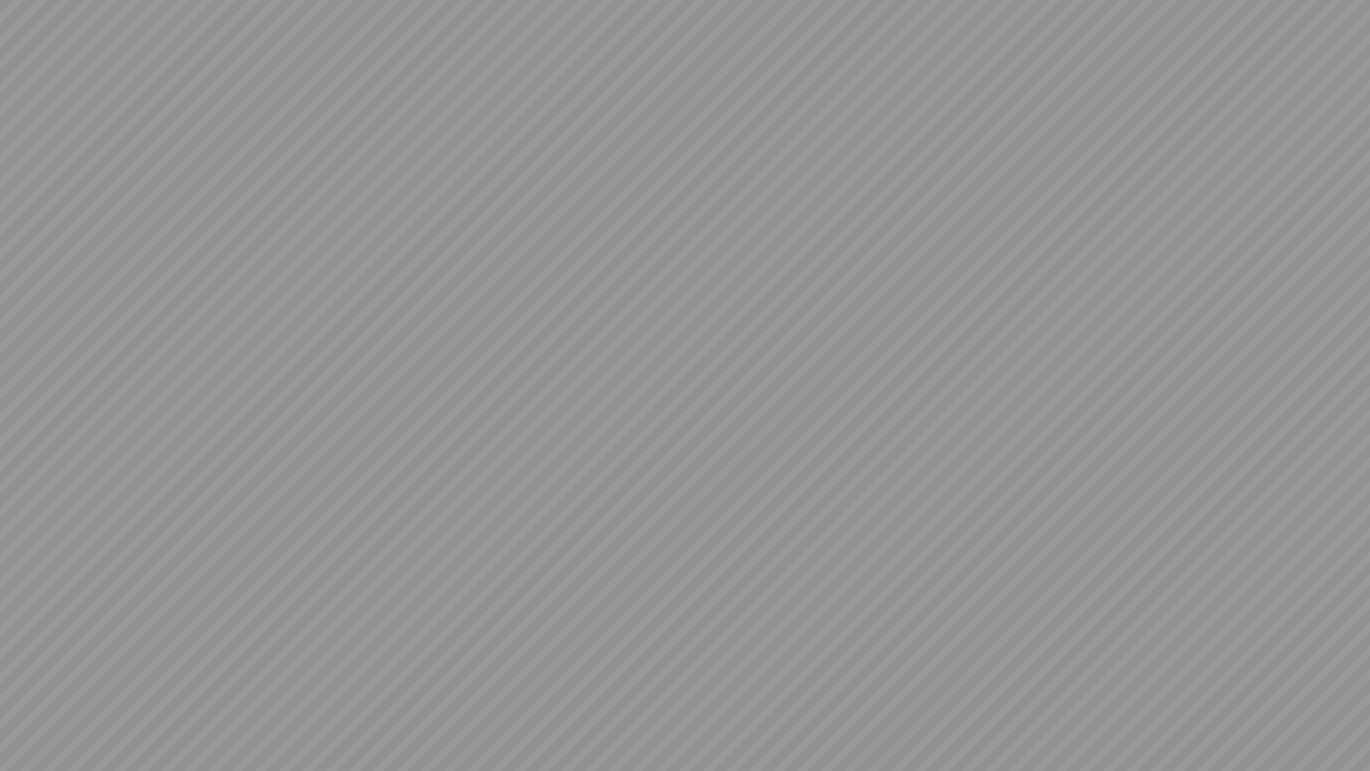
click at [978, 650] on video at bounding box center [685, 385] width 1370 height 771
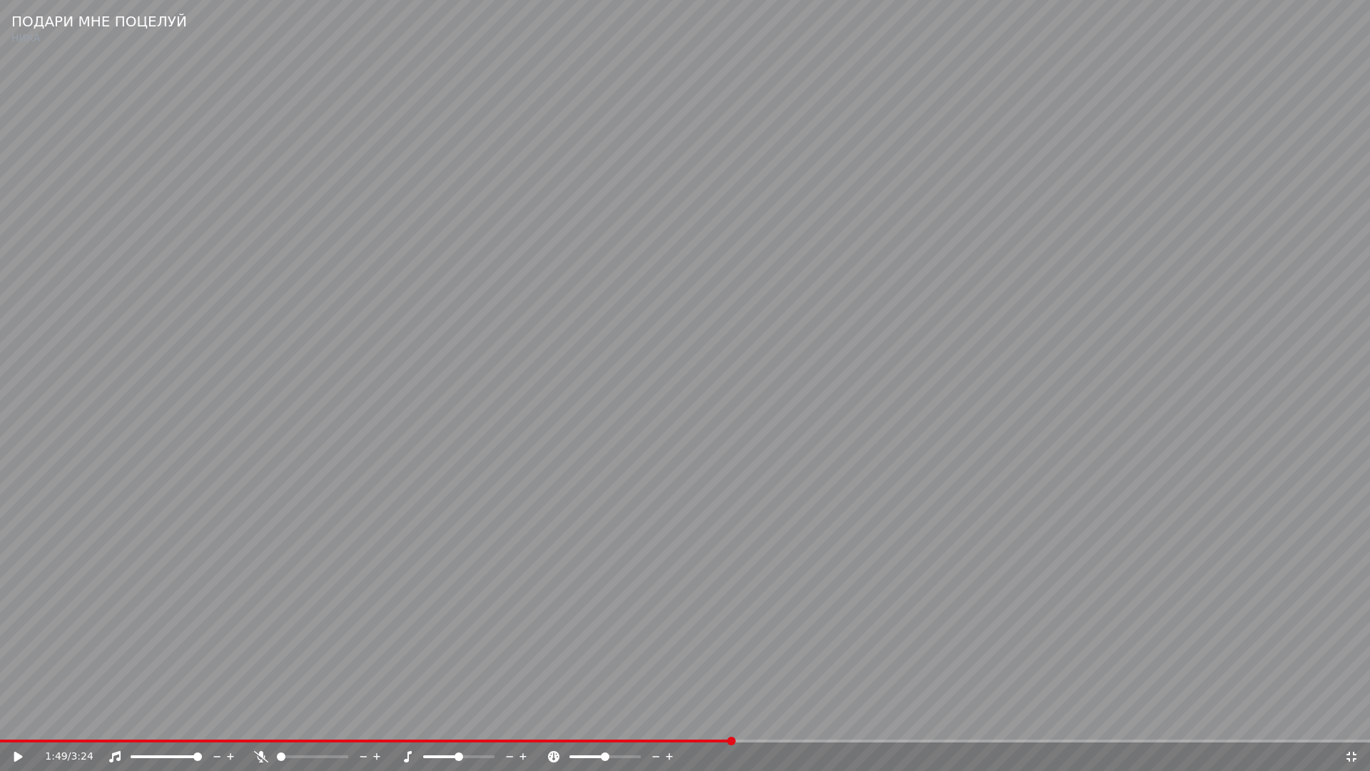
click at [1349, 725] on icon at bounding box center [1352, 756] width 10 height 10
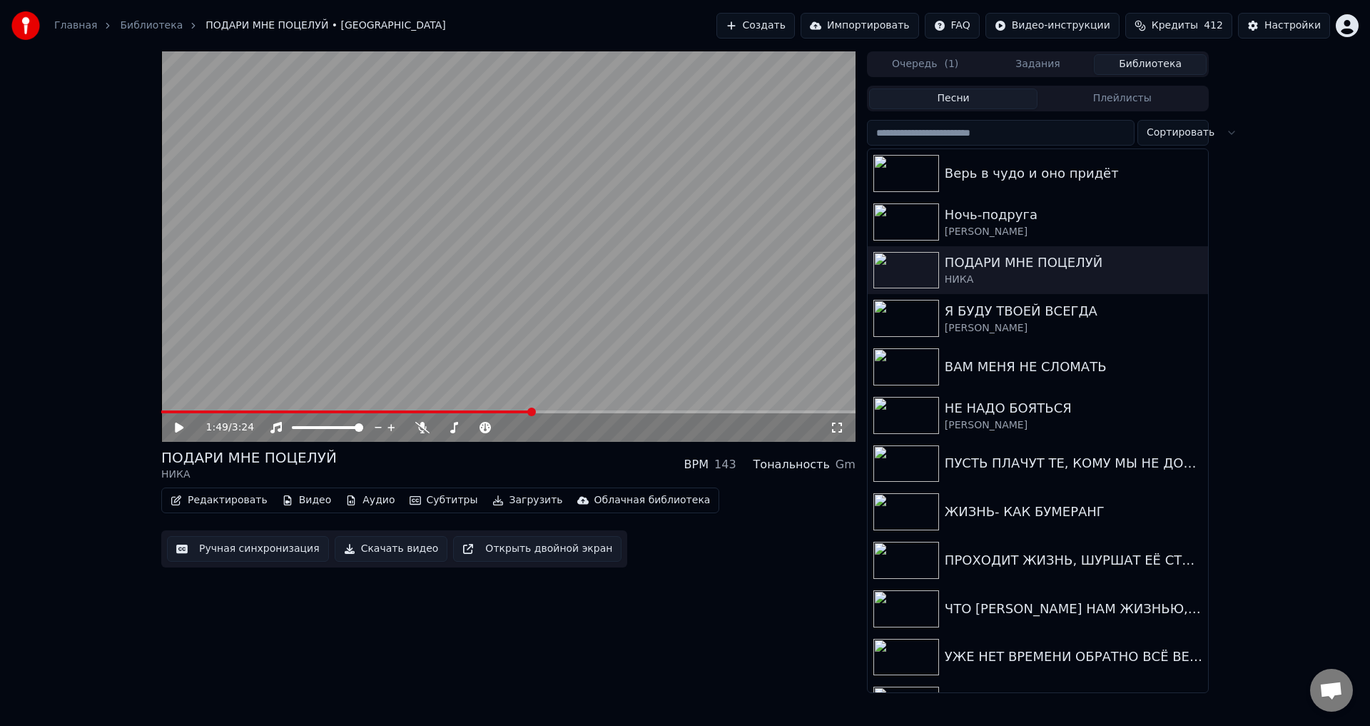
click at [253, 556] on button "Ручная синхронизация" at bounding box center [248, 549] width 162 height 26
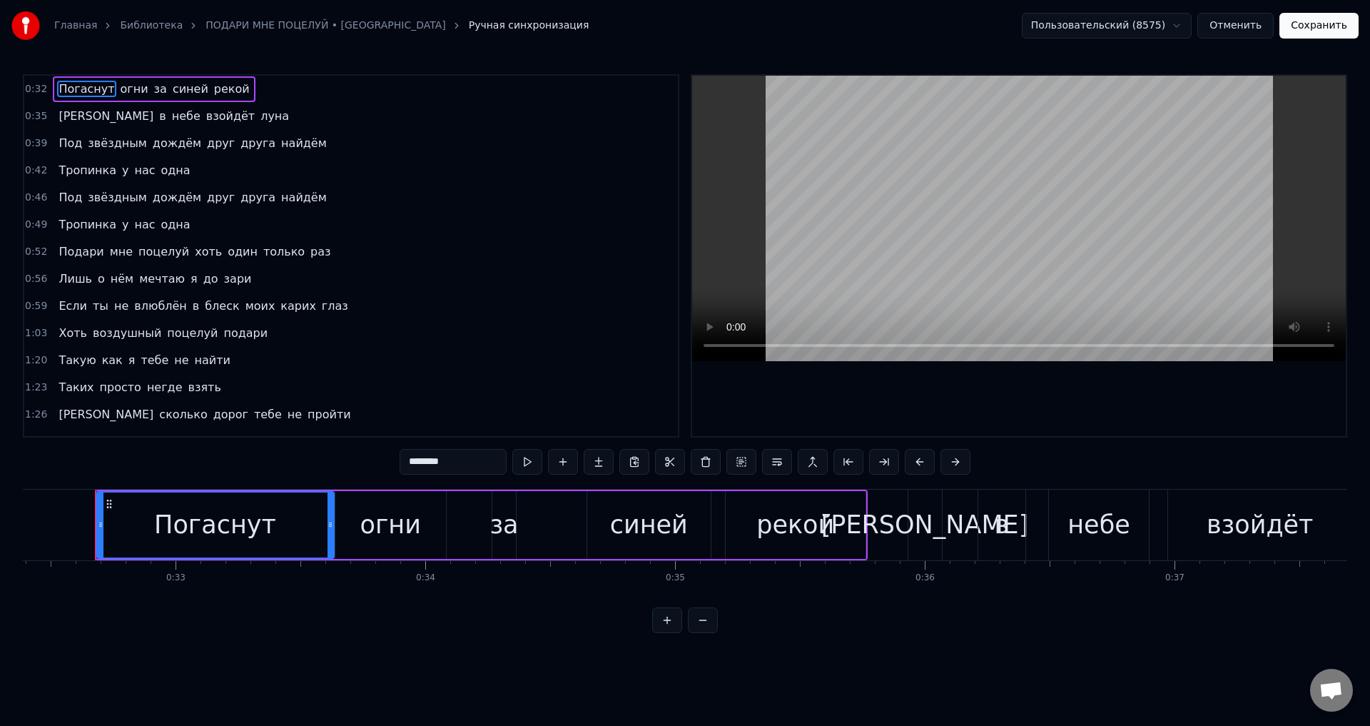
scroll to position [214, 0]
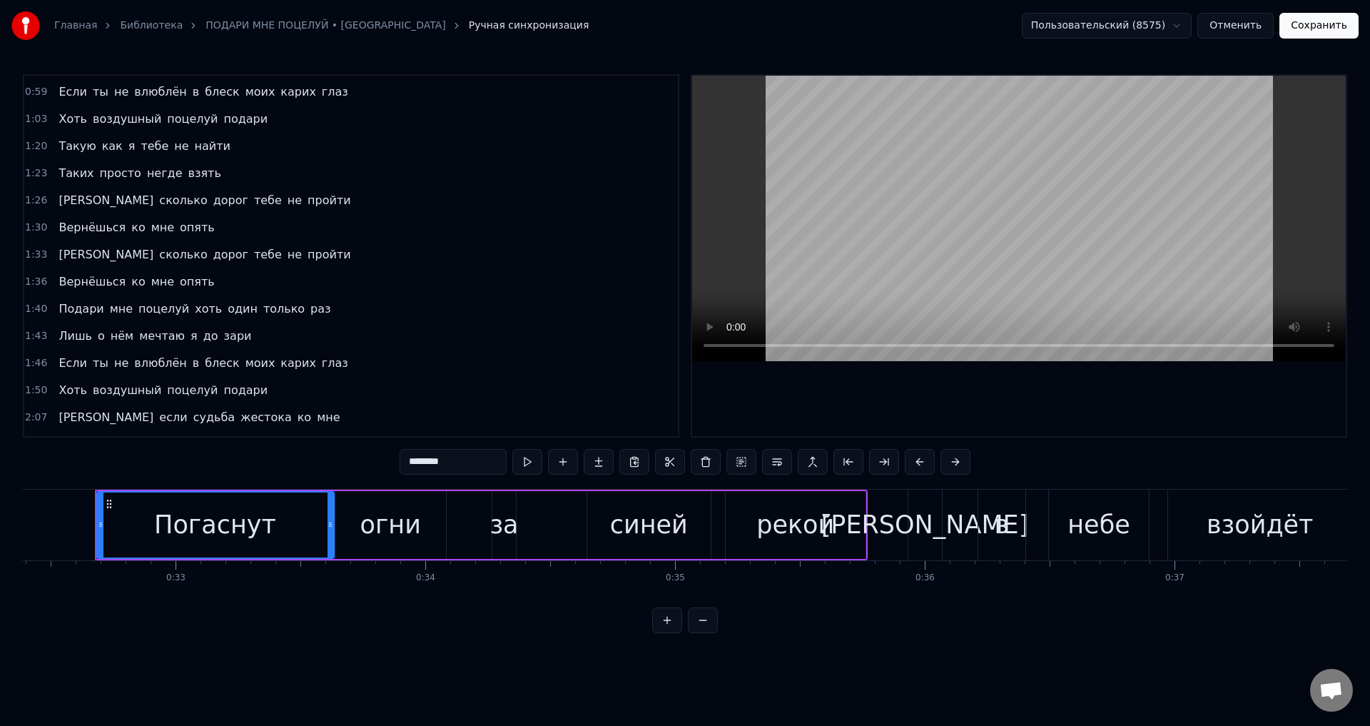
click at [71, 366] on span "Если" at bounding box center [72, 363] width 31 height 16
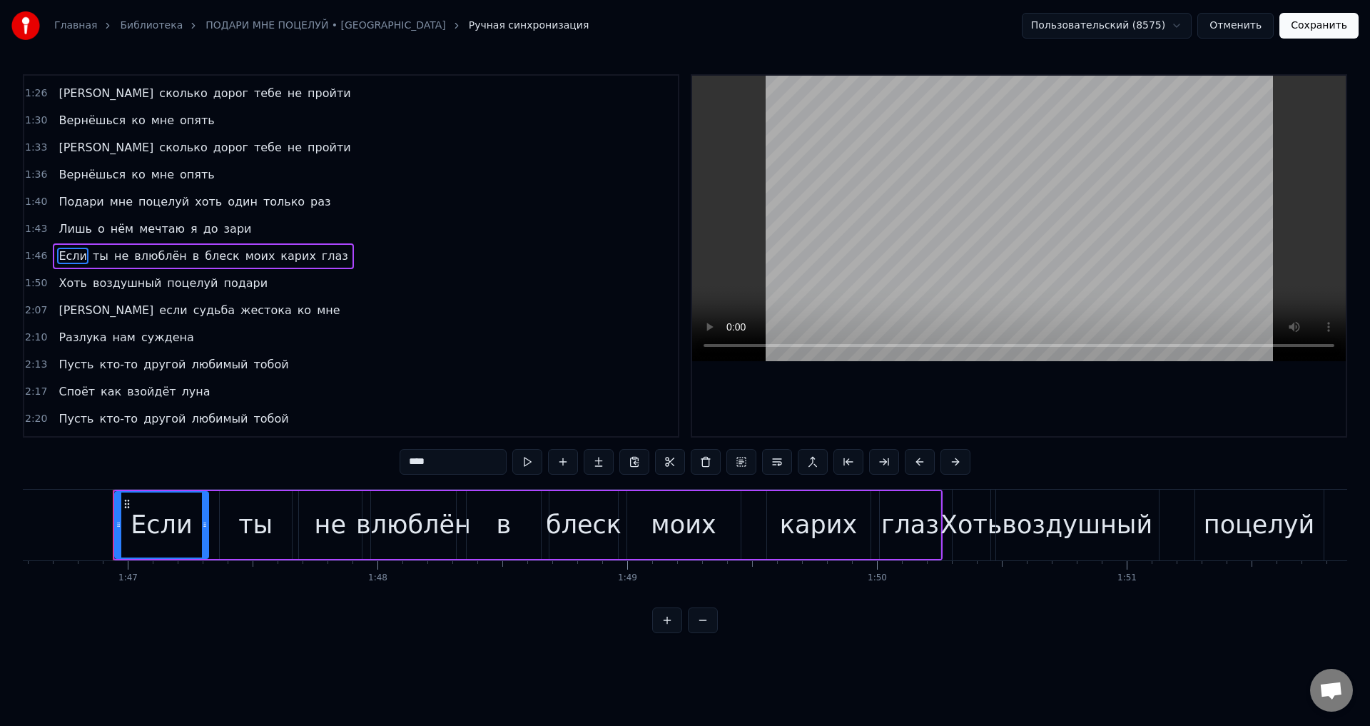
scroll to position [0, 26638]
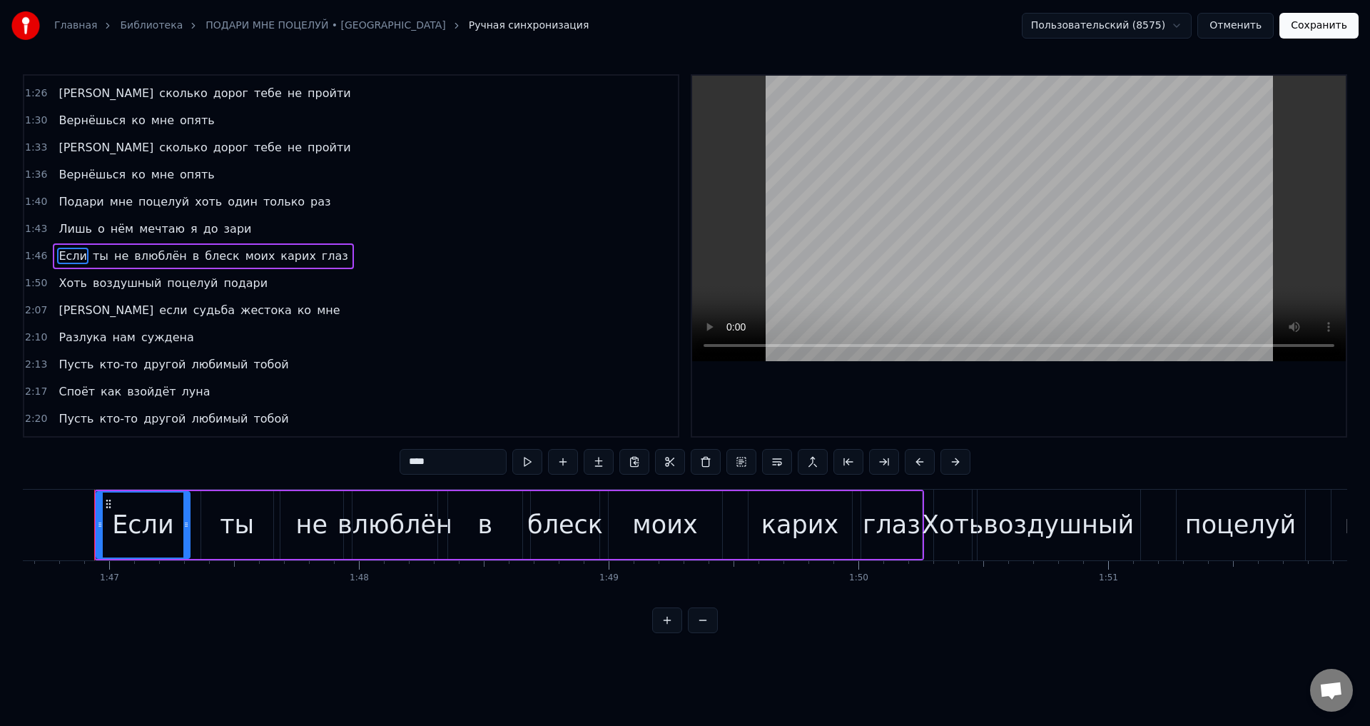
click at [406, 534] on div "влюблён" at bounding box center [395, 525] width 115 height 38
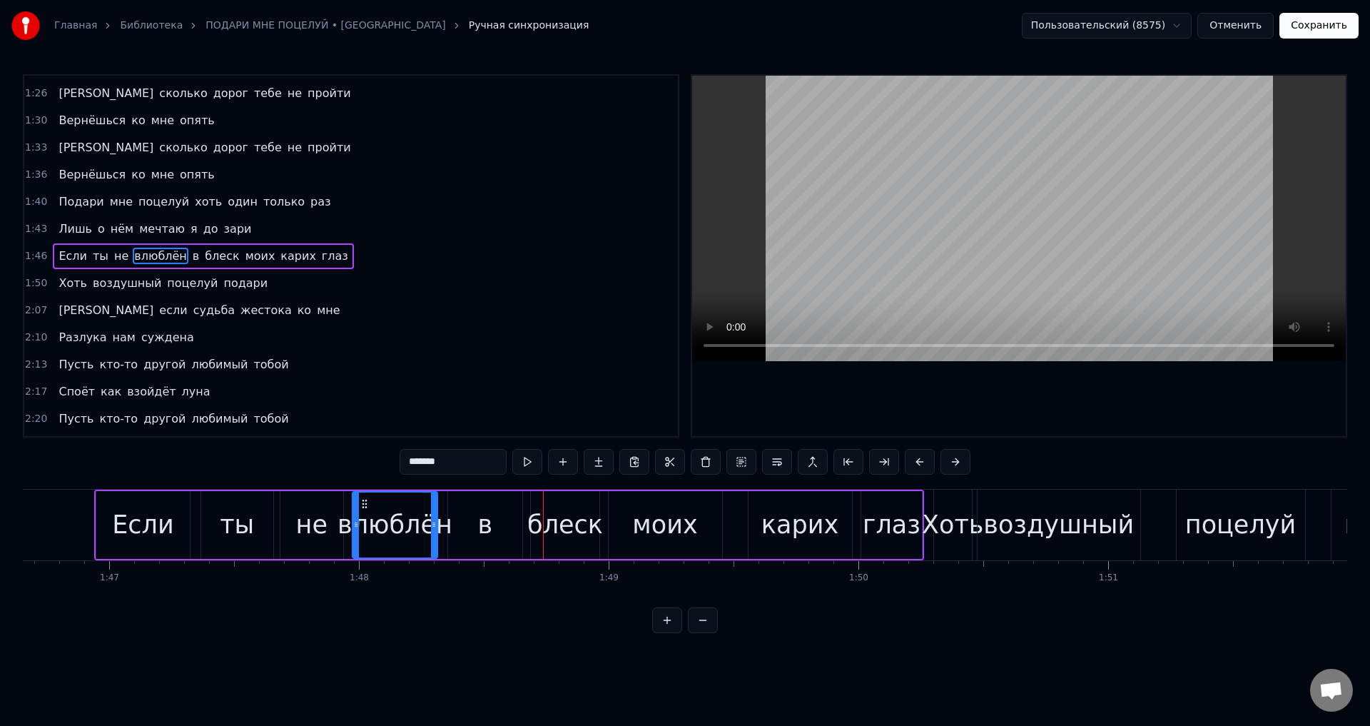
click at [402, 519] on div "влюблён" at bounding box center [395, 525] width 115 height 38
click at [461, 526] on div "в" at bounding box center [485, 525] width 74 height 68
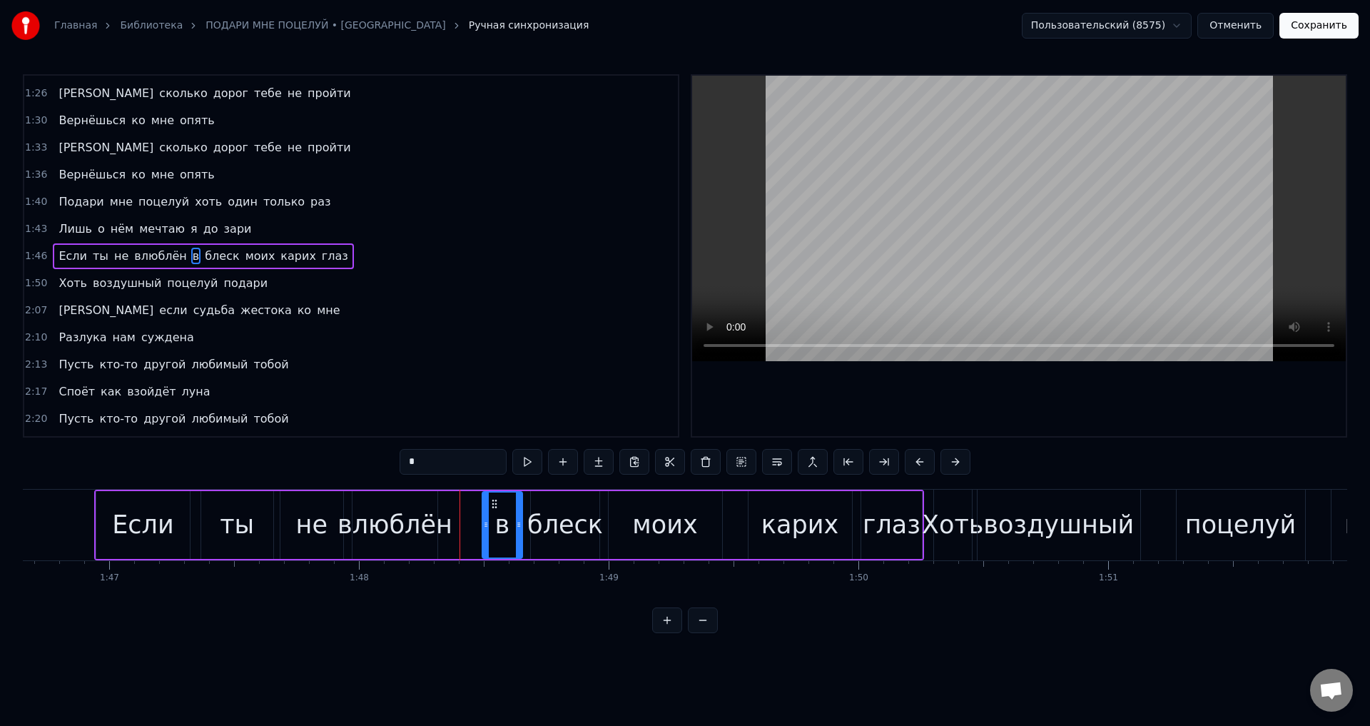
click at [485, 524] on icon at bounding box center [486, 524] width 6 height 11
click at [419, 524] on div "влюблён" at bounding box center [395, 525] width 115 height 38
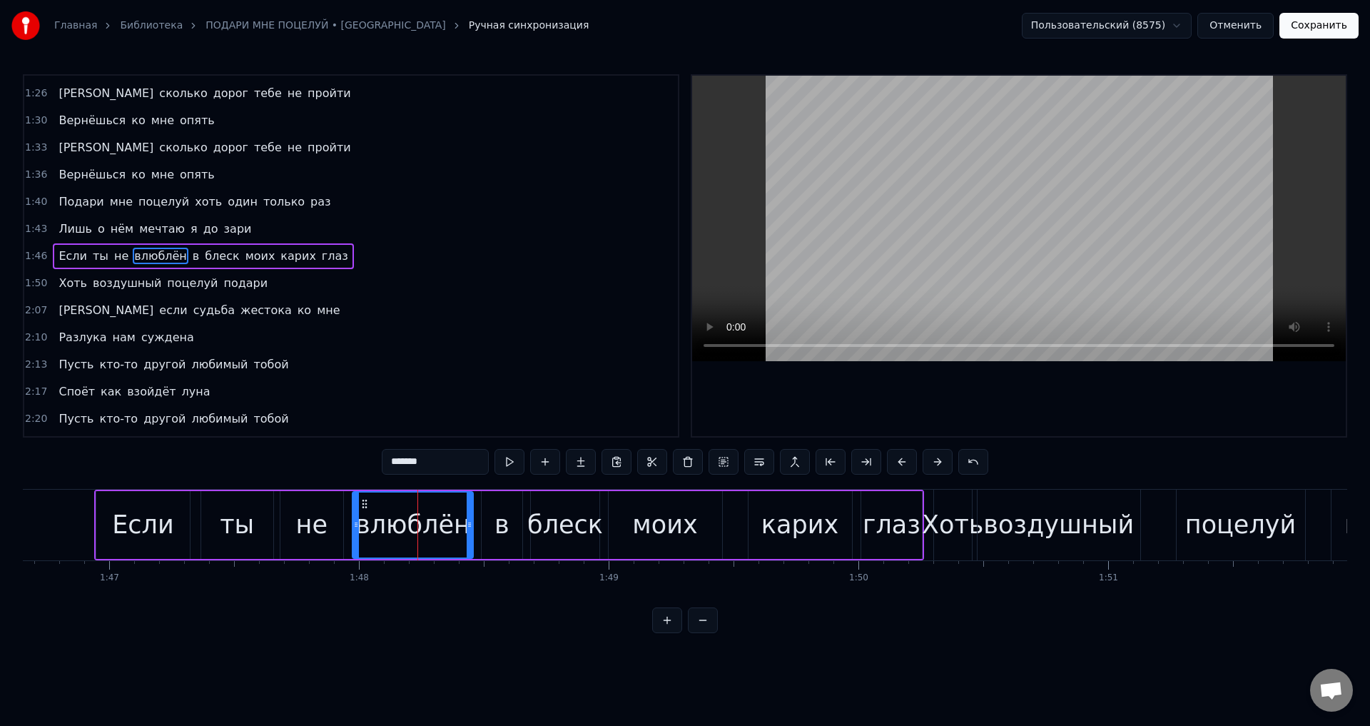
drag, startPoint x: 435, startPoint y: 525, endPoint x: 470, endPoint y: 525, distance: 35.7
click at [470, 525] on icon at bounding box center [470, 524] width 6 height 11
click at [426, 524] on div "влюблён" at bounding box center [412, 525] width 115 height 38
click at [668, 508] on div "моих" at bounding box center [664, 525] width 65 height 38
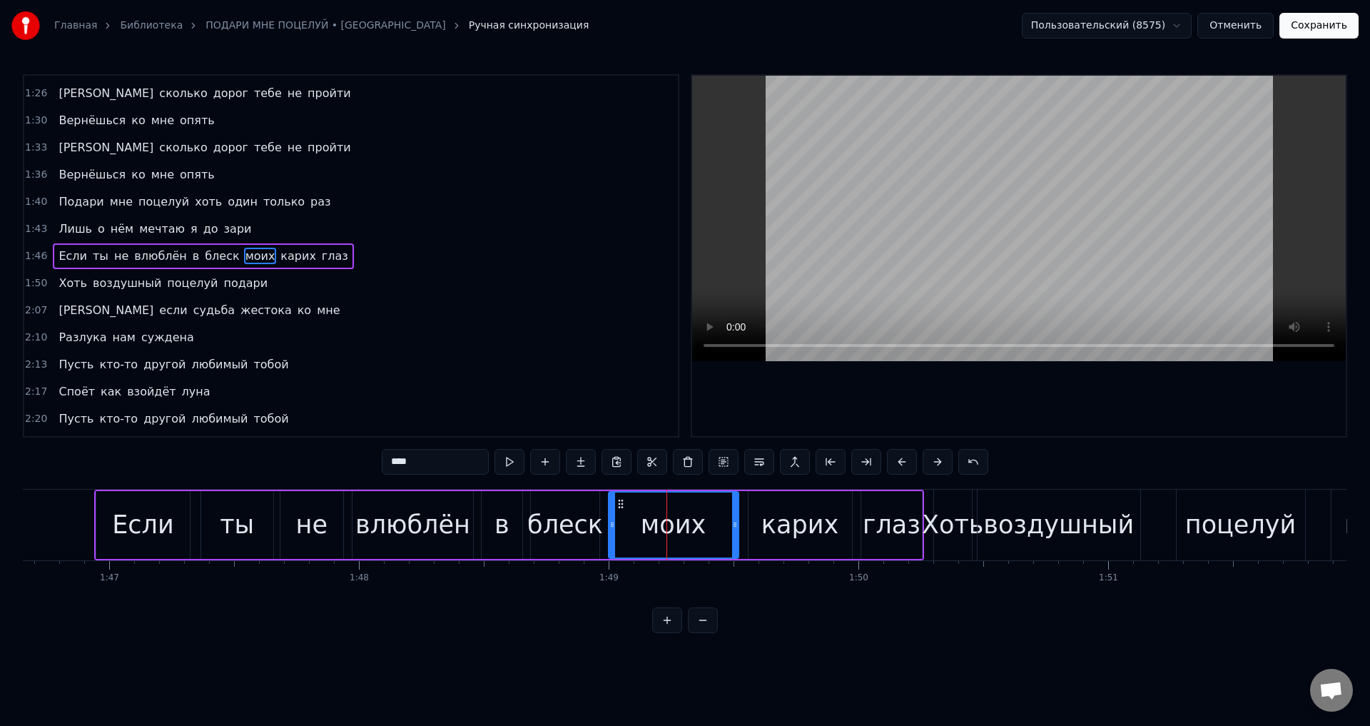
drag, startPoint x: 719, startPoint y: 529, endPoint x: 735, endPoint y: 531, distance: 16.5
click at [735, 531] on div at bounding box center [735, 524] width 6 height 65
drag, startPoint x: 567, startPoint y: 526, endPoint x: 805, endPoint y: 413, distance: 263.0
click at [568, 525] on div "блеск" at bounding box center [565, 525] width 76 height 38
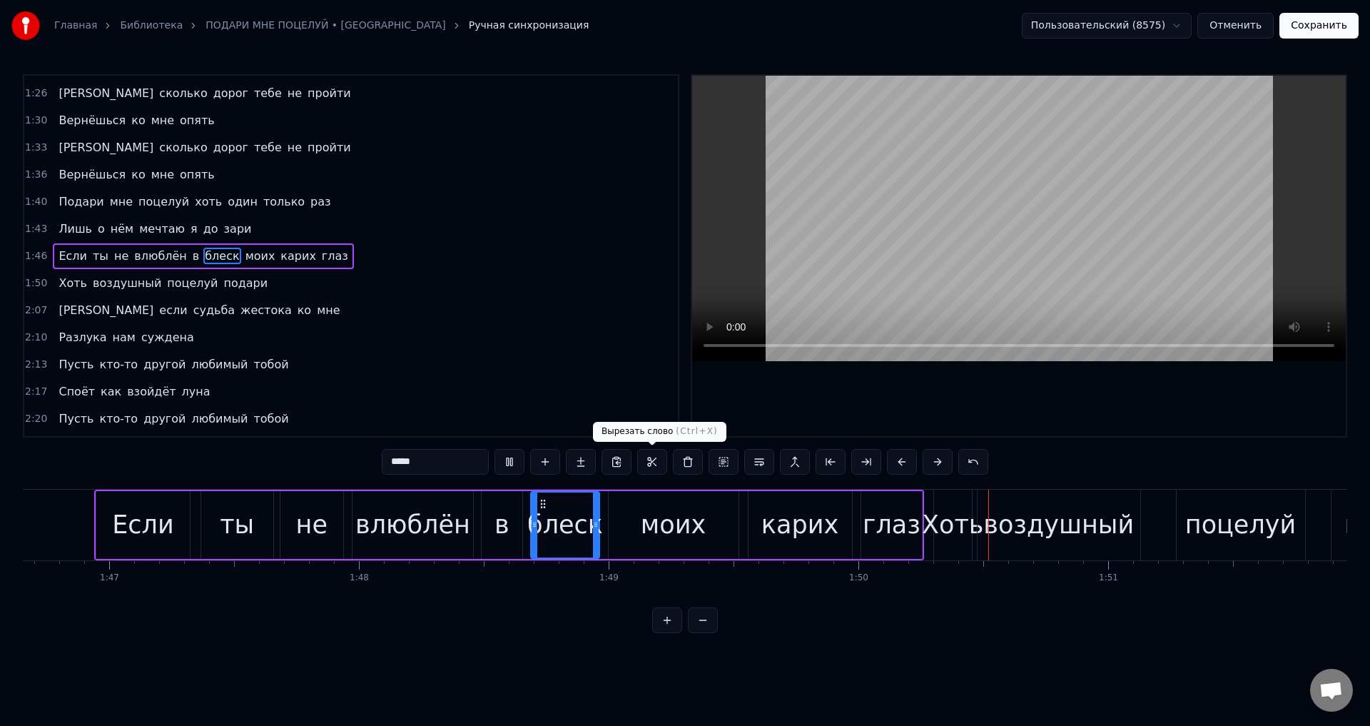
click at [695, 524] on div "моих" at bounding box center [673, 525] width 65 height 38
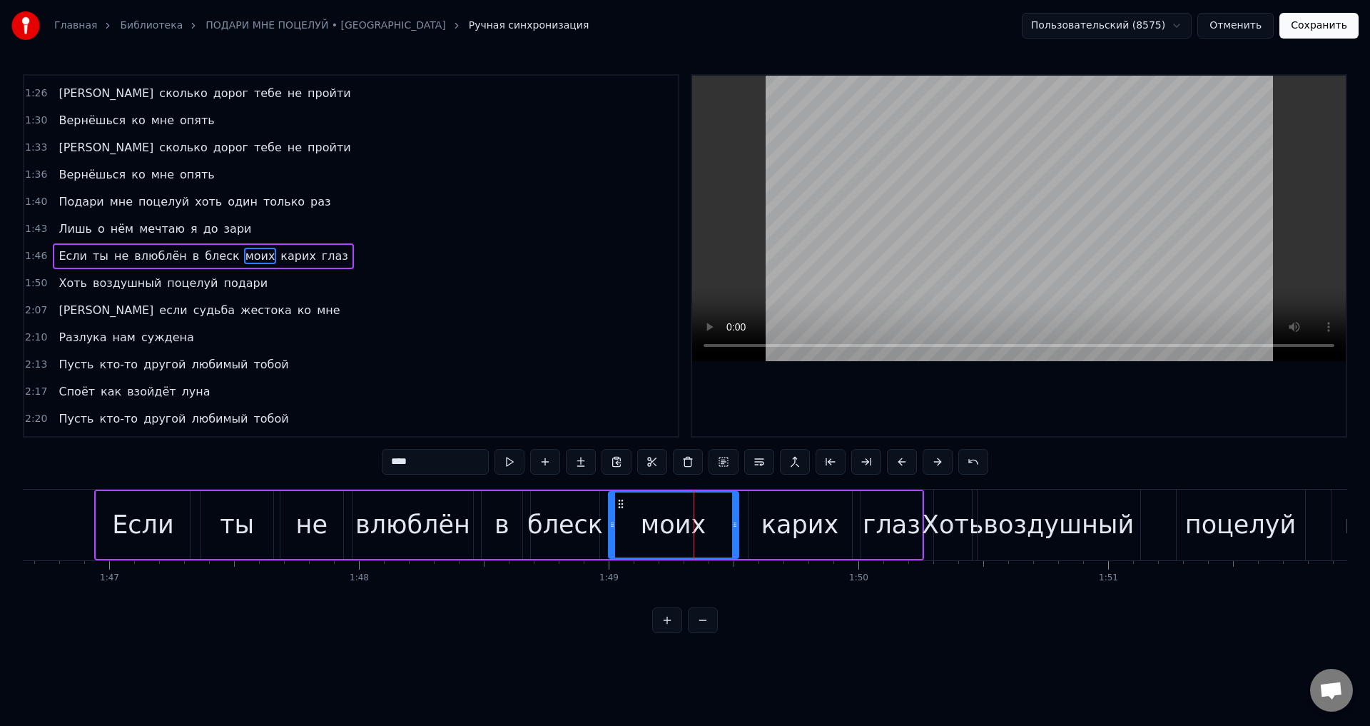
click at [711, 530] on div "моих" at bounding box center [673, 524] width 128 height 65
click at [727, 532] on div at bounding box center [728, 524] width 6 height 65
drag, startPoint x: 781, startPoint y: 524, endPoint x: 757, endPoint y: 526, distance: 23.6
click at [780, 524] on div "карих" at bounding box center [799, 525] width 77 height 38
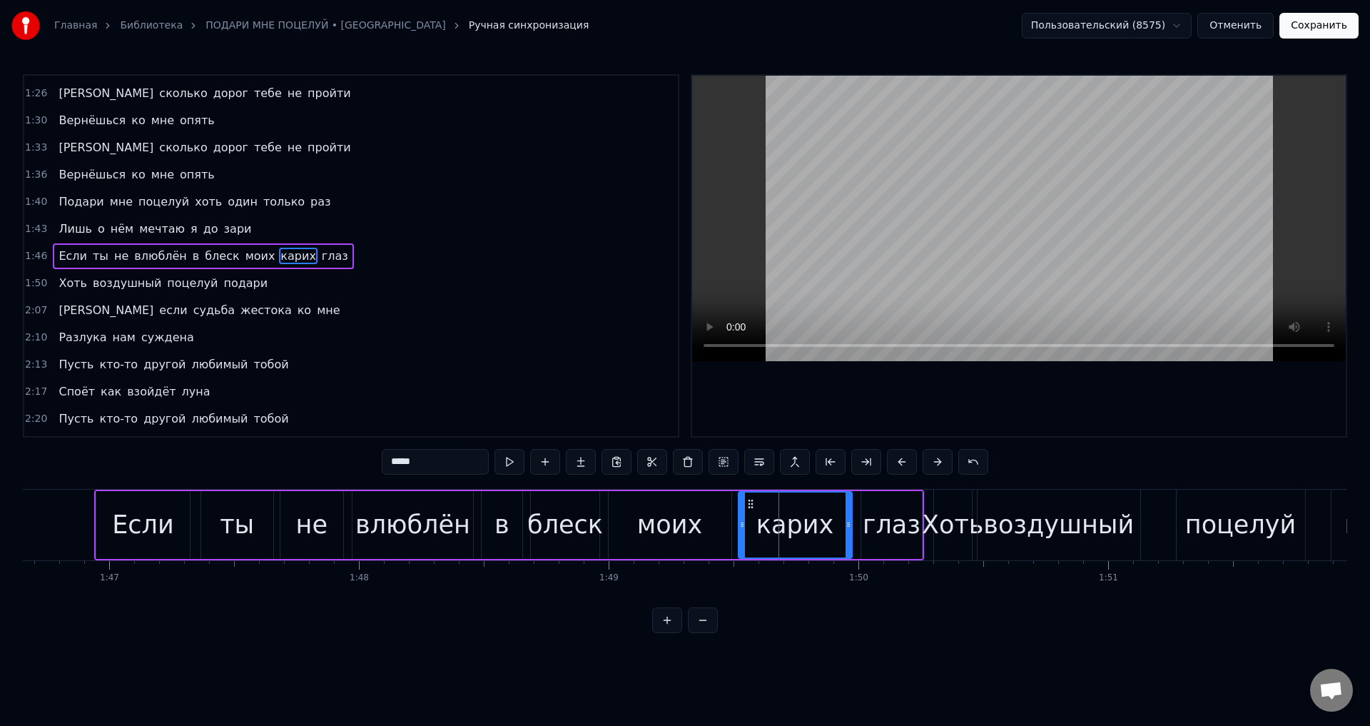
drag, startPoint x: 750, startPoint y: 527, endPoint x: 740, endPoint y: 529, distance: 10.1
click at [740, 529] on icon at bounding box center [742, 524] width 6 height 11
click at [632, 518] on div "моих" at bounding box center [670, 525] width 123 height 68
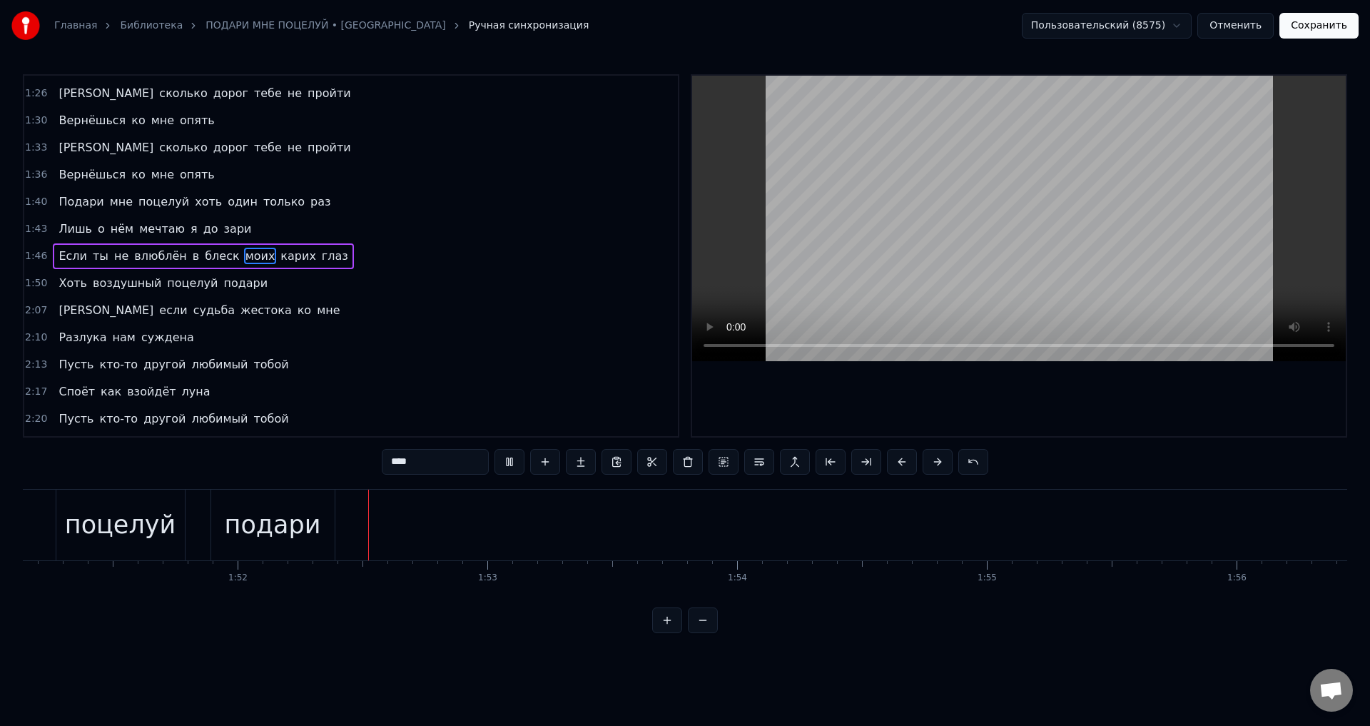
scroll to position [0, 27859]
click at [173, 522] on div "подари" at bounding box center [171, 525] width 96 height 38
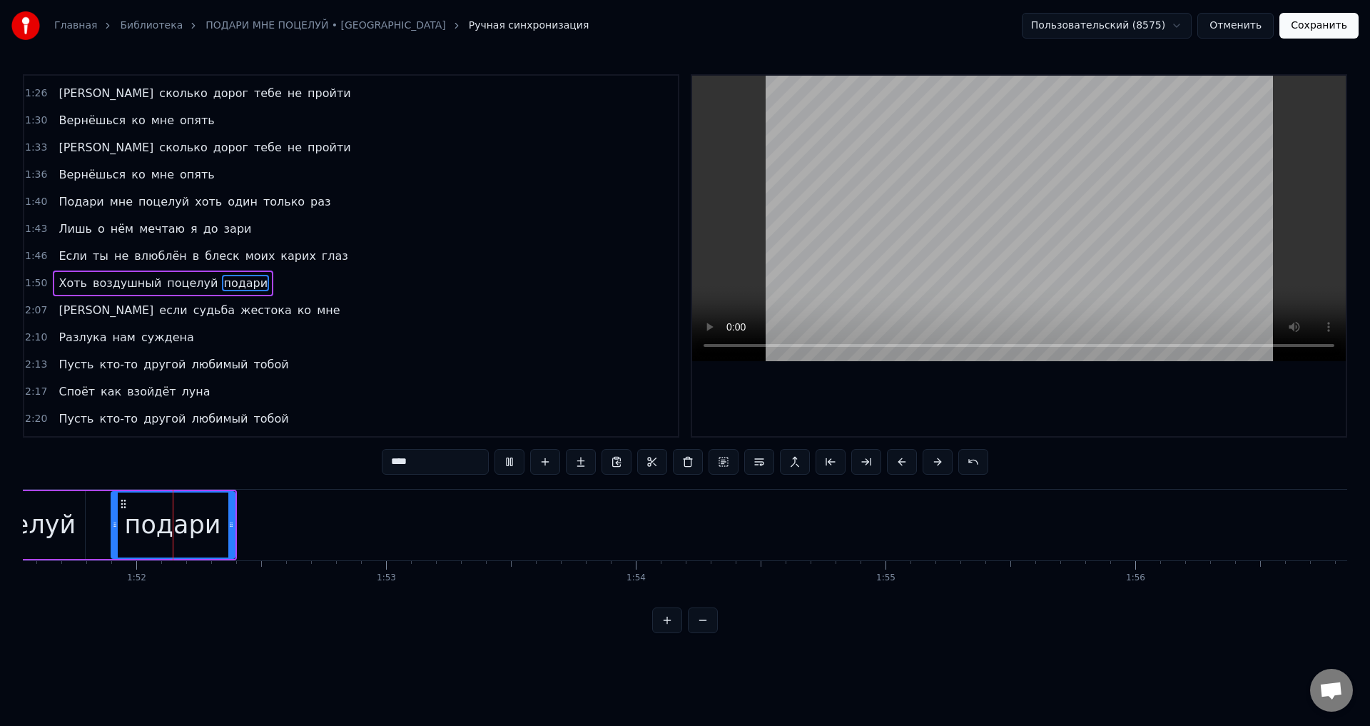
type input "******"
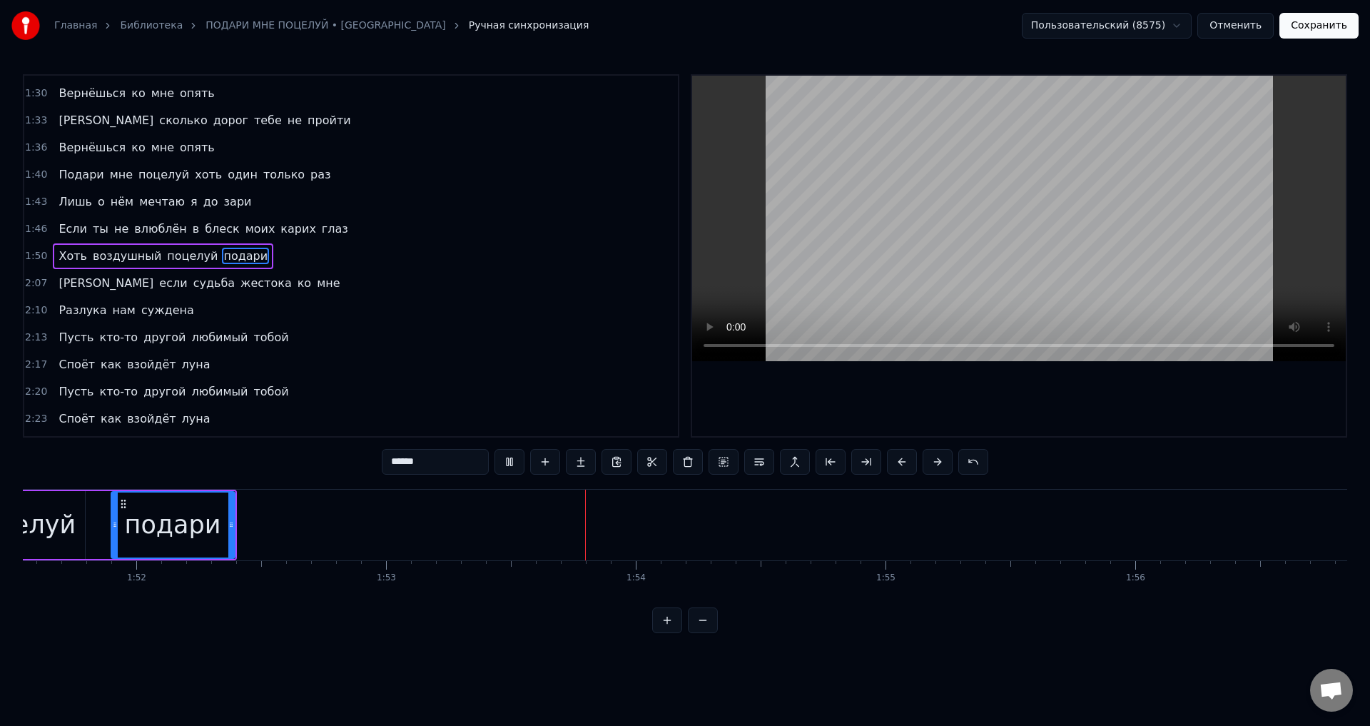
drag, startPoint x: 189, startPoint y: 530, endPoint x: 218, endPoint y: 532, distance: 28.6
click at [191, 529] on div "подари" at bounding box center [173, 525] width 96 height 38
drag, startPoint x: 198, startPoint y: 524, endPoint x: 647, endPoint y: 429, distance: 458.8
click at [213, 522] on div "подари" at bounding box center [173, 525] width 96 height 38
click at [193, 517] on div "подари" at bounding box center [173, 525] width 96 height 38
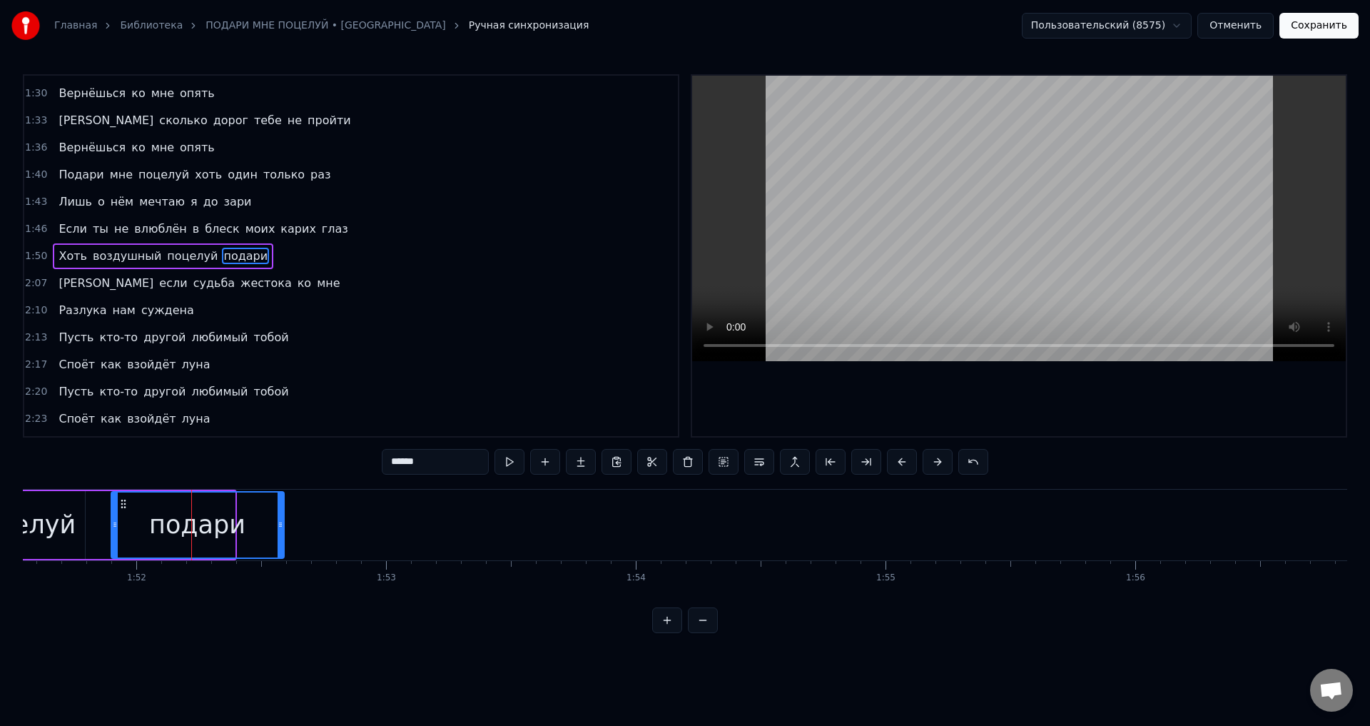
drag, startPoint x: 231, startPoint y: 526, endPoint x: 280, endPoint y: 528, distance: 49.3
click at [280, 528] on icon at bounding box center [281, 524] width 6 height 11
drag, startPoint x: 161, startPoint y: 534, endPoint x: 184, endPoint y: 529, distance: 24.1
click at [162, 533] on div "подари" at bounding box center [197, 525] width 96 height 38
click at [1319, 24] on button "Сохранить" at bounding box center [1318, 26] width 79 height 26
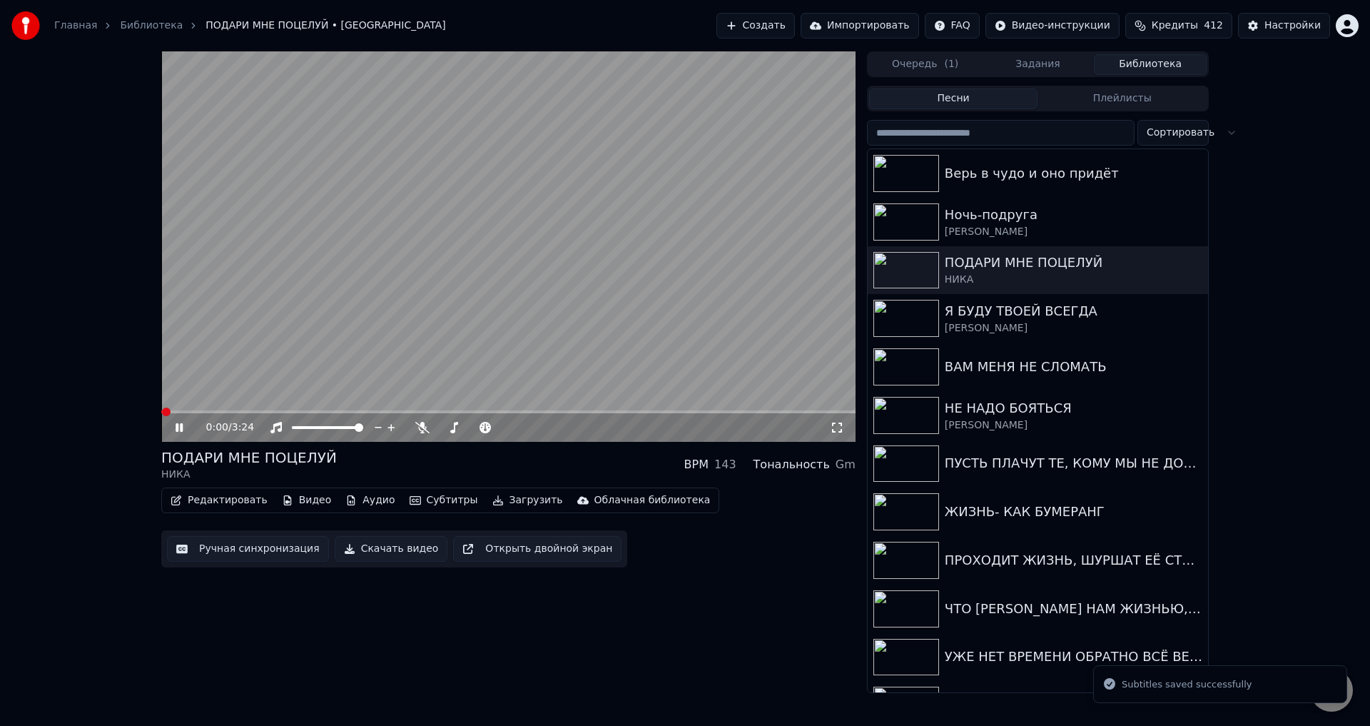
click at [367, 410] on span at bounding box center [508, 411] width 694 height 3
click at [439, 410] on span at bounding box center [508, 411] width 694 height 3
click at [492, 414] on div "1:22 / 3:24" at bounding box center [508, 427] width 694 height 29
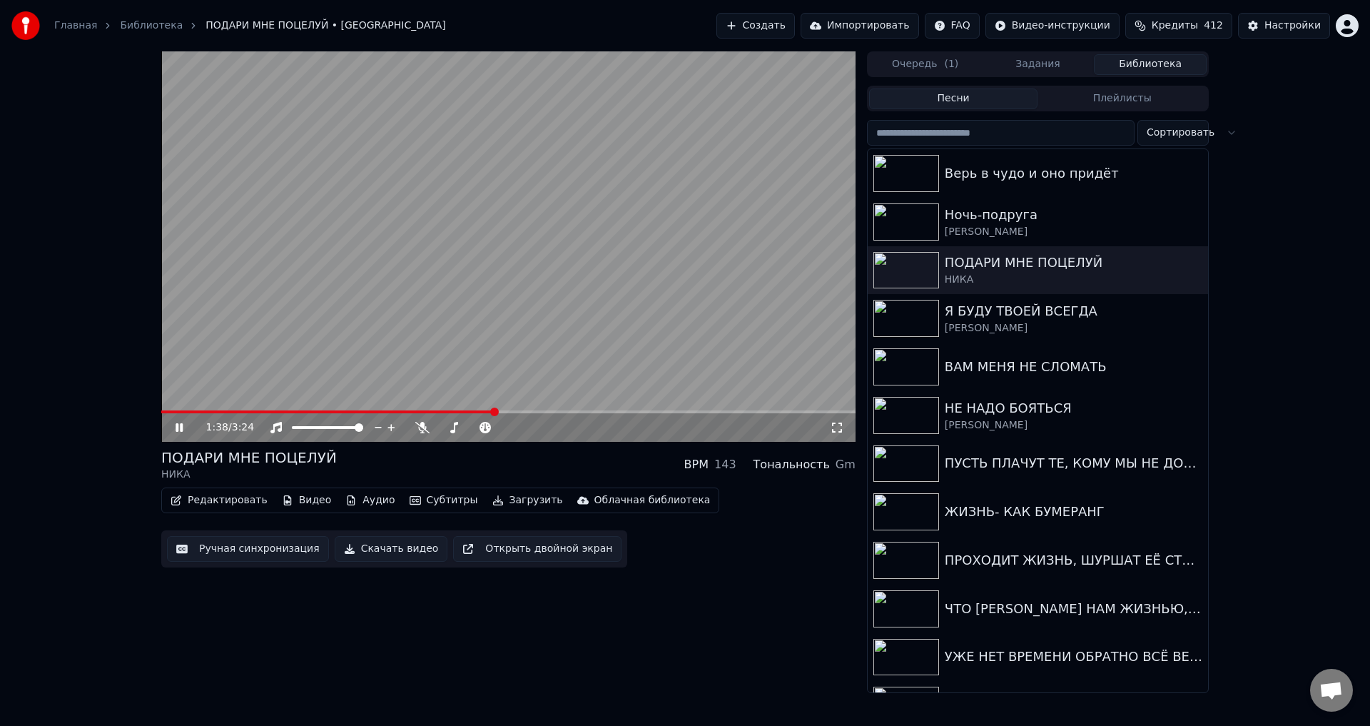
click at [496, 412] on span at bounding box center [508, 411] width 694 height 3
click at [527, 411] on span at bounding box center [508, 411] width 694 height 3
click at [501, 412] on span at bounding box center [331, 411] width 340 height 3
click at [837, 434] on div "1:41 / 3:24" at bounding box center [508, 427] width 683 height 14
click at [836, 427] on icon at bounding box center [837, 427] width 14 height 11
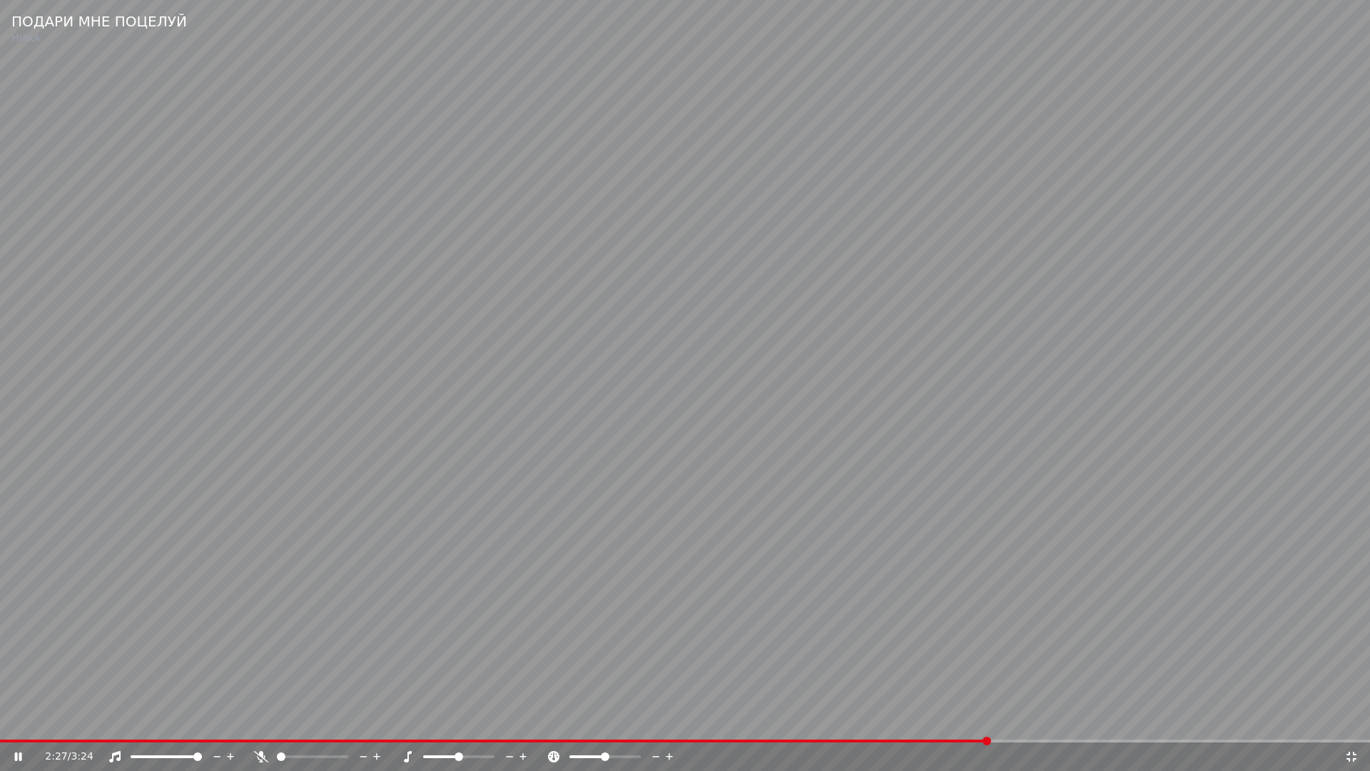
click at [885, 639] on video at bounding box center [685, 385] width 1370 height 771
click at [1352, 725] on icon at bounding box center [1351, 756] width 14 height 11
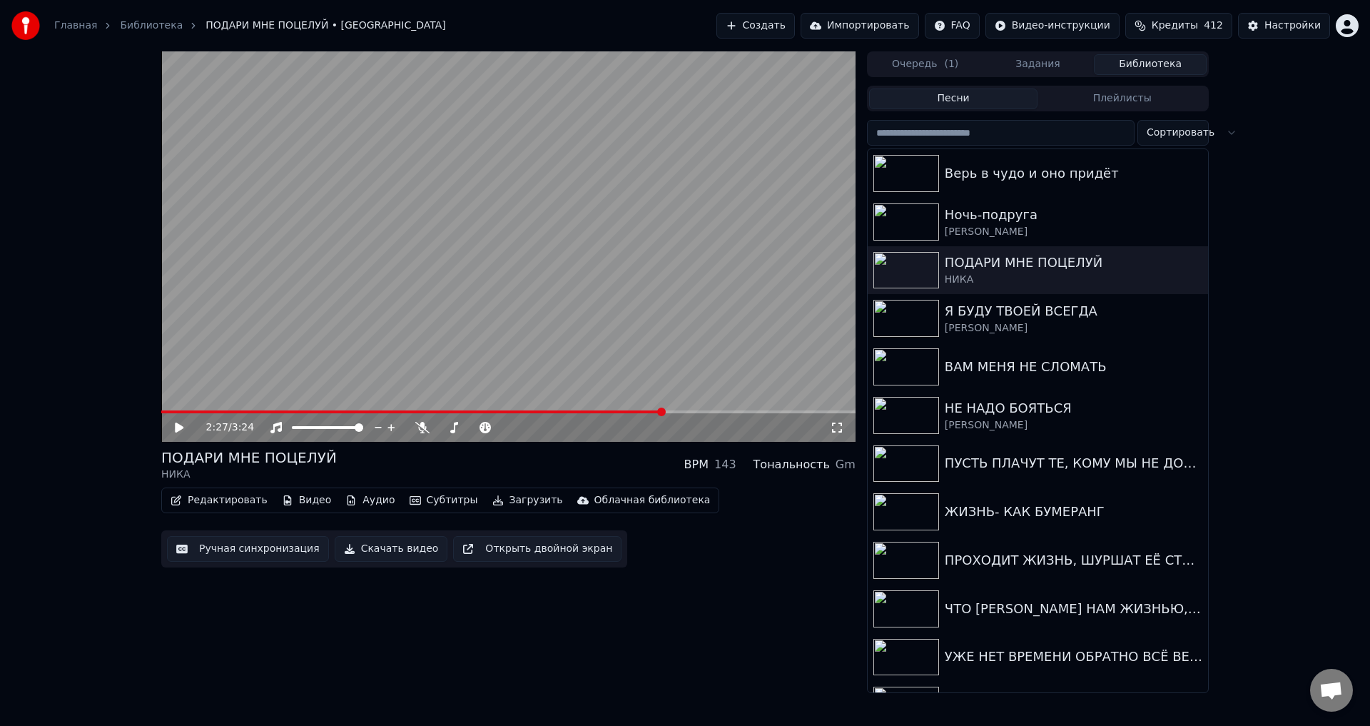
click at [231, 554] on button "Ручная синхронизация" at bounding box center [248, 549] width 162 height 26
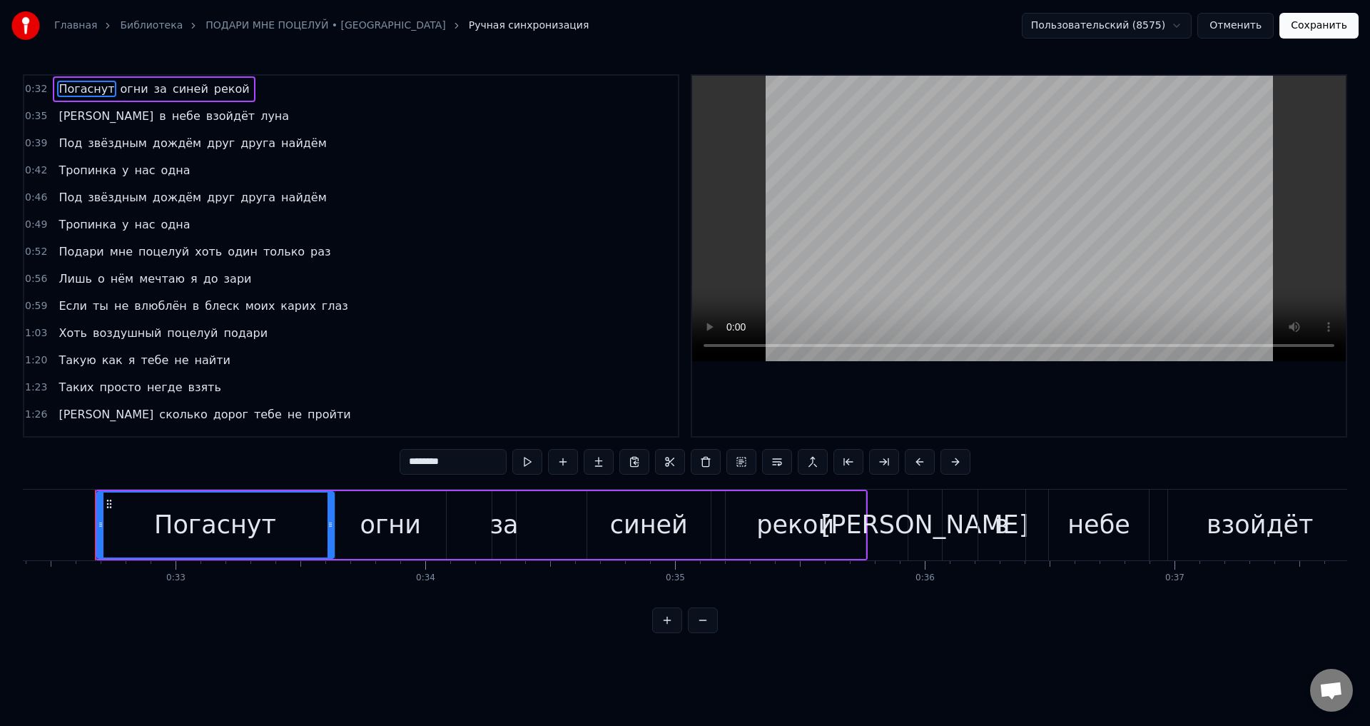
scroll to position [285, 0]
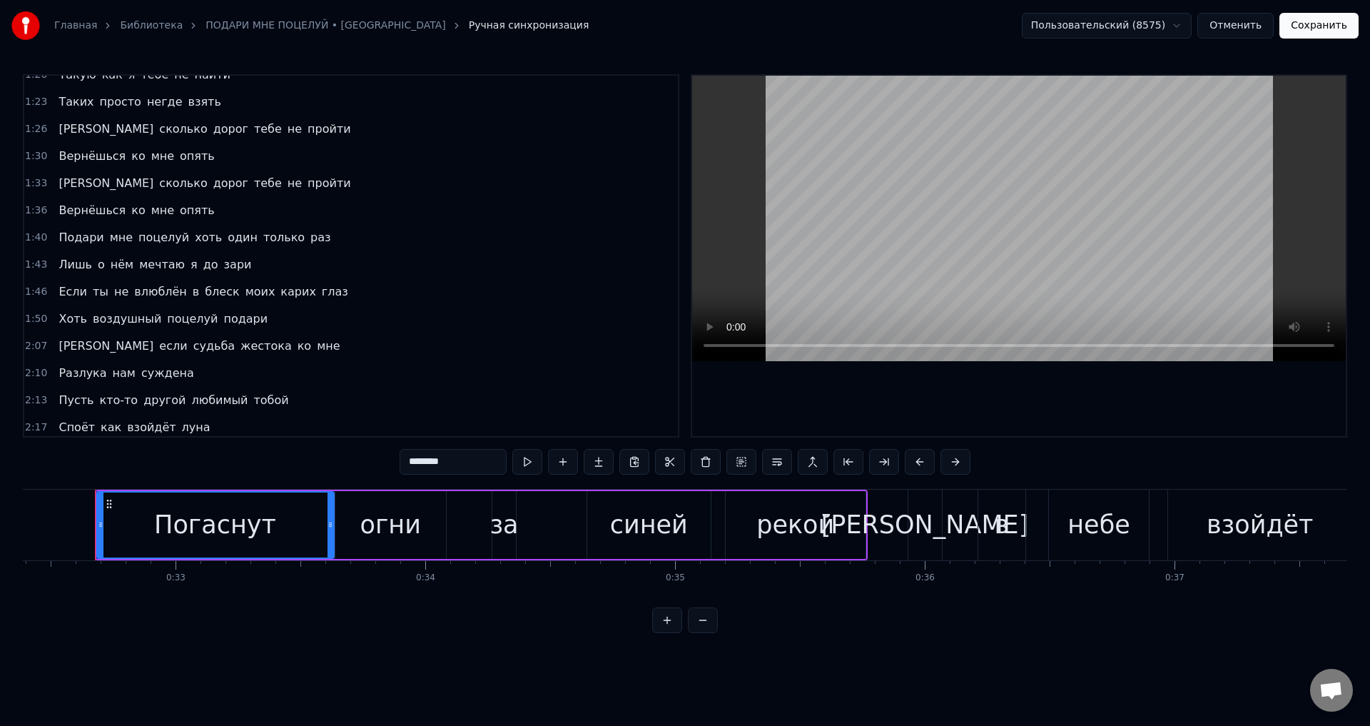
click at [66, 422] on span "Споёт" at bounding box center [76, 427] width 39 height 16
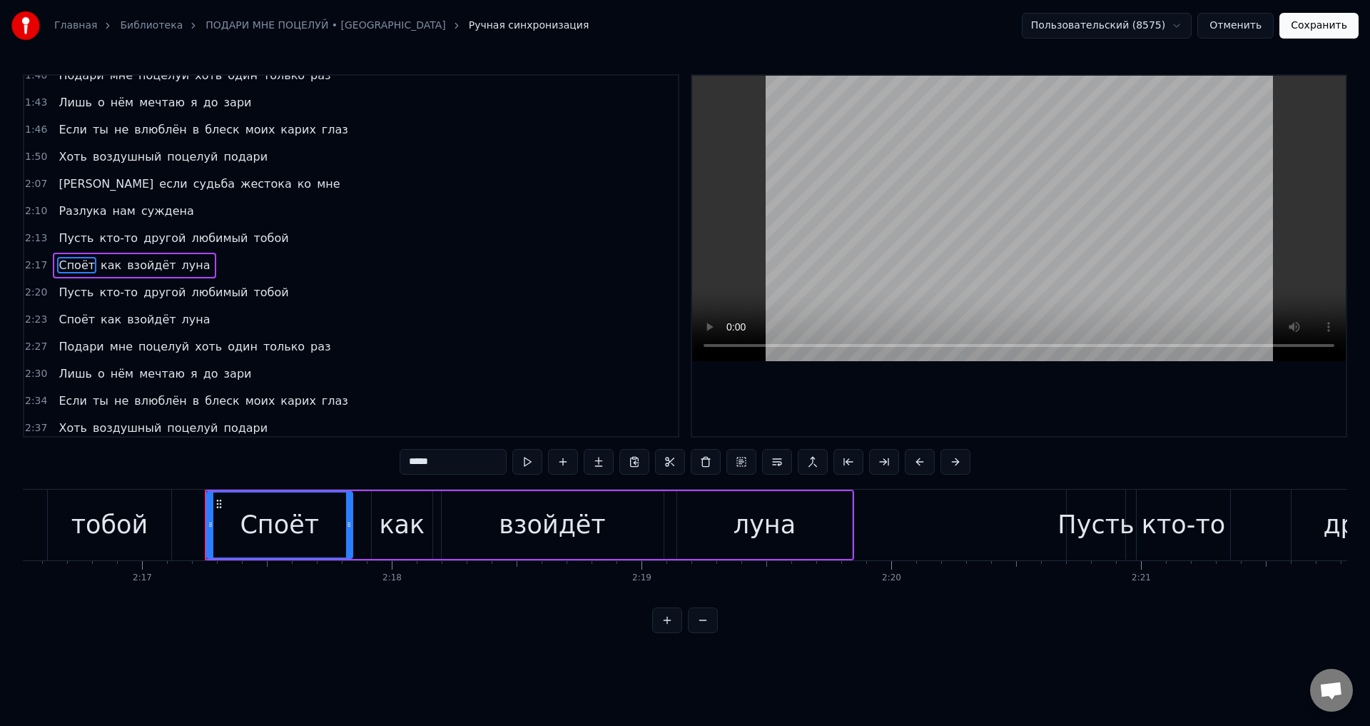
scroll to position [0, 34207]
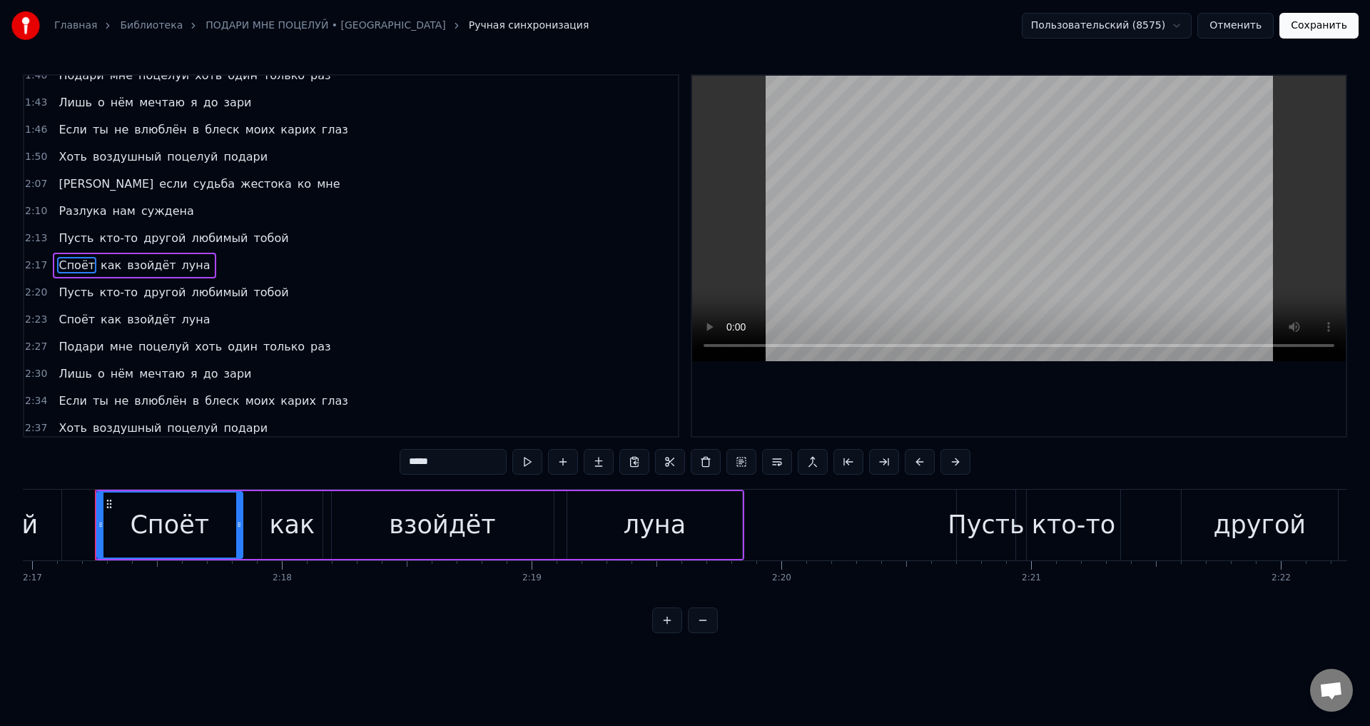
click at [57, 315] on span "Споёт" at bounding box center [76, 319] width 39 height 16
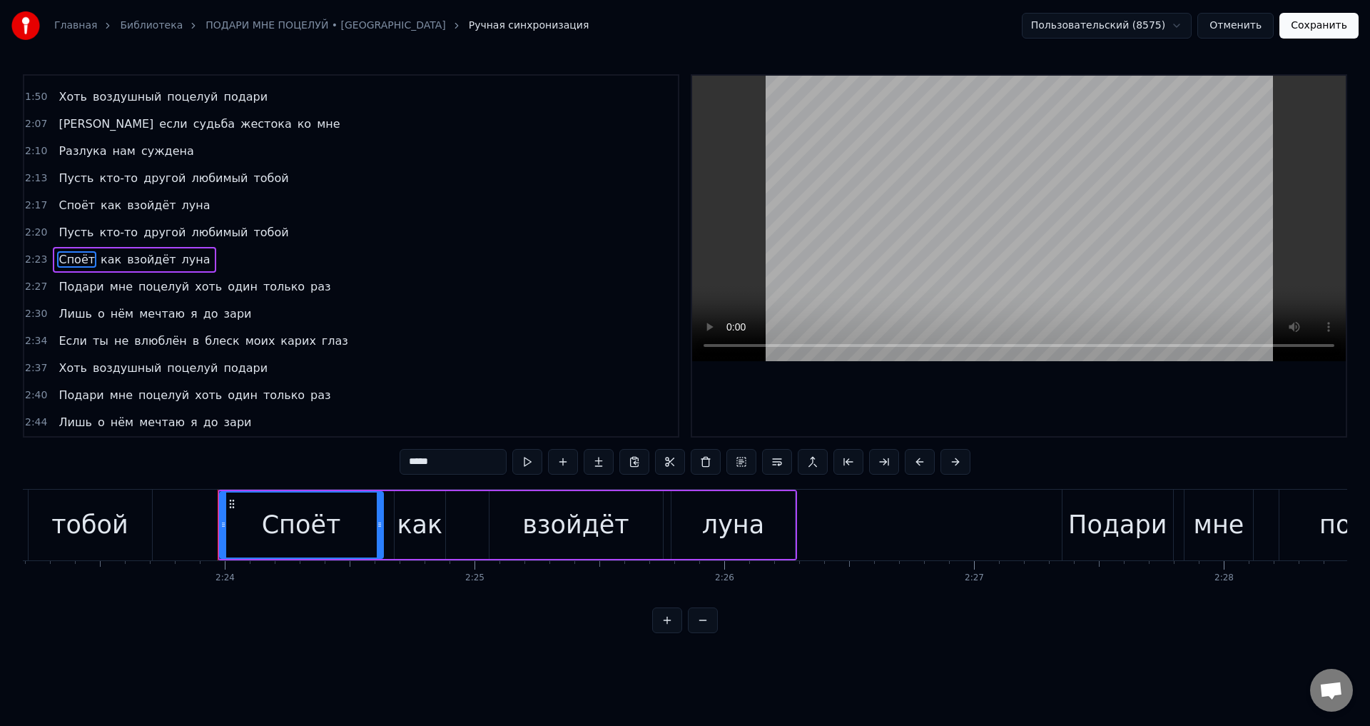
scroll to position [0, 35886]
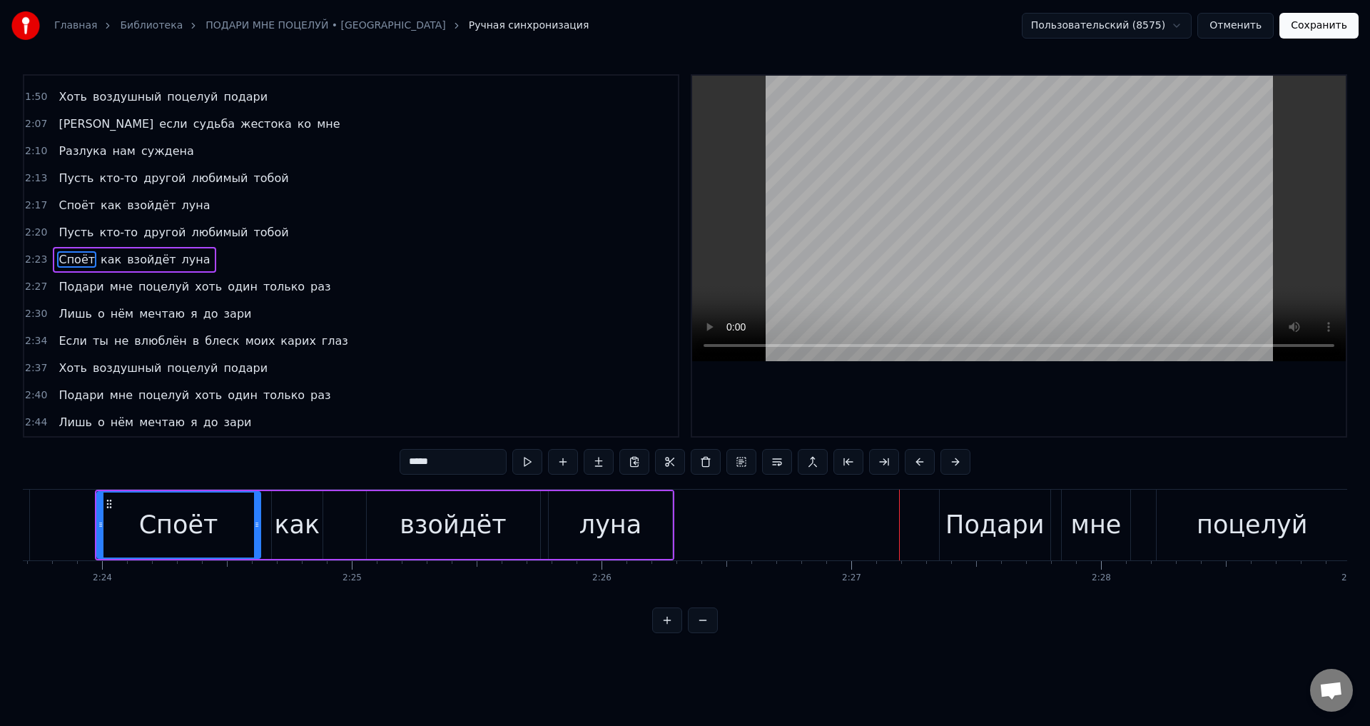
click at [642, 529] on div "луна" at bounding box center [610, 525] width 123 height 68
type input "****"
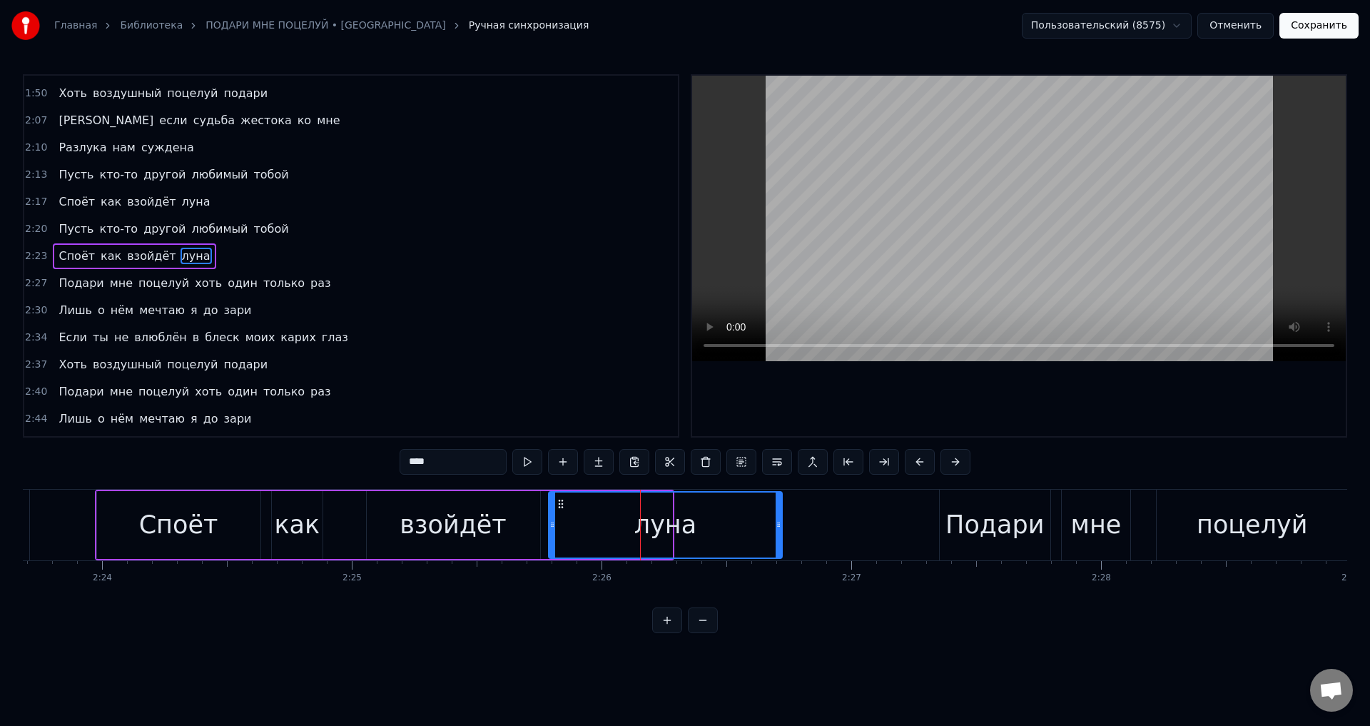
drag, startPoint x: 669, startPoint y: 529, endPoint x: 779, endPoint y: 519, distance: 110.4
click at [779, 519] on icon at bounding box center [779, 524] width 6 height 11
drag, startPoint x: 629, startPoint y: 530, endPoint x: 794, endPoint y: 395, distance: 212.9
click at [631, 529] on div "луна" at bounding box center [665, 524] width 232 height 65
click at [644, 529] on div "луна" at bounding box center [665, 525] width 62 height 38
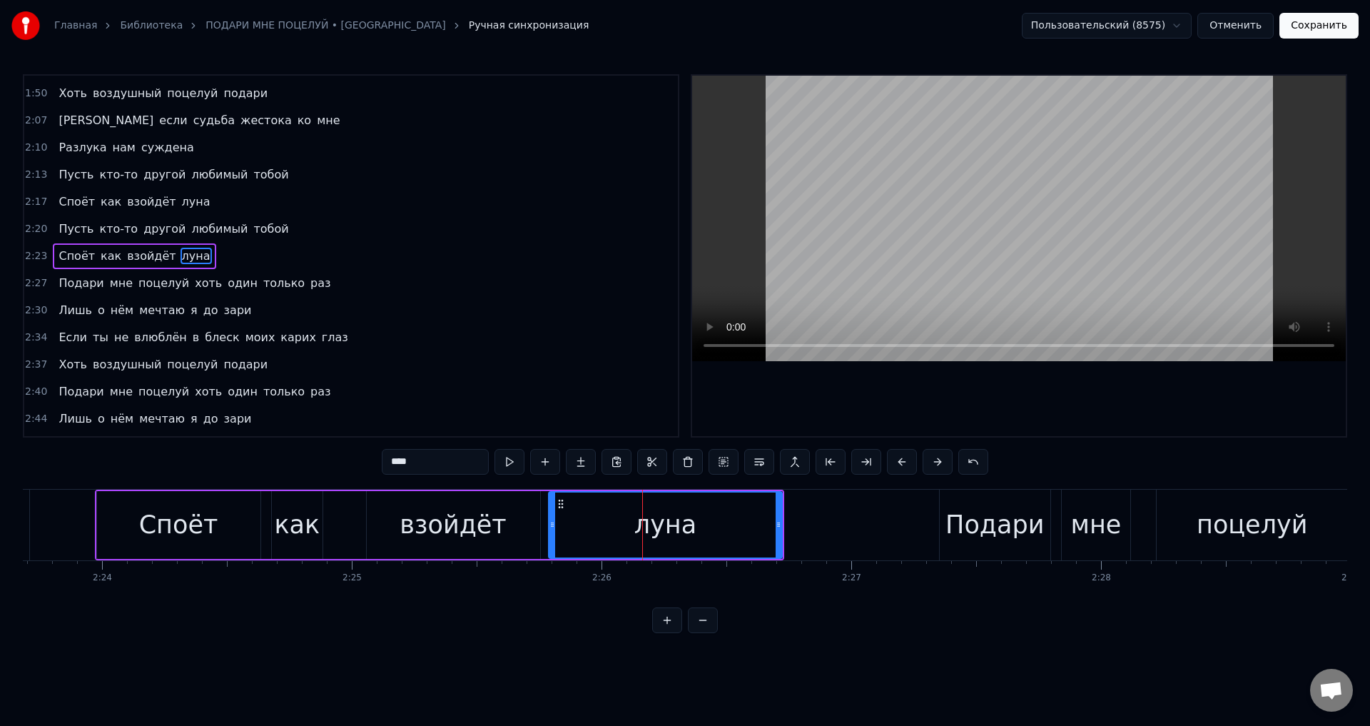
click at [1319, 24] on button "Сохранить" at bounding box center [1318, 26] width 79 height 26
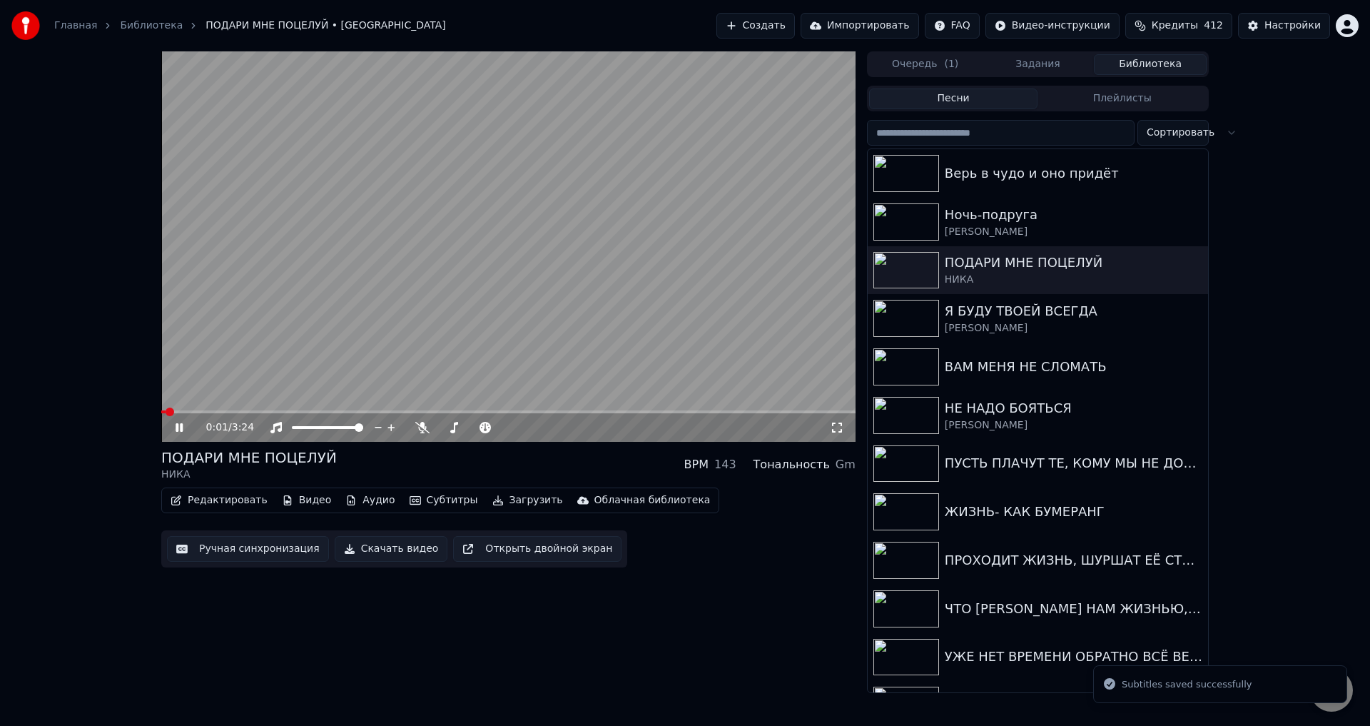
click at [551, 412] on span at bounding box center [508, 411] width 694 height 3
click at [622, 412] on span at bounding box center [508, 411] width 694 height 3
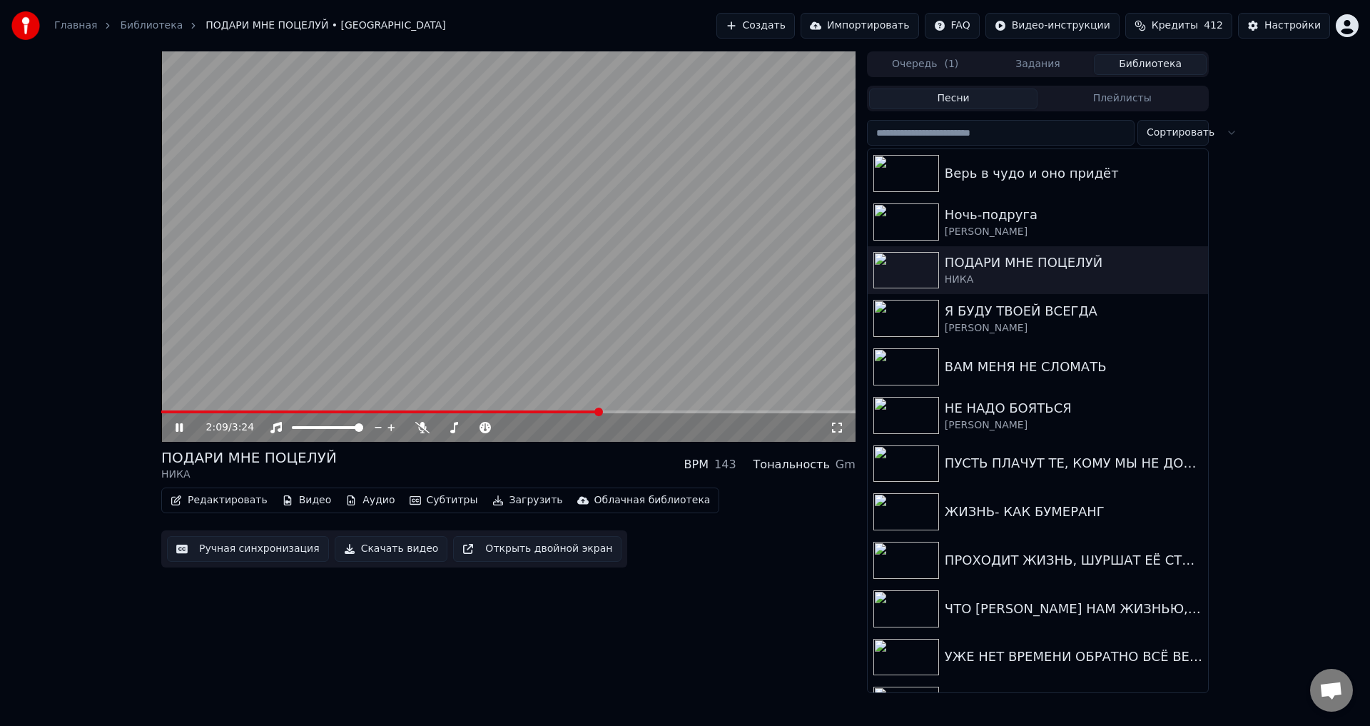
click at [599, 412] on span at bounding box center [380, 411] width 439 height 3
click at [832, 428] on icon at bounding box center [837, 427] width 14 height 11
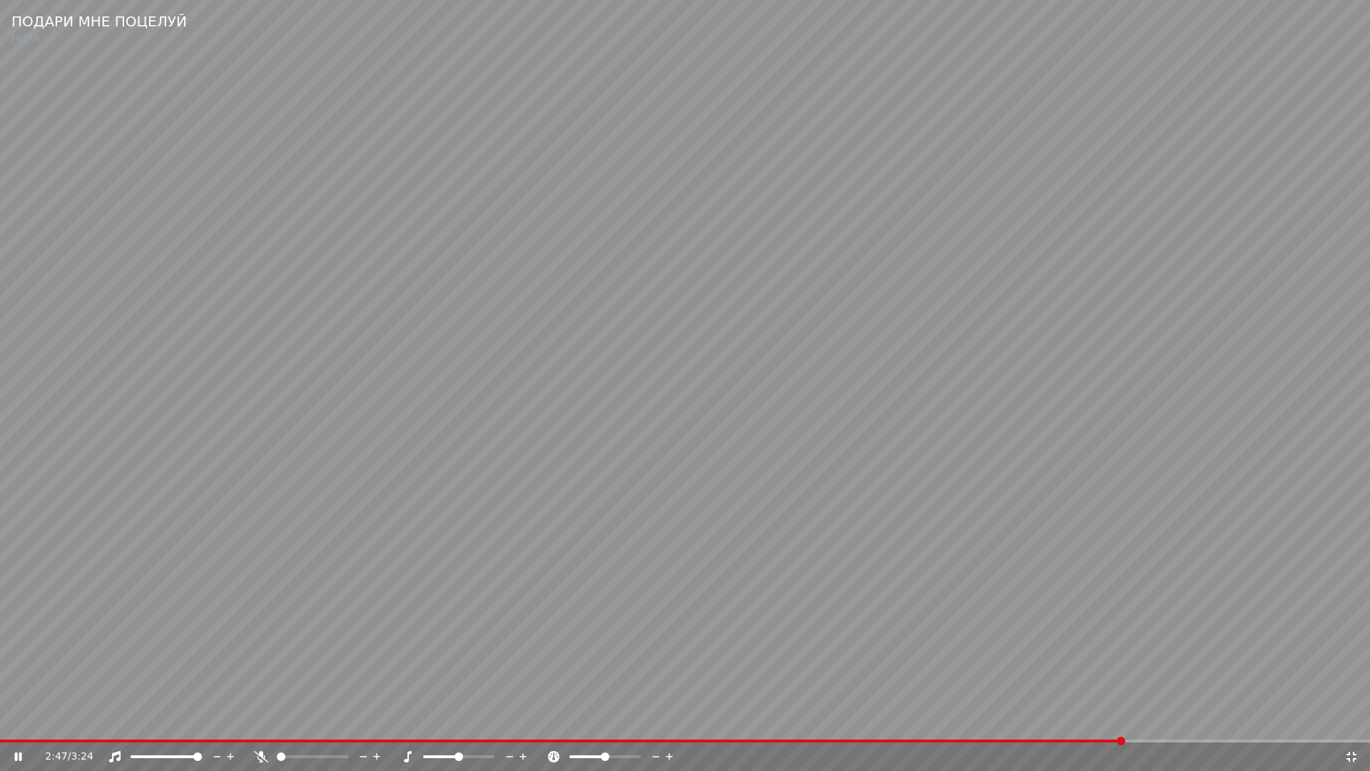
click at [855, 618] on video at bounding box center [685, 385] width 1370 height 771
drag, startPoint x: 1350, startPoint y: 759, endPoint x: 168, endPoint y: 600, distance: 1192.4
click at [1350, 725] on icon at bounding box center [1352, 756] width 10 height 10
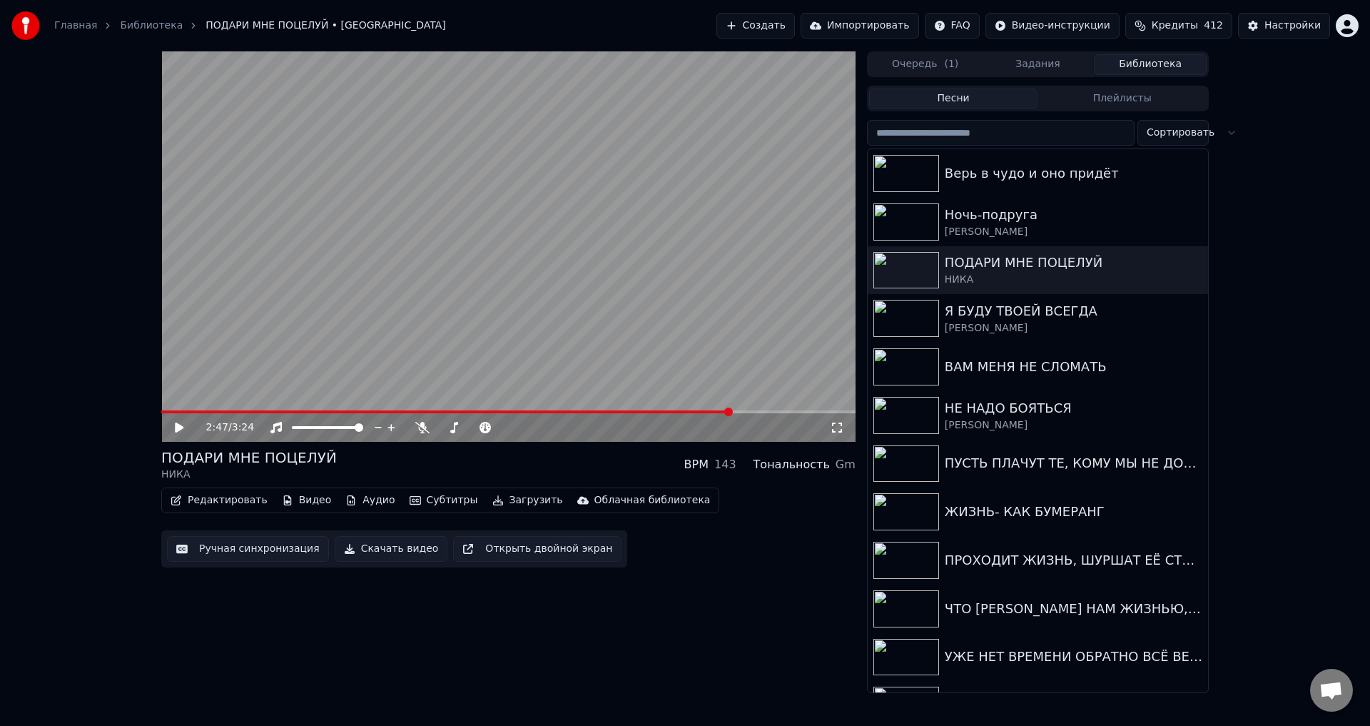
click at [244, 551] on button "Ручная синхронизация" at bounding box center [248, 549] width 162 height 26
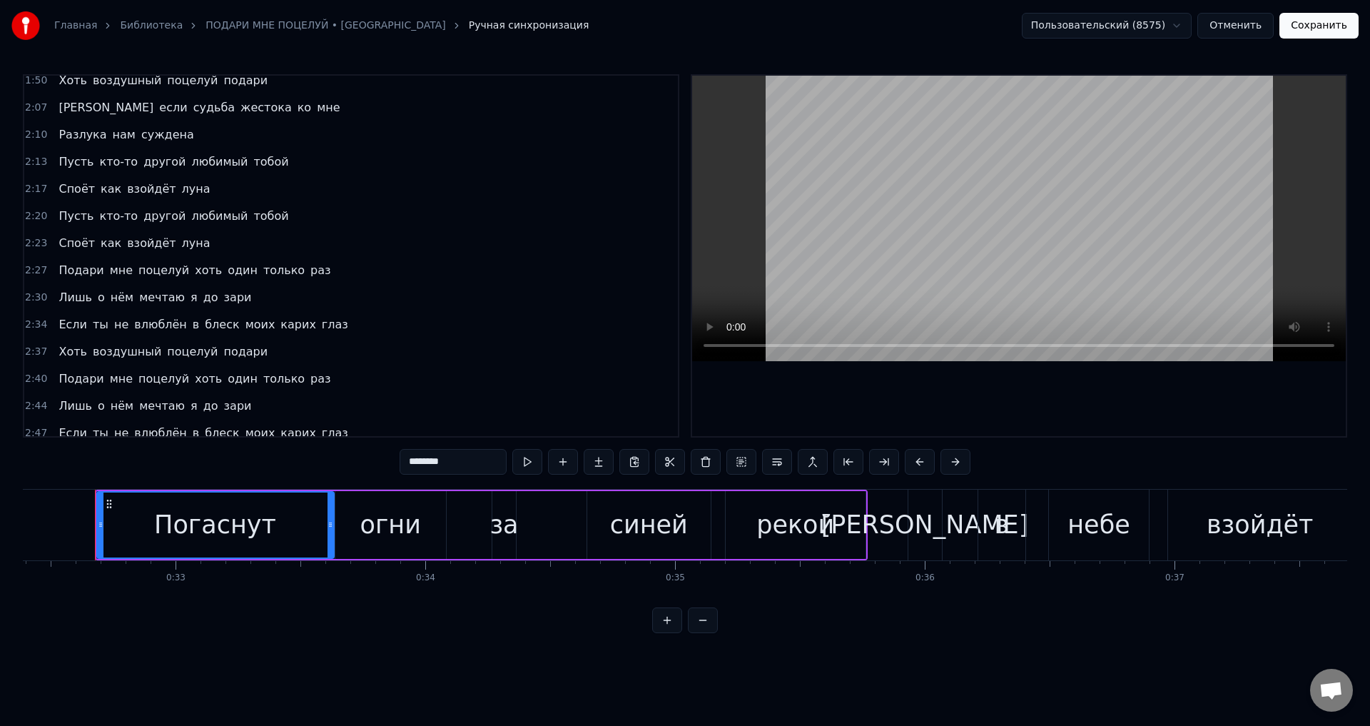
scroll to position [571, 0]
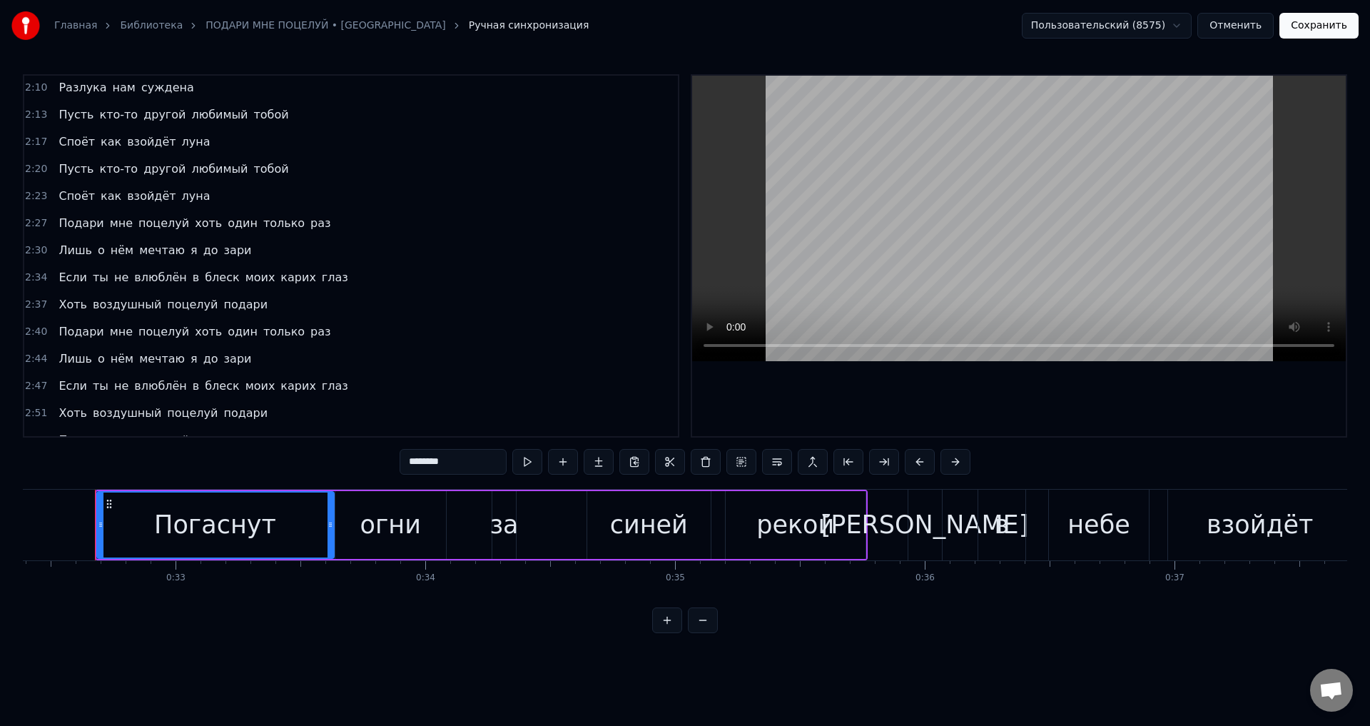
click at [61, 385] on span "Если" at bounding box center [72, 385] width 31 height 16
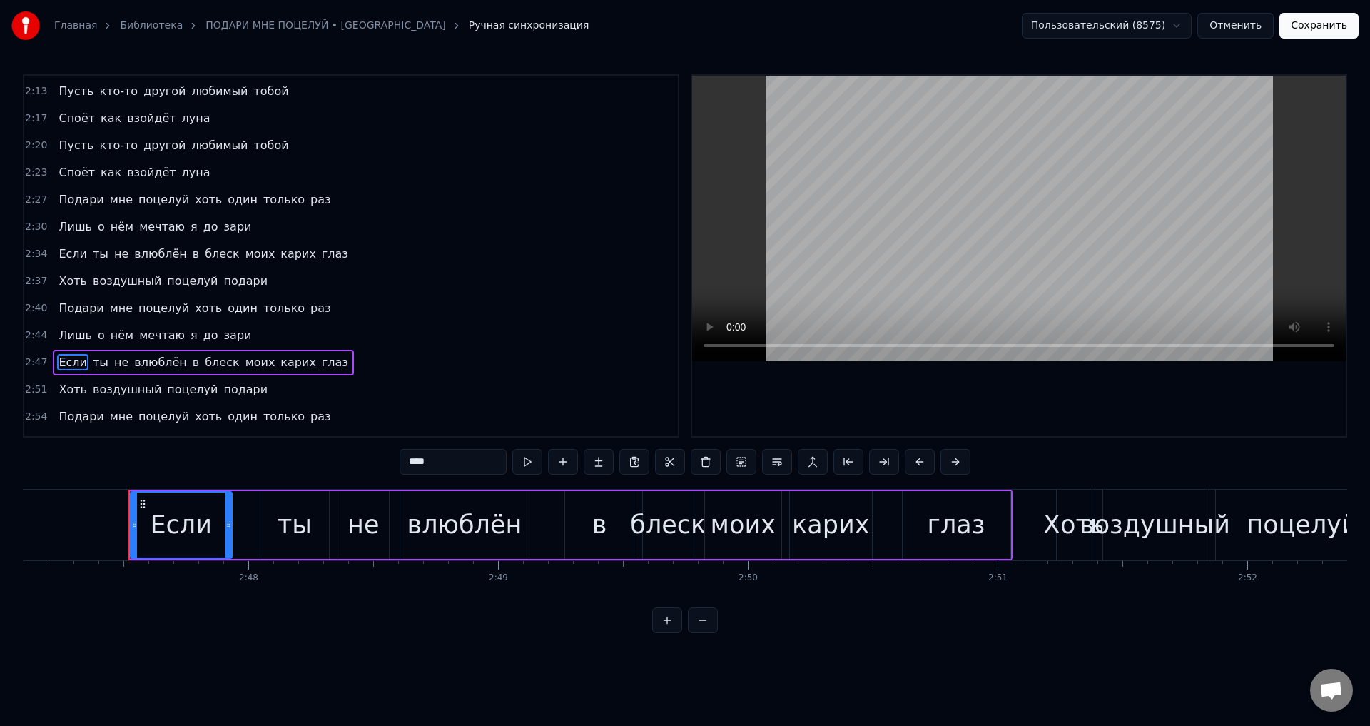
scroll to position [0, 41768]
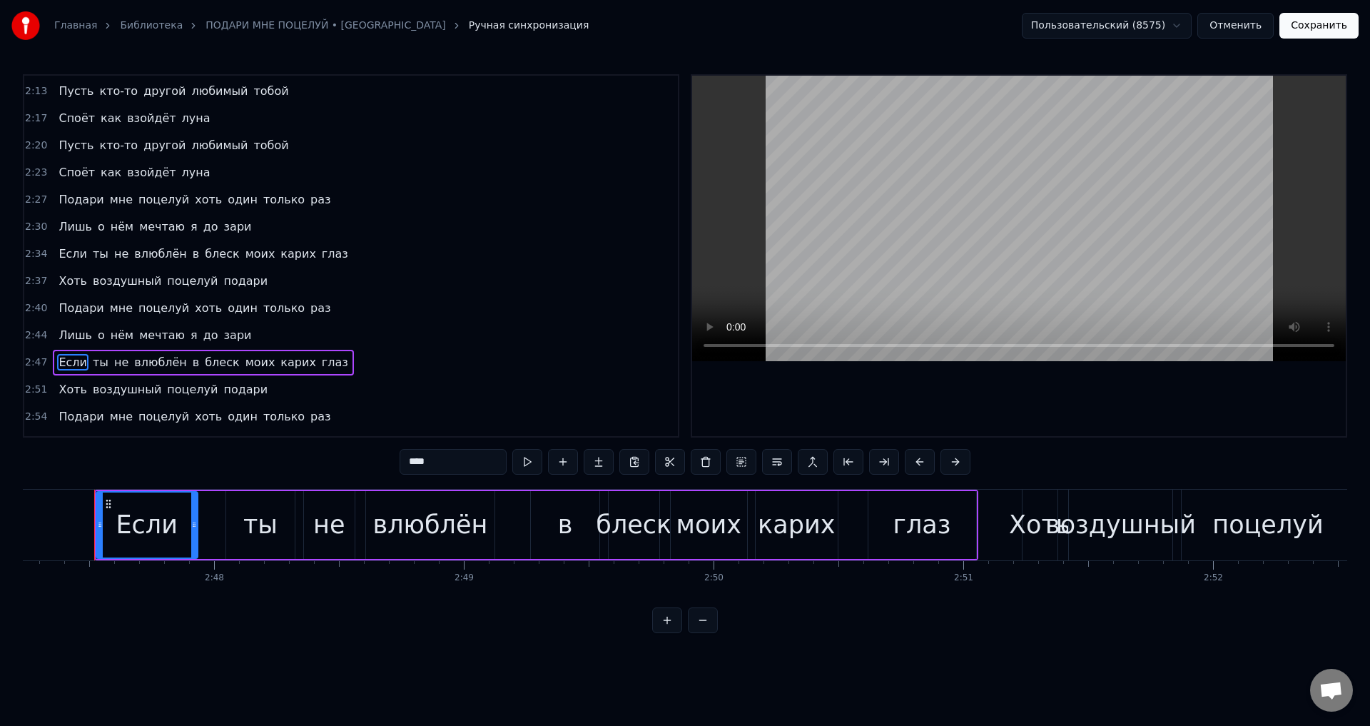
click at [223, 340] on span "зари" at bounding box center [238, 335] width 31 height 16
type input "****"
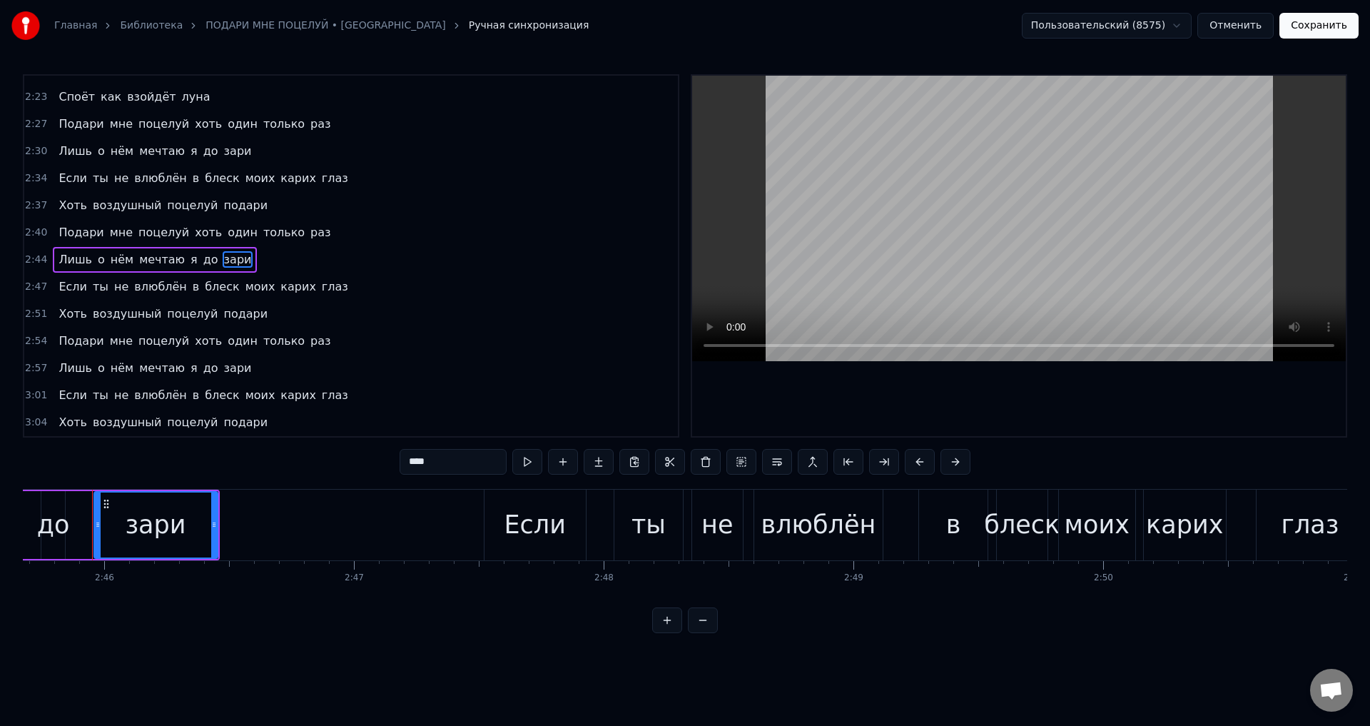
scroll to position [0, 41375]
click at [201, 519] on div "зари" at bounding box center [159, 524] width 122 height 65
drag, startPoint x: 218, startPoint y: 525, endPoint x: 293, endPoint y: 524, distance: 75.6
click at [293, 524] on icon at bounding box center [293, 524] width 6 height 11
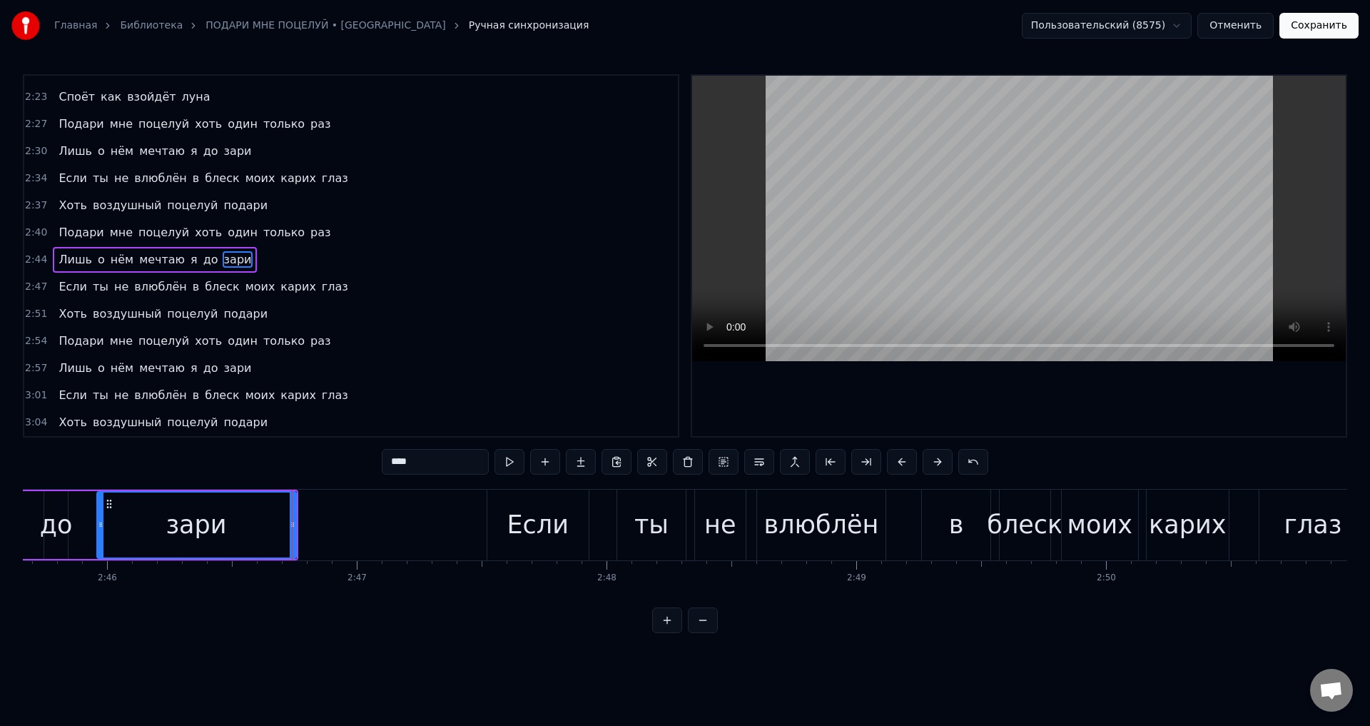
click at [185, 524] on div "зари" at bounding box center [196, 525] width 61 height 38
click at [1326, 31] on button "Сохранить" at bounding box center [1318, 26] width 79 height 26
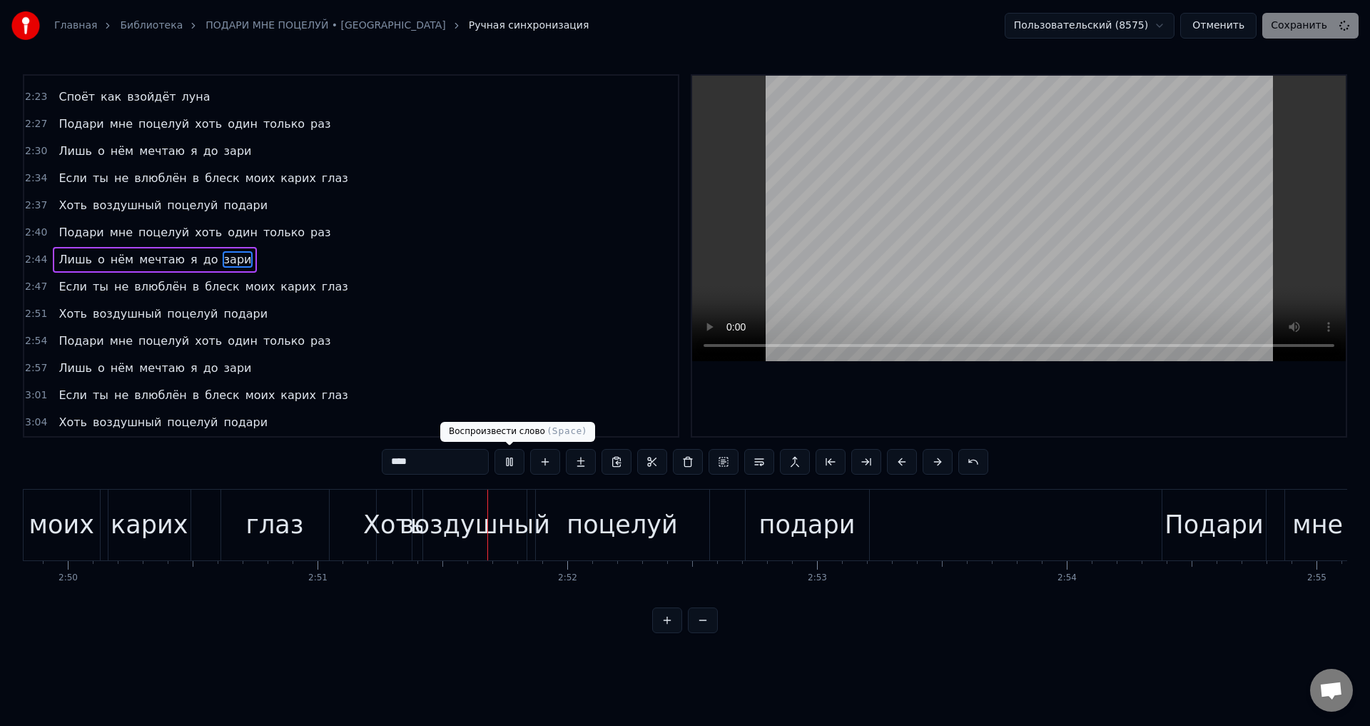
scroll to position [0, 42614]
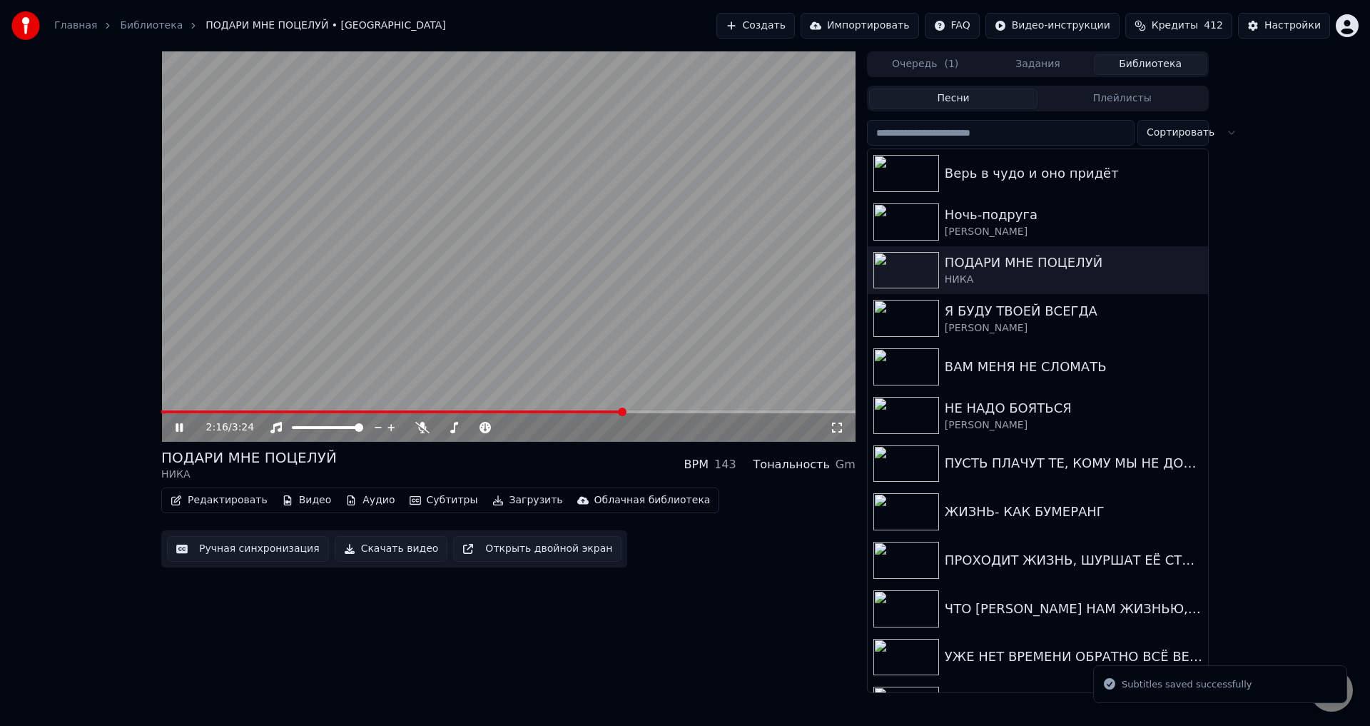
click at [625, 412] on span at bounding box center [508, 411] width 694 height 3
click at [667, 415] on div "2:17 / 3:24" at bounding box center [508, 427] width 694 height 29
click at [669, 414] on div "2:17 / 3:24" at bounding box center [508, 427] width 694 height 29
click at [669, 416] on div "2:17 / 3:24" at bounding box center [508, 427] width 694 height 29
click at [680, 412] on span at bounding box center [508, 411] width 694 height 3
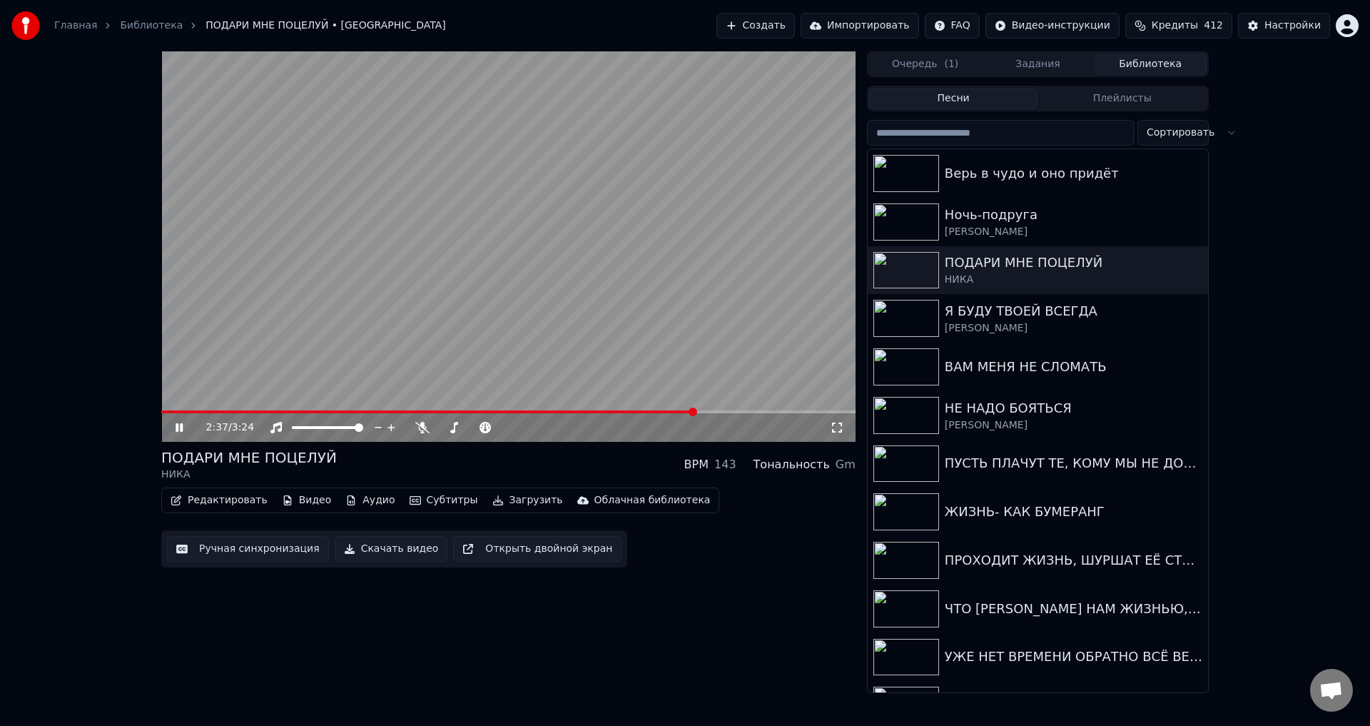
click at [698, 412] on span at bounding box center [508, 411] width 694 height 3
click at [705, 413] on span at bounding box center [508, 411] width 694 height 3
drag, startPoint x: 837, startPoint y: 431, endPoint x: 792, endPoint y: 539, distance: 117.4
click at [837, 430] on icon at bounding box center [837, 427] width 14 height 11
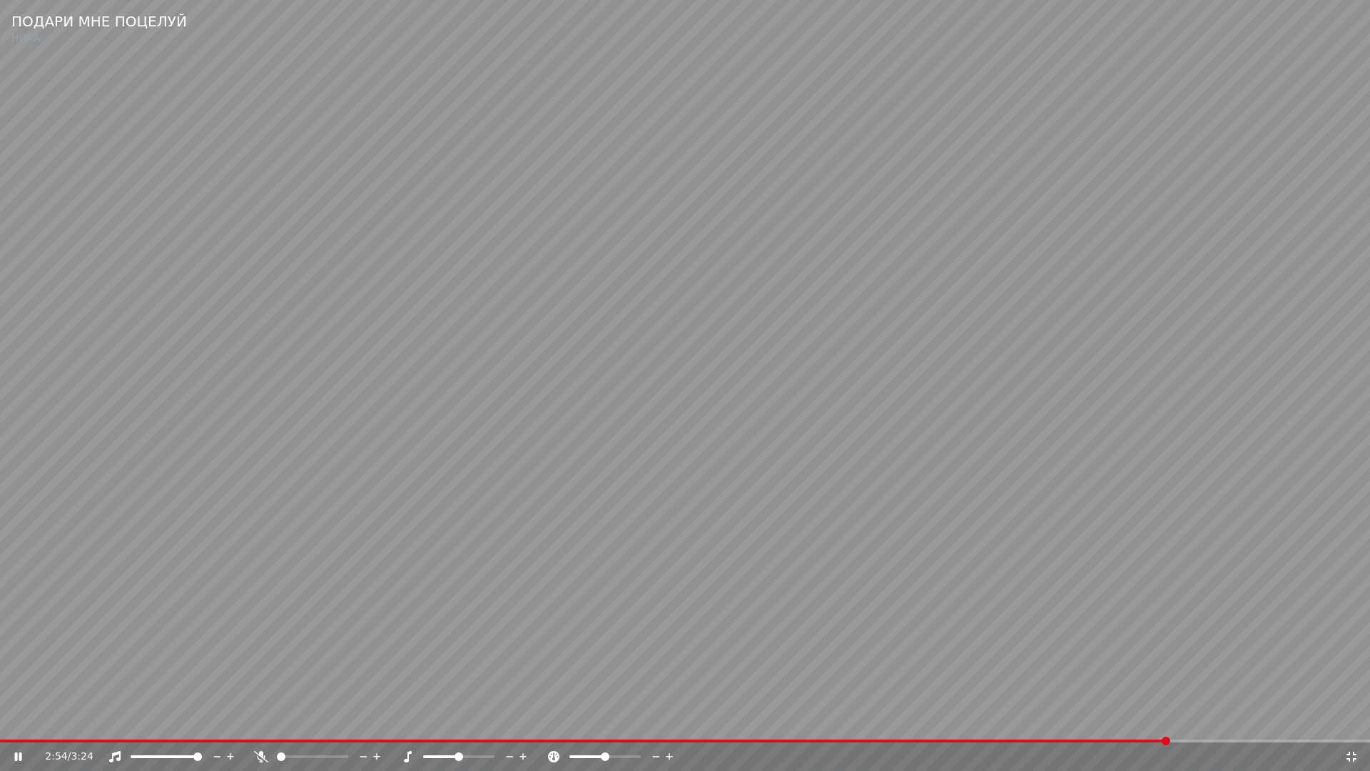
click at [773, 634] on video at bounding box center [685, 385] width 1370 height 771
click at [1105, 725] on span at bounding box center [585, 740] width 1170 height 3
click at [1066, 671] on video at bounding box center [685, 385] width 1370 height 771
click at [818, 659] on video at bounding box center [685, 385] width 1370 height 771
click at [1349, 725] on icon at bounding box center [1351, 756] width 14 height 11
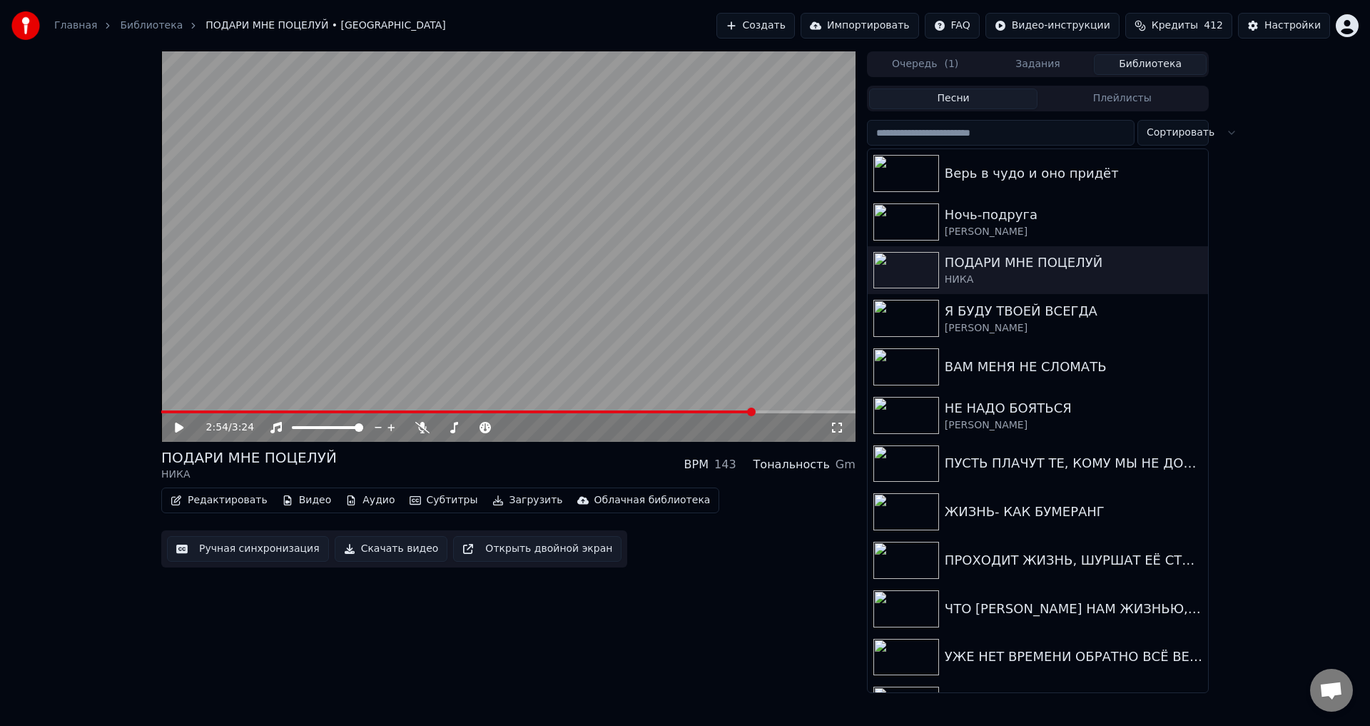
click at [225, 551] on button "Ручная синхронизация" at bounding box center [248, 549] width 162 height 26
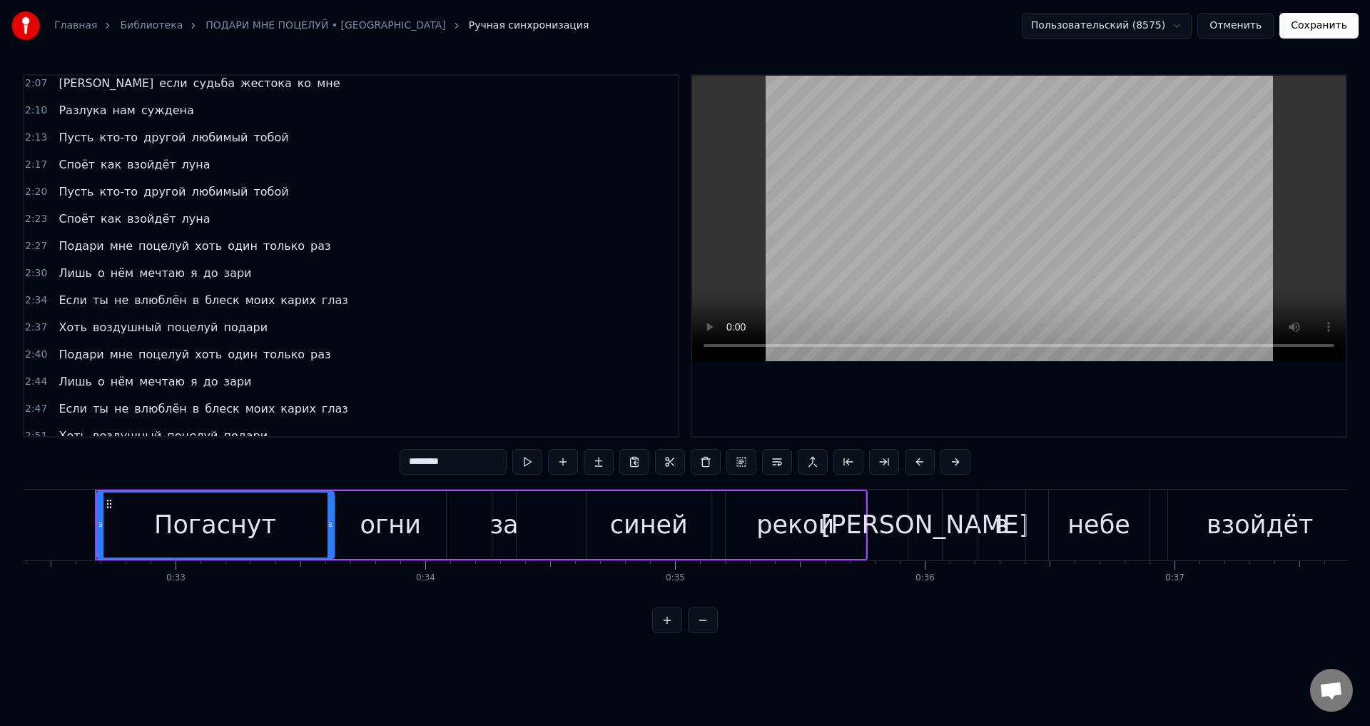
scroll to position [571, 0]
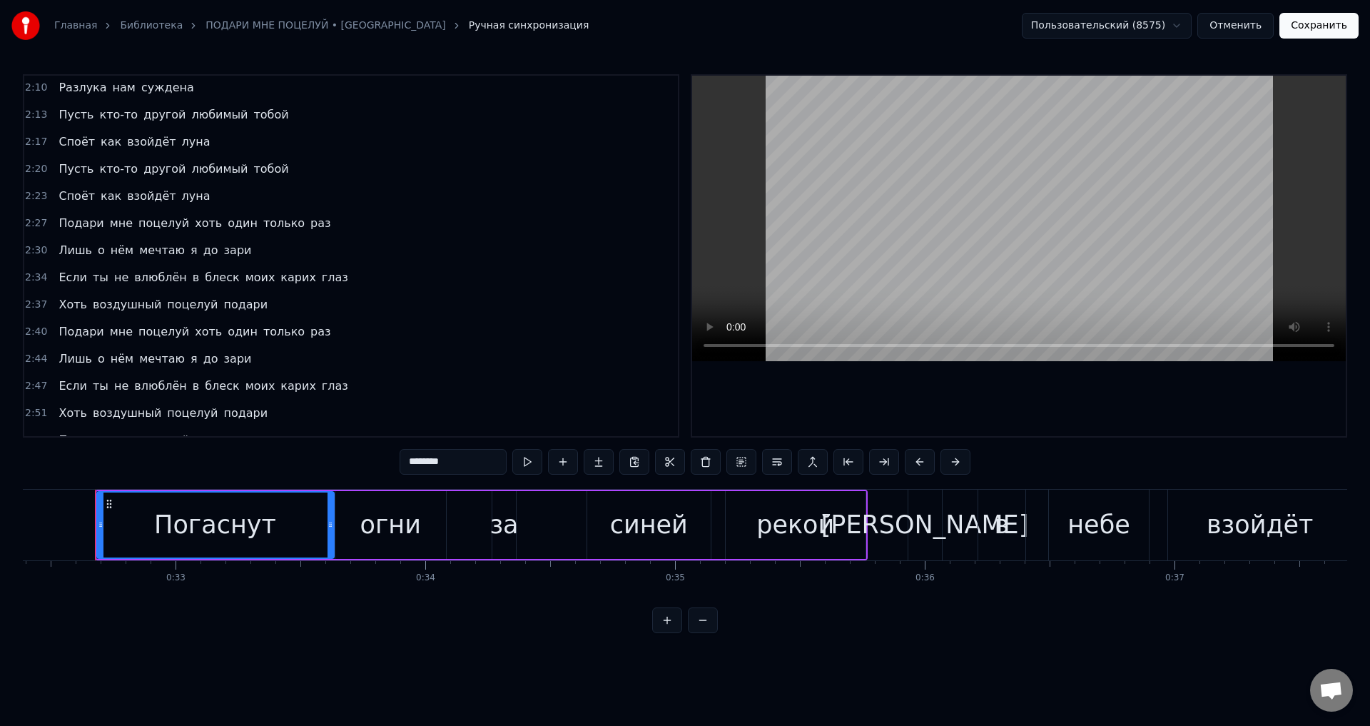
click at [60, 408] on span "Хоть" at bounding box center [72, 413] width 31 height 16
type input "****"
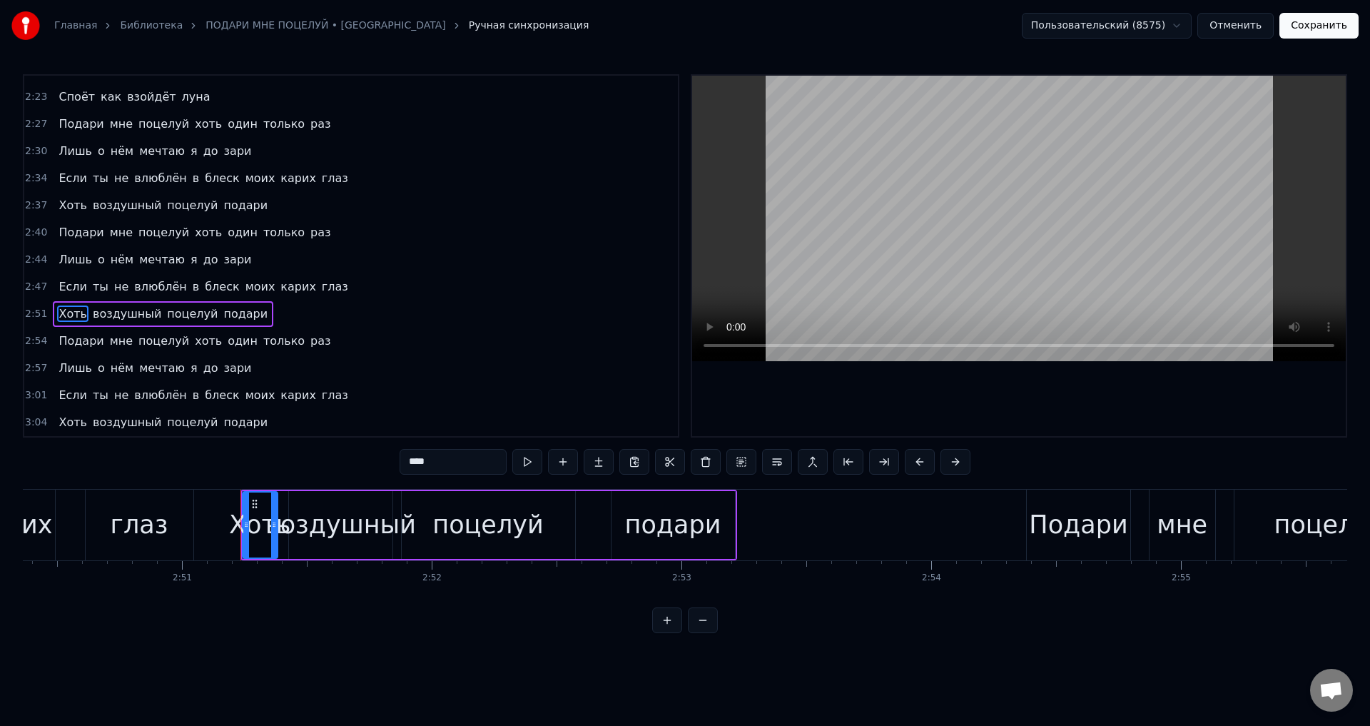
scroll to position [0, 42695]
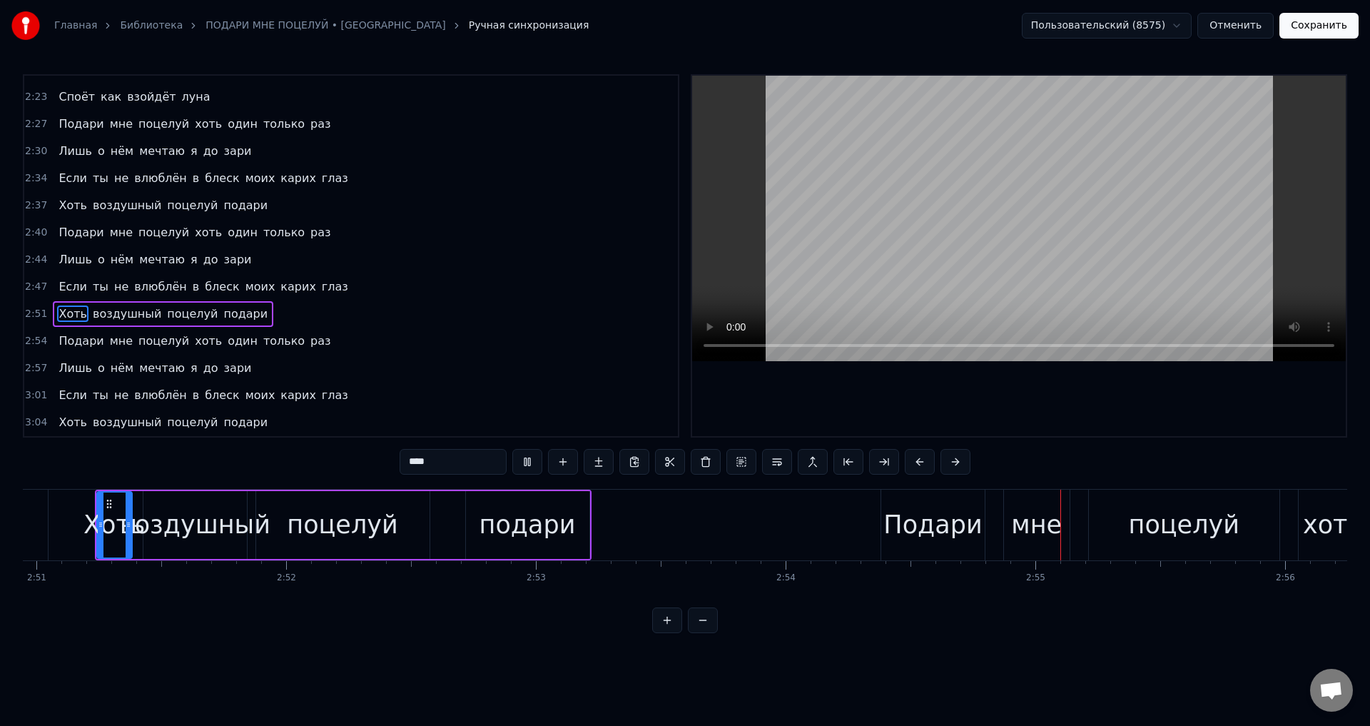
click at [1229, 34] on button "Отменить" at bounding box center [1235, 26] width 76 height 26
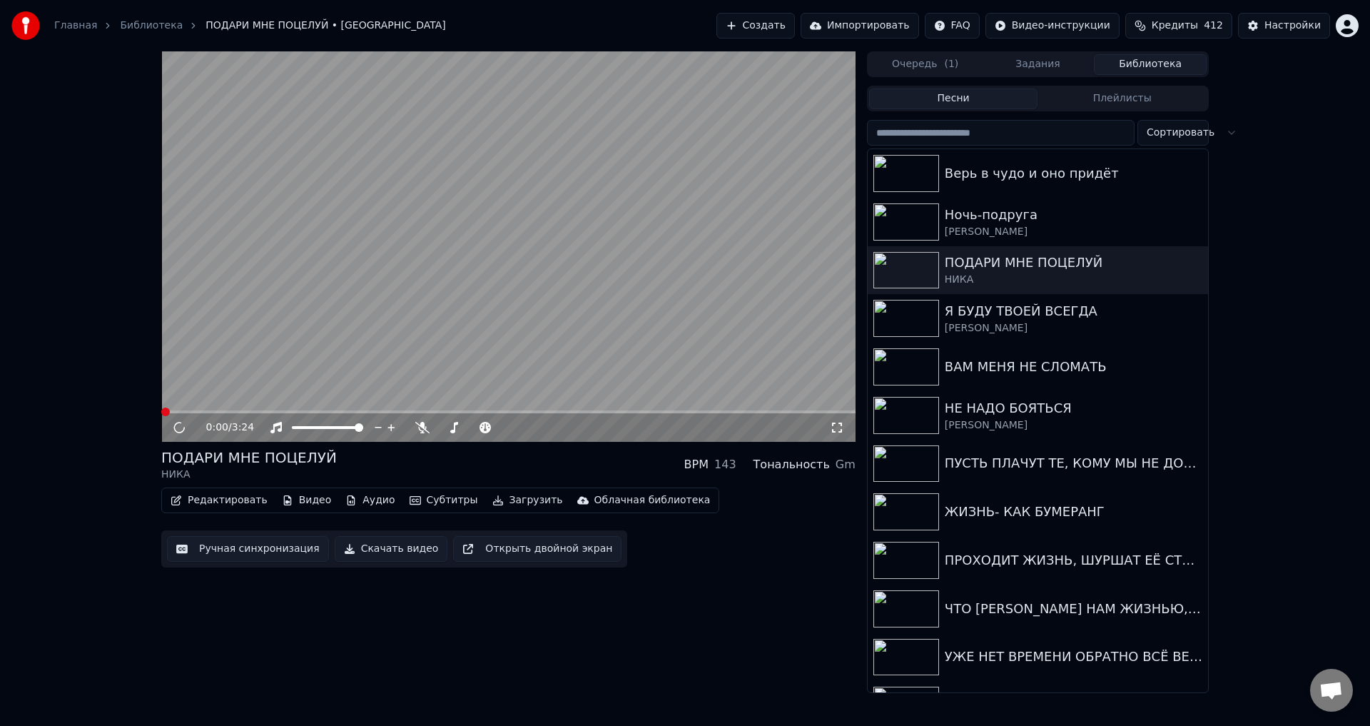
click at [661, 411] on span at bounding box center [508, 411] width 694 height 3
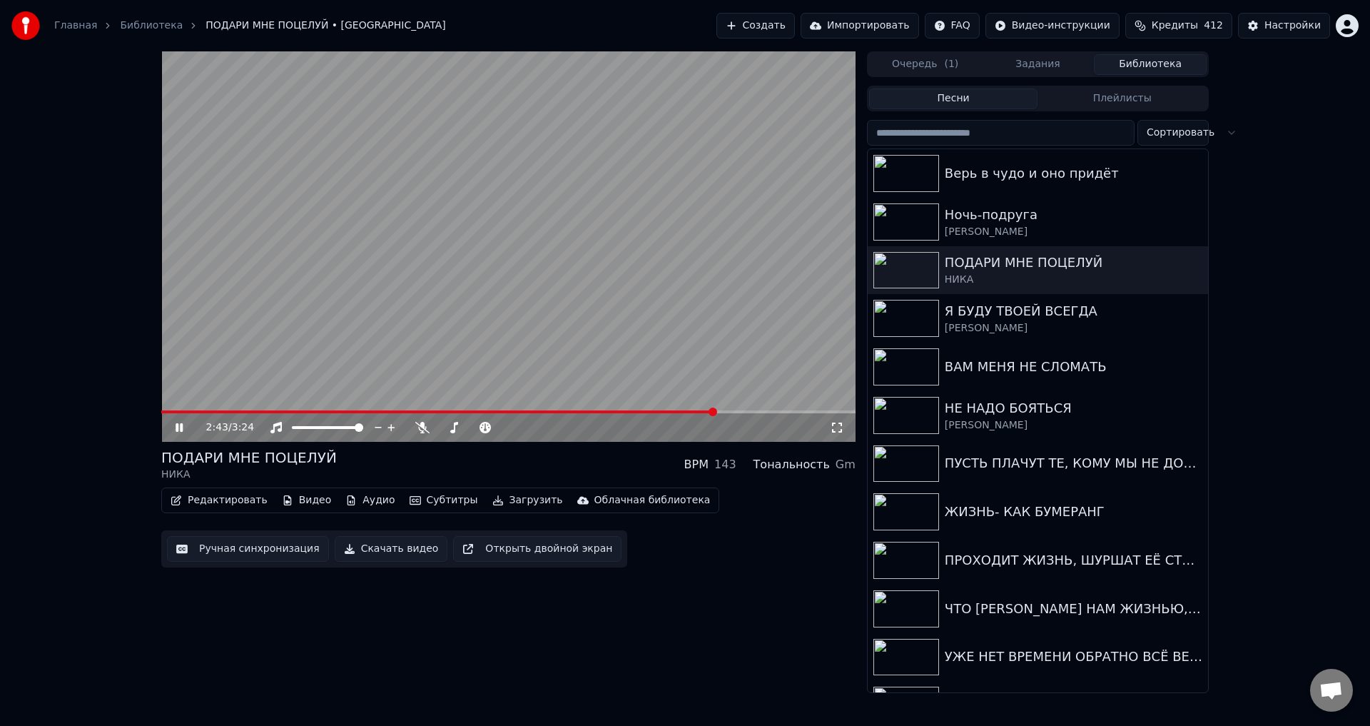
click at [714, 412] on span at bounding box center [508, 411] width 694 height 3
click at [837, 427] on icon at bounding box center [837, 427] width 14 height 11
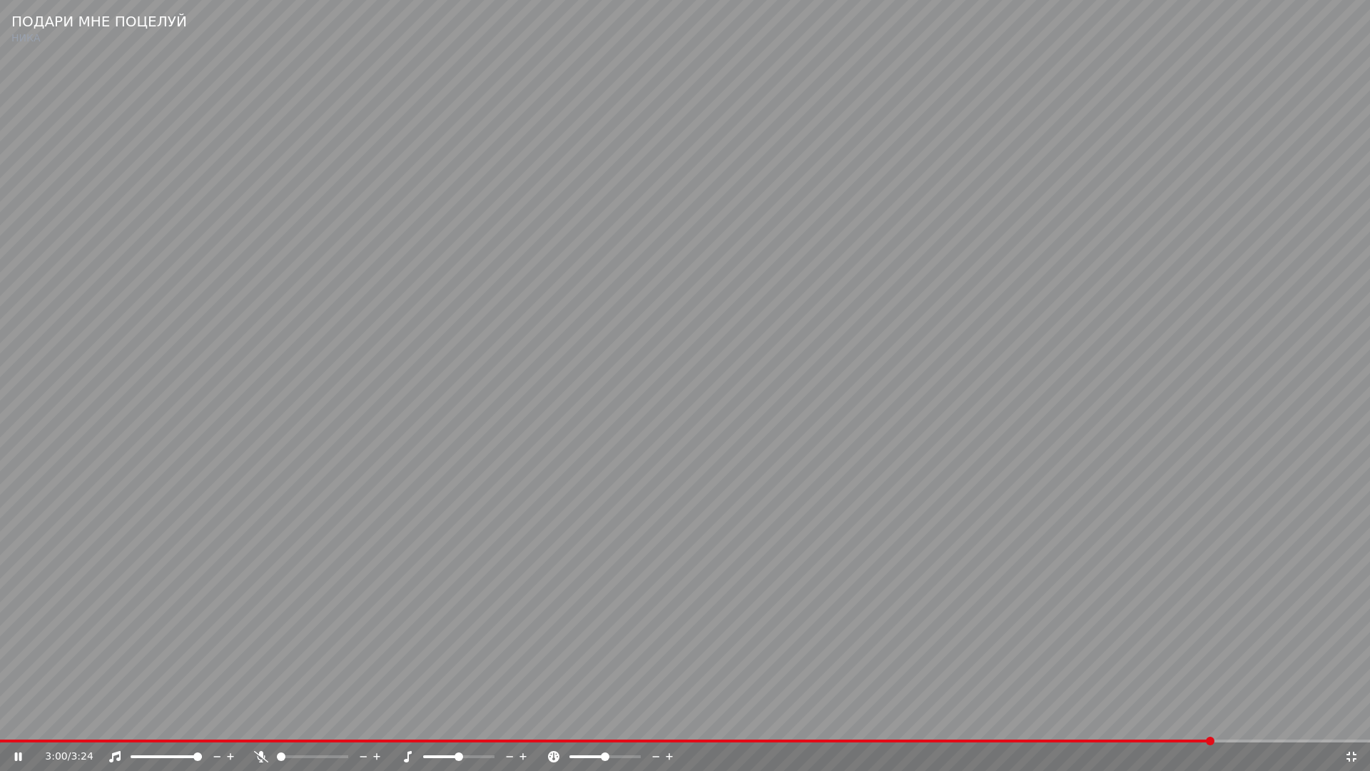
drag, startPoint x: 1030, startPoint y: 661, endPoint x: 1075, endPoint y: 666, distance: 45.2
click at [1031, 661] on video at bounding box center [685, 385] width 1370 height 771
click at [1353, 725] on icon at bounding box center [1352, 756] width 10 height 10
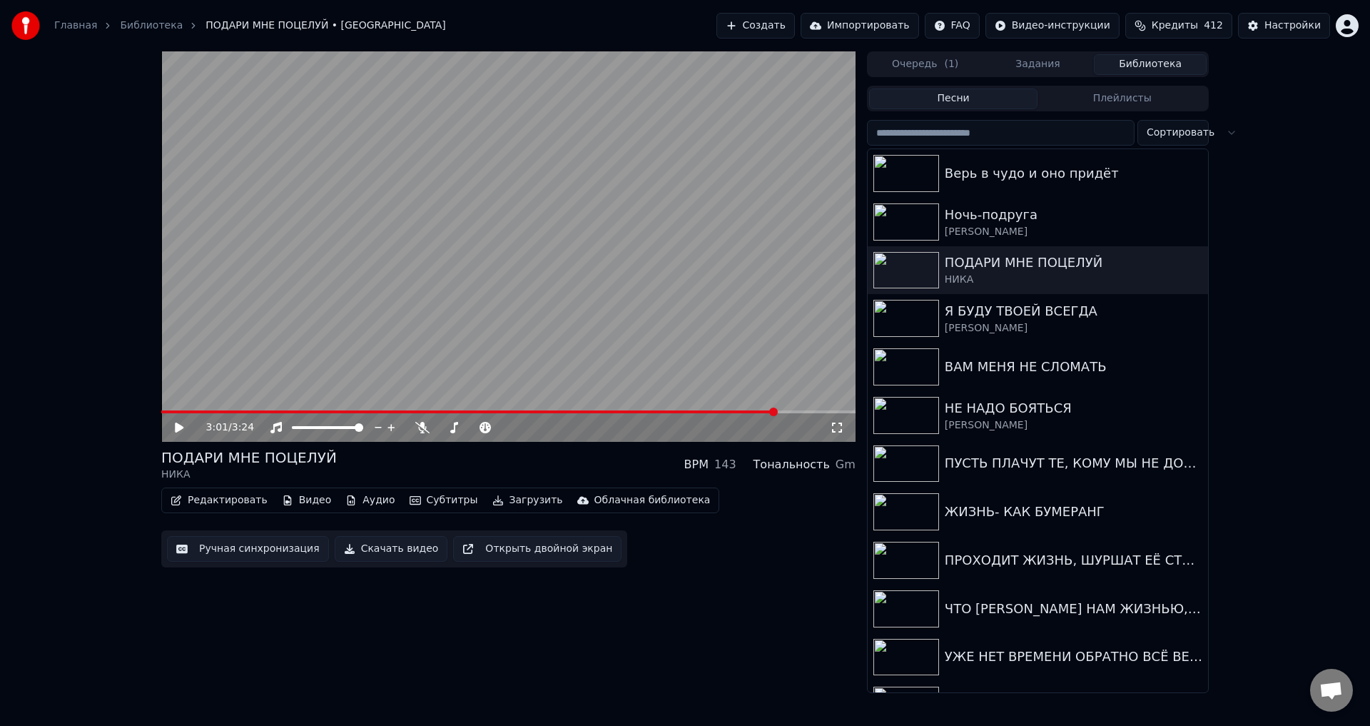
click at [243, 552] on button "Ручная синхронизация" at bounding box center [248, 549] width 162 height 26
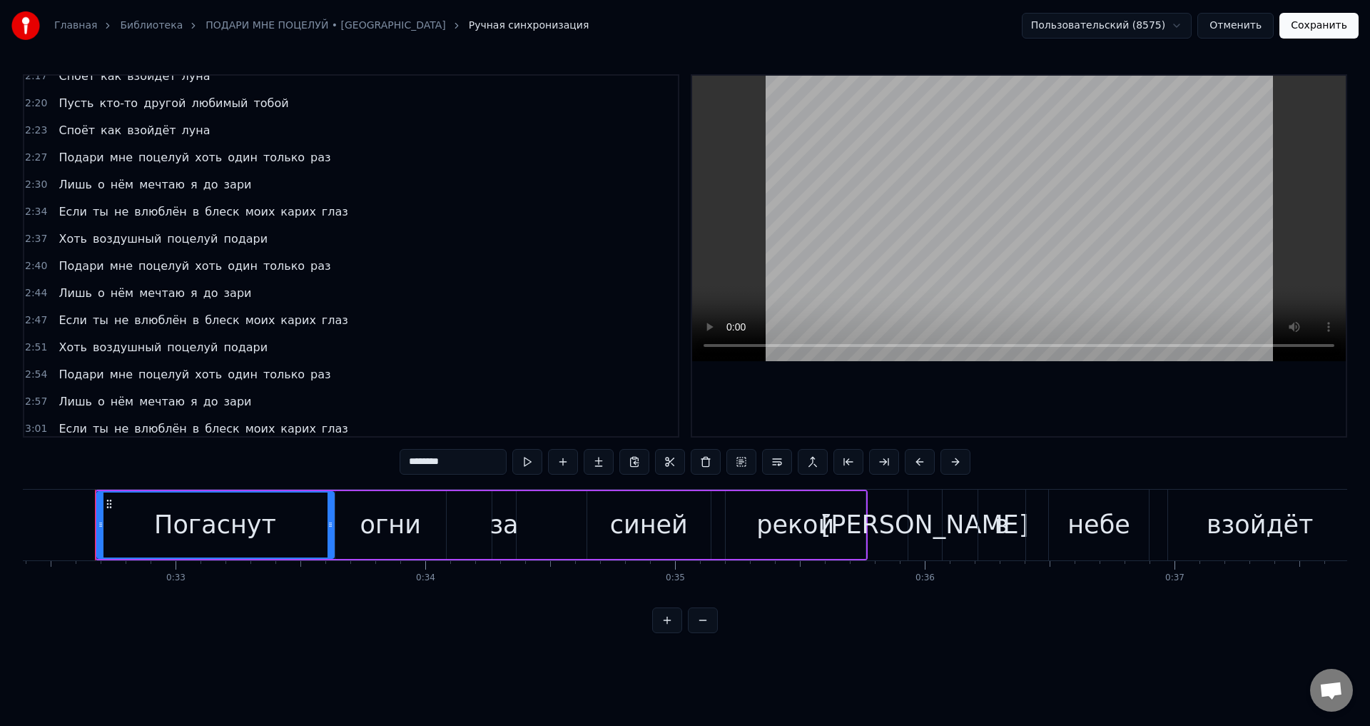
scroll to position [642, 0]
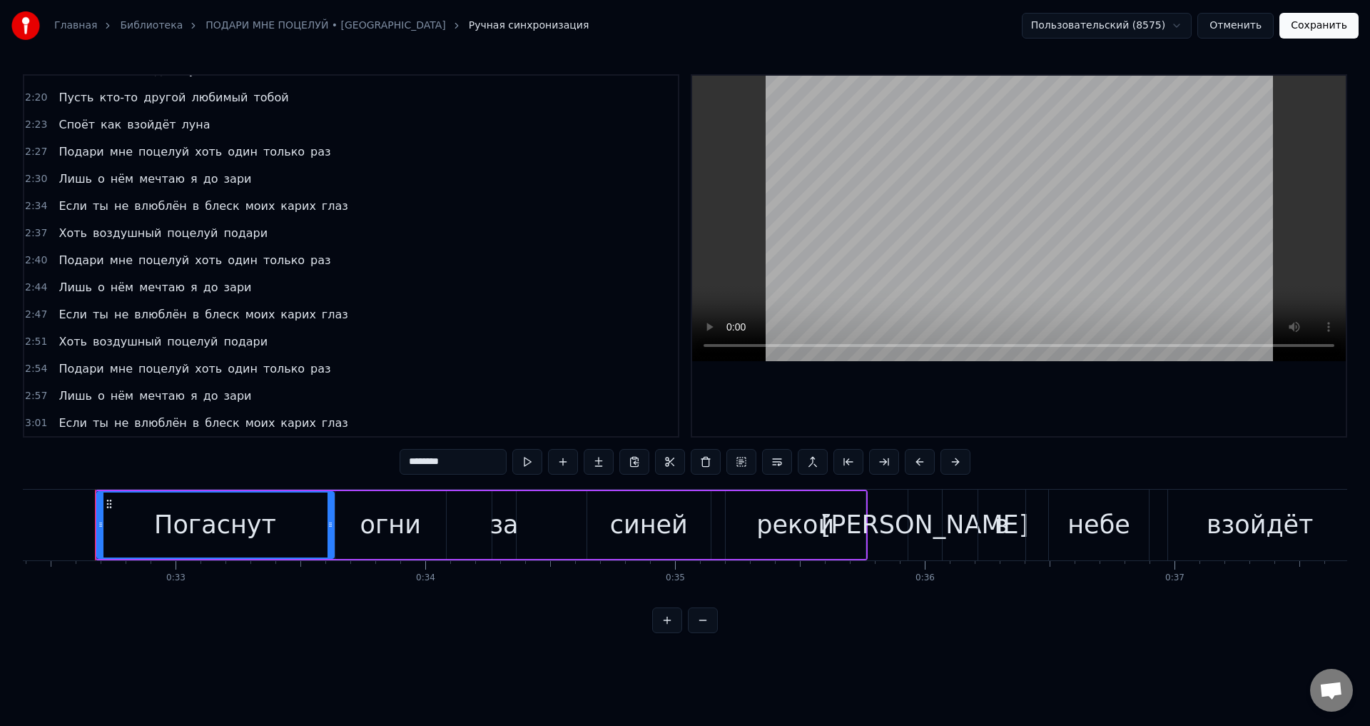
click at [223, 397] on span "зари" at bounding box center [238, 395] width 31 height 16
type input "****"
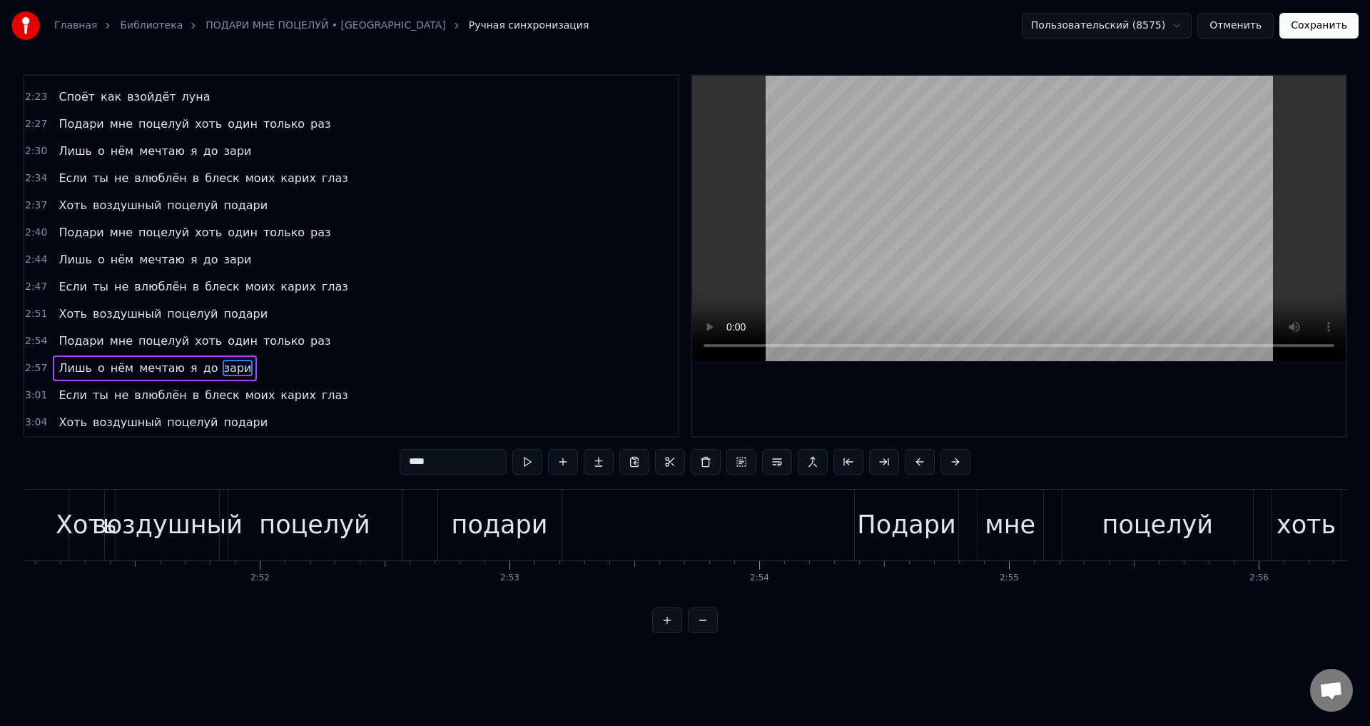
scroll to position [0, 44760]
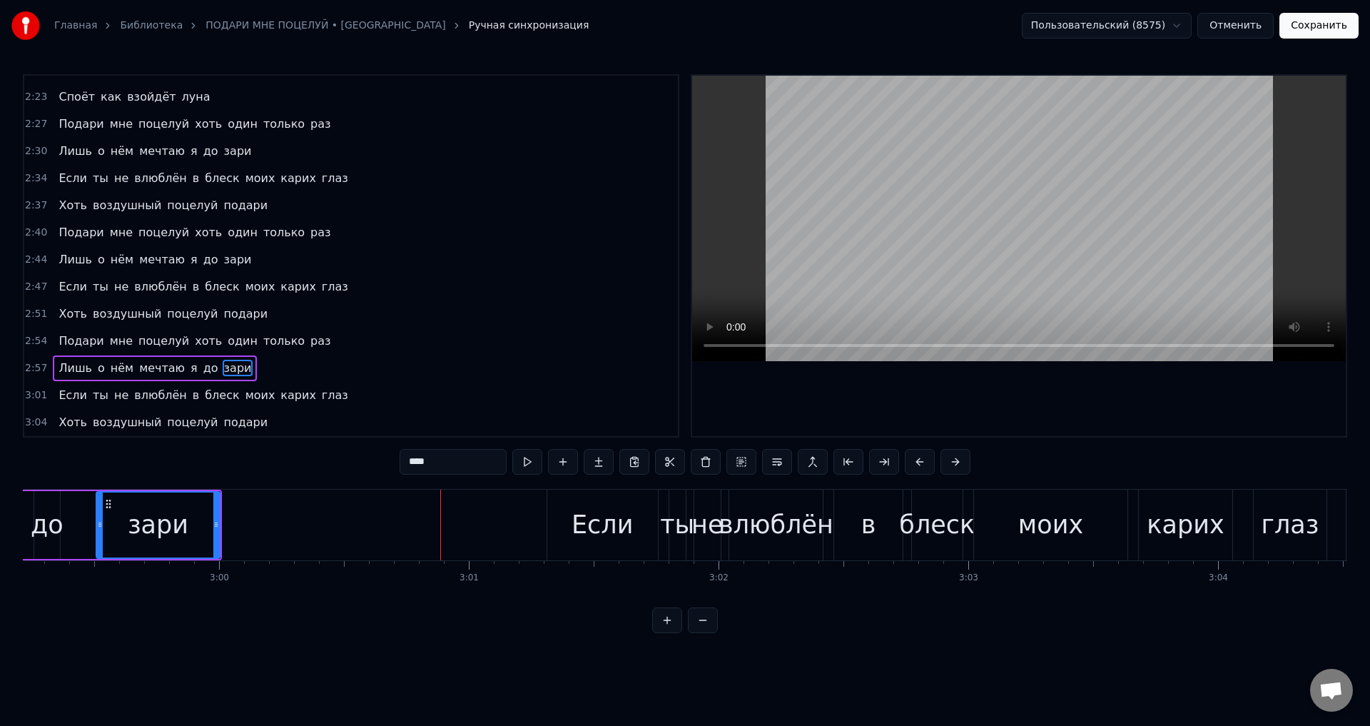
click at [171, 527] on div "зари" at bounding box center [158, 525] width 61 height 38
drag, startPoint x: 218, startPoint y: 534, endPoint x: 299, endPoint y: 539, distance: 80.8
click at [299, 539] on div at bounding box center [297, 524] width 6 height 65
drag, startPoint x: 173, startPoint y: 527, endPoint x: 542, endPoint y: 420, distance: 383.5
click at [176, 525] on div "зари" at bounding box center [198, 525] width 61 height 38
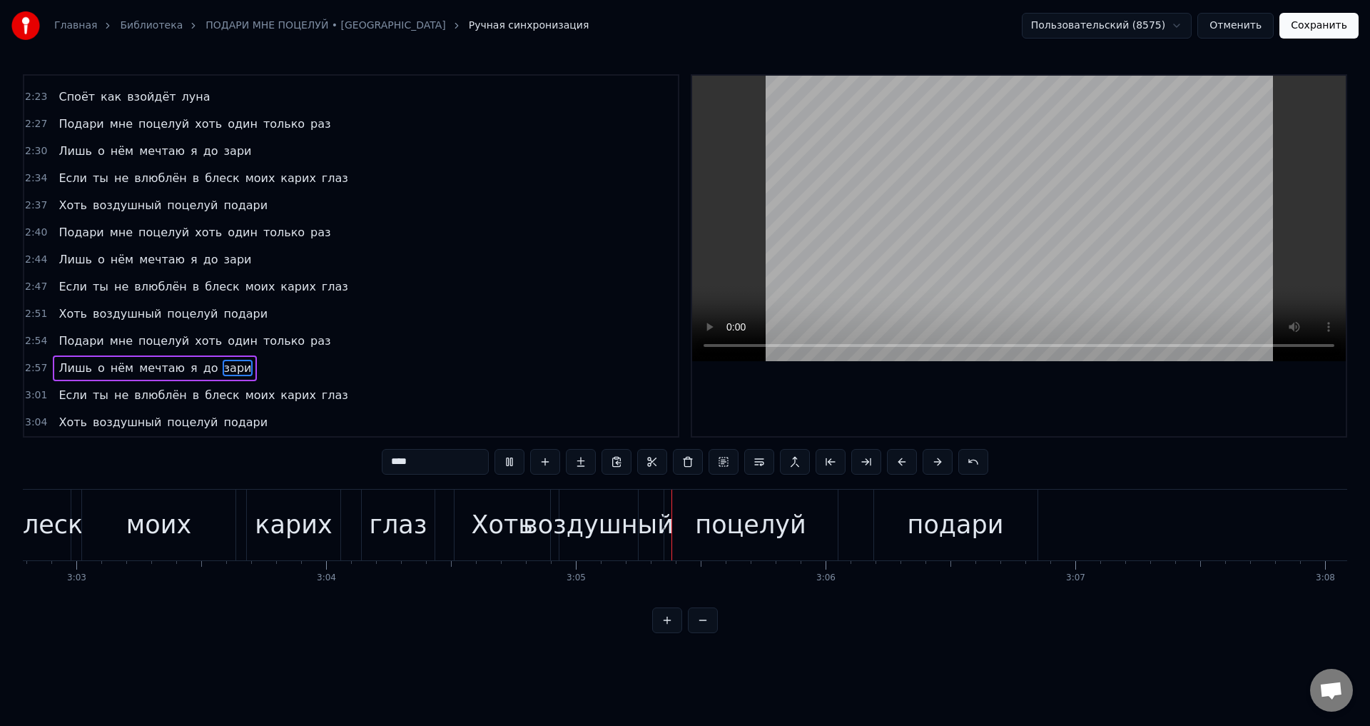
scroll to position [0, 46066]
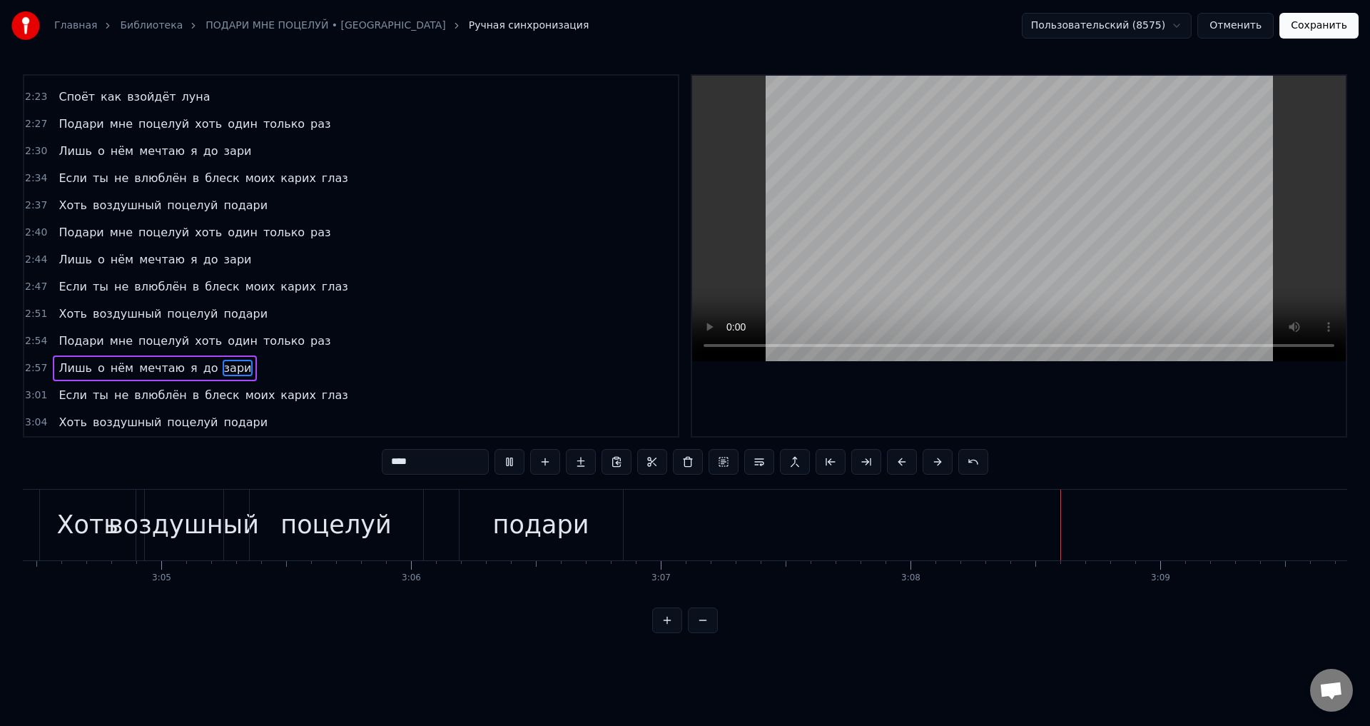
click at [1312, 36] on button "Сохранить" at bounding box center [1318, 26] width 79 height 26
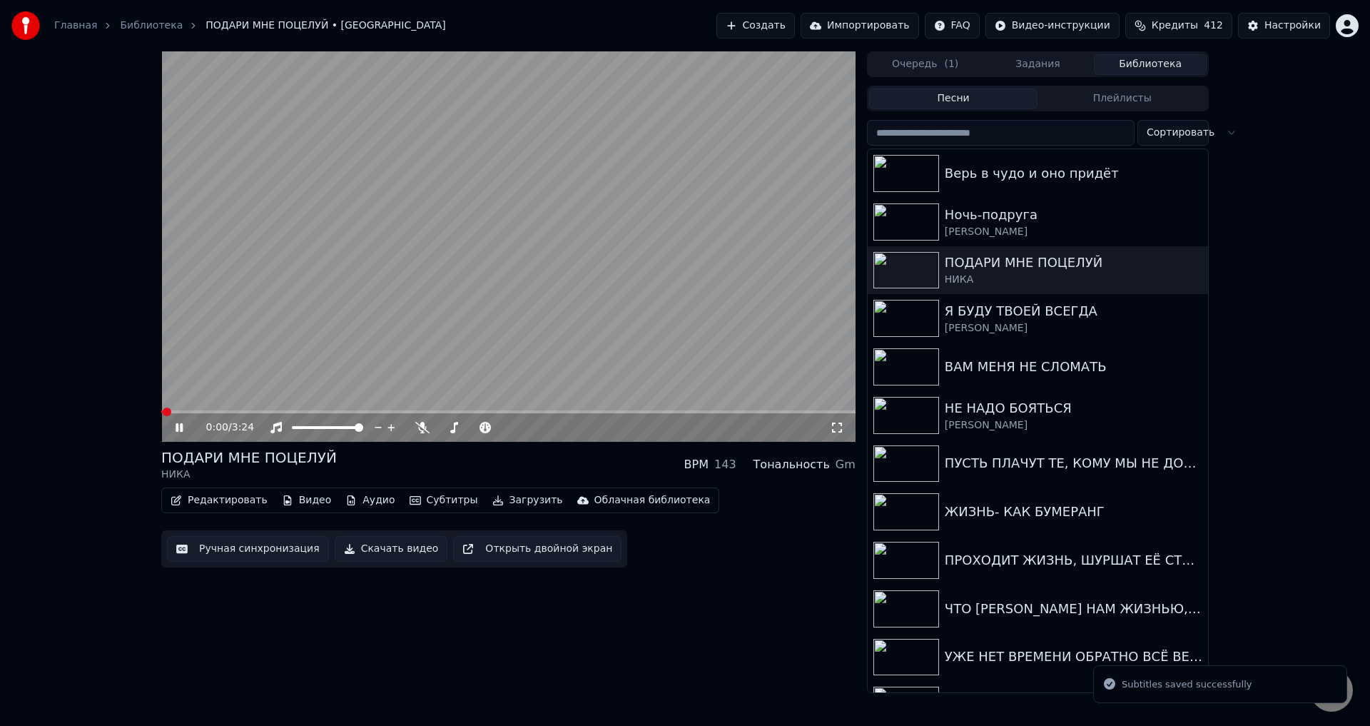
click at [838, 431] on icon at bounding box center [837, 427] width 14 height 11
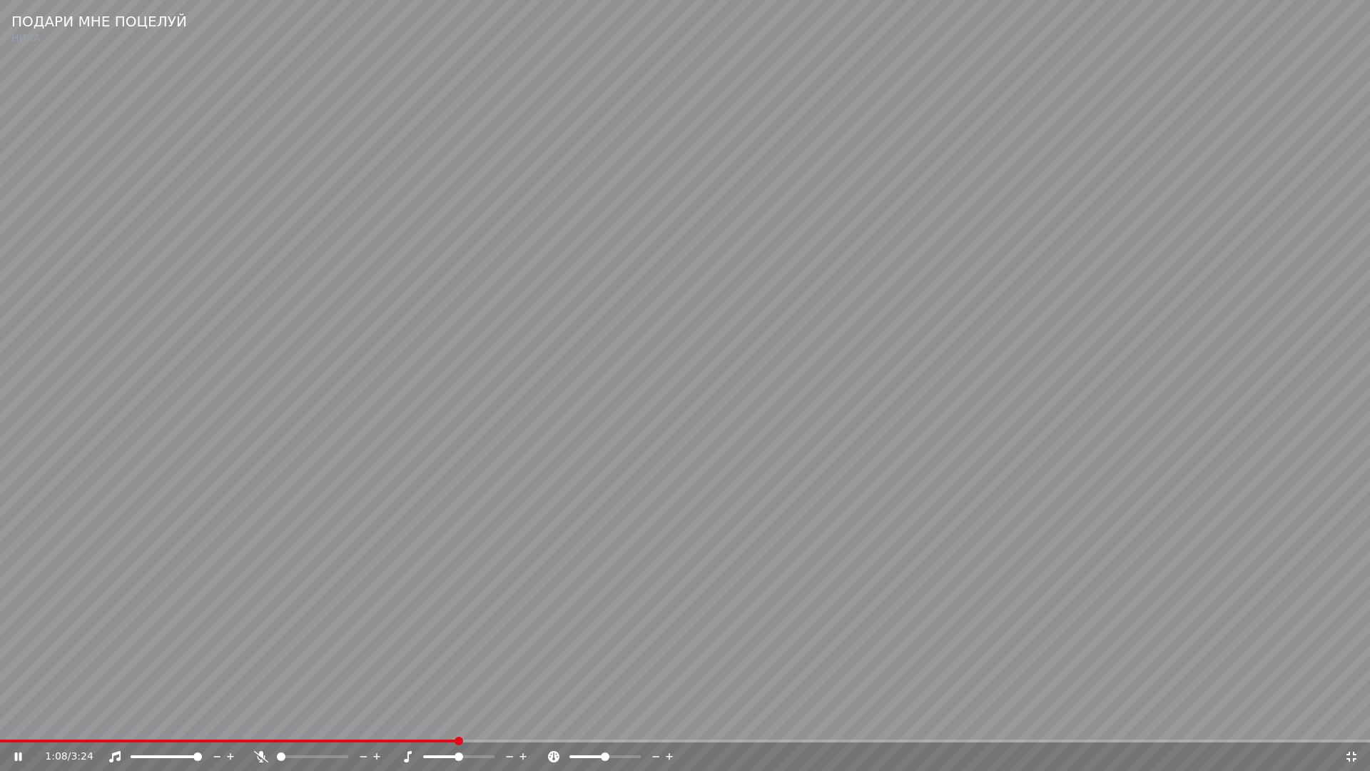
click at [394, 725] on div "1:08 / 3:24" at bounding box center [685, 756] width 1370 height 29
click at [389, 725] on span at bounding box center [194, 740] width 389 height 3
click at [390, 655] on video at bounding box center [685, 385] width 1370 height 771
click at [1349, 725] on icon at bounding box center [1351, 756] width 14 height 11
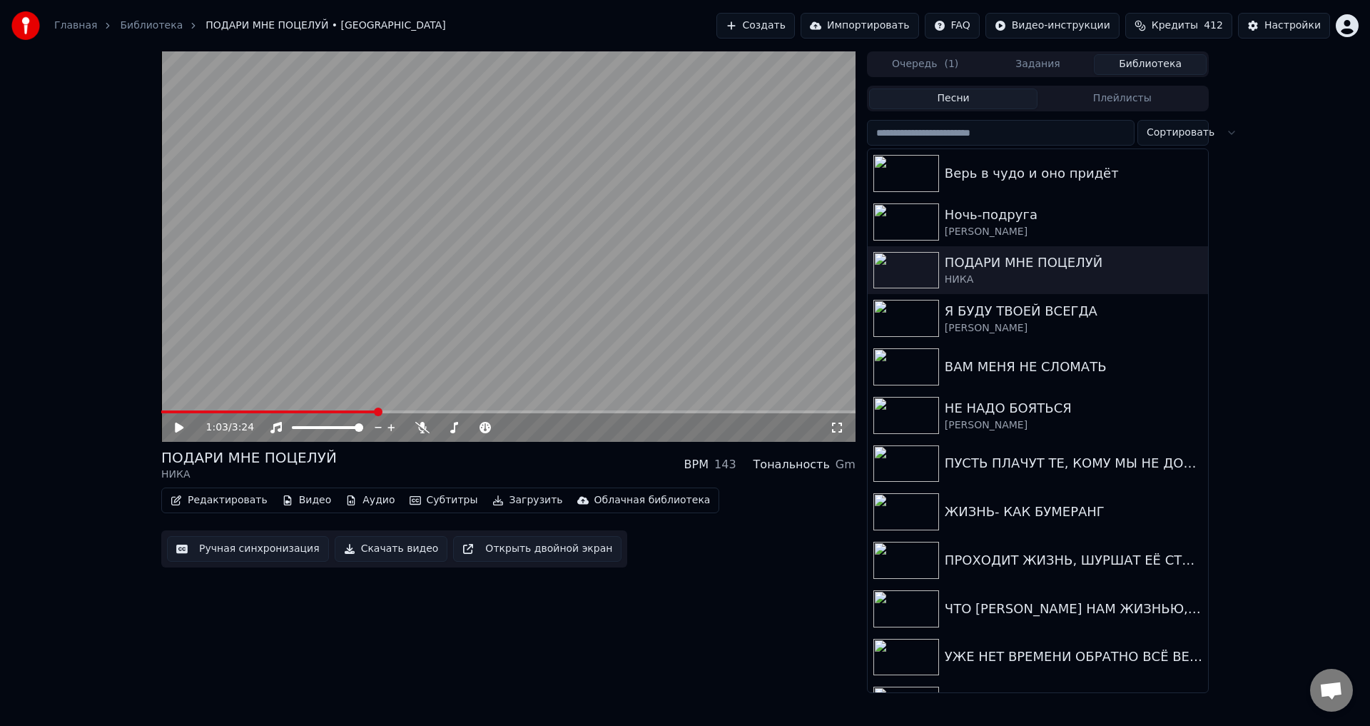
click at [245, 549] on button "Ручная синхронизация" at bounding box center [248, 549] width 162 height 26
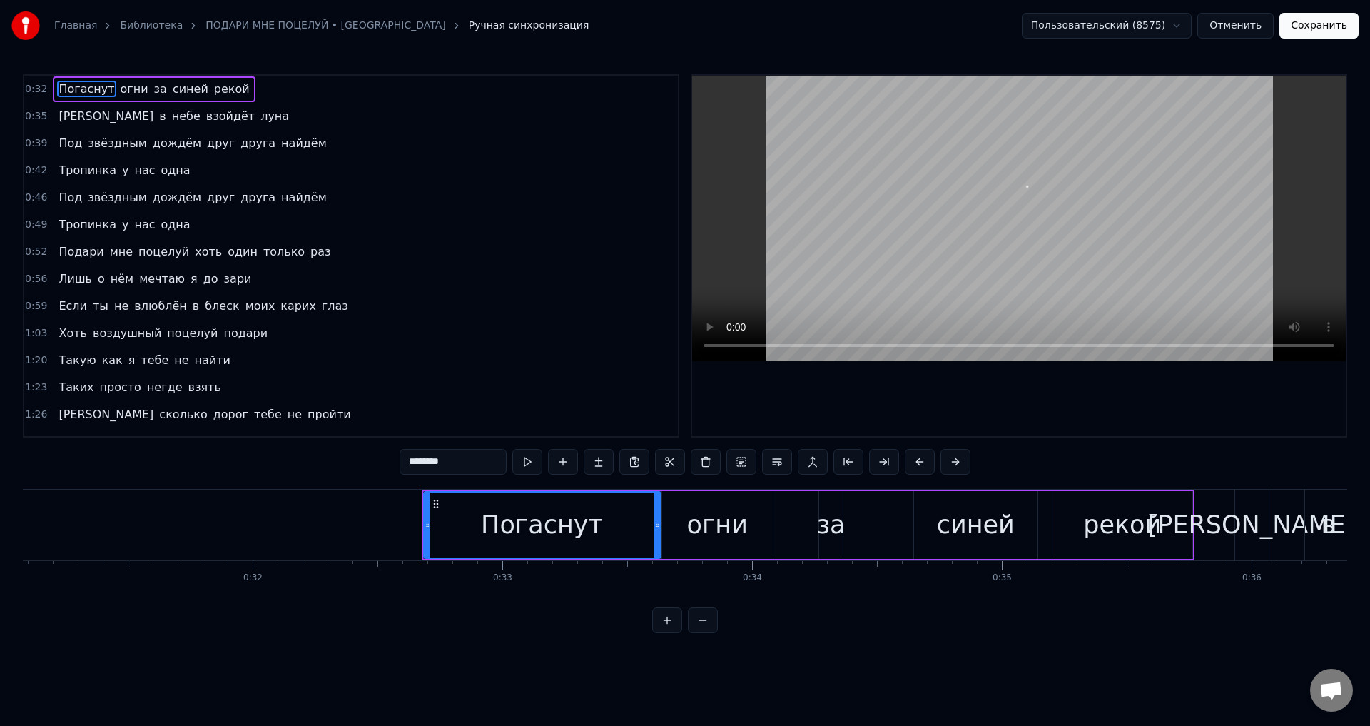
scroll to position [0, 8089]
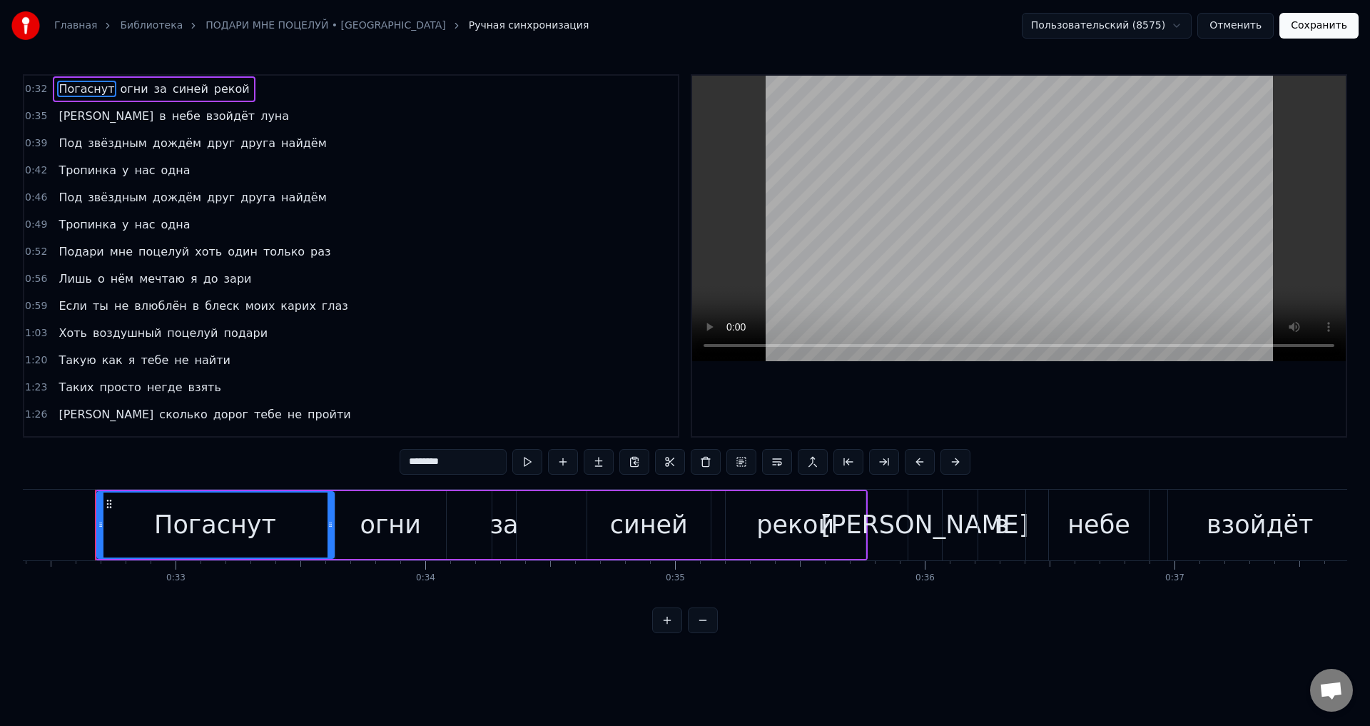
click at [69, 313] on span "Если" at bounding box center [72, 306] width 31 height 16
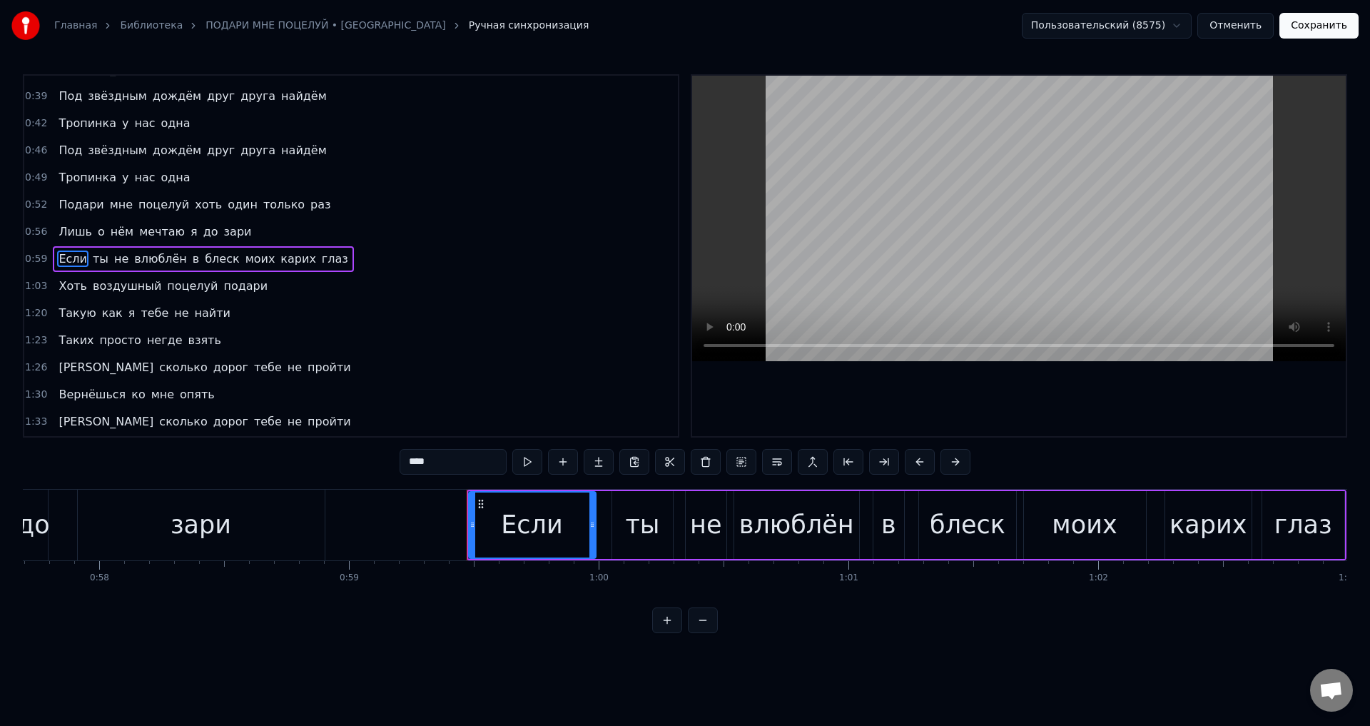
scroll to position [0, 14781]
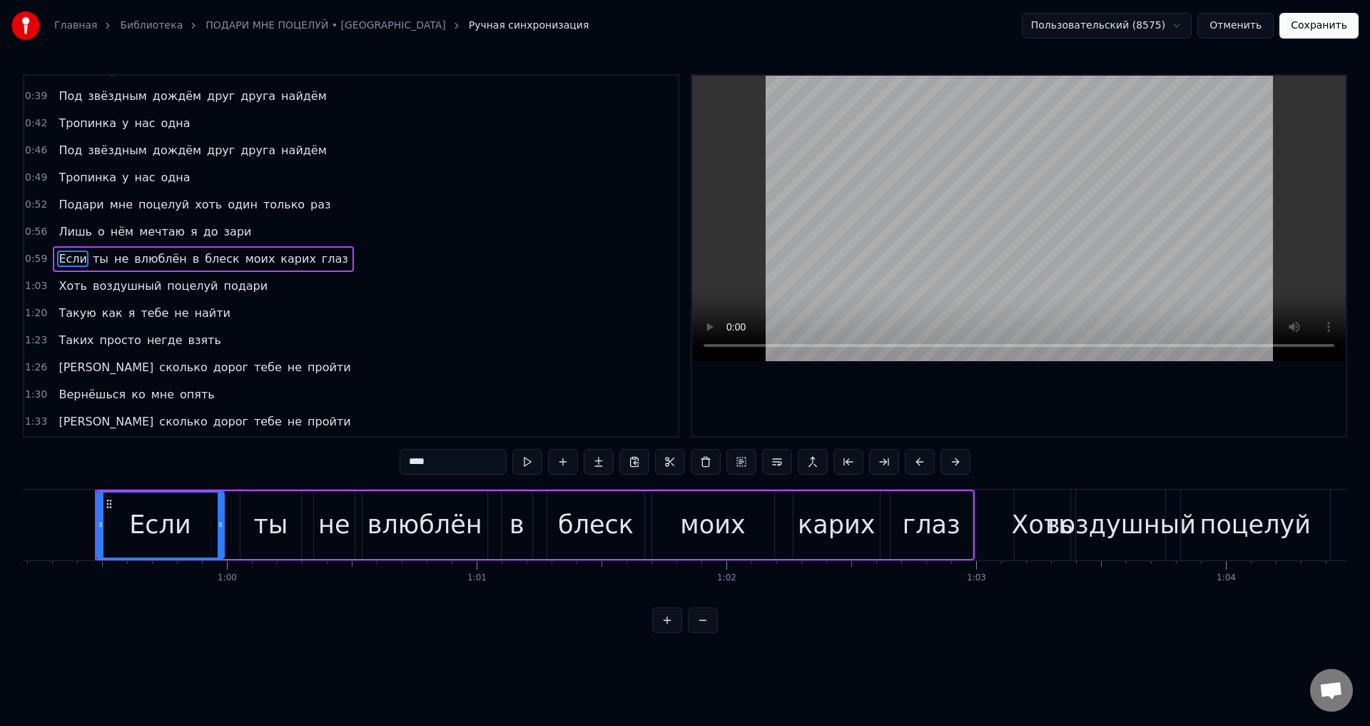
click at [603, 527] on div "блеск" at bounding box center [596, 525] width 76 height 38
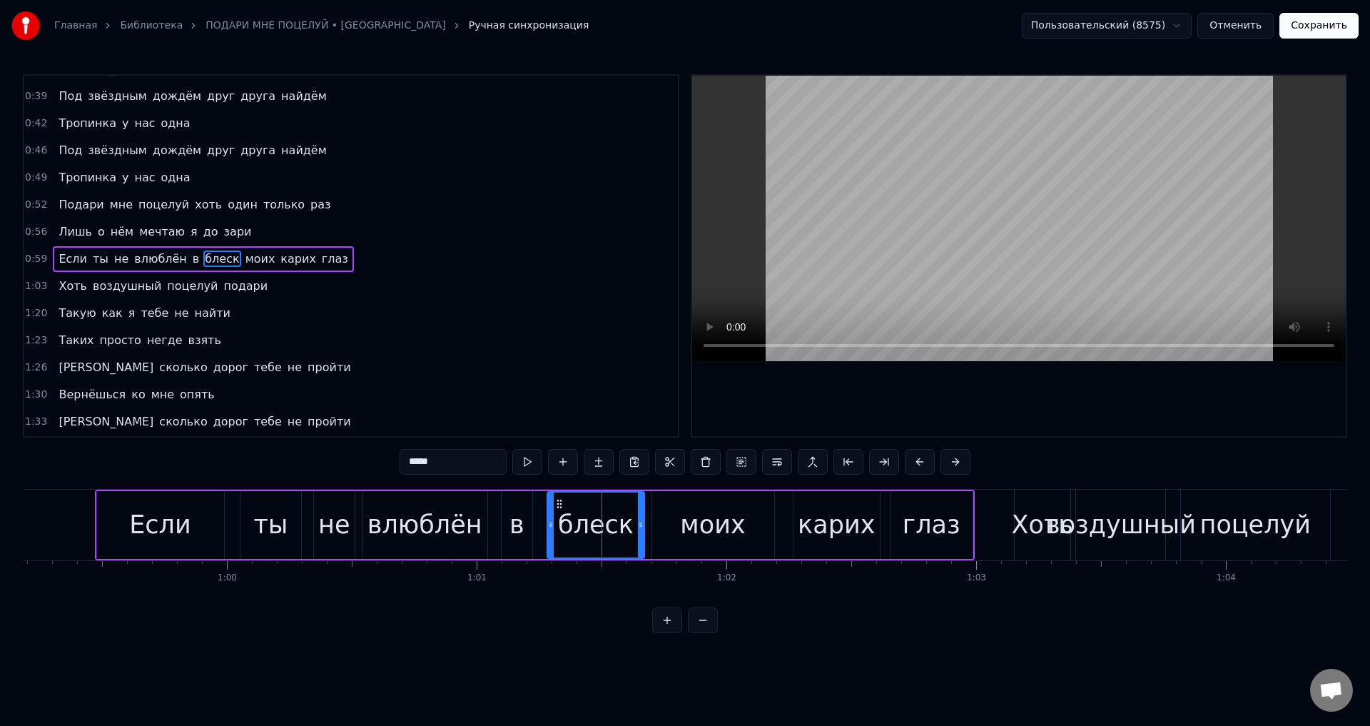
scroll to position [50, 0]
drag, startPoint x: 641, startPoint y: 533, endPoint x: 616, endPoint y: 533, distance: 25.0
click at [616, 533] on div at bounding box center [616, 524] width 6 height 65
click at [671, 532] on div "моих" at bounding box center [713, 525] width 122 height 68
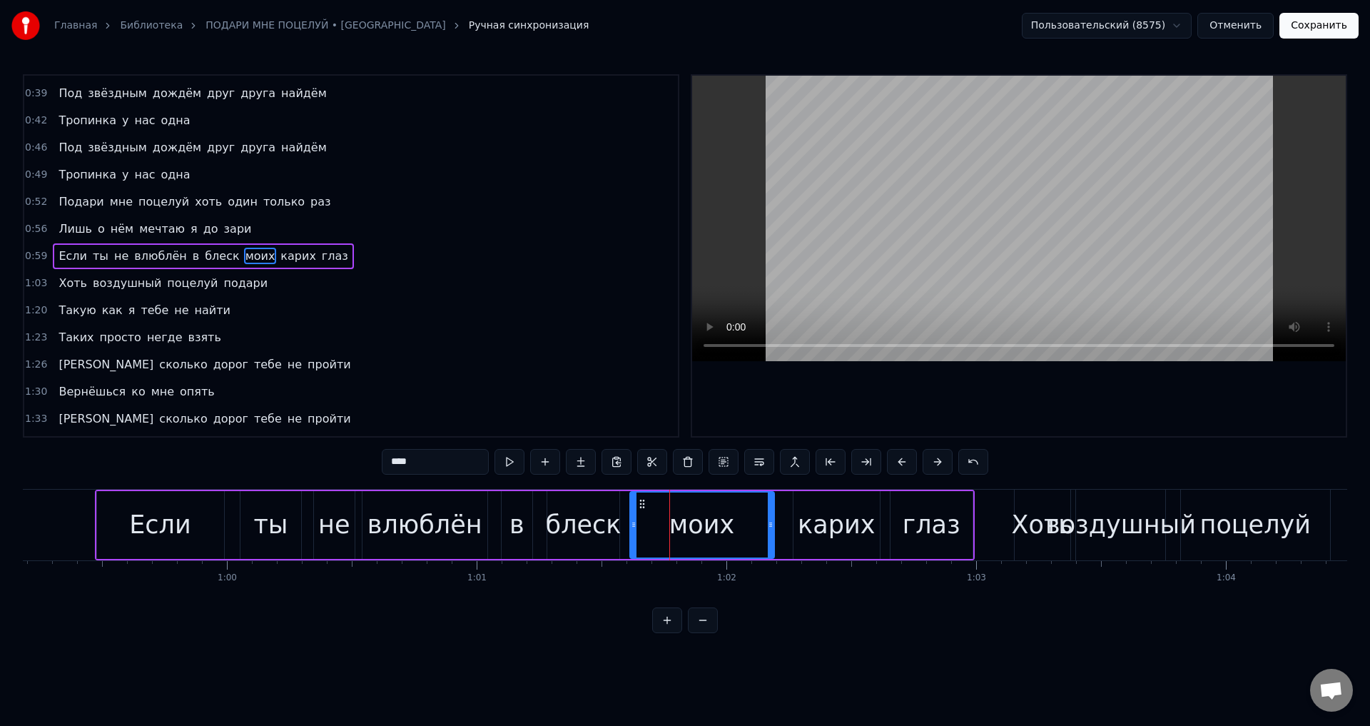
drag, startPoint x: 655, startPoint y: 529, endPoint x: 633, endPoint y: 529, distance: 22.1
click at [633, 529] on icon at bounding box center [634, 524] width 6 height 11
click at [437, 519] on div "влюблён" at bounding box center [424, 525] width 115 height 38
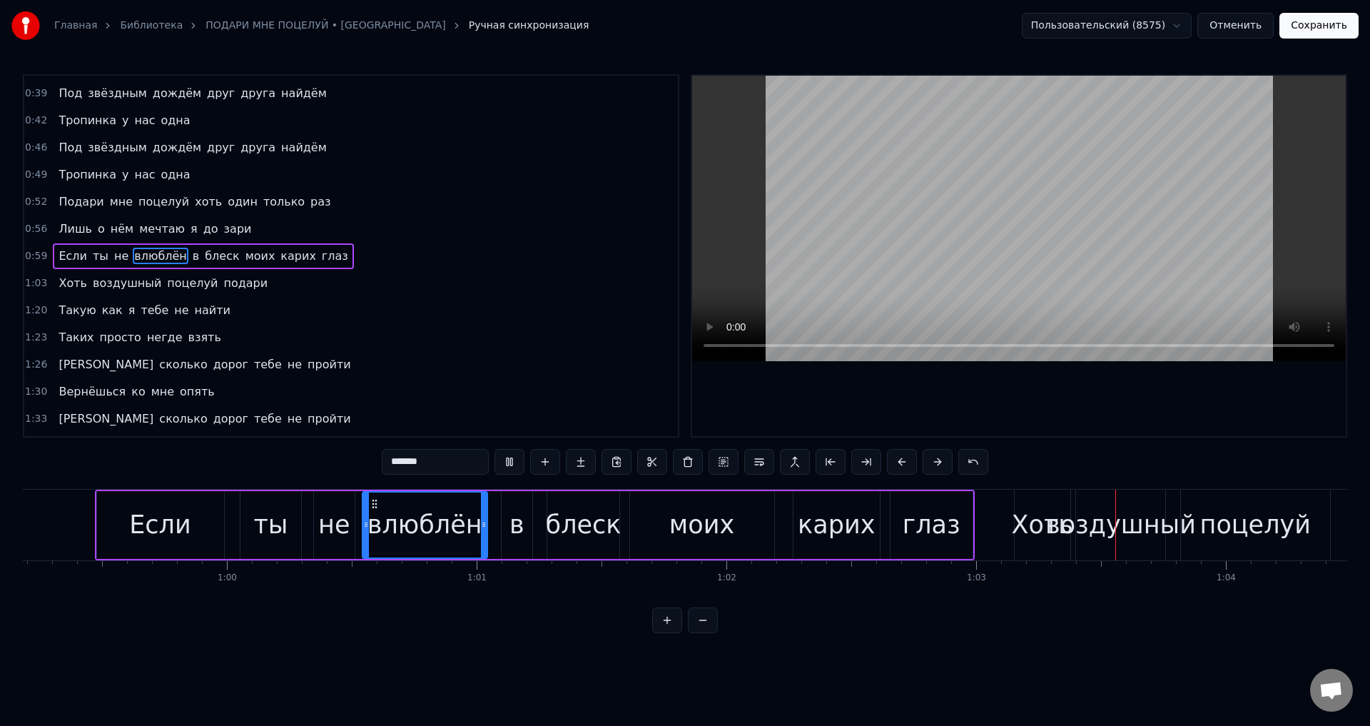
click at [689, 517] on div "моих" at bounding box center [701, 525] width 65 height 38
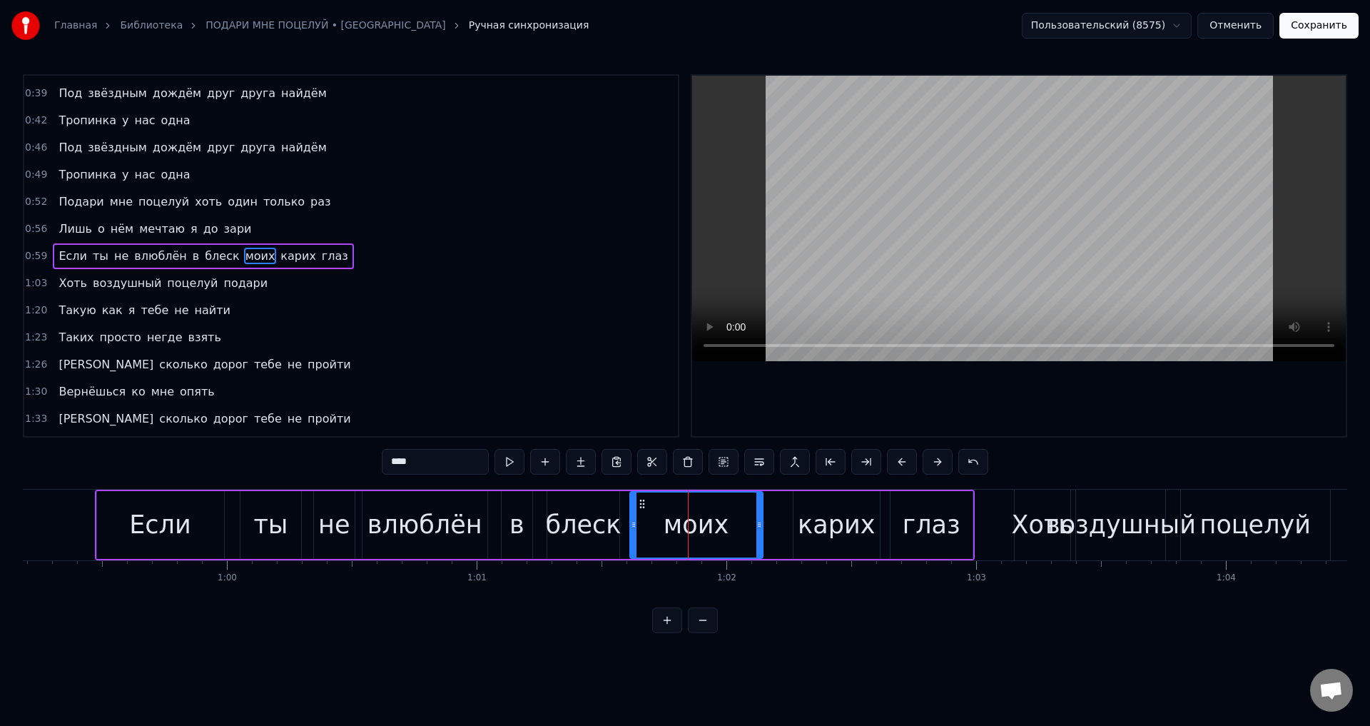
drag, startPoint x: 770, startPoint y: 528, endPoint x: 759, endPoint y: 529, distance: 11.5
click at [759, 529] on icon at bounding box center [759, 524] width 6 height 11
click at [808, 528] on div "карих" at bounding box center [836, 525] width 77 height 38
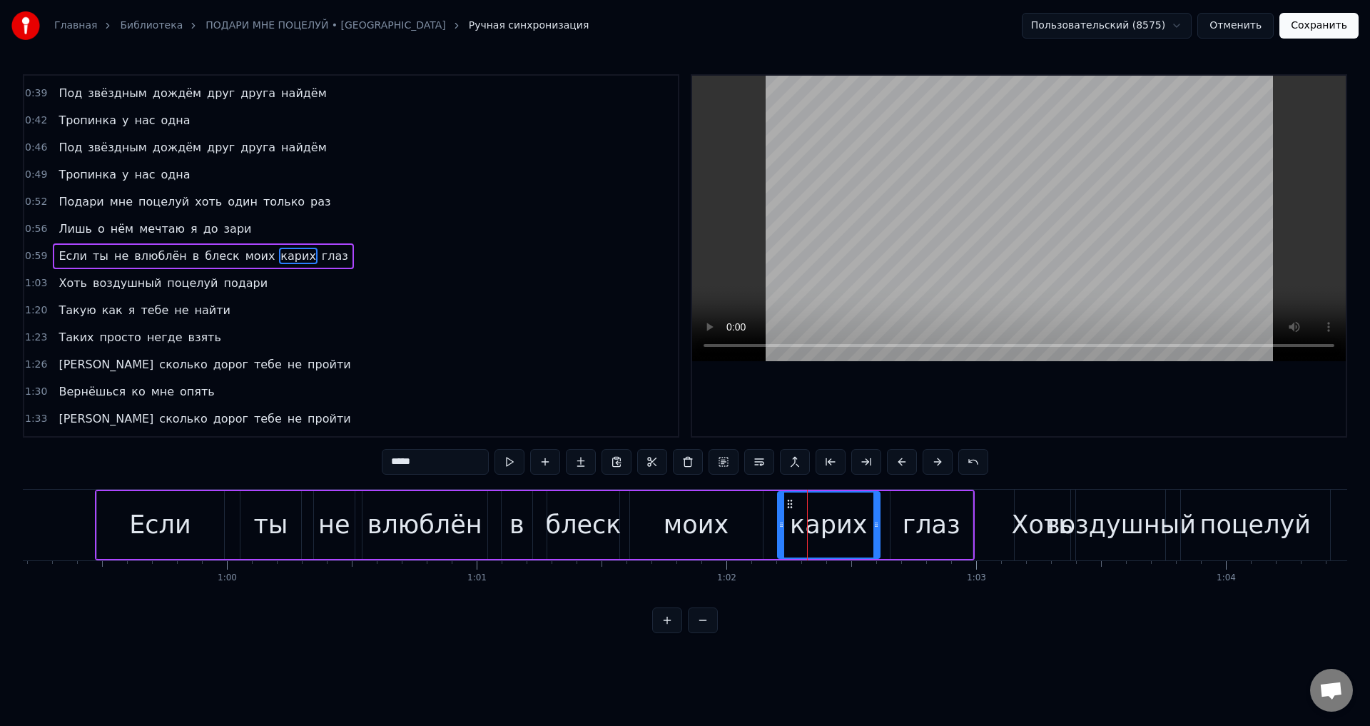
drag, startPoint x: 800, startPoint y: 529, endPoint x: 783, endPoint y: 530, distance: 17.2
click at [783, 530] on div at bounding box center [782, 524] width 6 height 65
click at [658, 522] on div "моих" at bounding box center [696, 525] width 133 height 68
type input "****"
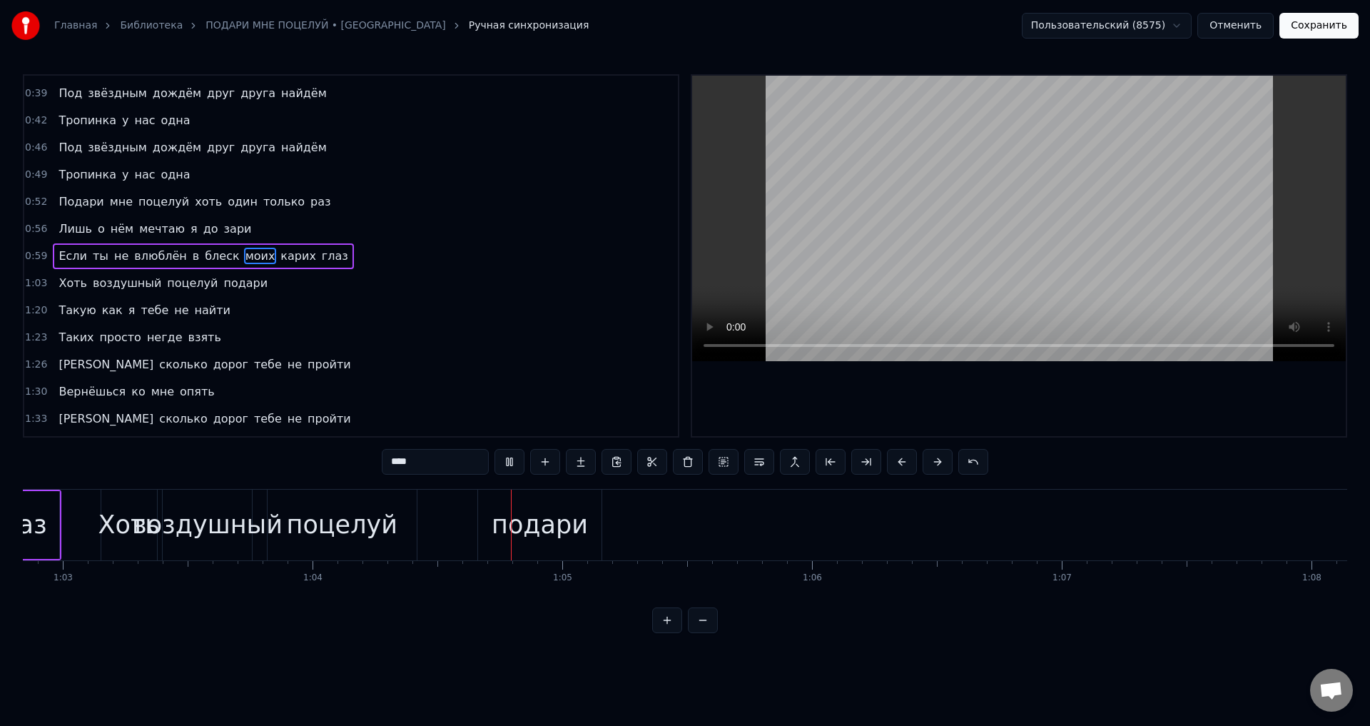
click at [1332, 26] on button "Сохранить" at bounding box center [1318, 26] width 79 height 26
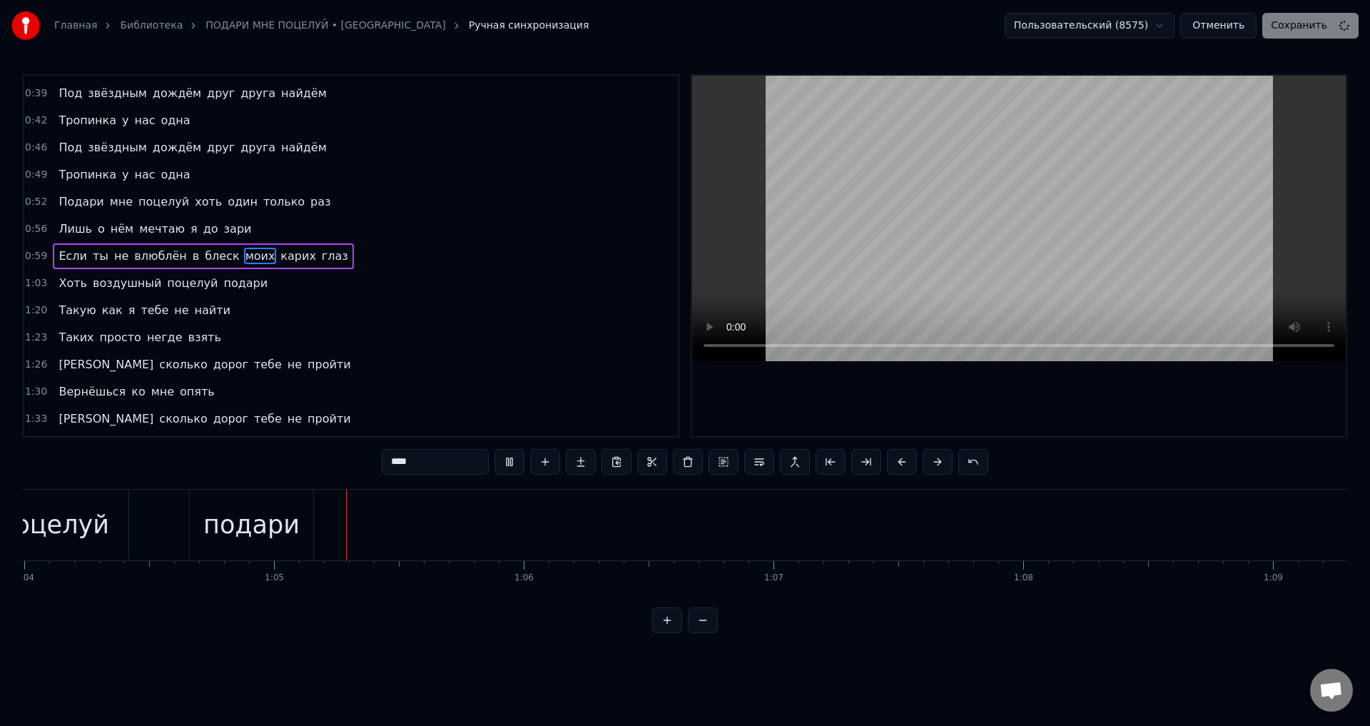
scroll to position [0, 15997]
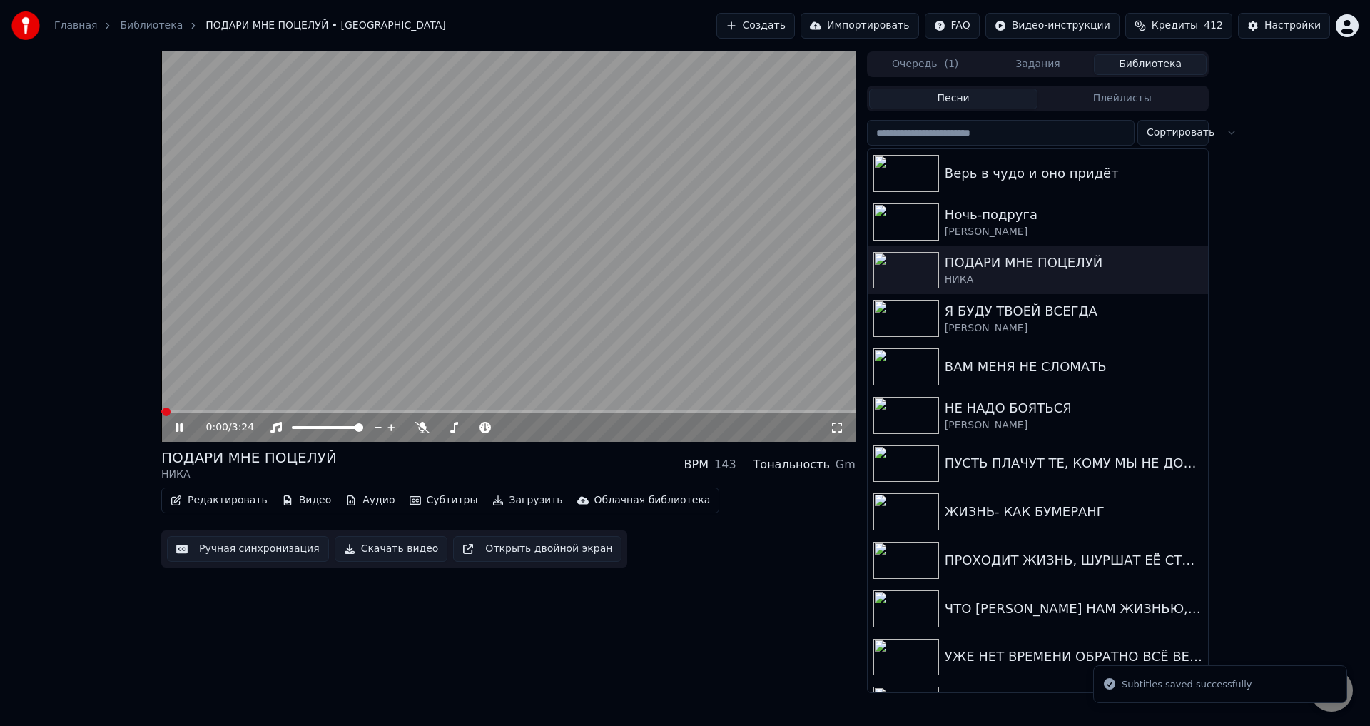
click at [295, 410] on span at bounding box center [508, 411] width 694 height 3
click at [841, 426] on icon at bounding box center [837, 427] width 14 height 11
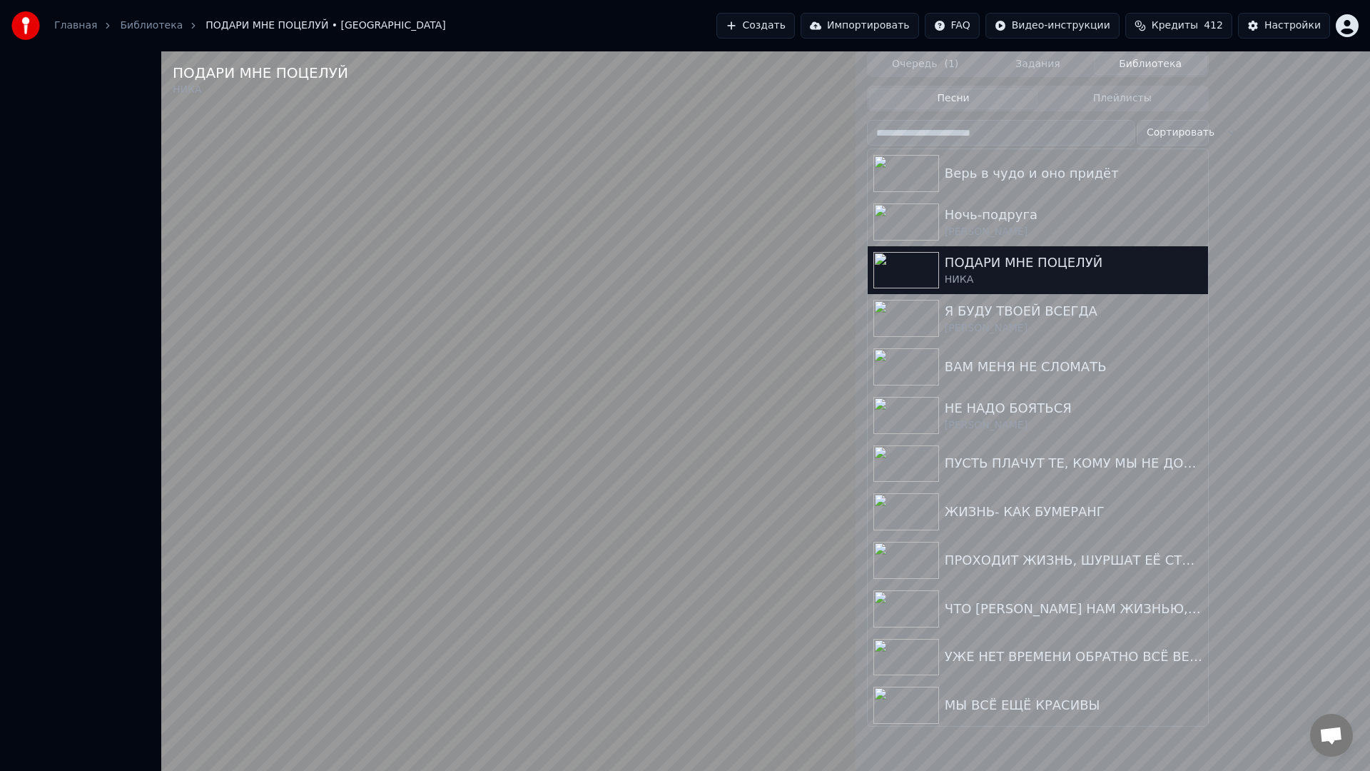
click at [642, 656] on video at bounding box center [508, 436] width 694 height 771
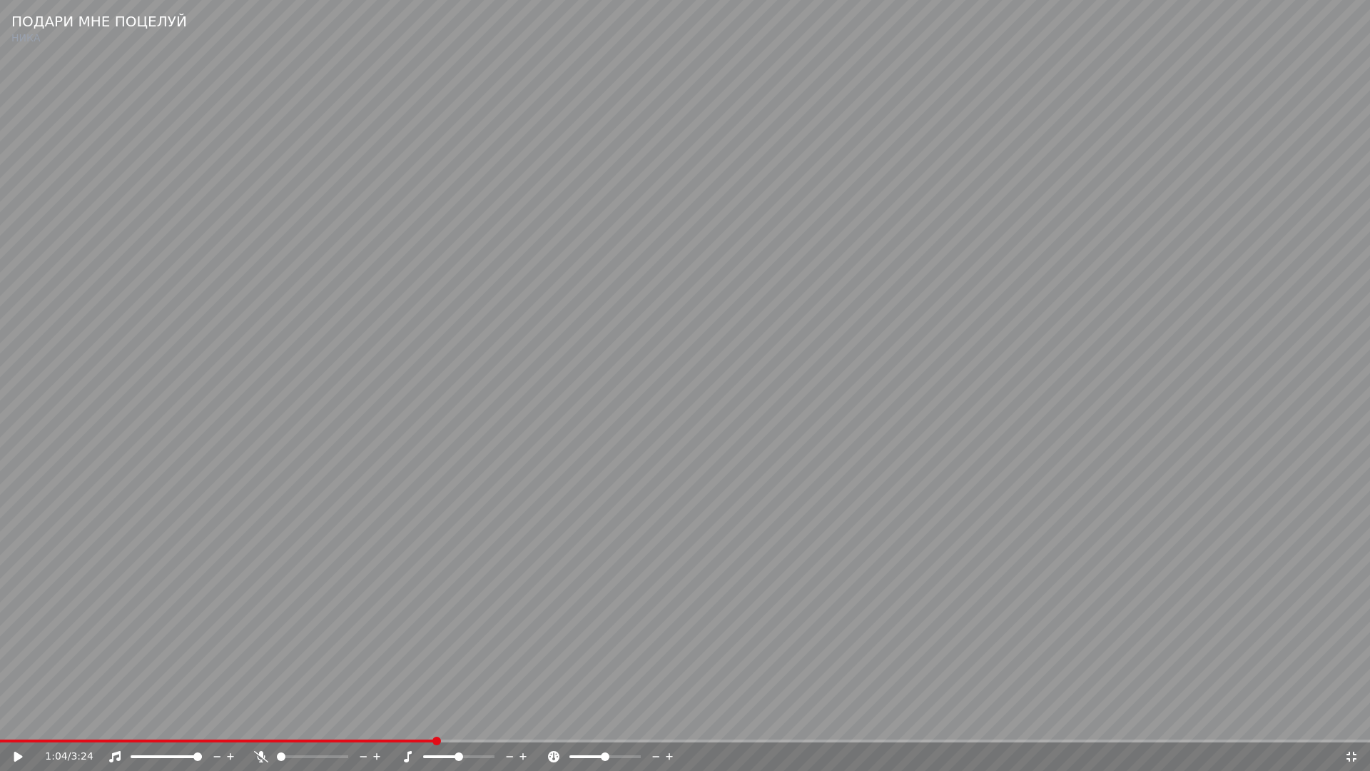
click at [1351, 725] on icon at bounding box center [1351, 756] width 14 height 11
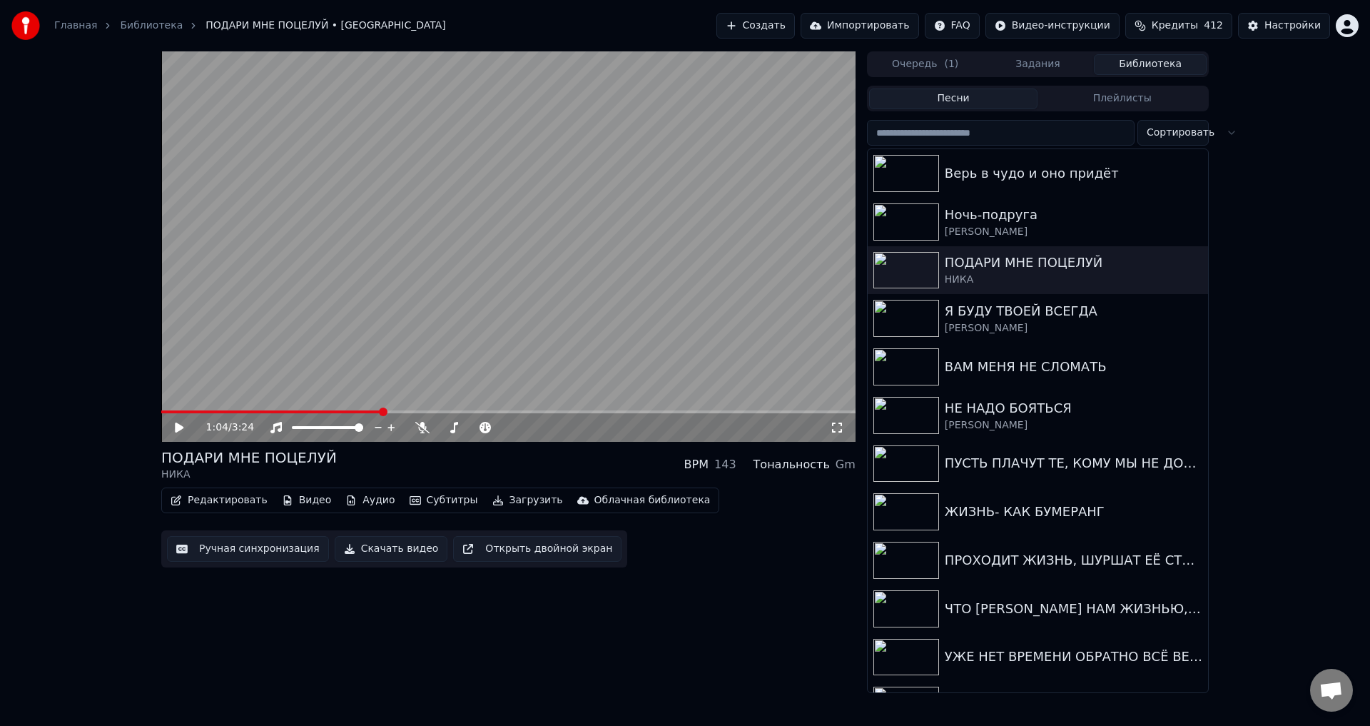
click at [243, 551] on button "Ручная синхронизация" at bounding box center [248, 549] width 162 height 26
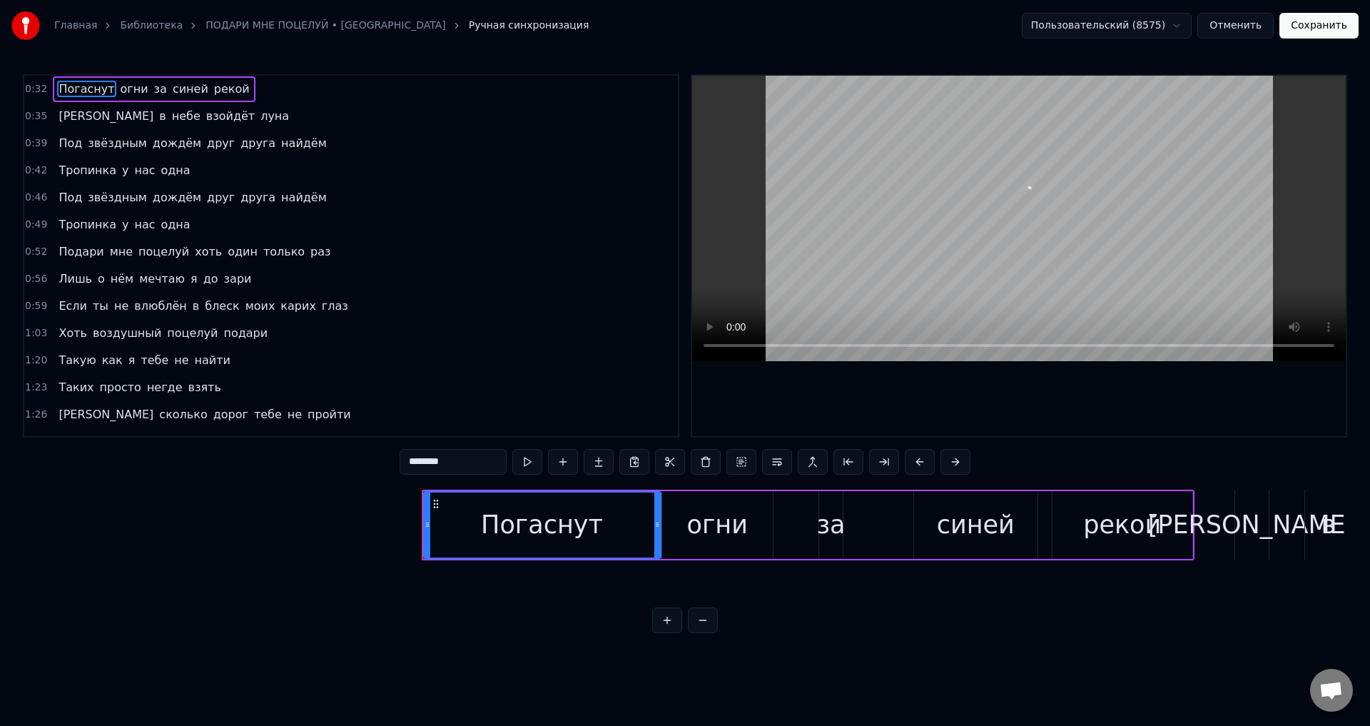
scroll to position [0, 8089]
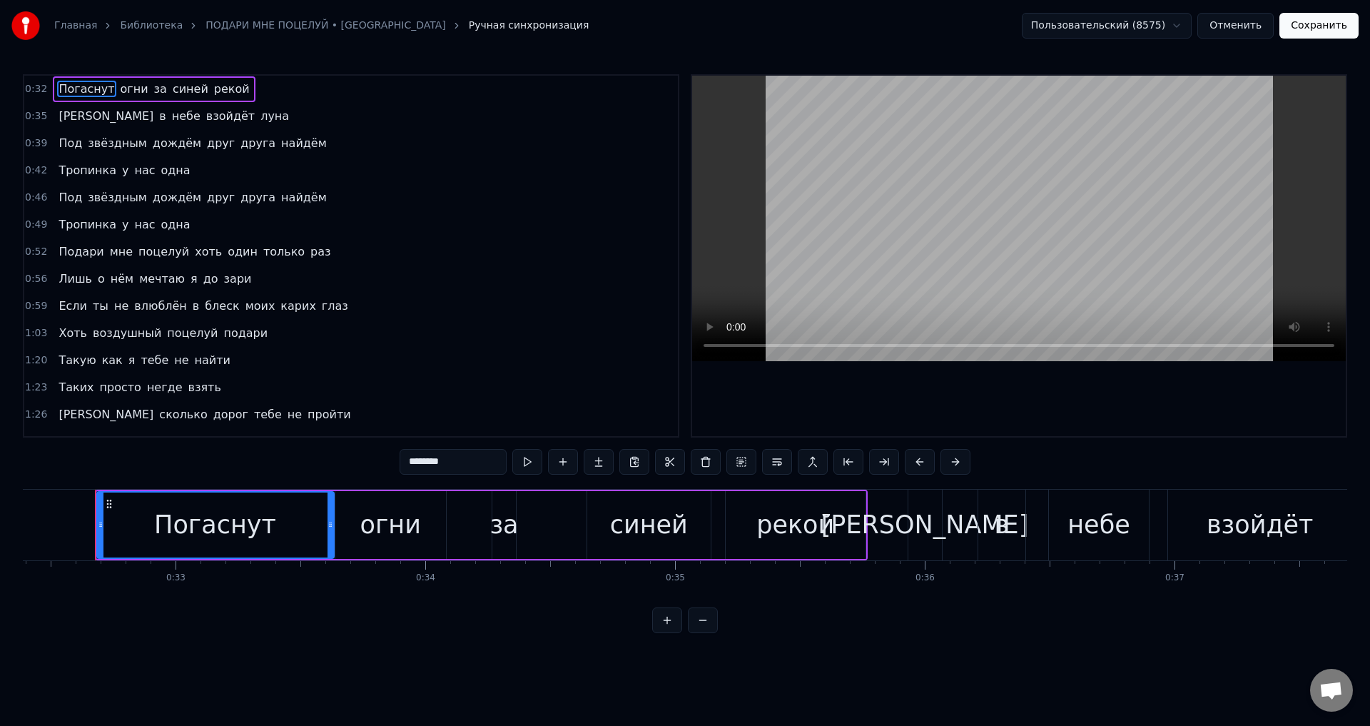
click at [244, 304] on span "моих" at bounding box center [260, 306] width 33 height 16
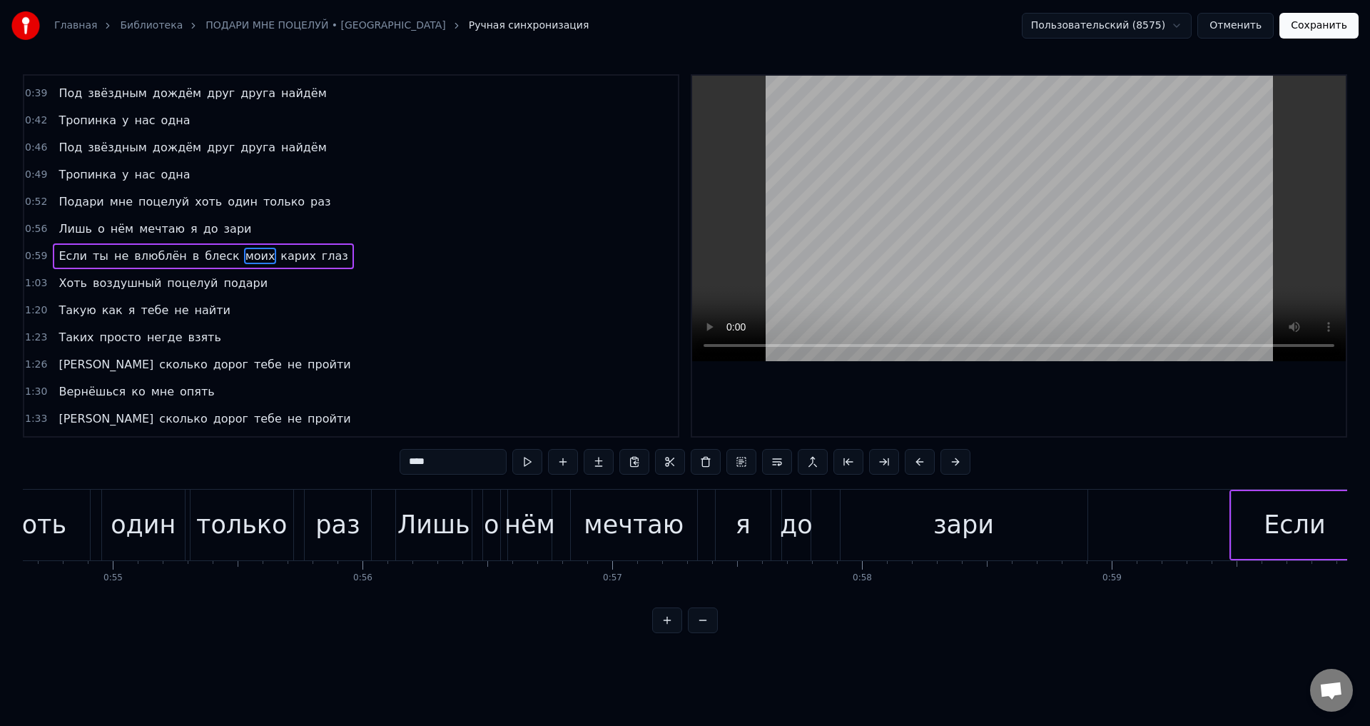
scroll to position [0, 15314]
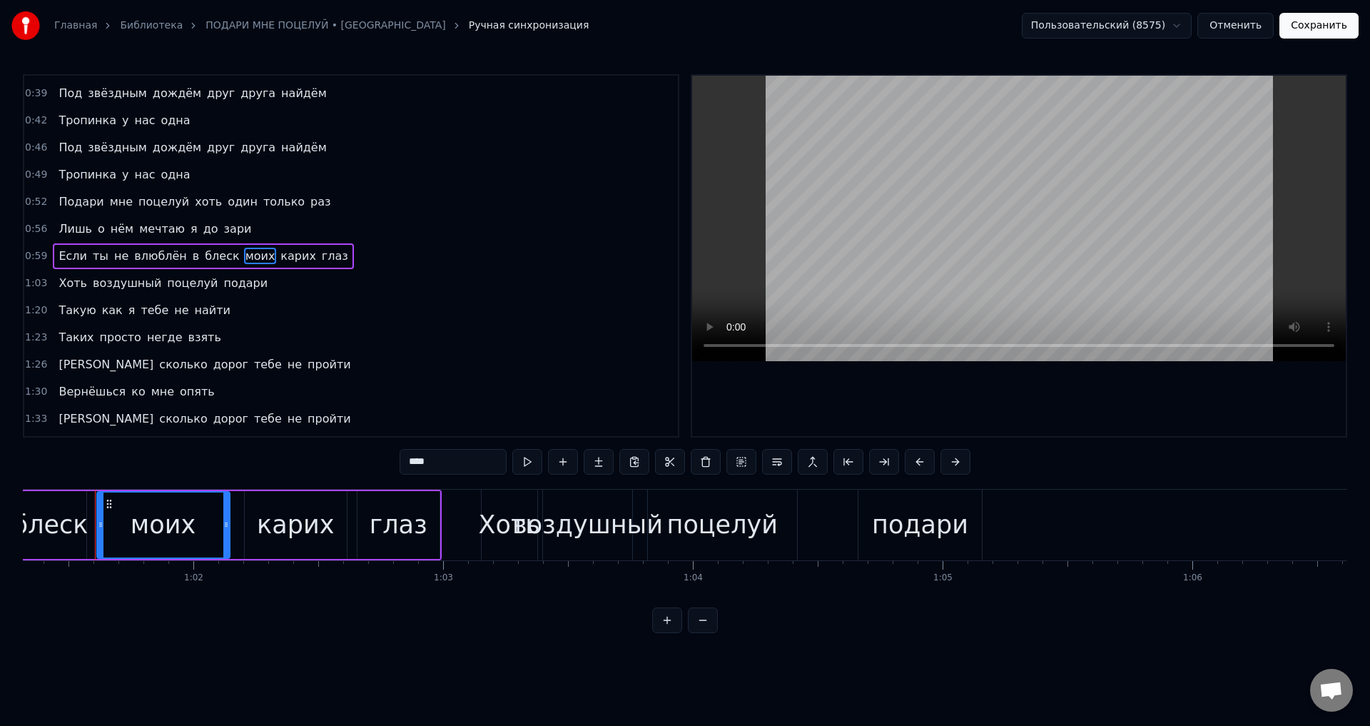
click at [289, 530] on div "карих" at bounding box center [295, 525] width 77 height 38
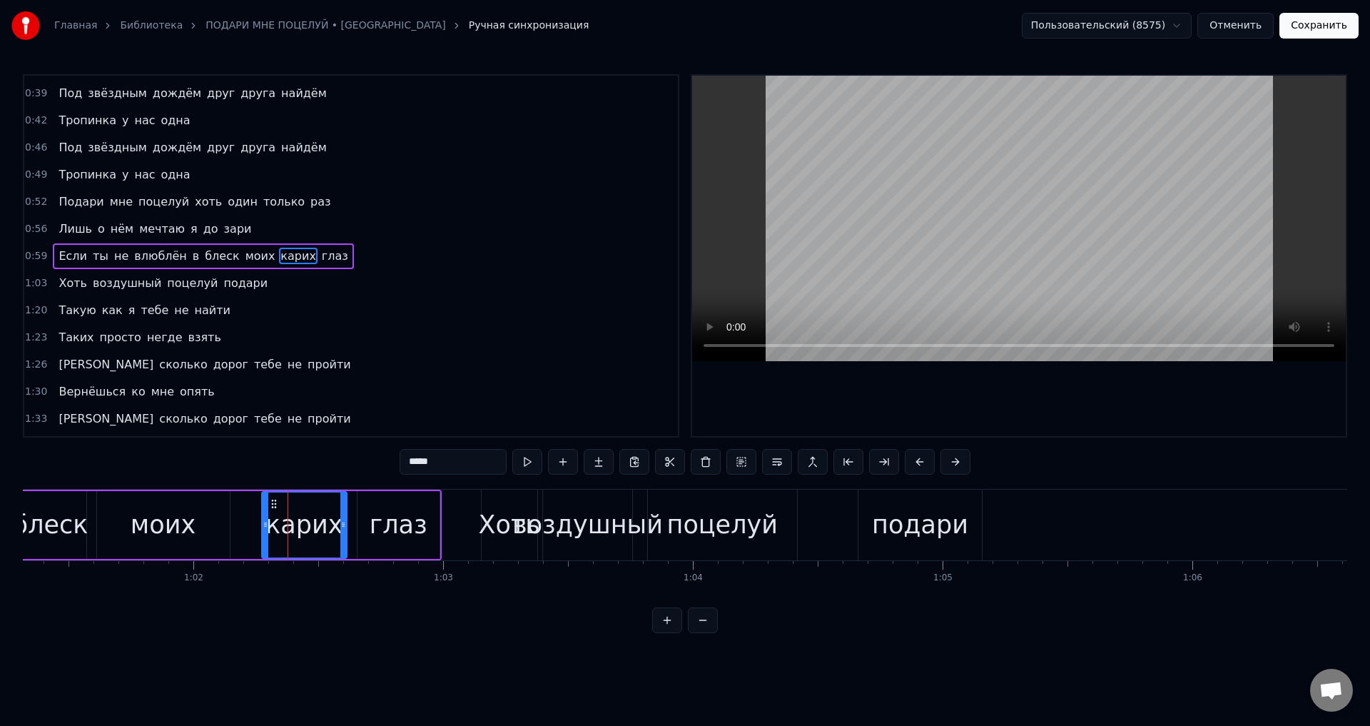
drag, startPoint x: 249, startPoint y: 530, endPoint x: 266, endPoint y: 530, distance: 17.1
click at [266, 530] on div at bounding box center [266, 524] width 6 height 65
click at [199, 521] on div "моих" at bounding box center [163, 525] width 133 height 68
type input "****"
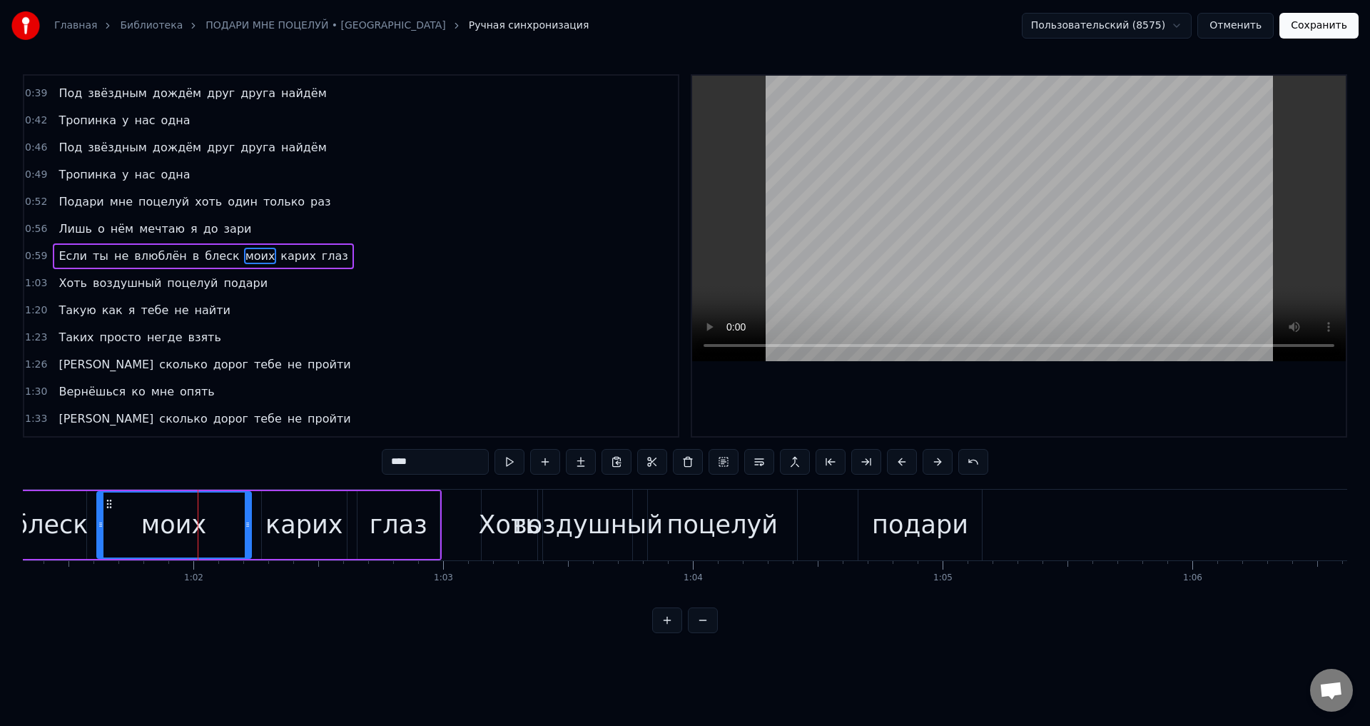
drag, startPoint x: 225, startPoint y: 528, endPoint x: 209, endPoint y: 527, distance: 16.5
click at [245, 527] on icon at bounding box center [248, 524] width 6 height 11
click at [189, 525] on div "моих" at bounding box center [173, 525] width 65 height 38
click at [1336, 27] on button "Сохранить" at bounding box center [1318, 26] width 79 height 26
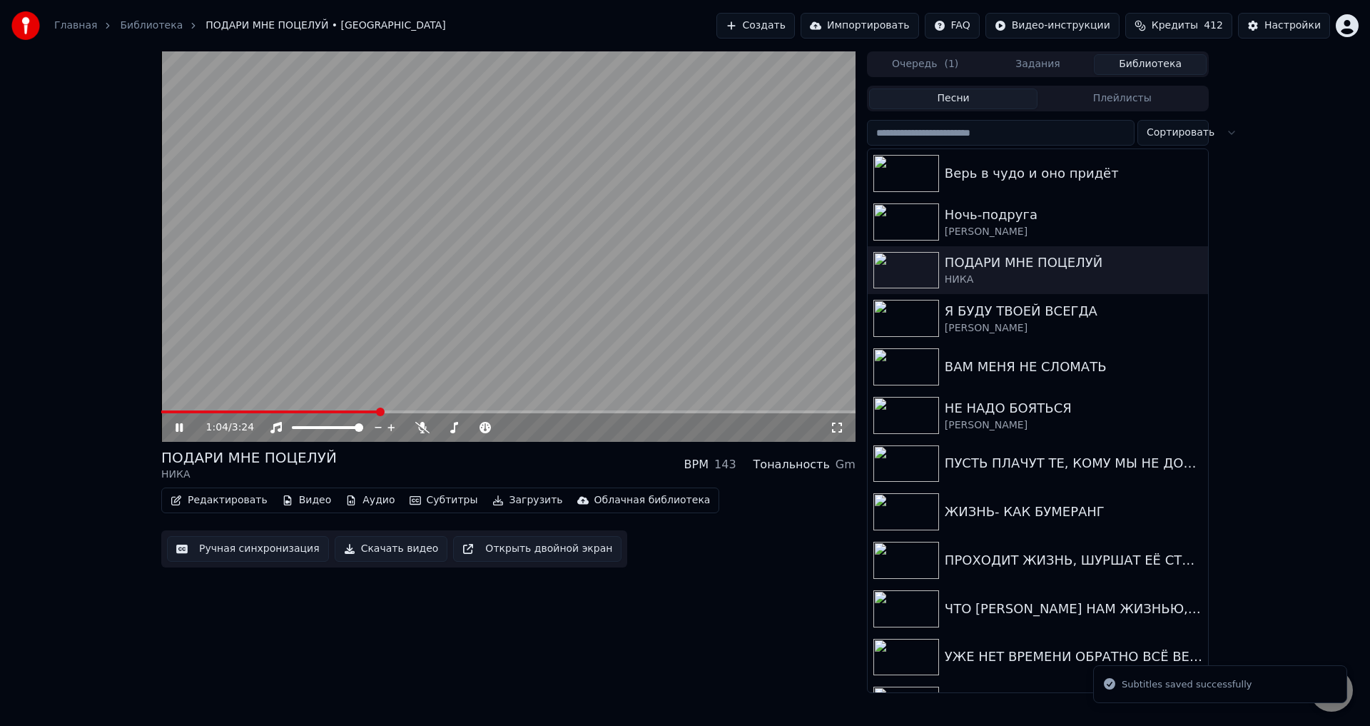
click at [377, 412] on span at bounding box center [508, 411] width 694 height 3
click at [344, 411] on span at bounding box center [270, 411] width 218 height 3
click at [328, 412] on span at bounding box center [244, 411] width 166 height 3
click at [837, 430] on icon at bounding box center [837, 427] width 14 height 11
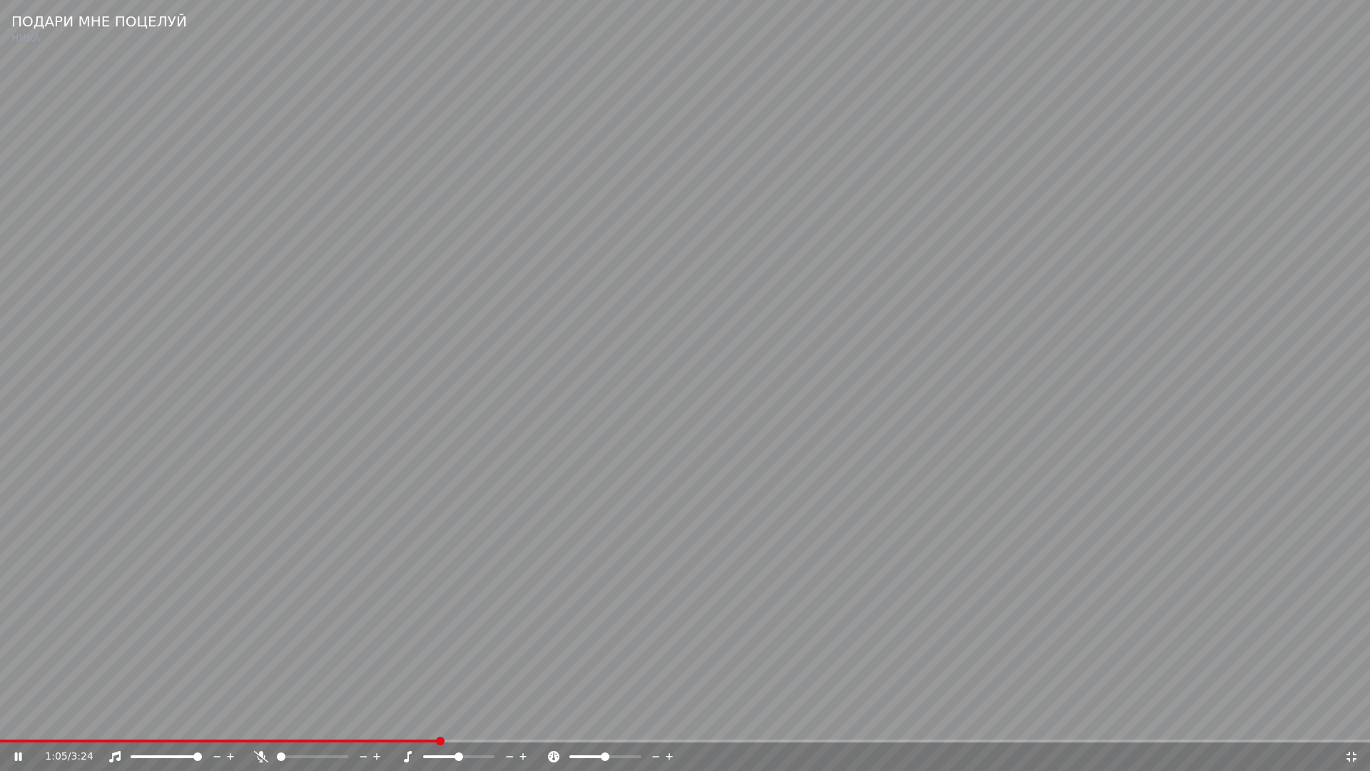
click at [400, 725] on span at bounding box center [219, 740] width 439 height 3
click at [369, 725] on span at bounding box center [184, 740] width 369 height 3
click at [333, 725] on span at bounding box center [184, 740] width 369 height 3
click at [604, 689] on video at bounding box center [685, 385] width 1370 height 771
click at [1352, 725] on icon at bounding box center [1351, 756] width 14 height 11
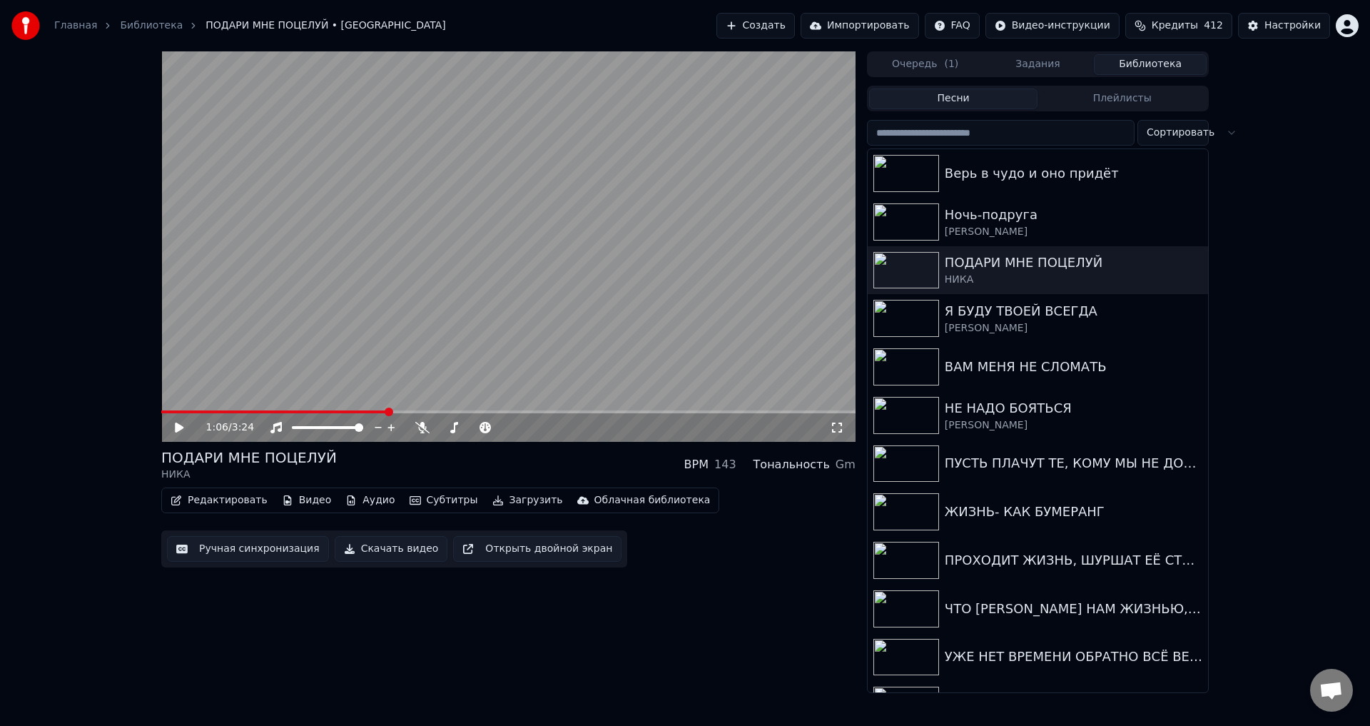
click at [243, 562] on div "Ручная синхронизация Скачать видео Открыть двойной экран" at bounding box center [394, 548] width 466 height 37
click at [245, 556] on button "Ручная синхронизация" at bounding box center [248, 549] width 162 height 26
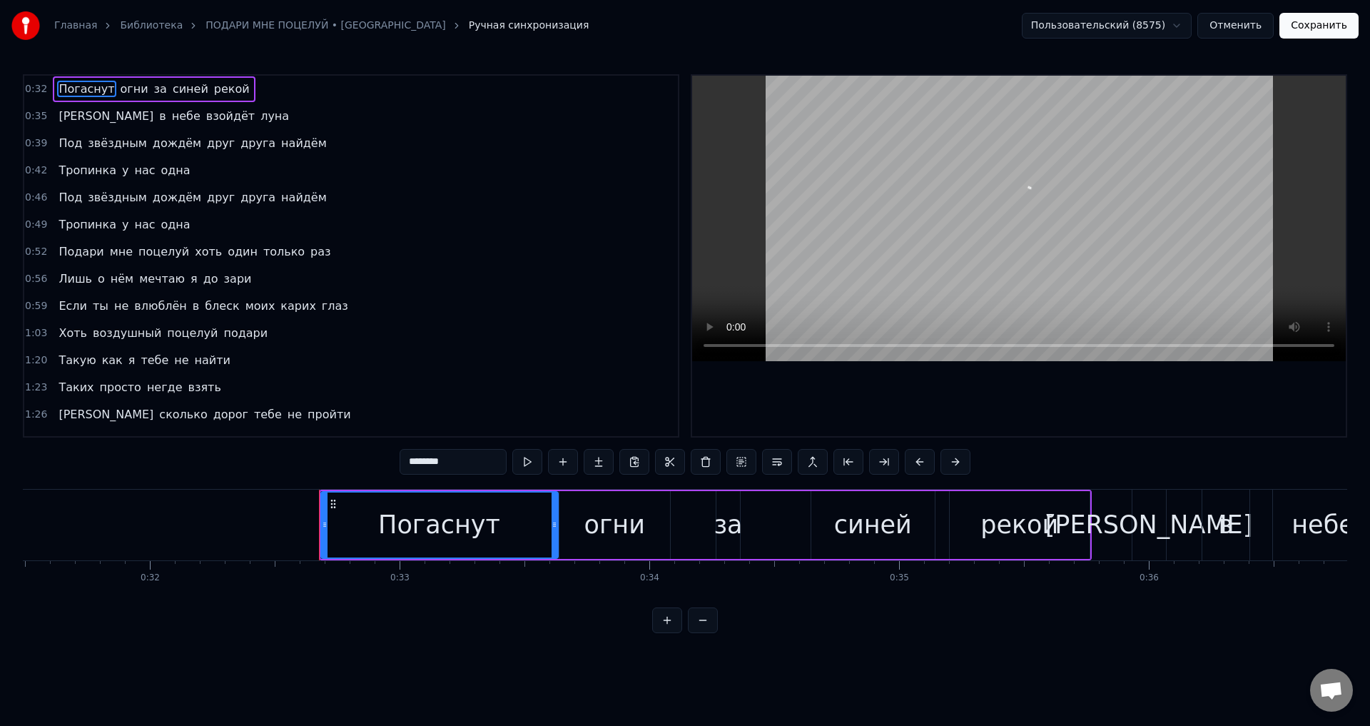
scroll to position [0, 8089]
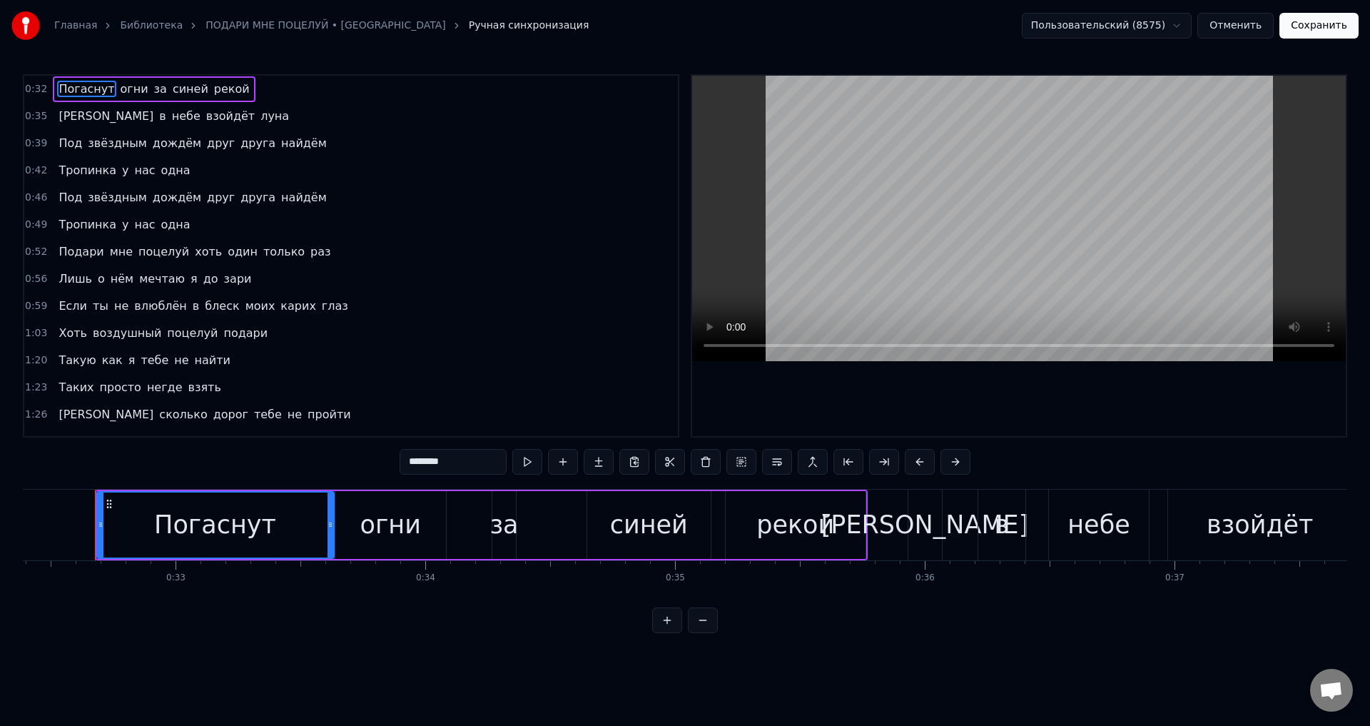
click at [62, 306] on span "Если" at bounding box center [72, 306] width 31 height 16
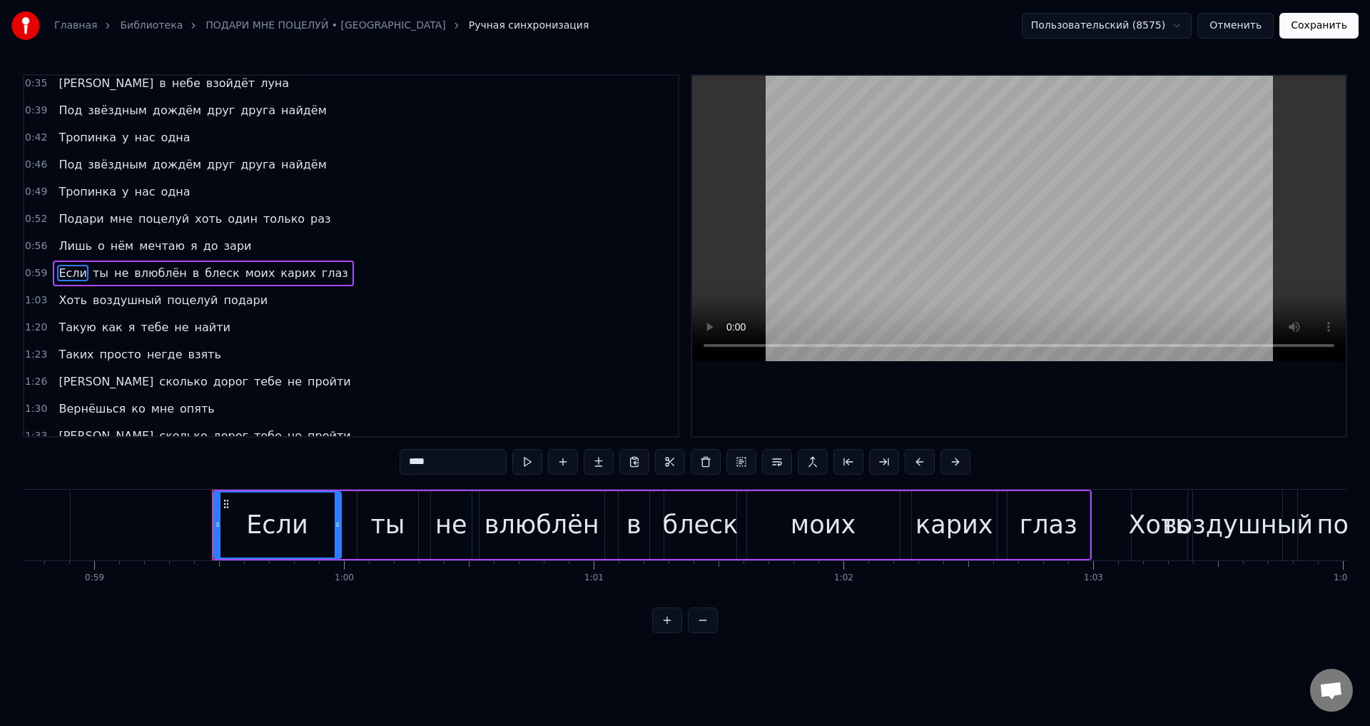
scroll to position [0, 14781]
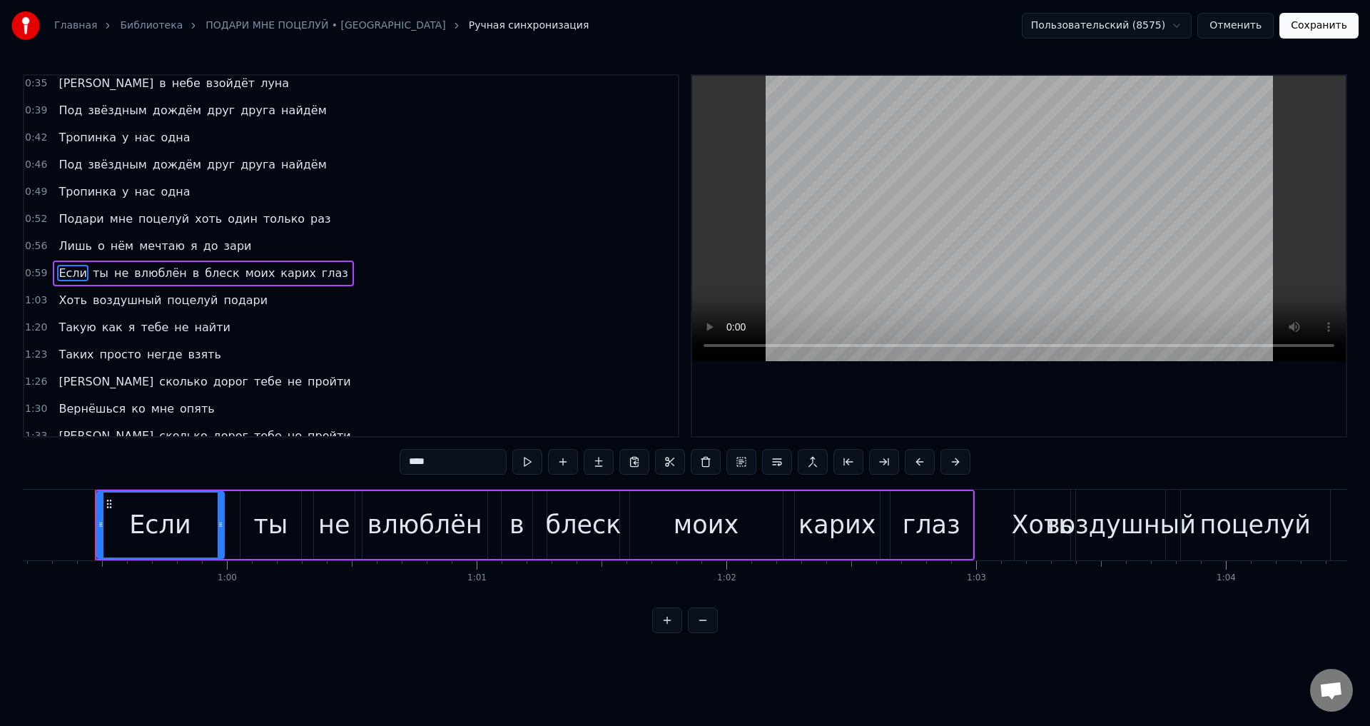
drag, startPoint x: 950, startPoint y: 528, endPoint x: 973, endPoint y: 528, distance: 22.8
click at [950, 528] on div "глаз" at bounding box center [932, 525] width 58 height 38
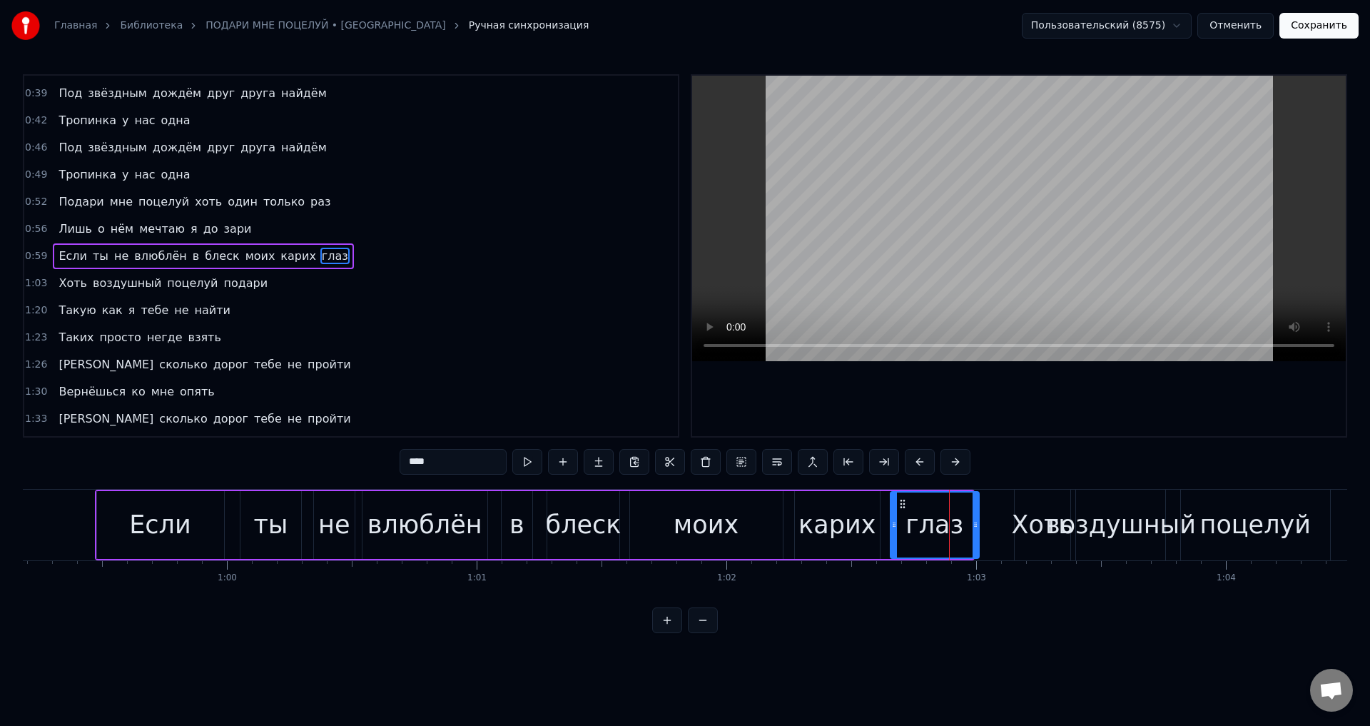
click at [977, 527] on icon at bounding box center [976, 524] width 6 height 11
drag, startPoint x: 895, startPoint y: 524, endPoint x: 911, endPoint y: 524, distance: 16.4
click at [911, 524] on icon at bounding box center [911, 524] width 6 height 11
click at [850, 523] on div "карих" at bounding box center [837, 525] width 77 height 38
type input "*****"
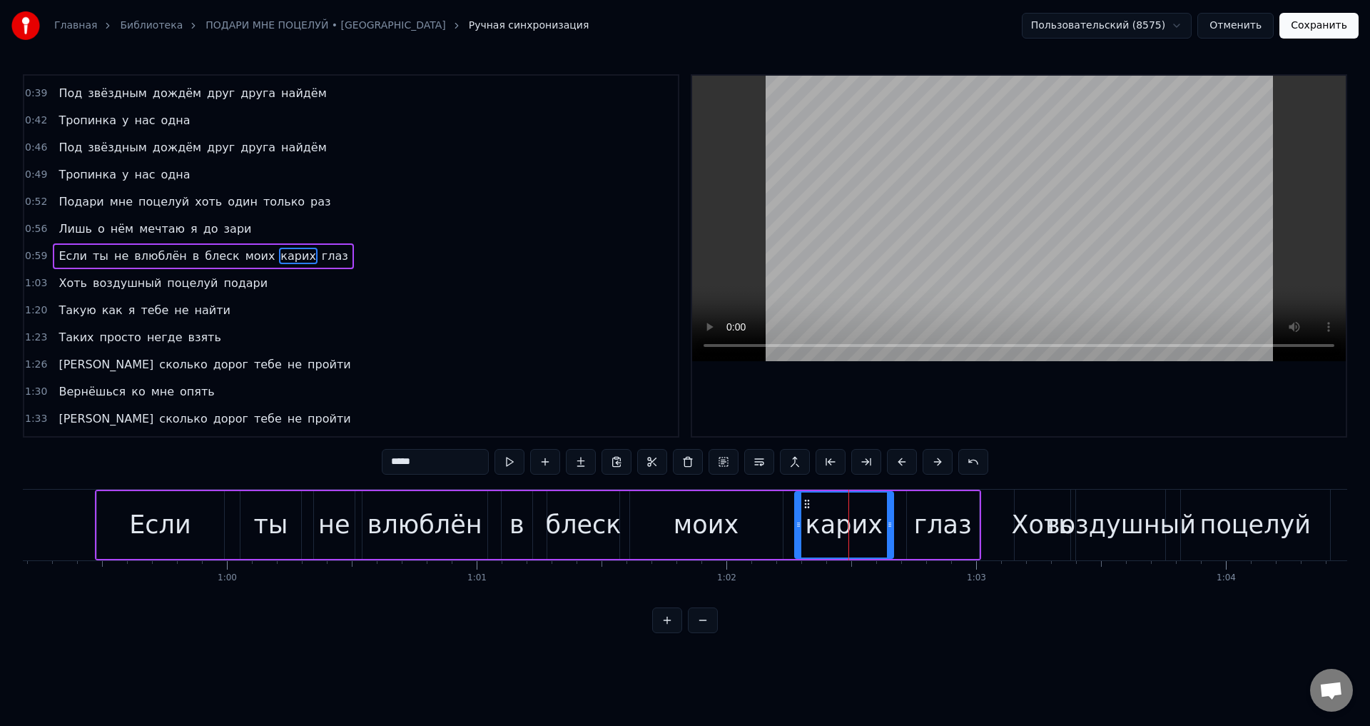
drag, startPoint x: 874, startPoint y: 525, endPoint x: 888, endPoint y: 526, distance: 13.6
click at [888, 526] on icon at bounding box center [890, 524] width 6 height 11
click at [1322, 28] on button "Сохранить" at bounding box center [1318, 26] width 79 height 26
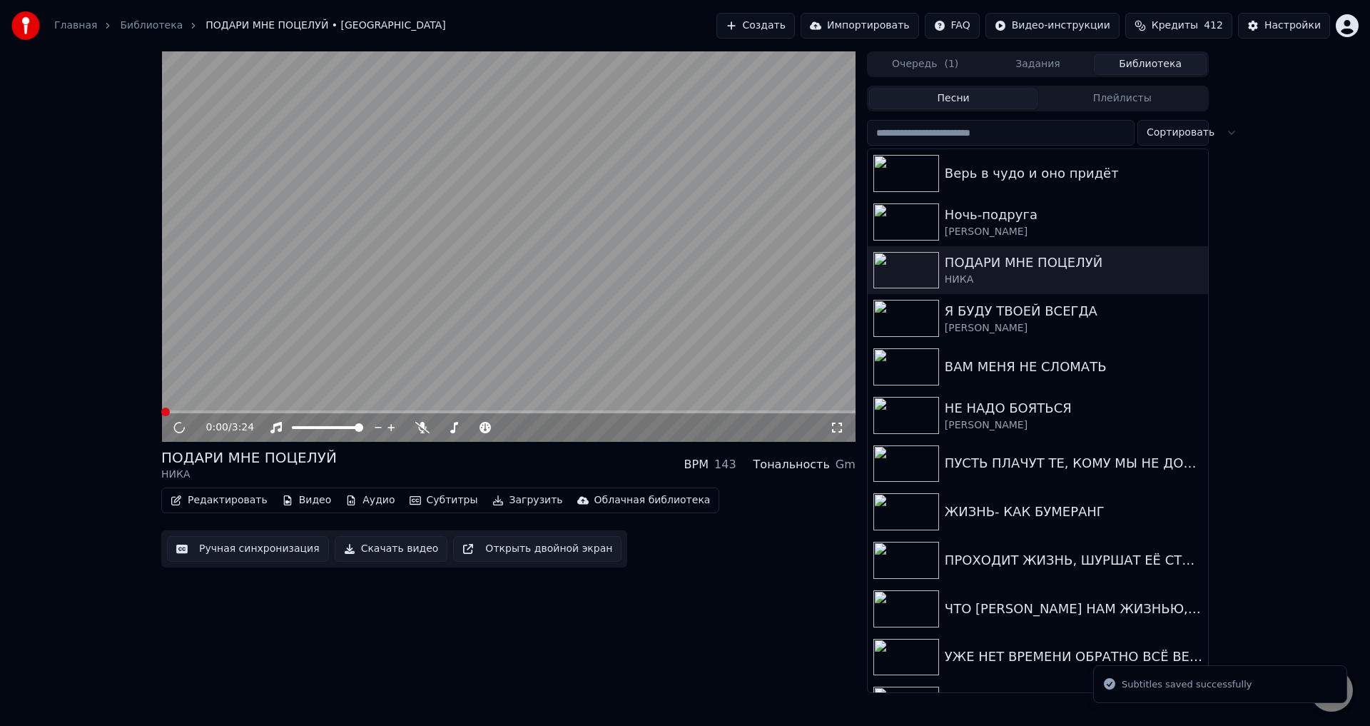
click at [372, 406] on video at bounding box center [508, 246] width 694 height 390
click at [332, 407] on video at bounding box center [508, 246] width 694 height 390
click at [333, 410] on span at bounding box center [508, 411] width 694 height 3
click at [836, 423] on icon at bounding box center [837, 427] width 14 height 11
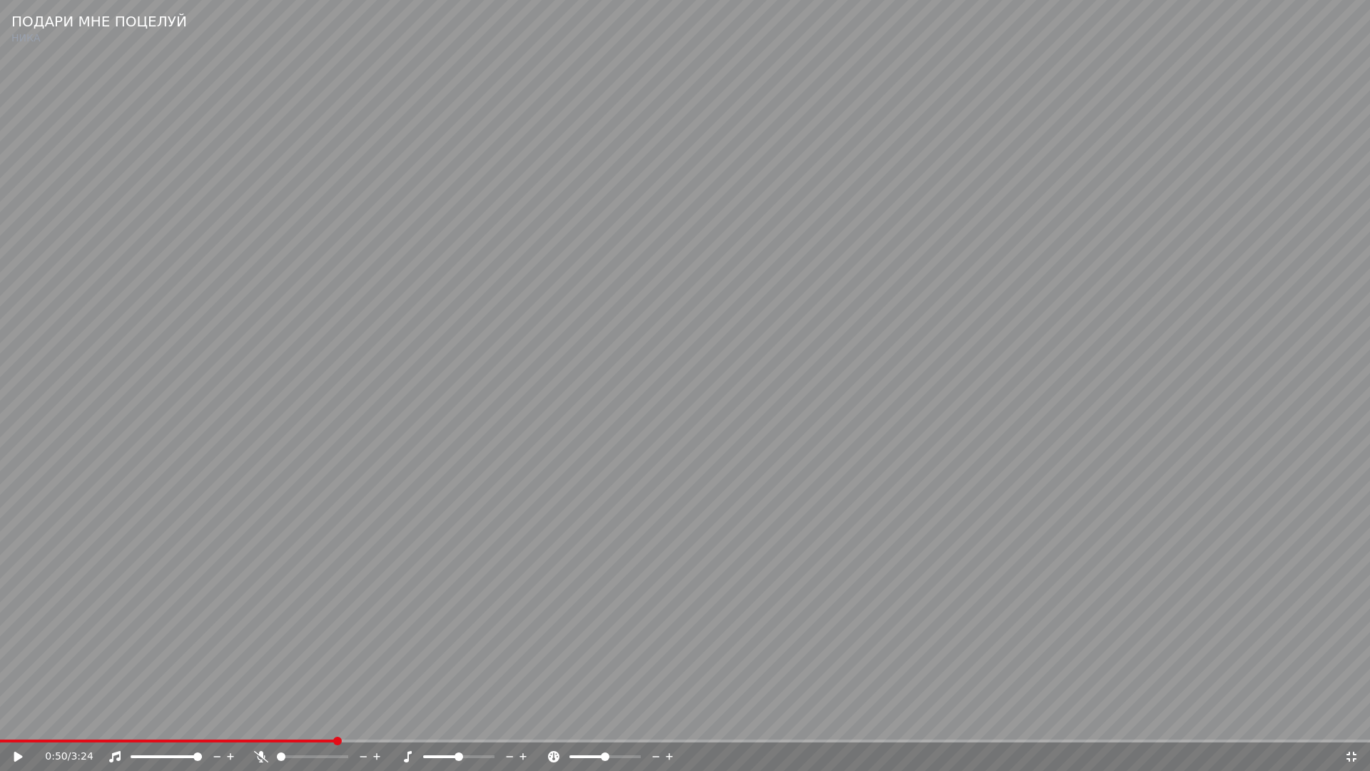
drag, startPoint x: 726, startPoint y: 386, endPoint x: 1000, endPoint y: 447, distance: 280.7
click at [726, 386] on video at bounding box center [685, 385] width 1370 height 771
click at [389, 725] on span at bounding box center [194, 740] width 389 height 3
click at [824, 680] on video at bounding box center [685, 385] width 1370 height 771
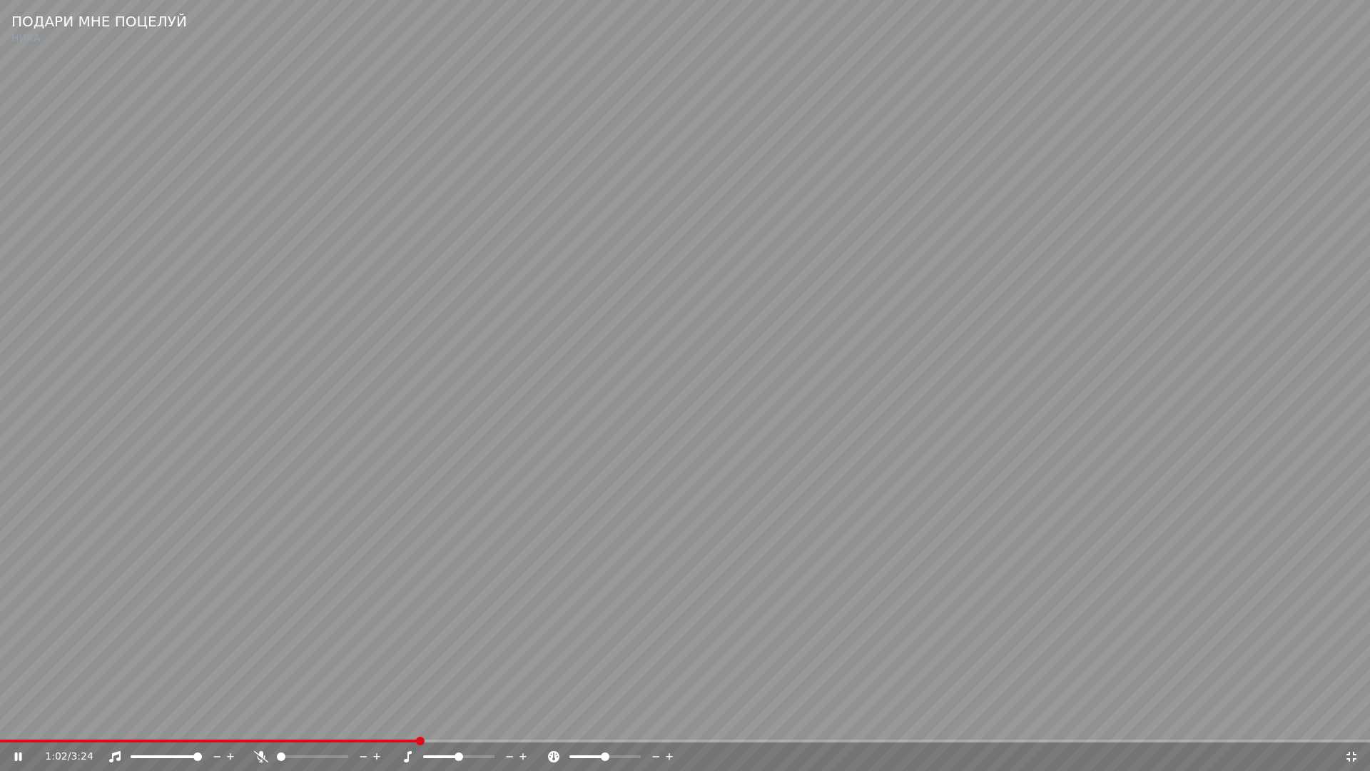
click at [824, 680] on video at bounding box center [685, 385] width 1370 height 771
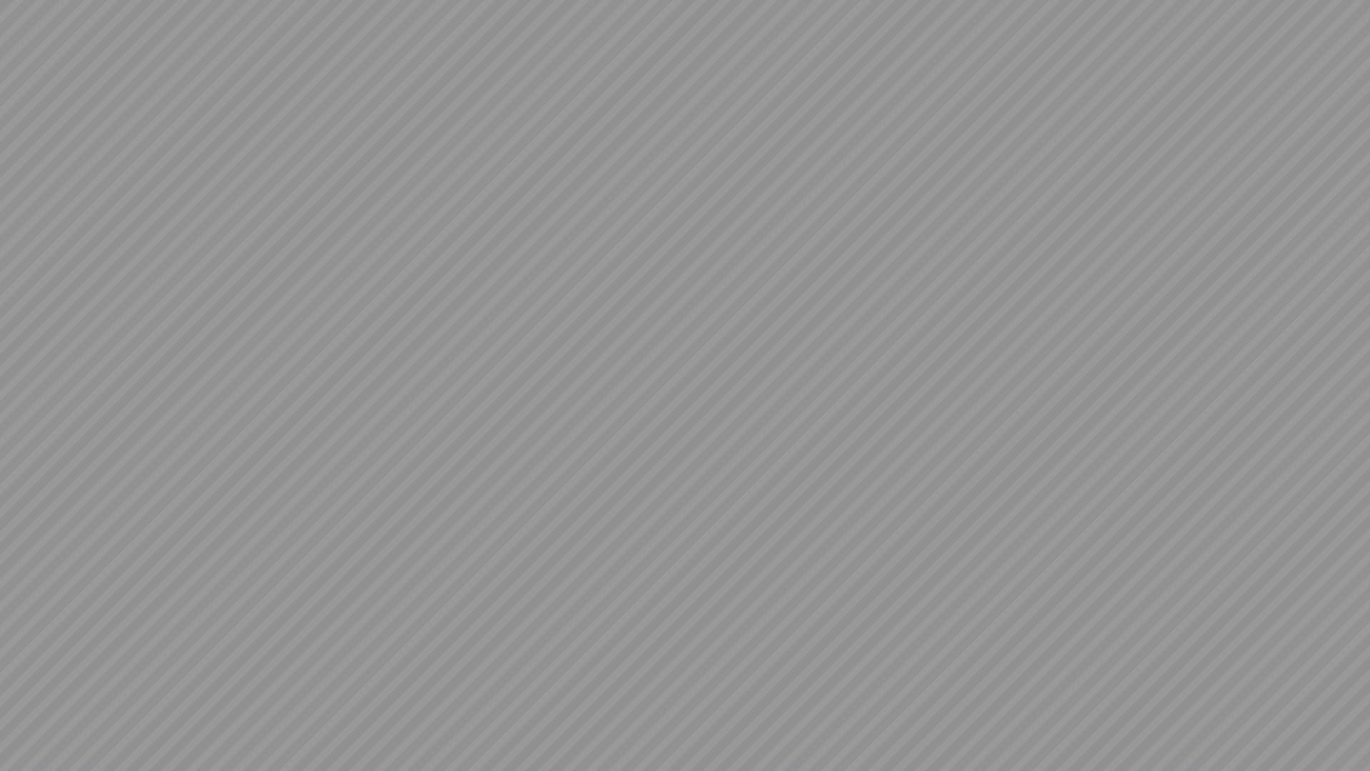
click at [824, 680] on video at bounding box center [685, 385] width 1370 height 771
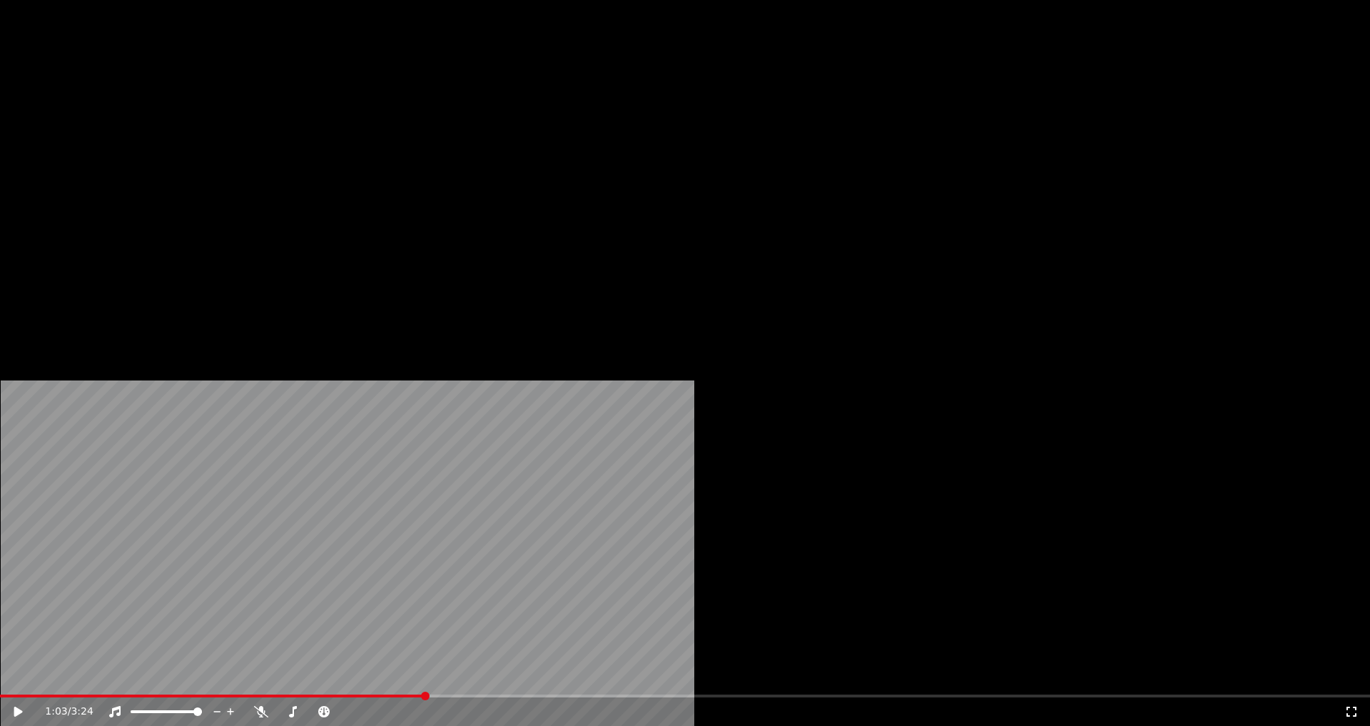
click at [1344, 706] on icon at bounding box center [1351, 711] width 14 height 11
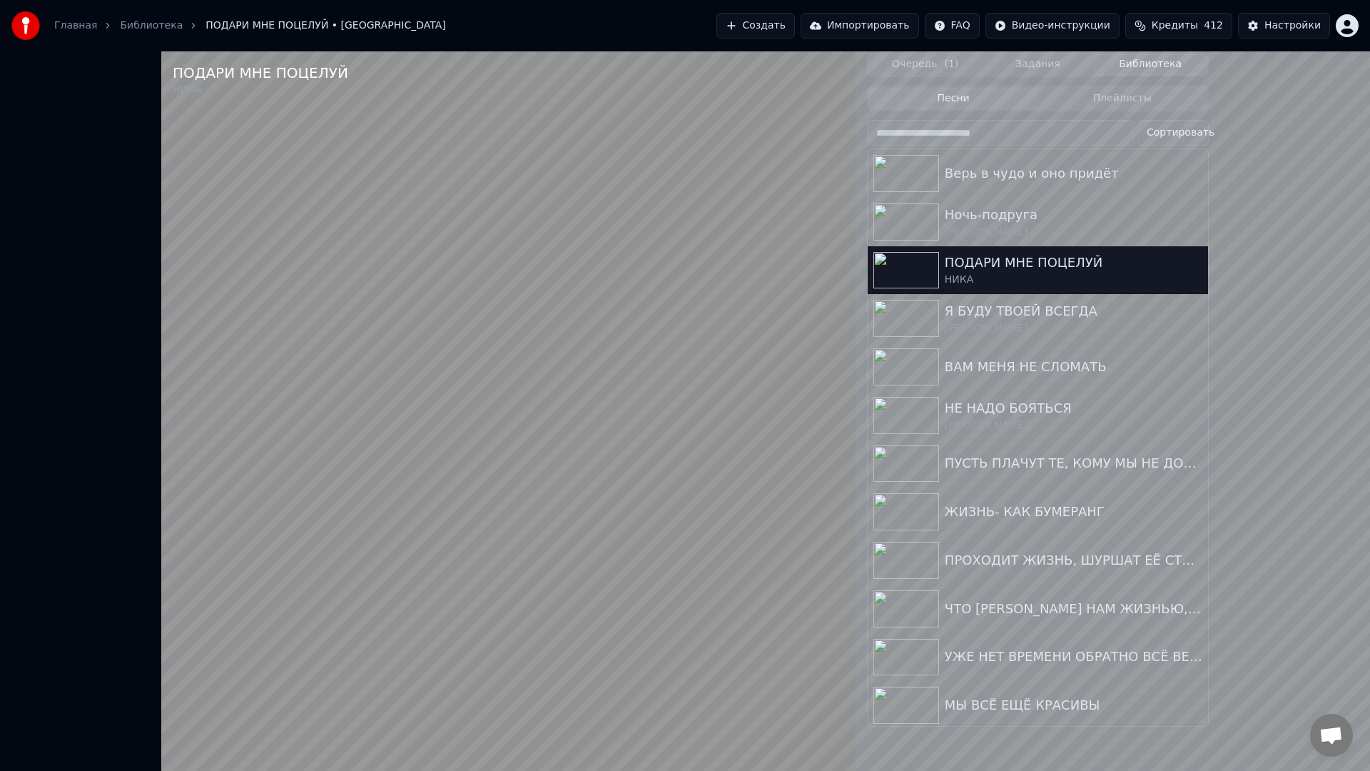
click at [384, 725] on video at bounding box center [508, 436] width 694 height 771
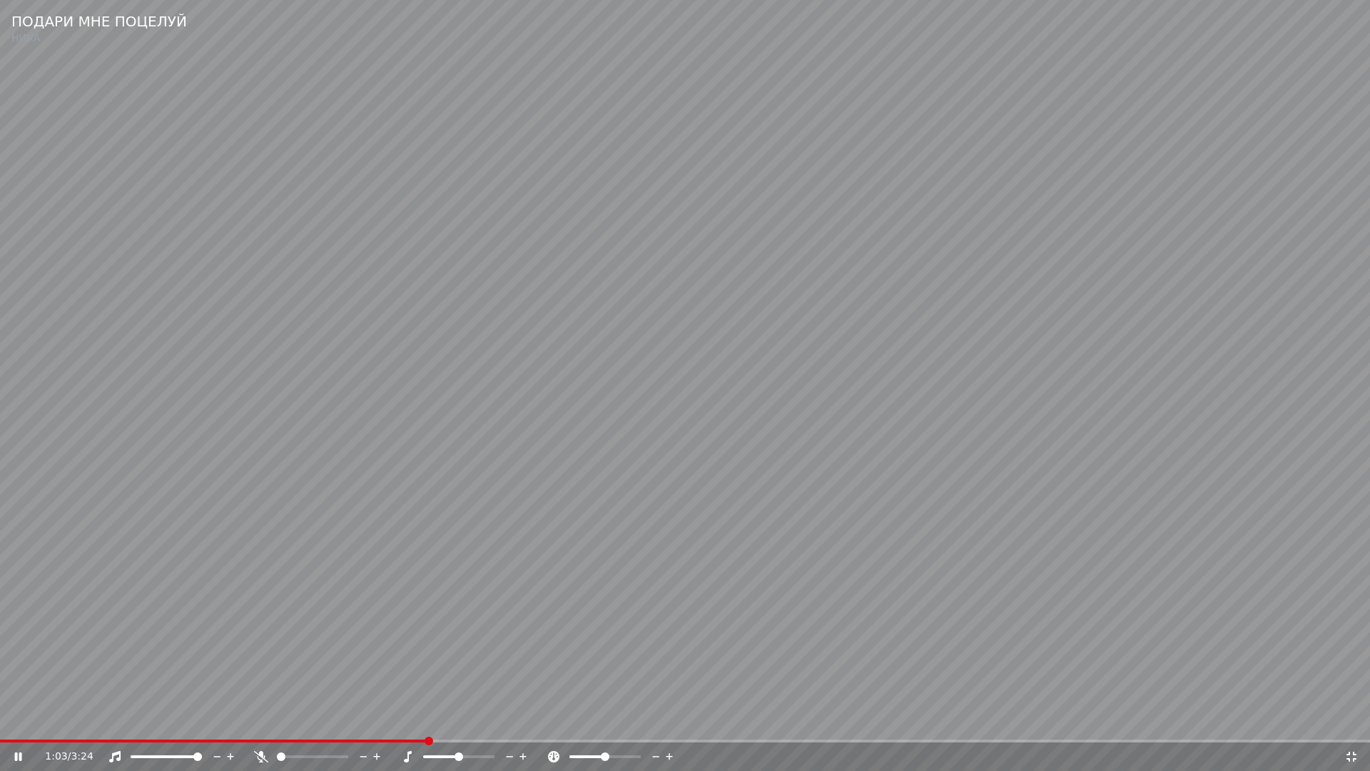
click at [385, 725] on span at bounding box center [213, 740] width 427 height 3
click at [711, 709] on video at bounding box center [685, 385] width 1370 height 771
click at [389, 725] on span at bounding box center [214, 740] width 429 height 3
click at [728, 703] on video at bounding box center [685, 385] width 1370 height 771
click at [818, 670] on video at bounding box center [685, 385] width 1370 height 771
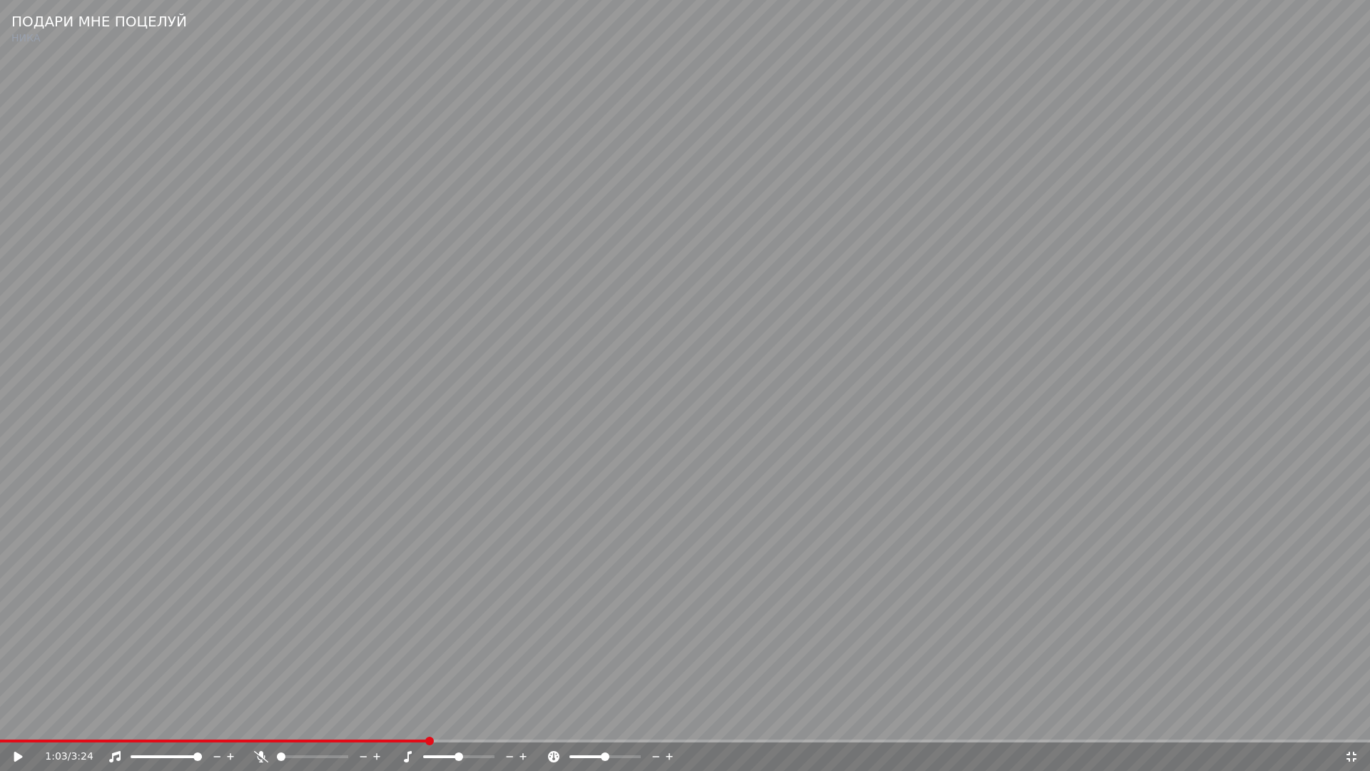
click at [1351, 725] on icon at bounding box center [1351, 756] width 14 height 11
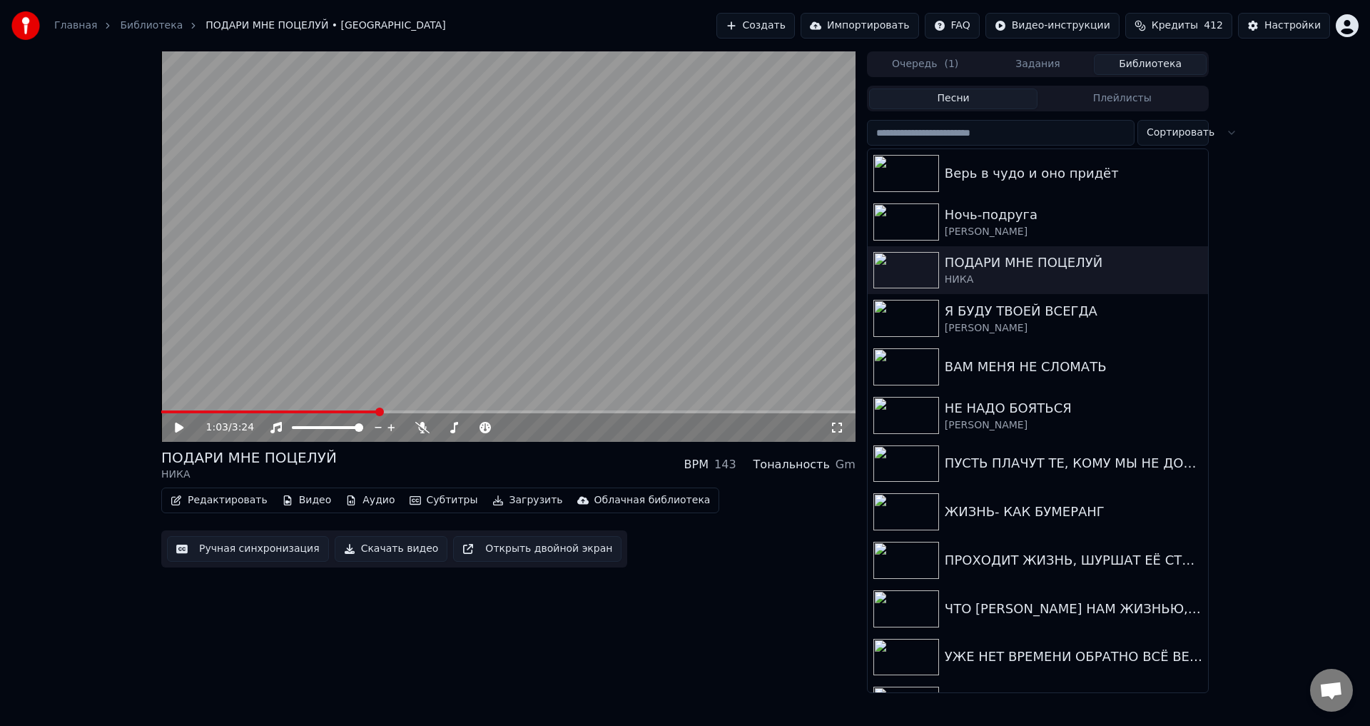
click at [257, 553] on button "Ручная синхронизация" at bounding box center [248, 549] width 162 height 26
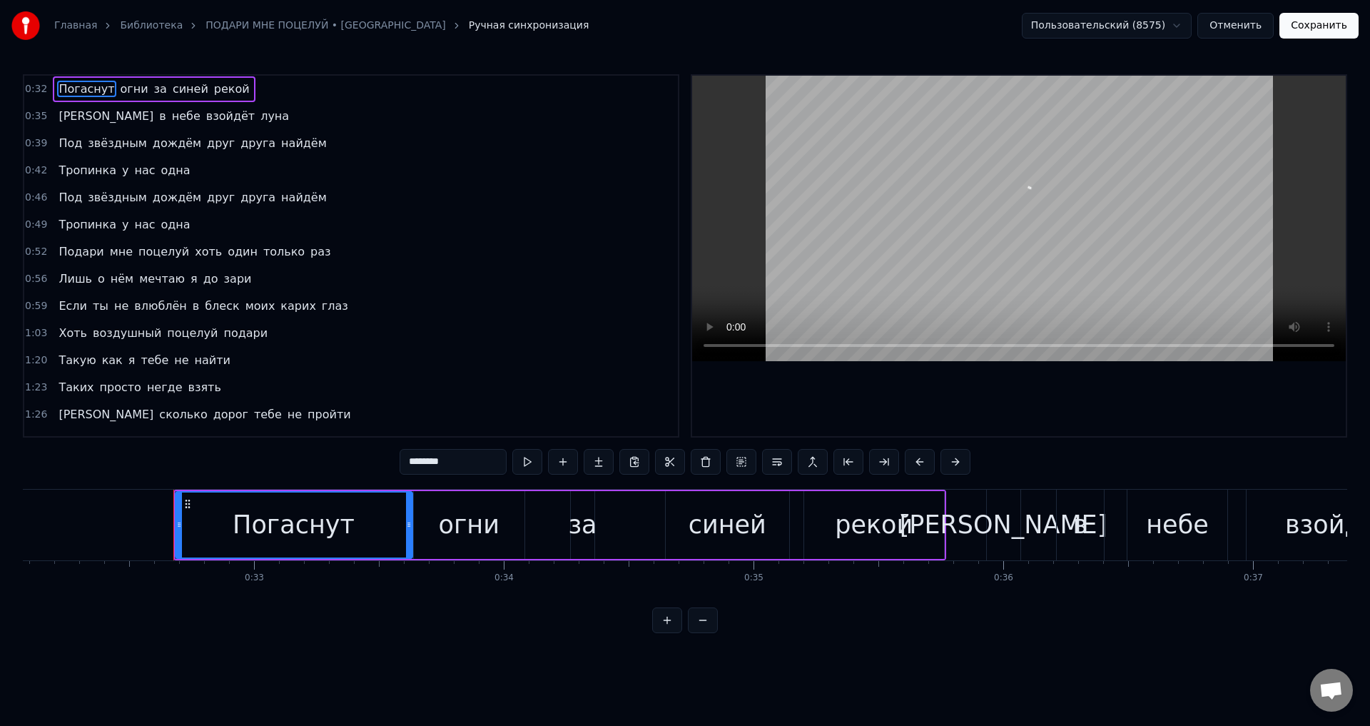
scroll to position [0, 8089]
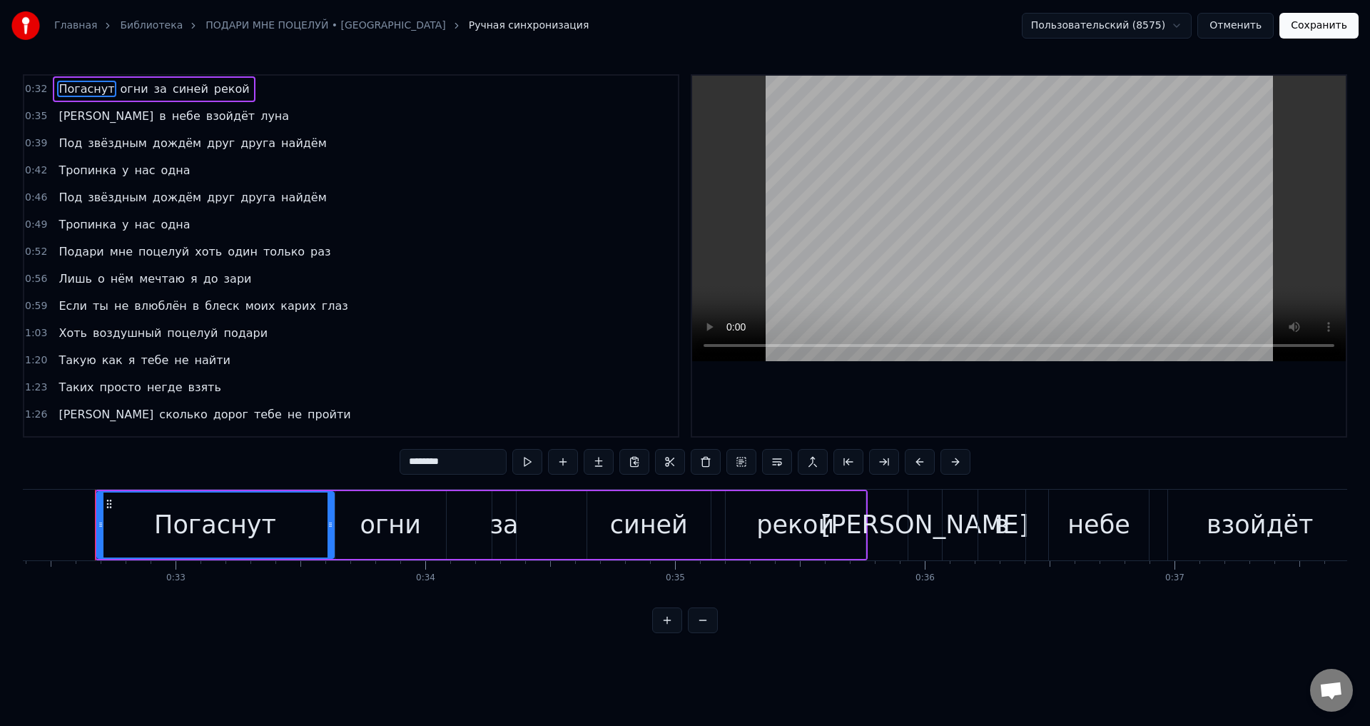
click at [57, 308] on span "Если" at bounding box center [72, 306] width 31 height 16
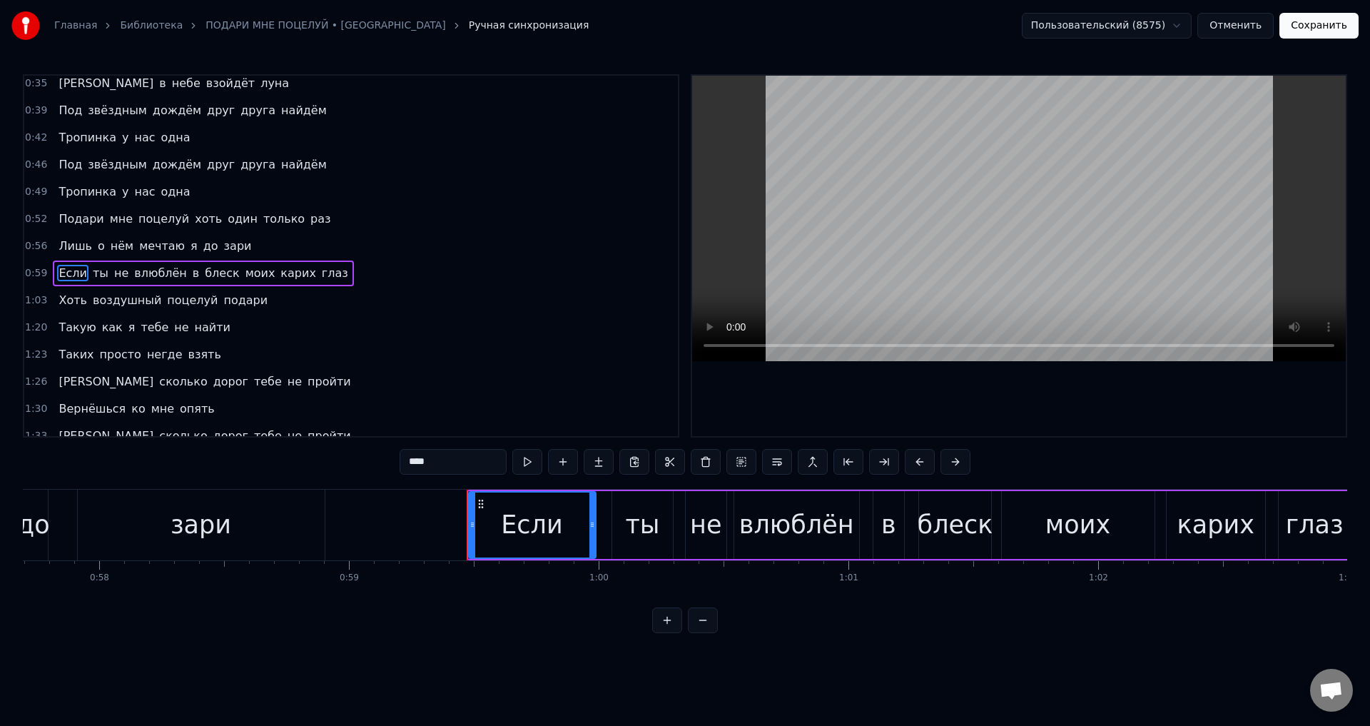
scroll to position [0, 14781]
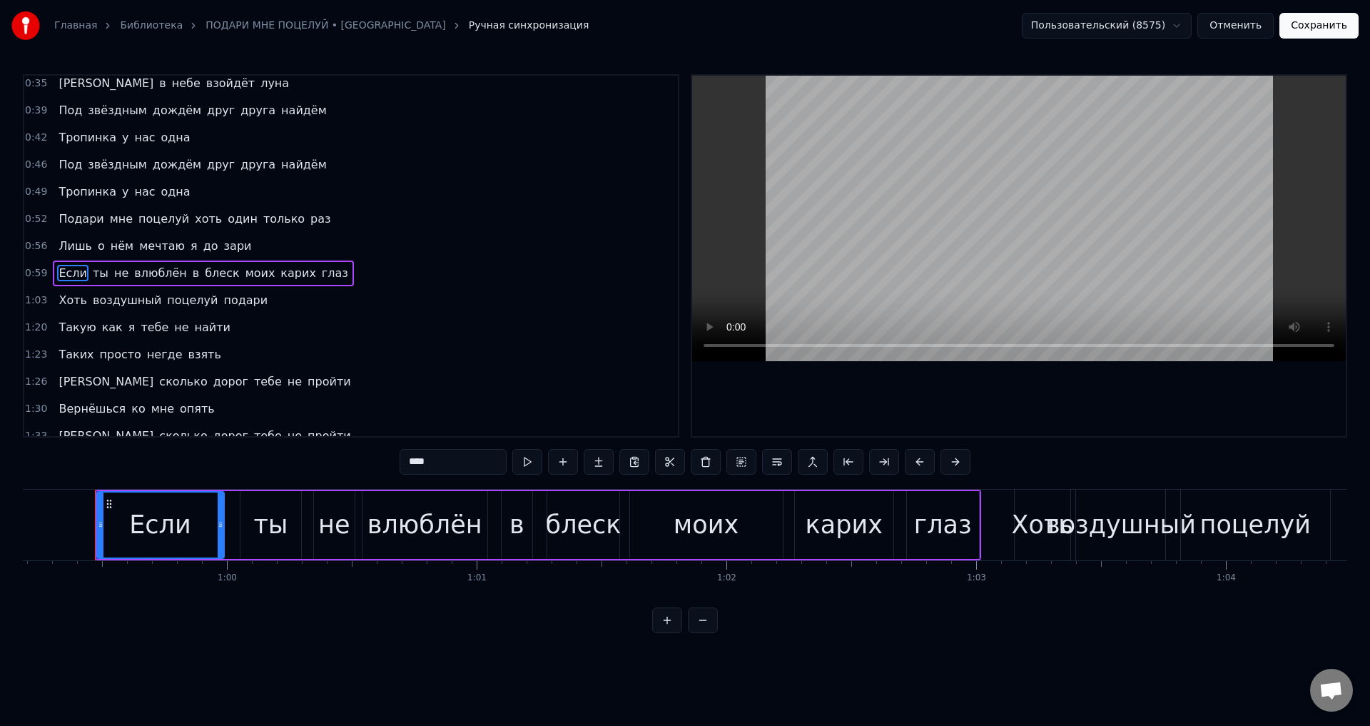
click at [821, 528] on div "карих" at bounding box center [844, 525] width 77 height 38
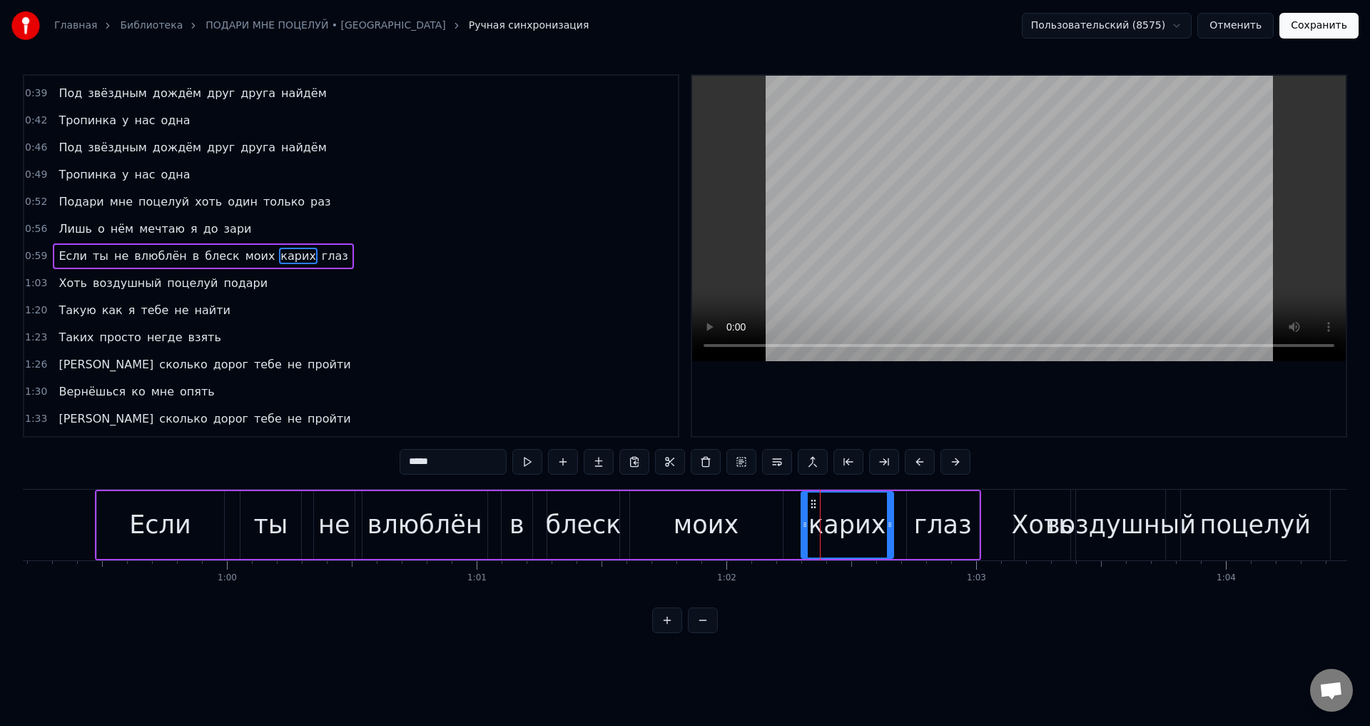
click at [805, 526] on icon at bounding box center [805, 524] width 6 height 11
click at [761, 521] on div "моих" at bounding box center [706, 525] width 153 height 68
type input "****"
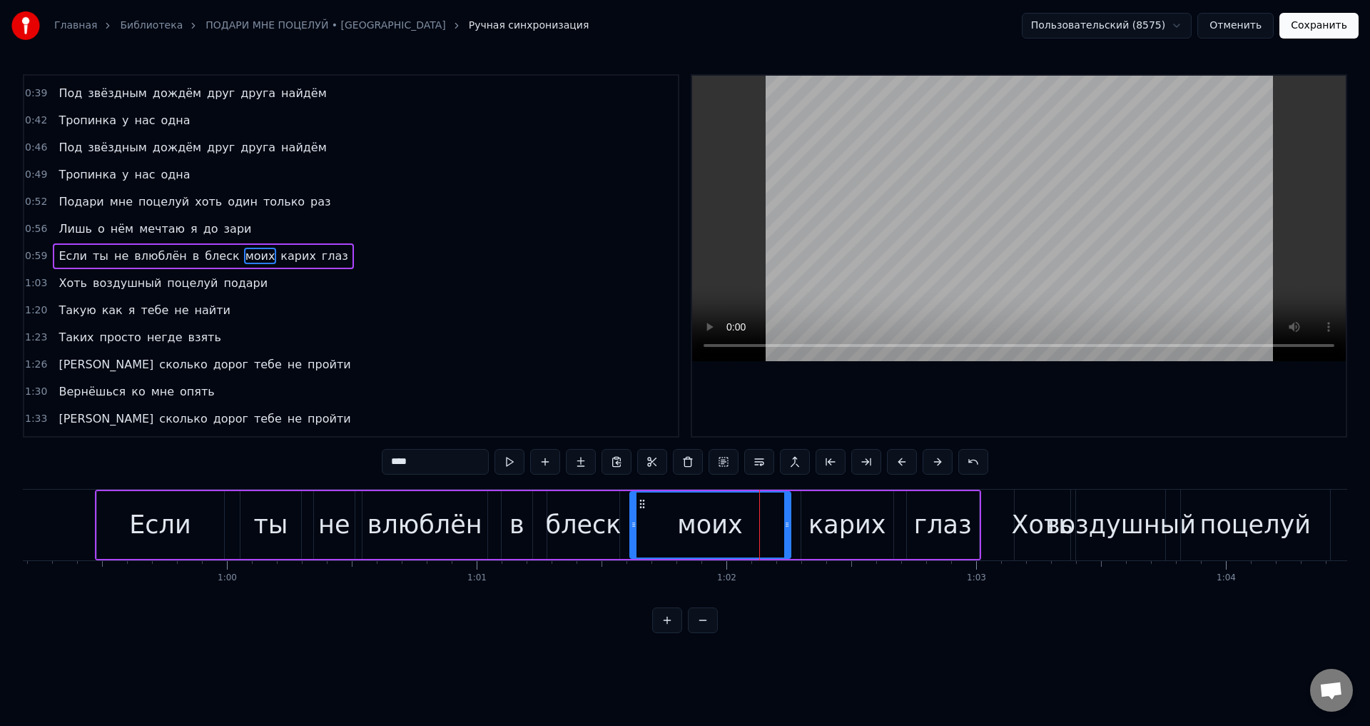
drag, startPoint x: 780, startPoint y: 524, endPoint x: 748, endPoint y: 514, distance: 33.6
click at [789, 524] on icon at bounding box center [787, 524] width 6 height 11
click at [714, 513] on div "моих" at bounding box center [710, 525] width 65 height 38
click at [1333, 29] on button "Сохранить" at bounding box center [1318, 26] width 79 height 26
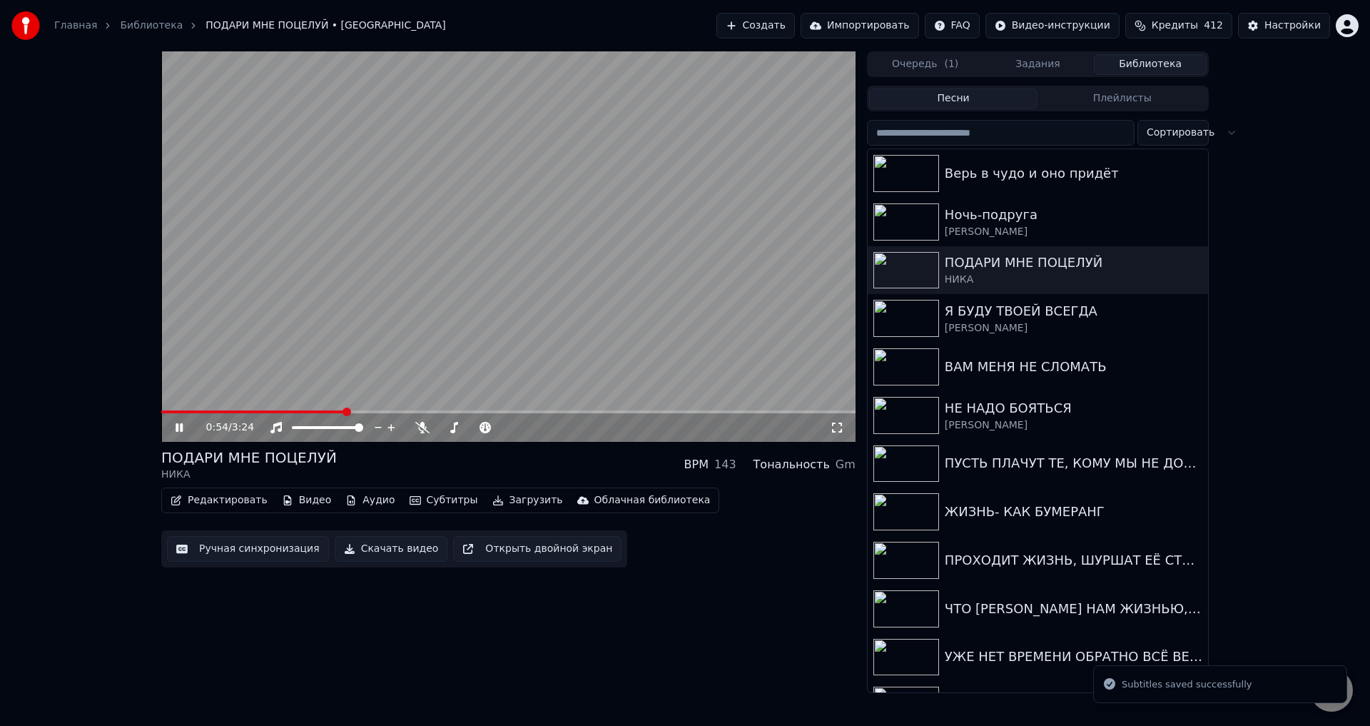
click at [345, 412] on span at bounding box center [508, 411] width 694 height 3
click at [323, 411] on span at bounding box center [252, 411] width 183 height 3
click at [835, 431] on icon at bounding box center [837, 427] width 14 height 11
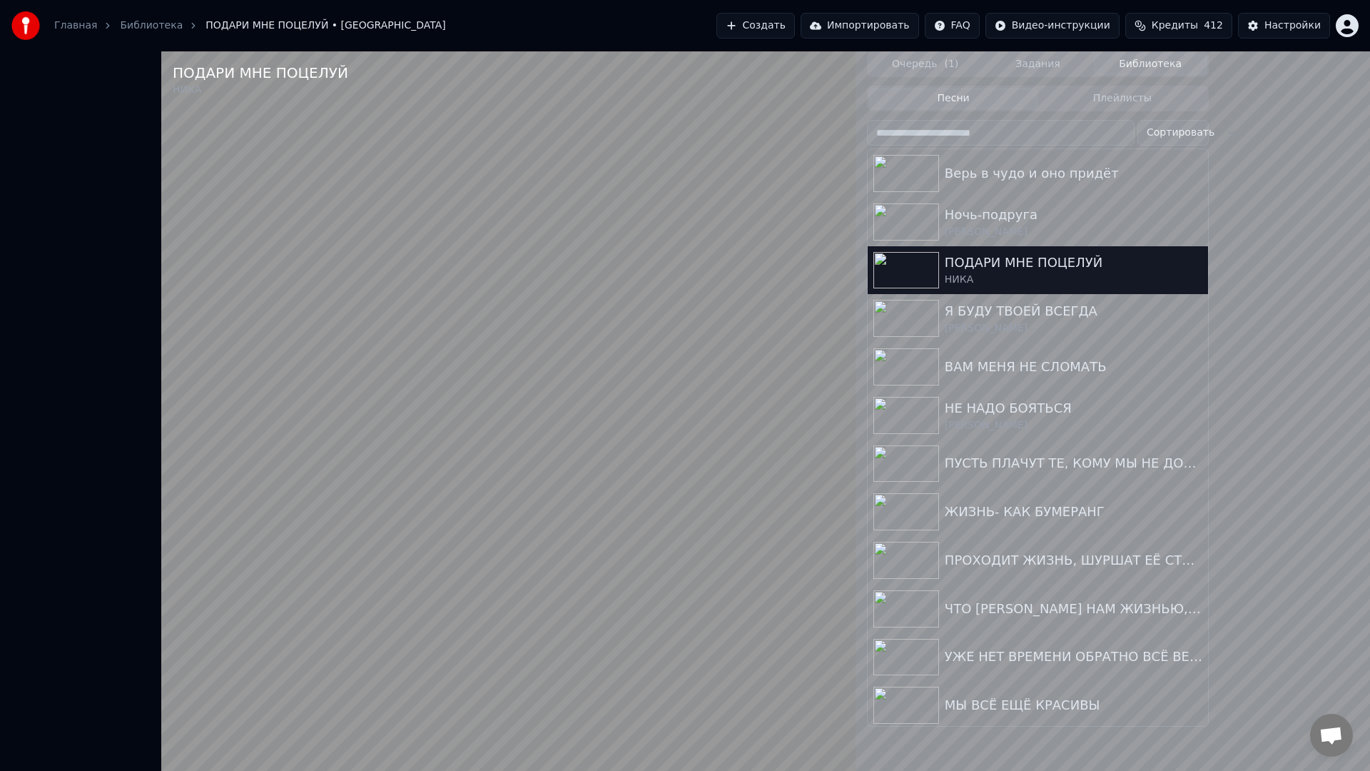
drag, startPoint x: 753, startPoint y: 644, endPoint x: 1091, endPoint y: 647, distance: 338.2
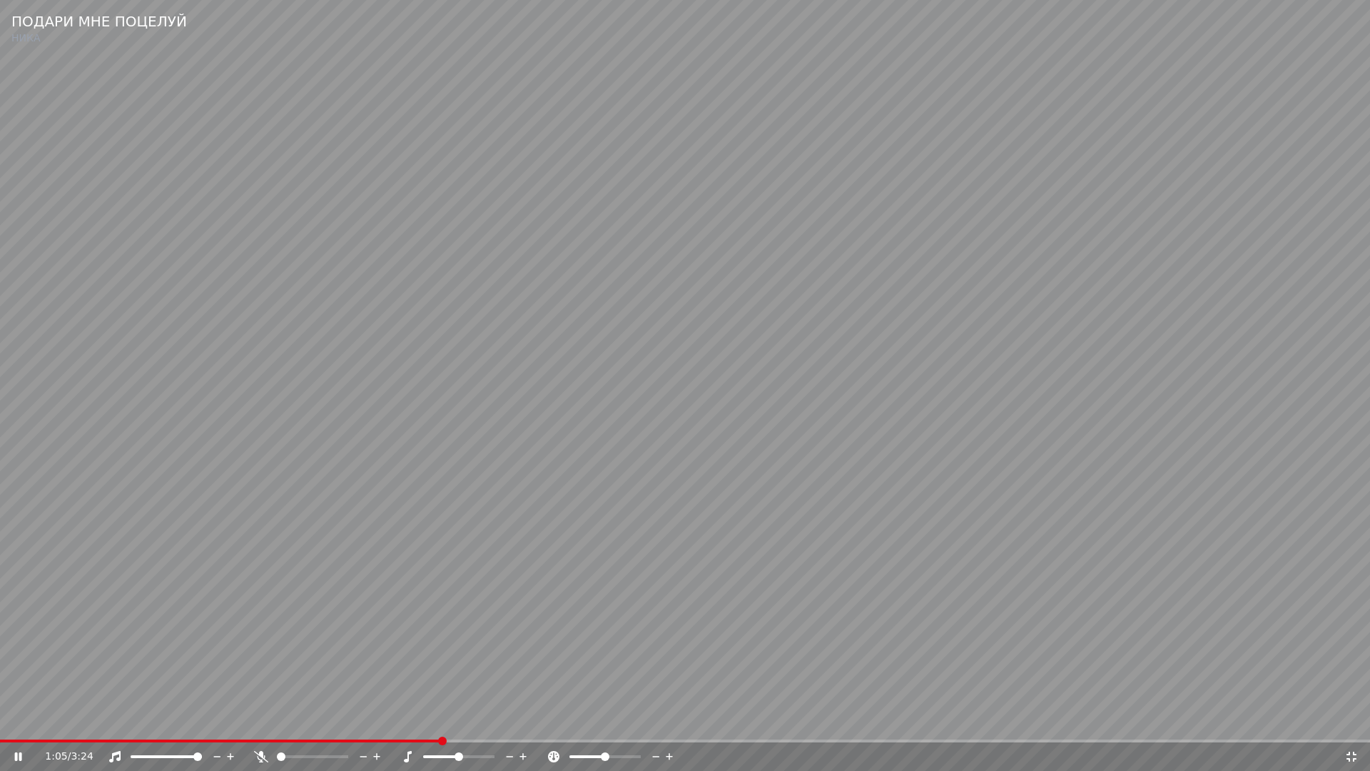
click at [754, 644] on video at bounding box center [685, 385] width 1370 height 771
click at [1348, 725] on icon at bounding box center [1352, 756] width 10 height 10
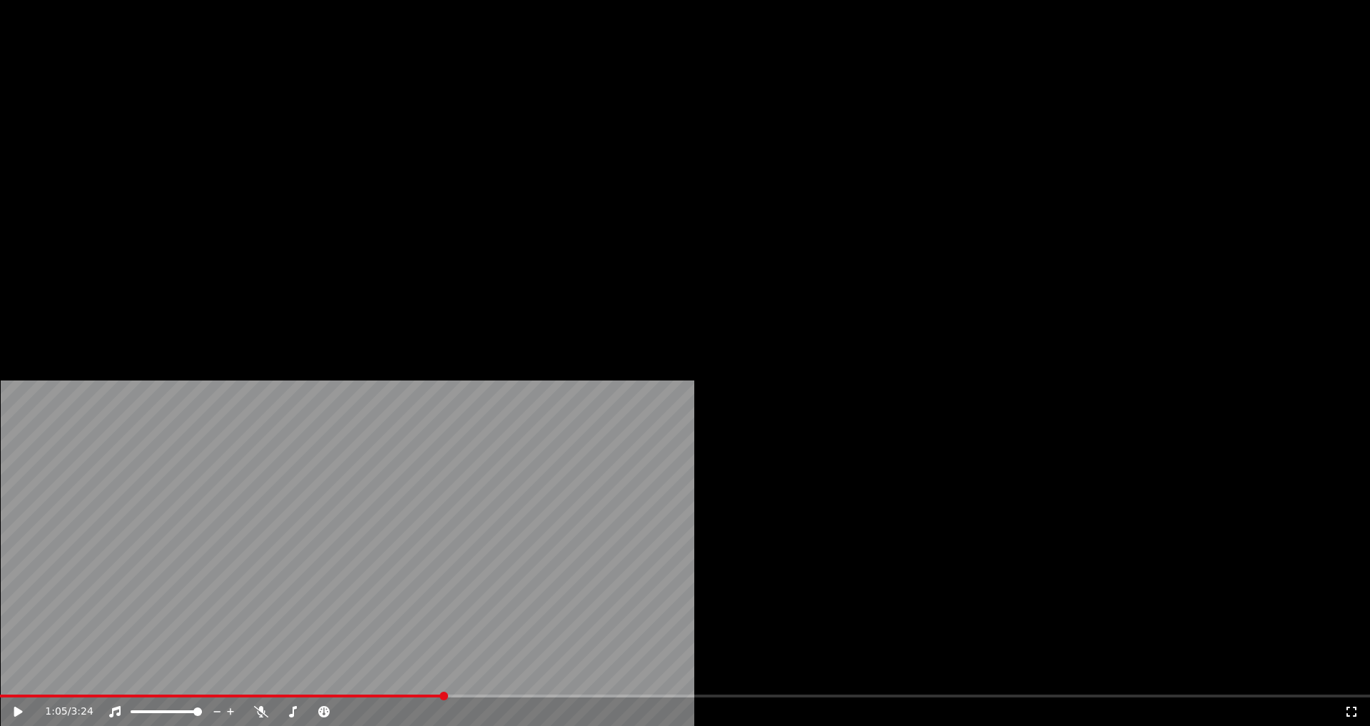
click at [204, 120] on button "Редактировать" at bounding box center [219, 110] width 108 height 20
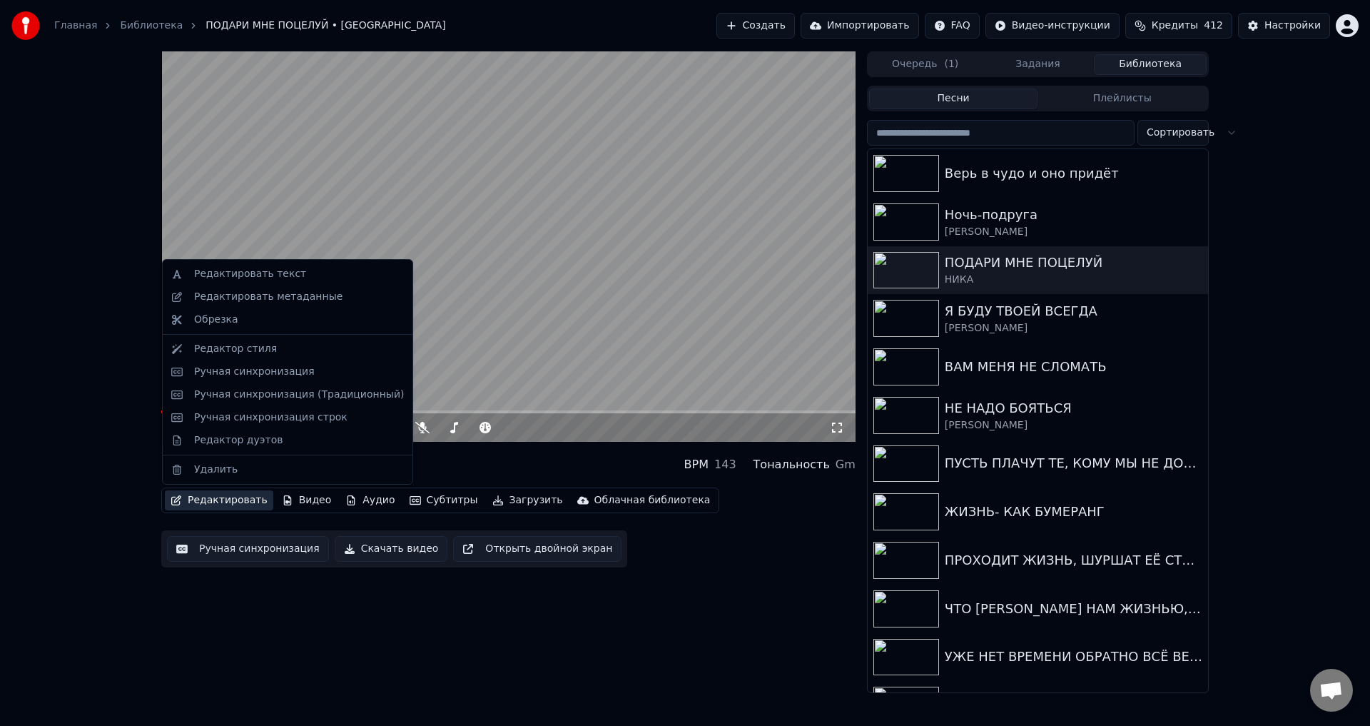
click at [221, 546] on button "Ручная синхронизация" at bounding box center [248, 549] width 162 height 26
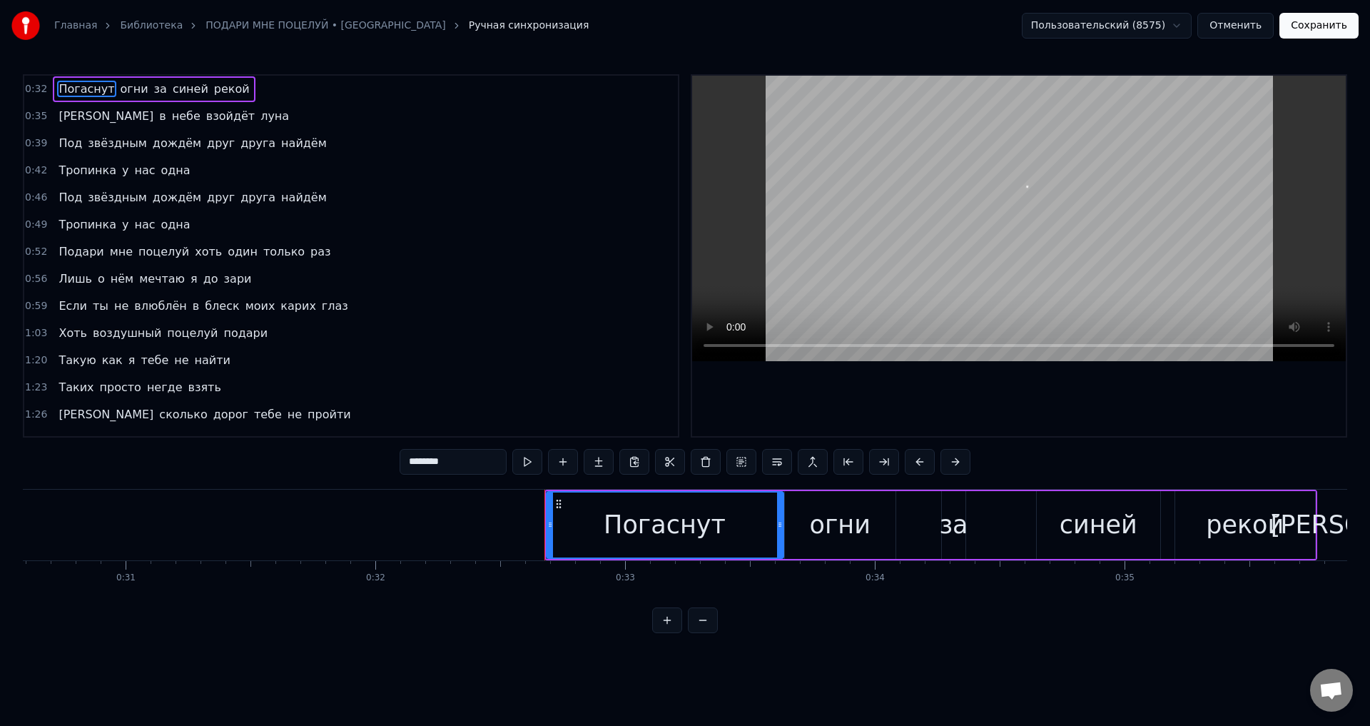
scroll to position [0, 8089]
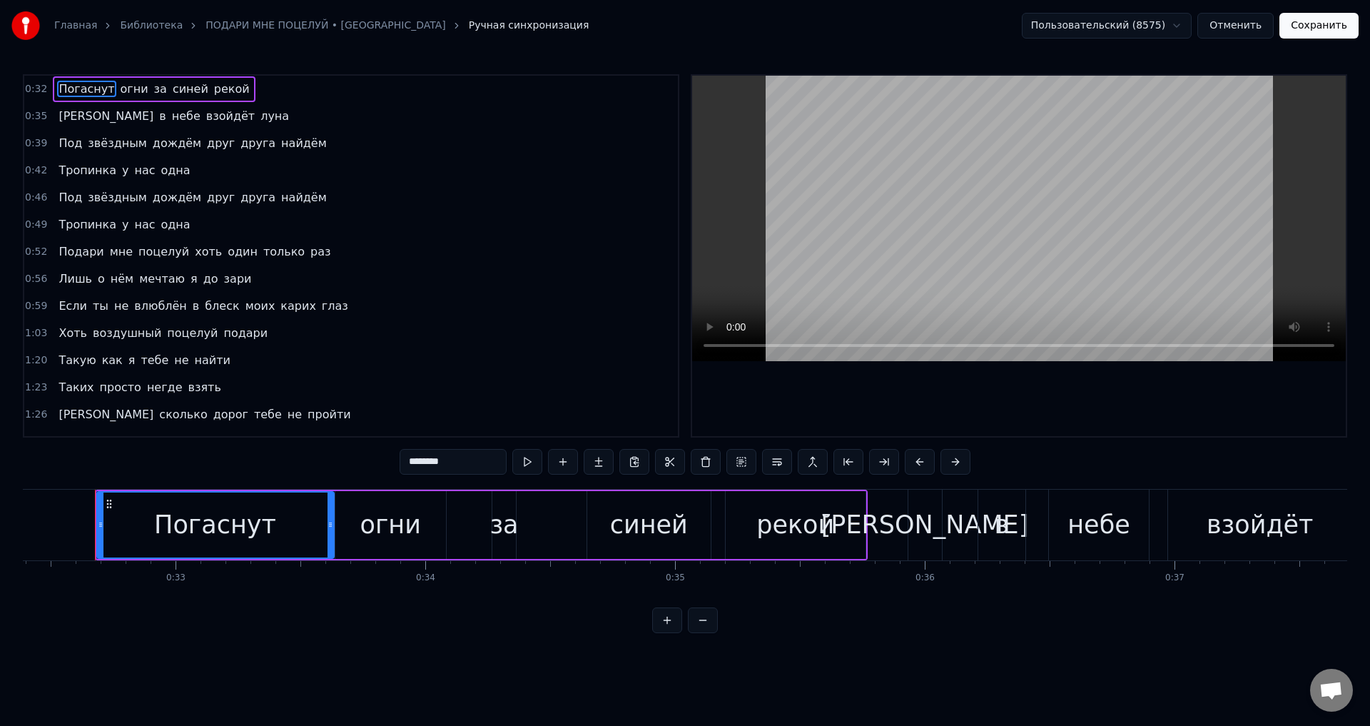
click at [63, 310] on span "Если" at bounding box center [72, 306] width 31 height 16
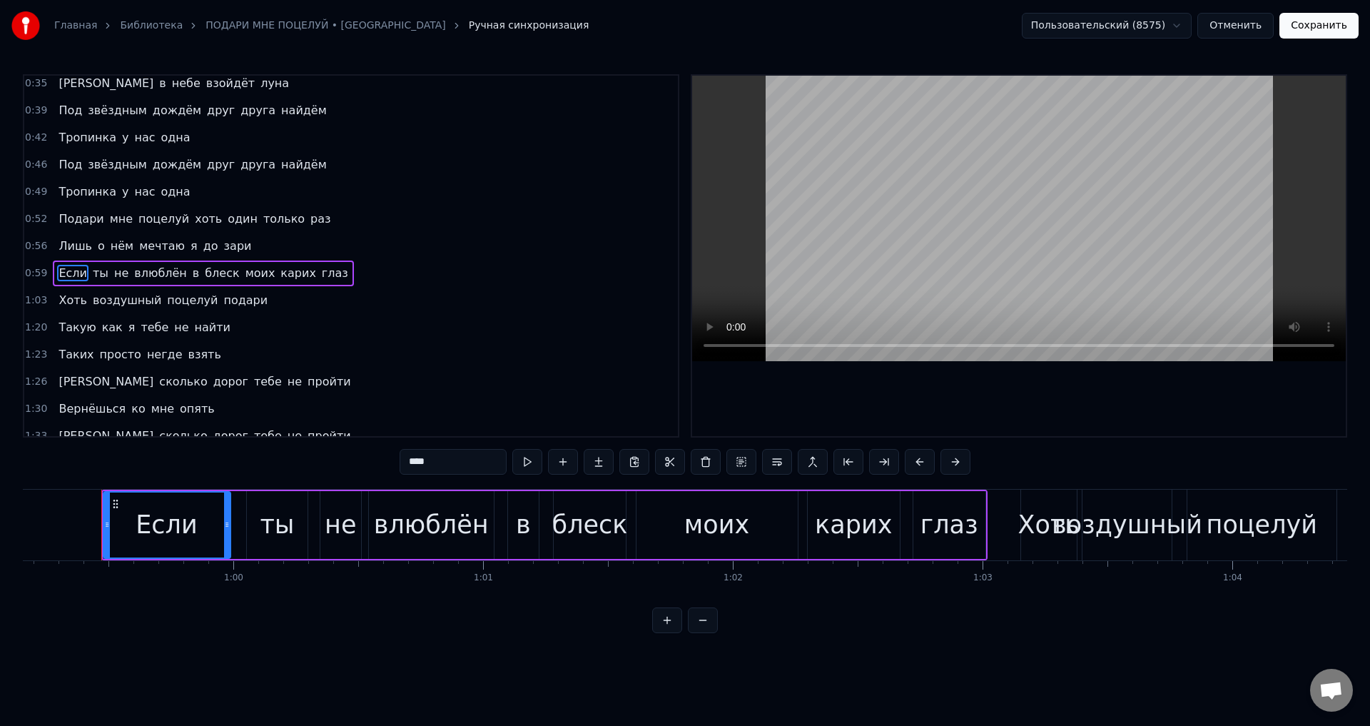
scroll to position [0, 14781]
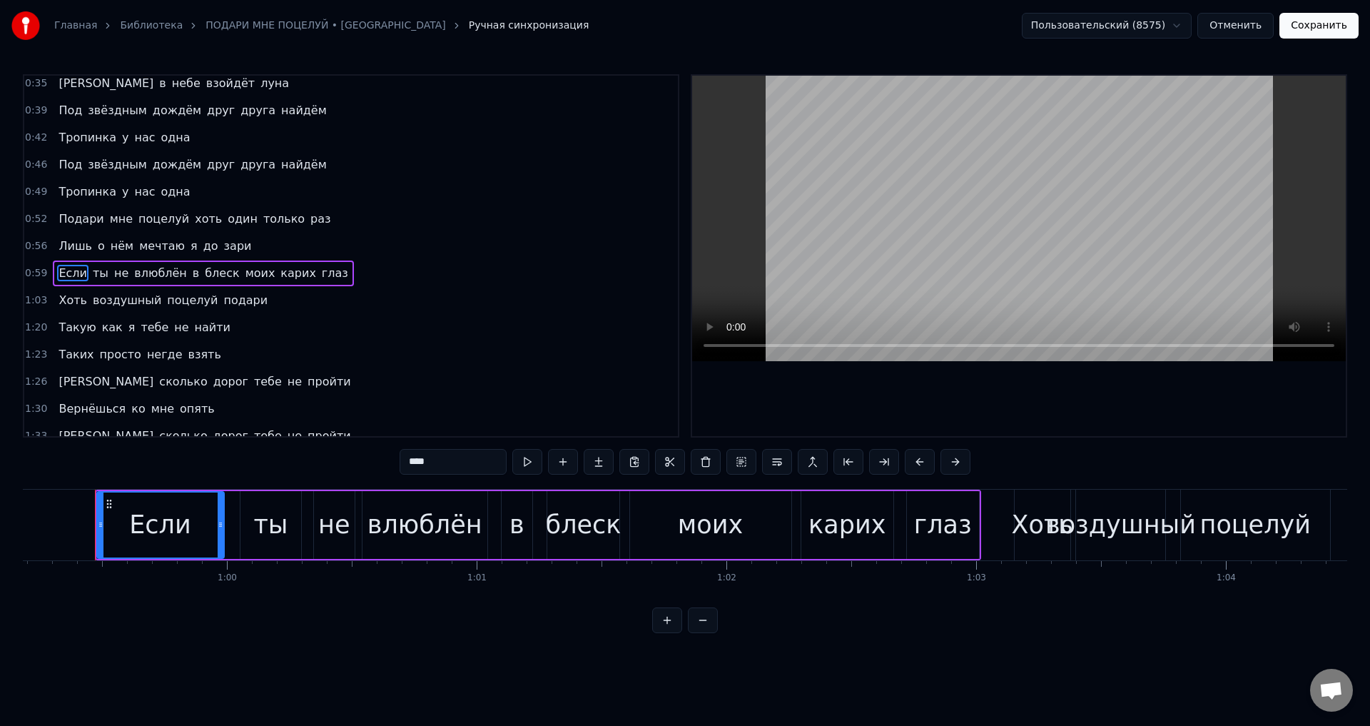
click at [851, 543] on div "карих" at bounding box center [846, 525] width 77 height 38
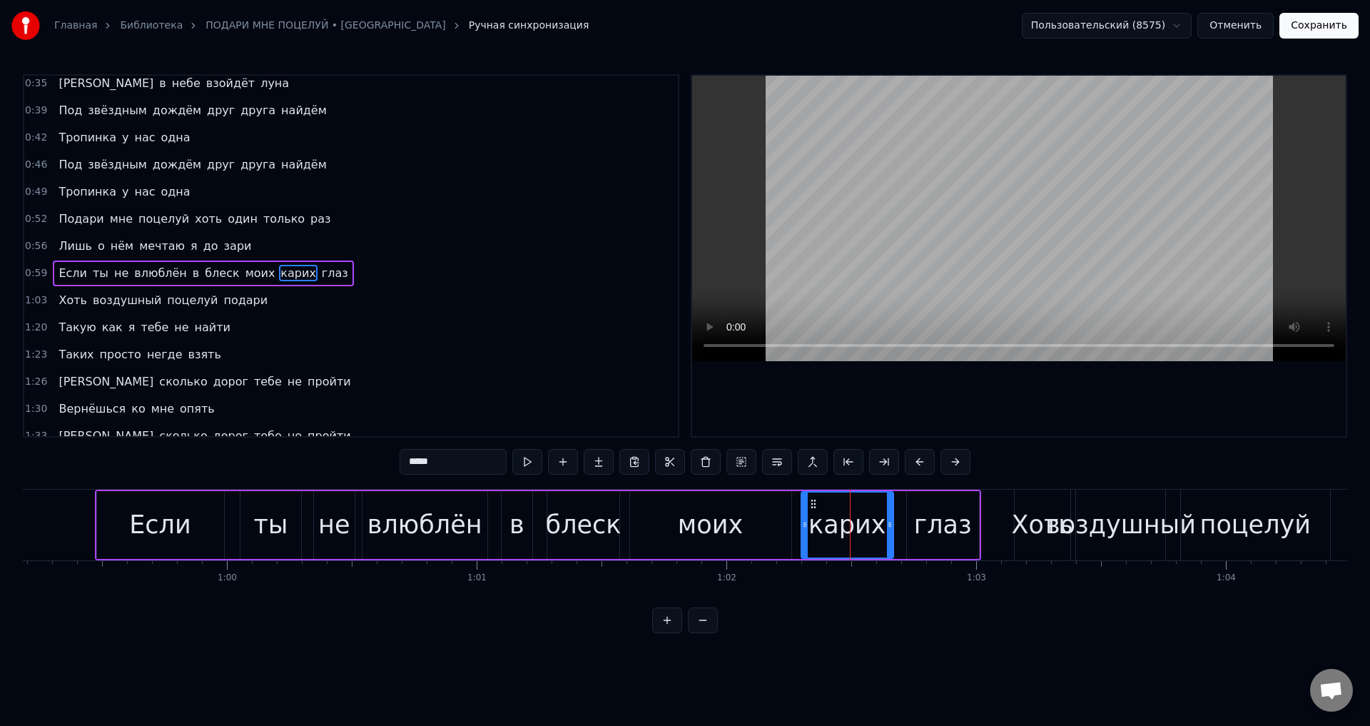
scroll to position [50, 0]
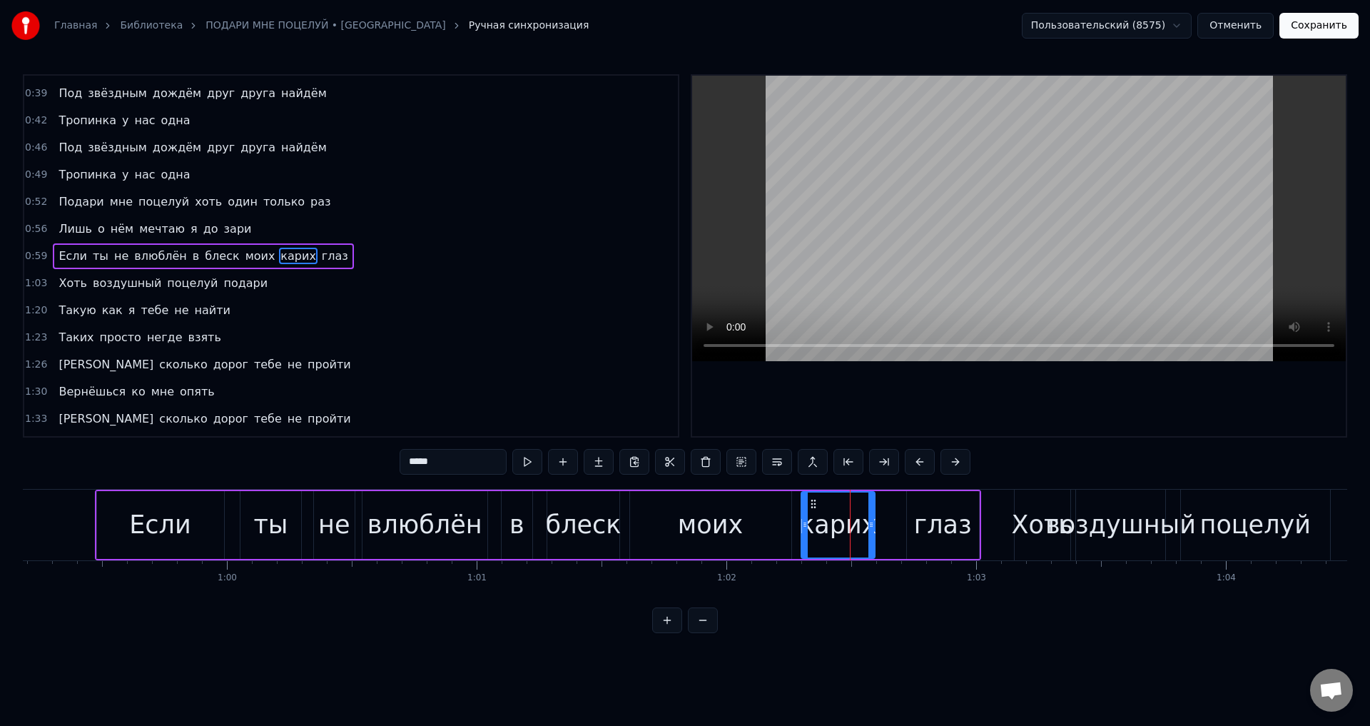
drag, startPoint x: 891, startPoint y: 539, endPoint x: 873, endPoint y: 539, distance: 18.6
click at [873, 539] on div at bounding box center [871, 524] width 6 height 65
click at [937, 534] on div "глаз" at bounding box center [943, 525] width 58 height 38
type input "****"
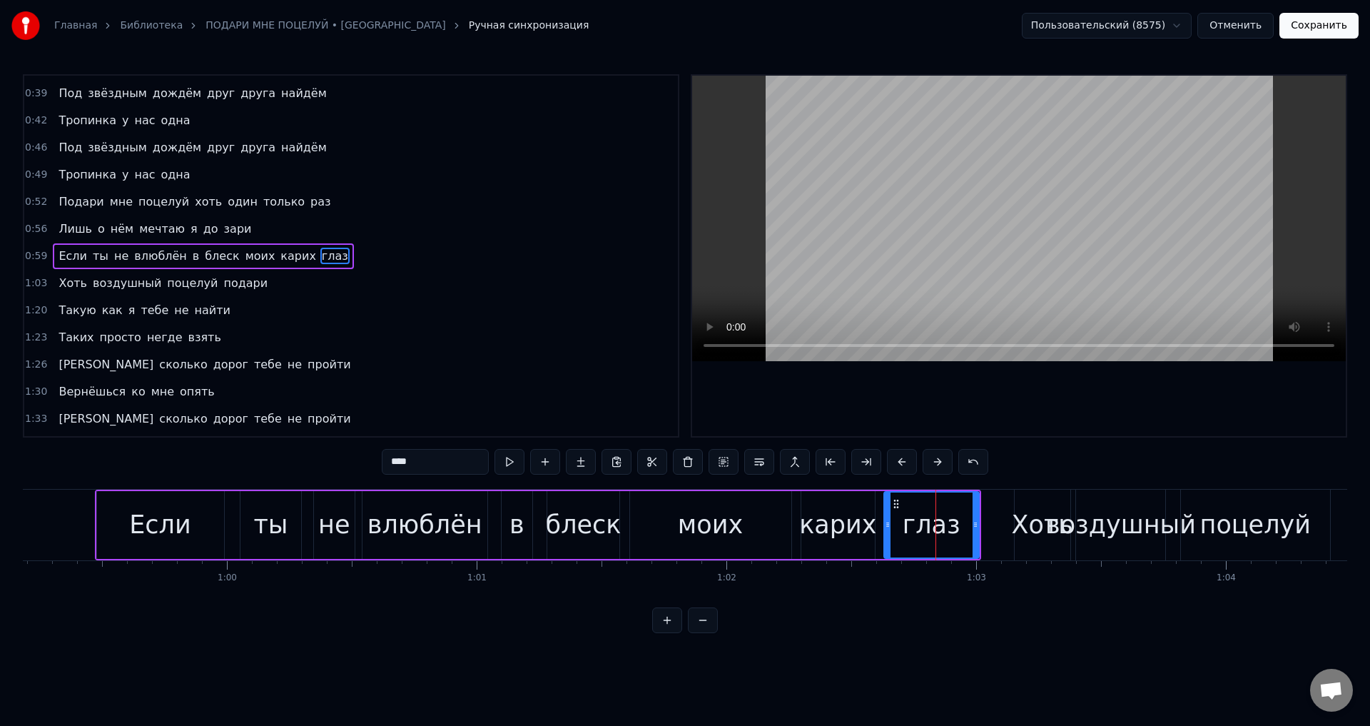
drag, startPoint x: 909, startPoint y: 527, endPoint x: 886, endPoint y: 525, distance: 22.9
click at [886, 525] on icon at bounding box center [888, 524] width 6 height 11
click at [1328, 22] on button "Сохранить" at bounding box center [1318, 26] width 79 height 26
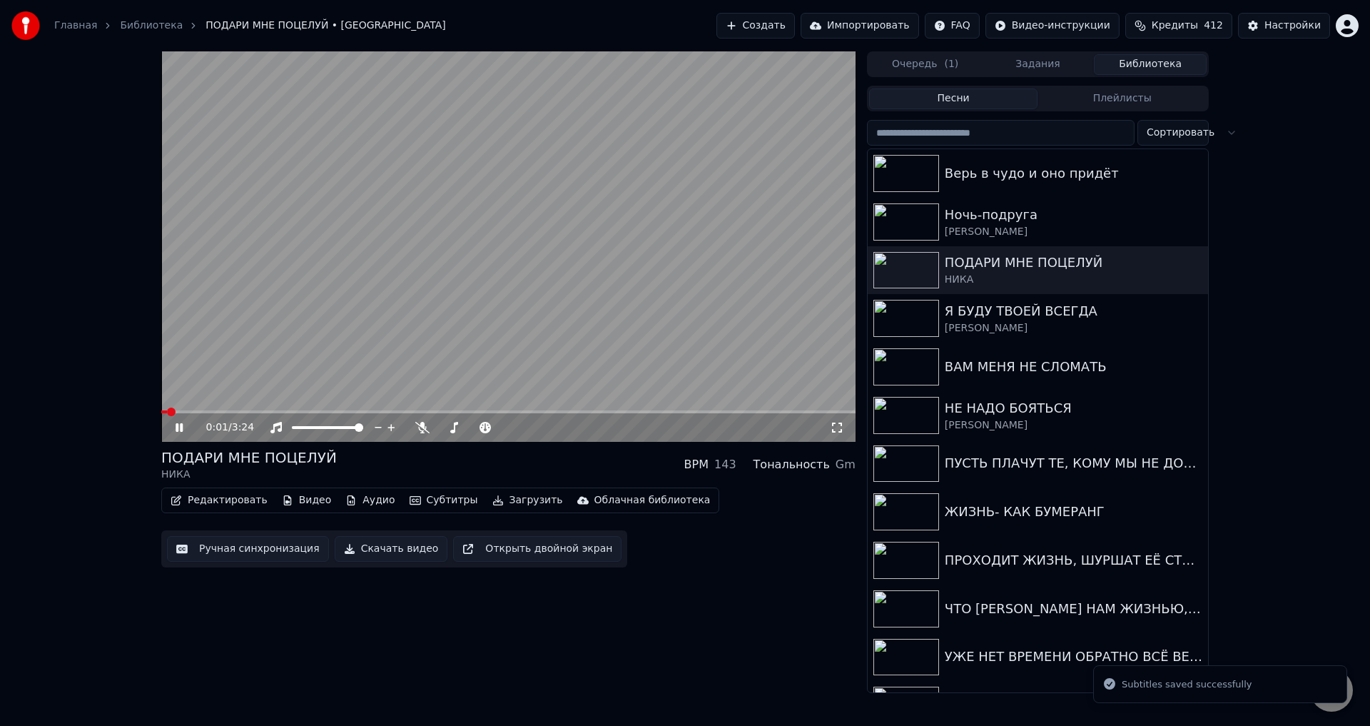
click at [350, 410] on span at bounding box center [508, 411] width 694 height 3
click at [334, 412] on span at bounding box center [256, 411] width 191 height 3
click at [836, 428] on icon at bounding box center [837, 427] width 14 height 11
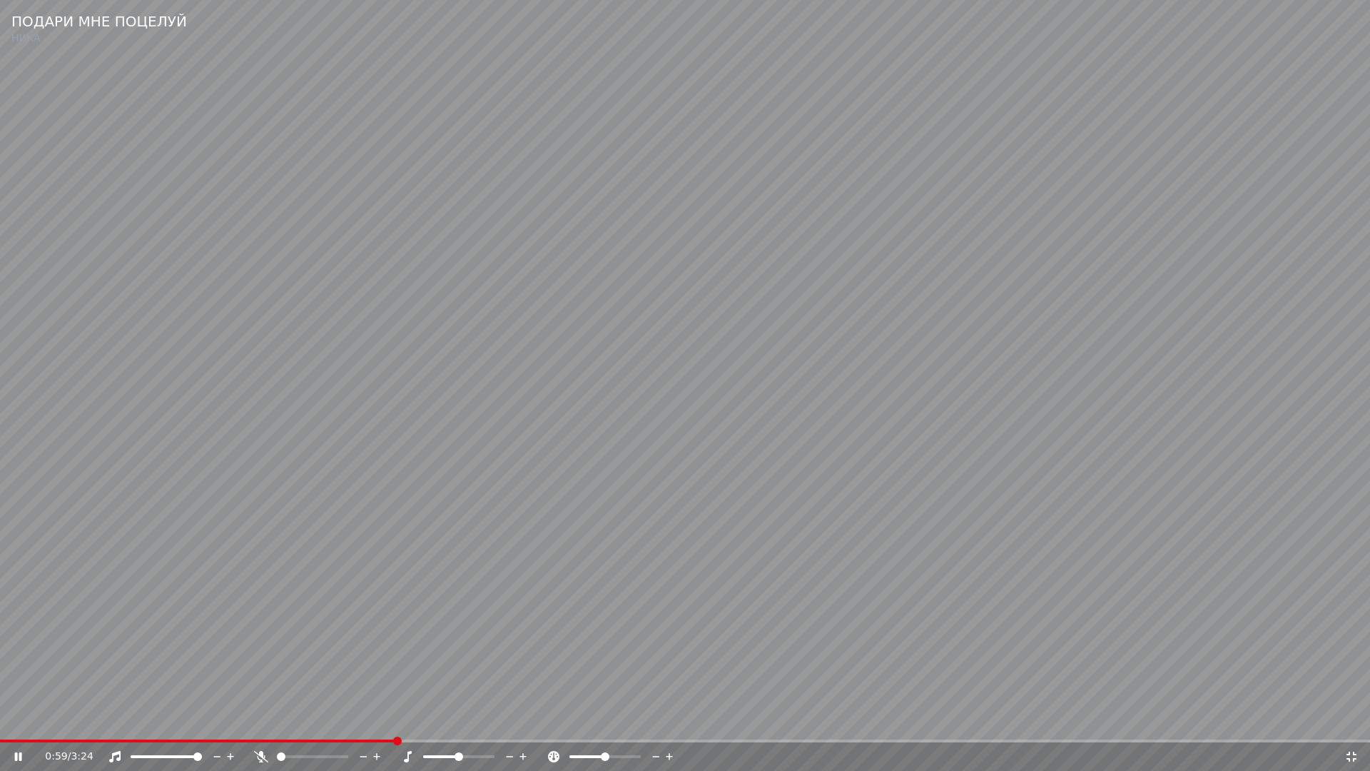
click at [393, 725] on span at bounding box center [198, 740] width 396 height 3
click at [697, 654] on video at bounding box center [685, 385] width 1370 height 771
click at [1352, 725] on icon at bounding box center [1351, 756] width 14 height 11
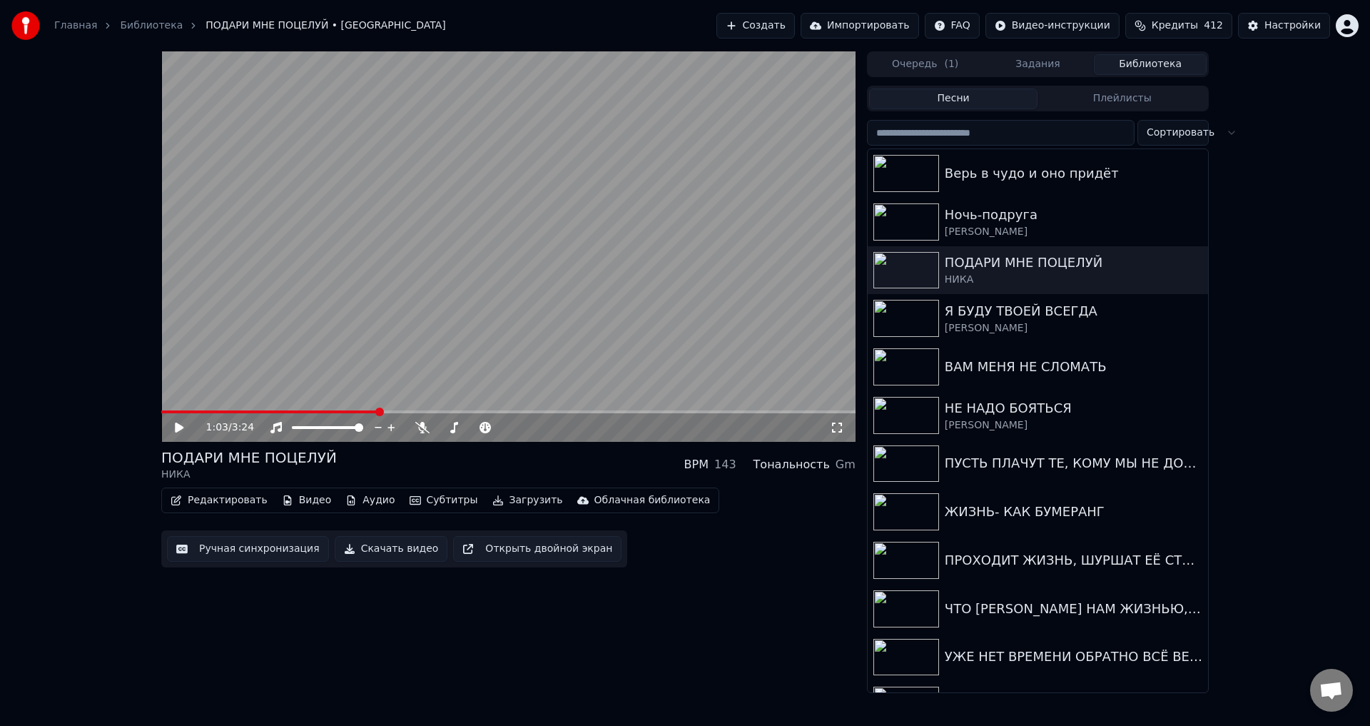
click at [220, 547] on button "Ручная синхронизация" at bounding box center [248, 549] width 162 height 26
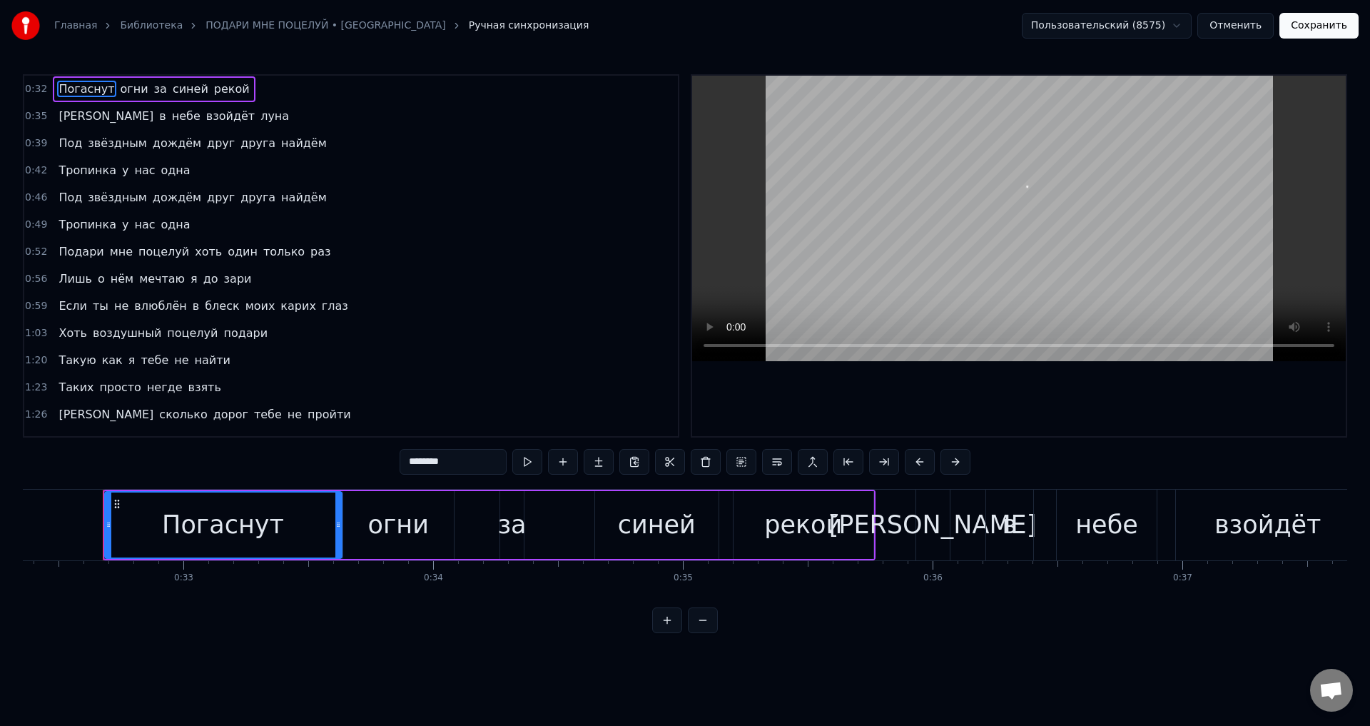
scroll to position [0, 8089]
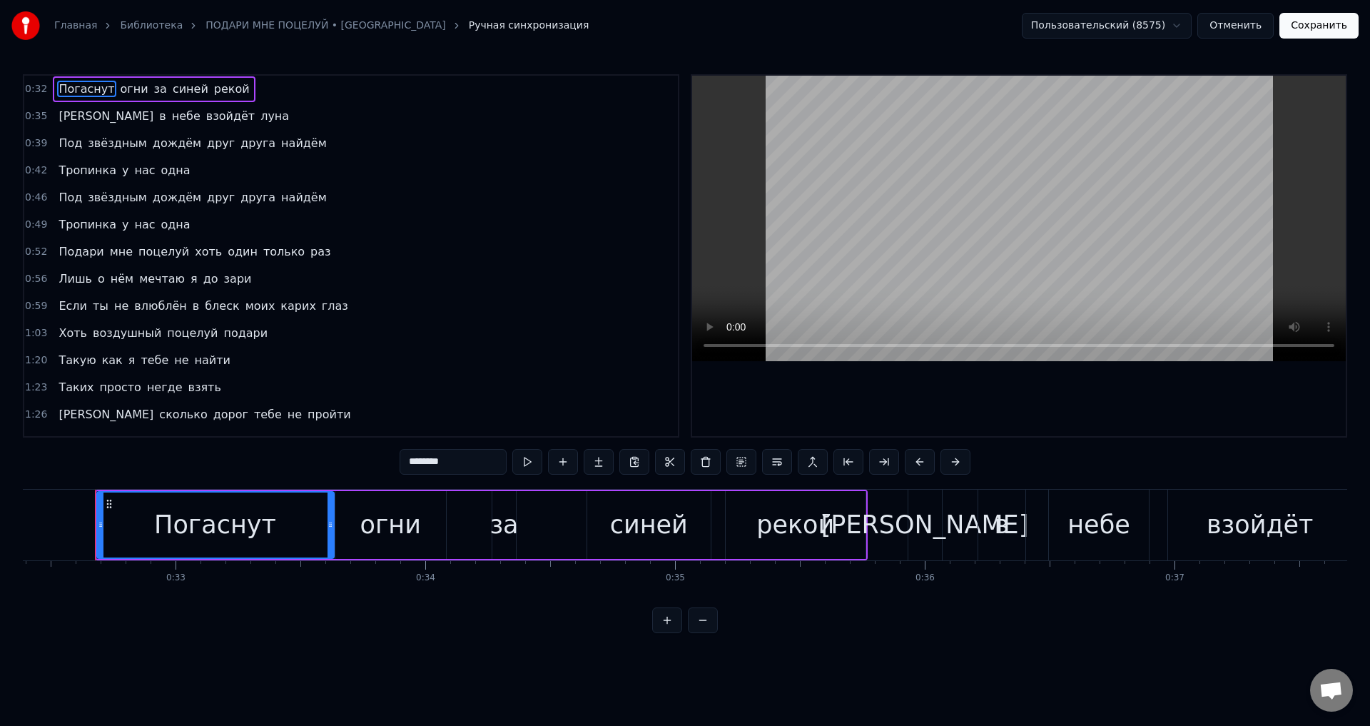
click at [244, 305] on span "моих" at bounding box center [260, 306] width 33 height 16
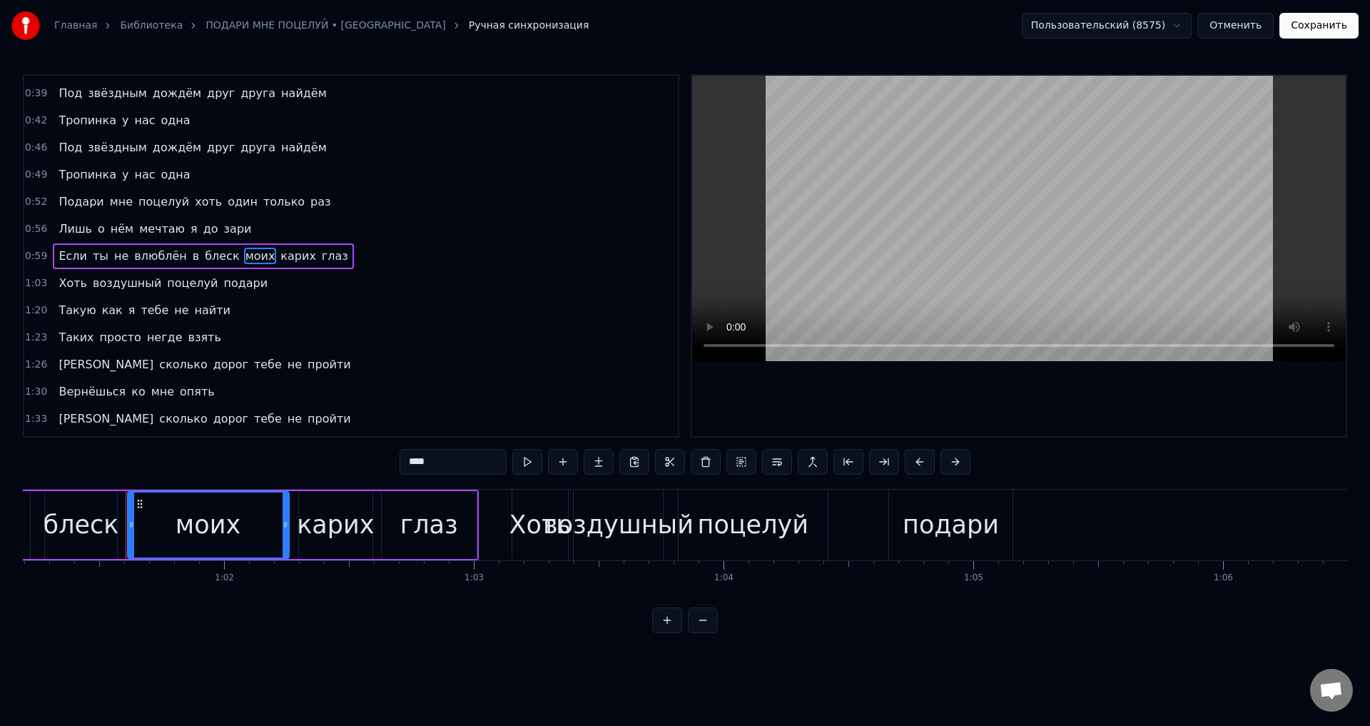
scroll to position [0, 15314]
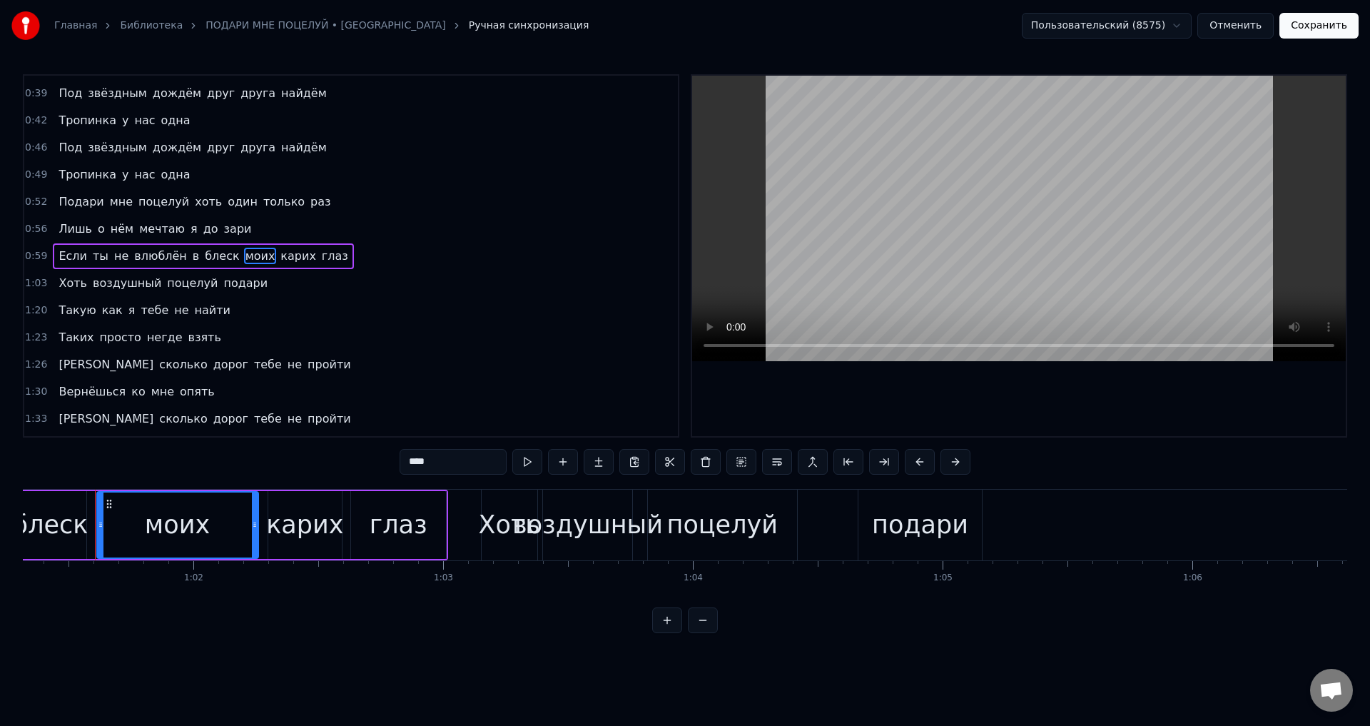
click at [180, 534] on div "моих" at bounding box center [177, 525] width 65 height 38
drag, startPoint x: 255, startPoint y: 530, endPoint x: 233, endPoint y: 532, distance: 21.5
click at [233, 532] on div at bounding box center [233, 524] width 6 height 65
click at [300, 522] on div "карих" at bounding box center [304, 525] width 77 height 38
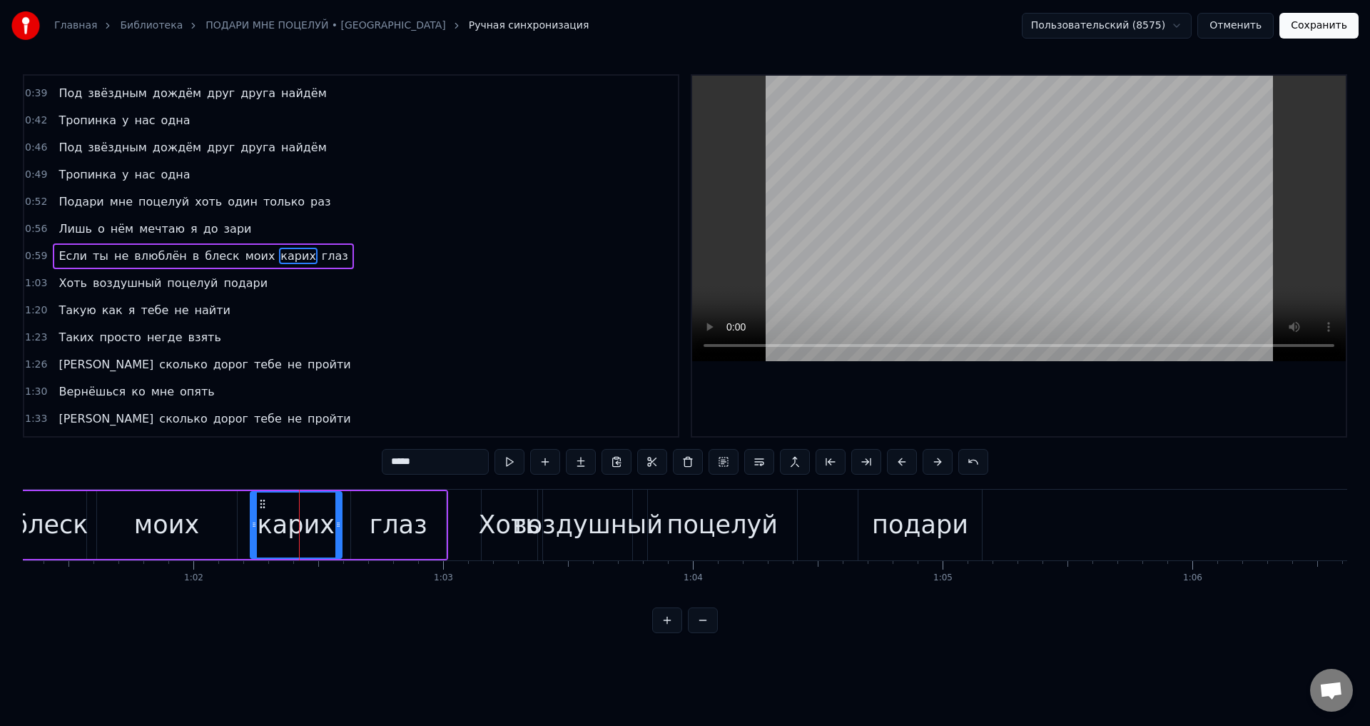
drag, startPoint x: 271, startPoint y: 528, endPoint x: 253, endPoint y: 527, distance: 17.9
click at [253, 527] on icon at bounding box center [254, 524] width 6 height 11
drag, startPoint x: 336, startPoint y: 527, endPoint x: 324, endPoint y: 527, distance: 12.1
click at [324, 527] on icon at bounding box center [326, 524] width 6 height 11
click at [369, 526] on div "глаз" at bounding box center [398, 525] width 95 height 68
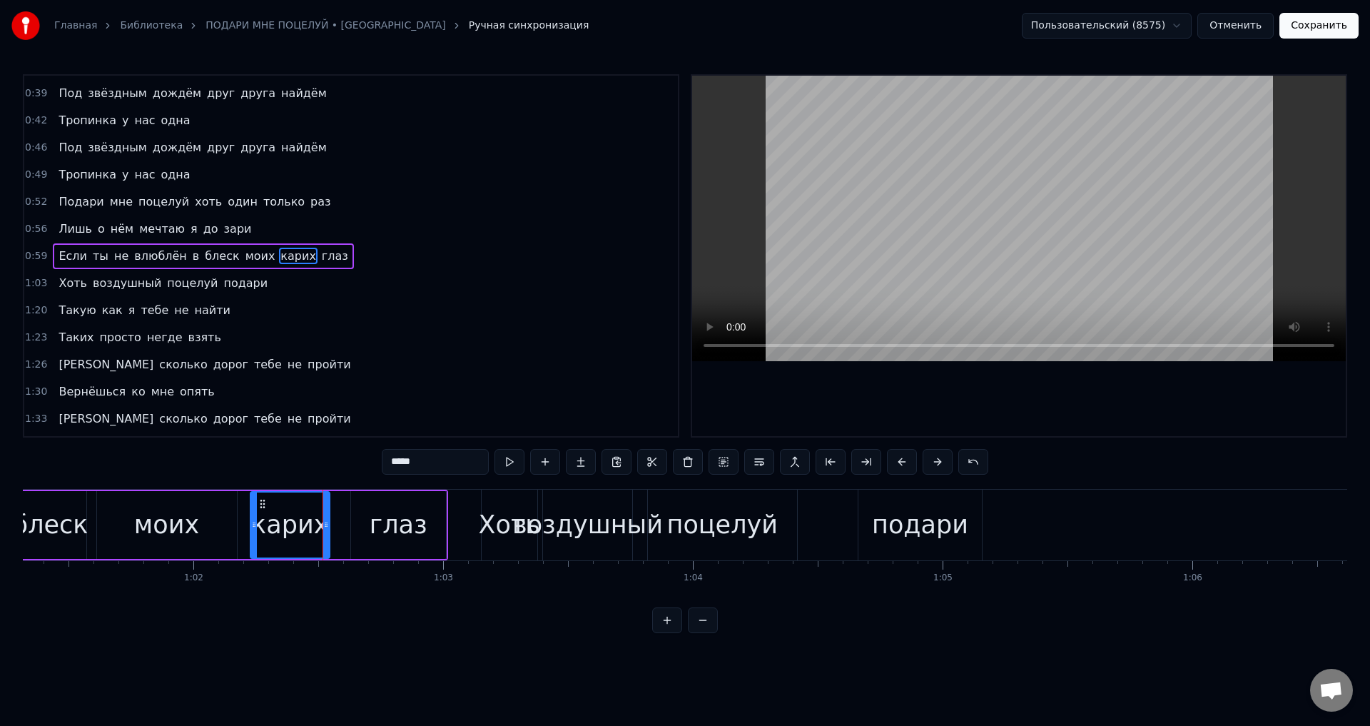
type input "****"
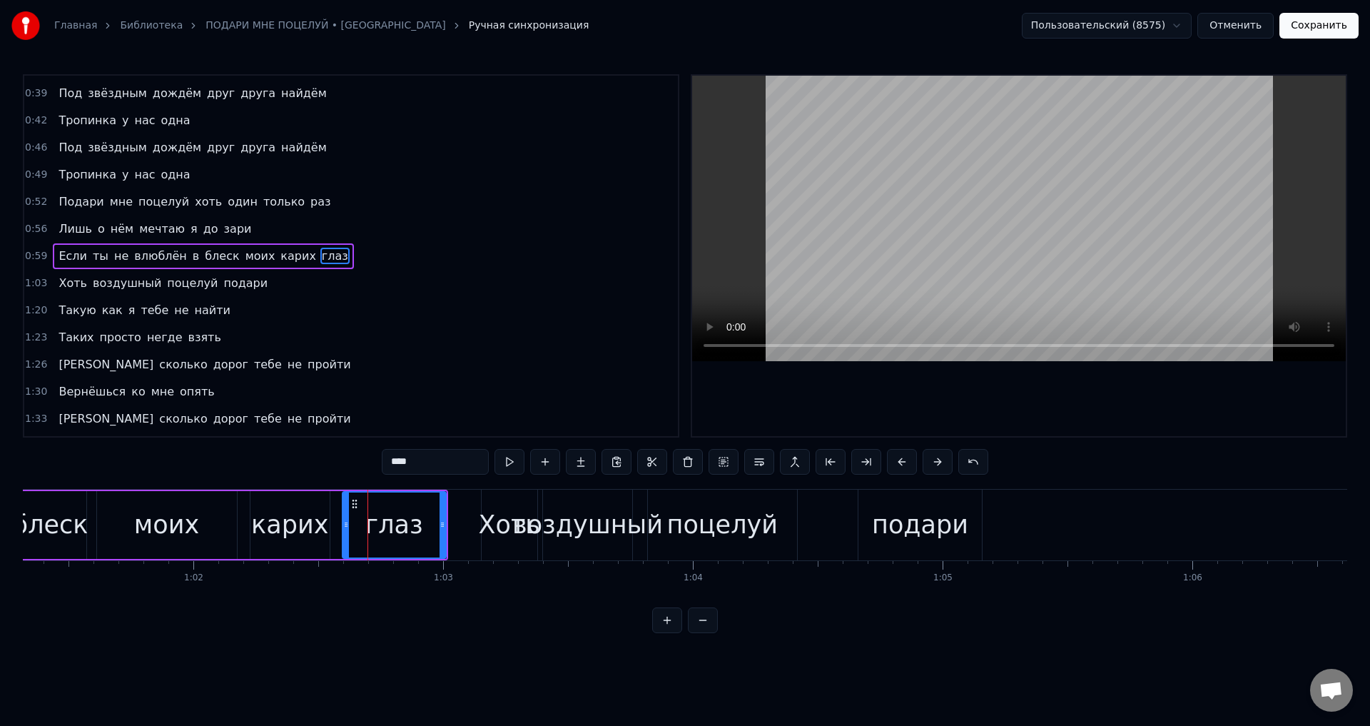
drag, startPoint x: 356, startPoint y: 524, endPoint x: 348, endPoint y: 524, distance: 8.6
click at [348, 524] on icon at bounding box center [346, 524] width 6 height 11
click at [1310, 24] on button "Сохранить" at bounding box center [1318, 26] width 79 height 26
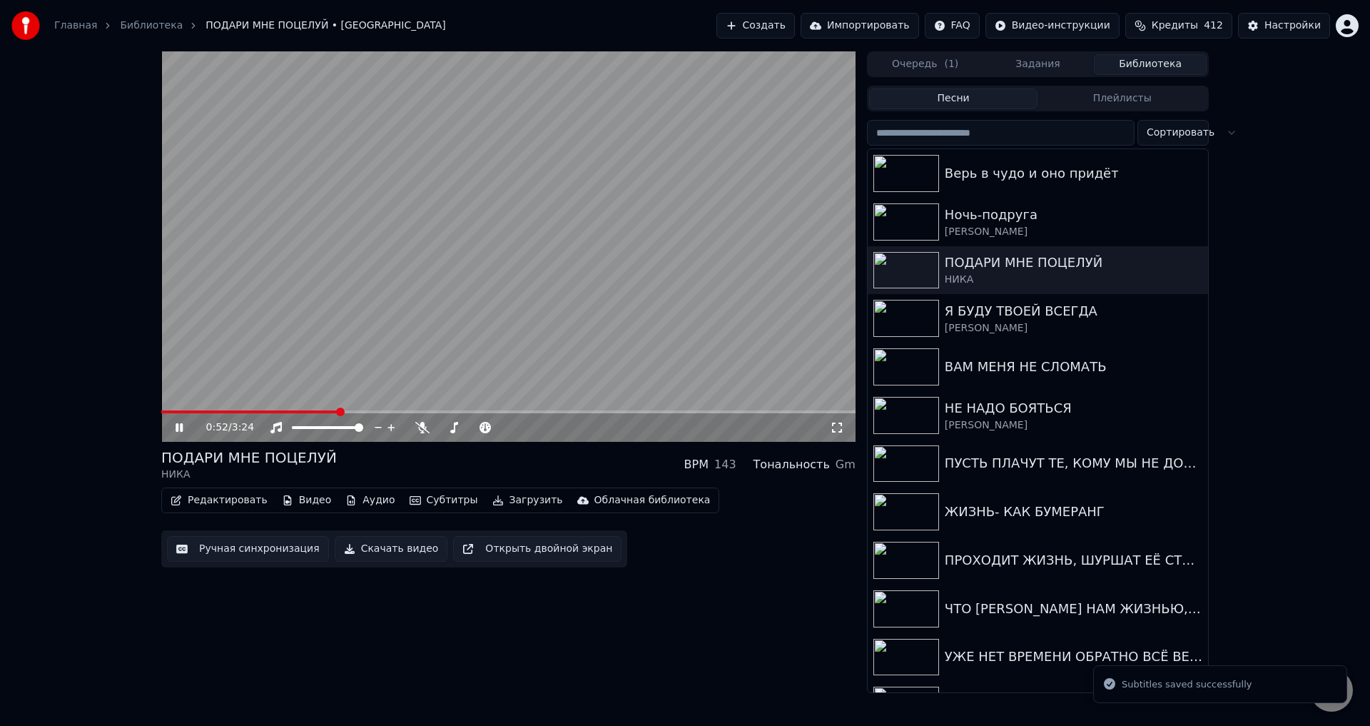
click at [339, 411] on span at bounding box center [508, 411] width 694 height 3
click at [835, 429] on icon at bounding box center [837, 427] width 14 height 11
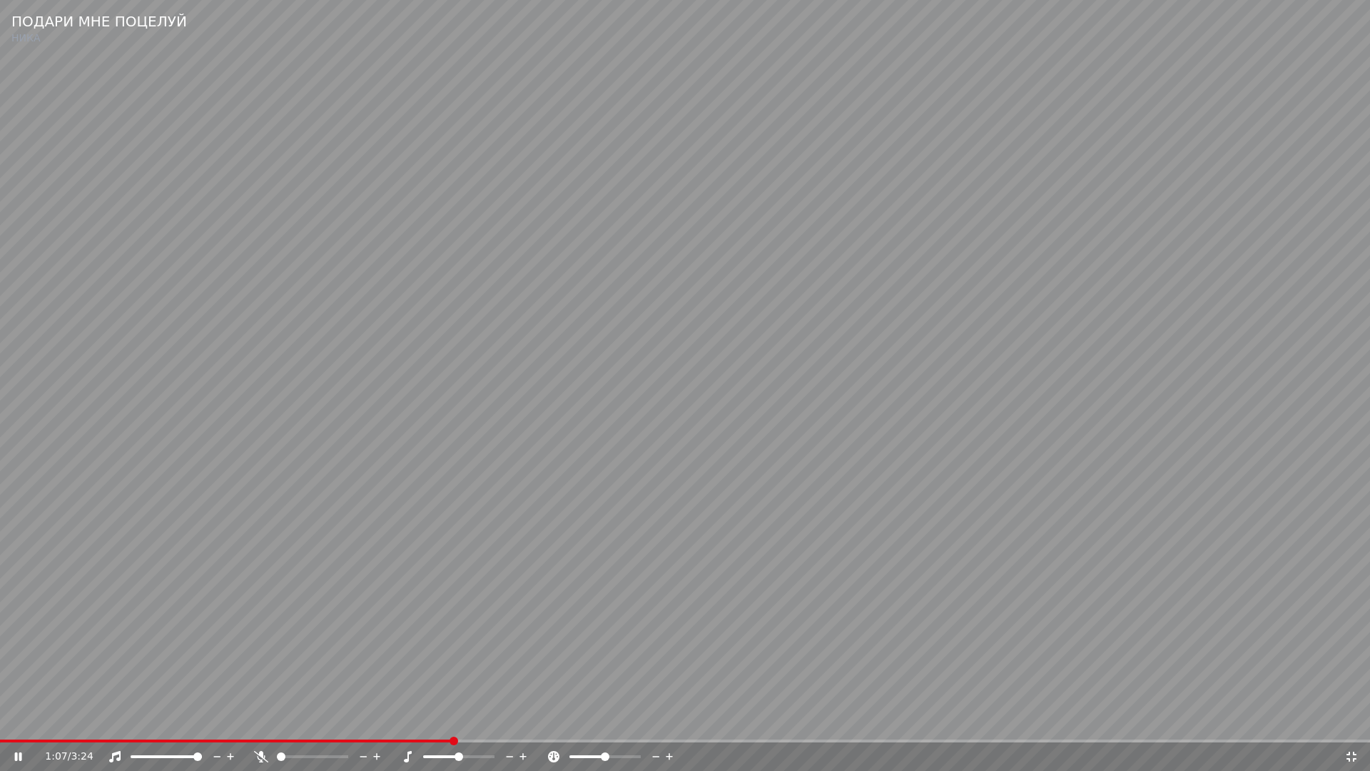
click at [1004, 657] on video at bounding box center [685, 385] width 1370 height 771
click at [1353, 725] on icon at bounding box center [1351, 756] width 14 height 11
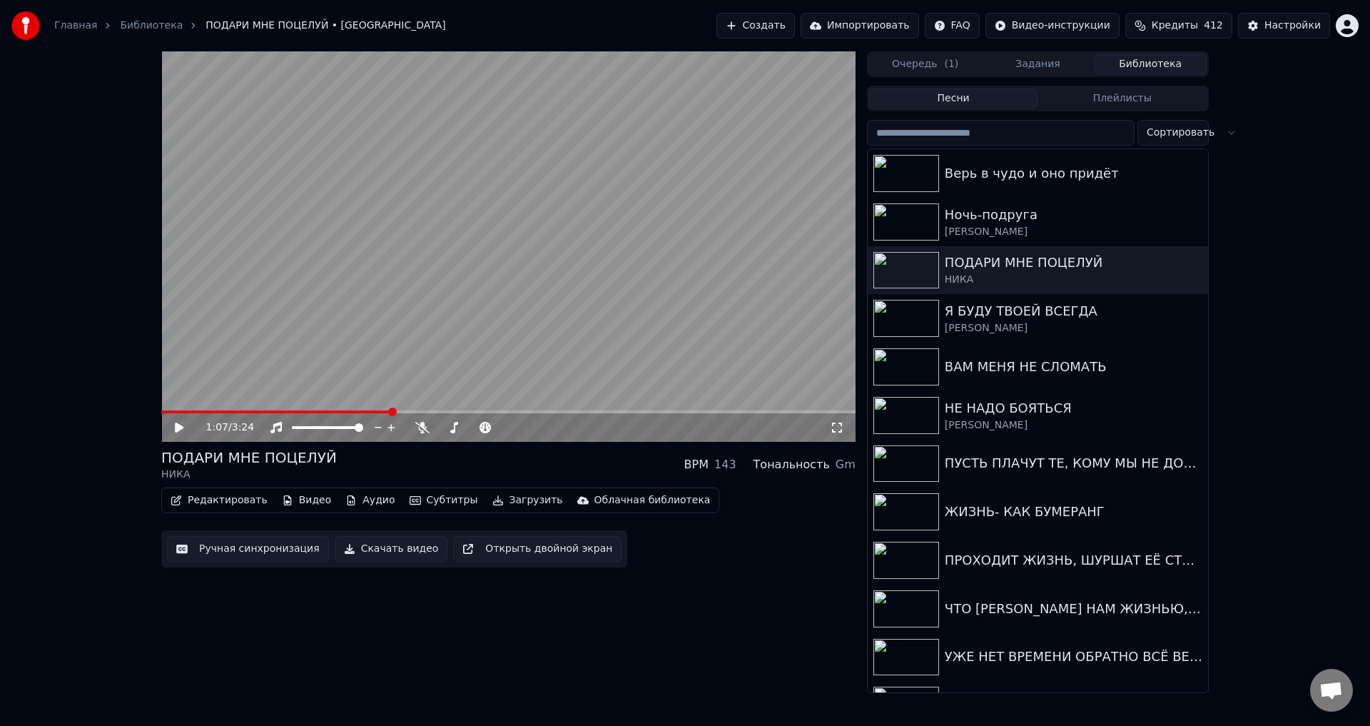
click at [232, 554] on button "Ручная синхронизация" at bounding box center [248, 549] width 162 height 26
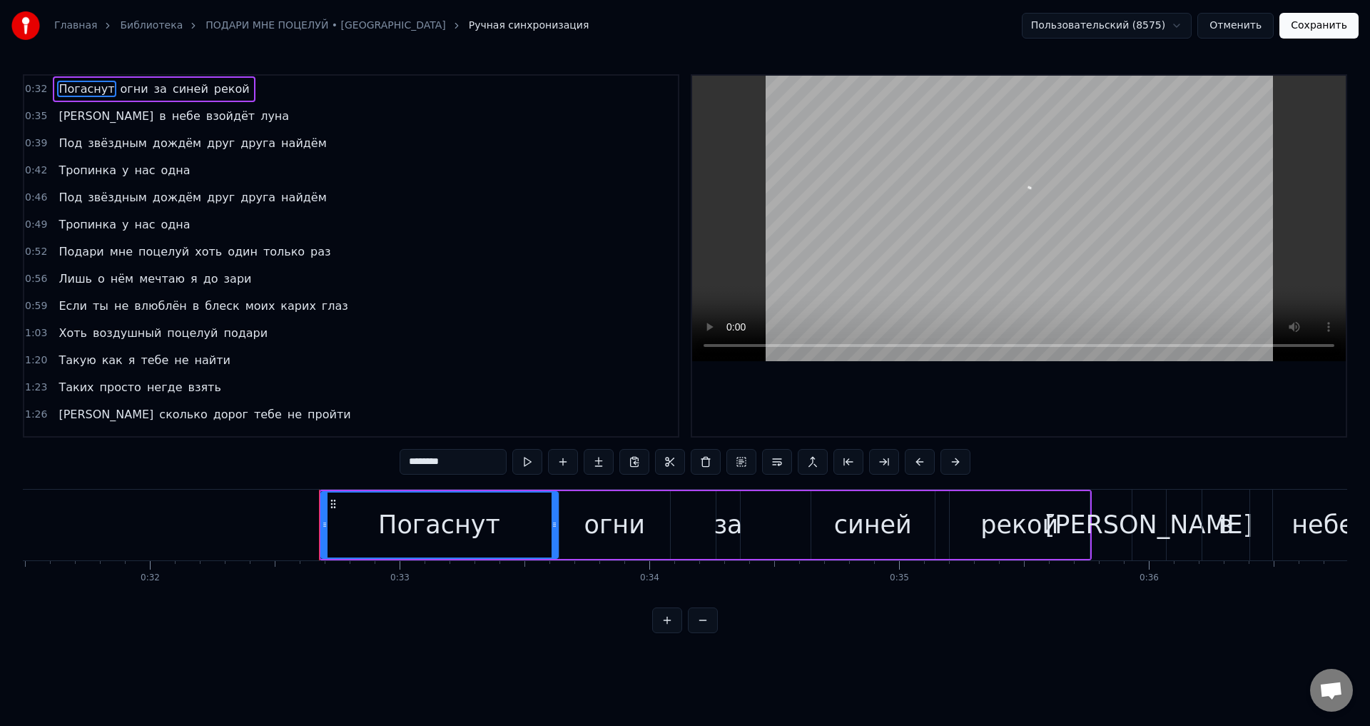
scroll to position [0, 8089]
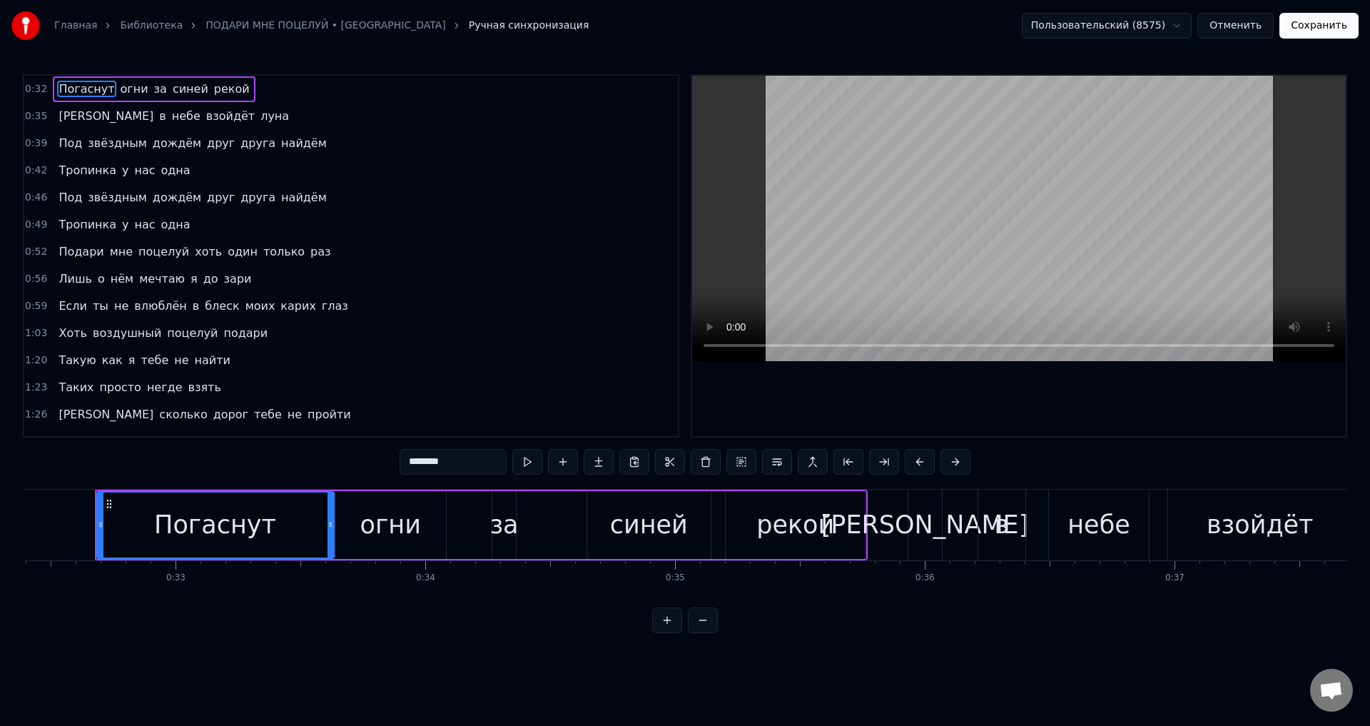
click at [222, 330] on span "подари" at bounding box center [245, 333] width 47 height 16
type input "******"
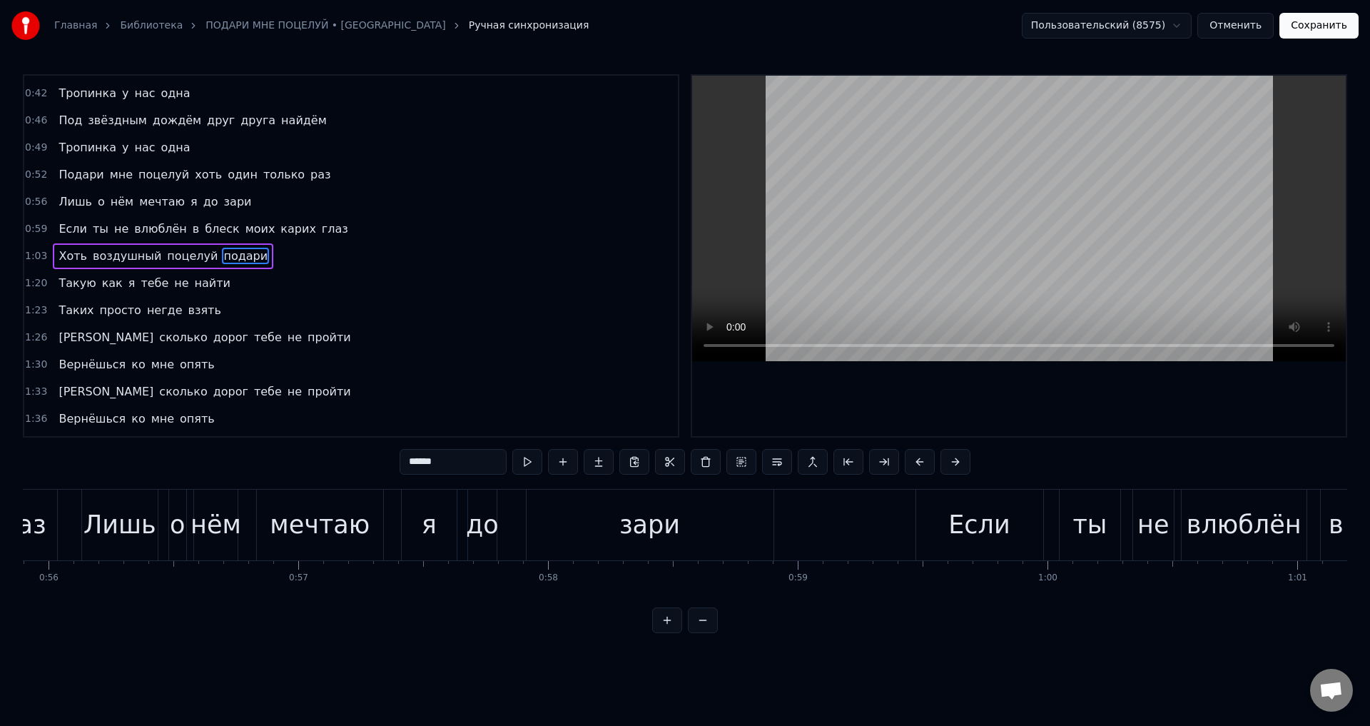
scroll to position [0, 16078]
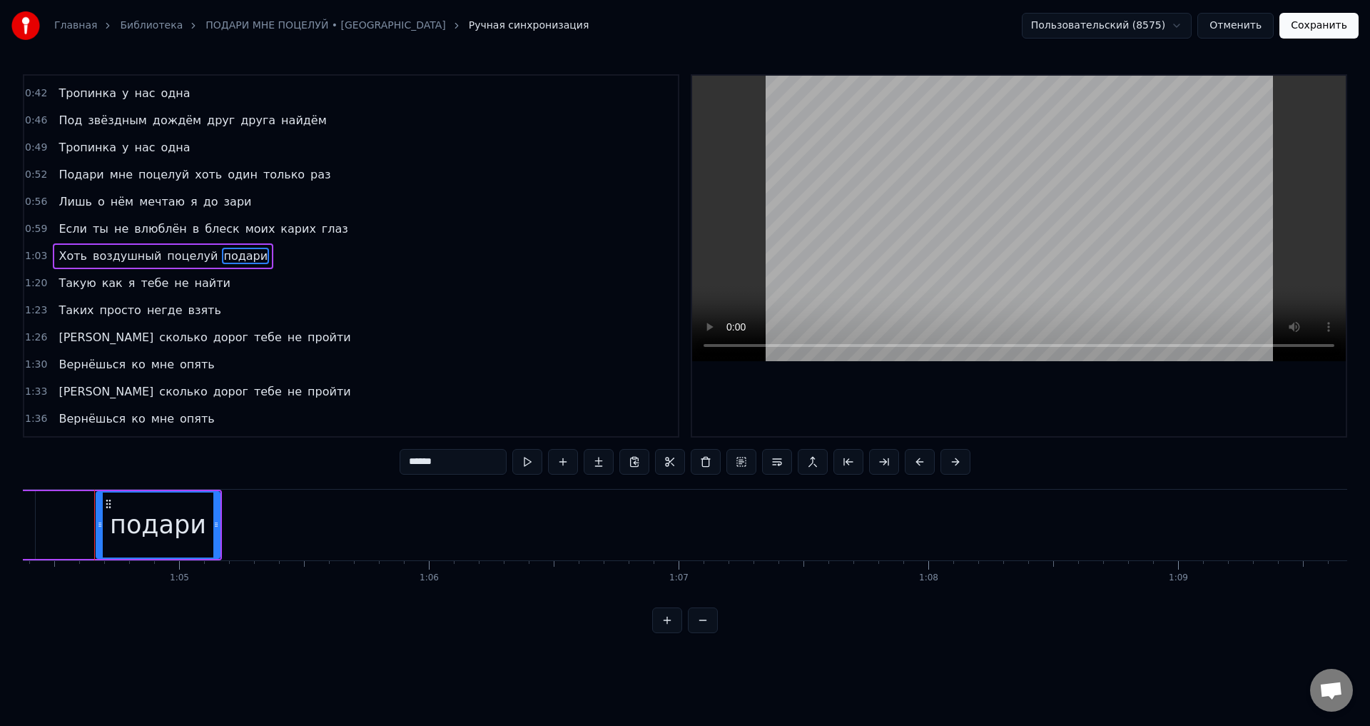
click at [172, 524] on div "подари" at bounding box center [158, 525] width 96 height 38
drag, startPoint x: 189, startPoint y: 524, endPoint x: 200, endPoint y: 524, distance: 10.7
click at [190, 524] on div "подари" at bounding box center [158, 525] width 96 height 38
drag, startPoint x: 215, startPoint y: 525, endPoint x: 226, endPoint y: 525, distance: 11.4
click at [226, 525] on icon at bounding box center [228, 524] width 6 height 11
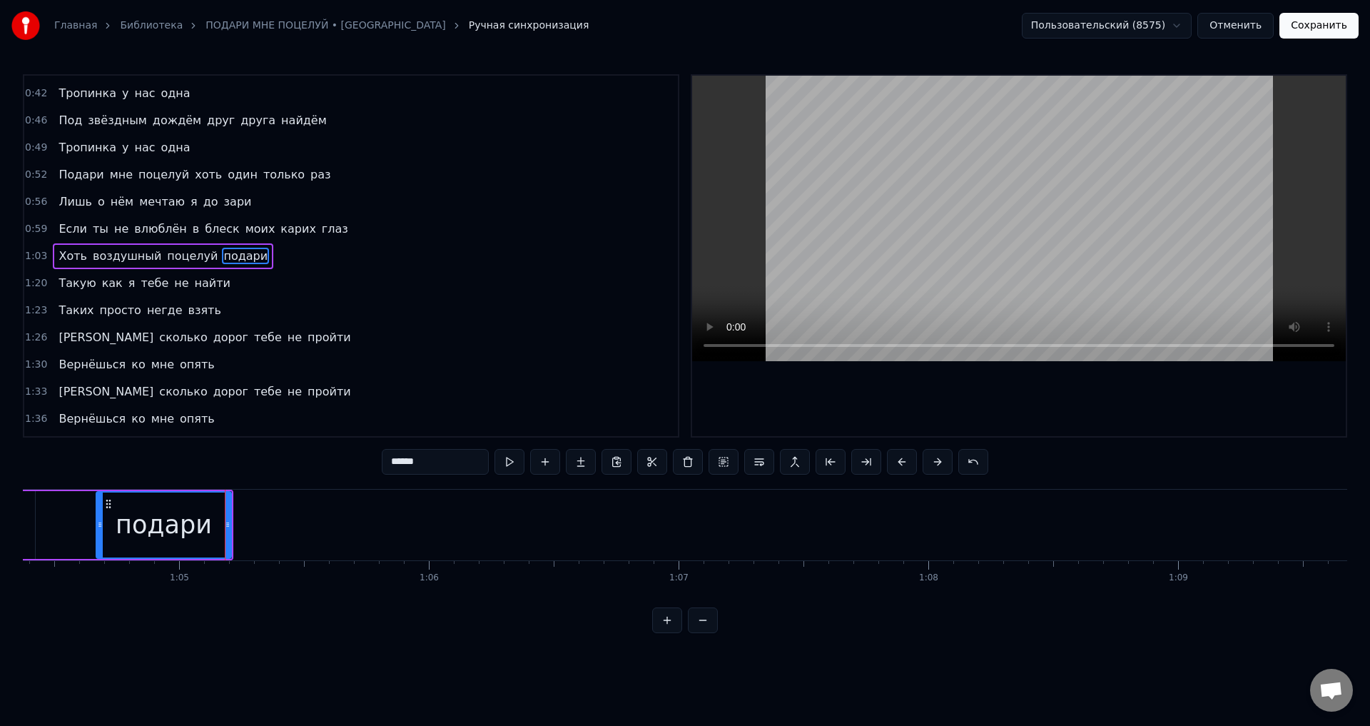
click at [169, 526] on div "подари" at bounding box center [164, 525] width 96 height 38
click at [1324, 33] on button "Сохранить" at bounding box center [1318, 26] width 79 height 26
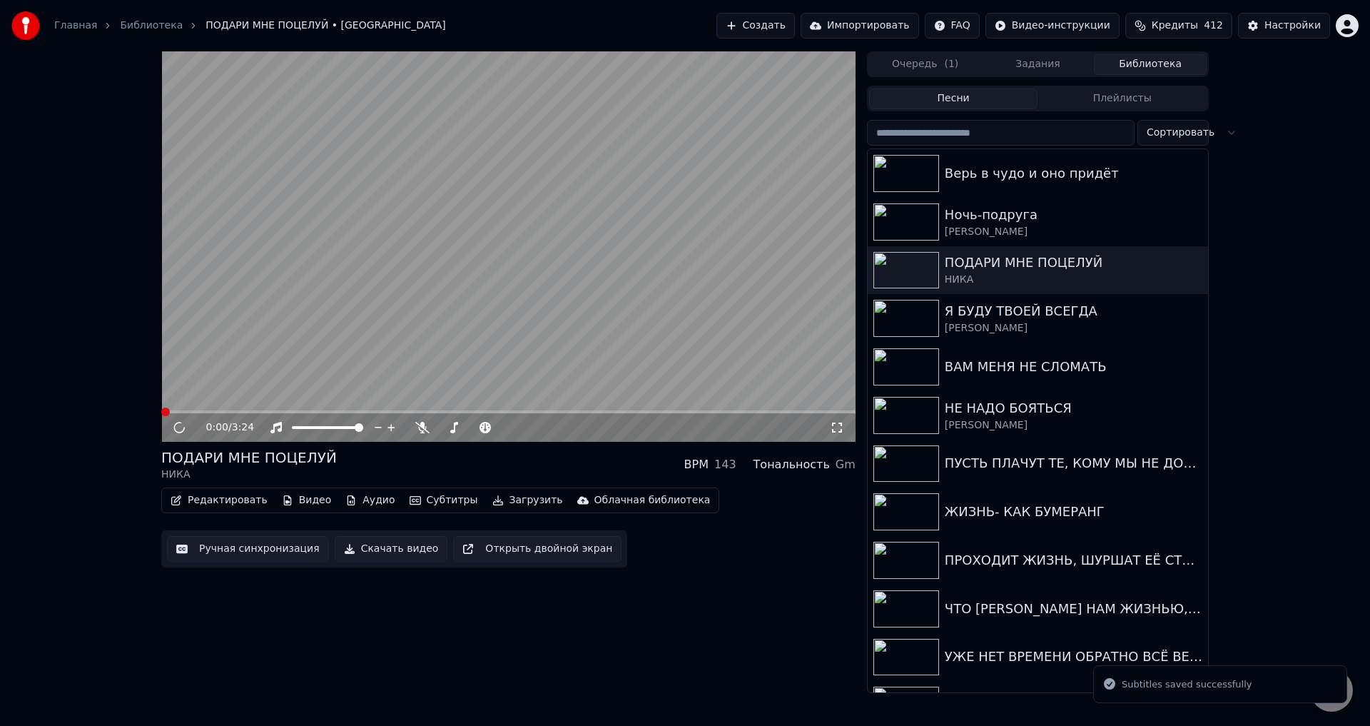
click at [306, 411] on span at bounding box center [508, 411] width 694 height 3
click at [838, 425] on icon at bounding box center [837, 427] width 14 height 11
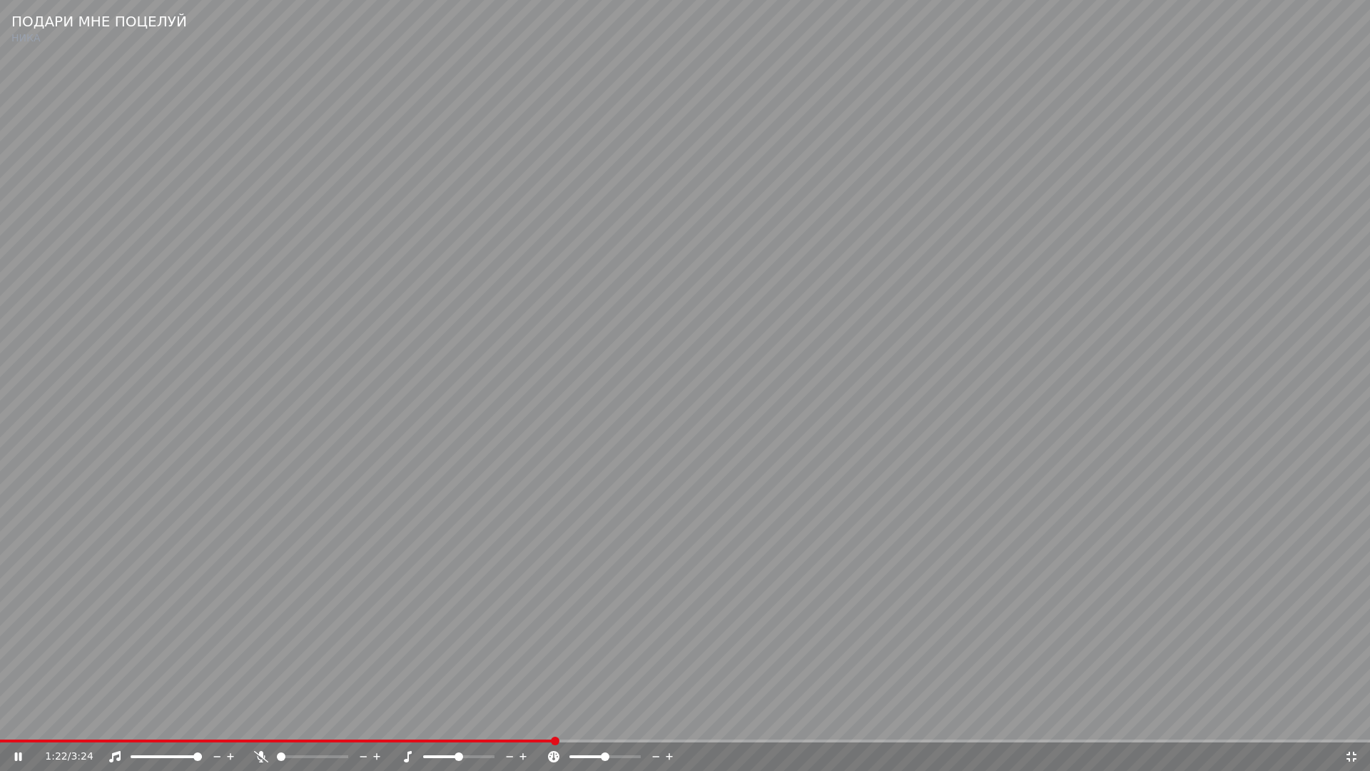
click at [717, 694] on video at bounding box center [685, 385] width 1370 height 771
click at [1349, 725] on icon at bounding box center [1351, 756] width 14 height 11
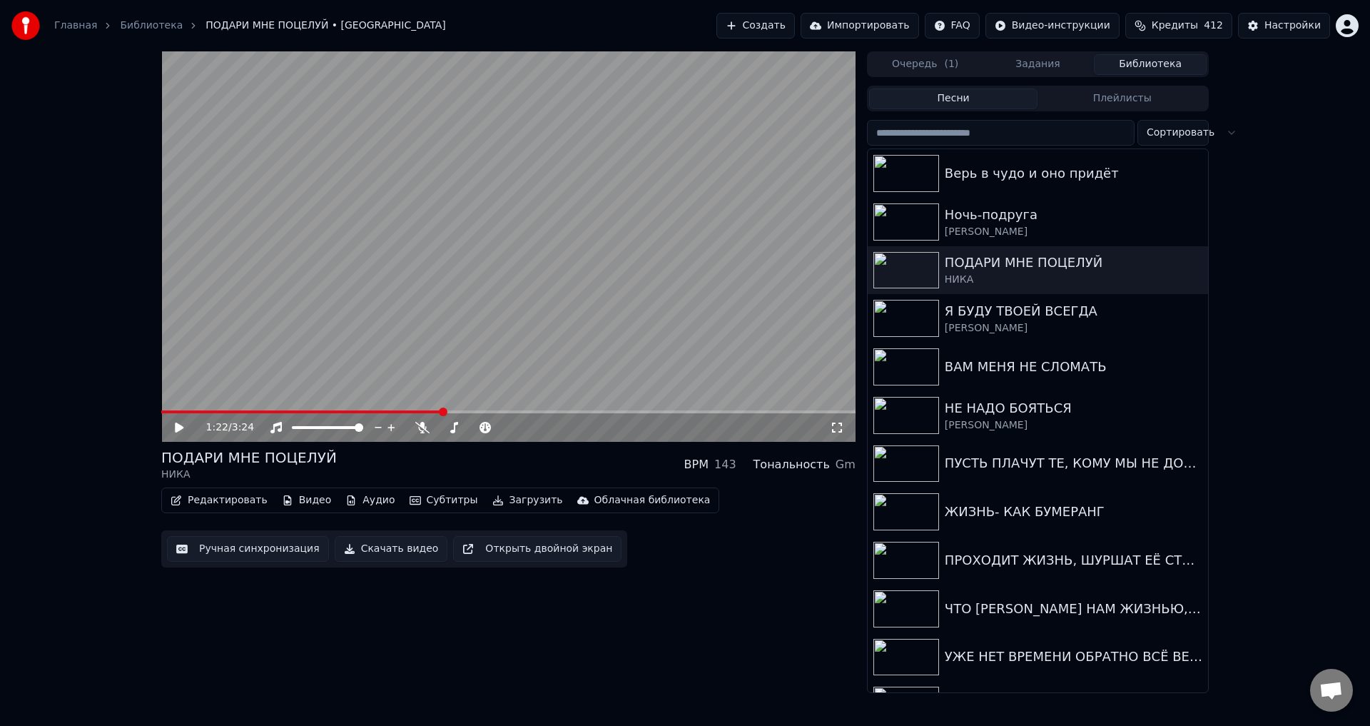
click at [228, 554] on button "Ручная синхронизация" at bounding box center [248, 549] width 162 height 26
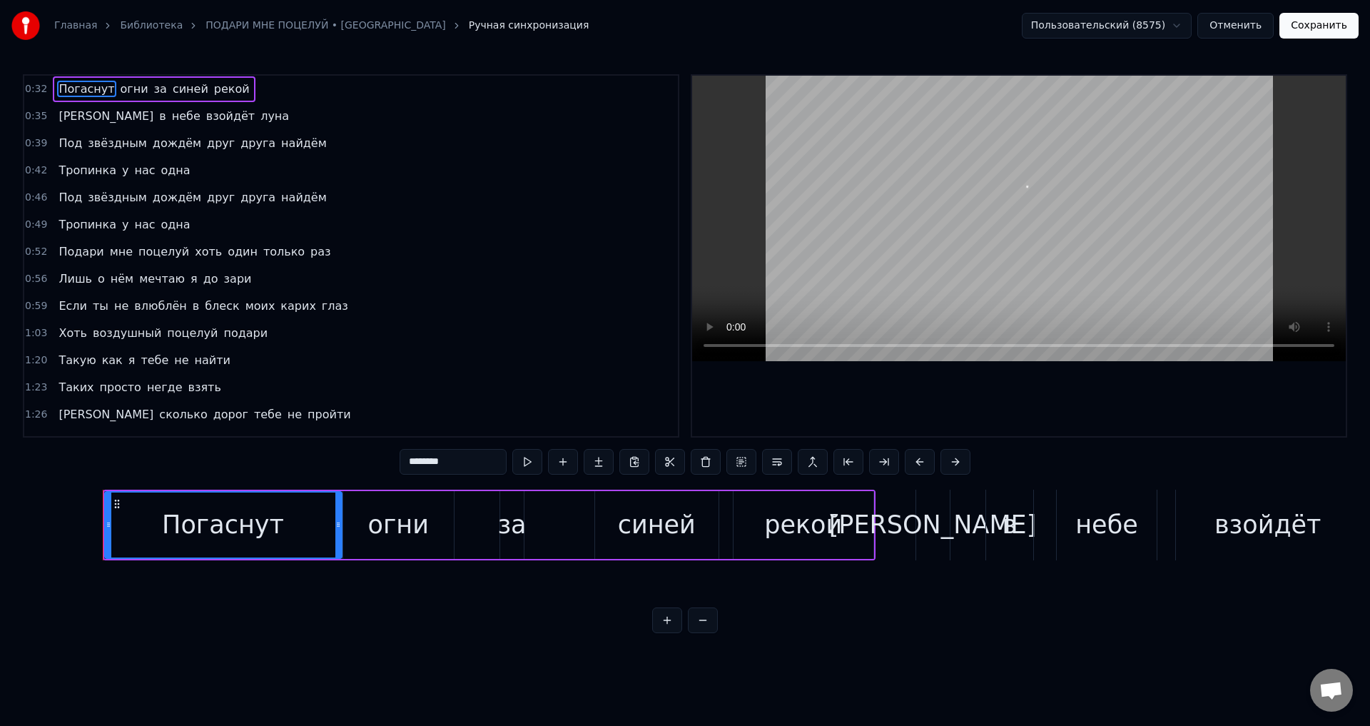
scroll to position [0, 8089]
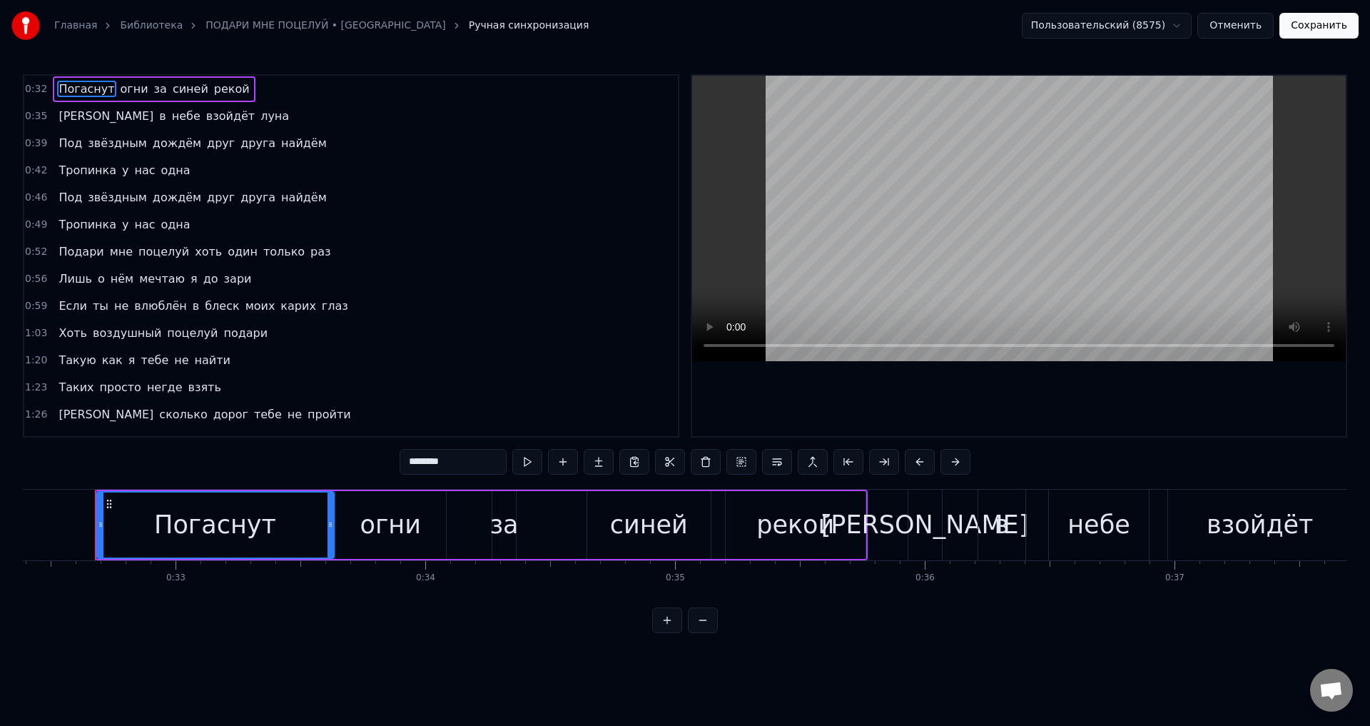
click at [66, 361] on span "Такую" at bounding box center [77, 360] width 40 height 16
type input "*****"
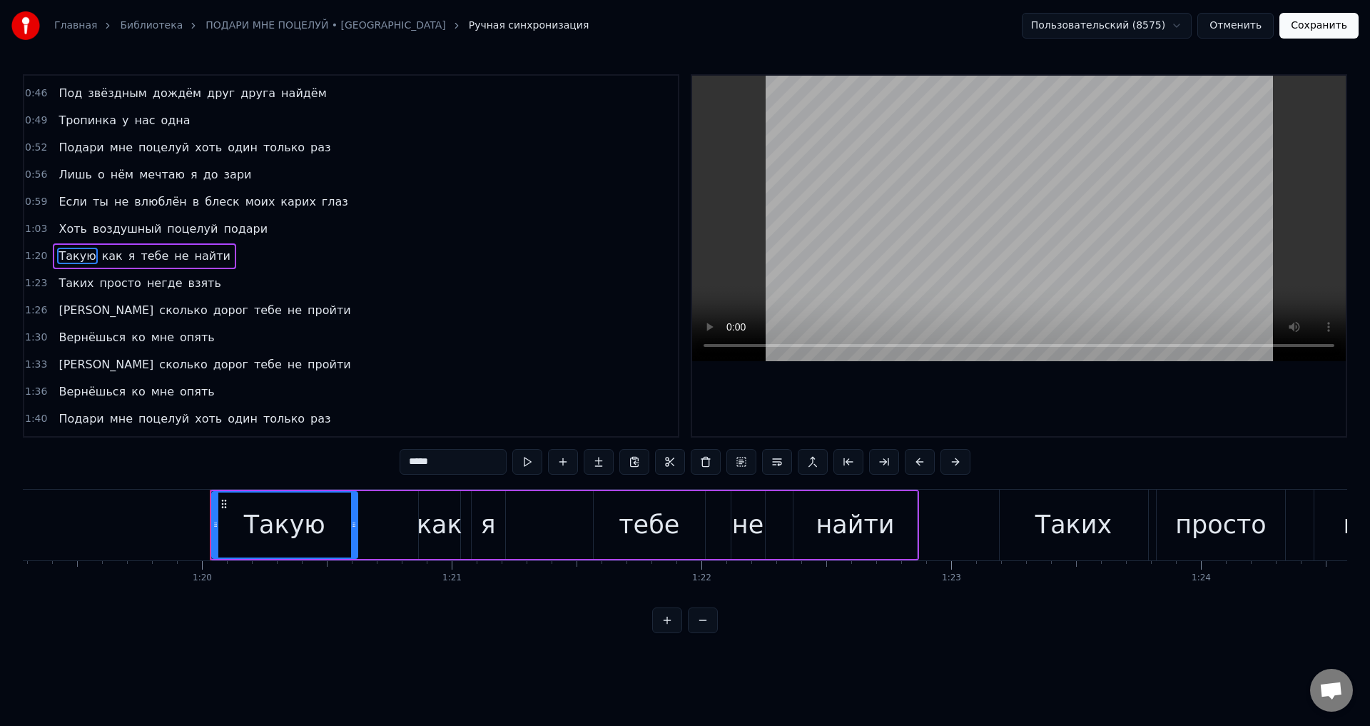
scroll to position [0, 19916]
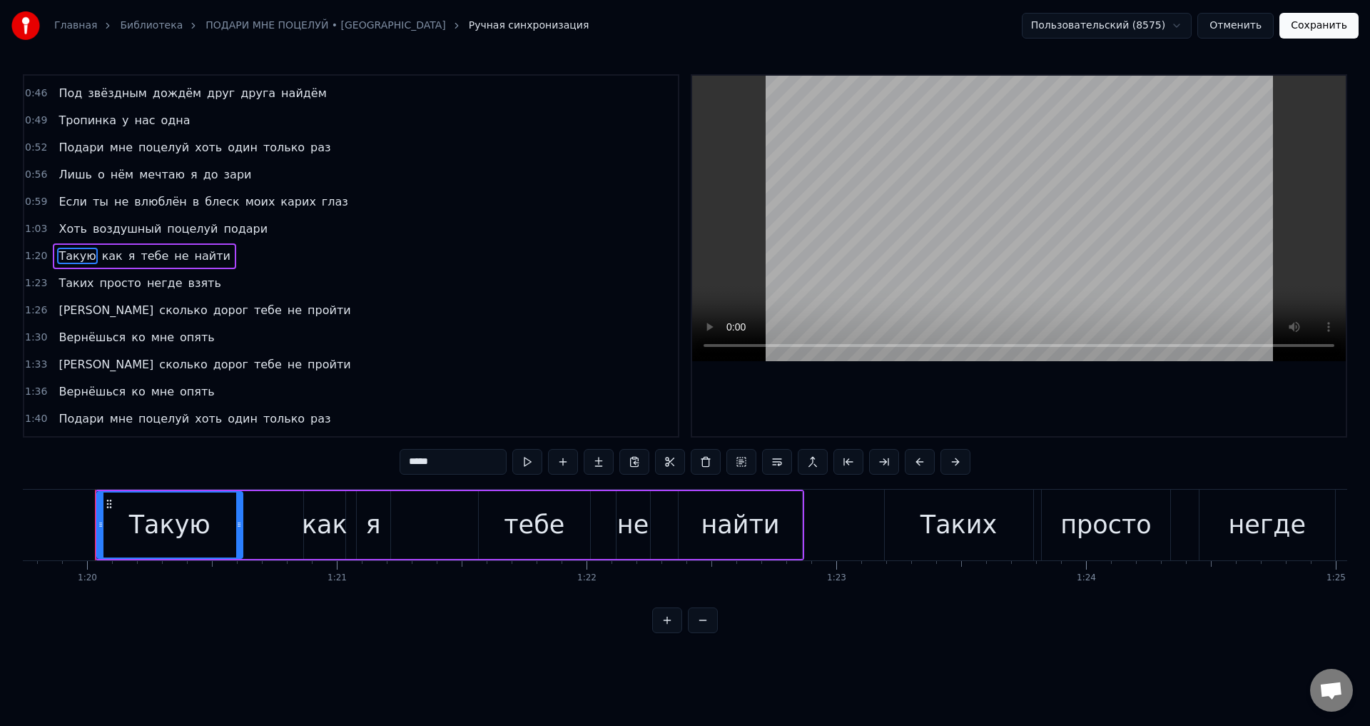
click at [108, 531] on div "Такую" at bounding box center [170, 524] width 145 height 65
click at [97, 529] on icon at bounding box center [98, 524] width 6 height 11
click at [1329, 31] on button "Сохранить" at bounding box center [1318, 26] width 79 height 26
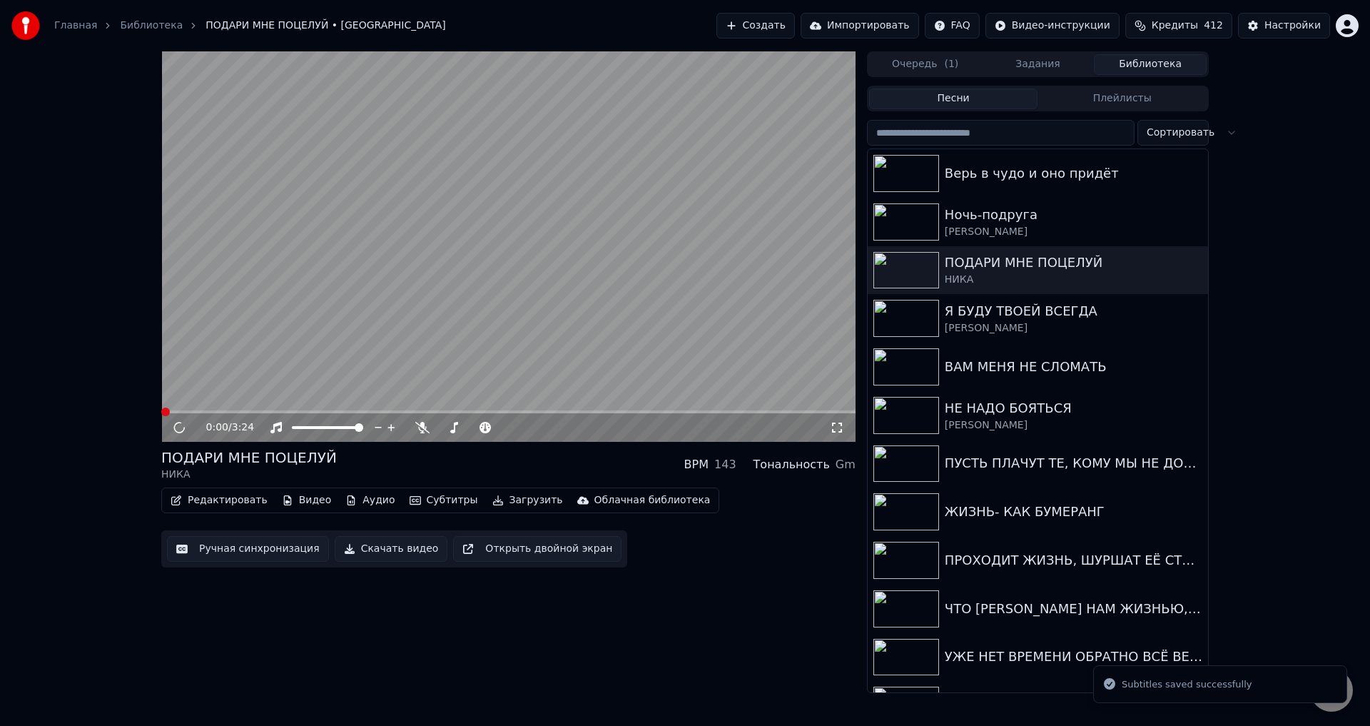
click at [354, 410] on video at bounding box center [508, 246] width 694 height 390
click at [348, 410] on video at bounding box center [508, 246] width 694 height 390
click at [350, 411] on span at bounding box center [508, 411] width 694 height 3
click at [377, 410] on span at bounding box center [508, 411] width 694 height 3
click at [835, 427] on icon at bounding box center [837, 427] width 14 height 11
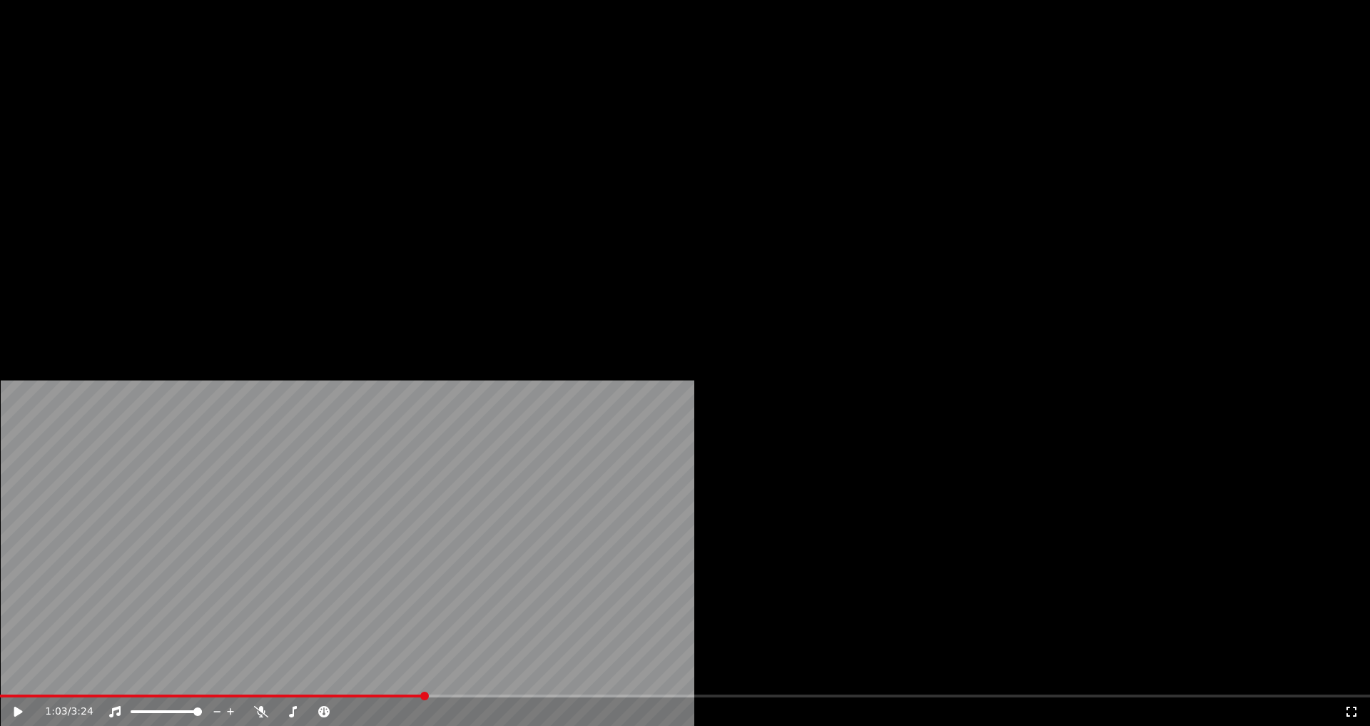
click at [669, 354] on video at bounding box center [685, 385] width 1370 height 771
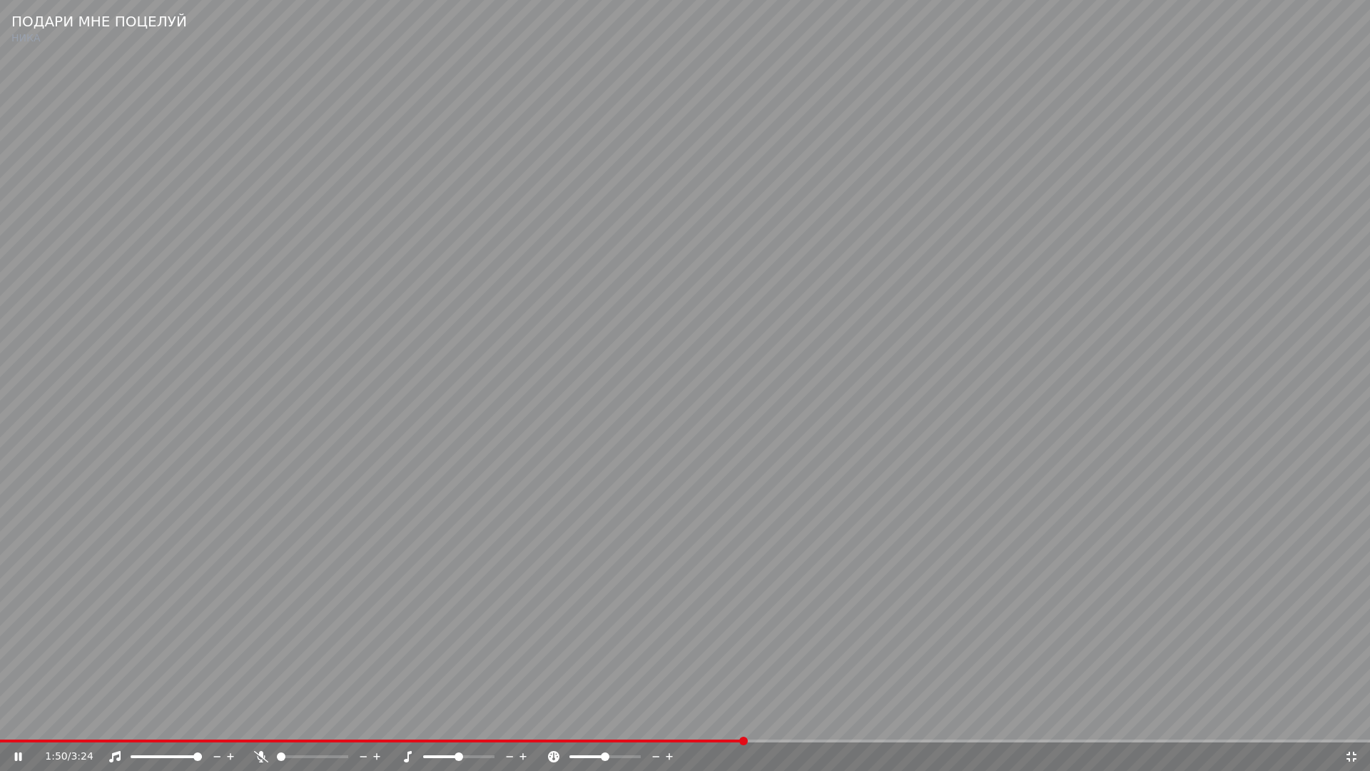
click at [757, 527] on video at bounding box center [685, 385] width 1370 height 771
click at [1352, 725] on icon at bounding box center [1351, 756] width 14 height 11
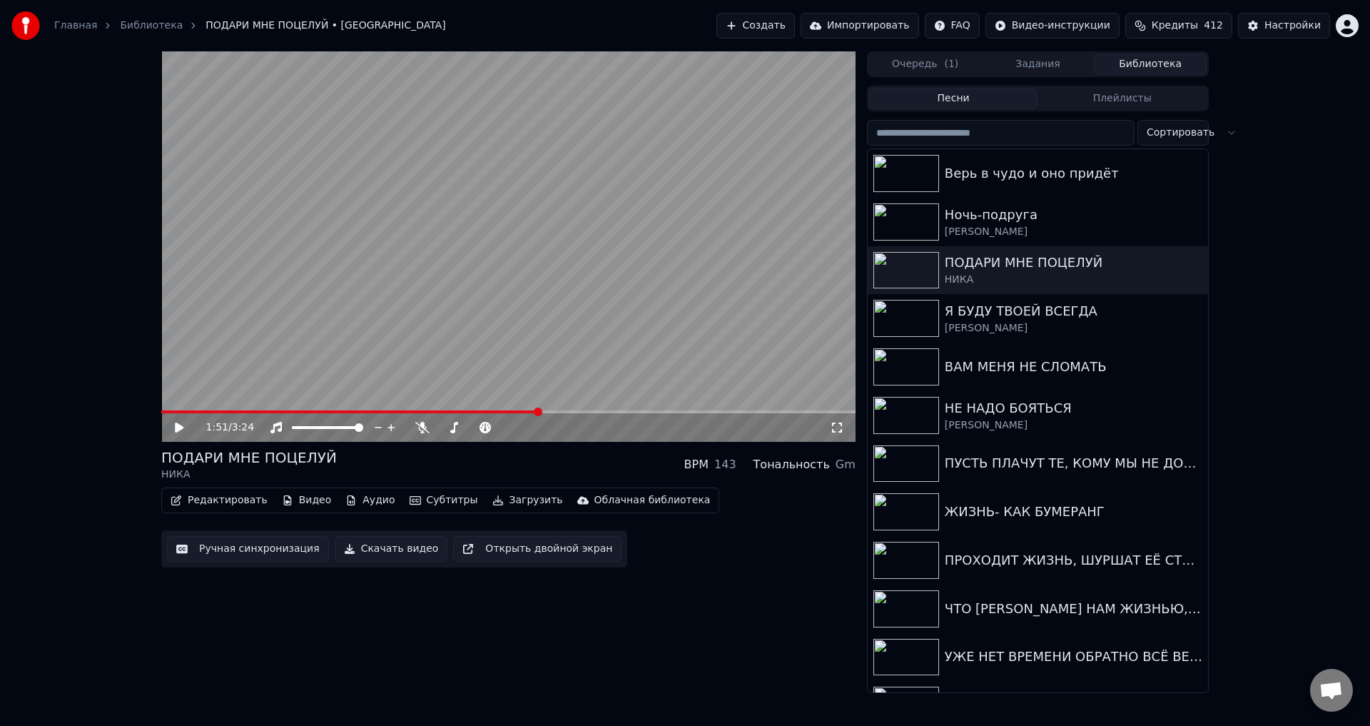
click at [236, 557] on button "Ручная синхронизация" at bounding box center [248, 549] width 162 height 26
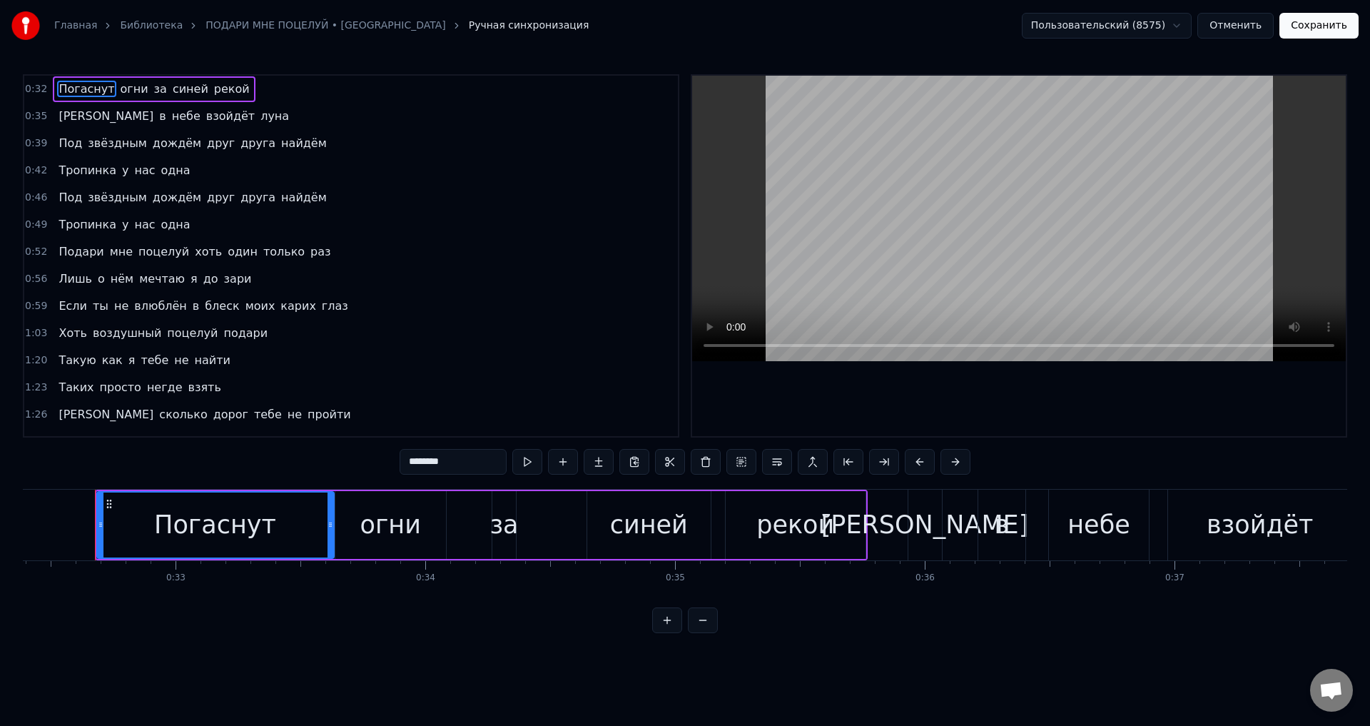
scroll to position [214, 0]
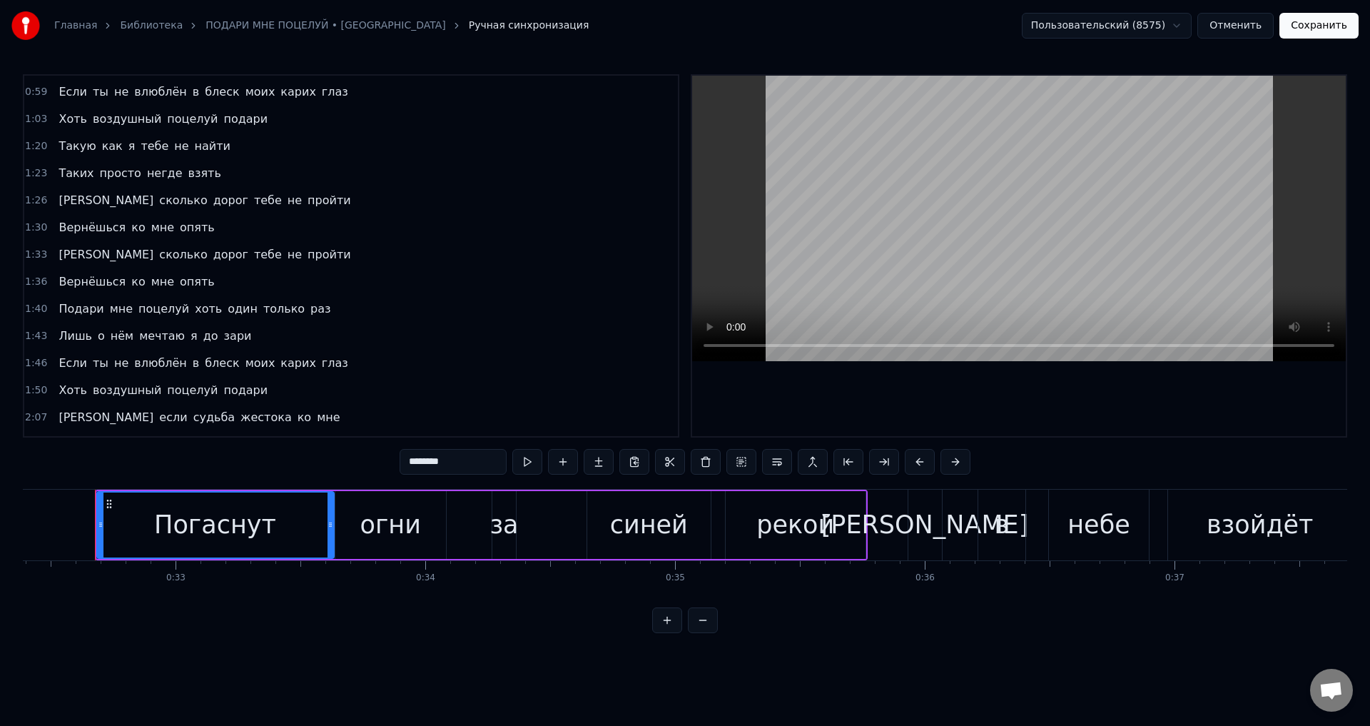
click at [204, 366] on span "блеск" at bounding box center [221, 363] width 37 height 16
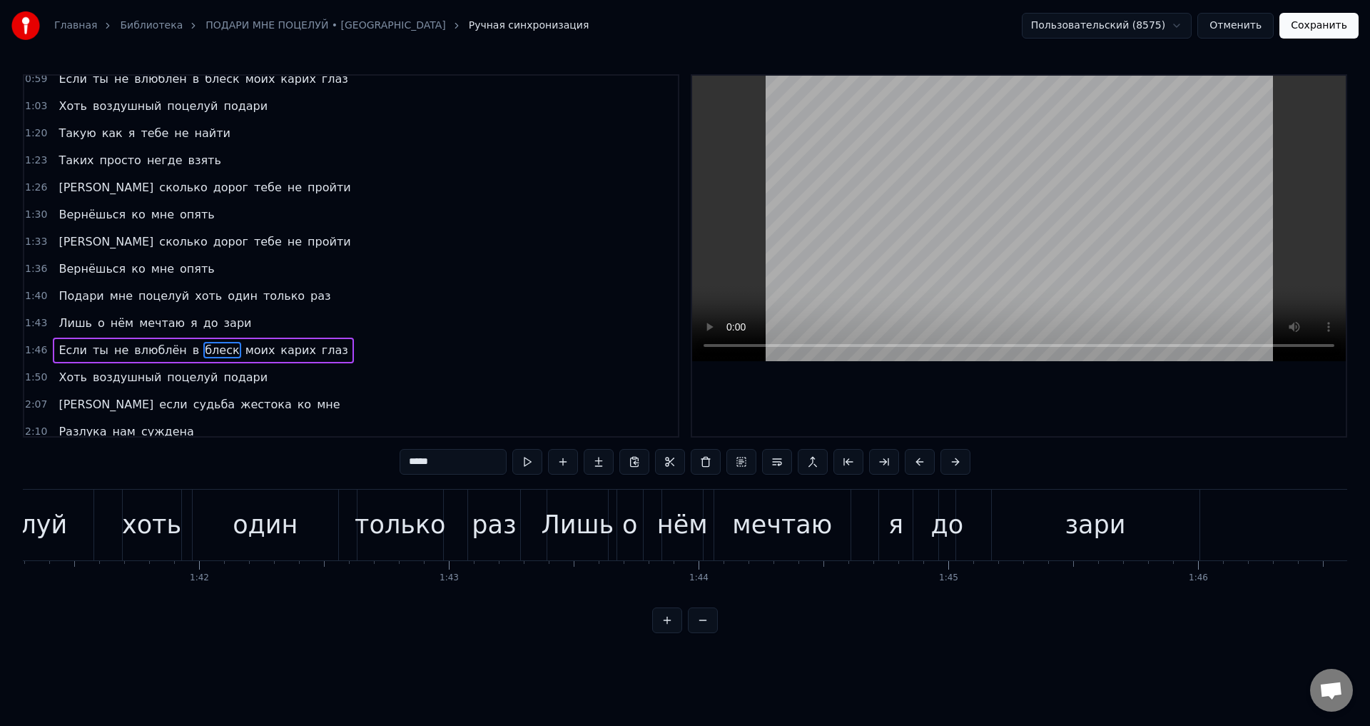
scroll to position [0, 27072]
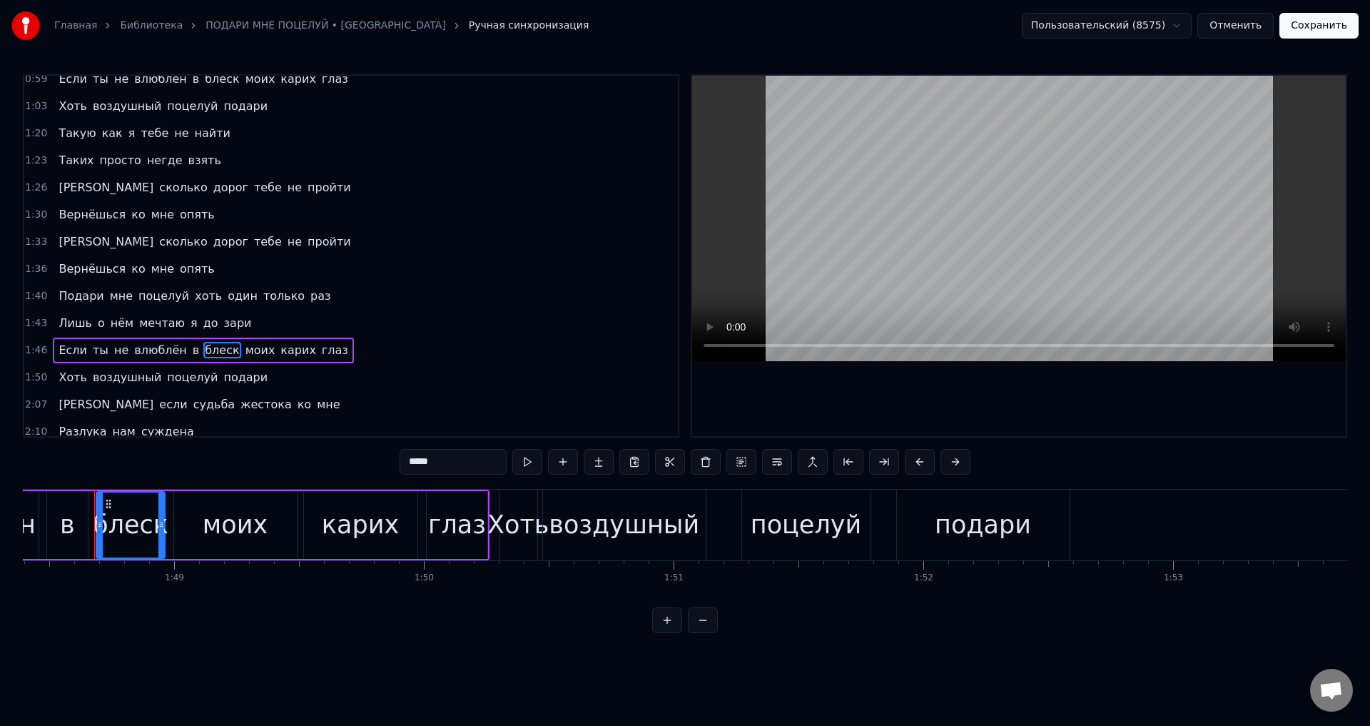
click at [212, 514] on div "моих" at bounding box center [235, 525] width 65 height 38
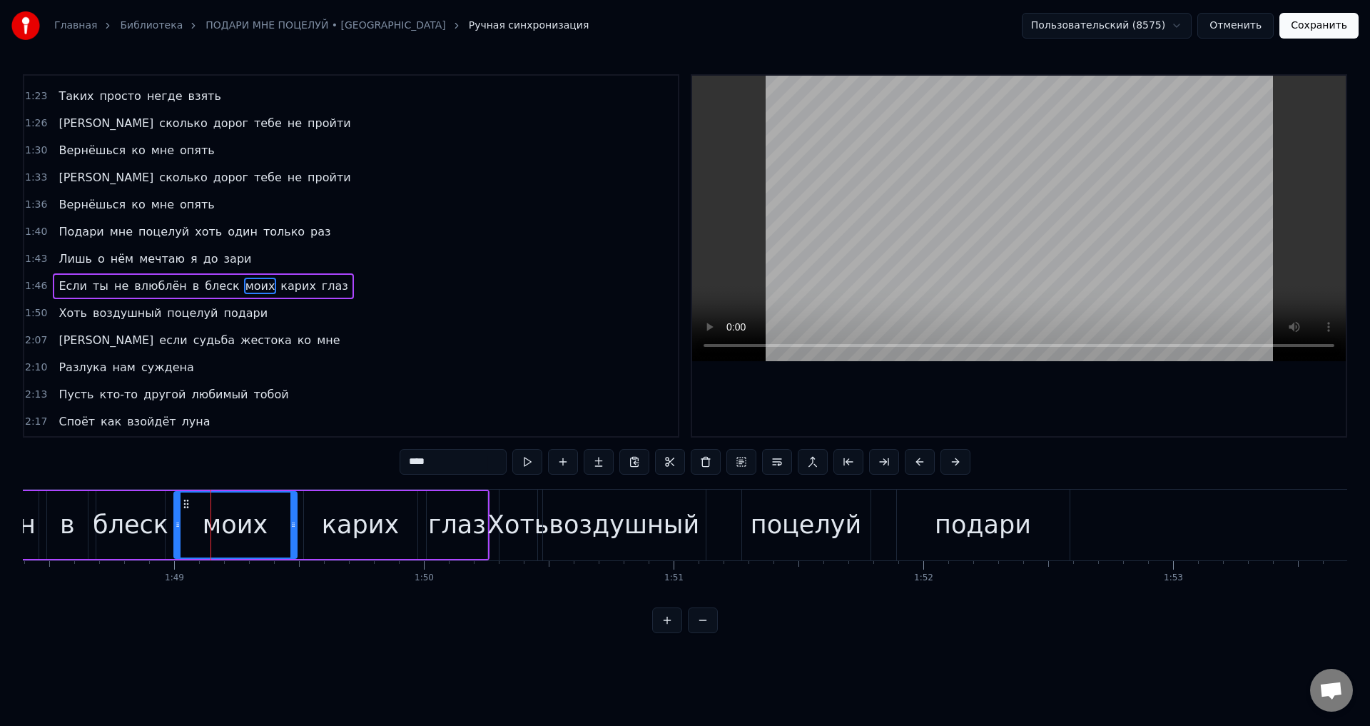
scroll to position [321, 0]
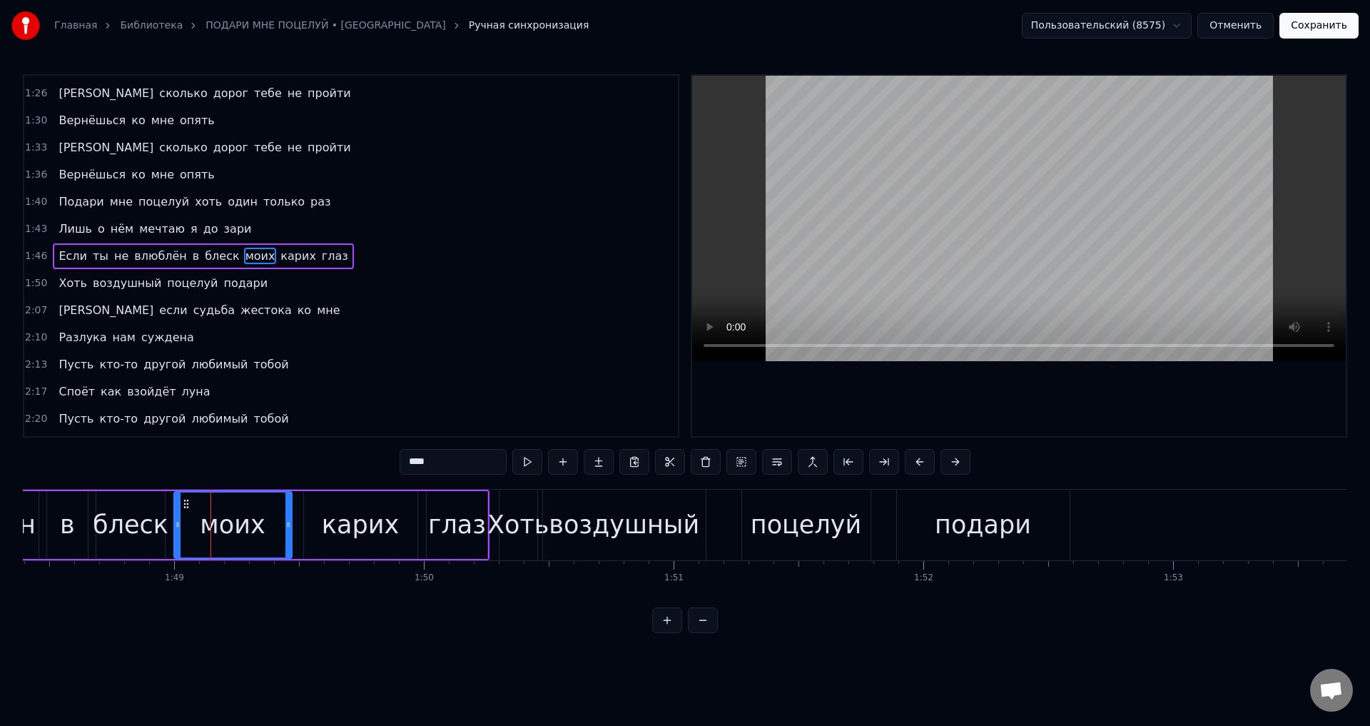
click at [288, 528] on icon at bounding box center [288, 524] width 6 height 11
click at [346, 529] on div "карих" at bounding box center [360, 525] width 77 height 38
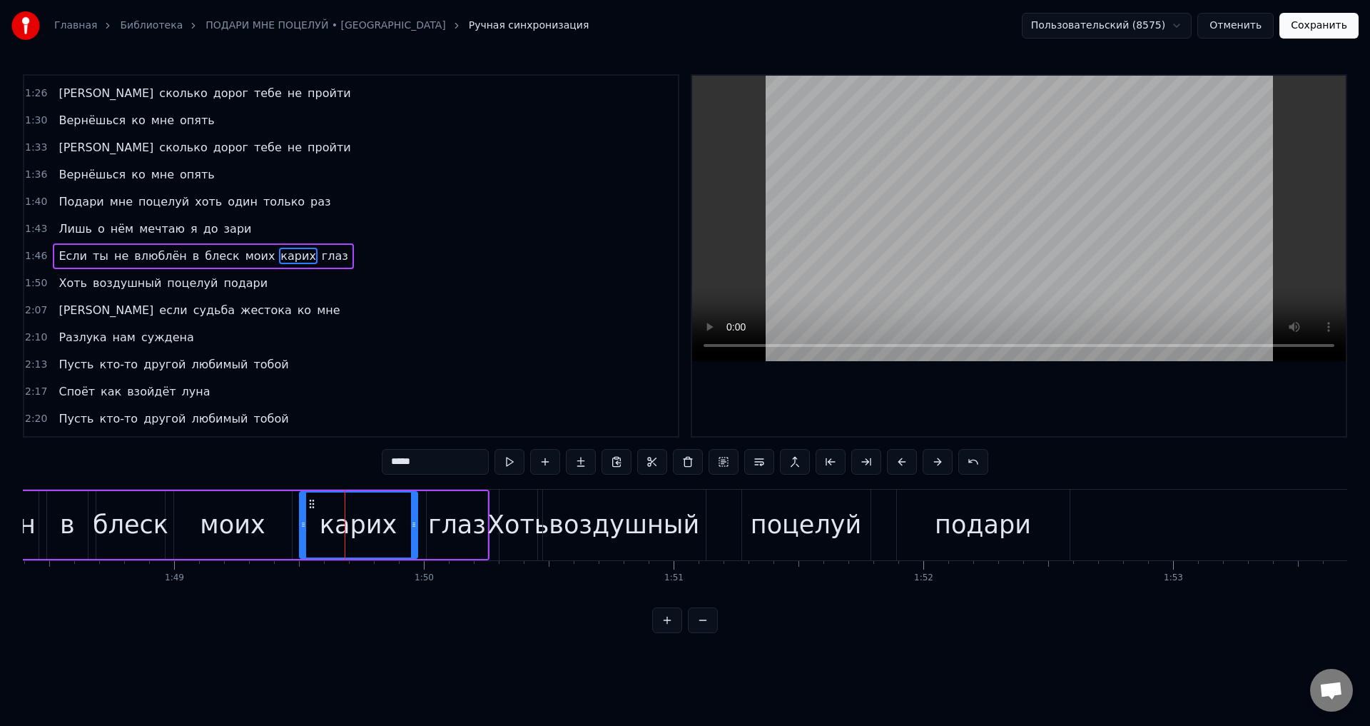
click at [304, 525] on icon at bounding box center [303, 524] width 6 height 11
drag, startPoint x: 412, startPoint y: 524, endPoint x: 391, endPoint y: 524, distance: 20.7
click at [391, 524] on icon at bounding box center [393, 524] width 6 height 11
click at [462, 518] on div "глаз" at bounding box center [457, 525] width 58 height 38
type input "****"
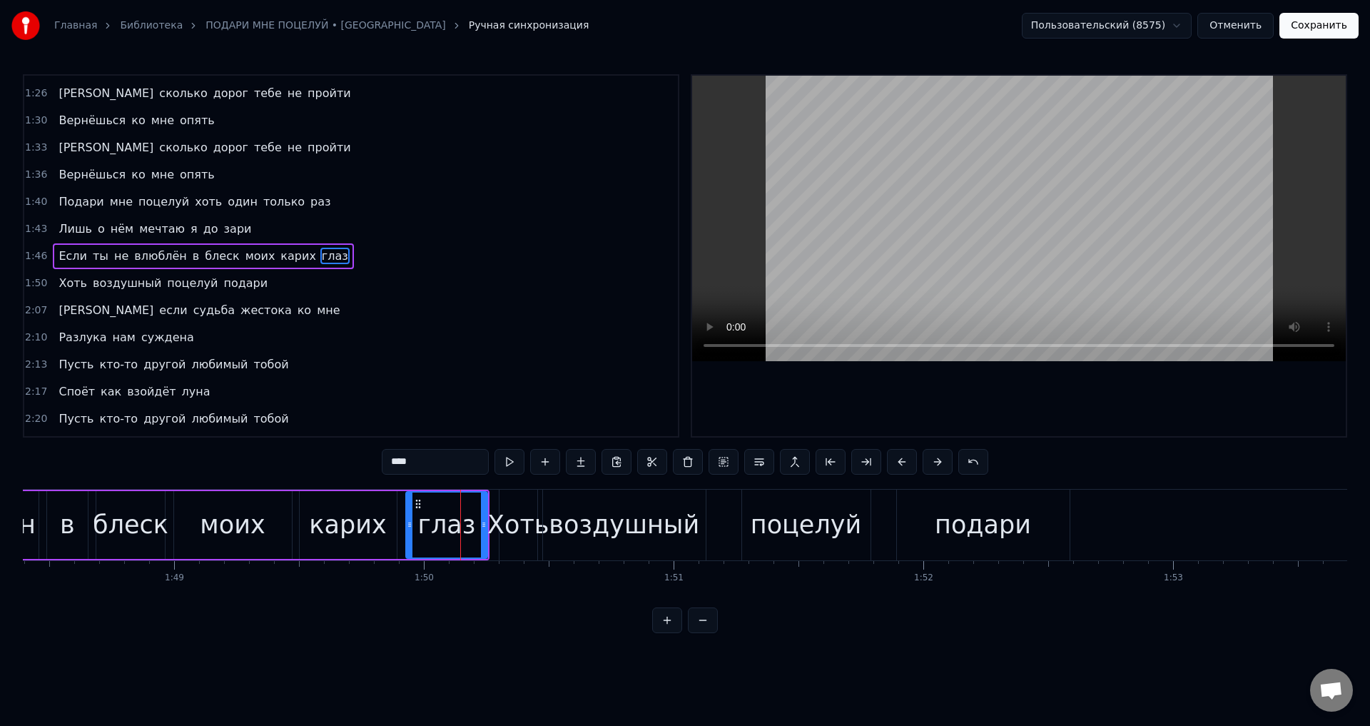
drag, startPoint x: 432, startPoint y: 527, endPoint x: 412, endPoint y: 528, distance: 20.7
click at [412, 528] on icon at bounding box center [410, 524] width 6 height 11
drag, startPoint x: 486, startPoint y: 532, endPoint x: 476, endPoint y: 531, distance: 10.0
click at [476, 531] on div at bounding box center [474, 524] width 6 height 65
click at [1310, 29] on button "Сохранить" at bounding box center [1318, 26] width 79 height 26
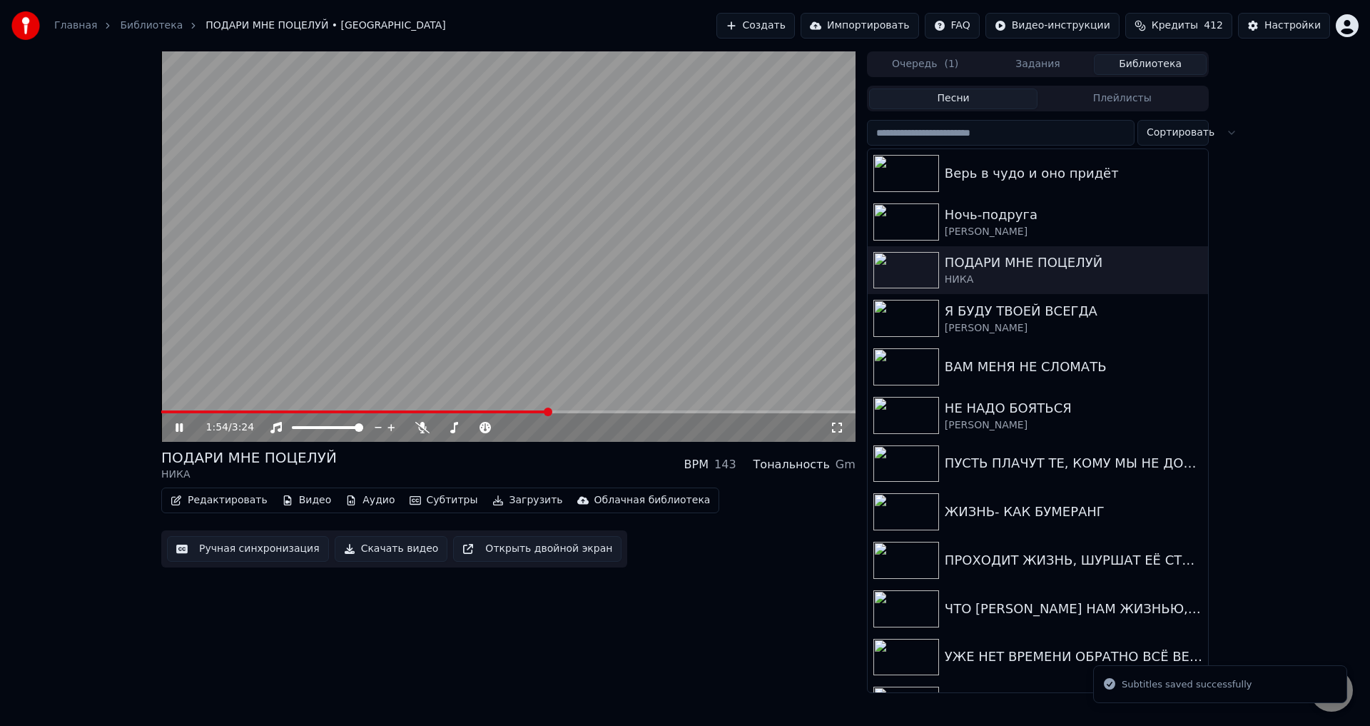
click at [548, 411] on span at bounding box center [508, 411] width 694 height 3
click at [505, 412] on span at bounding box center [332, 411] width 343 height 3
click at [841, 428] on icon at bounding box center [837, 427] width 14 height 11
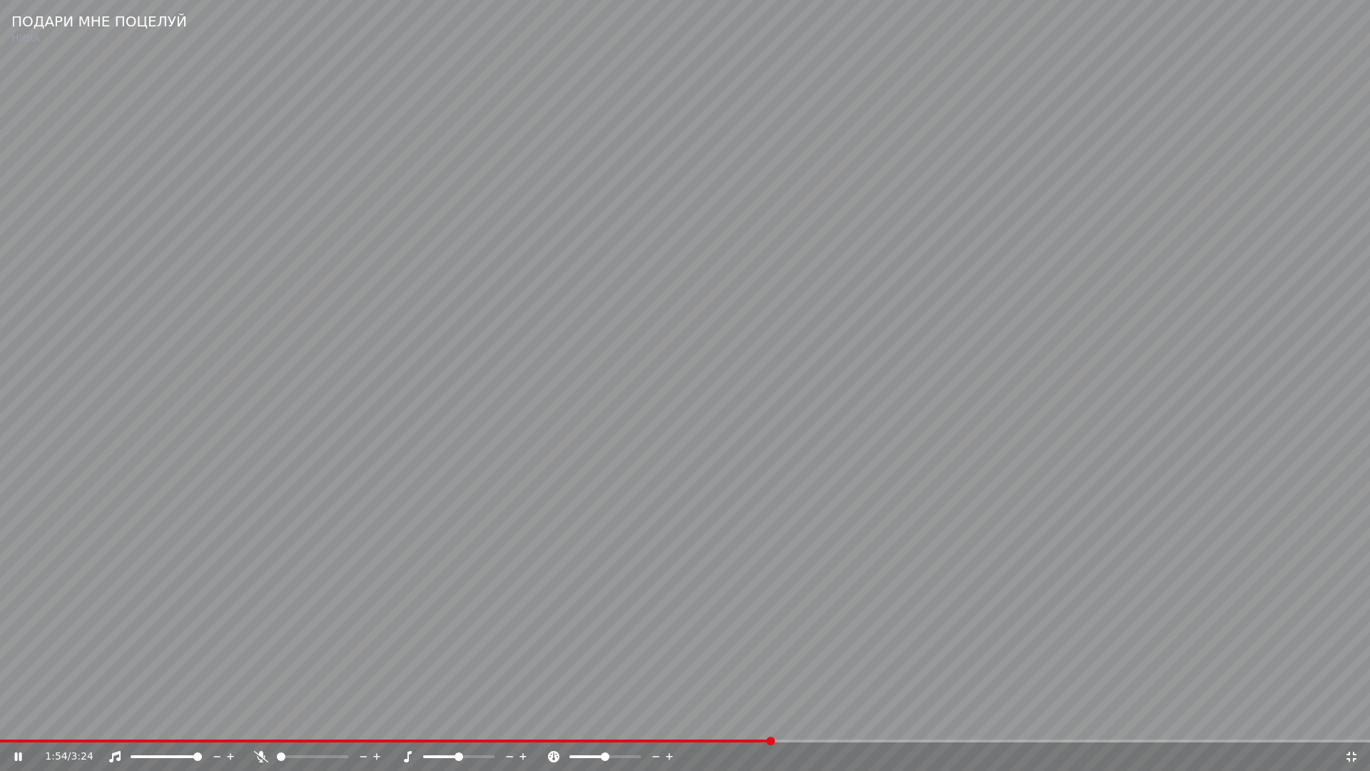
click at [619, 725] on div "1:54 / 3:24" at bounding box center [685, 756] width 1370 height 29
click at [650, 725] on video at bounding box center [685, 385] width 1370 height 771
click at [652, 725] on span at bounding box center [388, 740] width 776 height 3
click at [906, 696] on video at bounding box center [685, 385] width 1370 height 771
click at [918, 666] on video at bounding box center [685, 385] width 1370 height 771
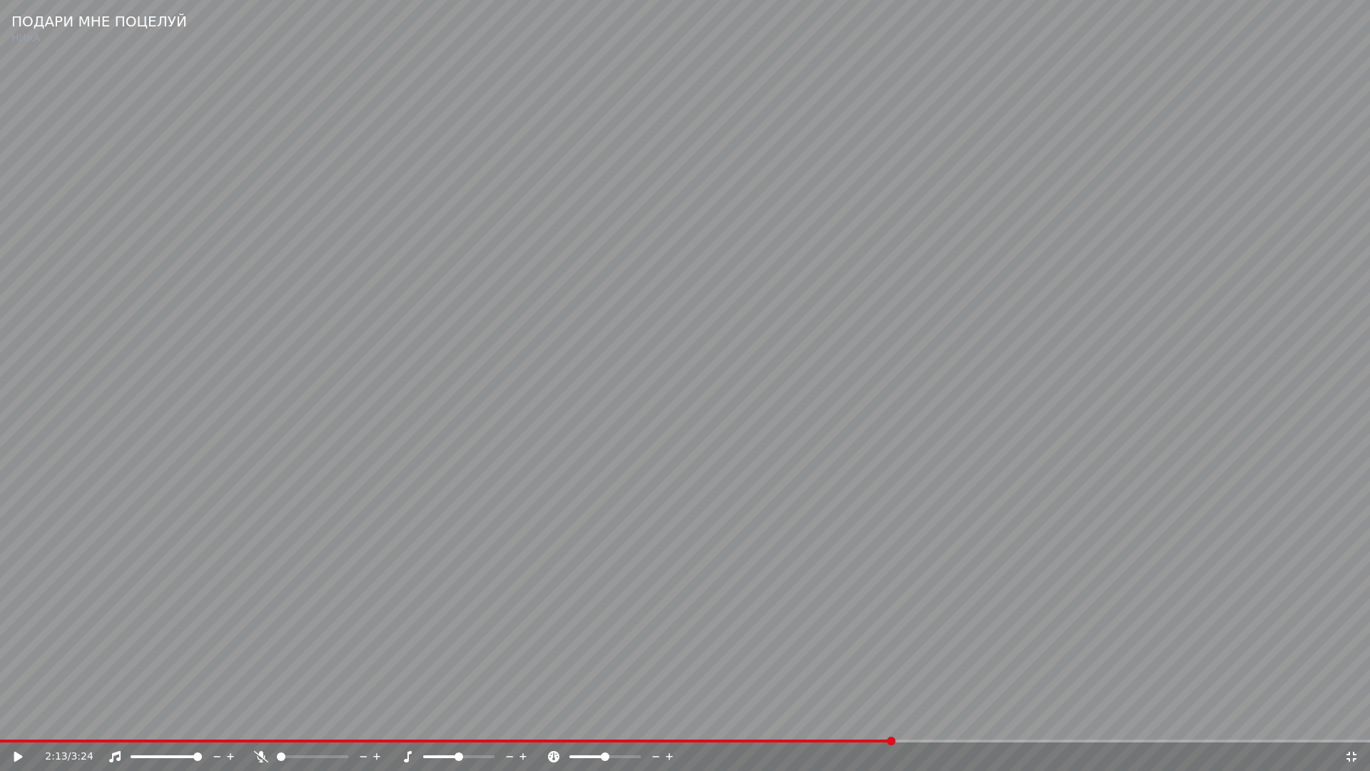
click at [1352, 725] on icon at bounding box center [1351, 756] width 14 height 11
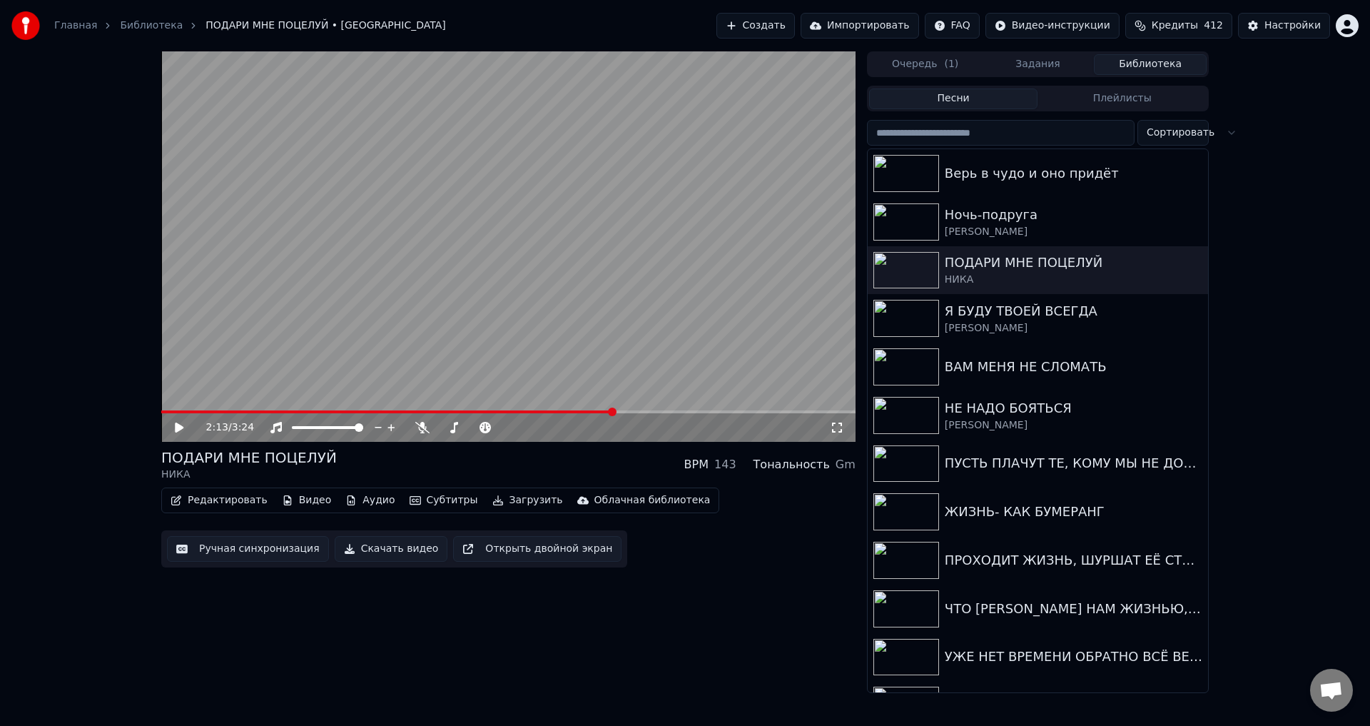
click at [236, 554] on button "Ручная синхронизация" at bounding box center [248, 549] width 162 height 26
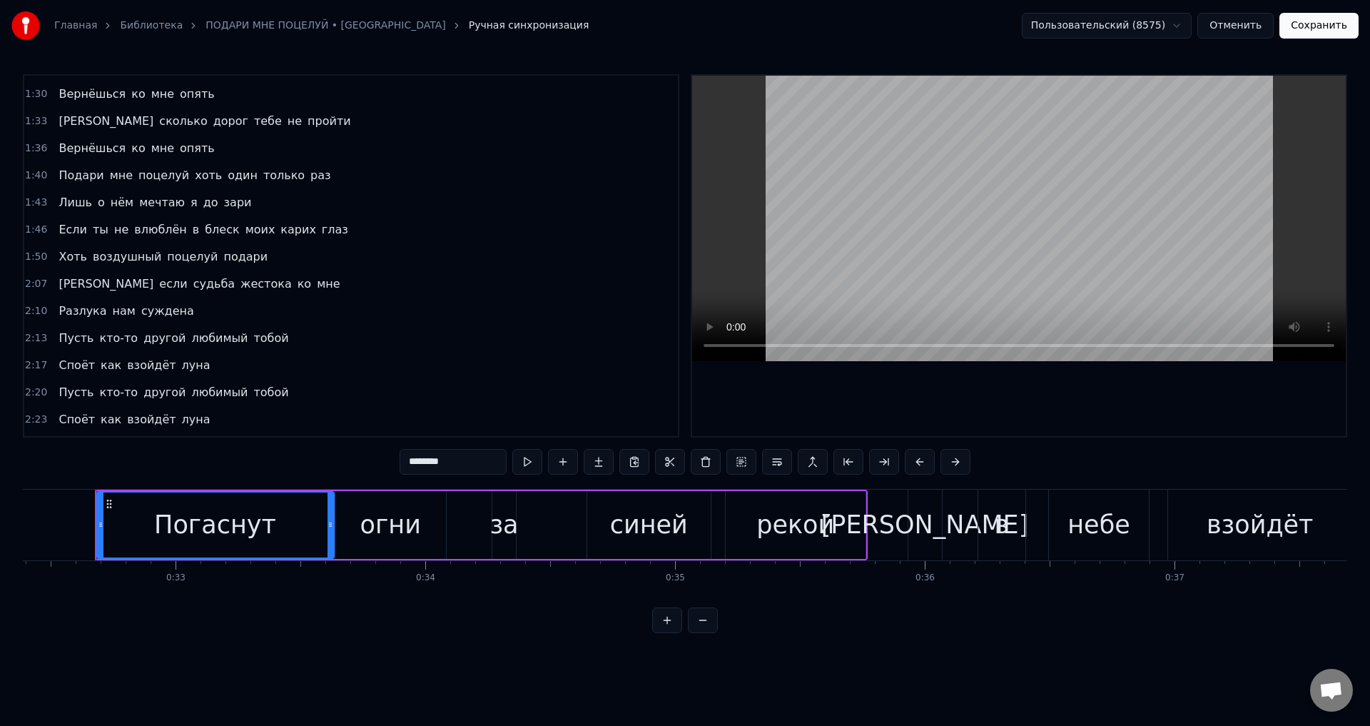
scroll to position [571, 0]
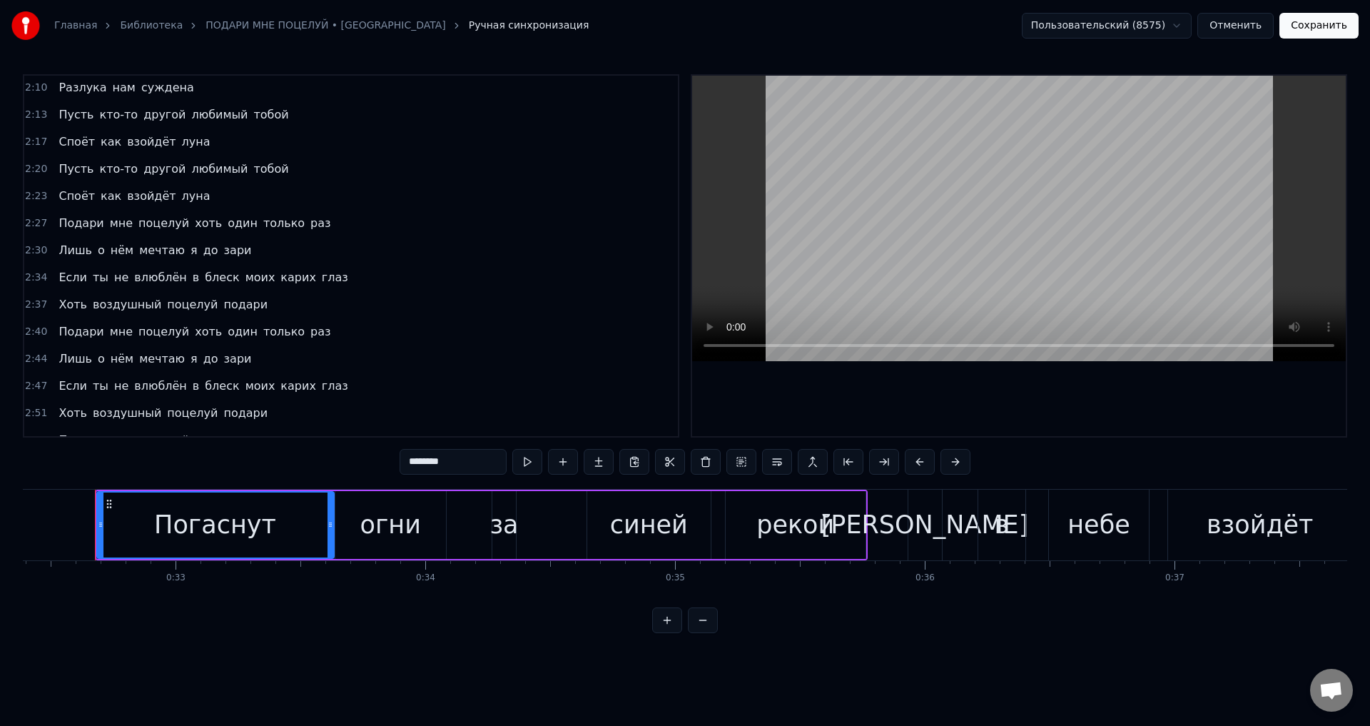
click at [63, 89] on span "Разлука" at bounding box center [82, 87] width 51 height 16
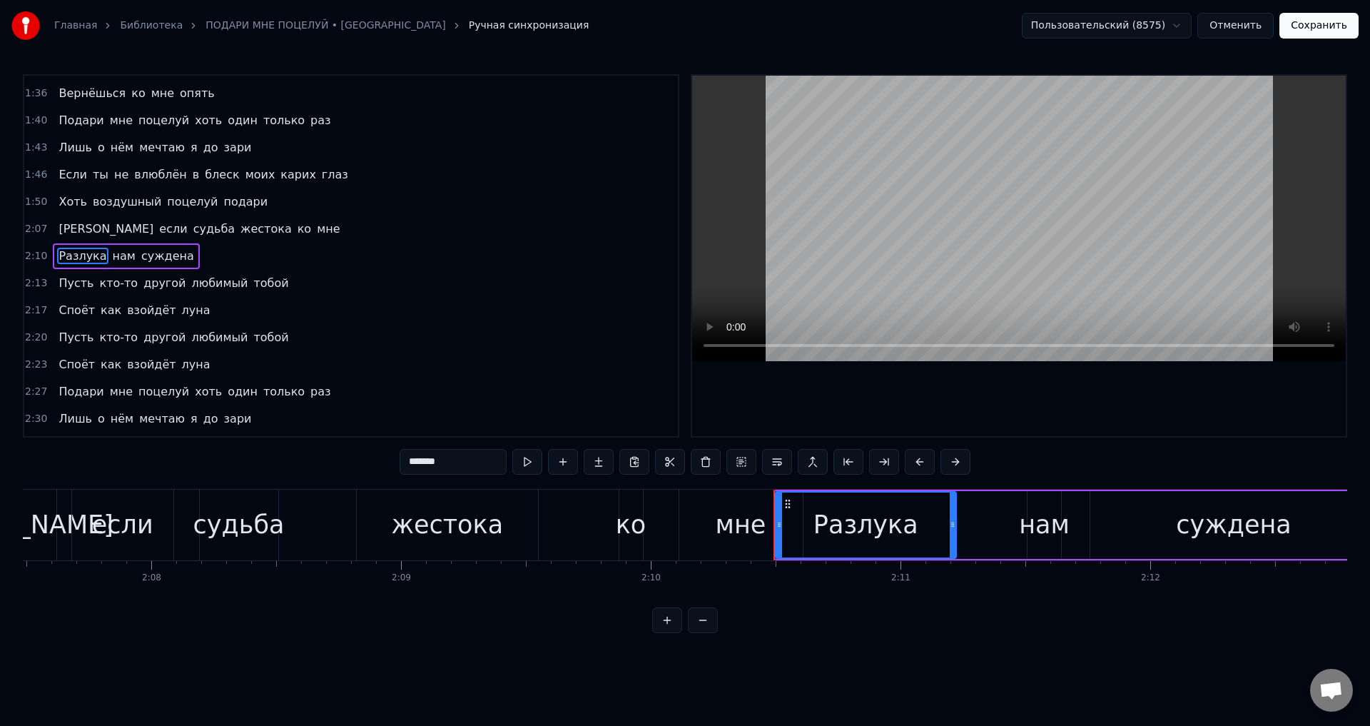
scroll to position [0, 32519]
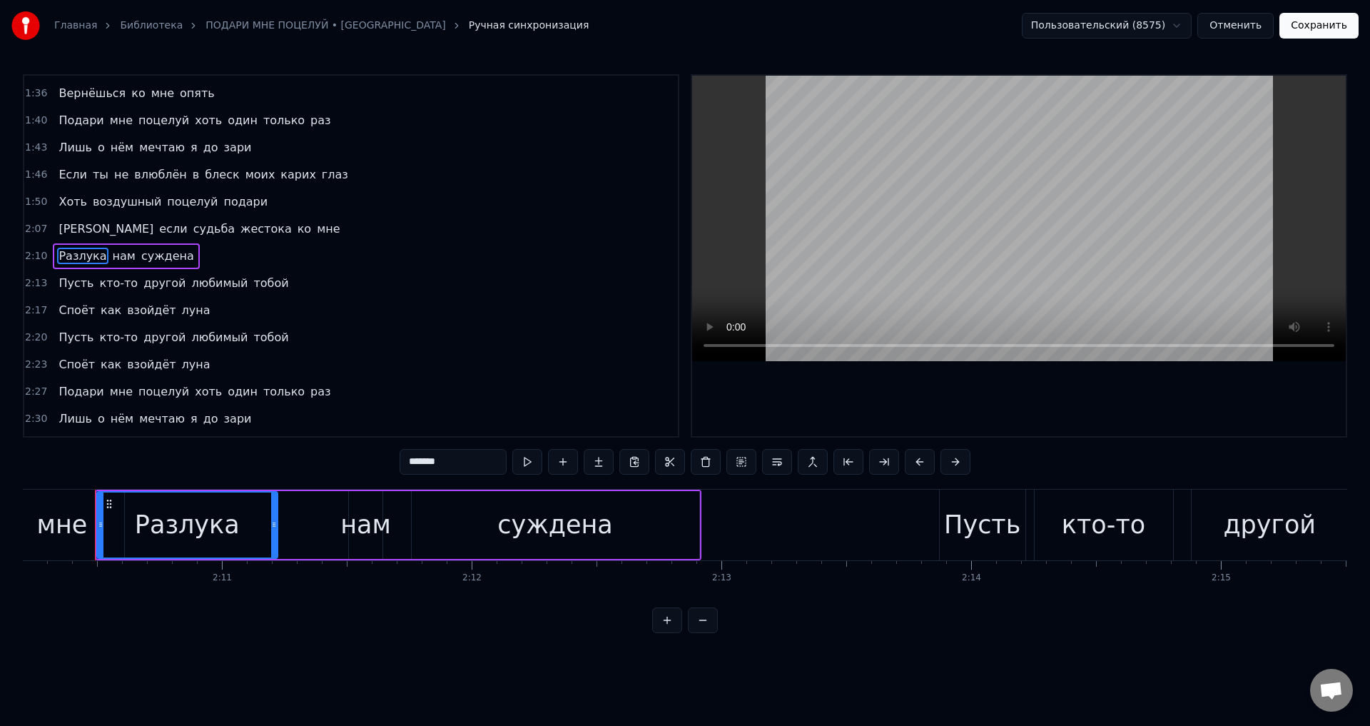
click at [59, 228] on span "[PERSON_NAME]" at bounding box center [106, 228] width 98 height 16
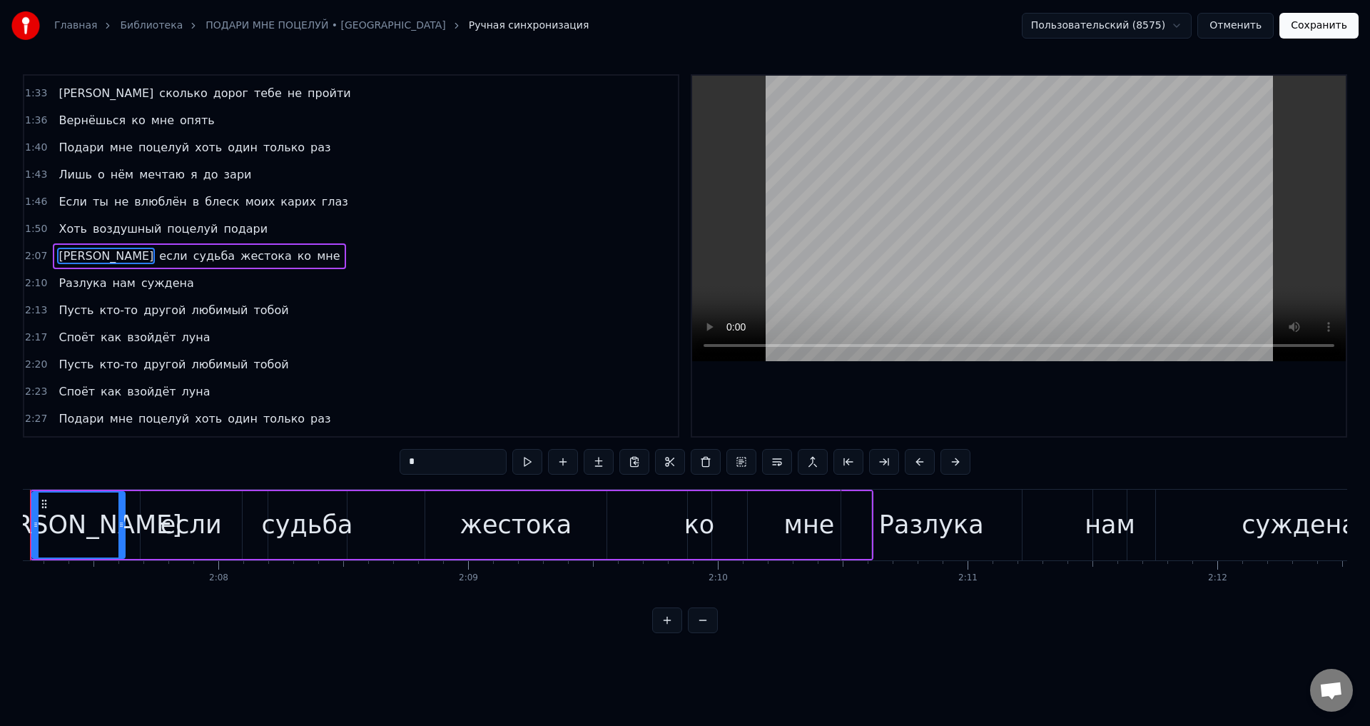
scroll to position [0, 31708]
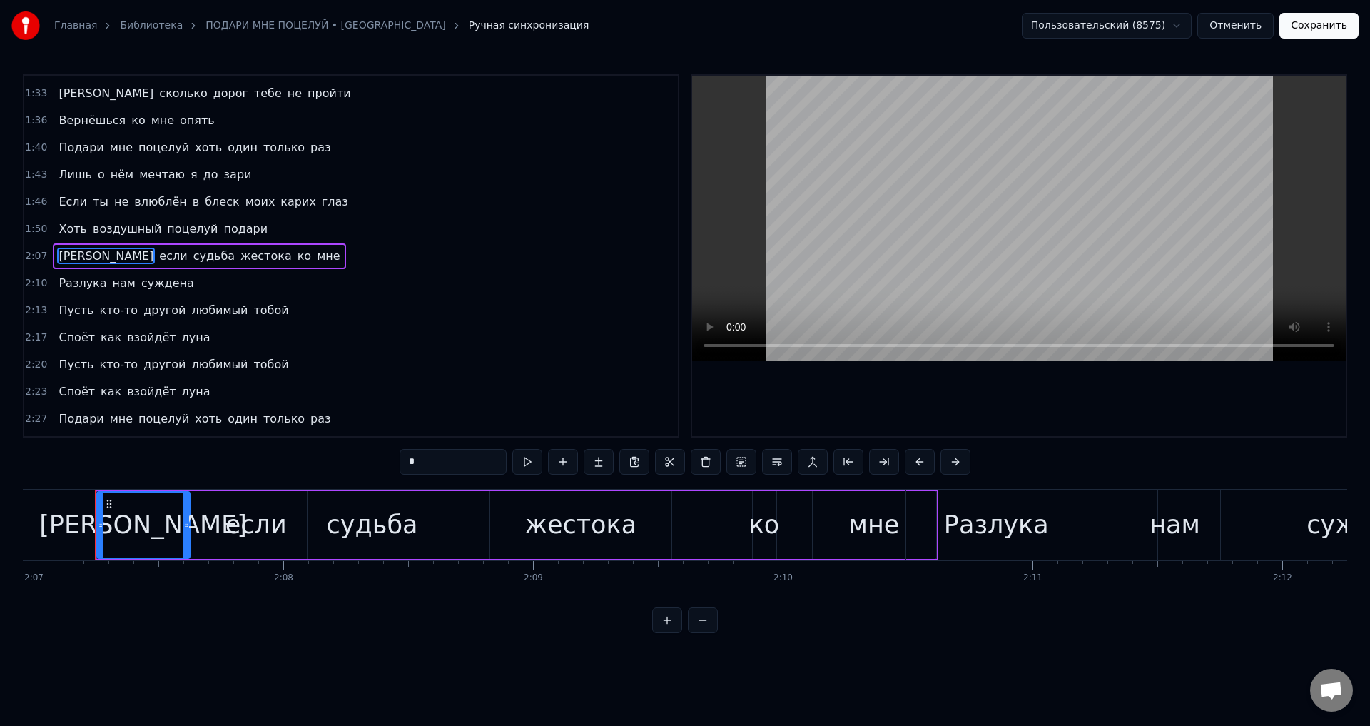
click at [859, 543] on div "мне" at bounding box center [874, 525] width 51 height 38
type input "***"
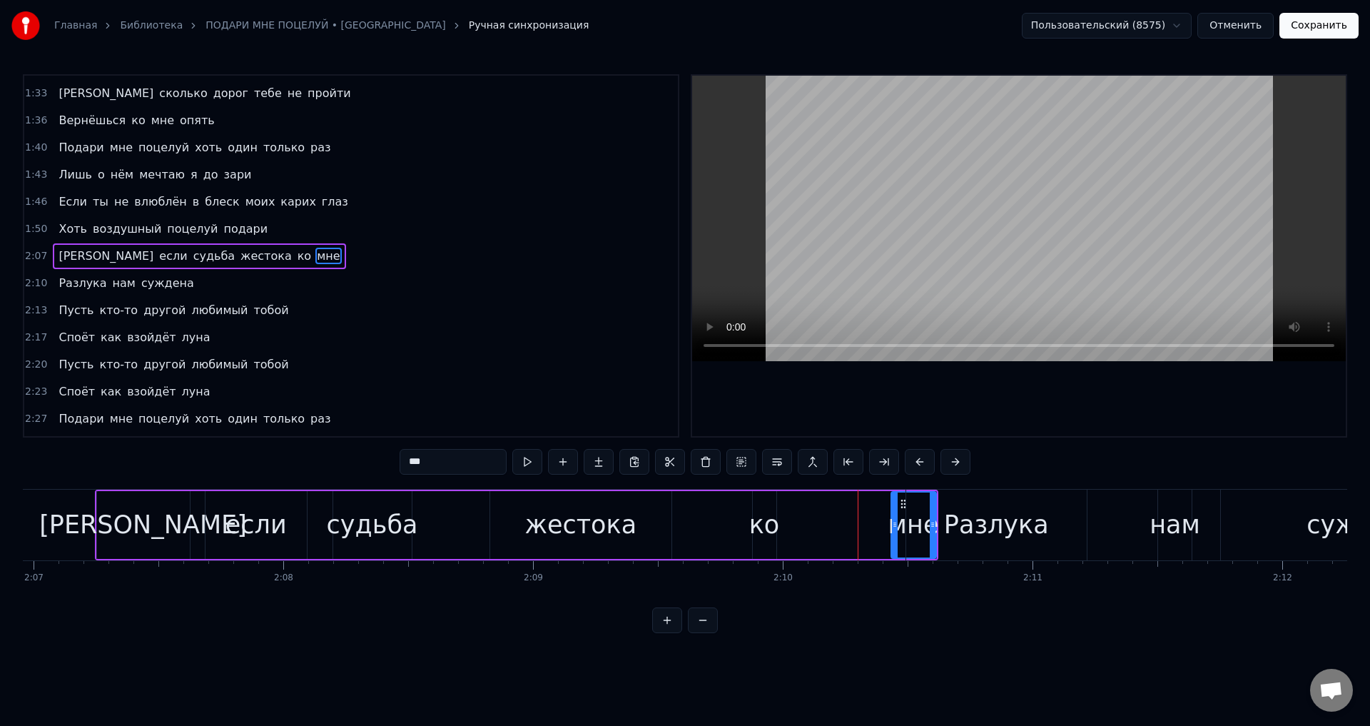
drag, startPoint x: 814, startPoint y: 531, endPoint x: 893, endPoint y: 535, distance: 78.6
click at [893, 535] on div at bounding box center [895, 524] width 6 height 65
click at [820, 525] on div "А если судьба жестока ко мне" at bounding box center [516, 525] width 843 height 71
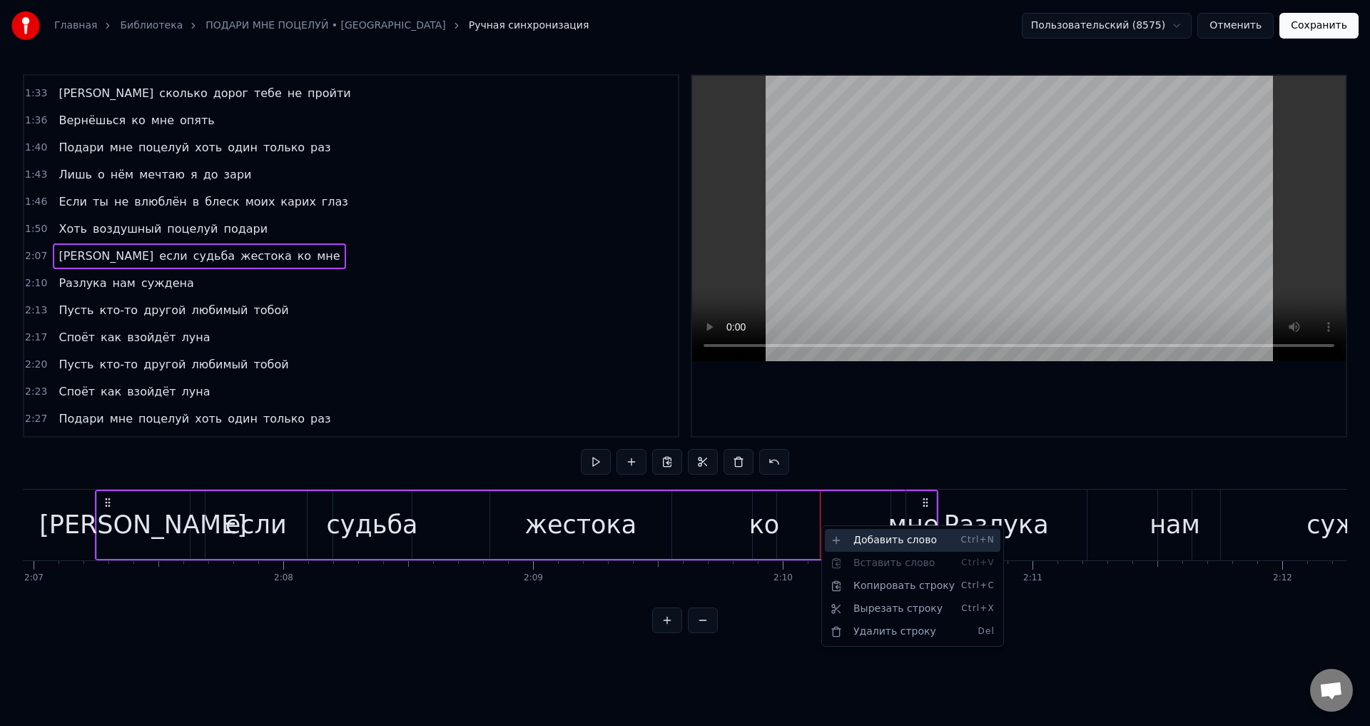
click at [871, 534] on div "Добавить слово Ctrl+N" at bounding box center [913, 540] width 176 height 23
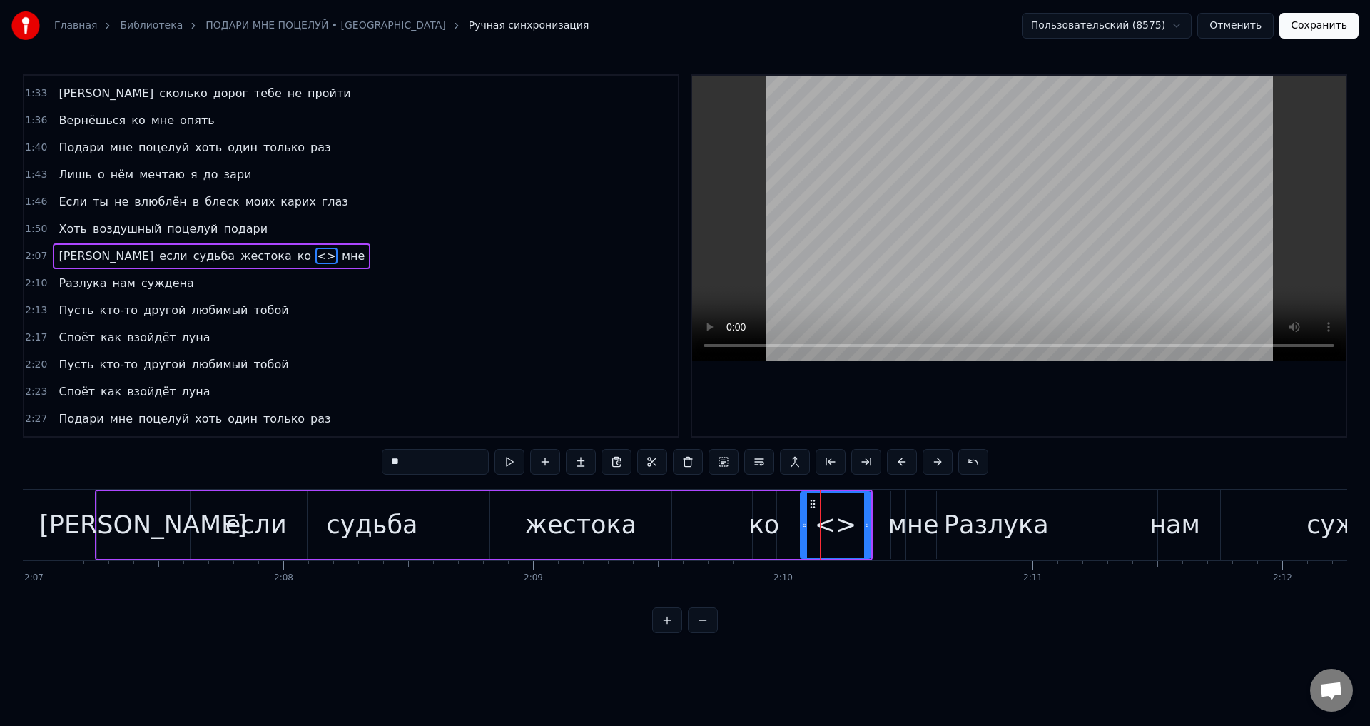
drag, startPoint x: 824, startPoint y: 526, endPoint x: 803, endPoint y: 529, distance: 21.6
click at [803, 529] on icon at bounding box center [804, 524] width 6 height 11
click at [872, 528] on icon at bounding box center [872, 524] width 6 height 11
drag, startPoint x: 418, startPoint y: 461, endPoint x: 304, endPoint y: 450, distance: 114.7
click at [304, 450] on div "0:32 Погаснут огни за синей рекой 0:35 И в небе взойдёт луна 0:39 Под звёздным …" at bounding box center [685, 353] width 1324 height 559
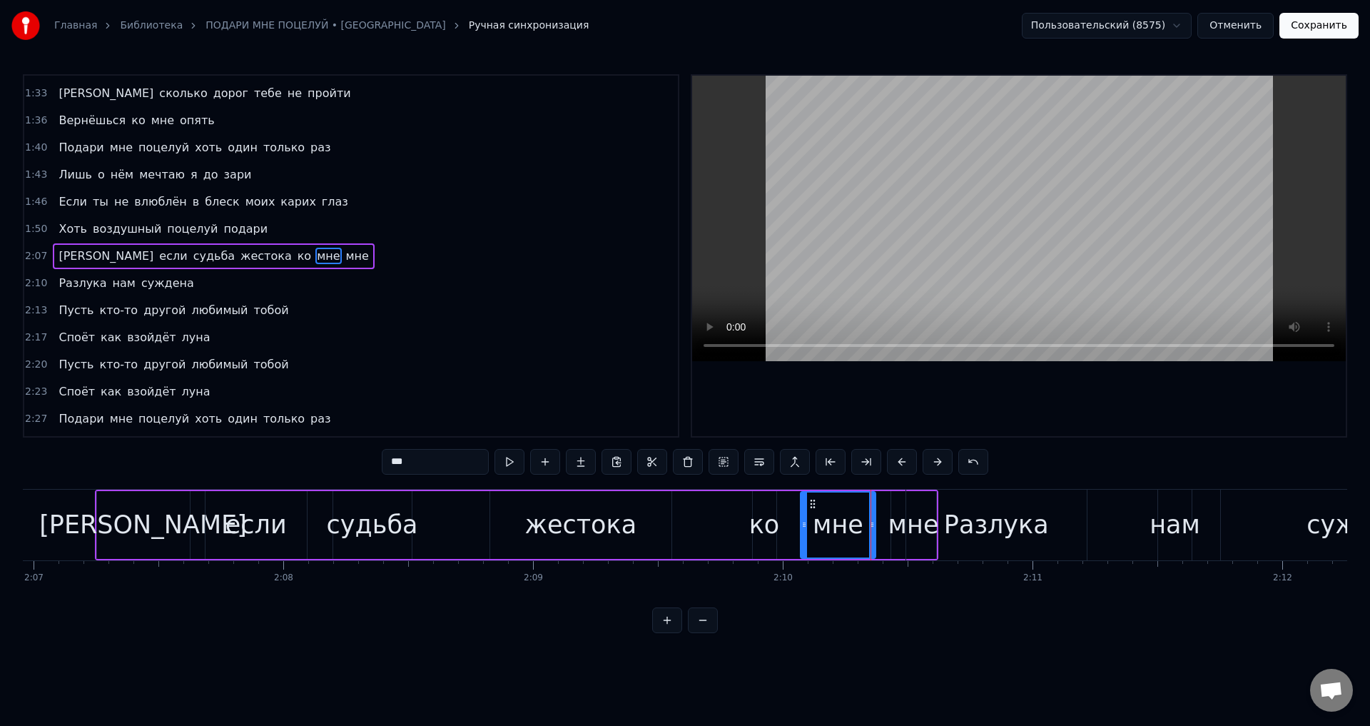
type input "***"
click at [345, 254] on span "мне" at bounding box center [358, 256] width 26 height 16
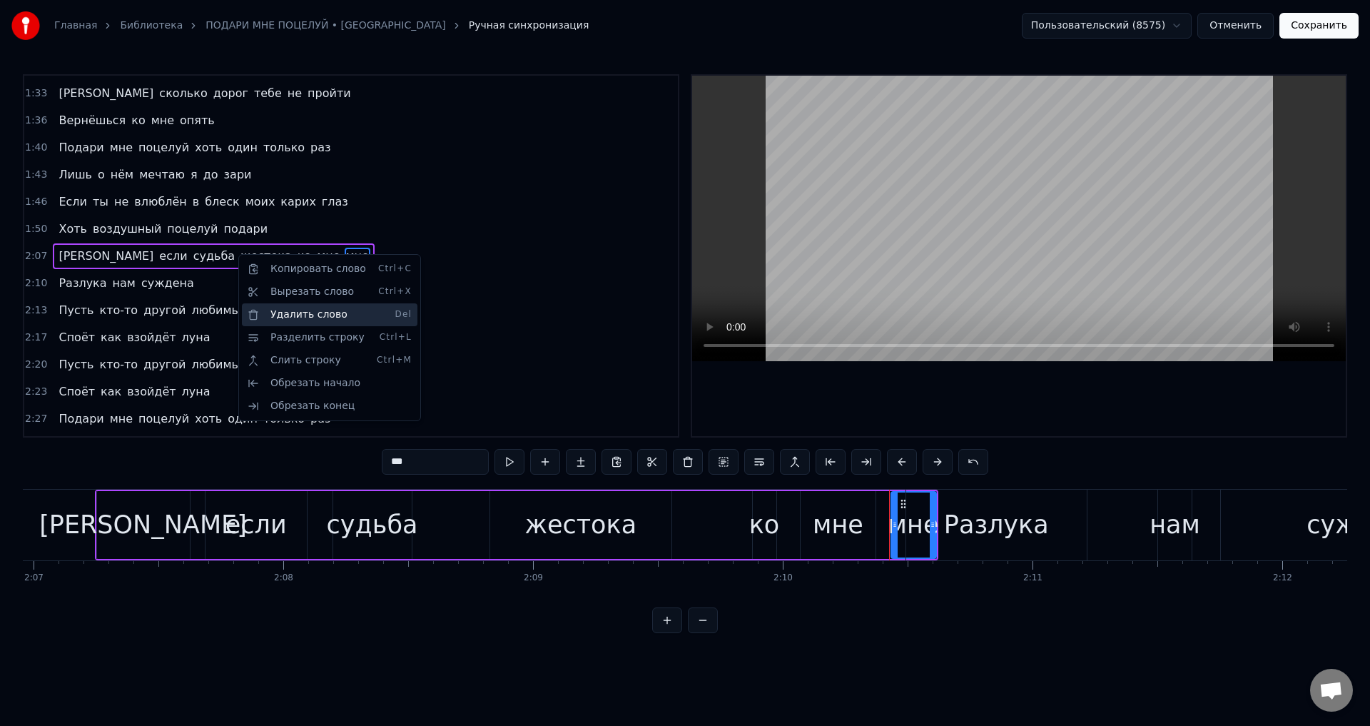
click at [299, 317] on div "Удалить слово Del" at bounding box center [330, 314] width 176 height 23
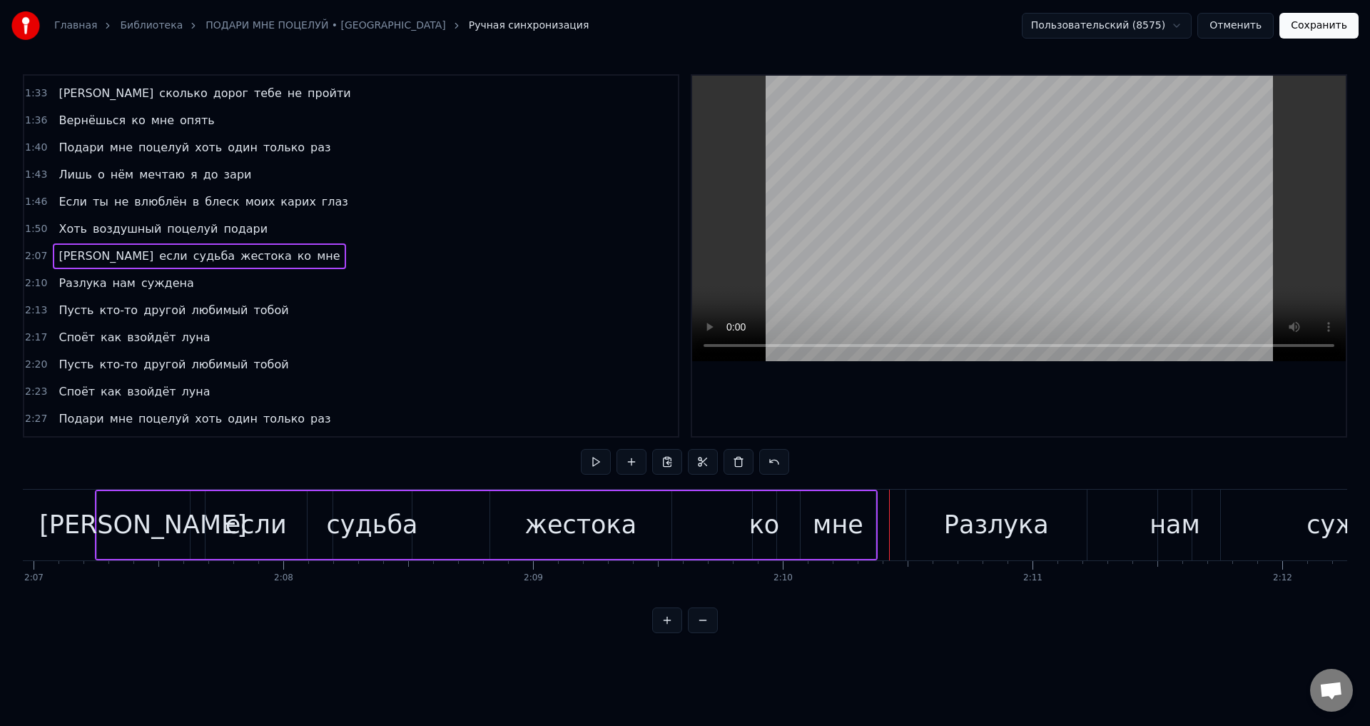
click at [848, 524] on div "мне" at bounding box center [838, 525] width 51 height 38
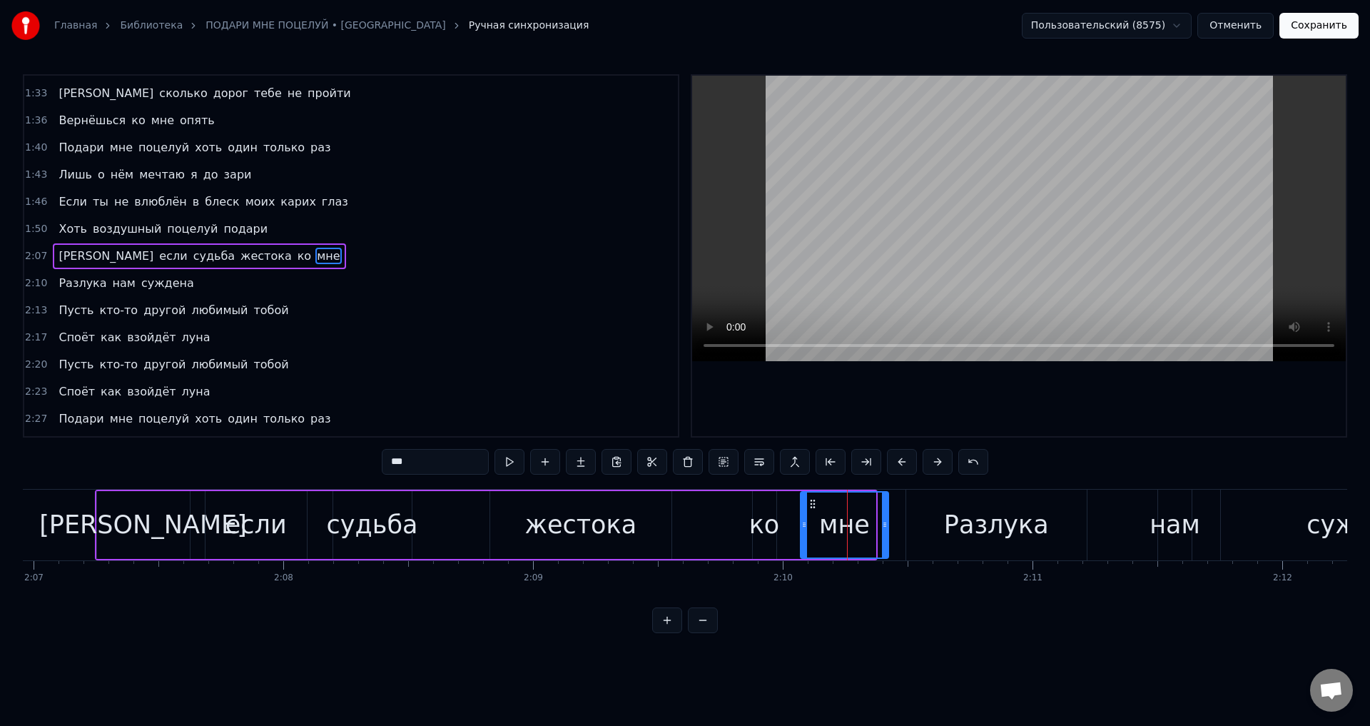
drag, startPoint x: 872, startPoint y: 527, endPoint x: 885, endPoint y: 531, distance: 13.5
click at [885, 531] on div at bounding box center [885, 524] width 6 height 65
click at [712, 524] on div "А если судьба жестока ко мне" at bounding box center [493, 525] width 796 height 71
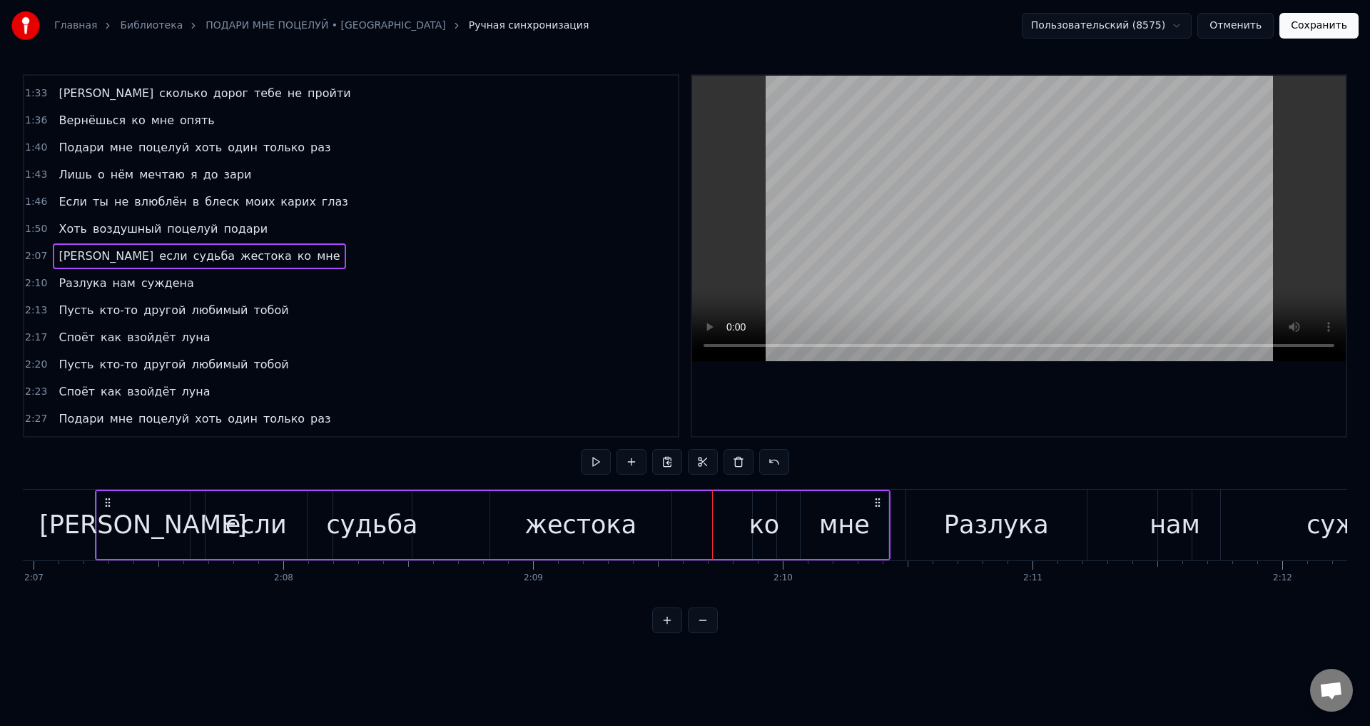
click at [757, 529] on div "ко" at bounding box center [764, 525] width 31 height 38
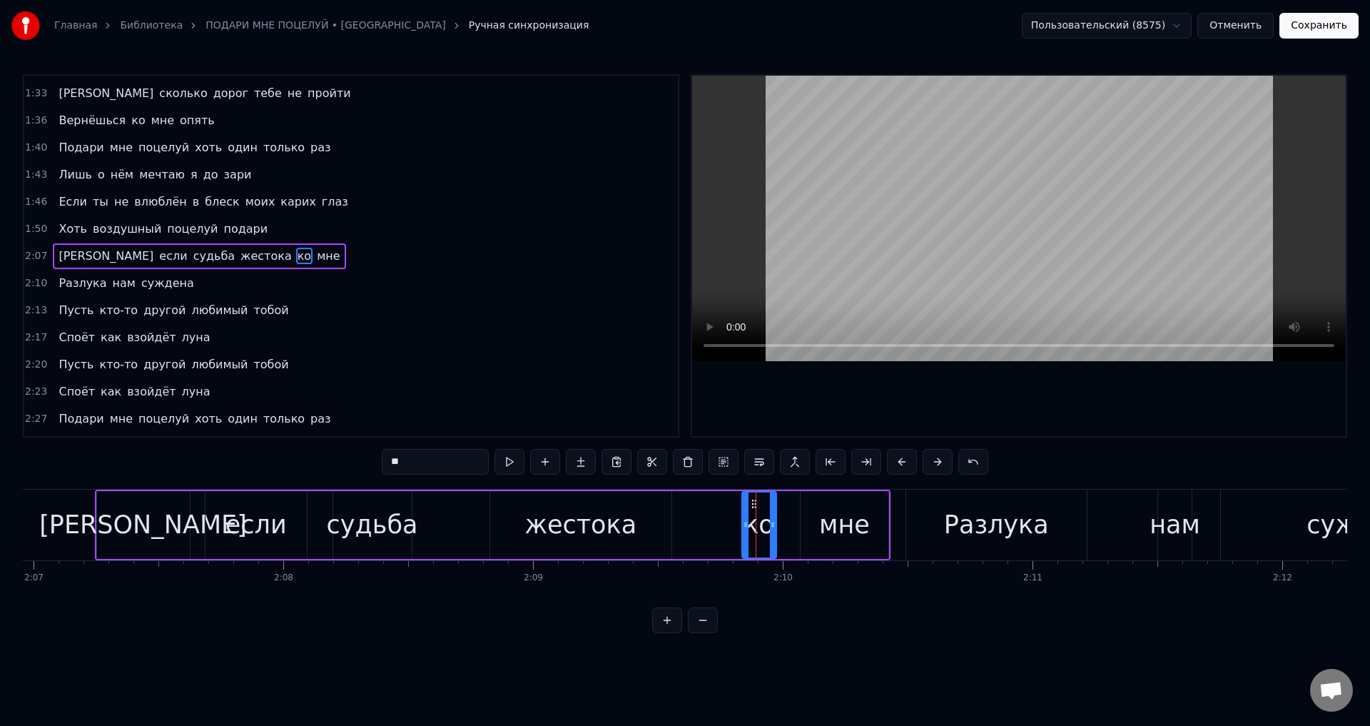
drag, startPoint x: 757, startPoint y: 530, endPoint x: 746, endPoint y: 530, distance: 10.7
click at [746, 530] on div at bounding box center [746, 524] width 6 height 65
drag, startPoint x: 611, startPoint y: 525, endPoint x: 679, endPoint y: 451, distance: 100.5
click at [610, 524] on div "жестока" at bounding box center [580, 525] width 112 height 38
type input "*******"
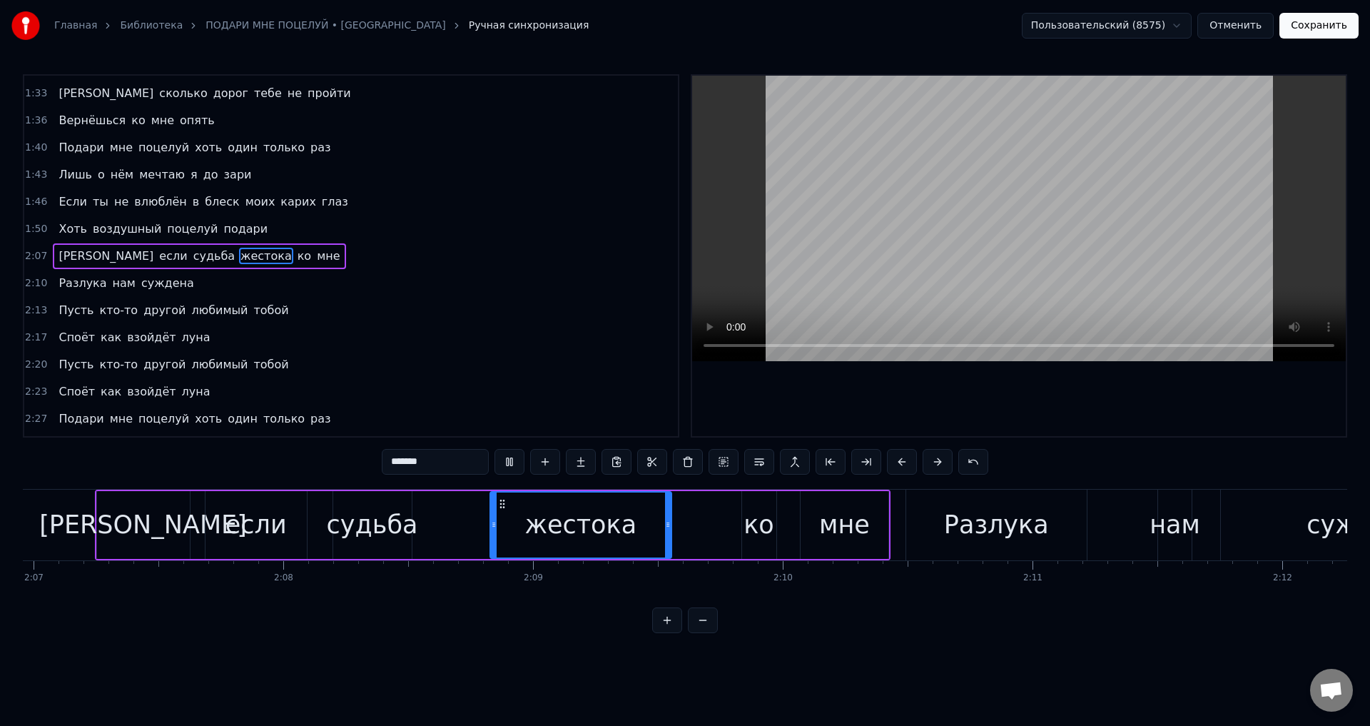
click at [1322, 29] on button "Сохранить" at bounding box center [1318, 26] width 79 height 26
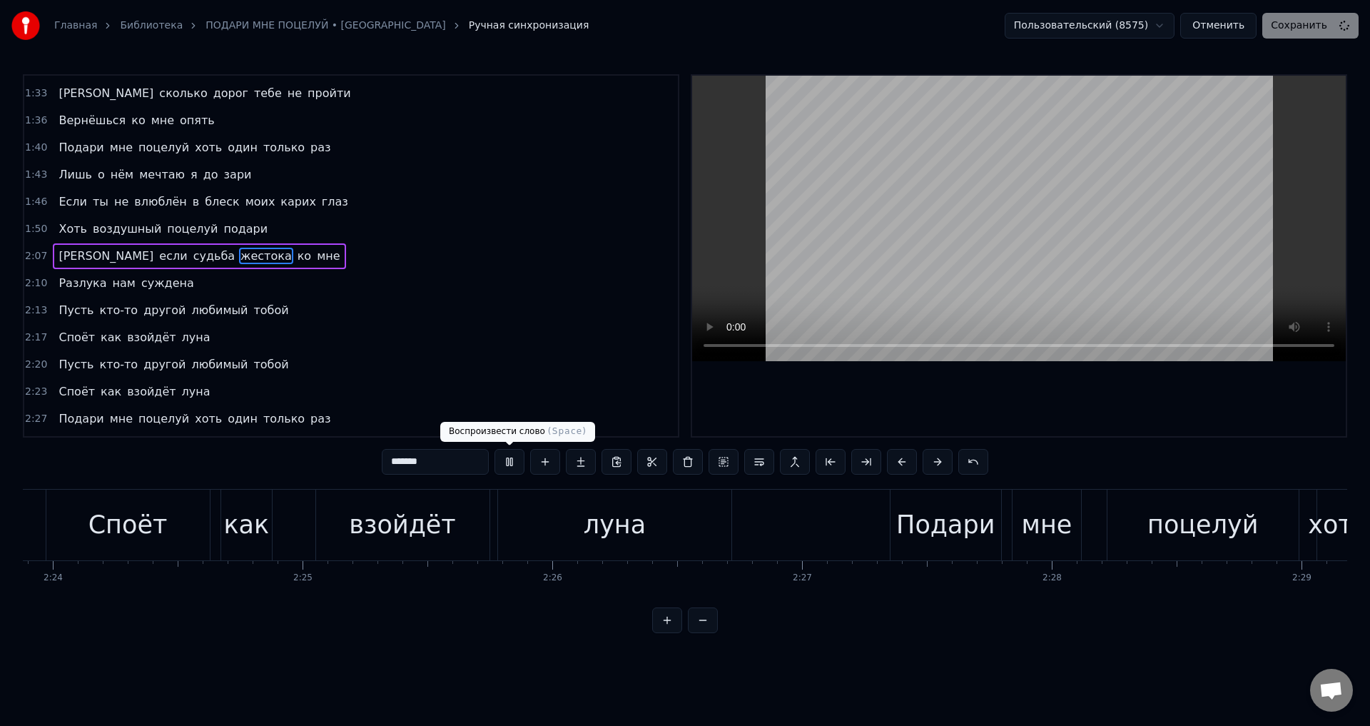
scroll to position [0, 39332]
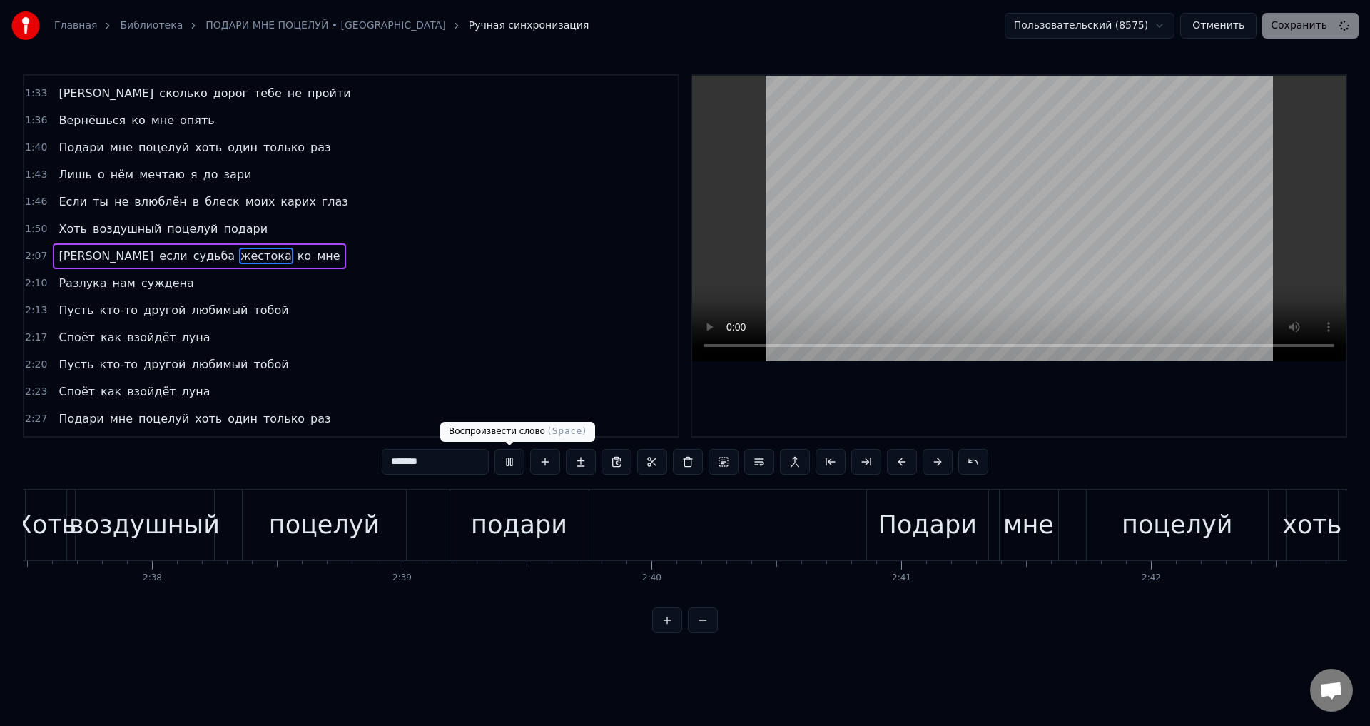
click at [1287, 31] on div "Пользовательский (8575) Отменить Сохранить" at bounding box center [1182, 26] width 354 height 26
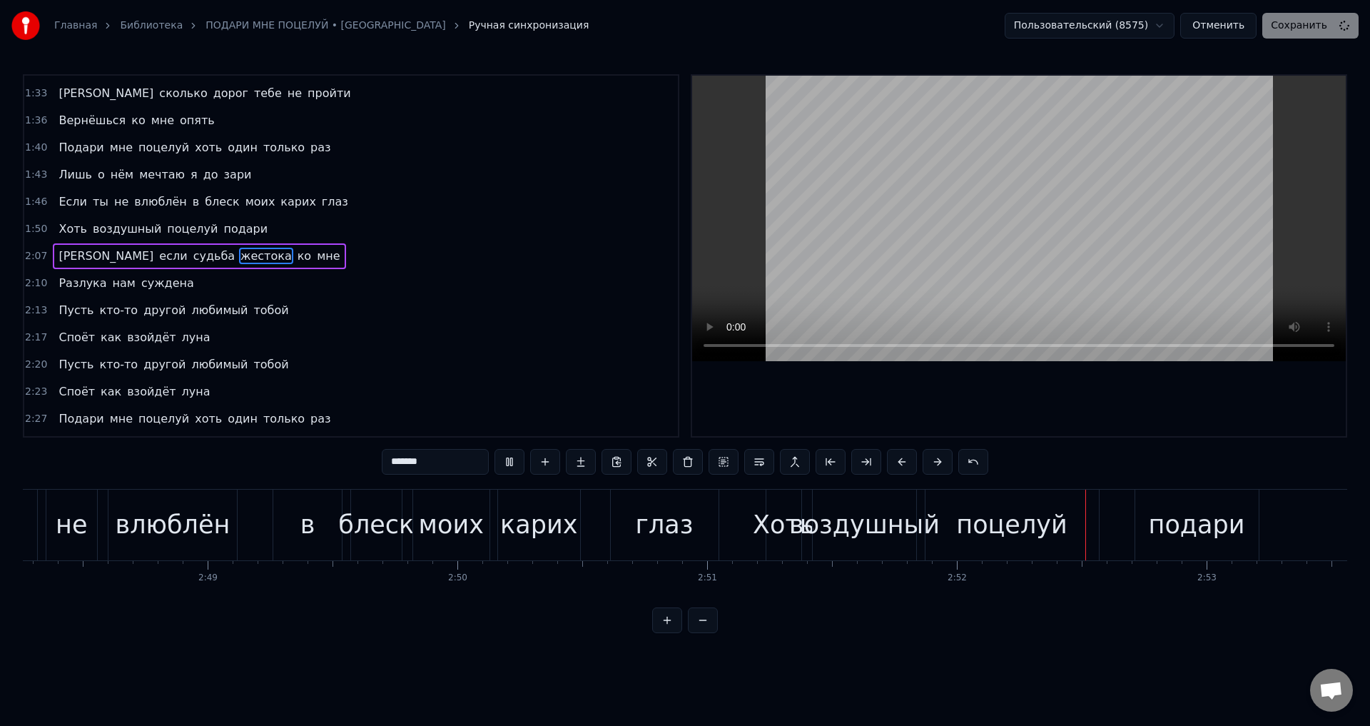
scroll to position [0, 42047]
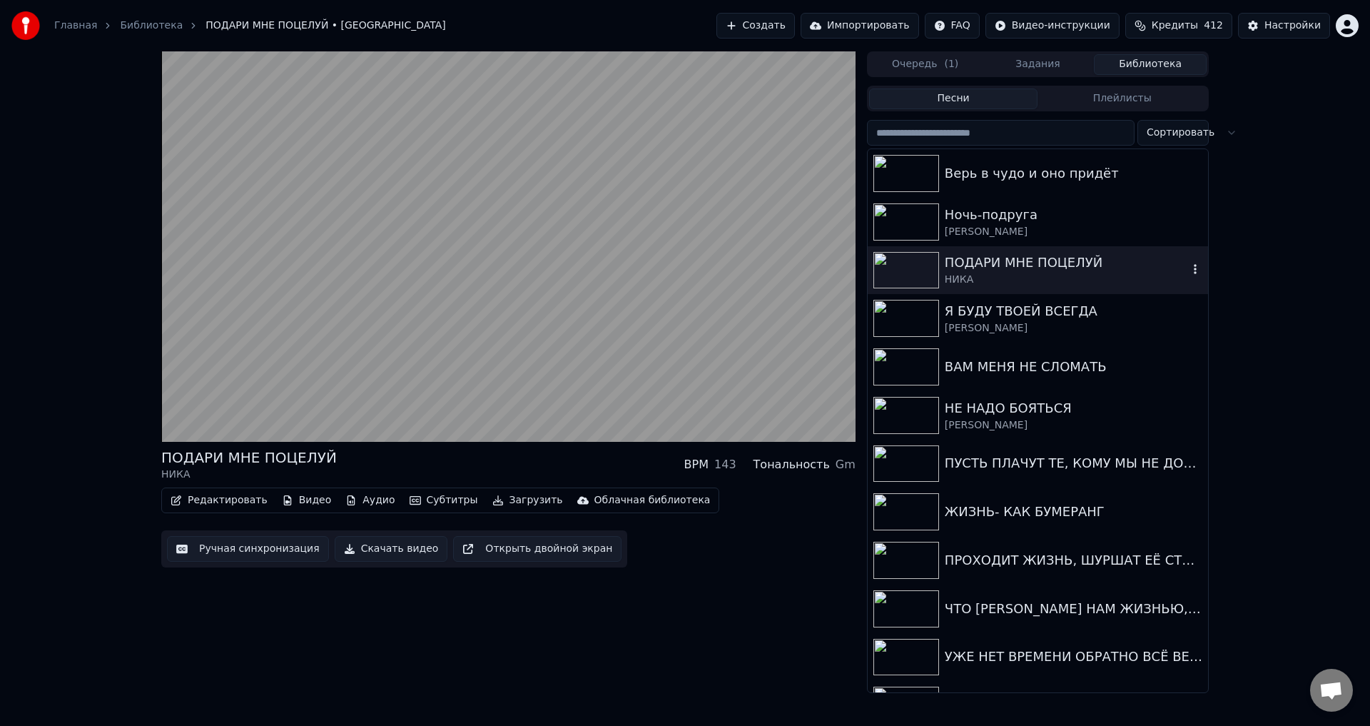
click at [990, 268] on div "ПОДАРИ МНЕ ПОЦЕЛУЙ" at bounding box center [1066, 263] width 243 height 20
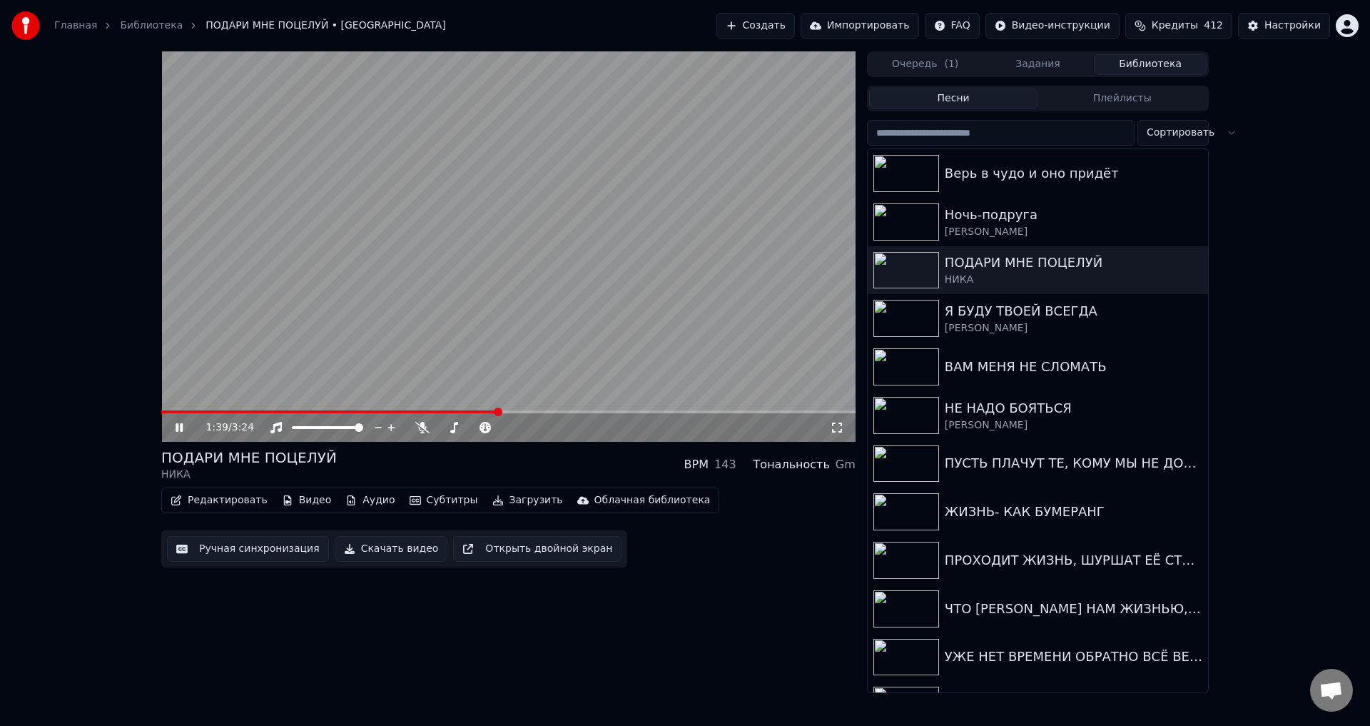
click at [497, 412] on span at bounding box center [508, 411] width 694 height 3
click at [547, 414] on div "1:39 / 3:24" at bounding box center [508, 427] width 694 height 29
click at [533, 409] on video at bounding box center [508, 246] width 694 height 390
click at [534, 414] on div "1:40 / 3:24" at bounding box center [508, 427] width 694 height 29
click at [534, 410] on span at bounding box center [508, 411] width 694 height 3
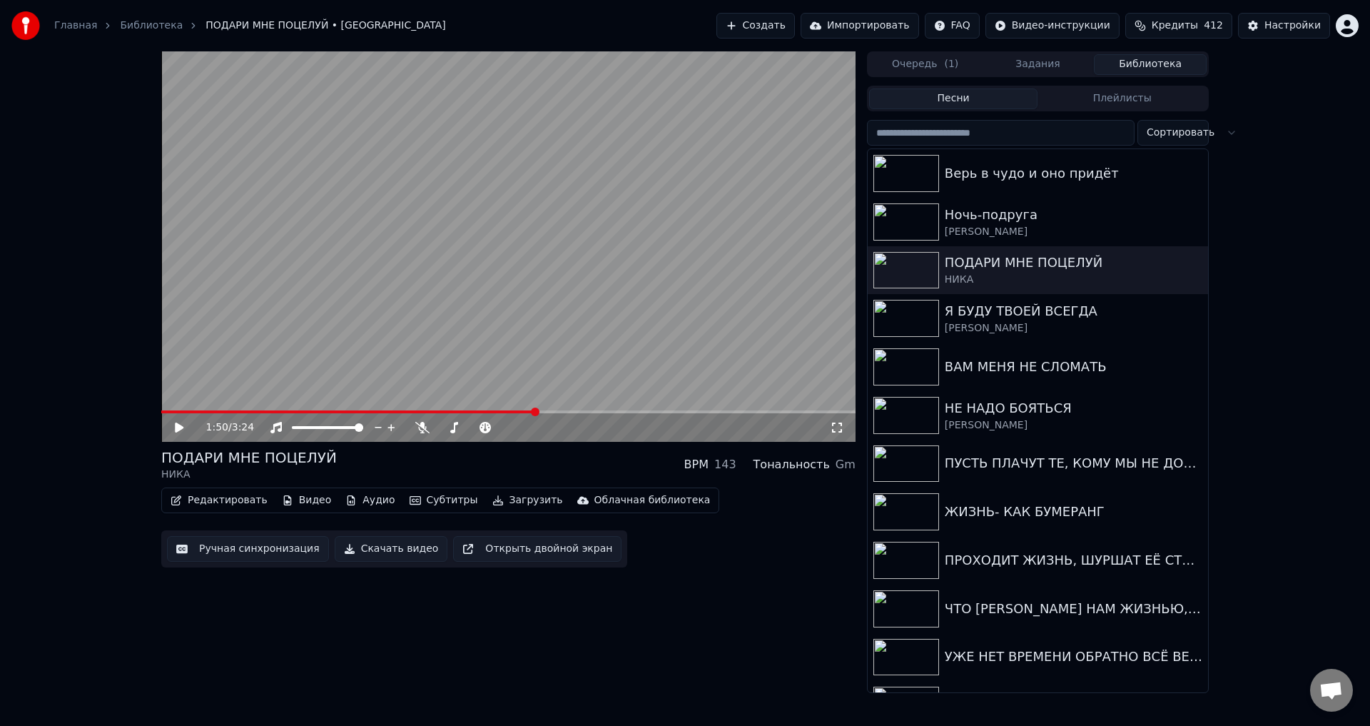
click at [831, 428] on icon at bounding box center [837, 427] width 14 height 11
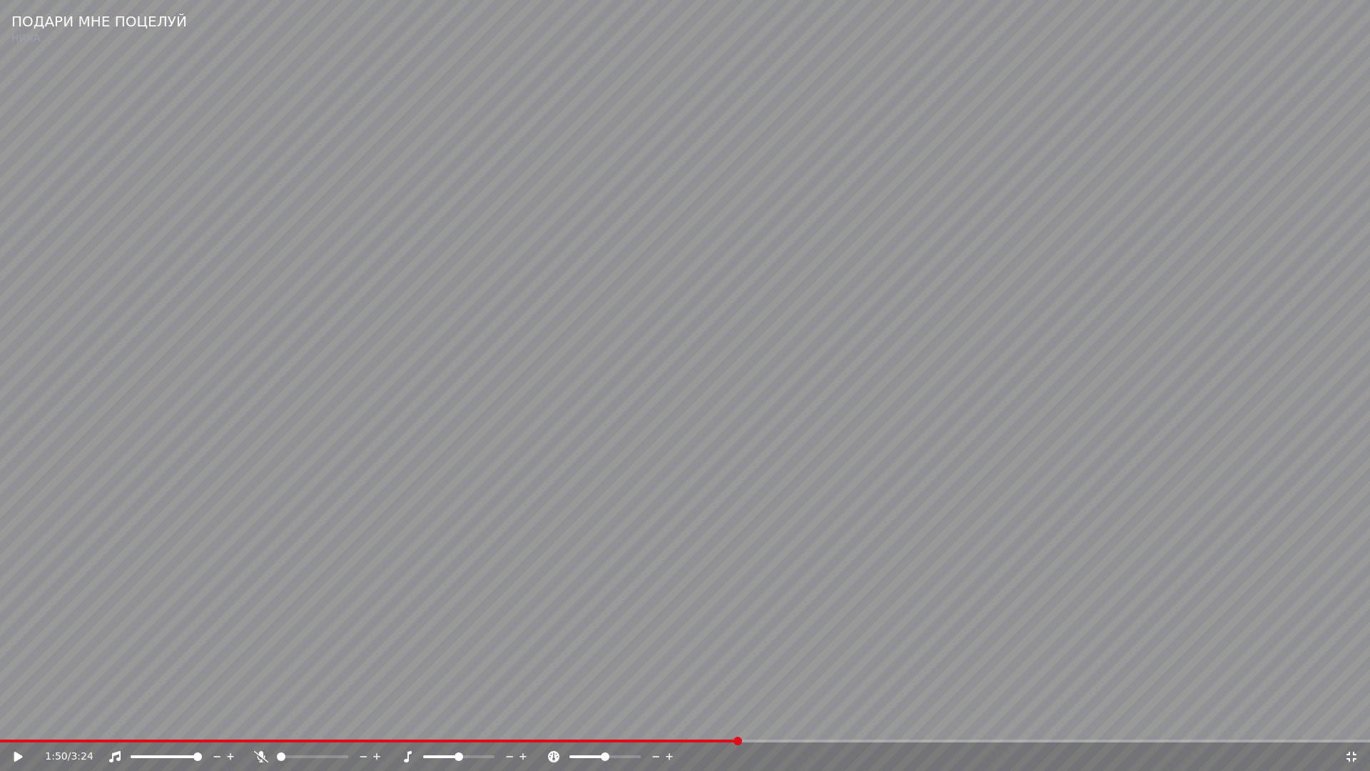
click at [707, 417] on video at bounding box center [685, 385] width 1370 height 771
click at [844, 677] on video at bounding box center [685, 385] width 1370 height 771
click at [816, 725] on div "2:14 / 3:24" at bounding box center [685, 756] width 1370 height 29
click at [816, 725] on span at bounding box center [409, 740] width 818 height 3
click at [999, 659] on video at bounding box center [685, 385] width 1370 height 771
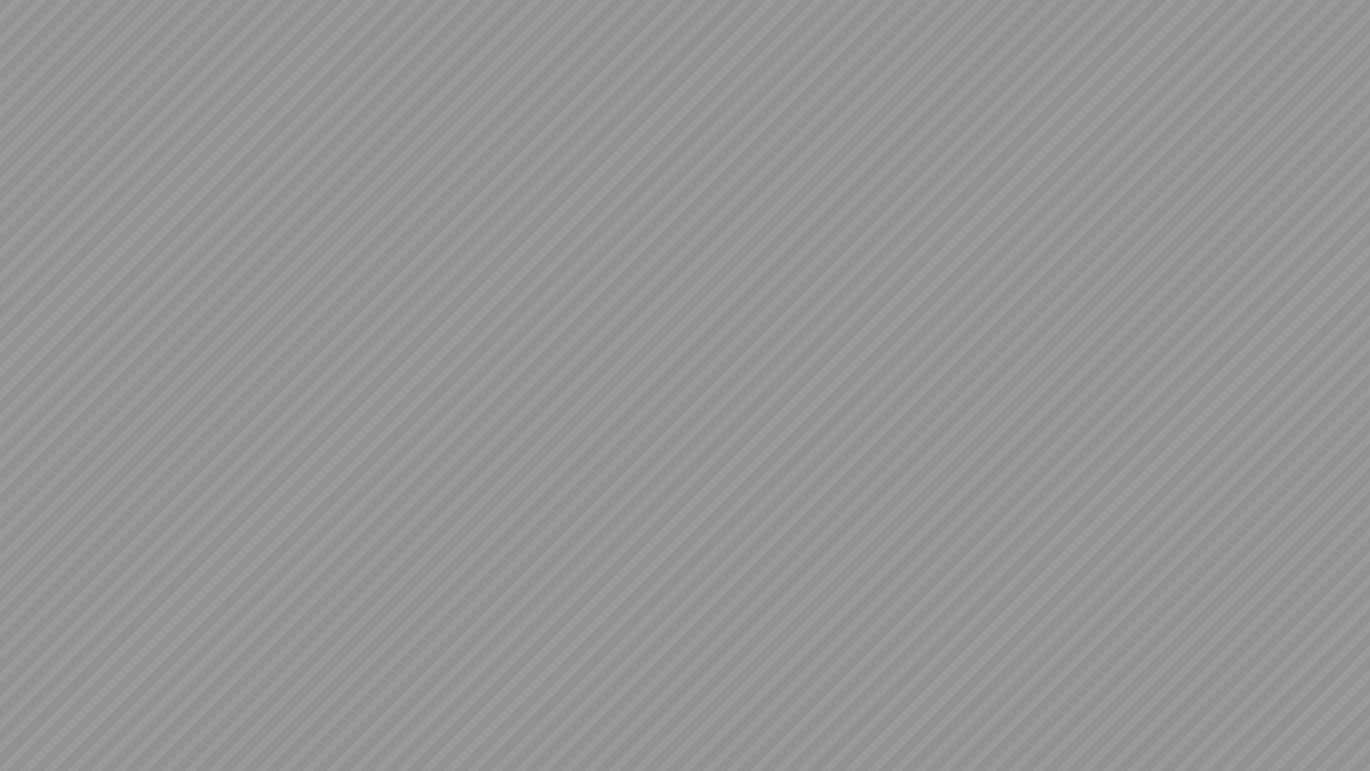
click at [701, 648] on video at bounding box center [685, 385] width 1370 height 771
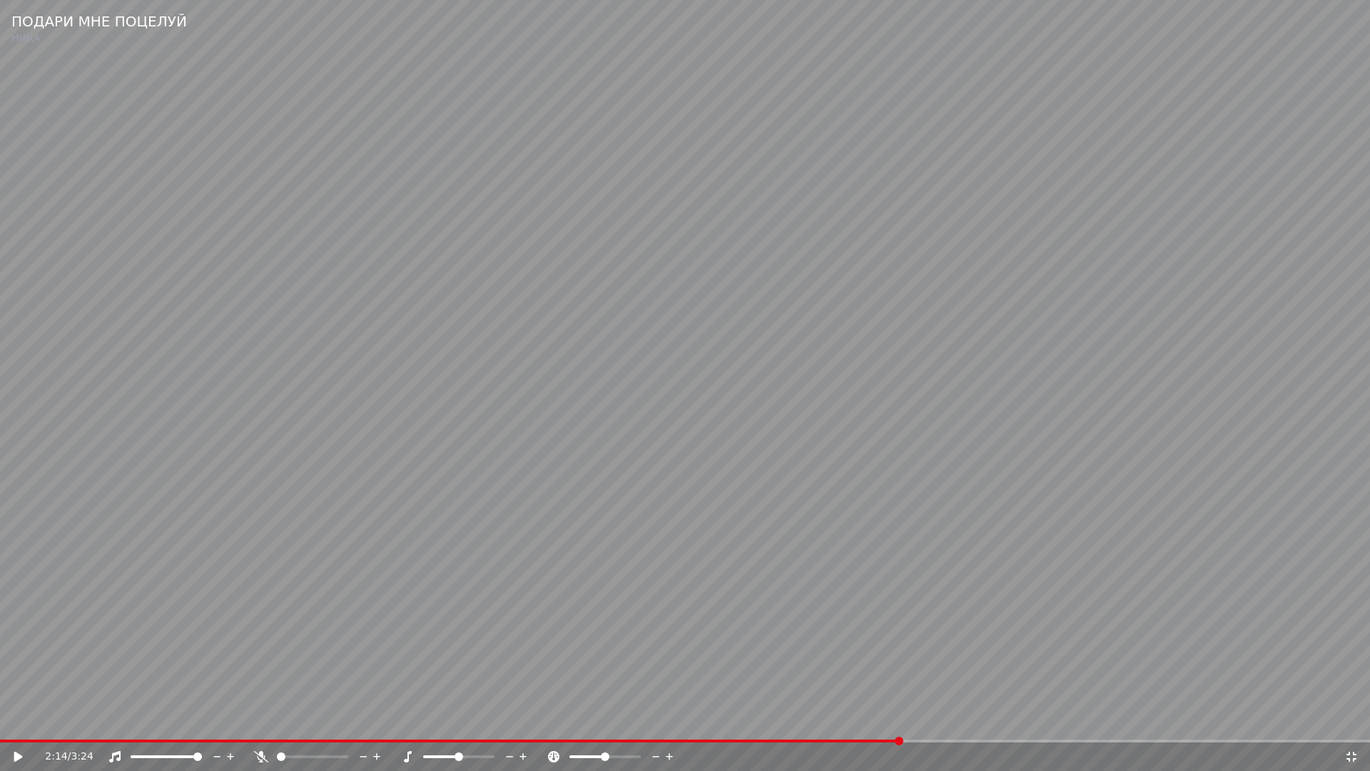
click at [1347, 725] on icon at bounding box center [1352, 756] width 10 height 10
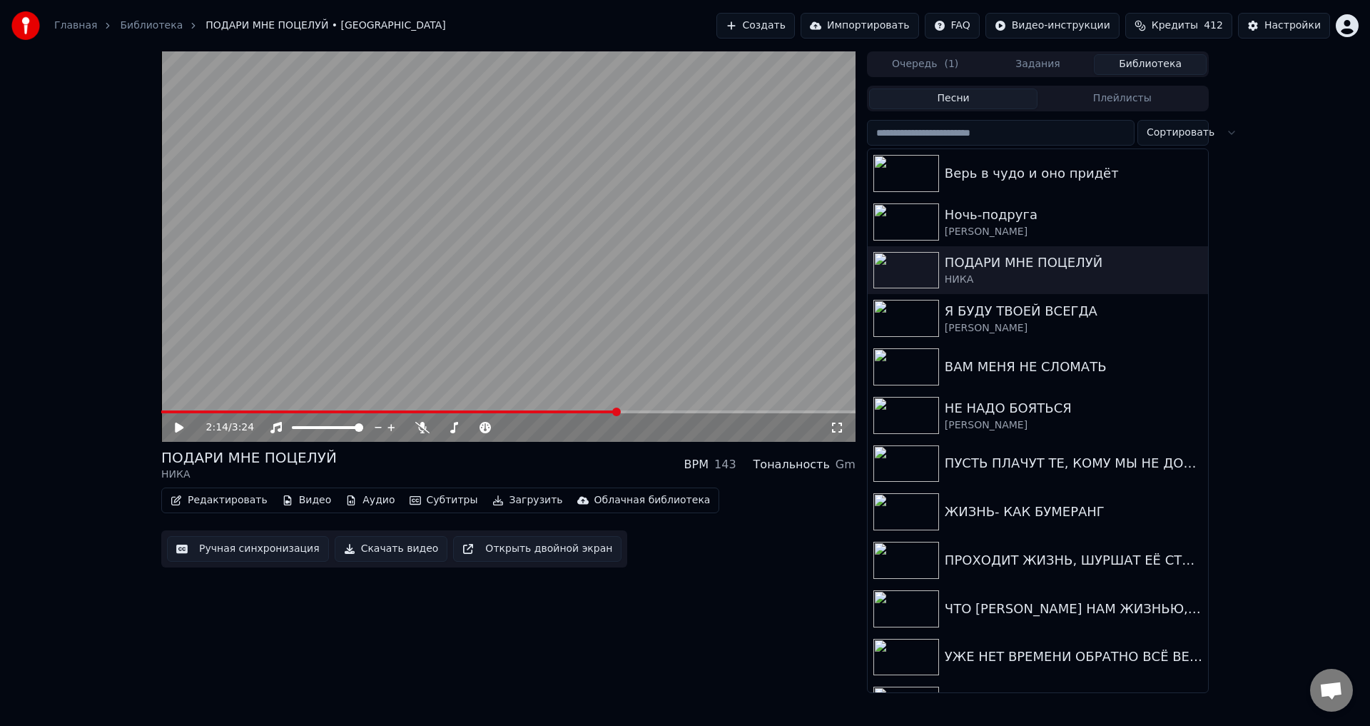
click at [239, 542] on button "Ручная синхронизация" at bounding box center [248, 549] width 162 height 26
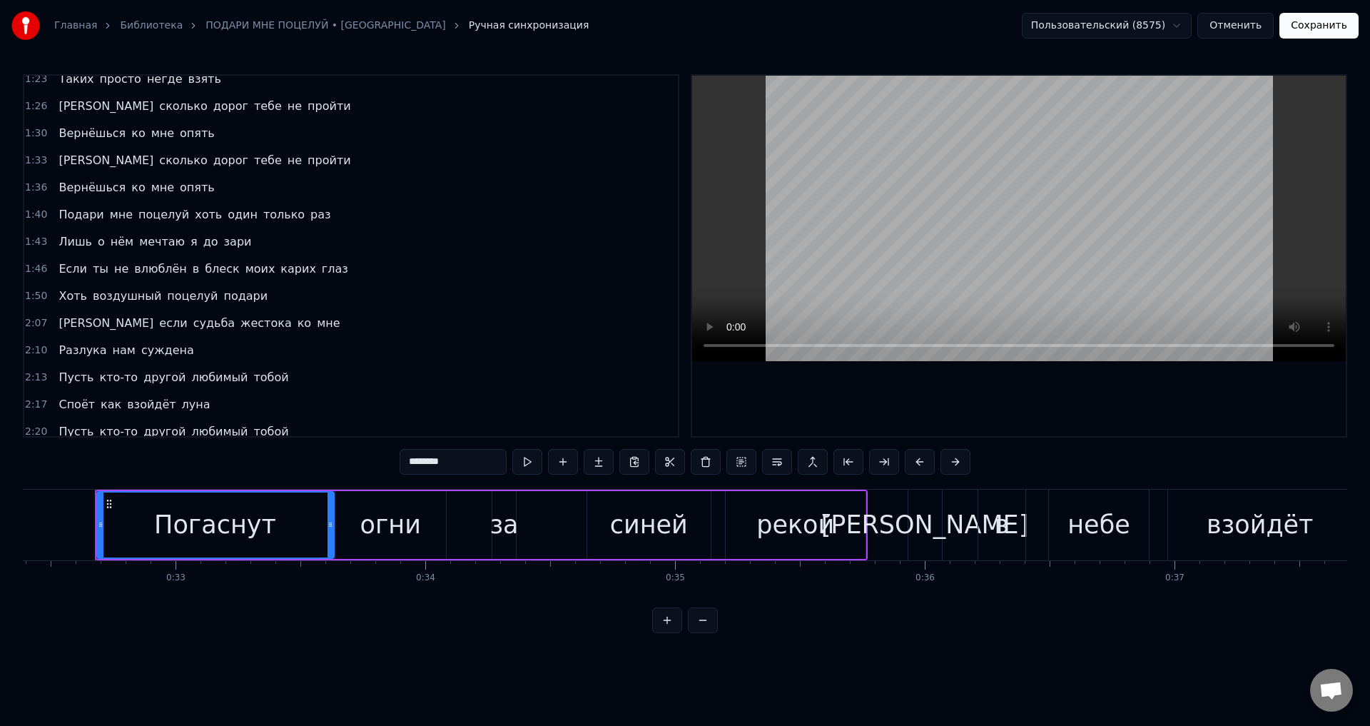
scroll to position [428, 0]
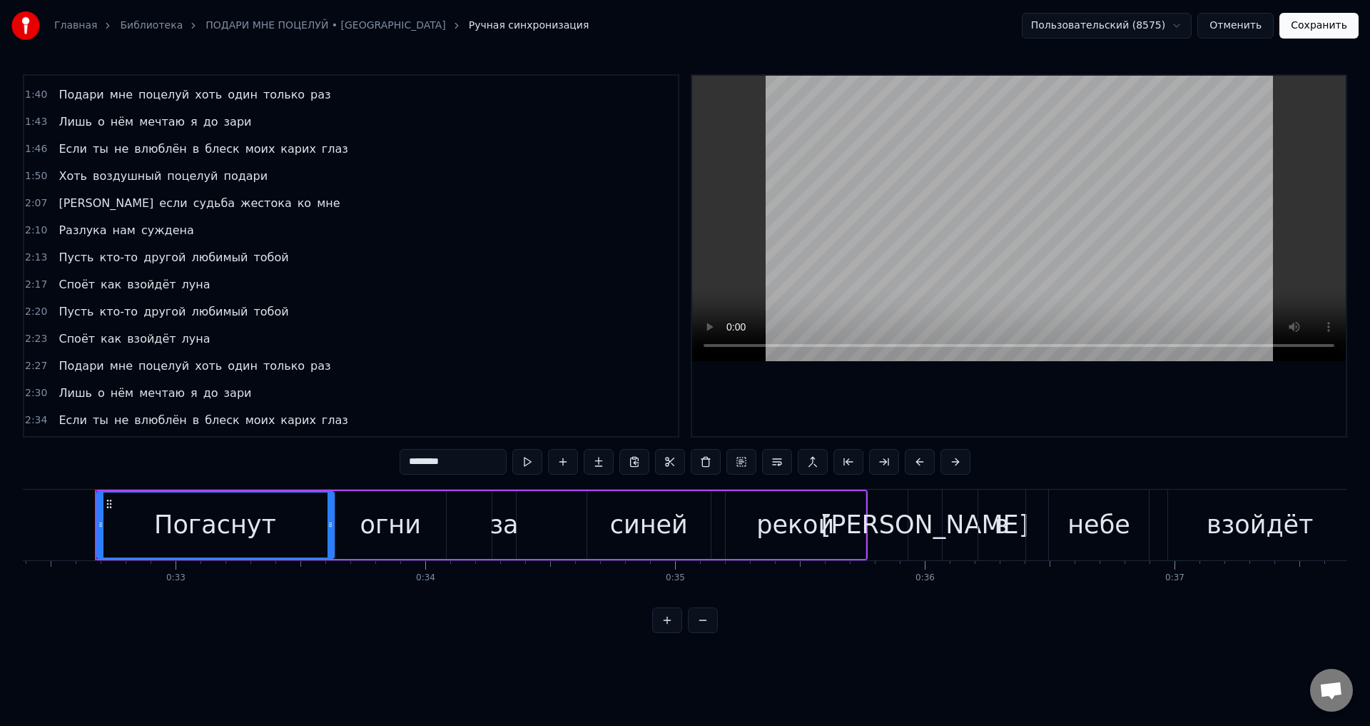
click at [69, 228] on span "Разлука" at bounding box center [82, 230] width 51 height 16
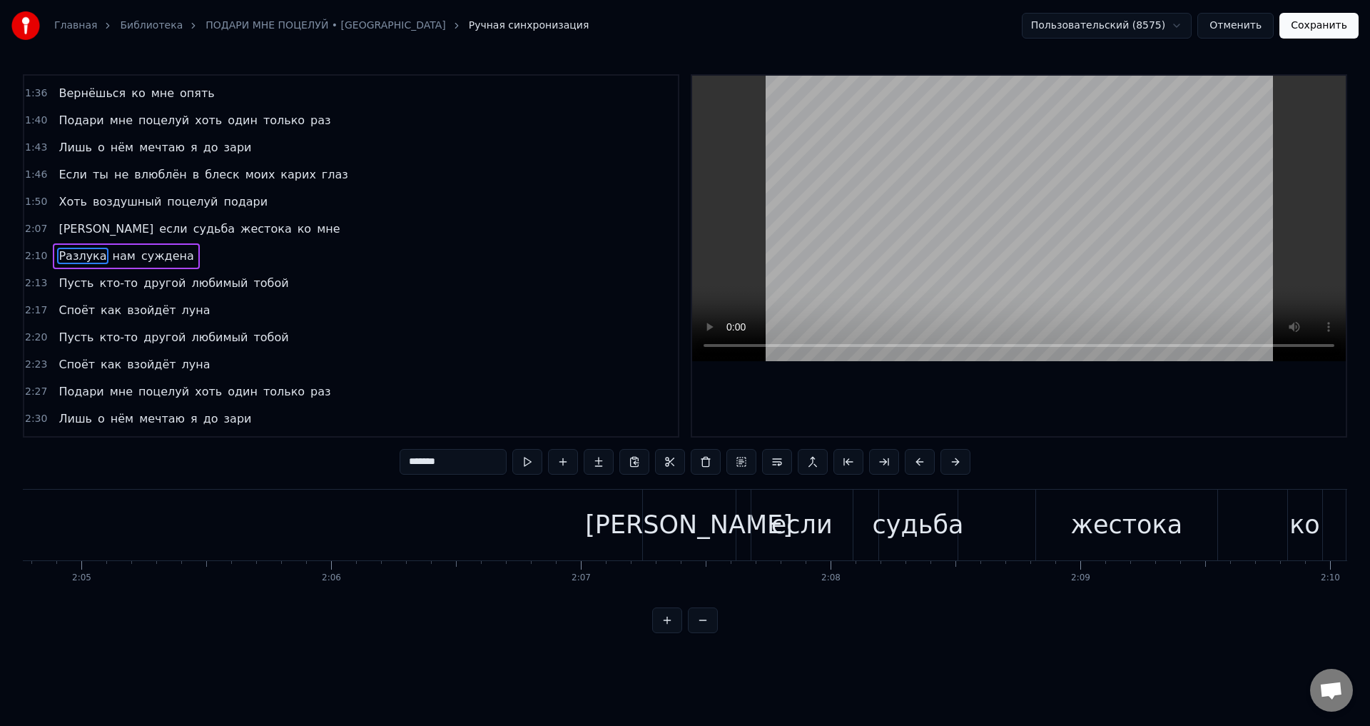
scroll to position [0, 32519]
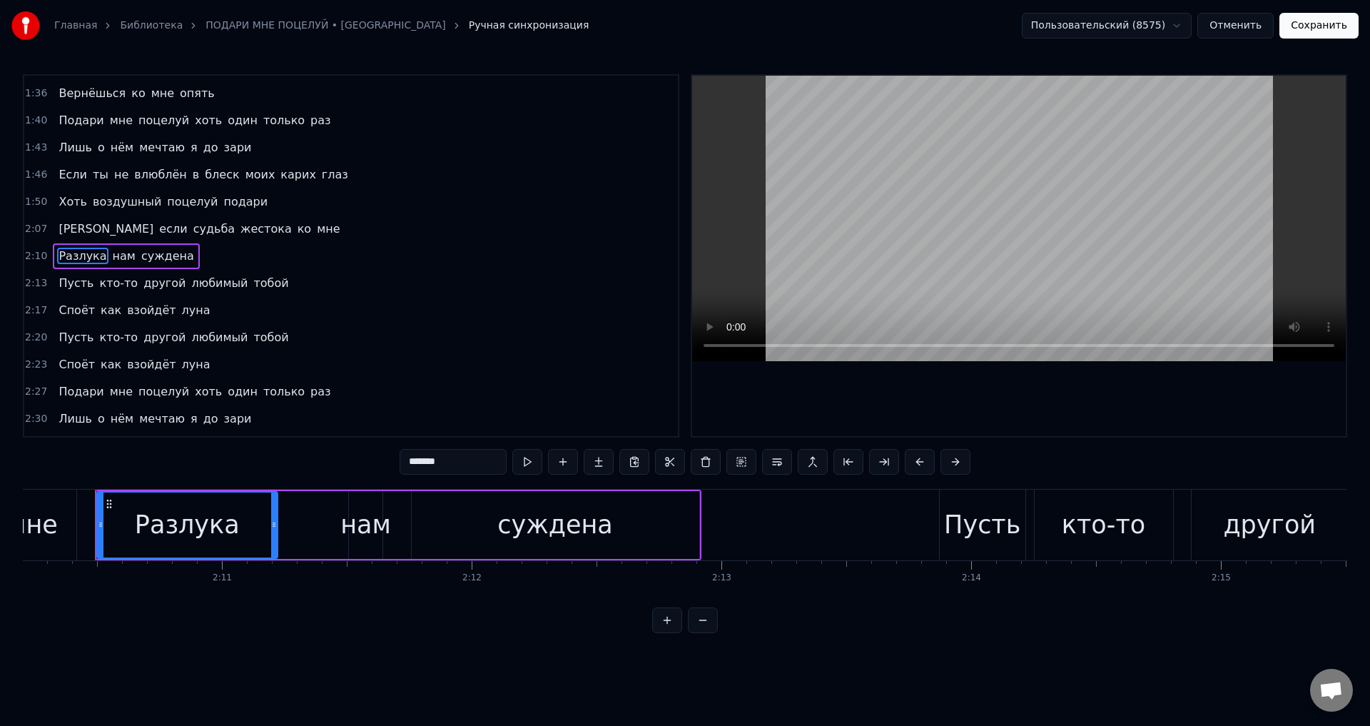
click at [526, 532] on div "суждена" at bounding box center [555, 525] width 116 height 38
type input "*******"
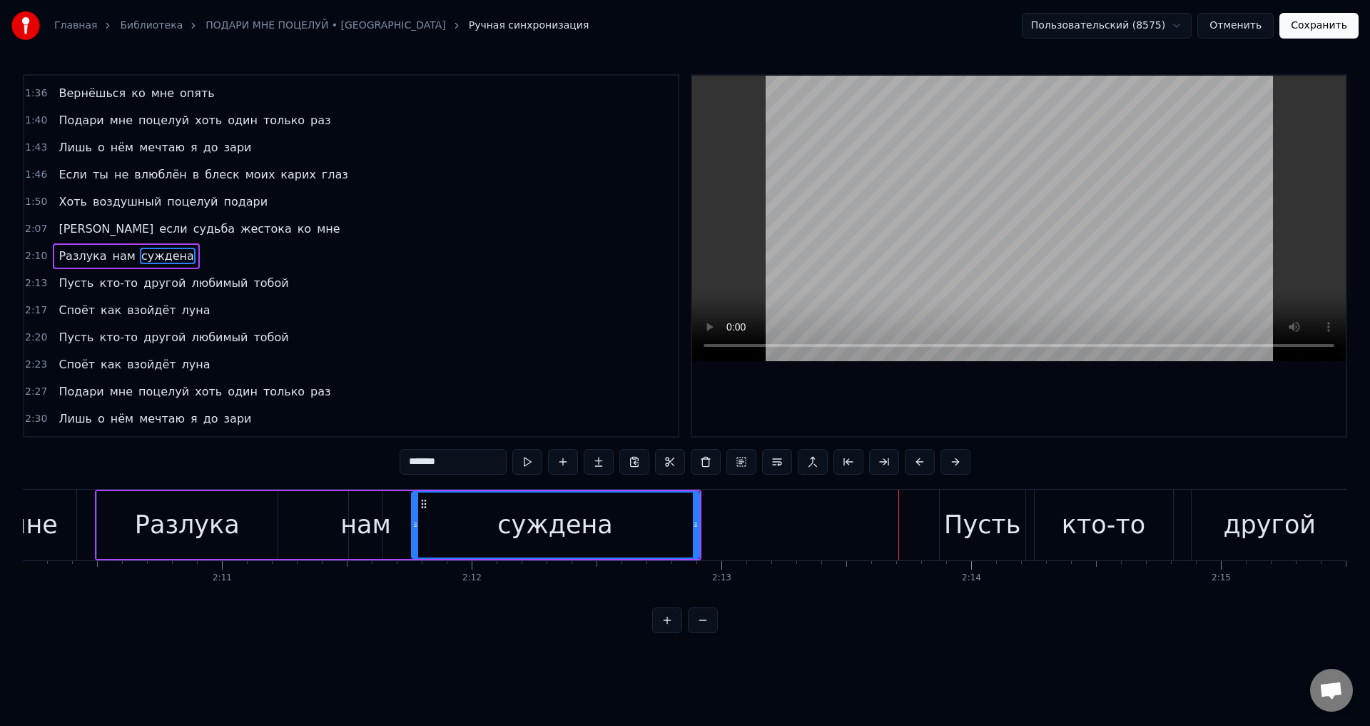
drag, startPoint x: 654, startPoint y: 538, endPoint x: 663, endPoint y: 537, distance: 8.6
click at [654, 539] on div "суждена" at bounding box center [555, 524] width 286 height 65
drag, startPoint x: 696, startPoint y: 537, endPoint x: 753, endPoint y: 540, distance: 57.2
click at [753, 540] on div at bounding box center [753, 524] width 6 height 65
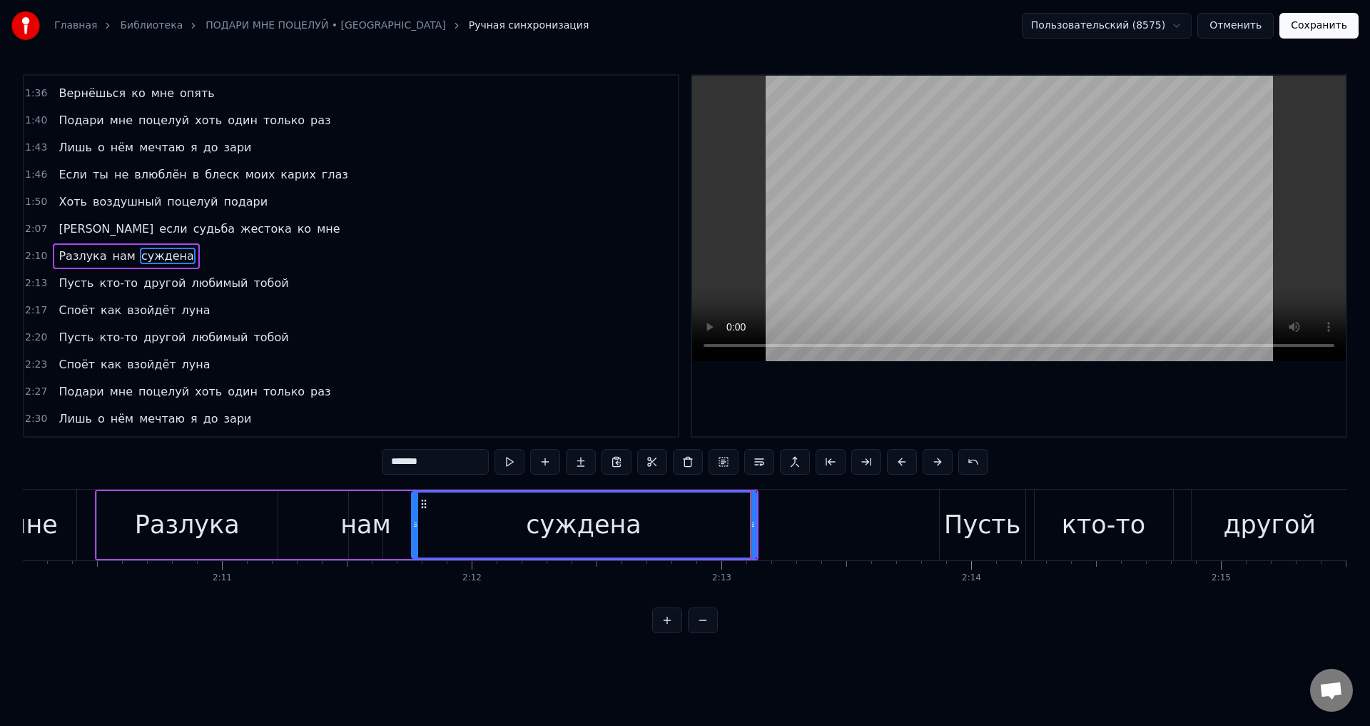
click at [566, 521] on div "суждена" at bounding box center [584, 525] width 116 height 38
click at [1317, 27] on button "Сохранить" at bounding box center [1318, 26] width 79 height 26
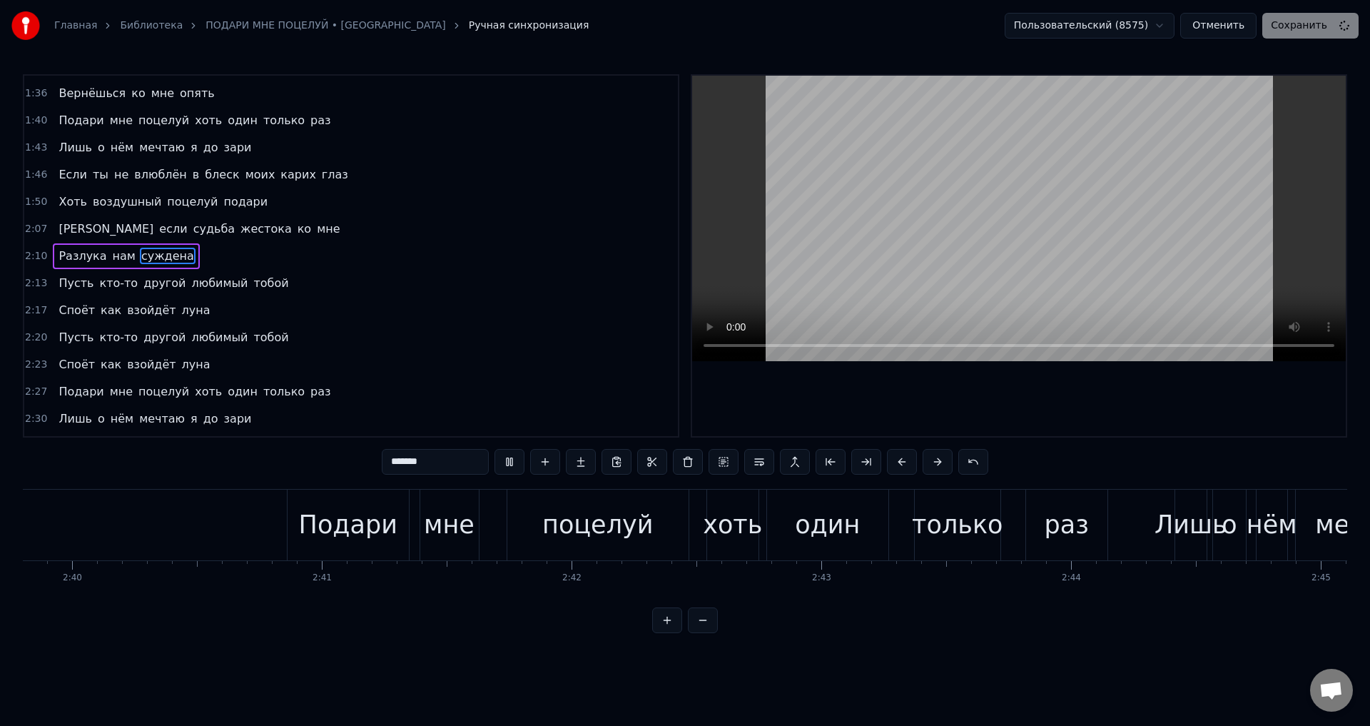
scroll to position [0, 41591]
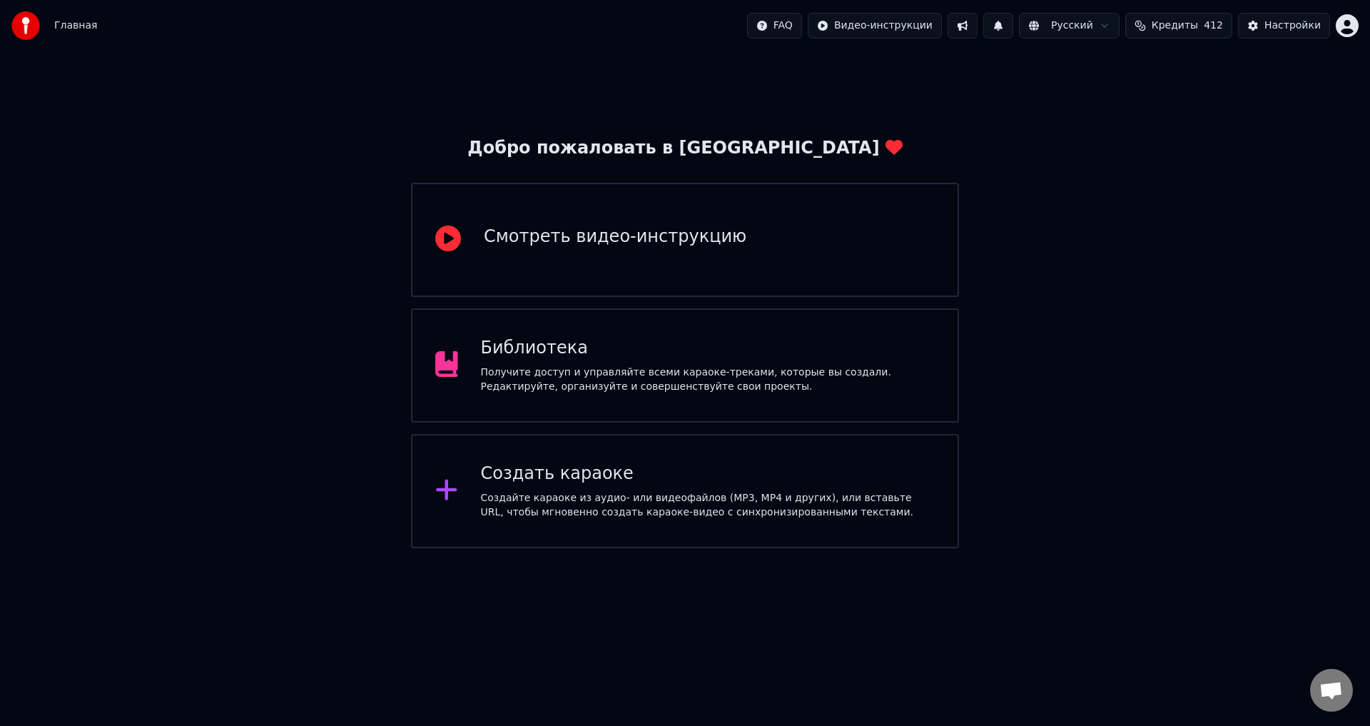
click at [545, 356] on div "Библиотека" at bounding box center [708, 348] width 455 height 23
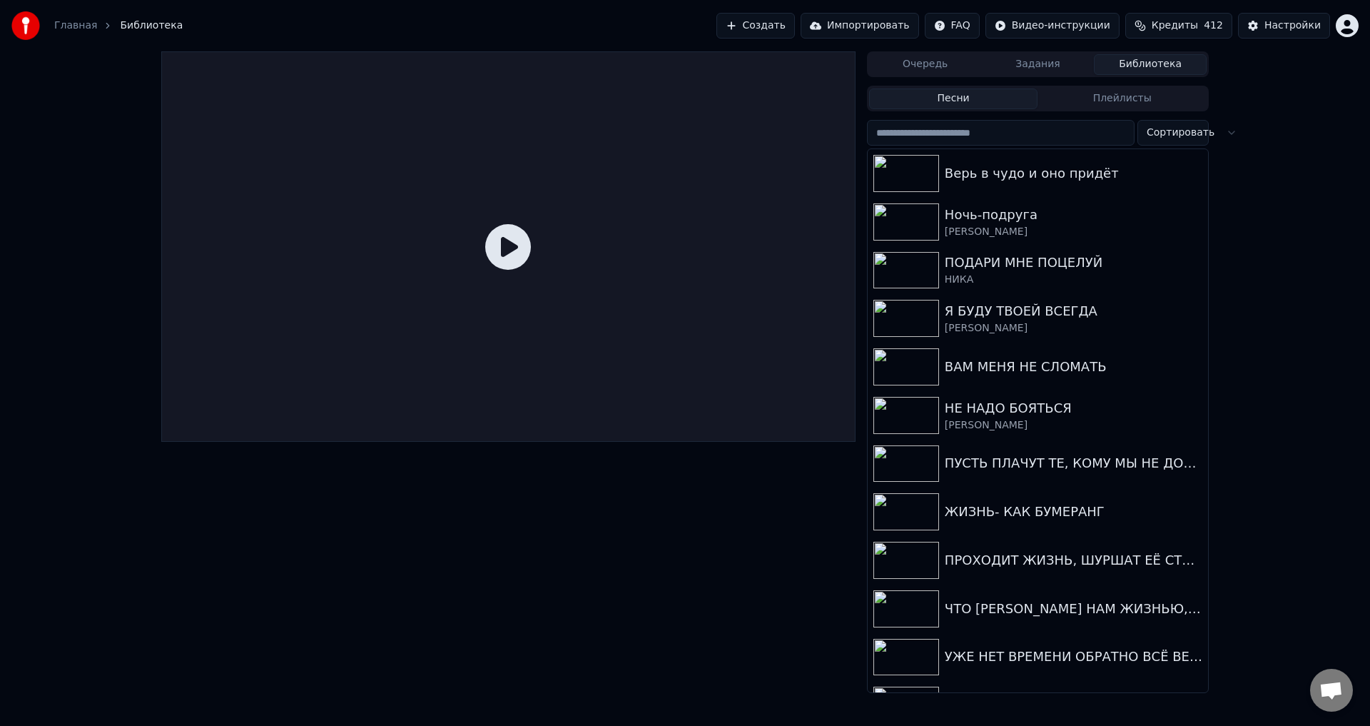
click at [545, 356] on div at bounding box center [508, 246] width 694 height 390
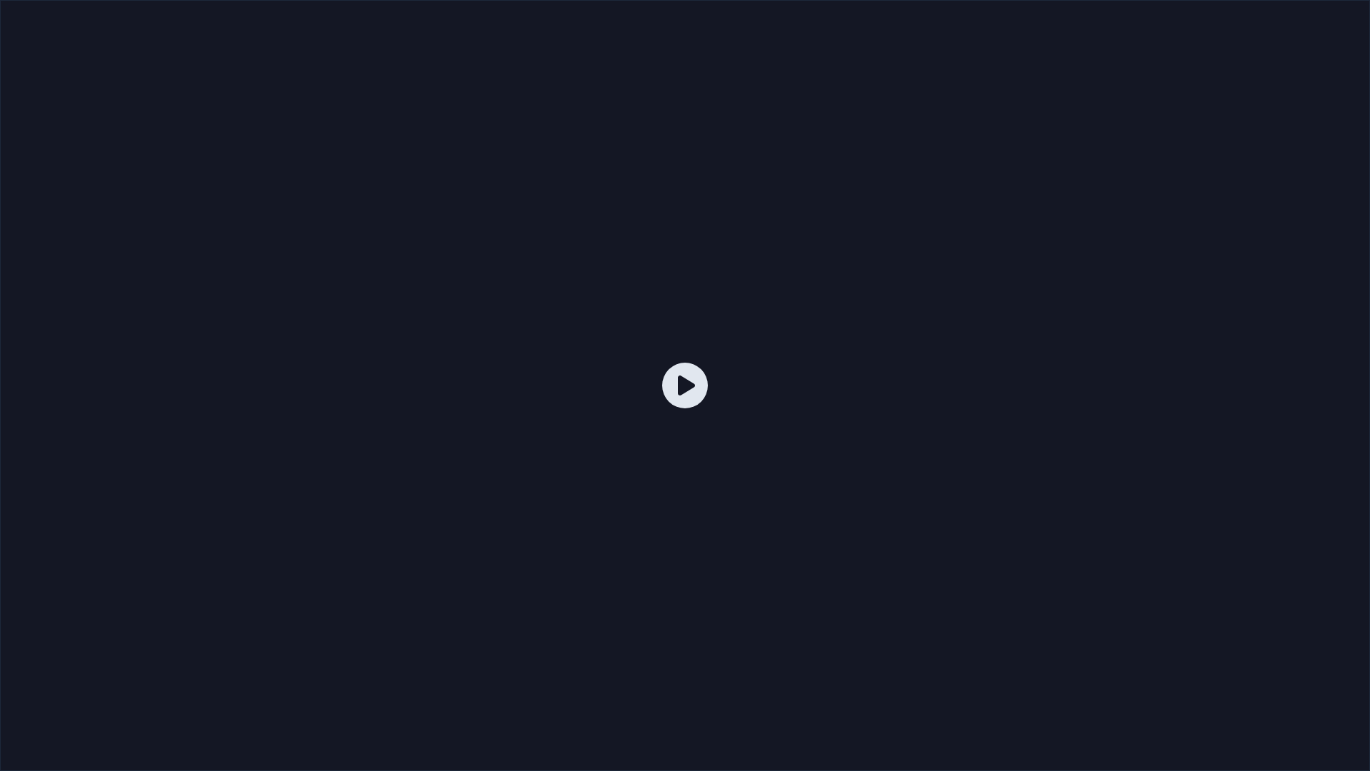
click at [613, 418] on div at bounding box center [685, 385] width 1370 height 771
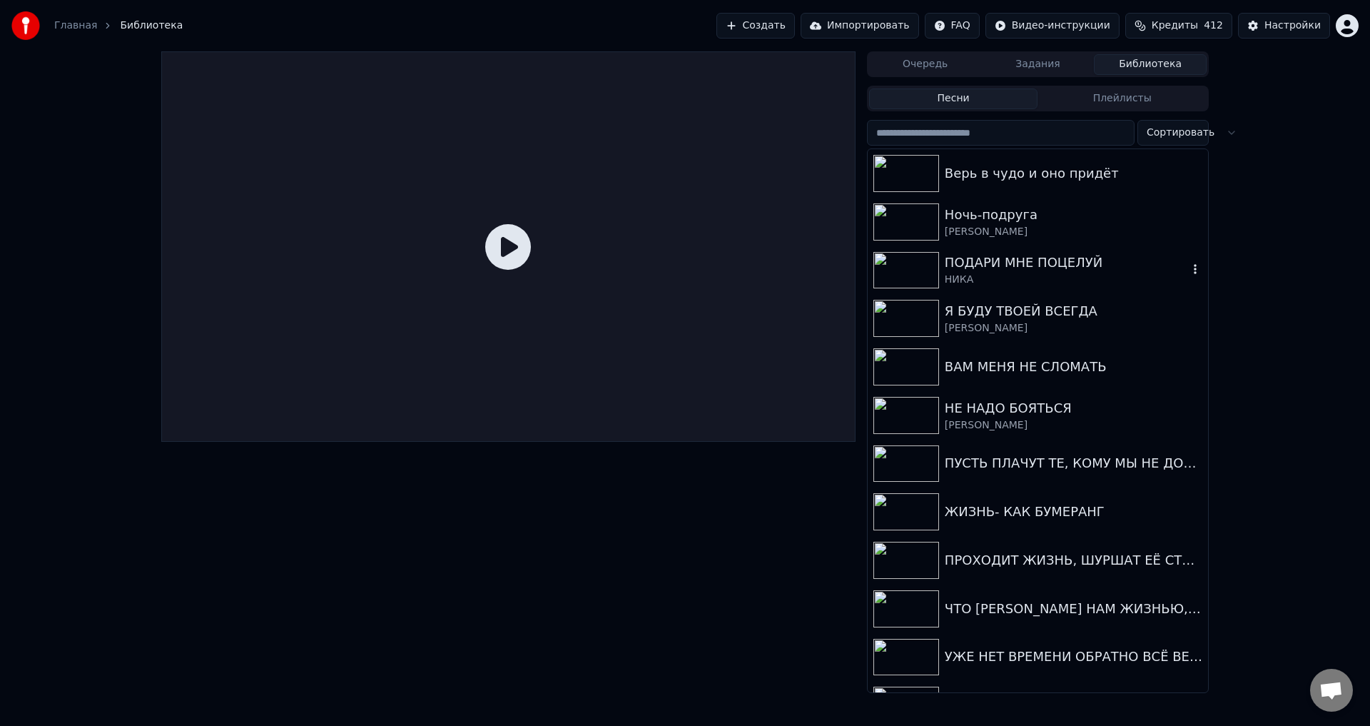
click at [1013, 265] on div "ПОДАРИ МНЕ ПОЦЕЛУЙ" at bounding box center [1066, 263] width 243 height 20
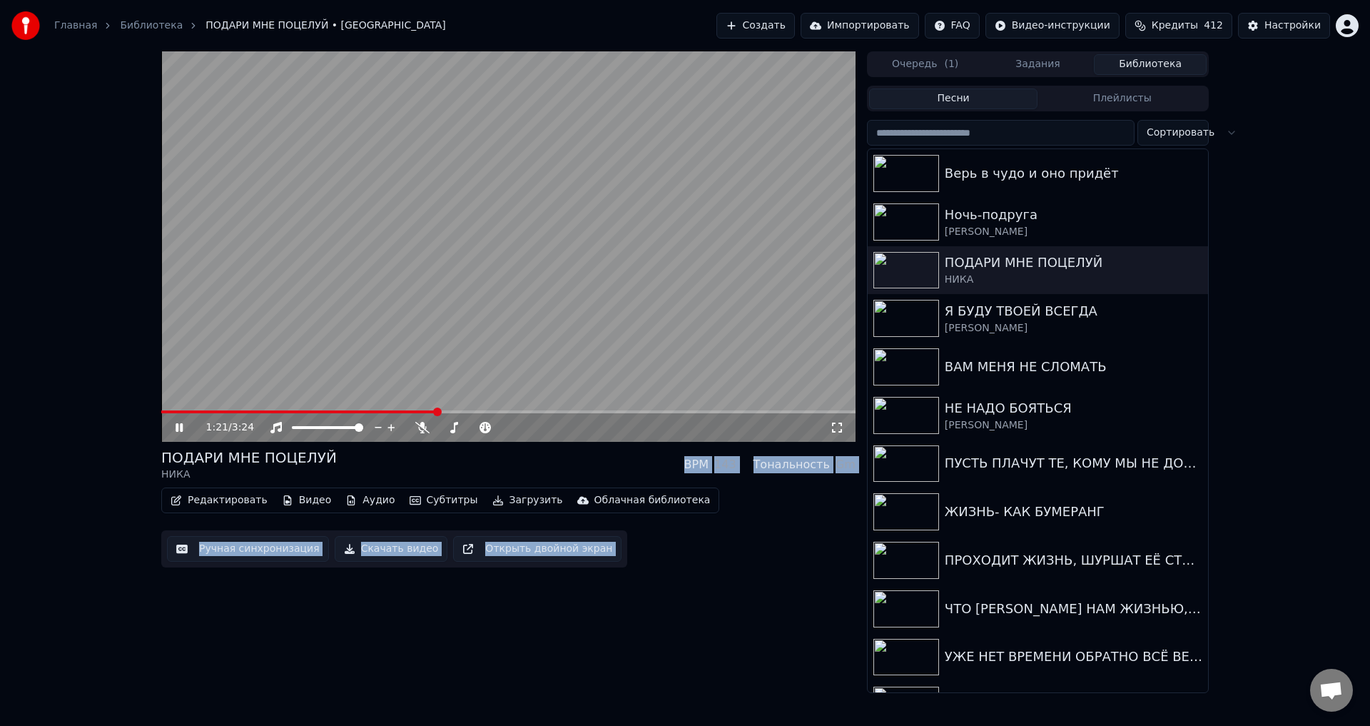
click at [435, 411] on span at bounding box center [508, 411] width 694 height 3
click at [496, 410] on span at bounding box center [508, 411] width 694 height 3
click at [544, 412] on span at bounding box center [508, 411] width 694 height 3
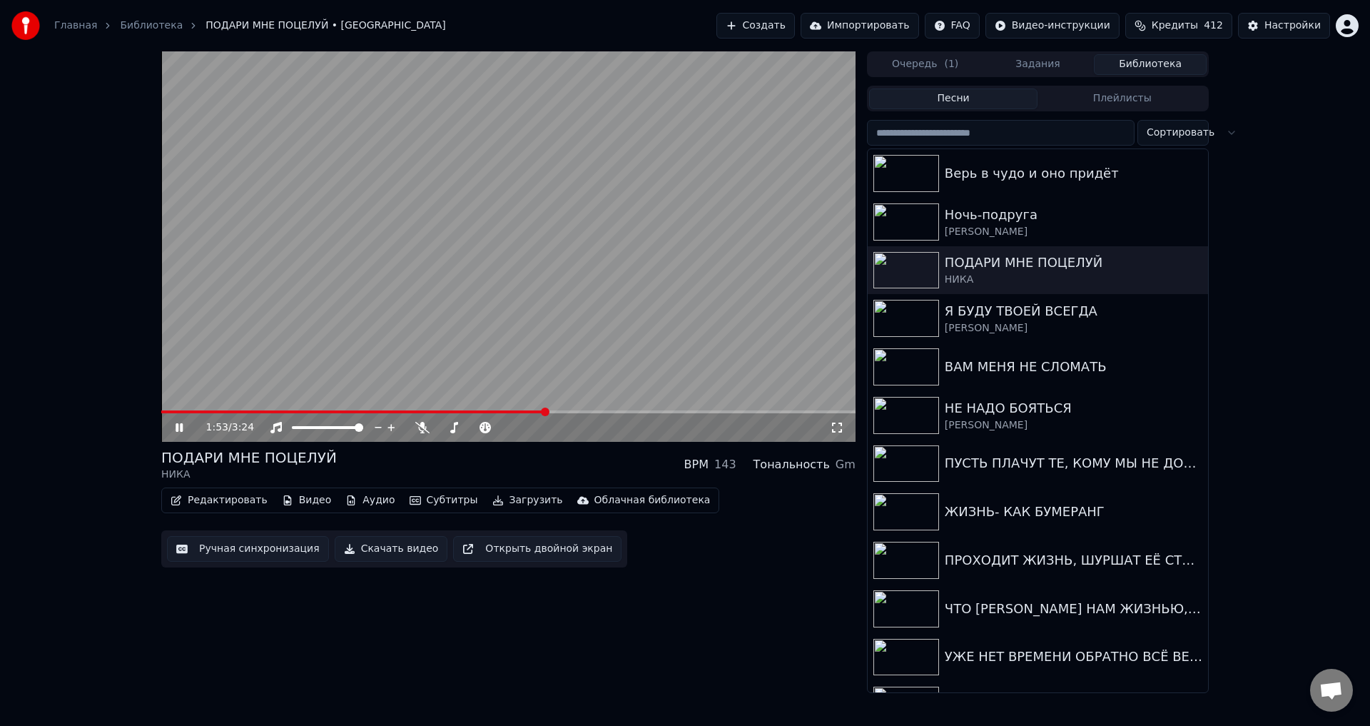
click at [838, 427] on icon at bounding box center [837, 427] width 14 height 11
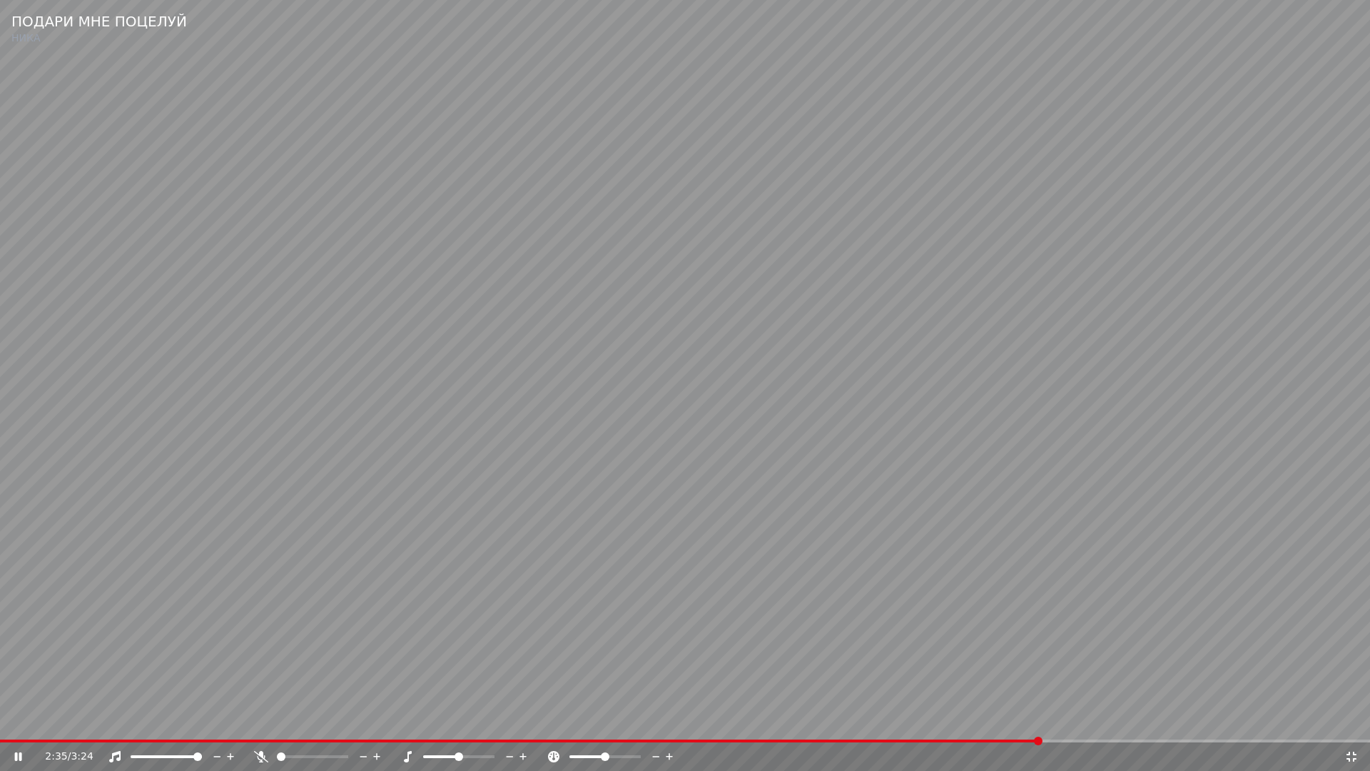
click at [525, 606] on video at bounding box center [685, 385] width 1370 height 771
click at [938, 725] on span at bounding box center [520, 740] width 1041 height 3
click at [996, 691] on video at bounding box center [685, 385] width 1370 height 771
click at [874, 657] on video at bounding box center [685, 385] width 1370 height 771
click at [1173, 725] on video at bounding box center [685, 385] width 1370 height 771
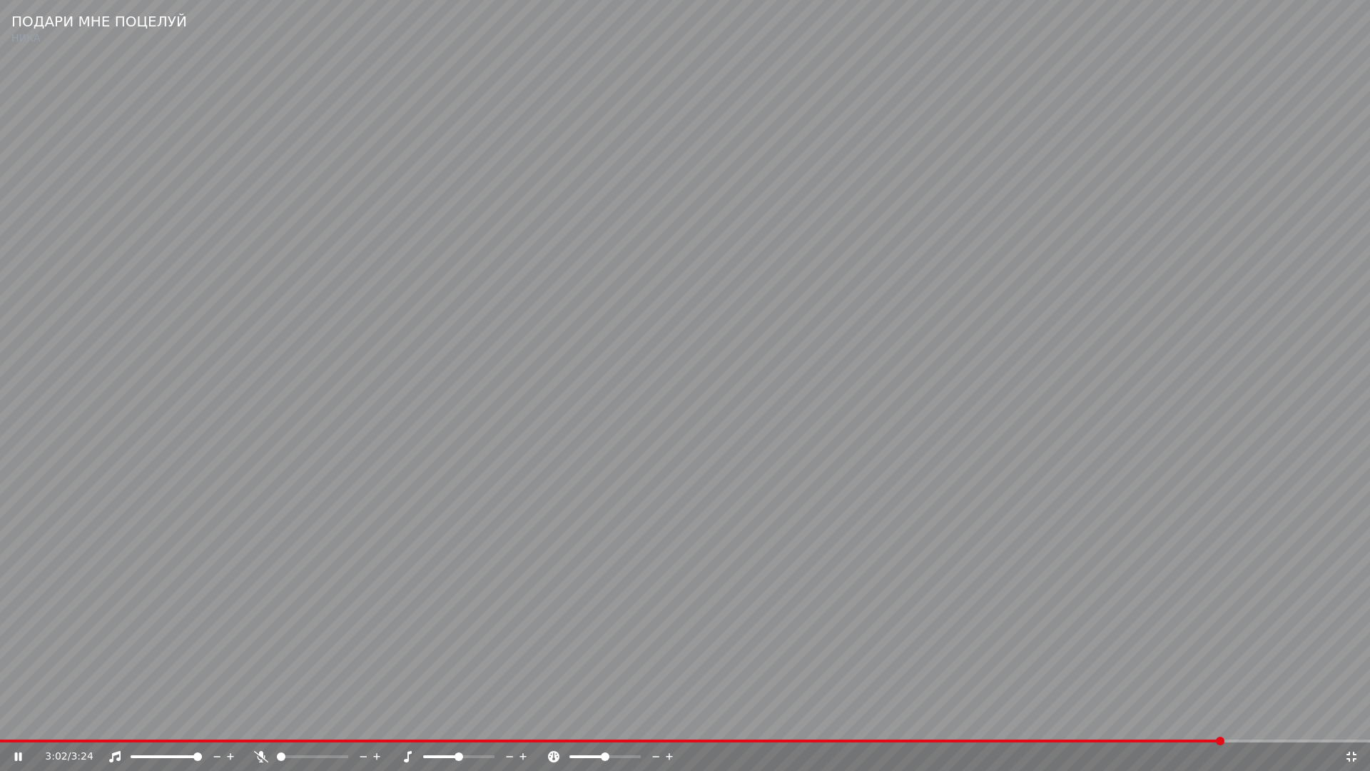
click at [1176, 725] on div "3:02 / 3:24" at bounding box center [685, 756] width 1370 height 29
click at [1174, 725] on span at bounding box center [615, 740] width 1230 height 3
click at [1102, 679] on video at bounding box center [685, 385] width 1370 height 771
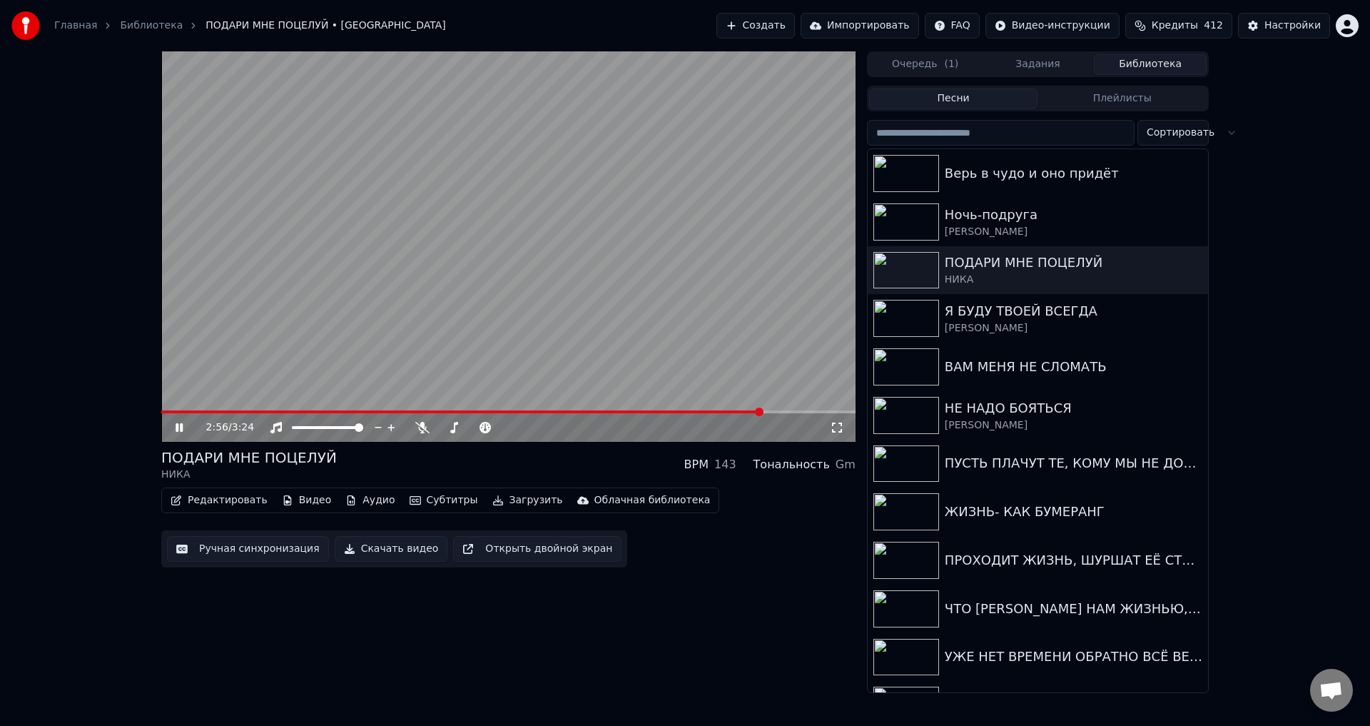
click at [833, 430] on icon at bounding box center [837, 427] width 10 height 10
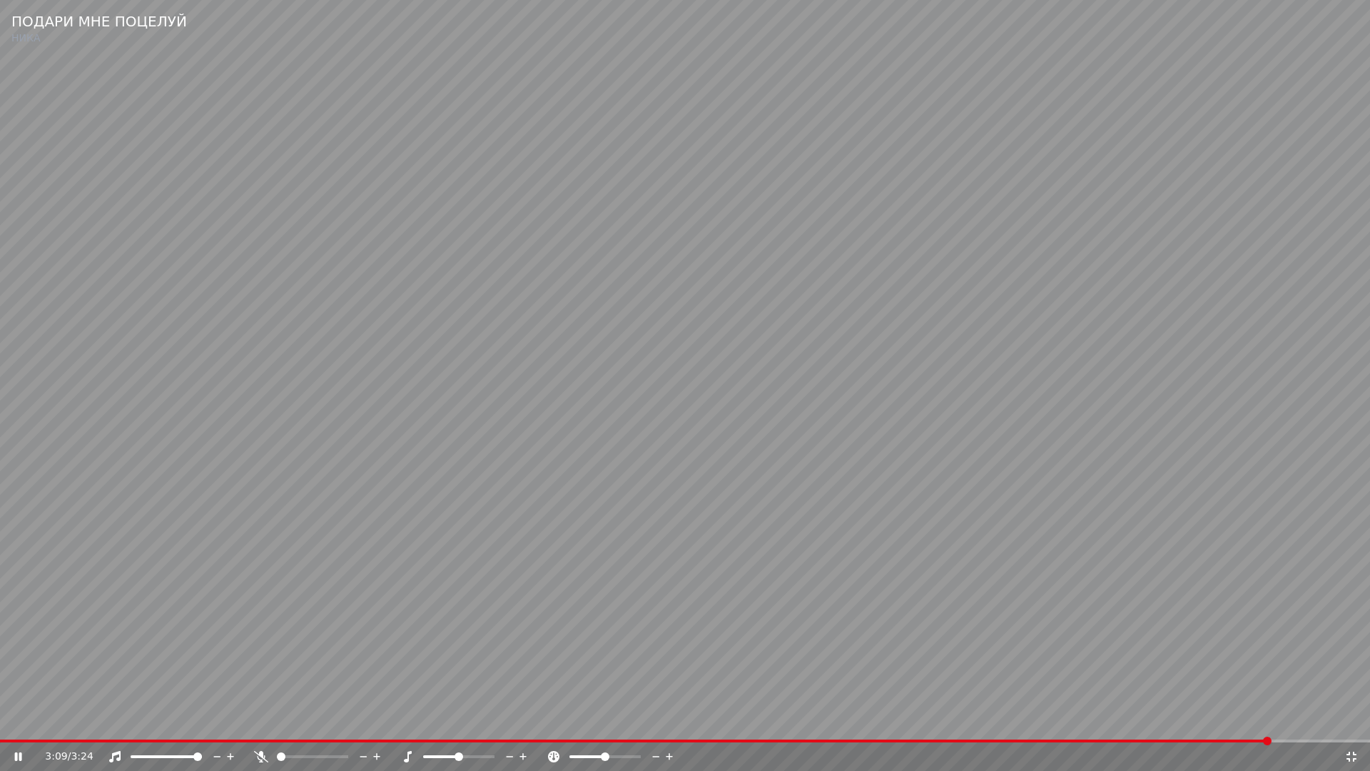
click at [1351, 725] on icon at bounding box center [1351, 756] width 14 height 11
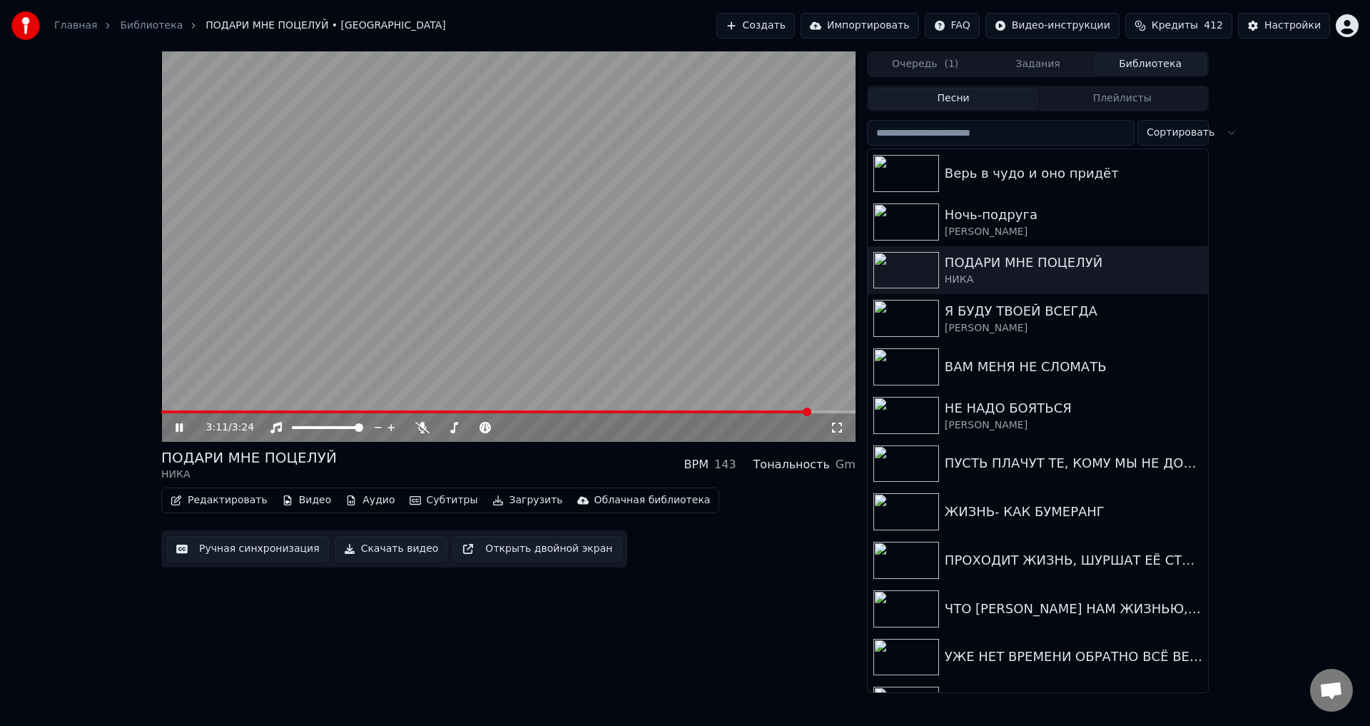
click at [238, 551] on button "Ручная синхронизация" at bounding box center [248, 549] width 162 height 26
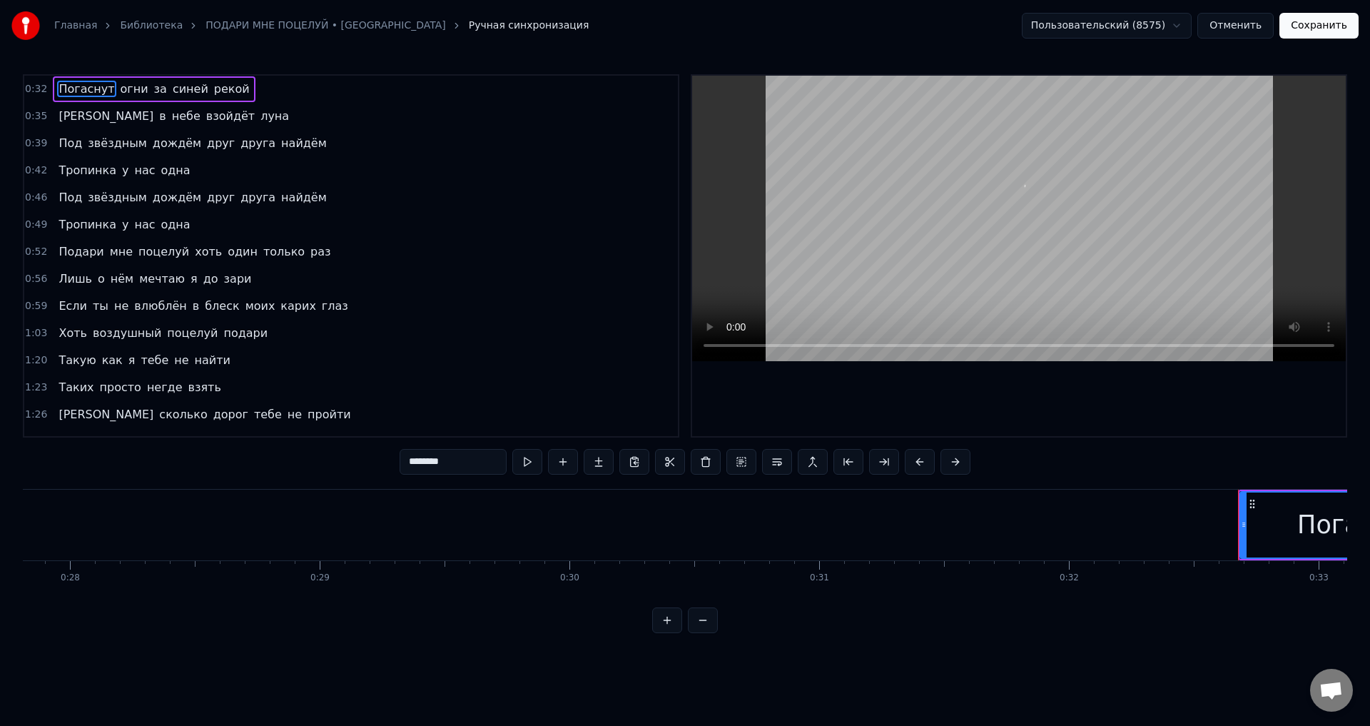
scroll to position [0, 8089]
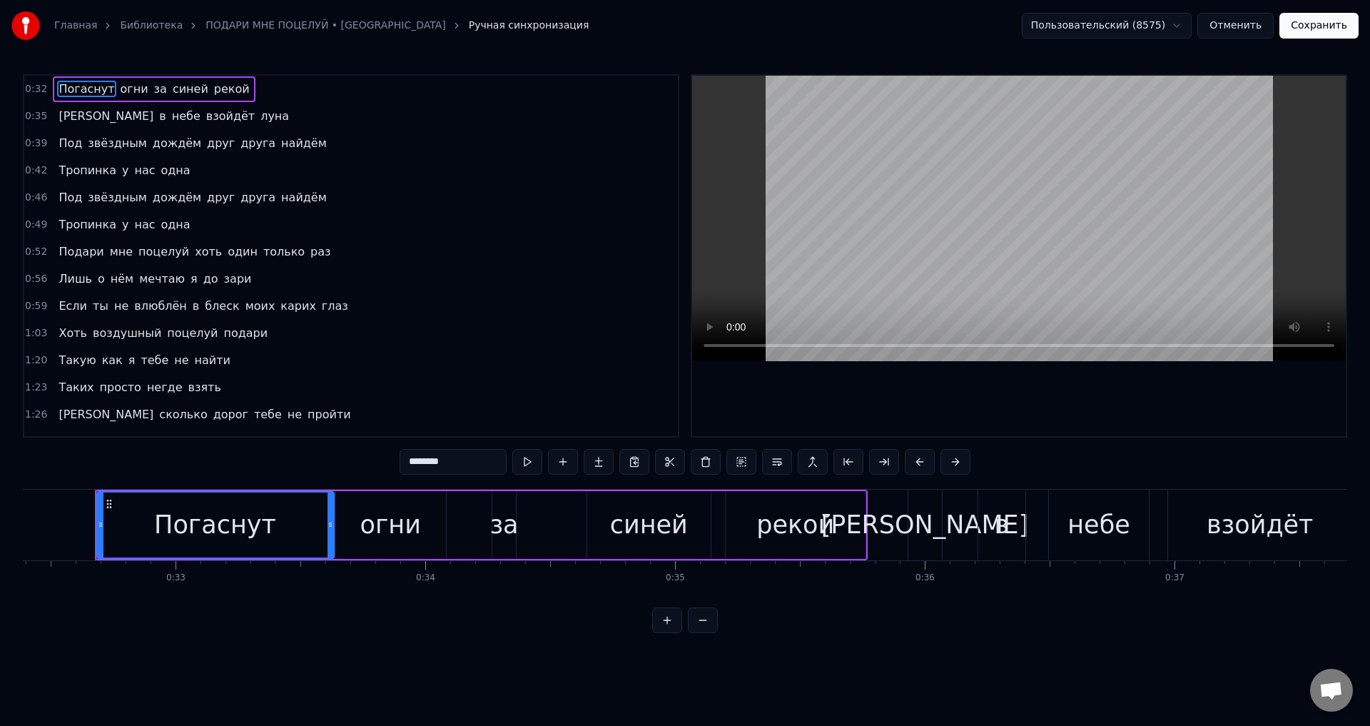
click at [213, 94] on span "рекой" at bounding box center [232, 89] width 39 height 16
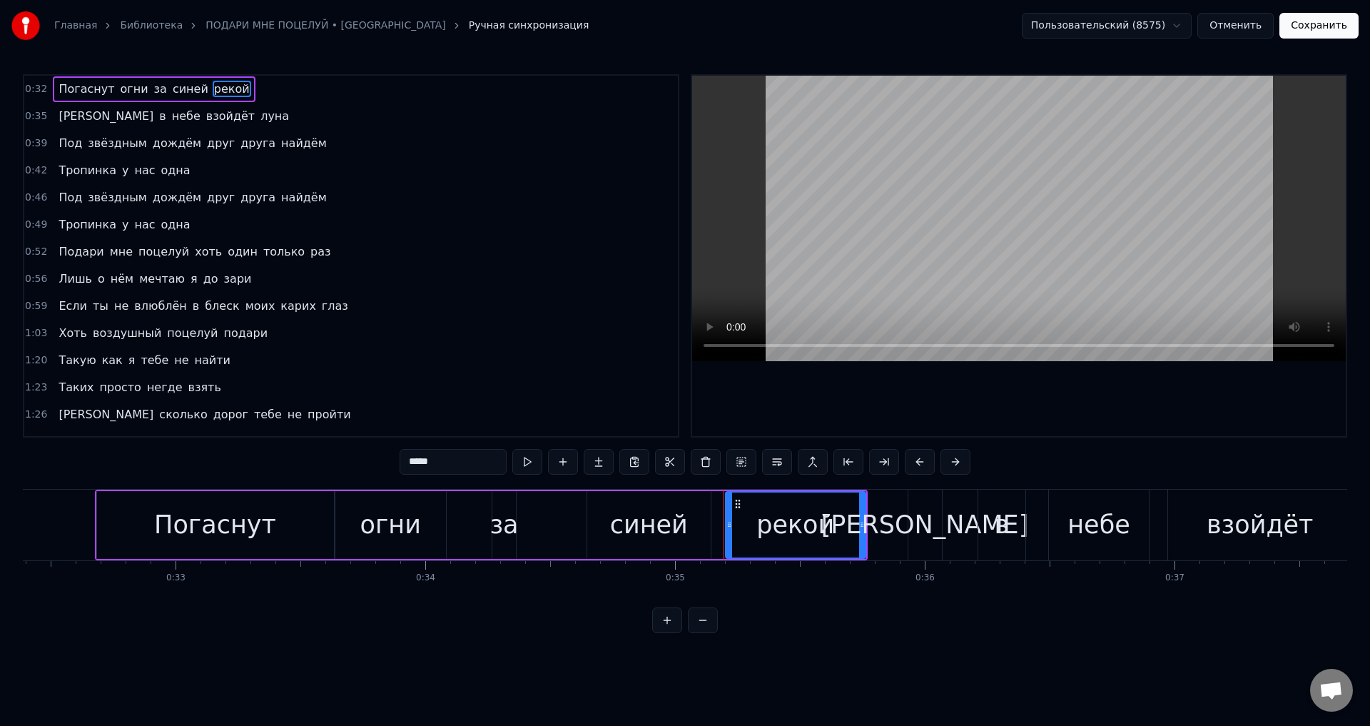
click at [259, 115] on span "луна" at bounding box center [274, 116] width 31 height 16
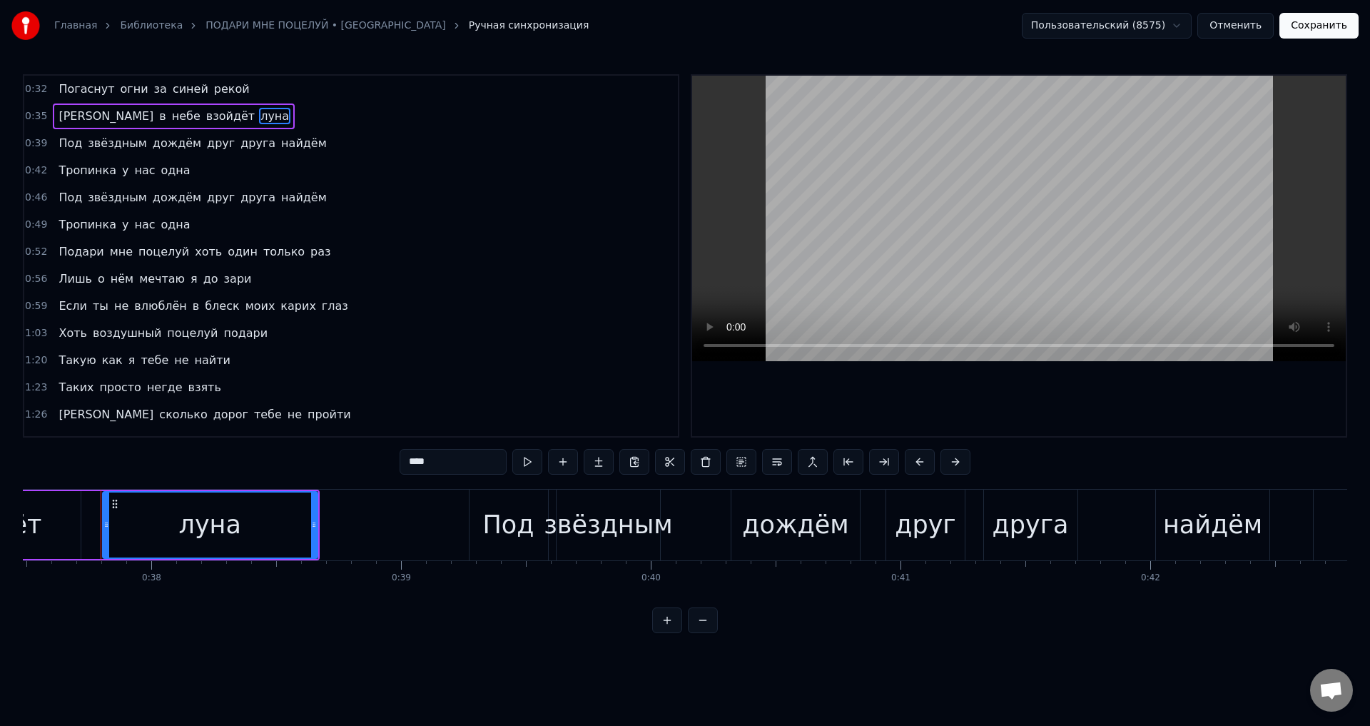
scroll to position [0, 9368]
click at [280, 147] on span "найдём" at bounding box center [304, 143] width 49 height 16
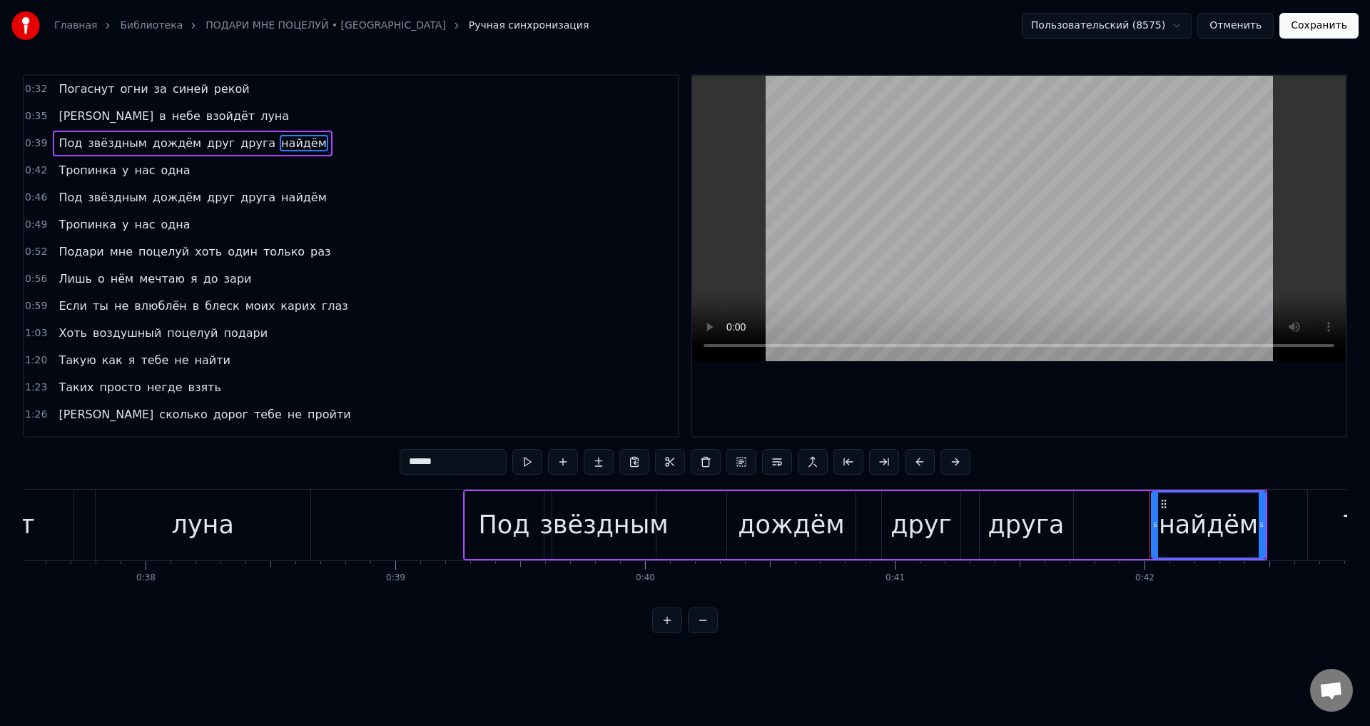
click at [160, 169] on span "одна" at bounding box center [176, 170] width 32 height 16
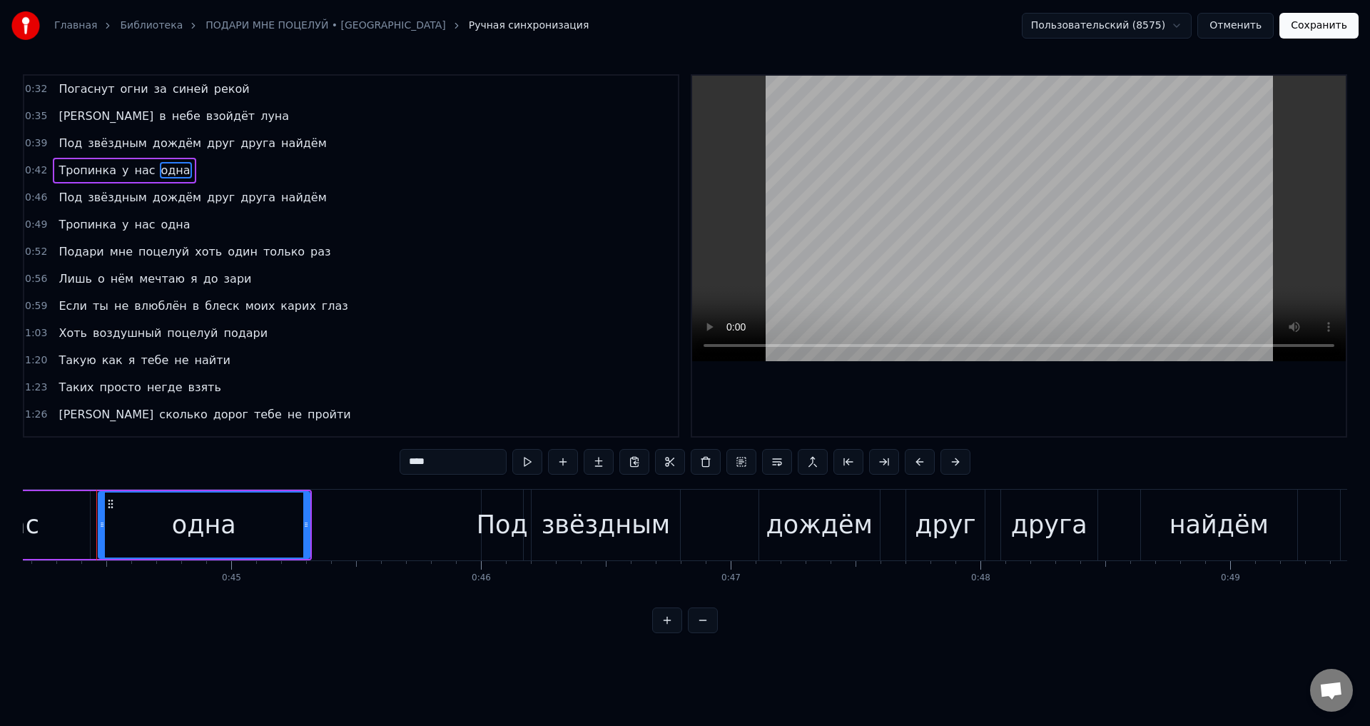
scroll to position [0, 11033]
click at [280, 194] on span "найдём" at bounding box center [304, 197] width 49 height 16
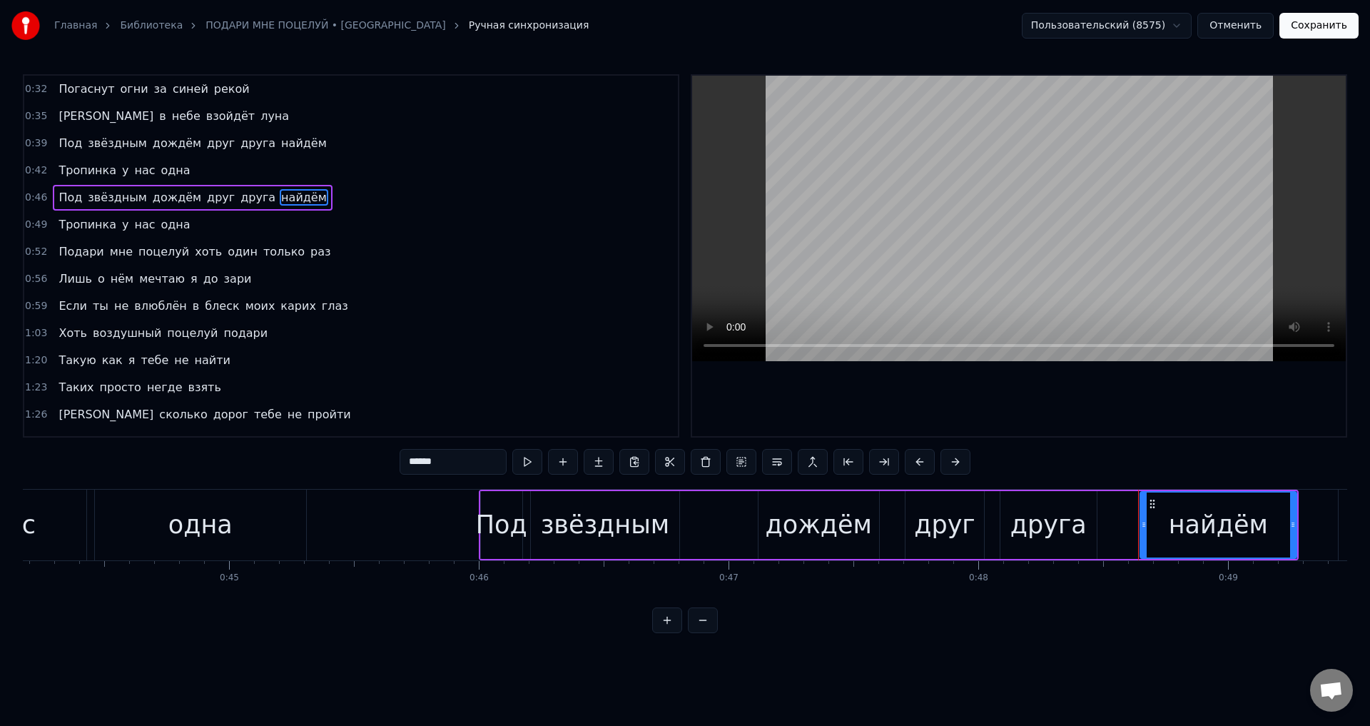
click at [160, 224] on span "одна" at bounding box center [176, 224] width 32 height 16
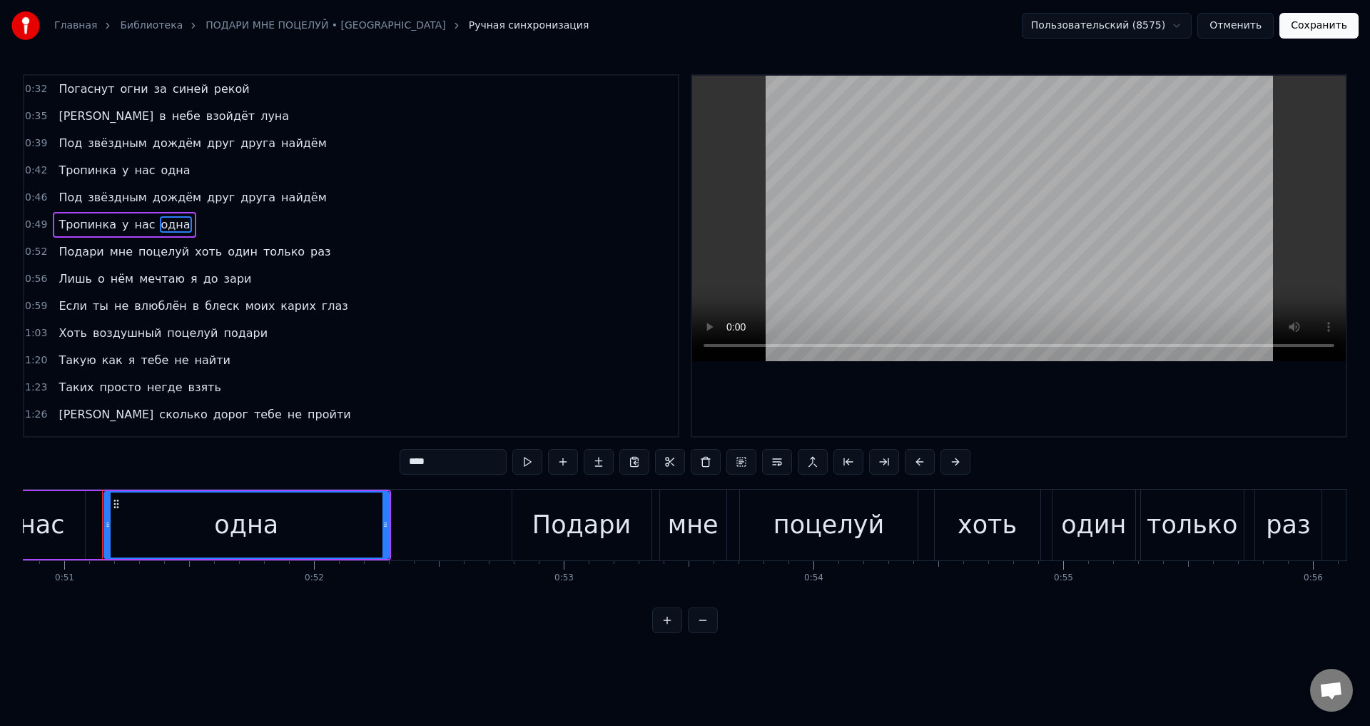
scroll to position [0, 12703]
click at [309, 253] on span "раз" at bounding box center [320, 251] width 23 height 16
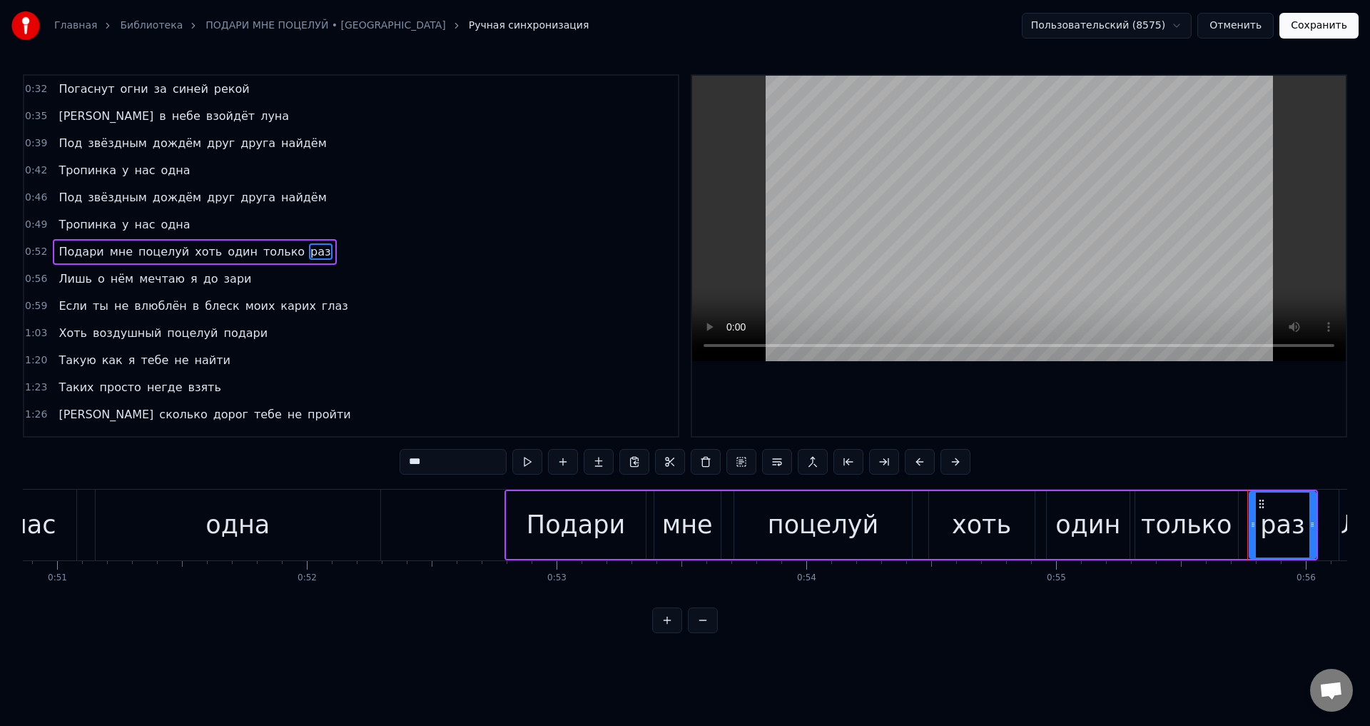
click at [223, 281] on span "зари" at bounding box center [238, 278] width 31 height 16
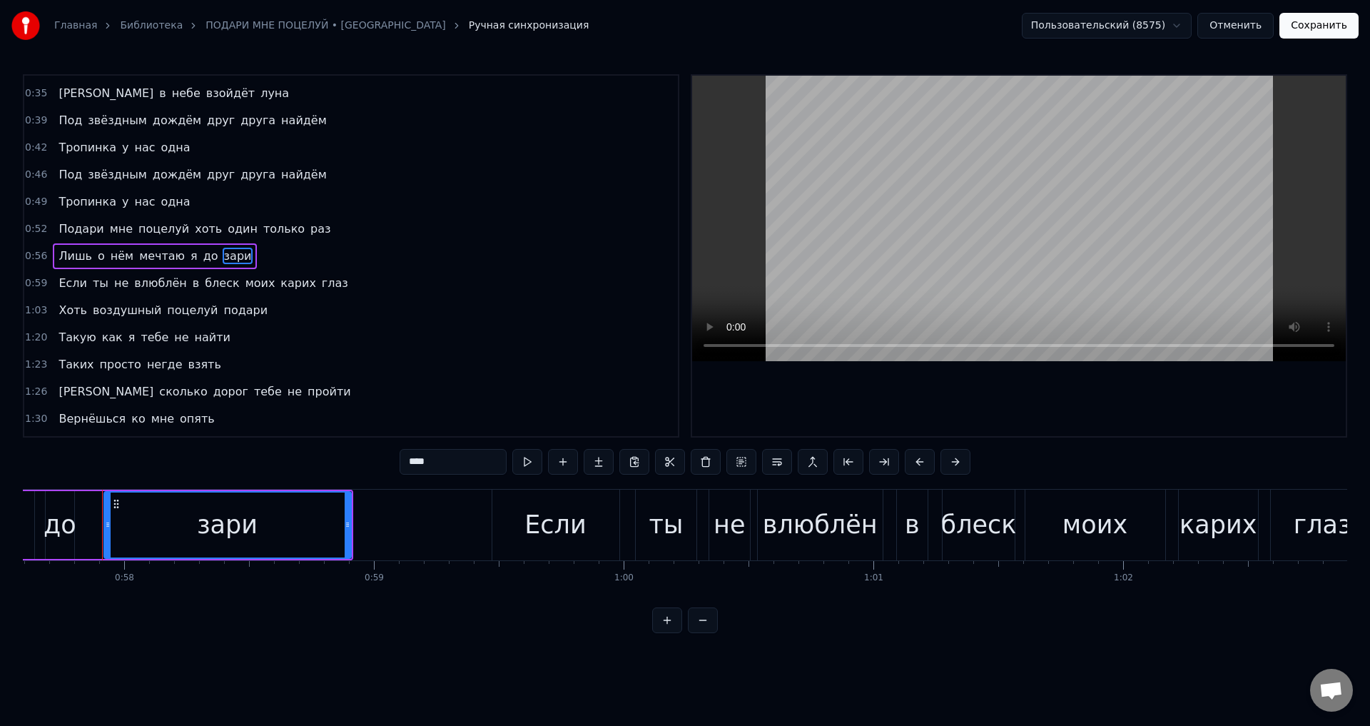
scroll to position [0, 14392]
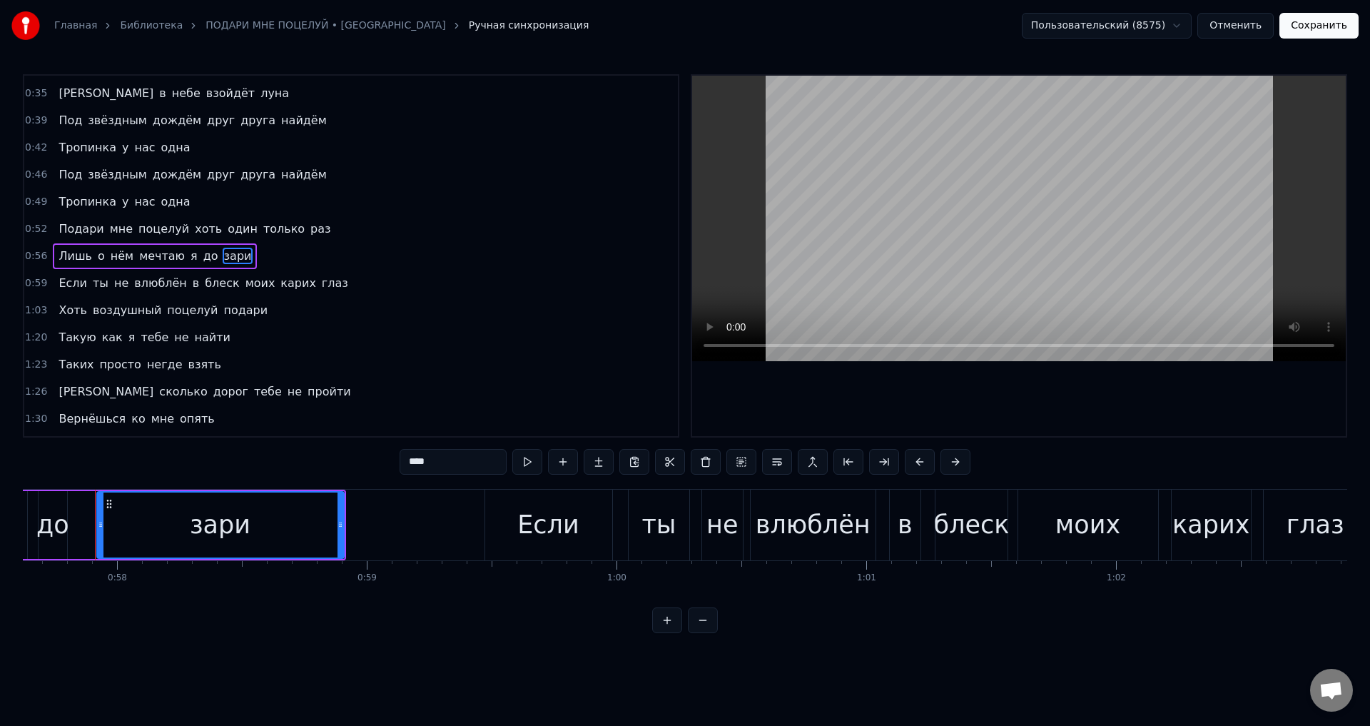
click at [320, 287] on span "глаз" at bounding box center [334, 283] width 29 height 16
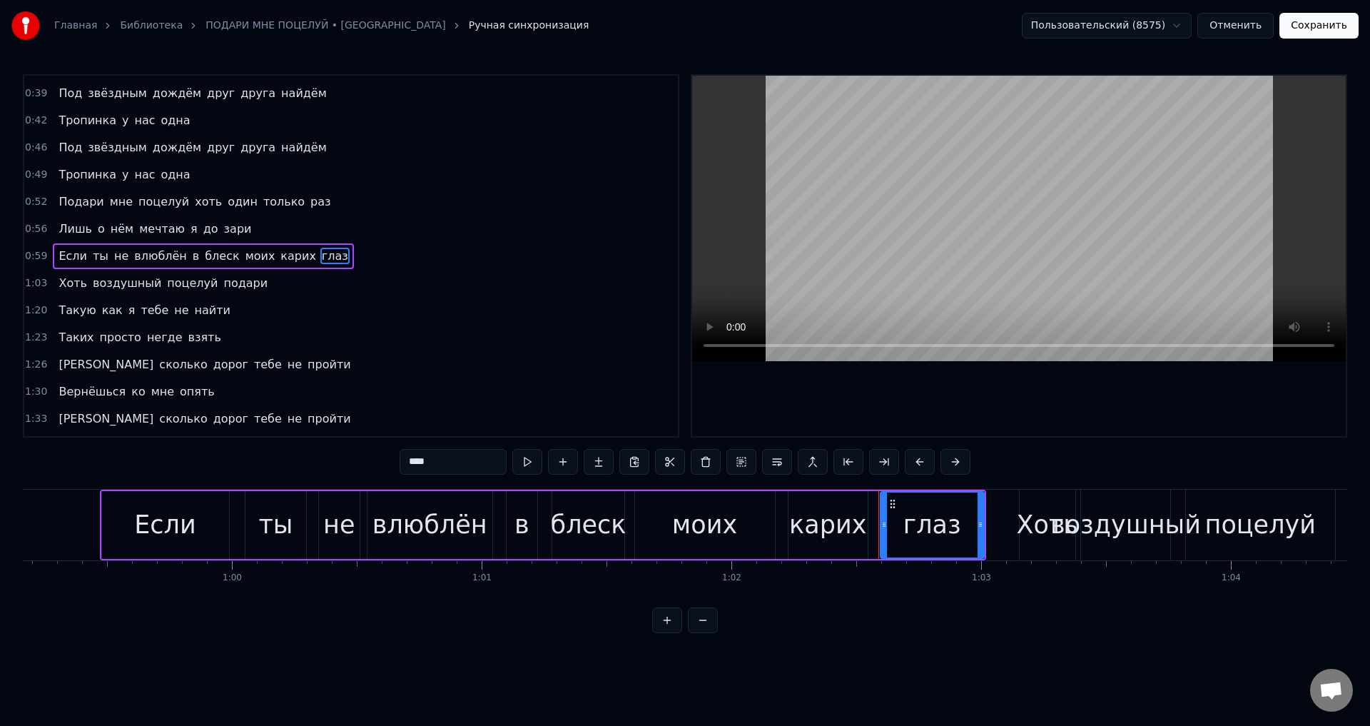
scroll to position [0, 15001]
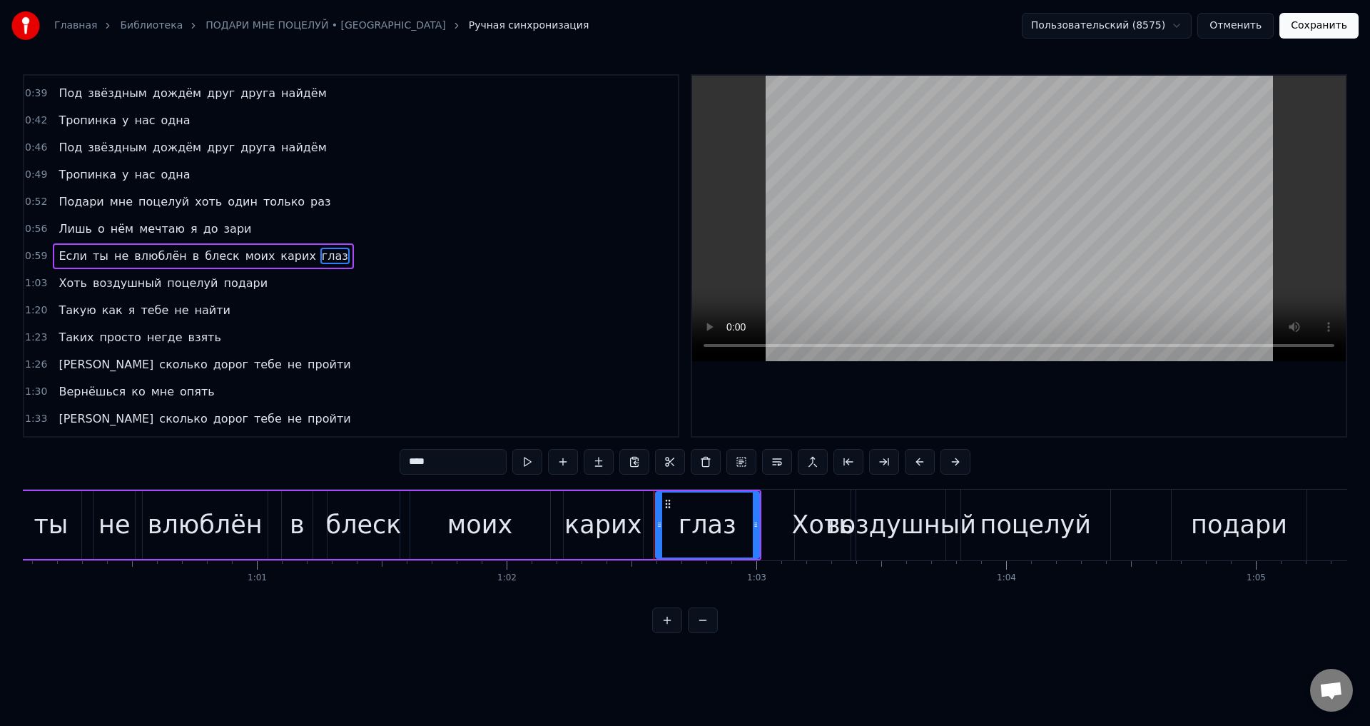
click at [222, 289] on span "подари" at bounding box center [245, 283] width 47 height 16
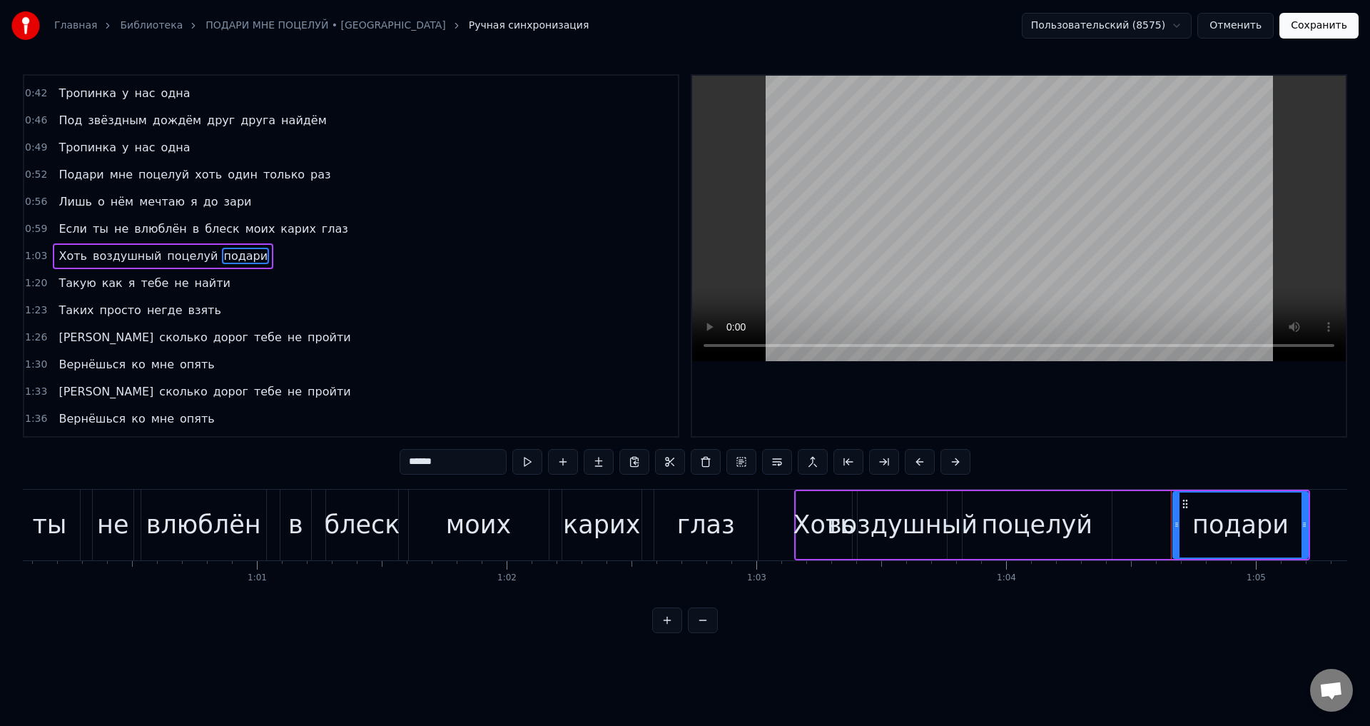
scroll to position [0, 15533]
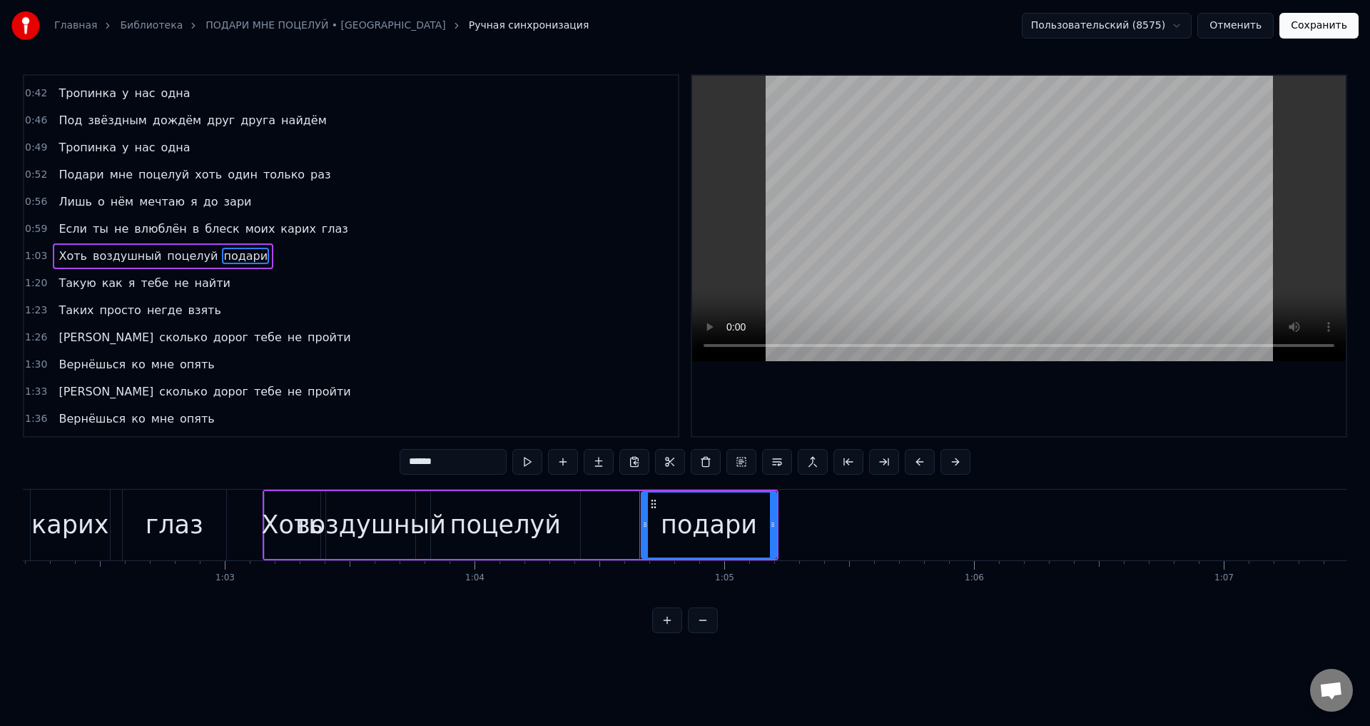
click at [532, 529] on div "поцелуй" at bounding box center [505, 525] width 111 height 38
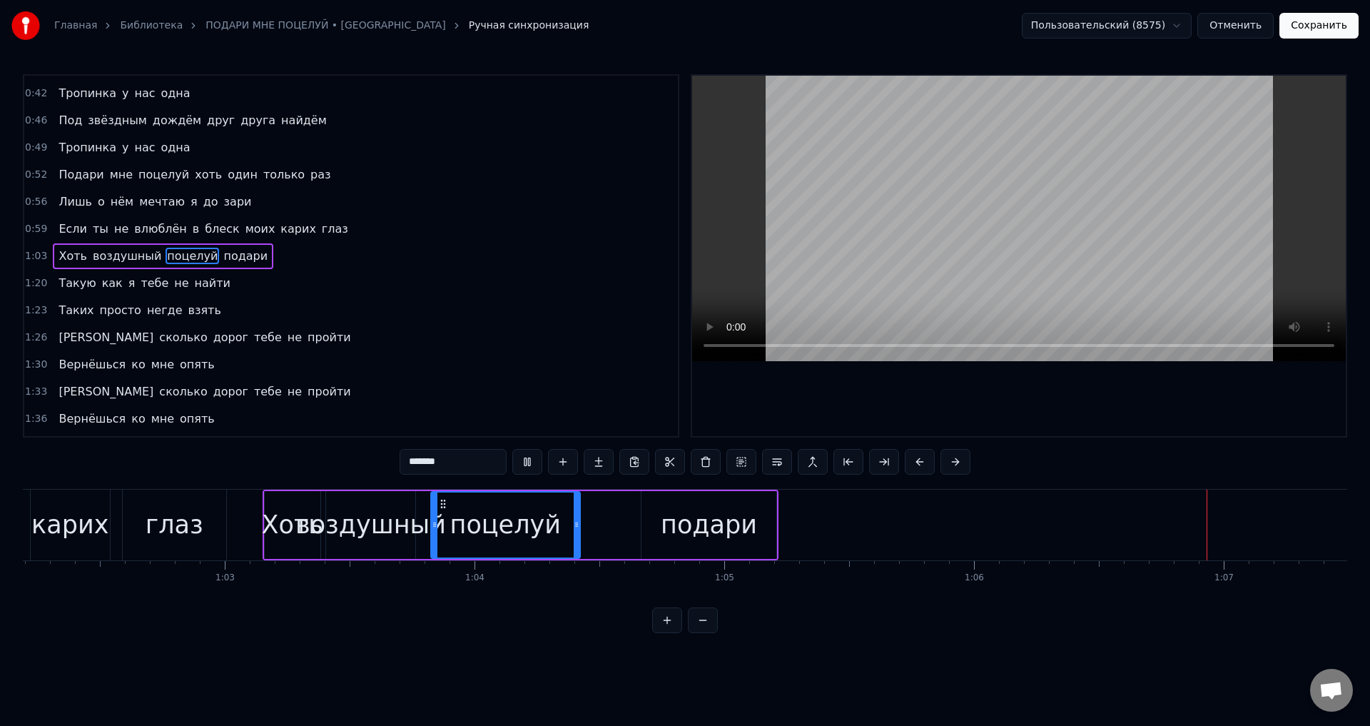
click at [193, 288] on span "найти" at bounding box center [212, 283] width 39 height 16
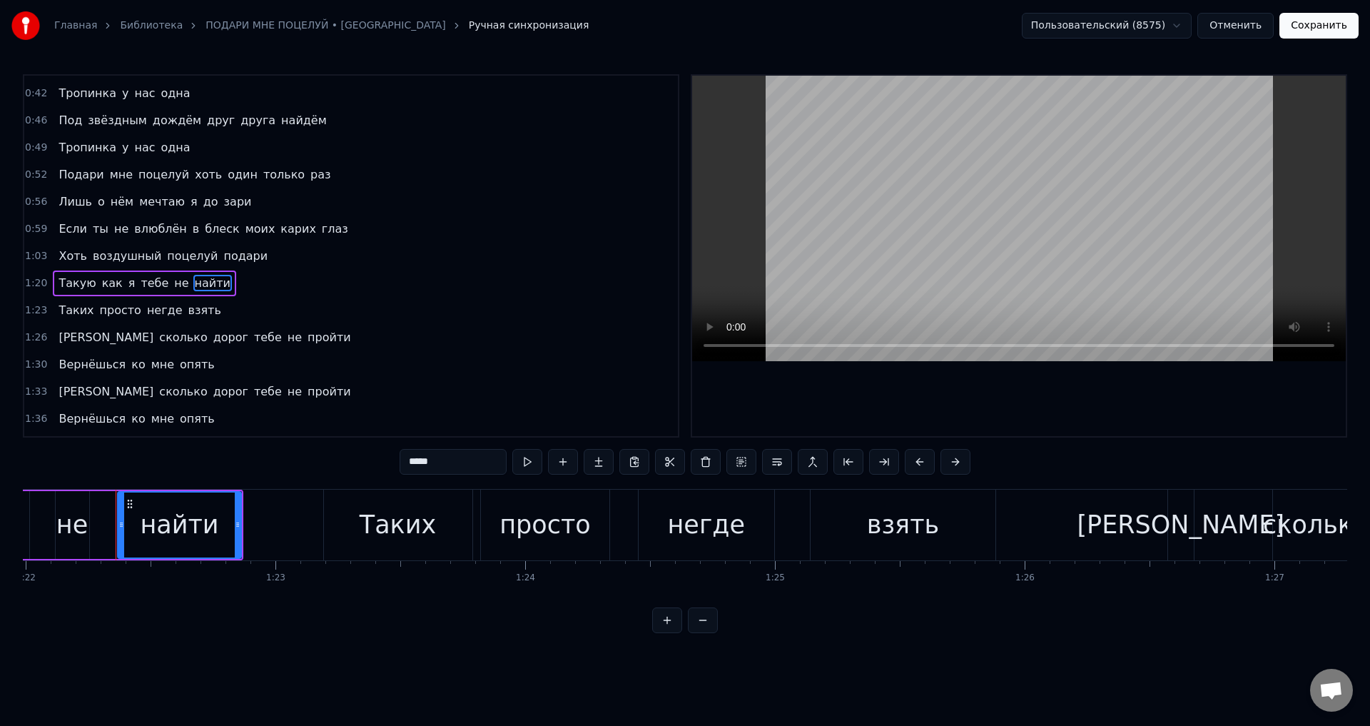
scroll to position [0, 20499]
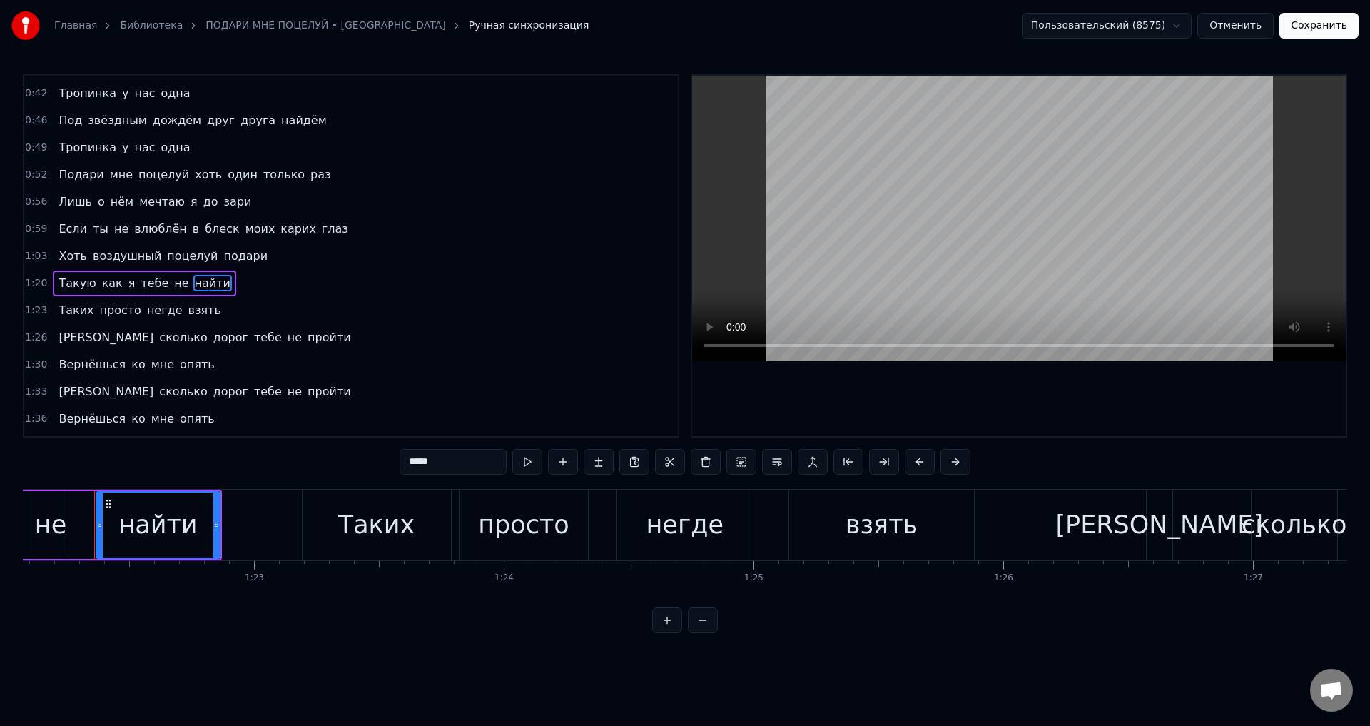
click at [187, 311] on span "взять" at bounding box center [205, 310] width 36 height 16
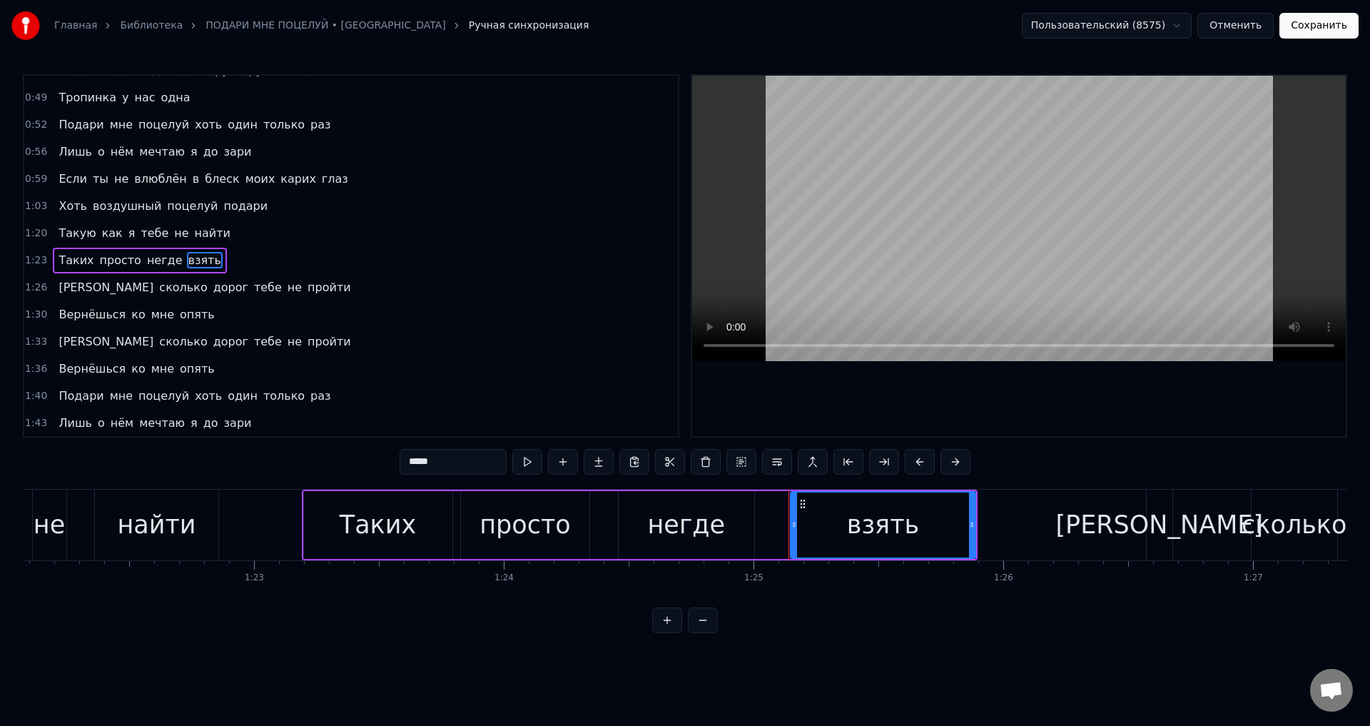
scroll to position [131, 0]
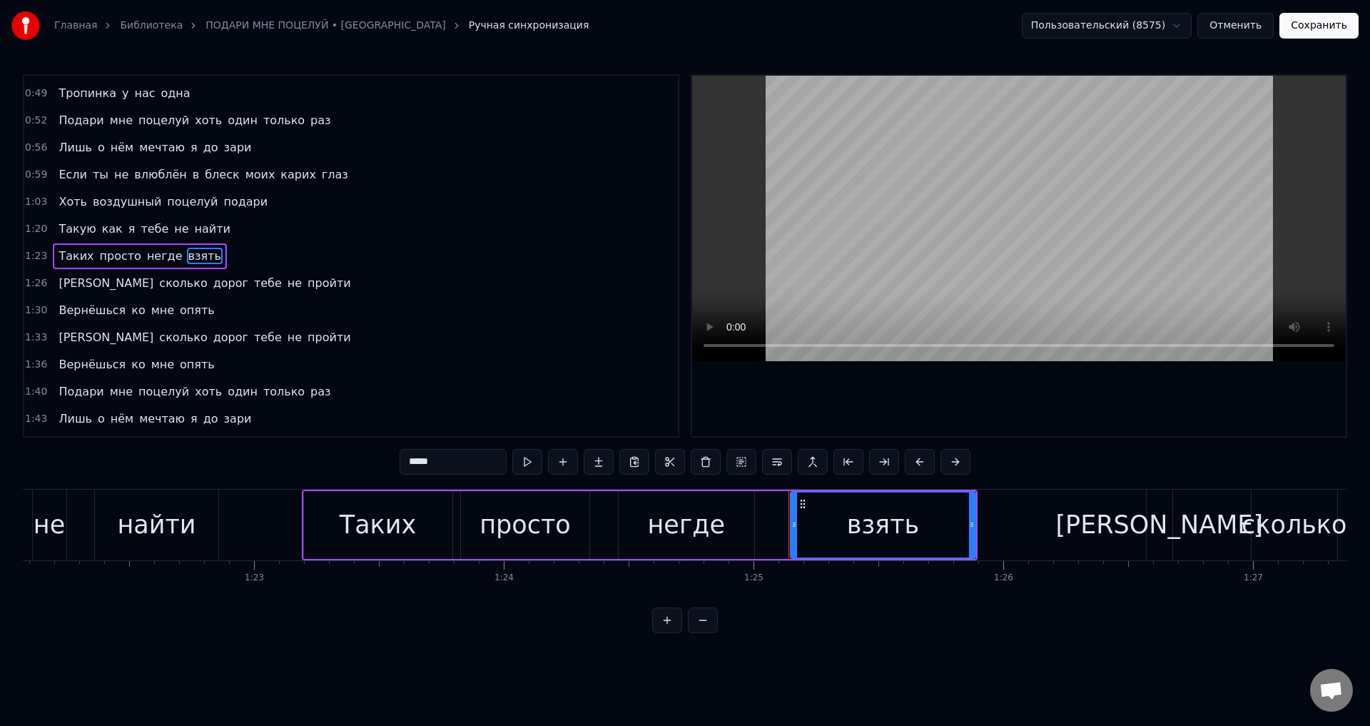
click at [306, 338] on span "пройти" at bounding box center [329, 337] width 46 height 16
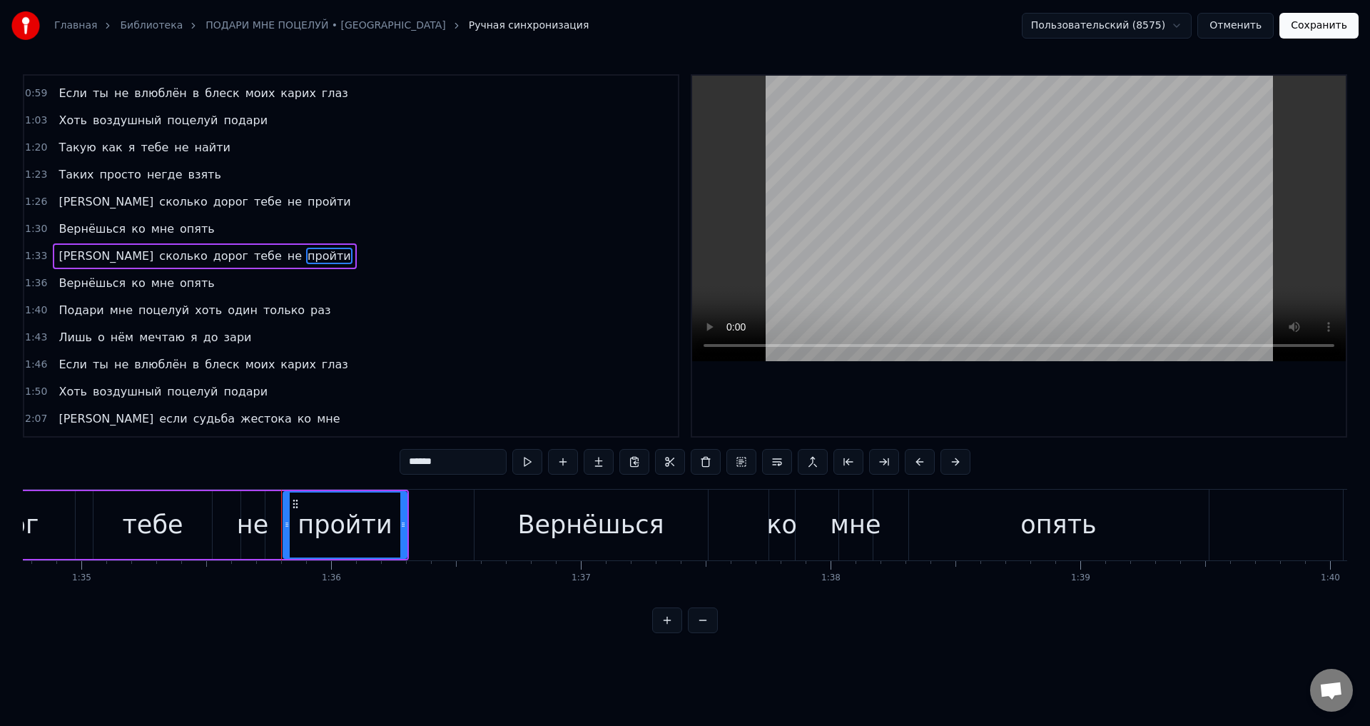
scroll to position [0, 23855]
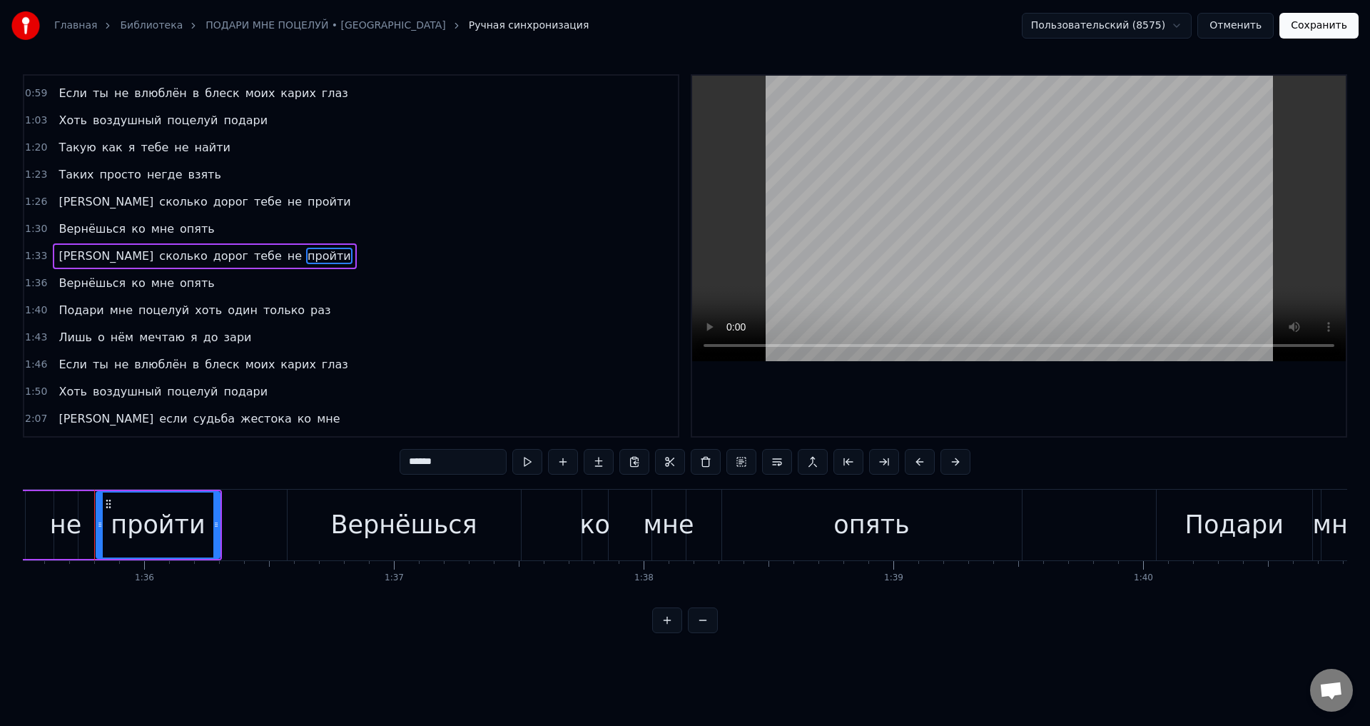
click at [320, 368] on span "глаз" at bounding box center [334, 364] width 29 height 16
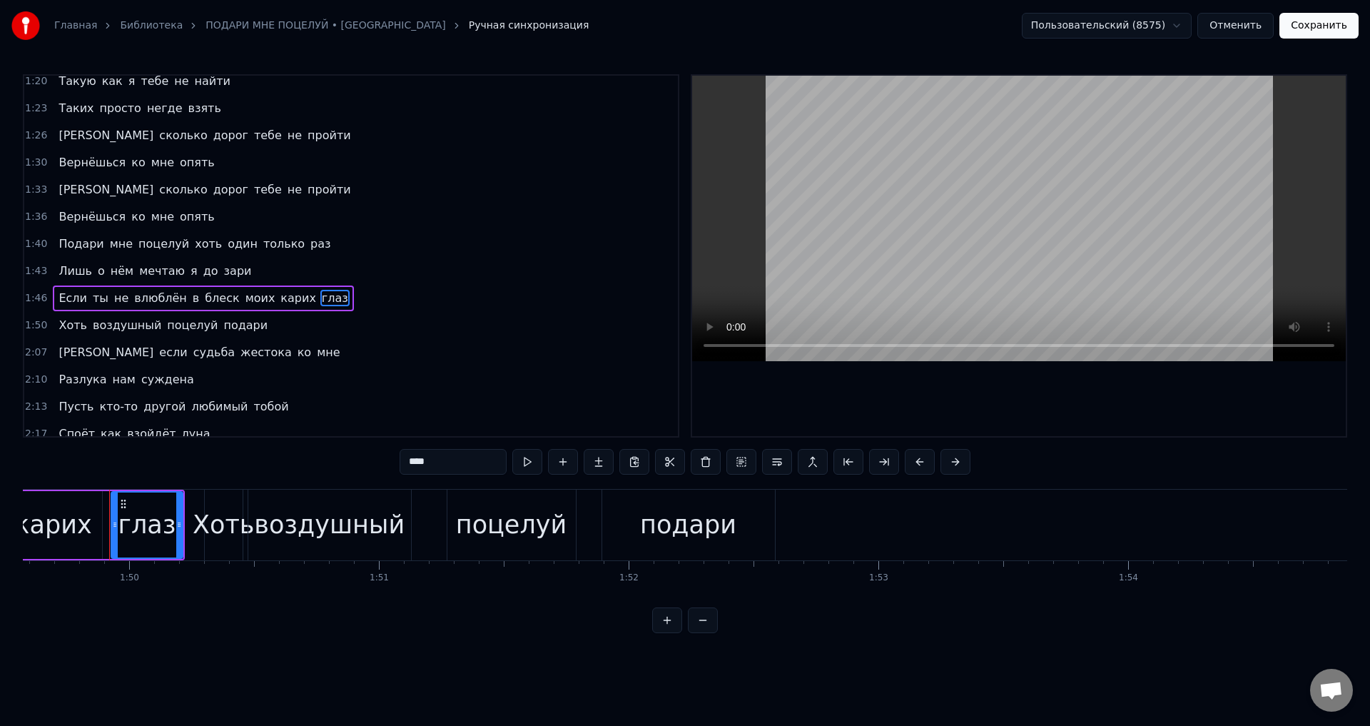
scroll to position [0, 27382]
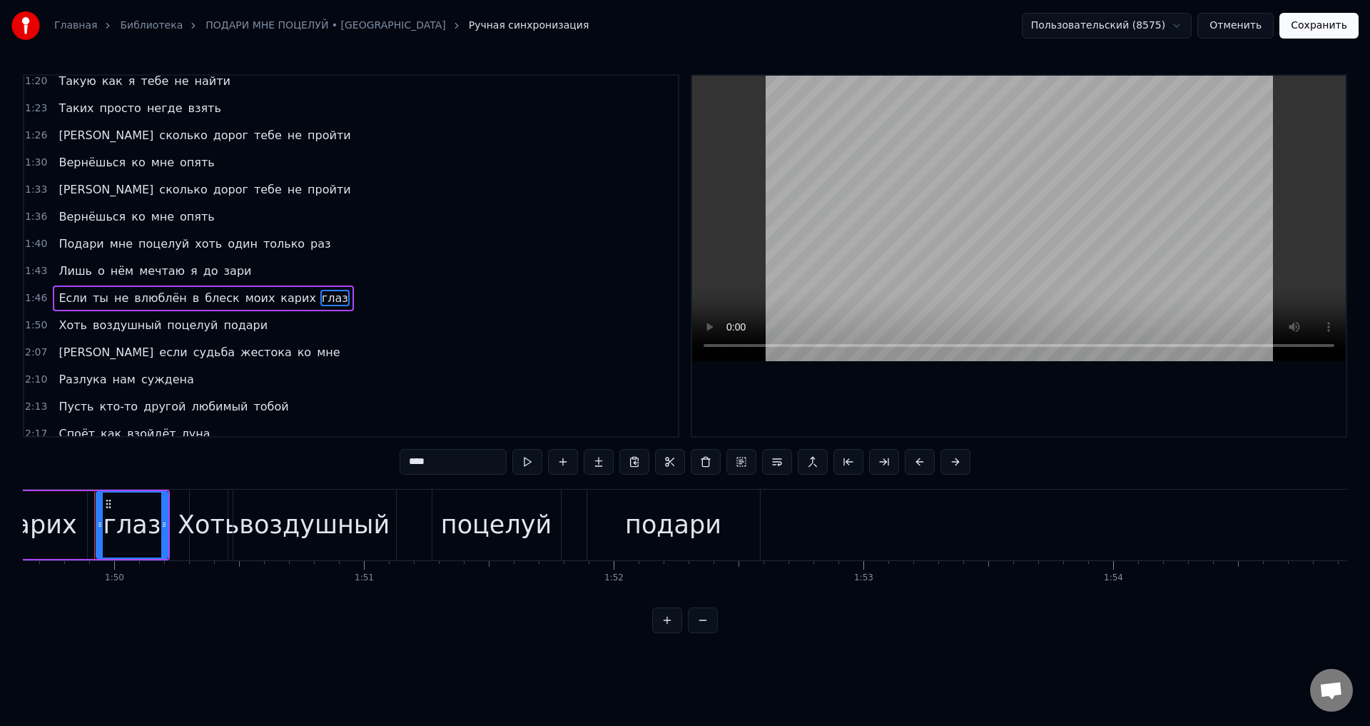
click at [222, 333] on span "подари" at bounding box center [245, 325] width 47 height 16
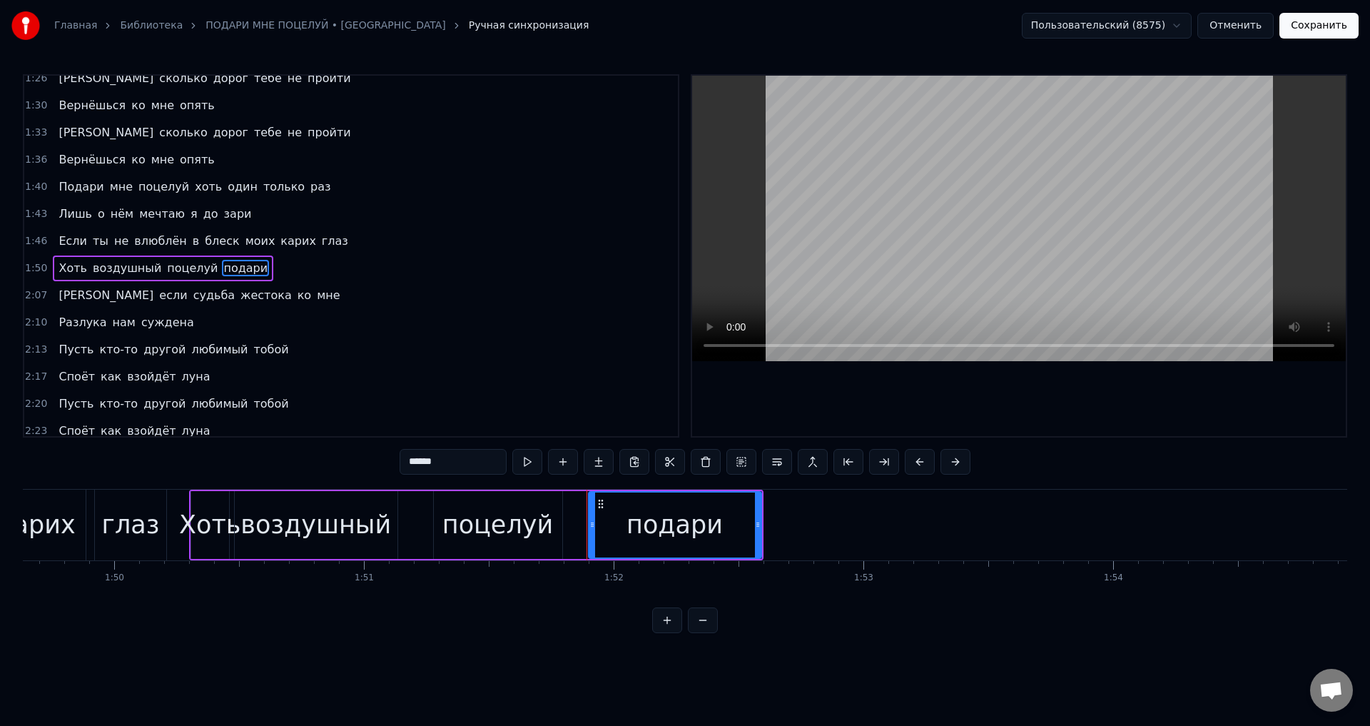
scroll to position [348, 0]
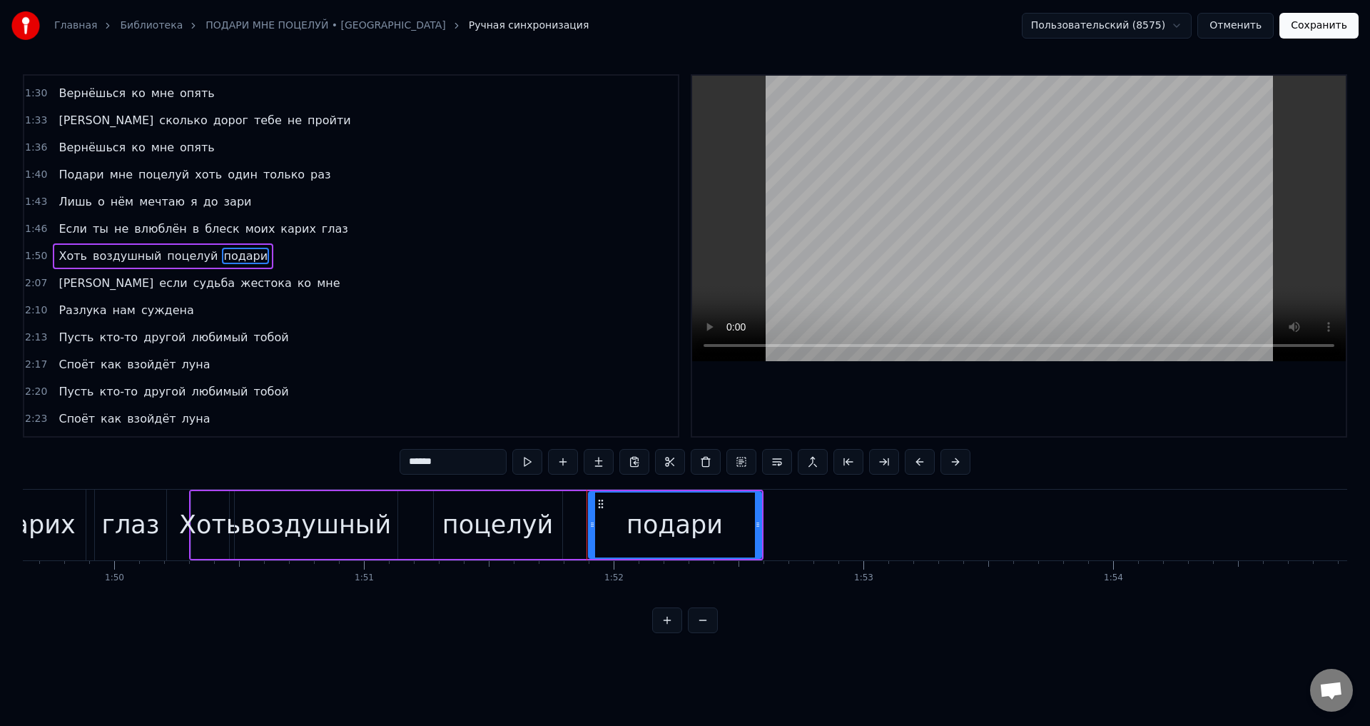
click at [315, 288] on span "мне" at bounding box center [328, 283] width 26 height 16
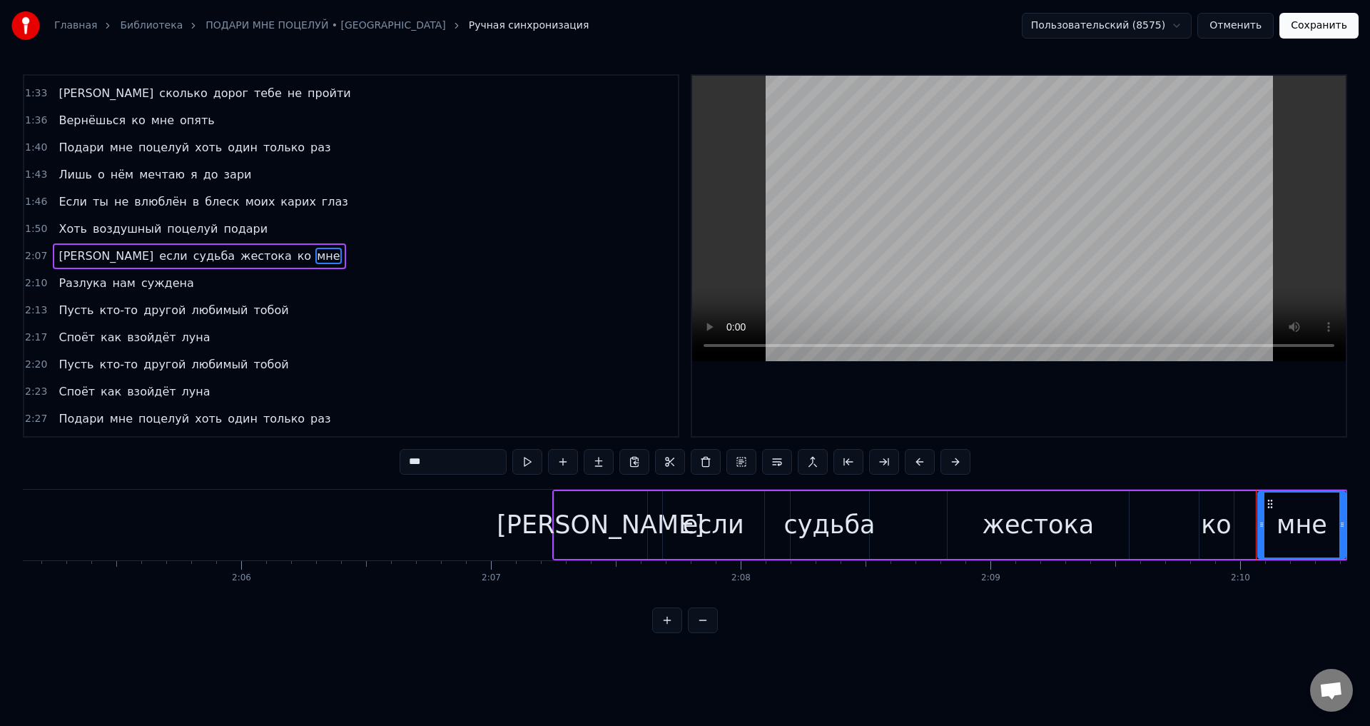
scroll to position [0, 32413]
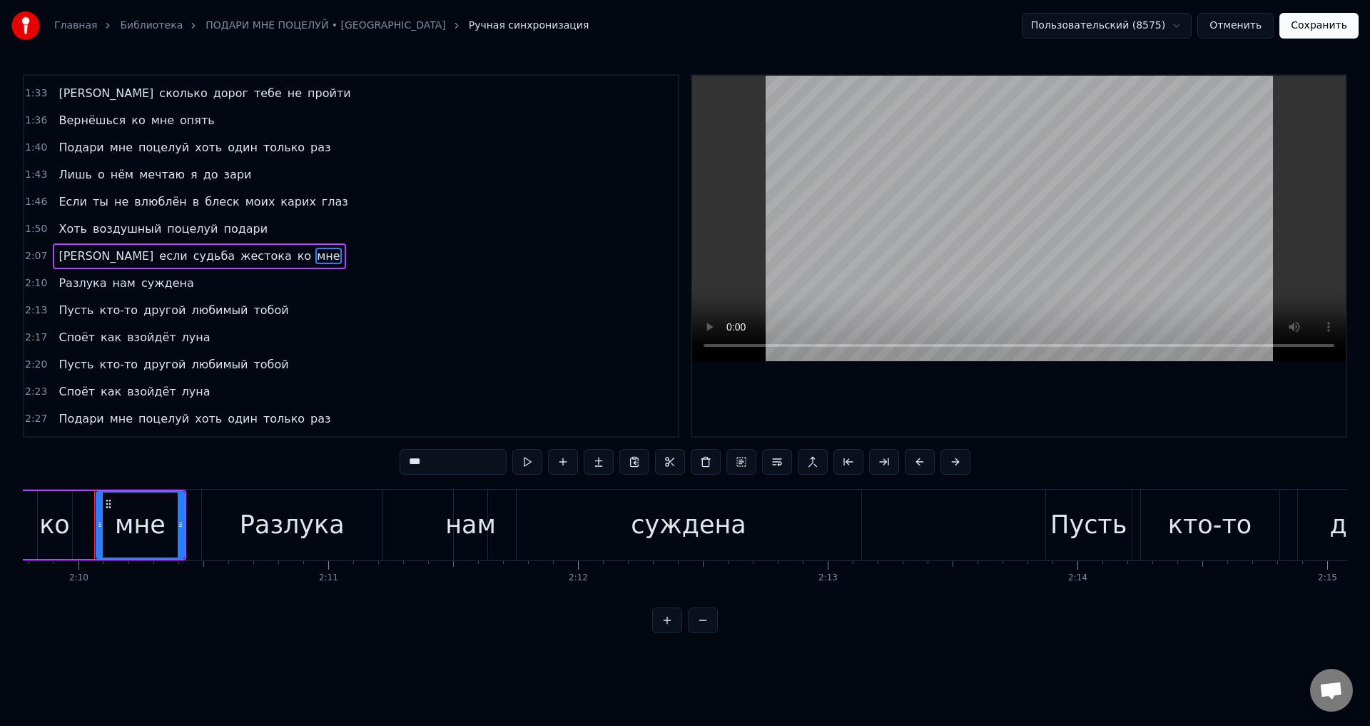
click at [168, 287] on span "суждена" at bounding box center [168, 283] width 56 height 16
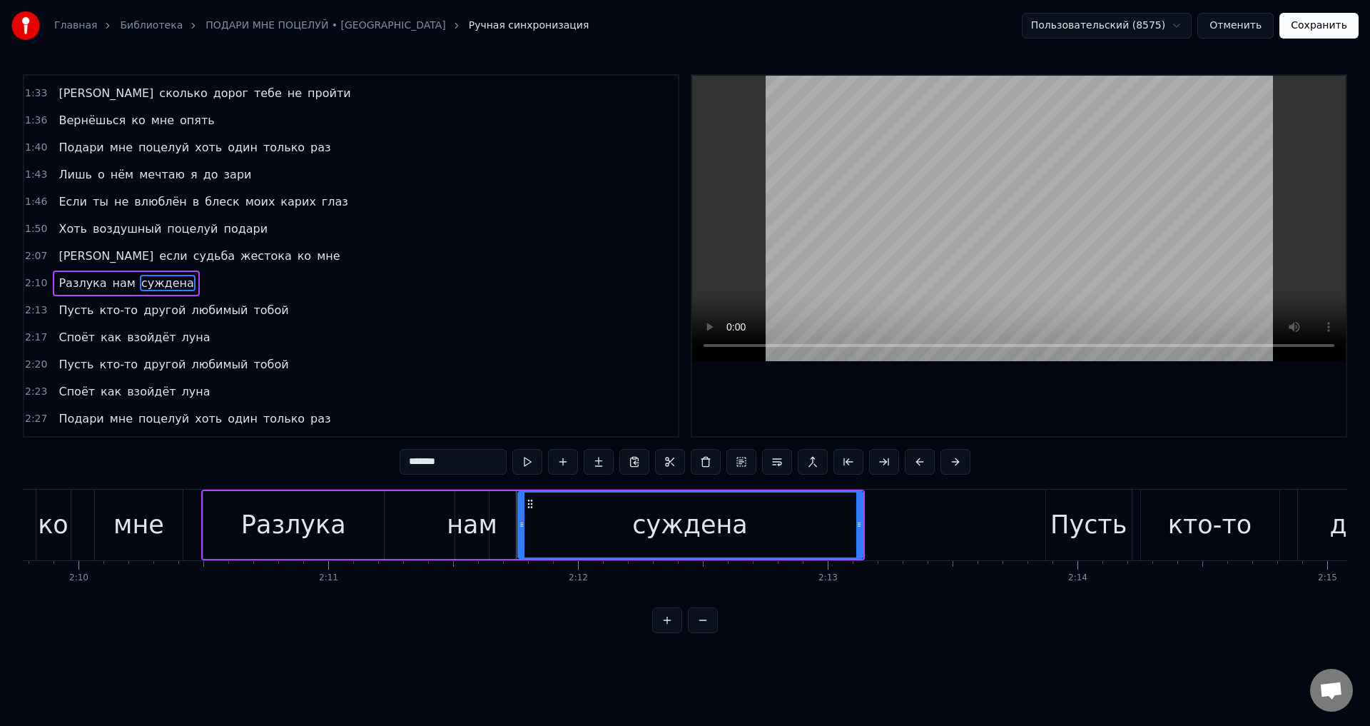
scroll to position [402, 0]
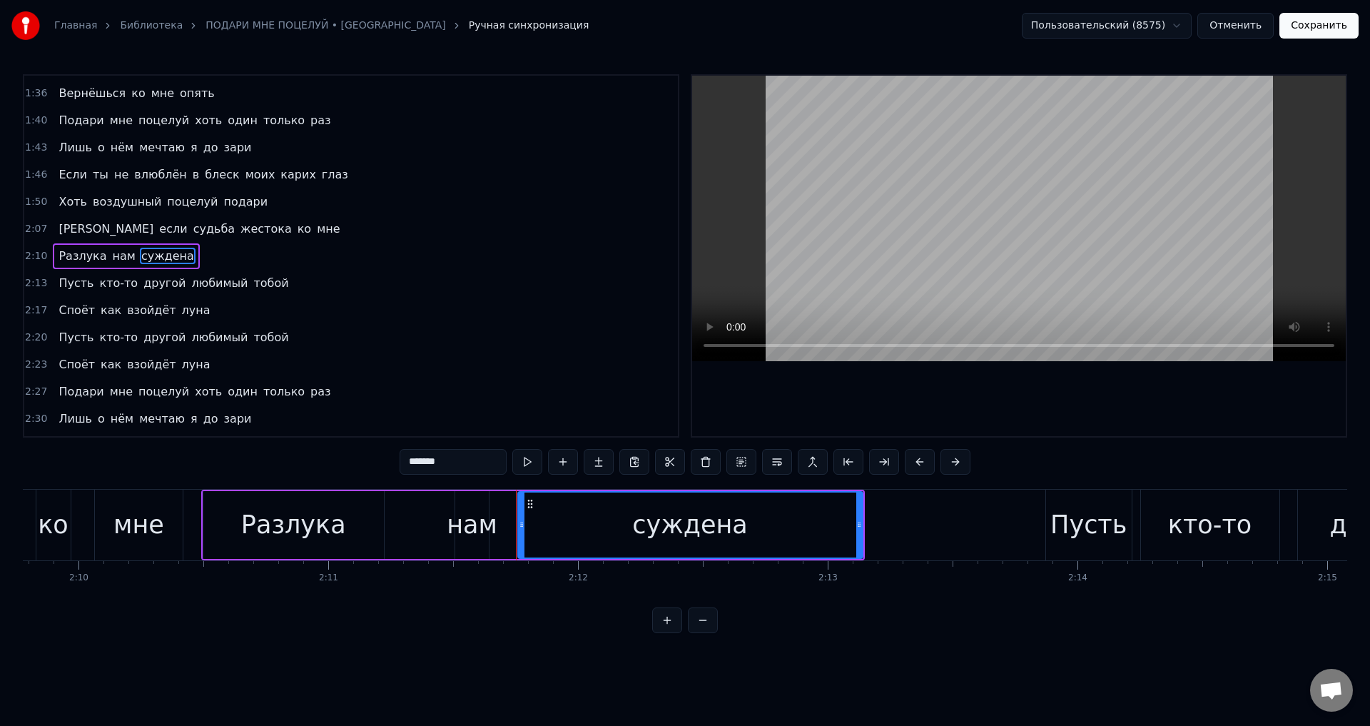
click at [260, 276] on span "тобой" at bounding box center [272, 283] width 38 height 16
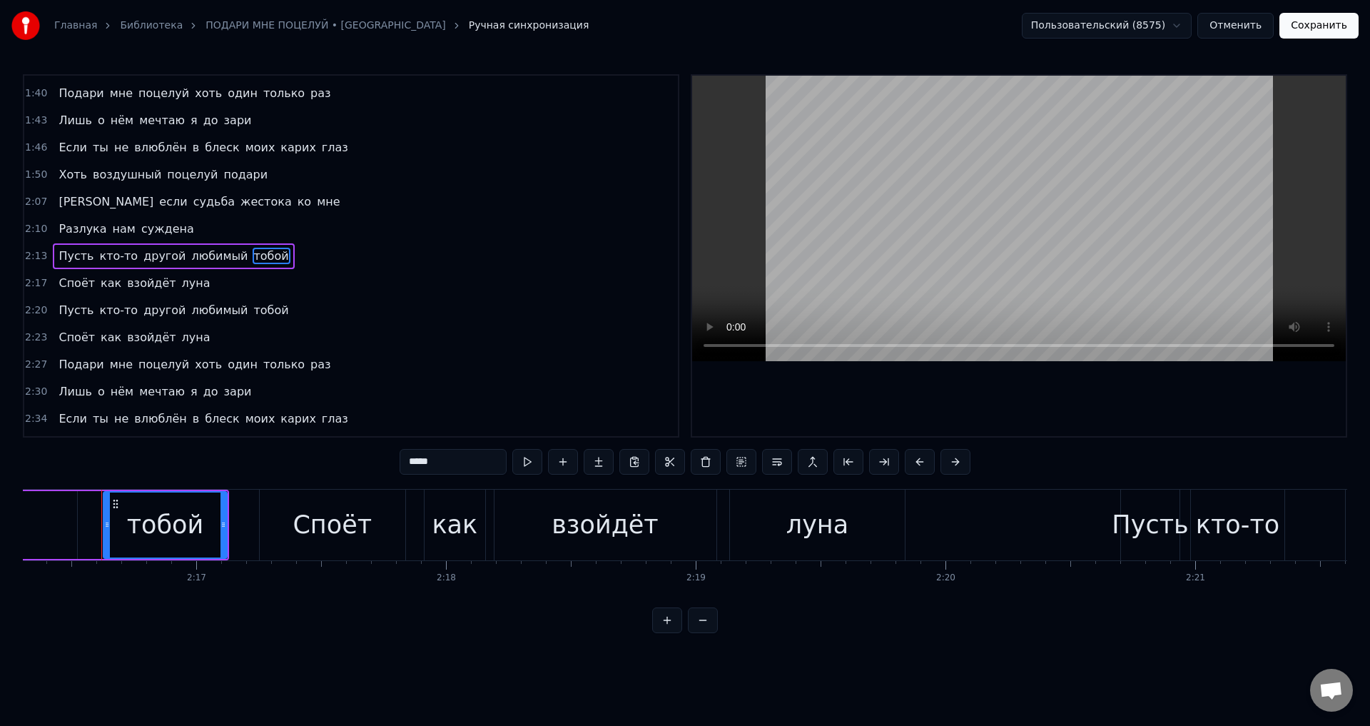
scroll to position [0, 34050]
click at [181, 283] on span "луна" at bounding box center [196, 283] width 31 height 16
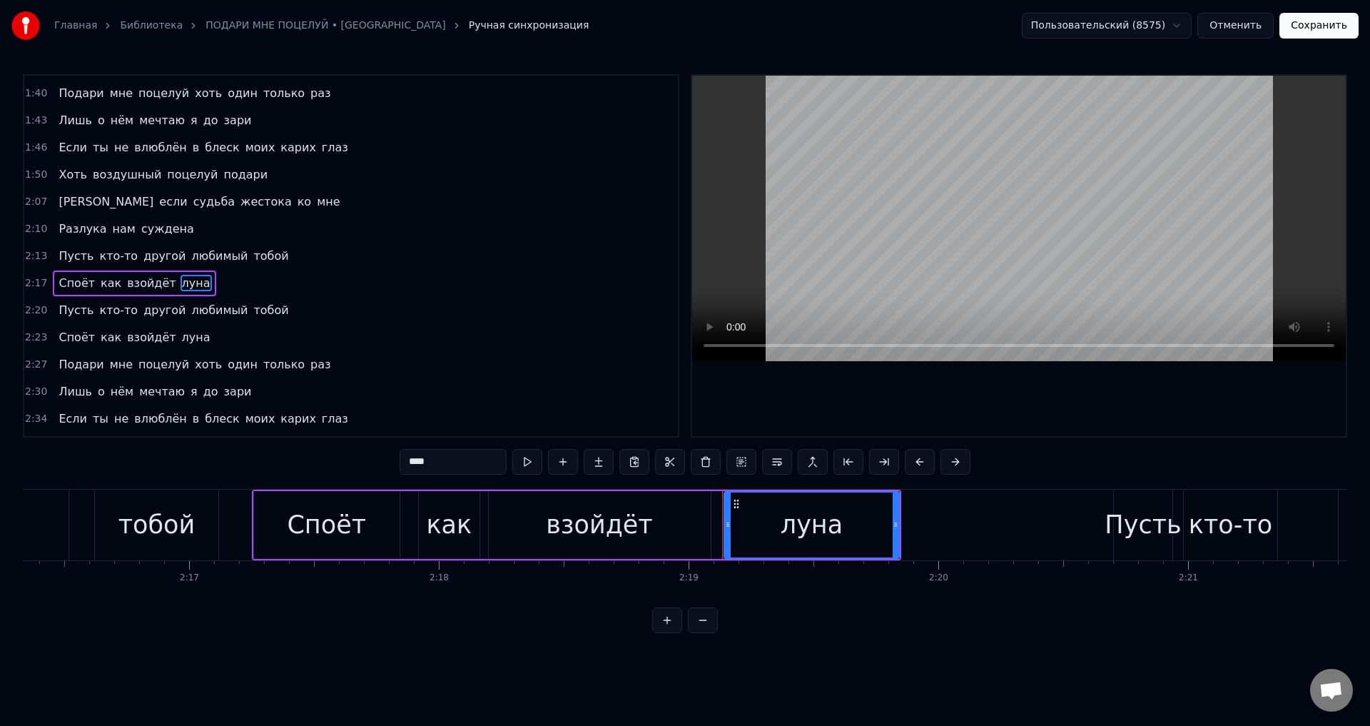
scroll to position [457, 0]
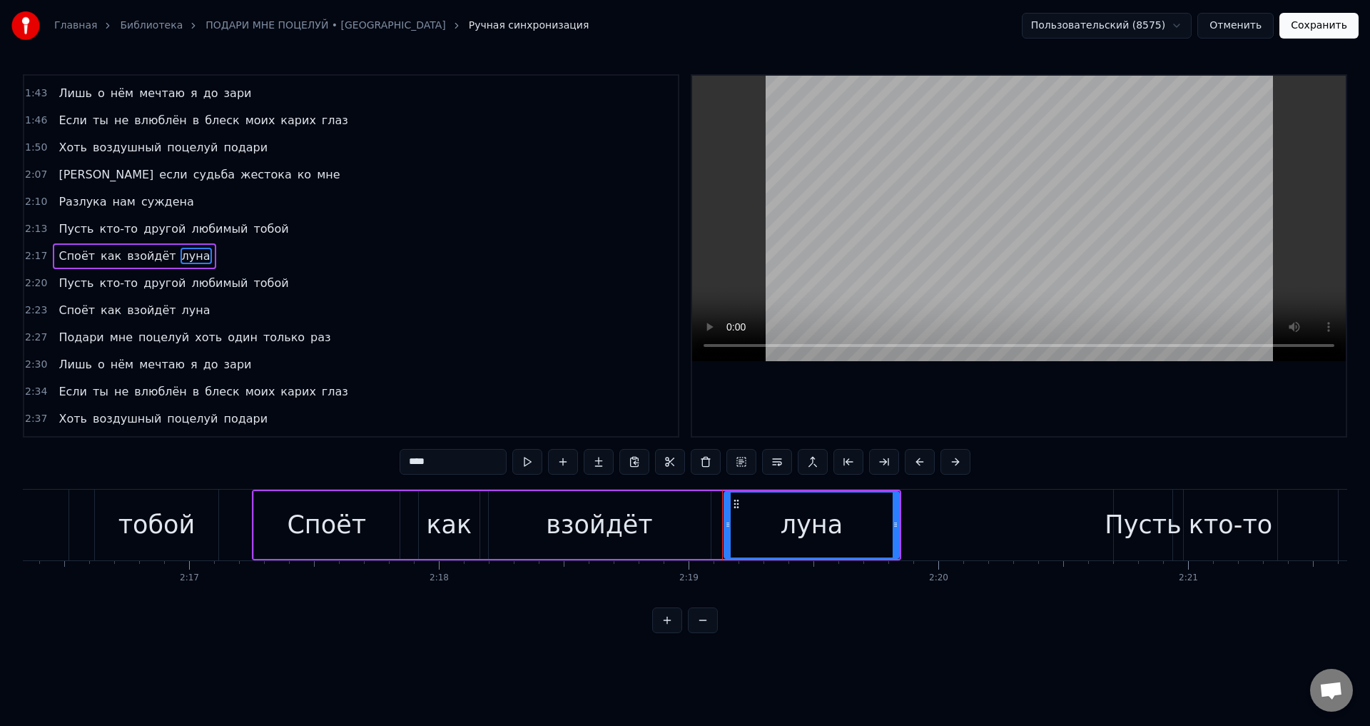
click at [253, 287] on span "тобой" at bounding box center [272, 283] width 38 height 16
type input "*****"
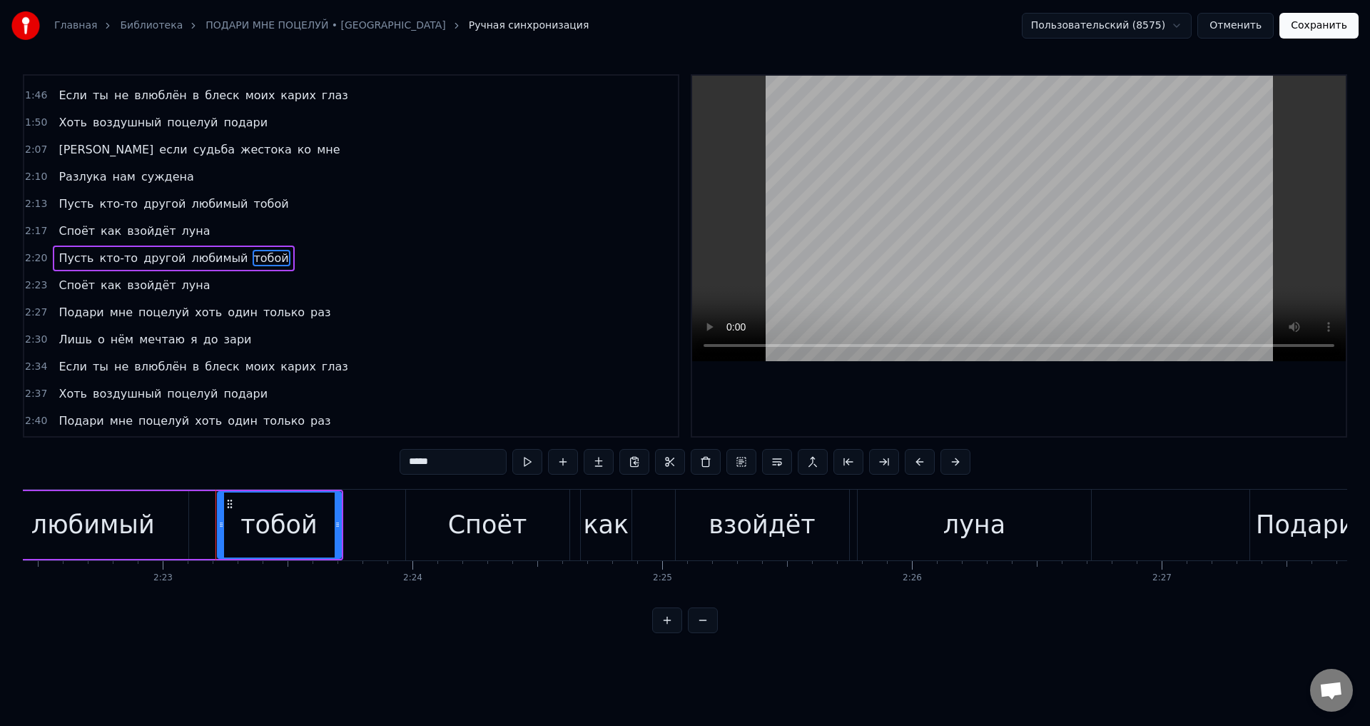
scroll to position [0, 35696]
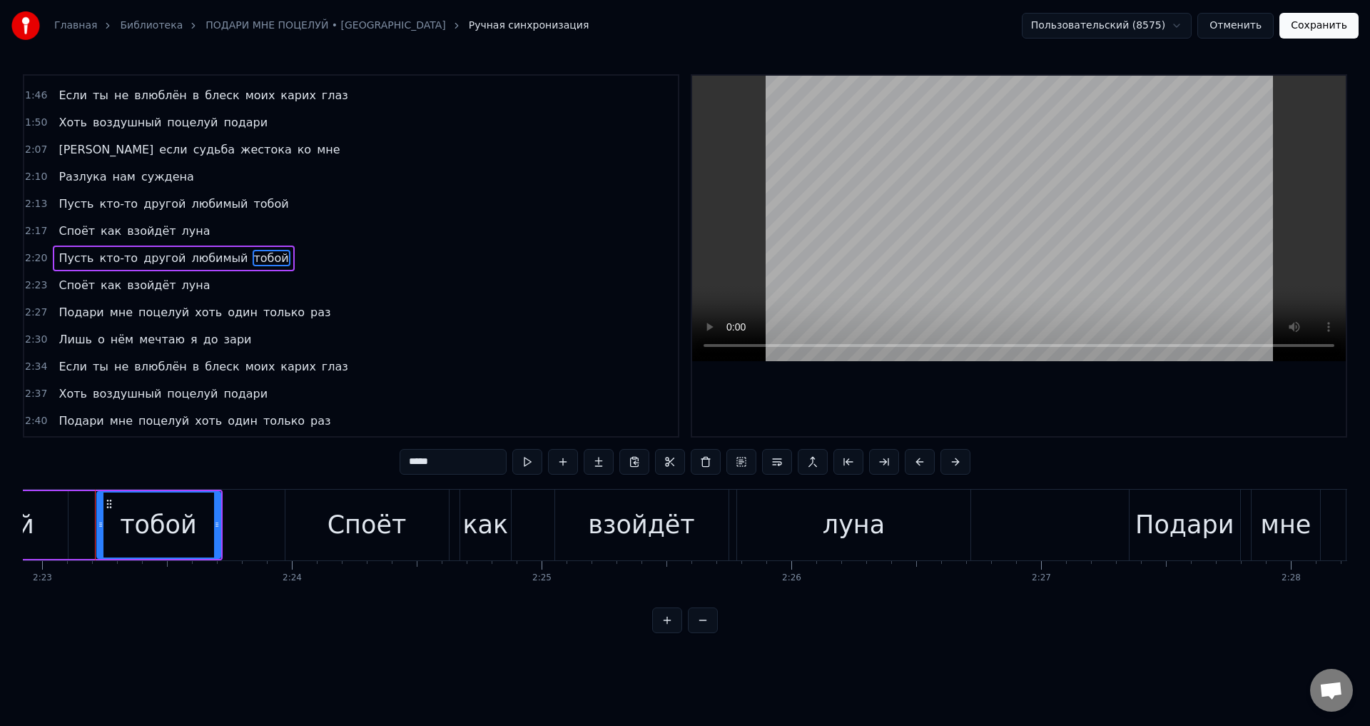
click at [182, 295] on div "Споёт как взойдёт луна" at bounding box center [134, 286] width 163 height 26
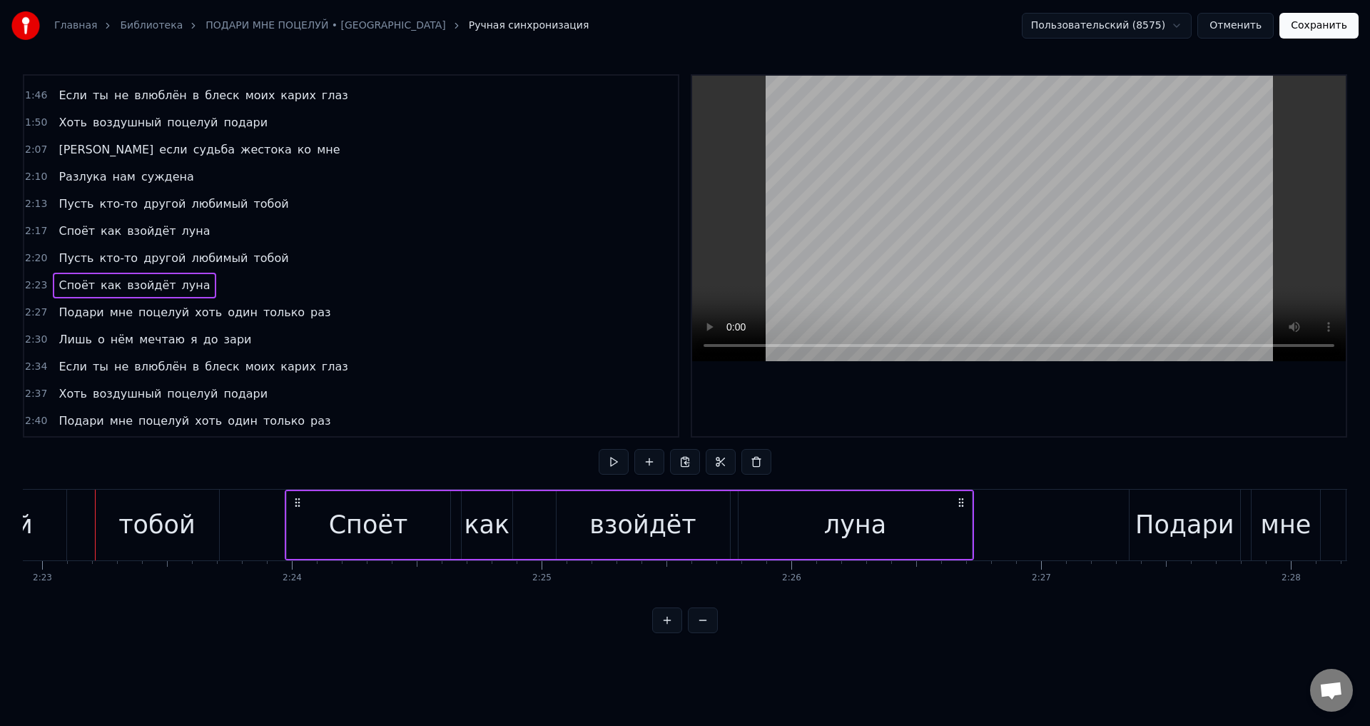
click at [309, 315] on span "раз" at bounding box center [320, 312] width 23 height 16
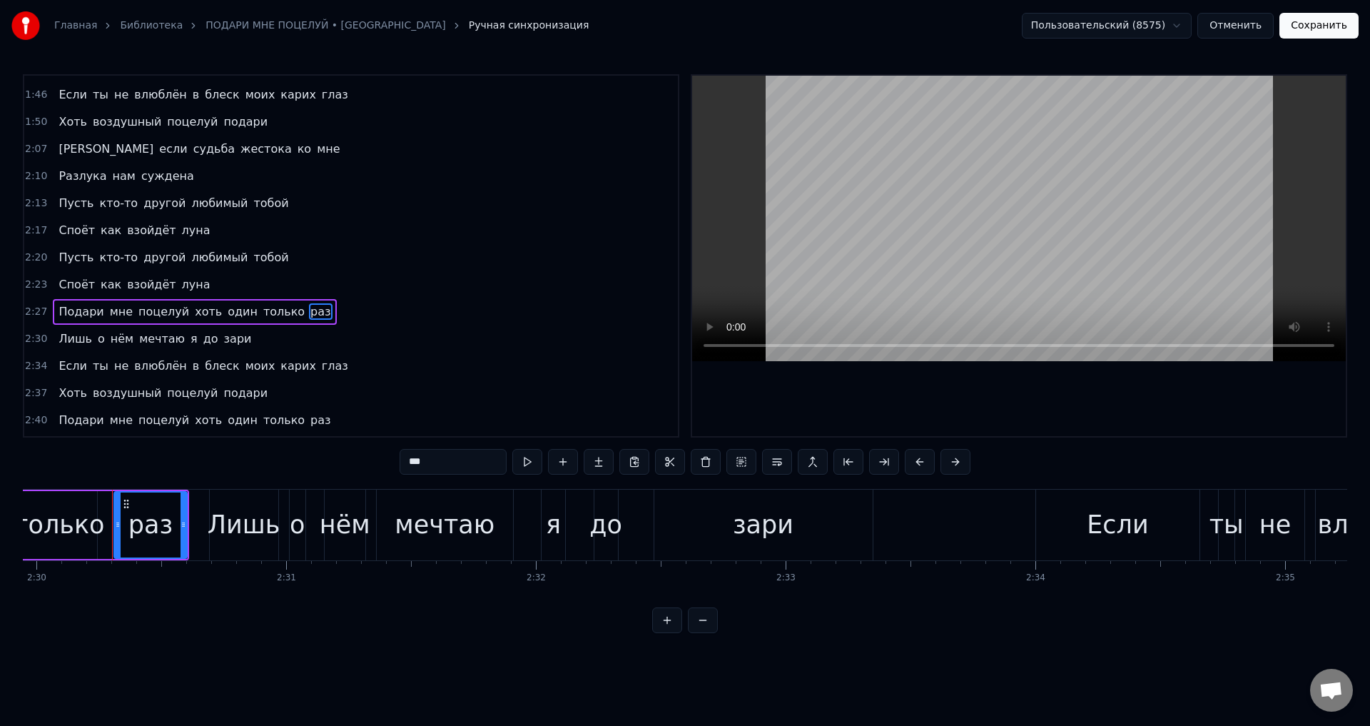
scroll to position [0, 37468]
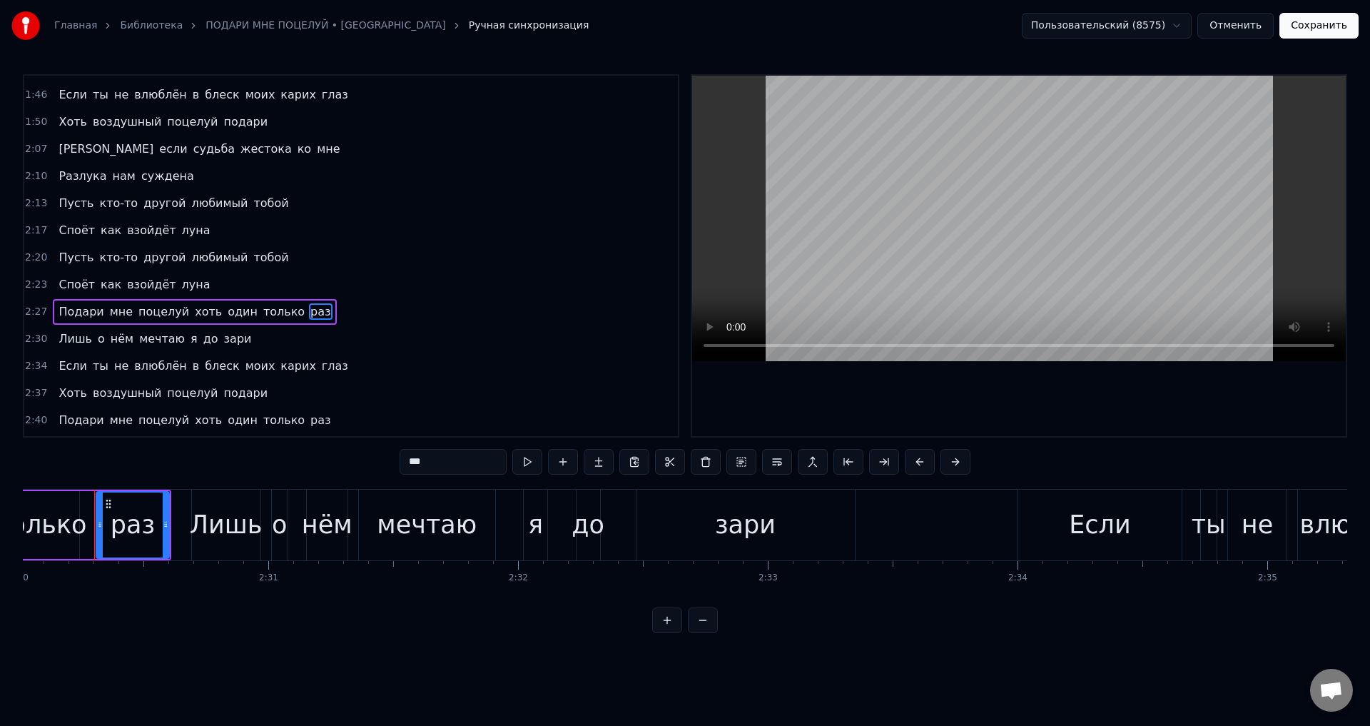
click at [202, 338] on div "Лишь о нём мечтаю я до зари" at bounding box center [155, 339] width 204 height 26
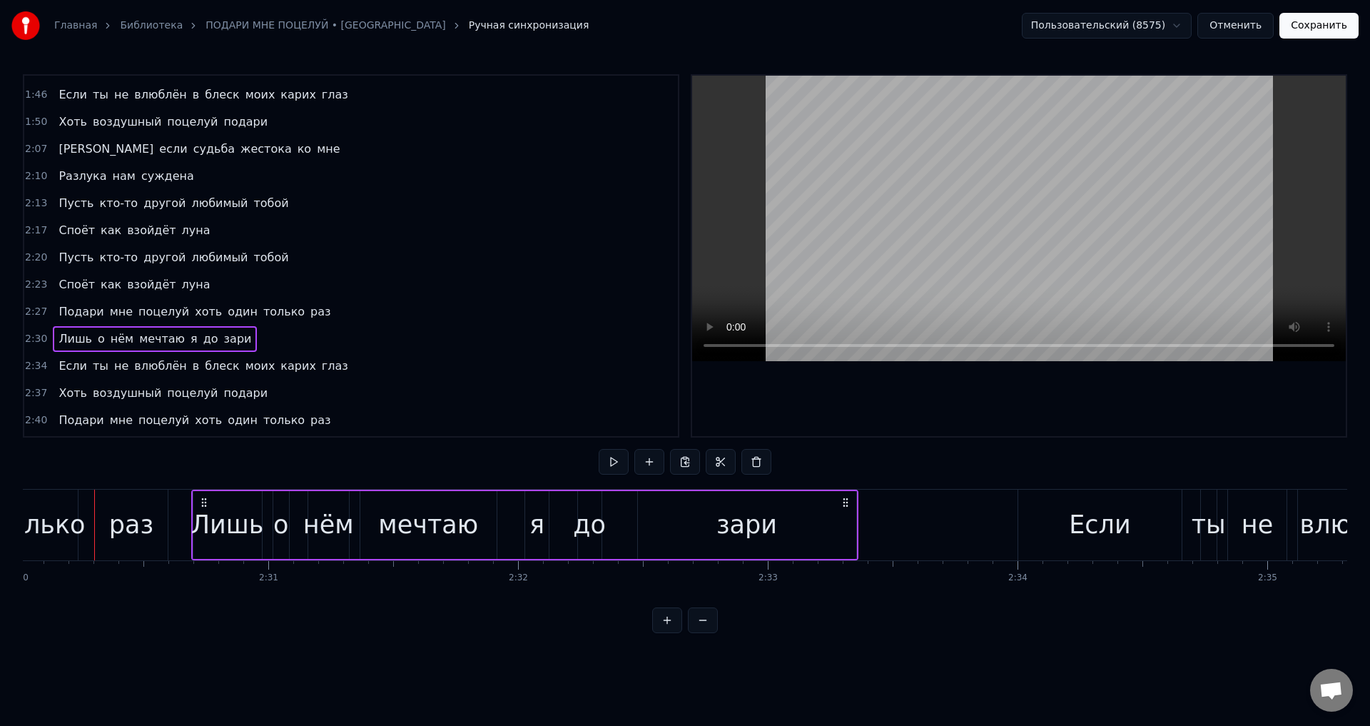
click at [223, 338] on span "зари" at bounding box center [238, 338] width 31 height 16
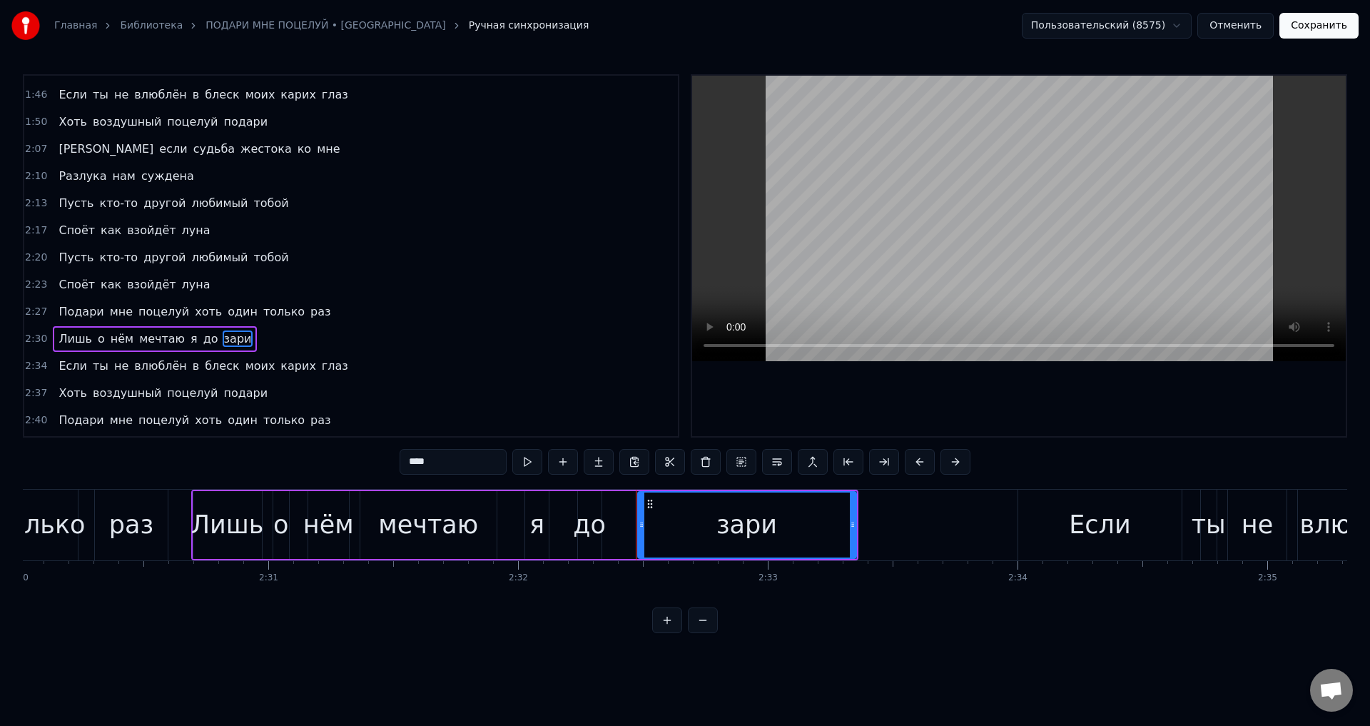
scroll to position [565, 0]
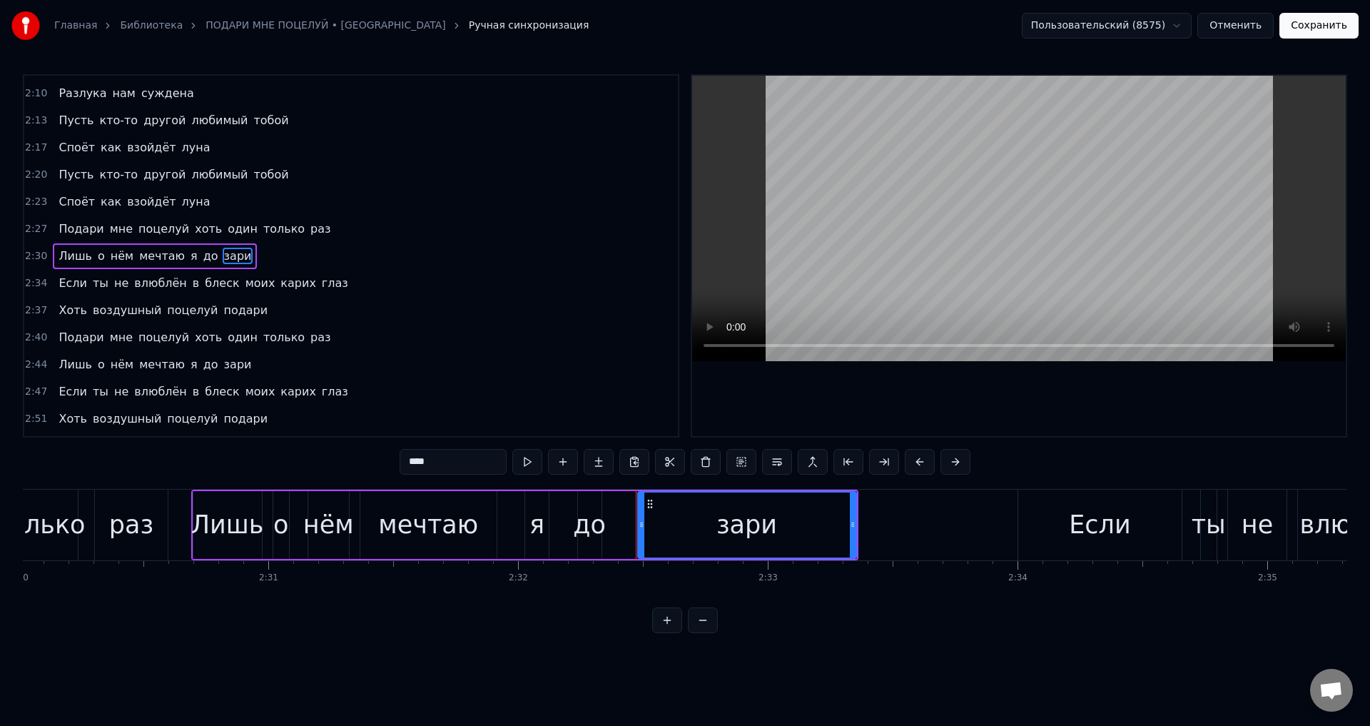
click at [320, 286] on span "глаз" at bounding box center [334, 283] width 29 height 16
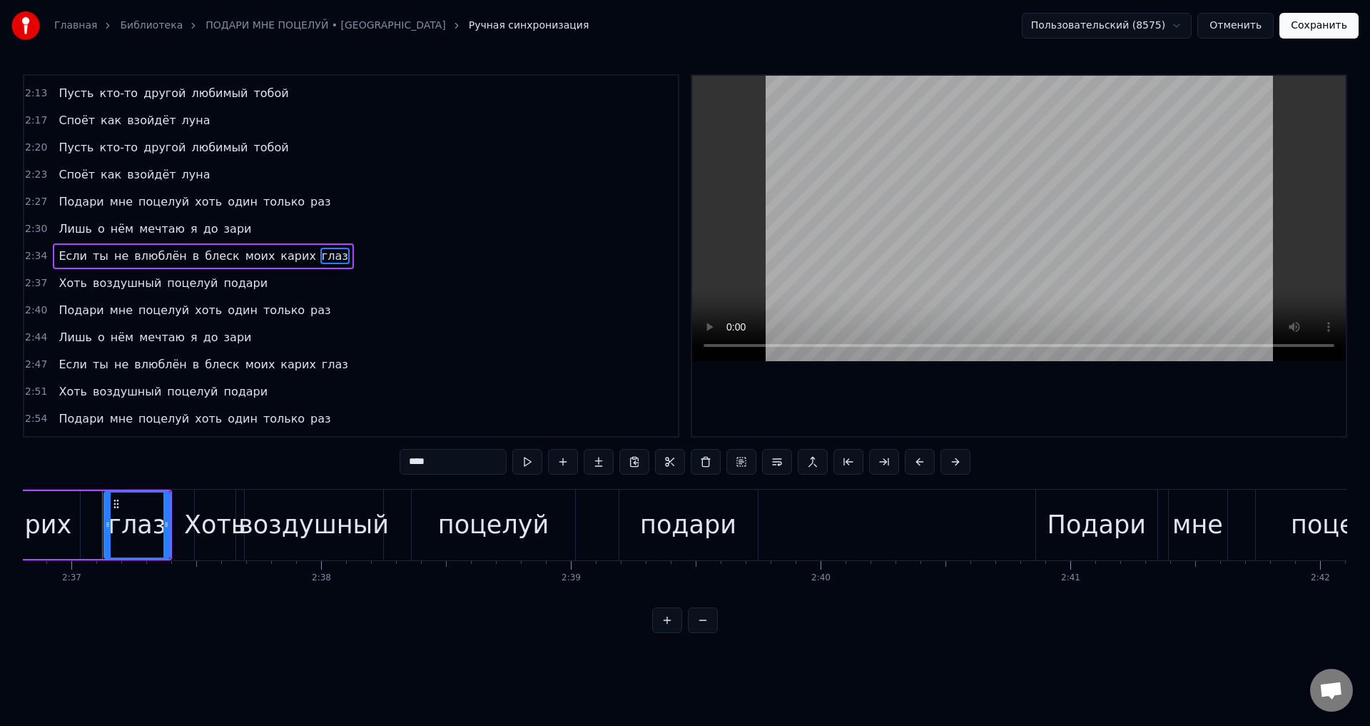
scroll to position [0, 39171]
click at [228, 285] on span "подари" at bounding box center [245, 283] width 47 height 16
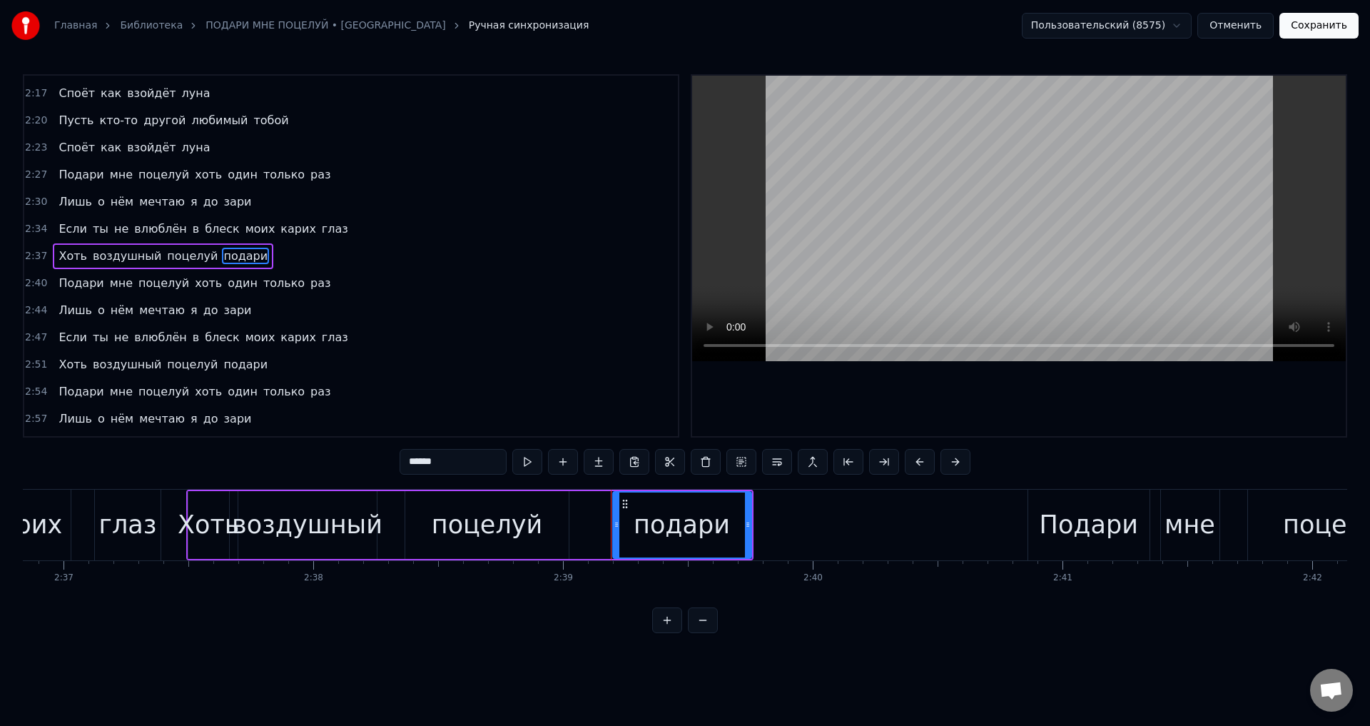
click at [309, 285] on span "раз" at bounding box center [320, 283] width 23 height 16
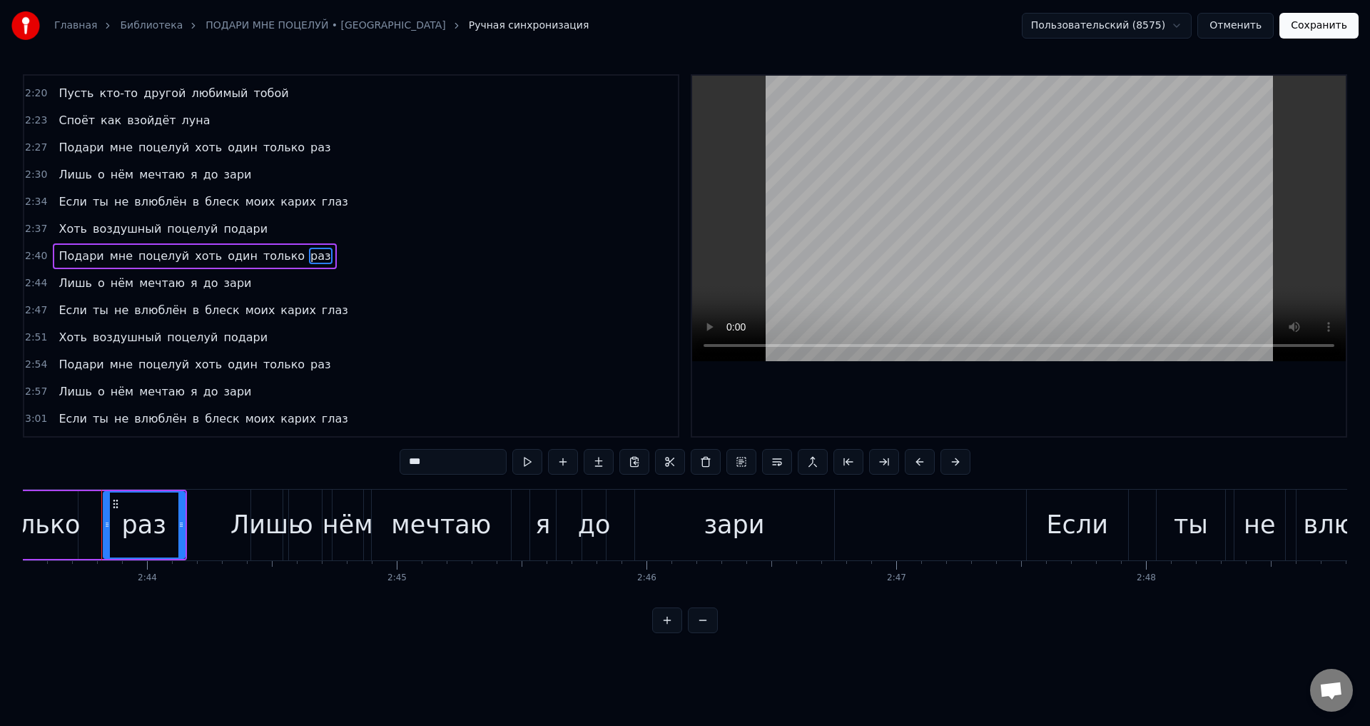
scroll to position [0, 40843]
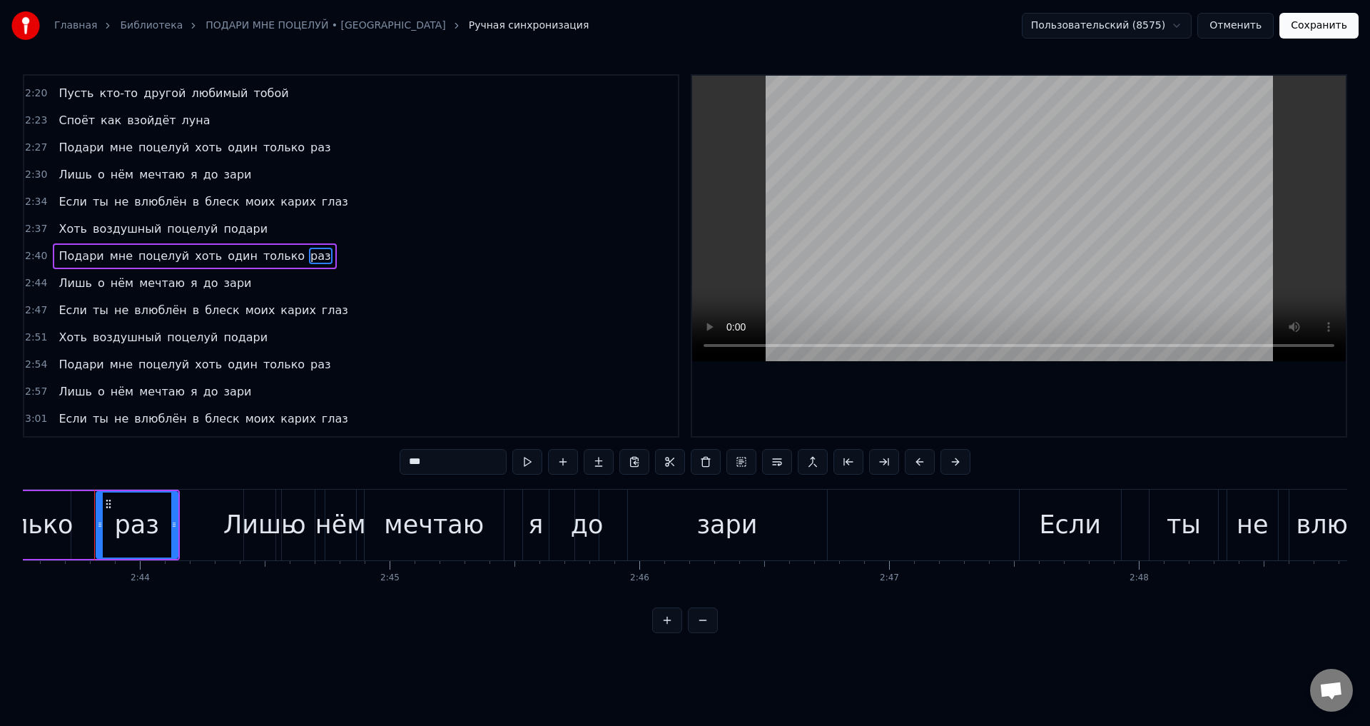
click at [223, 290] on span "зари" at bounding box center [238, 283] width 31 height 16
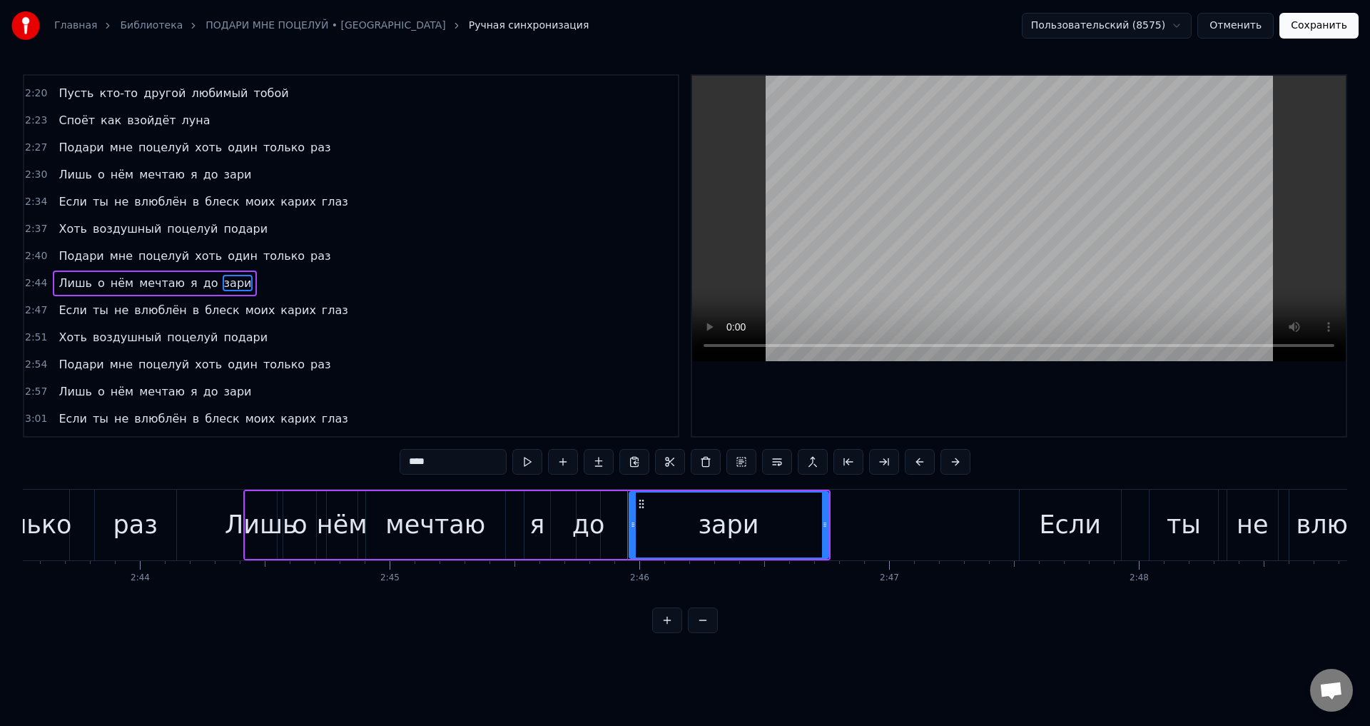
scroll to position [670, 0]
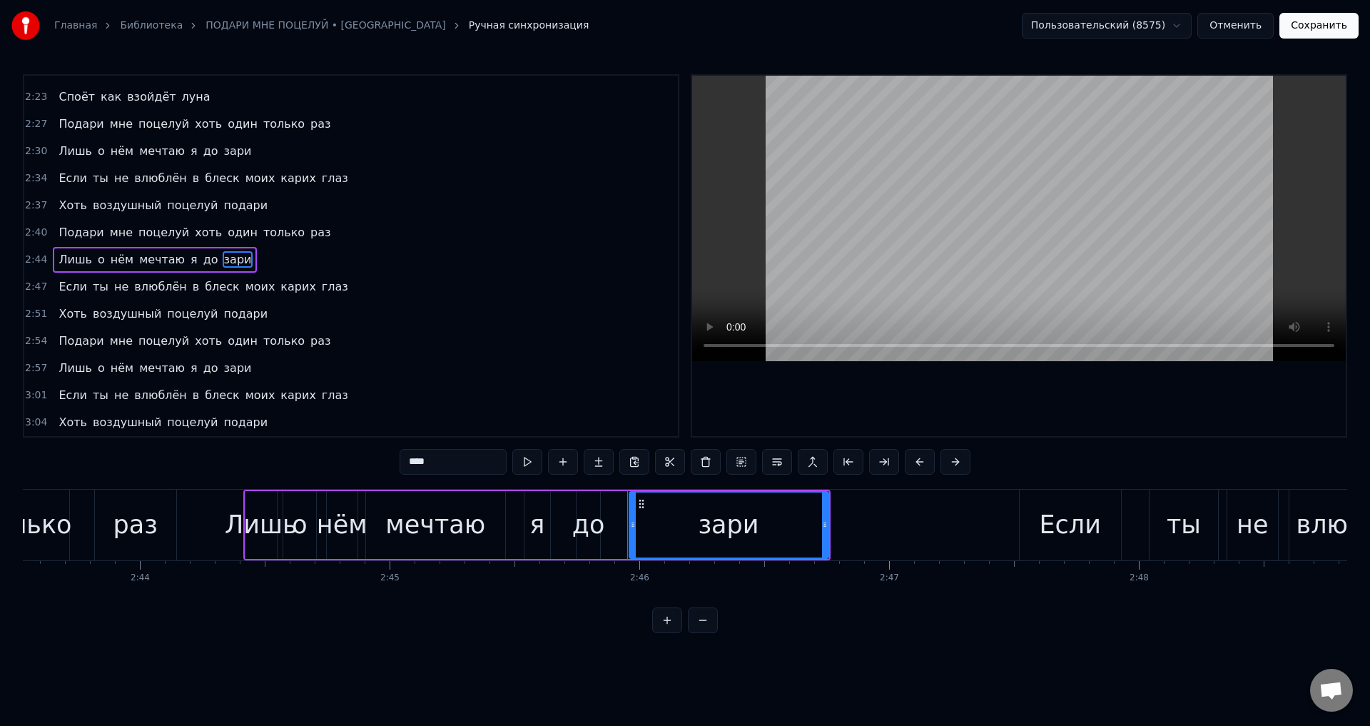
click at [320, 290] on span "глаз" at bounding box center [334, 286] width 29 height 16
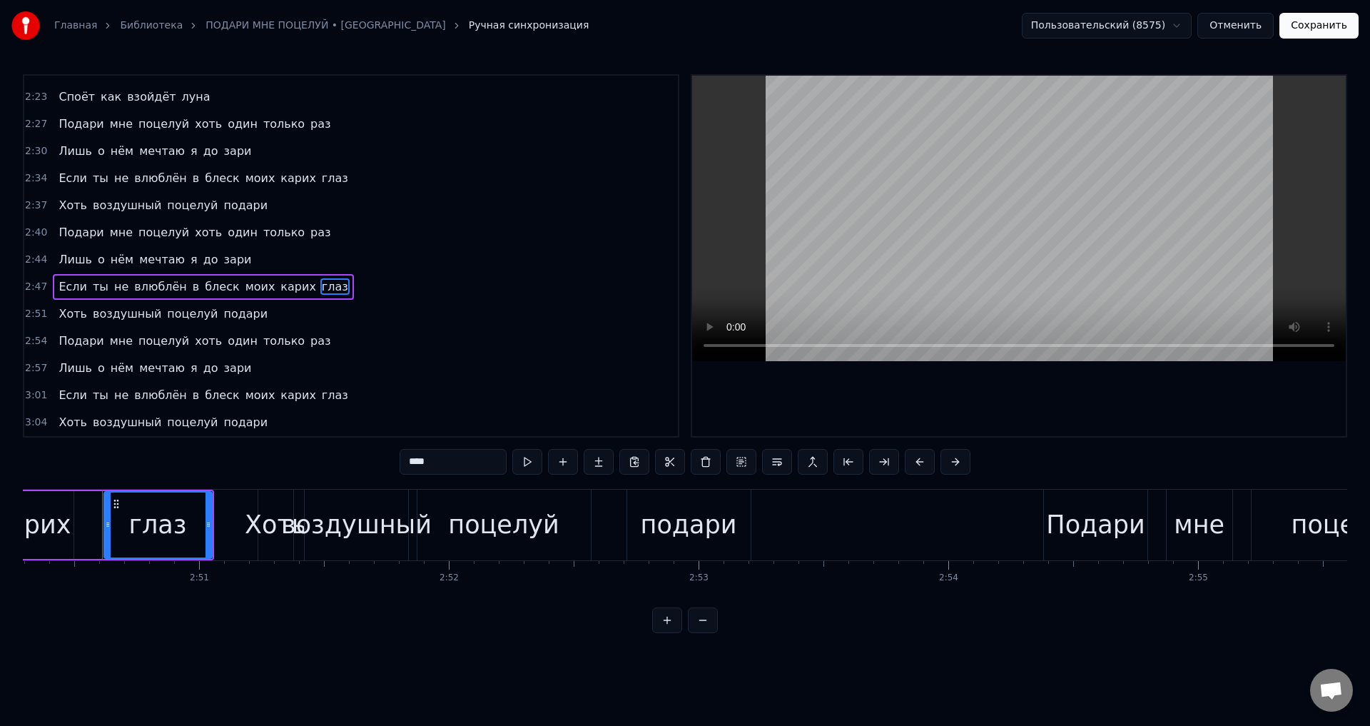
scroll to position [0, 42539]
click at [228, 310] on span "подари" at bounding box center [245, 313] width 47 height 16
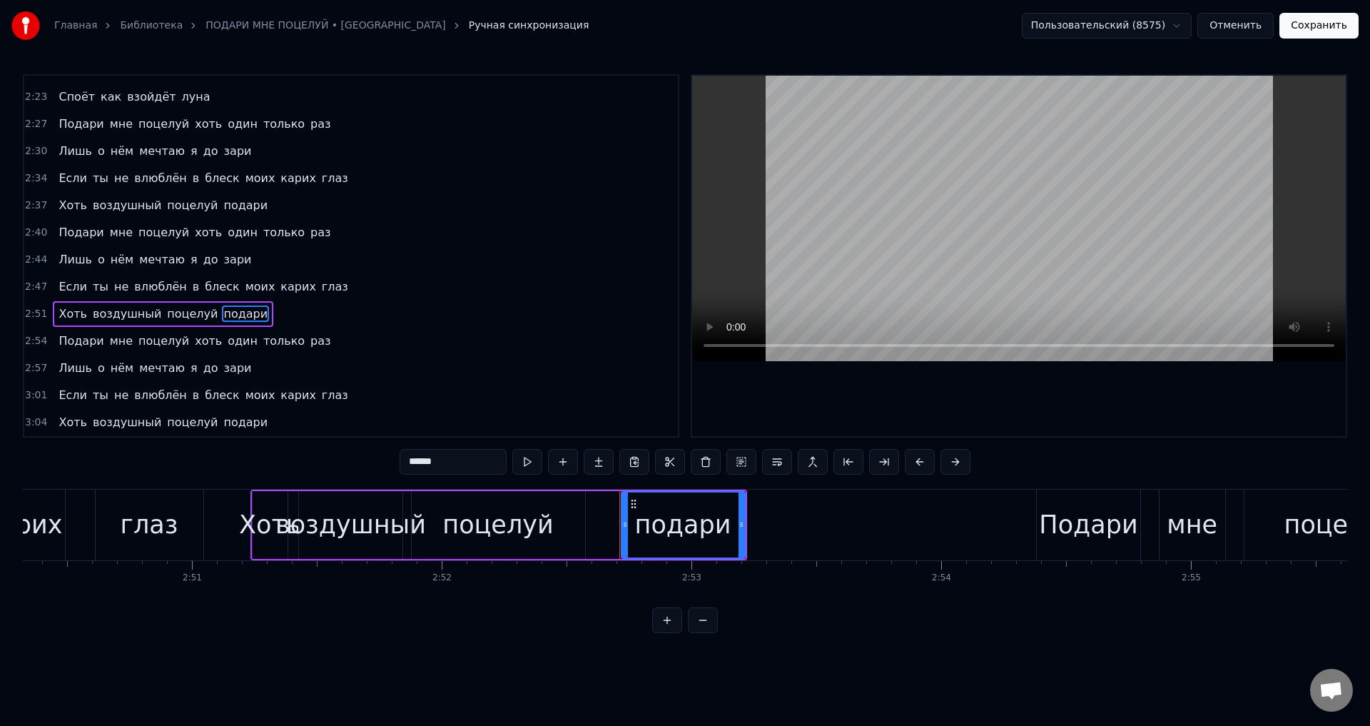
click at [309, 341] on span "раз" at bounding box center [320, 341] width 23 height 16
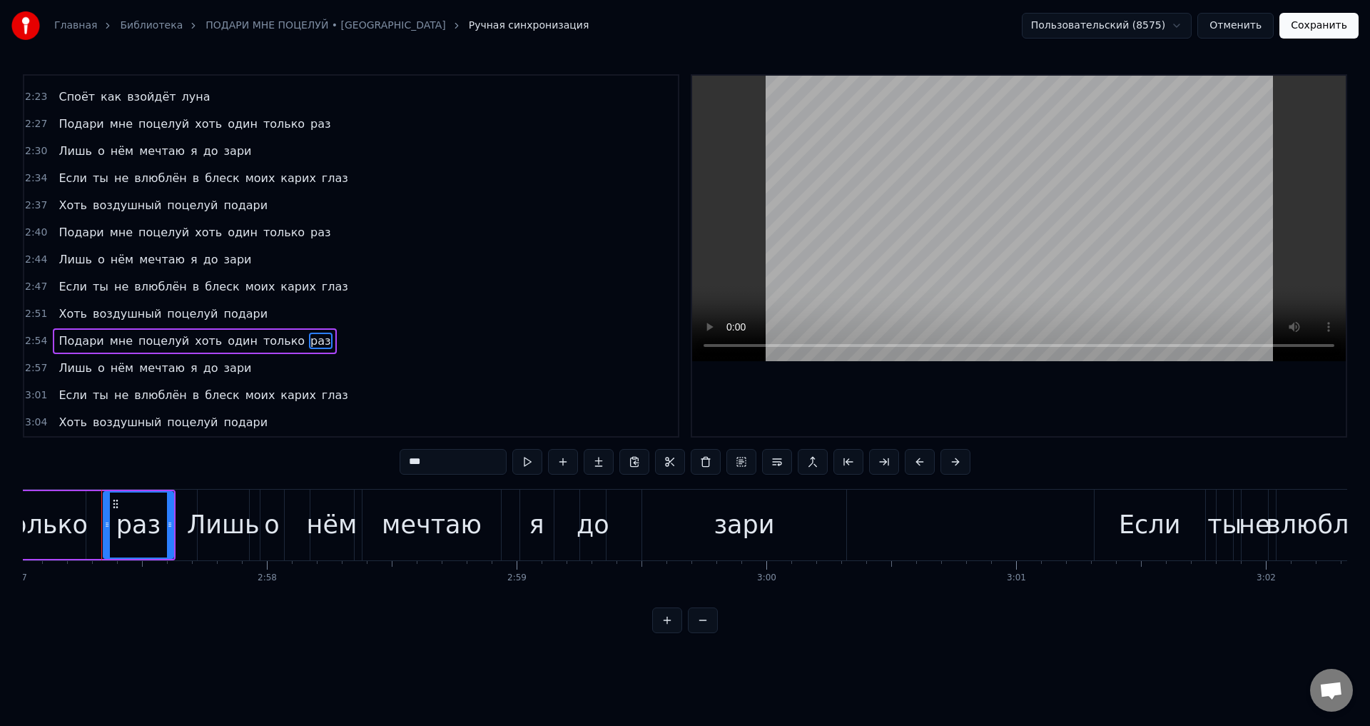
scroll to position [0, 44220]
click at [223, 367] on span "зари" at bounding box center [238, 368] width 31 height 16
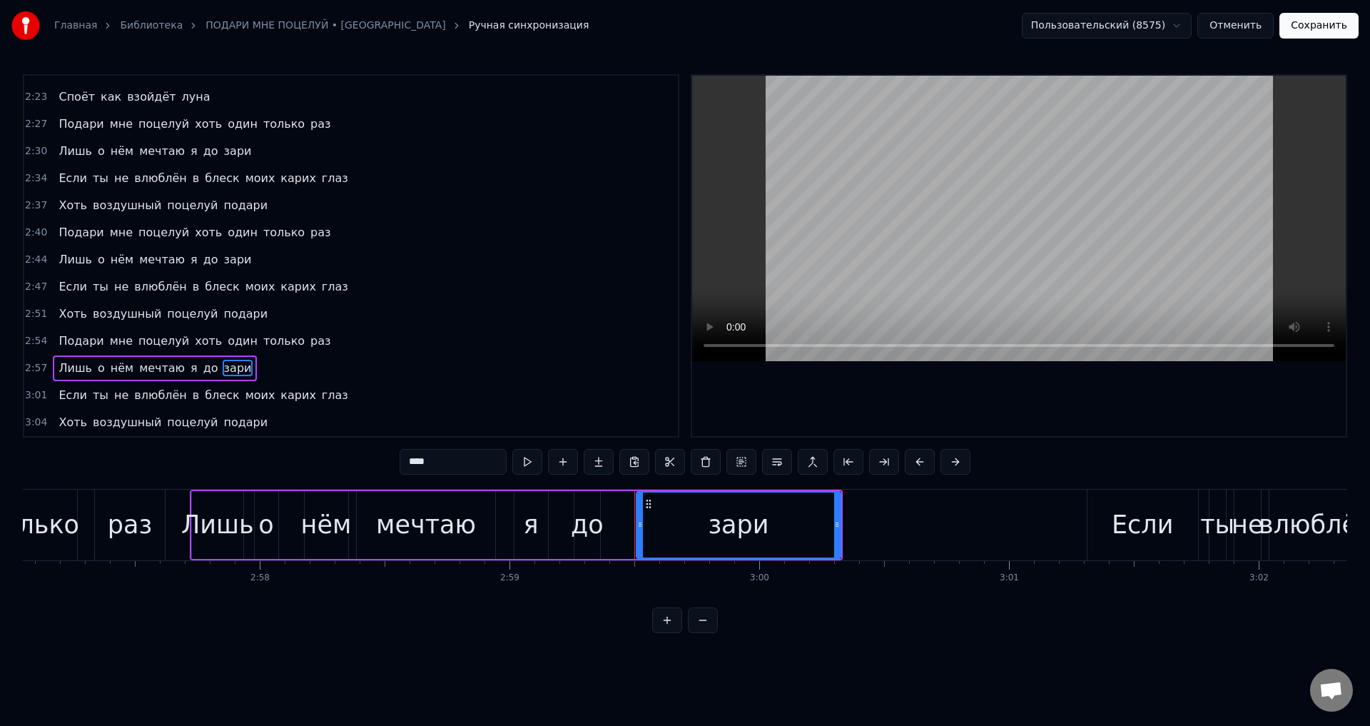
click at [320, 396] on span "глаз" at bounding box center [334, 395] width 29 height 16
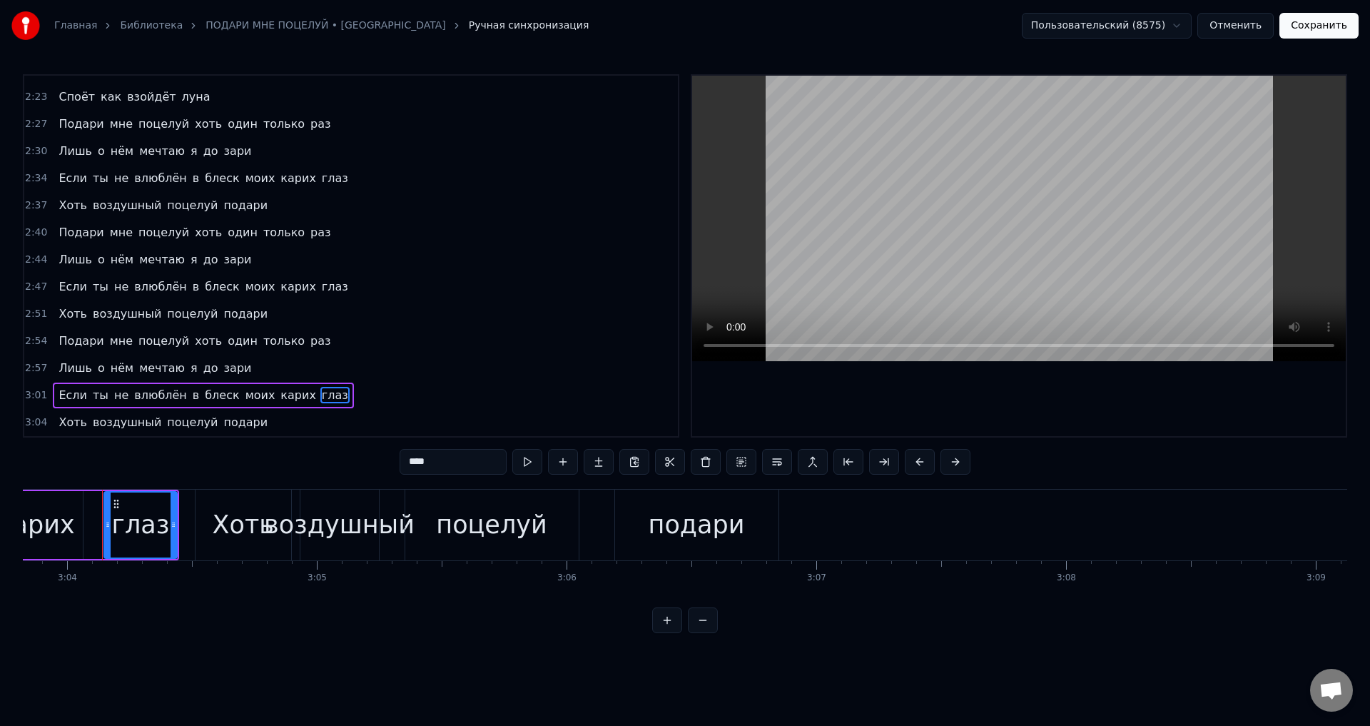
scroll to position [0, 45919]
click at [233, 422] on span "подари" at bounding box center [245, 422] width 47 height 16
type input "******"
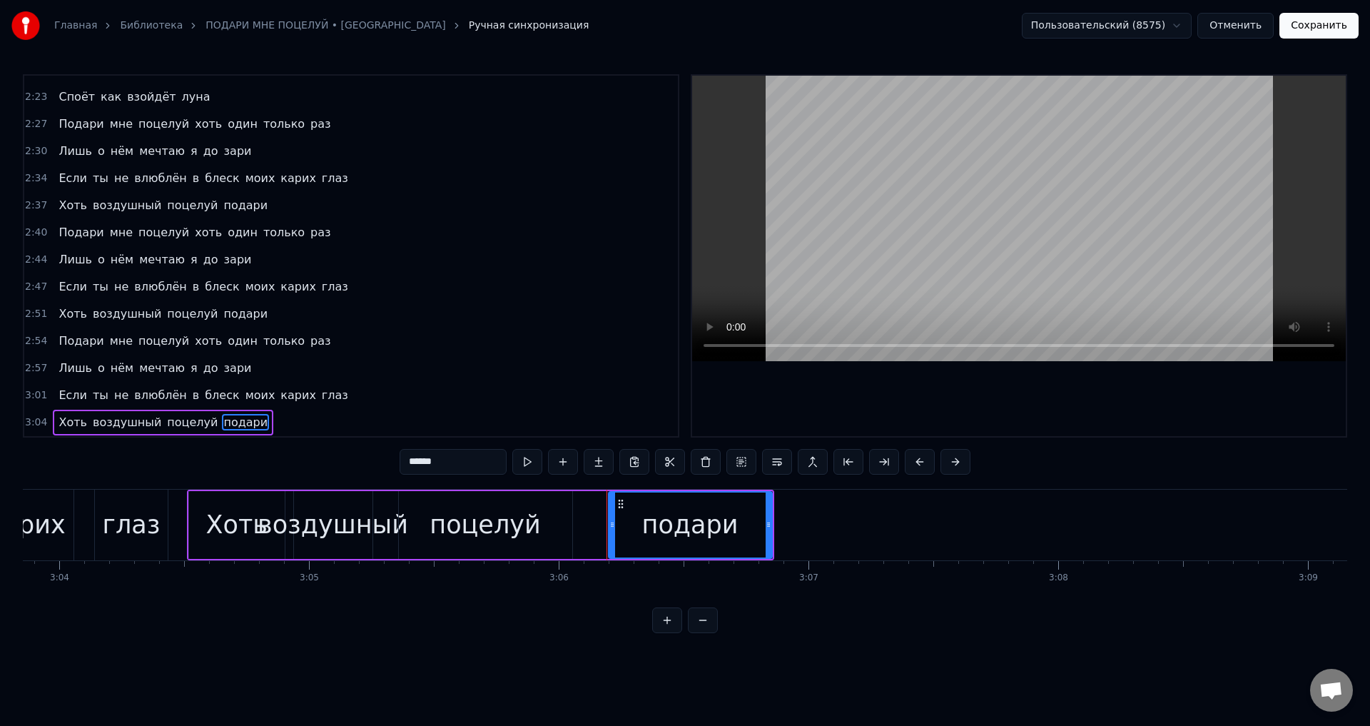
click at [1332, 29] on button "Сохранить" at bounding box center [1318, 26] width 79 height 26
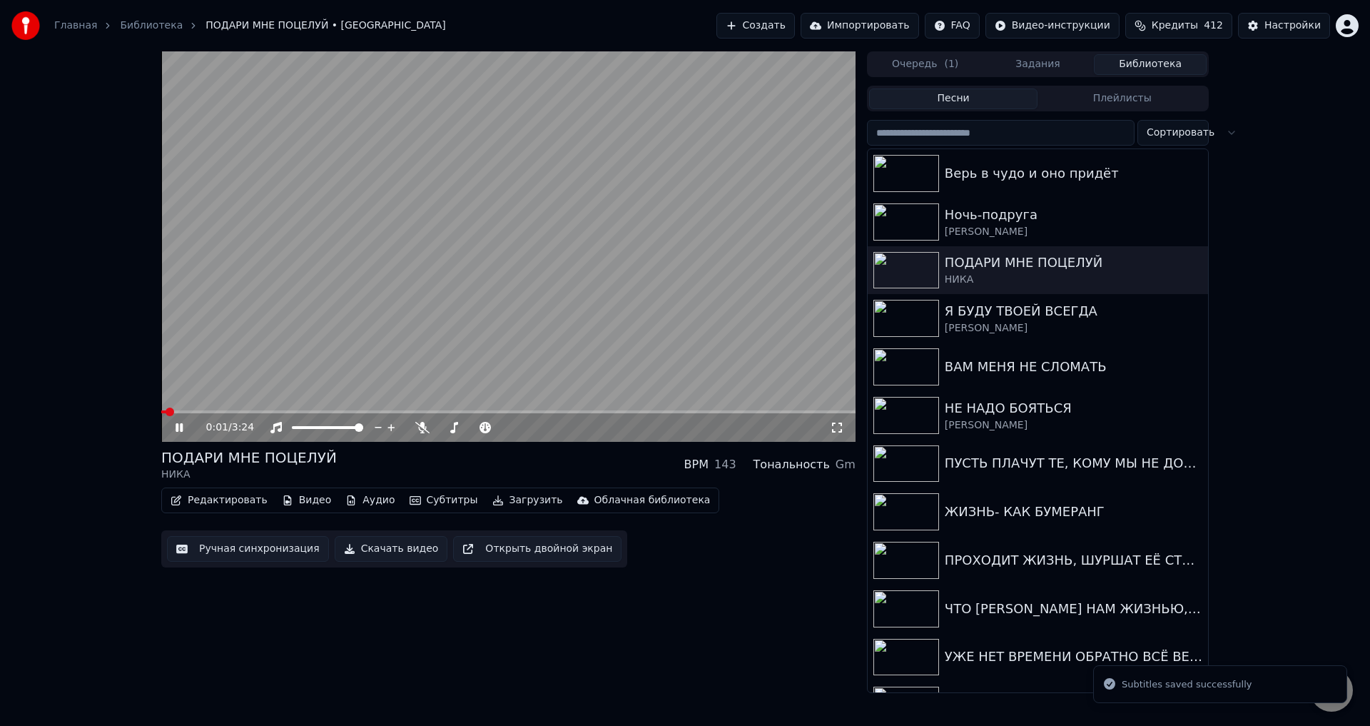
click at [835, 427] on icon at bounding box center [837, 427] width 14 height 11
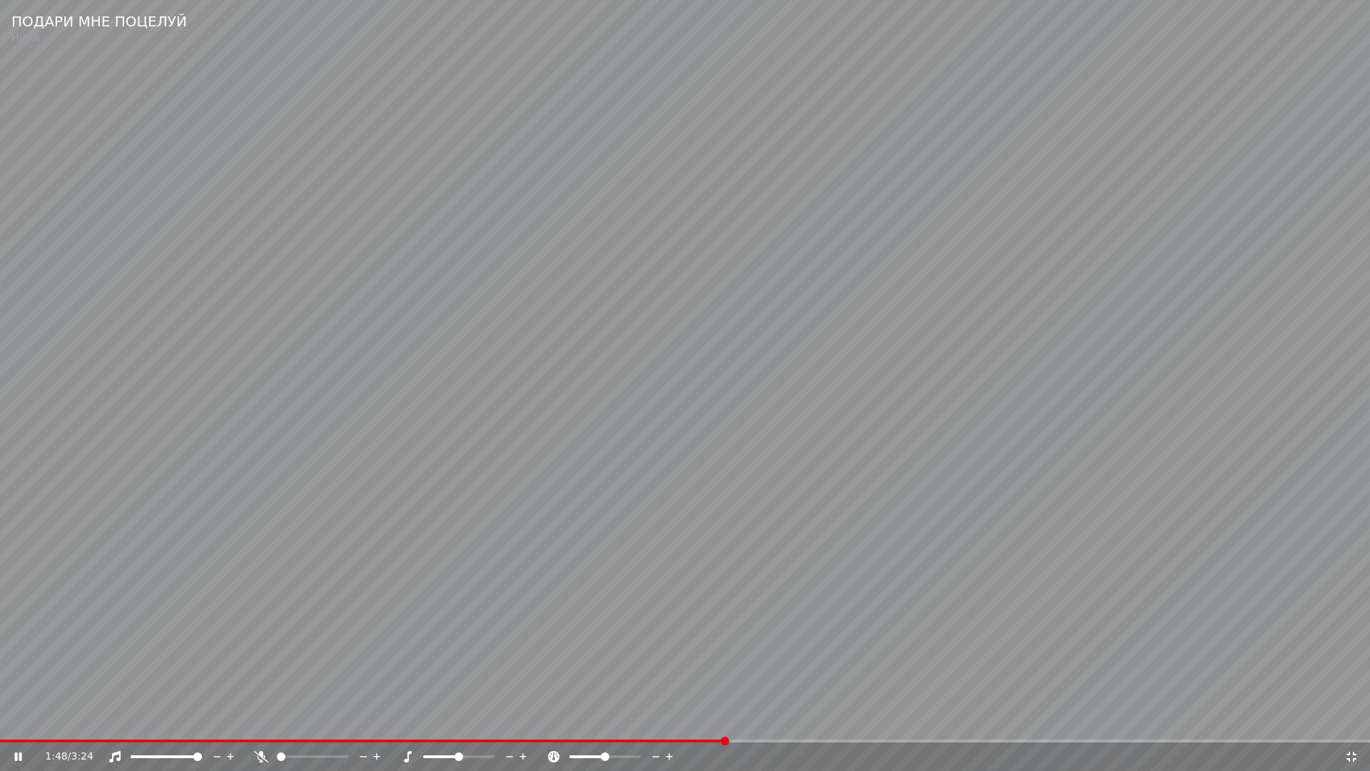
click at [846, 600] on video at bounding box center [685, 385] width 1370 height 771
click at [442, 638] on video at bounding box center [685, 385] width 1370 height 771
click at [713, 654] on video at bounding box center [685, 385] width 1370 height 771
click at [1173, 725] on span at bounding box center [587, 740] width 1174 height 3
click at [1137, 674] on video at bounding box center [685, 385] width 1370 height 771
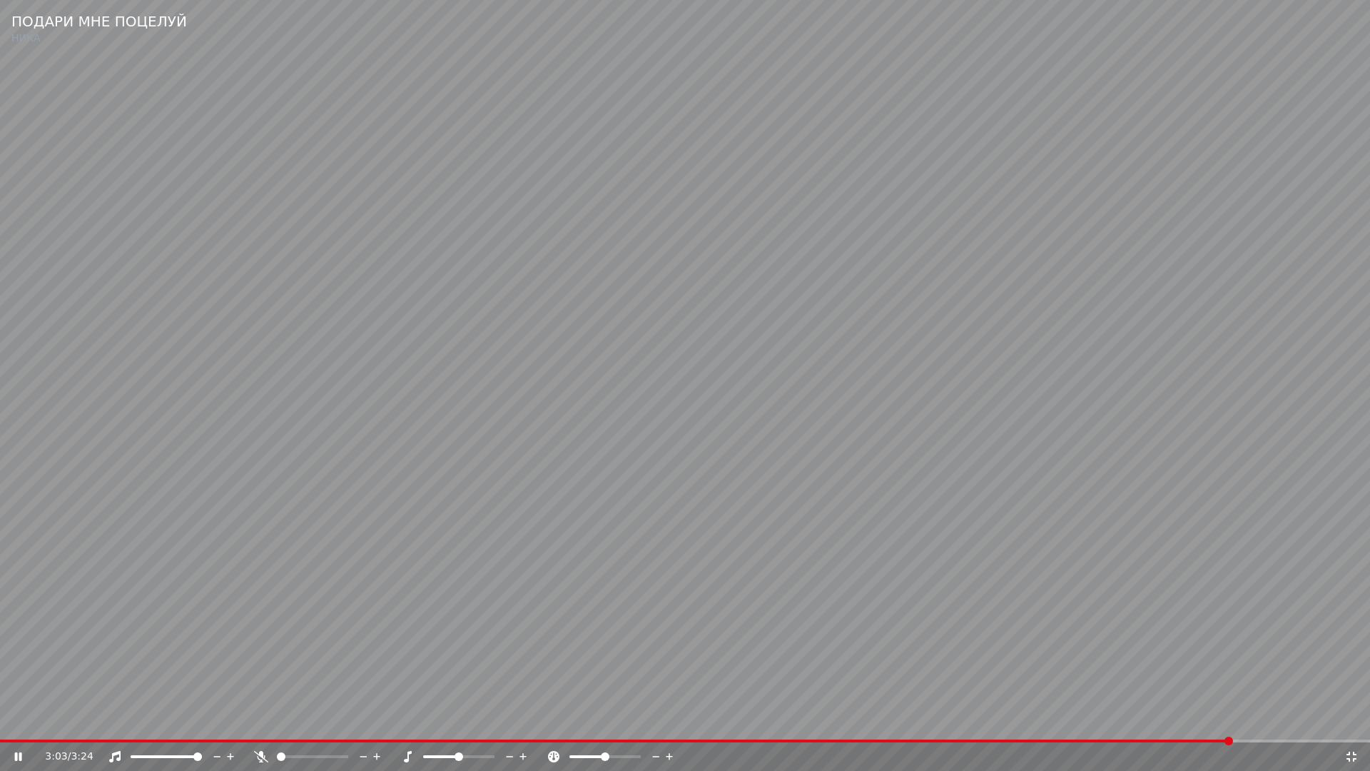
click at [938, 674] on video at bounding box center [685, 385] width 1370 height 771
click at [1174, 725] on div "3:03 / 3:24" at bounding box center [685, 756] width 1370 height 29
click at [1171, 725] on div "3:03 / 3:24" at bounding box center [685, 756] width 1370 height 29
click at [1170, 725] on span at bounding box center [617, 740] width 1234 height 3
click at [1117, 674] on video at bounding box center [685, 385] width 1370 height 771
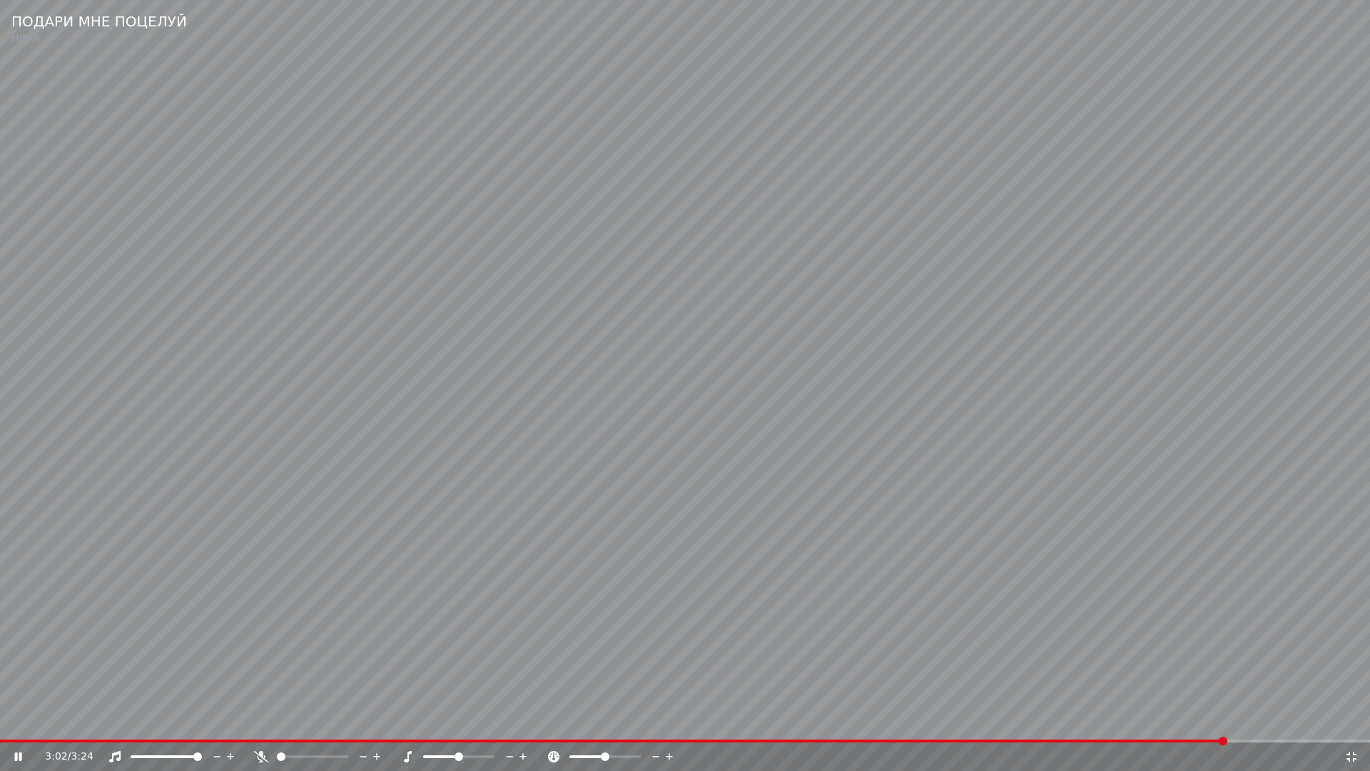
click at [1114, 694] on video at bounding box center [685, 385] width 1370 height 771
click at [1350, 725] on icon at bounding box center [1351, 756] width 14 height 11
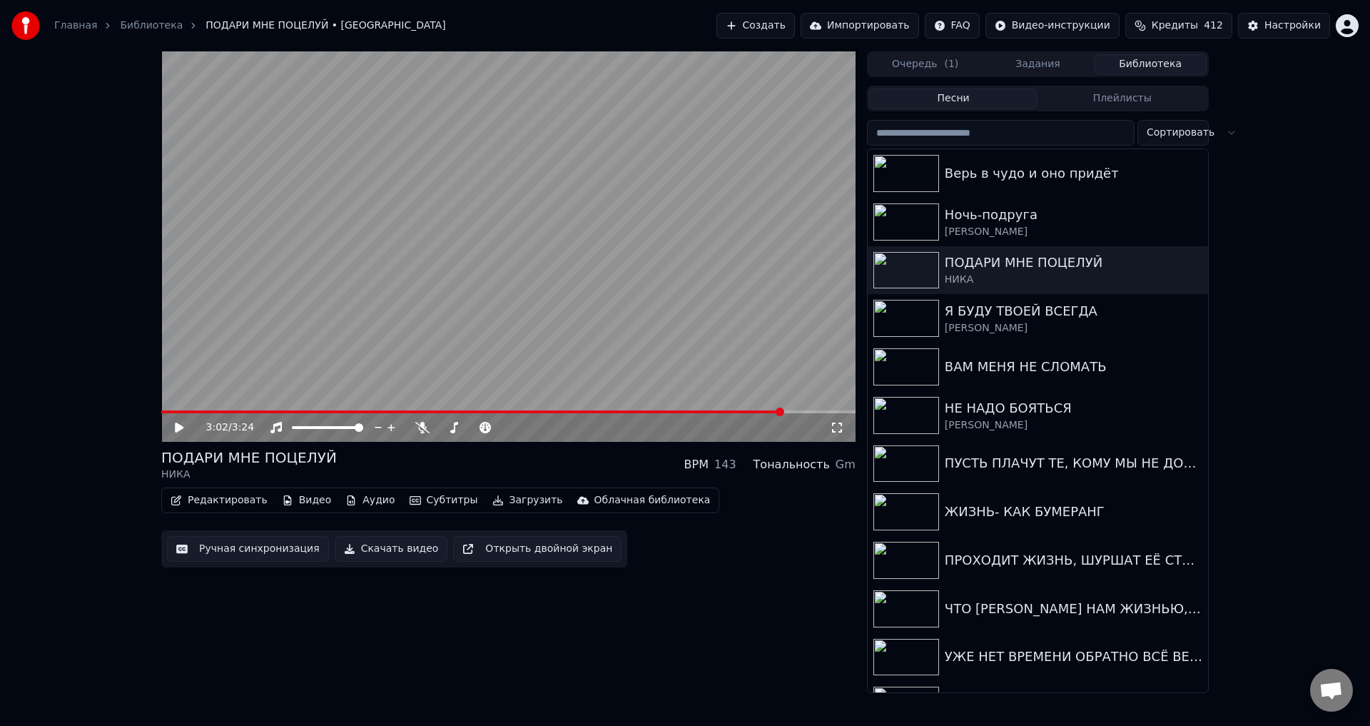
click at [237, 554] on button "Ручная синхронизация" at bounding box center [248, 549] width 162 height 26
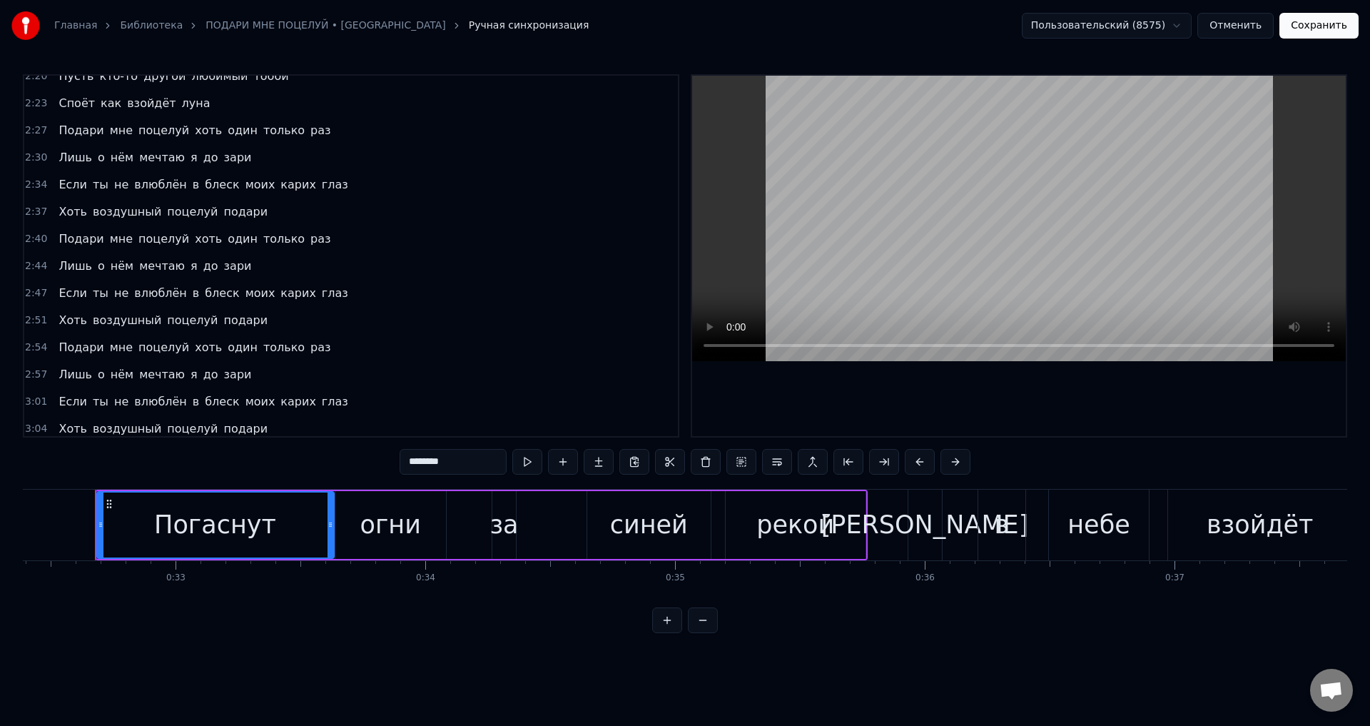
scroll to position [670, 0]
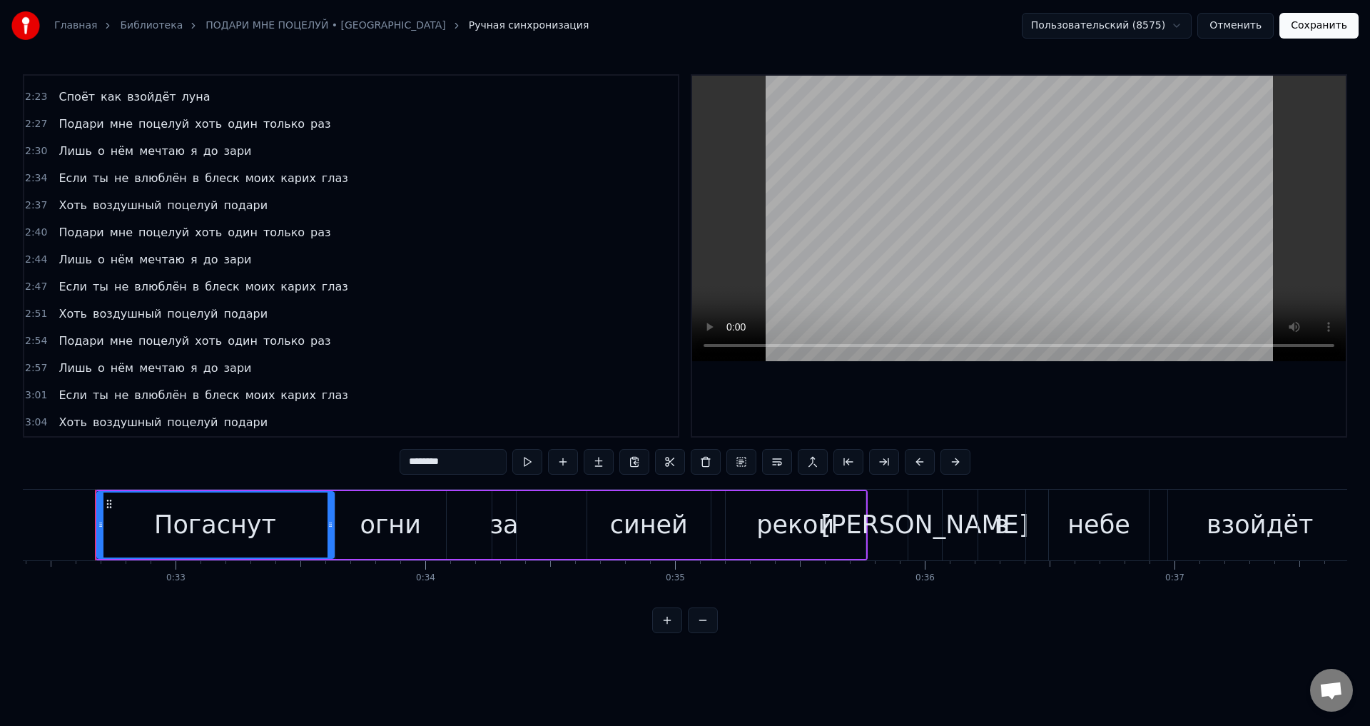
click at [69, 375] on span "Лишь" at bounding box center [75, 368] width 36 height 16
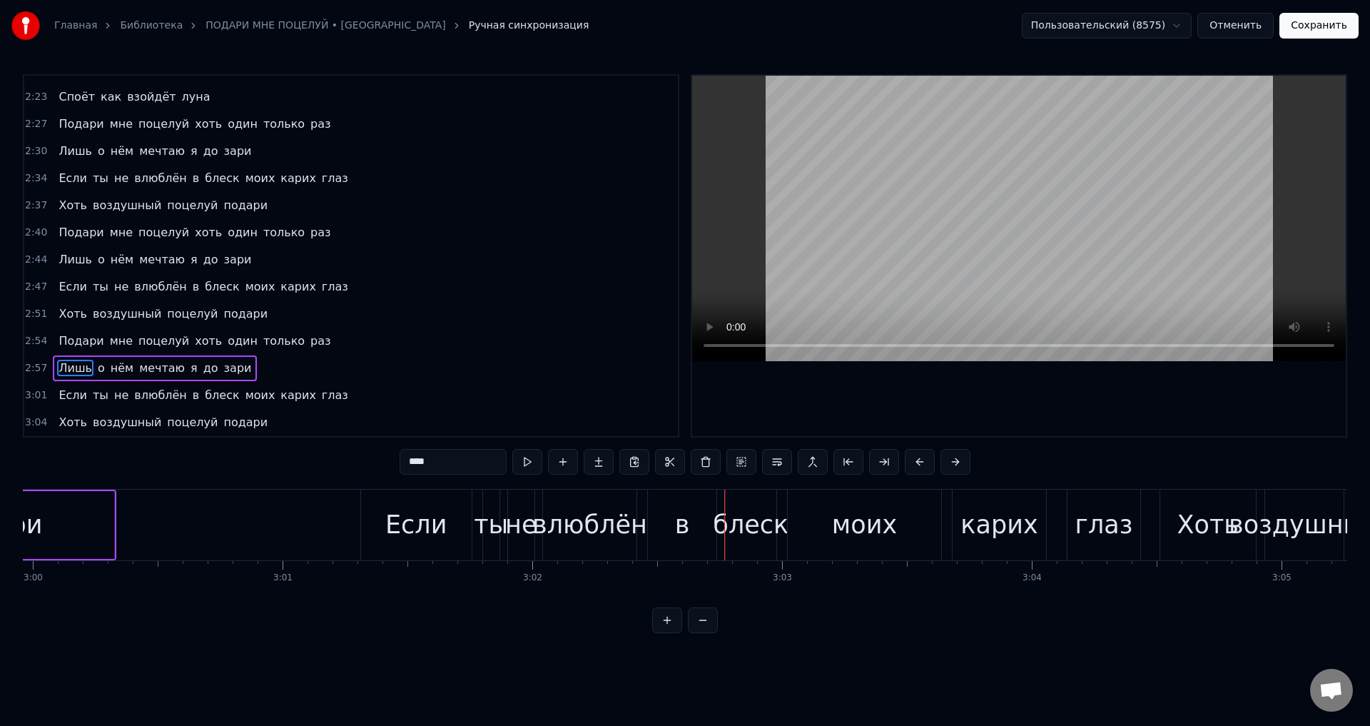
scroll to position [0, 44917]
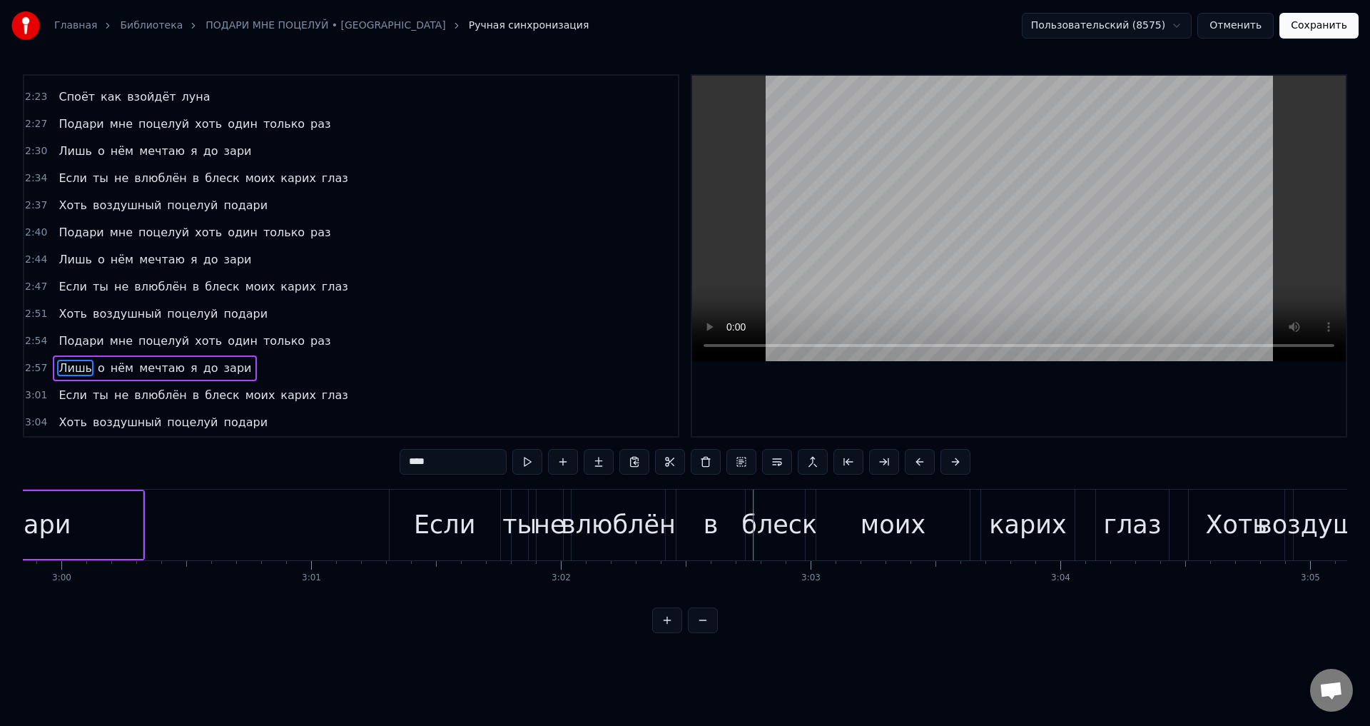
click at [614, 522] on div "влюблён" at bounding box center [618, 525] width 115 height 38
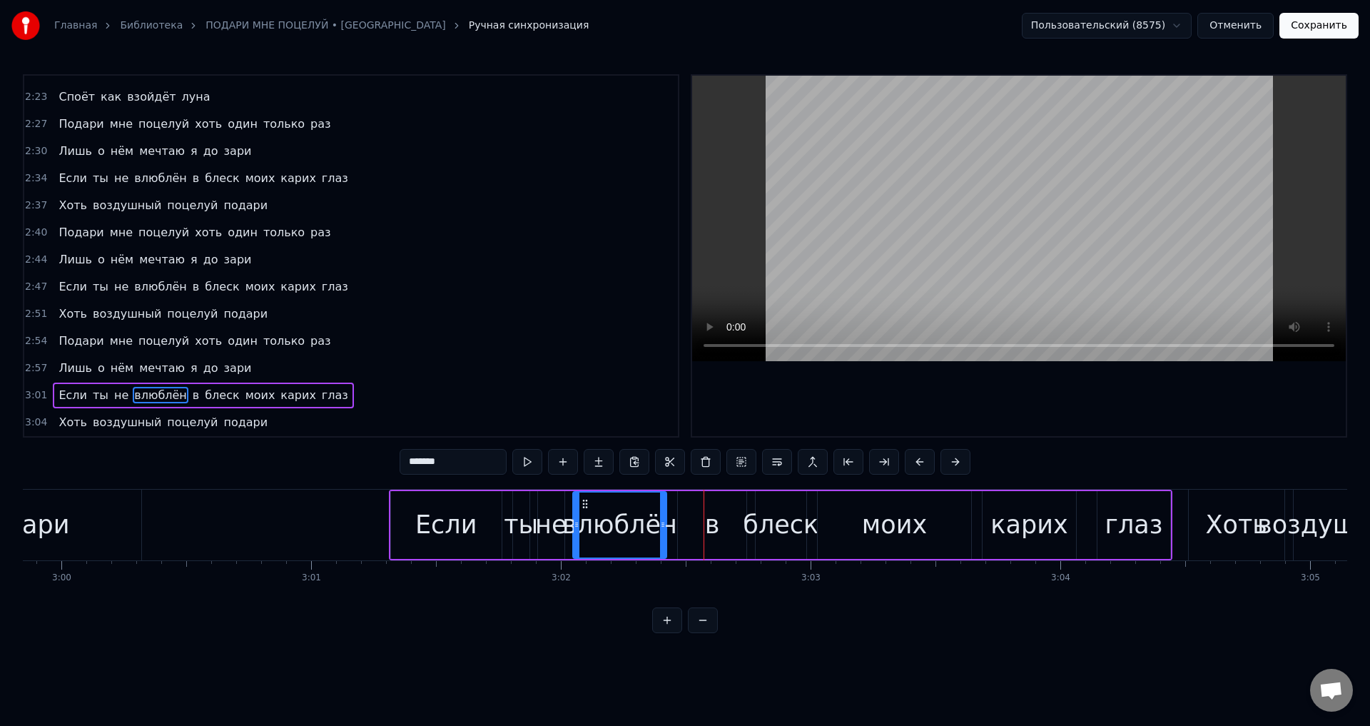
click at [786, 532] on div "блеск" at bounding box center [781, 525] width 76 height 38
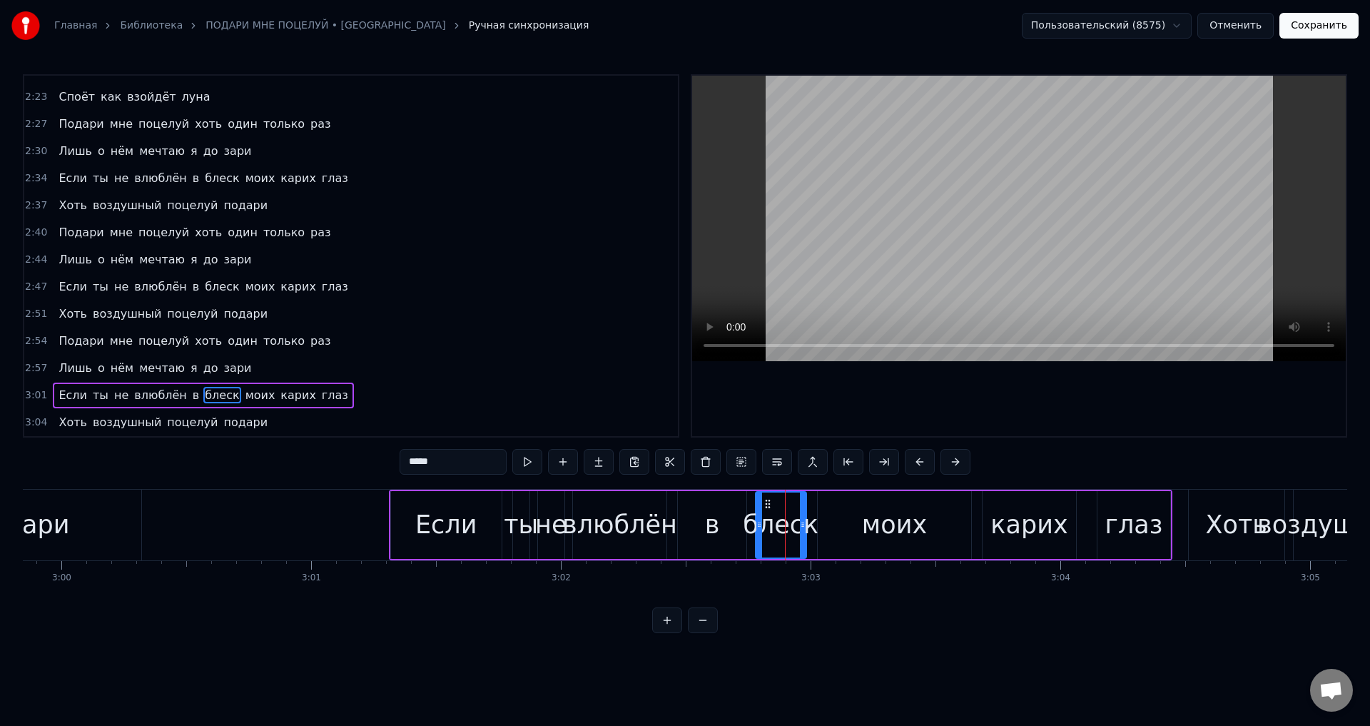
click at [703, 528] on div "в" at bounding box center [712, 525] width 69 height 68
drag, startPoint x: 679, startPoint y: 528, endPoint x: 717, endPoint y: 527, distance: 38.5
click at [717, 527] on icon at bounding box center [720, 524] width 6 height 11
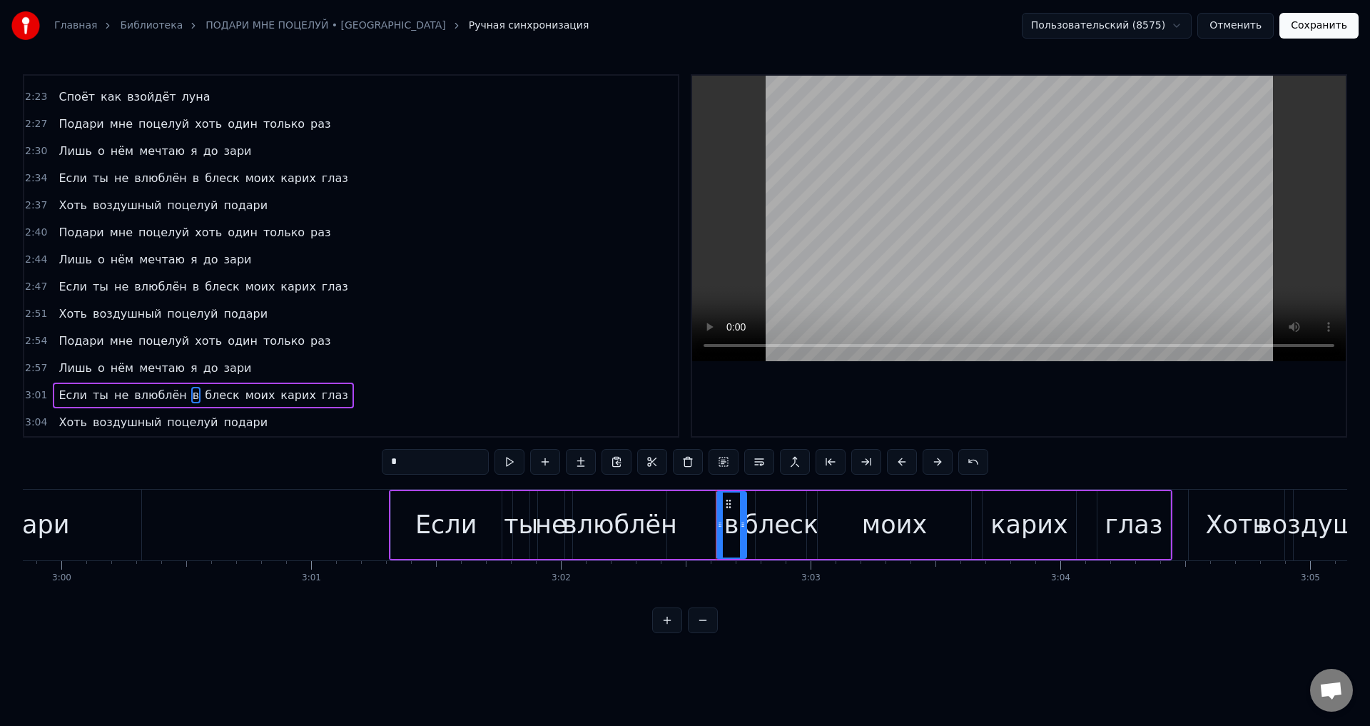
click at [617, 525] on div "влюблён" at bounding box center [619, 525] width 115 height 38
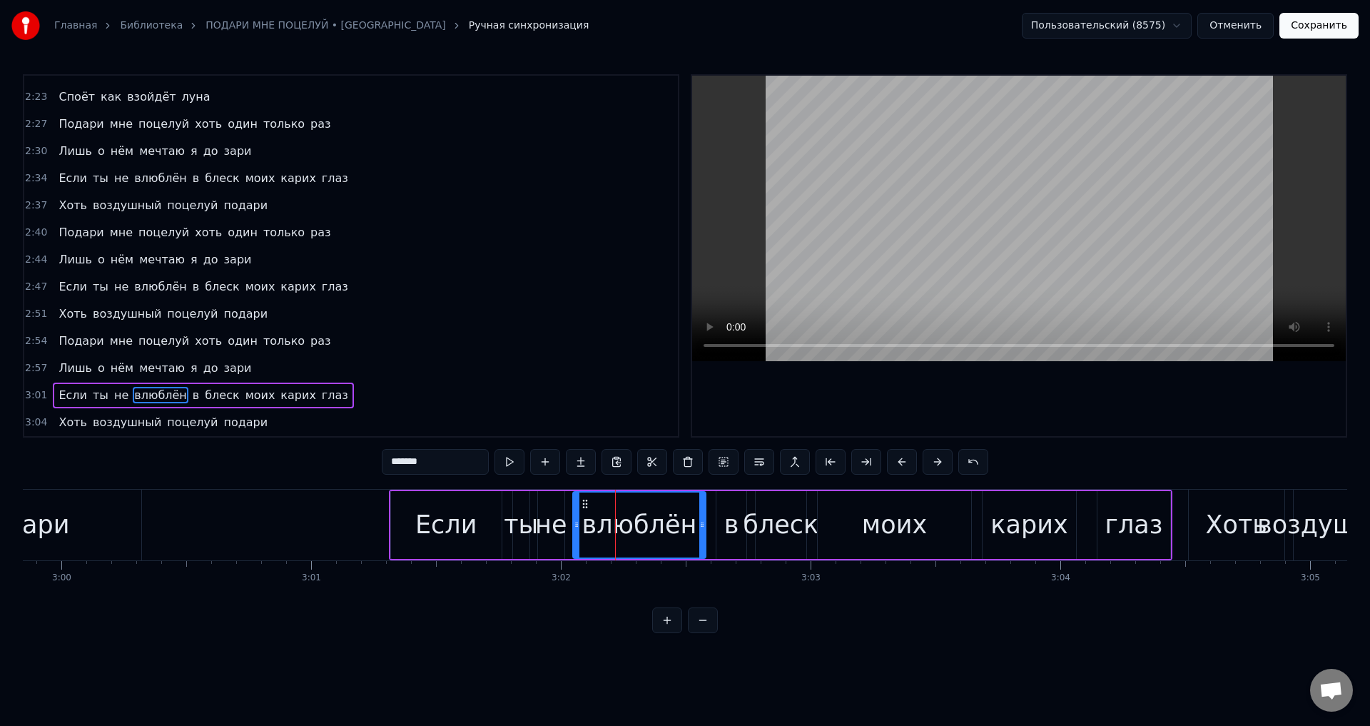
drag, startPoint x: 662, startPoint y: 529, endPoint x: 701, endPoint y: 529, distance: 39.2
click at [701, 529] on icon at bounding box center [702, 524] width 6 height 11
click at [618, 521] on div "влюблён" at bounding box center [639, 525] width 115 height 38
click at [476, 518] on div "Если" at bounding box center [446, 525] width 111 height 68
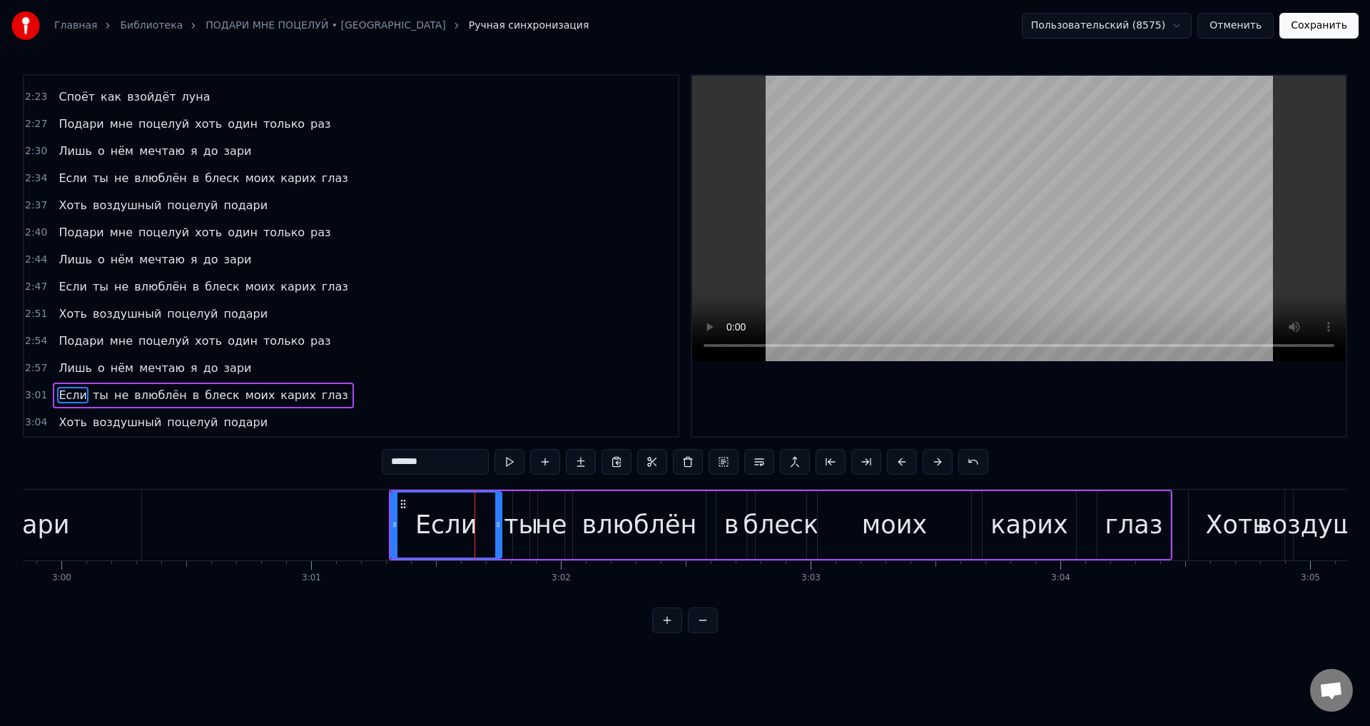
type input "****"
click at [1327, 21] on button "Сохранить" at bounding box center [1318, 26] width 79 height 26
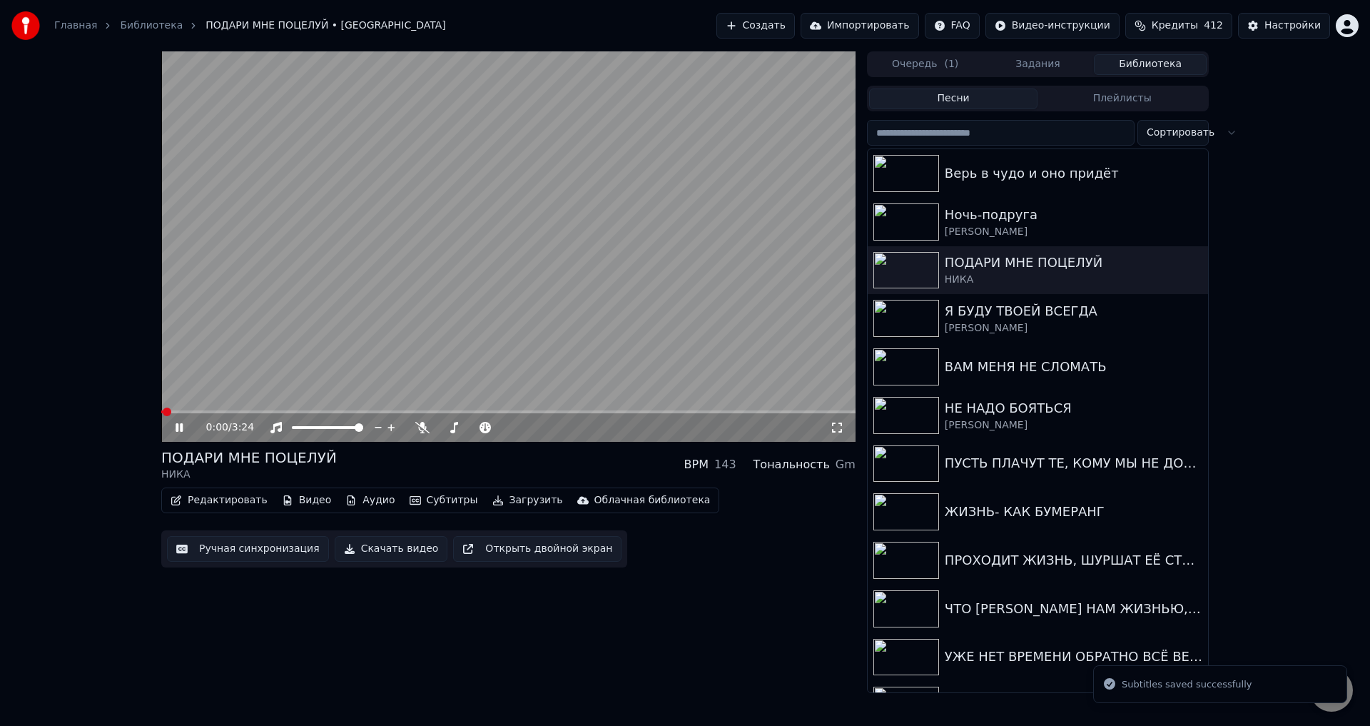
click at [629, 415] on div "0:00 / 3:24" at bounding box center [508, 427] width 694 height 29
click at [632, 417] on div "0:00 / 3:24" at bounding box center [508, 427] width 694 height 29
click at [632, 424] on div "0:01 / 3:24" at bounding box center [518, 427] width 624 height 14
click at [635, 412] on span at bounding box center [508, 411] width 694 height 3
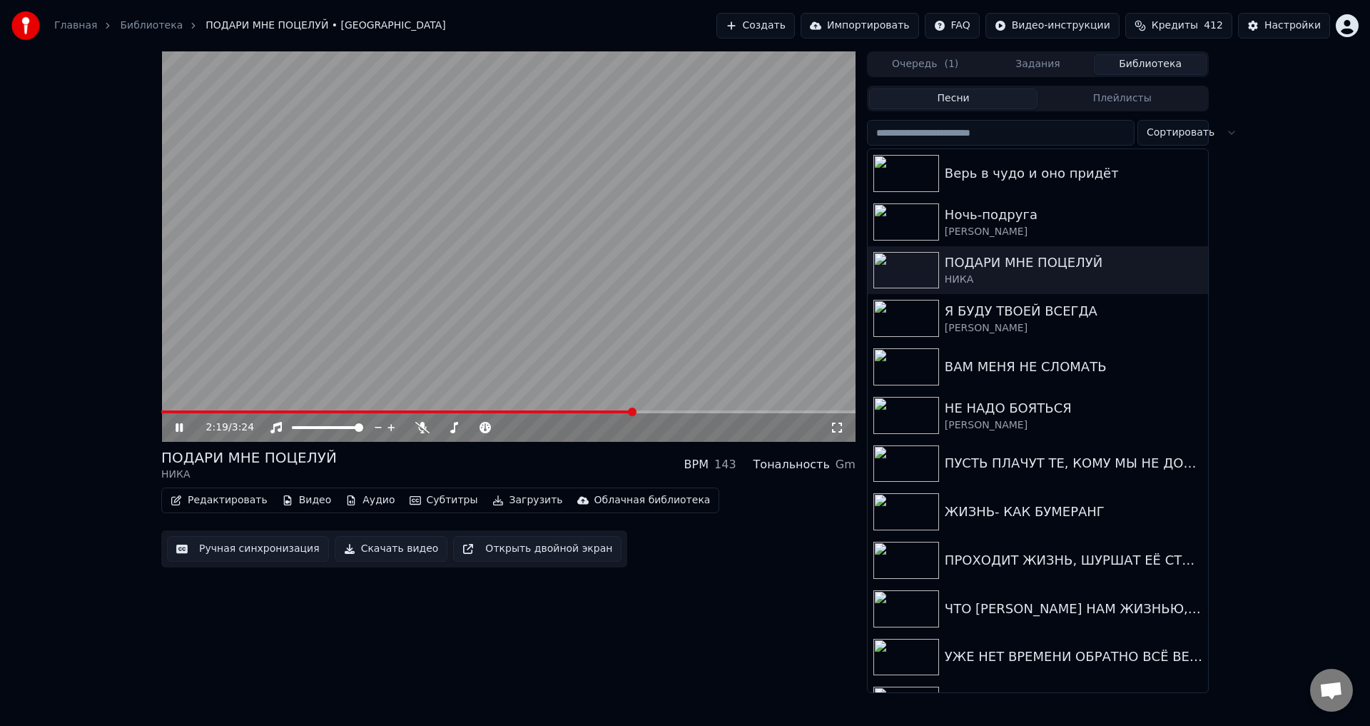
click at [656, 412] on span at bounding box center [508, 411] width 694 height 3
click at [666, 412] on span at bounding box center [508, 411] width 694 height 3
click at [696, 411] on span at bounding box center [508, 411] width 694 height 3
click at [831, 427] on icon at bounding box center [837, 427] width 14 height 11
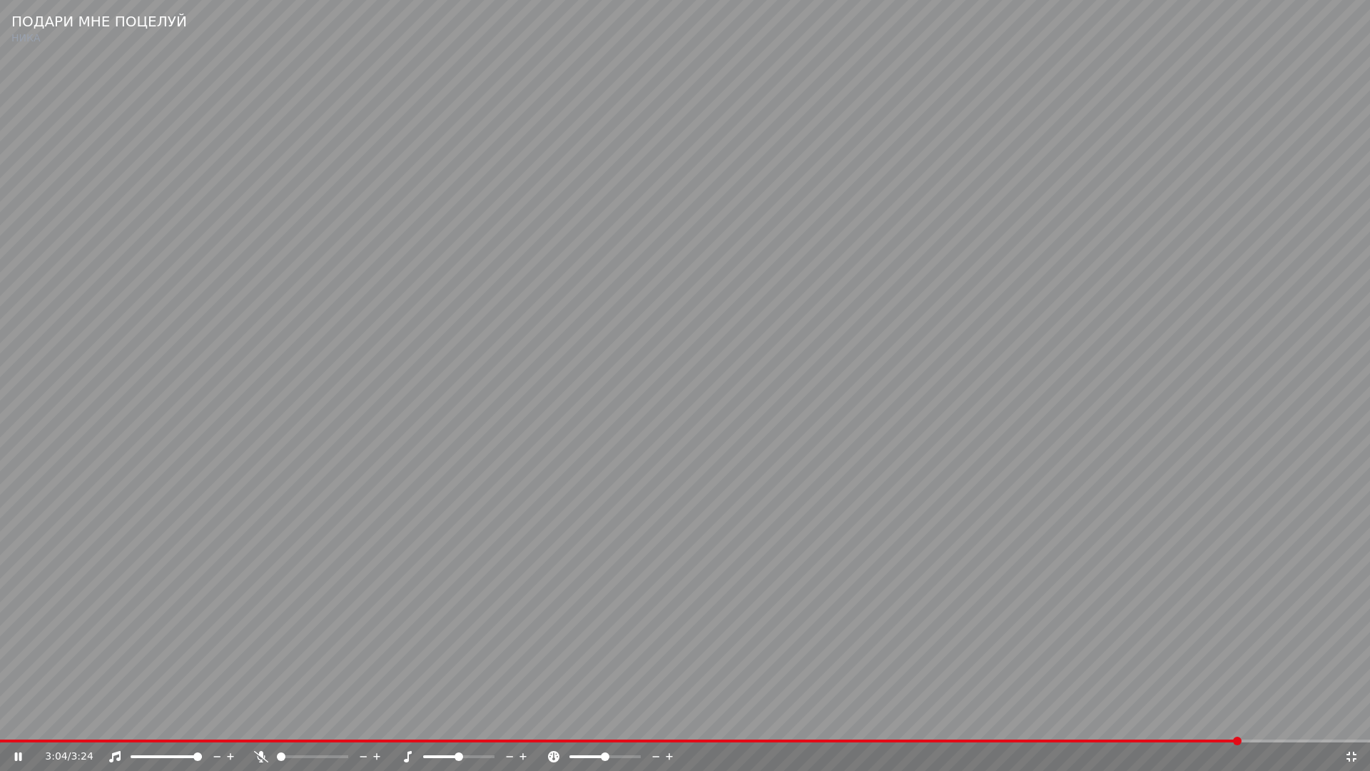
click at [522, 659] on video at bounding box center [685, 385] width 1370 height 771
click at [1149, 725] on span at bounding box center [621, 740] width 1242 height 3
click at [1033, 642] on video at bounding box center [685, 385] width 1370 height 771
click at [857, 657] on video at bounding box center [685, 385] width 1370 height 771
click at [1357, 725] on icon at bounding box center [1352, 756] width 10 height 10
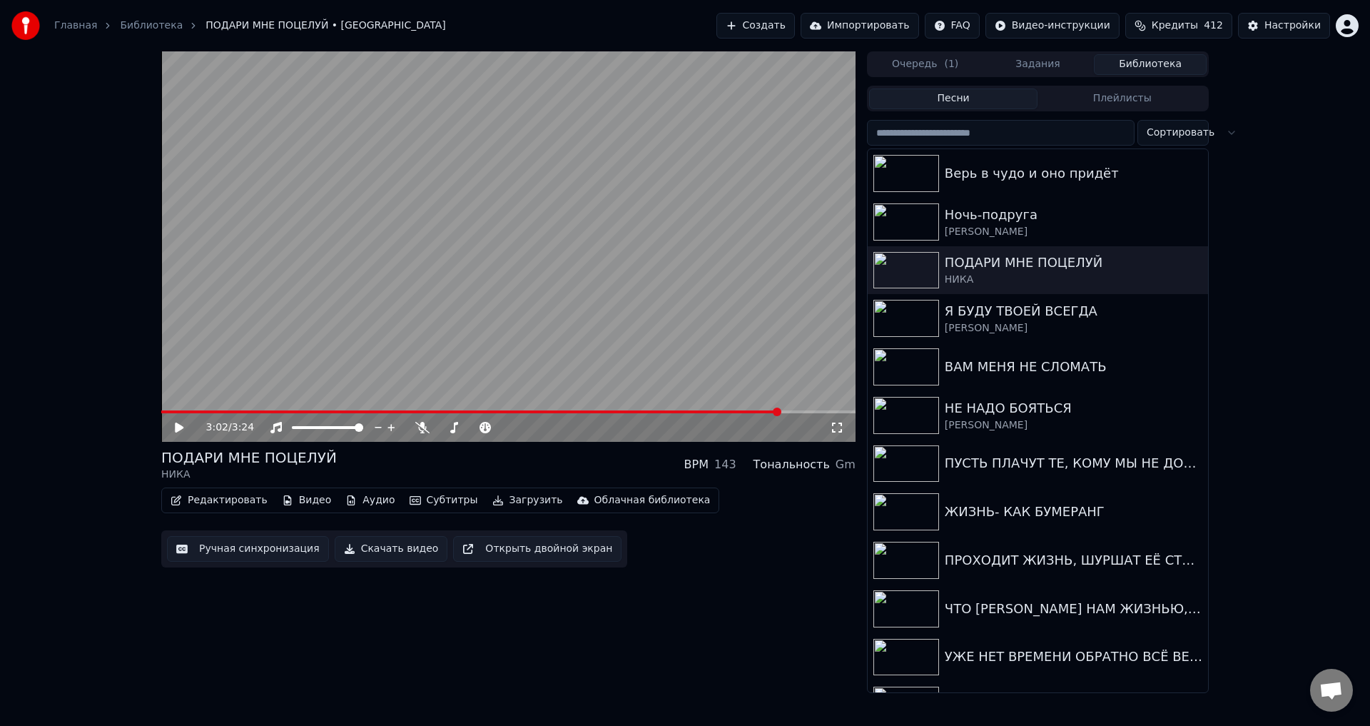
click at [249, 555] on button "Ручная синхронизация" at bounding box center [248, 549] width 162 height 26
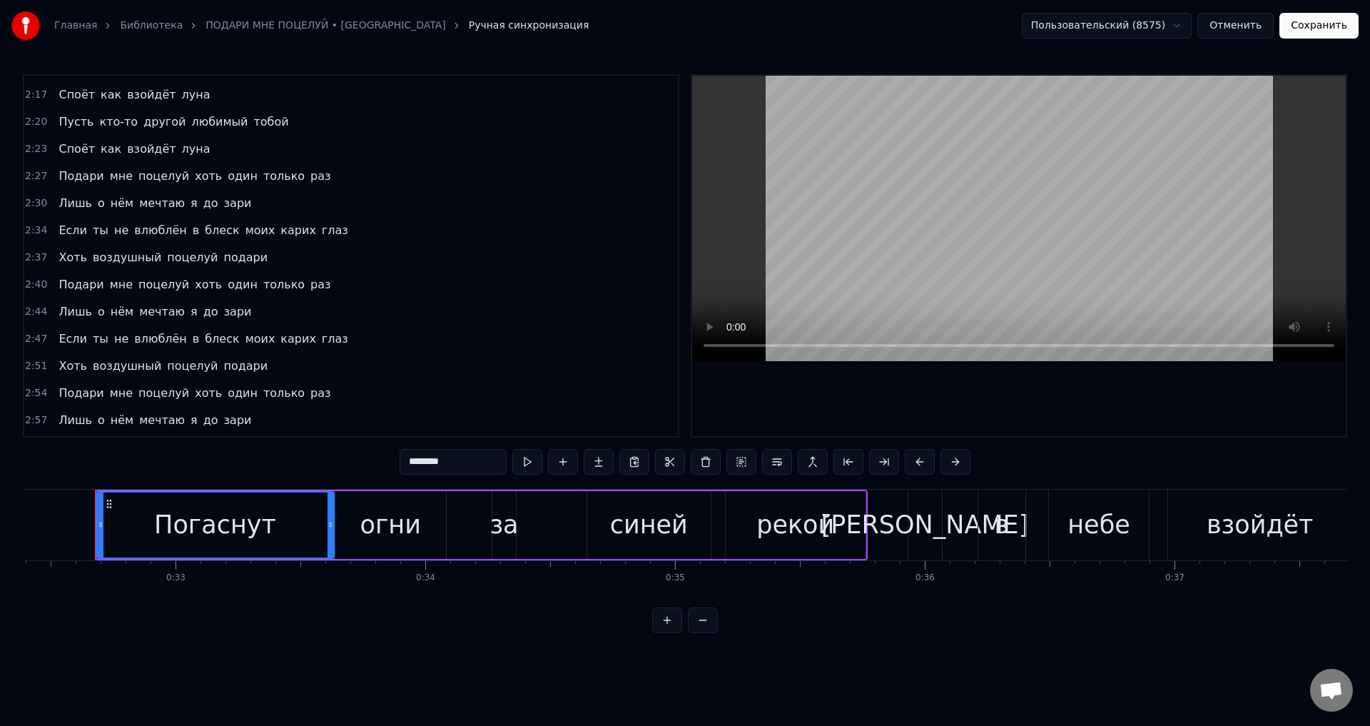
scroll to position [642, 0]
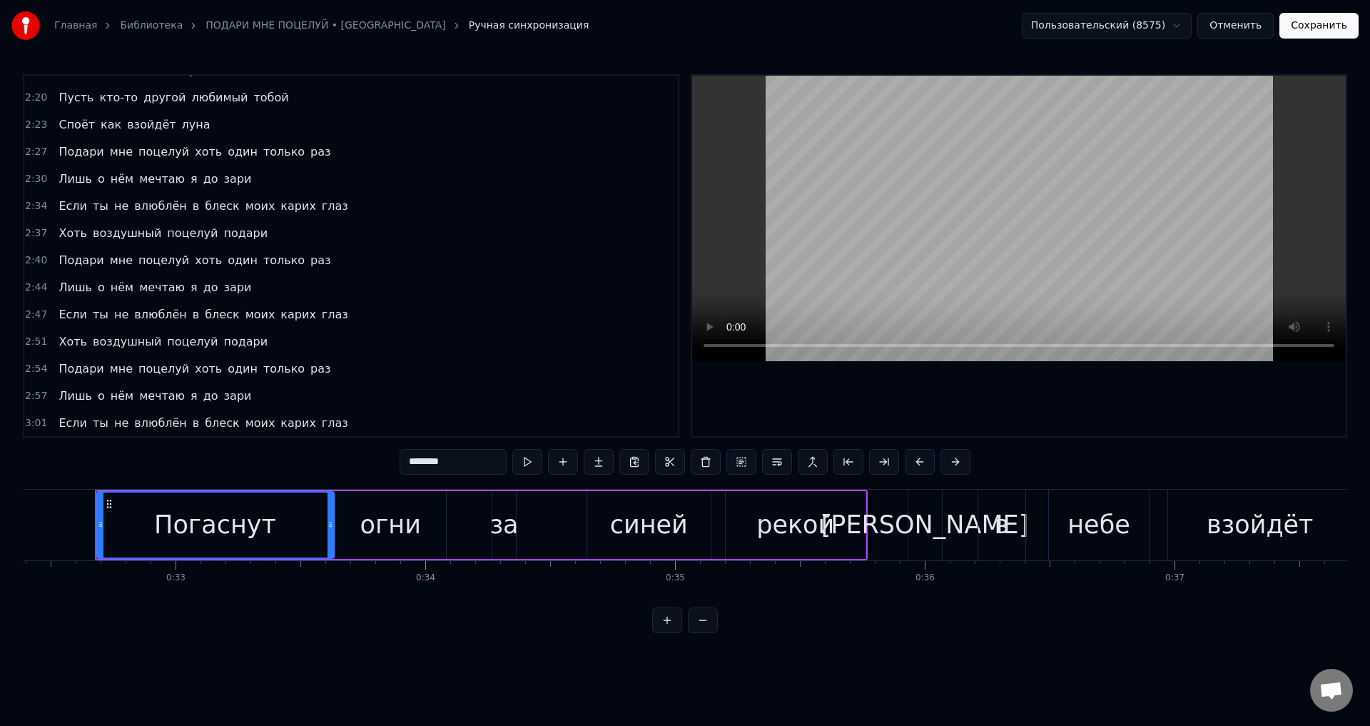
click at [58, 390] on span "Лишь" at bounding box center [75, 395] width 36 height 16
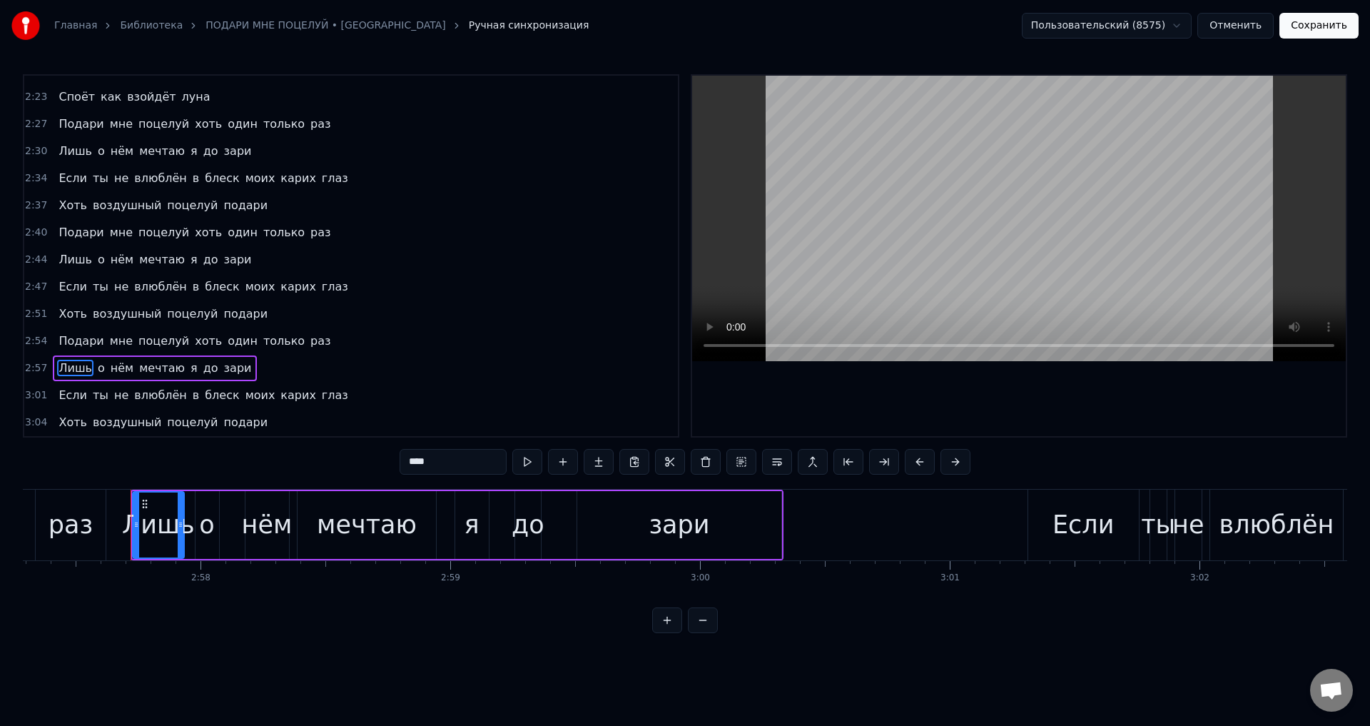
scroll to position [0, 44315]
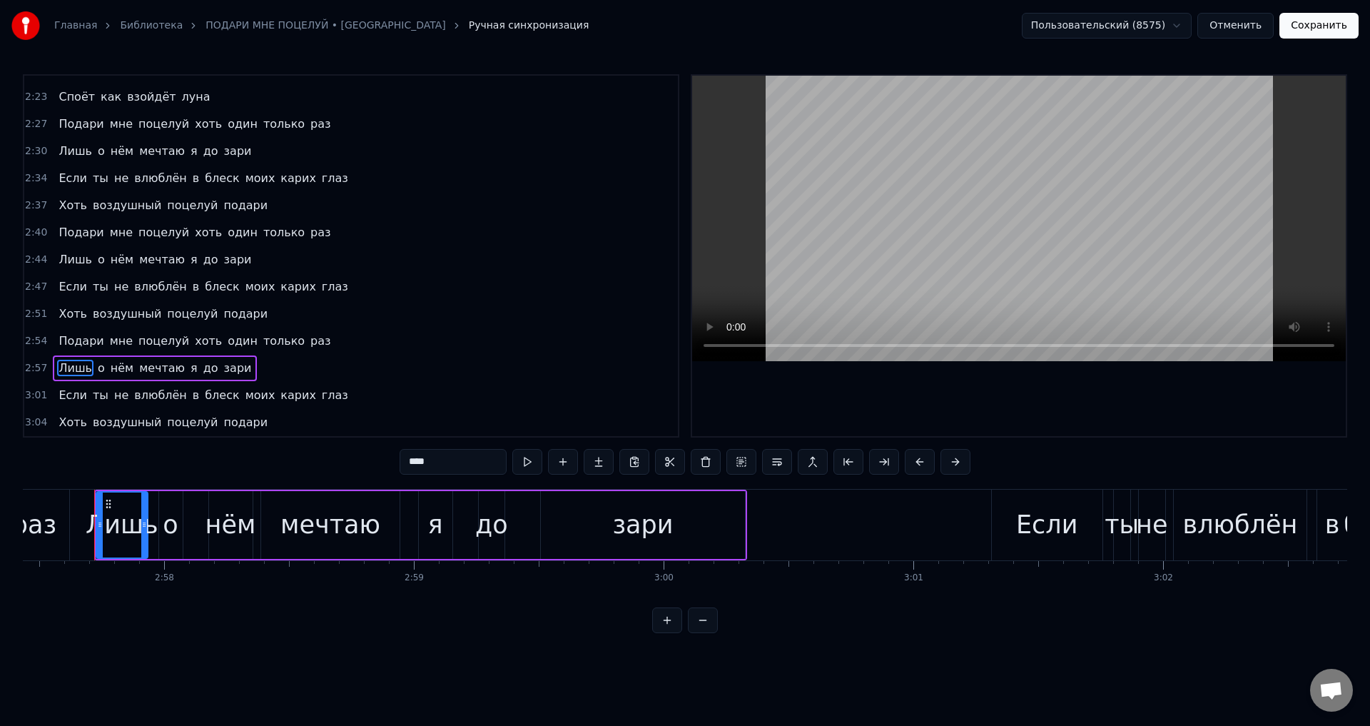
click at [70, 256] on span "Лишь" at bounding box center [75, 259] width 36 height 16
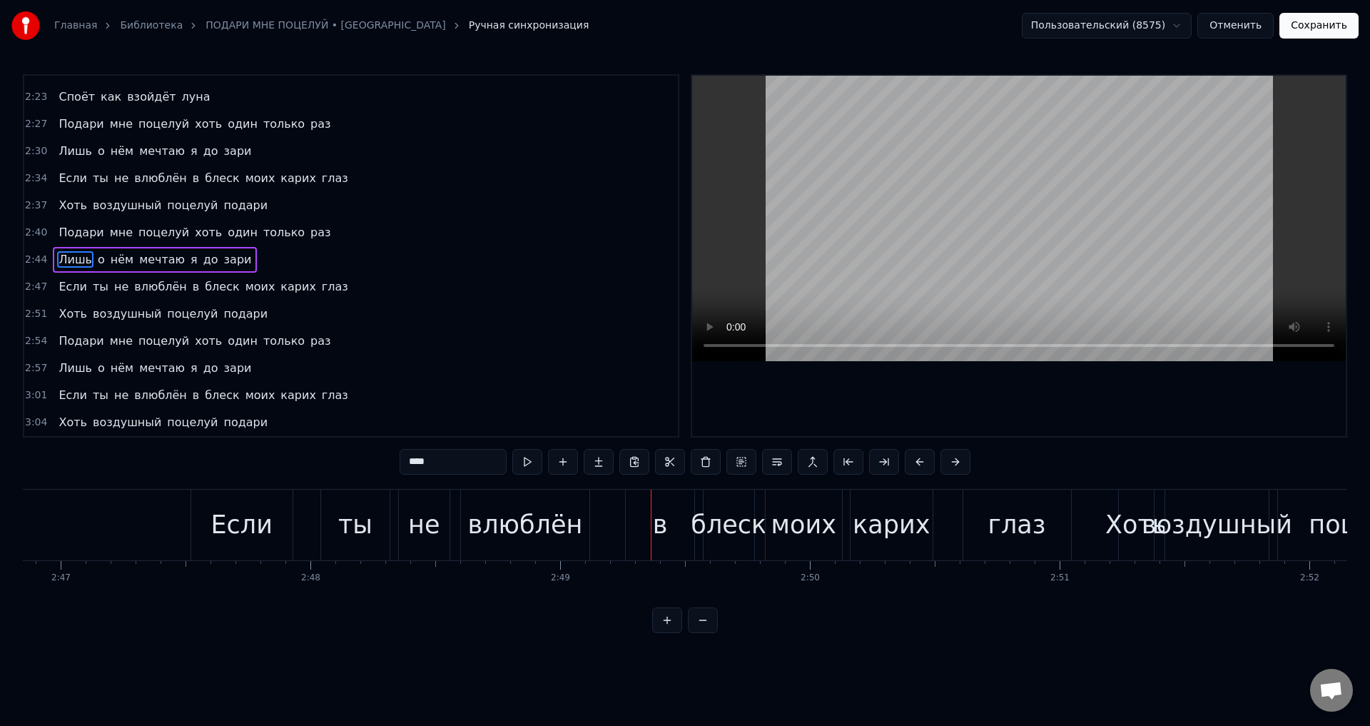
scroll to position [0, 41616]
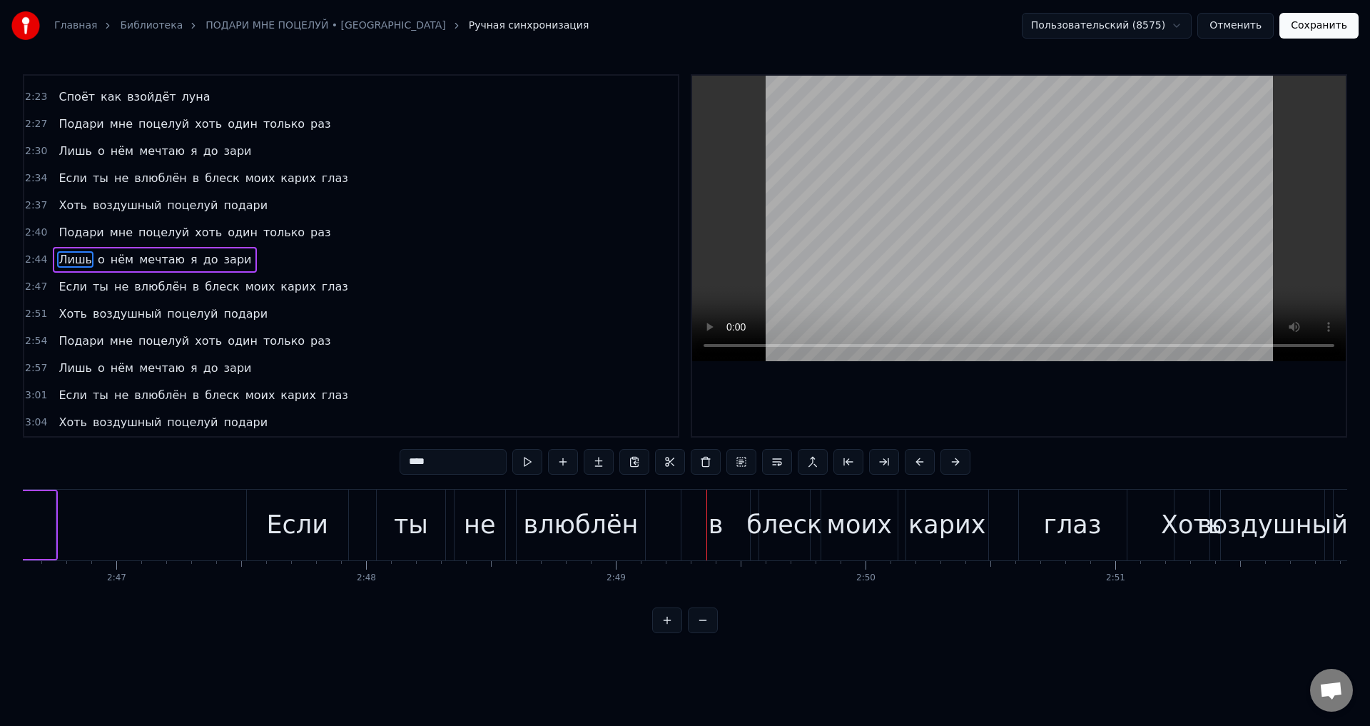
click at [223, 368] on span "зари" at bounding box center [238, 368] width 31 height 16
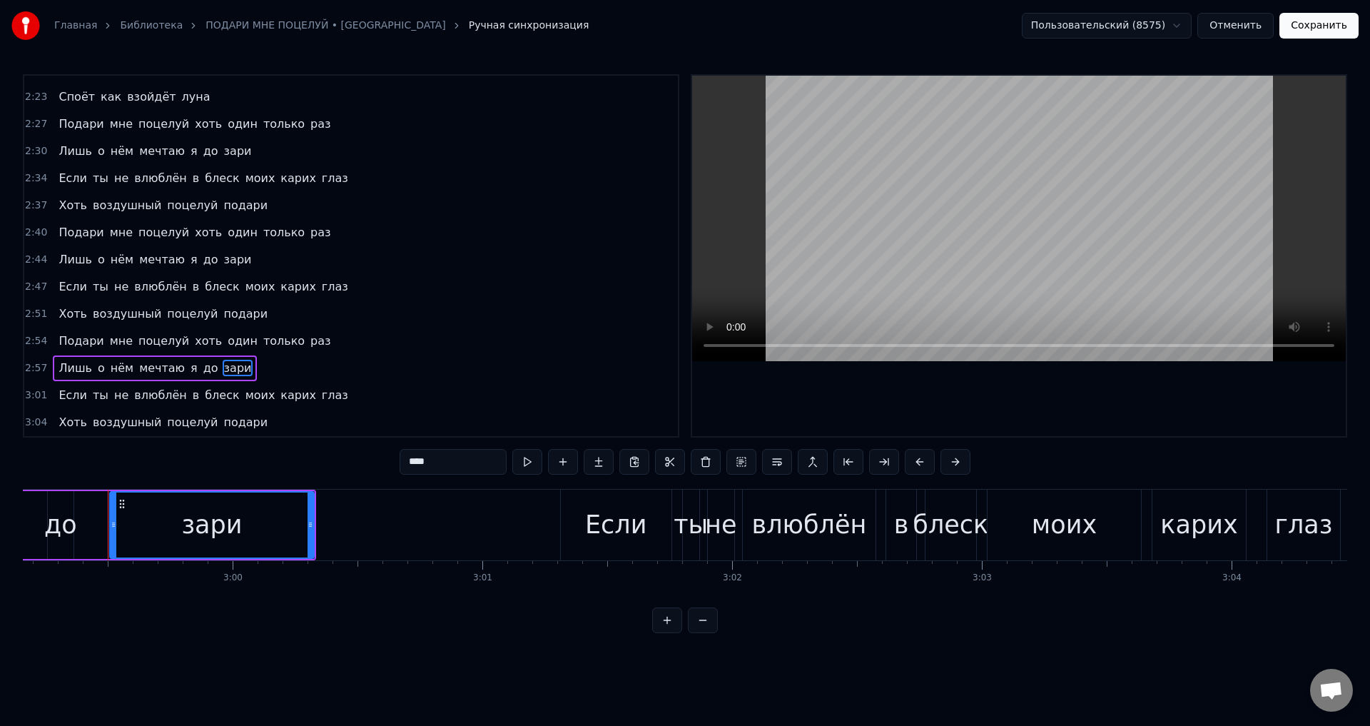
scroll to position [0, 44760]
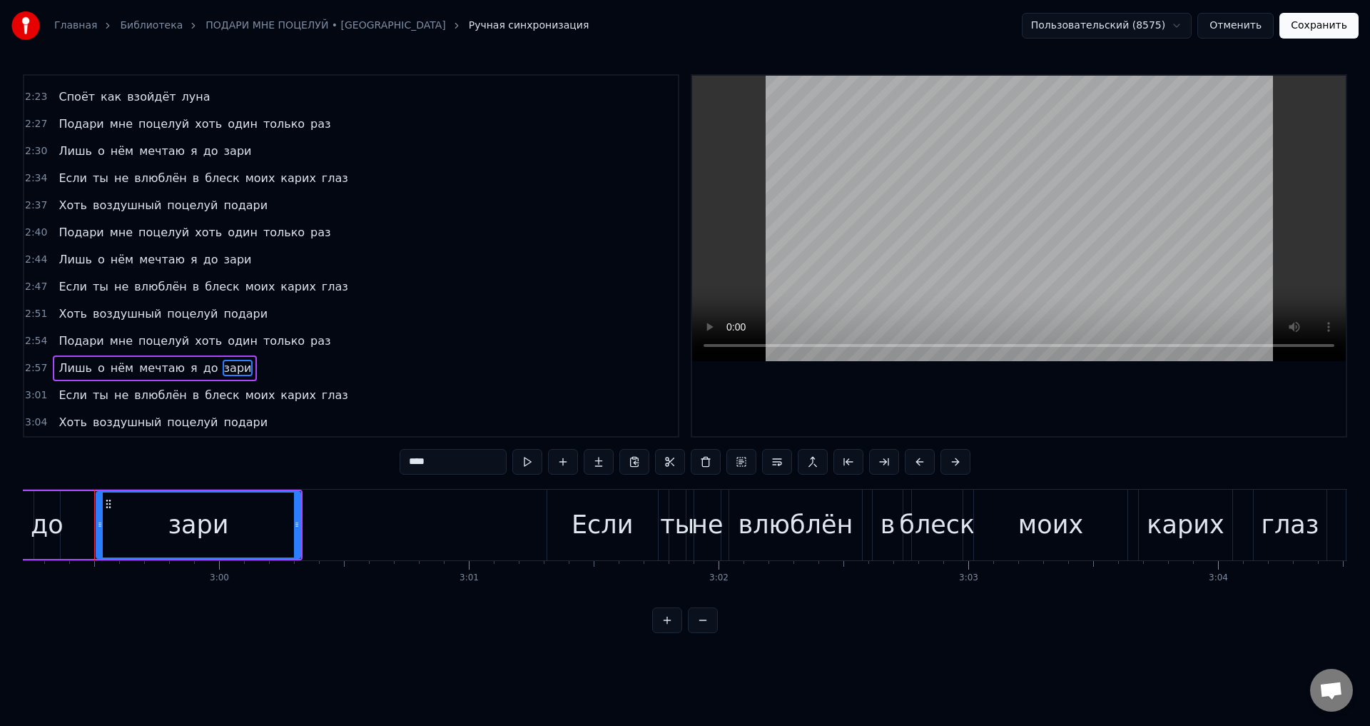
click at [817, 524] on div "влюблён" at bounding box center [796, 525] width 115 height 38
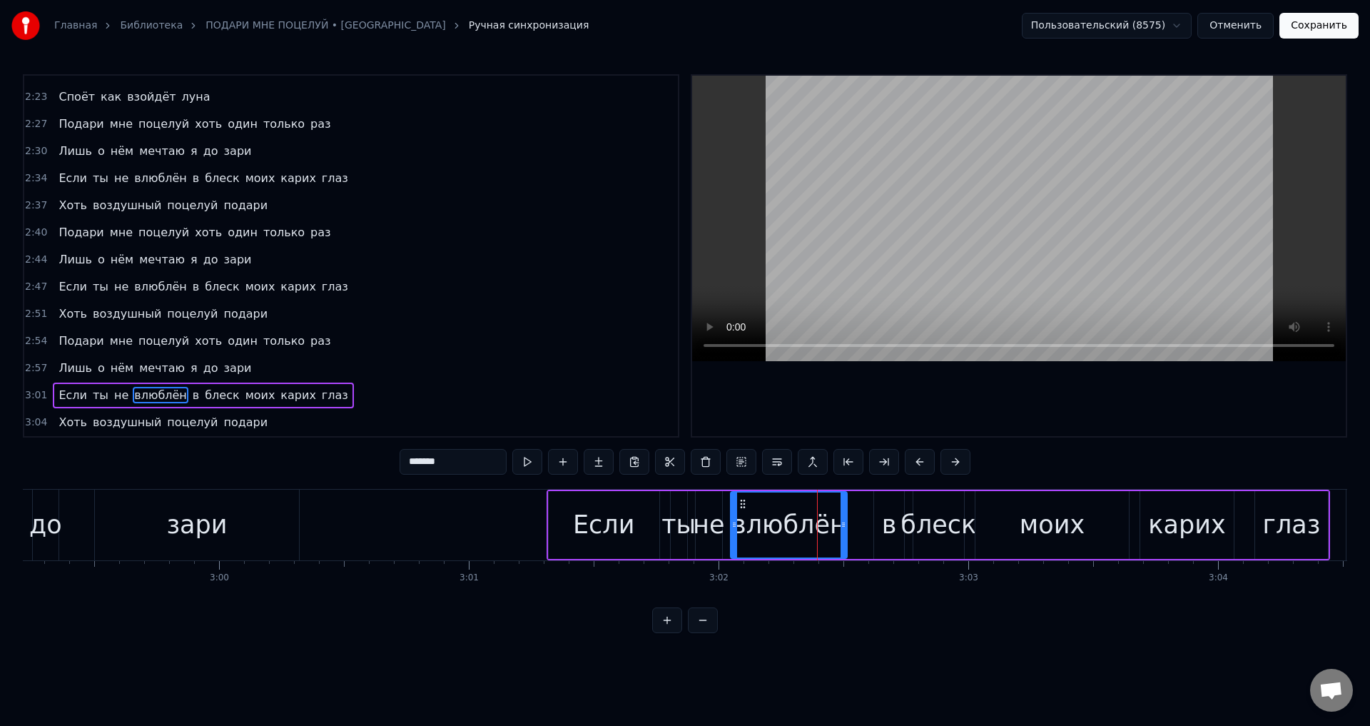
drag, startPoint x: 860, startPoint y: 530, endPoint x: 843, endPoint y: 532, distance: 16.6
click at [843, 532] on div at bounding box center [844, 524] width 6 height 65
click at [888, 527] on div "в" at bounding box center [889, 525] width 15 height 38
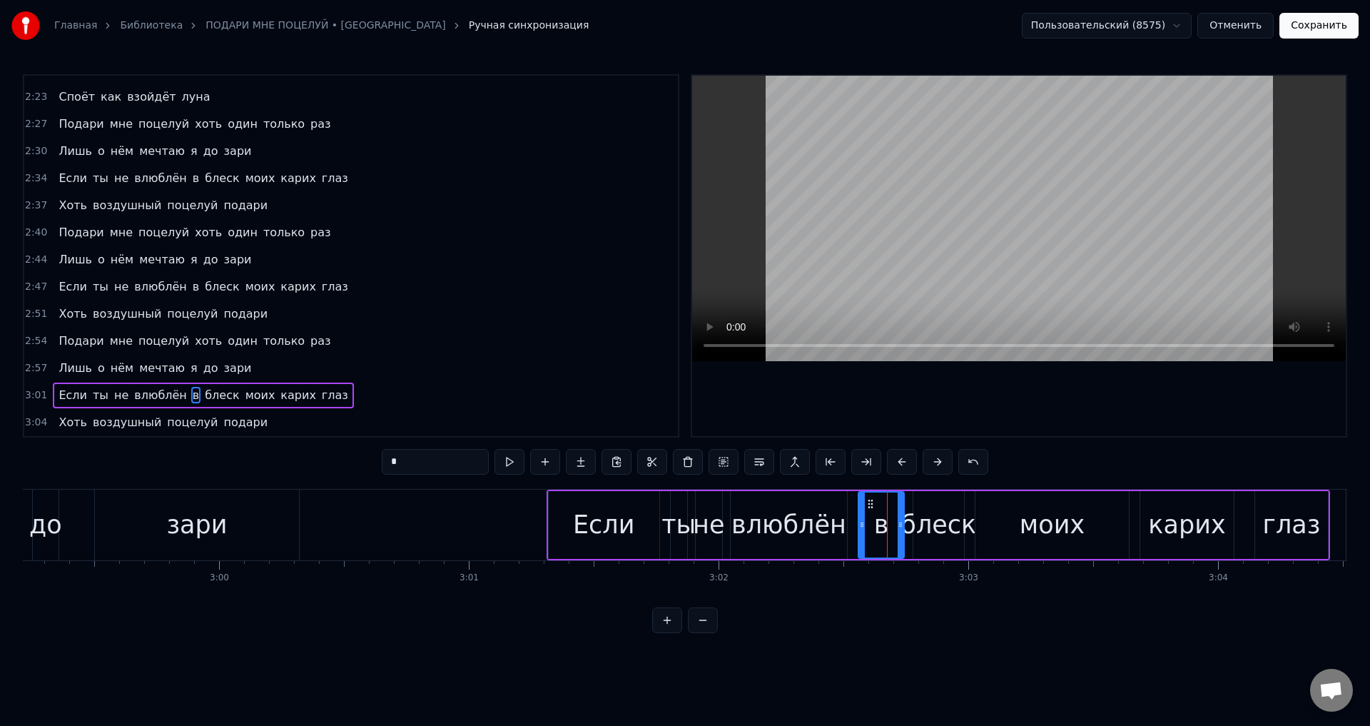
drag, startPoint x: 878, startPoint y: 526, endPoint x: 862, endPoint y: 525, distance: 15.7
click at [862, 525] on icon at bounding box center [862, 524] width 6 height 11
click at [741, 518] on div "влюблён" at bounding box center [788, 525] width 115 height 38
type input "*******"
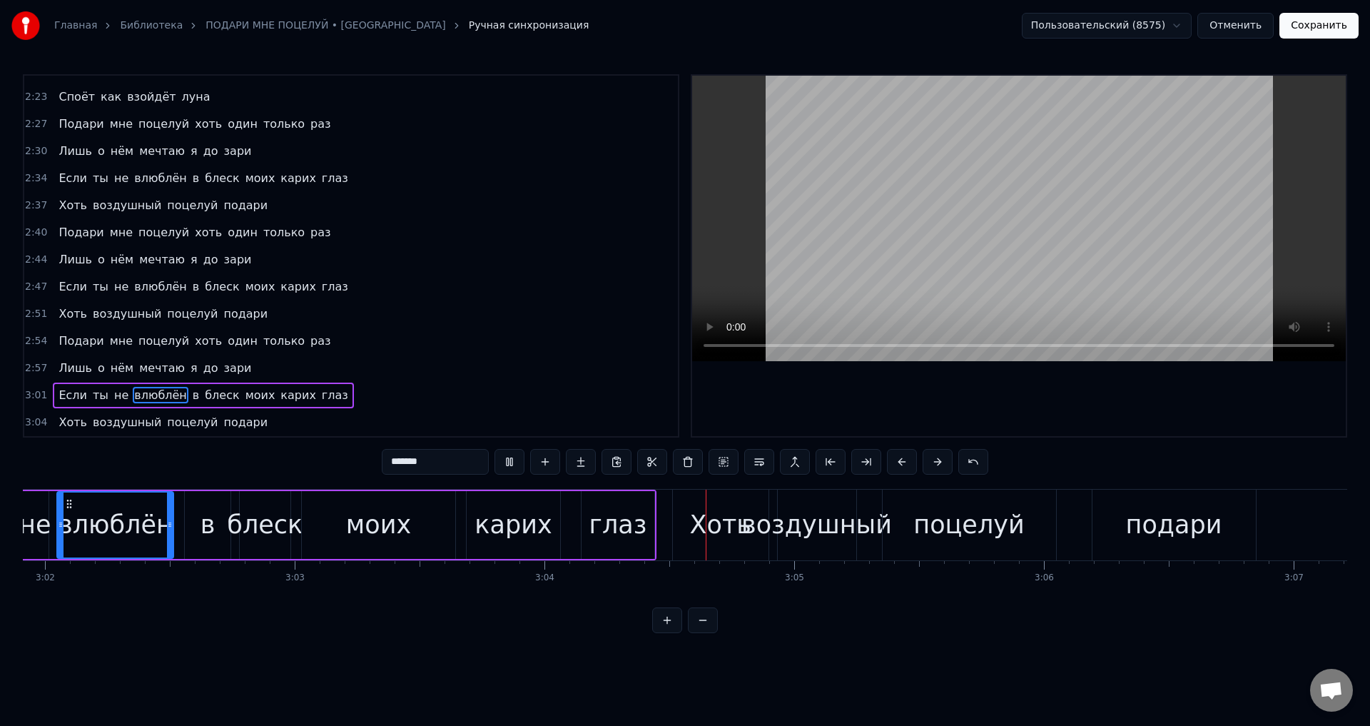
click at [1313, 28] on button "Сохранить" at bounding box center [1318, 26] width 79 height 26
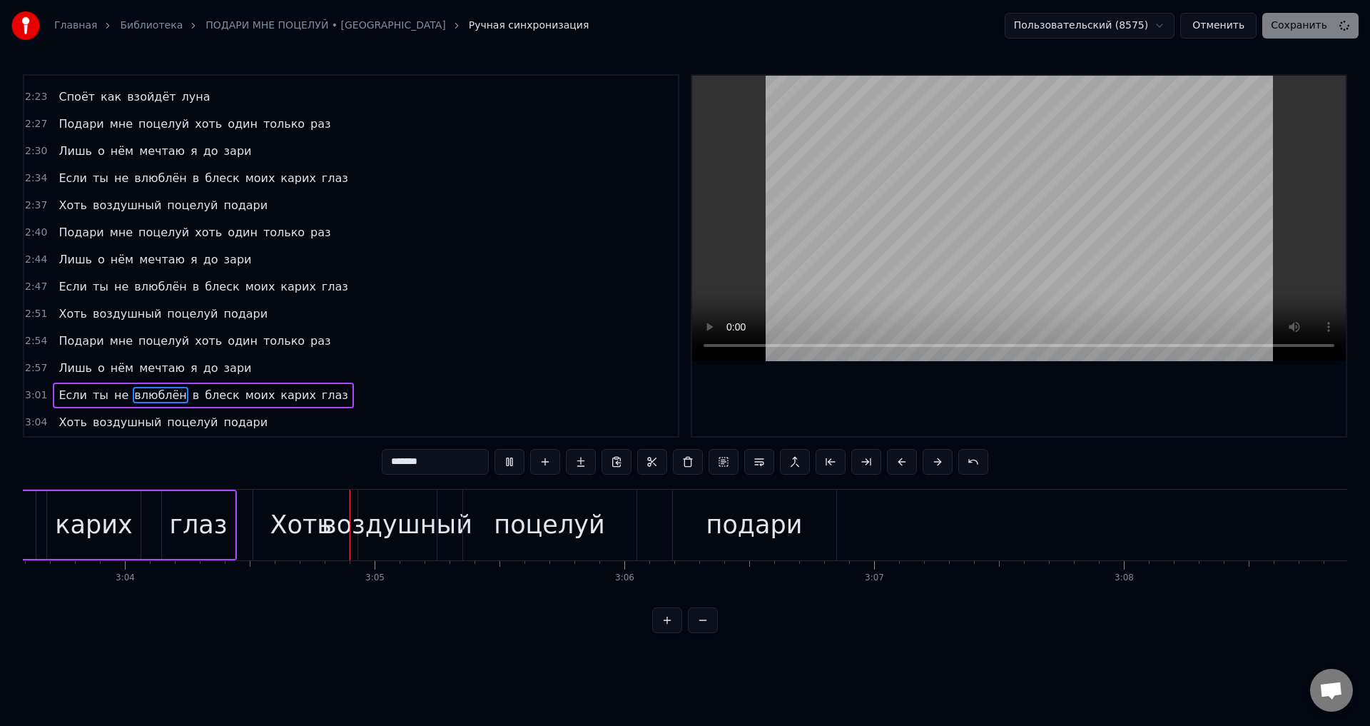
scroll to position [0, 45980]
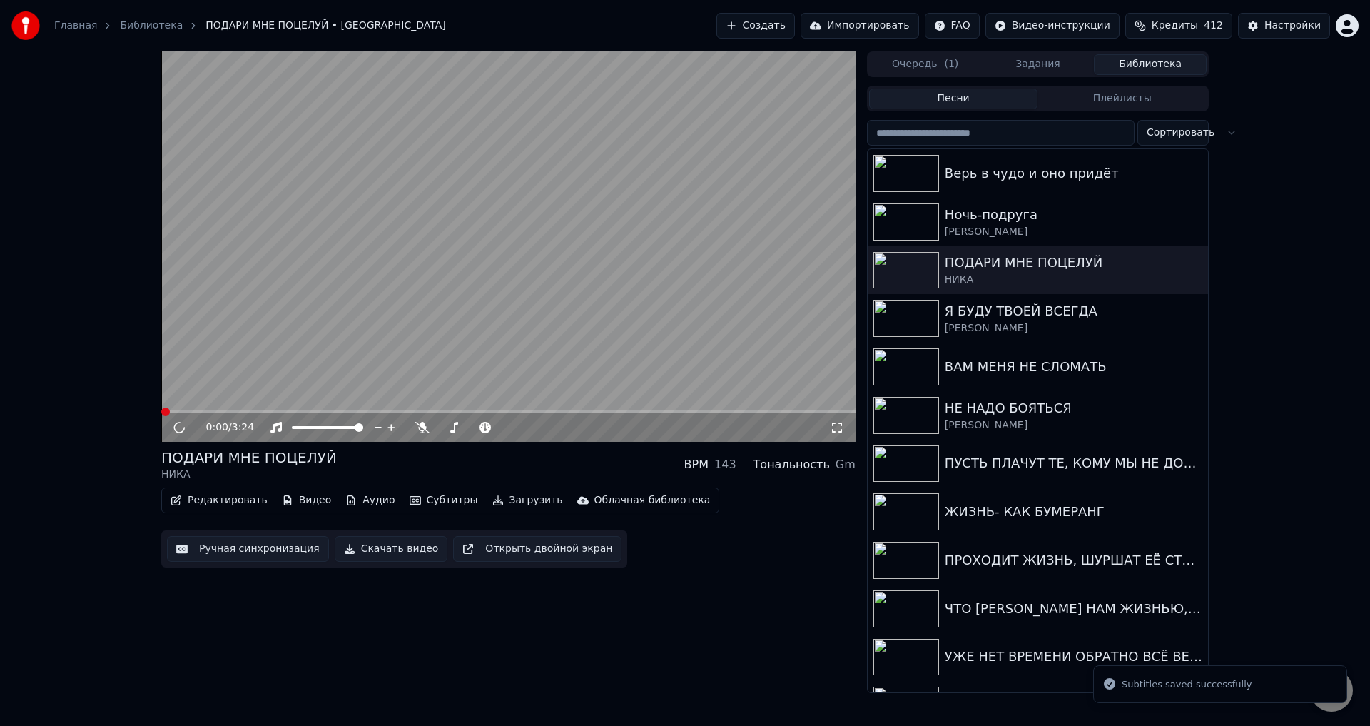
click at [619, 410] on video at bounding box center [508, 246] width 694 height 390
click at [622, 412] on span at bounding box center [508, 411] width 694 height 3
click at [646, 413] on span at bounding box center [508, 411] width 694 height 3
click at [667, 413] on span at bounding box center [508, 411] width 694 height 3
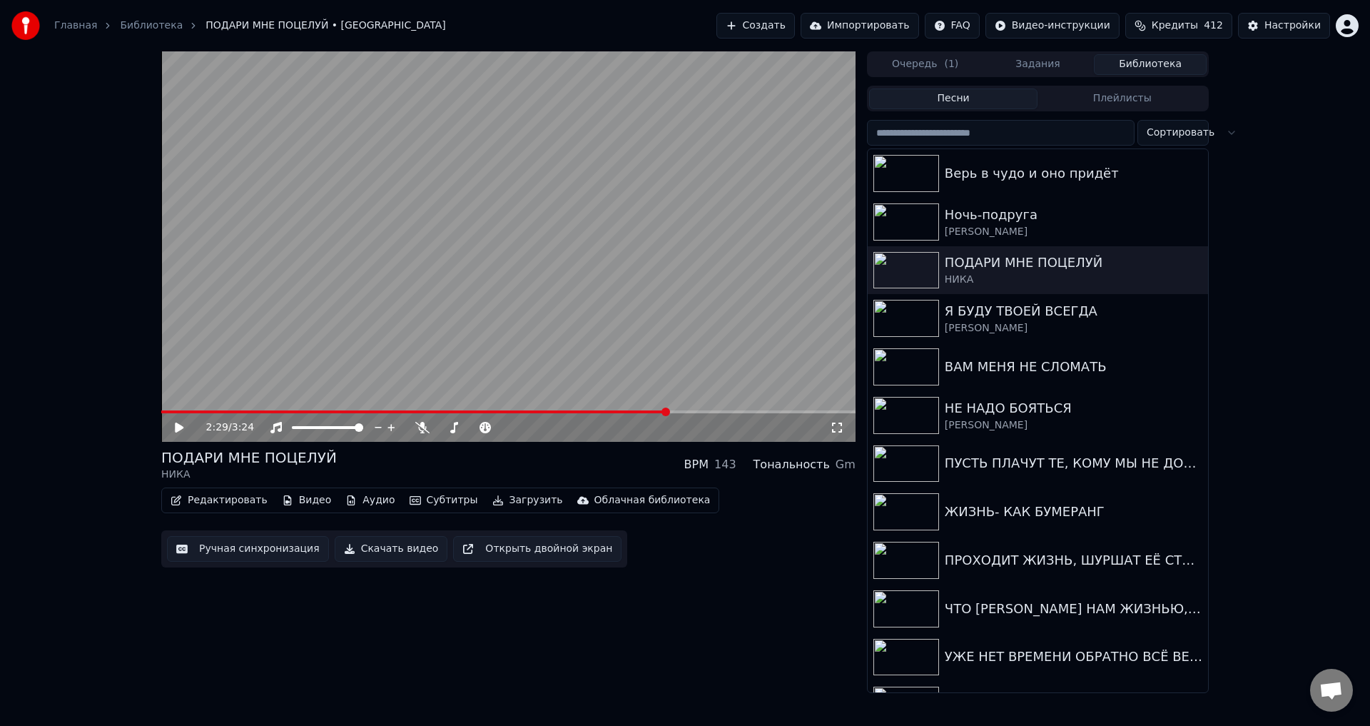
click at [701, 414] on div "2:29 / 3:24" at bounding box center [508, 427] width 694 height 29
click at [698, 409] on video at bounding box center [508, 246] width 694 height 390
click at [700, 409] on video at bounding box center [508, 246] width 694 height 390
click at [702, 410] on video at bounding box center [508, 246] width 694 height 390
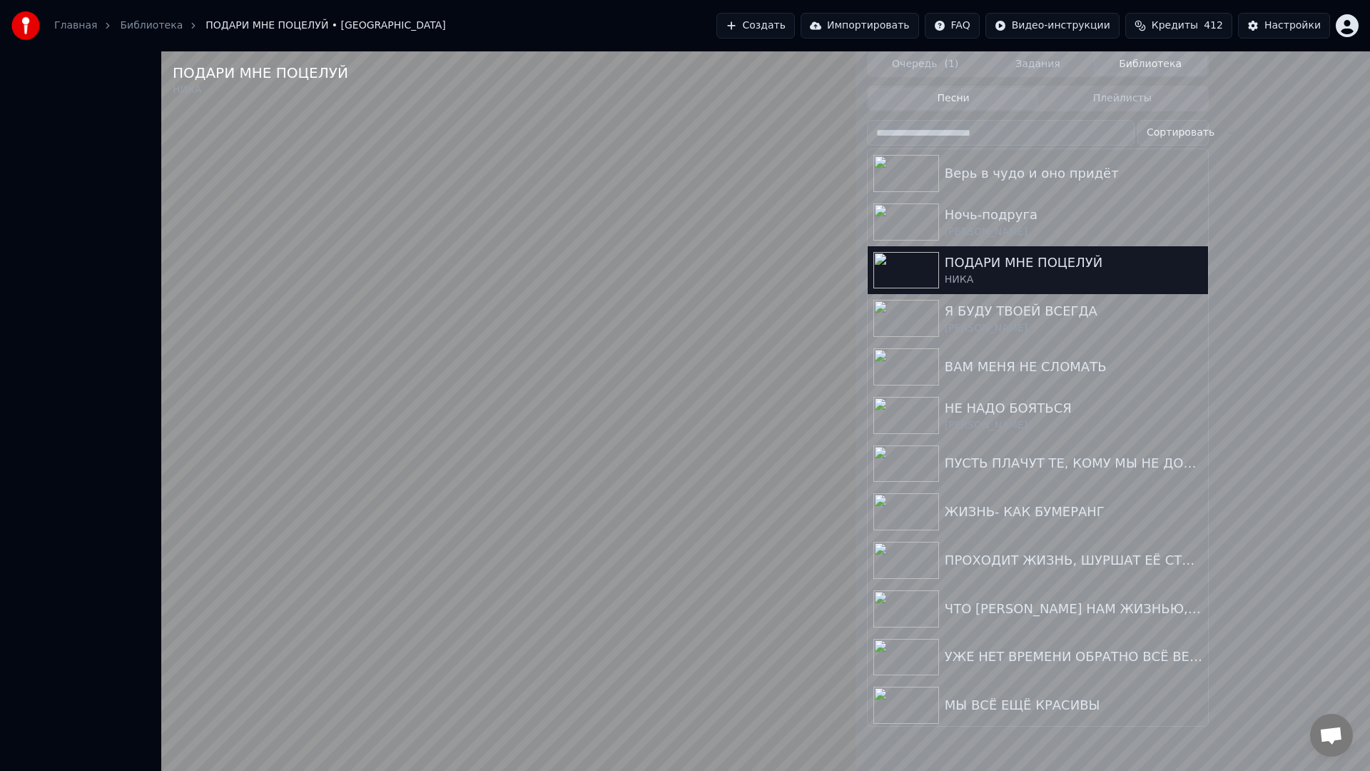
click at [704, 426] on video at bounding box center [508, 436] width 694 height 771
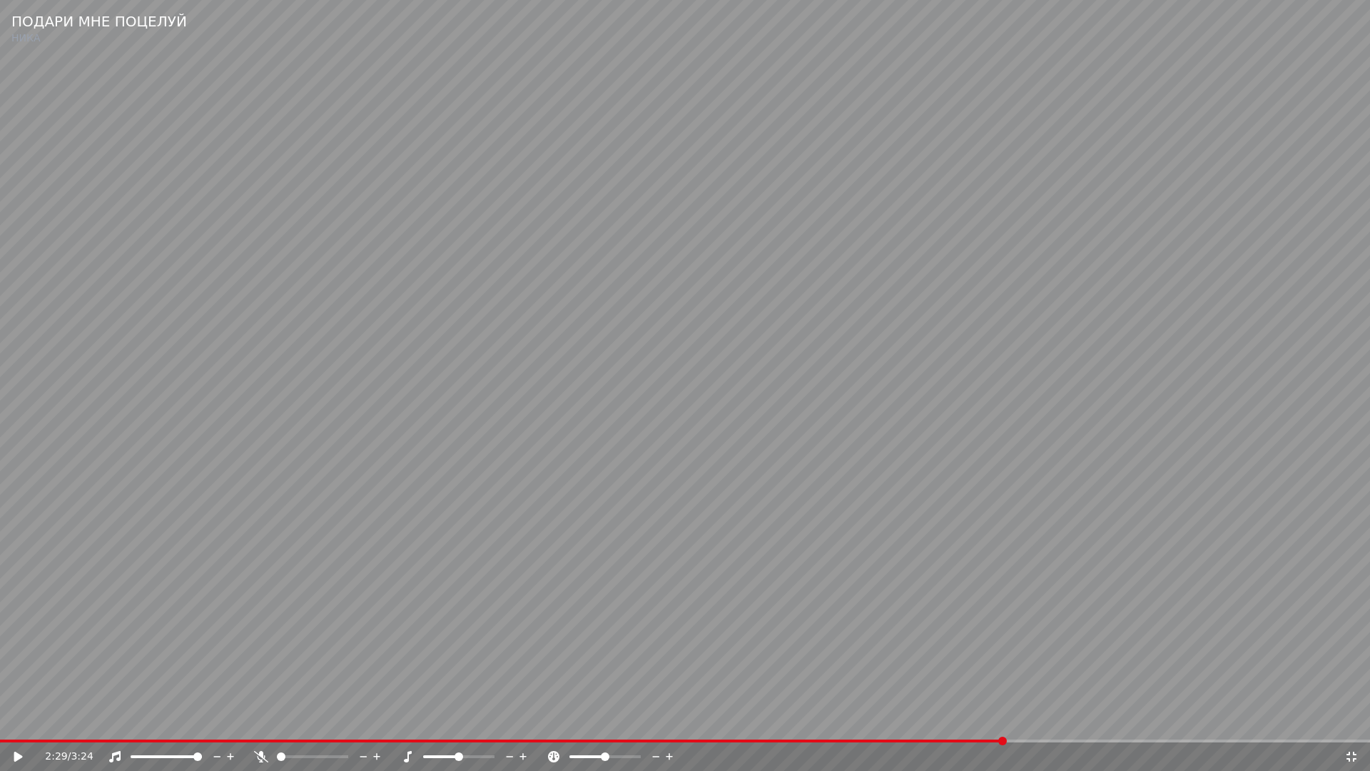
click at [1062, 725] on video at bounding box center [685, 385] width 1370 height 771
click at [1056, 725] on span at bounding box center [685, 740] width 1370 height 3
click at [1109, 725] on span at bounding box center [685, 740] width 1370 height 3
click at [1161, 725] on span at bounding box center [580, 740] width 1161 height 3
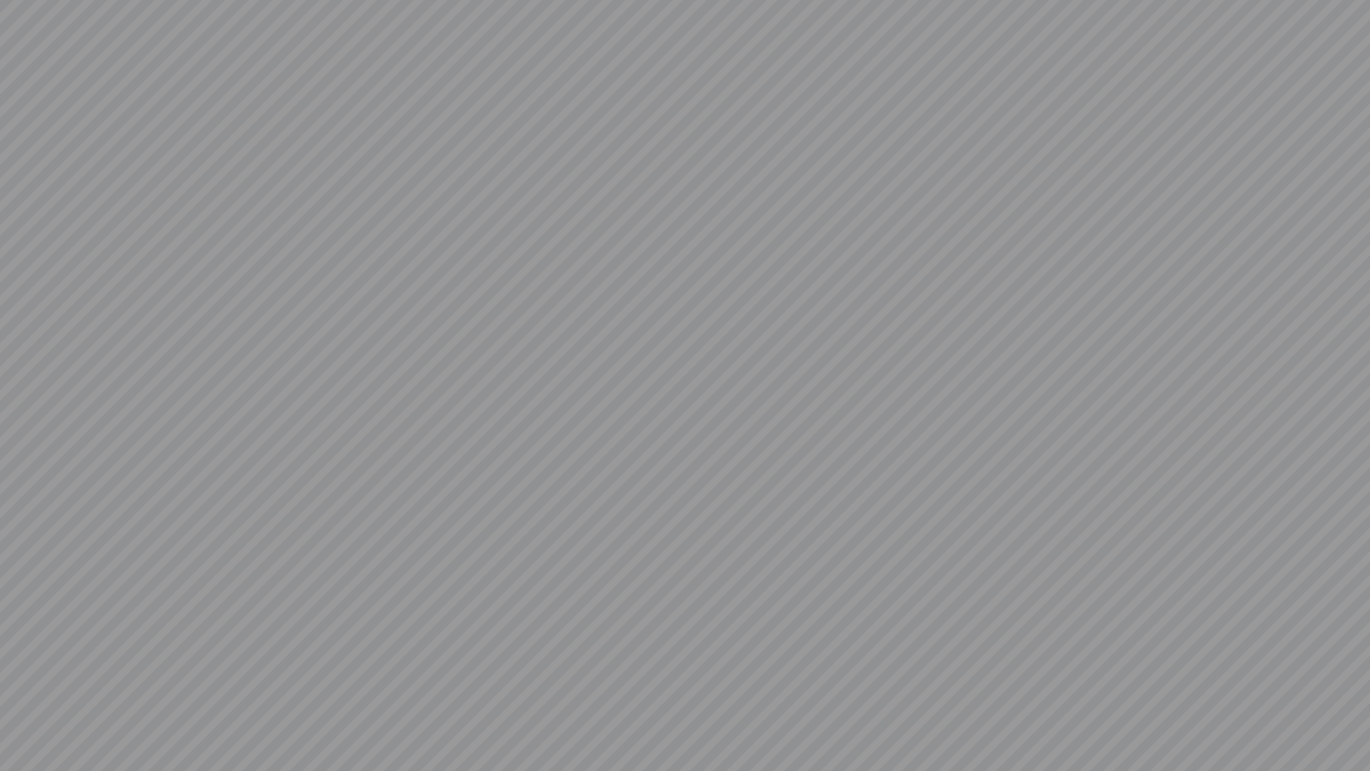
click at [770, 657] on video at bounding box center [685, 385] width 1370 height 771
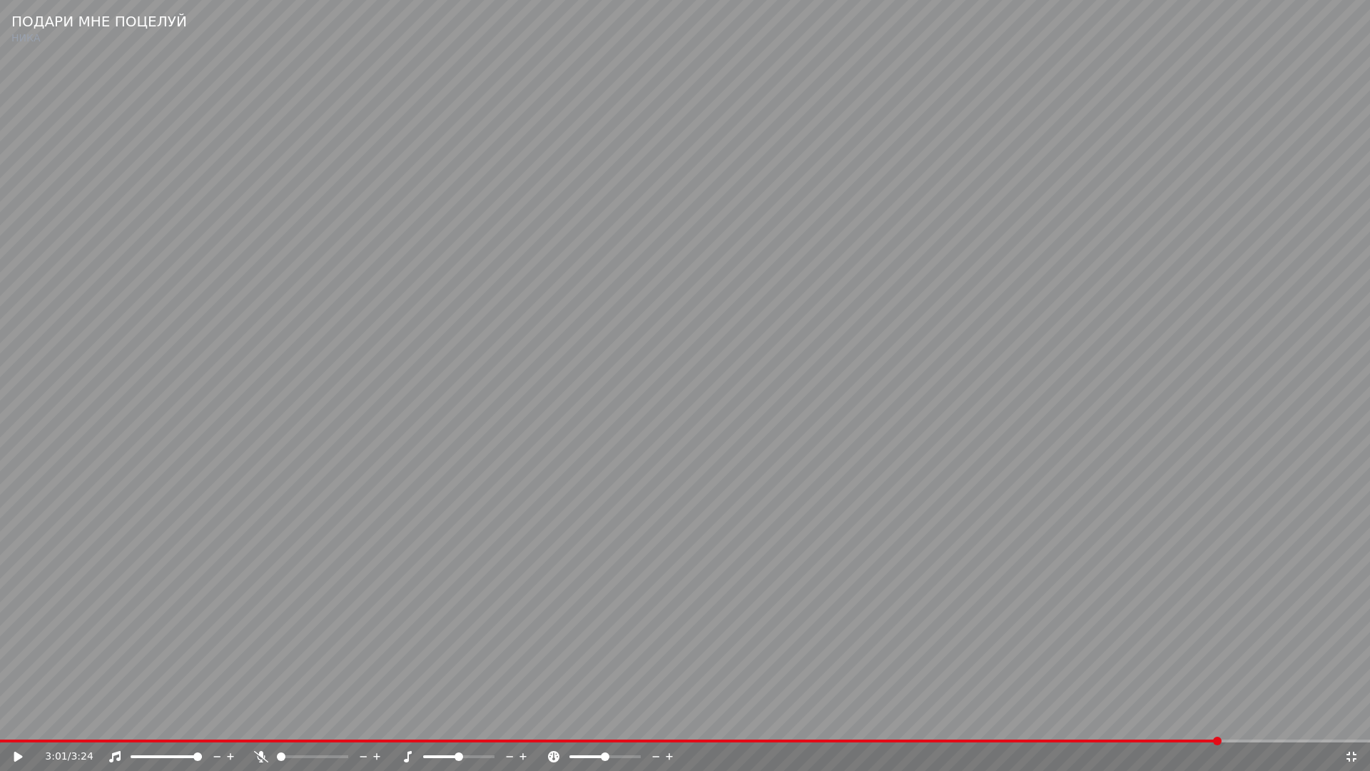
click at [1352, 725] on icon at bounding box center [1351, 756] width 14 height 11
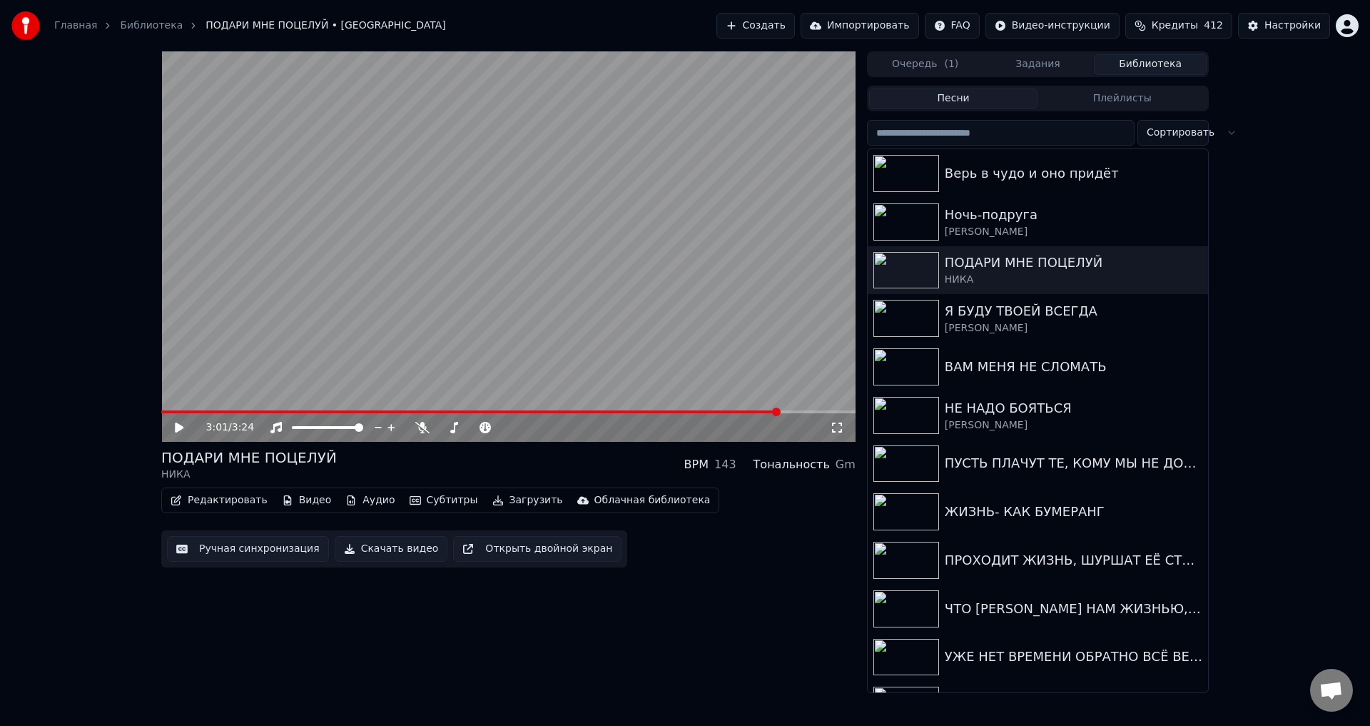
click at [240, 552] on button "Ручная синхронизация" at bounding box center [248, 549] width 162 height 26
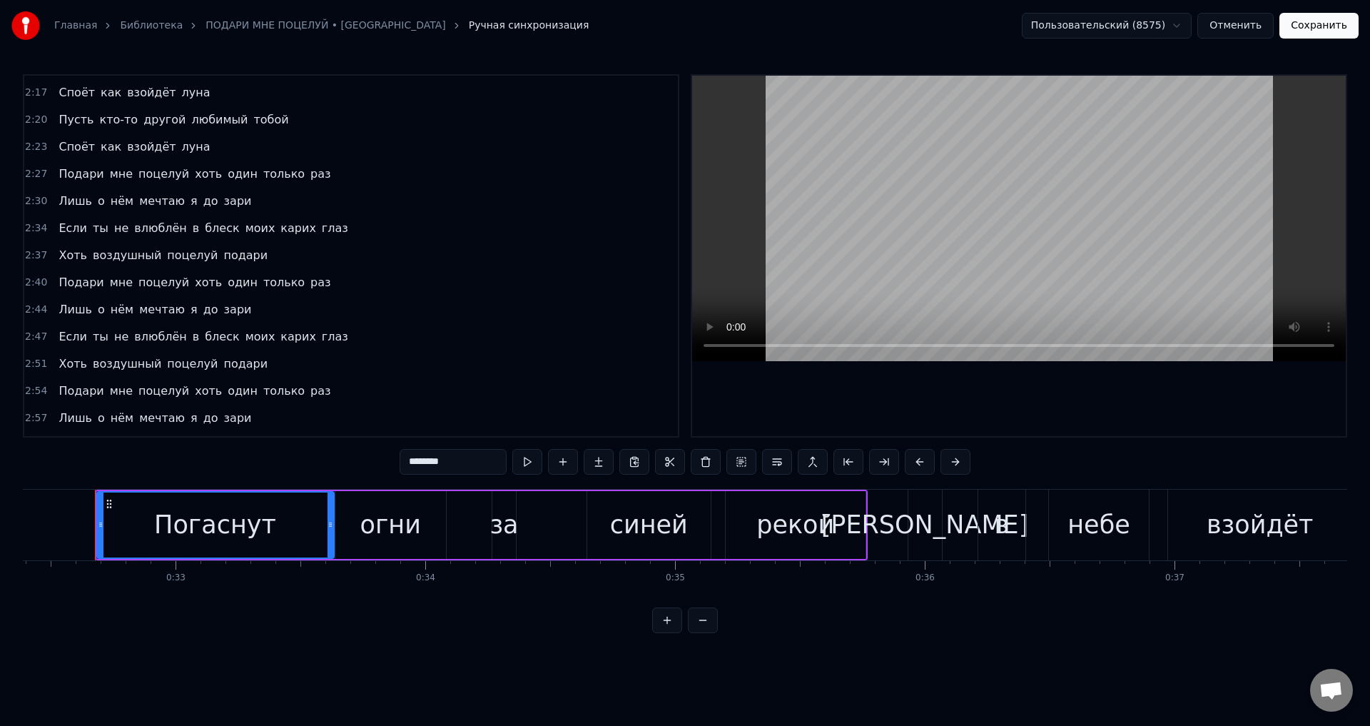
scroll to position [670, 0]
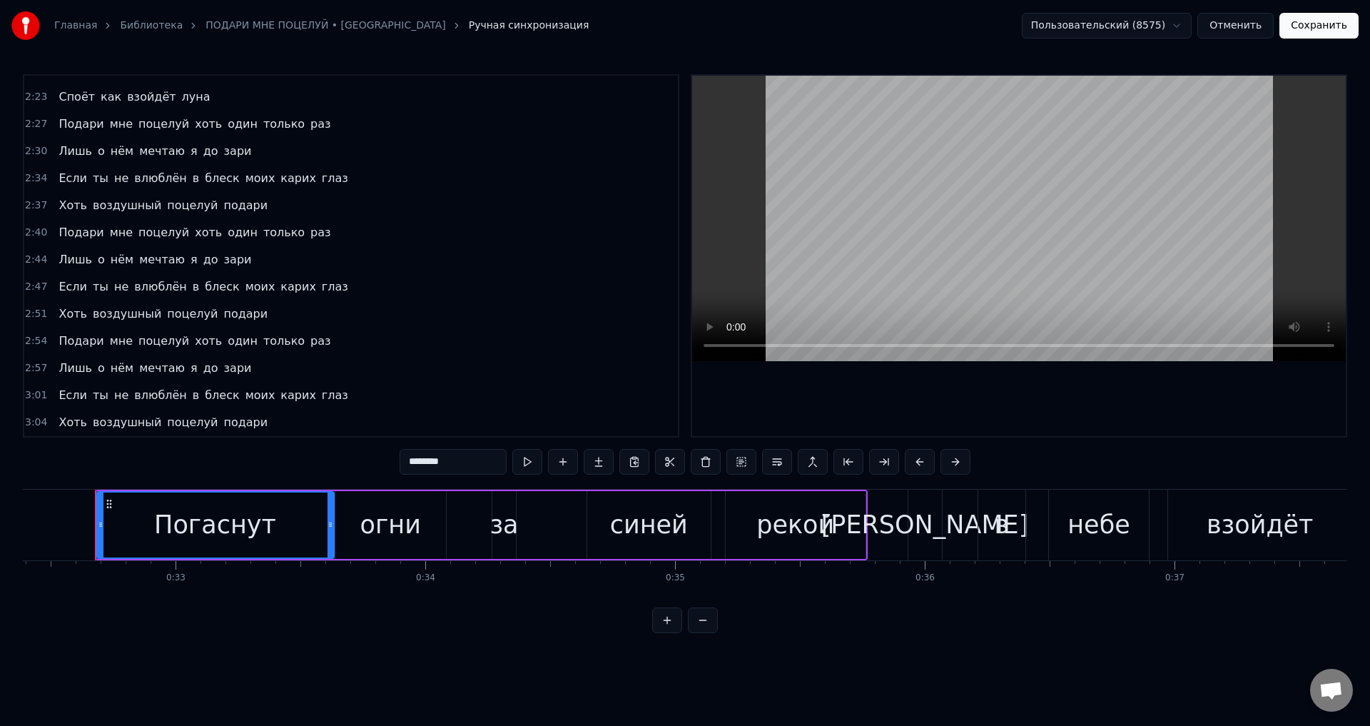
click at [65, 393] on span "Если" at bounding box center [72, 395] width 31 height 16
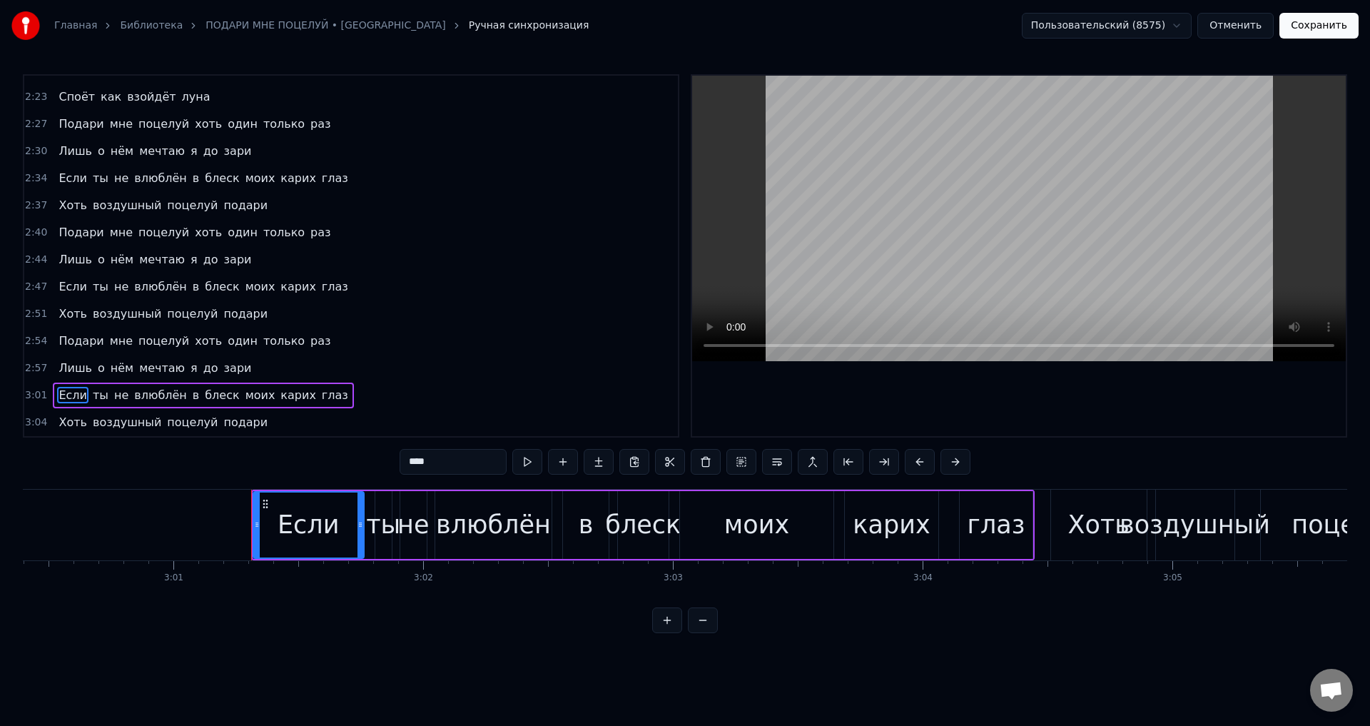
scroll to position [0, 45211]
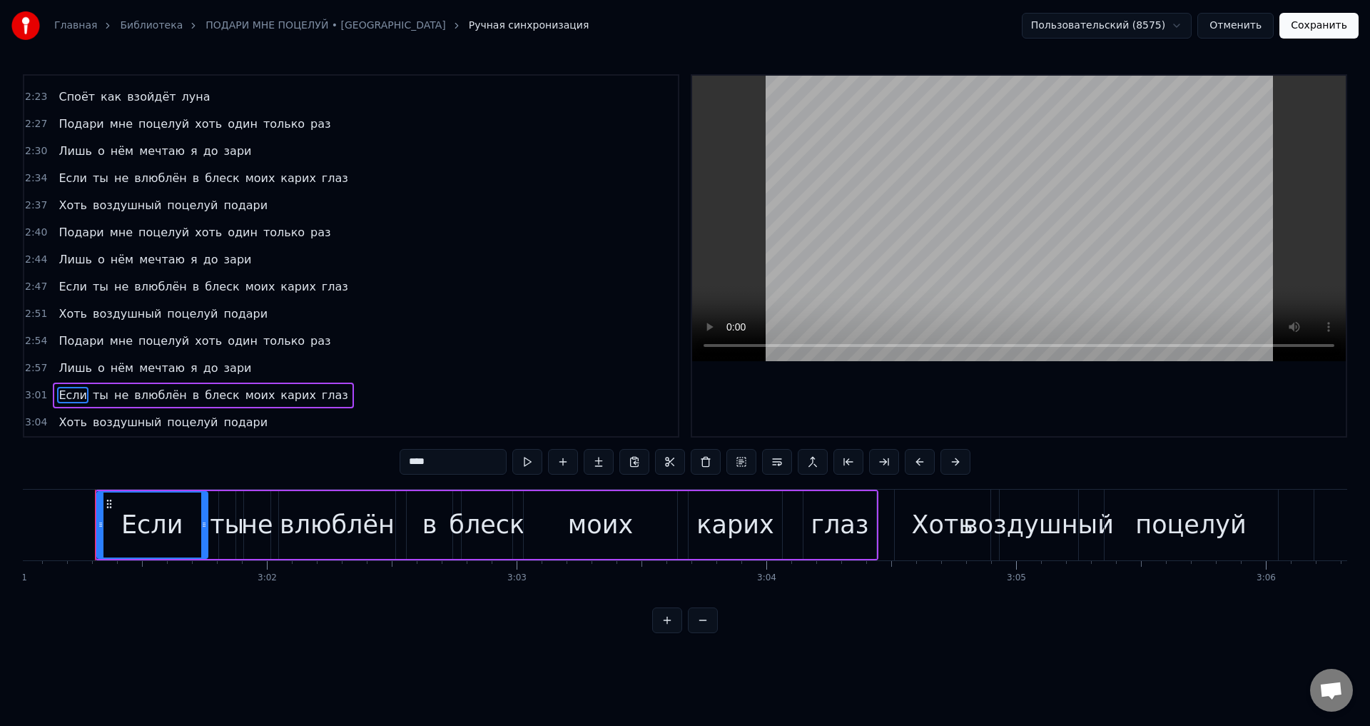
drag, startPoint x: 131, startPoint y: 521, endPoint x: 116, endPoint y: 526, distance: 15.8
click at [131, 522] on div "Если" at bounding box center [151, 525] width 61 height 38
drag, startPoint x: 98, startPoint y: 528, endPoint x: 78, endPoint y: 529, distance: 19.3
click at [78, 529] on icon at bounding box center [81, 524] width 6 height 11
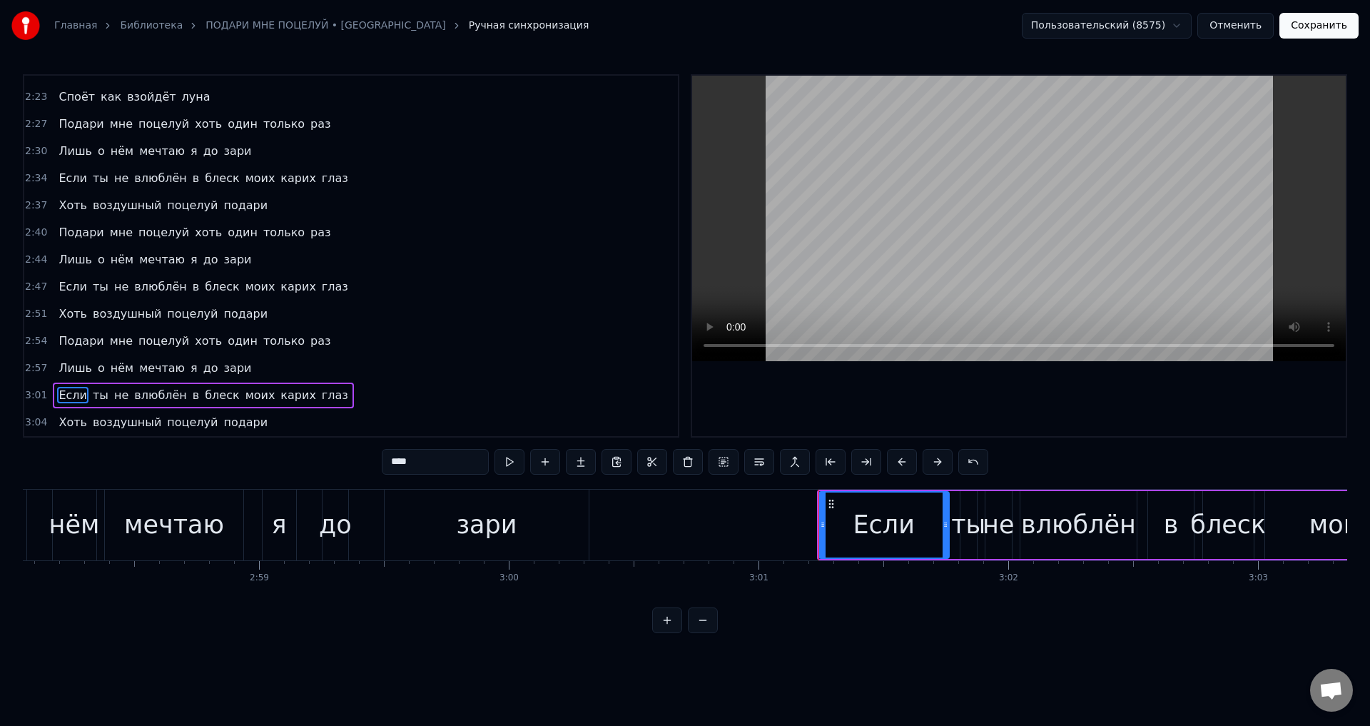
scroll to position [0, 44414]
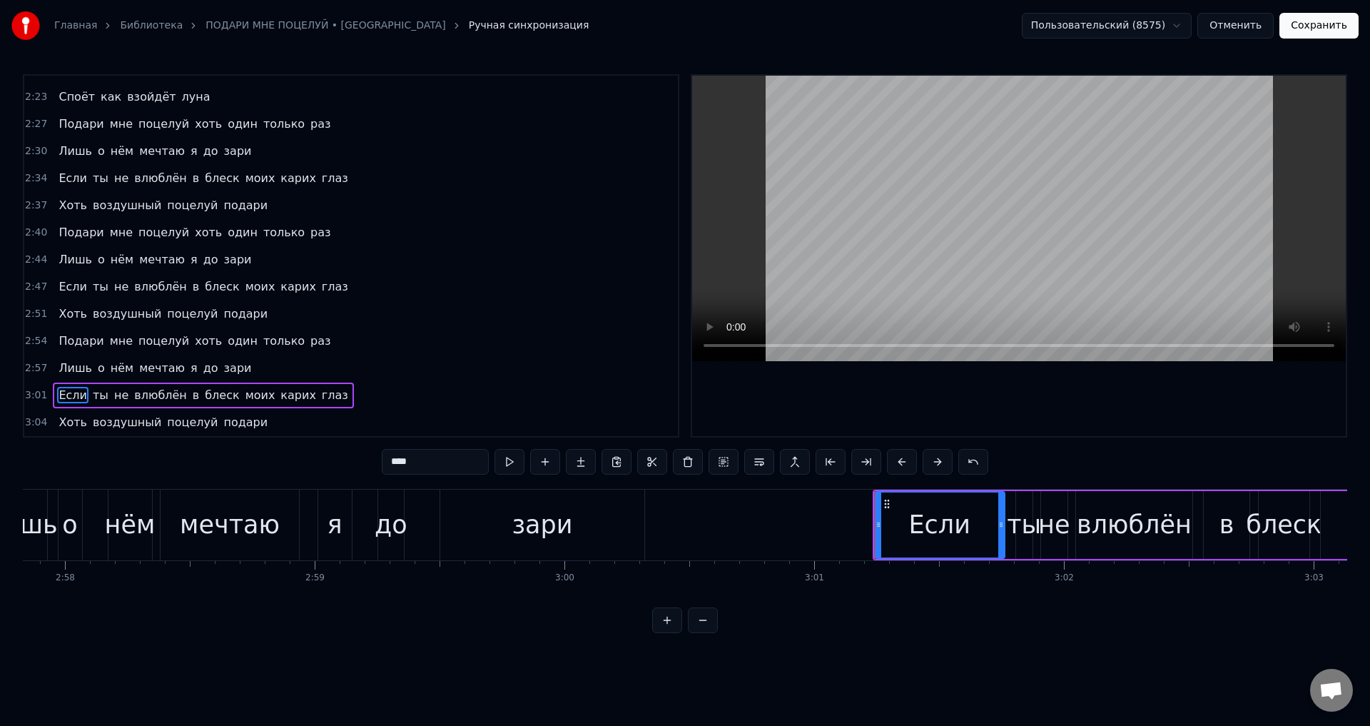
click at [589, 522] on div "зари" at bounding box center [542, 525] width 204 height 71
type input "****"
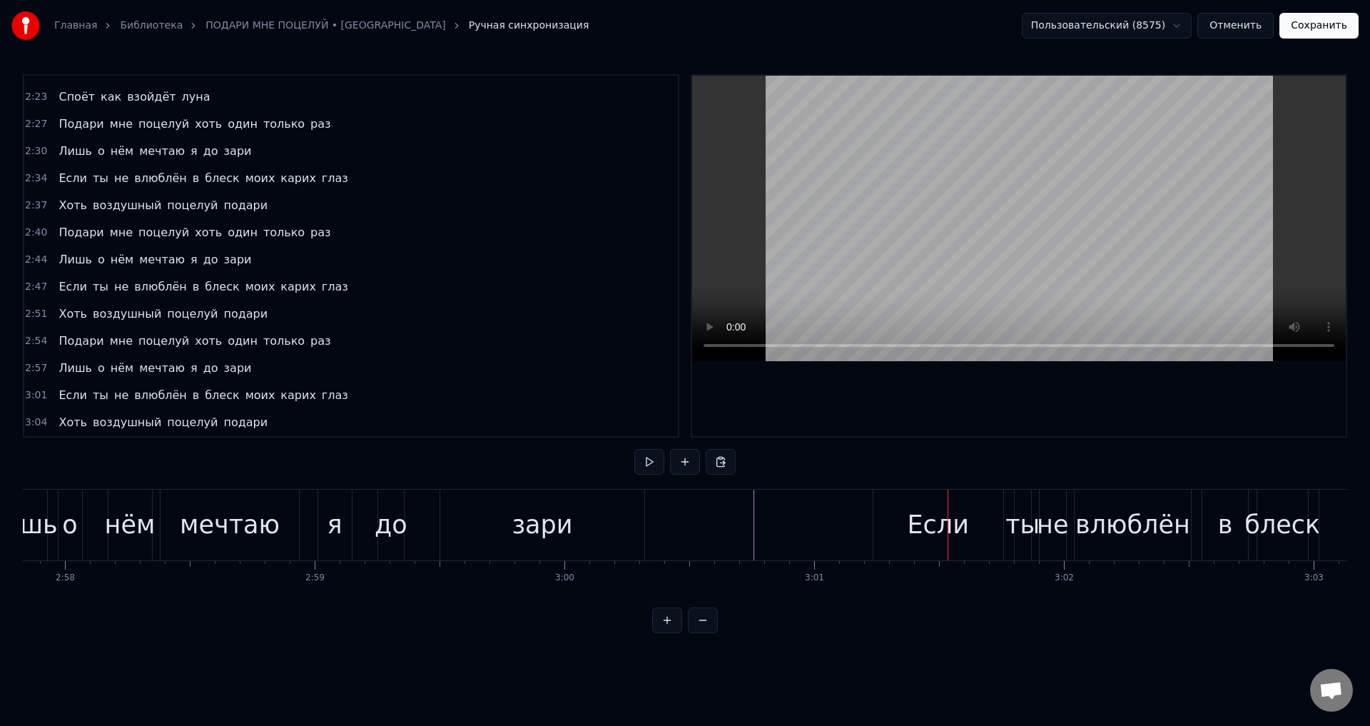
click at [912, 516] on div "Если" at bounding box center [938, 525] width 61 height 38
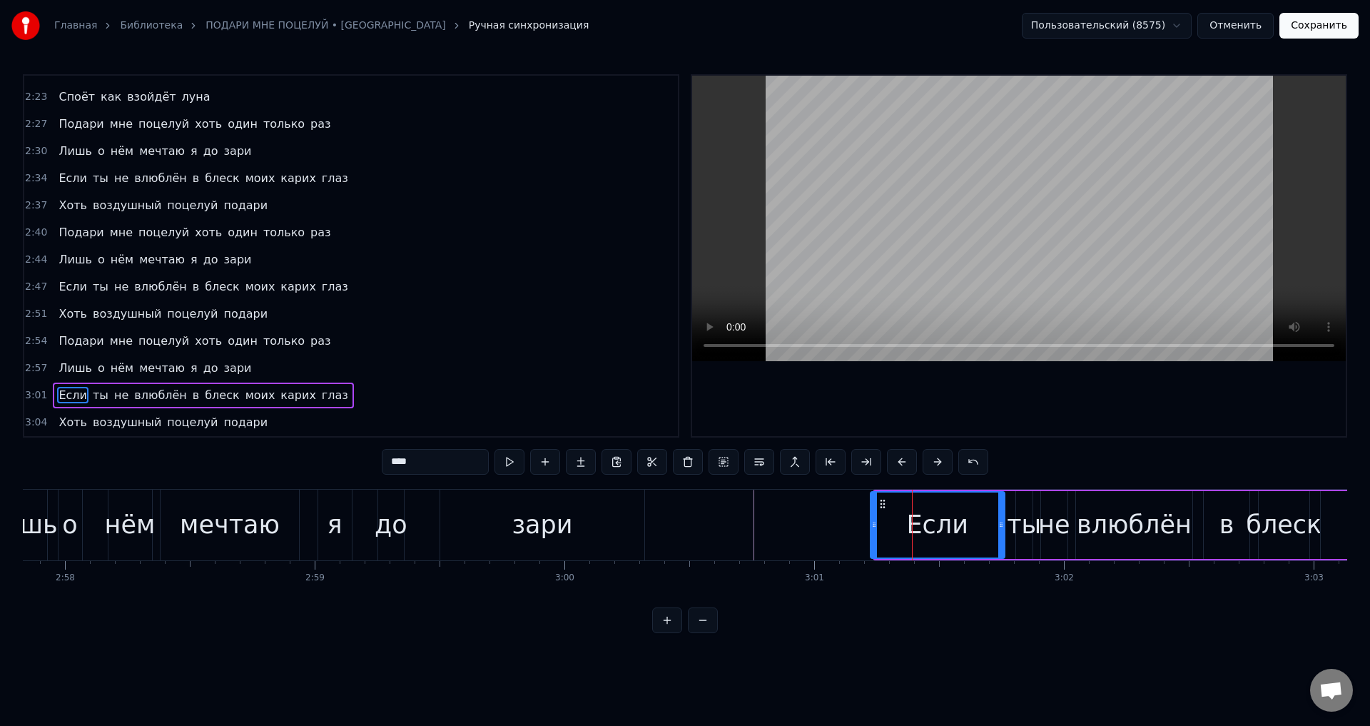
drag, startPoint x: 881, startPoint y: 523, endPoint x: 872, endPoint y: 525, distance: 9.5
click at [872, 525] on icon at bounding box center [874, 524] width 6 height 11
click at [587, 521] on div "зари" at bounding box center [542, 525] width 204 height 71
type input "****"
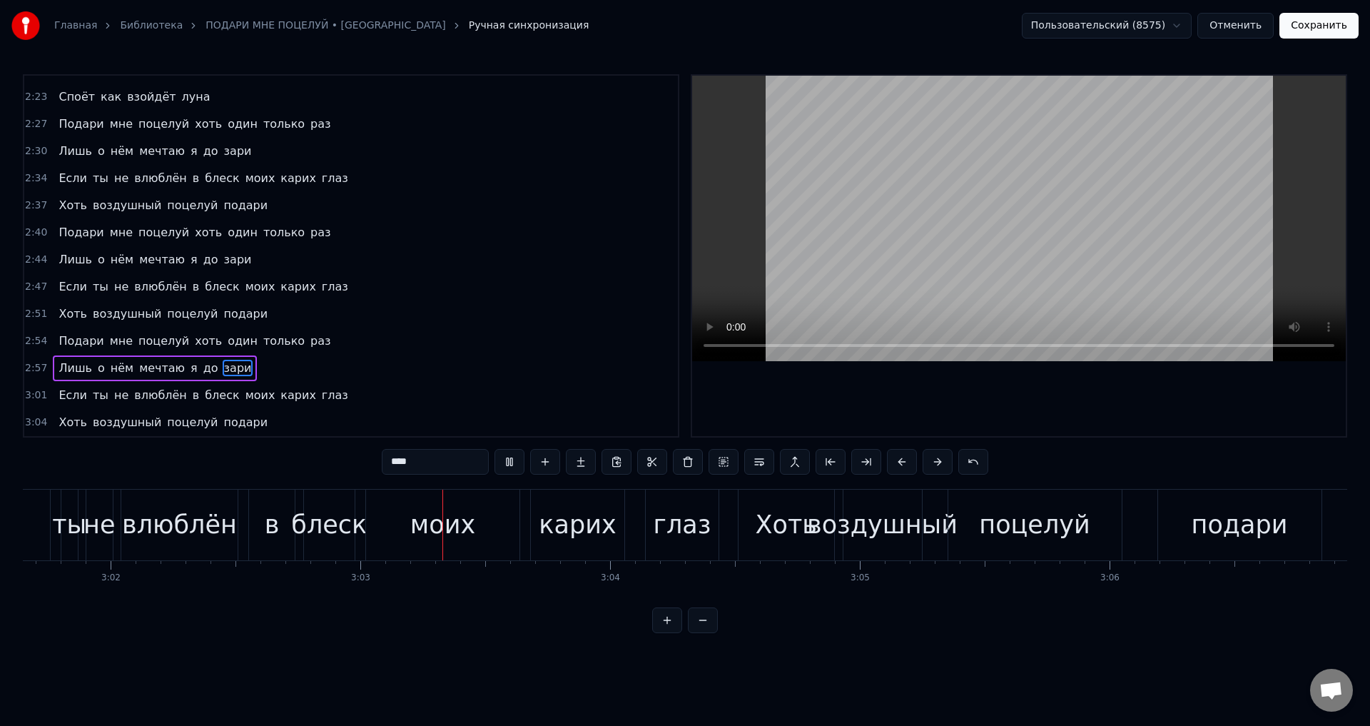
click at [1340, 36] on button "Сохранить" at bounding box center [1318, 26] width 79 height 26
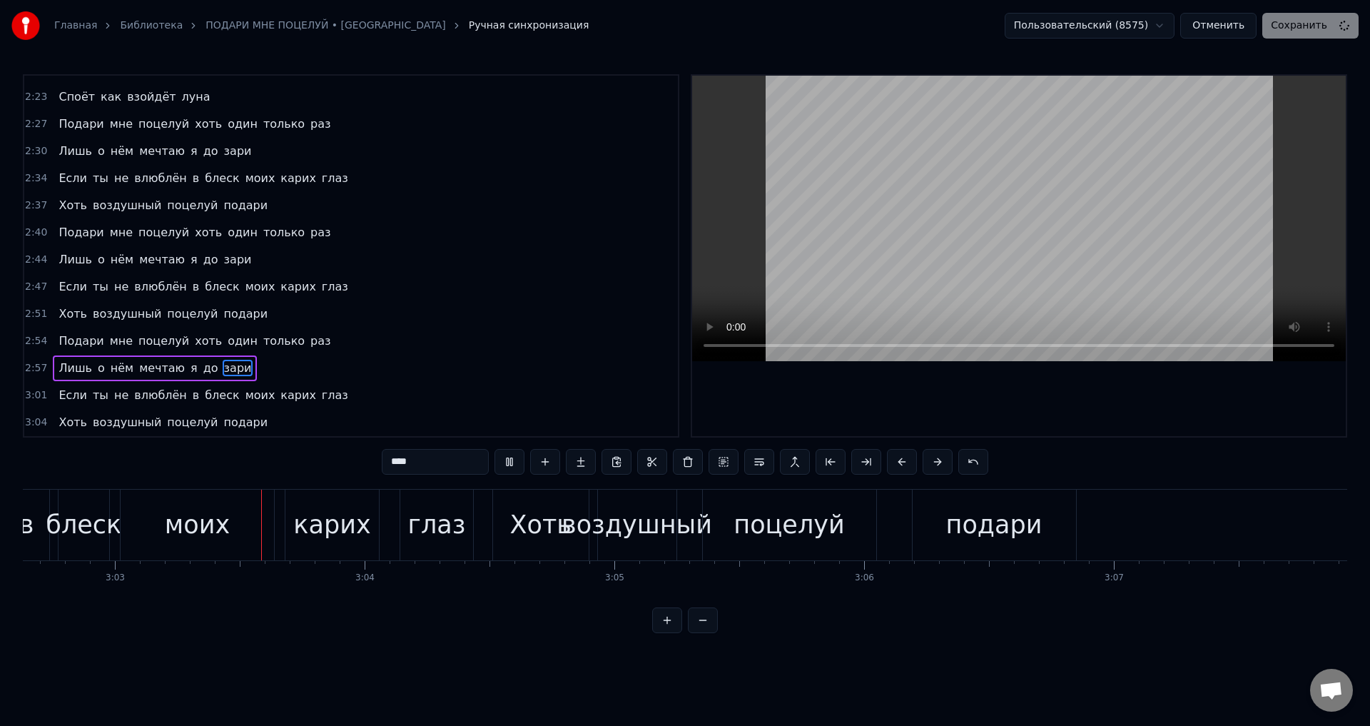
scroll to position [0, 45628]
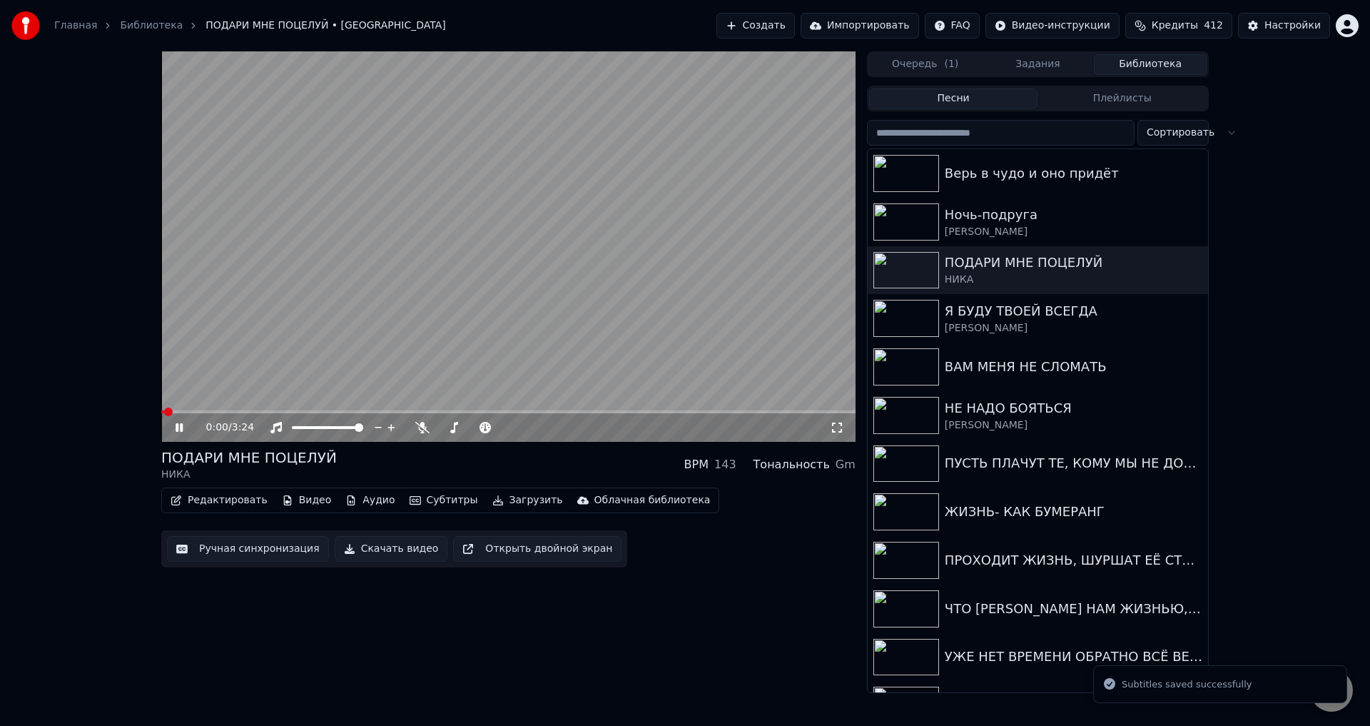
click at [833, 430] on icon at bounding box center [837, 427] width 14 height 11
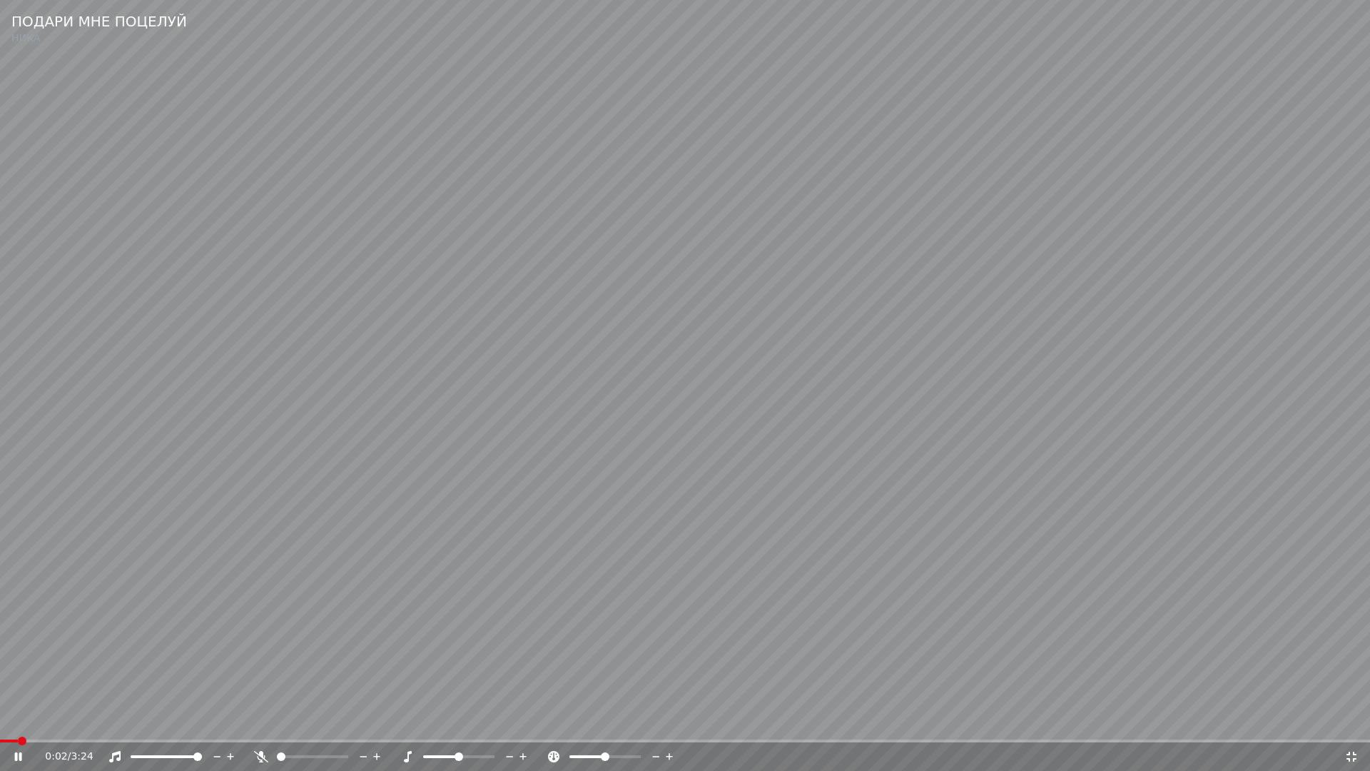
click at [1100, 725] on div "0:02 / 3:24" at bounding box center [685, 756] width 1370 height 29
click at [1102, 725] on div "0:02 / 3:24" at bounding box center [685, 756] width 1370 height 29
click at [1104, 725] on div "0:03 / 3:24" at bounding box center [685, 756] width 1370 height 29
click at [1107, 725] on div "0:03 / 3:24" at bounding box center [685, 756] width 1370 height 29
click at [1108, 725] on video at bounding box center [685, 385] width 1370 height 771
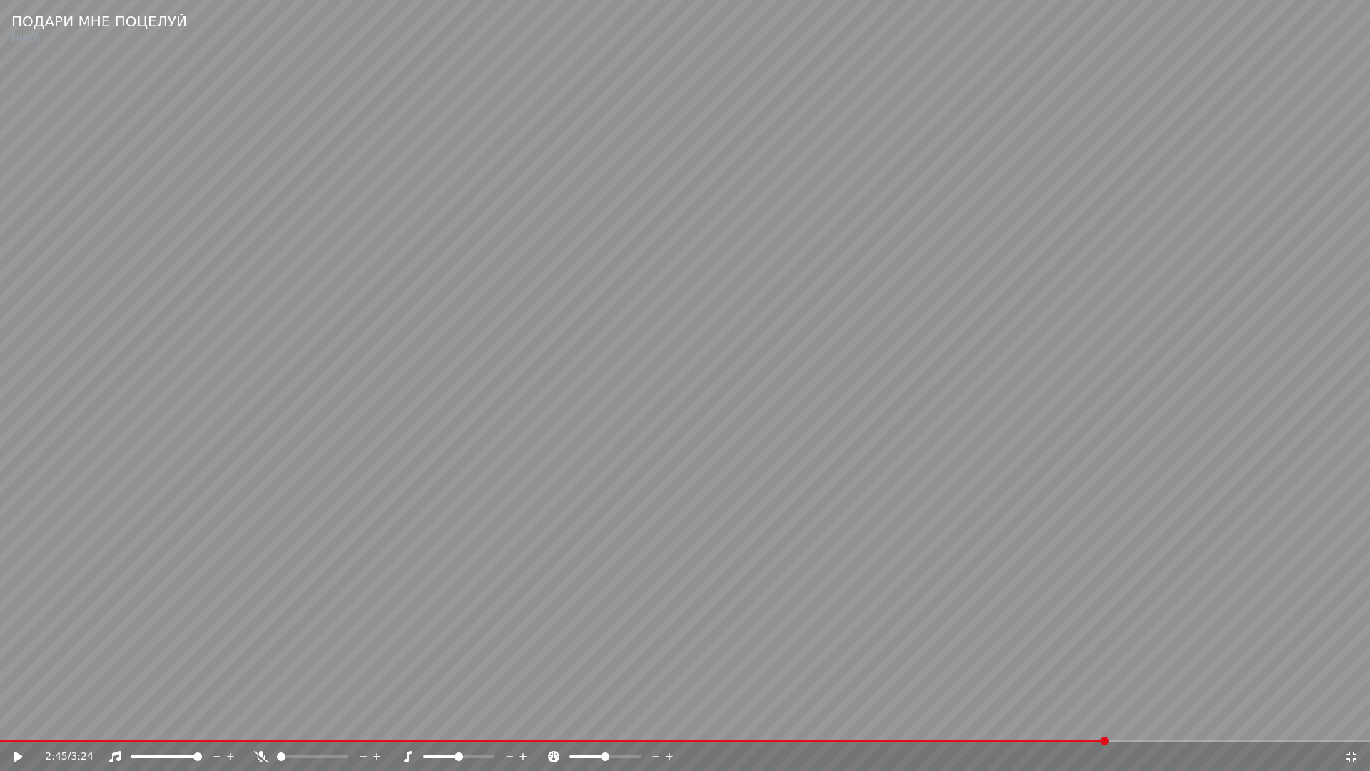
click at [1108, 725] on span at bounding box center [685, 740] width 1370 height 3
click at [1140, 725] on span at bounding box center [685, 740] width 1370 height 3
click at [1182, 622] on video at bounding box center [685, 385] width 1370 height 771
click at [1117, 725] on span at bounding box center [560, 740] width 1120 height 3
click at [1220, 676] on video at bounding box center [685, 385] width 1370 height 771
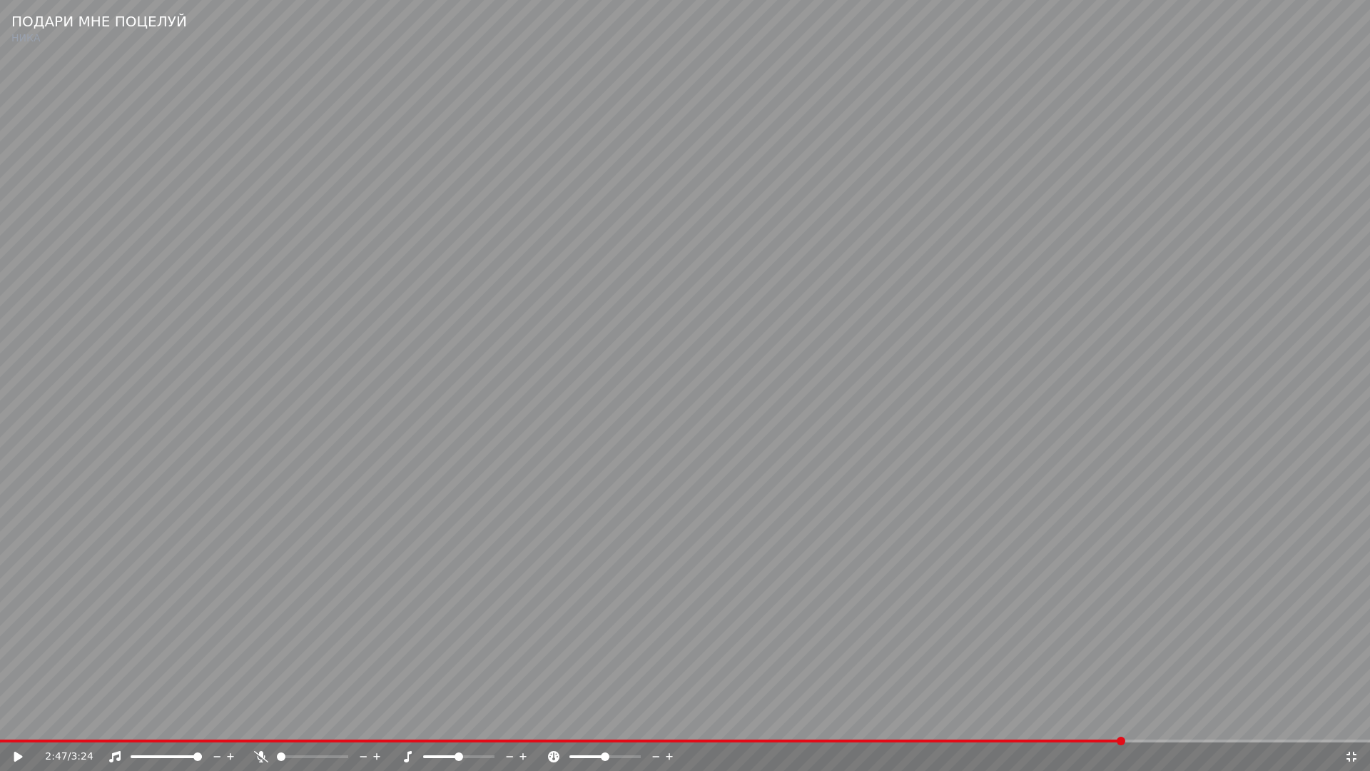
click at [1220, 676] on video at bounding box center [685, 385] width 1370 height 771
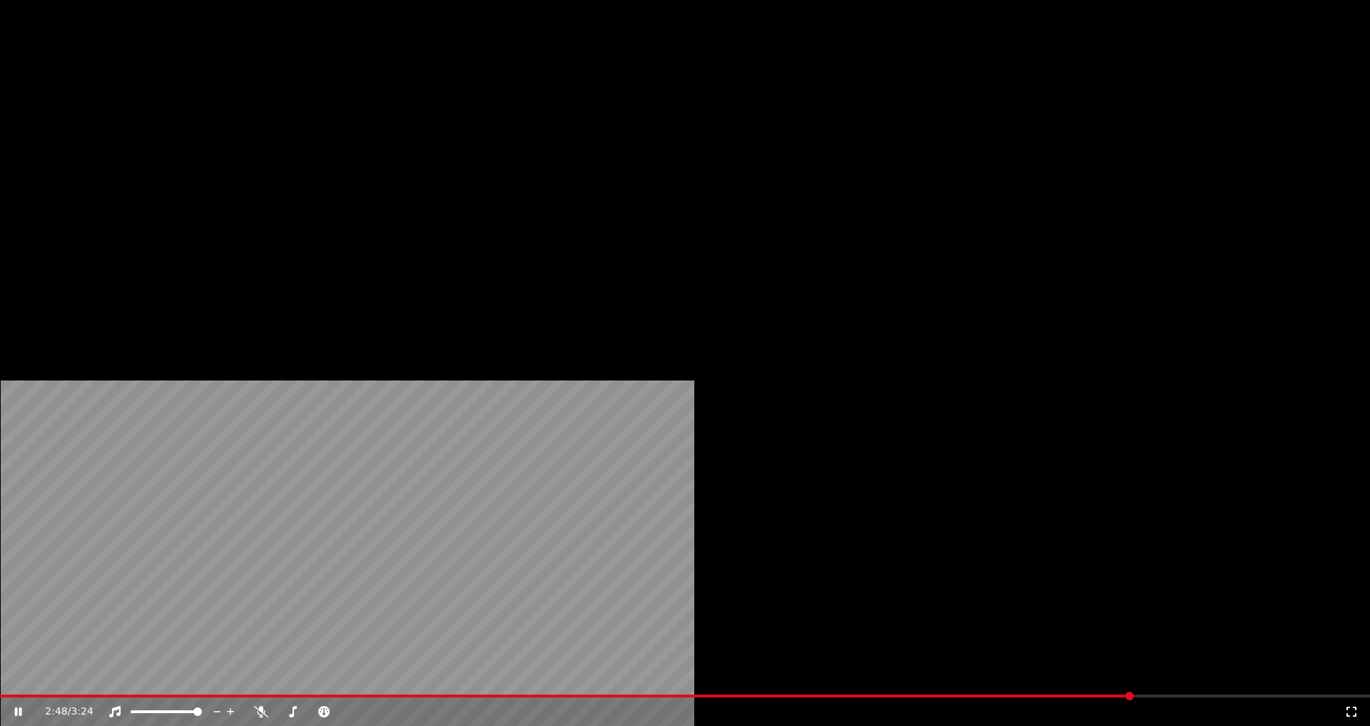
click at [1344, 706] on icon at bounding box center [1351, 711] width 14 height 11
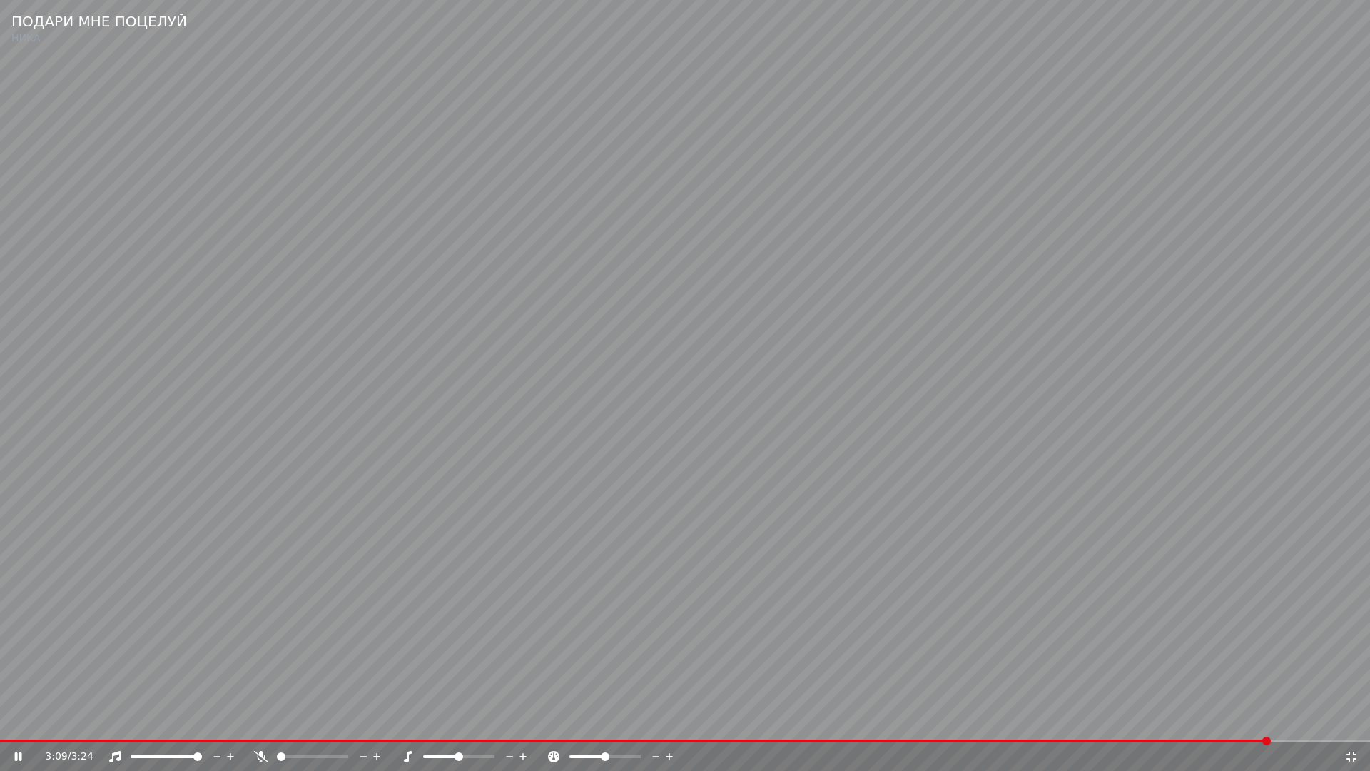
click at [1351, 725] on icon at bounding box center [1351, 756] width 14 height 11
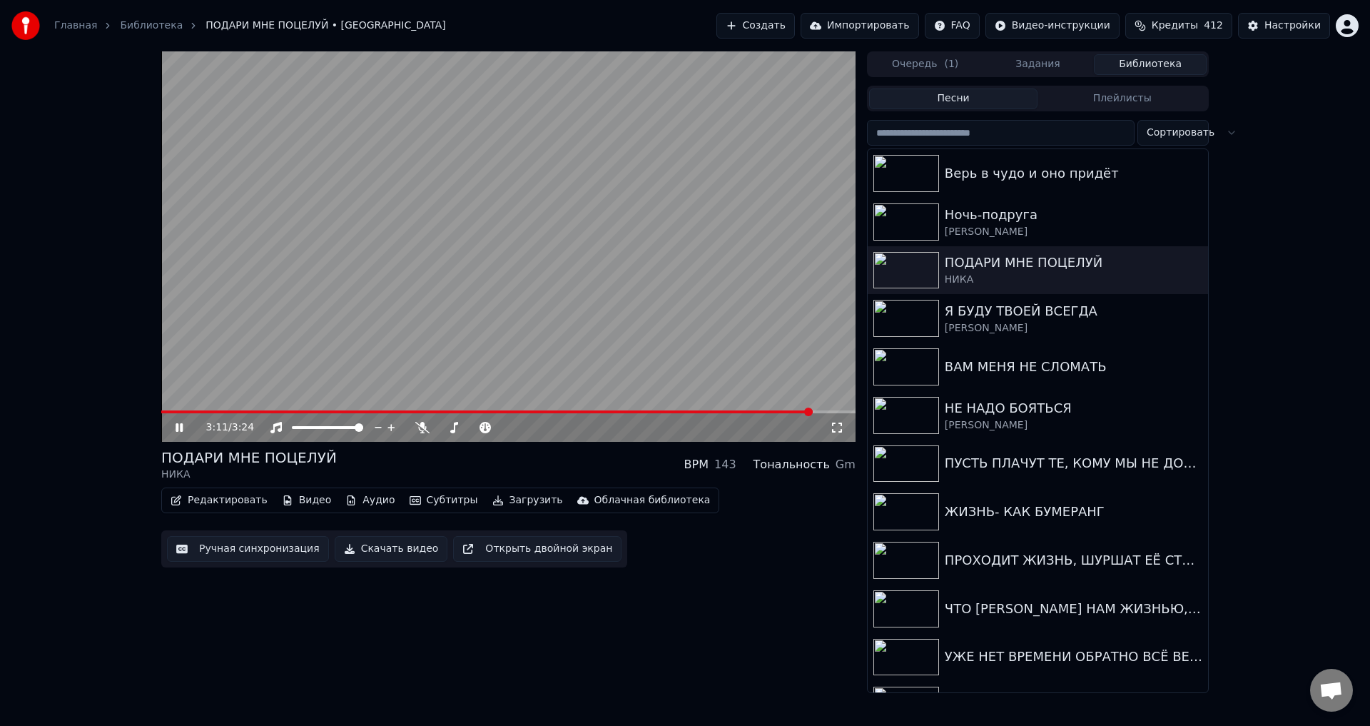
click at [246, 551] on button "Ручная синхронизация" at bounding box center [248, 549] width 162 height 26
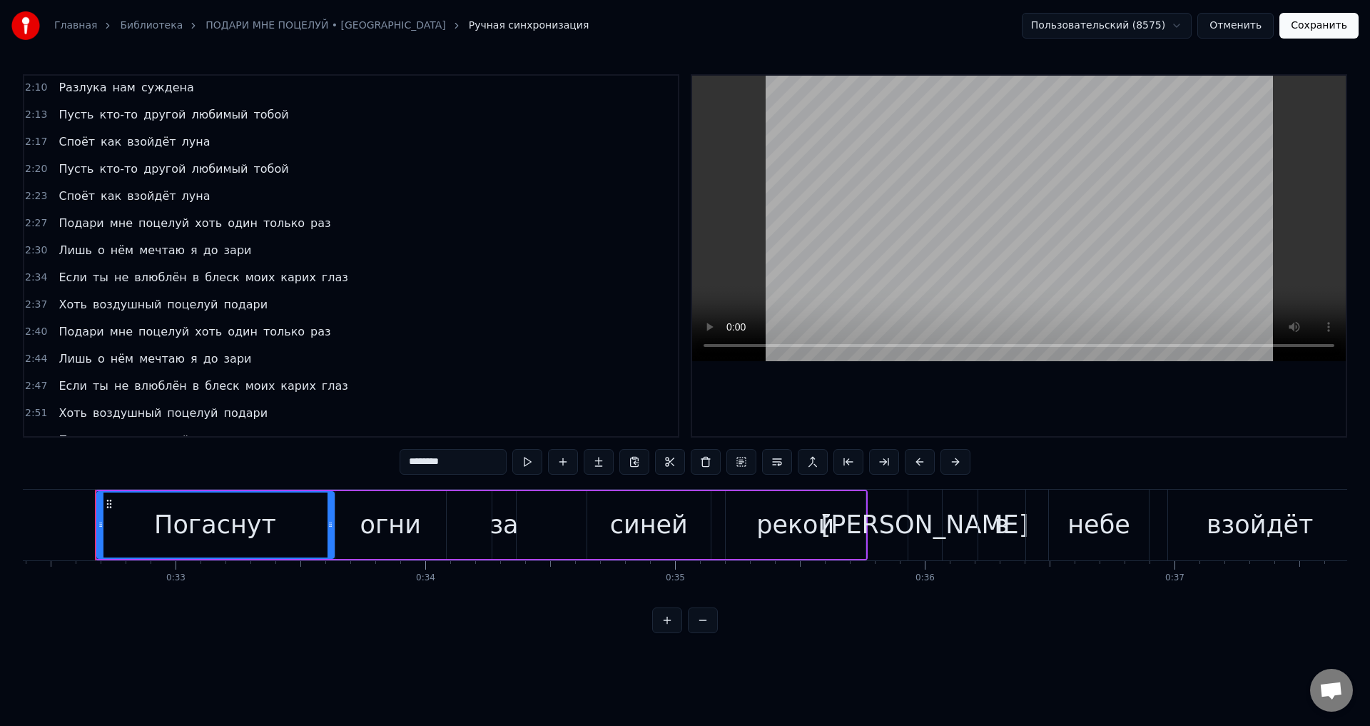
scroll to position [670, 0]
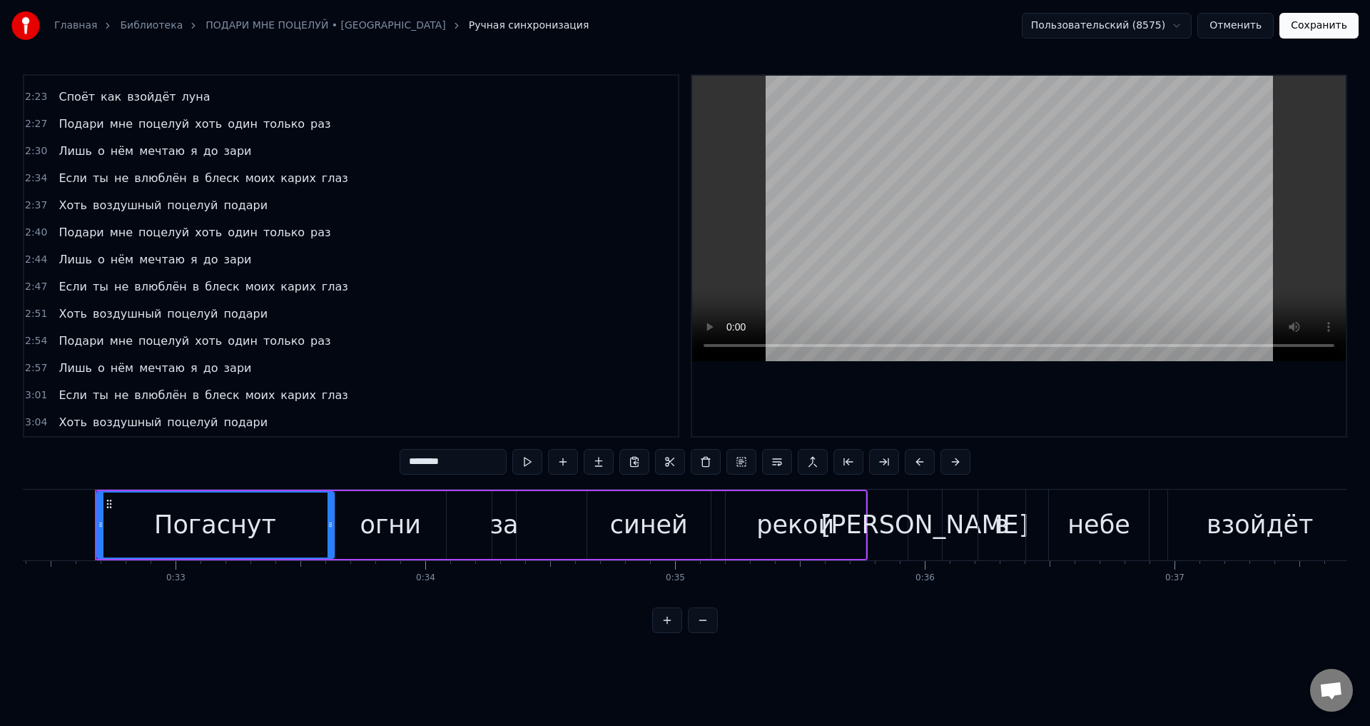
click at [57, 400] on span "Если" at bounding box center [72, 395] width 31 height 16
type input "****"
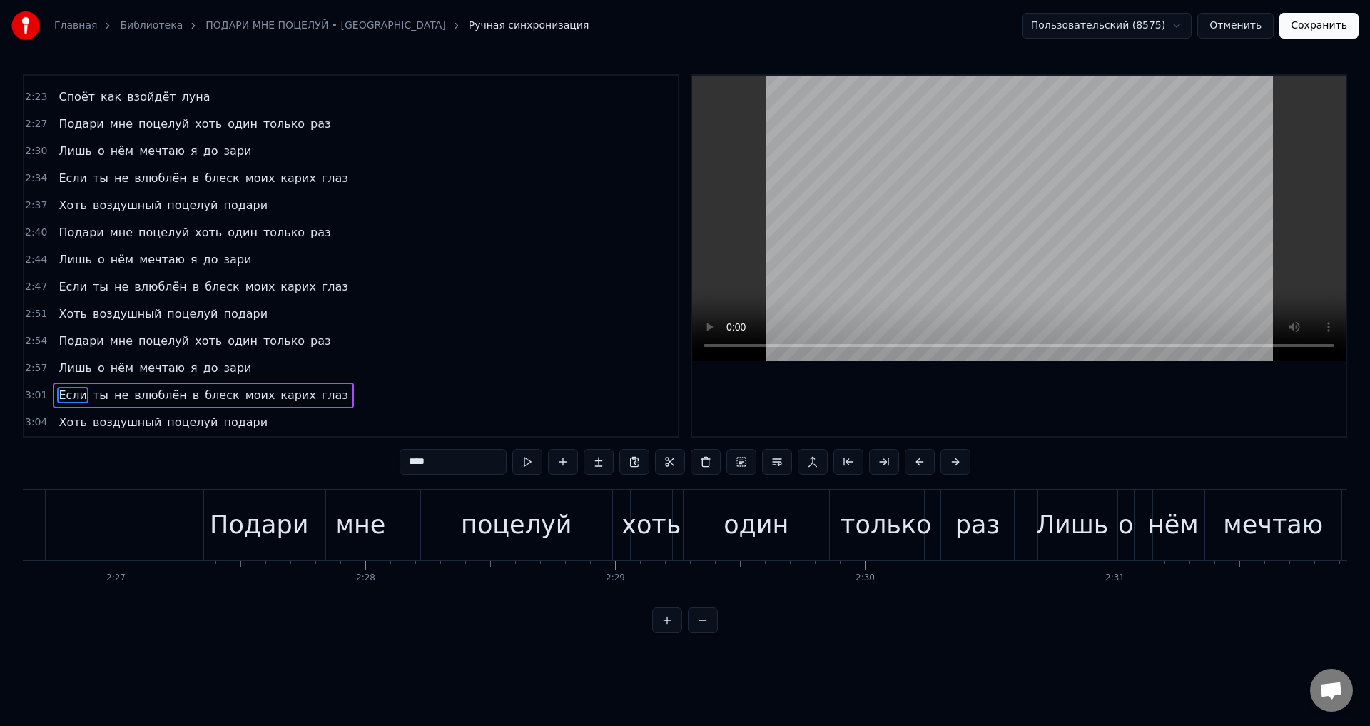
scroll to position [0, 45188]
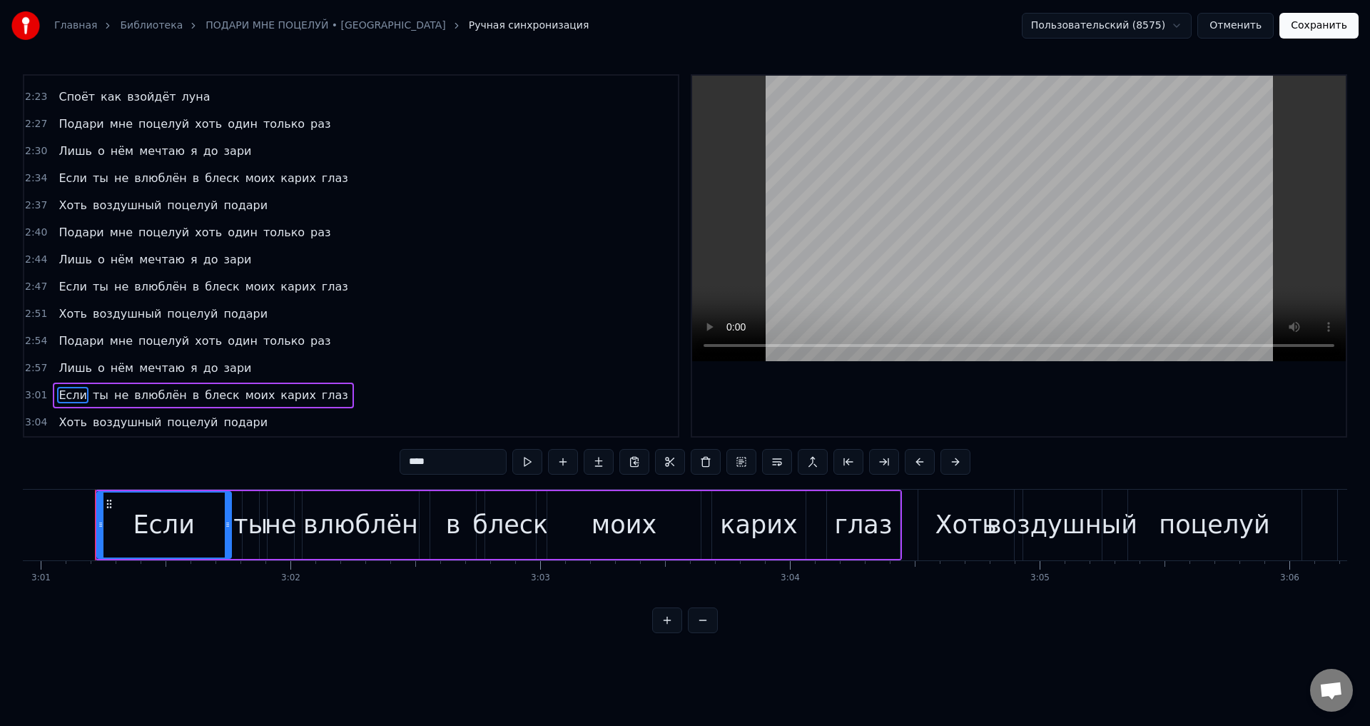
click at [95, 515] on div at bounding box center [95, 525] width 1 height 71
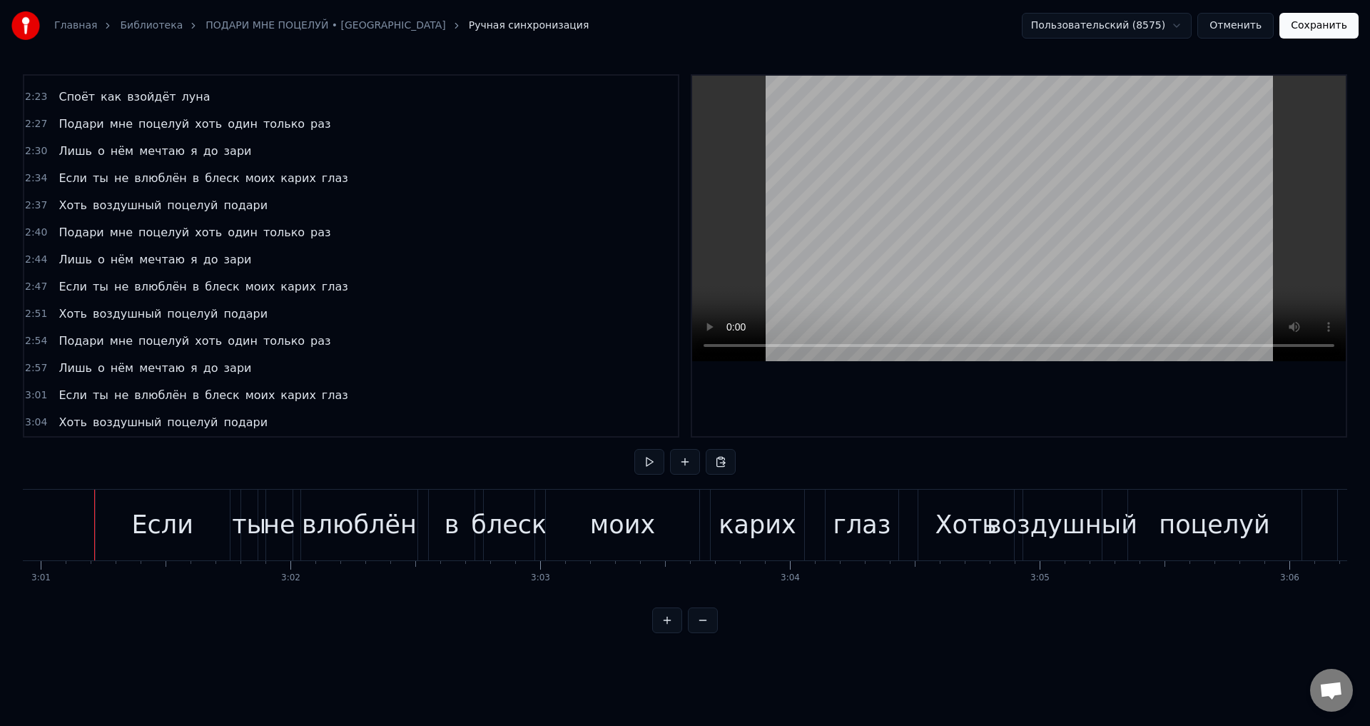
click at [108, 522] on div "Если" at bounding box center [163, 525] width 135 height 71
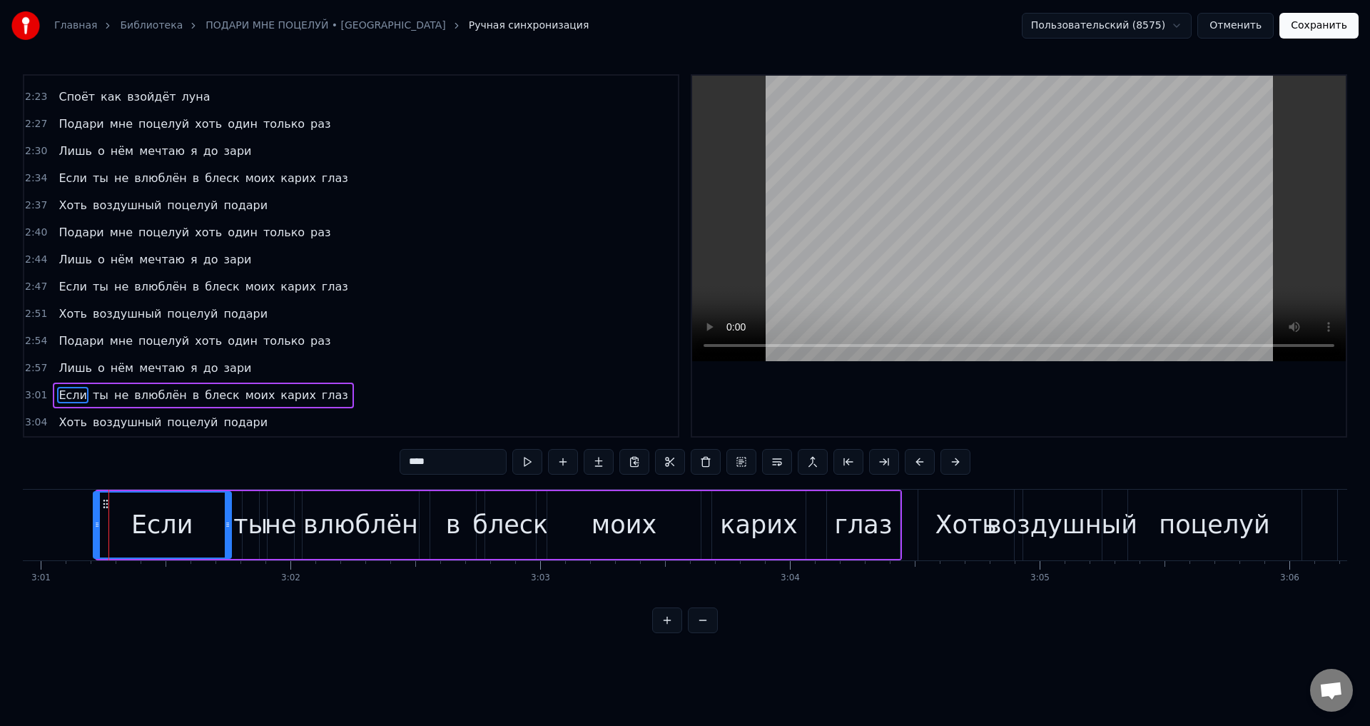
click at [96, 525] on icon at bounding box center [97, 524] width 6 height 11
click at [1322, 29] on button "Сохранить" at bounding box center [1318, 26] width 79 height 26
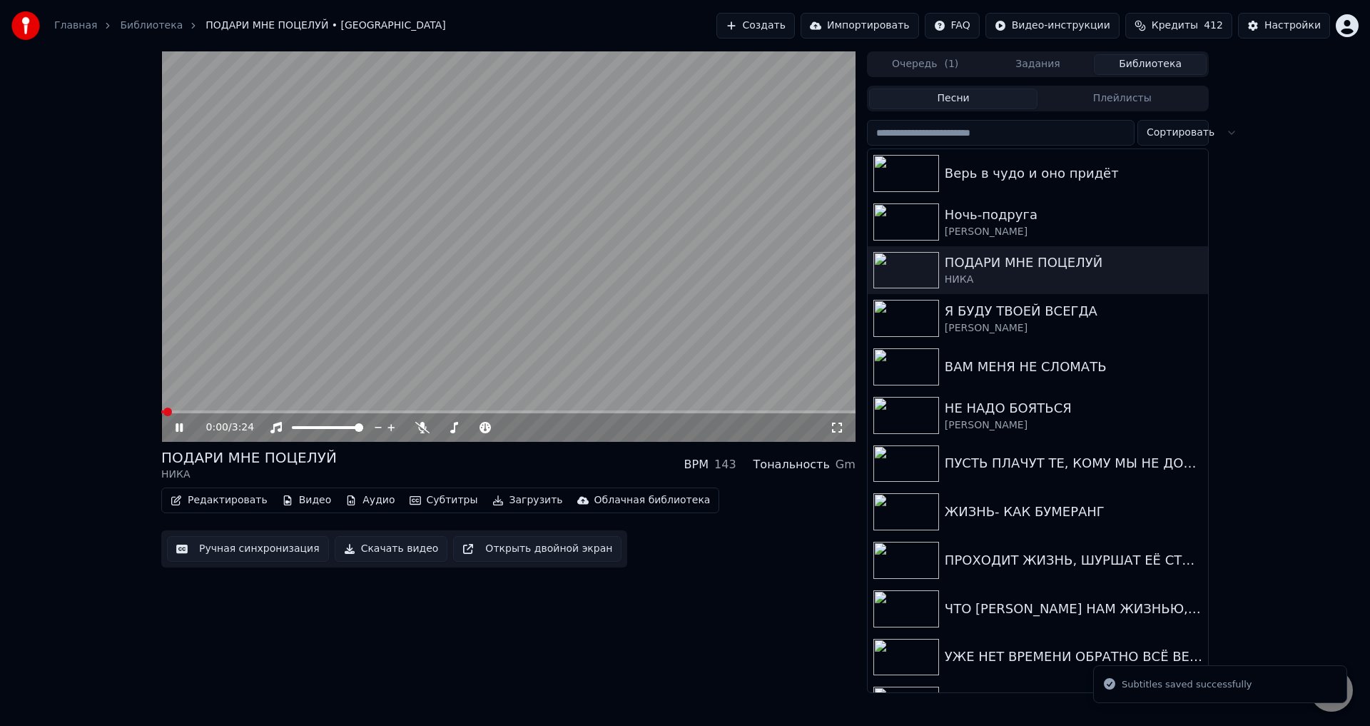
click at [644, 419] on div "0:00 / 3:24" at bounding box center [508, 427] width 694 height 29
click at [662, 415] on div "0:01 / 3:24" at bounding box center [508, 427] width 694 height 29
click at [666, 417] on div "0:01 / 3:24" at bounding box center [508, 427] width 694 height 29
click at [676, 420] on div "0:01 / 3:24" at bounding box center [508, 427] width 694 height 29
click at [697, 413] on span at bounding box center [508, 411] width 694 height 3
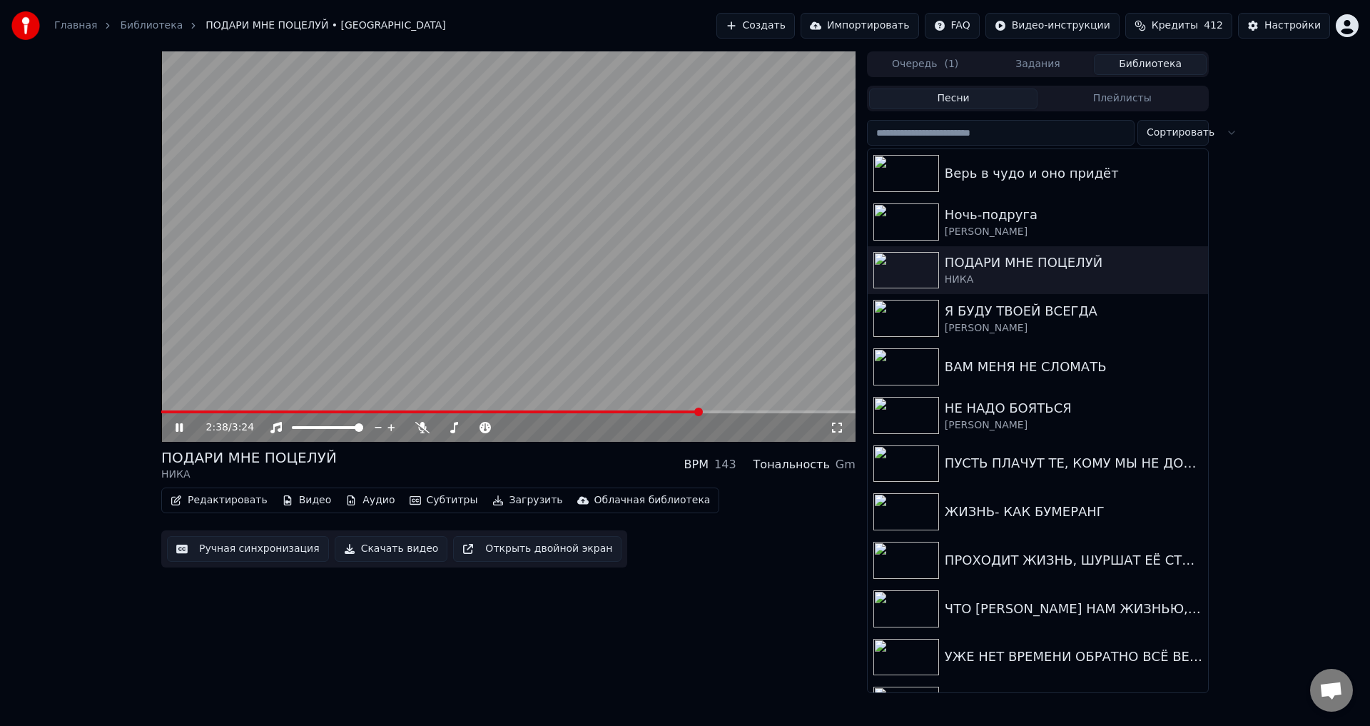
click at [715, 415] on div "2:38 / 3:24" at bounding box center [508, 427] width 694 height 29
click at [729, 410] on video at bounding box center [508, 246] width 694 height 390
click at [731, 410] on video at bounding box center [508, 246] width 694 height 390
click at [734, 411] on span at bounding box center [508, 411] width 694 height 3
click at [832, 425] on icon at bounding box center [837, 427] width 10 height 10
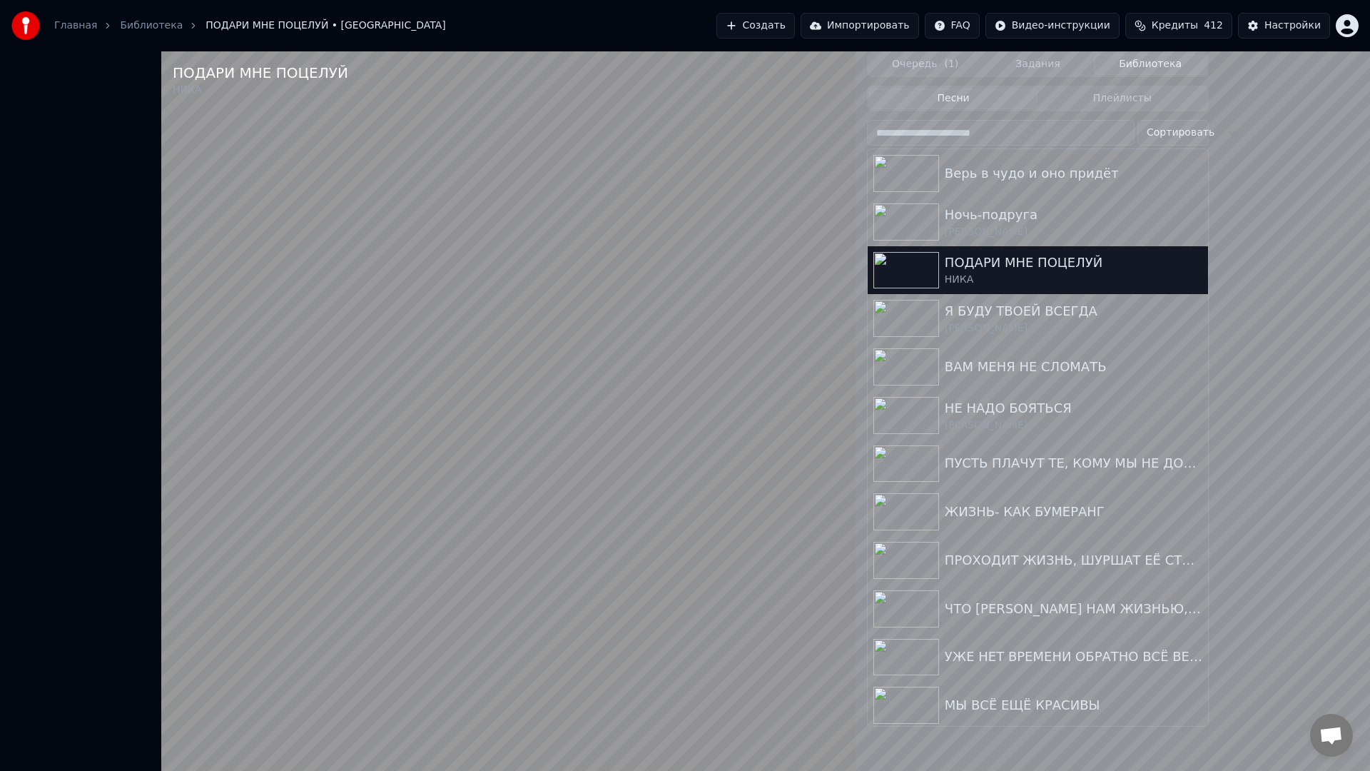
click at [513, 602] on video at bounding box center [508, 436] width 694 height 771
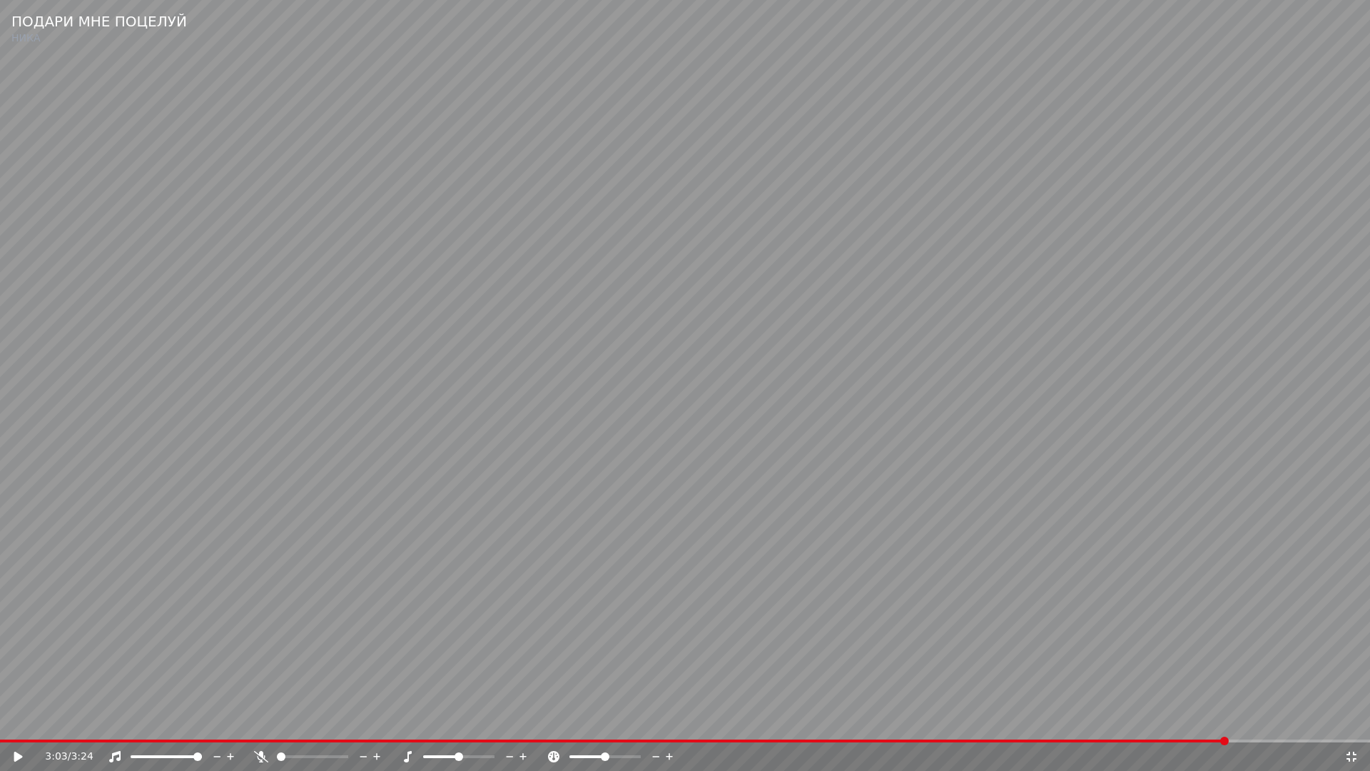
click at [1351, 725] on icon at bounding box center [1351, 756] width 14 height 11
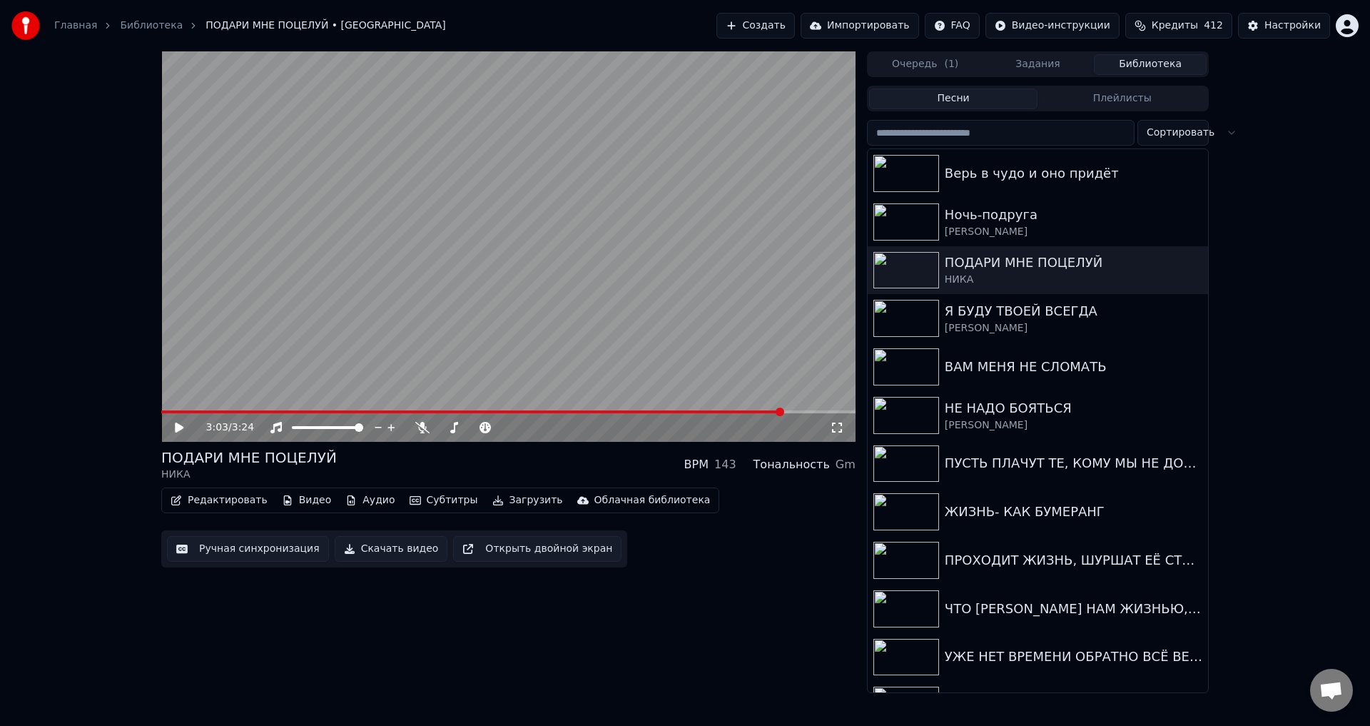
click at [241, 550] on button "Ручная синхронизация" at bounding box center [248, 549] width 162 height 26
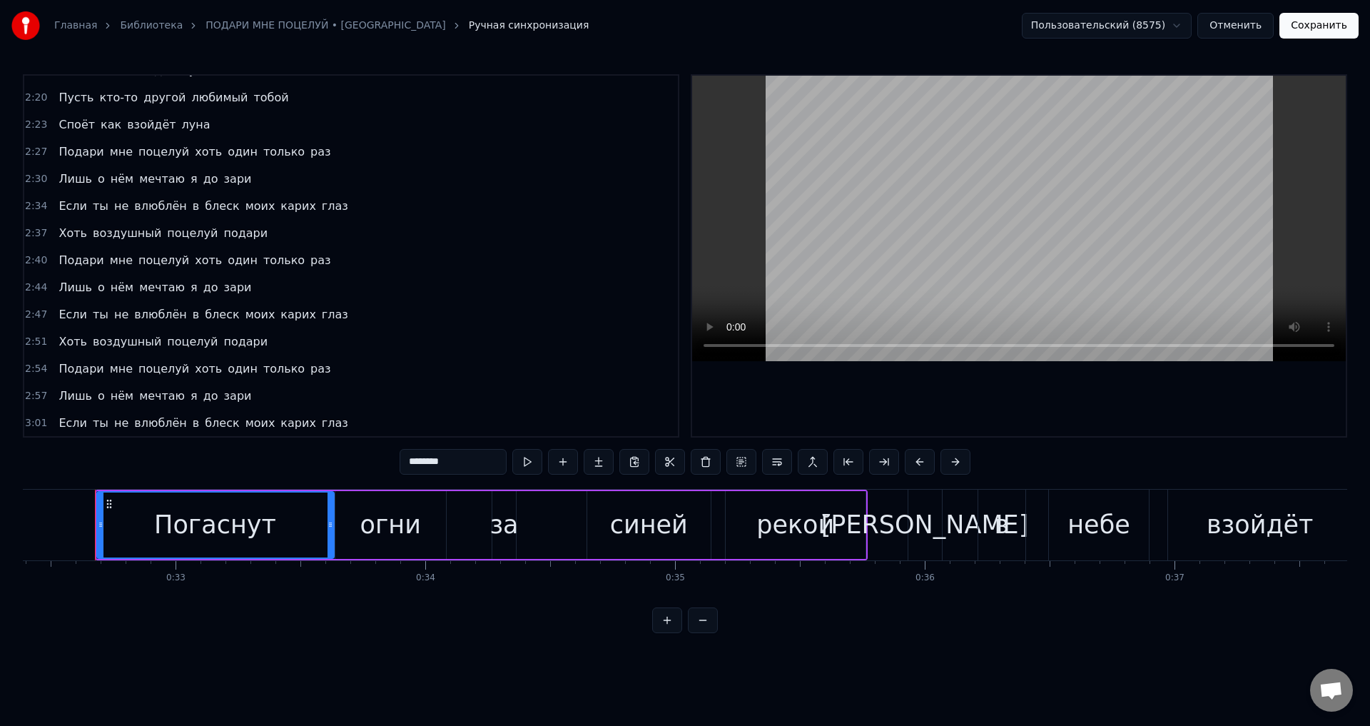
scroll to position [670, 0]
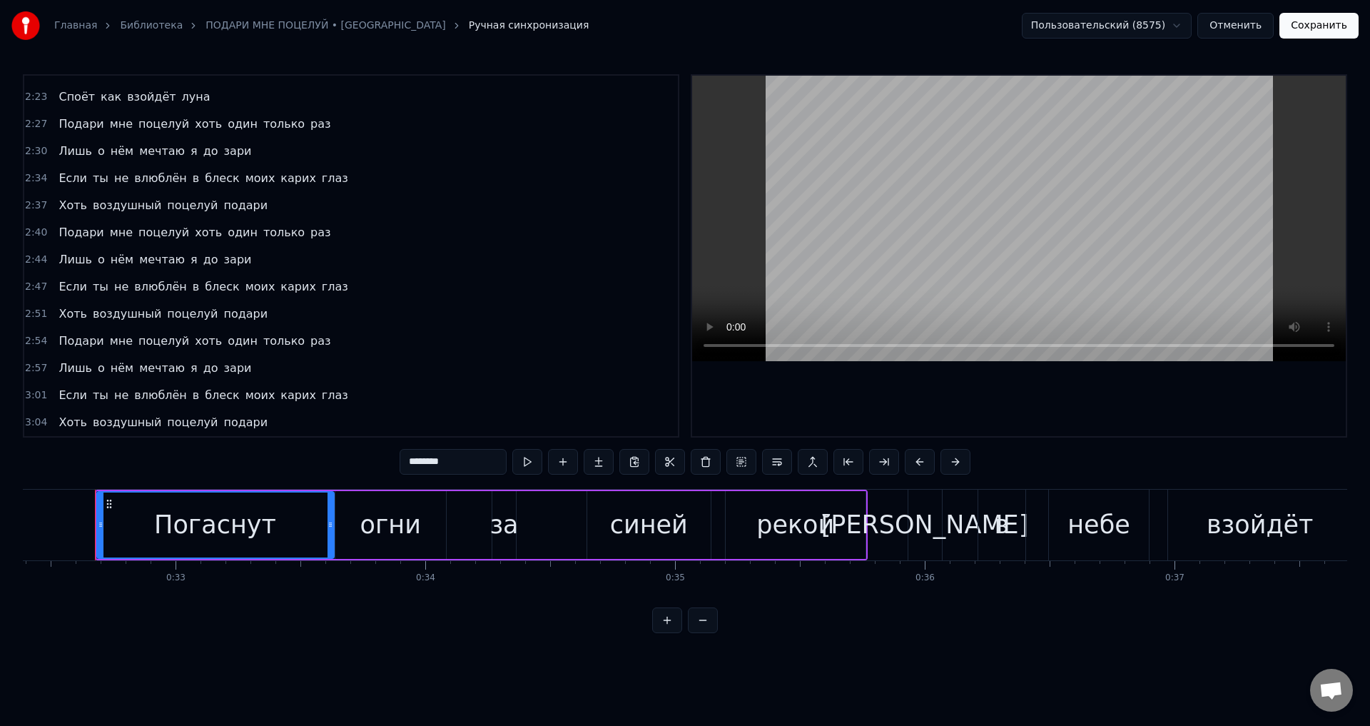
click at [61, 395] on span "Если" at bounding box center [72, 395] width 31 height 16
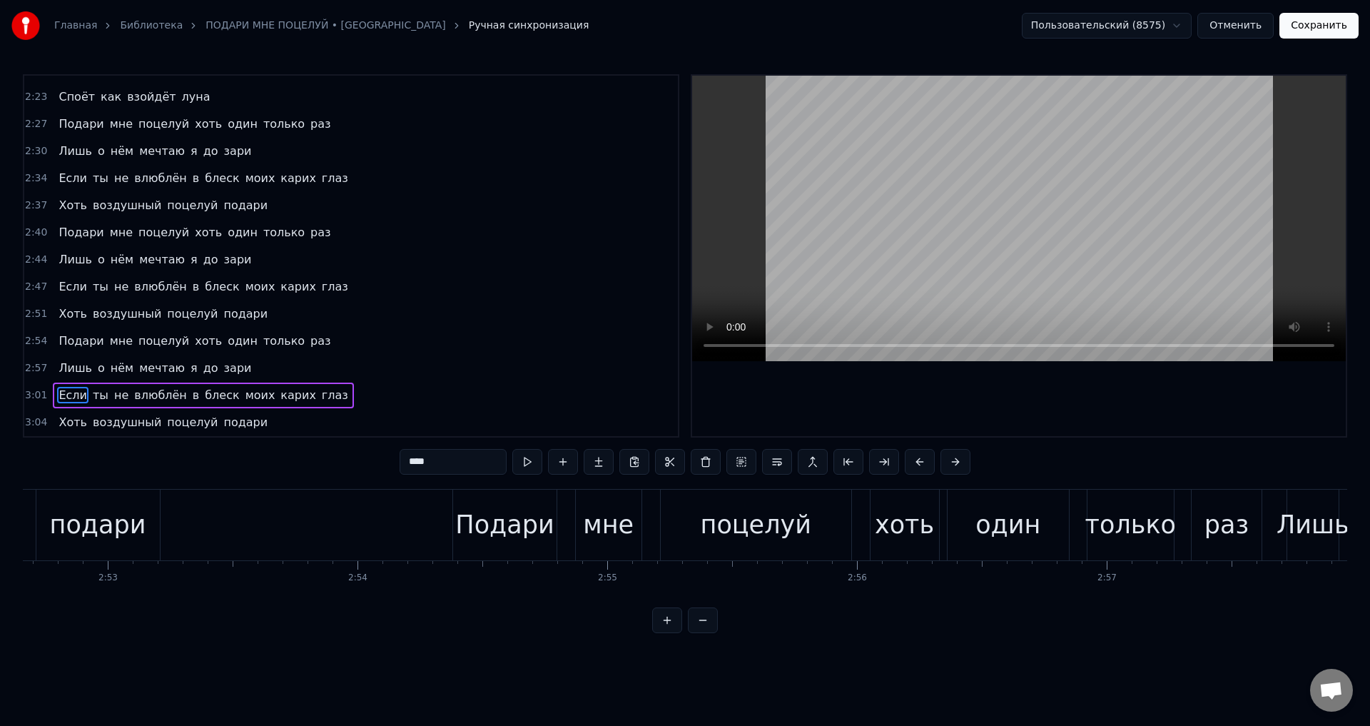
scroll to position [0, 45184]
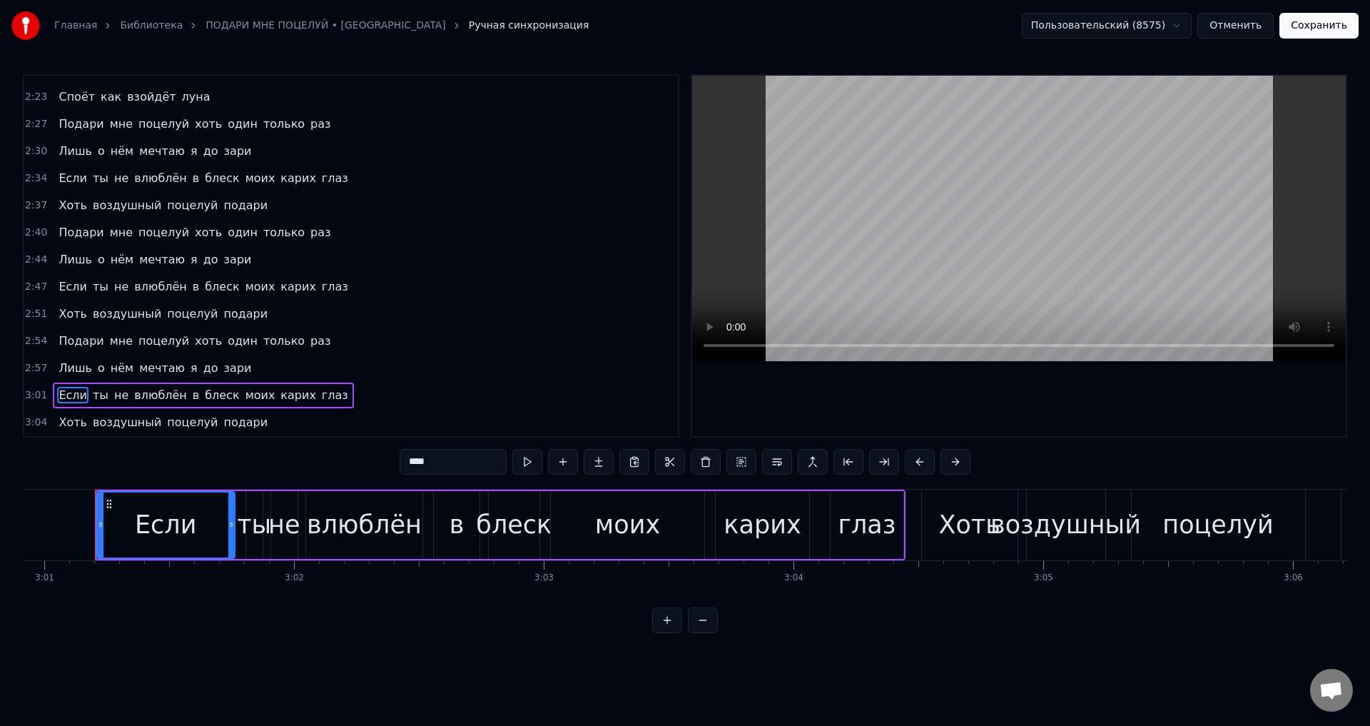
click at [176, 523] on div "Если" at bounding box center [165, 525] width 61 height 38
drag, startPoint x: 229, startPoint y: 532, endPoint x: 212, endPoint y: 534, distance: 17.4
click at [212, 534] on div at bounding box center [214, 524] width 6 height 65
click at [255, 534] on div "ты" at bounding box center [254, 525] width 34 height 38
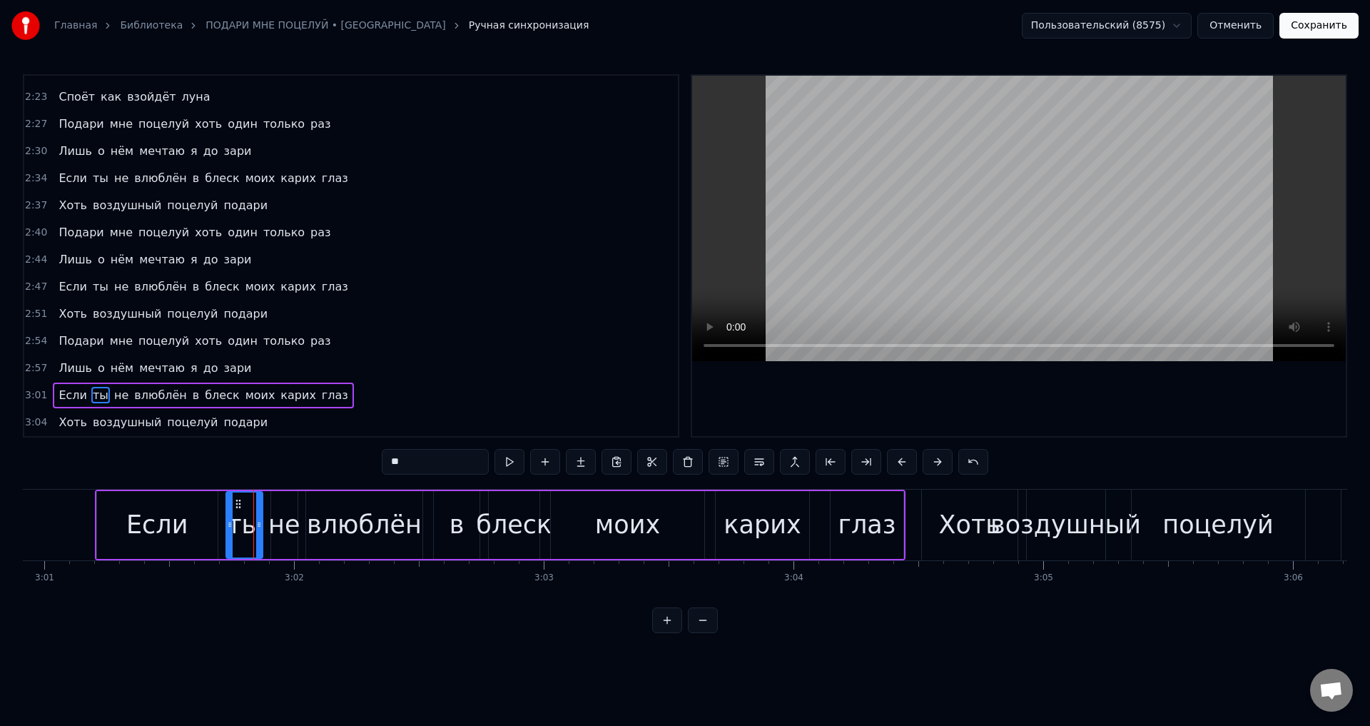
drag, startPoint x: 250, startPoint y: 532, endPoint x: 105, endPoint y: 524, distance: 145.1
click at [229, 532] on div at bounding box center [230, 524] width 6 height 65
click at [98, 522] on div "Если" at bounding box center [157, 525] width 121 height 68
type input "****"
click at [96, 524] on div "Если" at bounding box center [157, 525] width 123 height 68
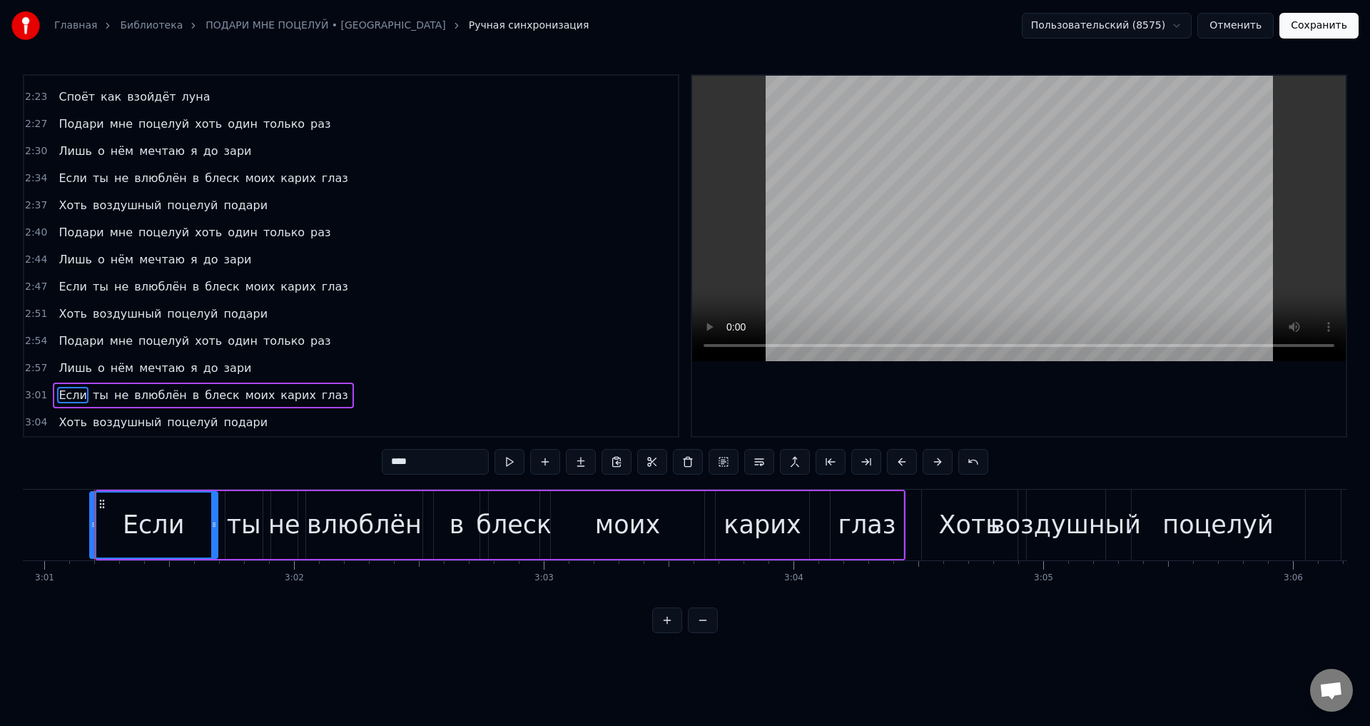
drag, startPoint x: 100, startPoint y: 524, endPoint x: 93, endPoint y: 527, distance: 7.5
click at [93, 527] on icon at bounding box center [94, 524] width 6 height 11
click at [1333, 27] on button "Сохранить" at bounding box center [1318, 26] width 79 height 26
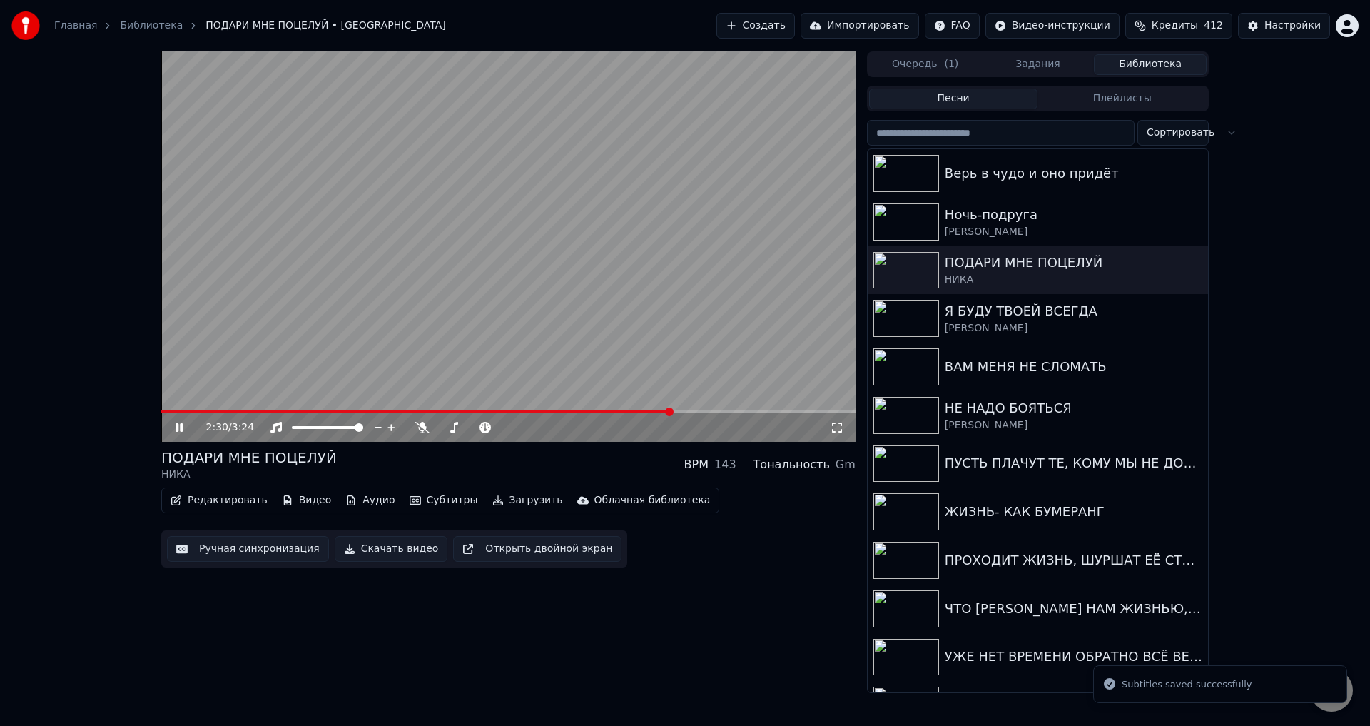
click at [671, 413] on span at bounding box center [508, 411] width 694 height 3
click at [717, 412] on span at bounding box center [508, 411] width 694 height 3
click at [734, 414] on div "2:44 / 3:24" at bounding box center [508, 427] width 694 height 29
click at [753, 415] on div "2:44 / 3:24" at bounding box center [508, 427] width 694 height 29
click at [754, 410] on span at bounding box center [508, 411] width 694 height 3
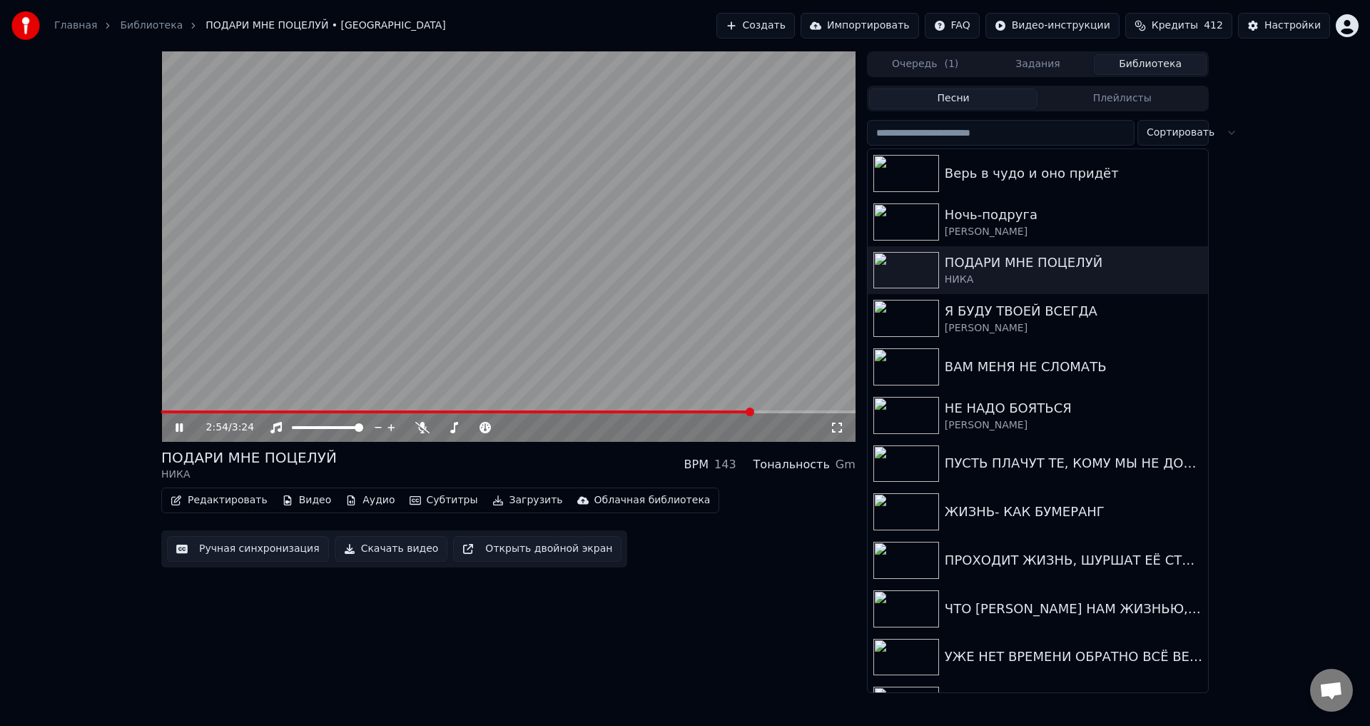
click at [836, 426] on icon at bounding box center [837, 427] width 14 height 11
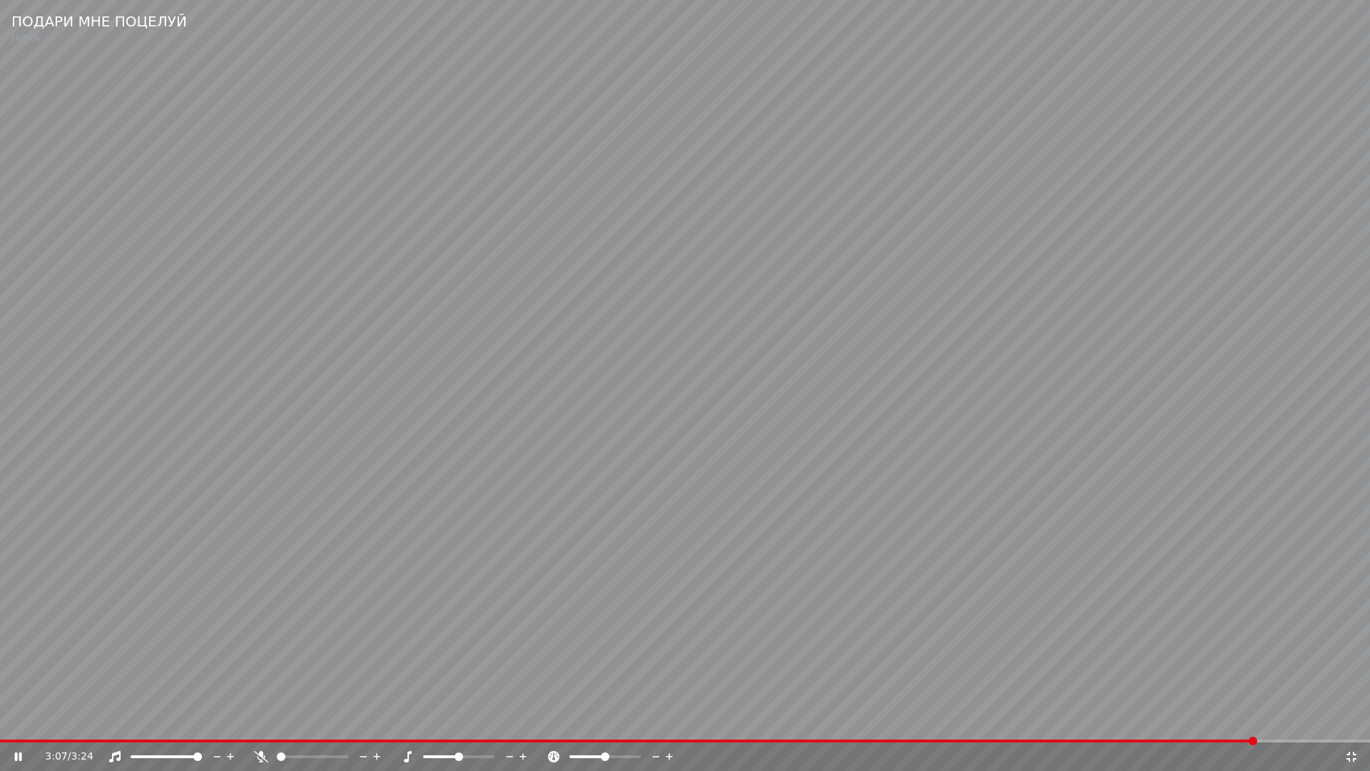
click at [1196, 725] on span at bounding box center [628, 740] width 1257 height 3
click at [1117, 725] on span at bounding box center [601, 740] width 1203 height 3
click at [1212, 695] on video at bounding box center [685, 385] width 1370 height 771
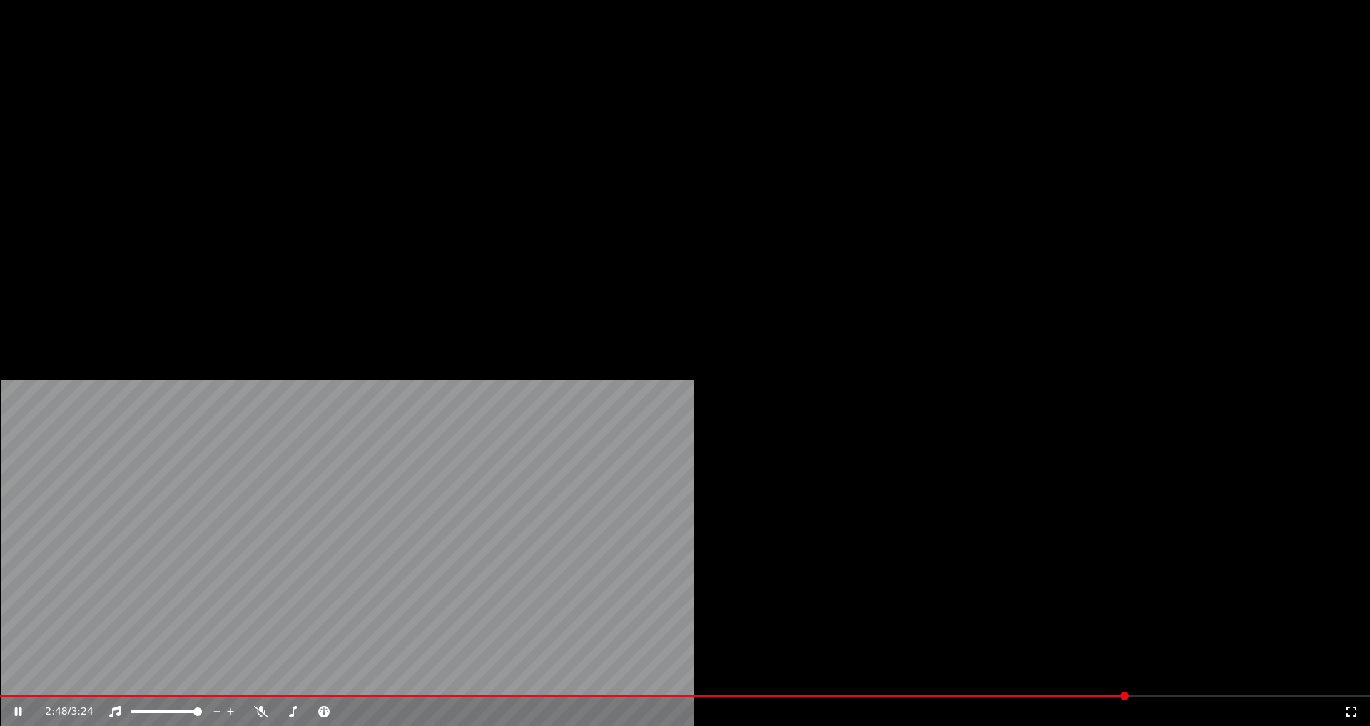
drag, startPoint x: 838, startPoint y: 425, endPoint x: 1220, endPoint y: 644, distance: 439.9
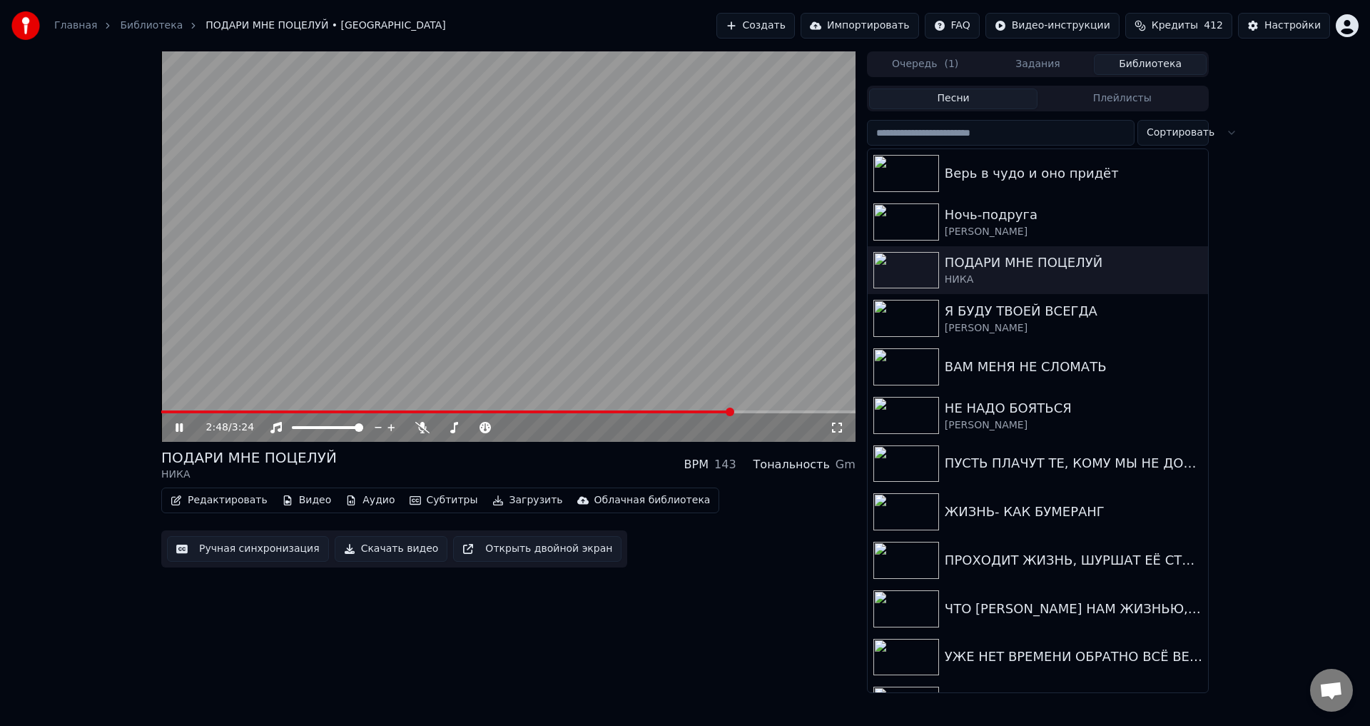
click at [838, 426] on icon at bounding box center [837, 427] width 14 height 11
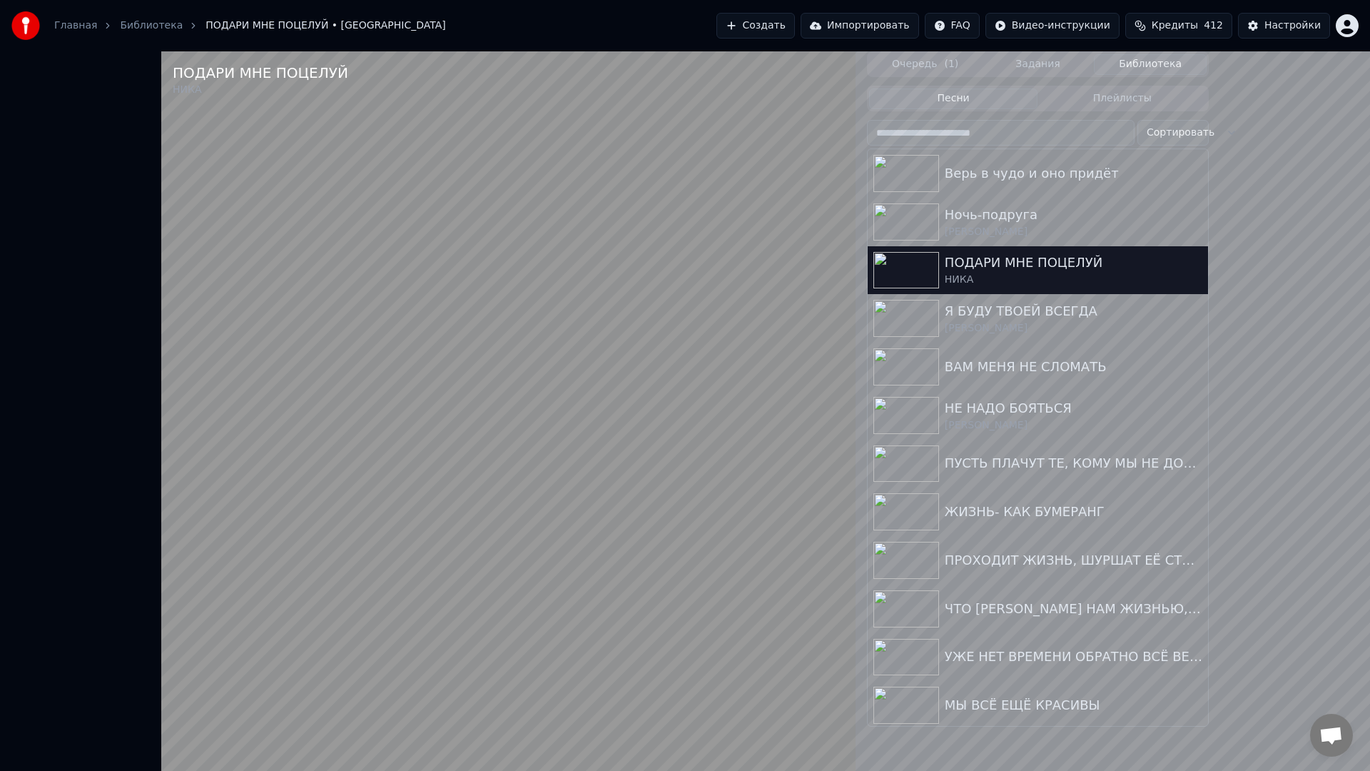
click at [856, 659] on video at bounding box center [508, 436] width 694 height 771
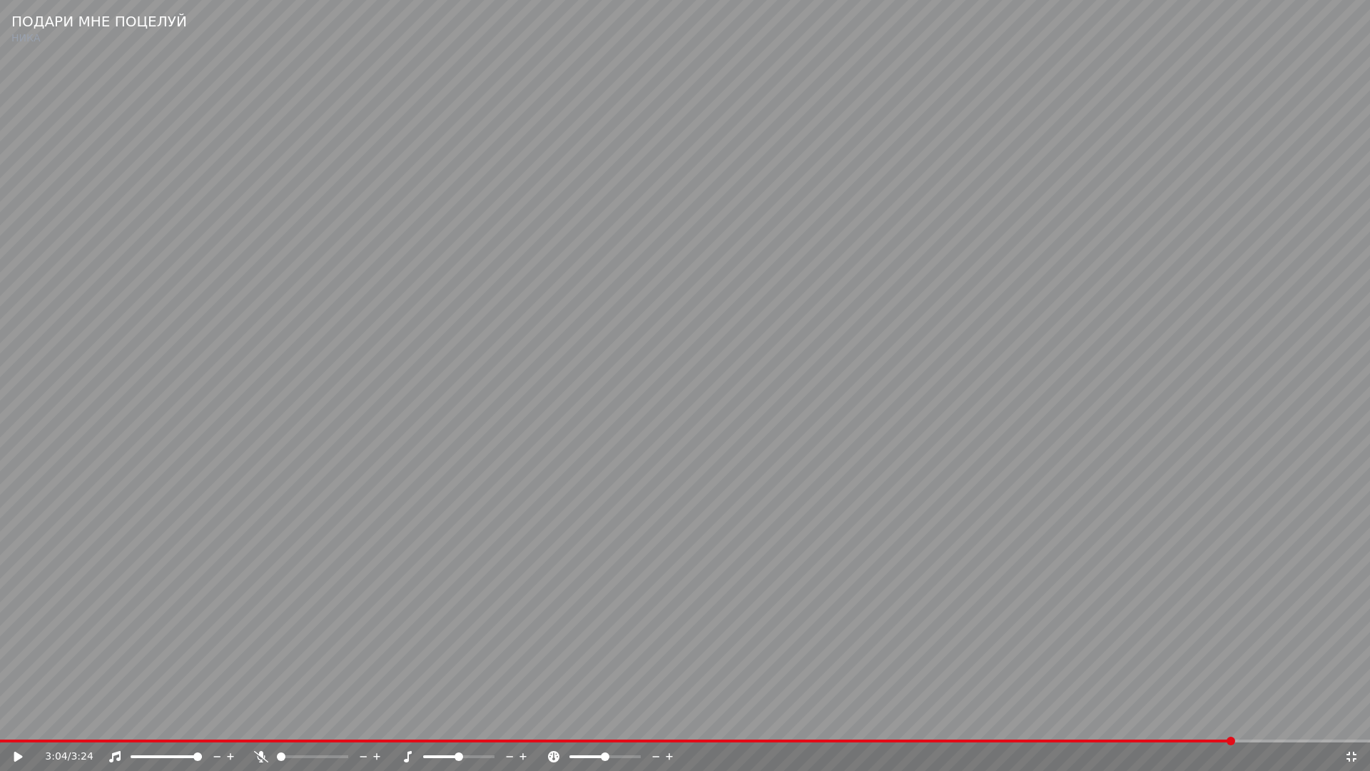
click at [1152, 725] on div "3:04 / 3:24" at bounding box center [685, 756] width 1370 height 29
click at [1153, 725] on span at bounding box center [617, 740] width 1235 height 3
click at [1162, 681] on video at bounding box center [685, 385] width 1370 height 771
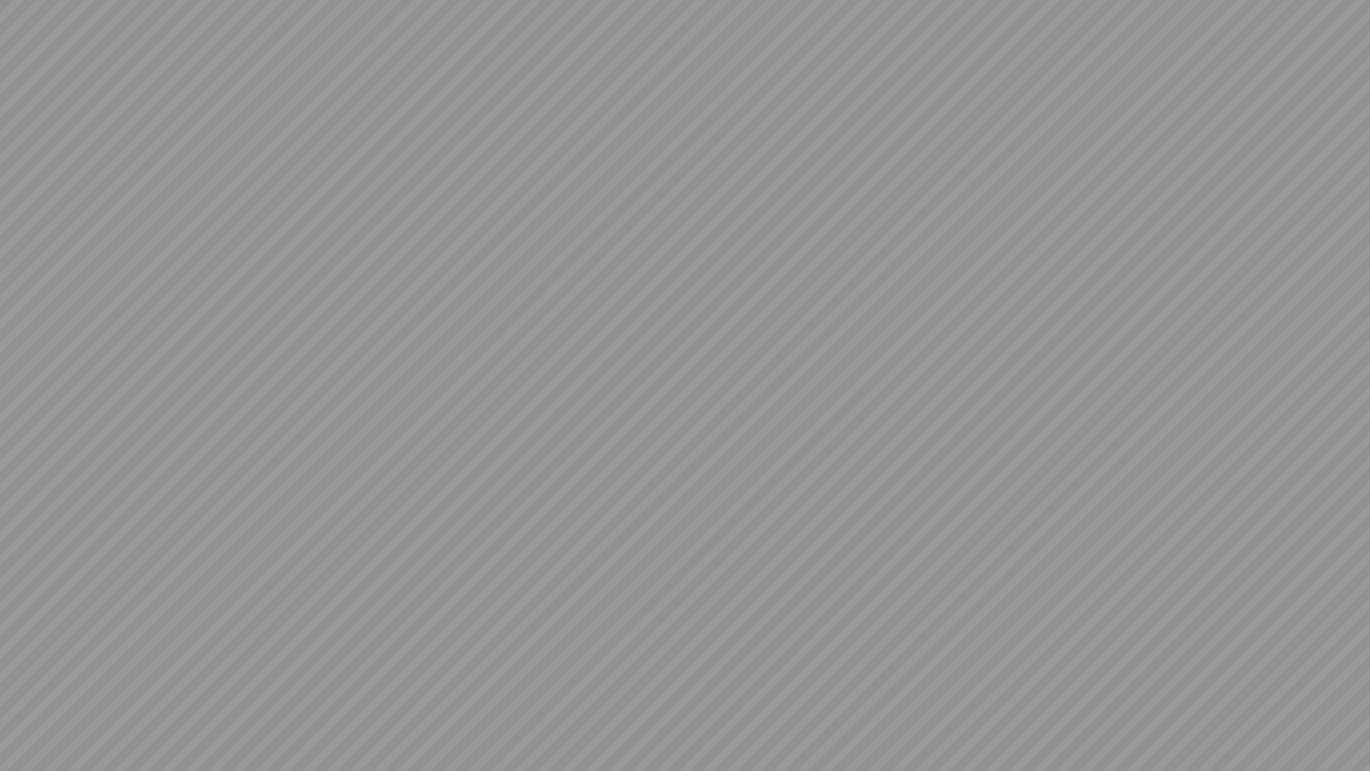
click at [1162, 681] on video at bounding box center [685, 385] width 1370 height 771
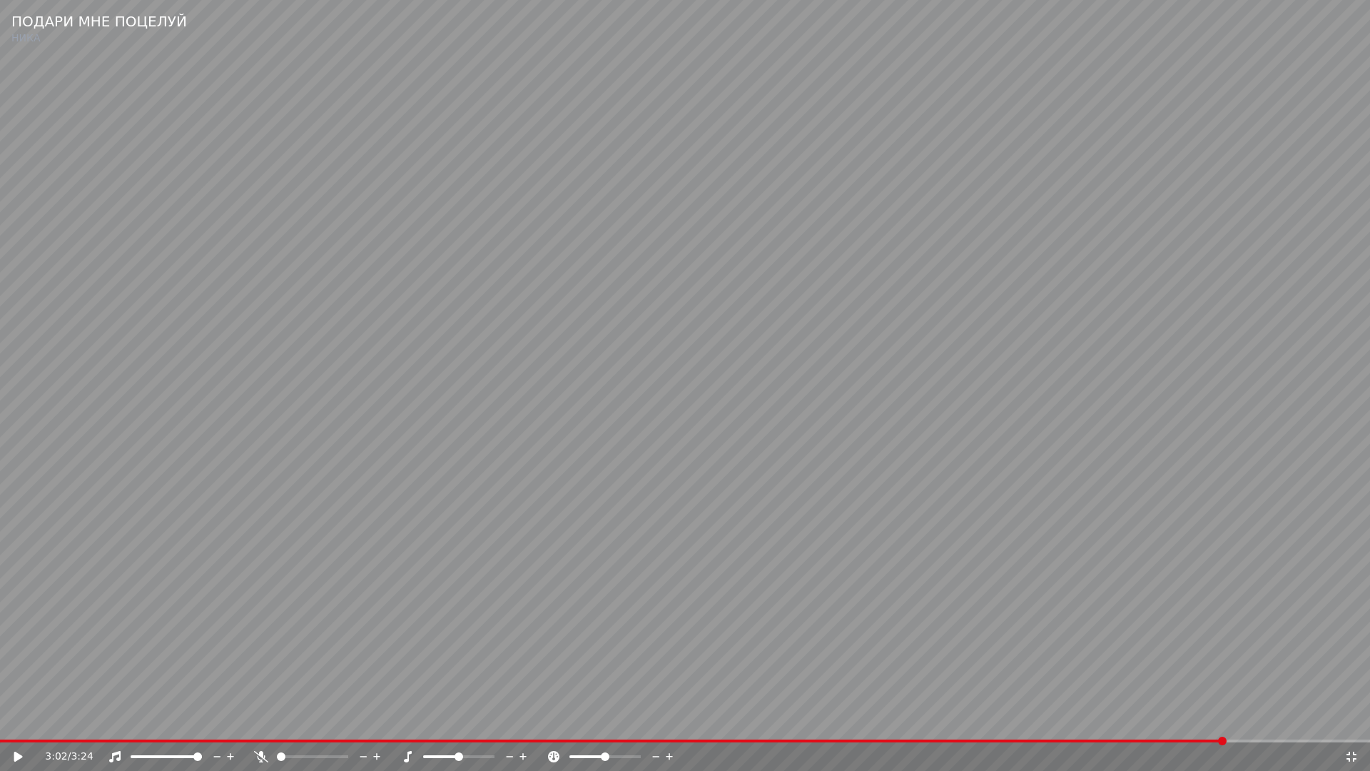
click at [1347, 725] on icon at bounding box center [1351, 756] width 14 height 11
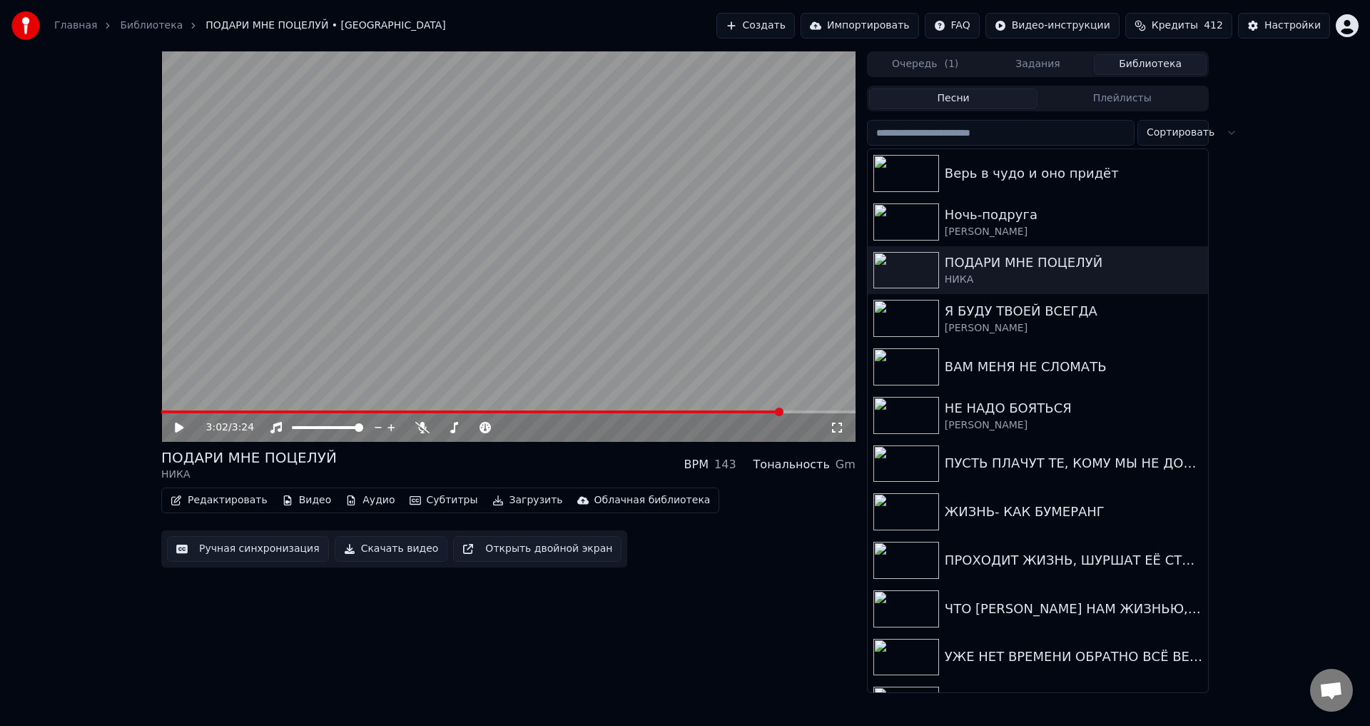
click at [250, 547] on button "Ручная синхронизация" at bounding box center [248, 549] width 162 height 26
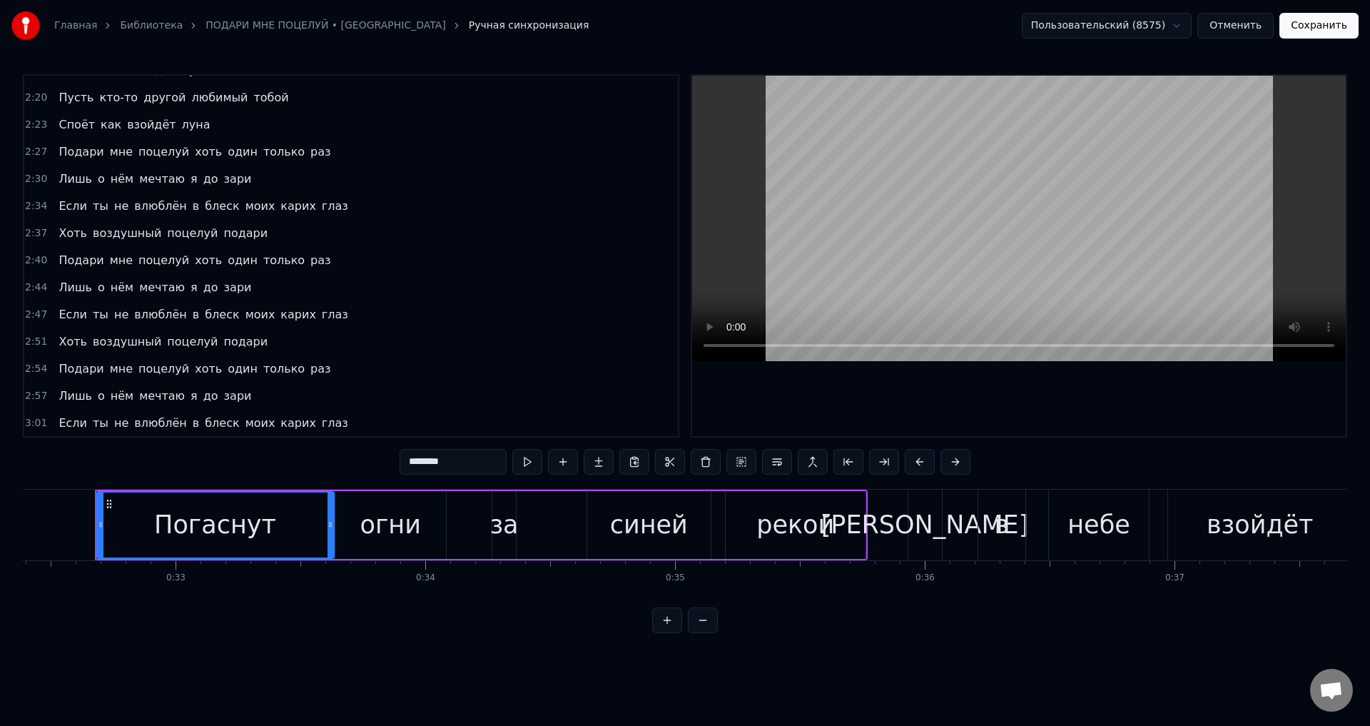
scroll to position [670, 0]
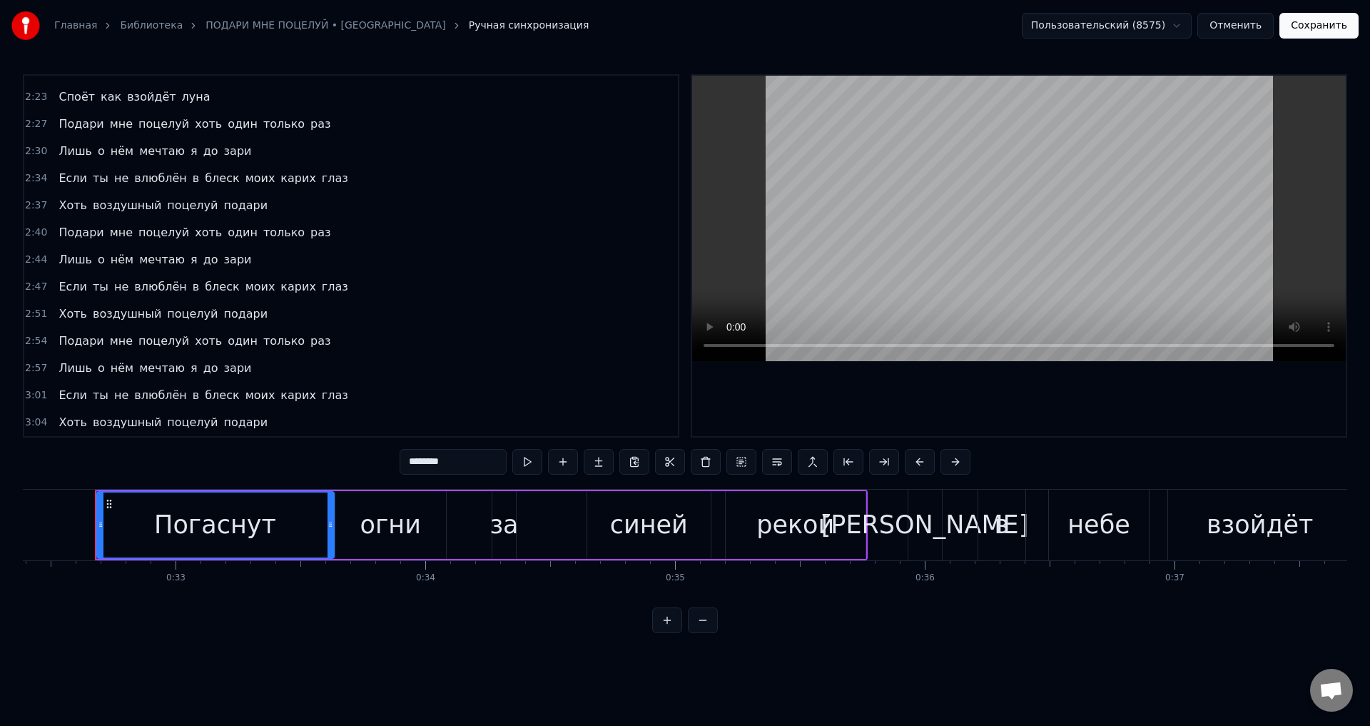
click at [61, 391] on span "Если" at bounding box center [72, 395] width 31 height 16
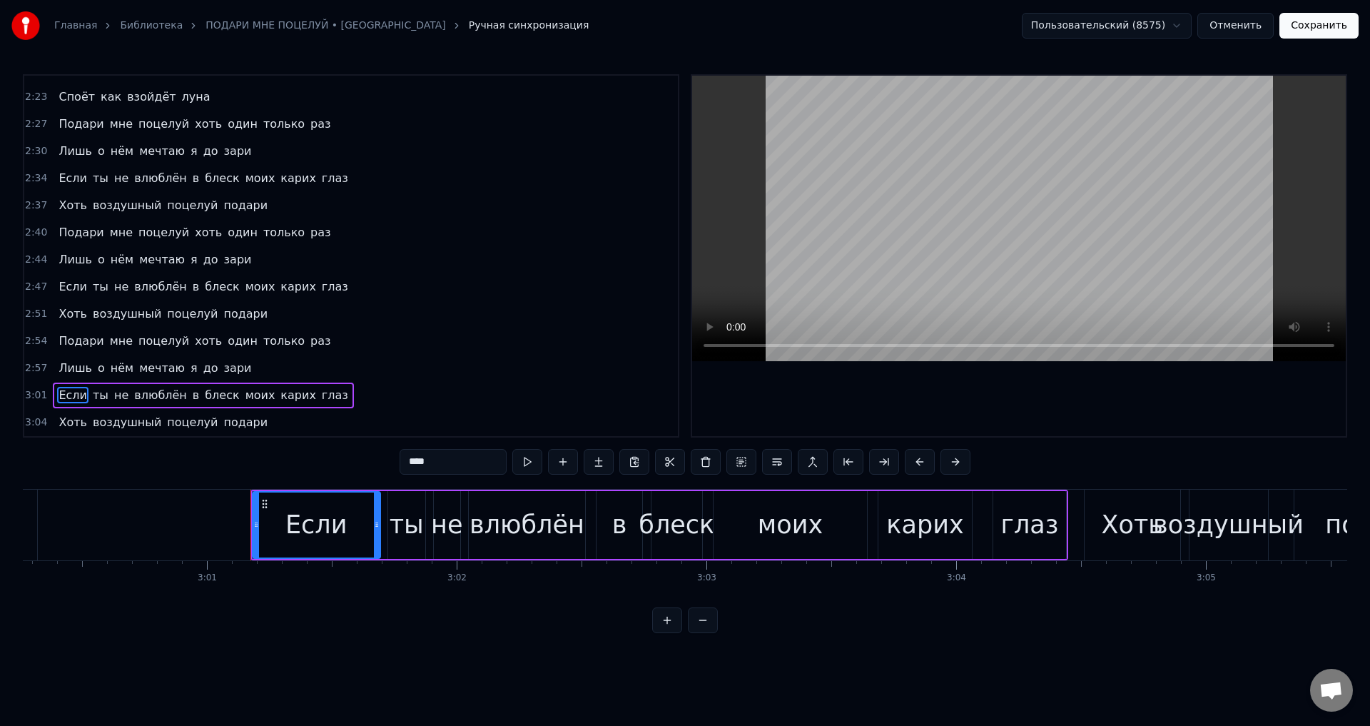
scroll to position [0, 45177]
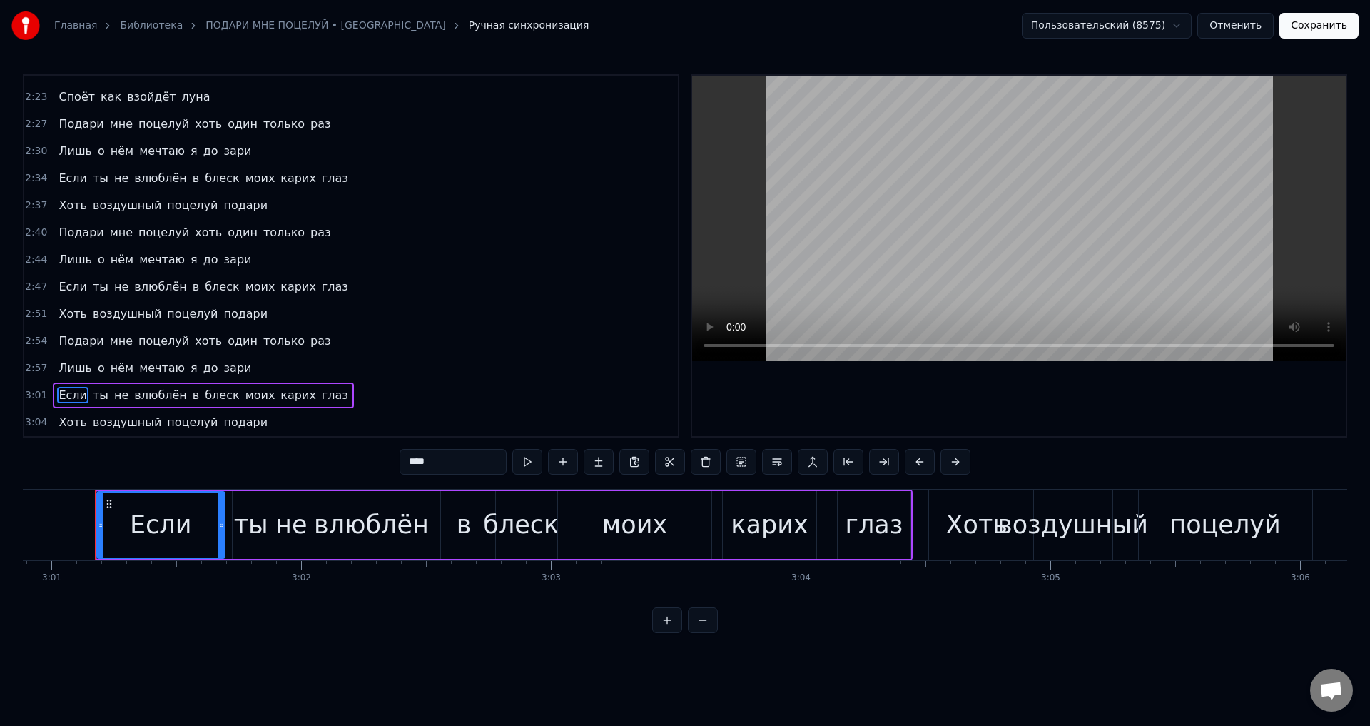
click at [390, 520] on div "влюблён" at bounding box center [371, 525] width 115 height 38
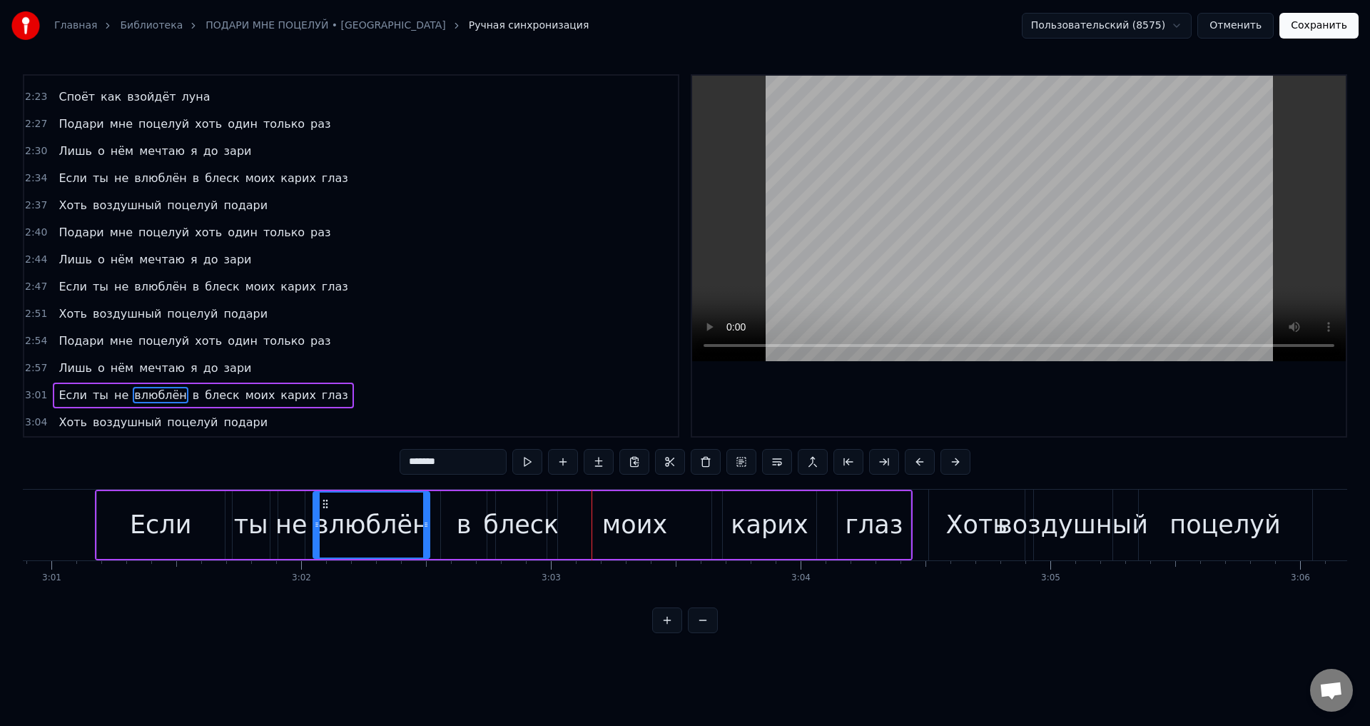
click at [524, 519] on div "блеск" at bounding box center [521, 525] width 76 height 38
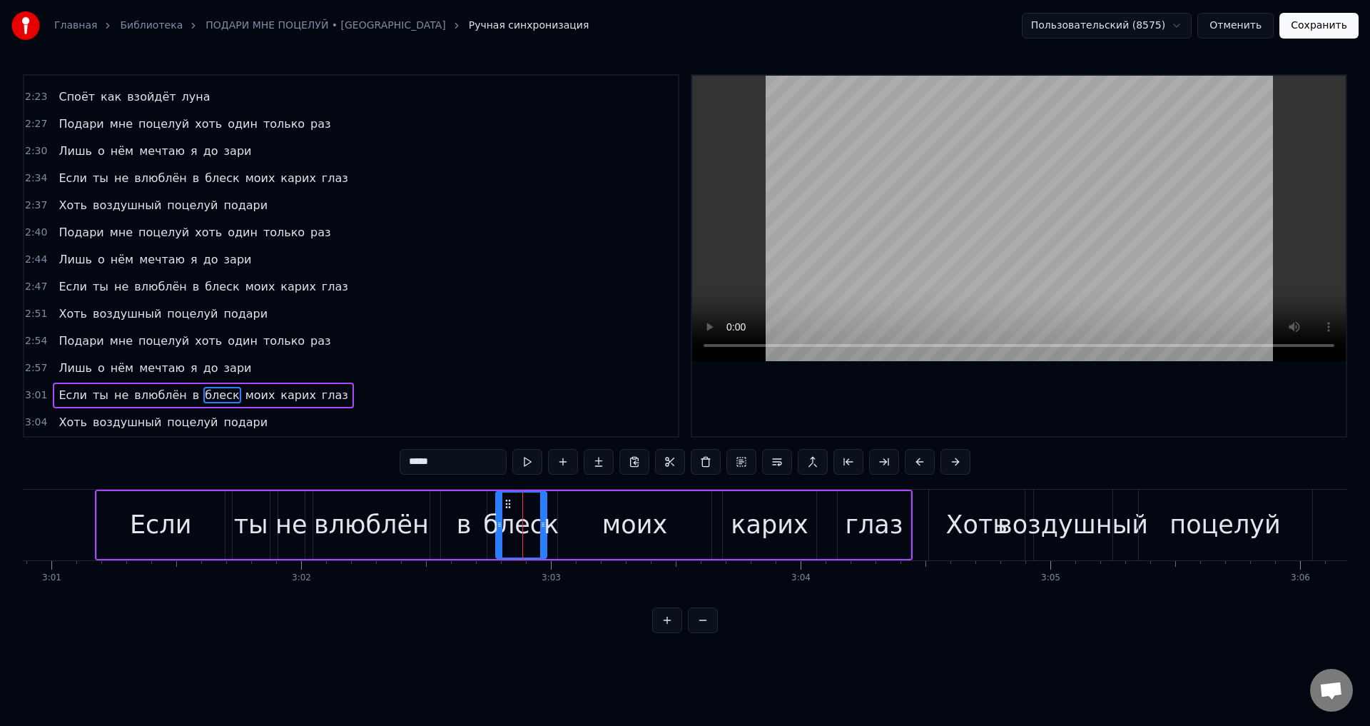
click at [562, 530] on div "моих" at bounding box center [634, 525] width 153 height 68
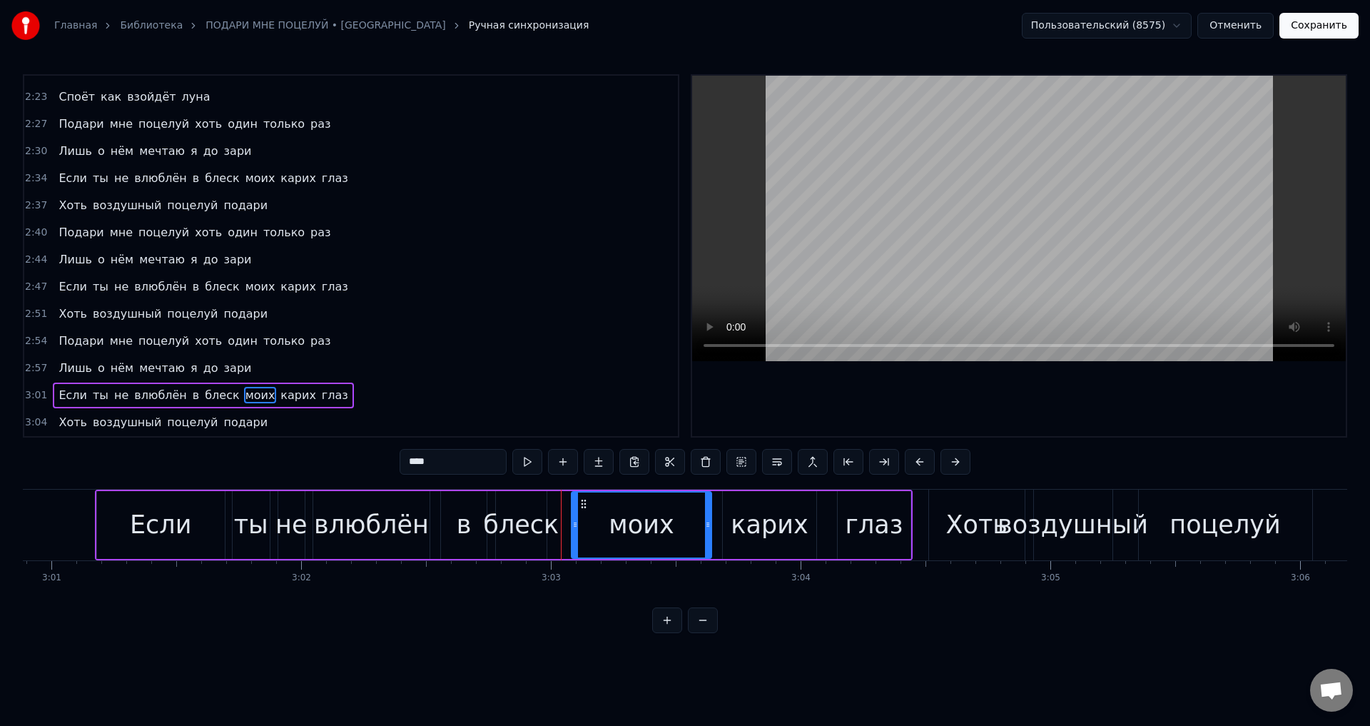
drag, startPoint x: 559, startPoint y: 530, endPoint x: 573, endPoint y: 531, distance: 13.6
click at [573, 531] on div at bounding box center [575, 524] width 6 height 65
click at [525, 527] on div "блеск" at bounding box center [521, 525] width 76 height 38
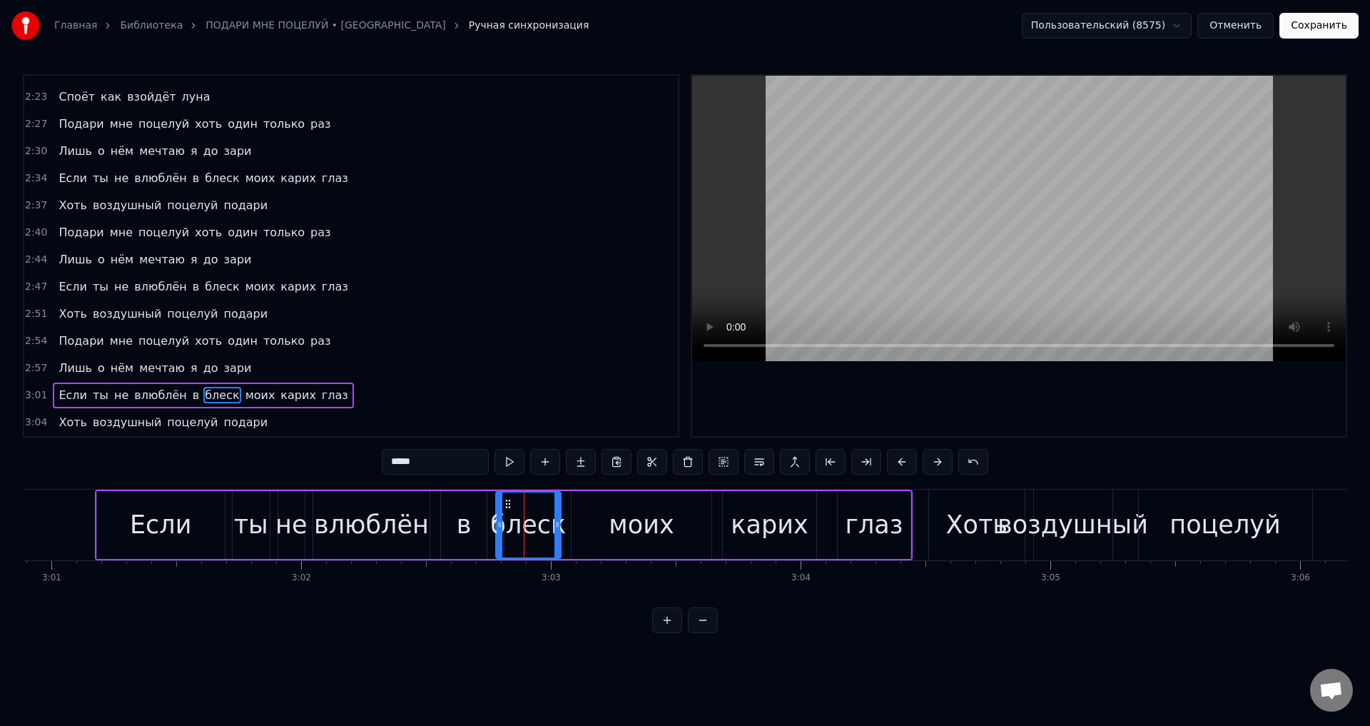
drag, startPoint x: 525, startPoint y: 527, endPoint x: 557, endPoint y: 529, distance: 32.2
click at [557, 529] on icon at bounding box center [557, 524] width 6 height 11
drag, startPoint x: 500, startPoint y: 524, endPoint x: 518, endPoint y: 527, distance: 18.7
click at [518, 527] on icon at bounding box center [518, 524] width 6 height 11
click at [472, 525] on div "в" at bounding box center [464, 525] width 46 height 68
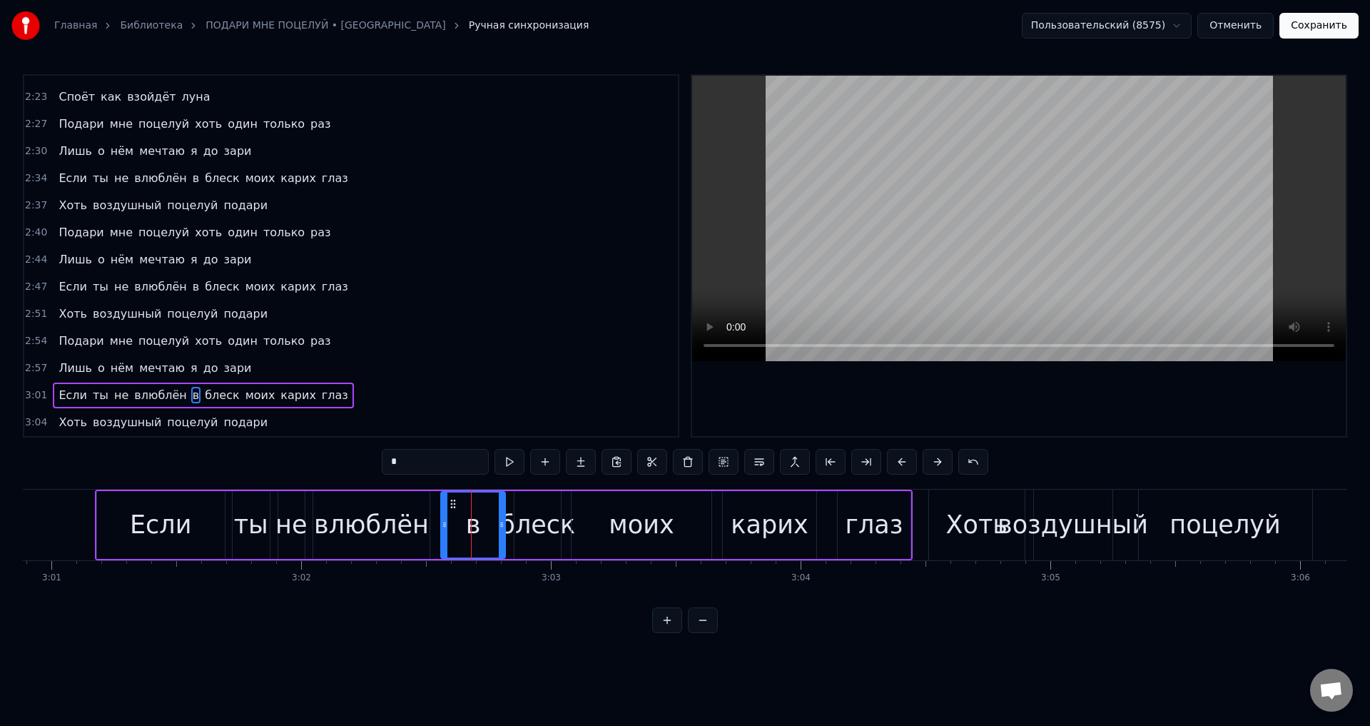
drag, startPoint x: 483, startPoint y: 527, endPoint x: 502, endPoint y: 530, distance: 18.9
click at [502, 530] on div at bounding box center [502, 524] width 6 height 65
drag, startPoint x: 444, startPoint y: 527, endPoint x: 476, endPoint y: 528, distance: 32.1
click at [476, 528] on icon at bounding box center [477, 524] width 6 height 11
click at [395, 529] on div "влюблён" at bounding box center [371, 525] width 115 height 38
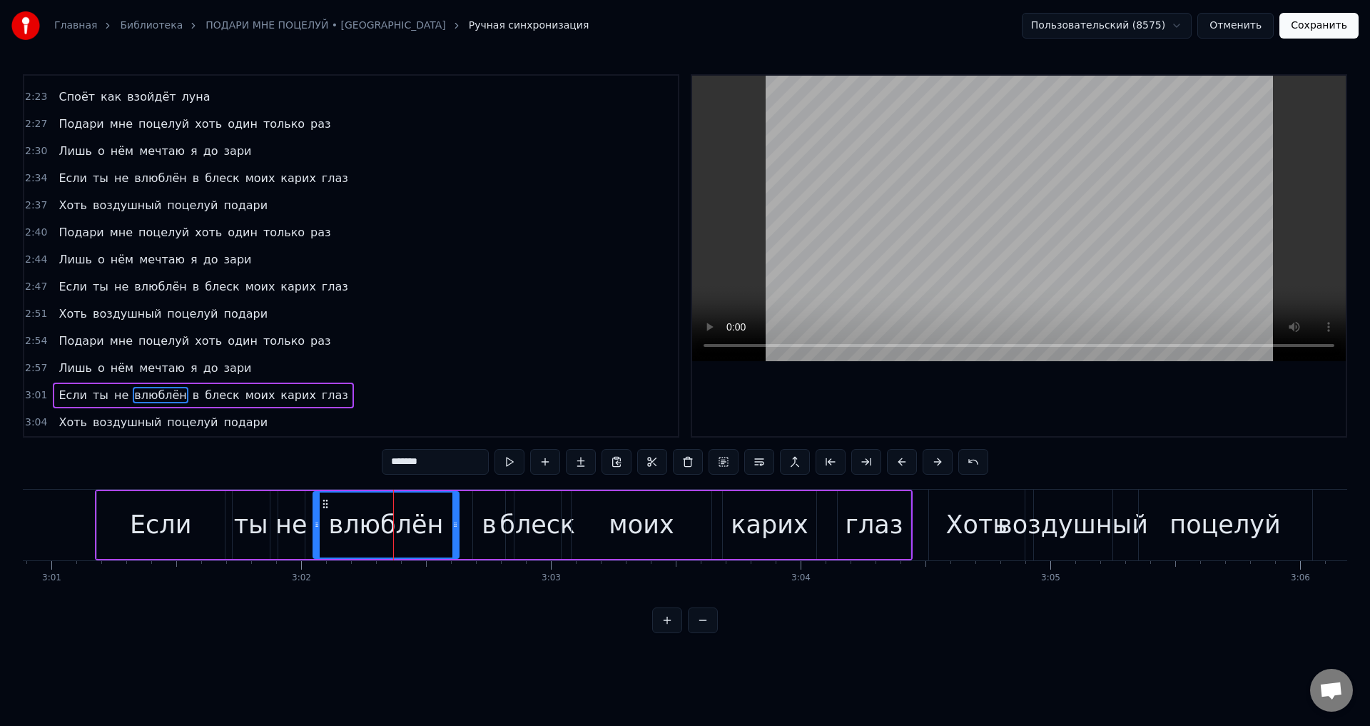
drag, startPoint x: 425, startPoint y: 529, endPoint x: 454, endPoint y: 537, distance: 30.1
click at [454, 537] on div at bounding box center [455, 524] width 6 height 65
click at [104, 527] on div "Если" at bounding box center [161, 525] width 128 height 68
type input "****"
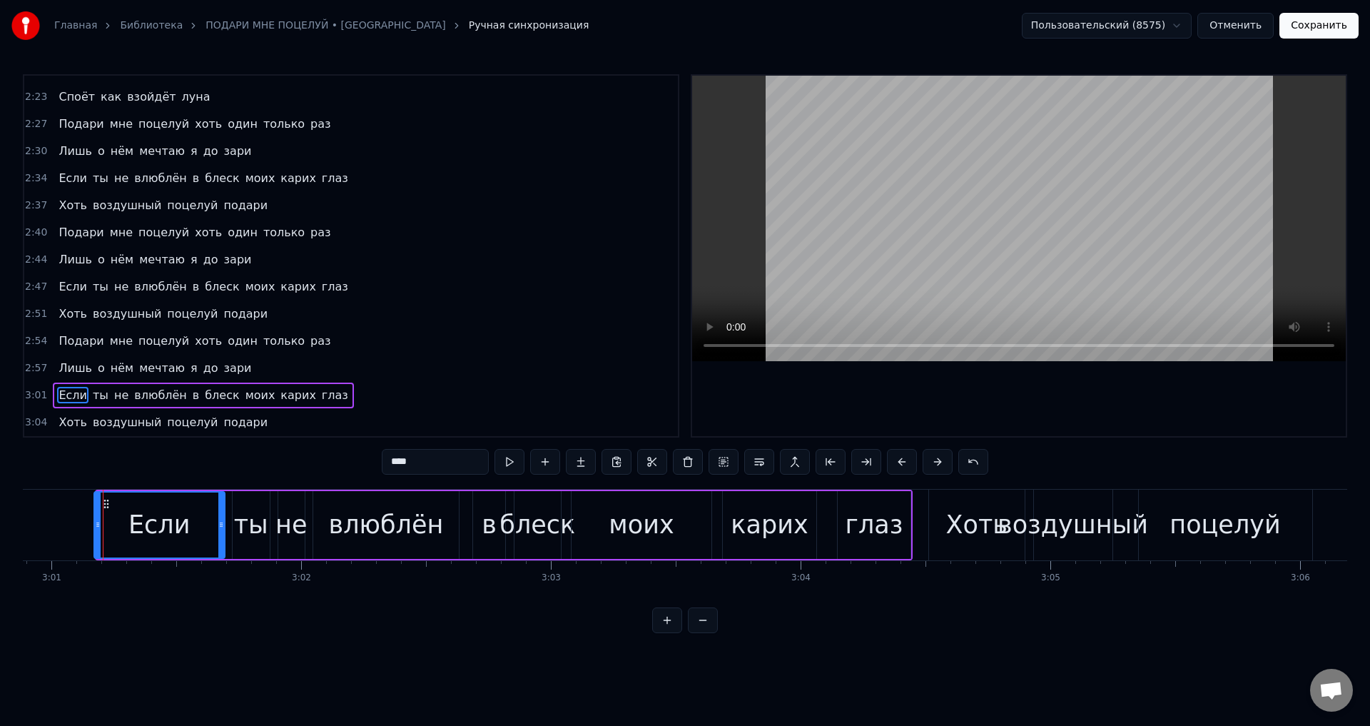
click at [97, 528] on icon at bounding box center [98, 524] width 6 height 11
click at [1322, 28] on button "Сохранить" at bounding box center [1318, 26] width 79 height 26
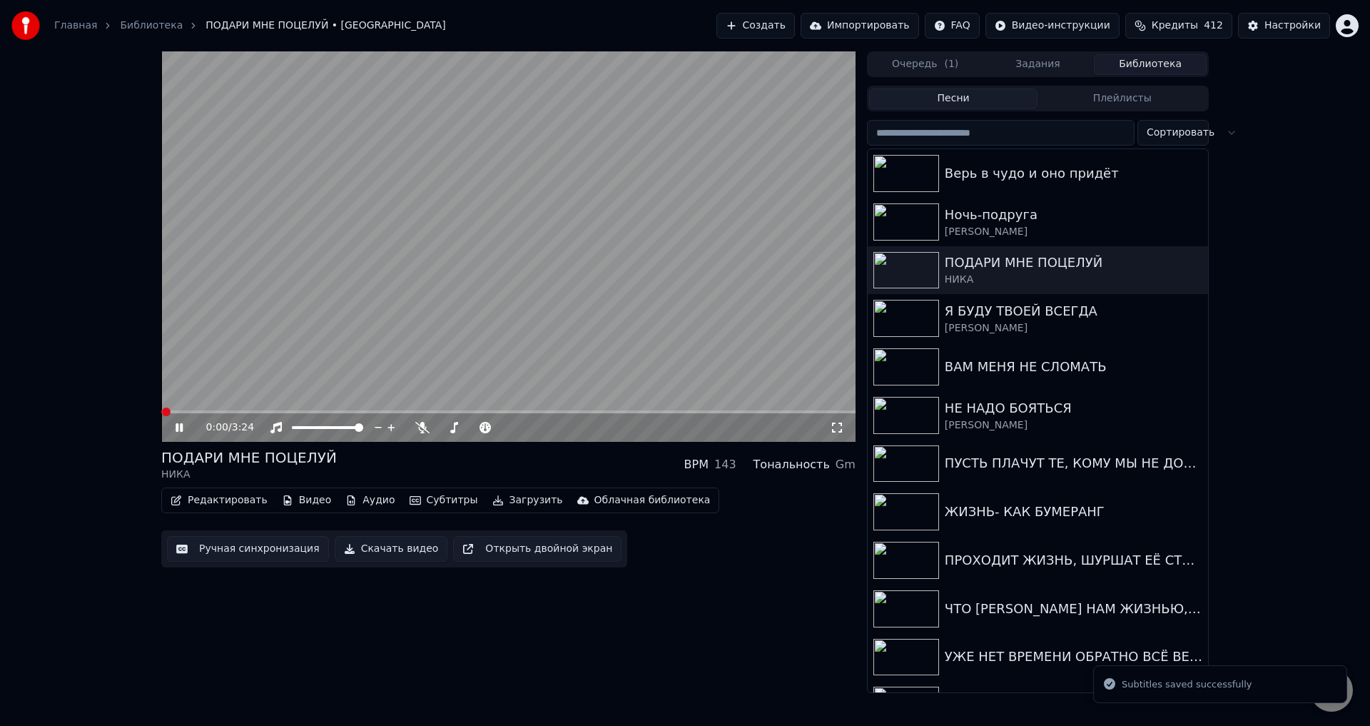
click at [673, 411] on span at bounding box center [508, 411] width 694 height 3
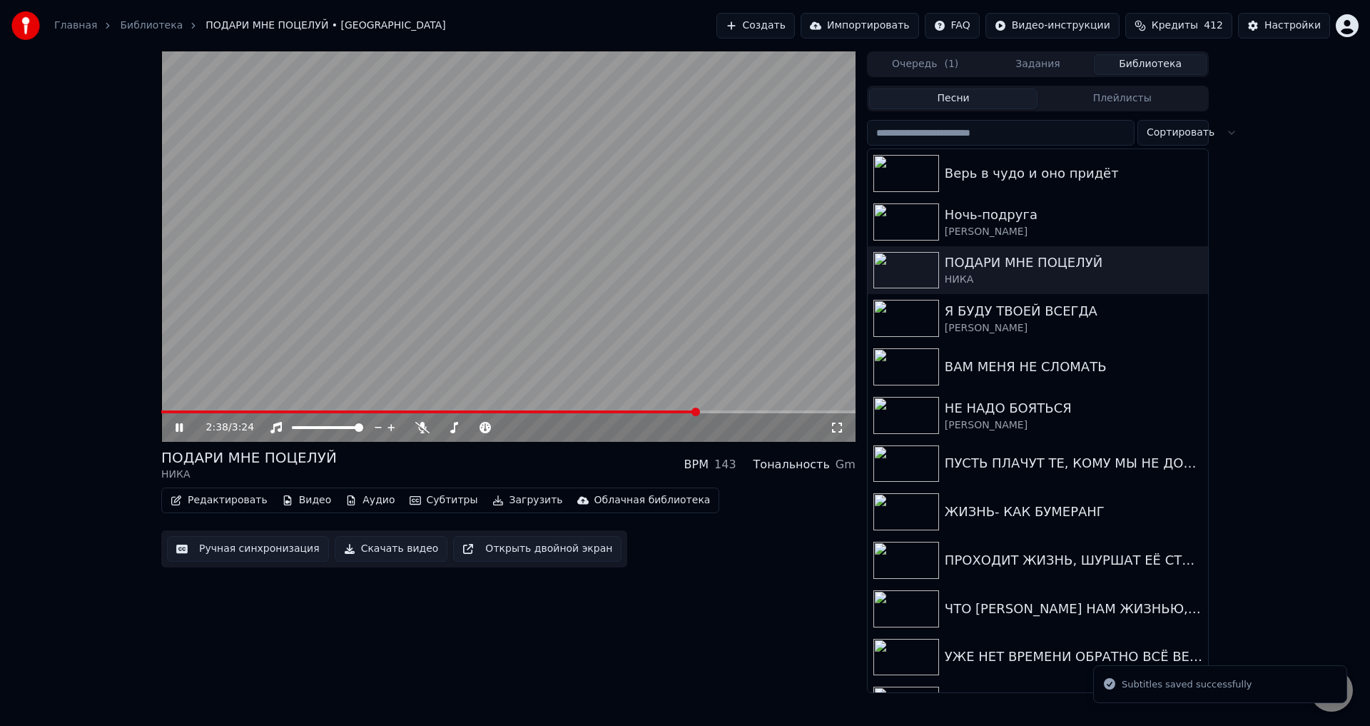
click at [699, 413] on span at bounding box center [508, 411] width 694 height 3
click at [718, 411] on span at bounding box center [508, 411] width 694 height 3
click at [836, 429] on icon at bounding box center [837, 427] width 14 height 11
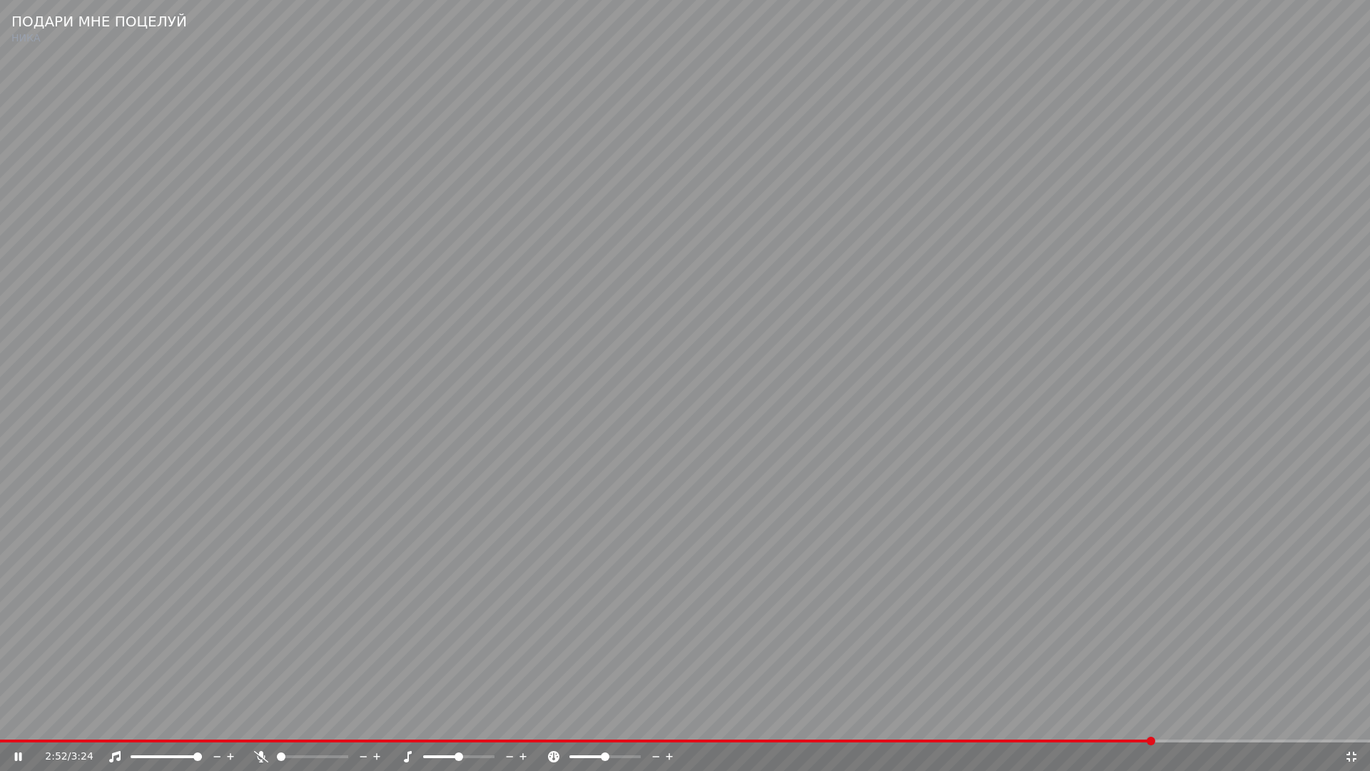
click at [1152, 725] on span at bounding box center [577, 740] width 1154 height 3
click at [675, 620] on video at bounding box center [685, 385] width 1370 height 771
click at [1097, 725] on span at bounding box center [620, 740] width 1240 height 3
click at [1137, 678] on video at bounding box center [685, 385] width 1370 height 771
click at [898, 650] on video at bounding box center [685, 385] width 1370 height 771
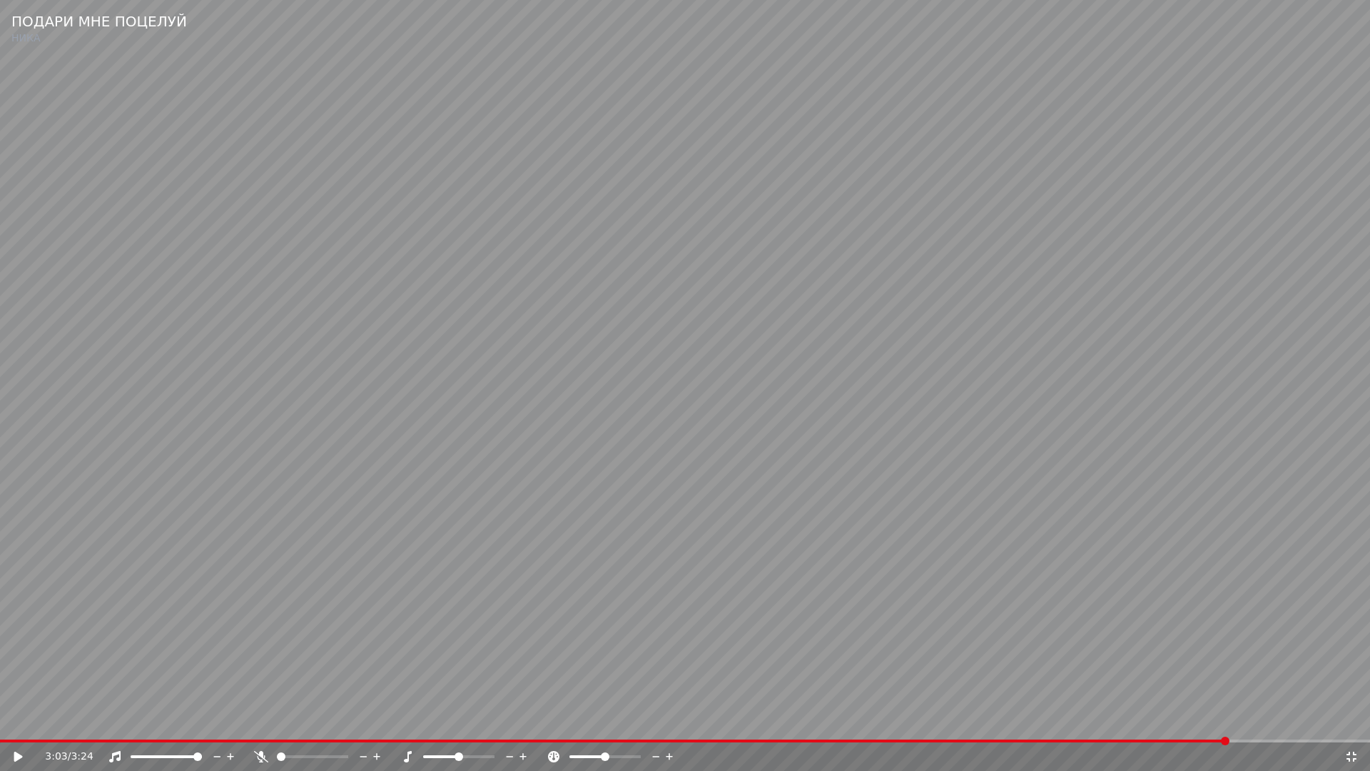
click at [1354, 725] on icon at bounding box center [1352, 756] width 10 height 10
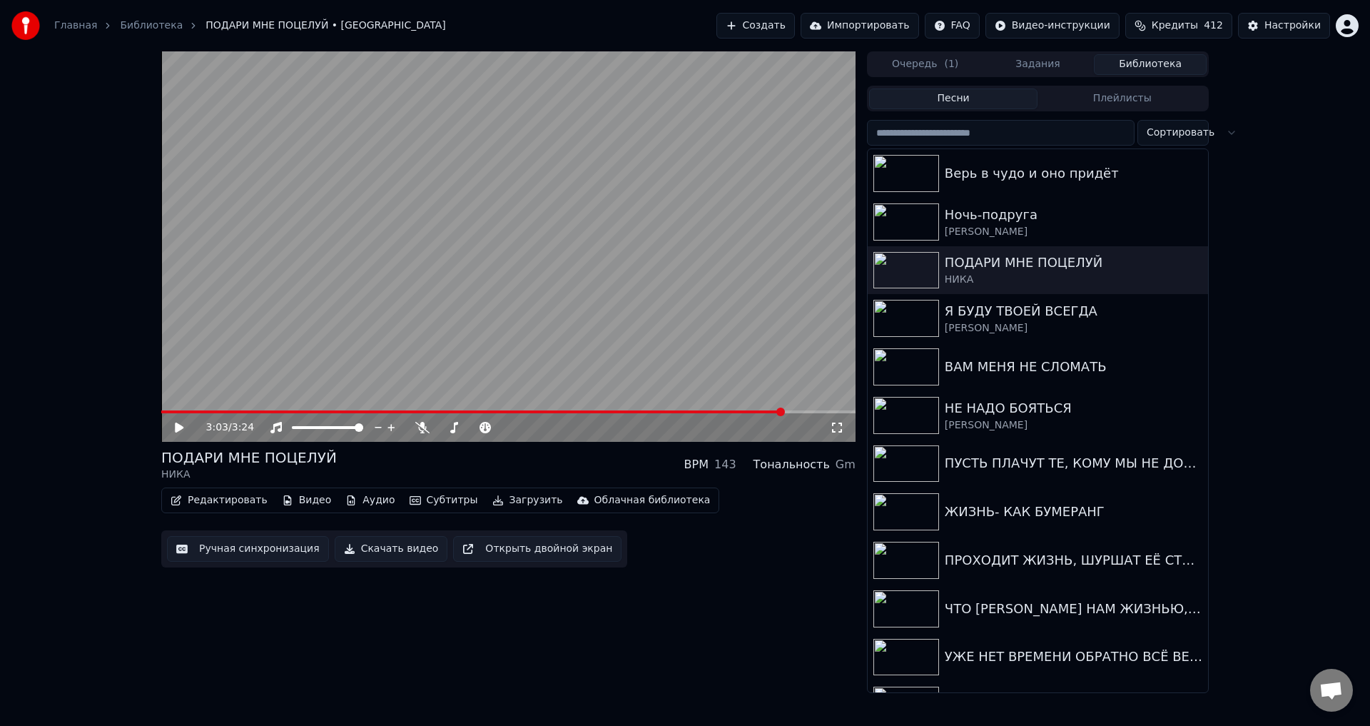
click at [254, 556] on button "Ручная синхронизация" at bounding box center [248, 549] width 162 height 26
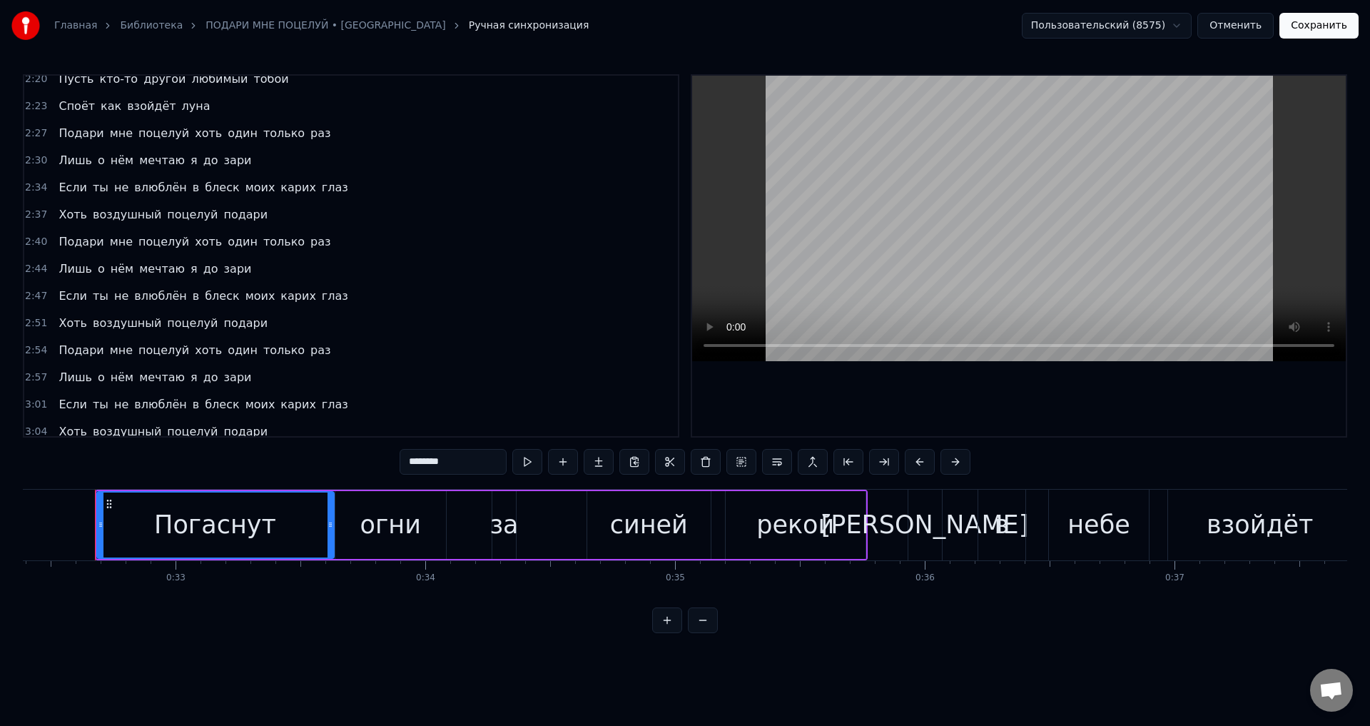
scroll to position [670, 0]
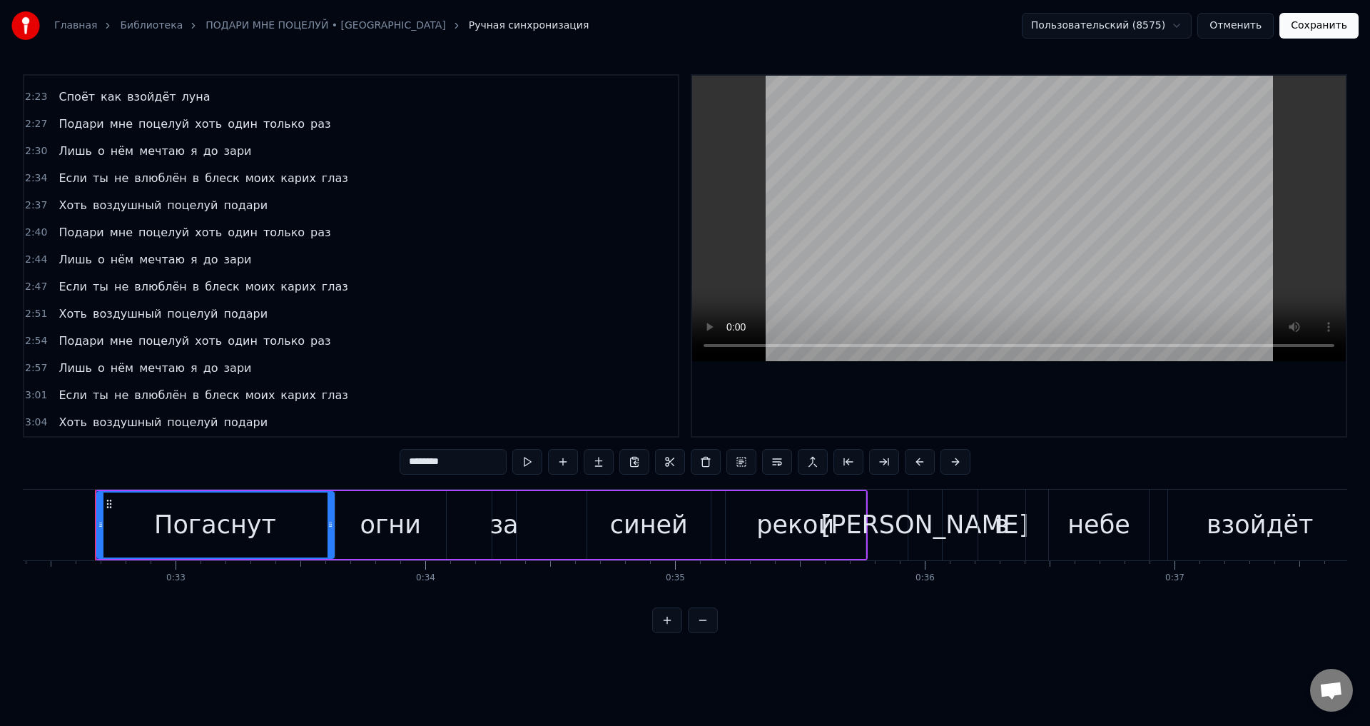
click at [92, 399] on span "ты" at bounding box center [100, 395] width 19 height 16
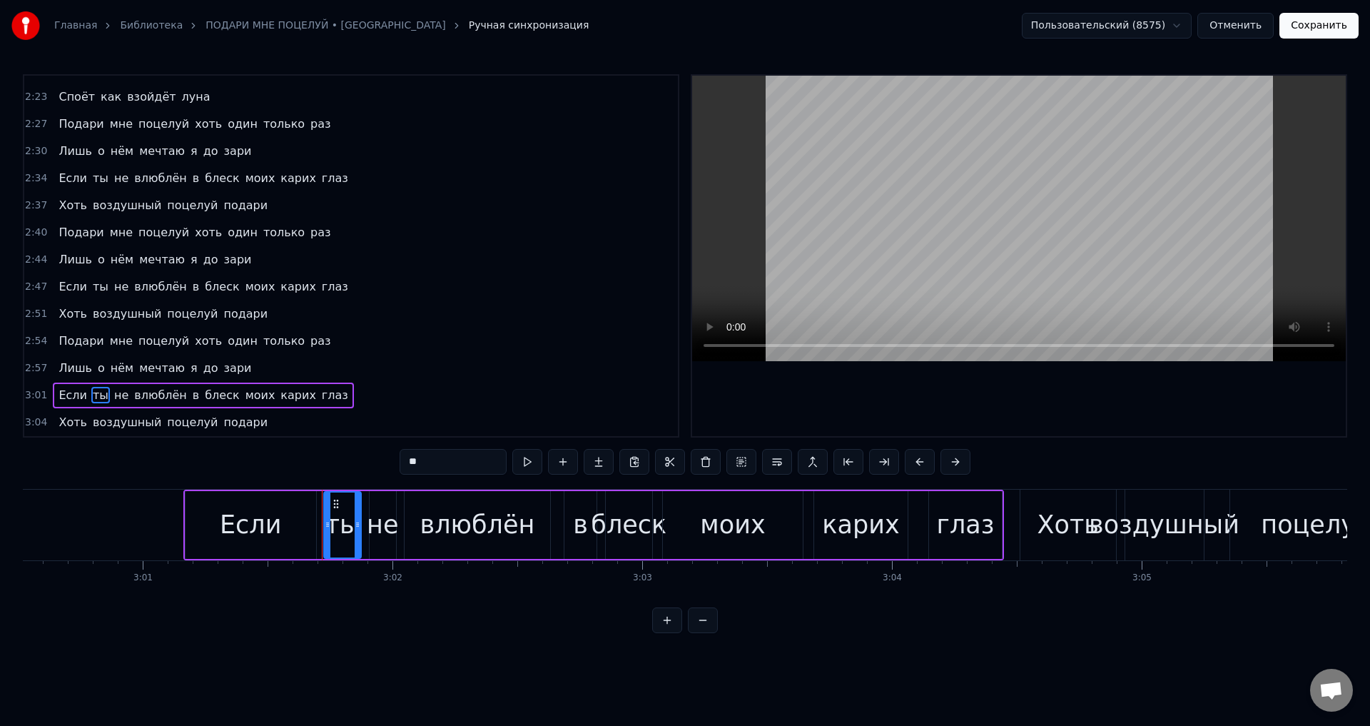
scroll to position [0, 45030]
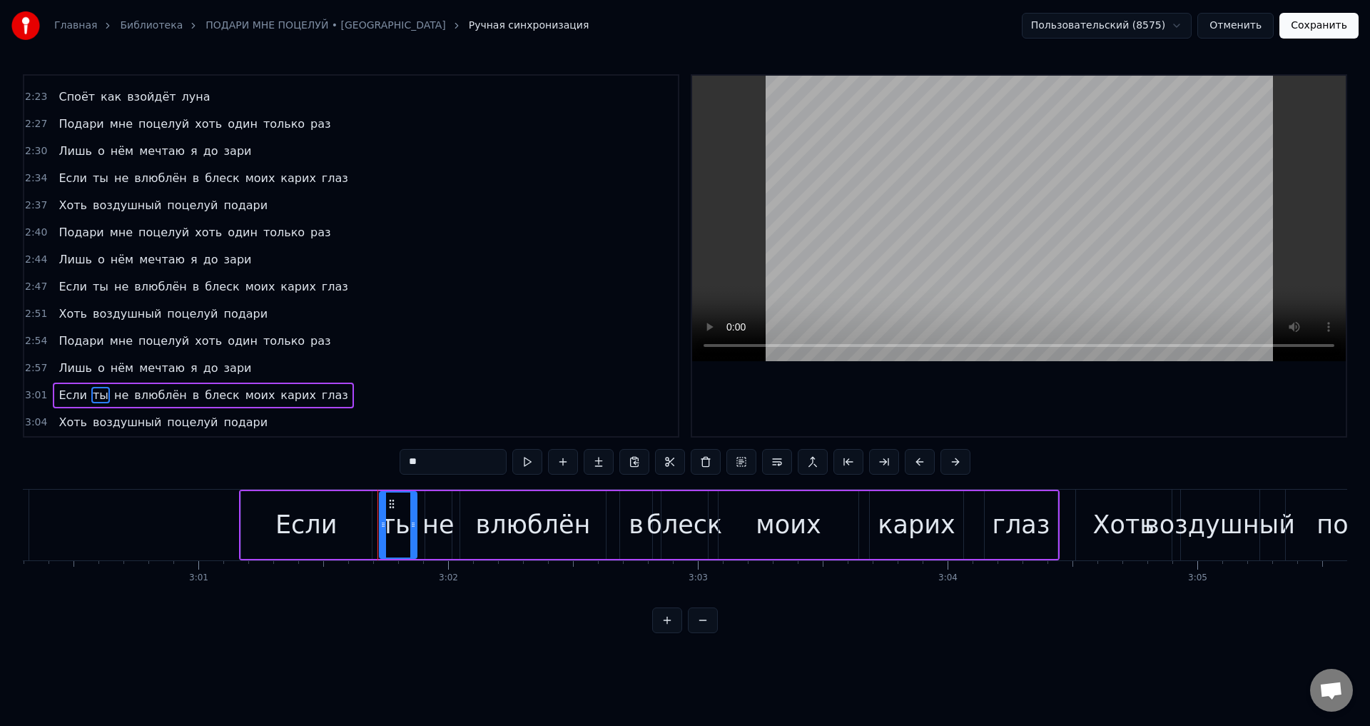
click at [397, 524] on div "ты" at bounding box center [398, 525] width 34 height 38
click at [486, 528] on div "влюблён" at bounding box center [533, 525] width 115 height 38
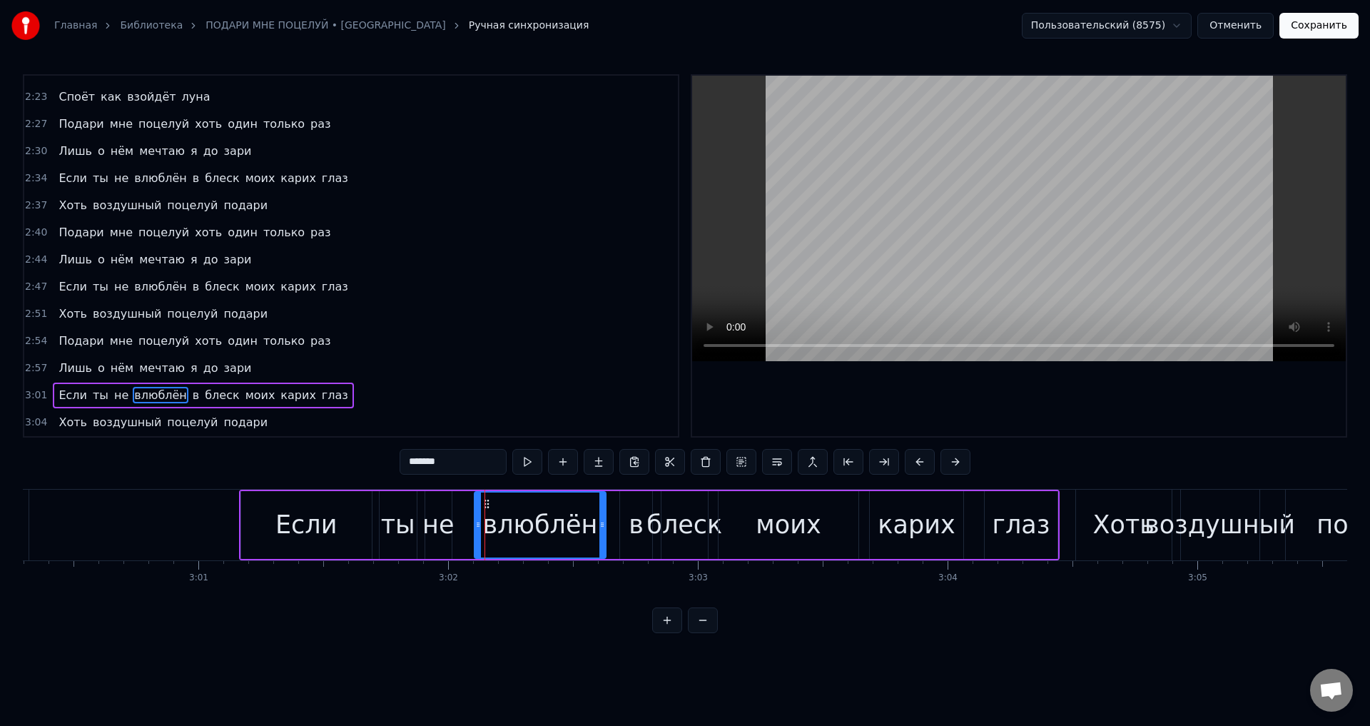
drag, startPoint x: 462, startPoint y: 529, endPoint x: 477, endPoint y: 528, distance: 14.3
click at [477, 528] on icon at bounding box center [478, 524] width 6 height 11
click at [440, 525] on div "не" at bounding box center [437, 525] width 31 height 38
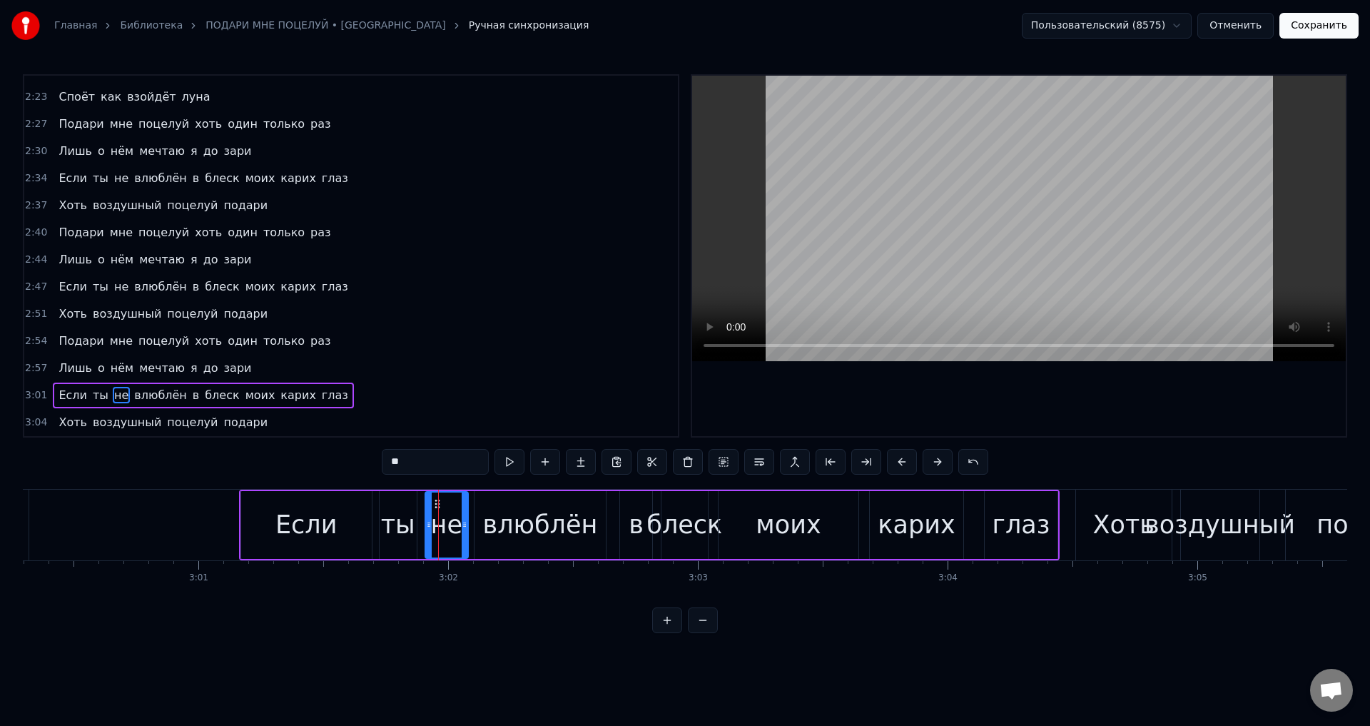
drag, startPoint x: 449, startPoint y: 527, endPoint x: 465, endPoint y: 527, distance: 16.4
click at [465, 527] on icon at bounding box center [465, 524] width 6 height 11
drag, startPoint x: 429, startPoint y: 525, endPoint x: 444, endPoint y: 525, distance: 15.0
click at [444, 525] on icon at bounding box center [444, 524] width 6 height 11
click at [400, 519] on div "ты" at bounding box center [398, 525] width 34 height 38
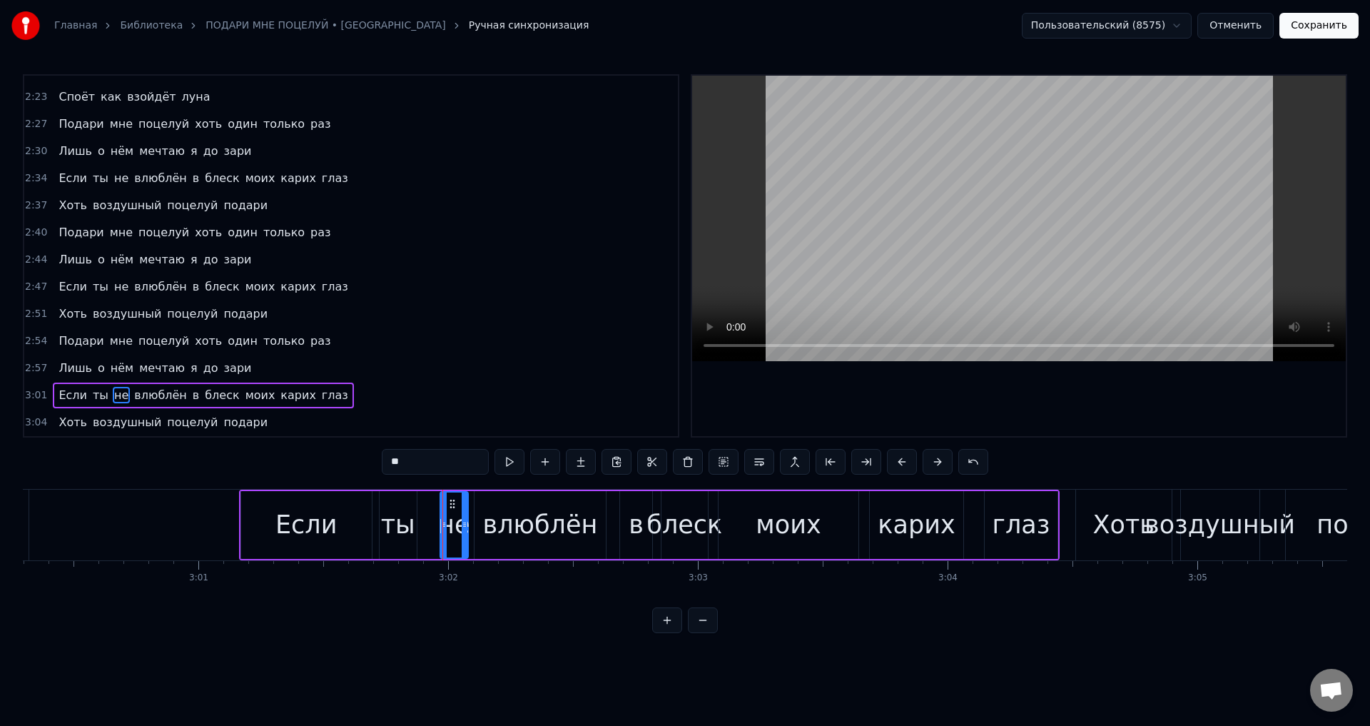
type input "**"
drag, startPoint x: 400, startPoint y: 519, endPoint x: 427, endPoint y: 523, distance: 27.5
click at [427, 523] on icon at bounding box center [428, 524] width 6 height 11
click at [397, 517] on div "ты" at bounding box center [405, 525] width 34 height 38
click at [1308, 16] on button "Сохранить" at bounding box center [1318, 26] width 79 height 26
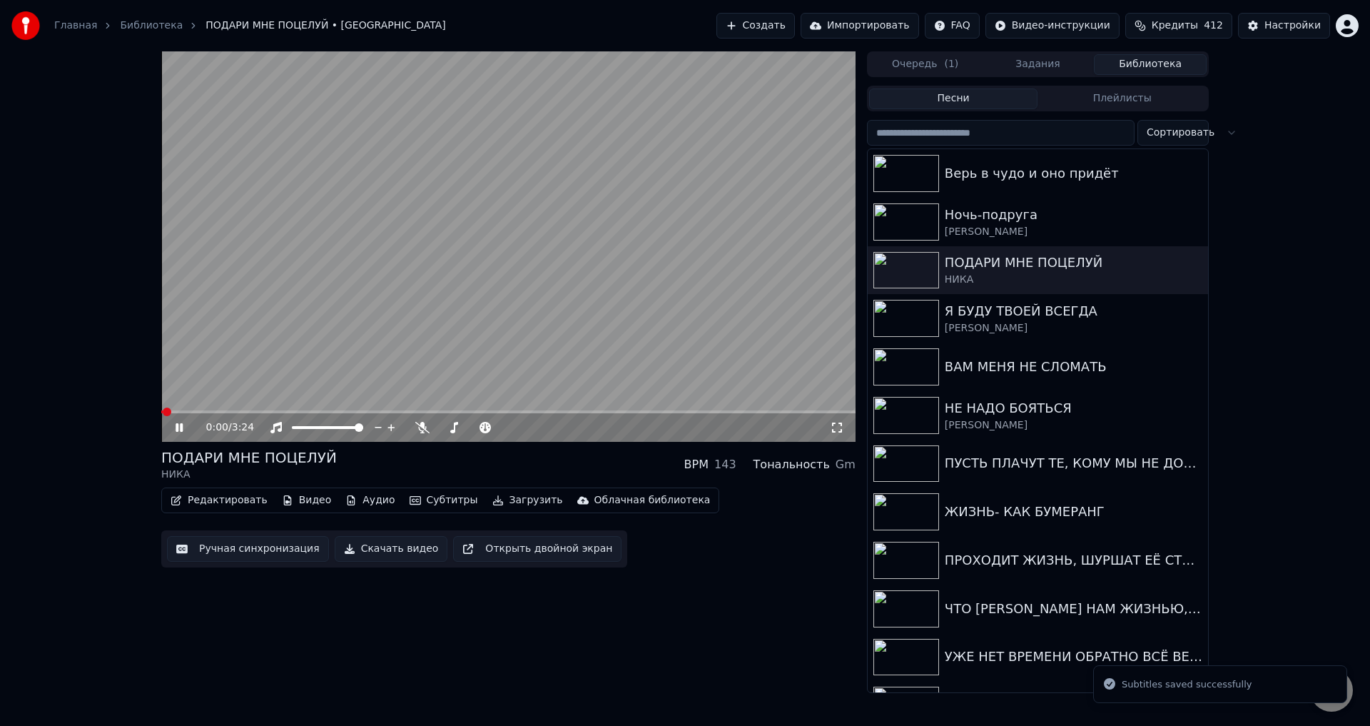
click at [681, 414] on div "0:00 / 3:24" at bounding box center [508, 427] width 694 height 29
click at [679, 417] on div "0:00 / 3:24" at bounding box center [508, 427] width 694 height 29
click at [678, 424] on div "0:01 / 3:24" at bounding box center [518, 427] width 624 height 14
click at [680, 411] on span at bounding box center [508, 411] width 694 height 3
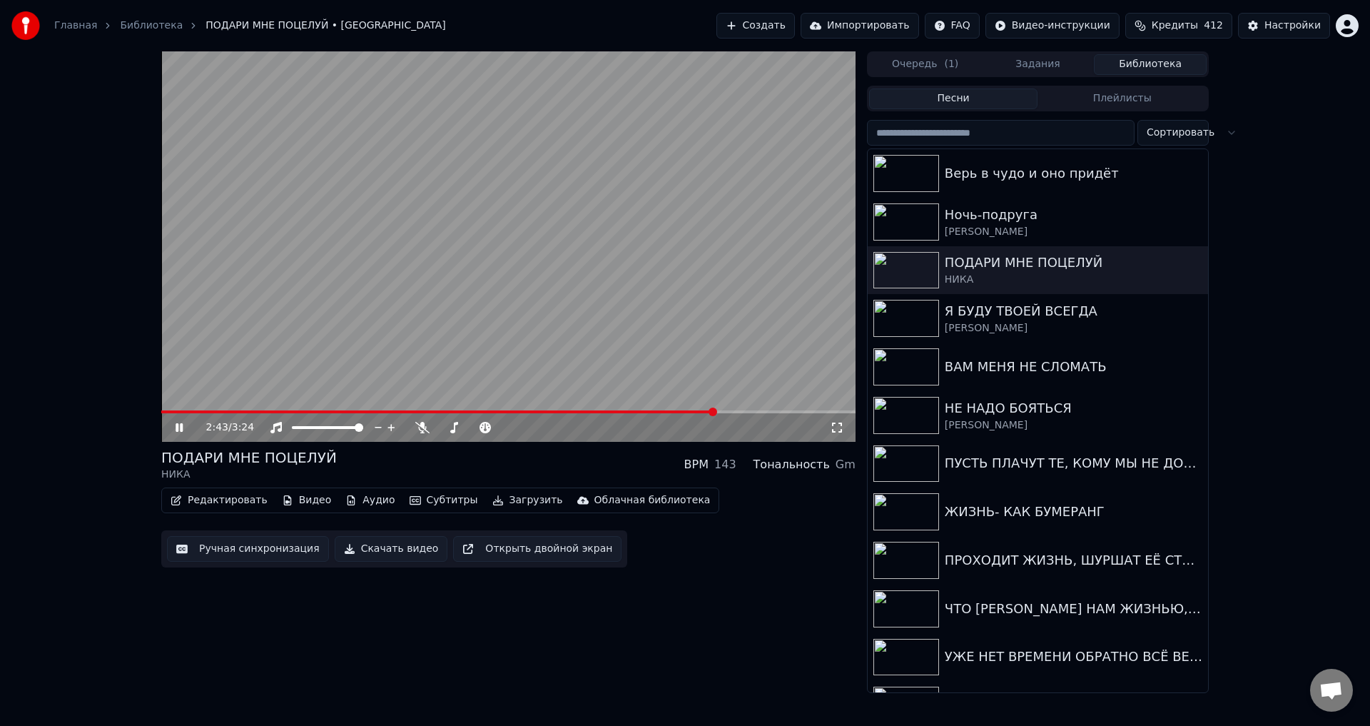
click at [716, 413] on span at bounding box center [508, 411] width 694 height 3
click at [734, 412] on span at bounding box center [508, 411] width 694 height 3
click at [748, 411] on span at bounding box center [508, 411] width 694 height 3
click at [833, 427] on icon at bounding box center [837, 427] width 14 height 11
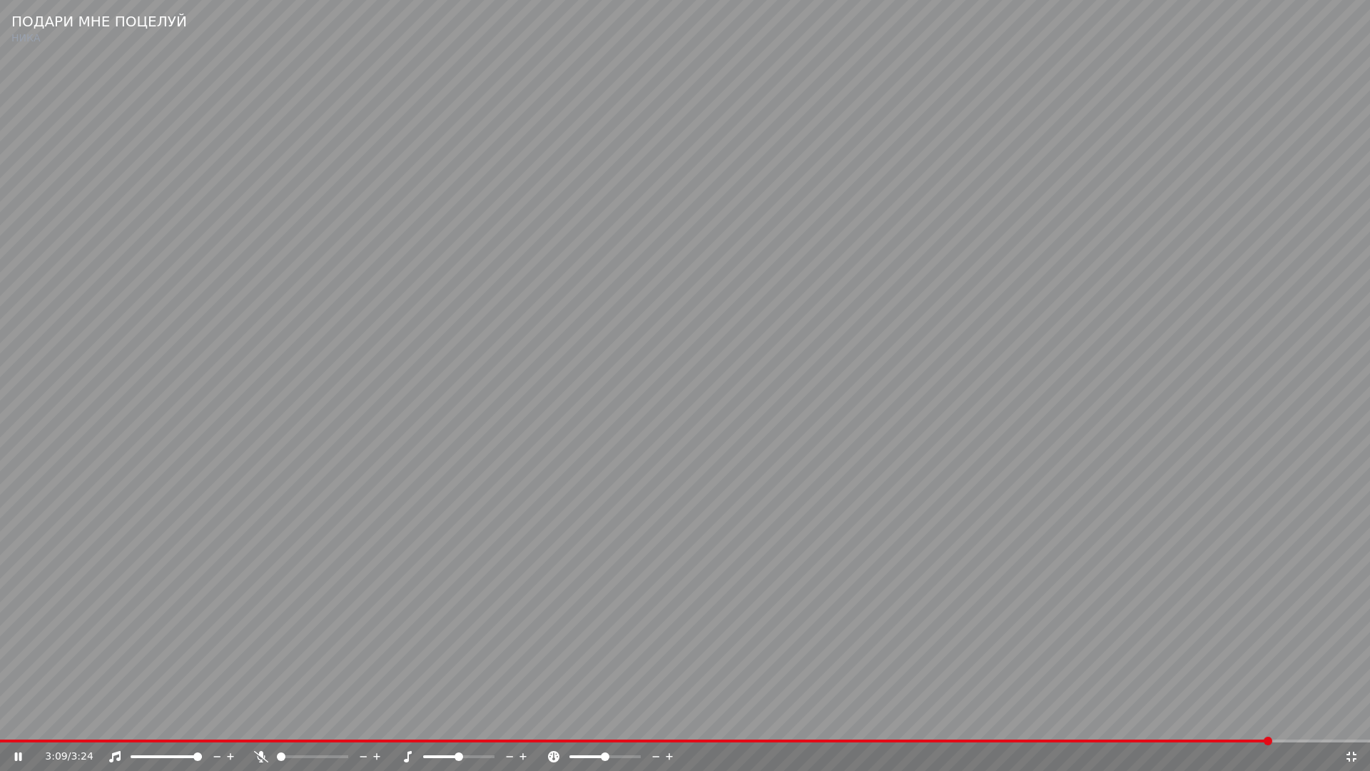
click at [1150, 725] on span at bounding box center [636, 740] width 1272 height 3
click at [893, 631] on video at bounding box center [685, 385] width 1370 height 771
click at [1349, 725] on icon at bounding box center [1352, 756] width 10 height 10
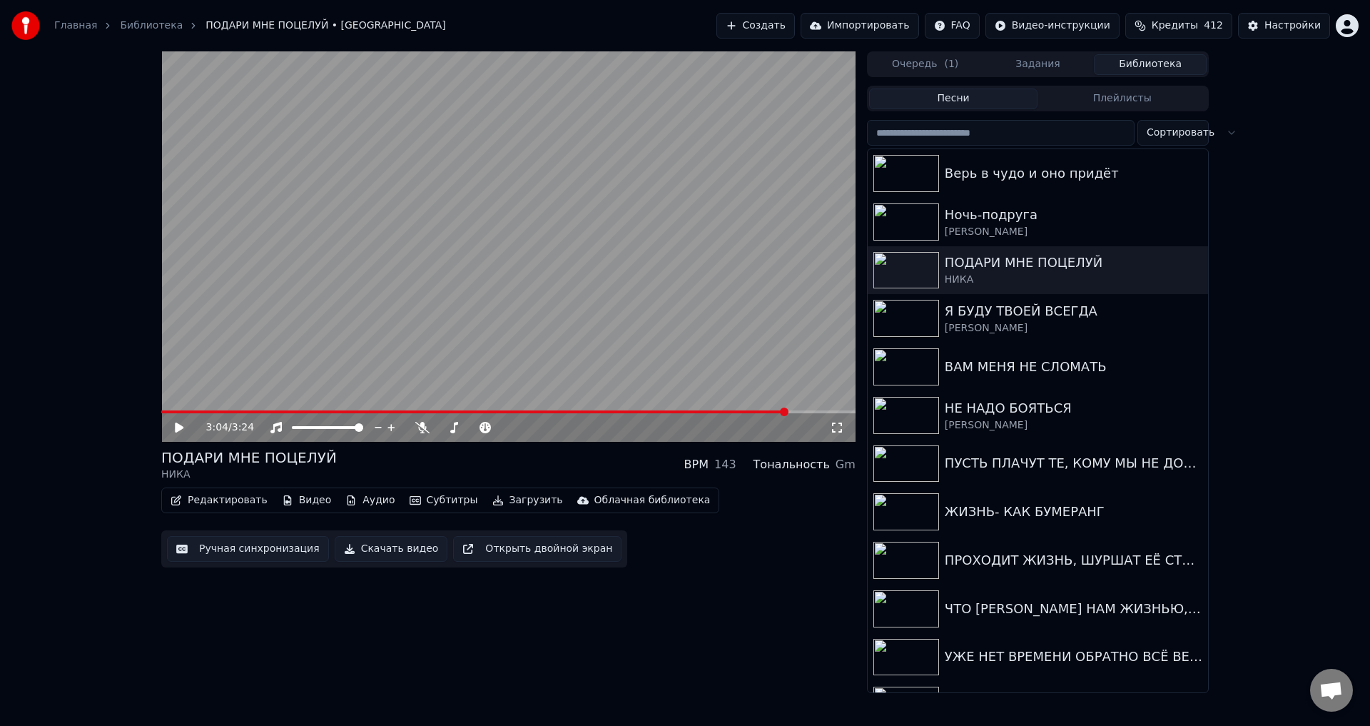
click at [260, 552] on button "Ручная синхронизация" at bounding box center [248, 549] width 162 height 26
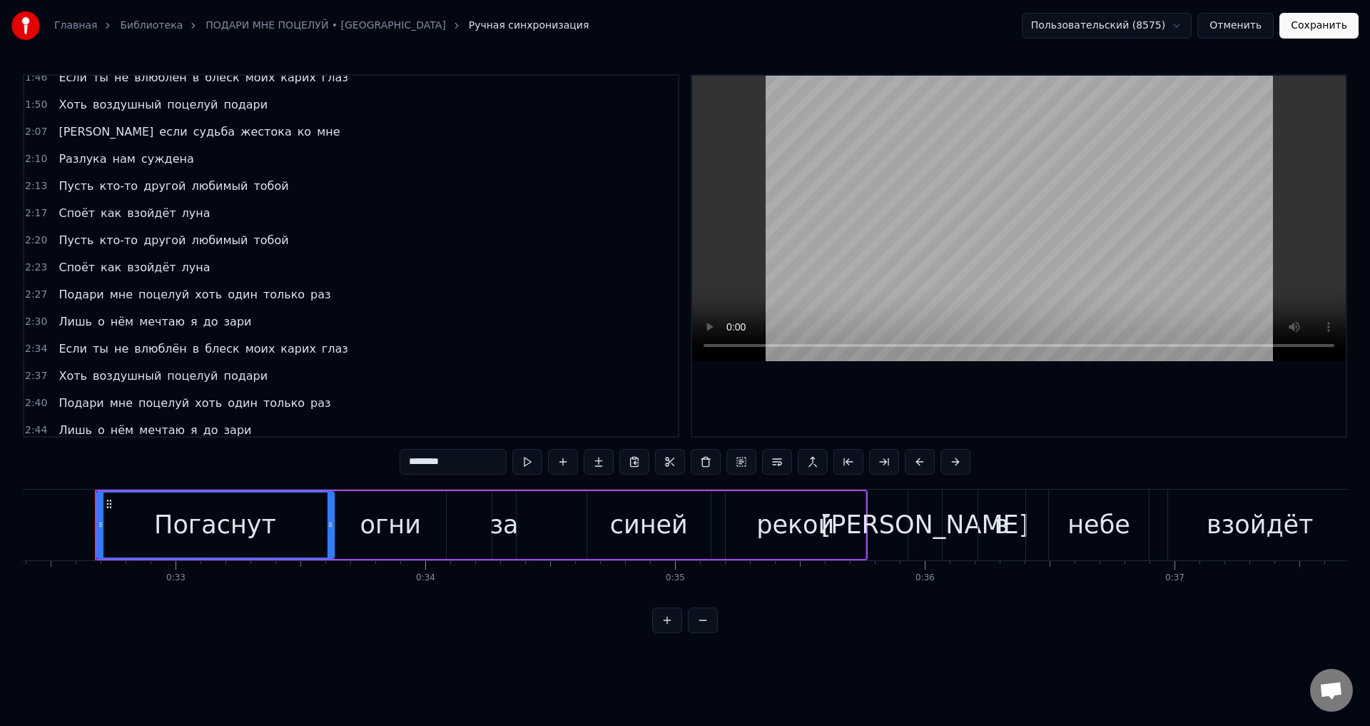
scroll to position [670, 0]
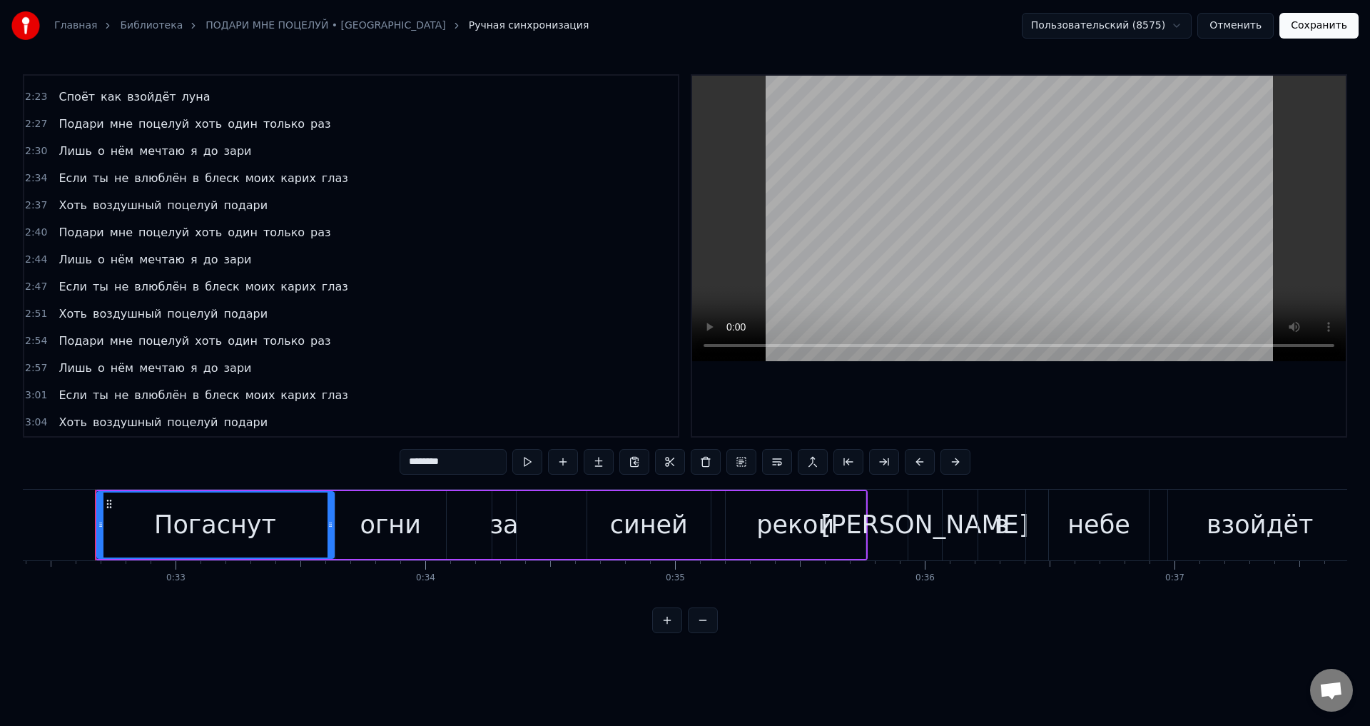
click at [70, 392] on span "Если" at bounding box center [72, 395] width 31 height 16
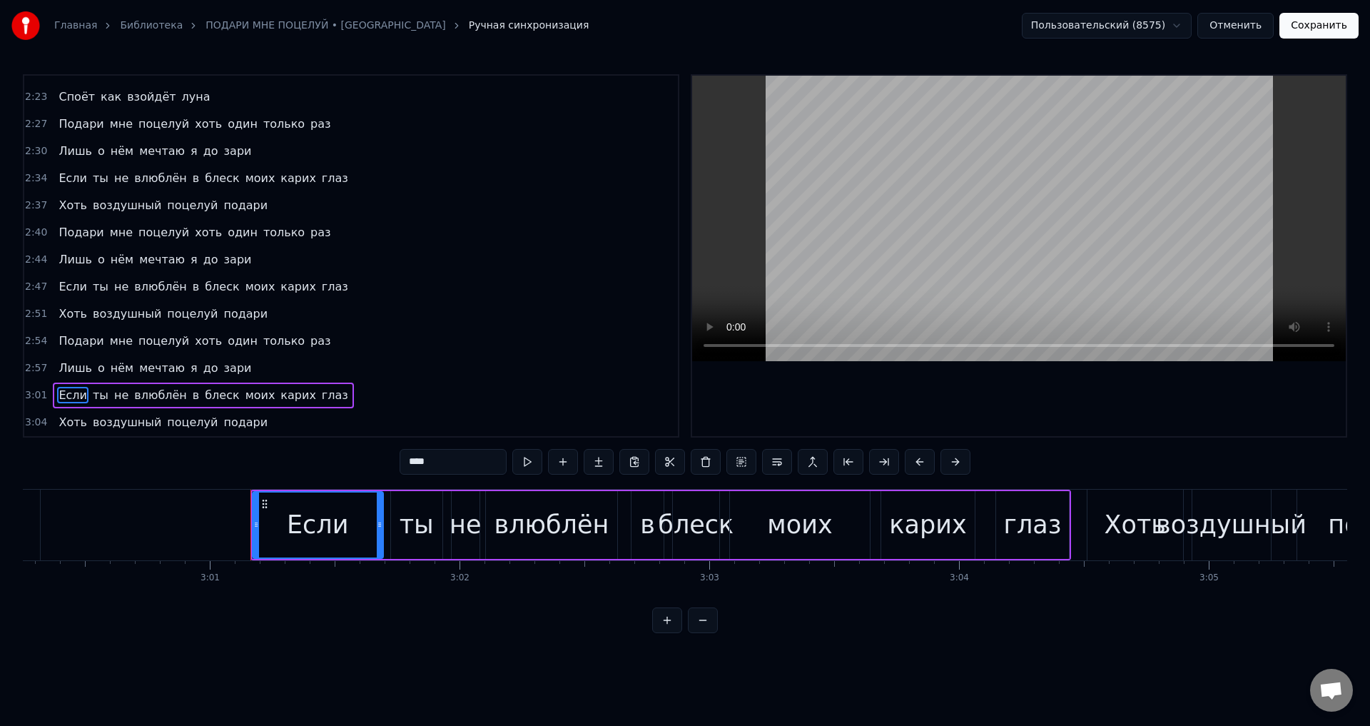
scroll to position [0, 45174]
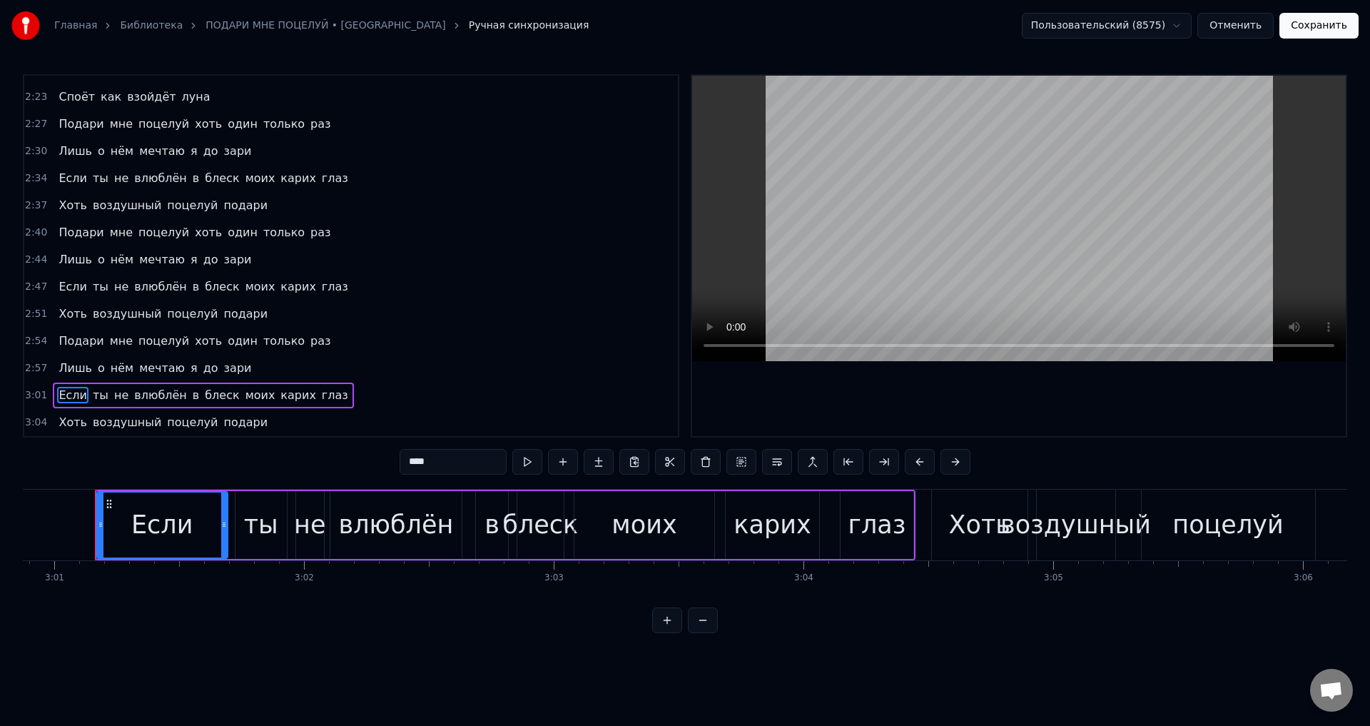
click at [193, 528] on div "Если" at bounding box center [163, 524] width 130 height 65
drag, startPoint x: 225, startPoint y: 530, endPoint x: 217, endPoint y: 531, distance: 7.9
click at [217, 531] on div at bounding box center [216, 524] width 6 height 65
click at [260, 523] on div "ты" at bounding box center [261, 525] width 34 height 38
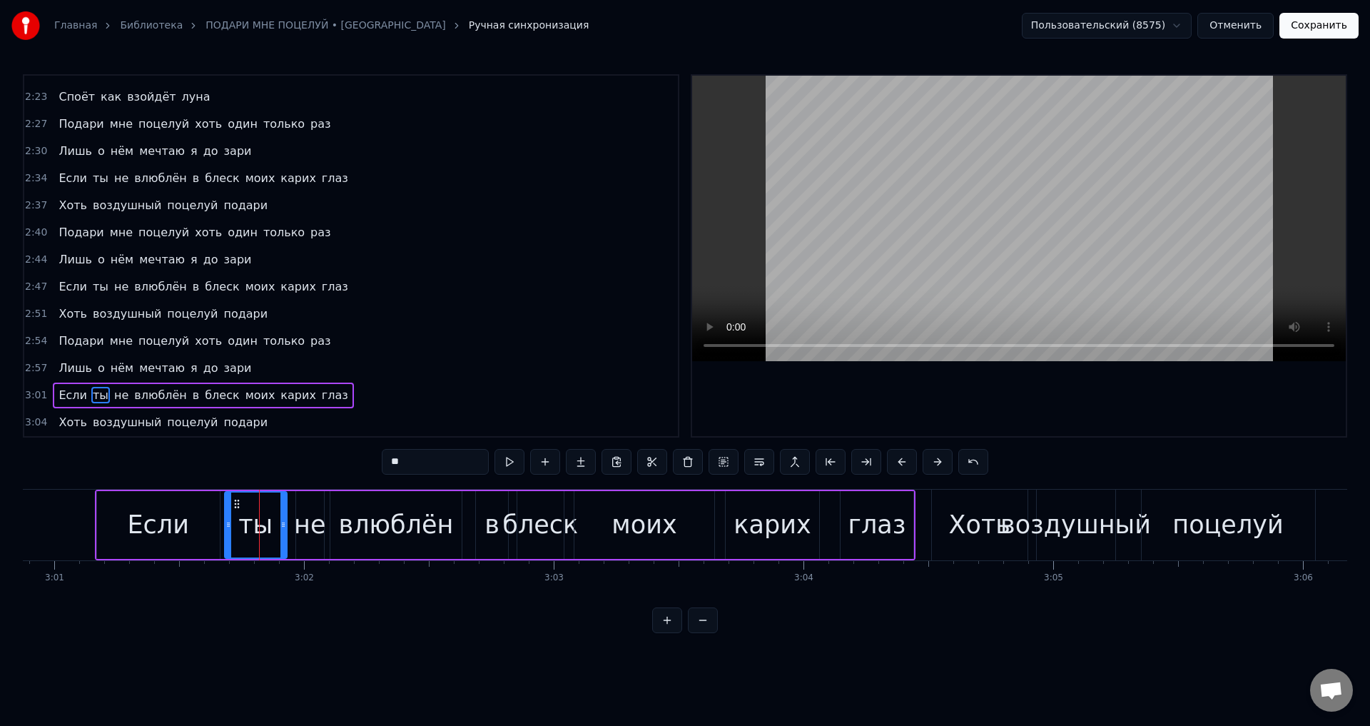
drag, startPoint x: 238, startPoint y: 524, endPoint x: 227, endPoint y: 525, distance: 10.7
click at [227, 525] on icon at bounding box center [228, 524] width 6 height 11
click at [210, 523] on div "Если" at bounding box center [158, 525] width 123 height 68
click at [215, 527] on icon at bounding box center [214, 524] width 6 height 11
click at [246, 527] on div "ты" at bounding box center [255, 525] width 34 height 38
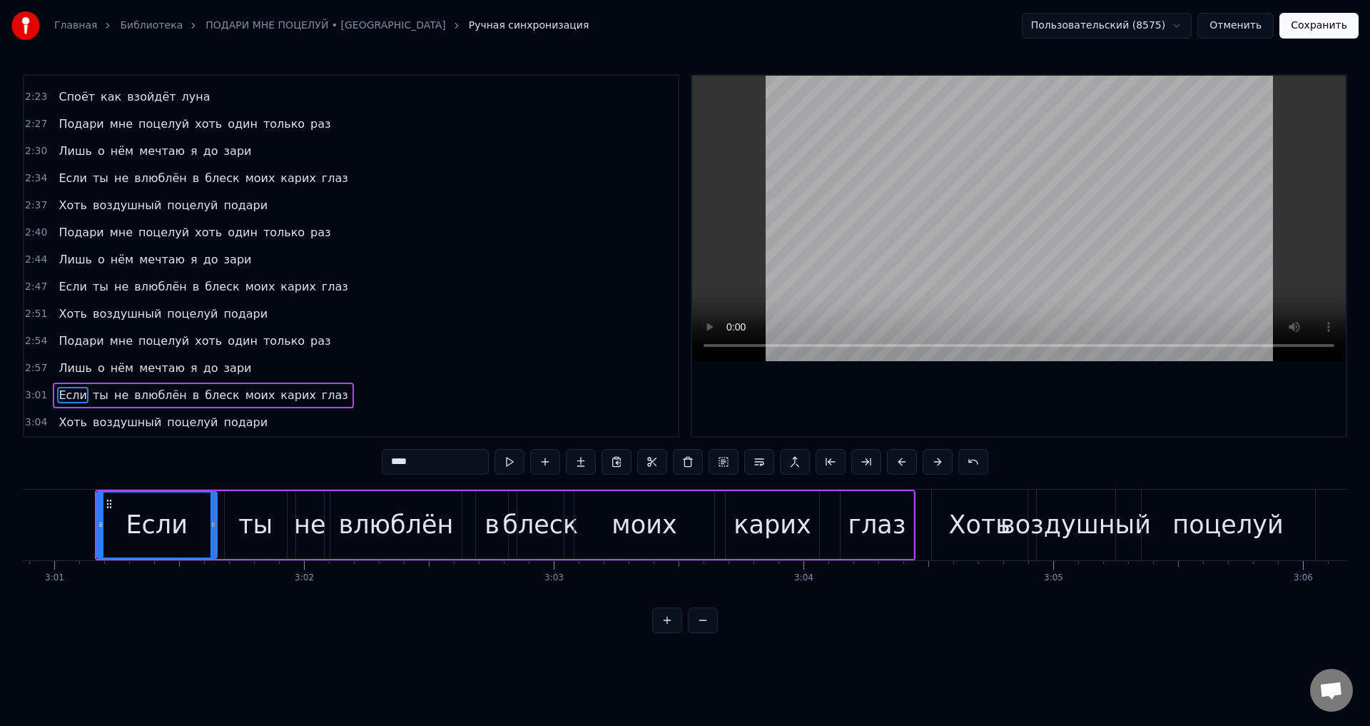
type input "**"
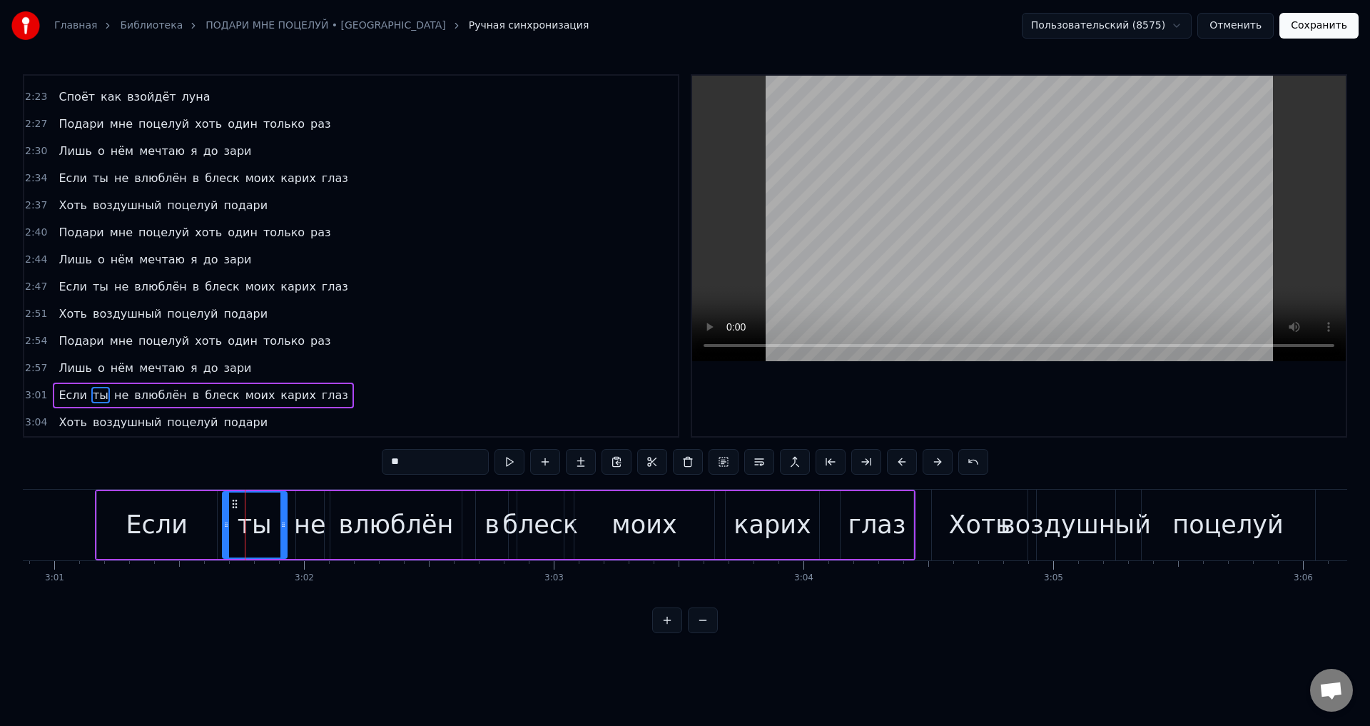
click at [228, 525] on icon at bounding box center [226, 524] width 6 height 11
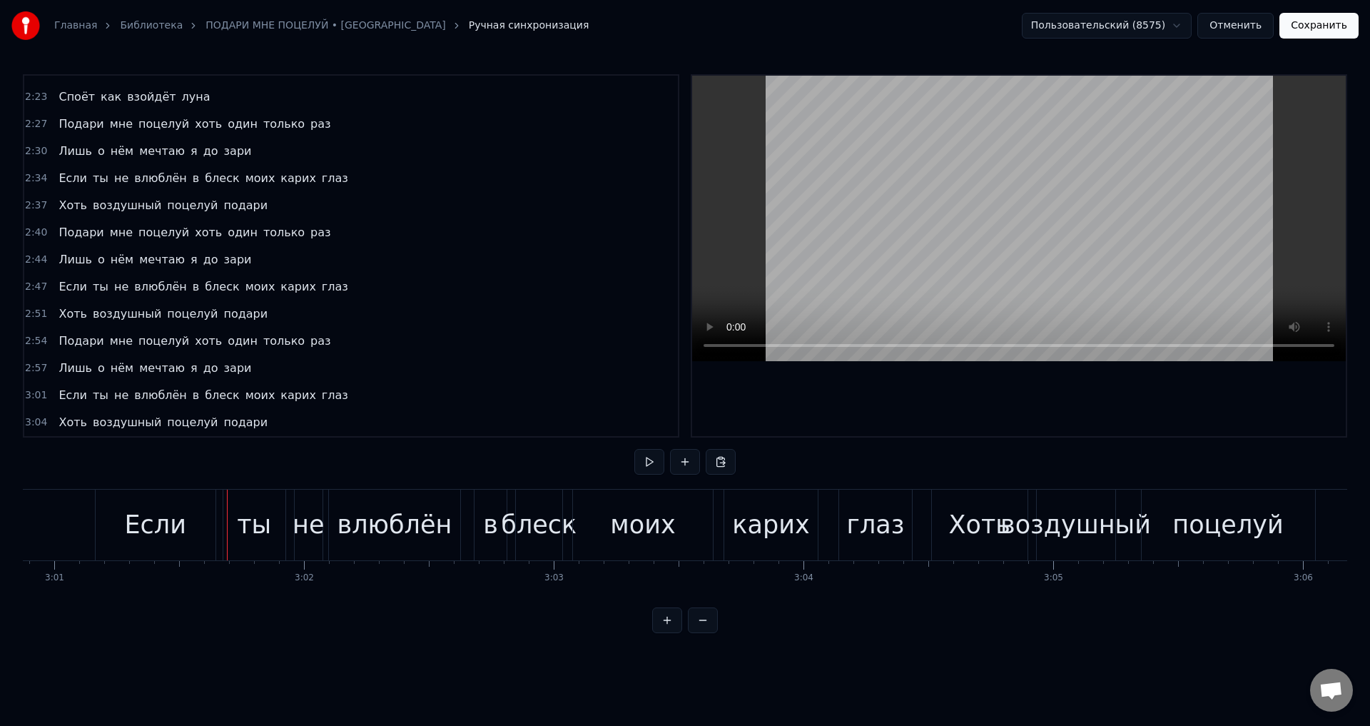
click at [1328, 36] on button "Сохранить" at bounding box center [1318, 26] width 79 height 26
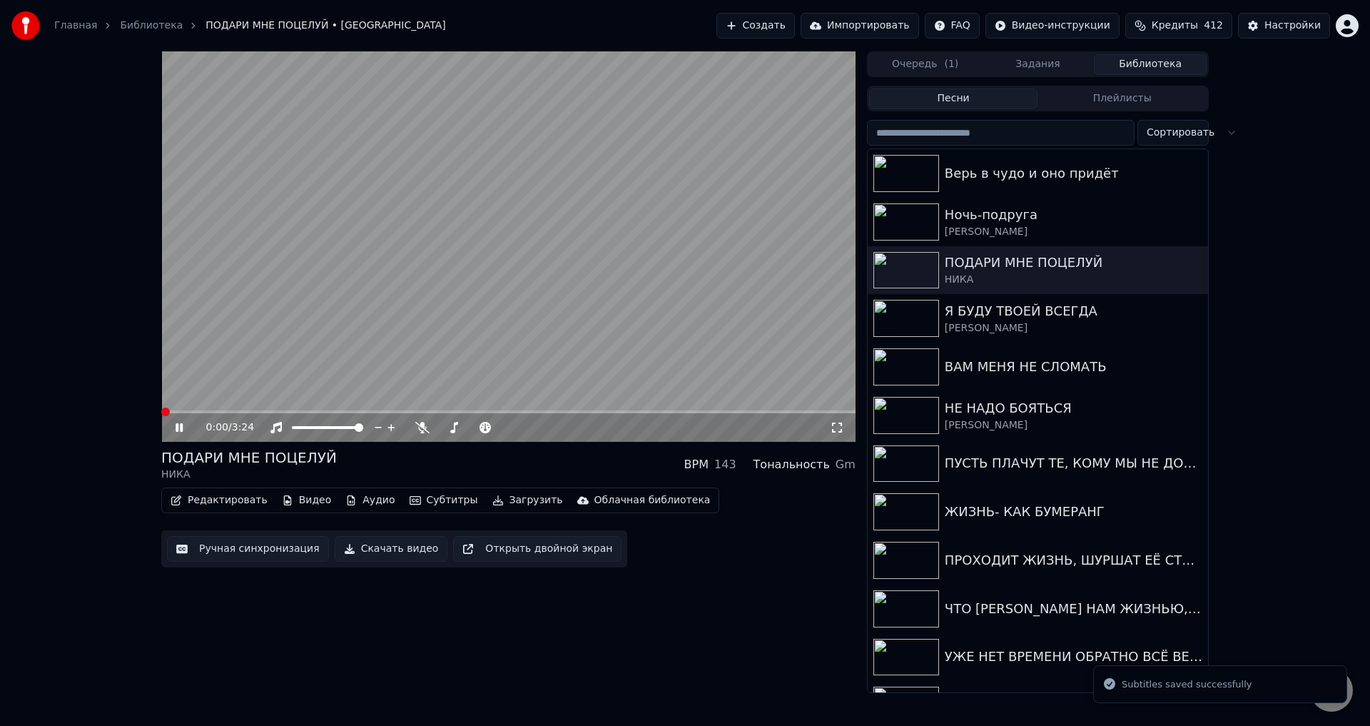
click at [710, 411] on span at bounding box center [508, 411] width 694 height 3
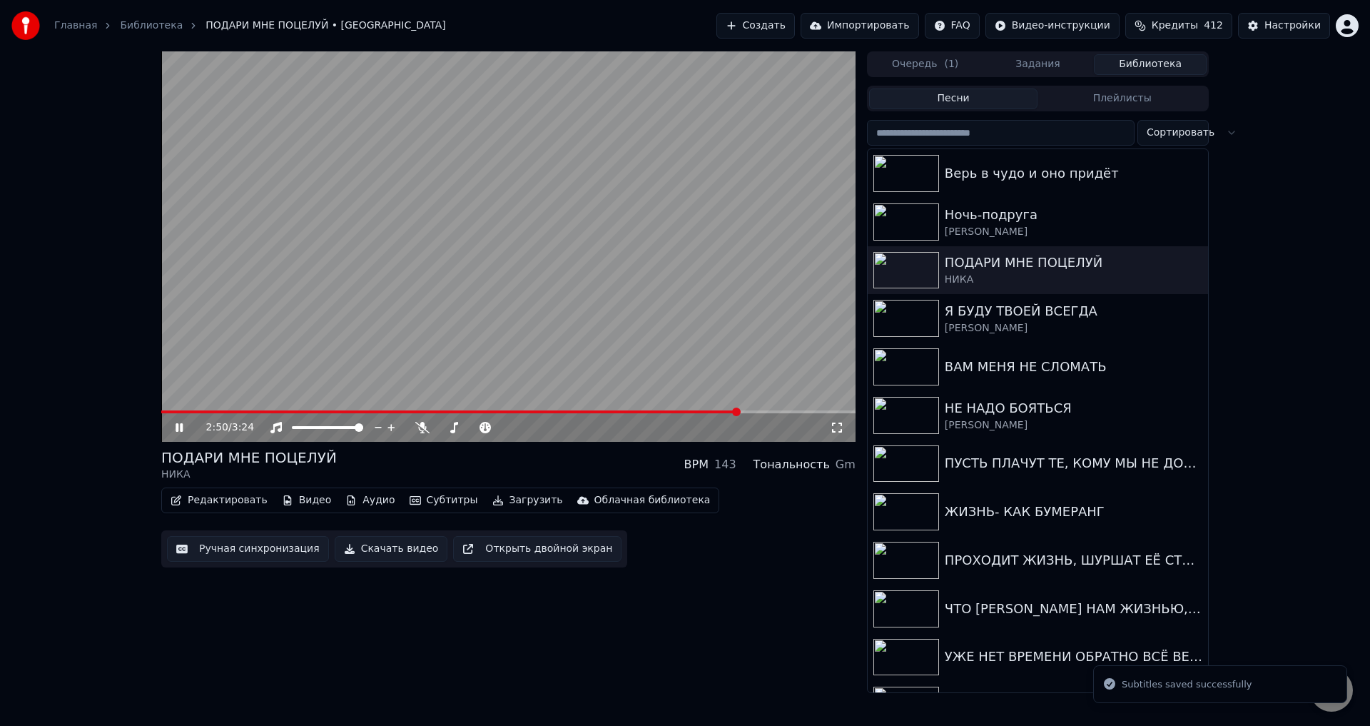
click at [741, 410] on span at bounding box center [508, 411] width 694 height 3
click at [838, 422] on icon at bounding box center [837, 427] width 14 height 11
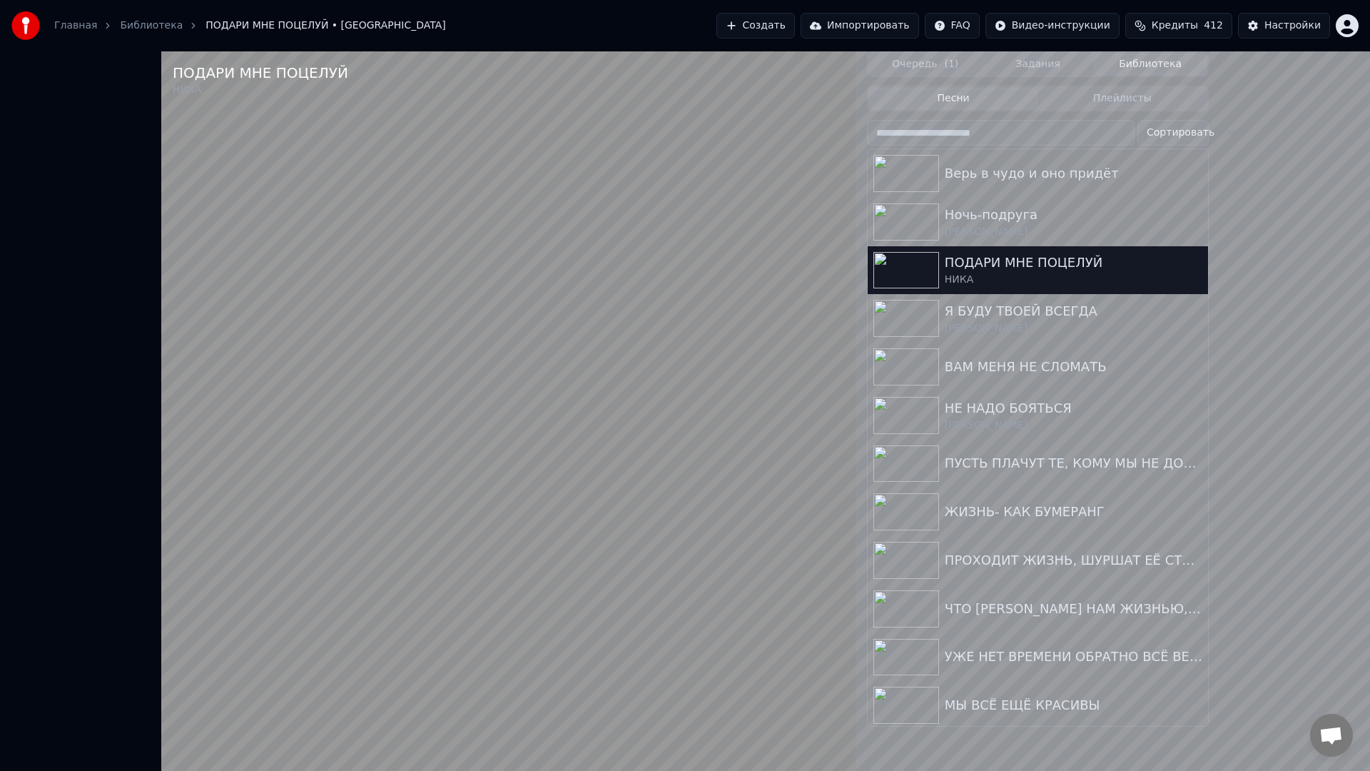
click at [856, 725] on video at bounding box center [508, 436] width 694 height 771
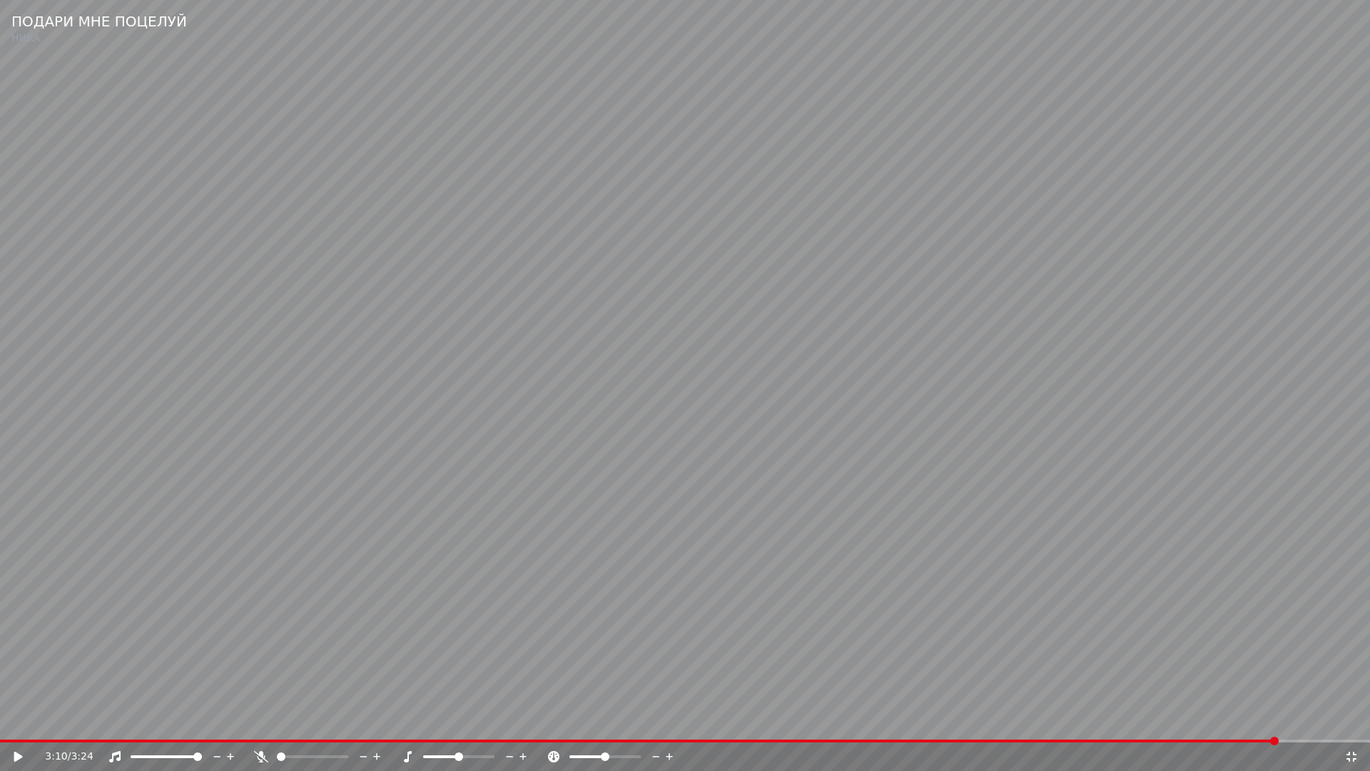
click at [1210, 725] on span at bounding box center [639, 740] width 1279 height 3
click at [1230, 671] on video at bounding box center [685, 385] width 1370 height 771
click at [1038, 664] on video at bounding box center [685, 385] width 1370 height 771
click at [1351, 725] on icon at bounding box center [1351, 756] width 14 height 11
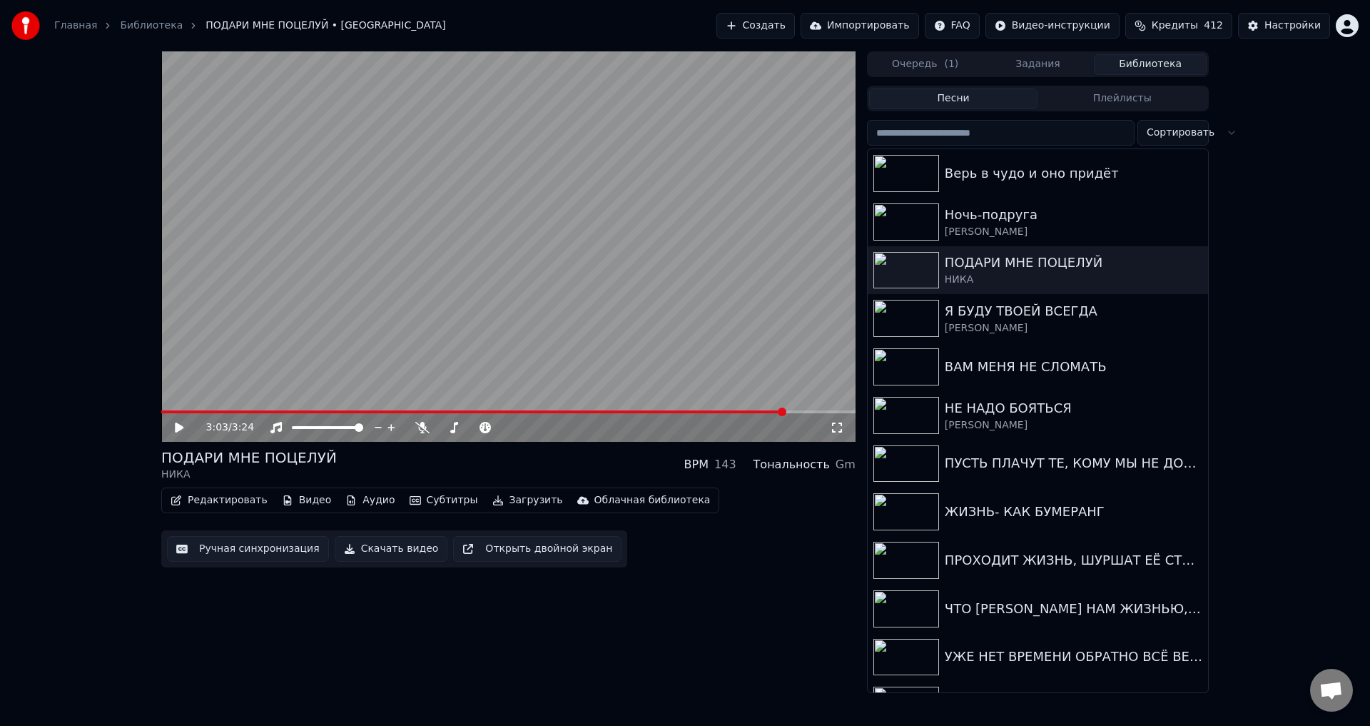
click at [243, 551] on button "Ручная синхронизация" at bounding box center [248, 549] width 162 height 26
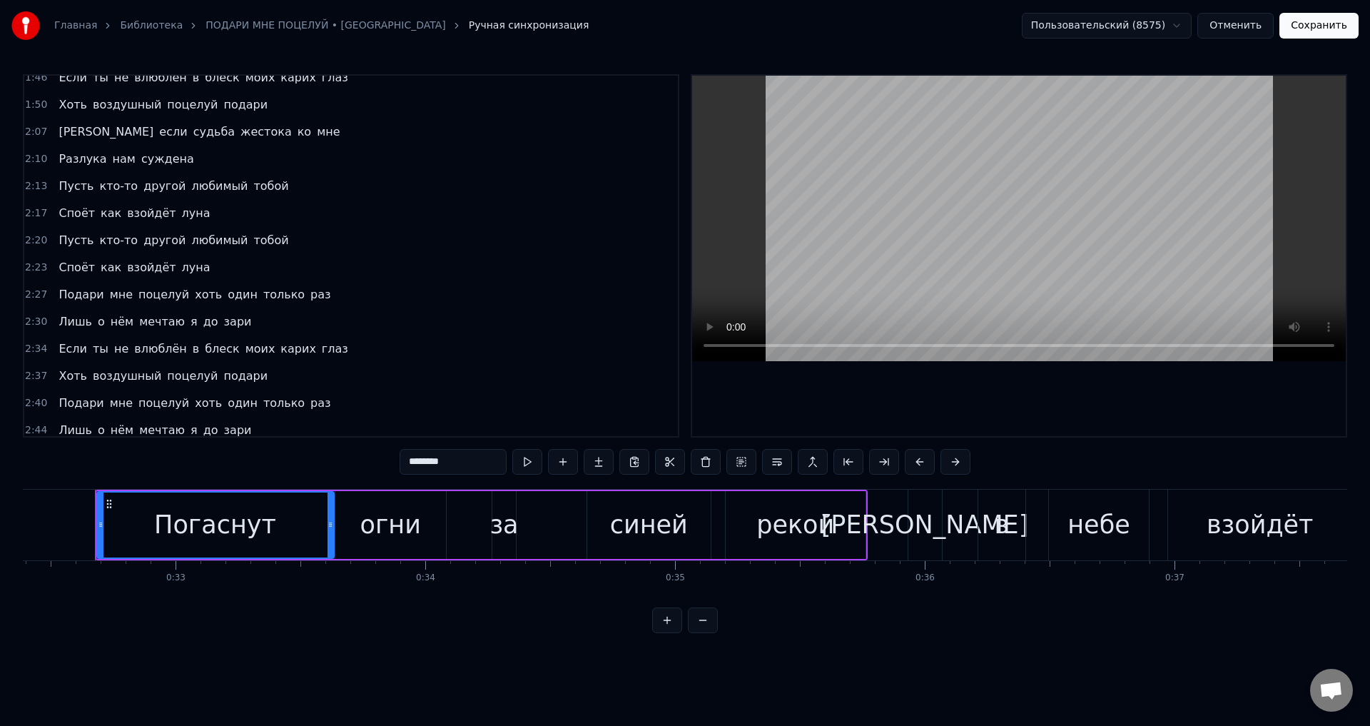
scroll to position [642, 0]
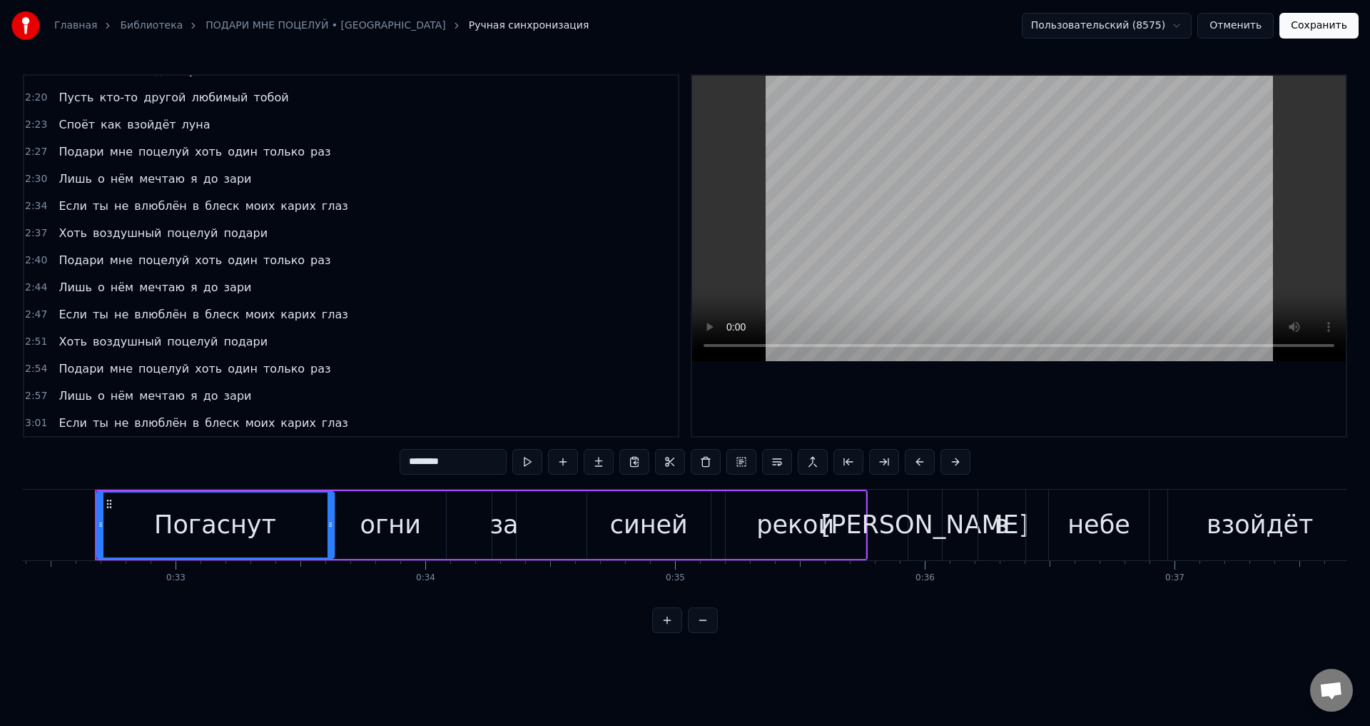
click at [66, 415] on span "Если" at bounding box center [72, 423] width 31 height 16
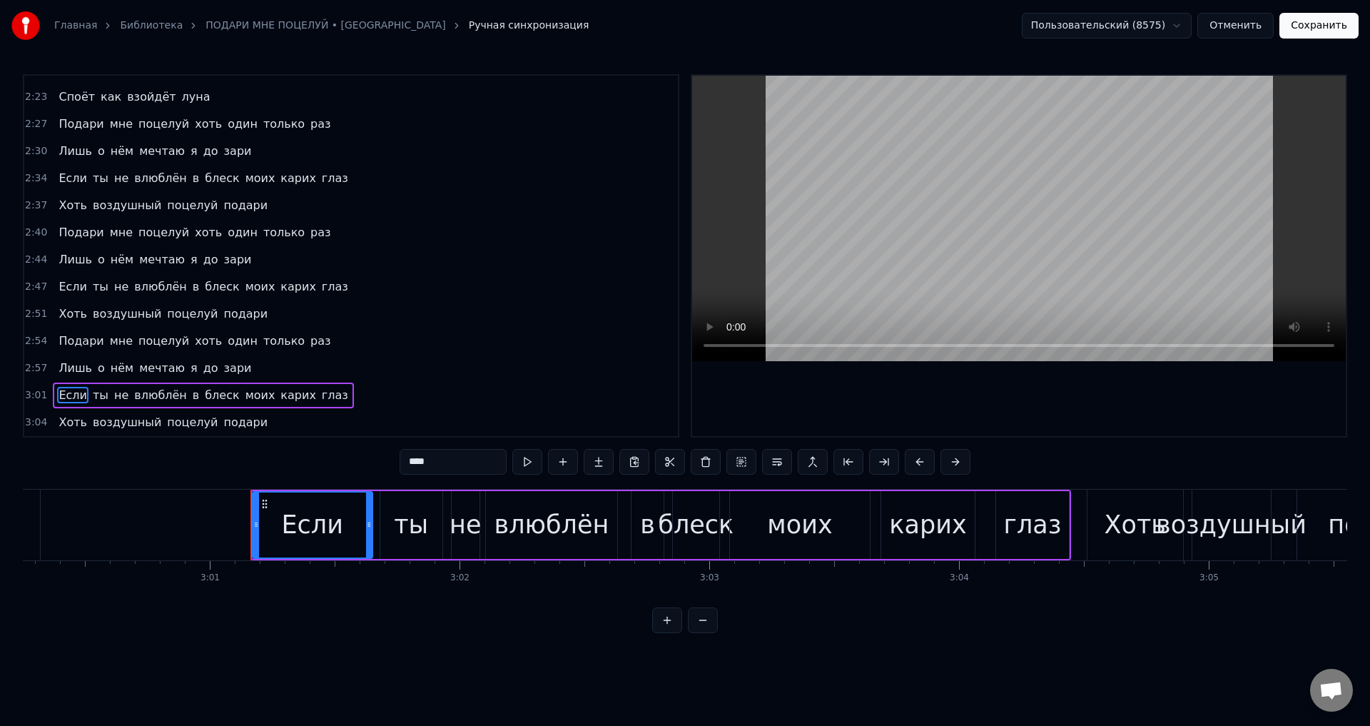
scroll to position [0, 45174]
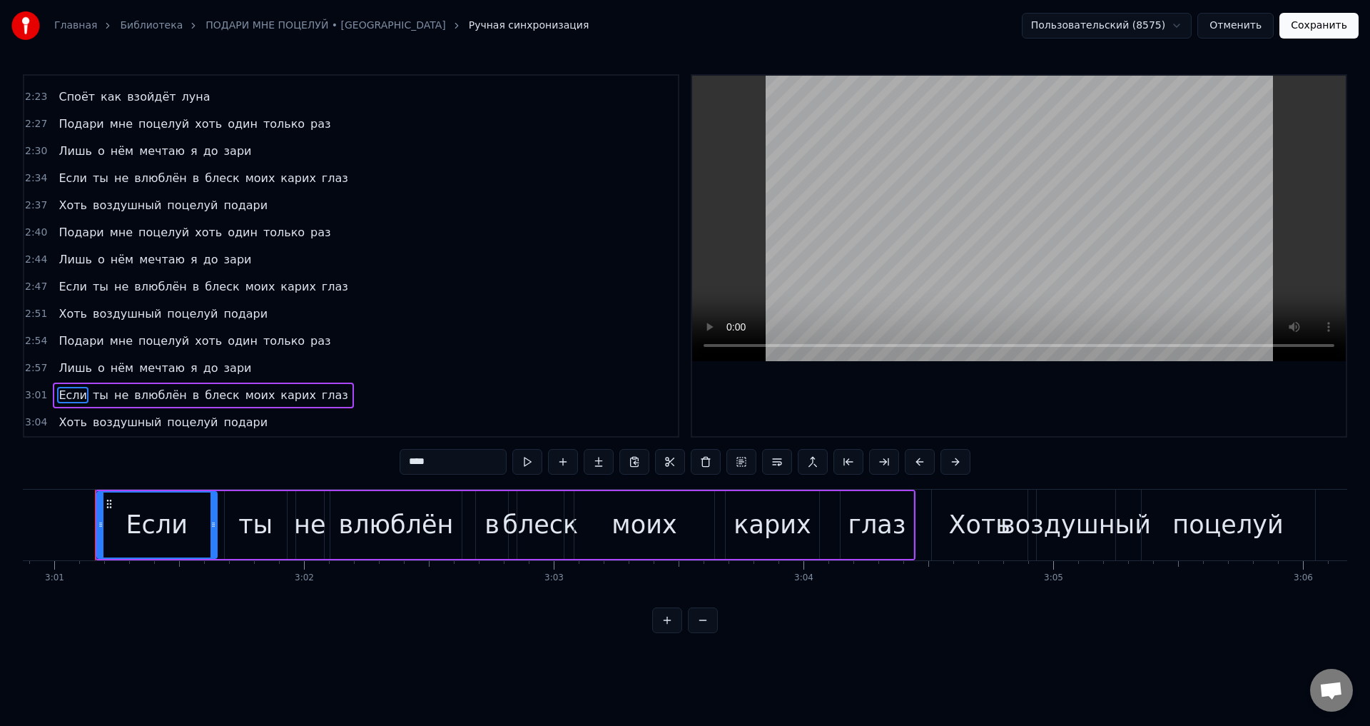
click at [357, 529] on div "влюблён" at bounding box center [396, 525] width 115 height 38
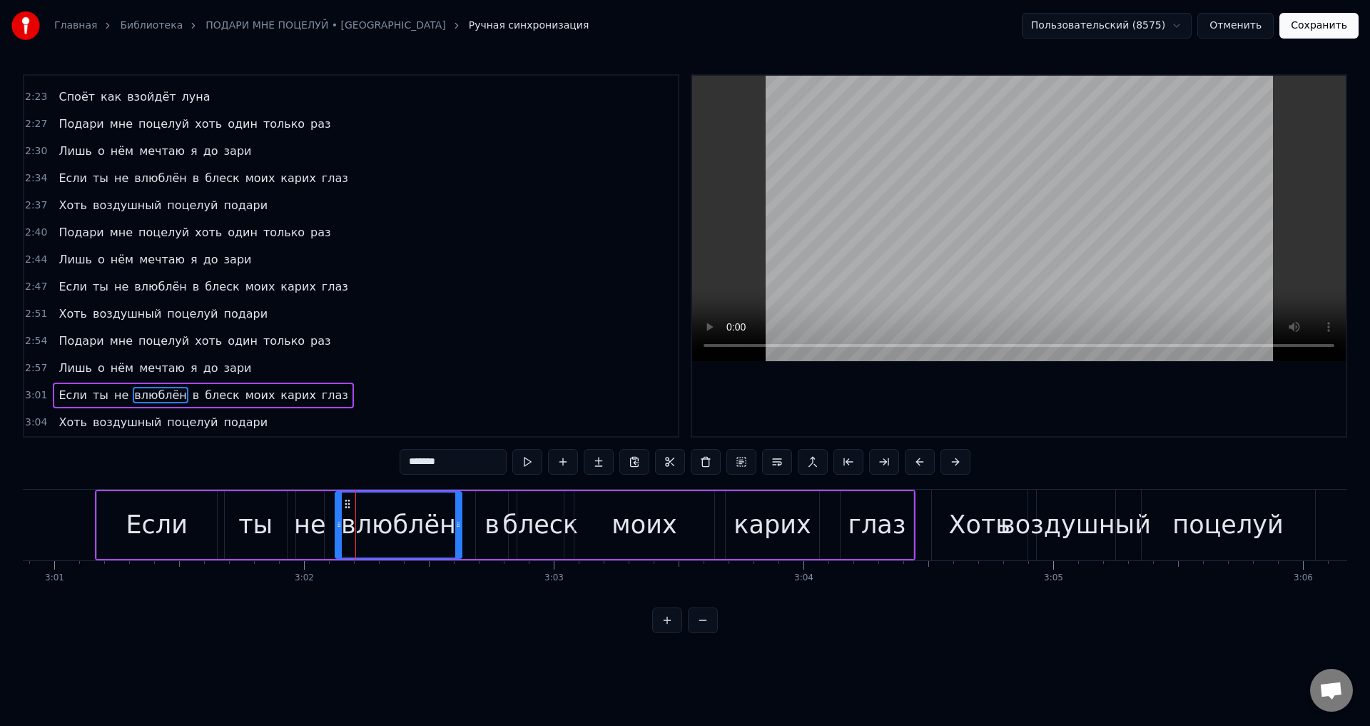
click at [339, 529] on div at bounding box center [339, 524] width 6 height 65
click at [311, 527] on div "не" at bounding box center [309, 525] width 31 height 38
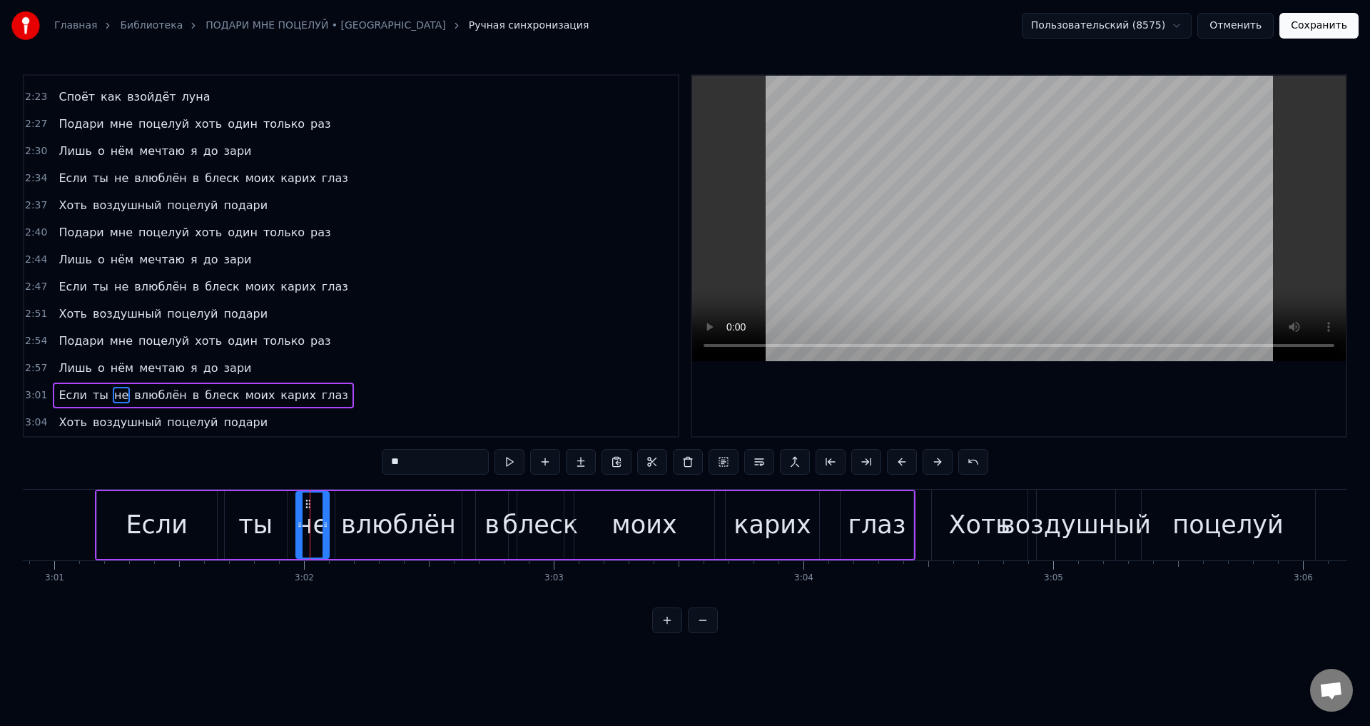
drag, startPoint x: 311, startPoint y: 527, endPoint x: 325, endPoint y: 527, distance: 14.3
click at [325, 527] on icon at bounding box center [326, 524] width 6 height 11
click at [306, 524] on icon at bounding box center [306, 524] width 6 height 11
click at [258, 523] on div "ты" at bounding box center [255, 525] width 34 height 38
drag, startPoint x: 282, startPoint y: 527, endPoint x: 290, endPoint y: 527, distance: 7.8
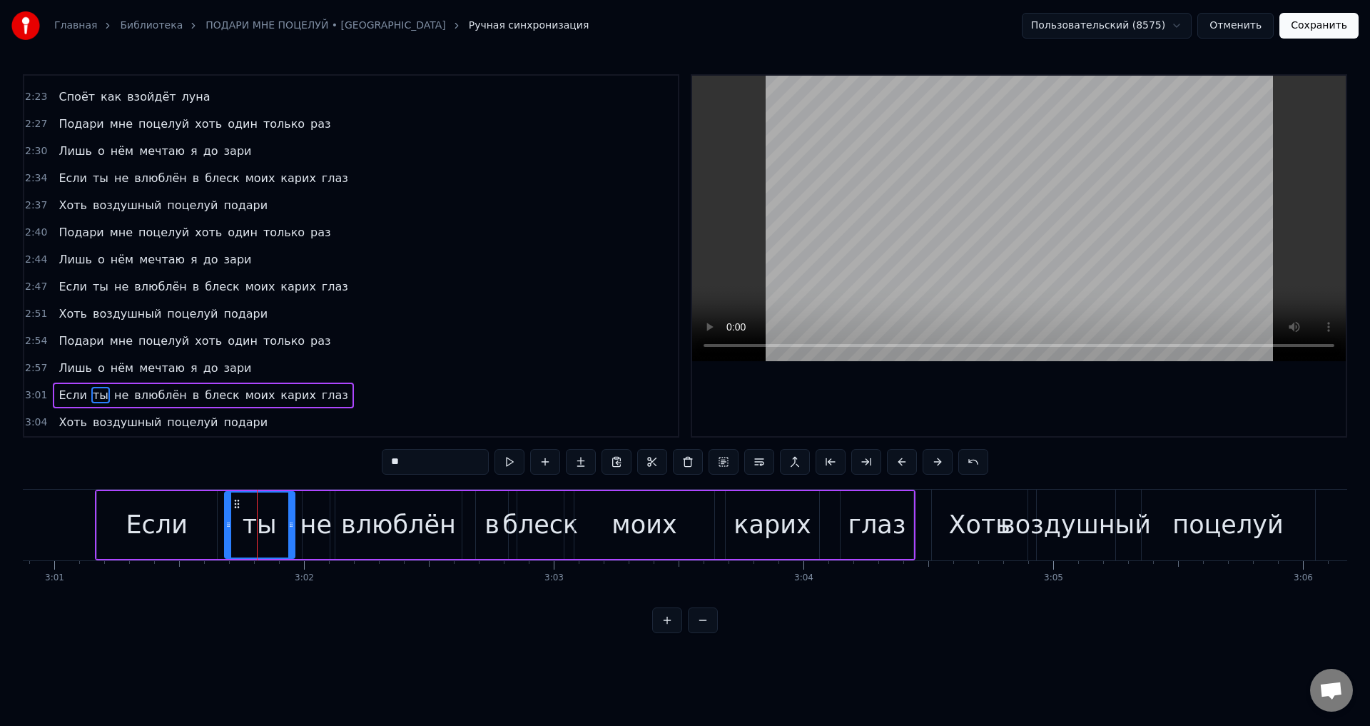
click at [290, 527] on icon at bounding box center [291, 524] width 6 height 11
click at [731, 529] on div "карих" at bounding box center [772, 525] width 93 height 68
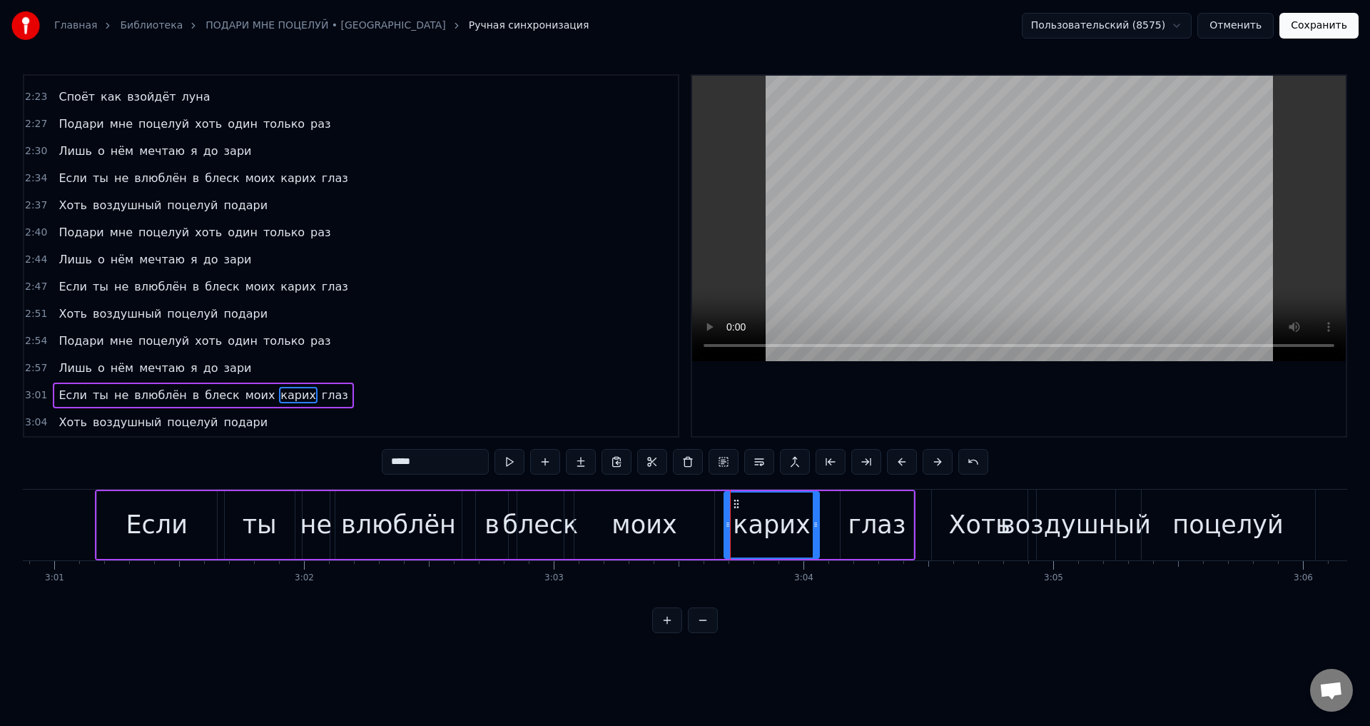
click at [726, 530] on div at bounding box center [728, 524] width 6 height 65
click at [698, 526] on div "моих" at bounding box center [644, 525] width 140 height 68
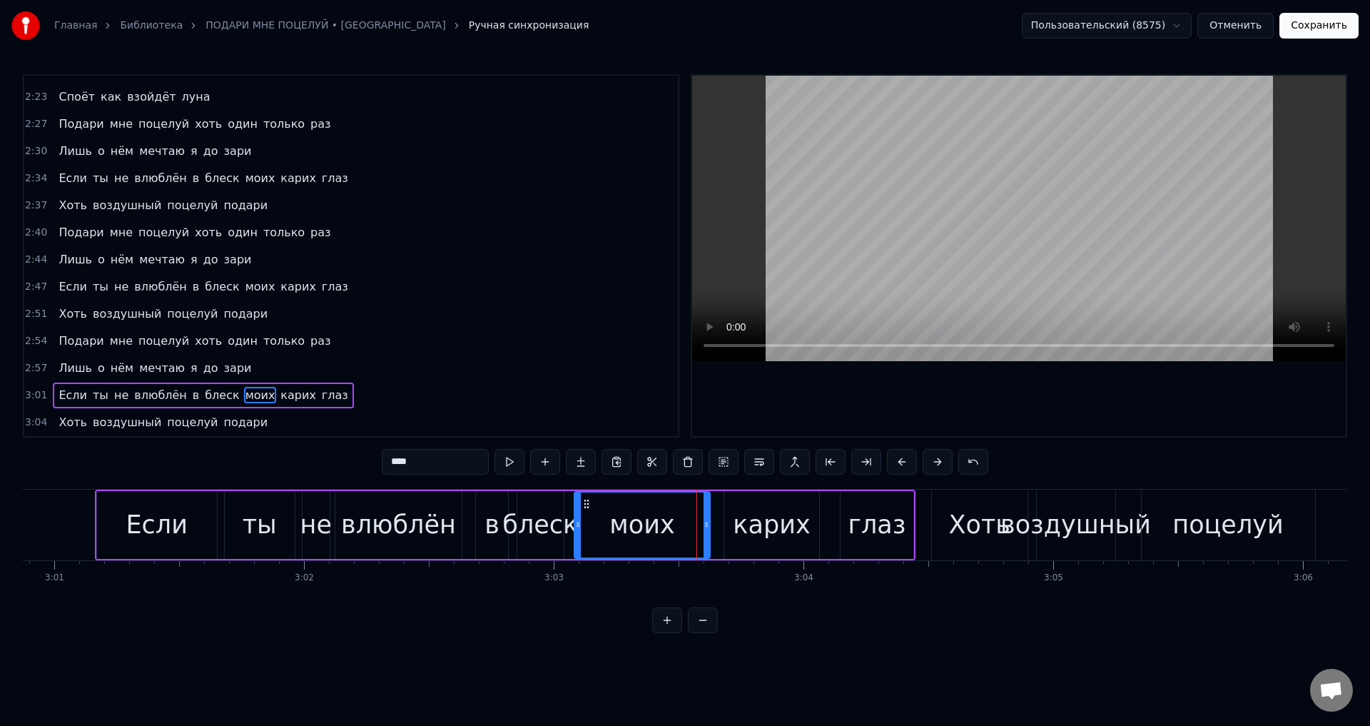
click at [706, 531] on div at bounding box center [707, 524] width 6 height 65
drag, startPoint x: 706, startPoint y: 531, endPoint x: 580, endPoint y: 530, distance: 125.6
click at [710, 531] on div at bounding box center [712, 524] width 6 height 65
click at [536, 524] on div "блеск" at bounding box center [540, 525] width 76 height 38
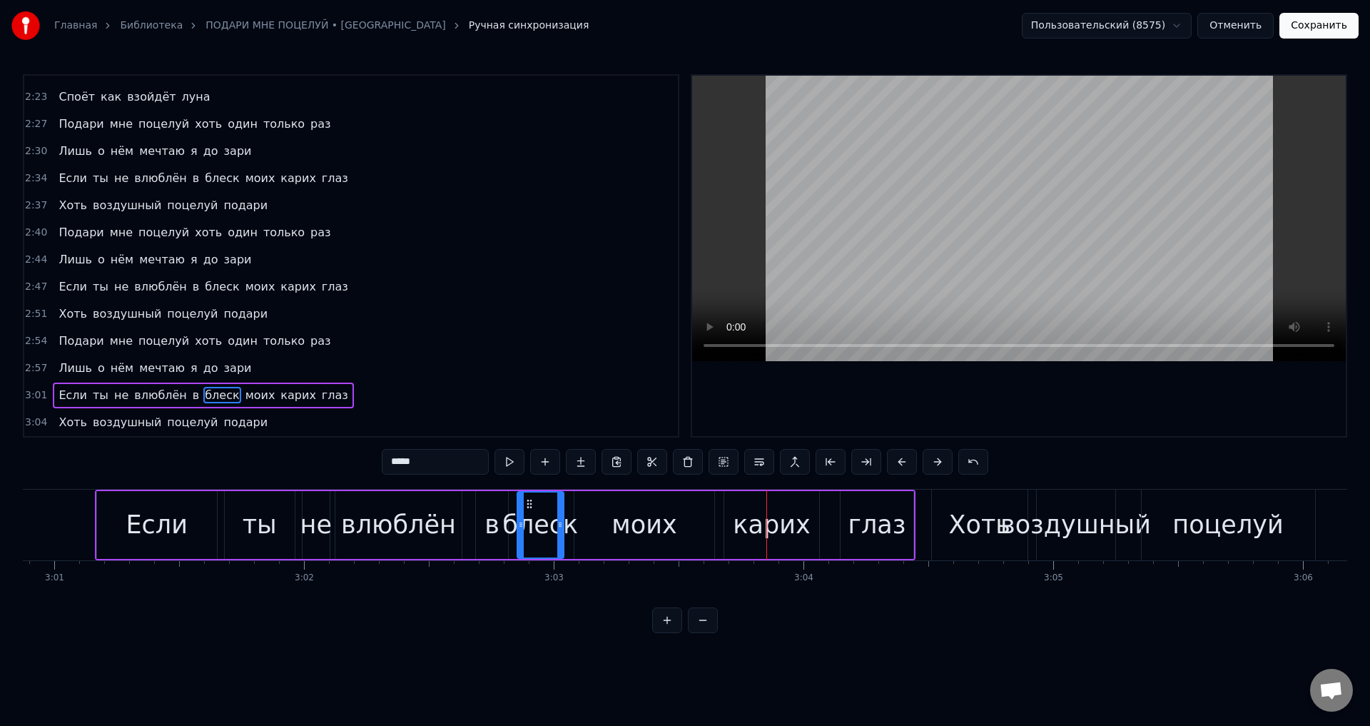
click at [735, 517] on div "карих" at bounding box center [771, 525] width 95 height 68
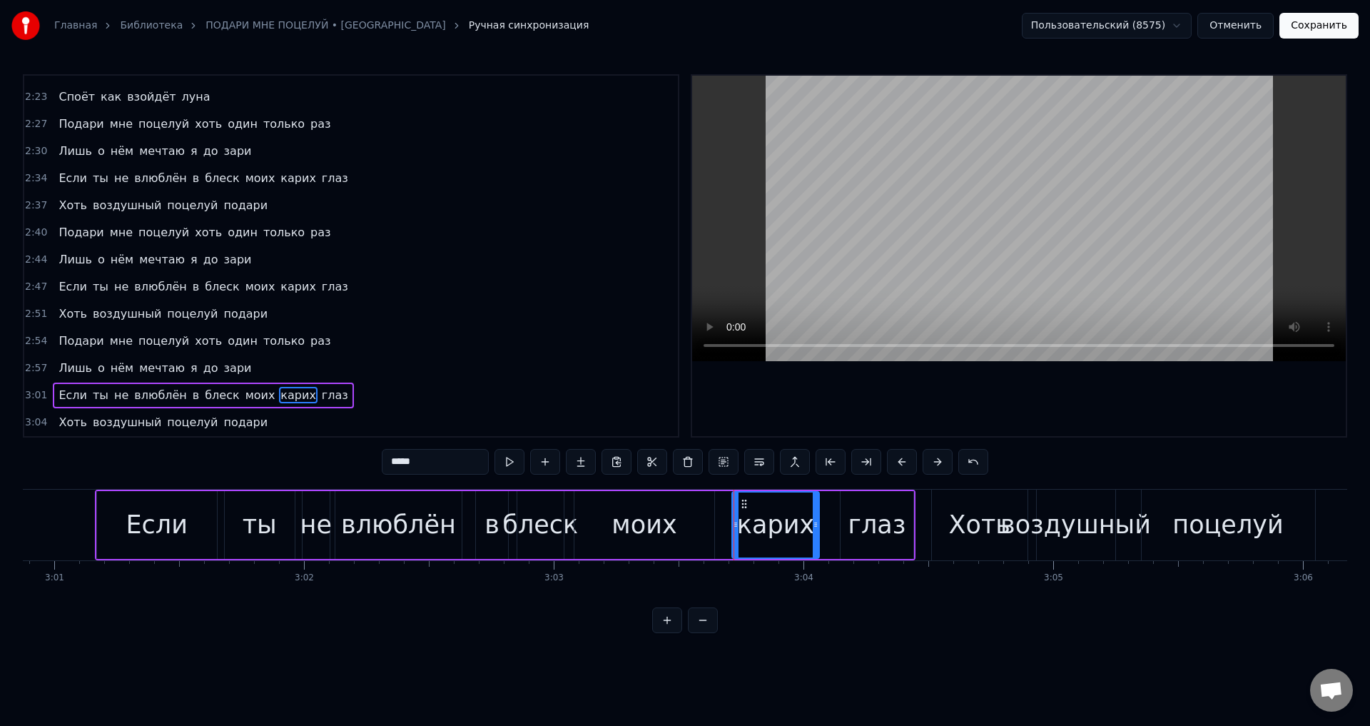
drag, startPoint x: 727, startPoint y: 526, endPoint x: 735, endPoint y: 526, distance: 7.8
click at [735, 526] on circle at bounding box center [735, 526] width 1 height 1
click at [694, 529] on div "моих" at bounding box center [644, 525] width 140 height 68
type input "****"
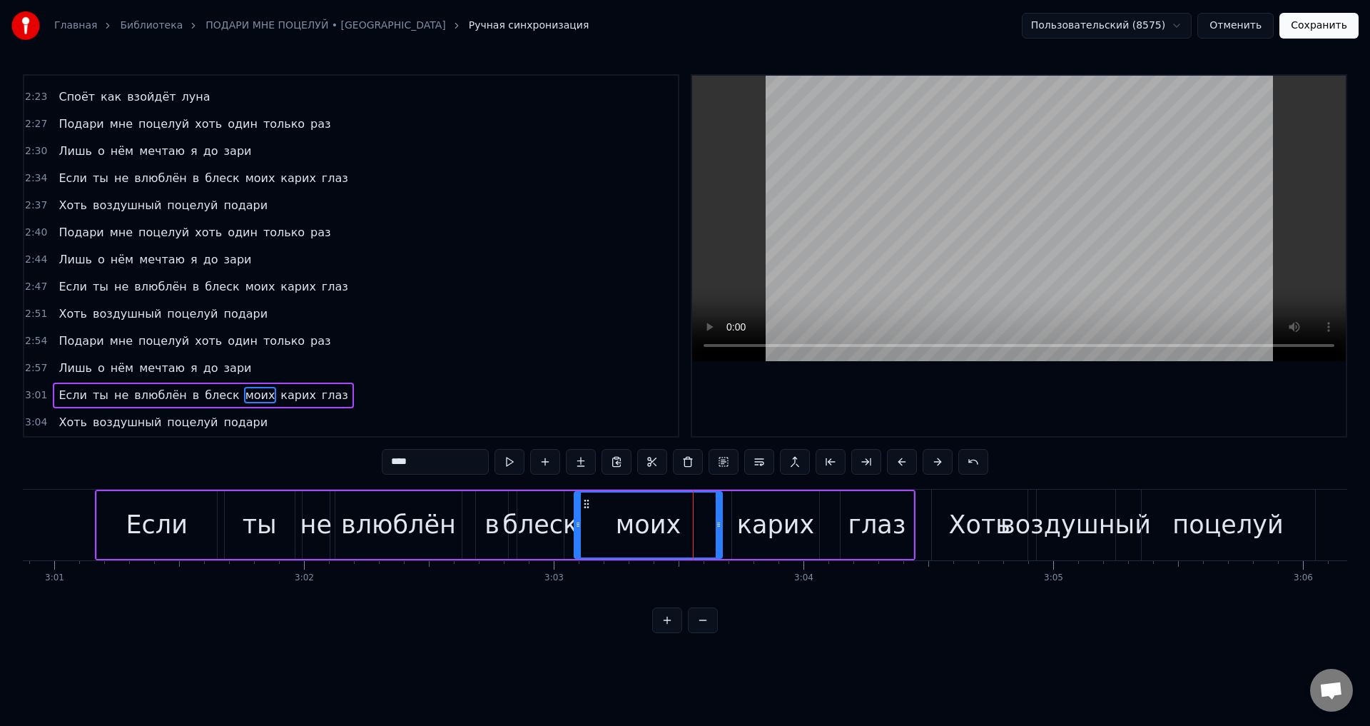
drag, startPoint x: 710, startPoint y: 529, endPoint x: 718, endPoint y: 529, distance: 7.9
click at [718, 529] on icon at bounding box center [719, 524] width 6 height 11
drag, startPoint x: 692, startPoint y: 512, endPoint x: 708, endPoint y: 492, distance: 26.0
click at [693, 512] on div "моих" at bounding box center [648, 524] width 146 height 65
click at [1332, 26] on button "Сохранить" at bounding box center [1318, 26] width 79 height 26
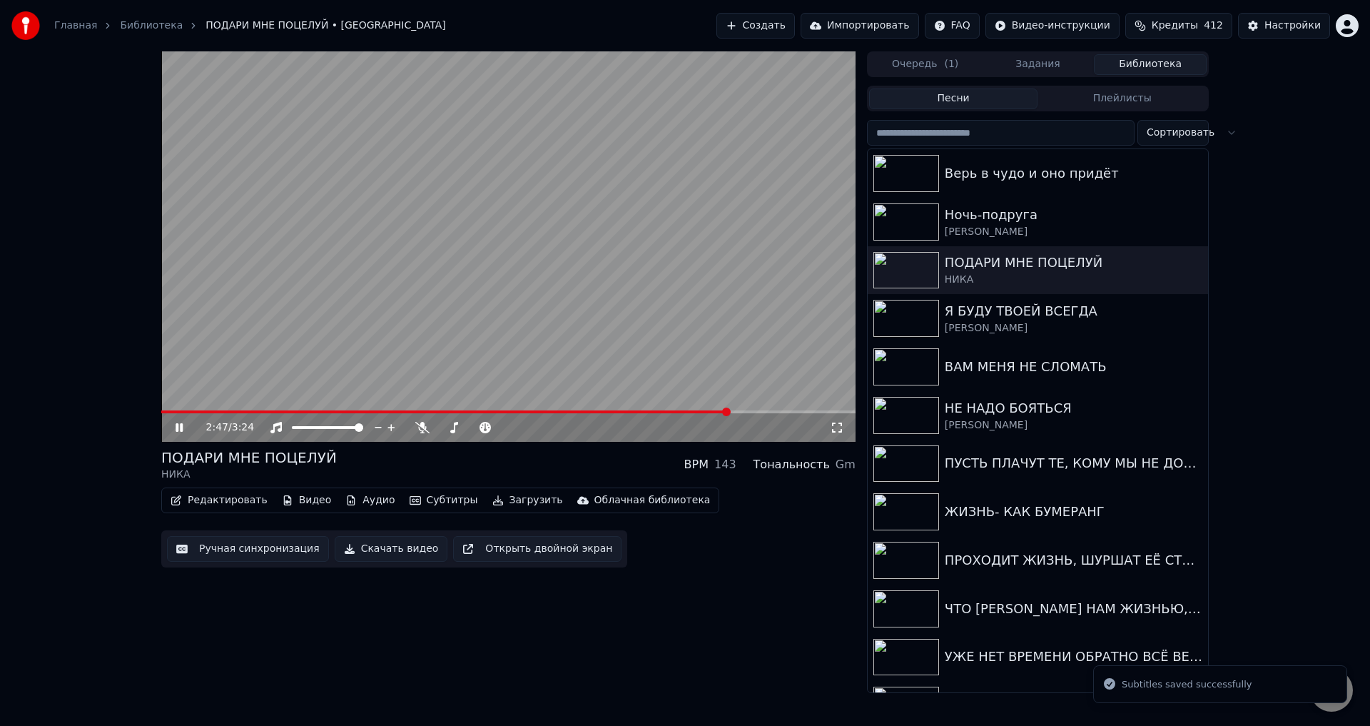
click at [730, 411] on span at bounding box center [508, 411] width 694 height 3
click at [836, 429] on icon at bounding box center [837, 427] width 14 height 11
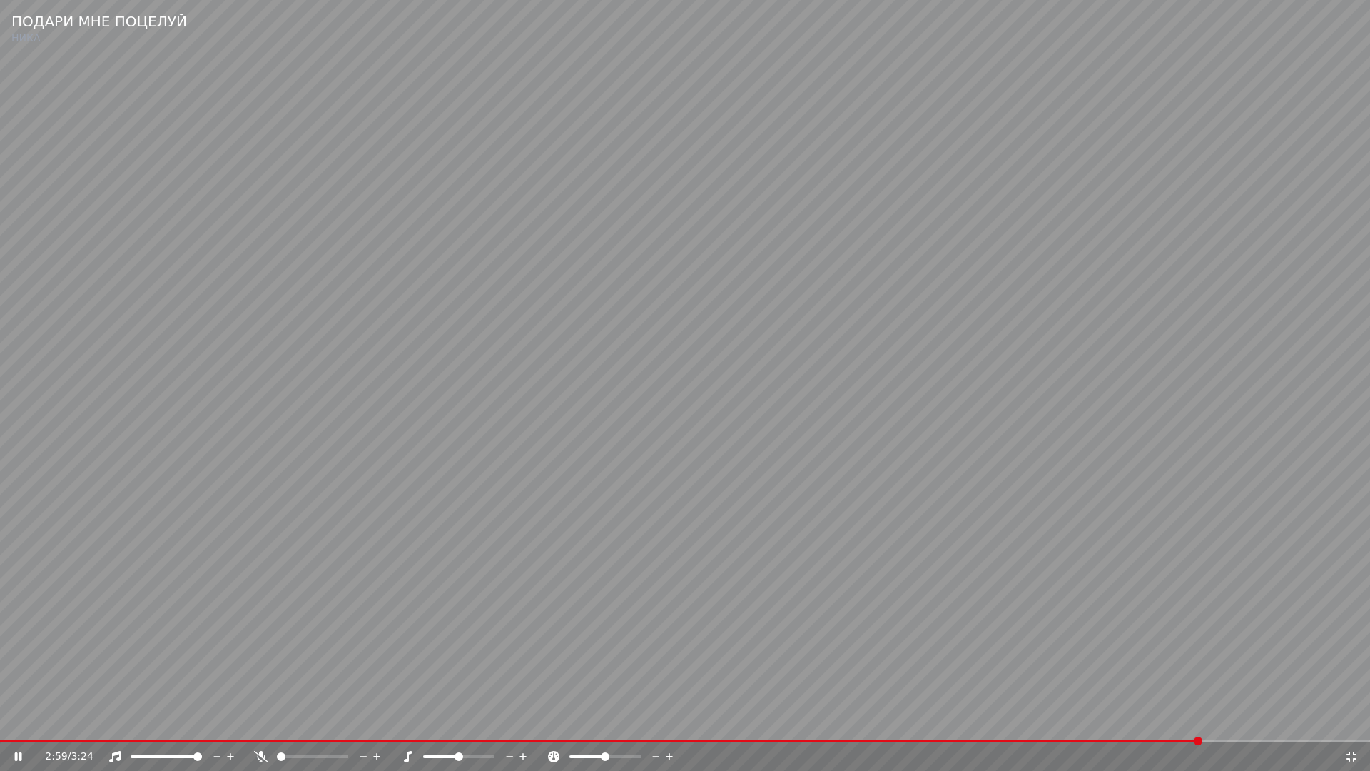
click at [1200, 725] on span at bounding box center [600, 740] width 1201 height 3
click at [1182, 660] on video at bounding box center [685, 385] width 1370 height 771
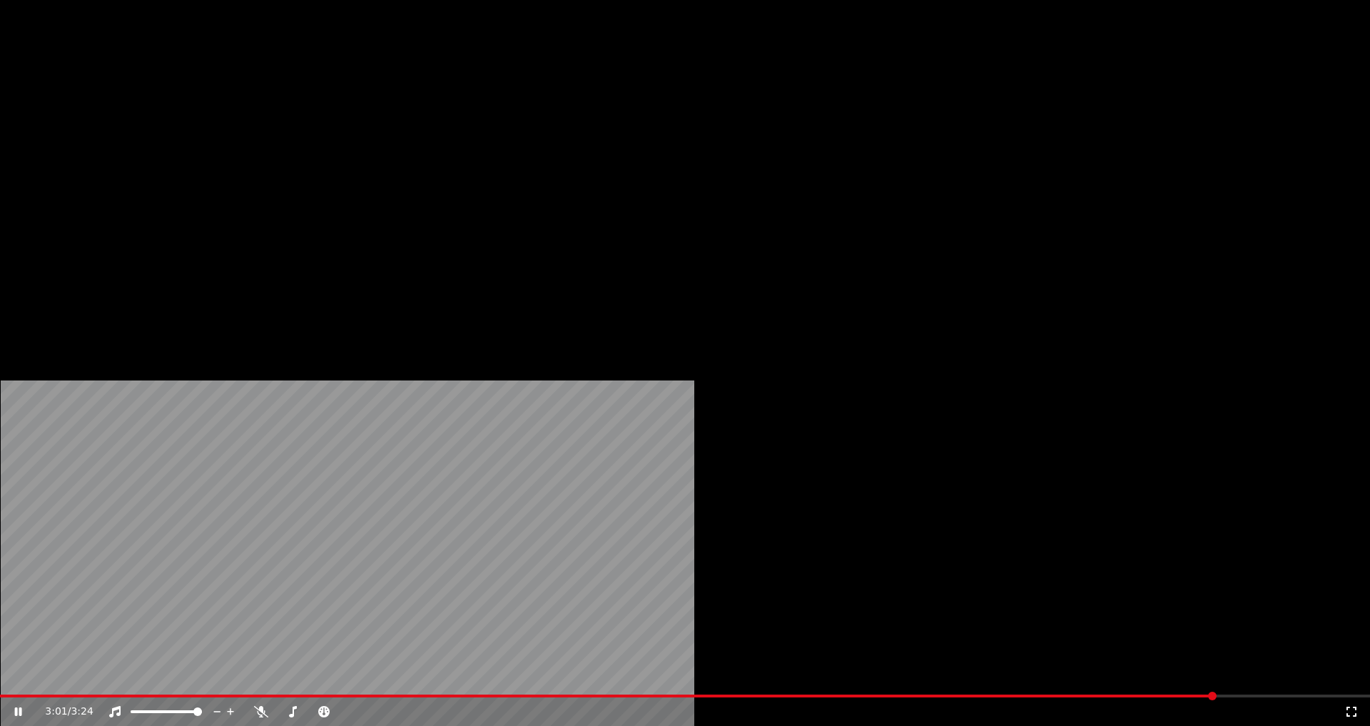
click at [1344, 706] on icon at bounding box center [1351, 711] width 14 height 11
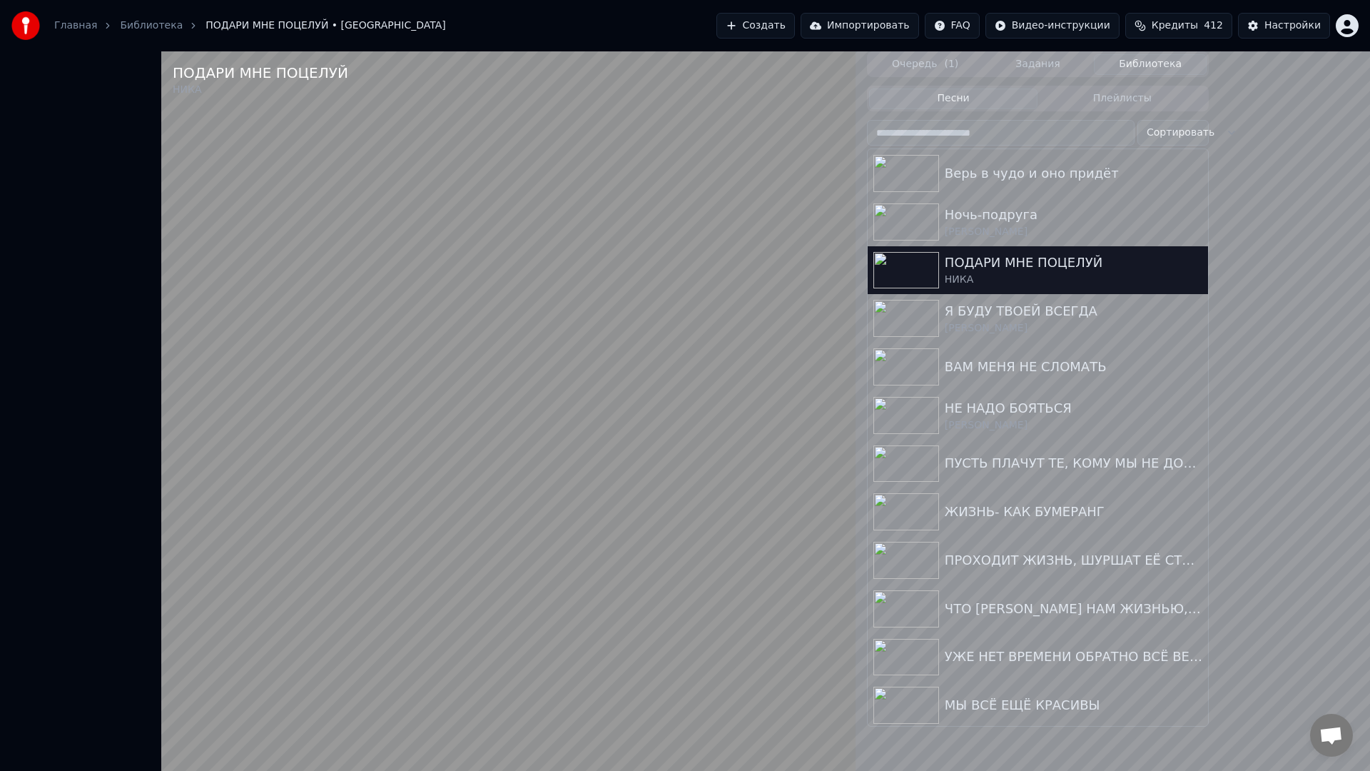
click at [856, 651] on video at bounding box center [508, 436] width 694 height 771
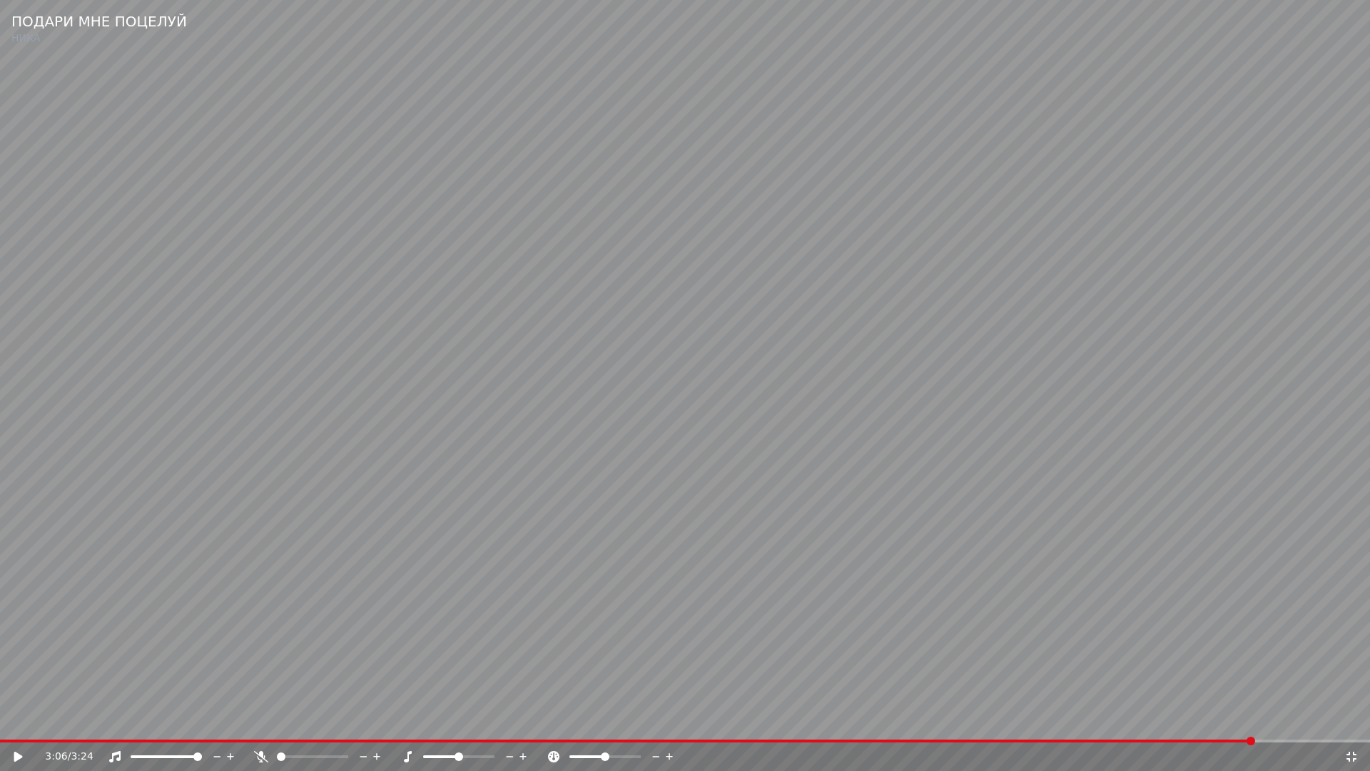
click at [1355, 725] on icon at bounding box center [1352, 756] width 10 height 10
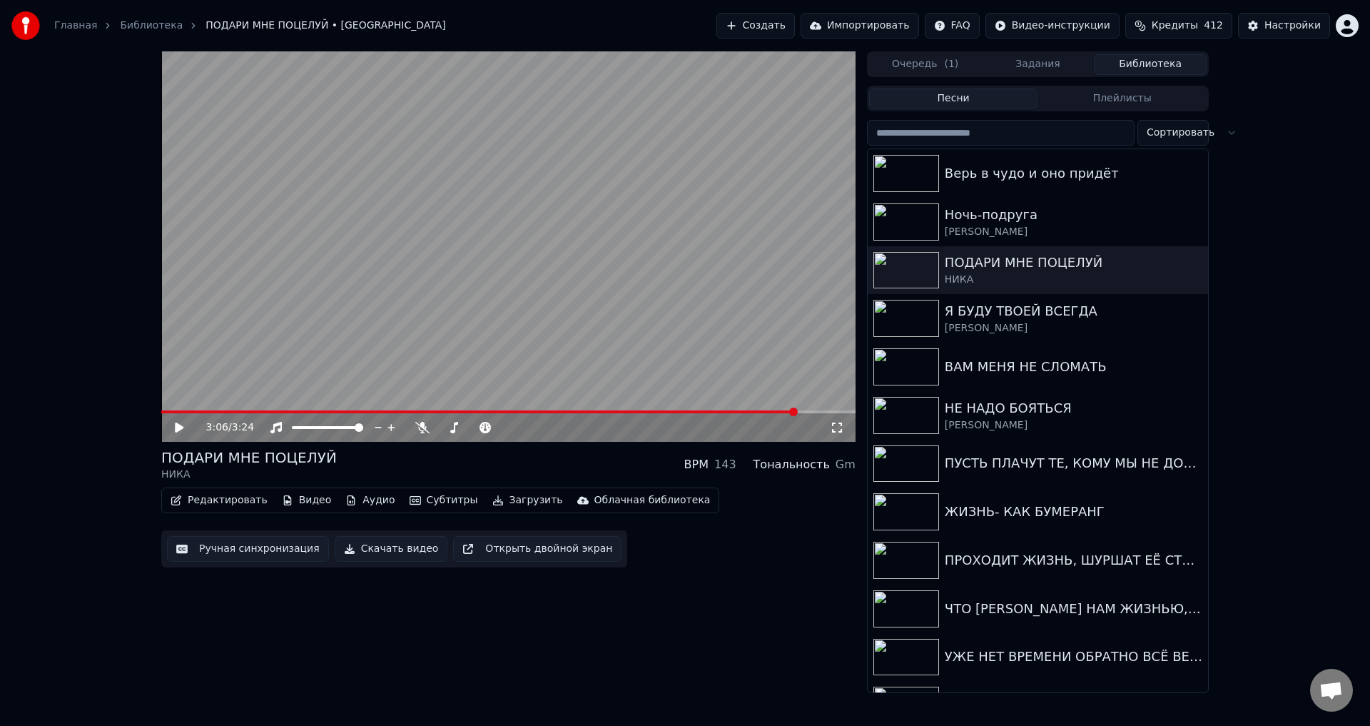
click at [262, 549] on button "Ручная синхронизация" at bounding box center [248, 549] width 162 height 26
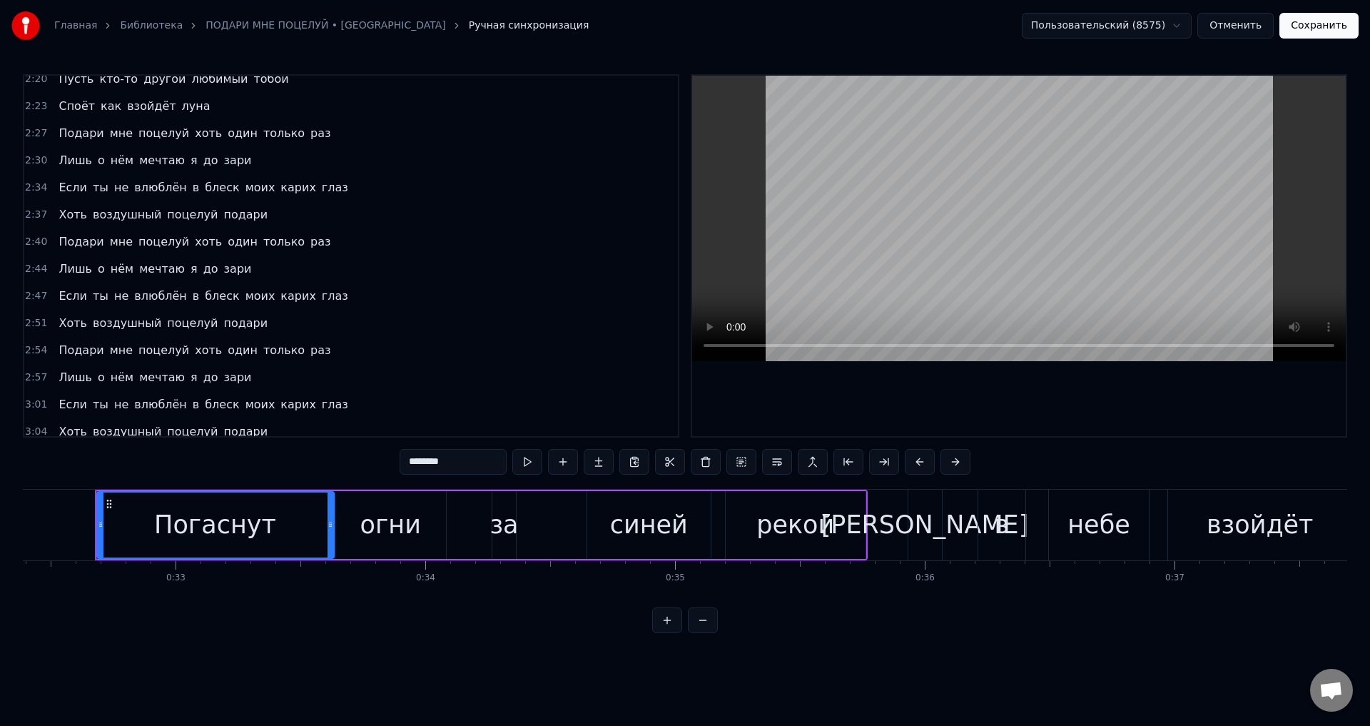
scroll to position [670, 0]
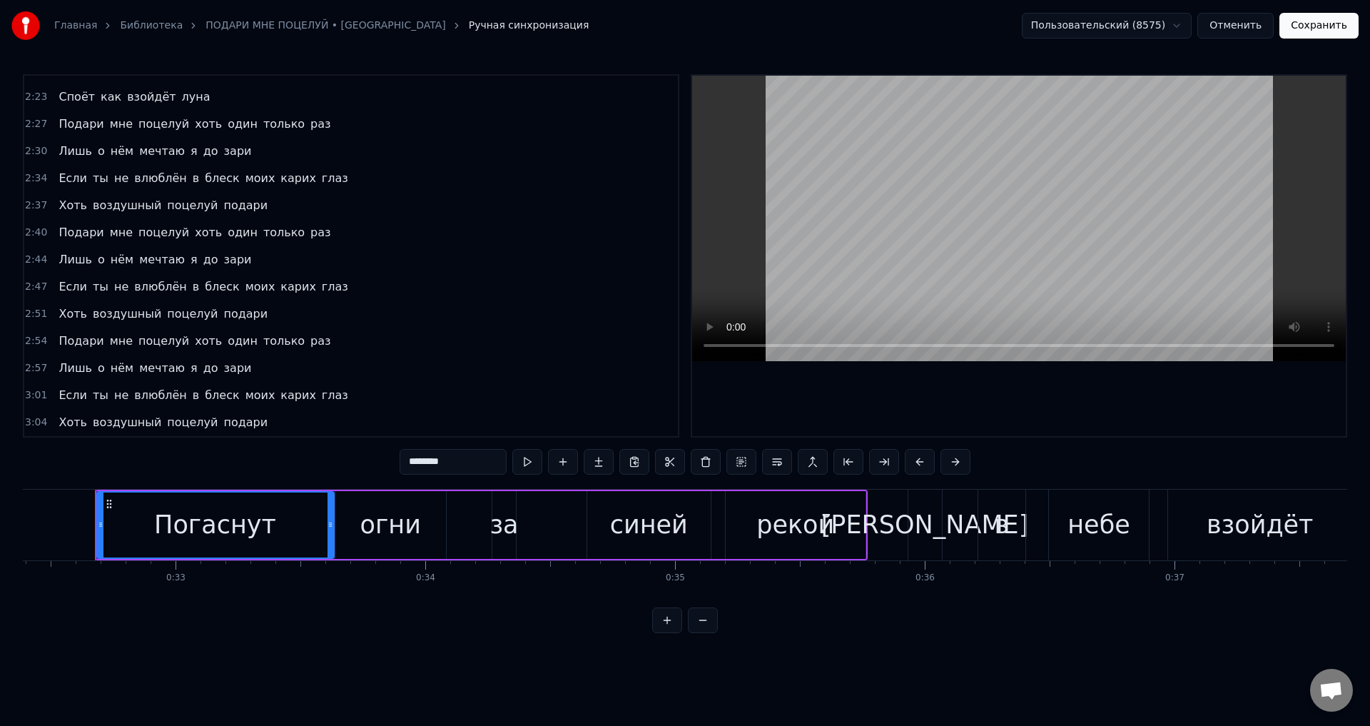
click at [118, 422] on span "воздушный" at bounding box center [126, 422] width 71 height 16
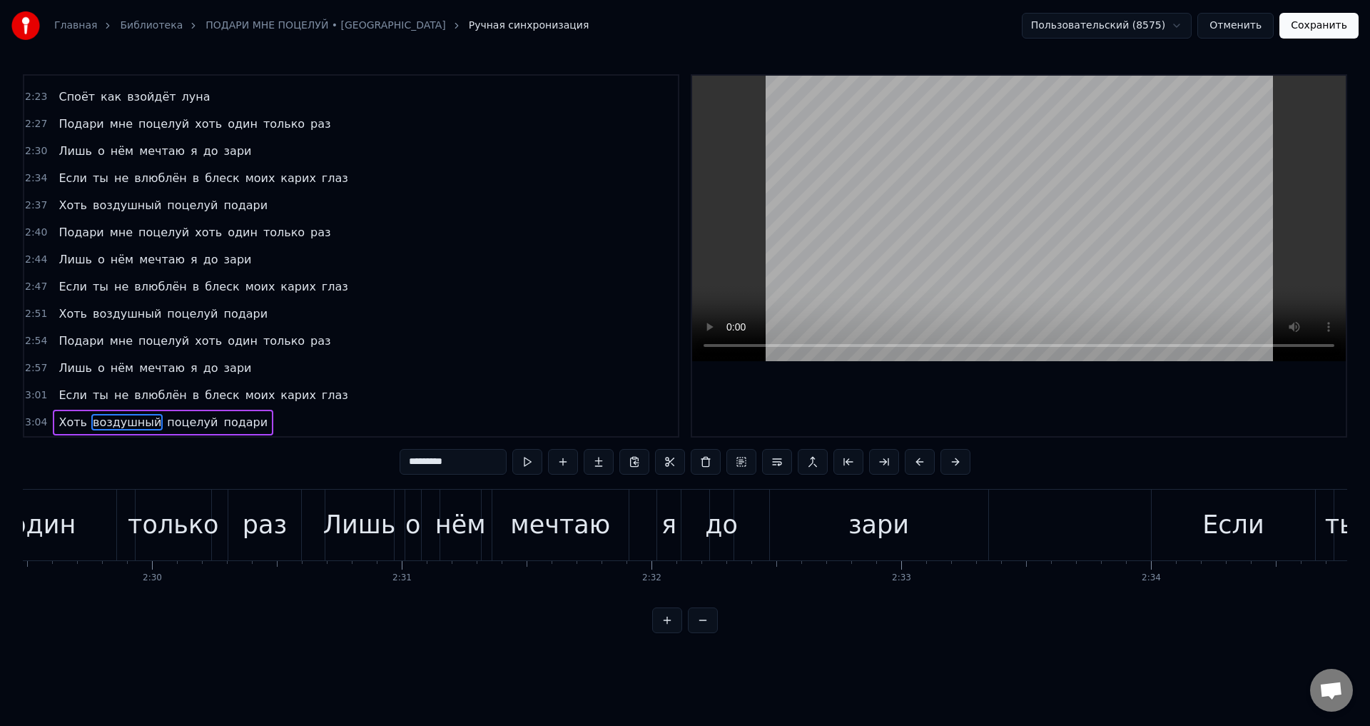
scroll to position [0, 46116]
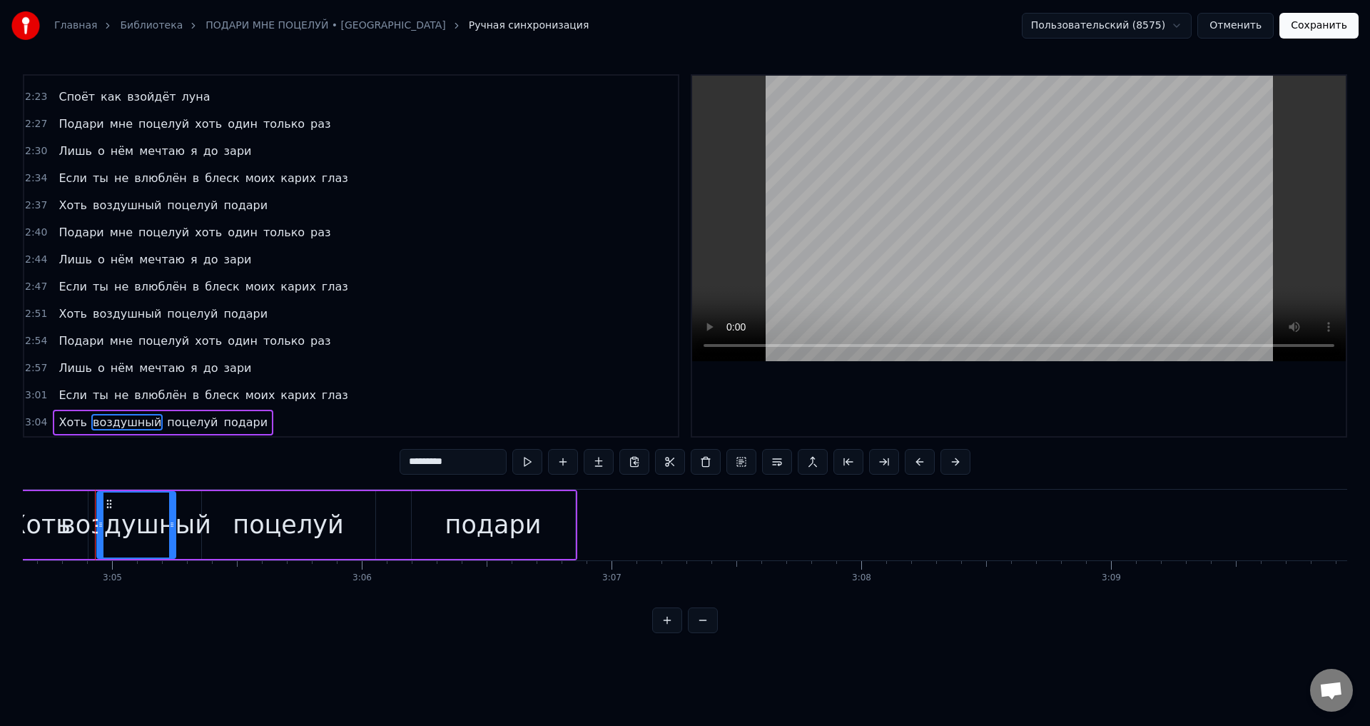
click at [52, 532] on div "Хоть" at bounding box center [39, 525] width 61 height 38
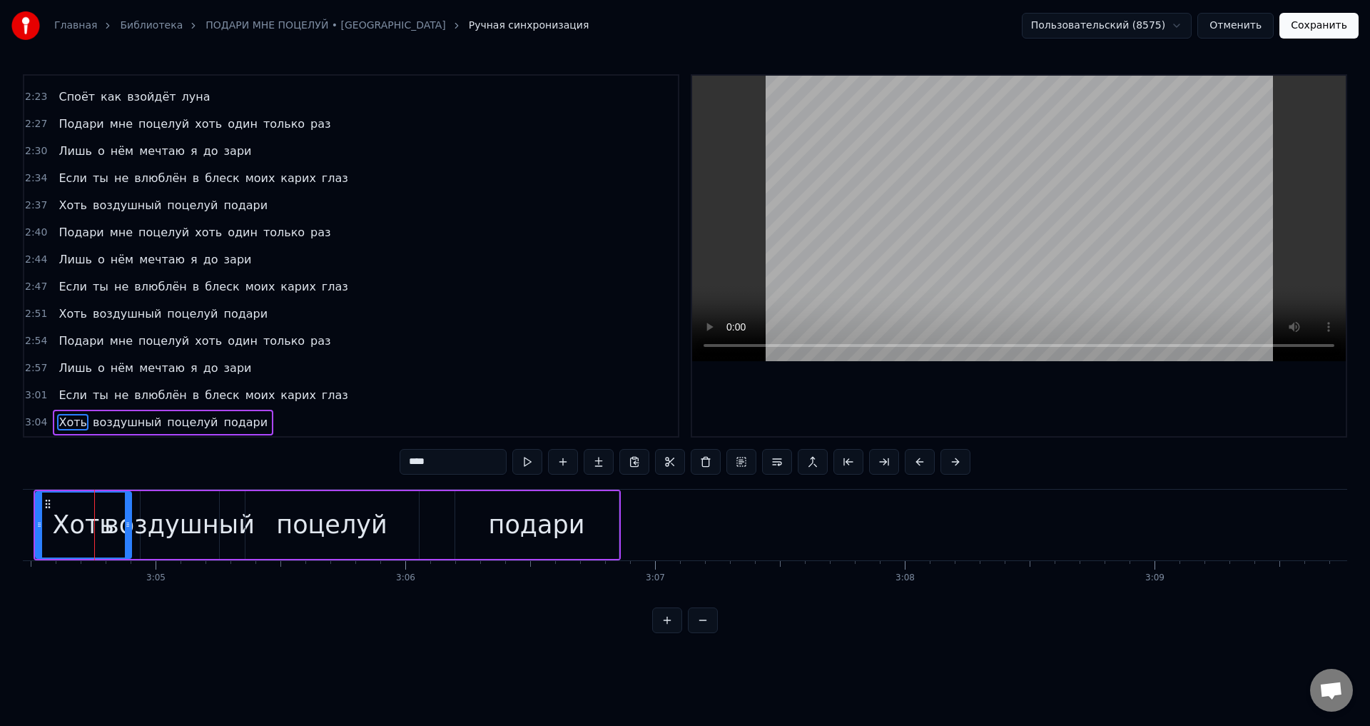
click at [164, 529] on div "воздушный" at bounding box center [179, 525] width 151 height 38
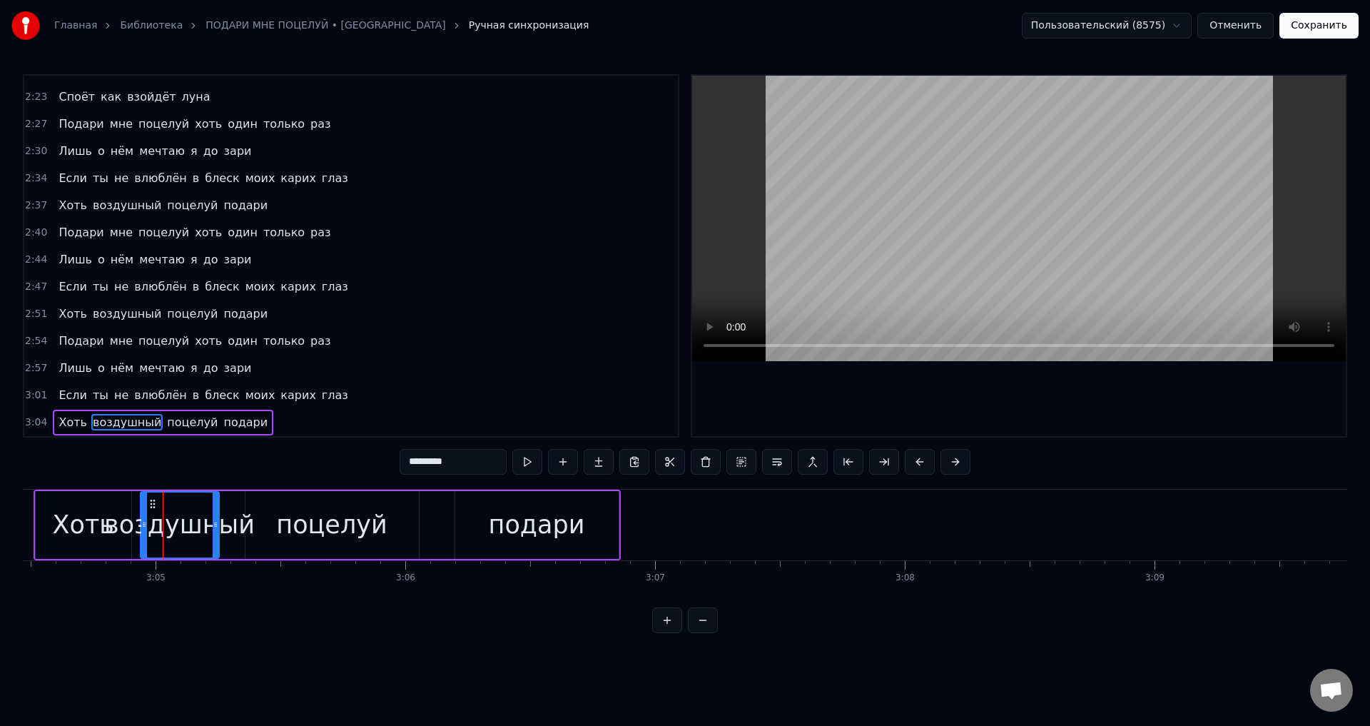
click at [318, 527] on div "поцелуй" at bounding box center [331, 525] width 111 height 38
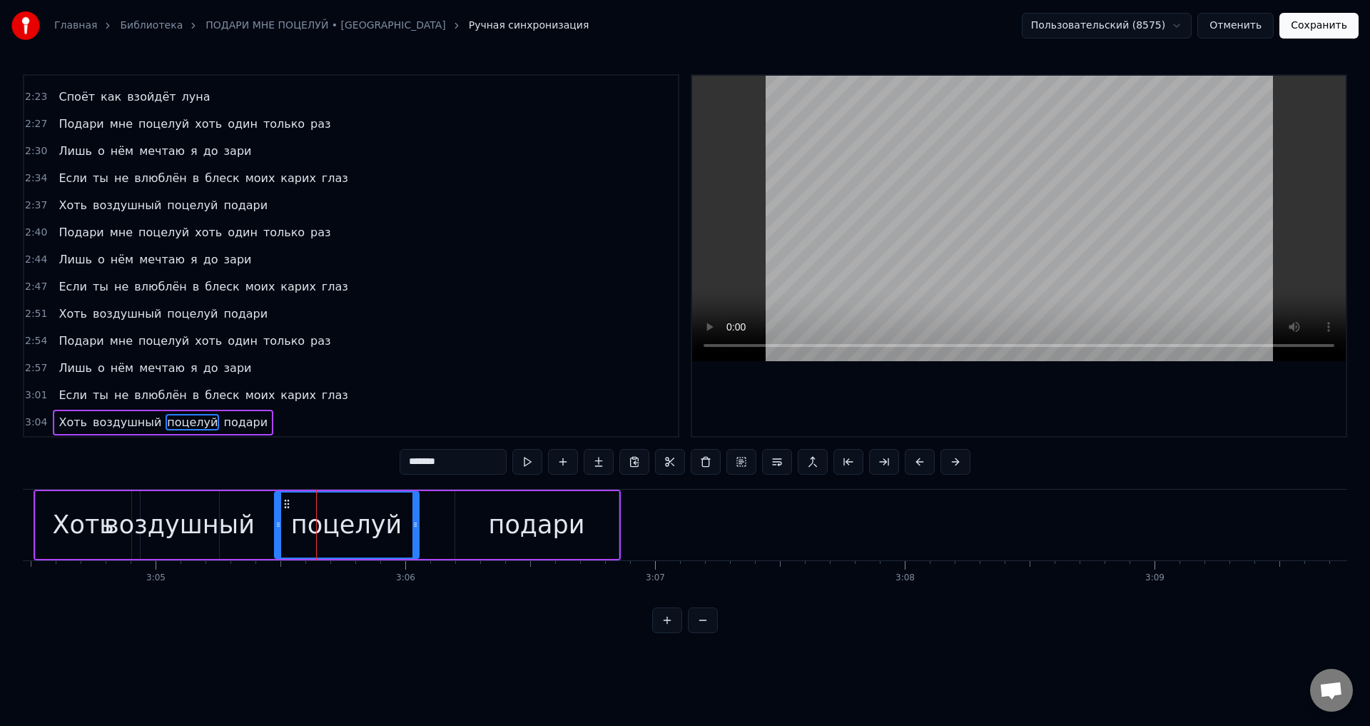
drag, startPoint x: 247, startPoint y: 534, endPoint x: 278, endPoint y: 532, distance: 31.5
click at [278, 532] on div at bounding box center [278, 524] width 6 height 65
click at [168, 522] on div "воздушный" at bounding box center [179, 525] width 151 height 38
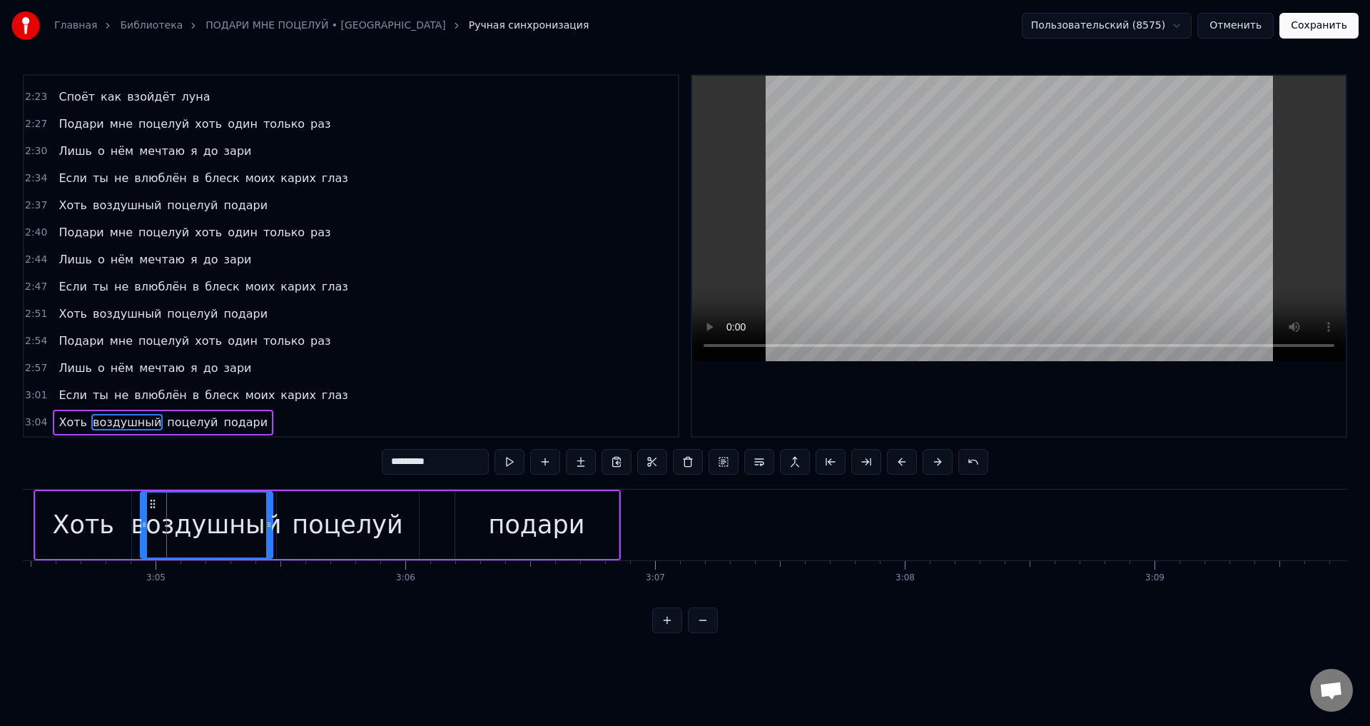
drag, startPoint x: 216, startPoint y: 531, endPoint x: 269, endPoint y: 532, distance: 53.5
click at [269, 532] on div at bounding box center [269, 524] width 6 height 65
drag, startPoint x: 87, startPoint y: 529, endPoint x: 248, endPoint y: 502, distance: 163.5
click at [88, 529] on div "Хоть" at bounding box center [83, 525] width 61 height 38
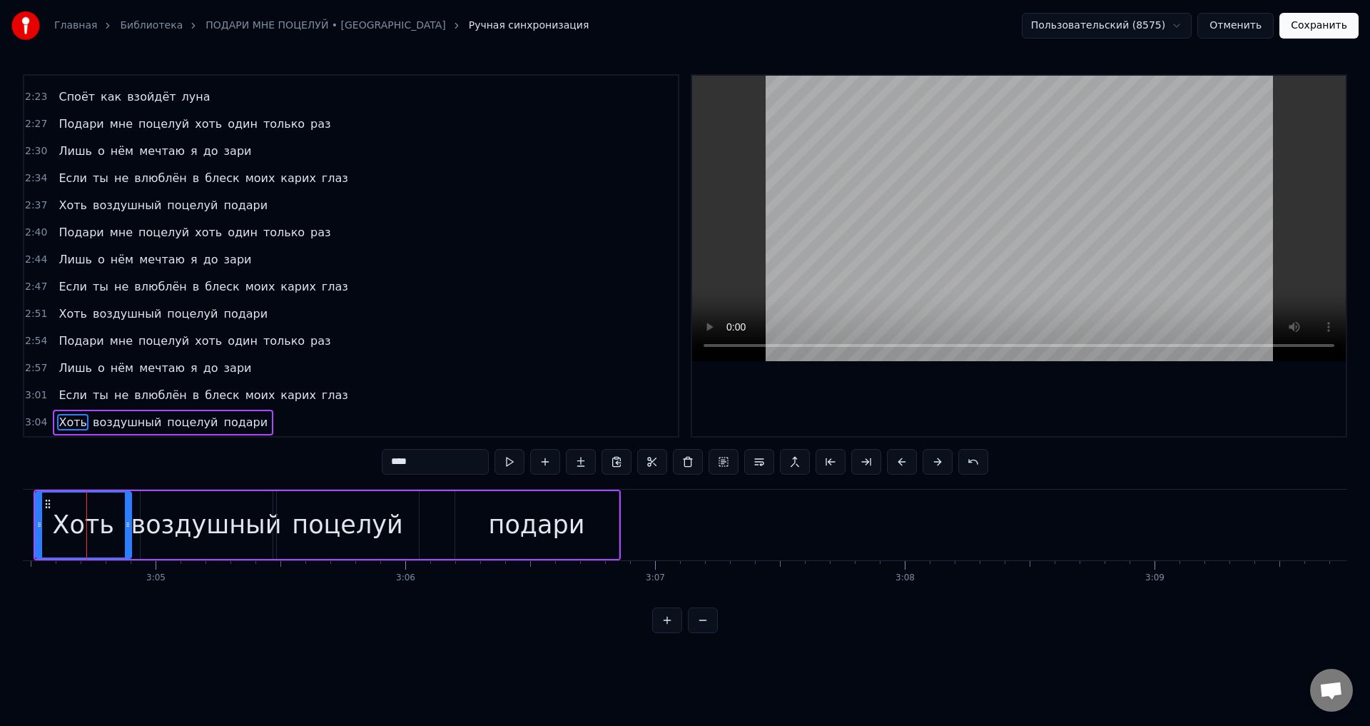
scroll to position [0, 46064]
click at [322, 523] on div "поцелуй" at bounding box center [355, 525] width 111 height 38
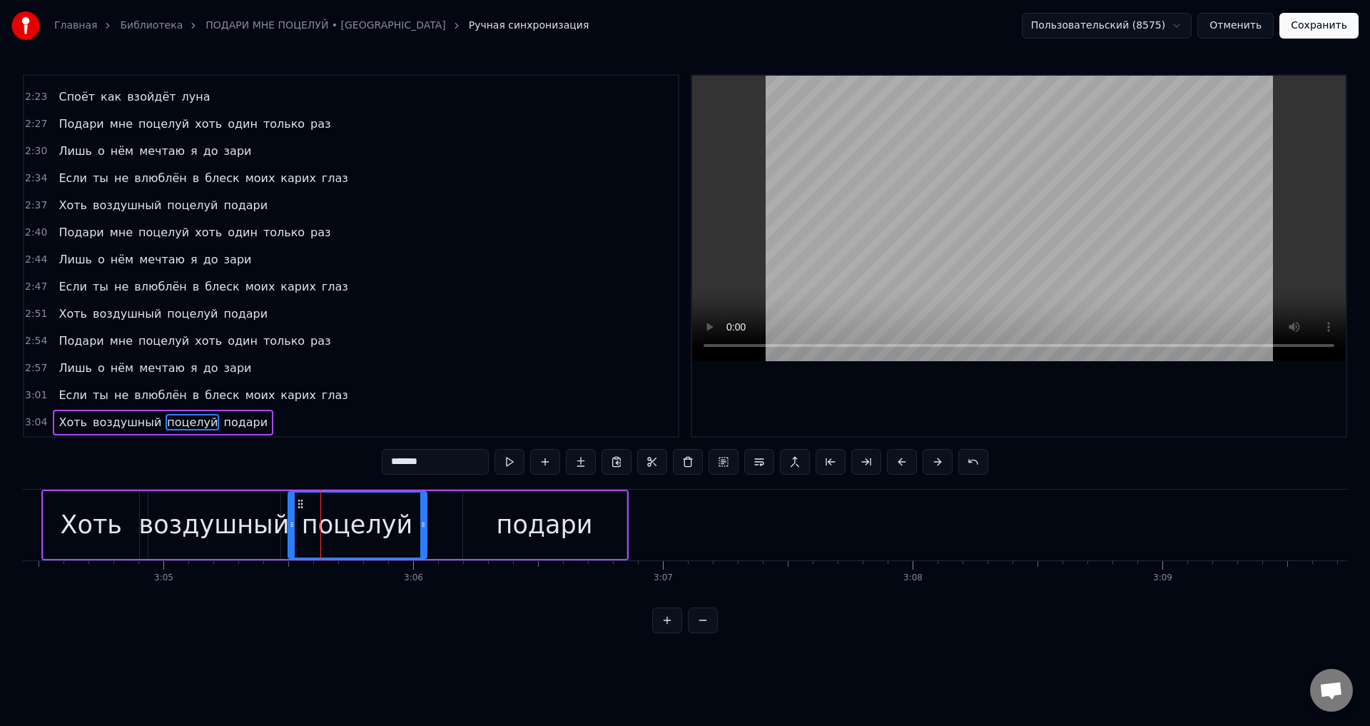
click at [290, 524] on icon at bounding box center [292, 524] width 6 height 11
click at [395, 526] on div "поцелуй" at bounding box center [357, 525] width 111 height 38
click at [430, 527] on icon at bounding box center [429, 524] width 6 height 11
drag, startPoint x: 98, startPoint y: 521, endPoint x: 243, endPoint y: 470, distance: 153.5
click at [98, 521] on div "Хоть" at bounding box center [91, 525] width 61 height 38
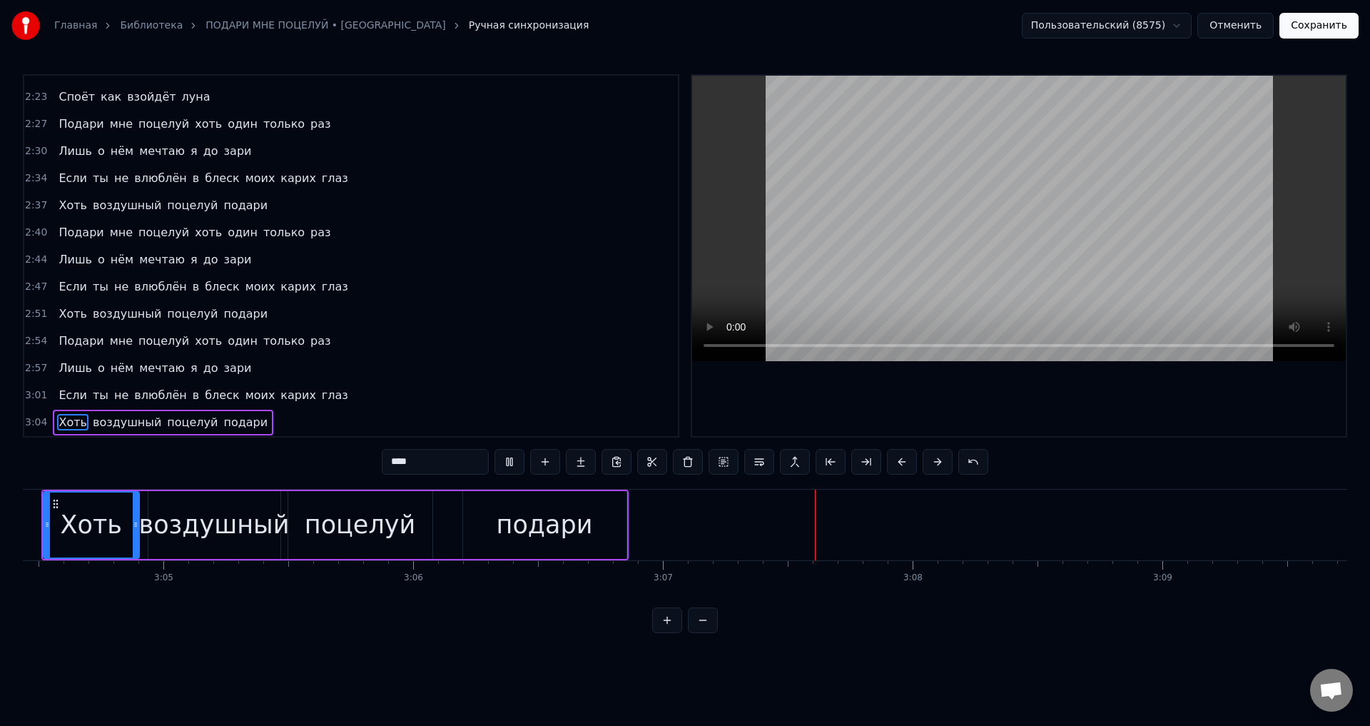
click at [316, 524] on div "поцелуй" at bounding box center [360, 525] width 111 height 38
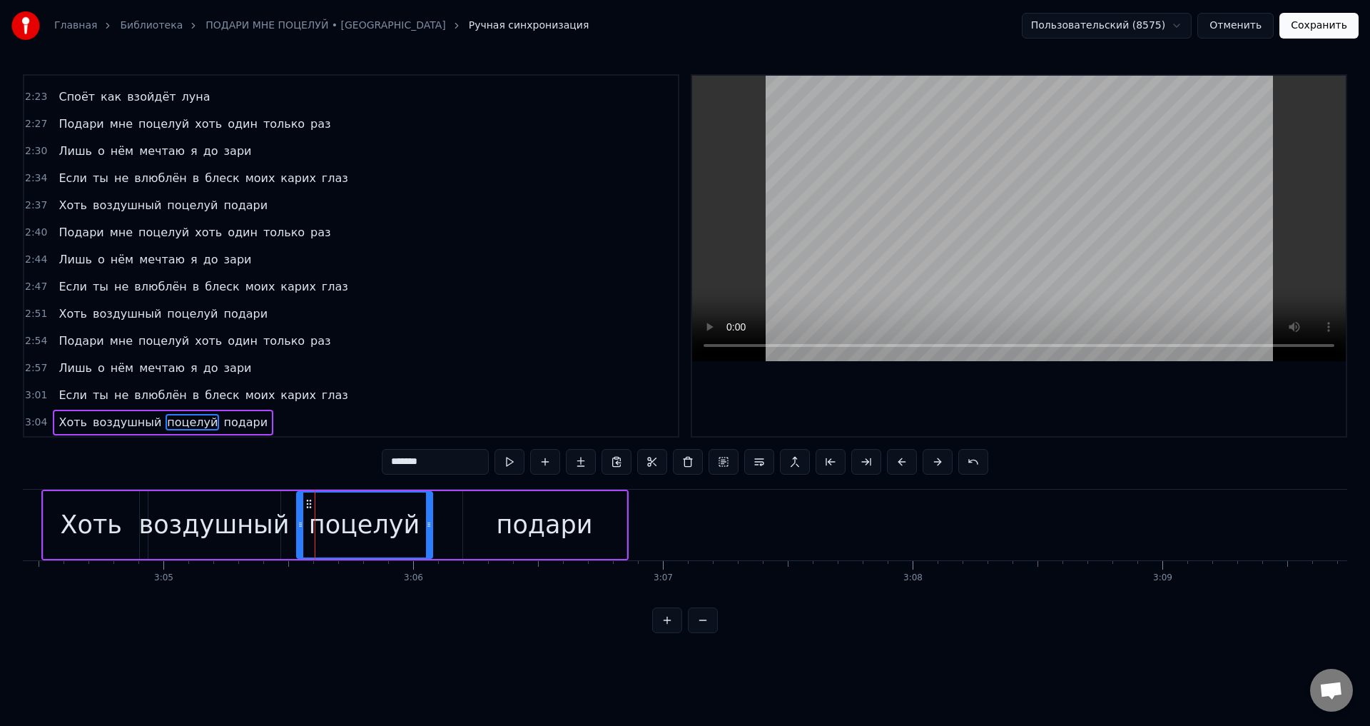
drag, startPoint x: 292, startPoint y: 524, endPoint x: 300, endPoint y: 524, distance: 8.6
click at [300, 524] on icon at bounding box center [301, 524] width 6 height 11
click at [191, 527] on div "воздушный" at bounding box center [214, 525] width 151 height 38
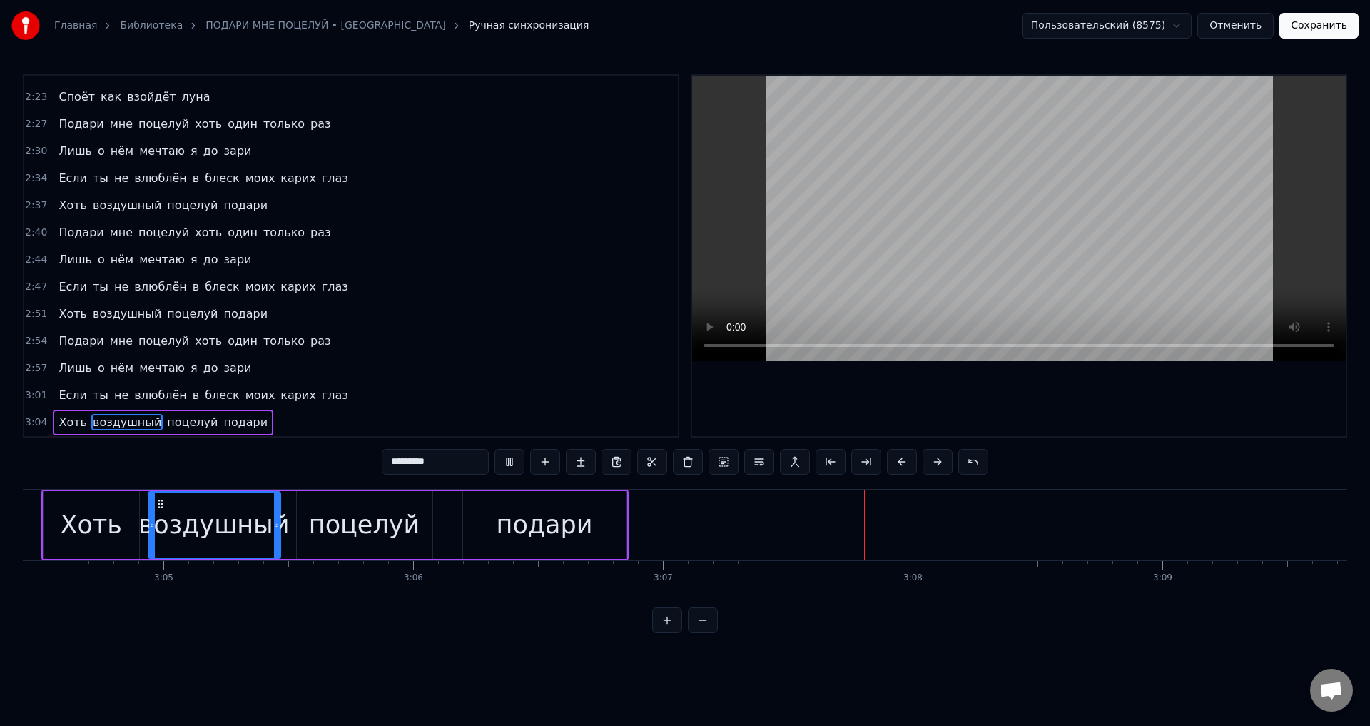
click at [579, 515] on div "подари" at bounding box center [545, 525] width 96 height 38
type input "******"
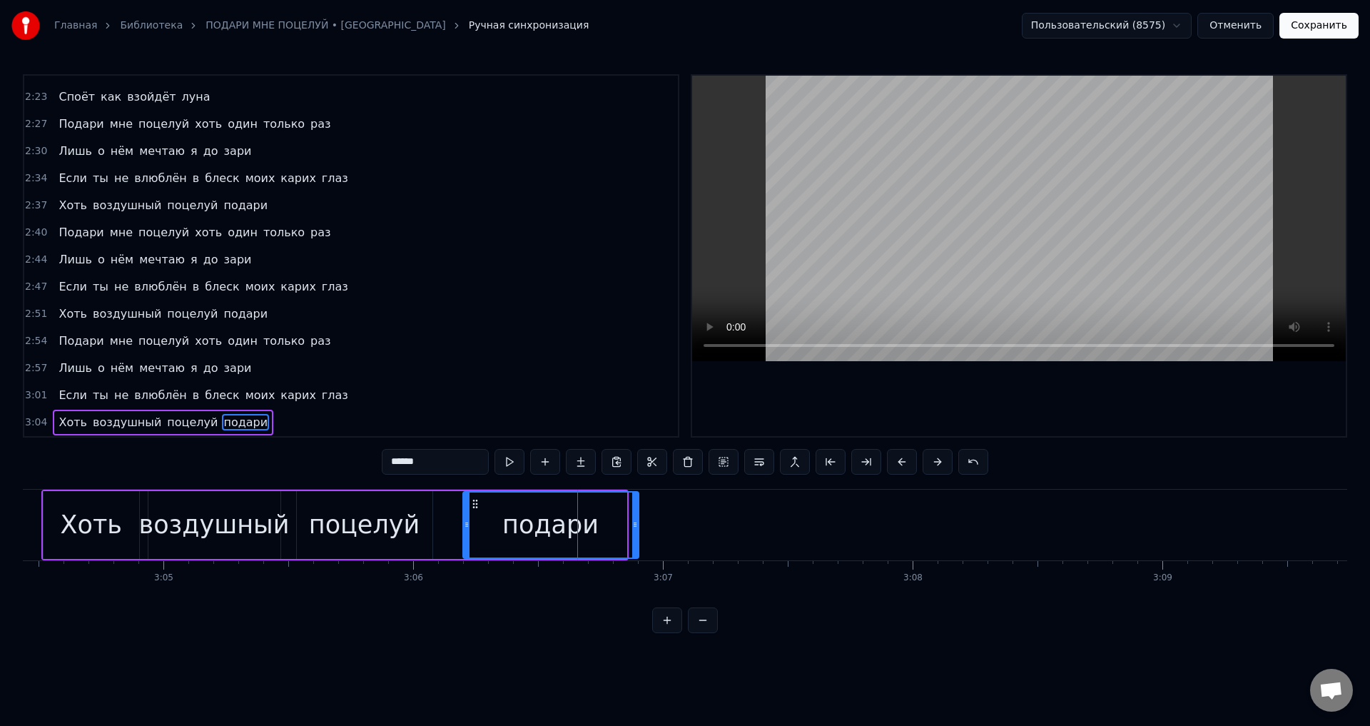
drag, startPoint x: 624, startPoint y: 527, endPoint x: 637, endPoint y: 527, distance: 12.1
click at [637, 527] on icon at bounding box center [635, 524] width 6 height 11
click at [583, 527] on div "подари" at bounding box center [550, 525] width 96 height 38
click at [1324, 29] on button "Сохранить" at bounding box center [1318, 26] width 79 height 26
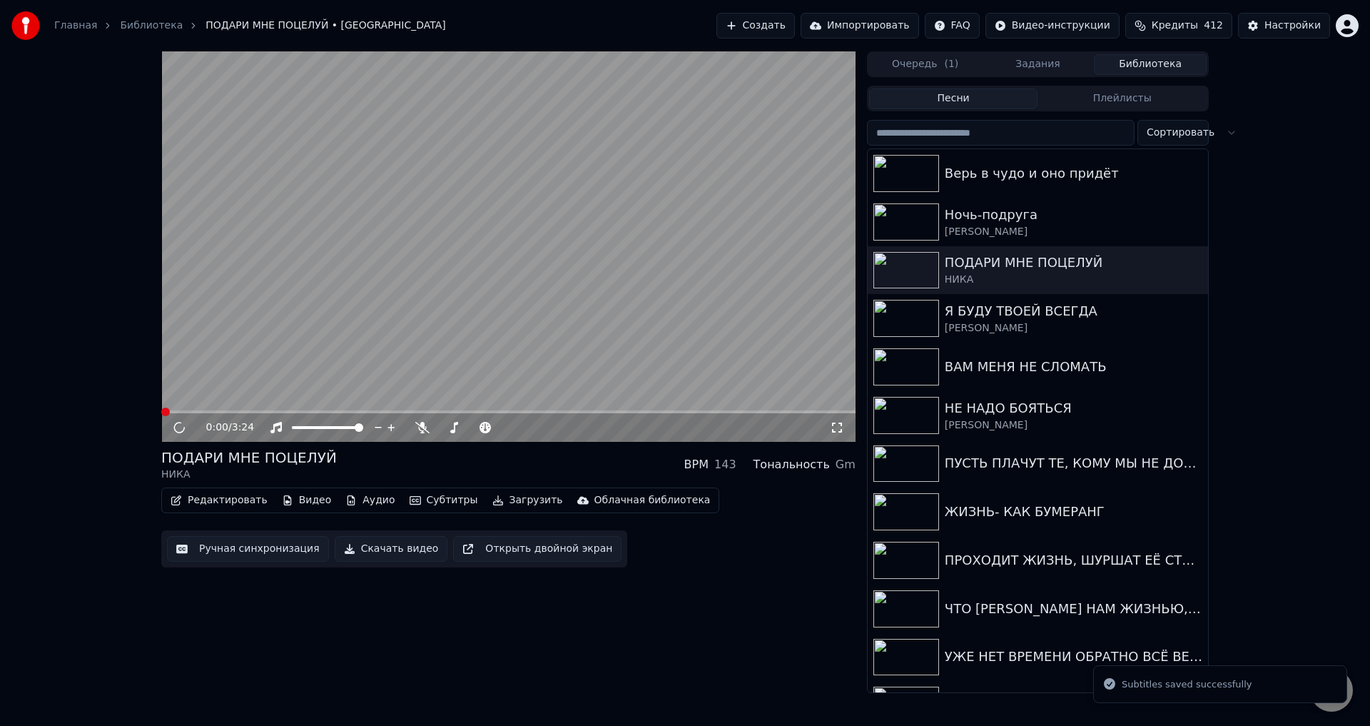
click at [773, 412] on span at bounding box center [508, 411] width 694 height 3
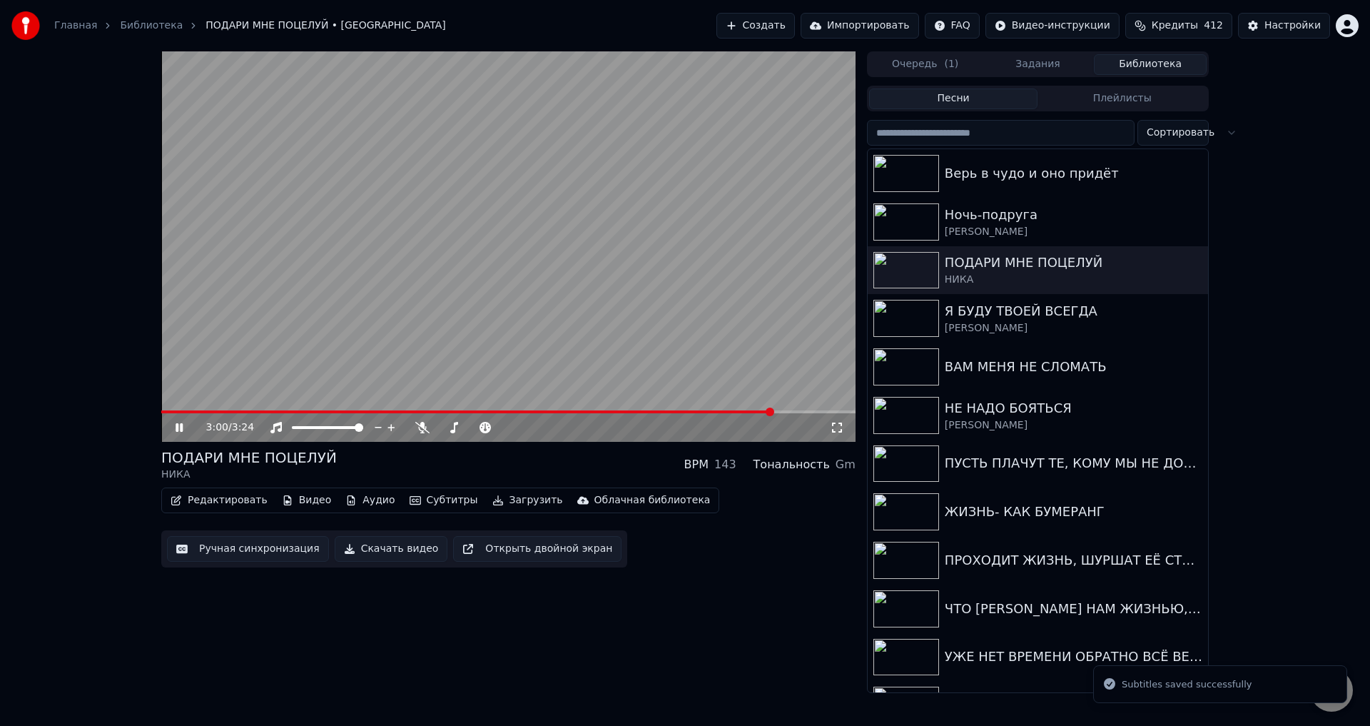
click at [838, 429] on icon at bounding box center [837, 427] width 14 height 11
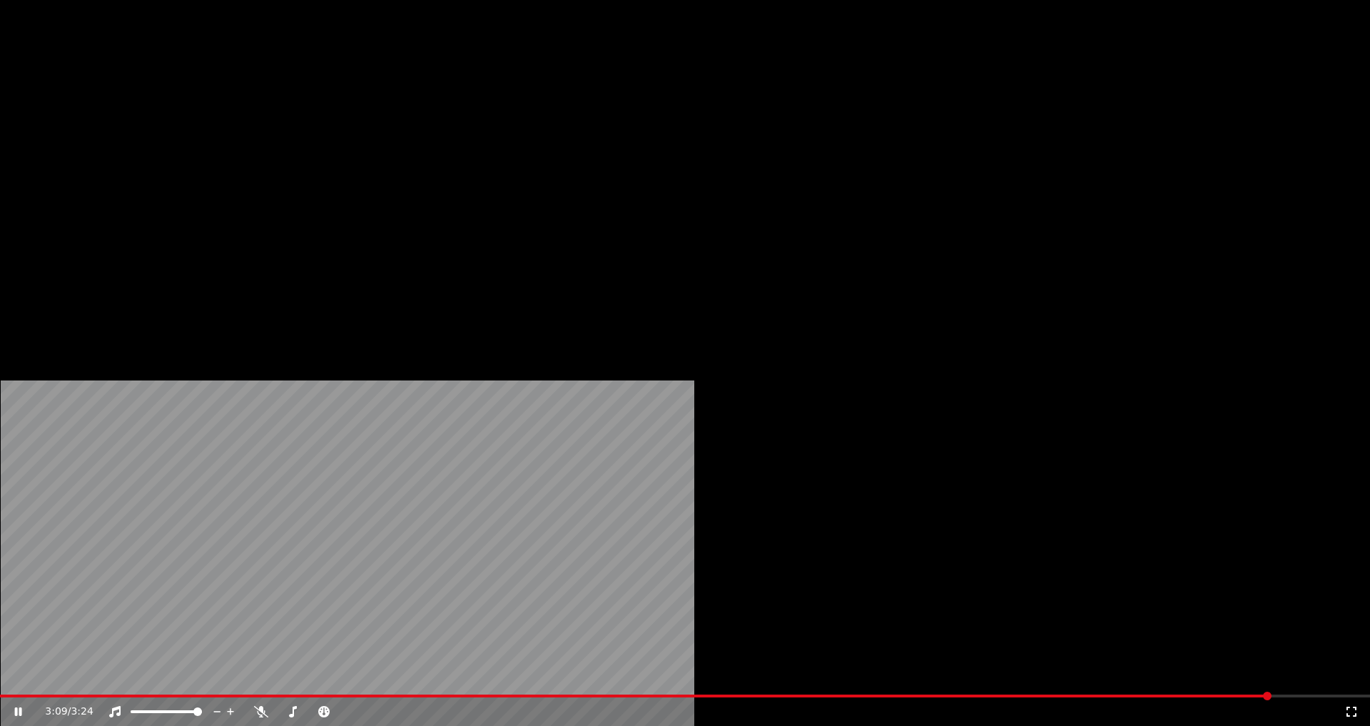
click at [517, 120] on button "Загрузить" at bounding box center [528, 110] width 82 height 20
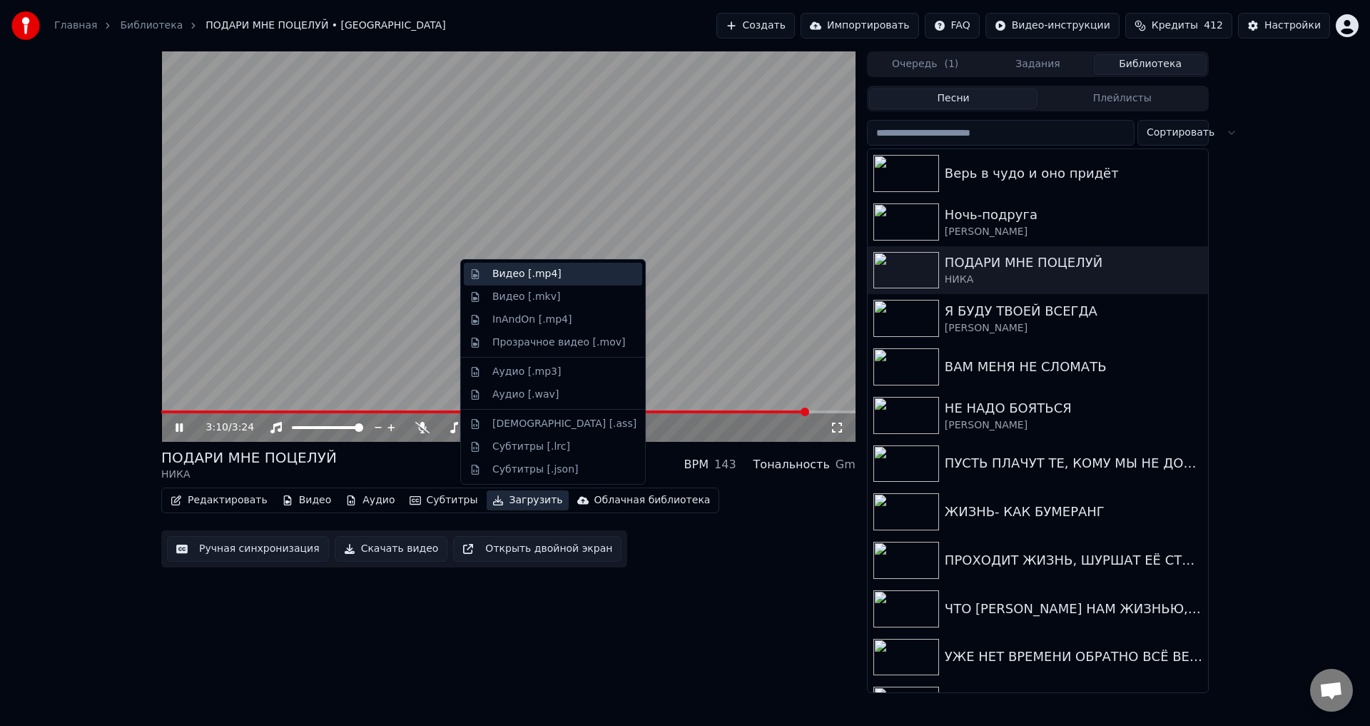
click at [520, 275] on div "Видео [.mp4]" at bounding box center [526, 274] width 69 height 14
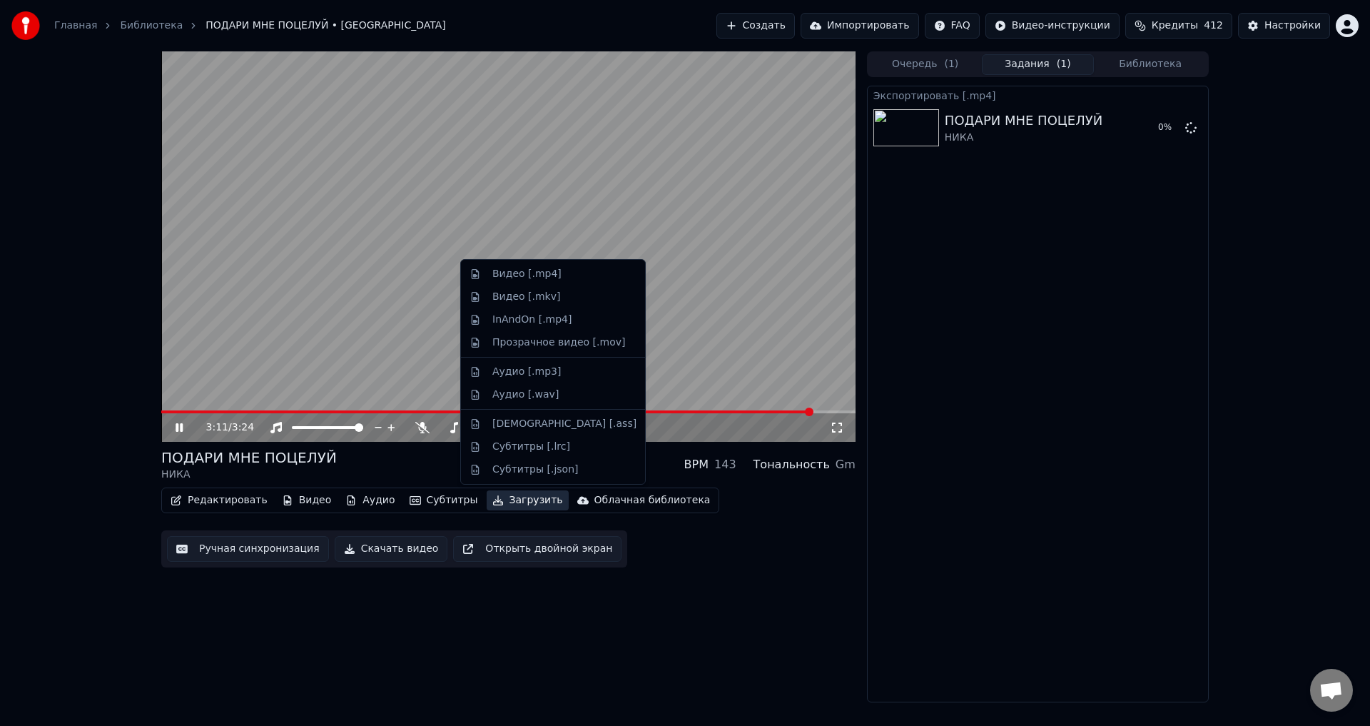
click at [513, 502] on button "Загрузить" at bounding box center [528, 500] width 82 height 20
click at [515, 371] on div "Аудио [.mp3]" at bounding box center [526, 372] width 69 height 14
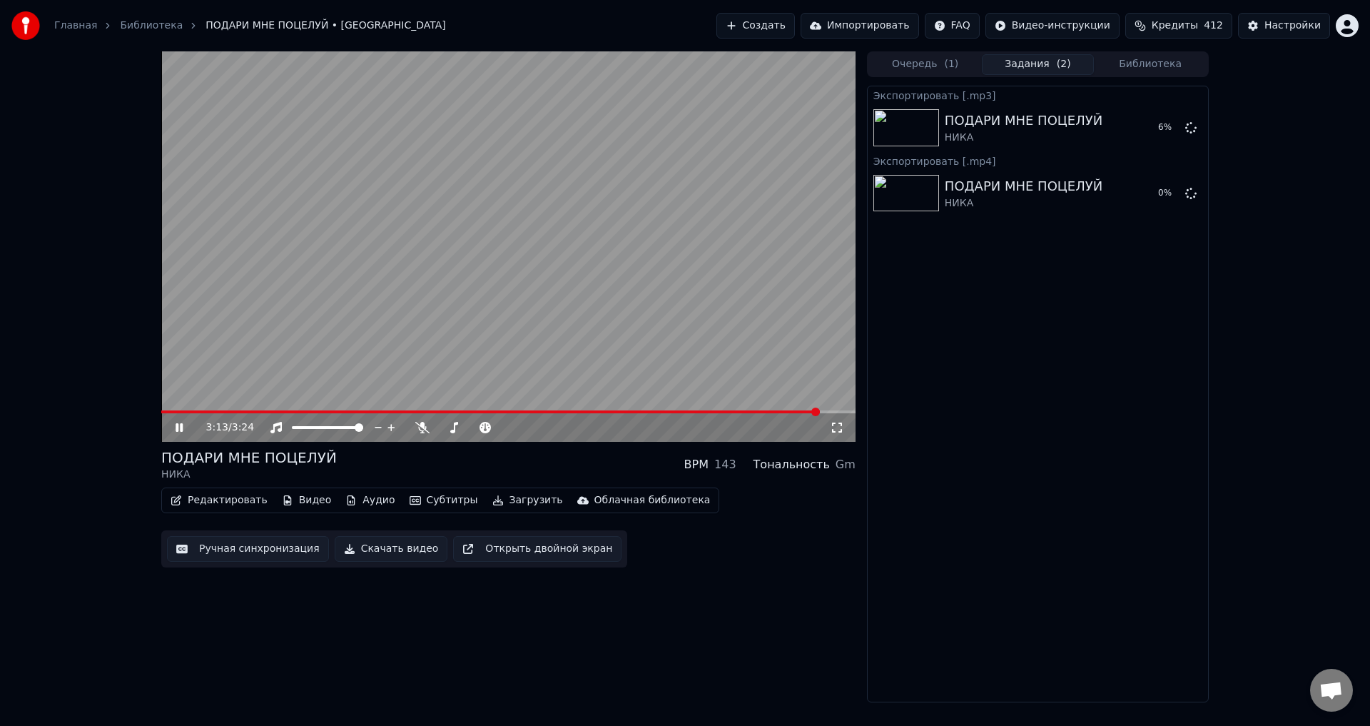
click at [500, 502] on button "Загрузить" at bounding box center [528, 500] width 82 height 20
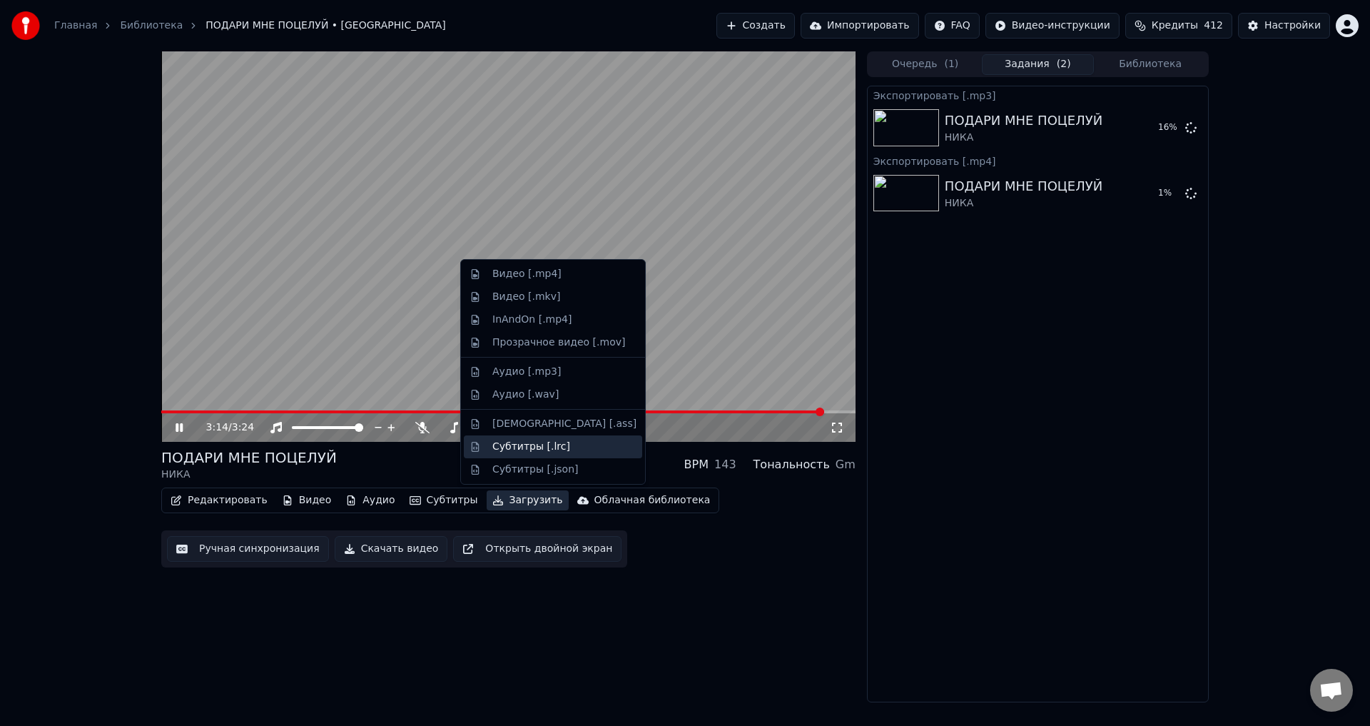
drag, startPoint x: 517, startPoint y: 447, endPoint x: 470, endPoint y: 455, distance: 47.7
click at [517, 447] on div "Субтитры [.lrc]" at bounding box center [531, 447] width 78 height 14
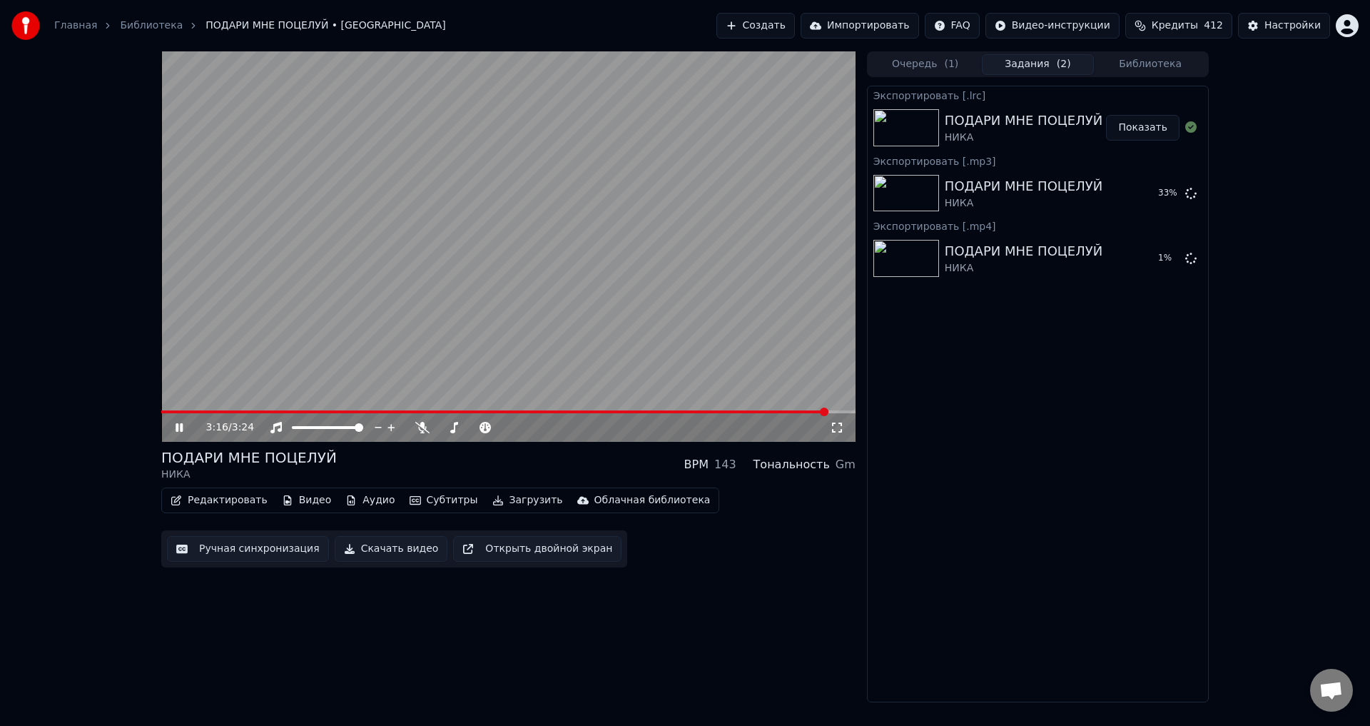
click at [182, 427] on icon at bounding box center [179, 427] width 7 height 9
